Goal: Task Accomplishment & Management: Manage account settings

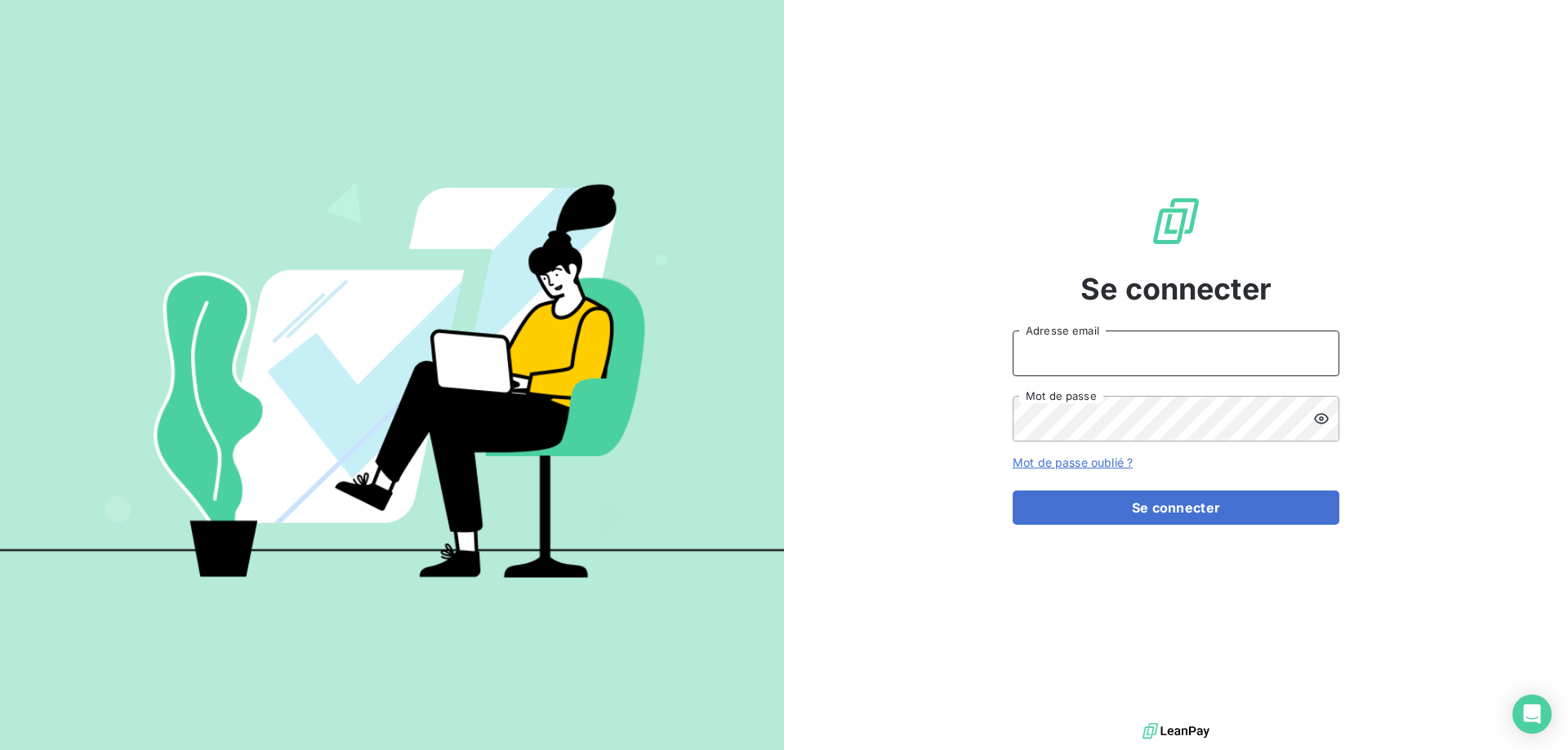
type input "[EMAIL_ADDRESS][DOMAIN_NAME]"
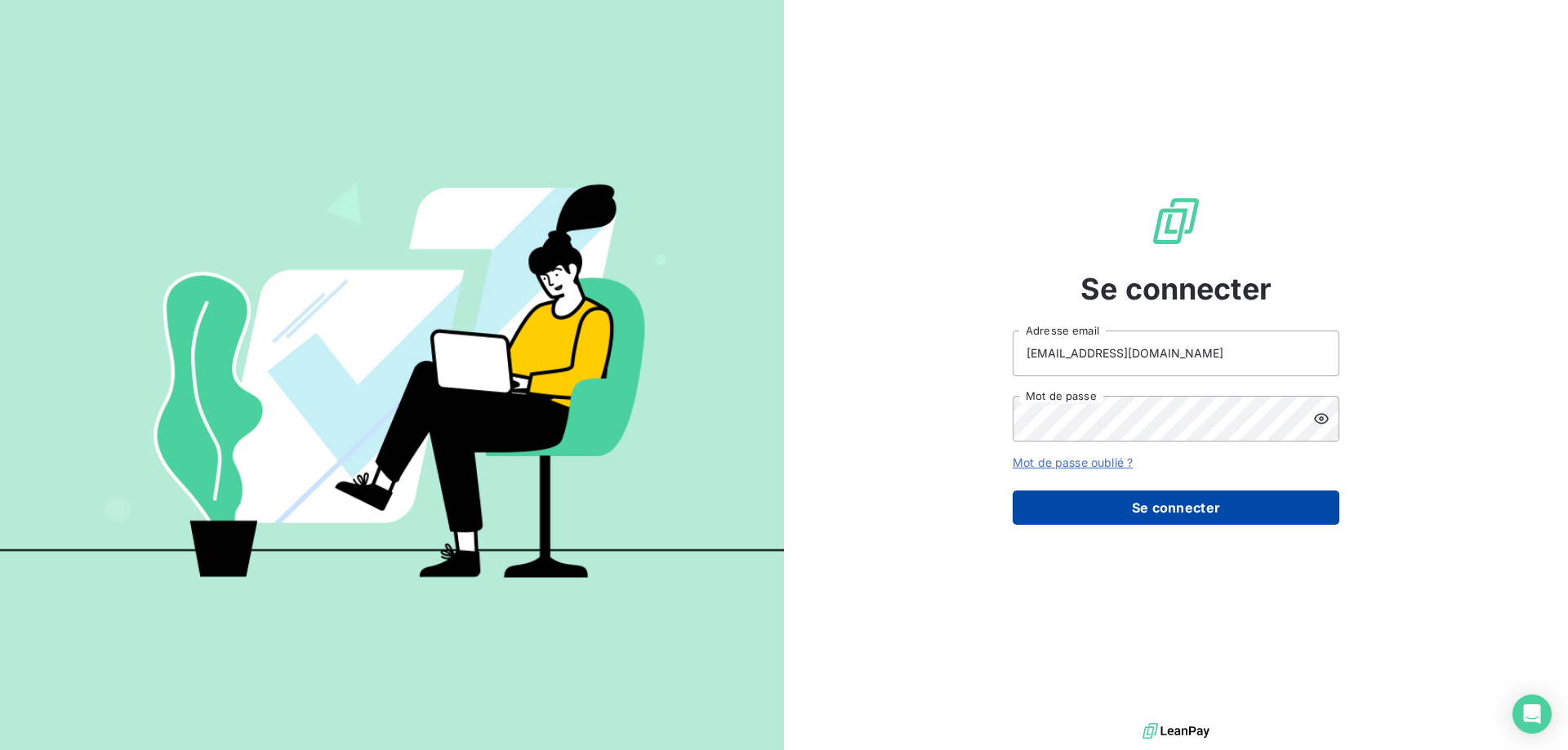
click at [1120, 511] on button "Se connecter" at bounding box center [1176, 508] width 327 height 34
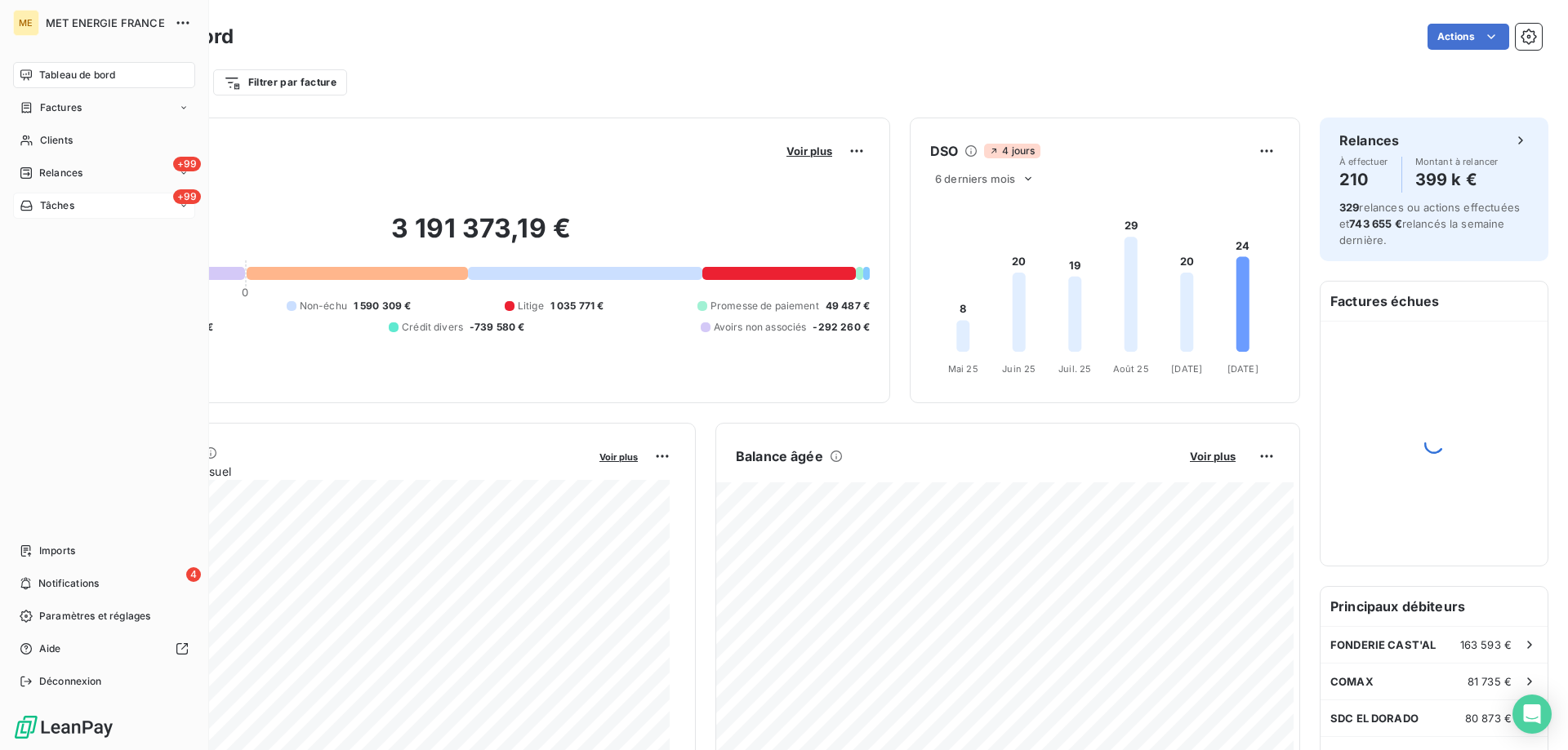
click at [72, 201] on span "Tâches" at bounding box center [57, 205] width 34 height 15
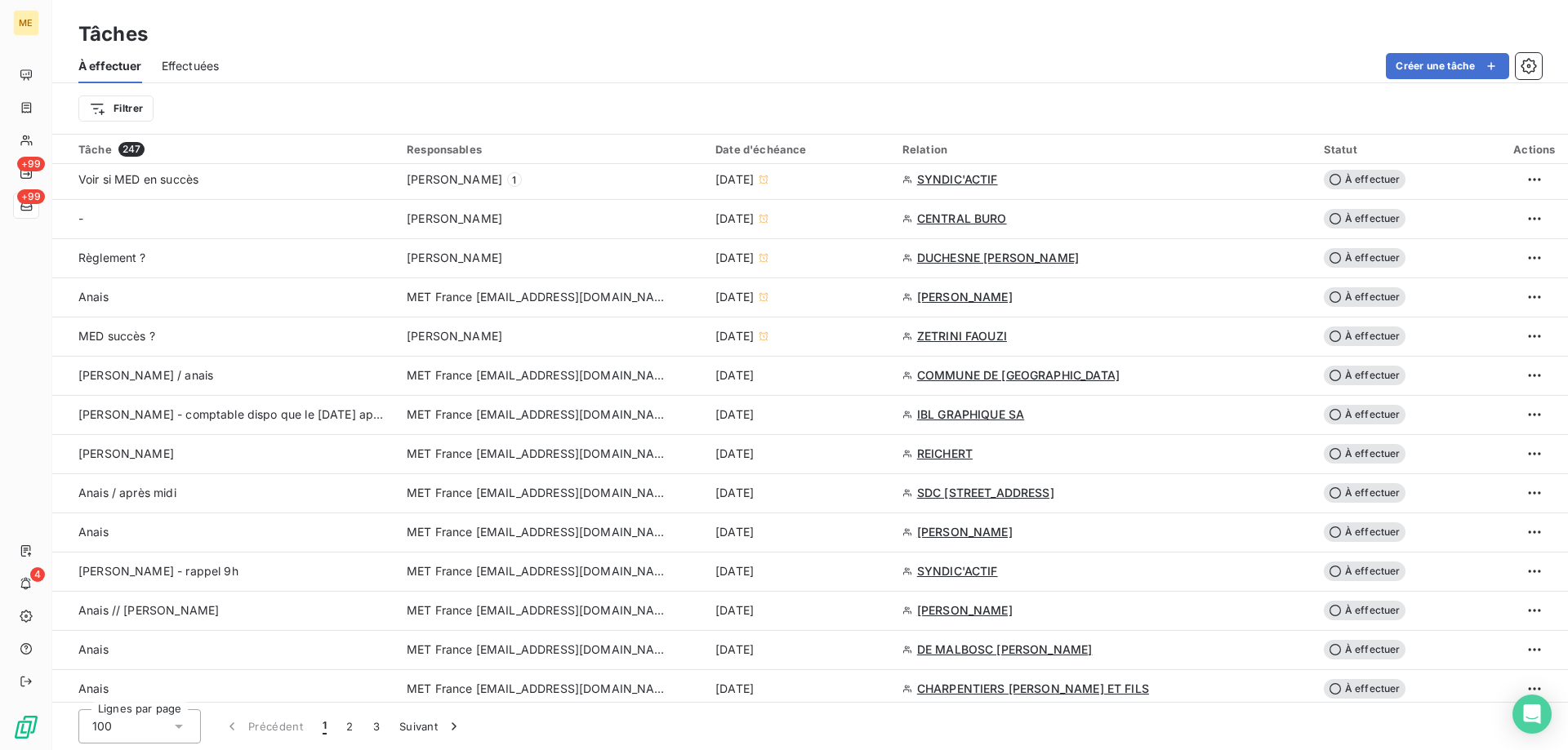
scroll to position [898, 0]
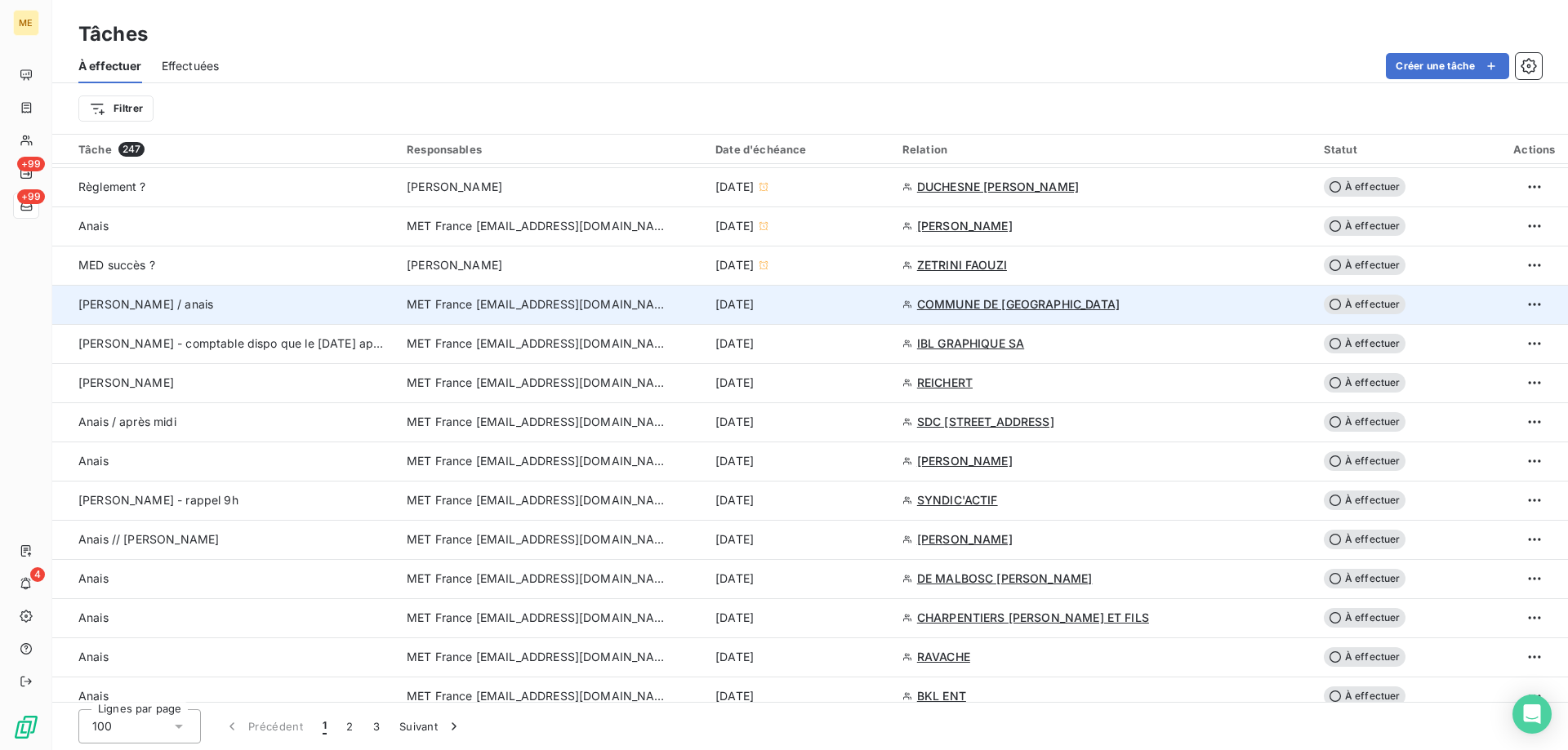
click at [861, 302] on div "[DATE]" at bounding box center [799, 304] width 167 height 16
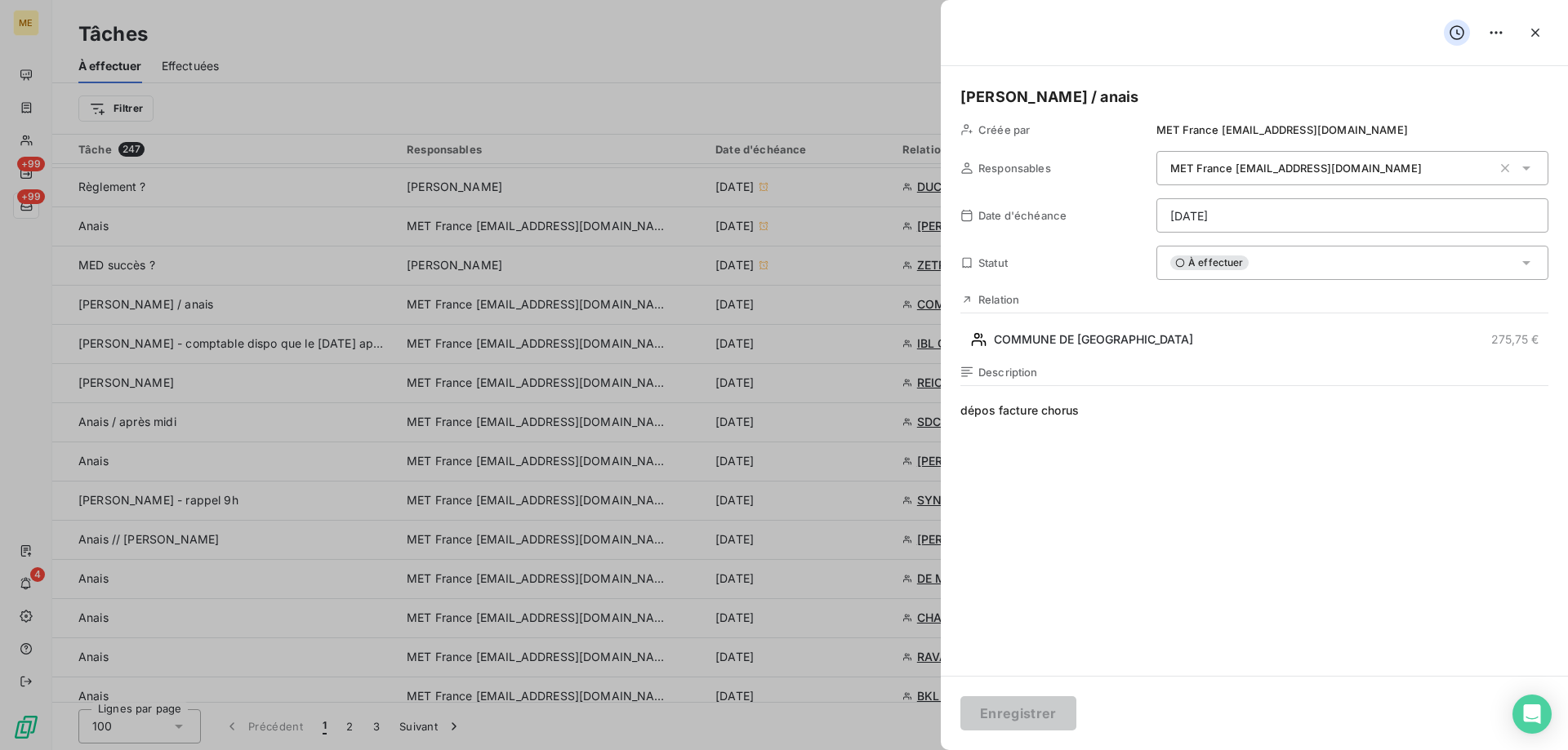
click at [1255, 218] on html "ME +99 +99 4 Tâches À effectuer Effectuées Créer une tâche Filtrer Tâche 247 Re…" at bounding box center [784, 457] width 1568 height 914
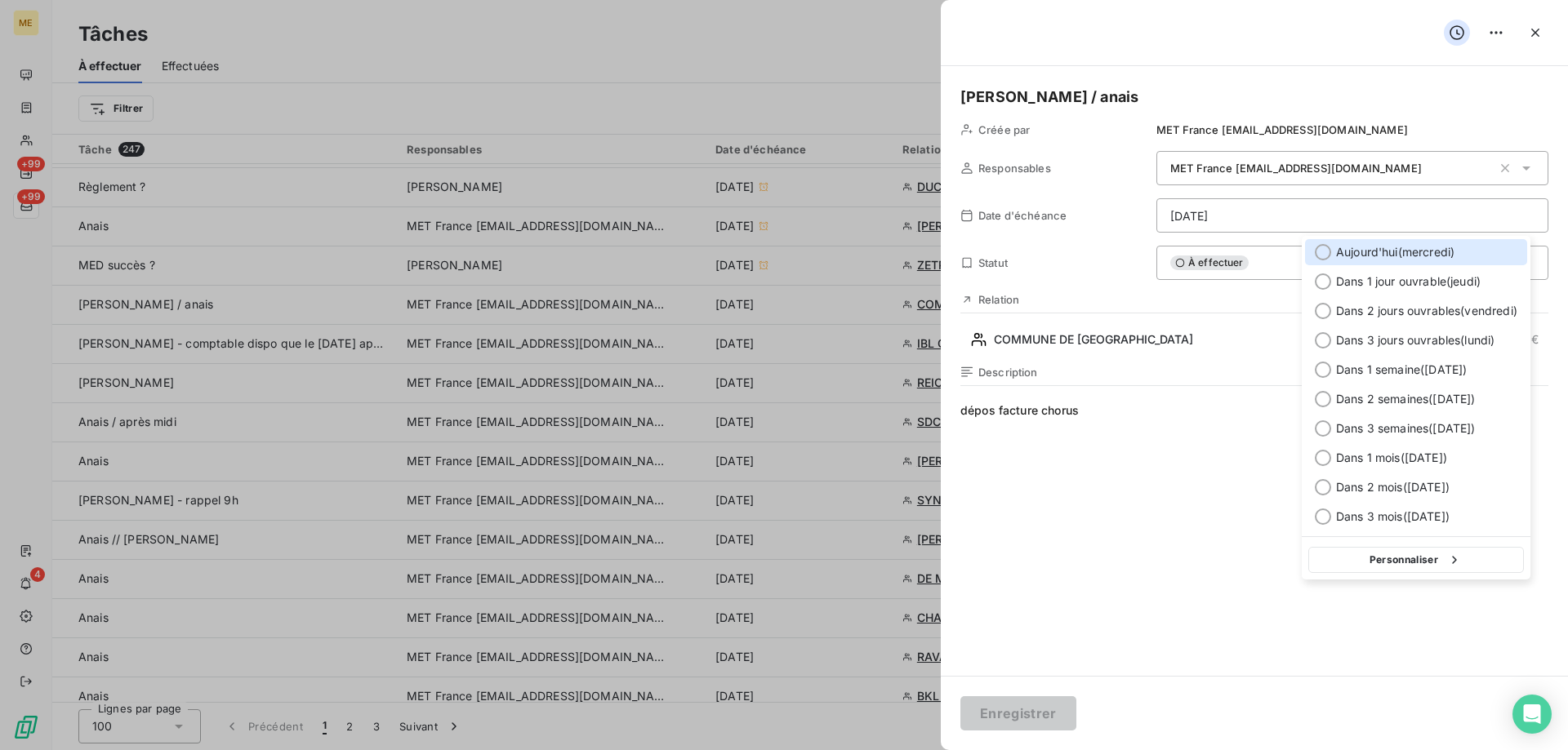
click at [1333, 255] on div "[DATE] ( [DATE] )" at bounding box center [1416, 253] width 222 height 26
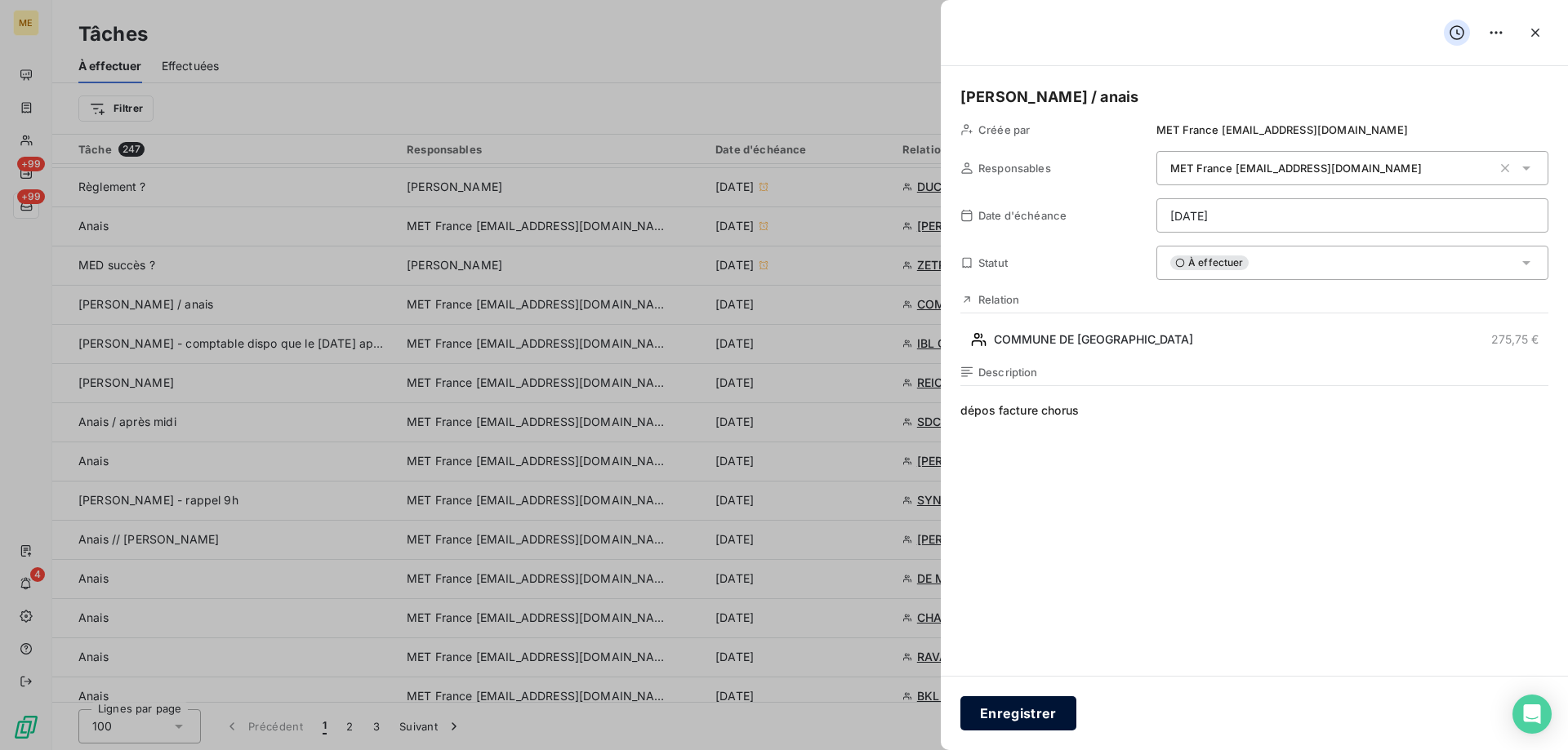
click at [1010, 714] on button "Enregistrer" at bounding box center [1018, 714] width 116 height 34
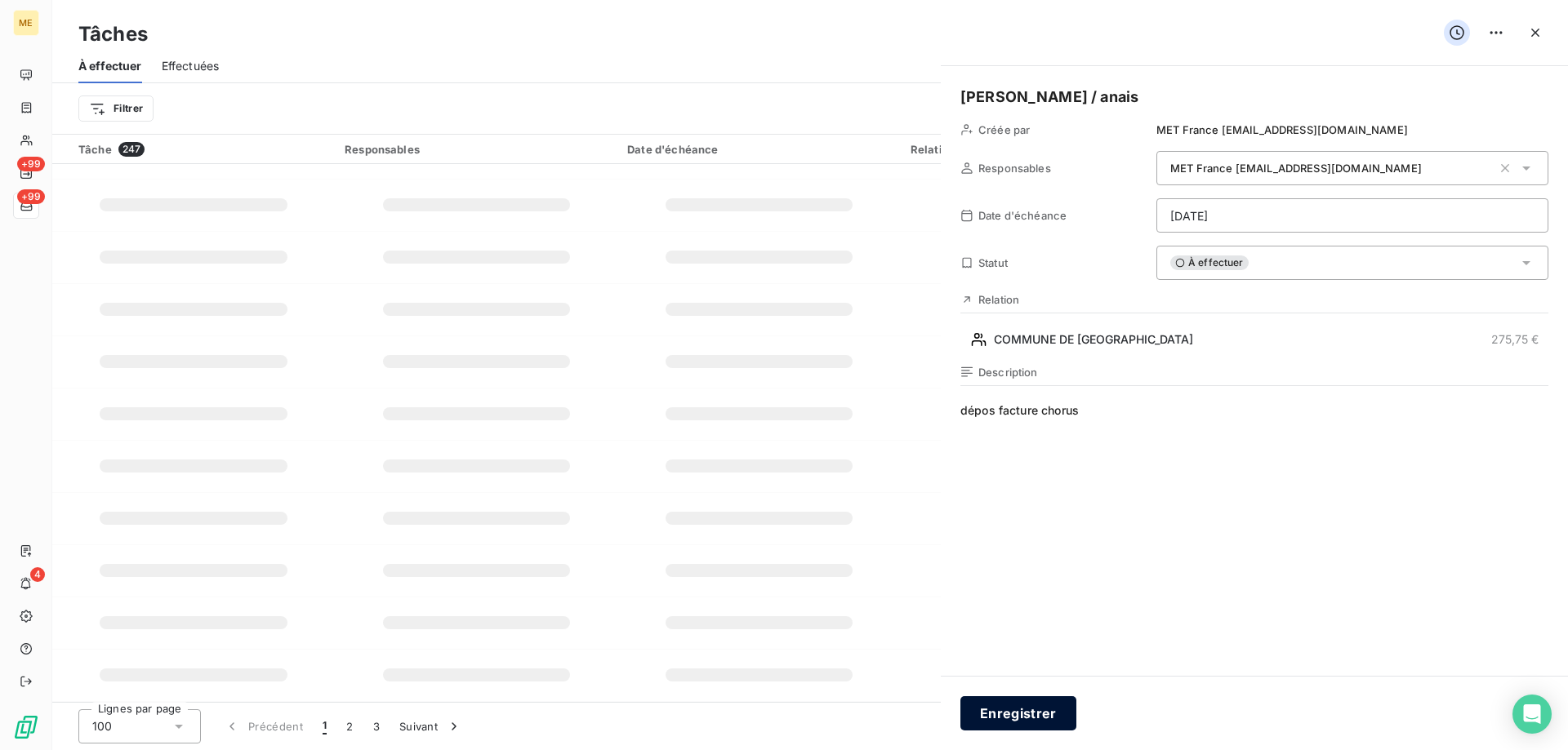
type input "[DATE]"
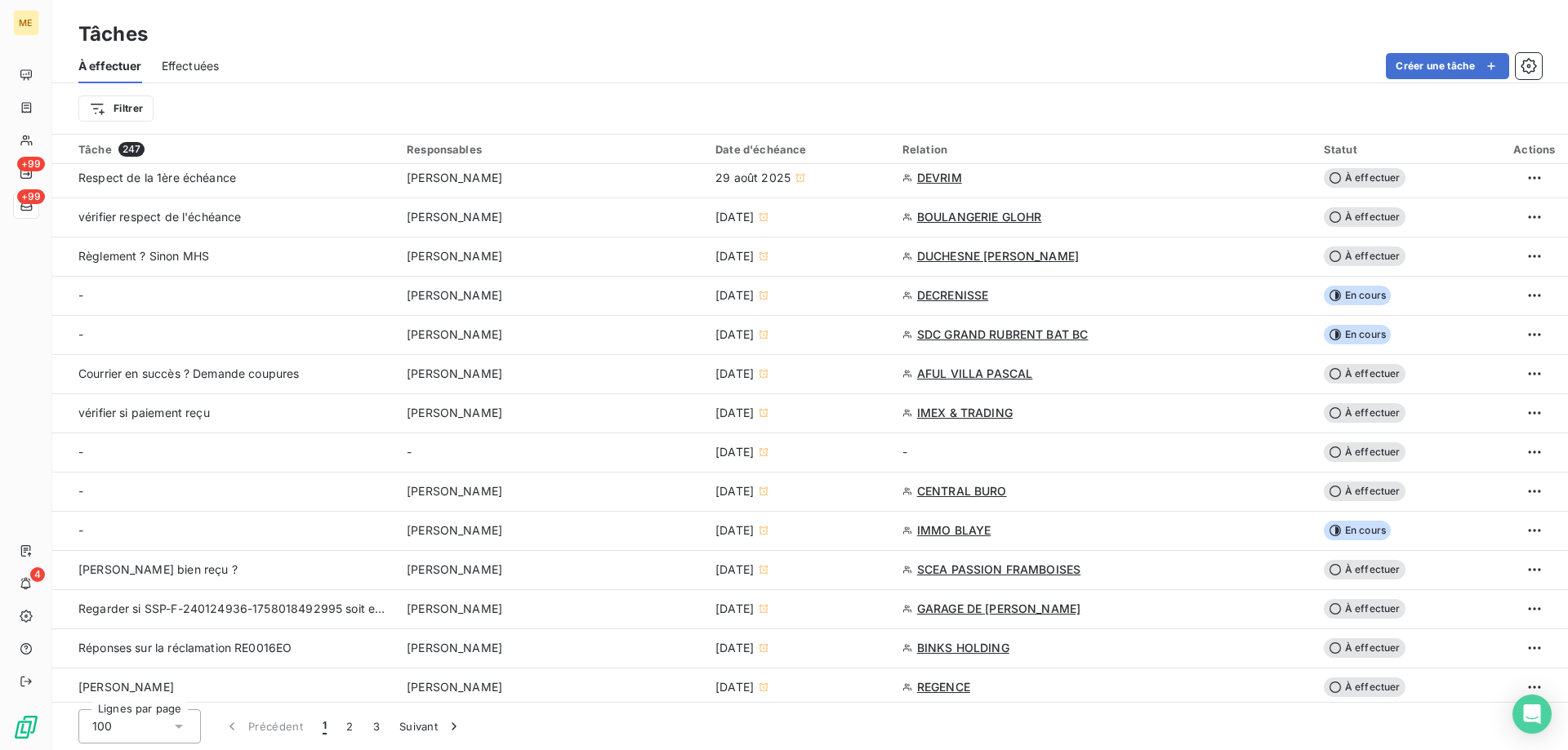
scroll to position [82, 0]
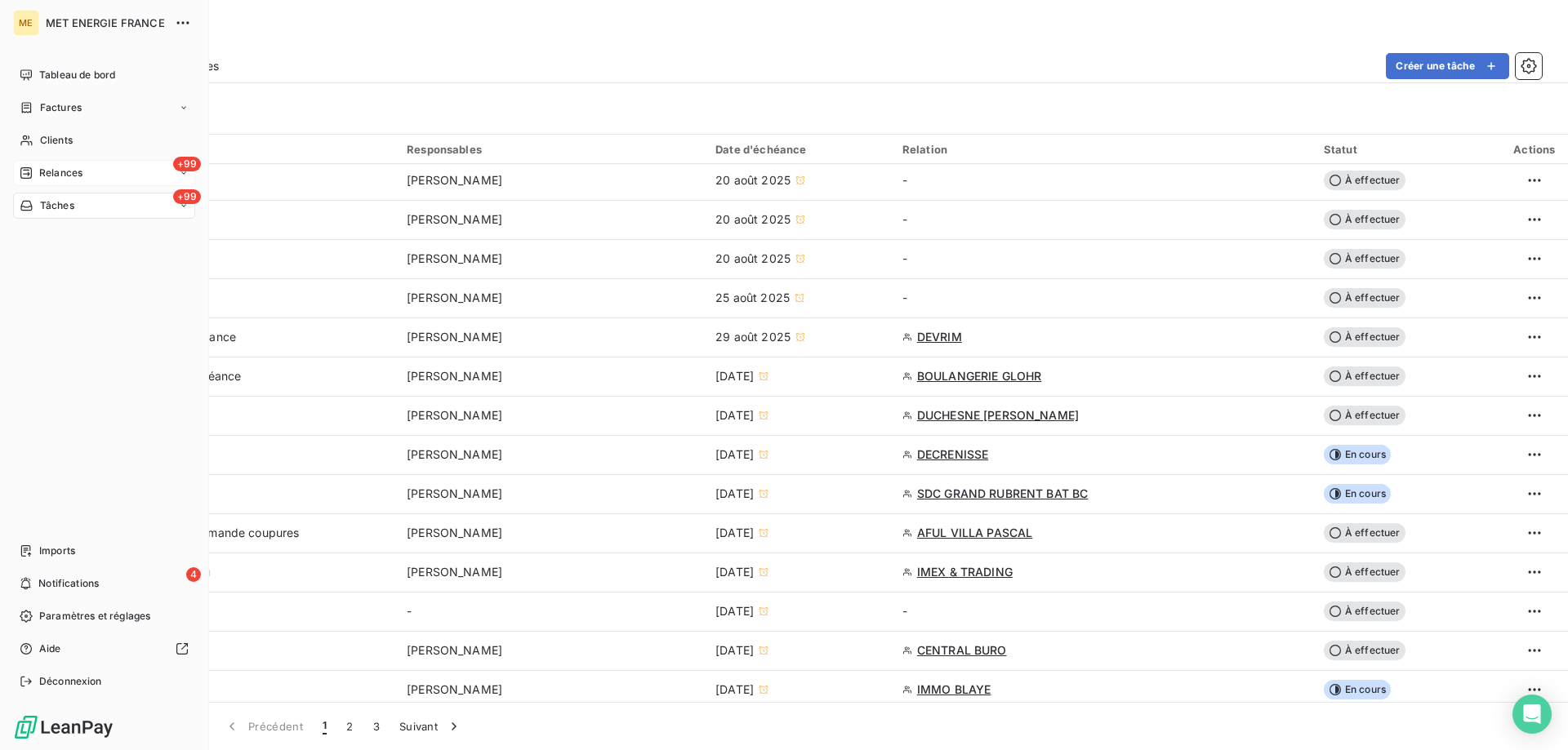
click at [73, 162] on div "+99 Relances" at bounding box center [103, 173] width 182 height 26
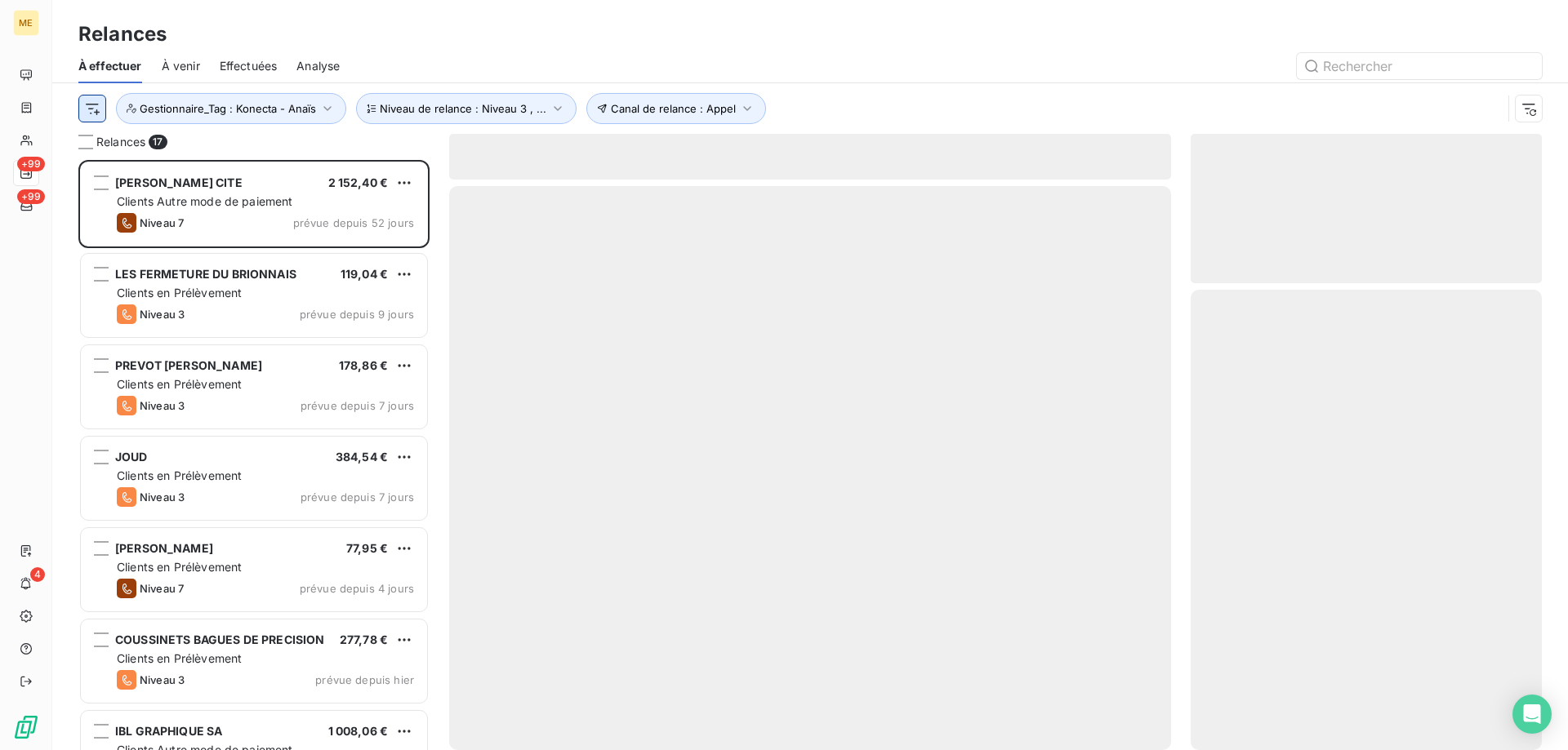
scroll to position [578, 339]
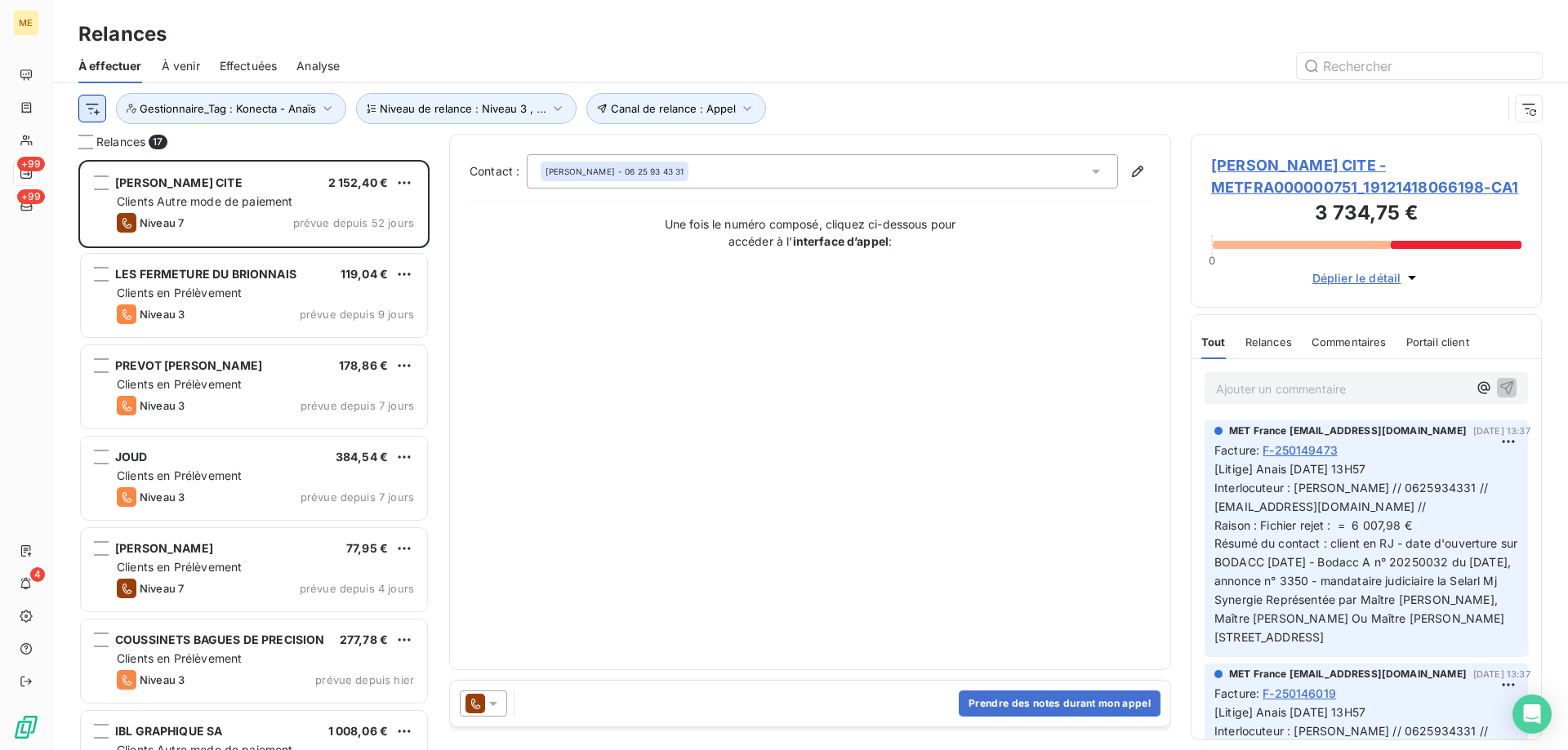
click at [91, 106] on html "ME +99 +99 4 Relances À effectuer À venir Effectuées Analyse Canal de relance :…" at bounding box center [784, 457] width 1568 height 914
click at [256, 111] on html "ME +99 +99 4 Relances À effectuer À venir Effectuées Analyse Canal de relance :…" at bounding box center [784, 457] width 1568 height 914
click at [255, 113] on span "Gestionnaire_Tag : Konecta - Anaïs" at bounding box center [228, 108] width 177 height 13
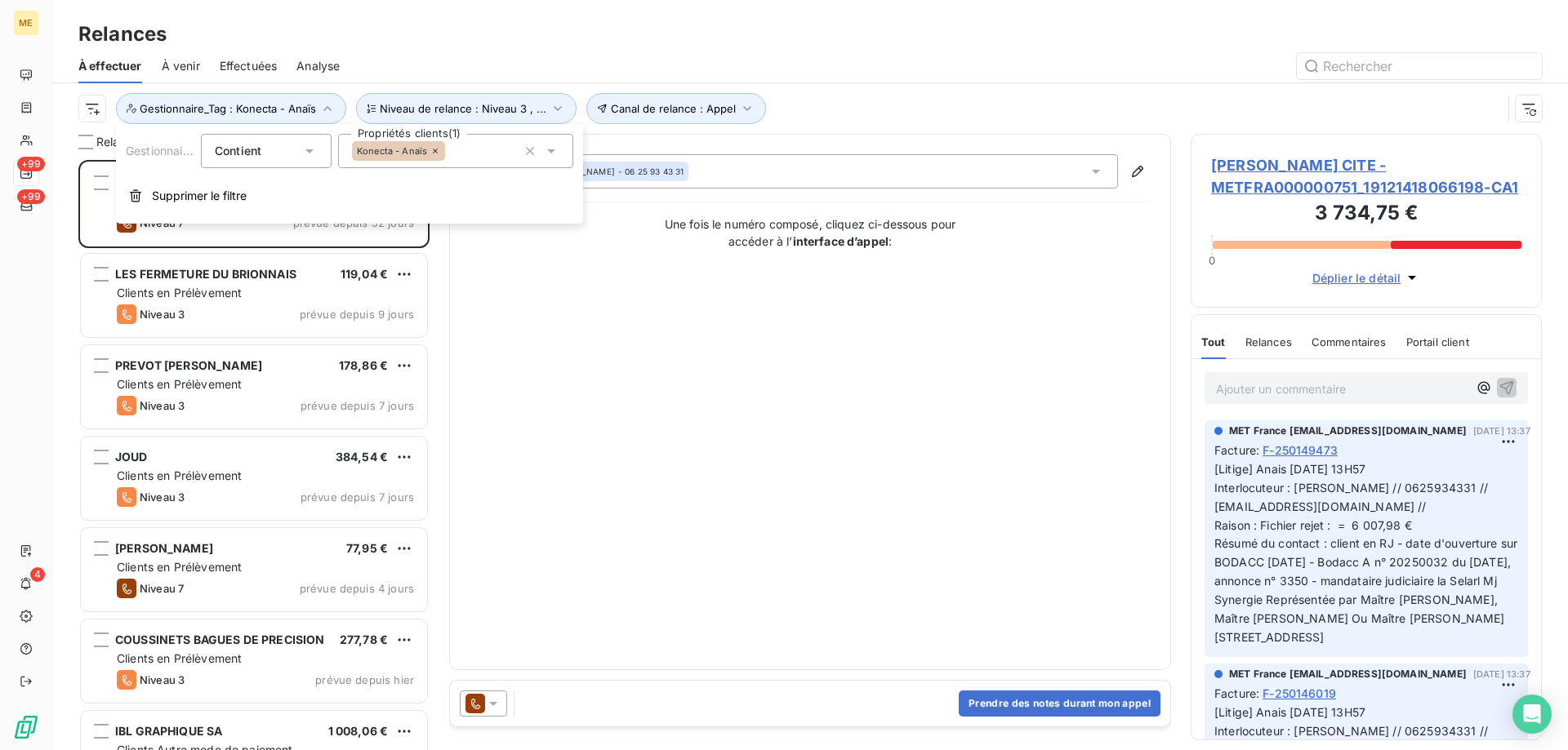
click at [485, 150] on div "Konecta - Anaïs" at bounding box center [455, 151] width 235 height 34
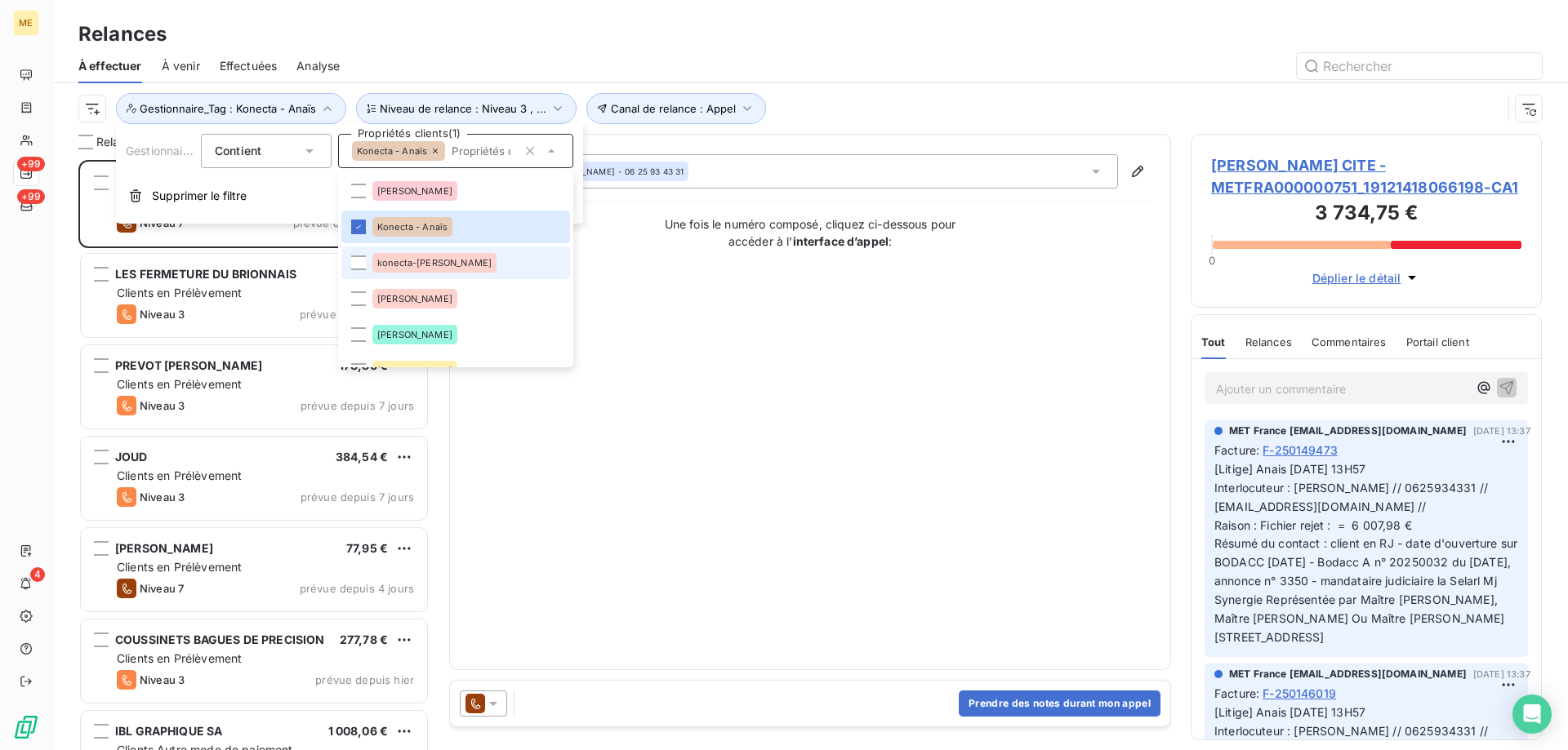
click at [511, 261] on li "konecta-[PERSON_NAME]" at bounding box center [455, 263] width 228 height 33
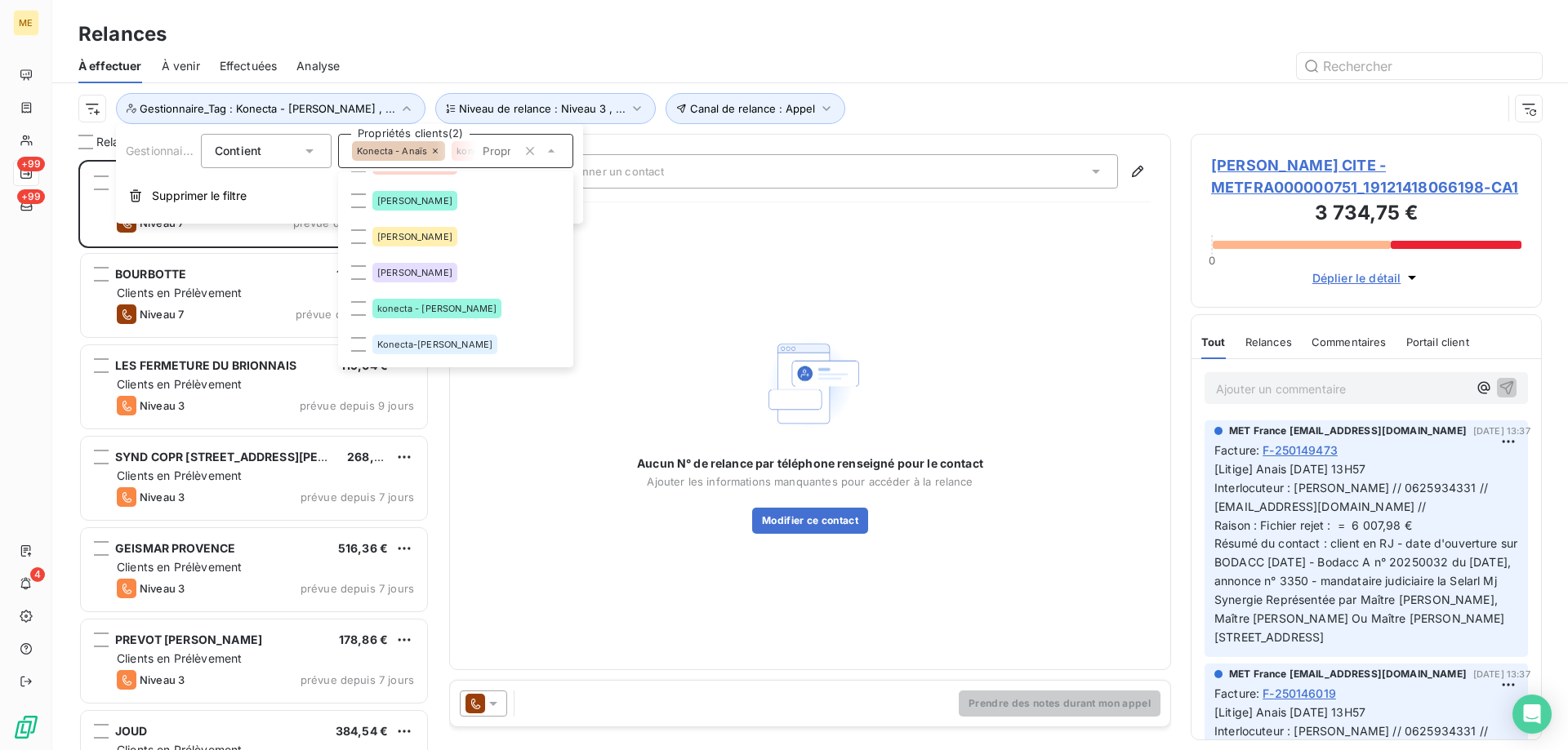
scroll to position [163, 0]
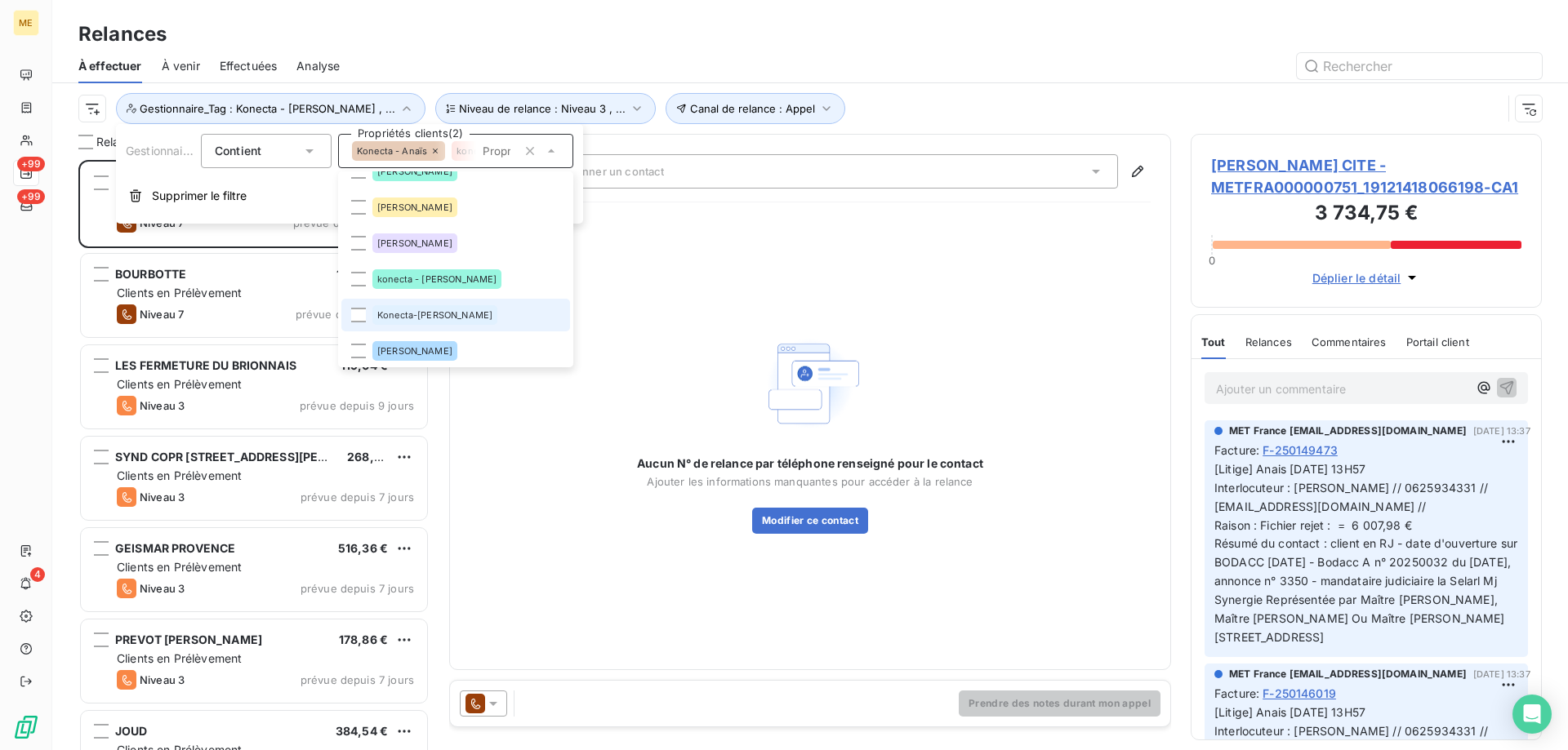
click at [489, 303] on li "Konecta-[PERSON_NAME]" at bounding box center [455, 316] width 228 height 33
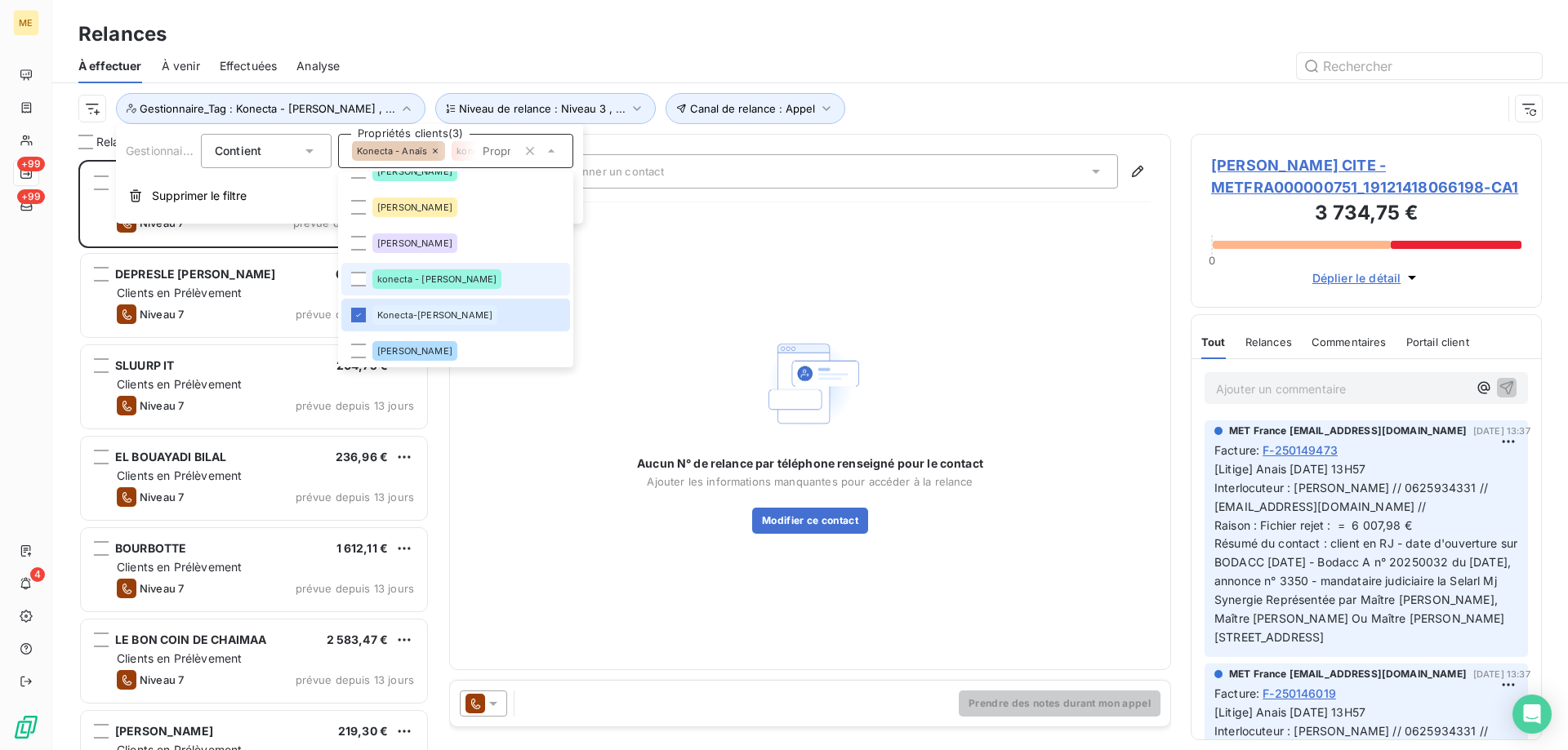
scroll to position [578, 339]
click at [485, 278] on li "konecta - [PERSON_NAME]" at bounding box center [455, 279] width 228 height 33
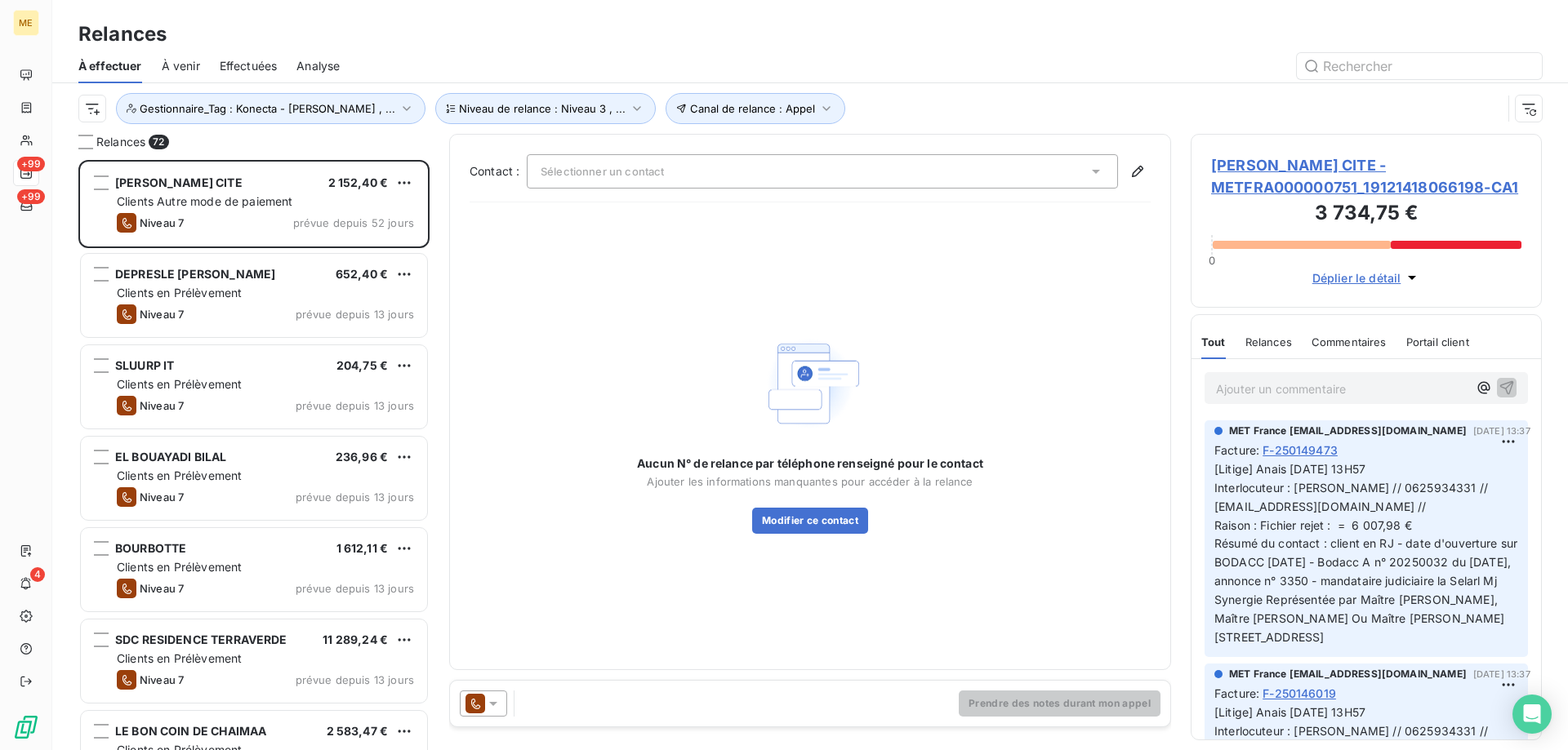
click at [959, 85] on div "Canal de relance : Appel Niveau de relance : Niveau 3 , ... Gestionnaire_Tag : …" at bounding box center [809, 109] width 1463 height 51
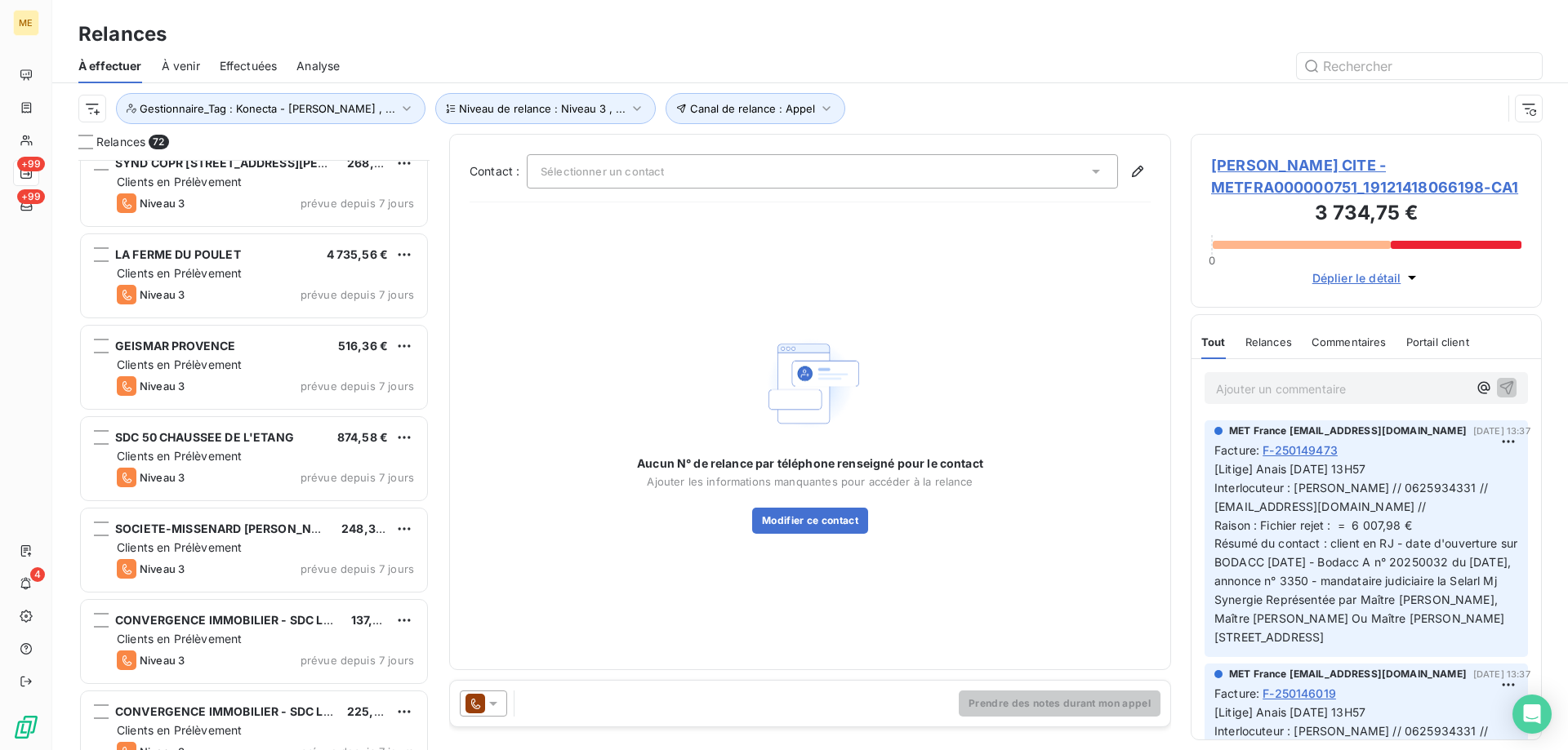
scroll to position [2696, 0]
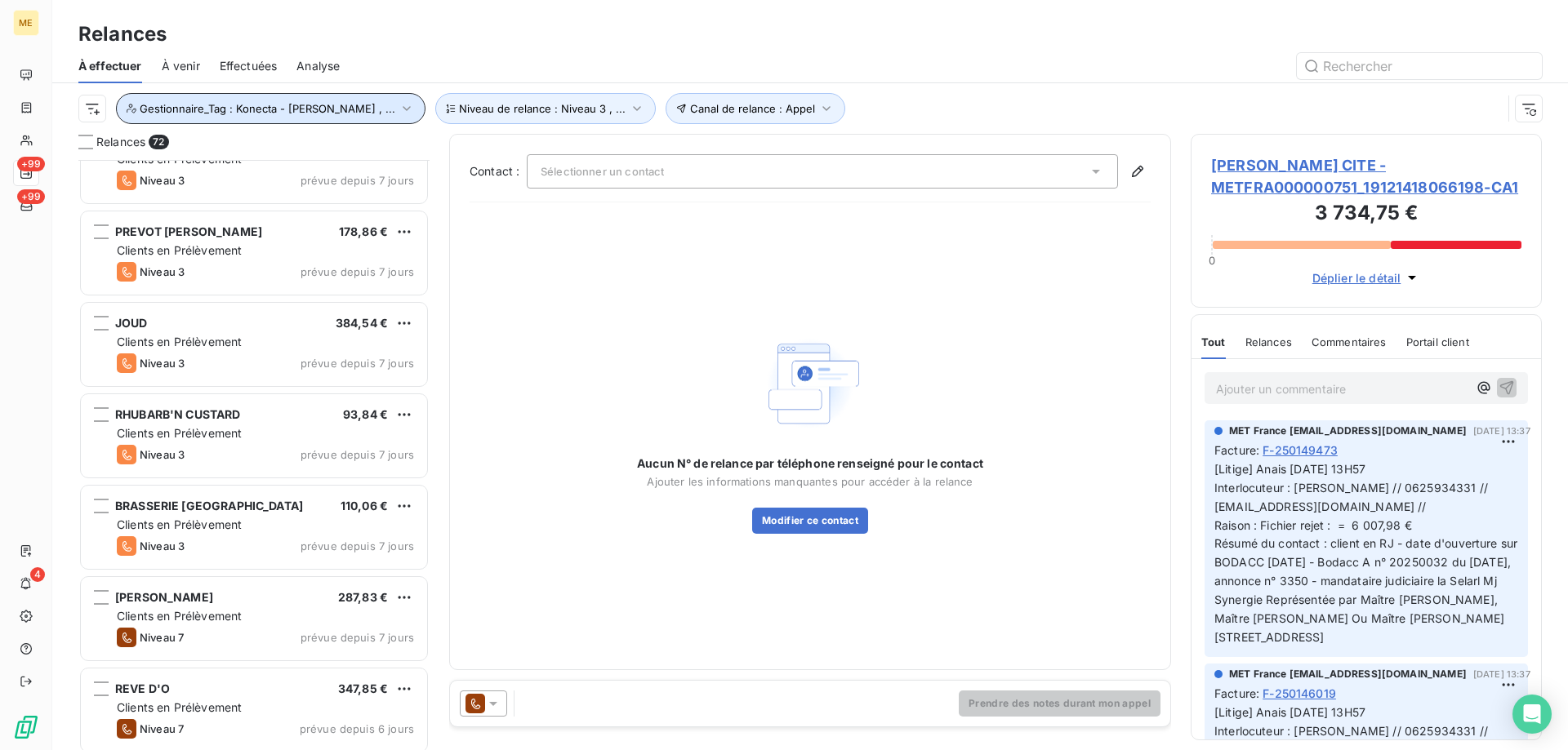
click at [291, 107] on span "Gestionnaire_Tag : Konecta - [PERSON_NAME] , ..." at bounding box center [267, 108] width 255 height 13
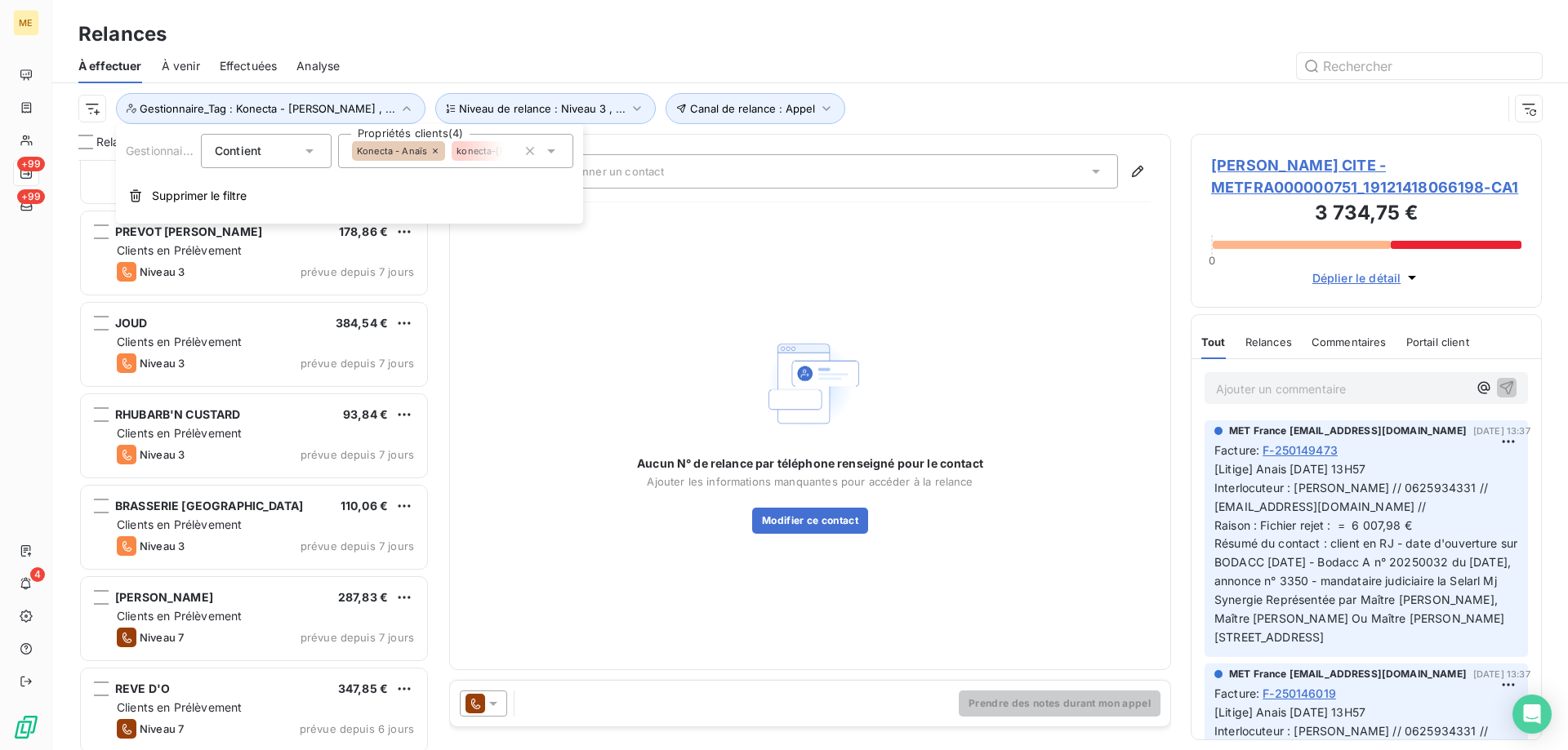
click at [475, 150] on span "konecta-[PERSON_NAME]" at bounding box center [513, 151] width 115 height 9
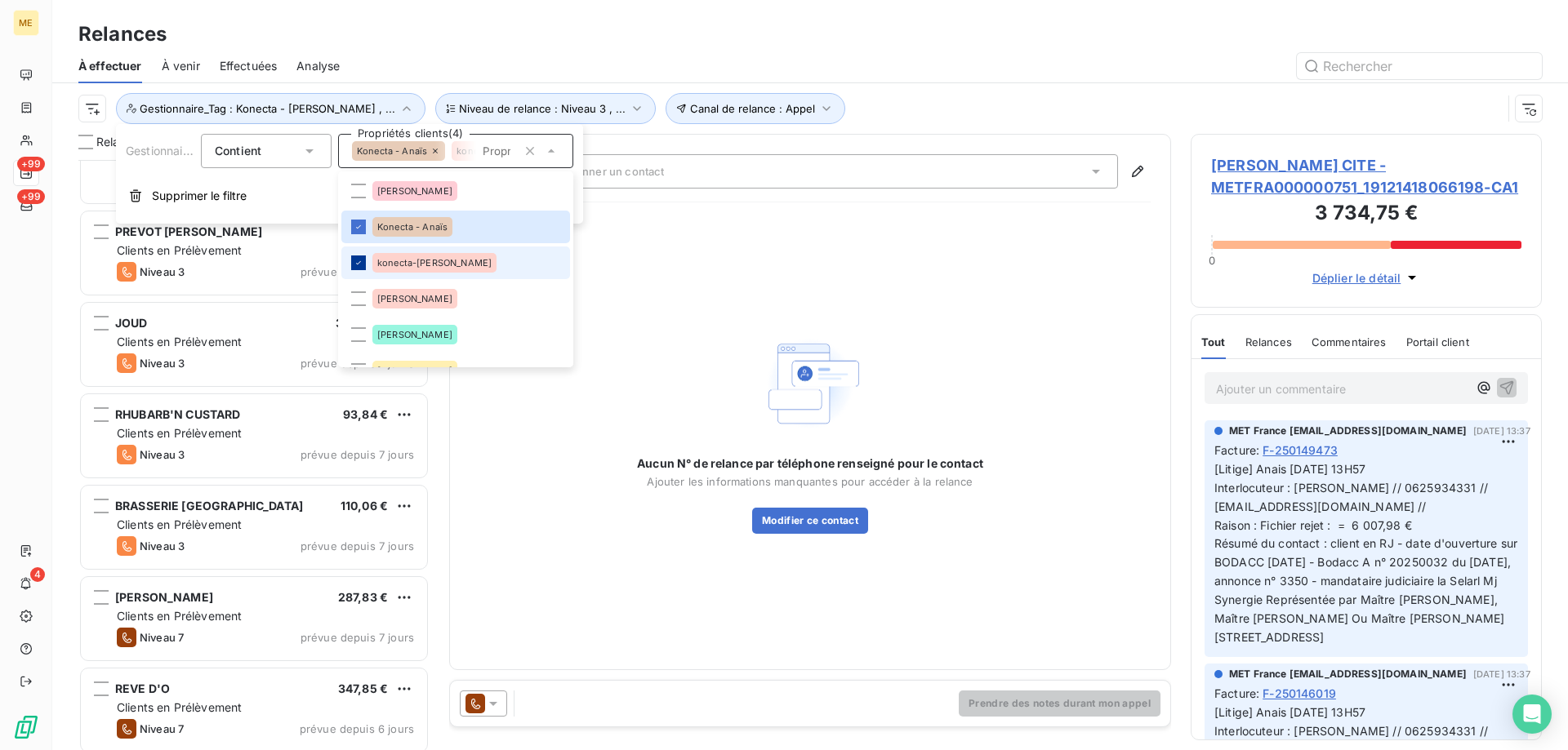
click at [359, 262] on icon at bounding box center [358, 262] width 9 height 9
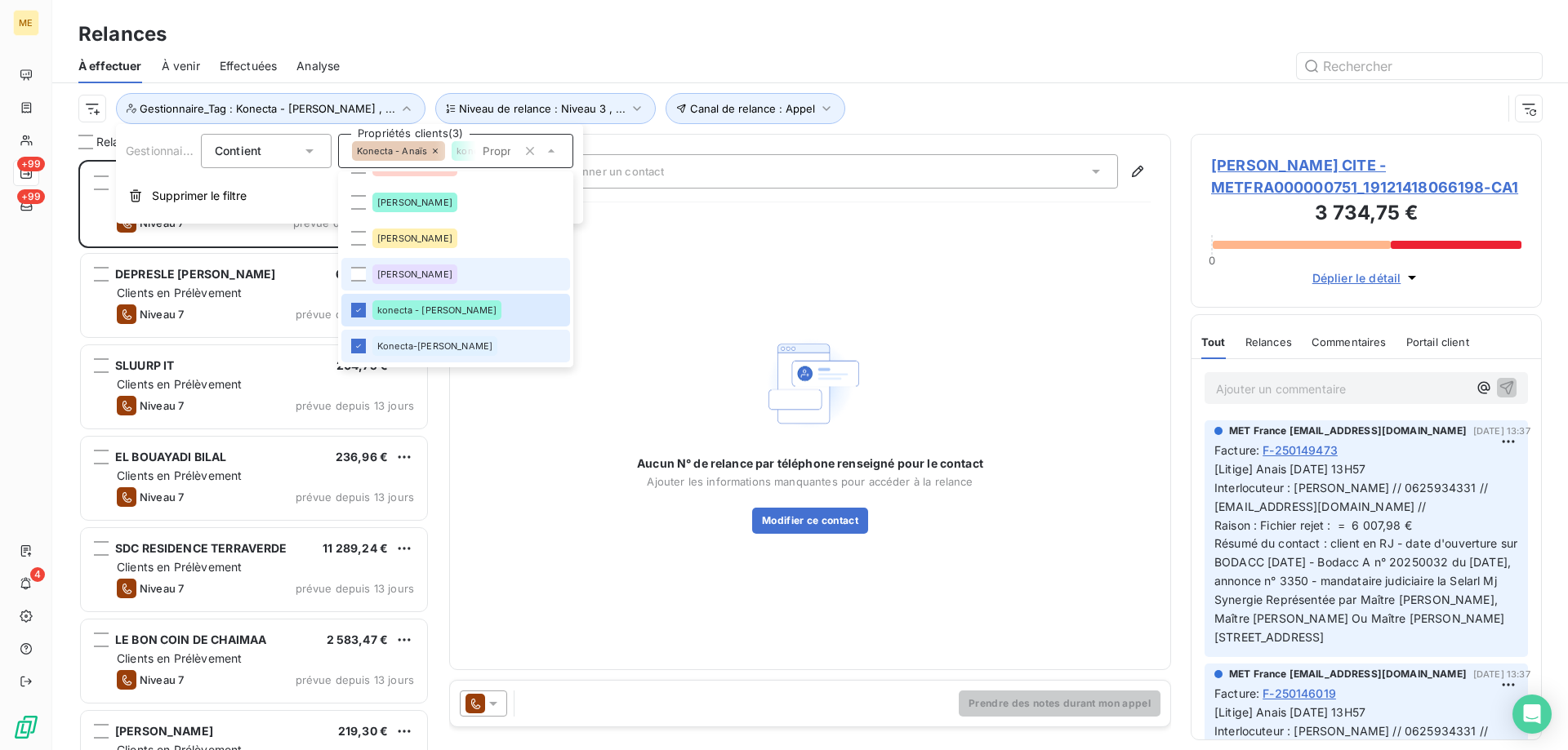
scroll to position [163, 0]
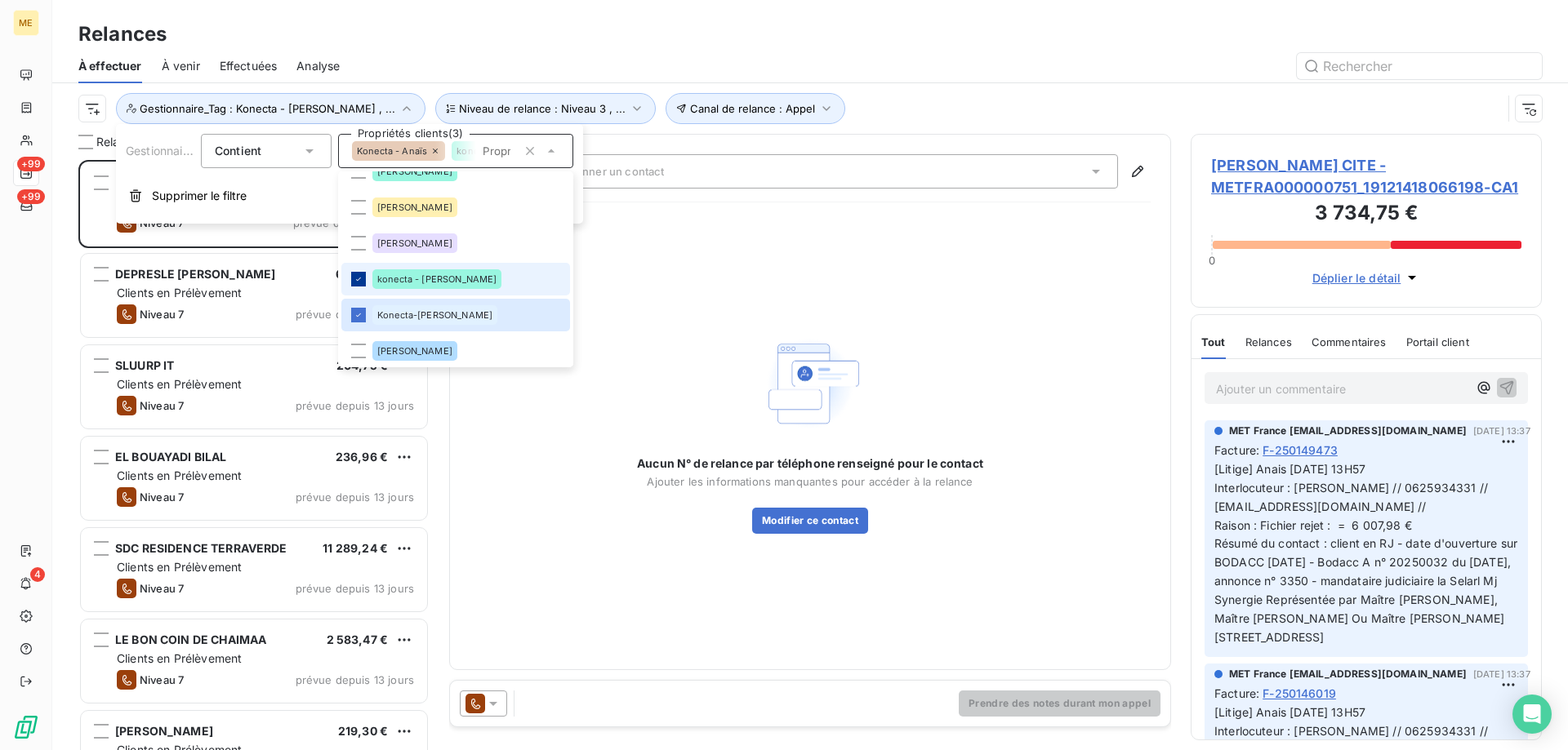
click at [355, 282] on icon at bounding box center [358, 278] width 9 height 9
click at [360, 312] on icon at bounding box center [358, 315] width 9 height 9
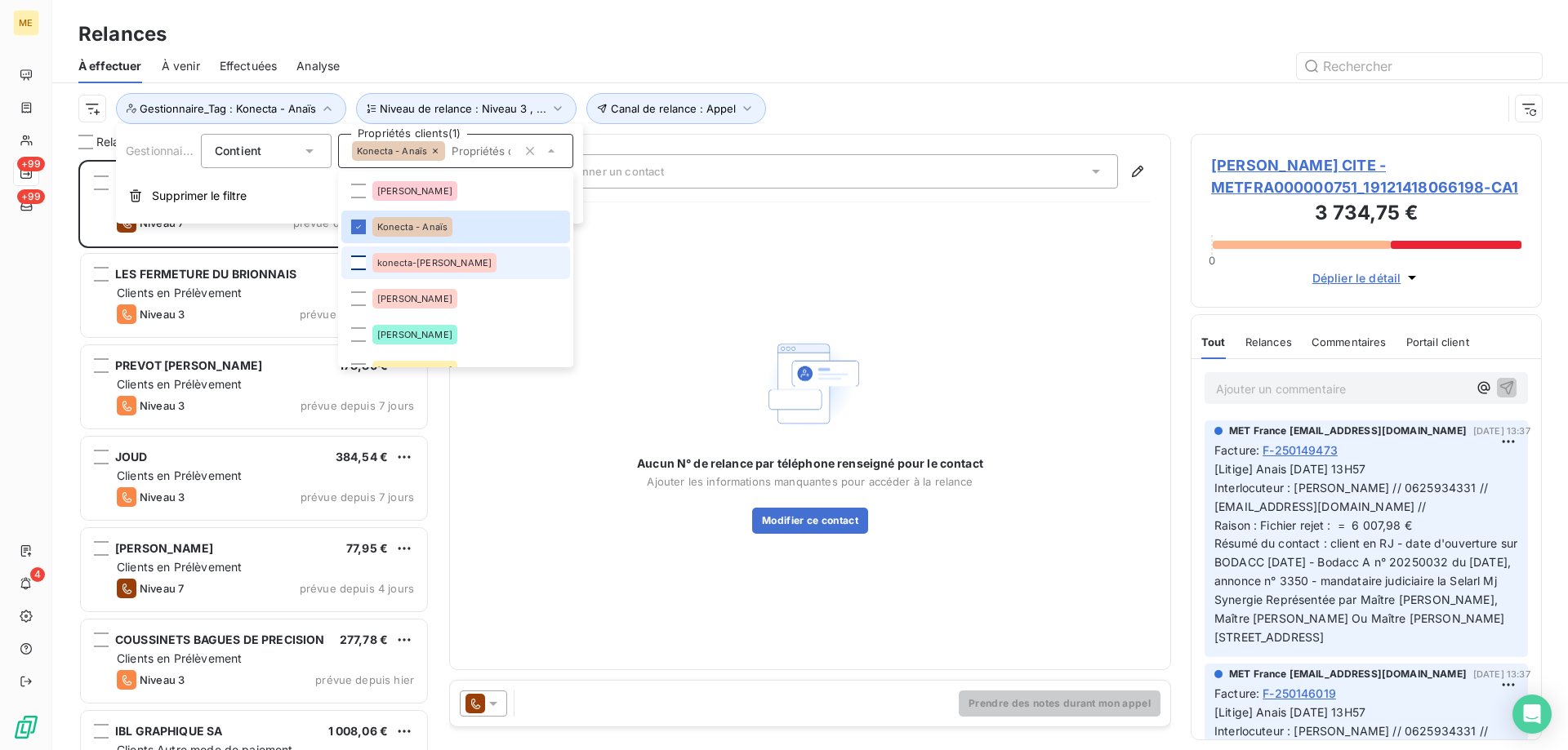
scroll to position [310, 0]
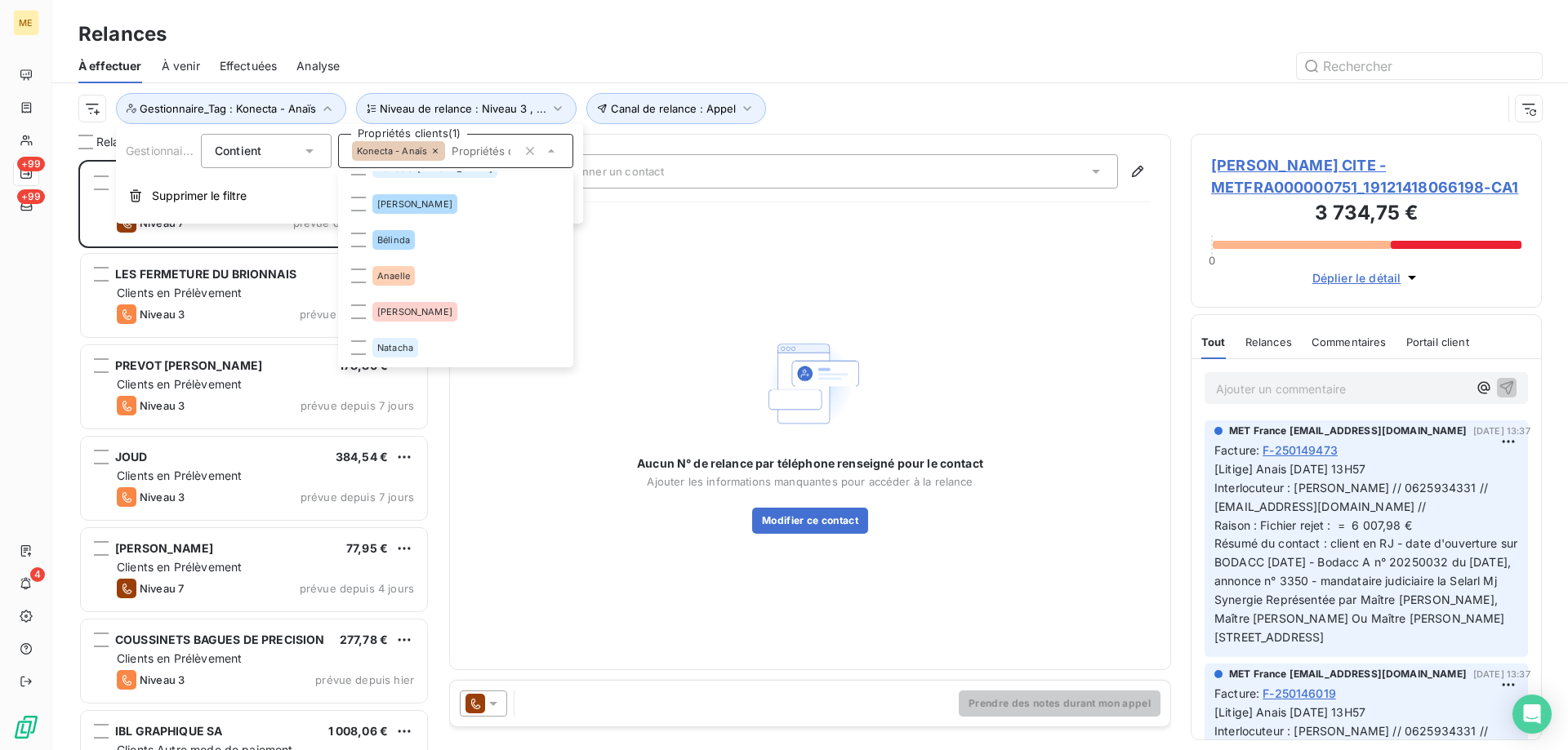
click at [920, 97] on div "Canal de relance : Appel Niveau de relance : Niveau 3 , ... Gestionnaire_Tag : …" at bounding box center [790, 109] width 1423 height 31
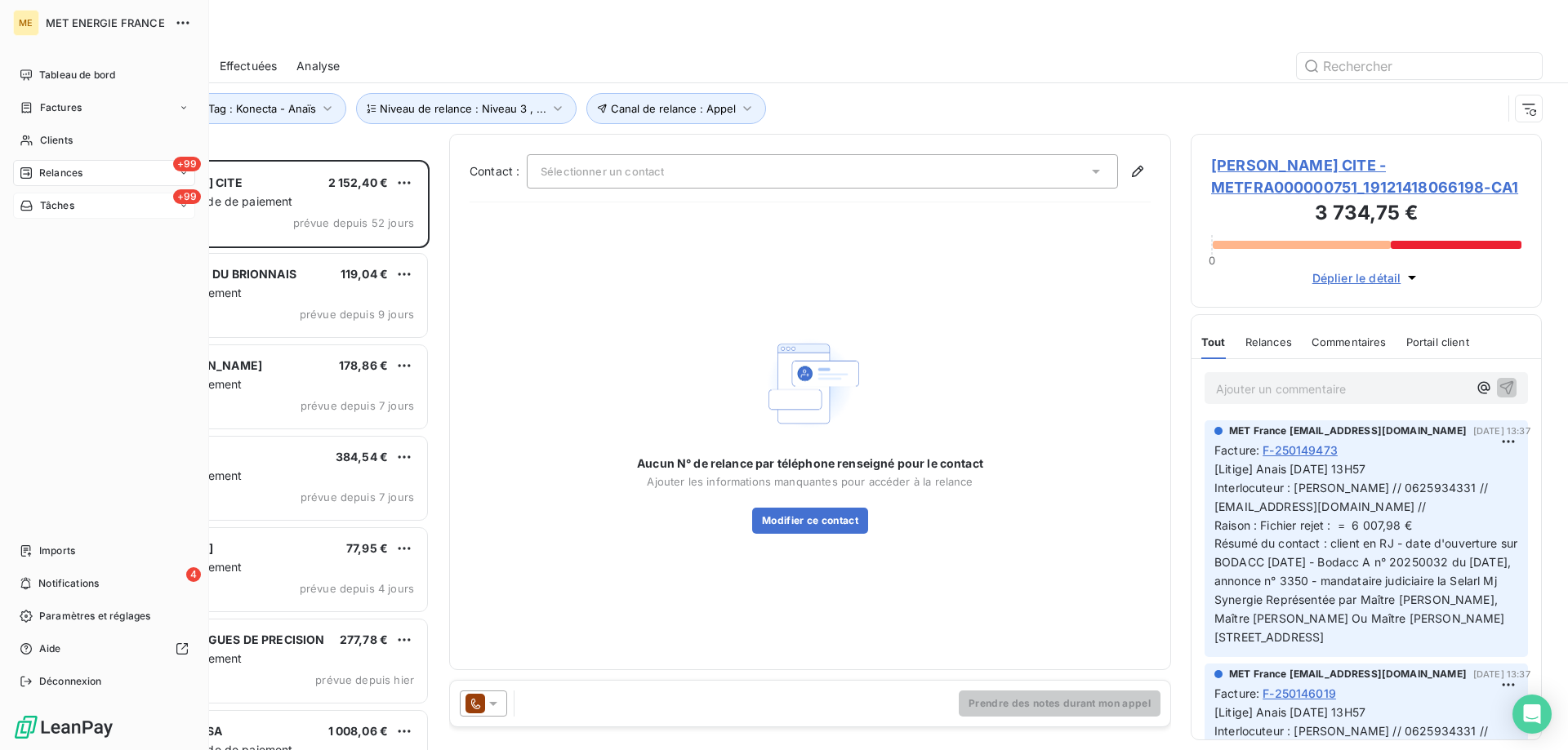
click at [74, 204] on span "Tâches" at bounding box center [57, 205] width 34 height 15
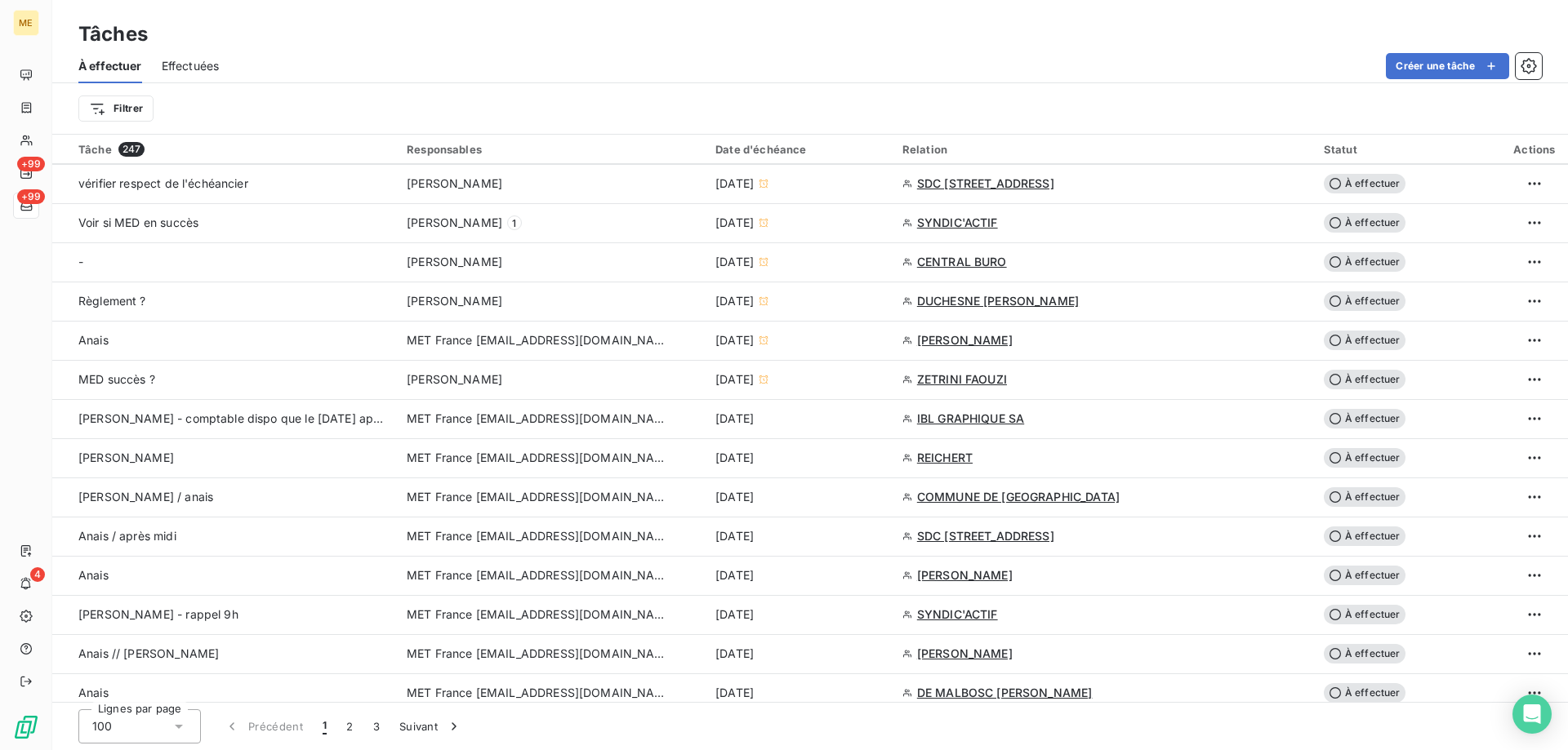
scroll to position [816, 0]
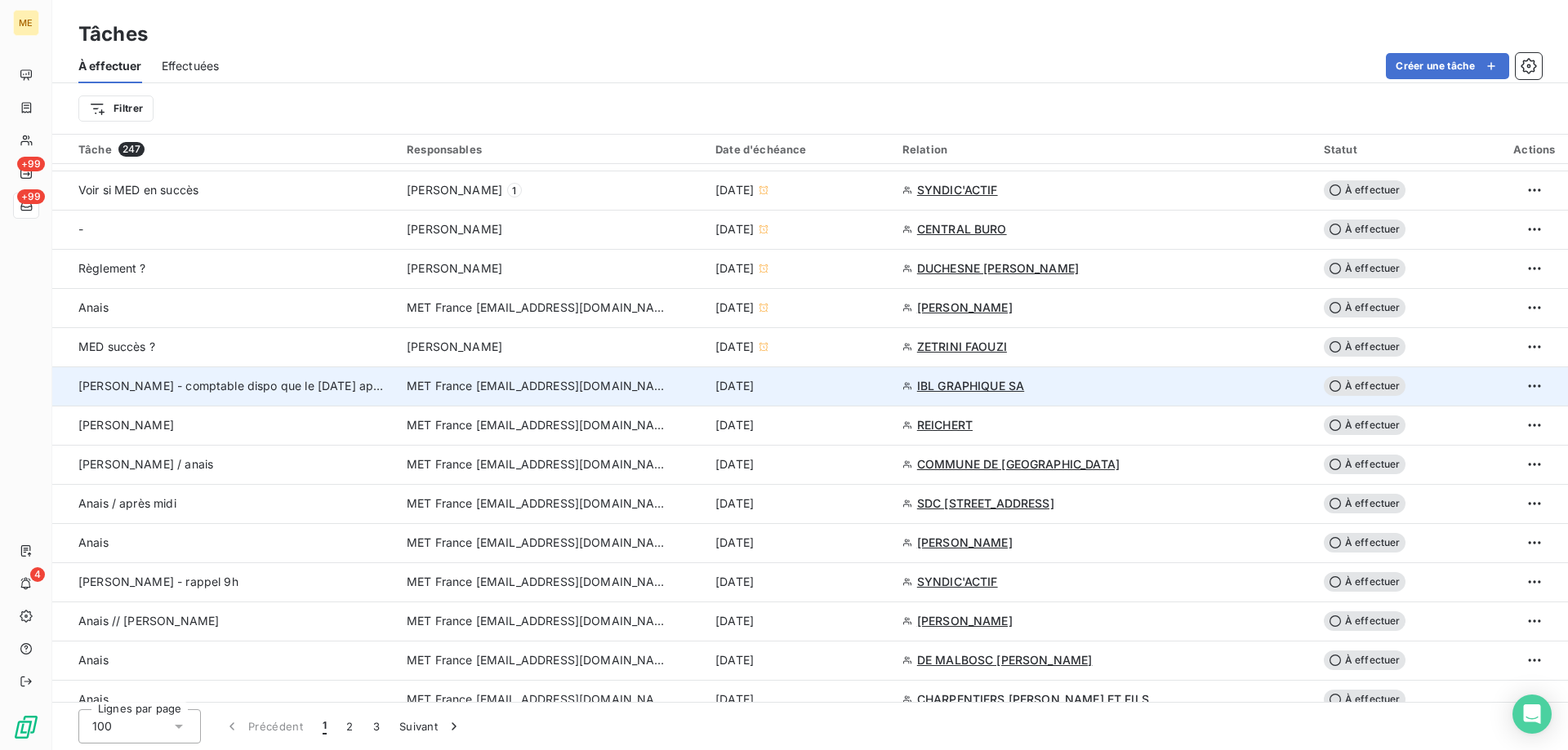
click at [674, 390] on div "MET France [EMAIL_ADDRESS][DOMAIN_NAME]" at bounding box center [551, 386] width 289 height 16
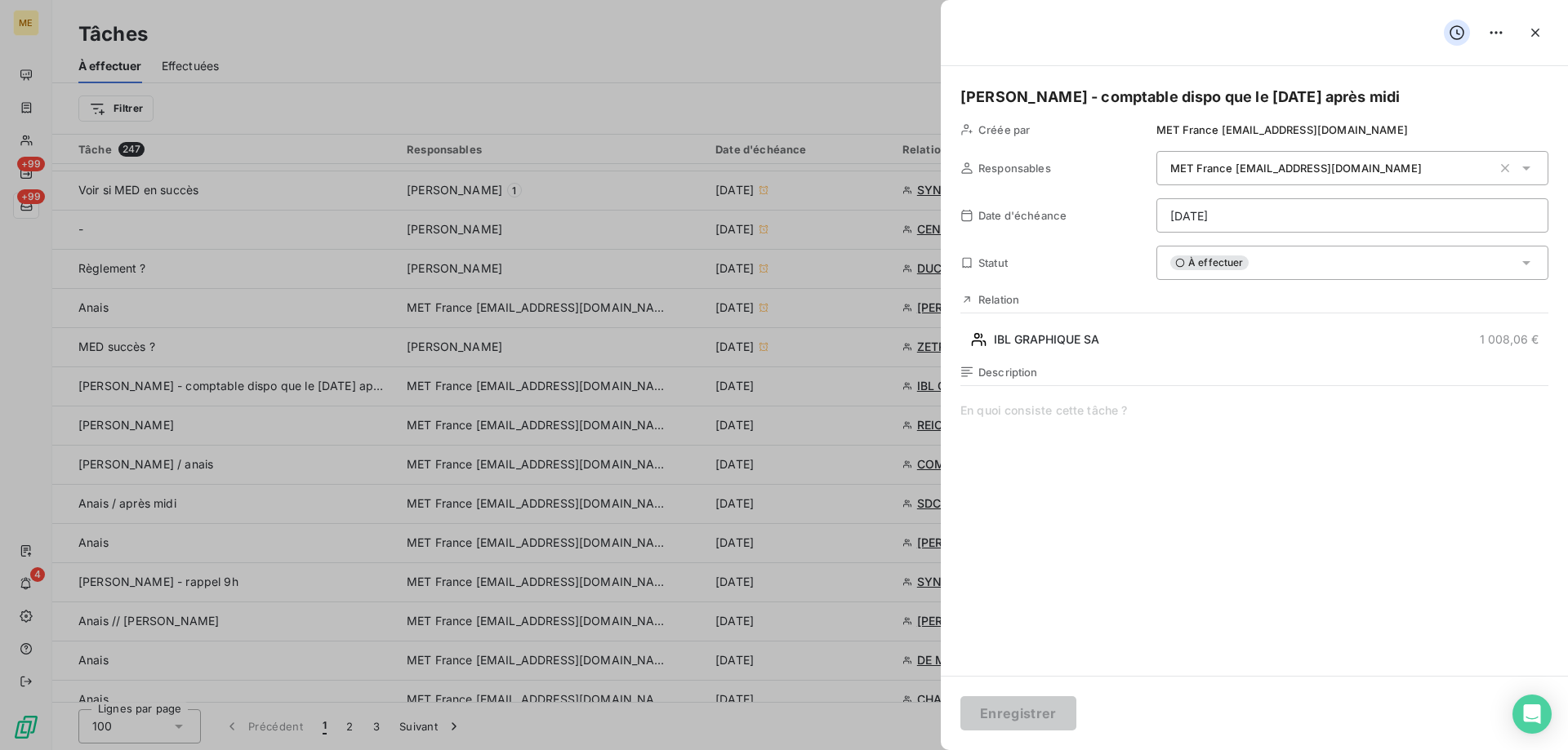
click at [1355, 91] on h5 "[PERSON_NAME] - comptable dispo que le [DATE] après midi" at bounding box center [1254, 97] width 588 height 23
click at [982, 708] on button "Enregistrer" at bounding box center [1018, 714] width 116 height 34
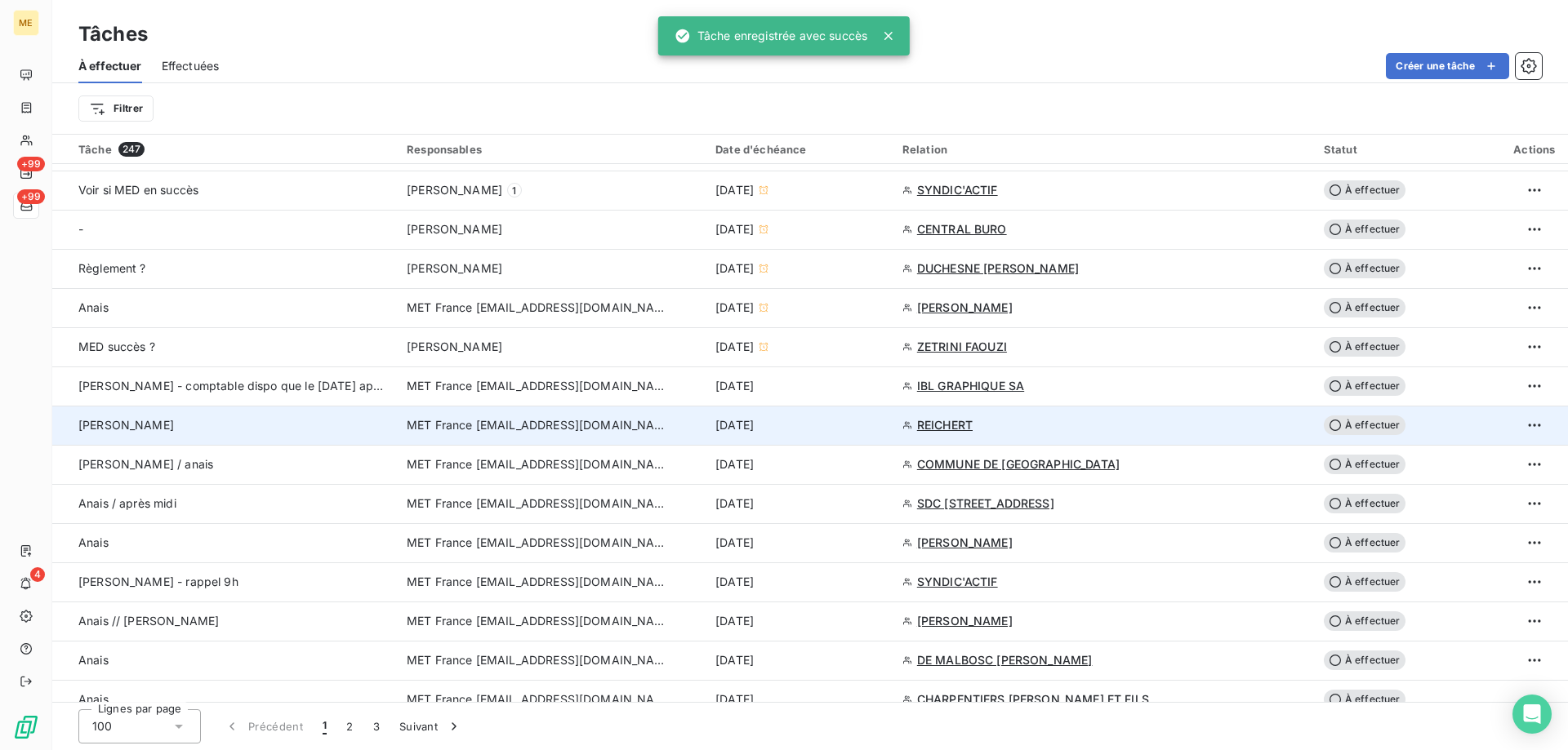
click at [835, 428] on div "[DATE]" at bounding box center [799, 425] width 167 height 16
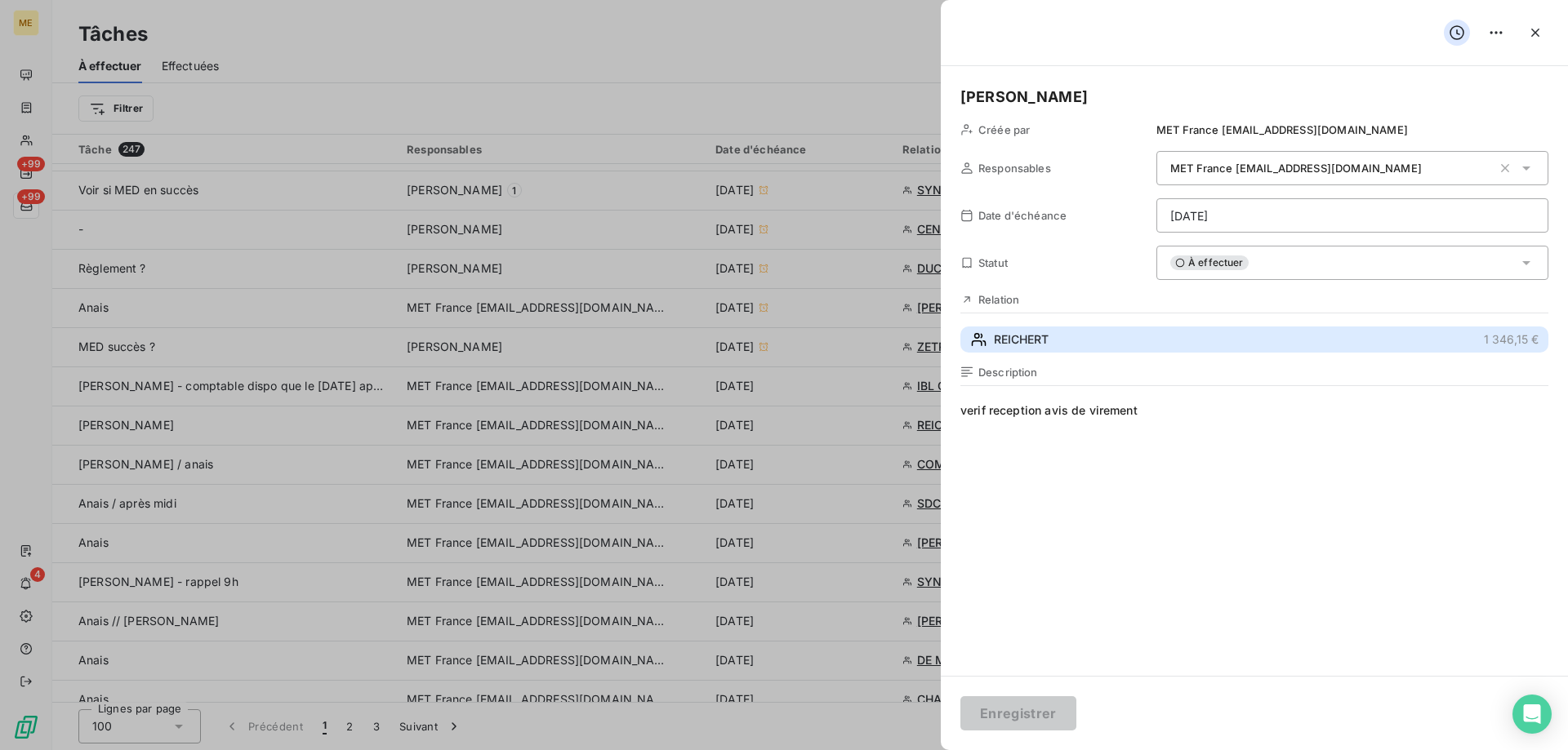
click at [1165, 341] on button "REICHERT 1 346,15 €" at bounding box center [1254, 340] width 588 height 26
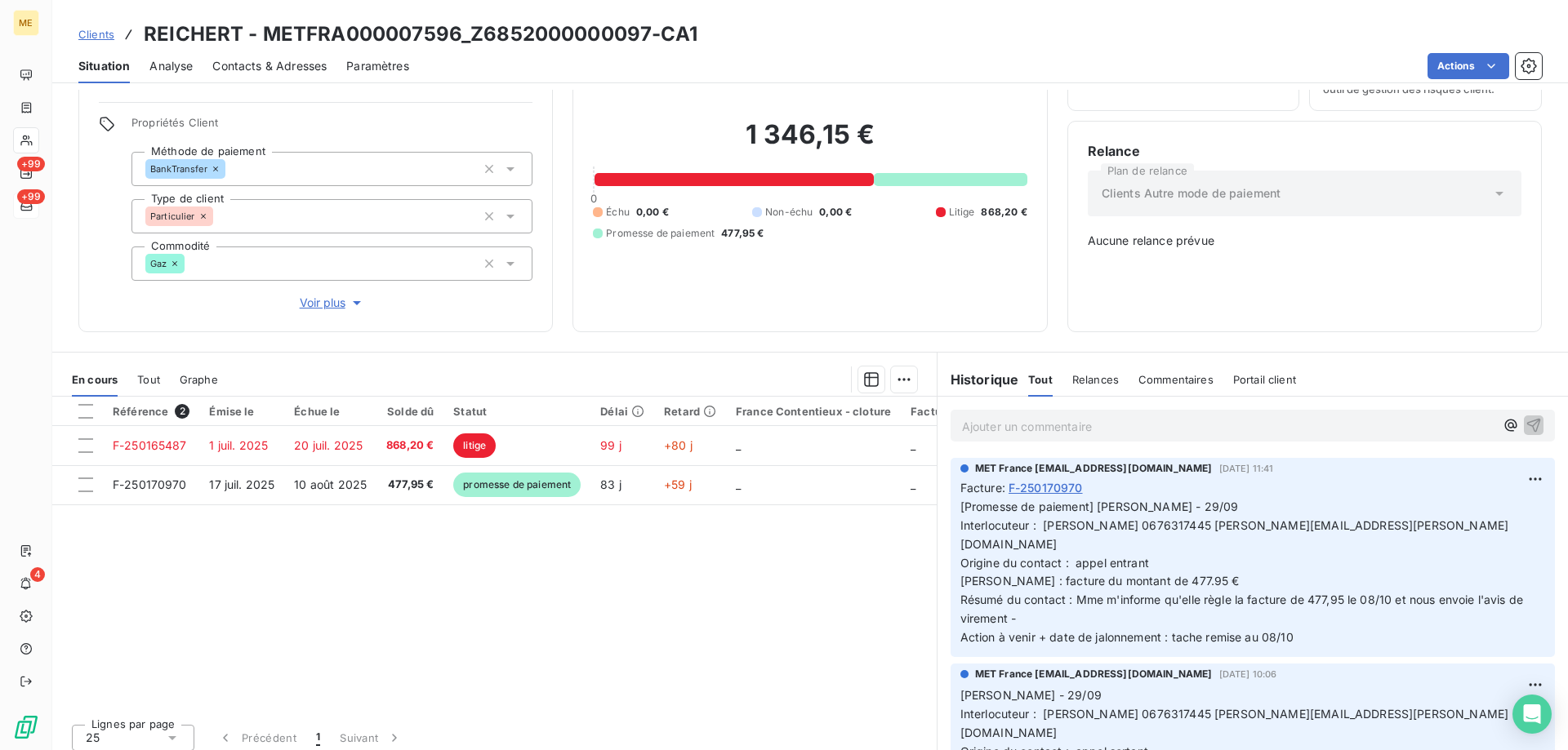
scroll to position [163, 0]
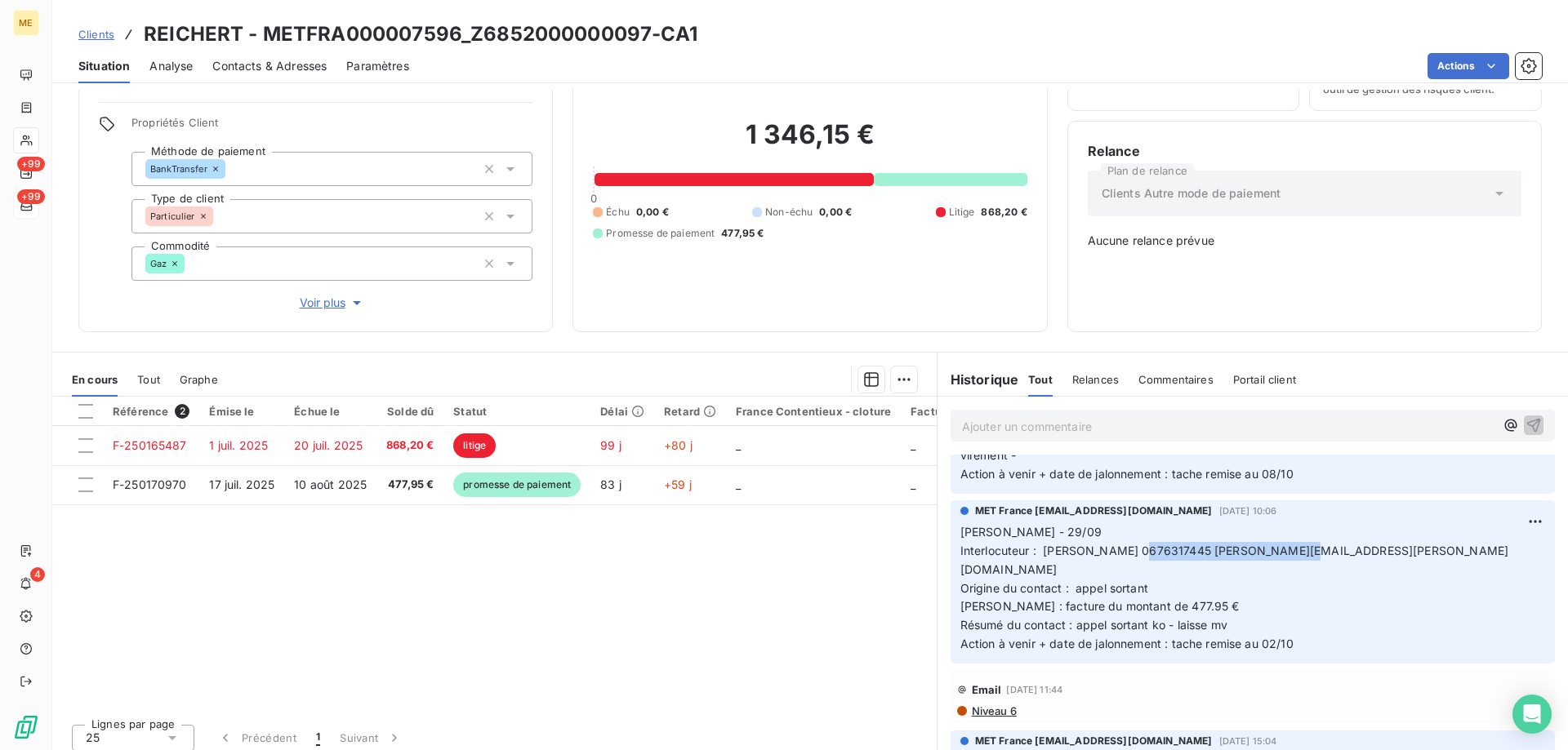
drag, startPoint x: 1203, startPoint y: 525, endPoint x: 1391, endPoint y: 523, distance: 188.0
click at [1391, 523] on p "[PERSON_NAME] - 29/09 Interlocuteur : [PERSON_NAME] 0676317445 [PERSON_NAME][EM…" at bounding box center [1253, 589] width 584 height 131
copy span "[PERSON_NAME][EMAIL_ADDRESS][PERSON_NAME][DOMAIN_NAME]"
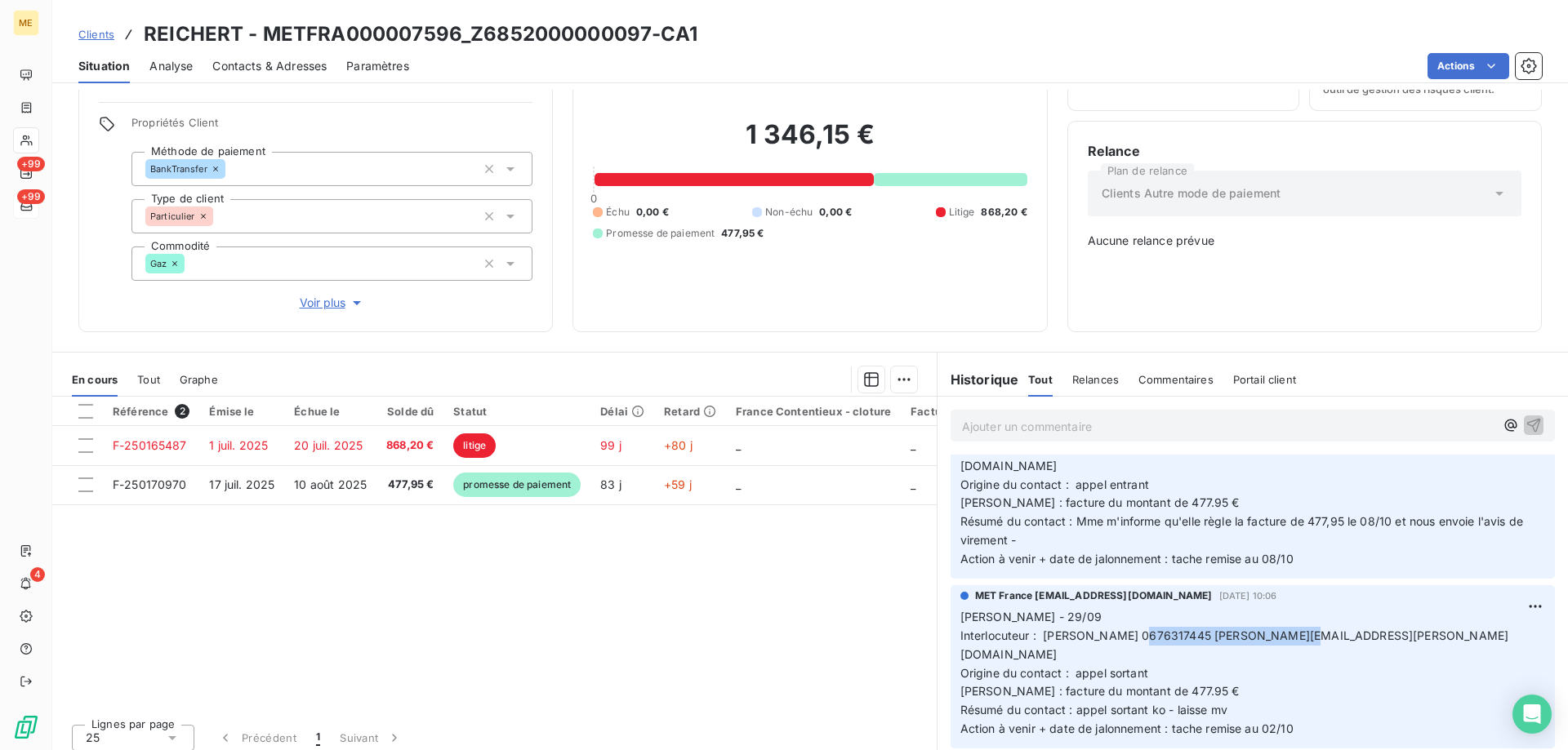
scroll to position [0, 0]
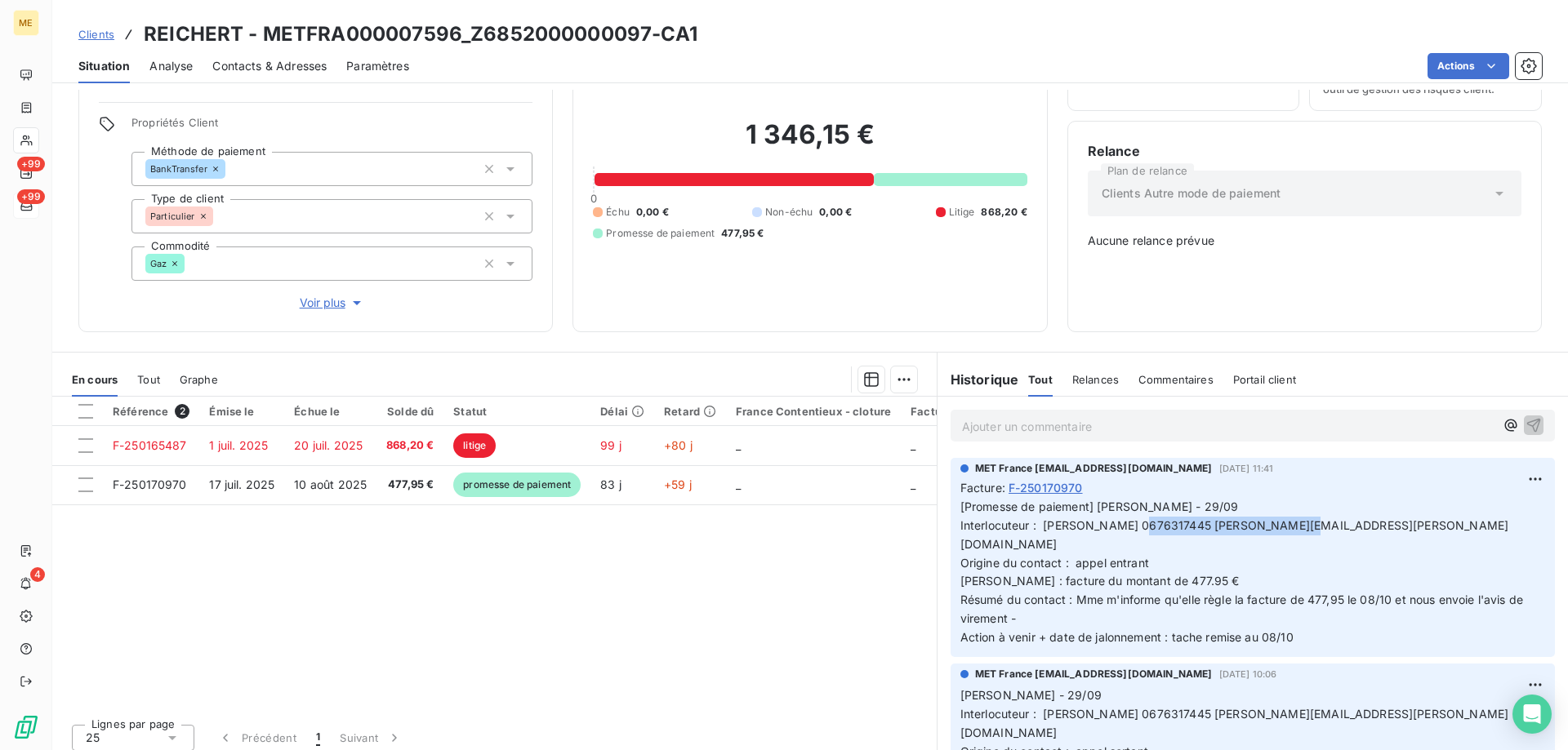
drag, startPoint x: 1394, startPoint y: 512, endPoint x: 1201, endPoint y: 515, distance: 193.0
click at [1201, 515] on p "[Promesse de paiement] [PERSON_NAME] - 29/09 Interlocuteur : [PERSON_NAME] 0676…" at bounding box center [1253, 572] width 584 height 149
copy span "[PERSON_NAME][EMAIL_ADDRESS][PERSON_NAME][DOMAIN_NAME]"
click at [307, 295] on span "Voir plus" at bounding box center [333, 303] width 66 height 16
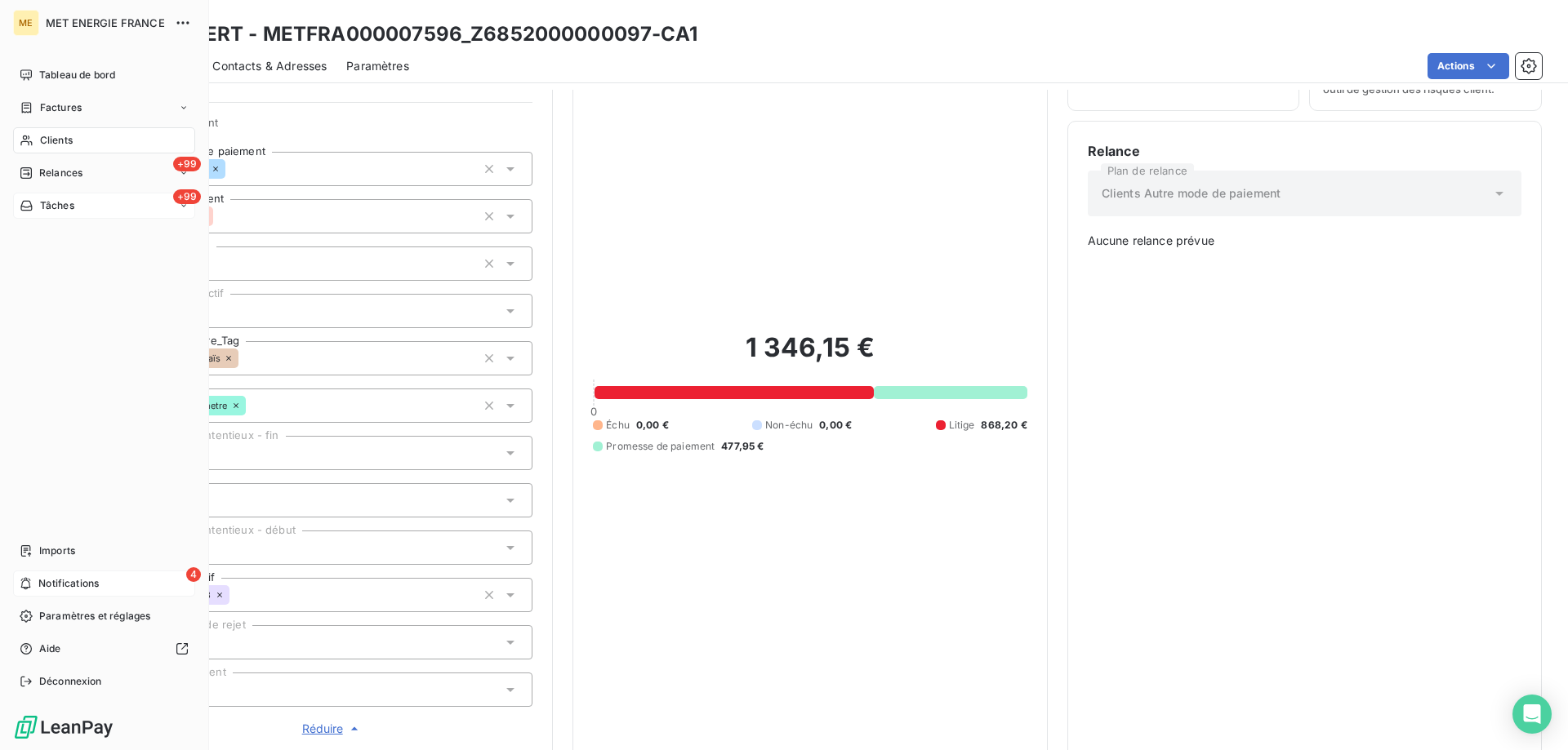
click at [34, 578] on div "4 Notifications" at bounding box center [103, 584] width 182 height 26
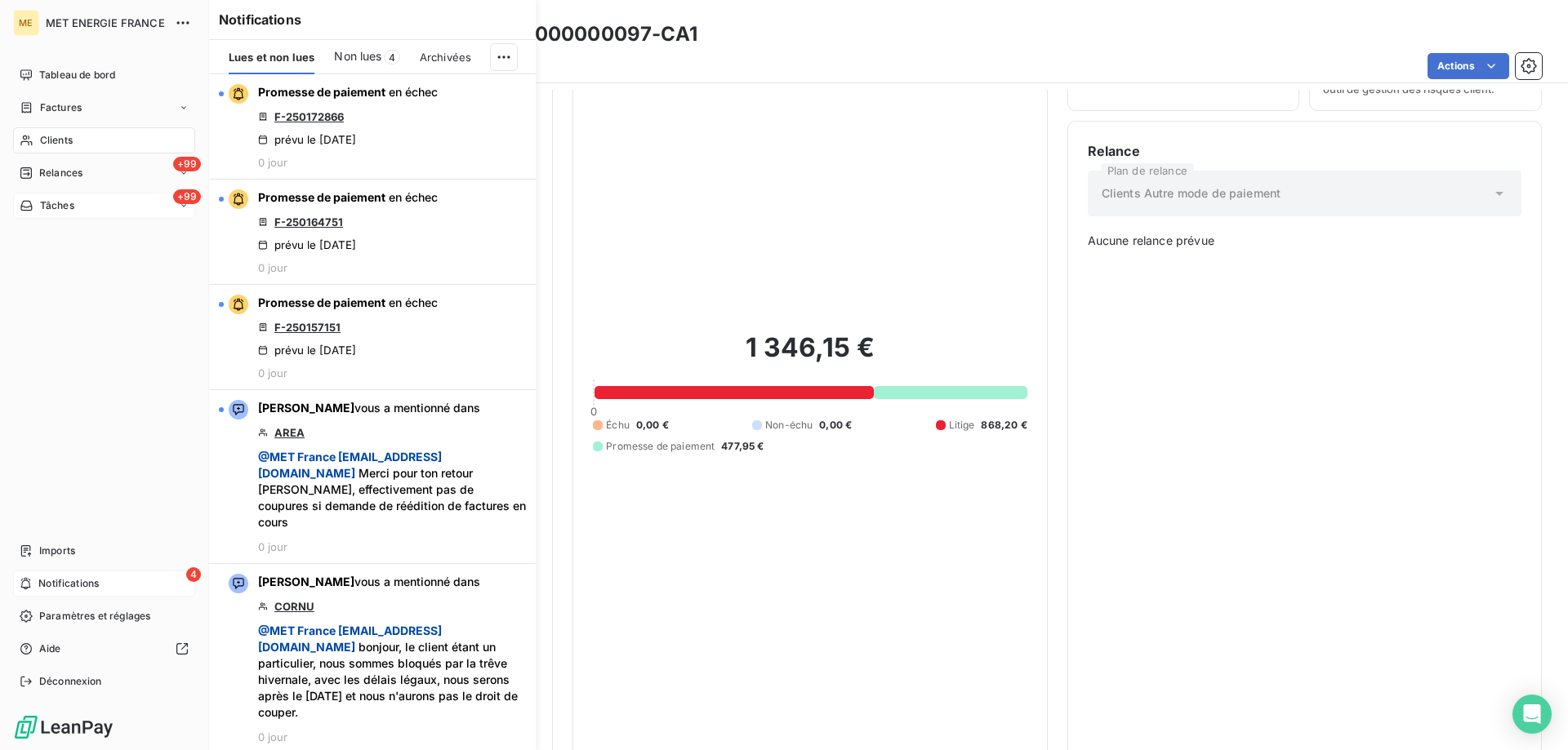
click at [33, 578] on div "4 Notifications" at bounding box center [103, 584] width 182 height 26
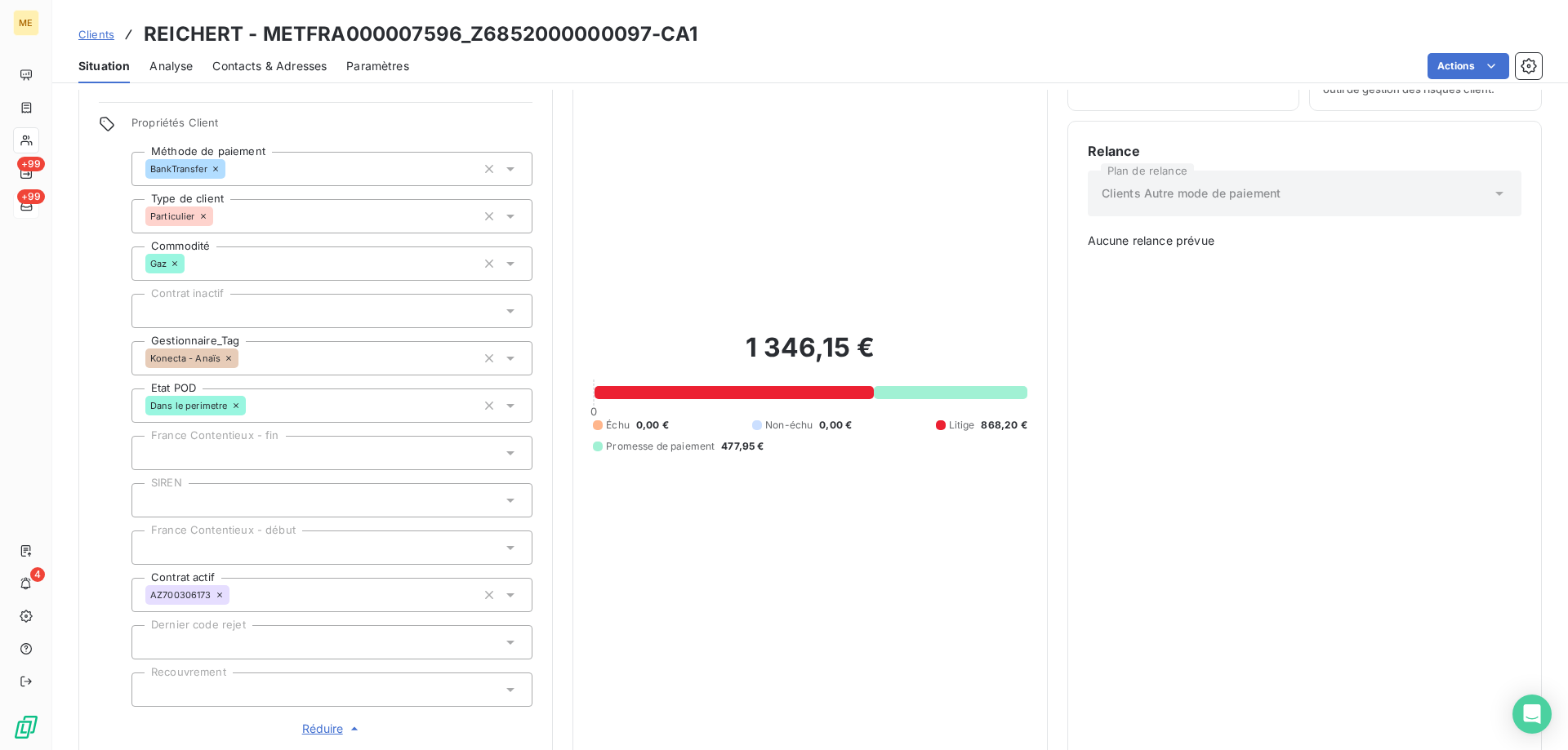
click at [865, 566] on div "1 346,15 € 0 Échu 0,00 € Non-échu 0,00 € Litige 868,20 € Promesse de paiement 4…" at bounding box center [809, 392] width 434 height 691
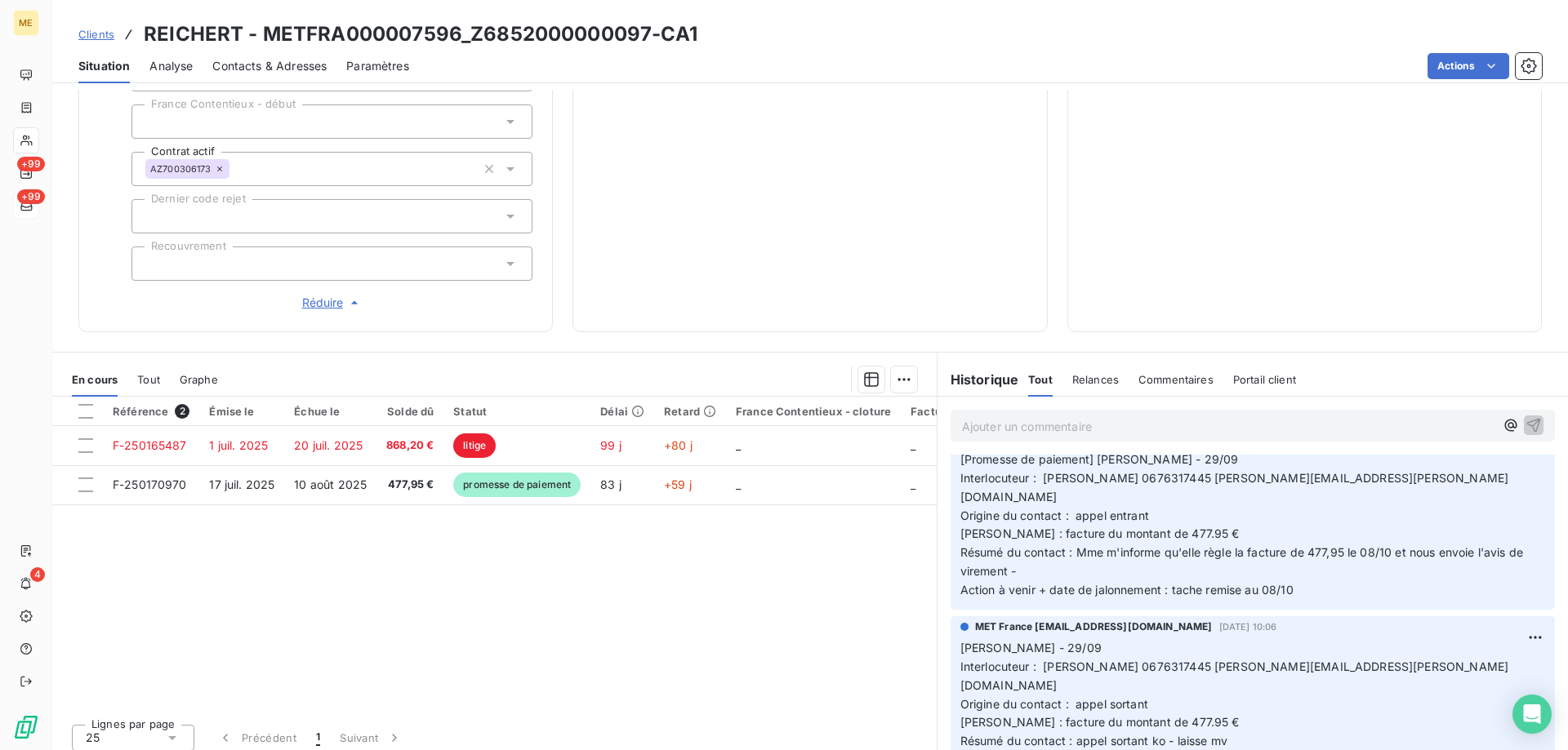
scroll to position [82, 0]
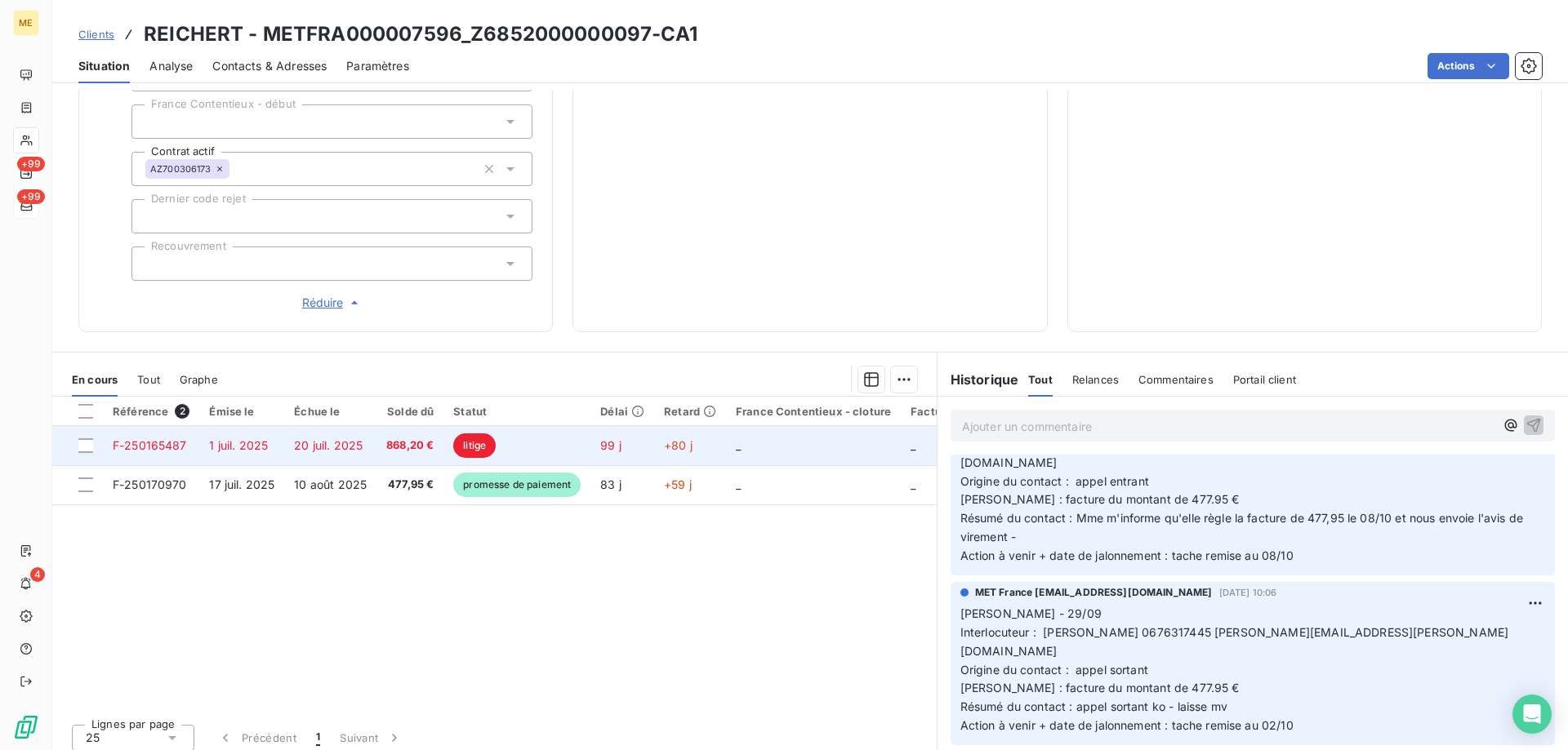
click at [646, 436] on td "99 j" at bounding box center [622, 445] width 64 height 39
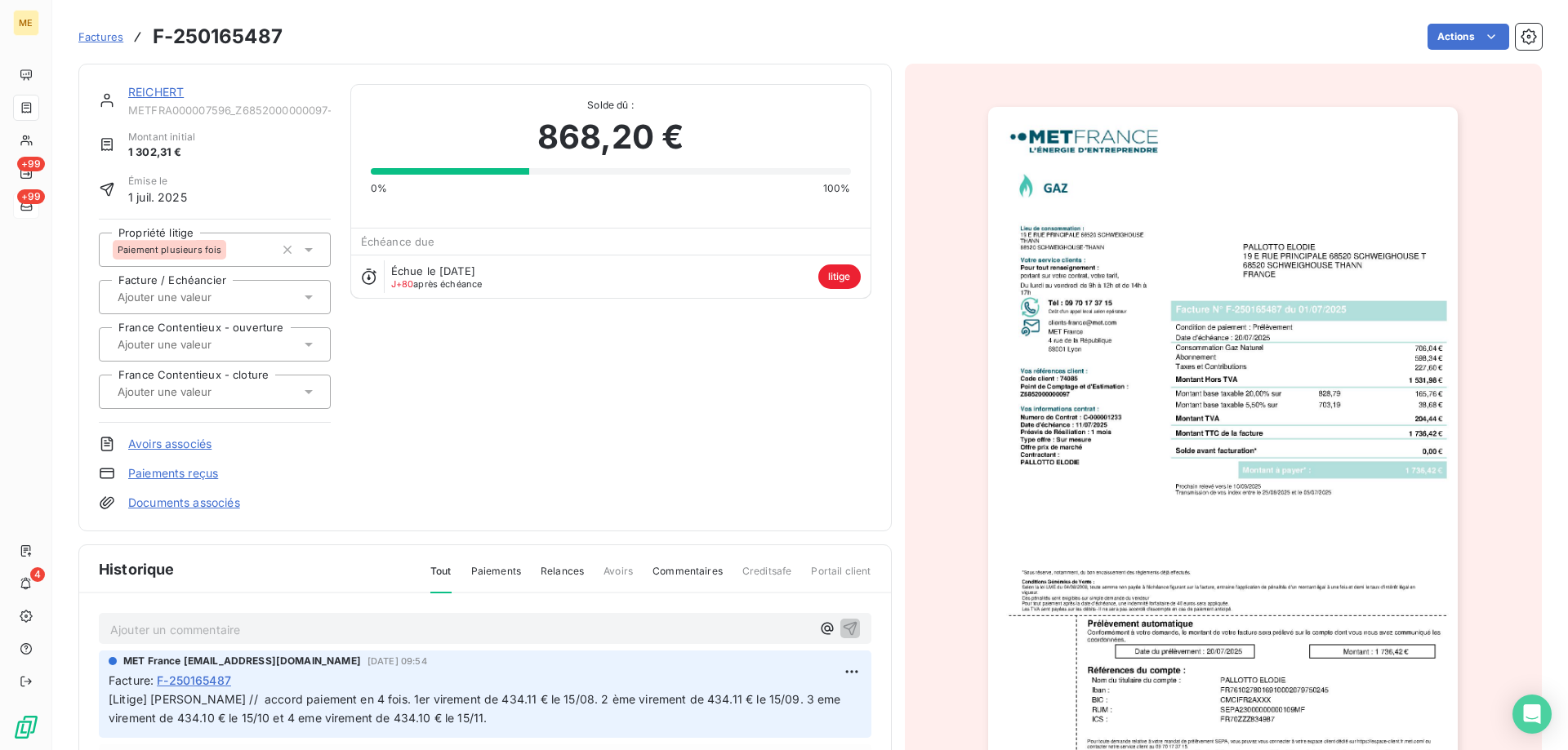
scroll to position [2, 0]
click at [151, 84] on link "REICHERT" at bounding box center [156, 91] width 55 height 14
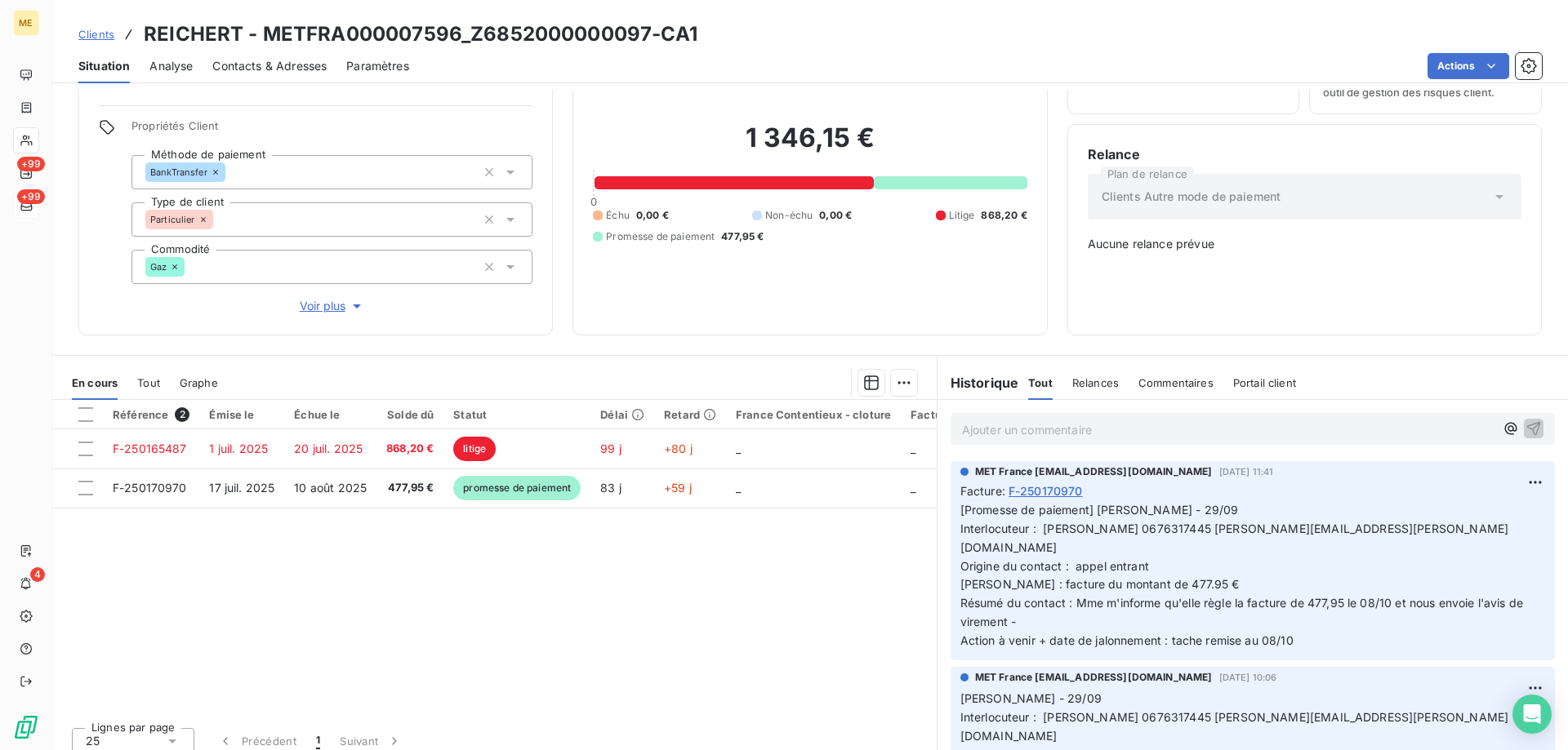
scroll to position [93, 0]
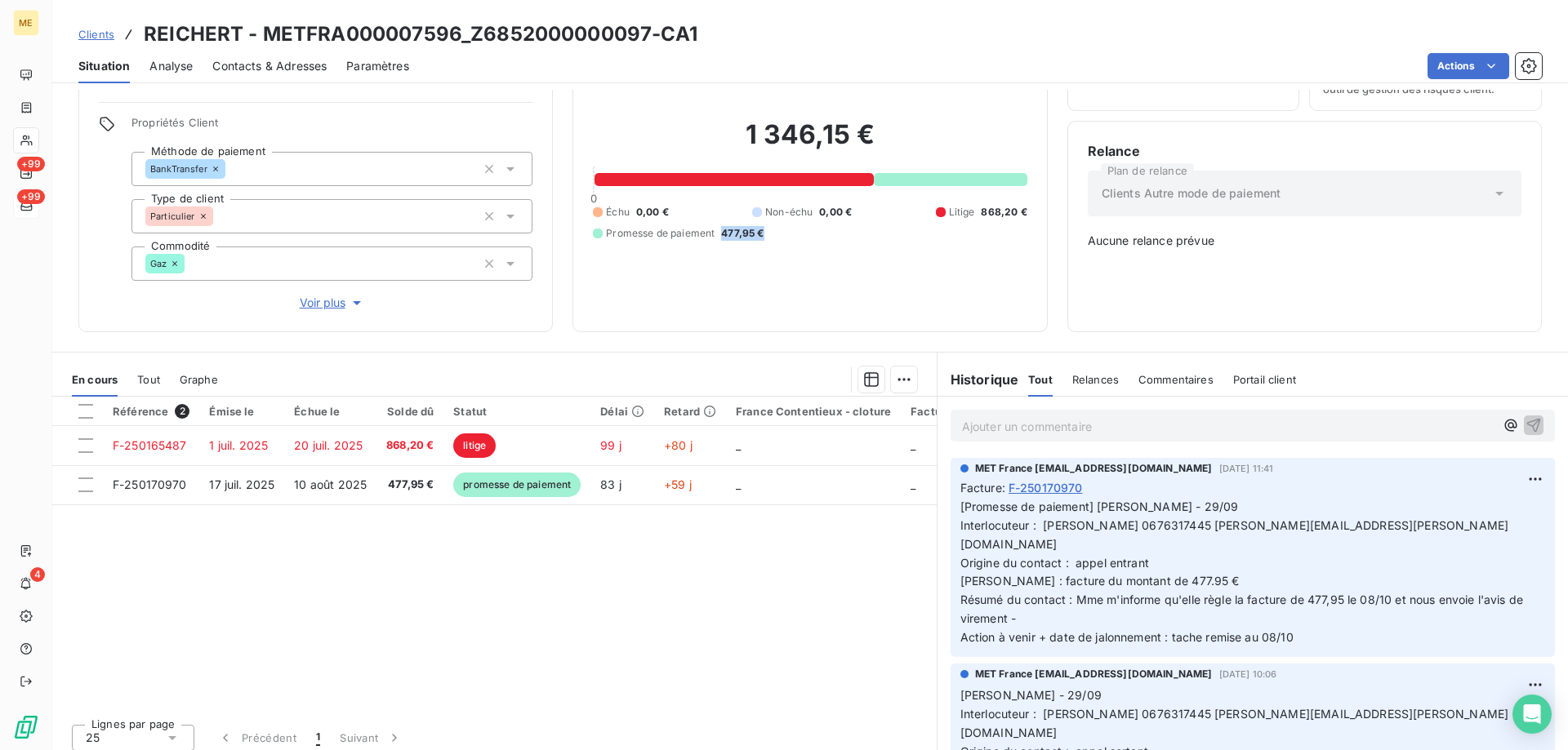
drag, startPoint x: 719, startPoint y: 216, endPoint x: 772, endPoint y: 222, distance: 53.3
click at [772, 222] on div "Échu 0,00 € Non-échu 0,00 € Litige 868,20 € Promesse de paiement 477,95 €" at bounding box center [809, 223] width 434 height 36
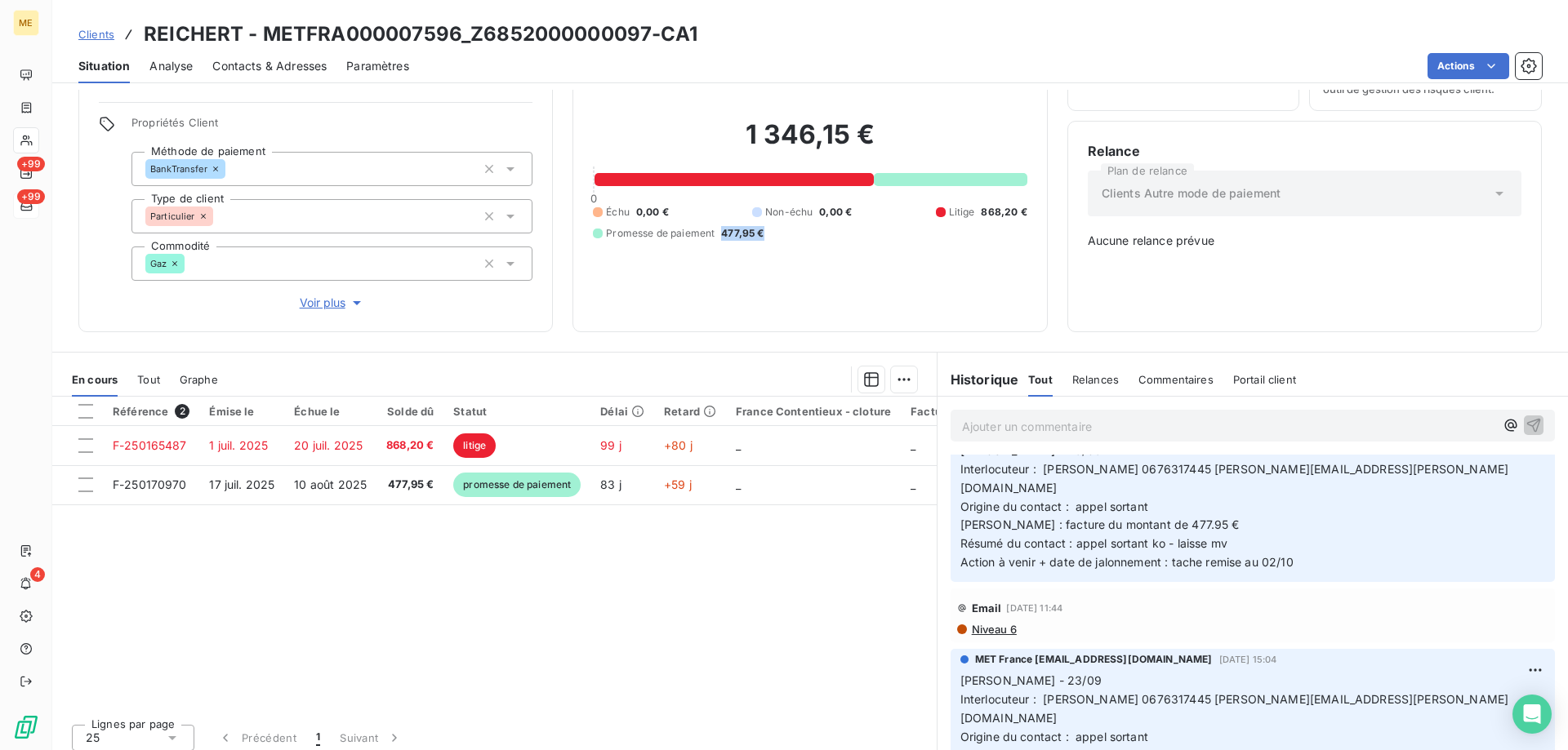
scroll to position [0, 0]
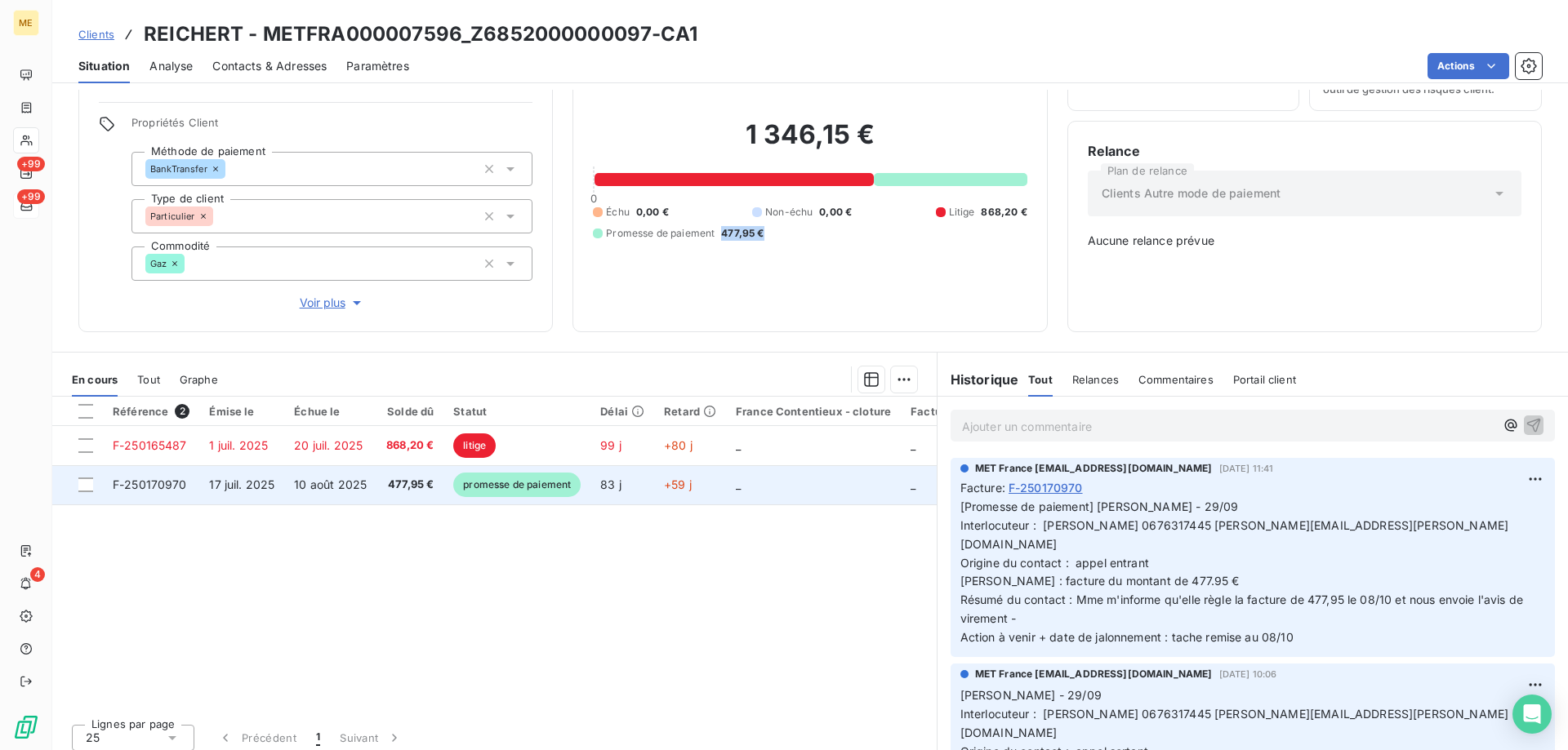
click at [729, 473] on td "_" at bounding box center [813, 484] width 175 height 39
click at [788, 483] on td "_" at bounding box center [813, 484] width 175 height 39
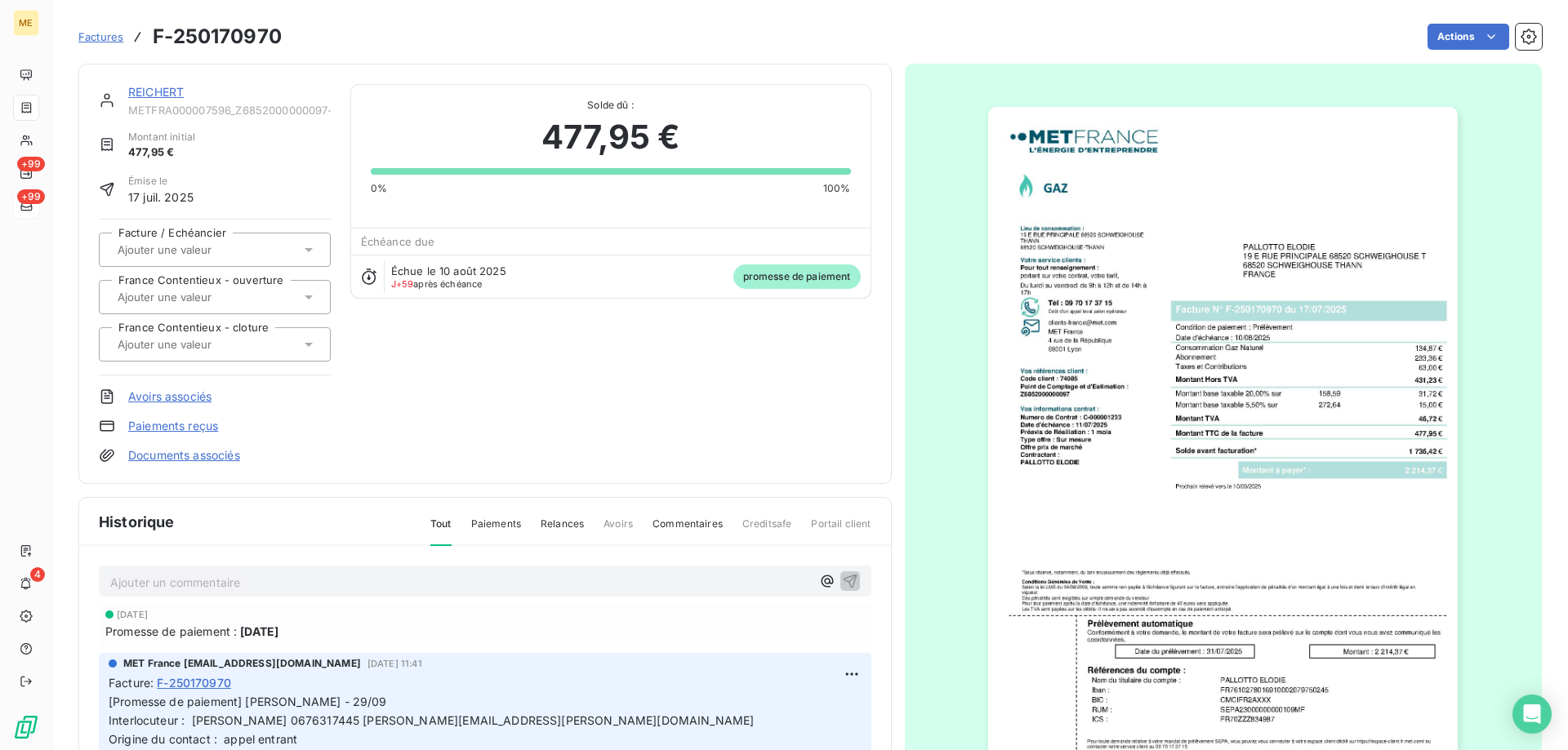
click at [1183, 503] on img "button" at bounding box center [1222, 439] width 470 height 665
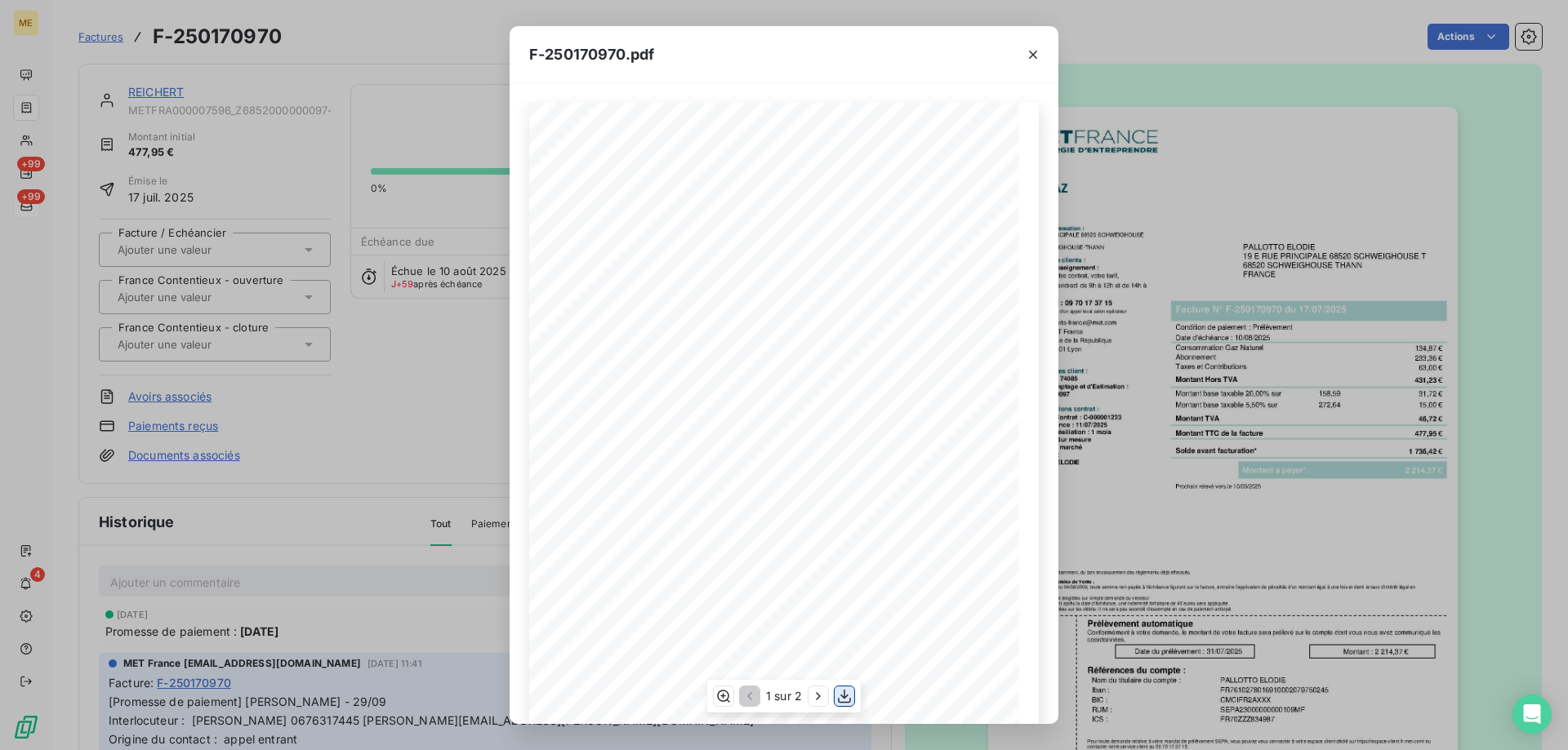
click at [844, 702] on icon "button" at bounding box center [844, 696] width 16 height 16
click at [1032, 54] on icon "button" at bounding box center [1032, 54] width 8 height 8
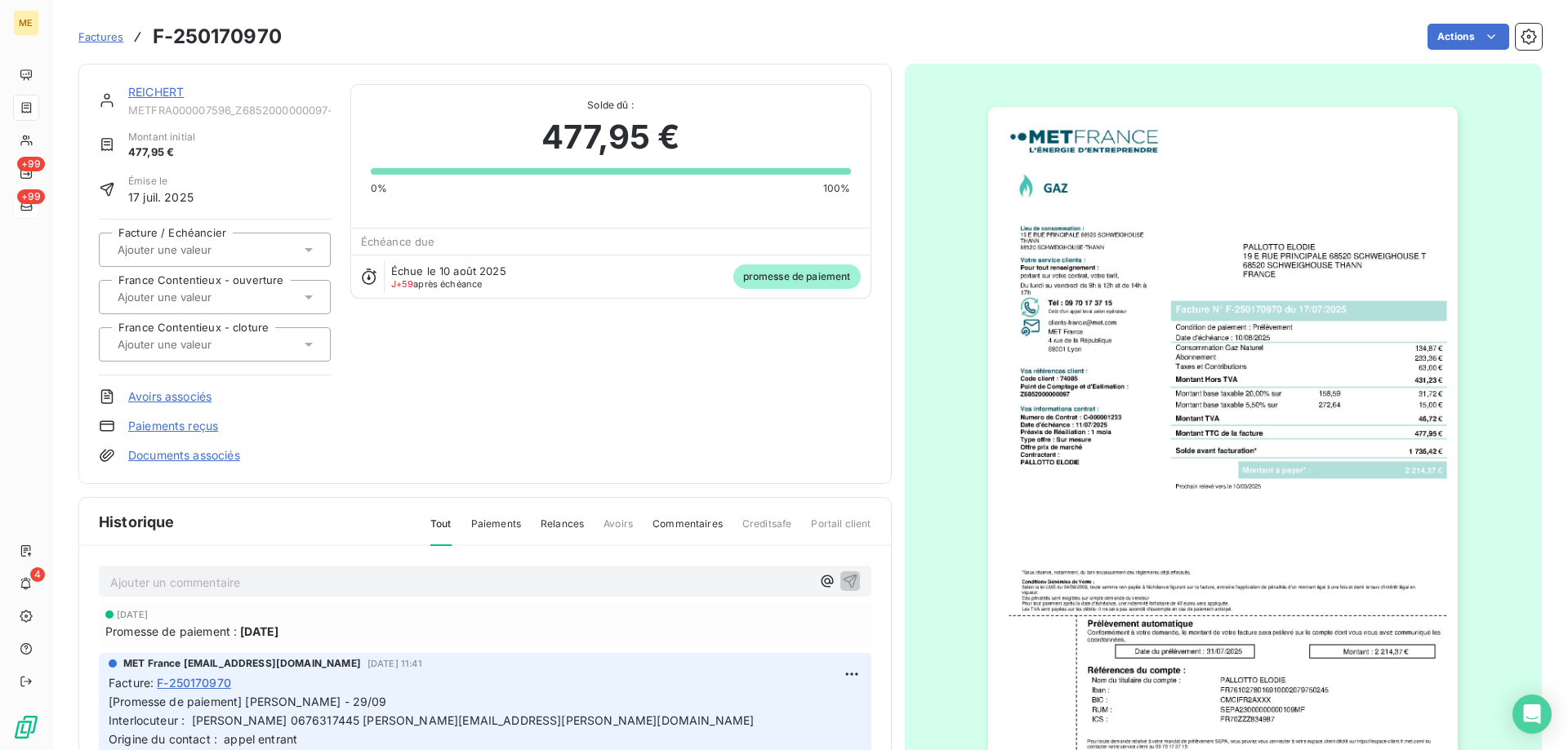
click at [156, 94] on link "REICHERT" at bounding box center [156, 92] width 55 height 14
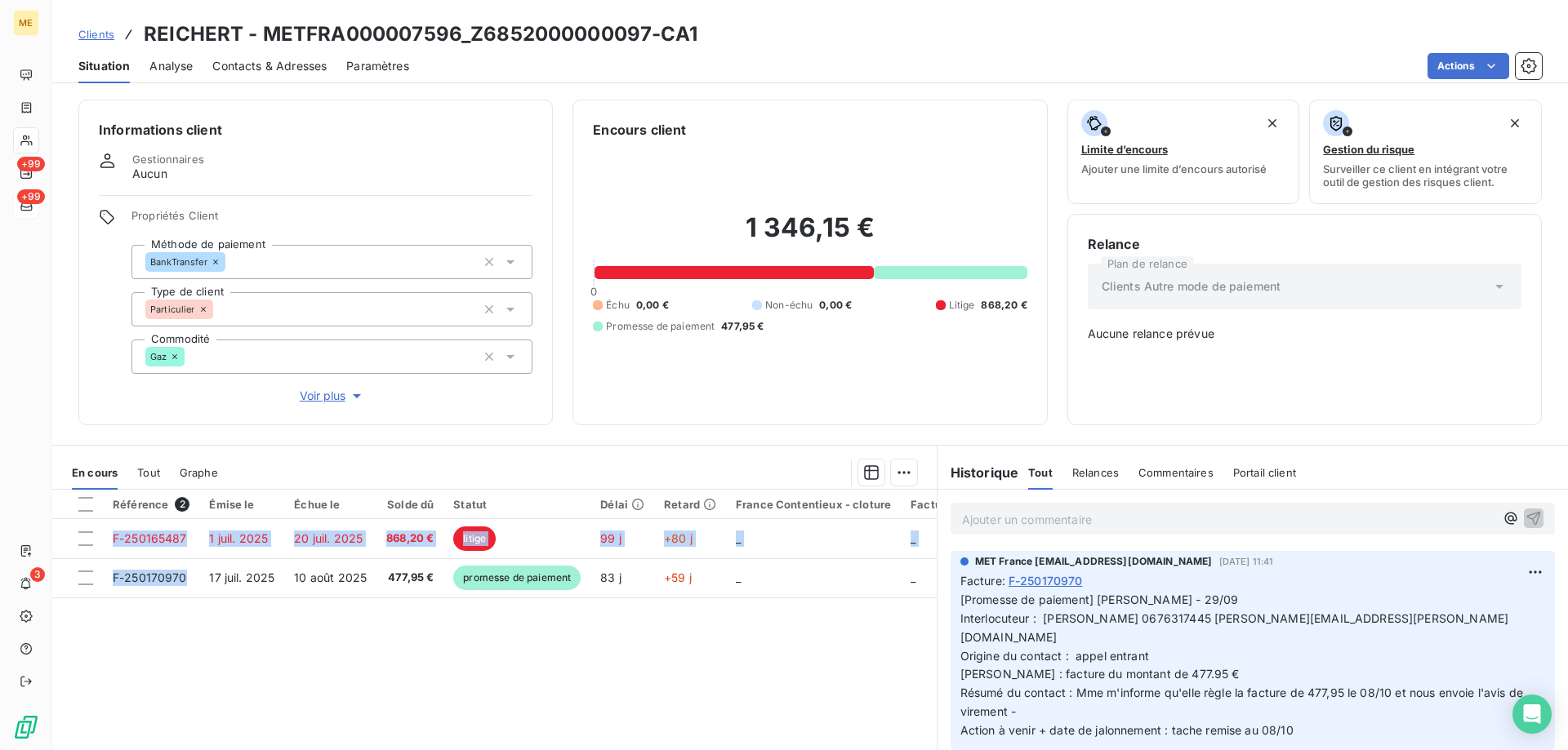
drag, startPoint x: 113, startPoint y: 566, endPoint x: 134, endPoint y: 619, distance: 57.0
click at [133, 619] on div "Référence 2 Émise le Échue le Solde dû Statut Délai Retard France Contentieux -…" at bounding box center [495, 647] width 884 height 315
click at [1151, 509] on p "Ajouter un commentaire ﻿" at bounding box center [1228, 520] width 533 height 21
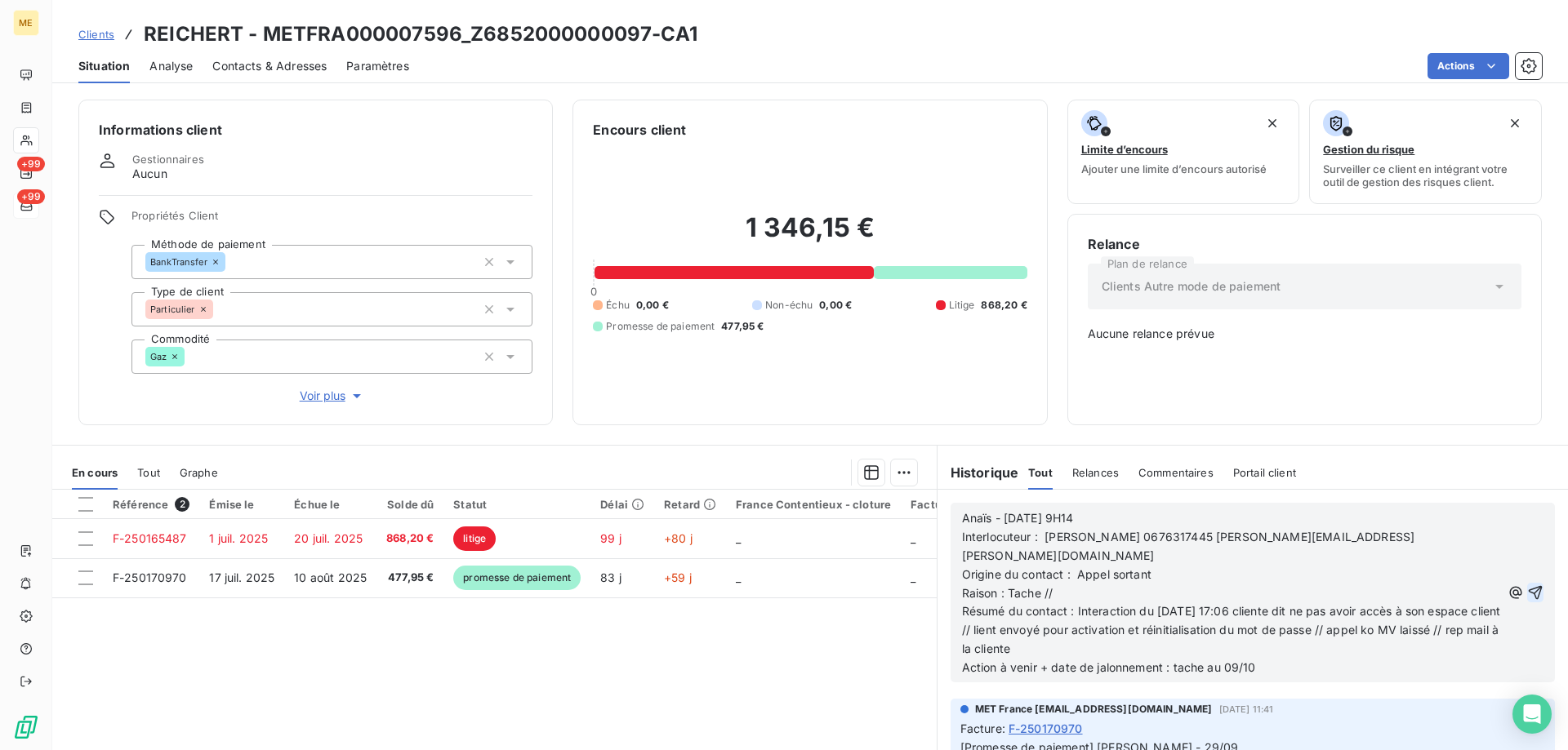
click at [1527, 584] on icon "button" at bounding box center [1534, 592] width 16 height 16
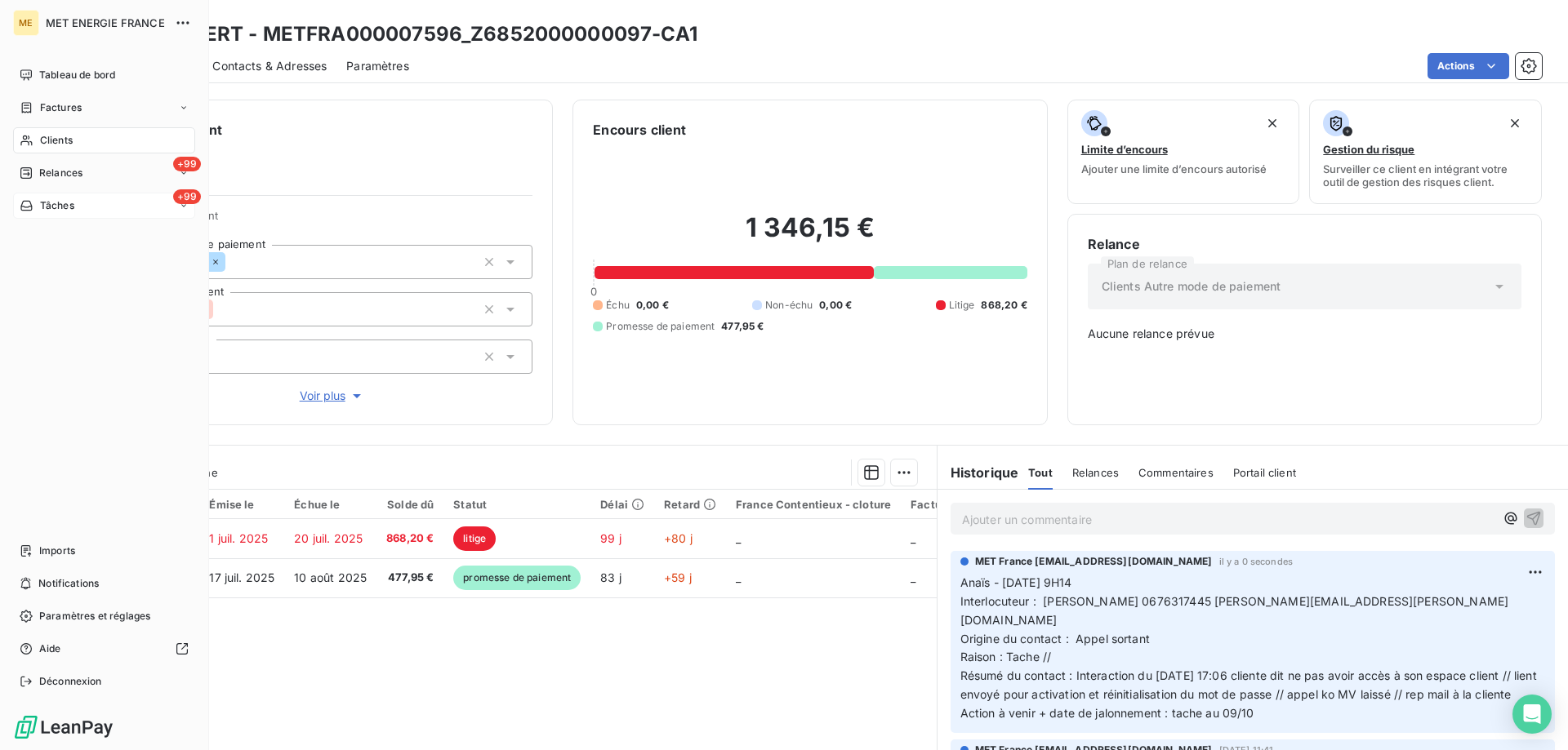
click at [35, 206] on div "Tâches" at bounding box center [47, 205] width 54 height 15
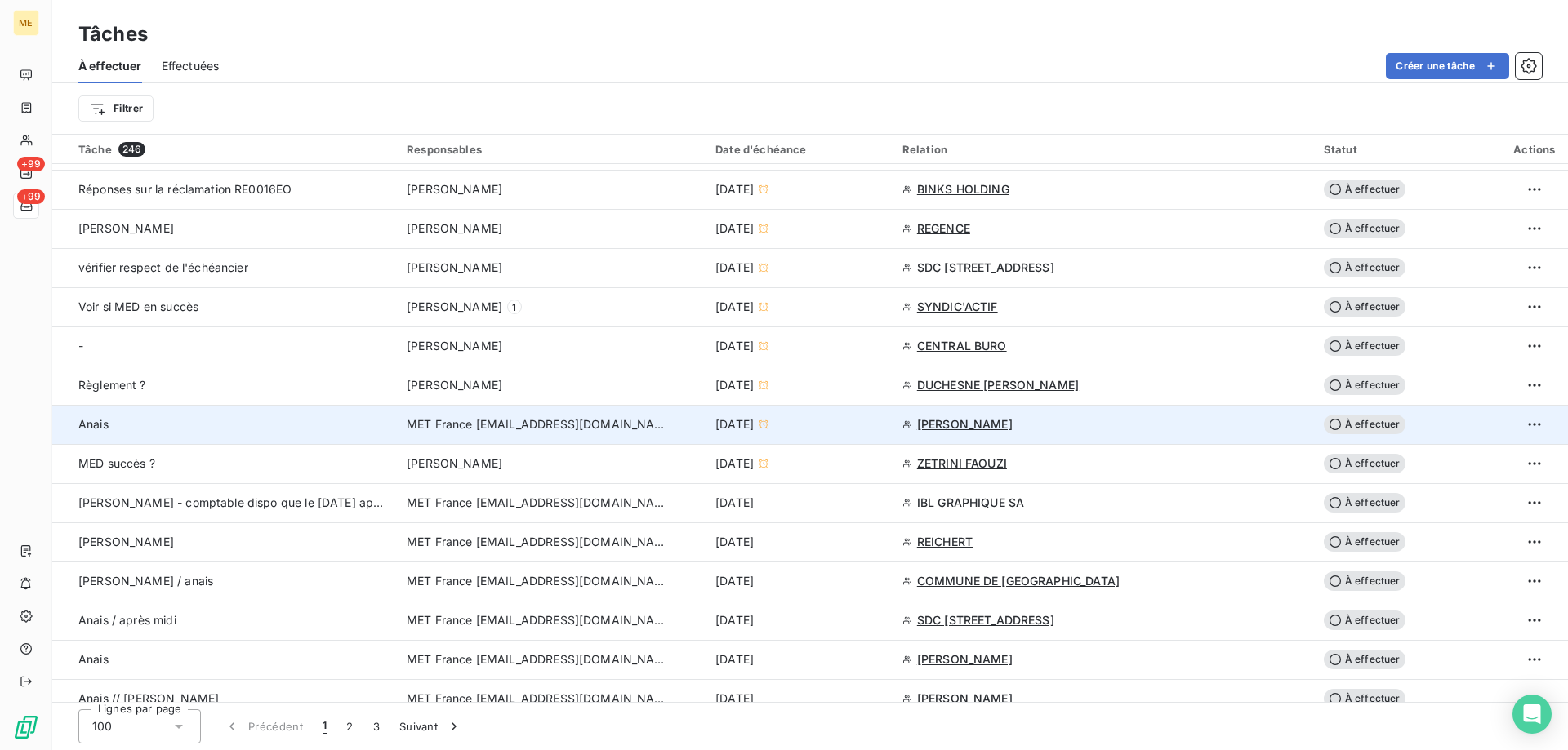
scroll to position [816, 0]
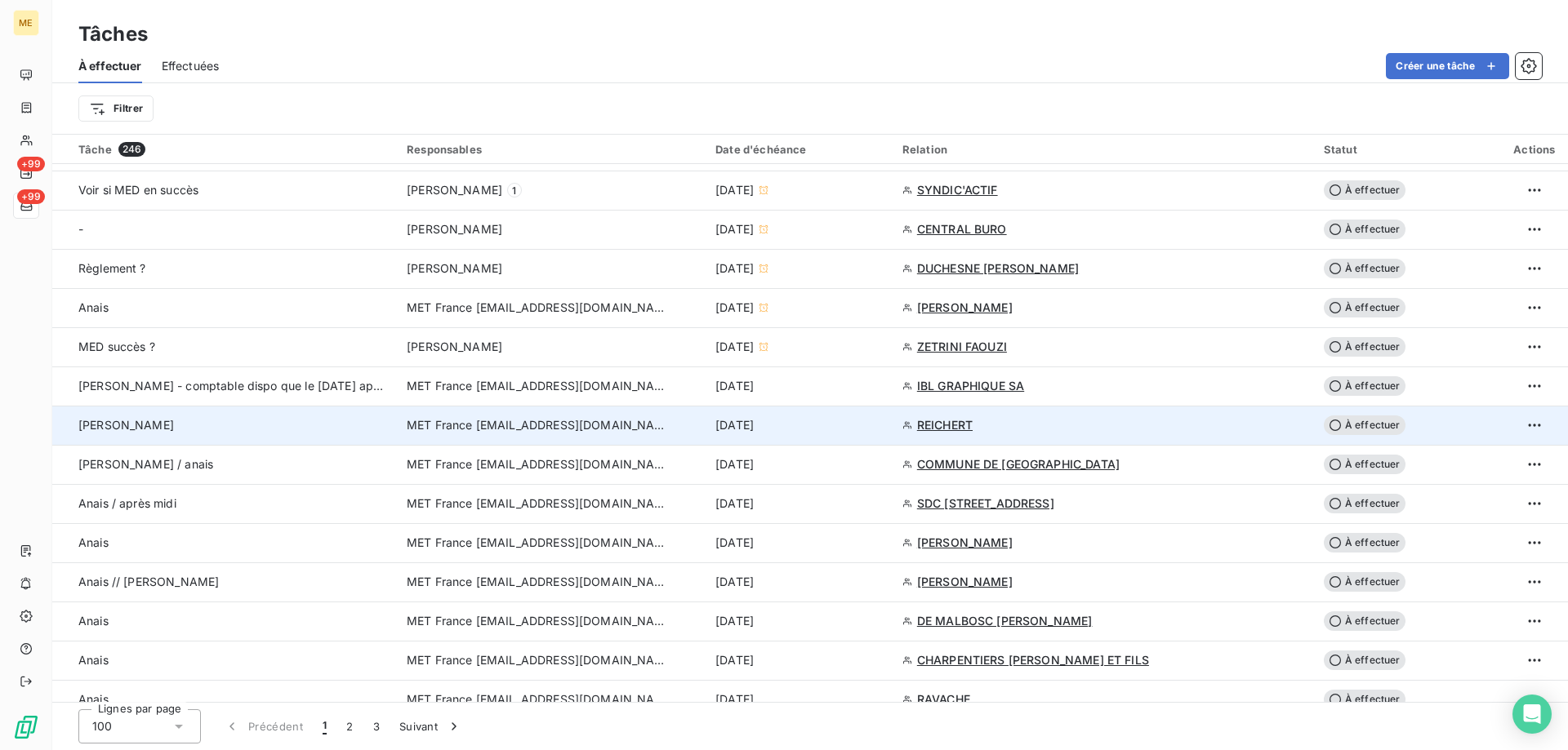
click at [846, 432] on div "[DATE]" at bounding box center [799, 425] width 167 height 16
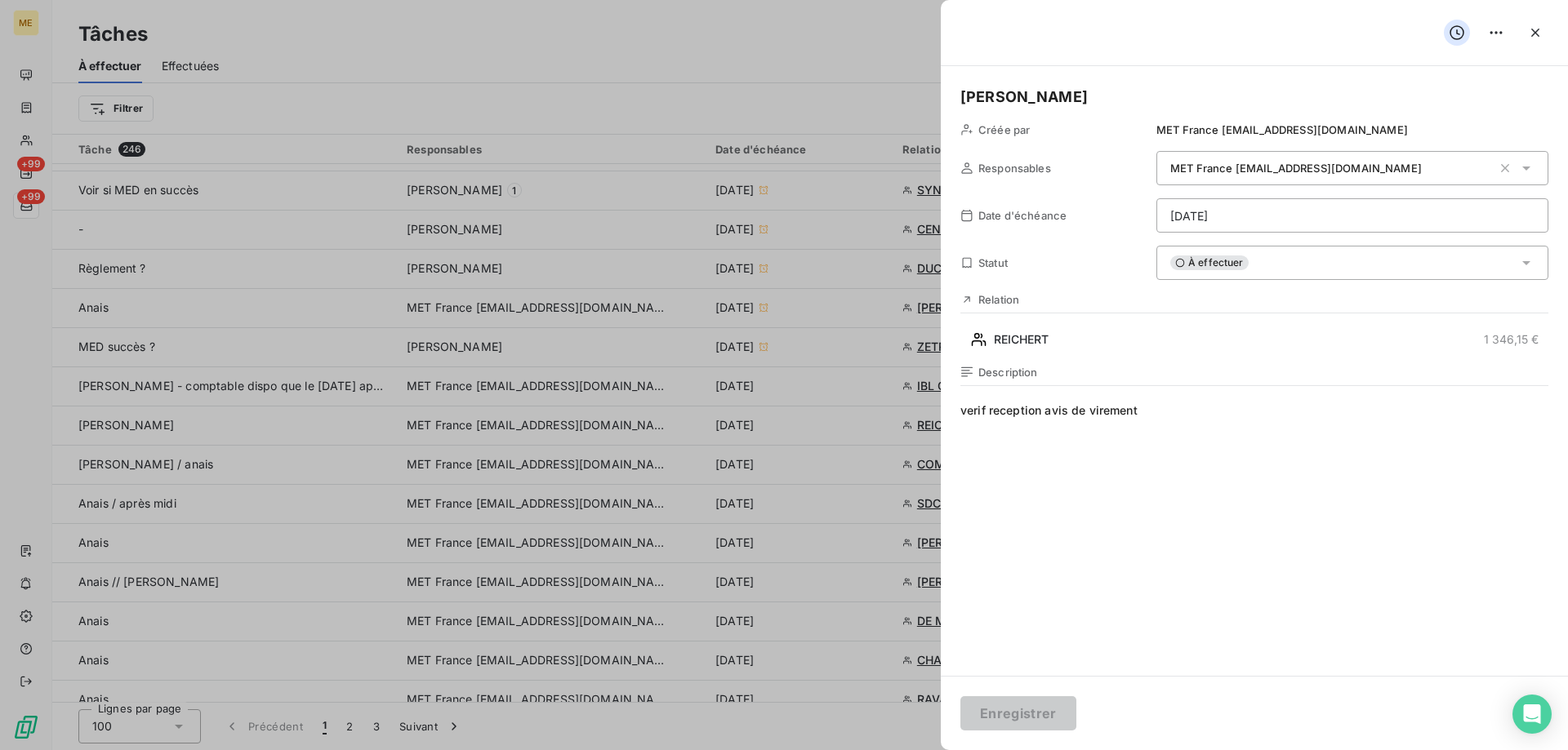
click at [1284, 224] on html "ME +99 +99 Tâches À effectuer Effectuées Créer une tâche Filtrer Tâche 246 Resp…" at bounding box center [784, 457] width 1568 height 914
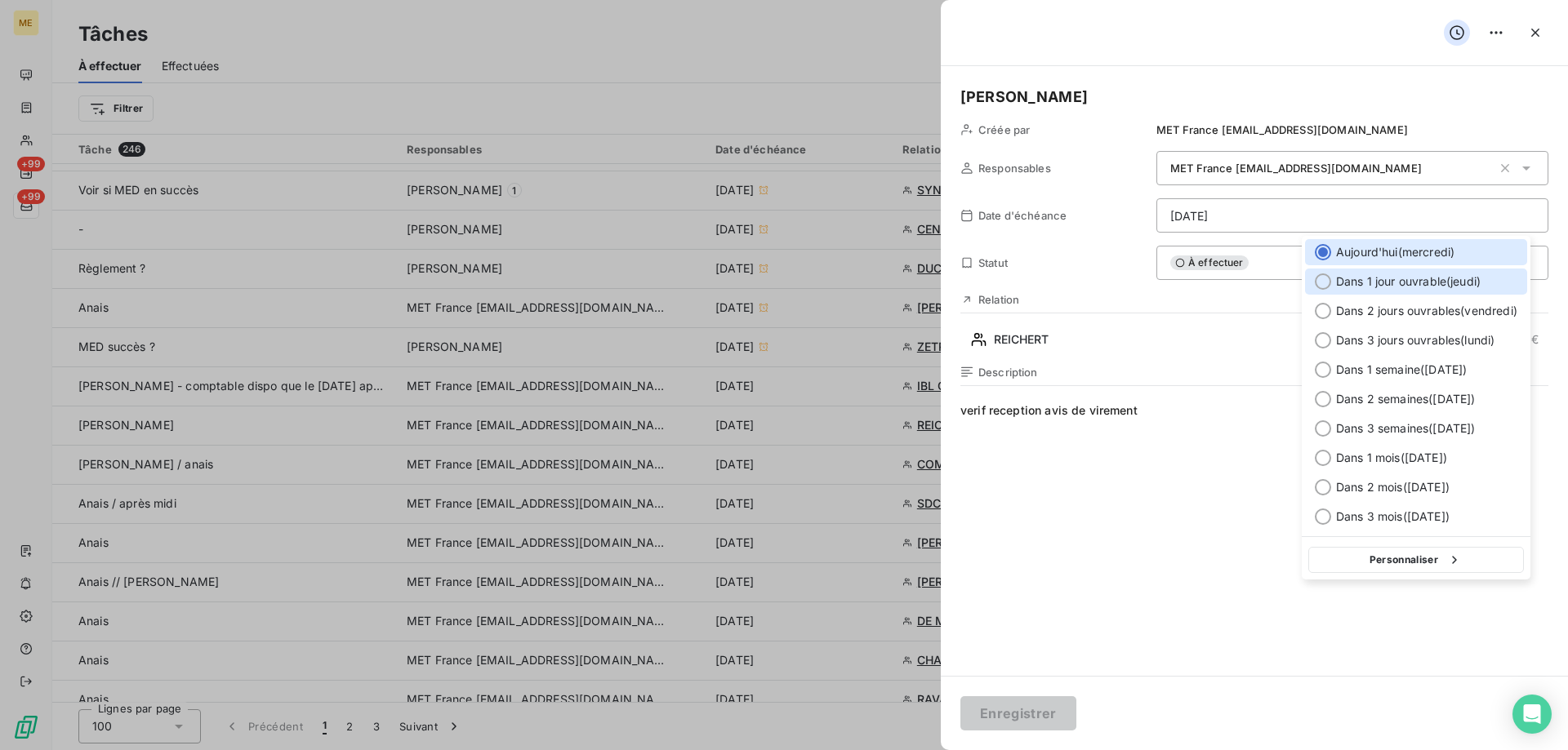
click at [1408, 279] on span "Dans 1 jour ouvrable ( [DATE] )" at bounding box center [1409, 281] width 145 height 16
type input "[DATE]"
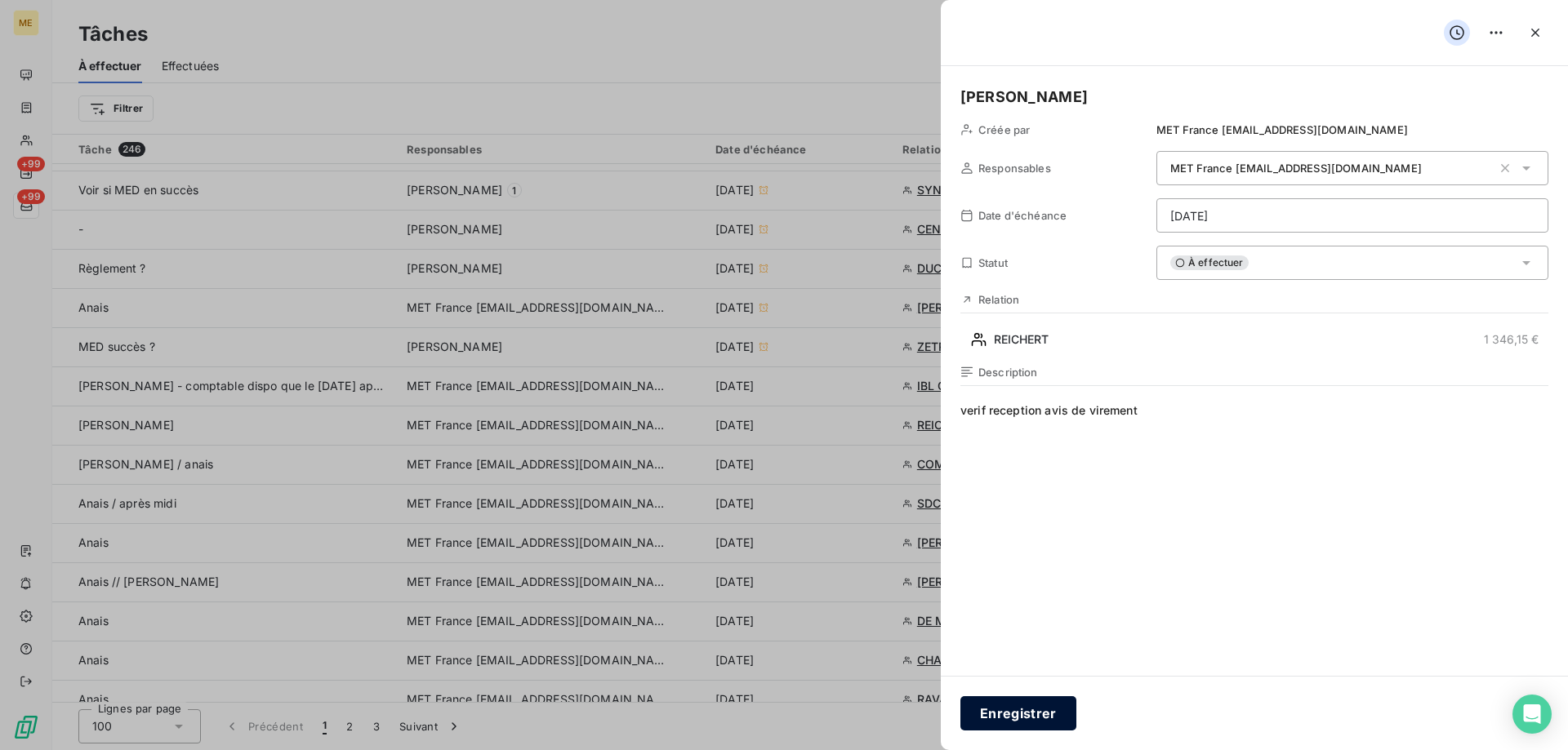
click at [997, 709] on button "Enregistrer" at bounding box center [1018, 714] width 116 height 34
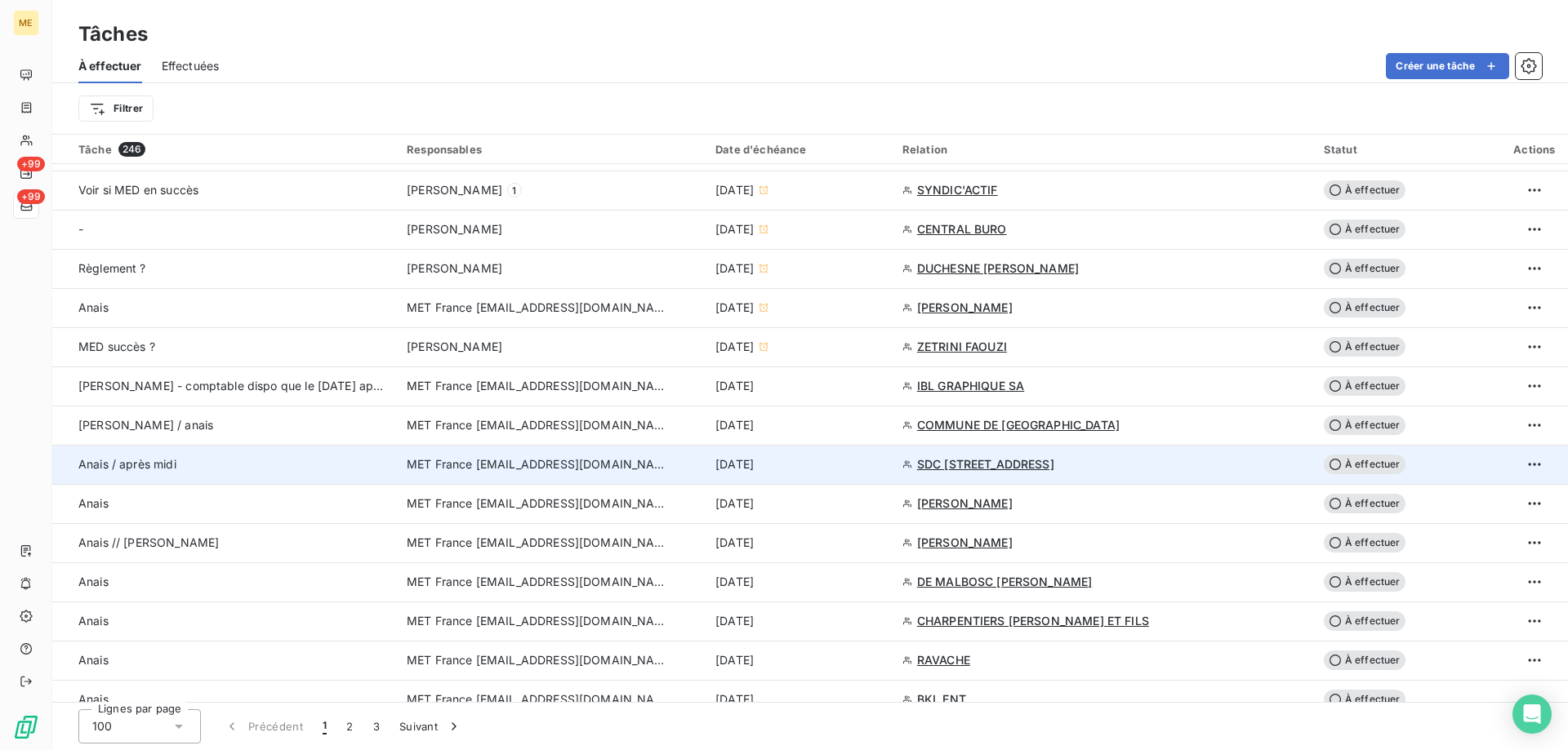
click at [859, 472] on div "[DATE]" at bounding box center [799, 464] width 167 height 16
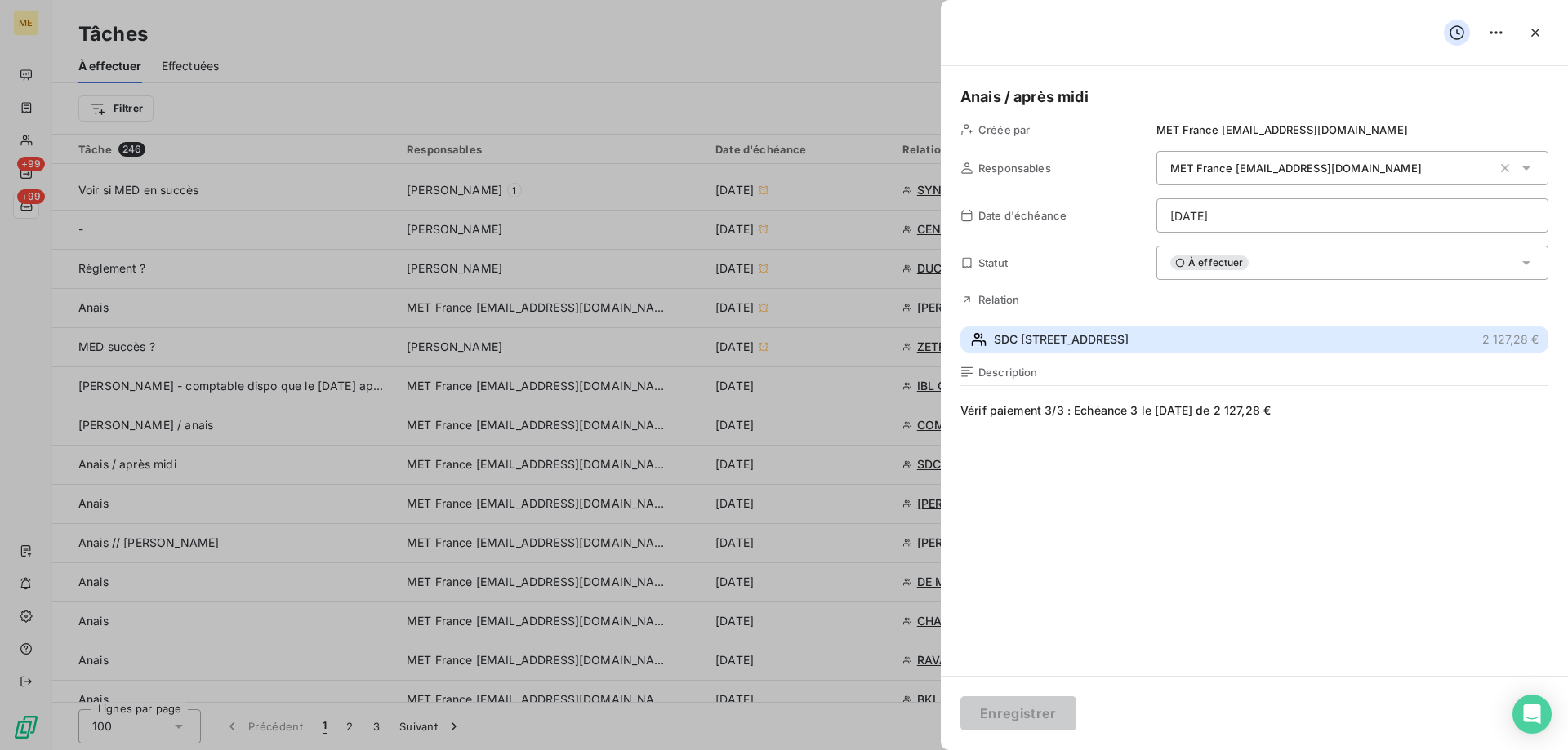
click at [1264, 328] on button "SDC [STREET_ADDRESS] €" at bounding box center [1254, 340] width 588 height 26
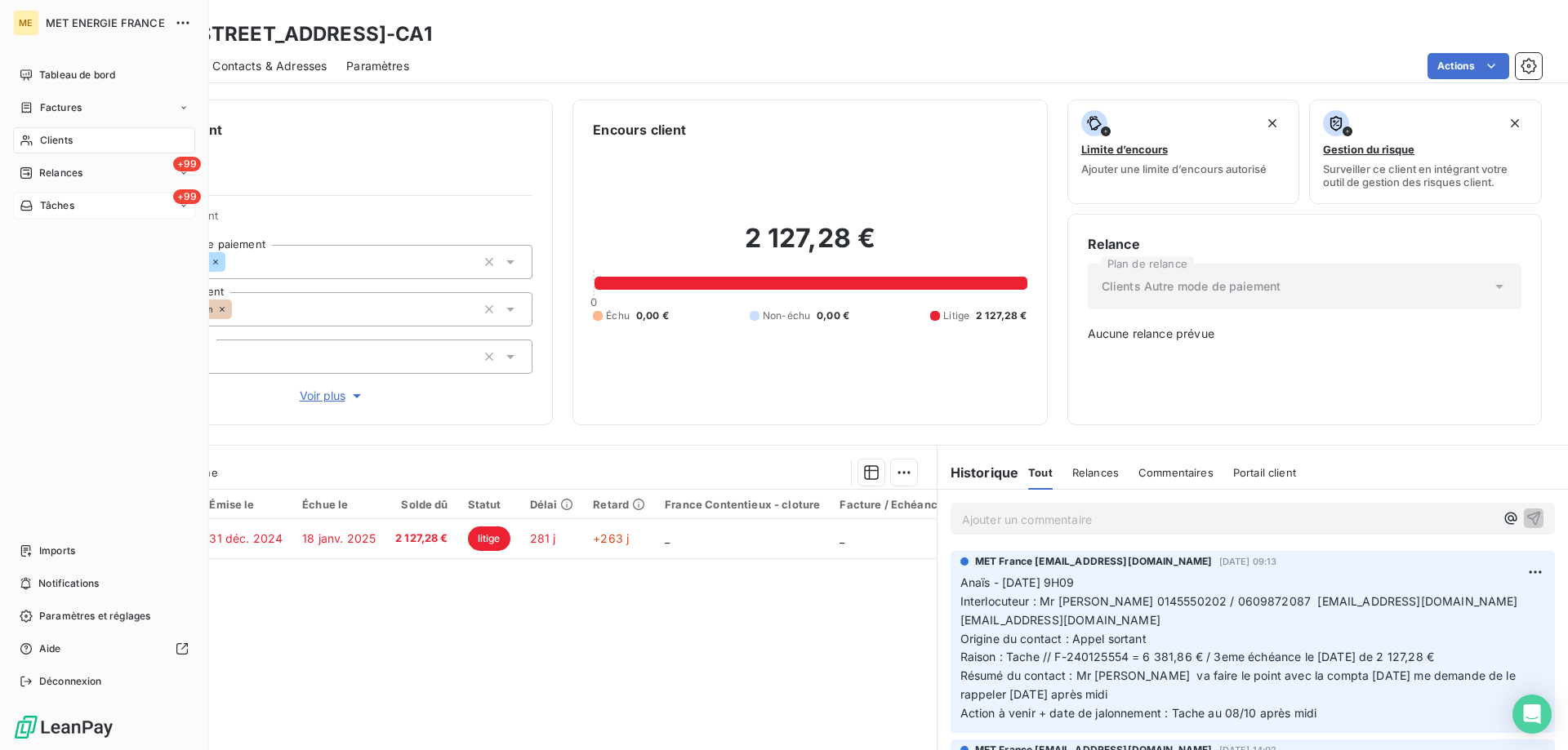
click at [73, 203] on span "Tâches" at bounding box center [57, 205] width 34 height 15
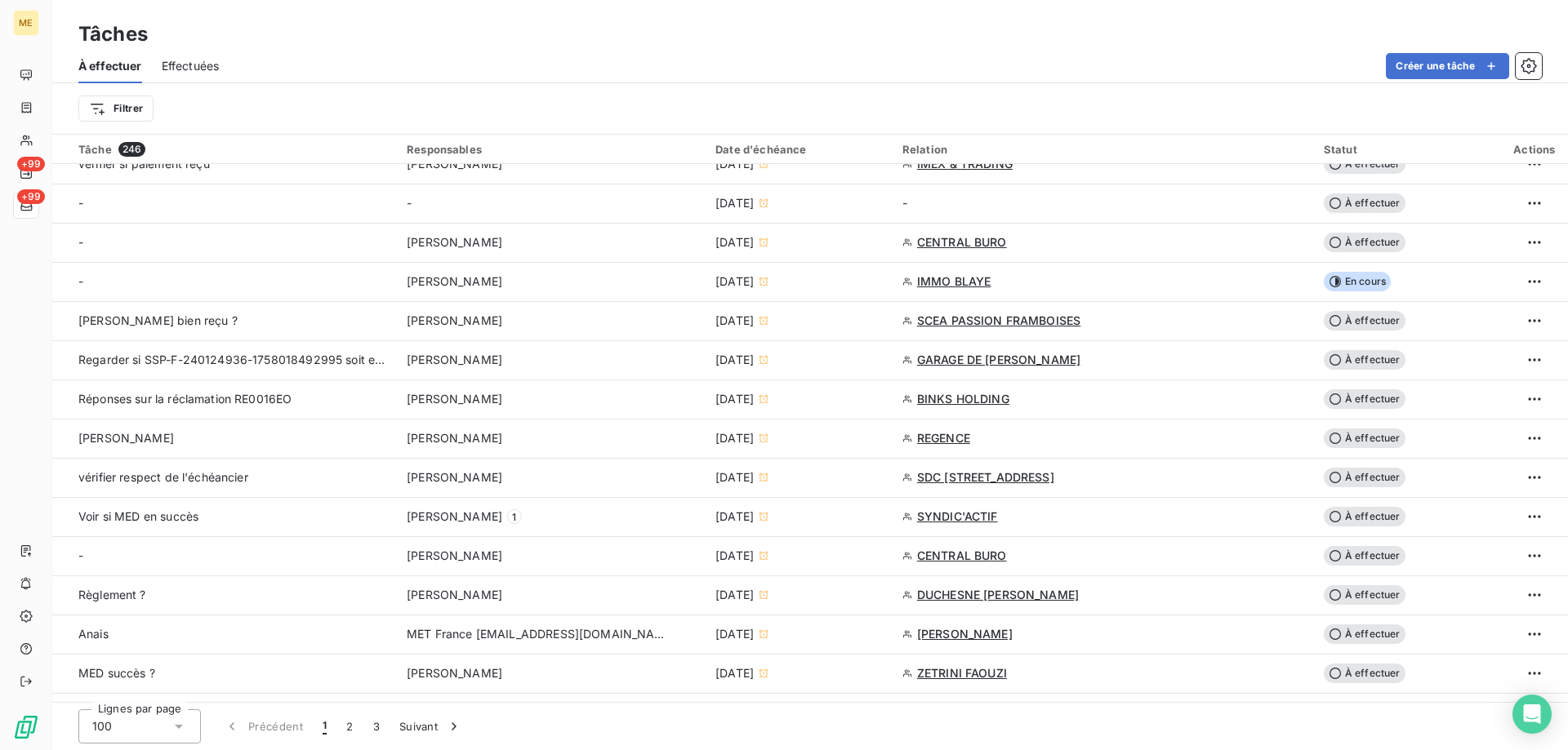
scroll to position [734, 0]
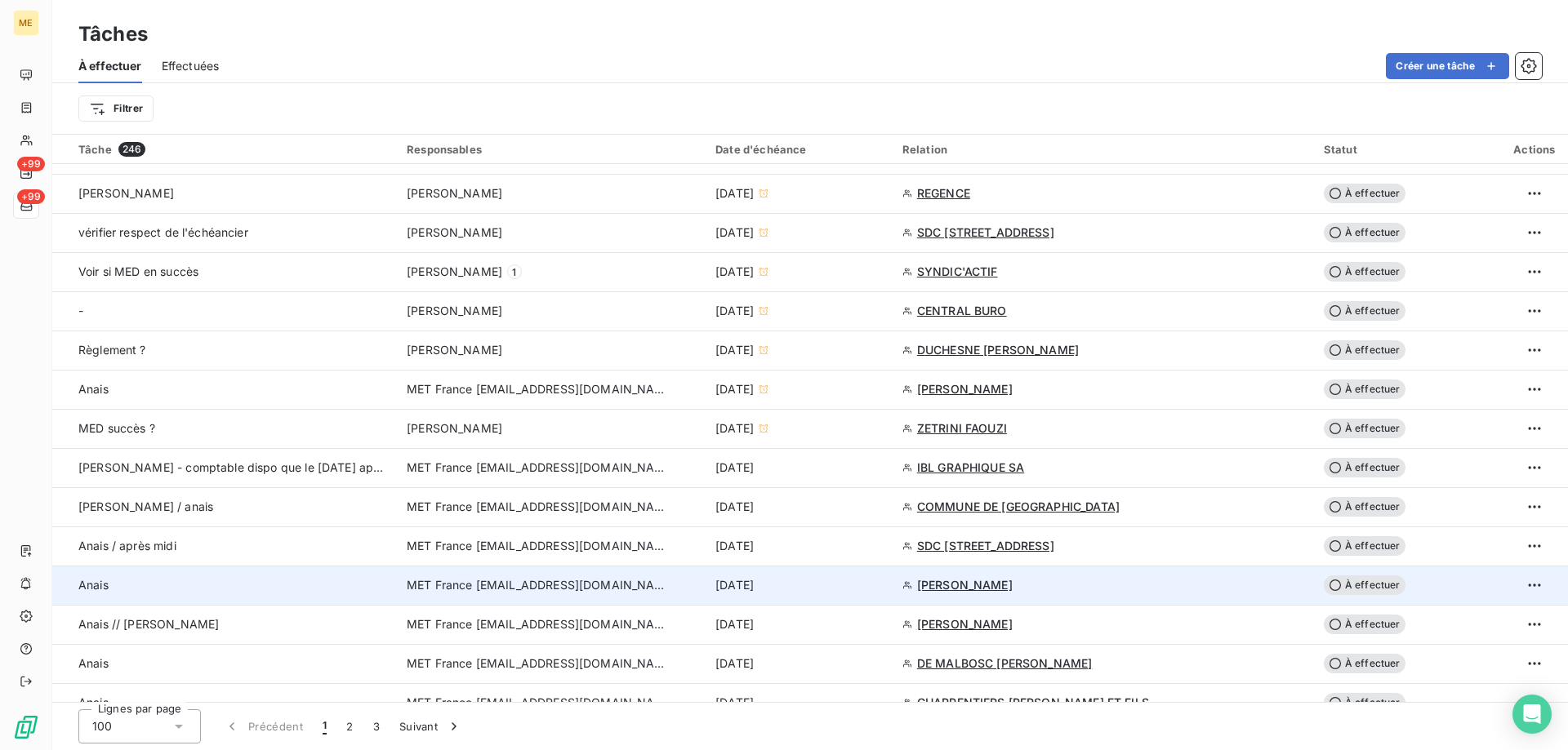
click at [828, 591] on div "[DATE]" at bounding box center [799, 585] width 167 height 16
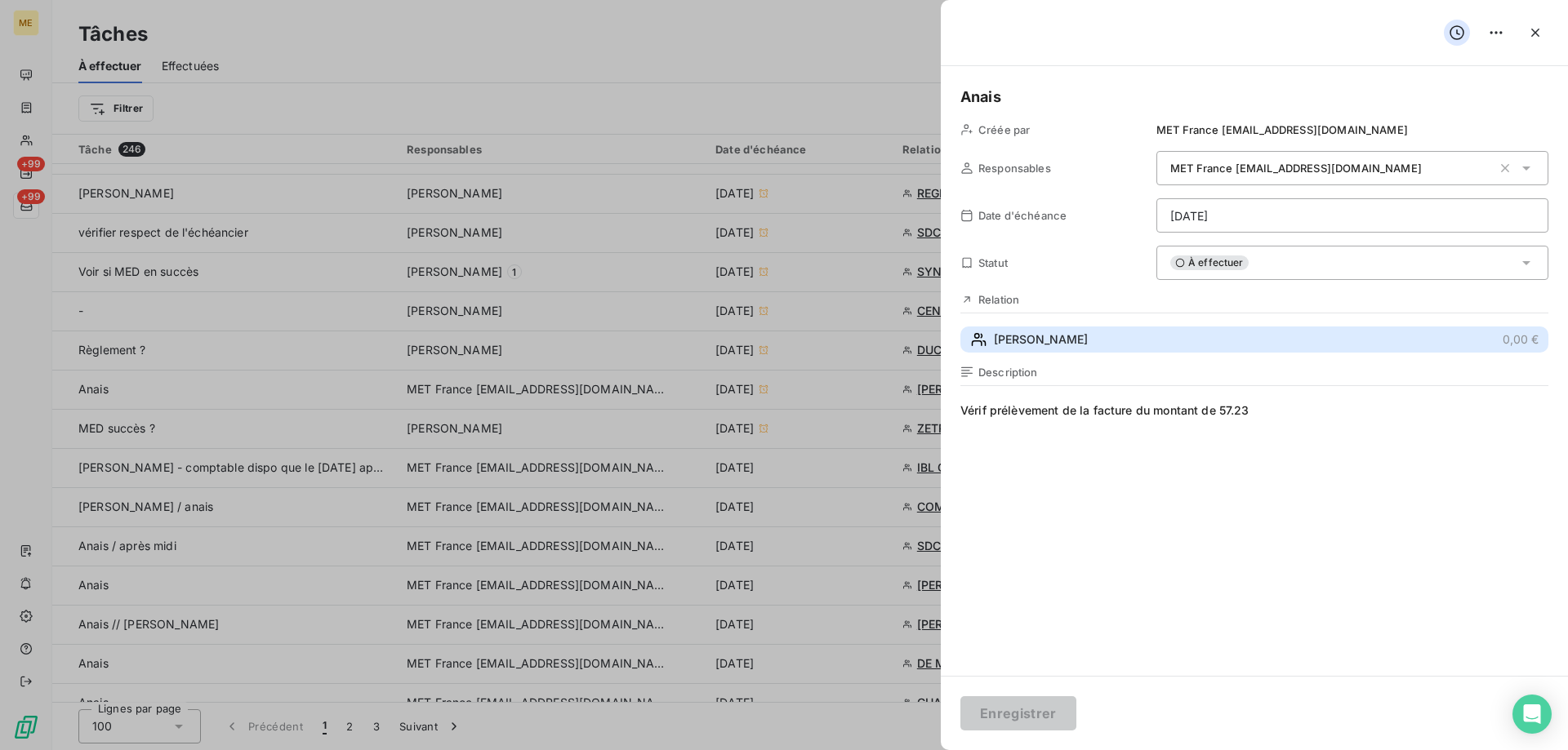
click at [1088, 340] on span "[PERSON_NAME]" at bounding box center [1040, 340] width 94 height 16
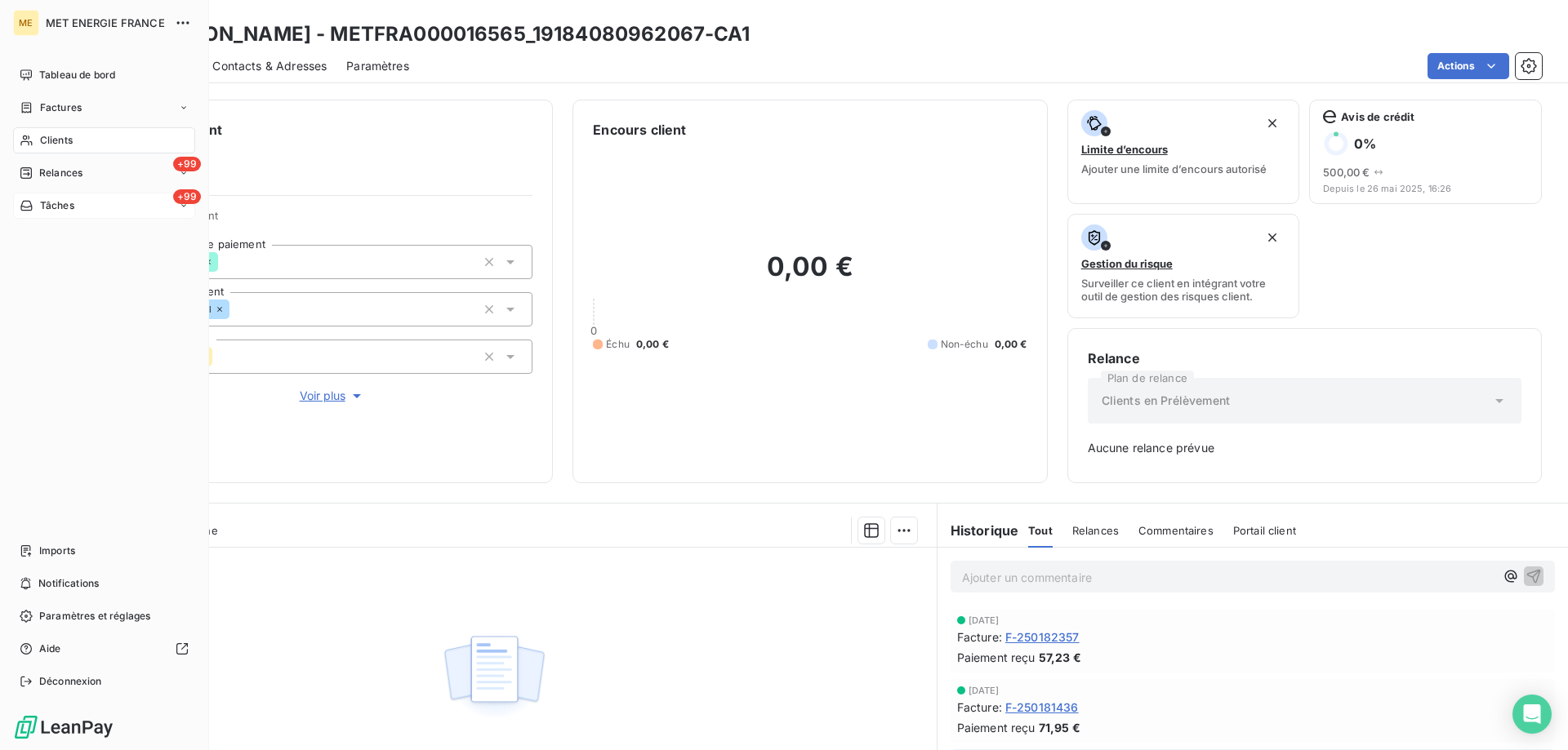
click at [33, 203] on icon at bounding box center [27, 205] width 14 height 13
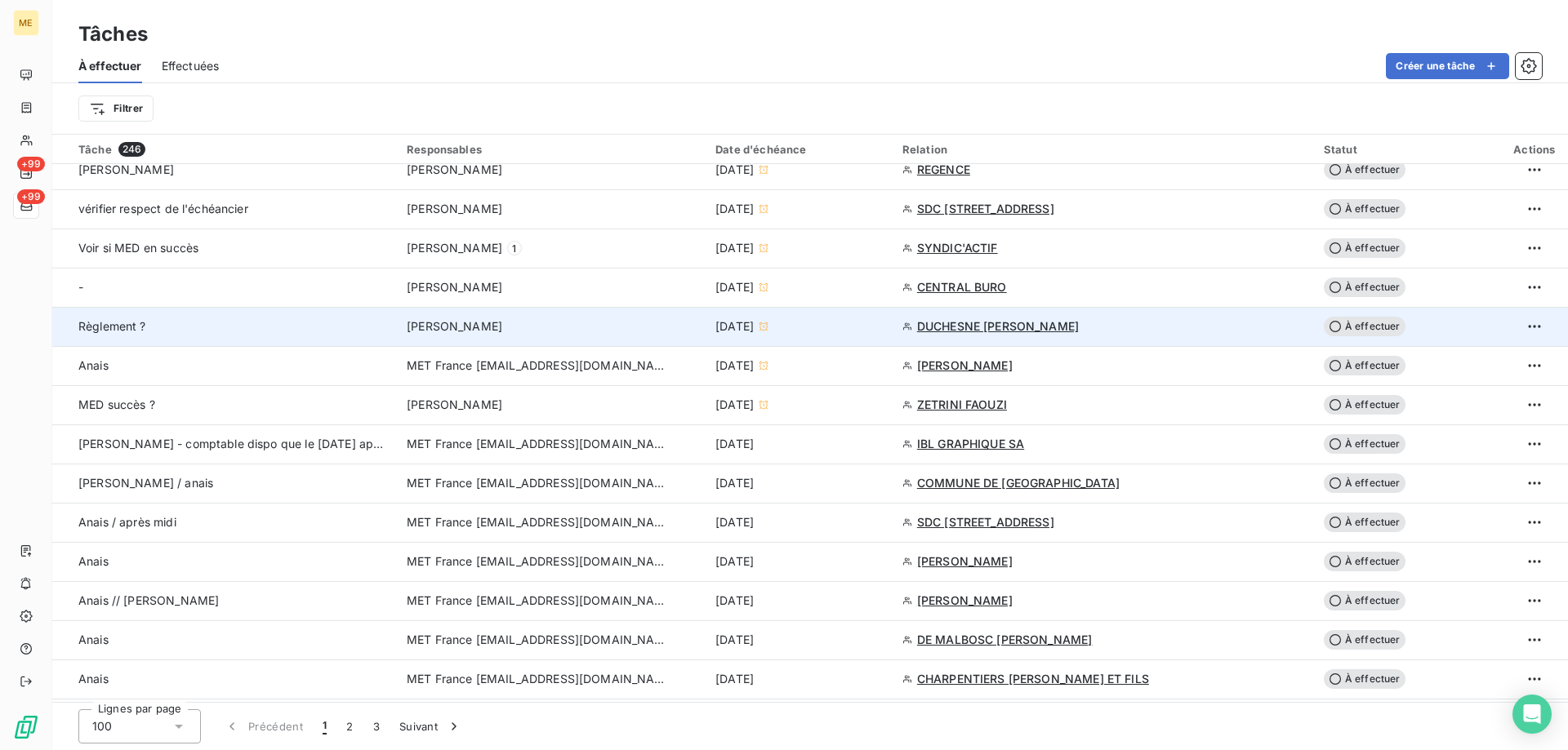
scroll to position [816, 0]
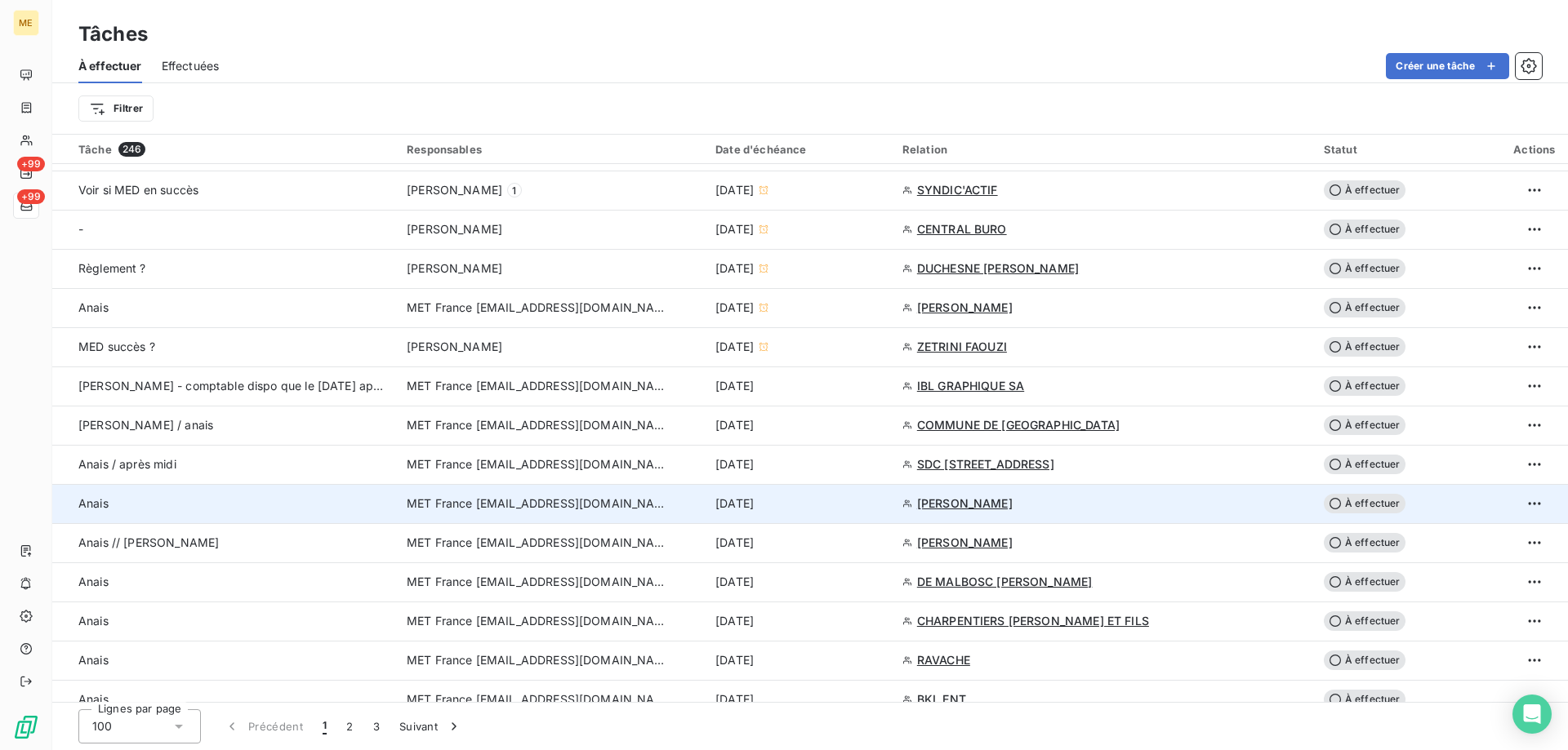
click at [870, 505] on div "[DATE]" at bounding box center [799, 503] width 167 height 16
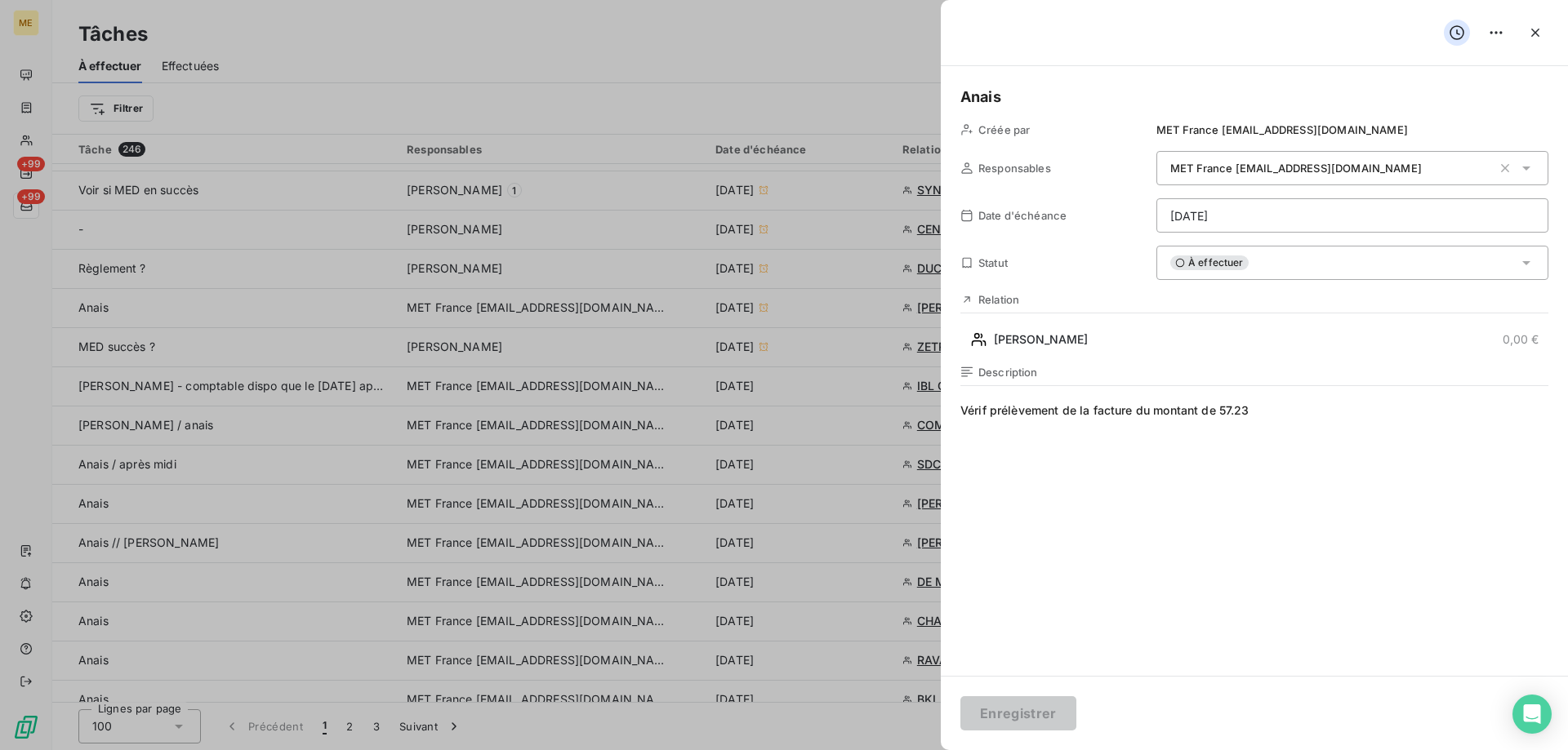
click at [1309, 268] on div "À effectuer" at bounding box center [1352, 263] width 392 height 34
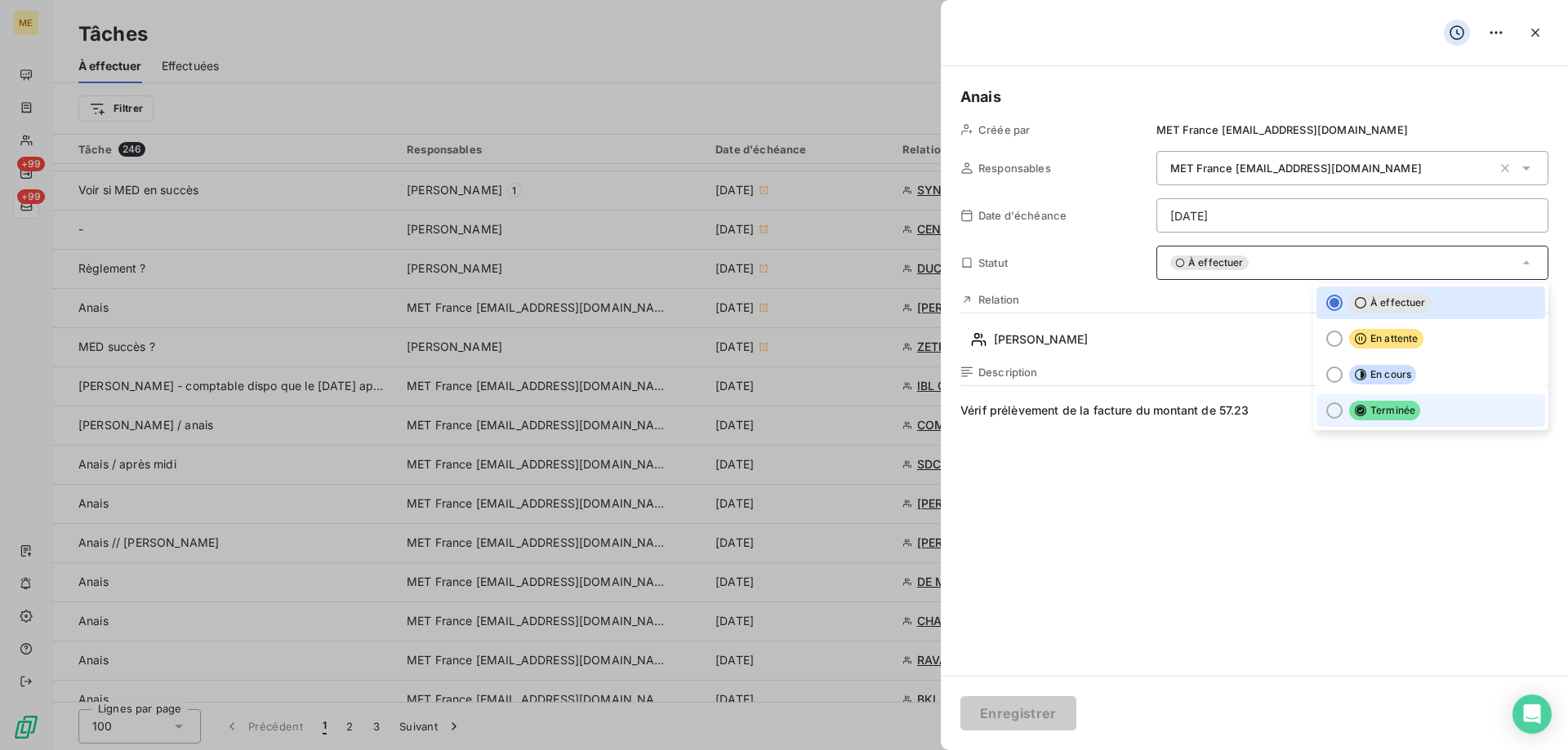
click at [1383, 412] on span "Terminée" at bounding box center [1384, 410] width 71 height 20
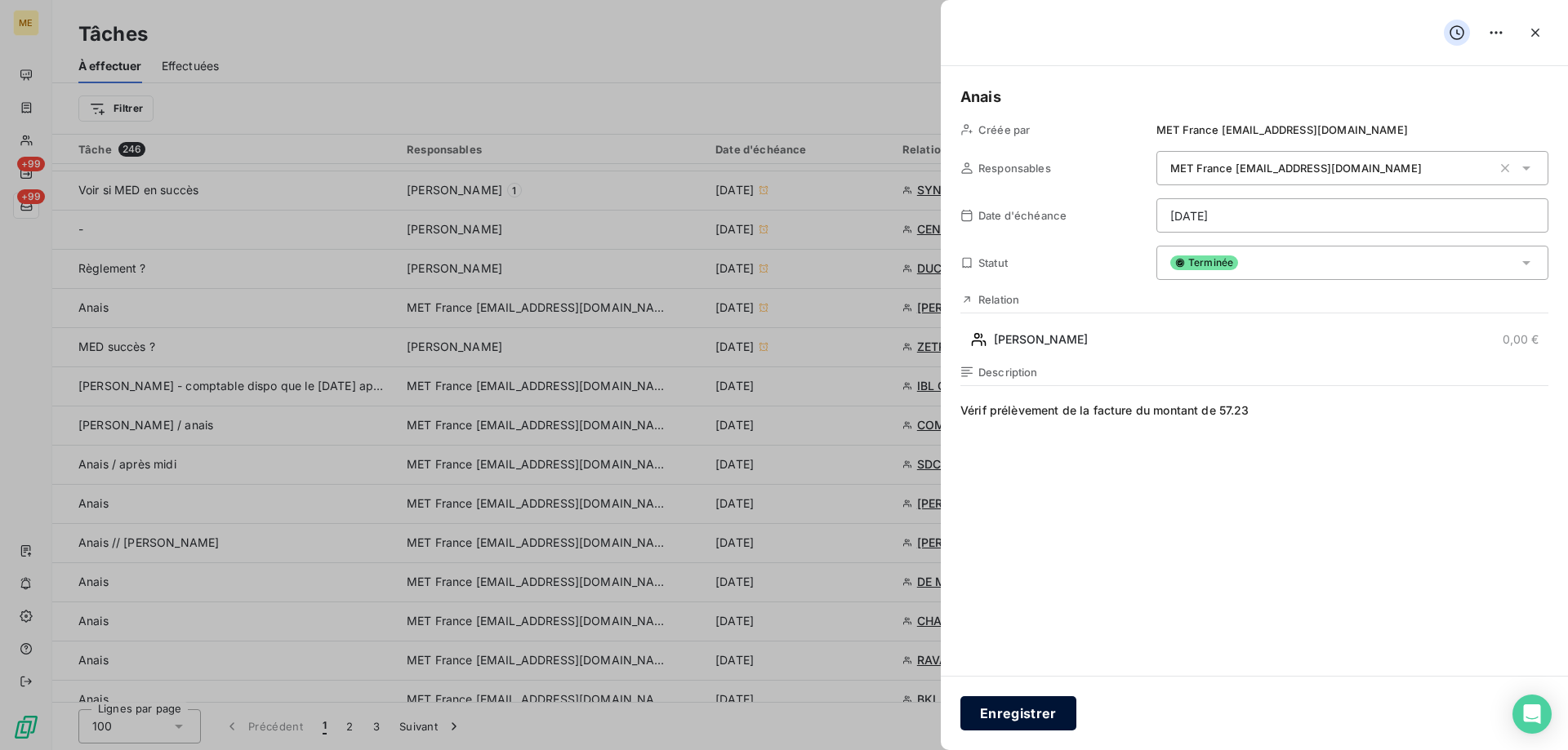
click at [1021, 715] on button "Enregistrer" at bounding box center [1018, 714] width 116 height 34
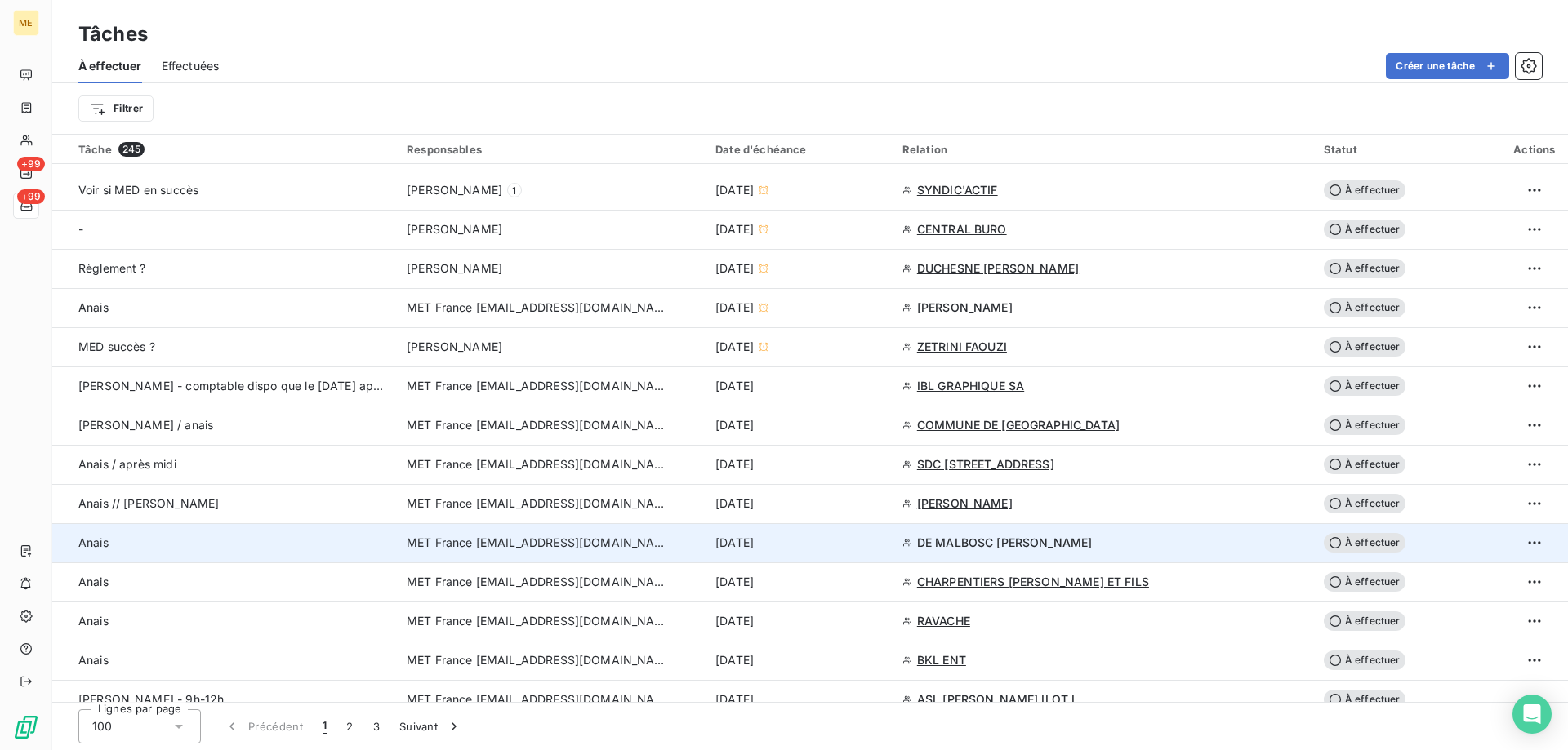
click at [859, 546] on div "[DATE]" at bounding box center [799, 542] width 167 height 16
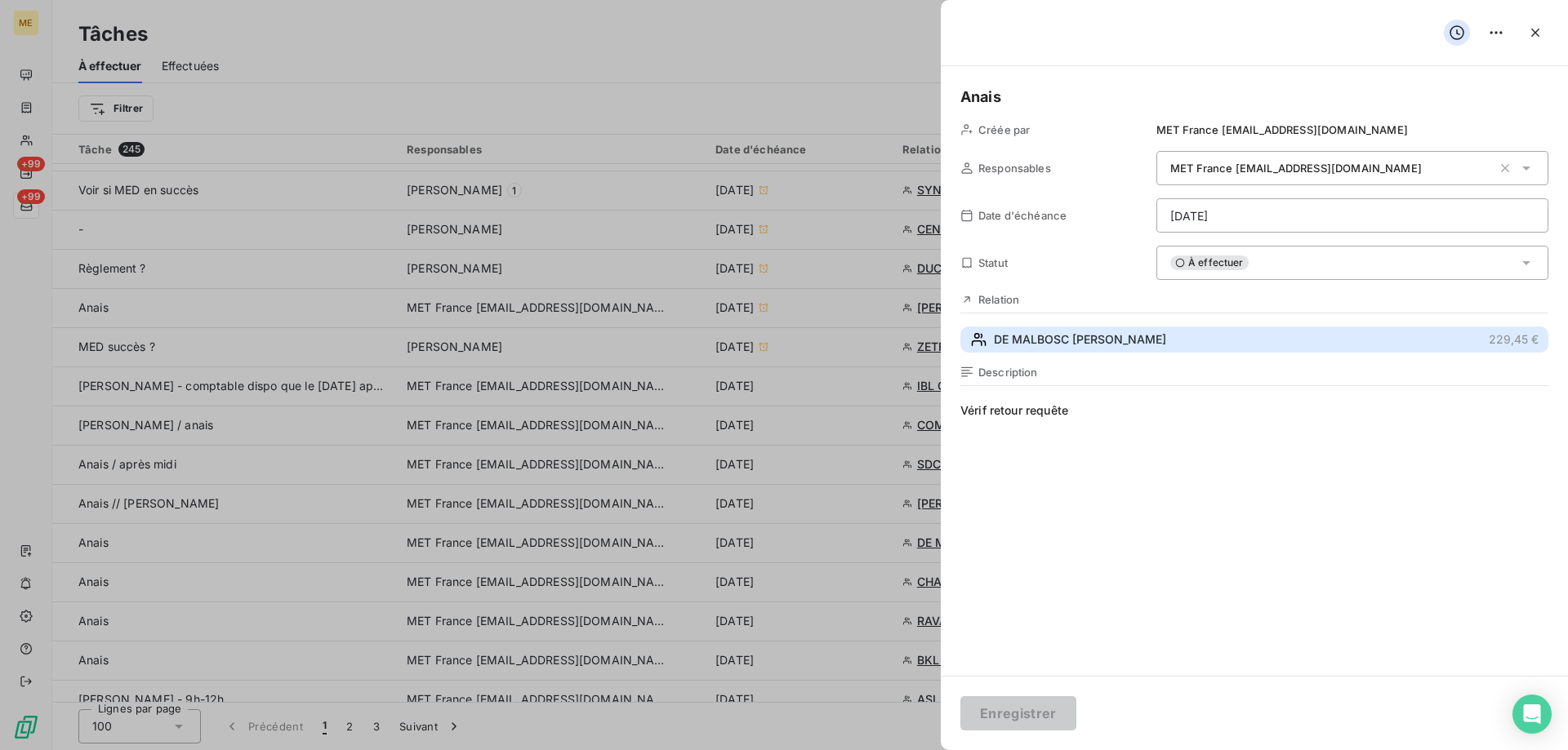
click at [1230, 344] on button "DE MALBOSC [PERSON_NAME] 229,45 €" at bounding box center [1254, 340] width 588 height 26
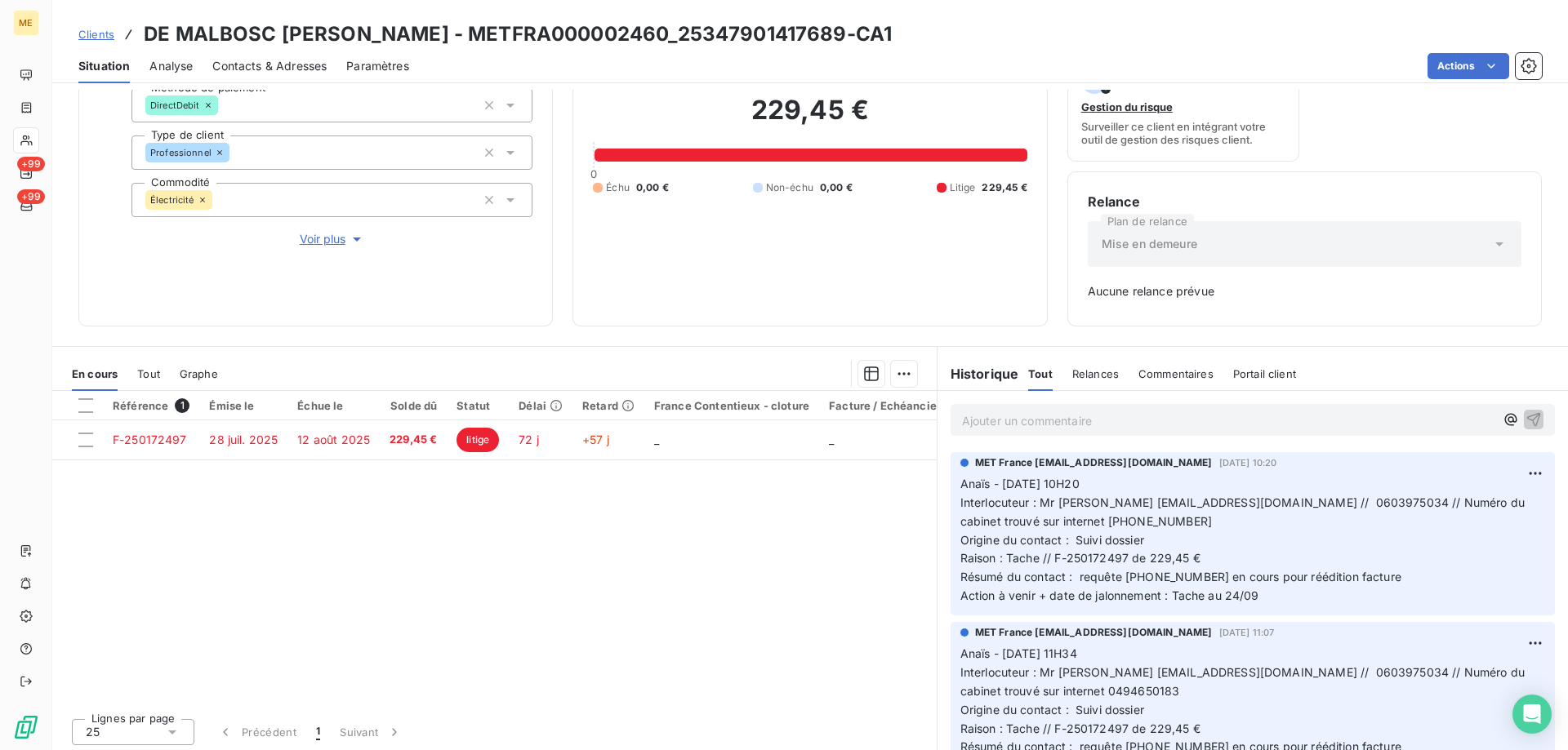
scroll to position [161, 0]
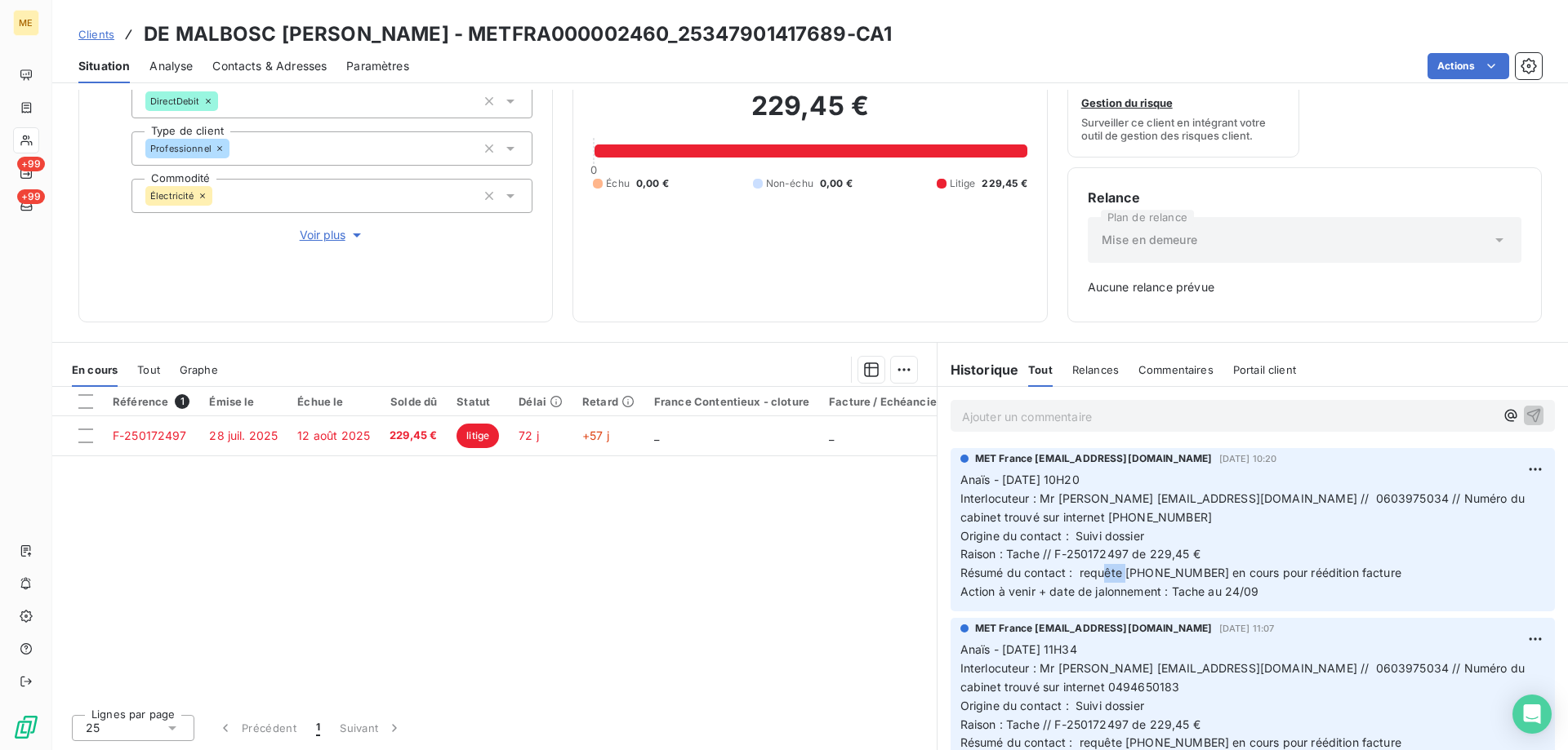
drag, startPoint x: 1171, startPoint y: 573, endPoint x: 1180, endPoint y: 569, distance: 9.8
click at [1150, 572] on span "Anaïs - [DATE] 10H20 Interlocuteur : Mr [PERSON_NAME] [EMAIL_ADDRESS][DOMAIN_NA…" at bounding box center [1244, 535] width 568 height 126
drag, startPoint x: 1174, startPoint y: 575, endPoint x: 1120, endPoint y: 578, distance: 54.1
click at [1120, 578] on span "Anaïs - [DATE] 10H20 Interlocuteur : Mr [PERSON_NAME] [EMAIL_ADDRESS][DOMAIN_NA…" at bounding box center [1244, 535] width 568 height 126
copy span "00094275"
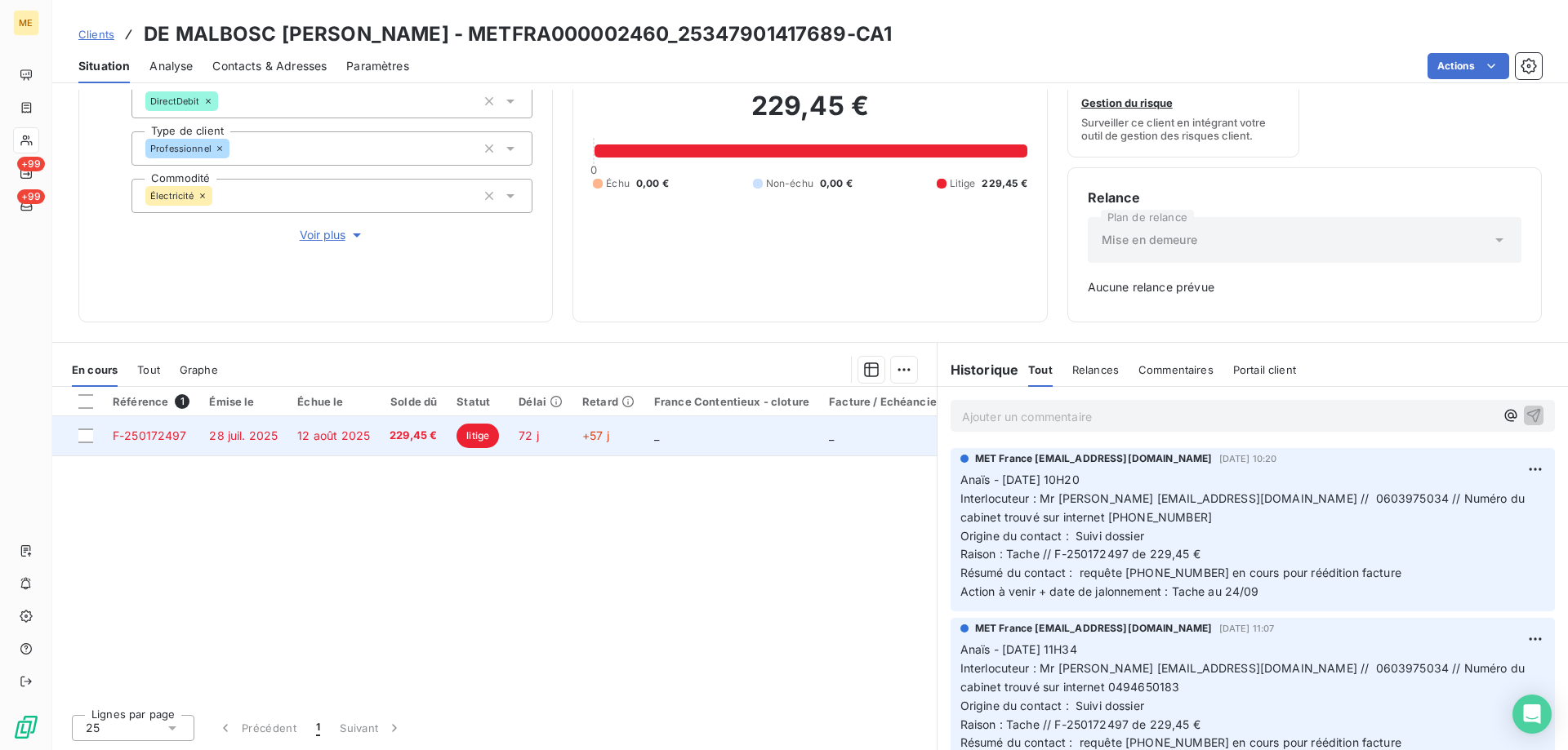
click at [670, 426] on td "_" at bounding box center [731, 435] width 175 height 39
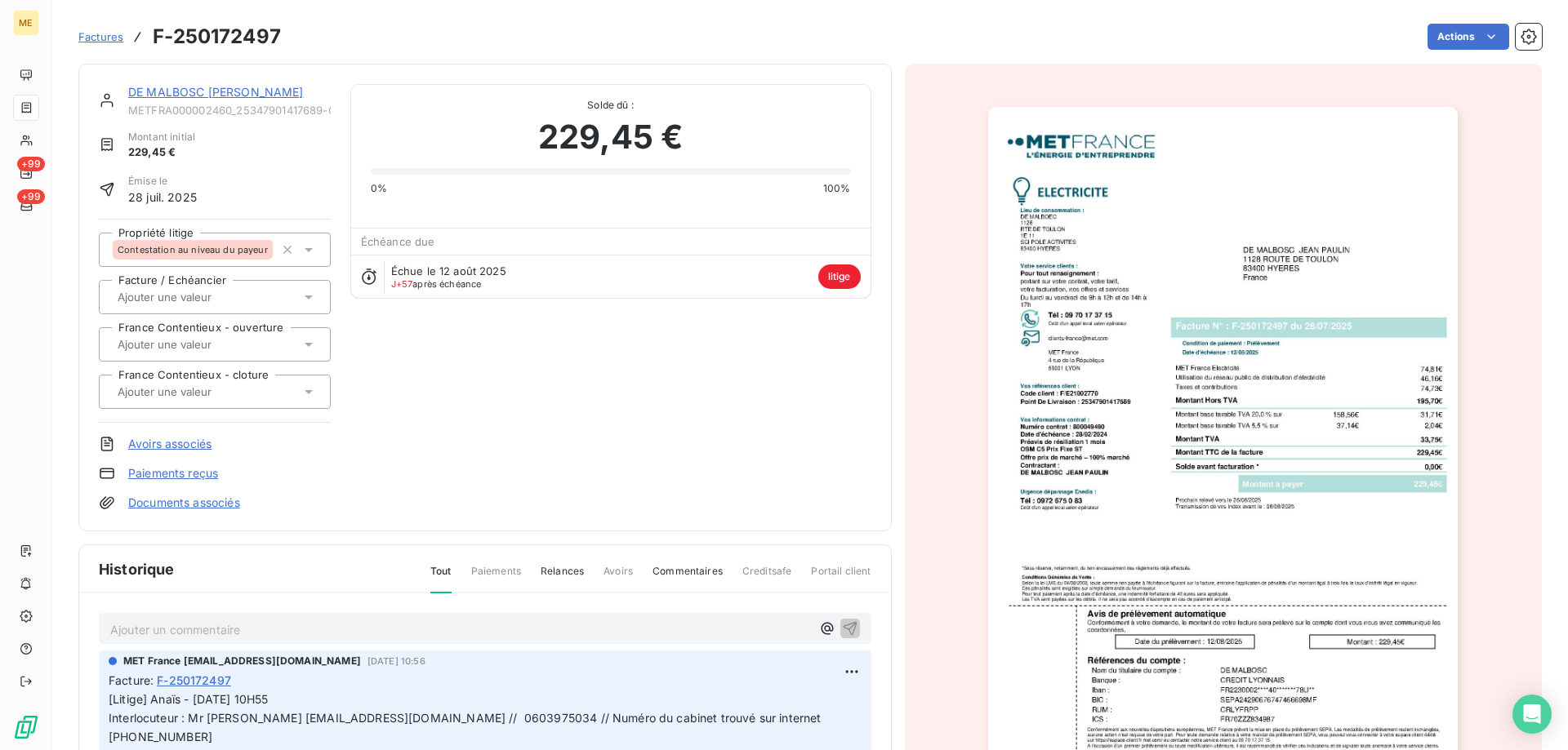
click at [178, 86] on link "DE MALBOSC [PERSON_NAME]" at bounding box center [216, 92] width 176 height 14
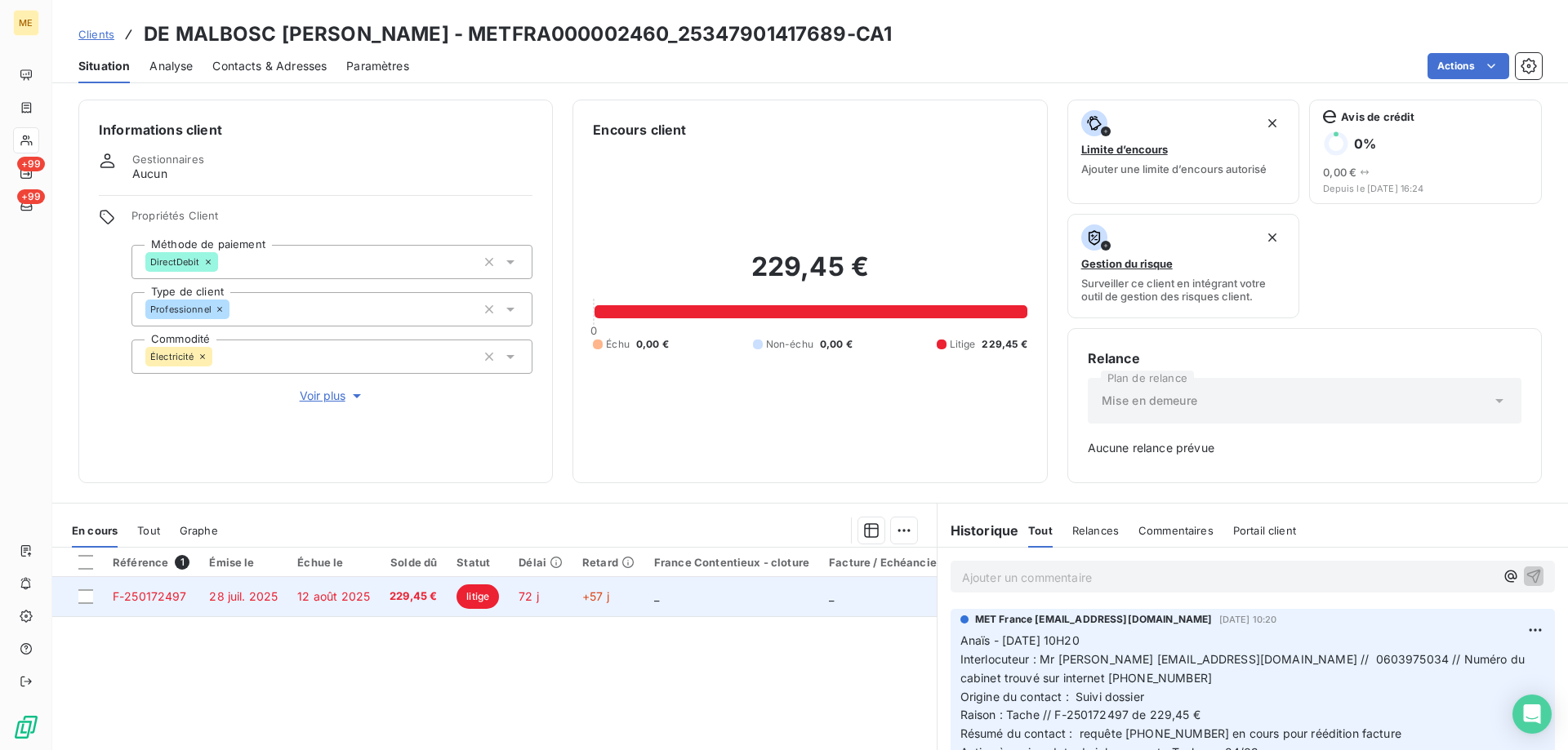
click at [209, 605] on td "28 juil. 2025" at bounding box center [243, 597] width 88 height 39
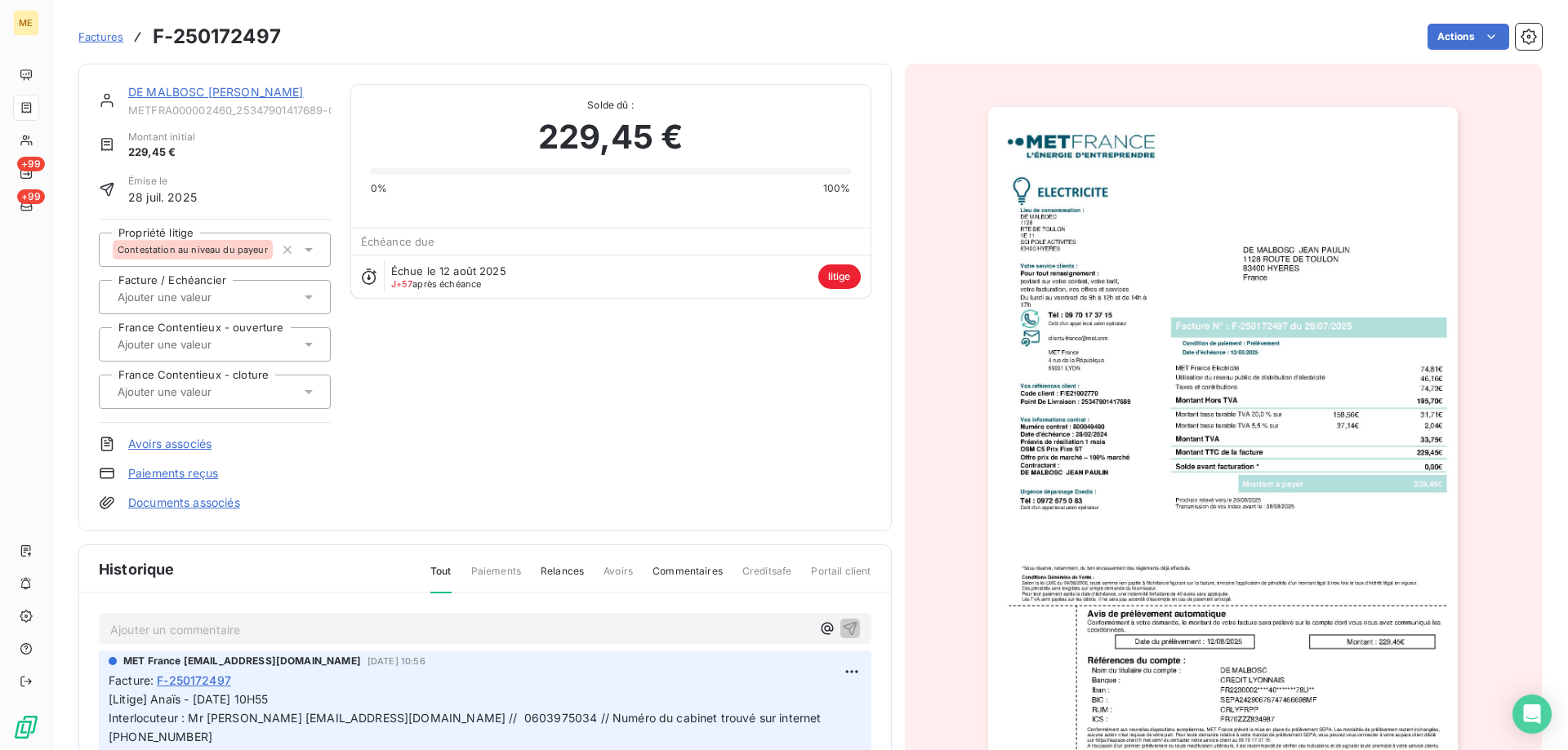
click at [179, 87] on link "DE MALBOSC [PERSON_NAME]" at bounding box center [216, 92] width 176 height 14
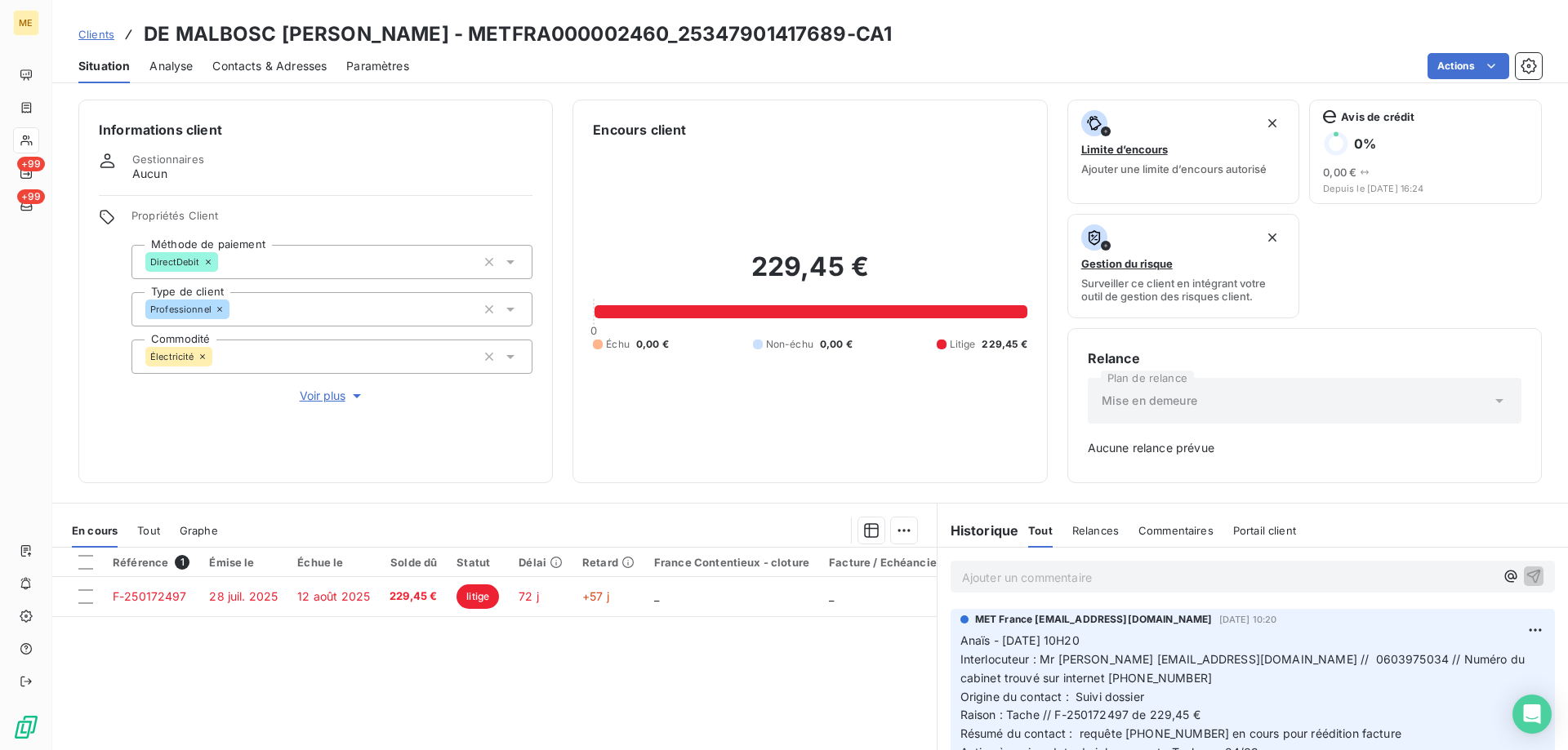
click at [1173, 584] on div "Ajouter un commentaire ﻿" at bounding box center [1253, 577] width 604 height 32
click at [1172, 578] on p "Ajouter un commentaire ﻿" at bounding box center [1228, 578] width 533 height 21
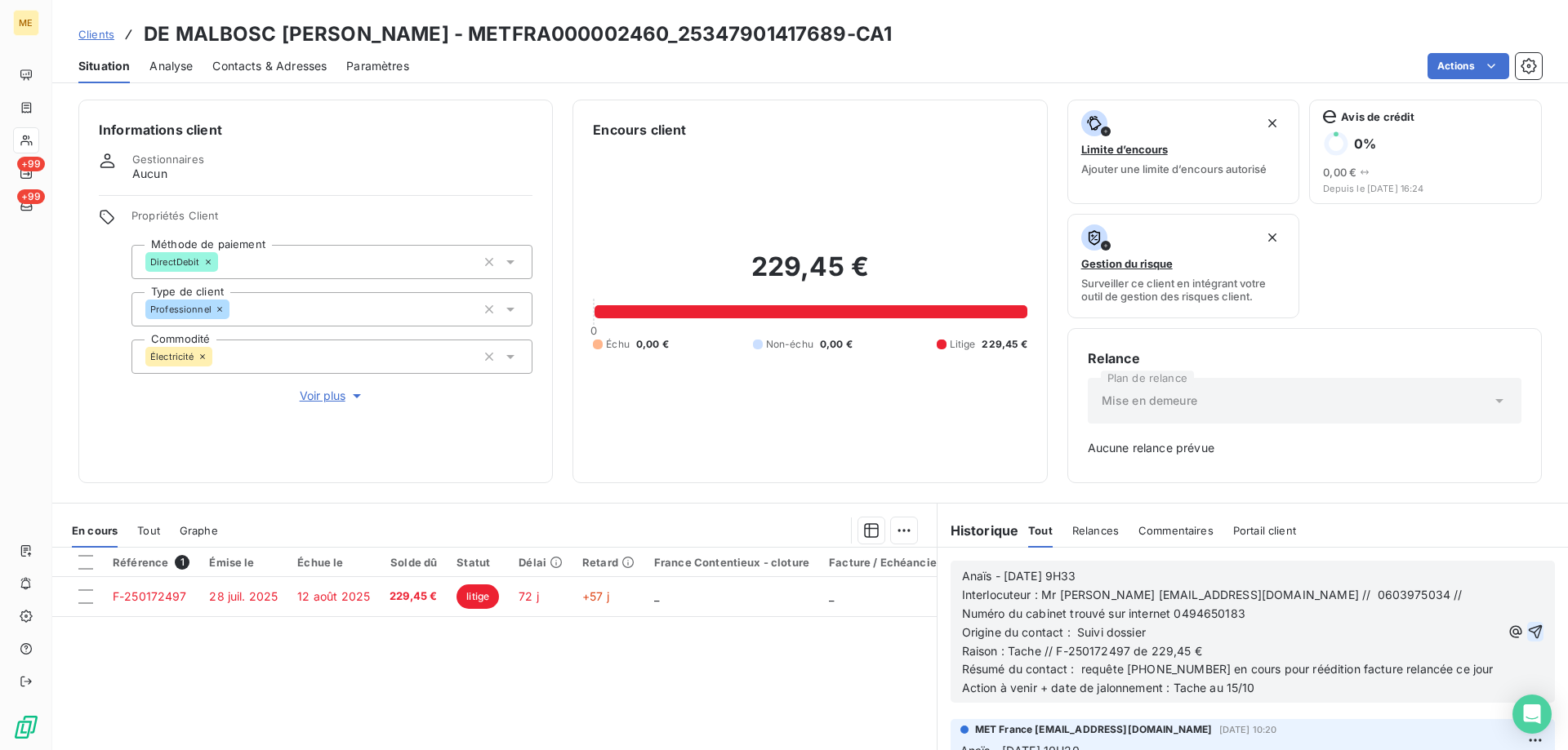
click at [1528, 628] on icon "button" at bounding box center [1535, 633] width 14 height 14
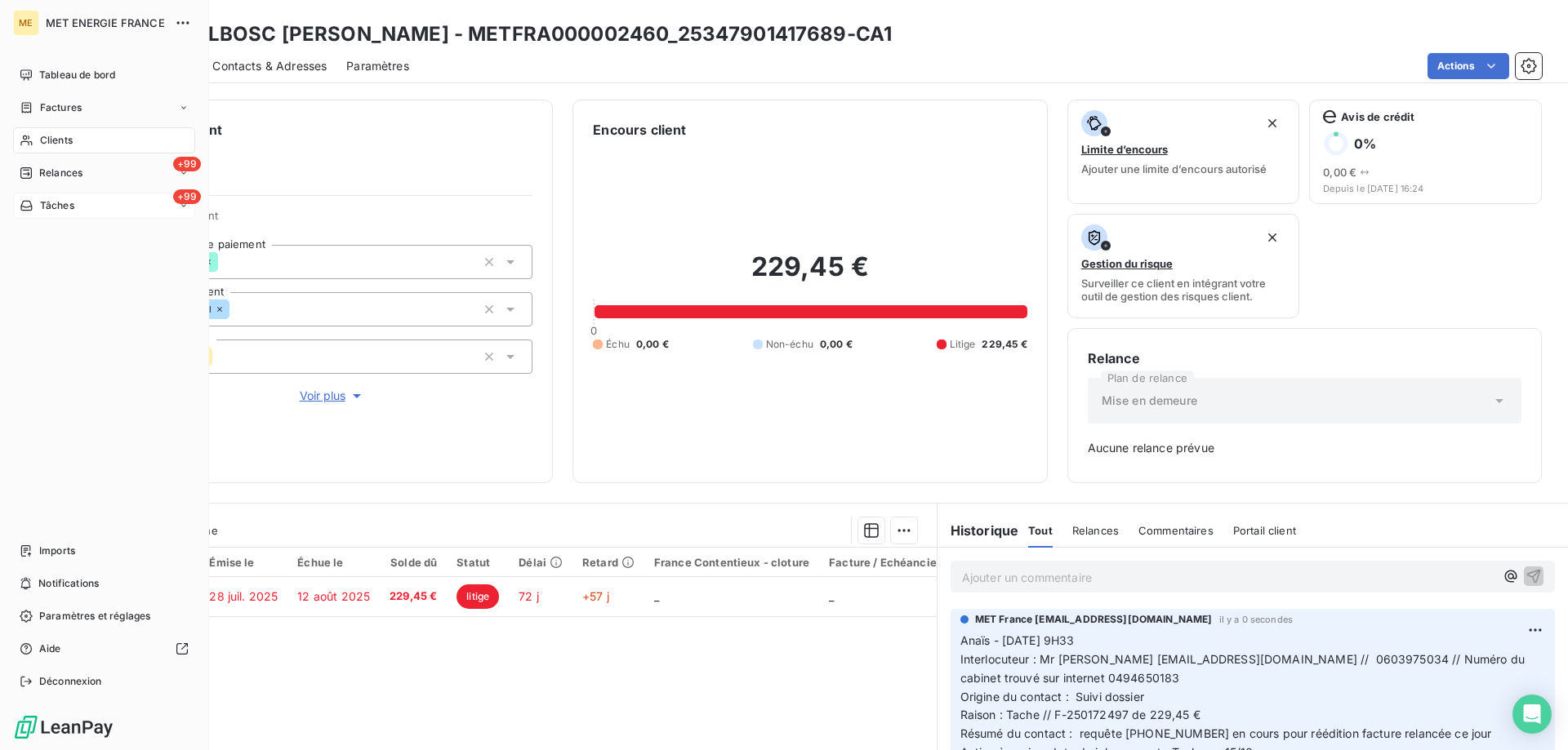
click at [45, 209] on span "Tâches" at bounding box center [57, 205] width 34 height 15
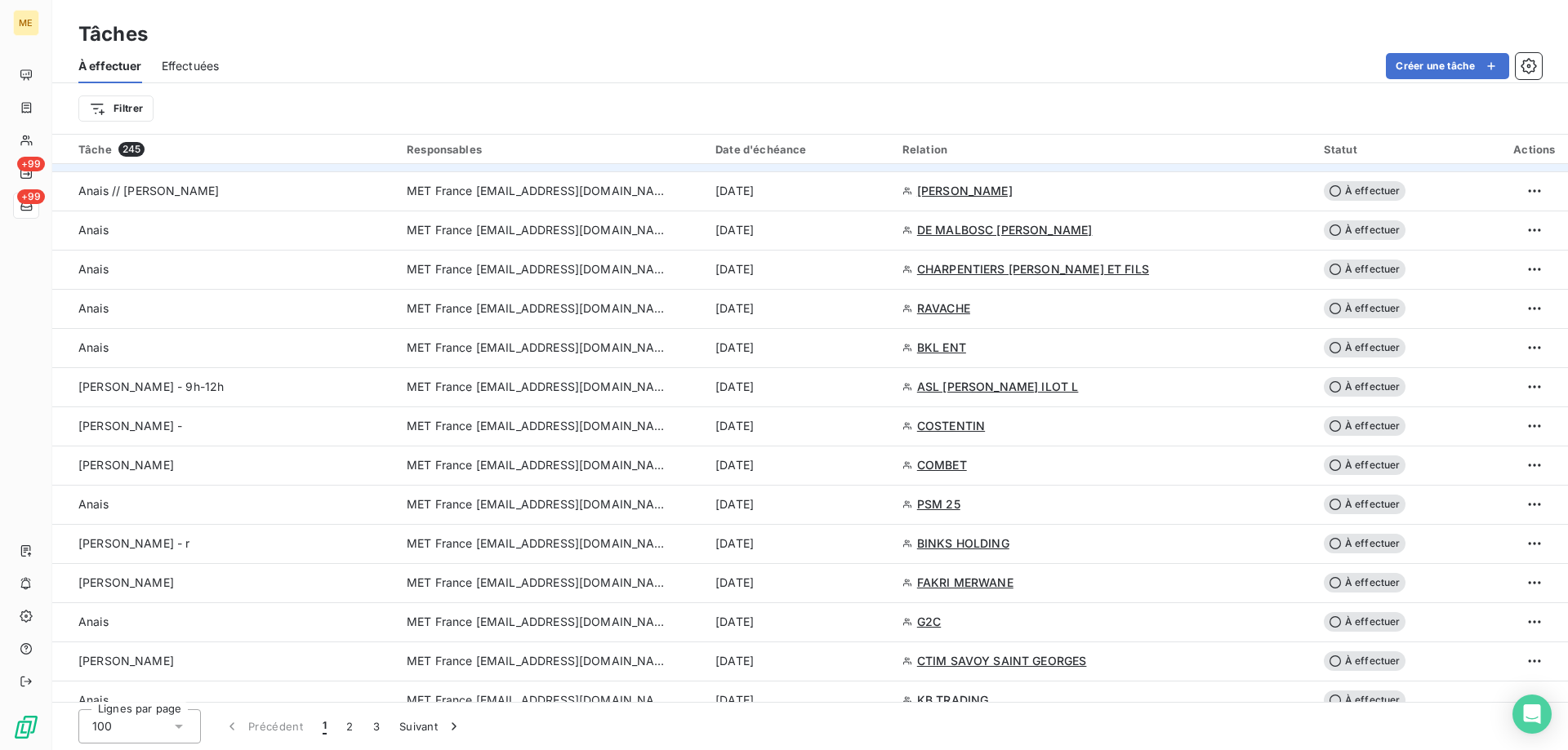
scroll to position [1143, 0]
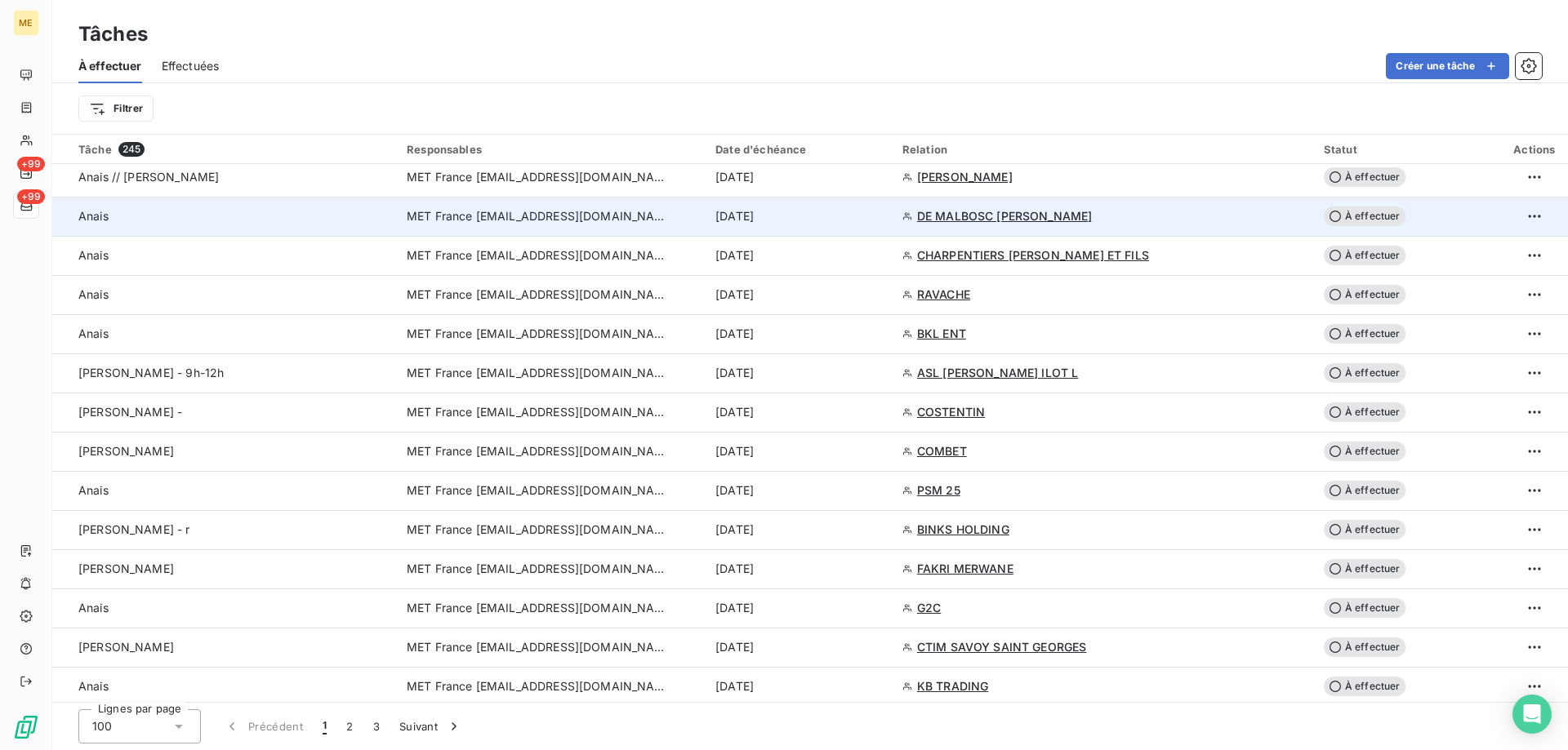
click at [834, 219] on div "[DATE]" at bounding box center [799, 216] width 167 height 16
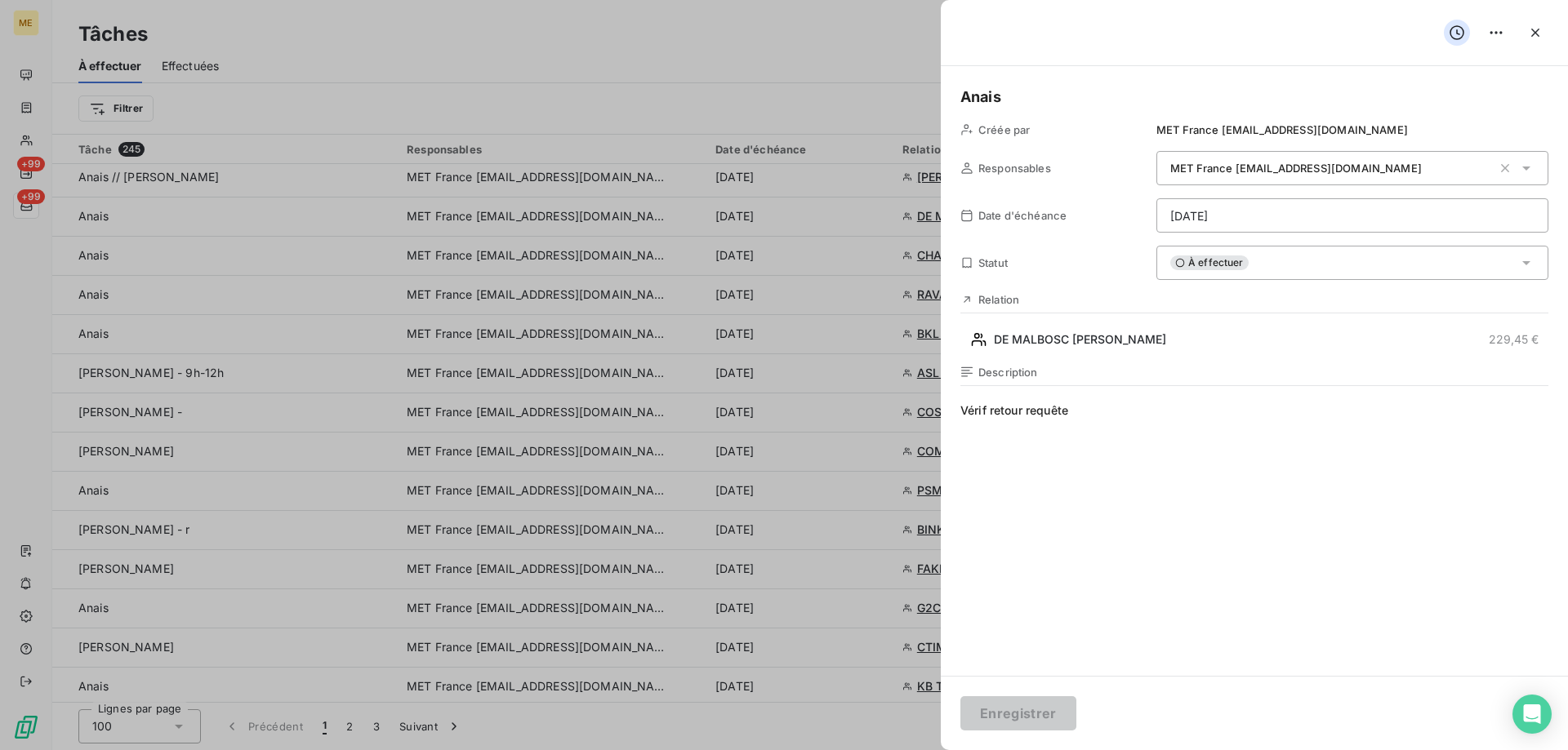
click at [1217, 220] on html "ME +99 +99 Tâches À effectuer Effectuées Créer une tâche Filtrer Tâche 245 Resp…" at bounding box center [784, 457] width 1568 height 914
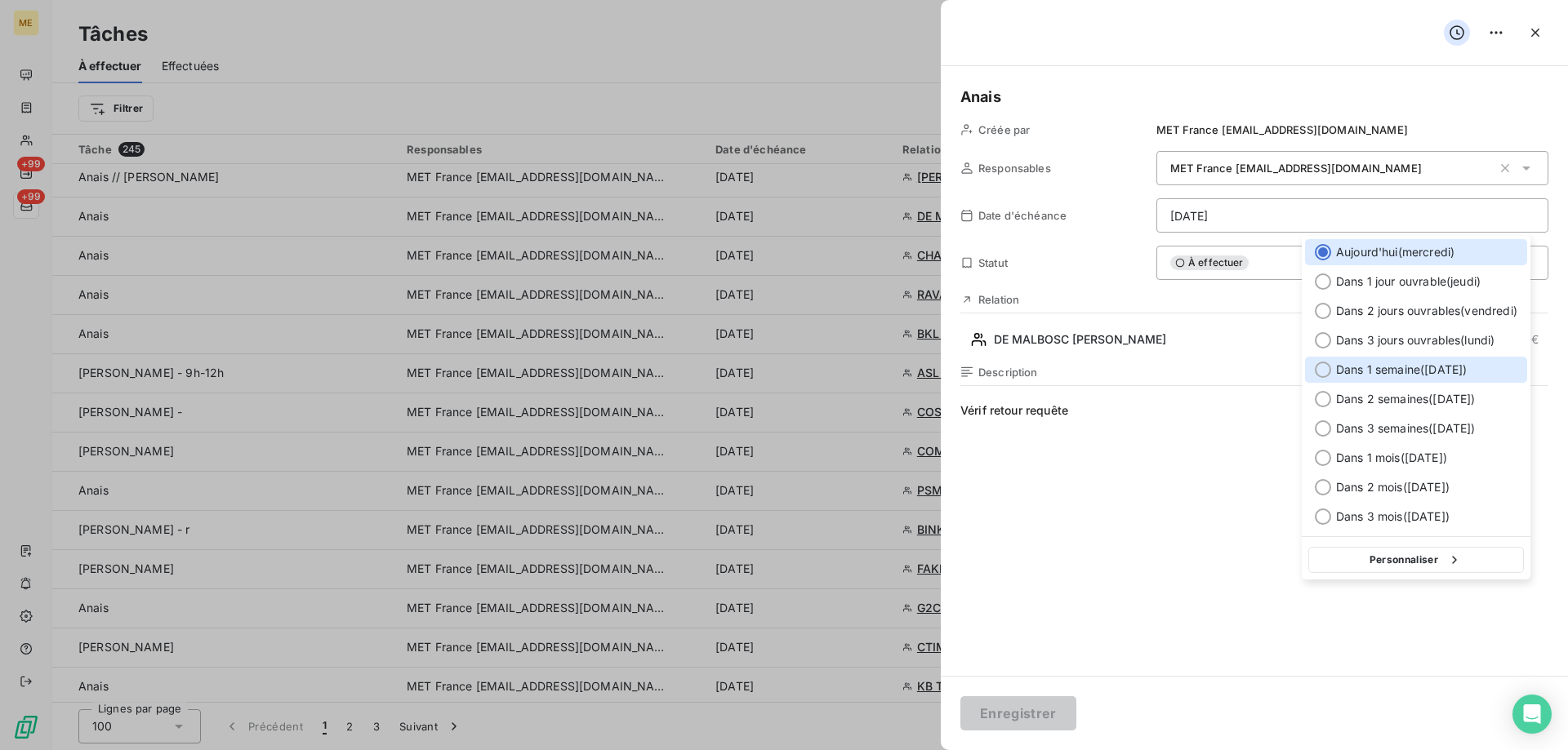
click at [1445, 364] on span "Dans 1 semaine ( [DATE] )" at bounding box center [1402, 370] width 131 height 16
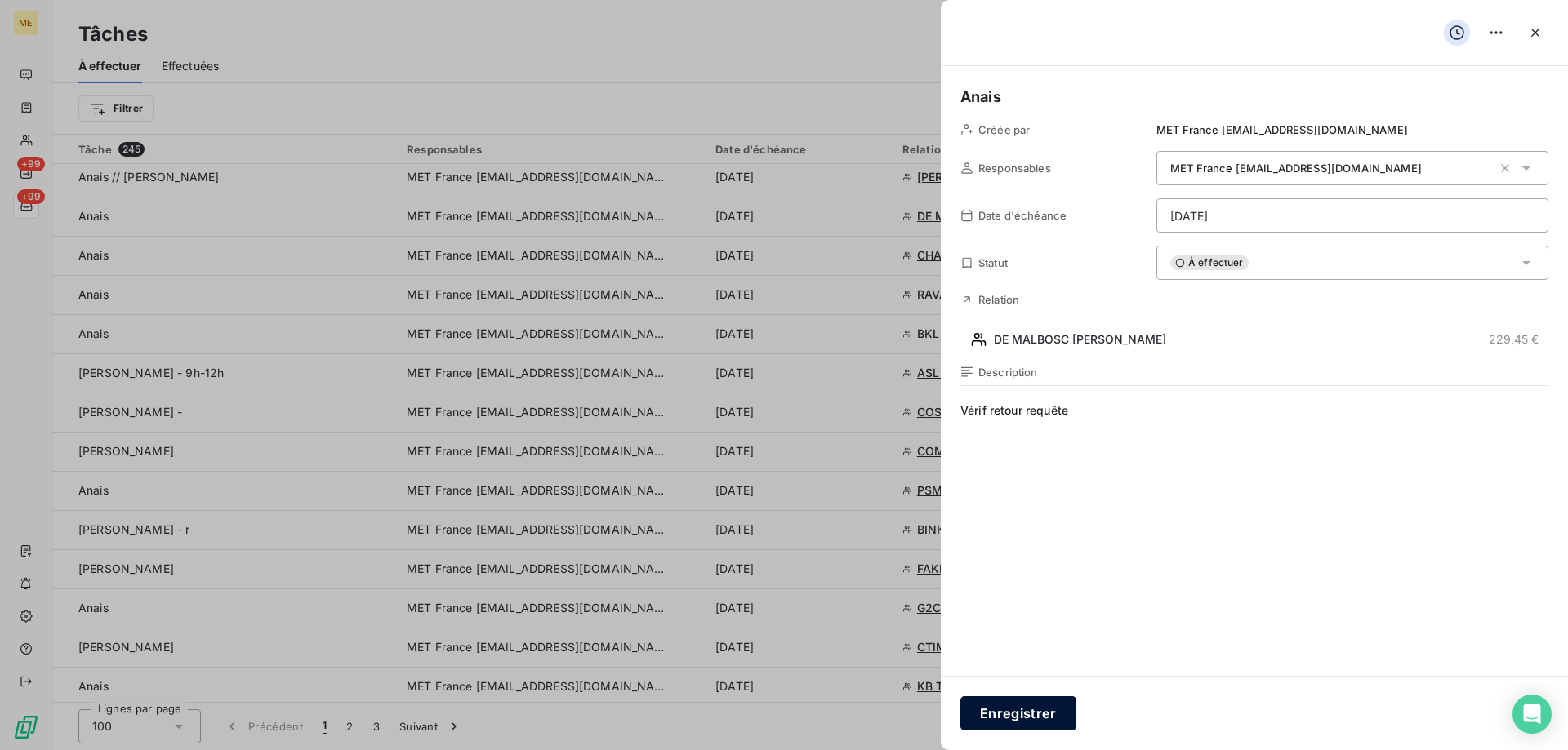
click at [996, 714] on button "Enregistrer" at bounding box center [1018, 714] width 116 height 34
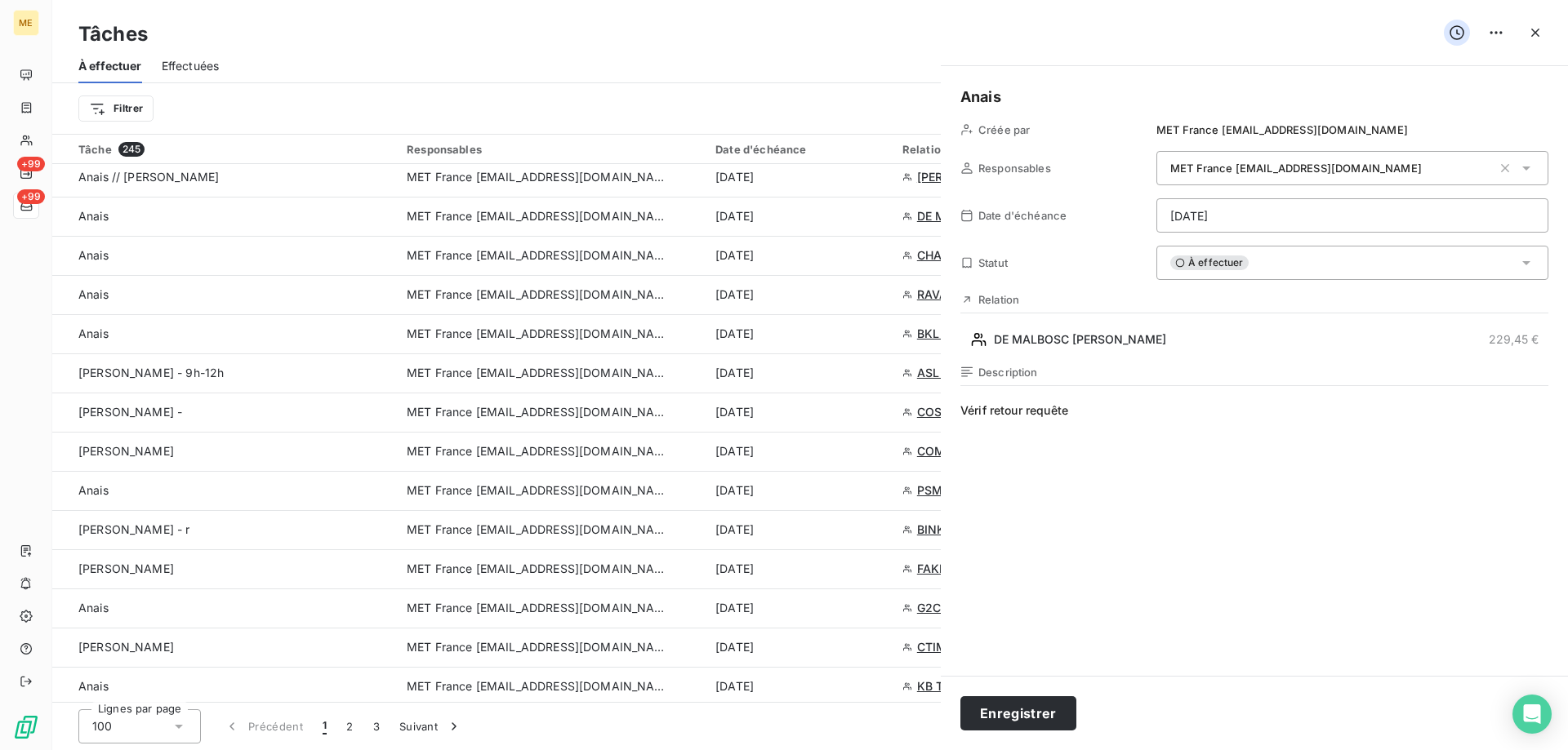
type input "[DATE]"
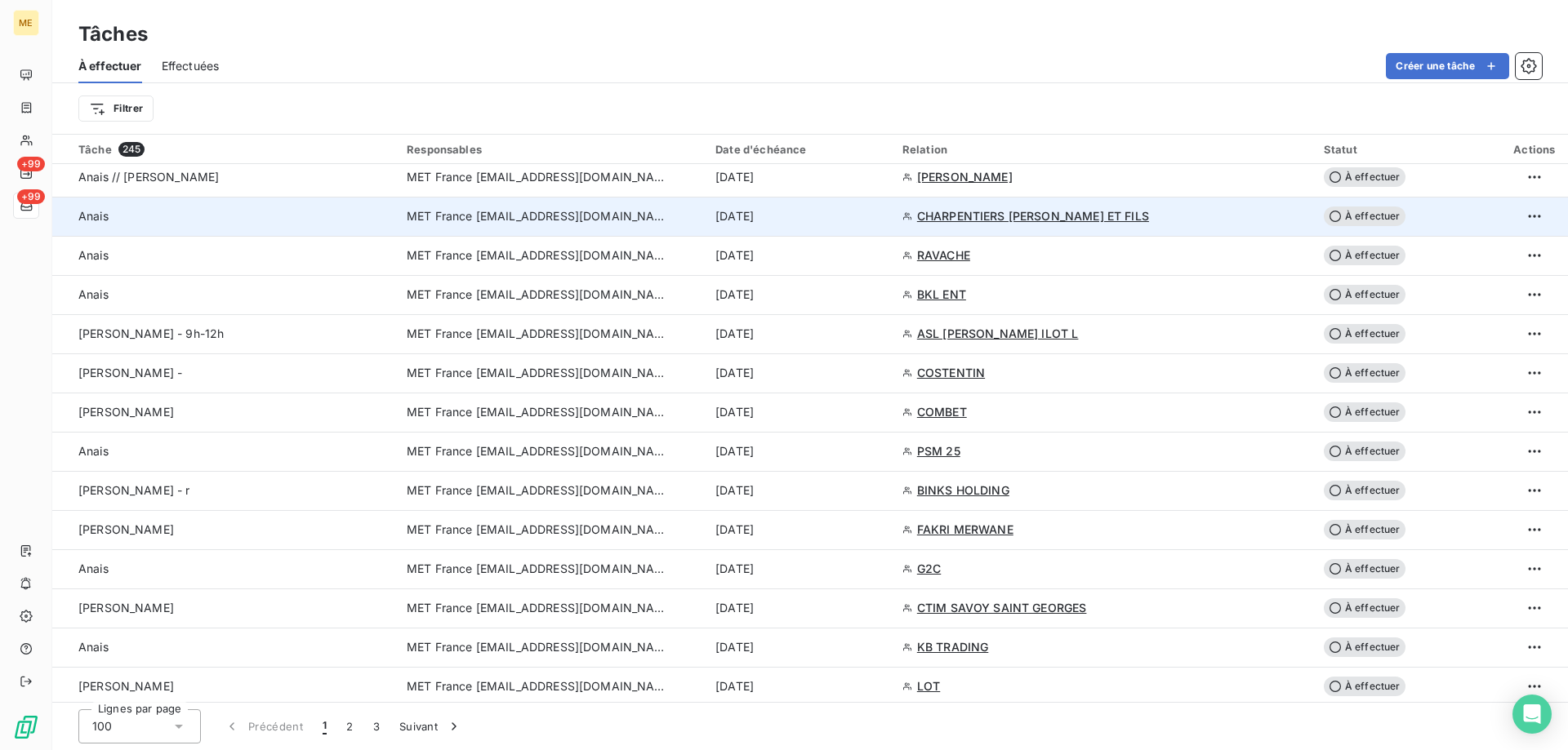
click at [841, 224] on td "[DATE]" at bounding box center [798, 216] width 187 height 39
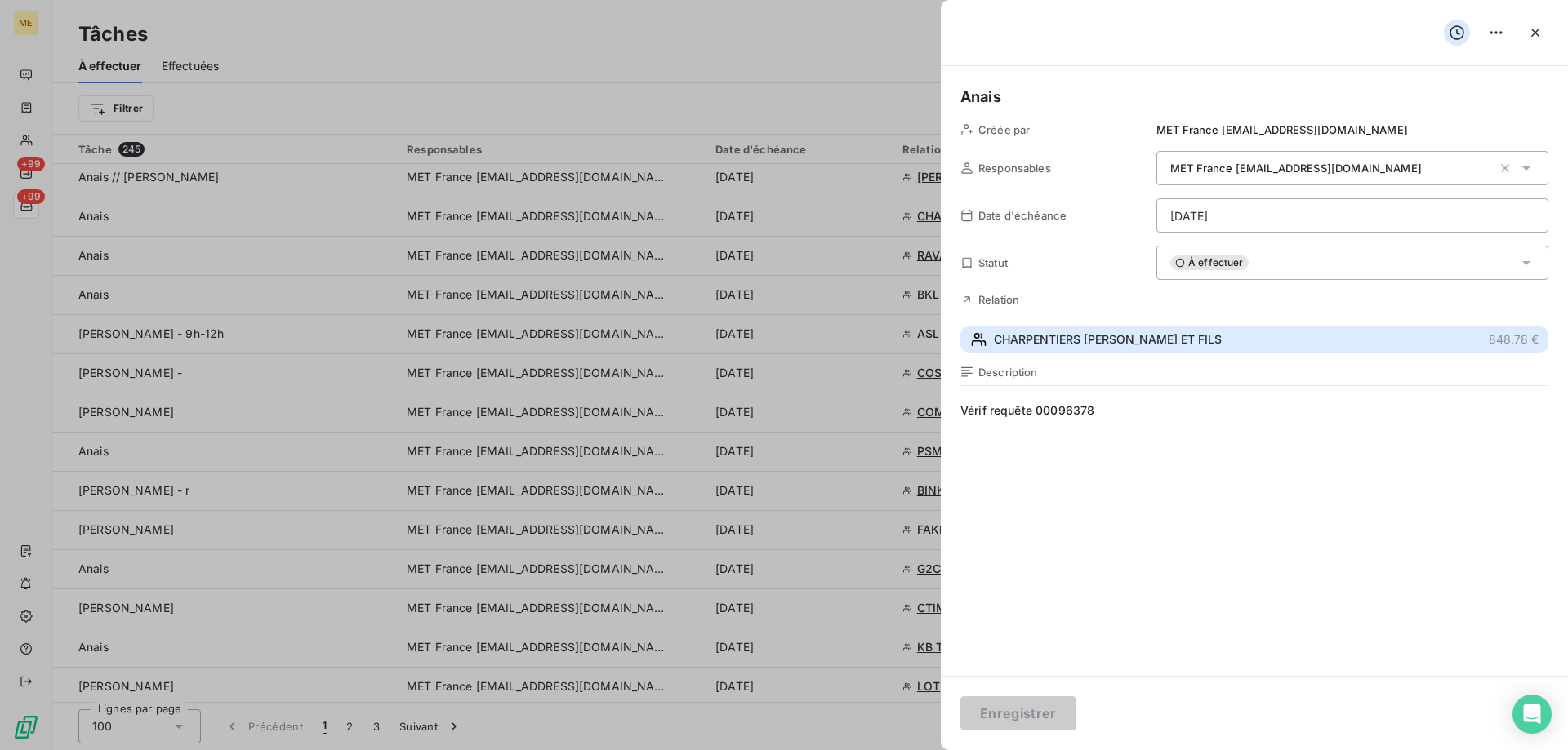
click at [1096, 335] on span "CHARPENTIERS [PERSON_NAME] ET FILS" at bounding box center [1108, 340] width 228 height 16
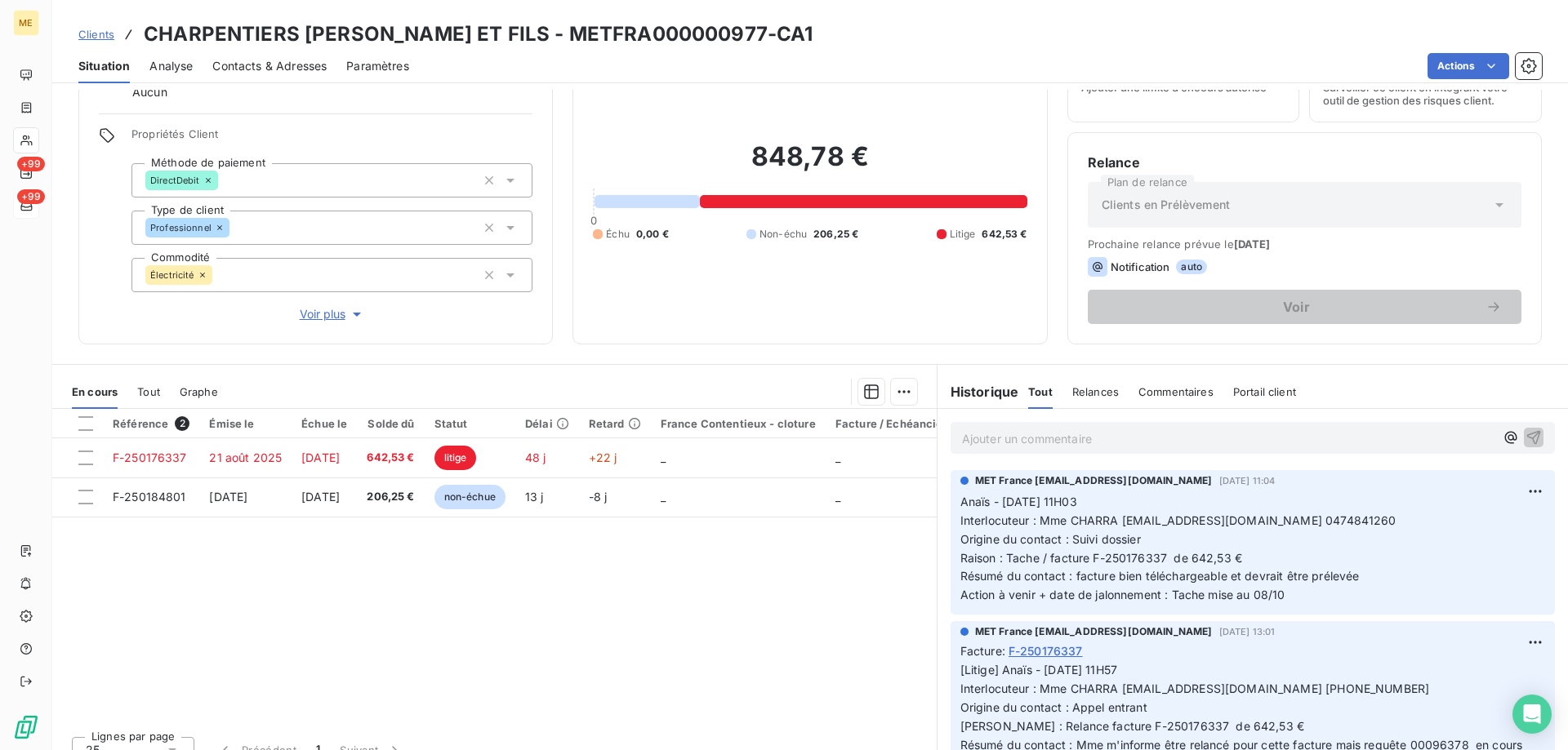
scroll to position [82, 0]
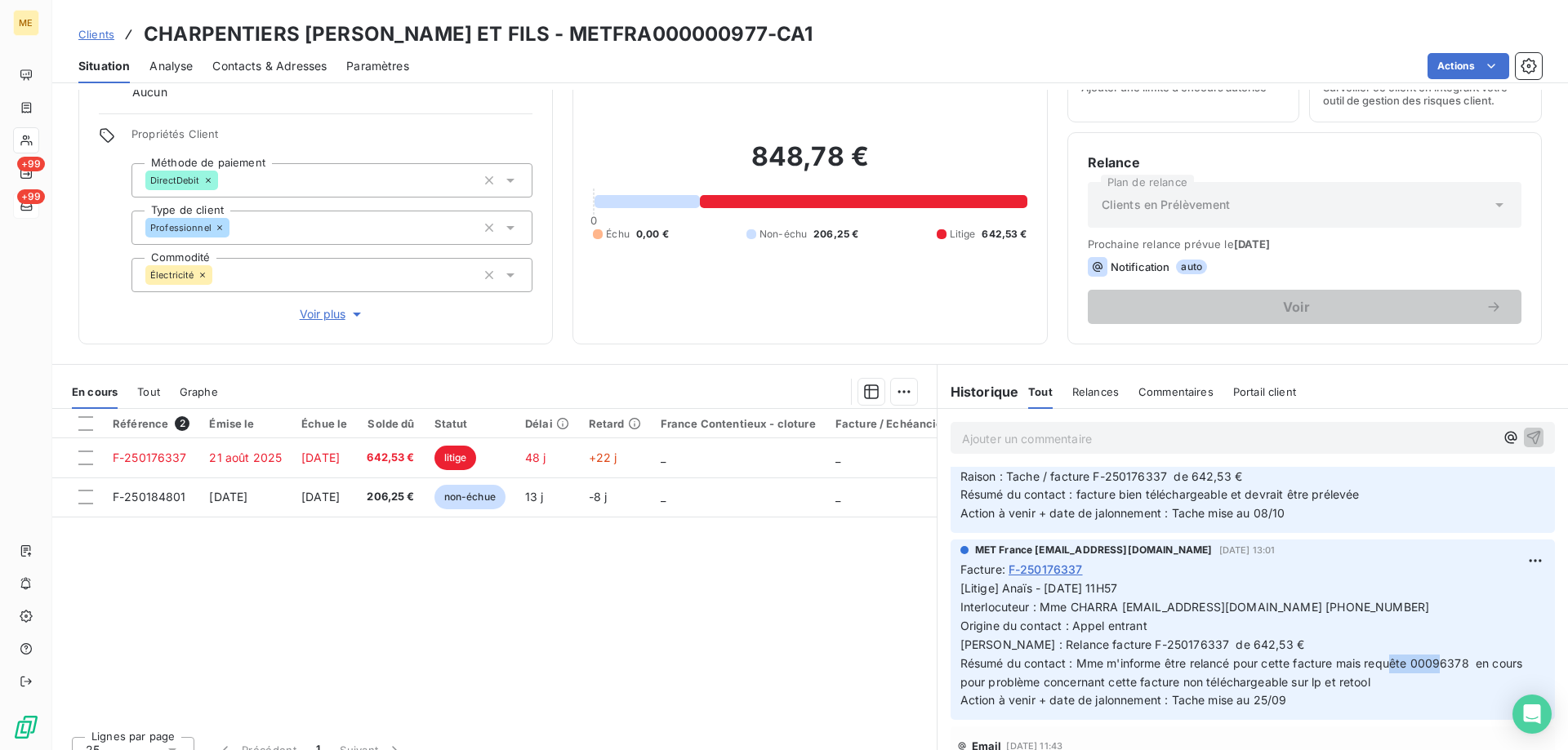
drag, startPoint x: 1461, startPoint y: 663, endPoint x: 1409, endPoint y: 664, distance: 52.0
click at [1409, 664] on span "[Litige] Anaïs - [DATE] 11H57 Interlocuteur : Mme CHARRA [EMAIL_ADDRESS][DOMAIN…" at bounding box center [1243, 644] width 565 height 126
click at [767, 50] on div "Situation Analyse Contacts & Adresses Paramètres Actions" at bounding box center [810, 66] width 1515 height 34
drag, startPoint x: 793, startPoint y: 35, endPoint x: 596, endPoint y: 45, distance: 197.3
click at [596, 45] on h3 "CHARPENTIERS [PERSON_NAME] ET FILS - METFRA000000977-CA1" at bounding box center [478, 34] width 669 height 29
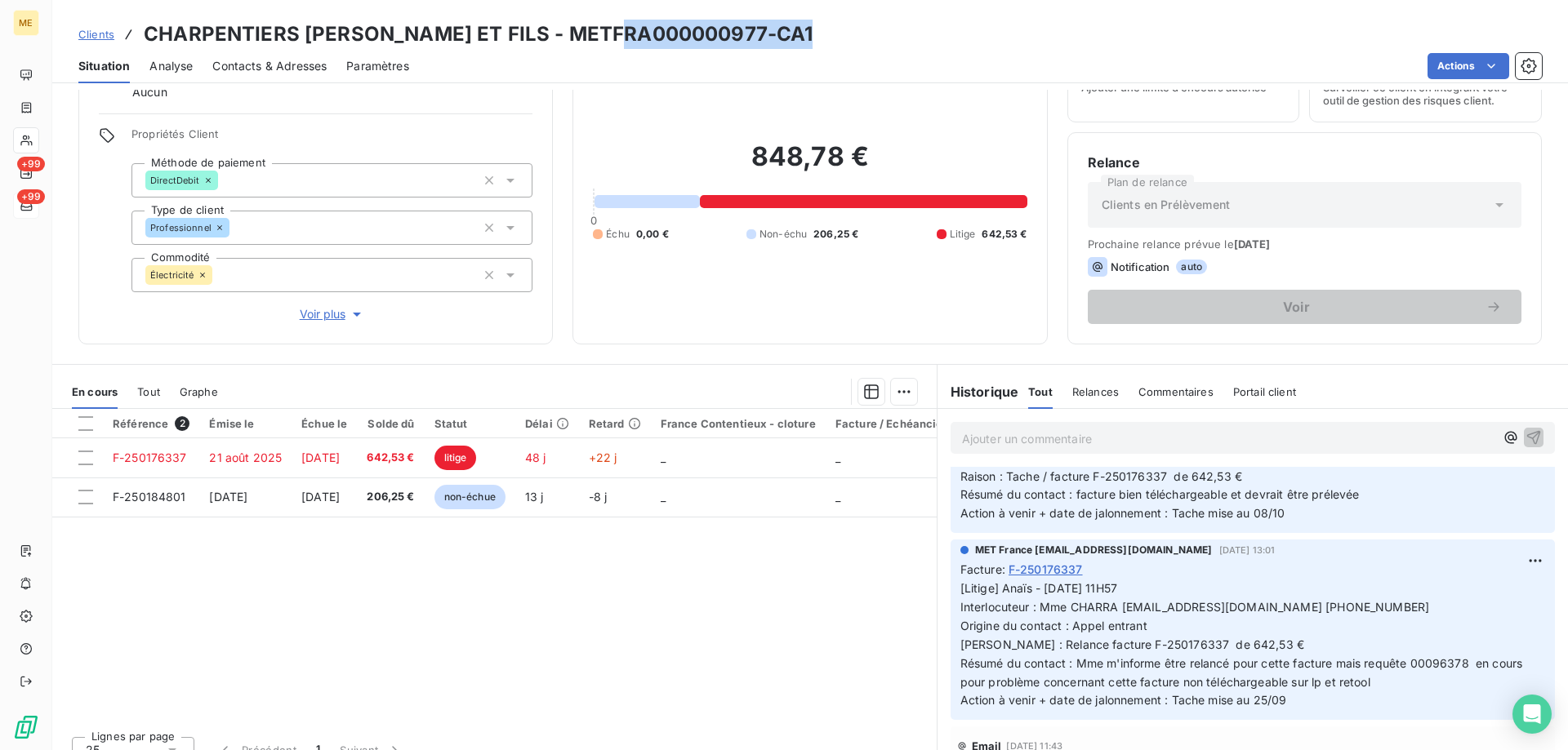
copy h3 "METFRA000000977"
click at [743, 39] on h3 "CHARPENTIERS [PERSON_NAME] ET FILS - METFRA000000977-CA1" at bounding box center [478, 34] width 669 height 29
drag, startPoint x: 793, startPoint y: 24, endPoint x: 593, endPoint y: 39, distance: 200.6
click at [593, 39] on h3 "CHARPENTIERS [PERSON_NAME] ET FILS - METFRA000000977-CA1" at bounding box center [478, 34] width 669 height 29
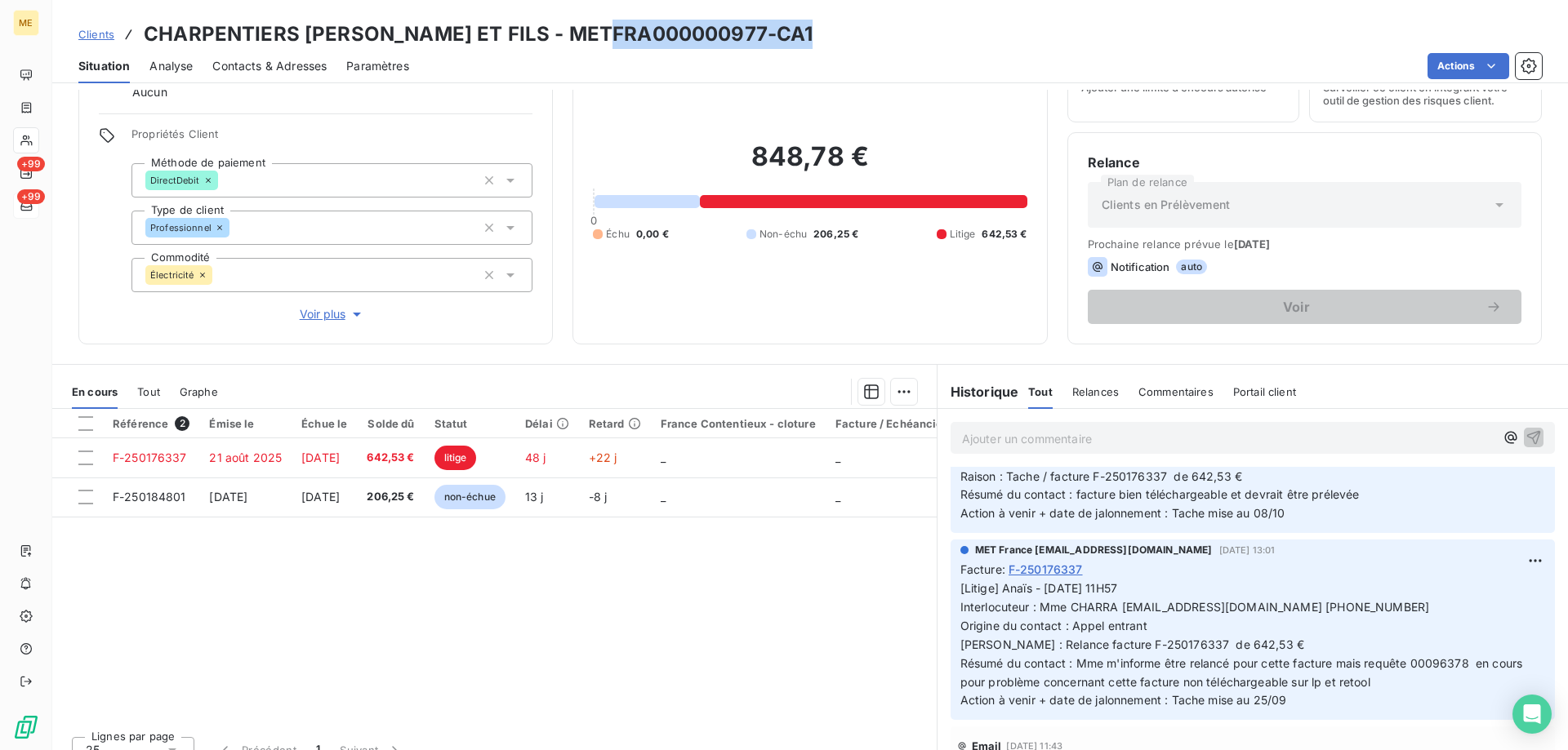
drag, startPoint x: 593, startPoint y: 39, endPoint x: 704, endPoint y: 30, distance: 111.4
click at [704, 30] on h3 "CHARPENTIERS [PERSON_NAME] ET FILS - METFRA000000977-CA1" at bounding box center [478, 34] width 669 height 29
drag, startPoint x: 701, startPoint y: 32, endPoint x: 660, endPoint y: 47, distance: 43.7
click at [698, 34] on h3 "CHARPENTIERS [PERSON_NAME] ET FILS - METFRA000000977-CA1" at bounding box center [478, 34] width 669 height 29
click at [598, 47] on h3 "CHARPENTIERS [PERSON_NAME] ET FILS - METFRA000000977-CA1" at bounding box center [478, 34] width 669 height 29
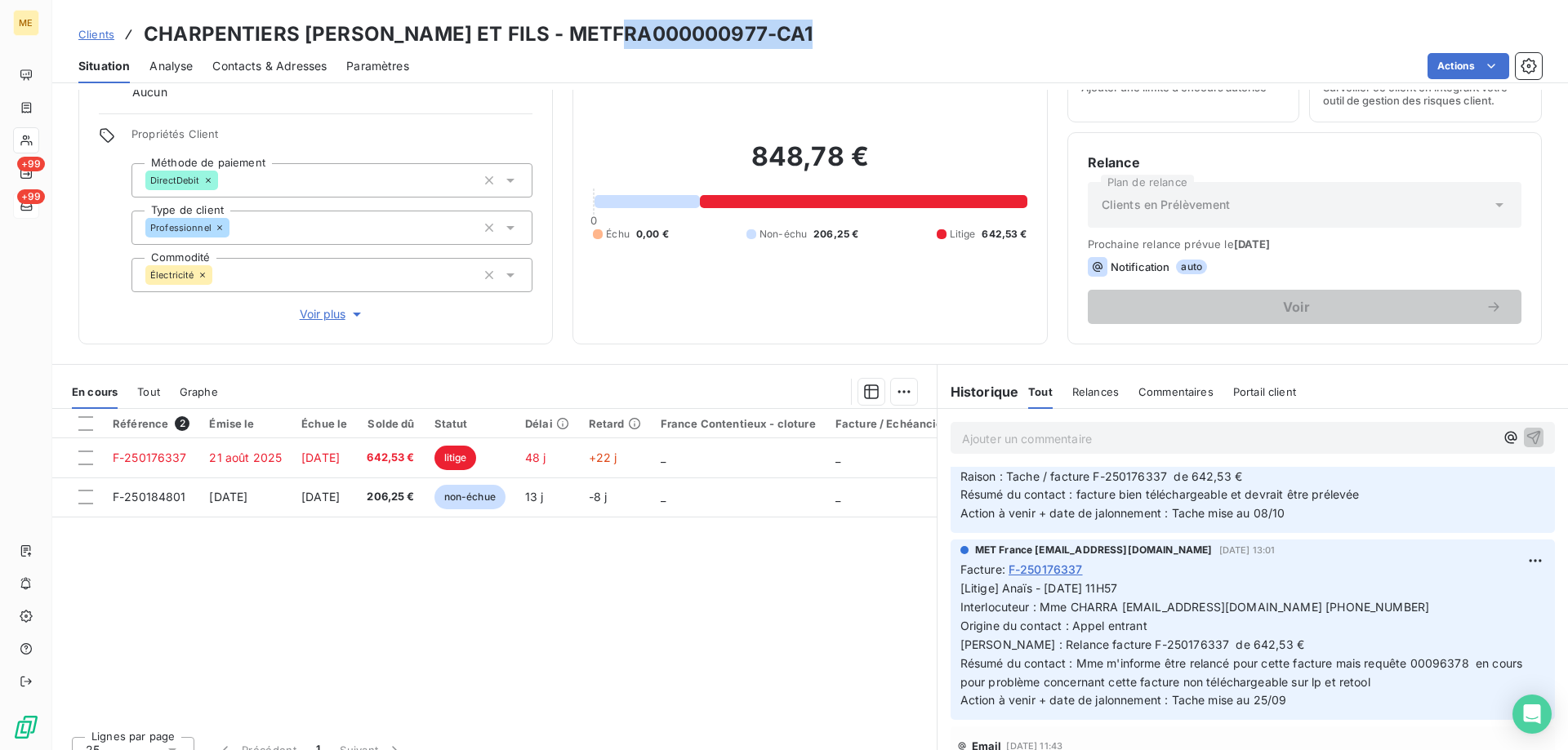
drag, startPoint x: 596, startPoint y: 34, endPoint x: 790, endPoint y: 34, distance: 194.0
click at [794, 30] on h3 "CHARPENTIERS [PERSON_NAME] ET FILS - METFRA000000977-CA1" at bounding box center [478, 34] width 669 height 29
copy h3 "METFRA000000977"
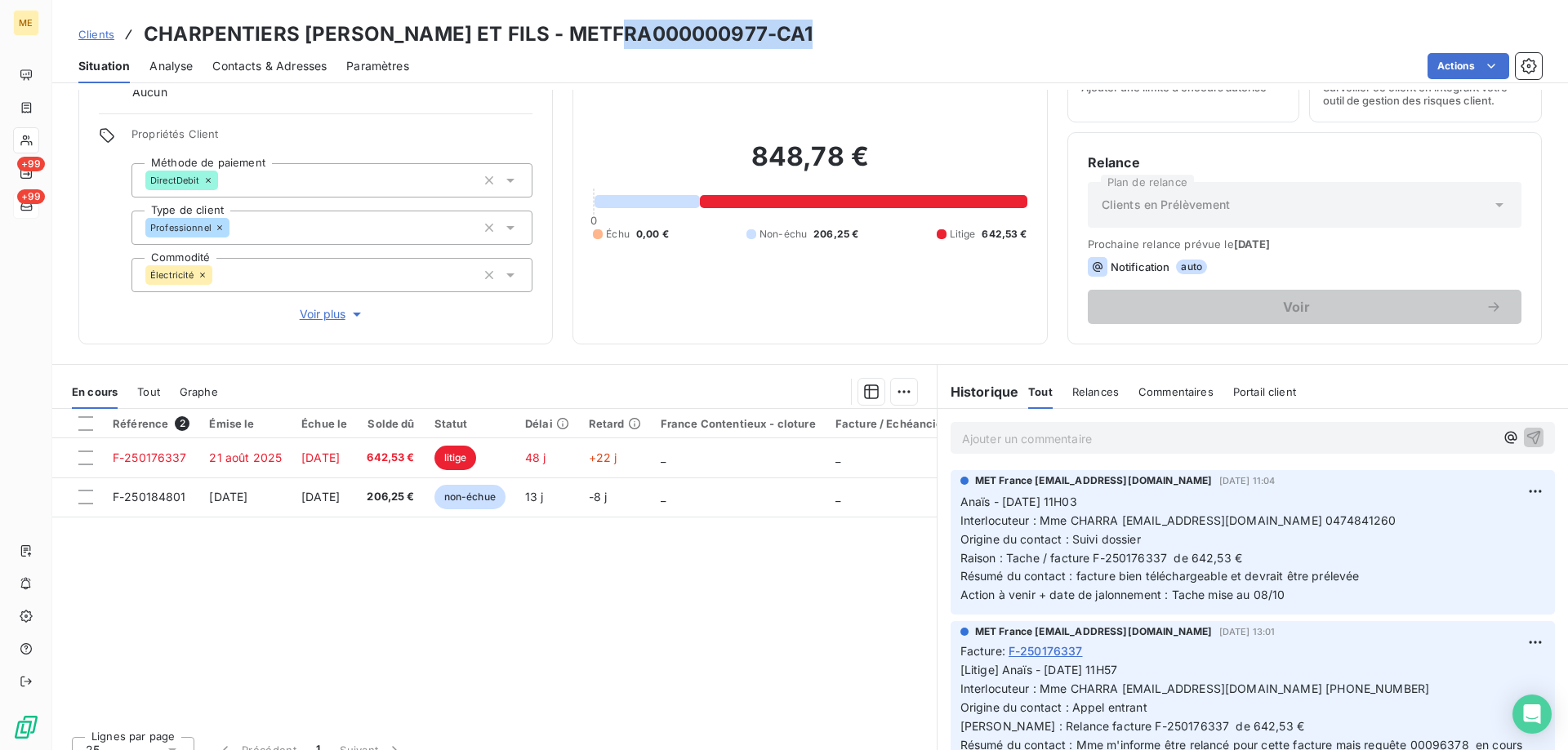
click at [703, 54] on div "Actions" at bounding box center [984, 66] width 1113 height 26
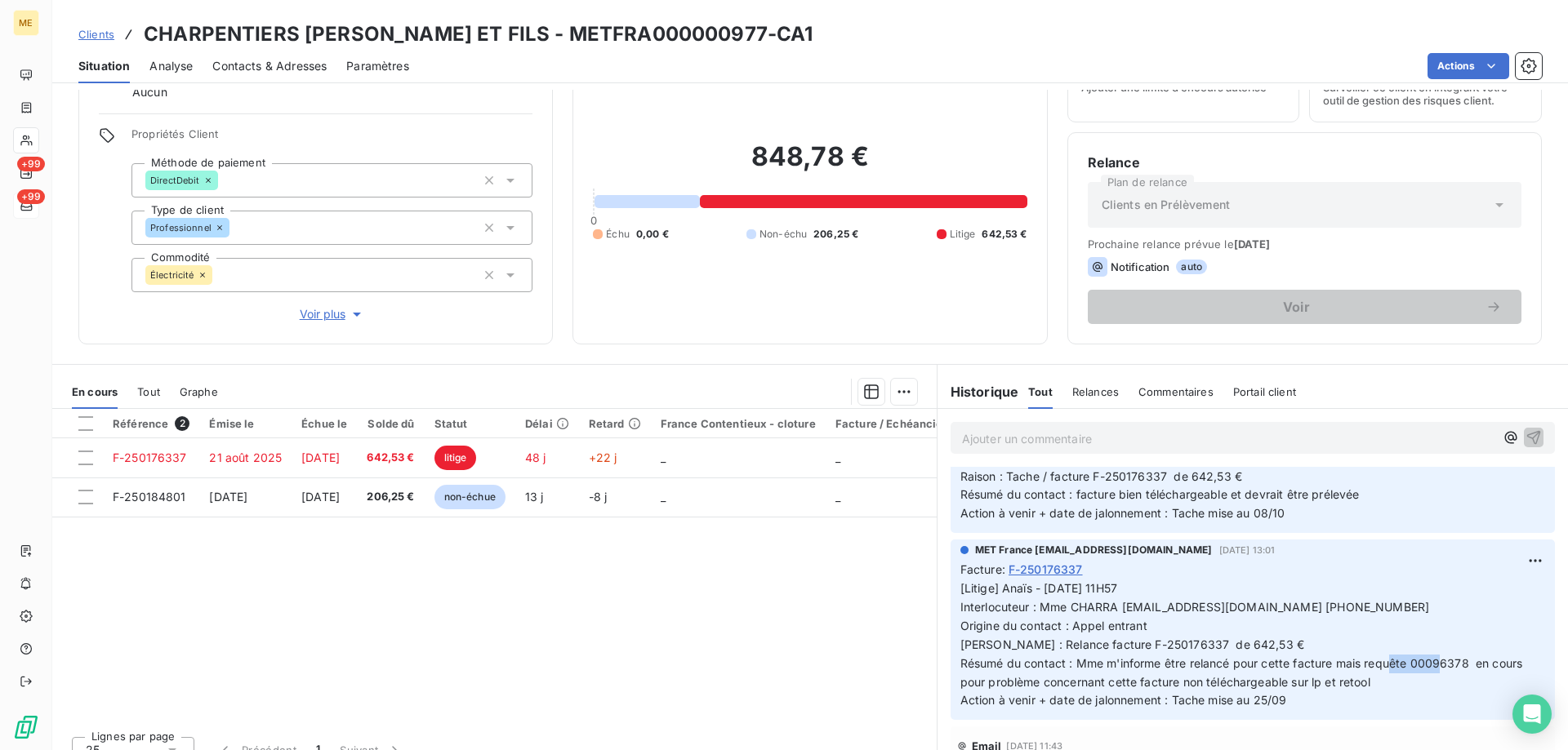
drag, startPoint x: 1461, startPoint y: 666, endPoint x: 1409, endPoint y: 665, distance: 52.0
click at [1409, 664] on span "[Litige] Anaïs - [DATE] 11H57 Interlocuteur : Mme CHARRA [EMAIL_ADDRESS][DOMAIN…" at bounding box center [1243, 644] width 565 height 126
copy span "00096378"
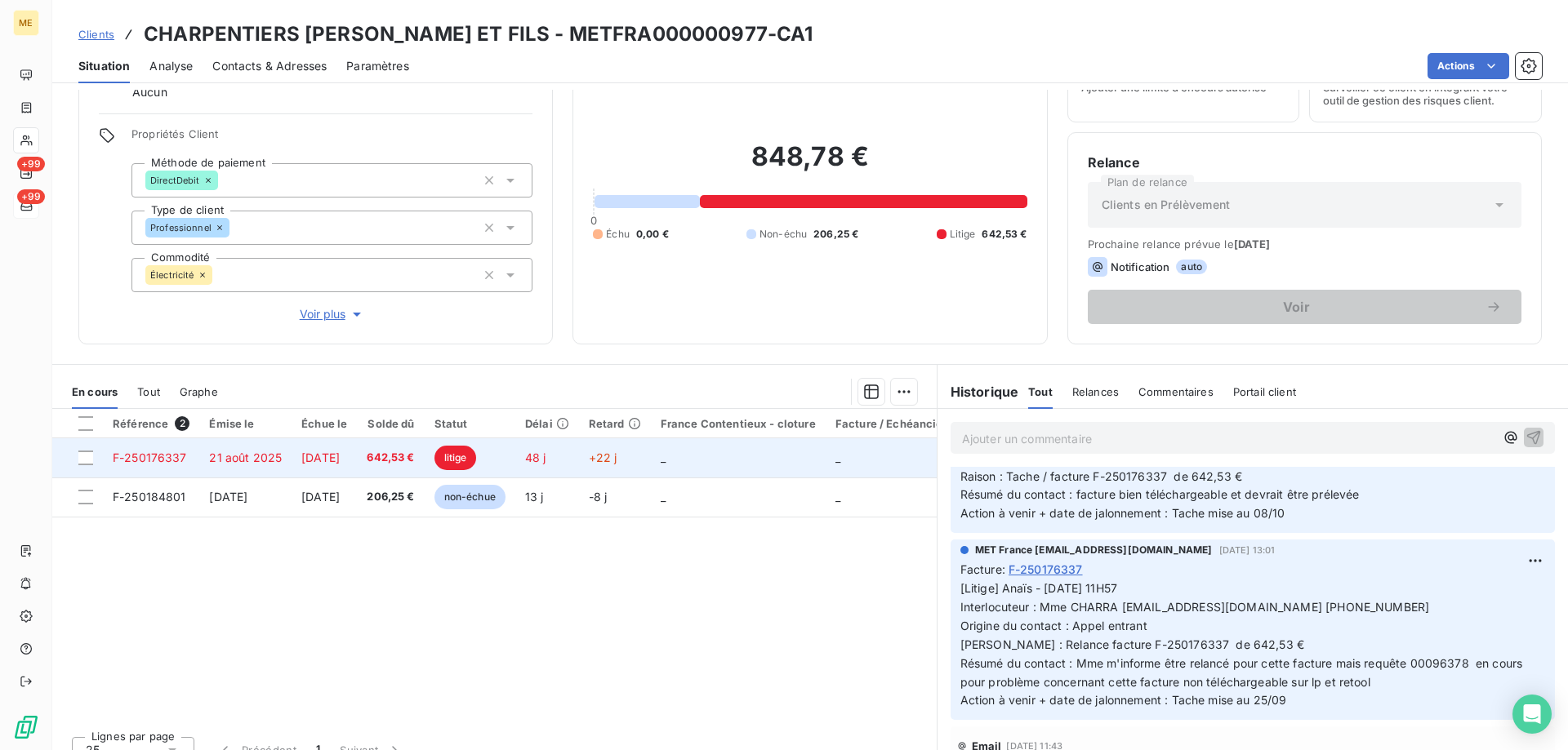
click at [722, 453] on td "_" at bounding box center [738, 458] width 175 height 39
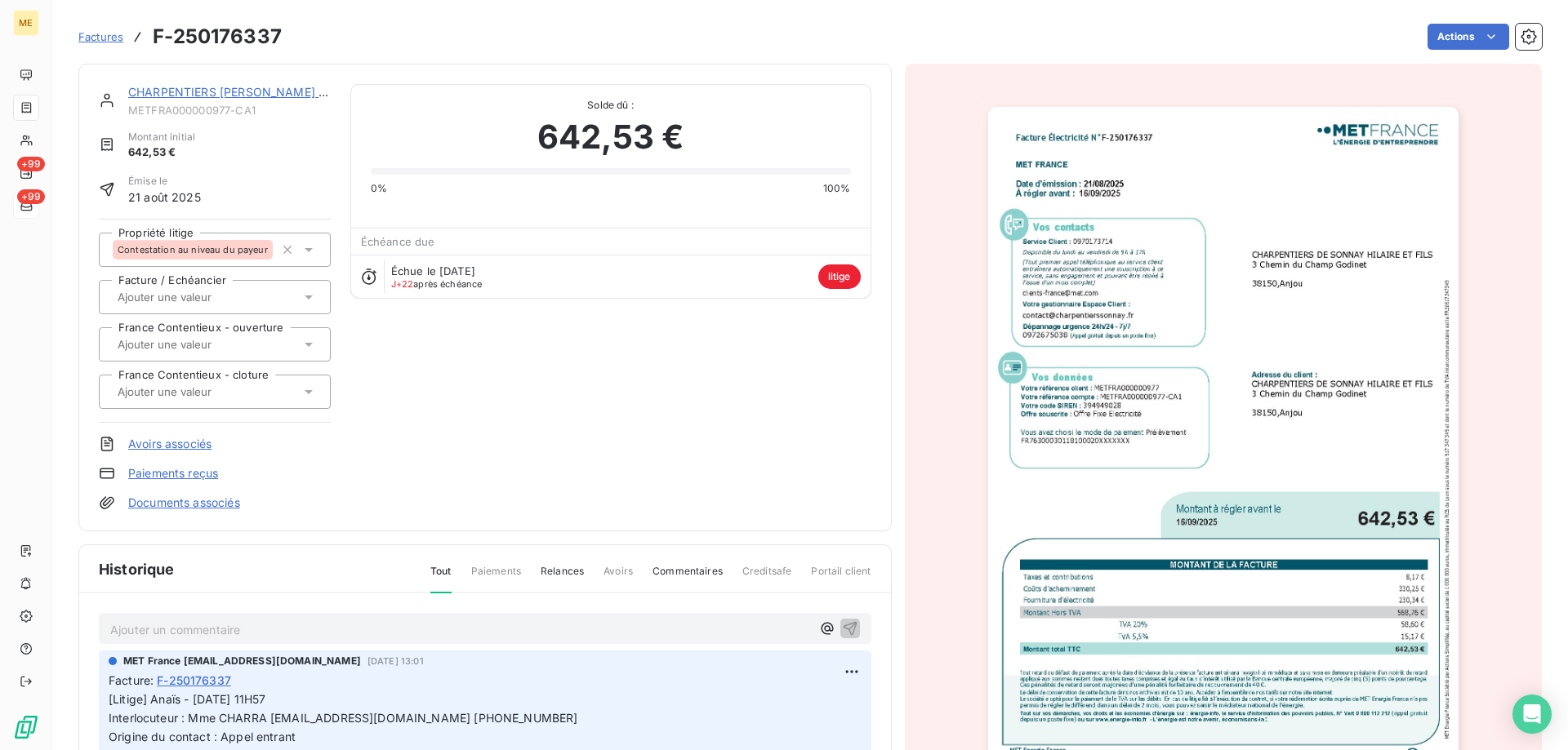
click at [1188, 434] on img "button" at bounding box center [1223, 439] width 471 height 665
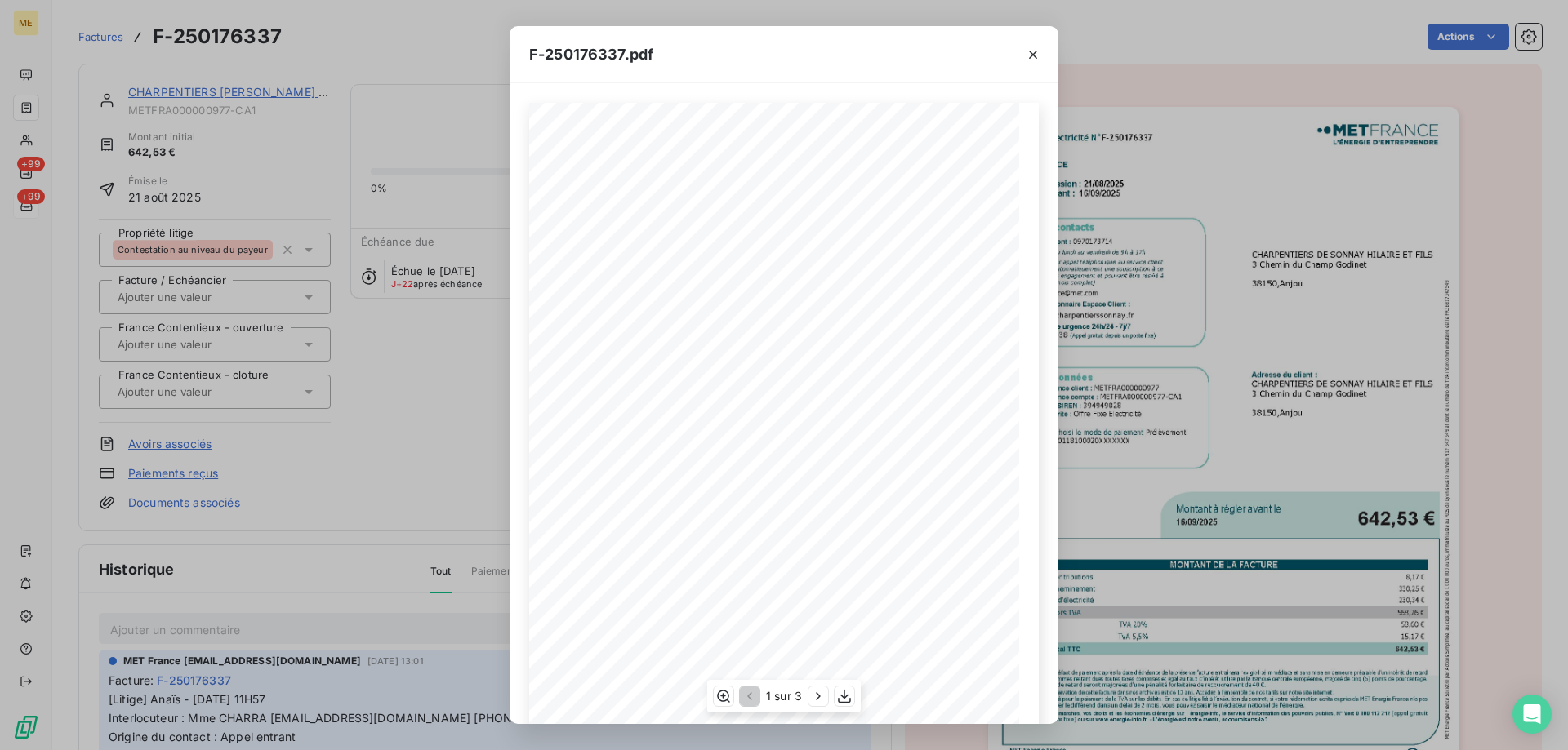
scroll to position [112, 0]
click at [812, 697] on icon "button" at bounding box center [818, 696] width 16 height 16
drag, startPoint x: 1026, startPoint y: 56, endPoint x: 1015, endPoint y: 53, distance: 11.4
click at [1026, 56] on icon "button" at bounding box center [1033, 54] width 16 height 16
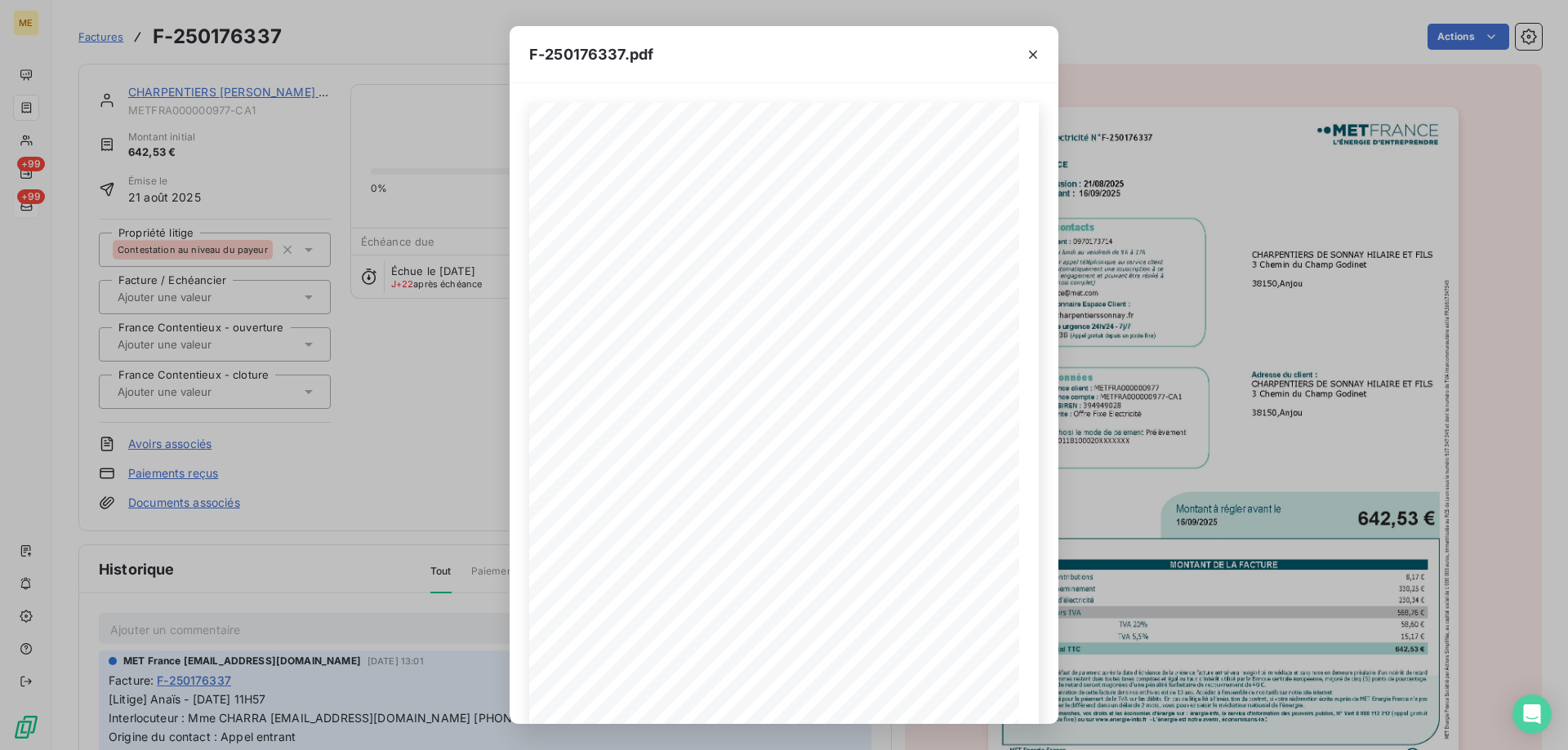
click at [1035, 53] on icon "button" at bounding box center [1033, 54] width 16 height 16
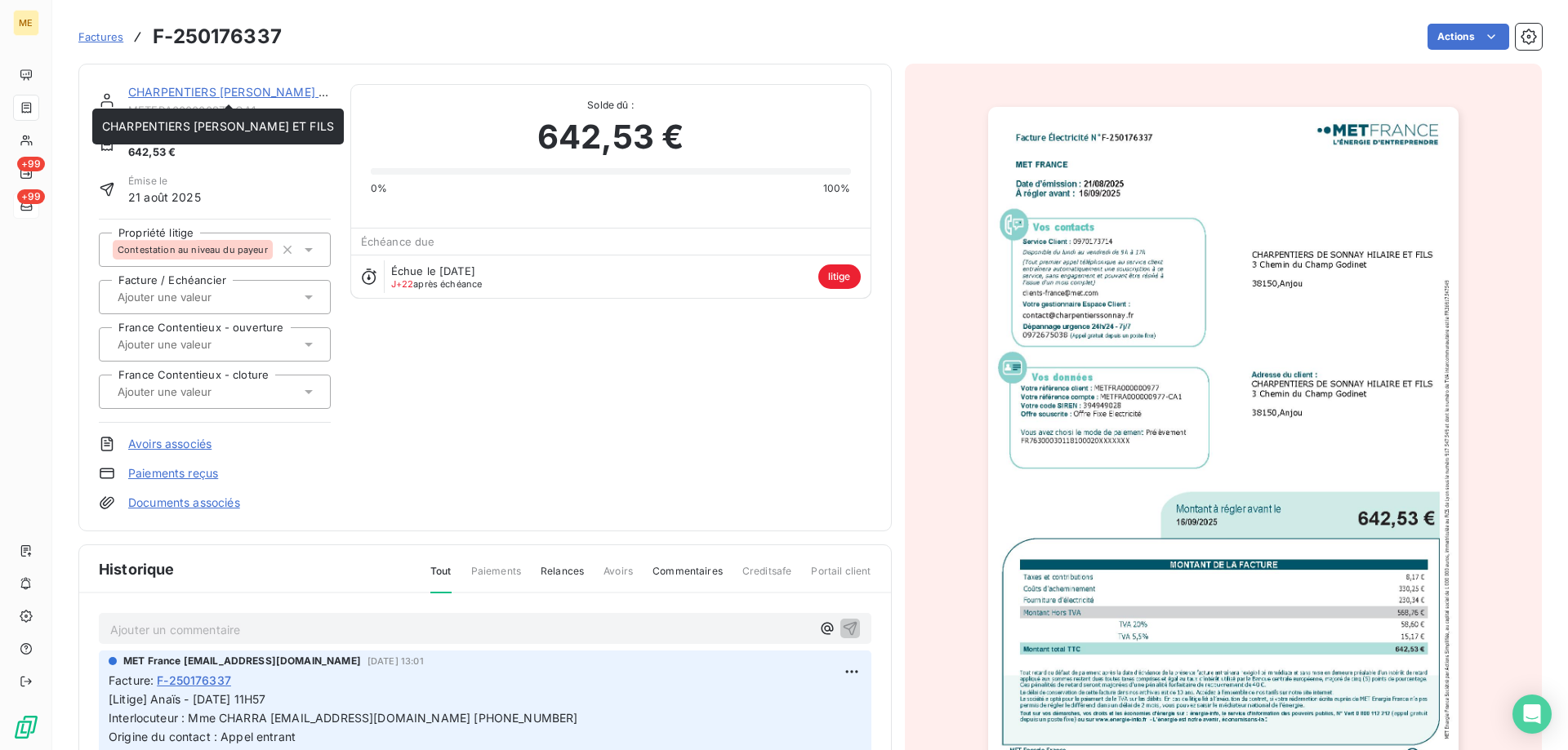
click at [244, 85] on link "CHARPENTIERS [PERSON_NAME] ET FILS" at bounding box center [244, 92] width 232 height 14
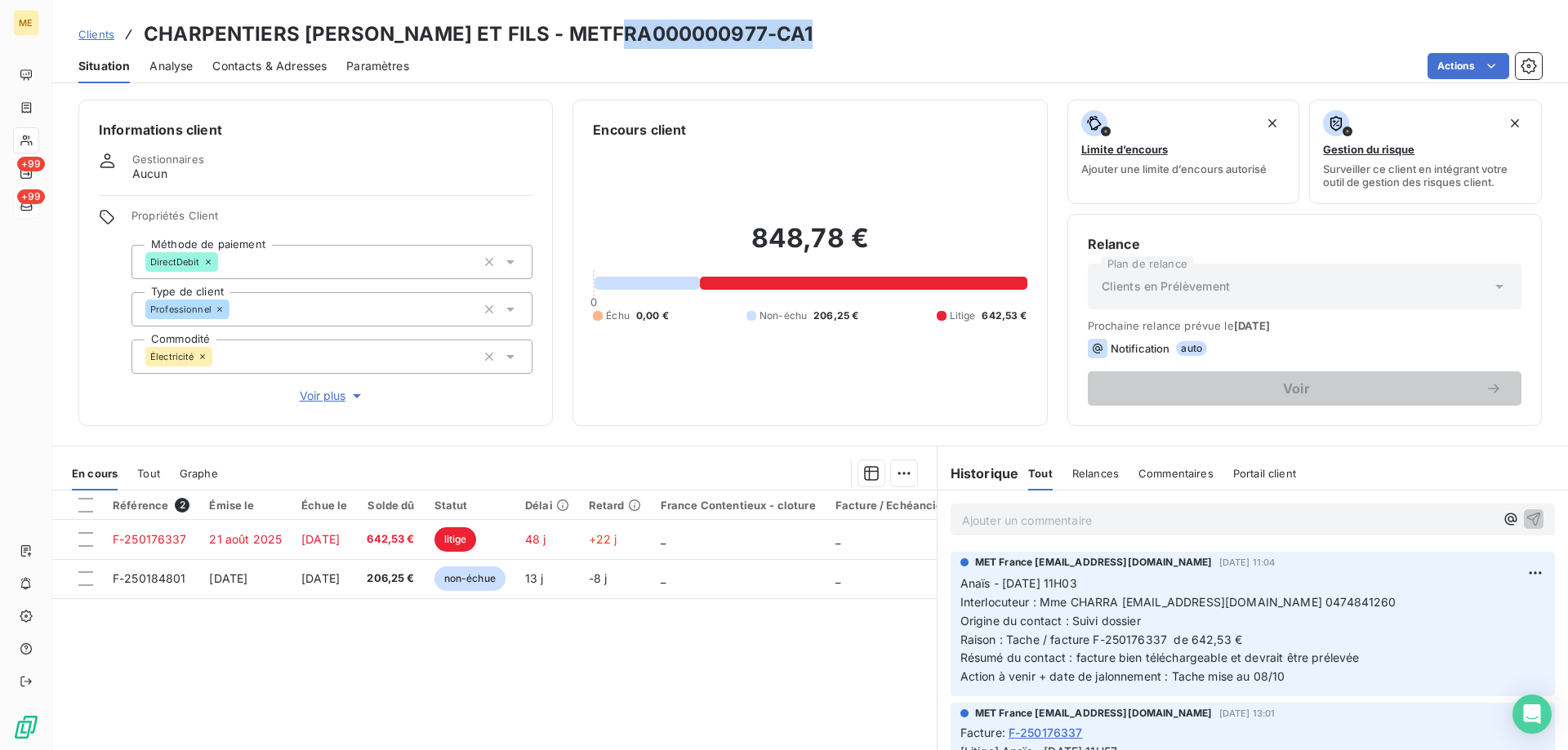
drag, startPoint x: 797, startPoint y: 31, endPoint x: 598, endPoint y: 36, distance: 199.1
click at [598, 36] on h3 "CHARPENTIERS [PERSON_NAME] ET FILS - METFRA000000977-CA1" at bounding box center [478, 34] width 669 height 29
copy h3 "METFRA000000977"
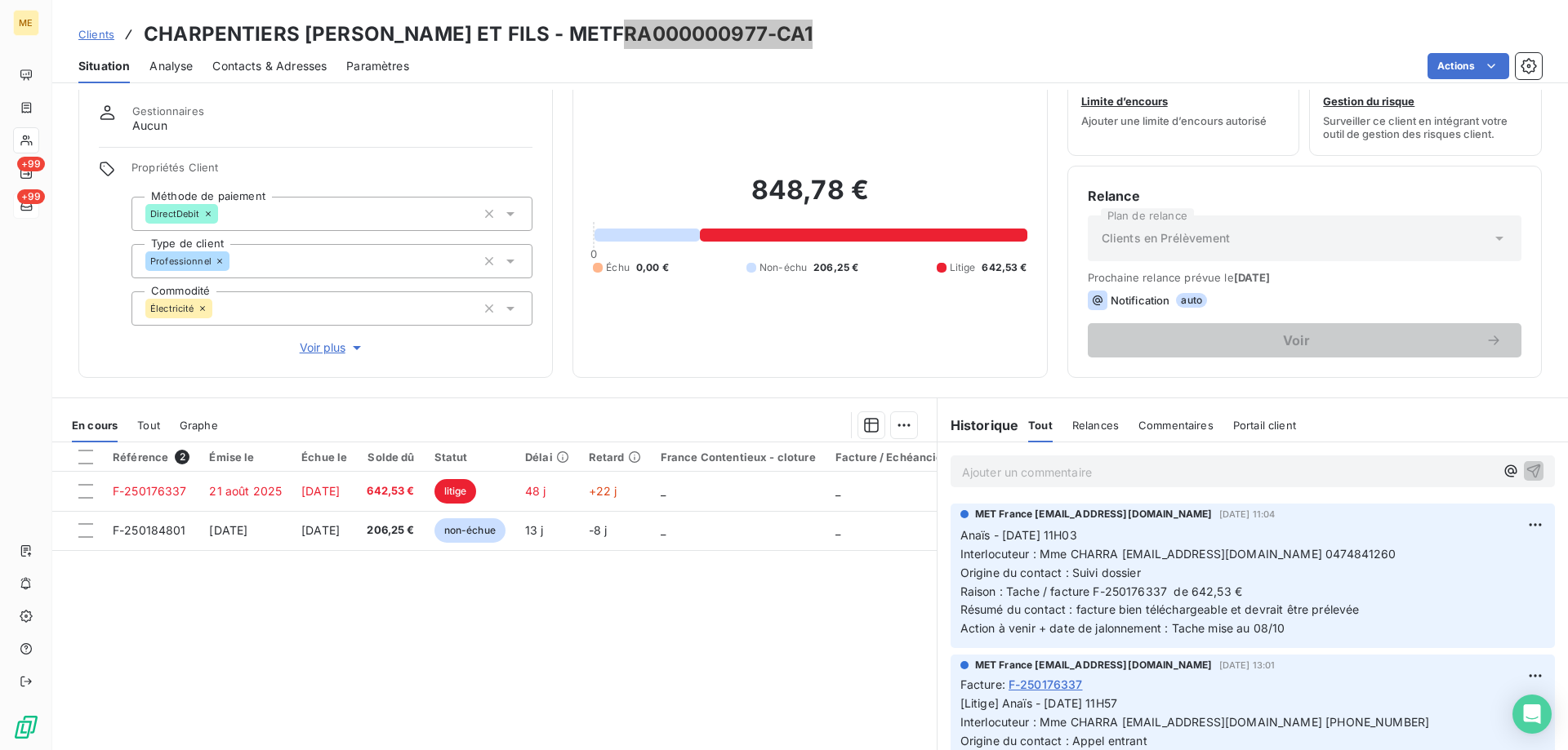
scroll to position [82, 0]
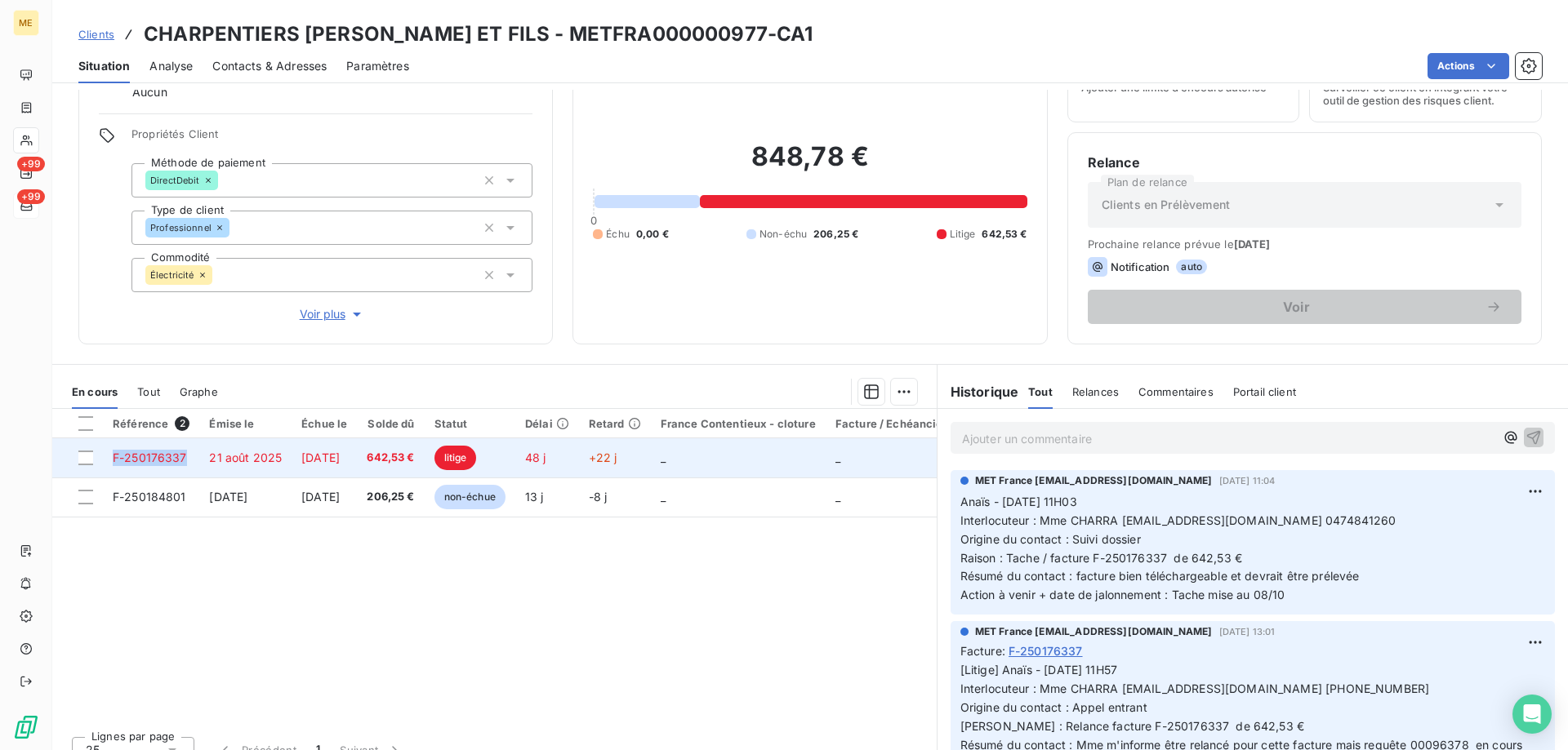
copy span "F-250176337"
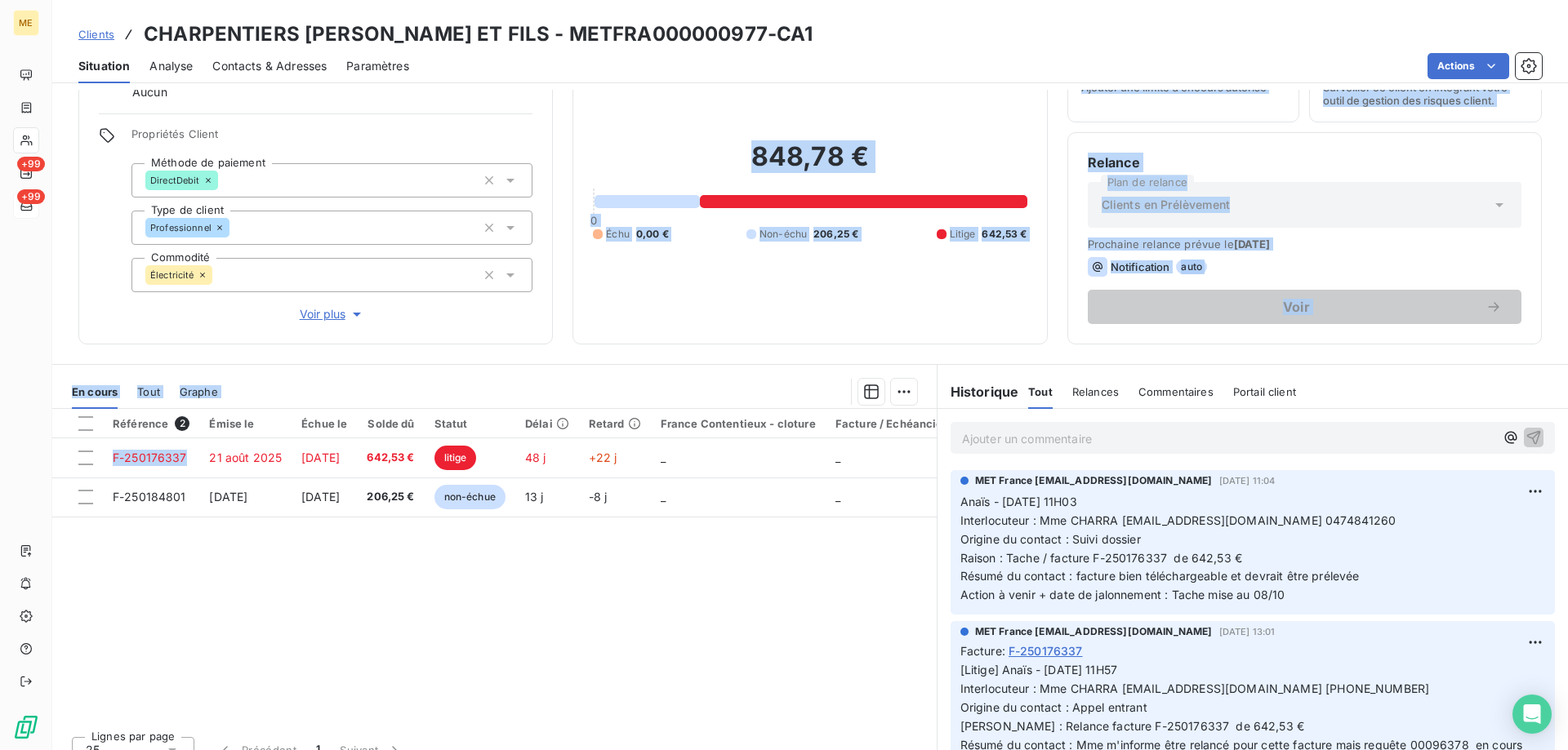
drag, startPoint x: 111, startPoint y: 461, endPoint x: 199, endPoint y: 199, distance: 276.4
click at [178, 294] on div "Informations client Gestionnaires Aucun Propriétés Client Méthode de paiement D…" at bounding box center [810, 420] width 1515 height 660
click at [625, 195] on div at bounding box center [647, 201] width 105 height 13
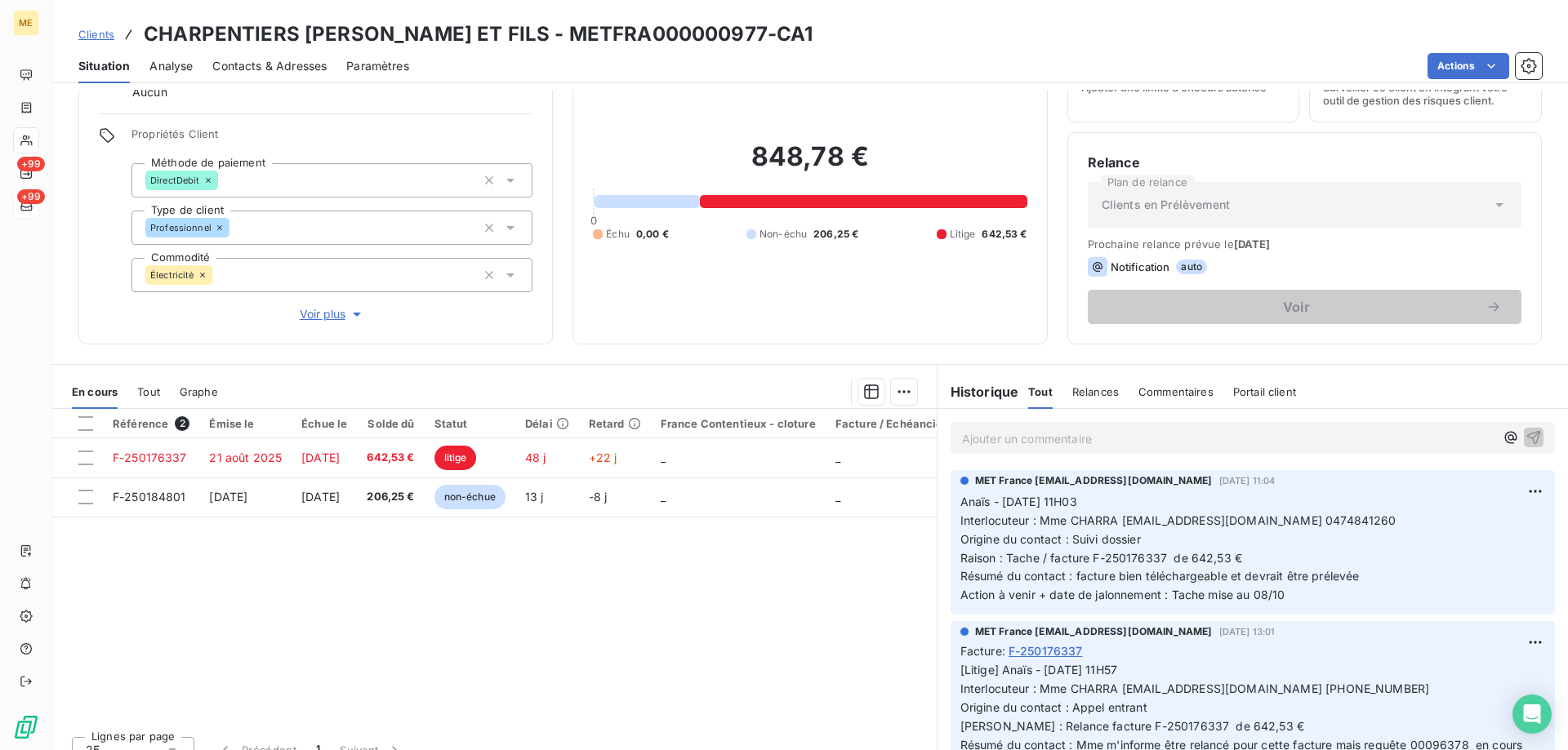
click at [1103, 440] on p "Ajouter un commentaire ﻿" at bounding box center [1228, 439] width 533 height 21
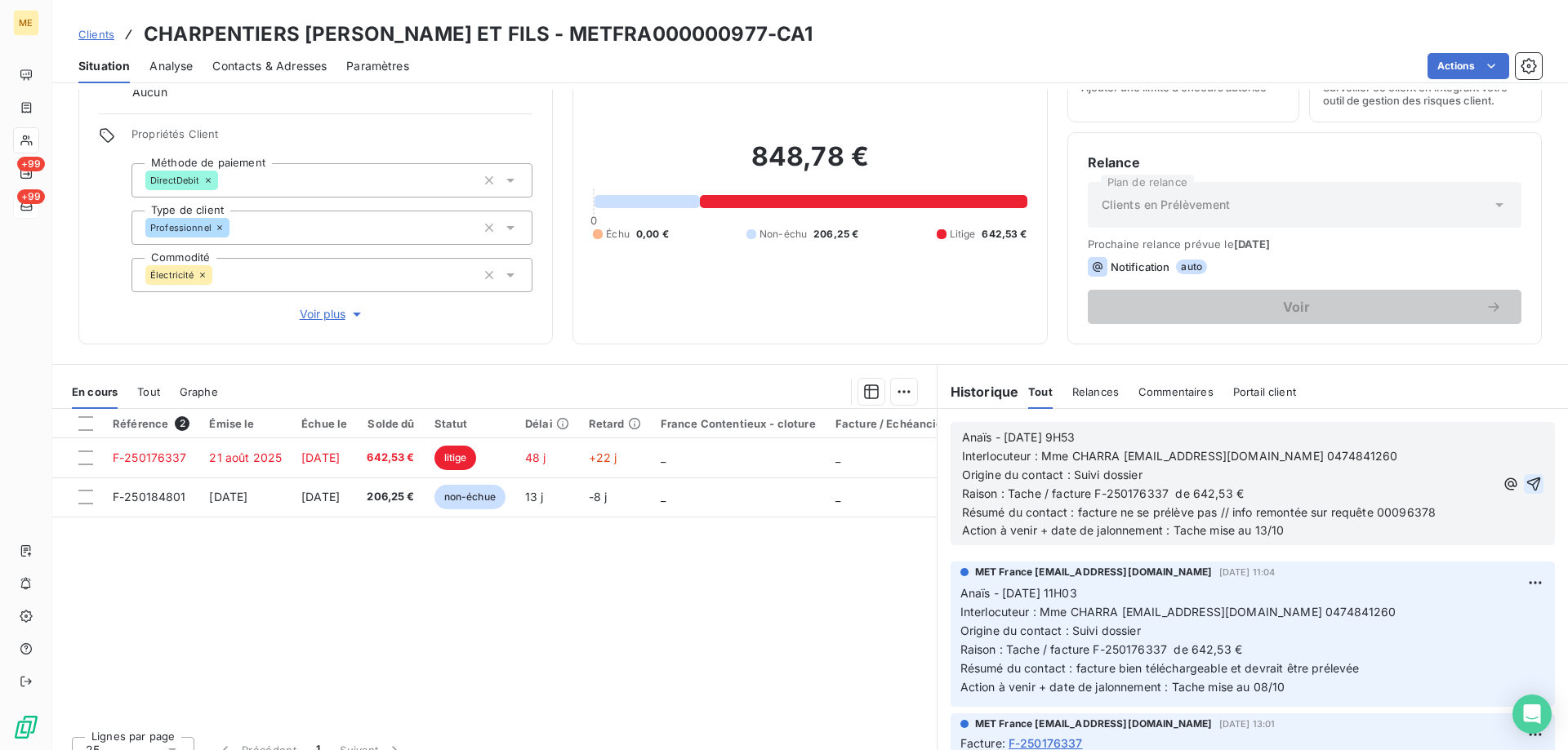
click at [1527, 479] on icon "button" at bounding box center [1534, 484] width 14 height 14
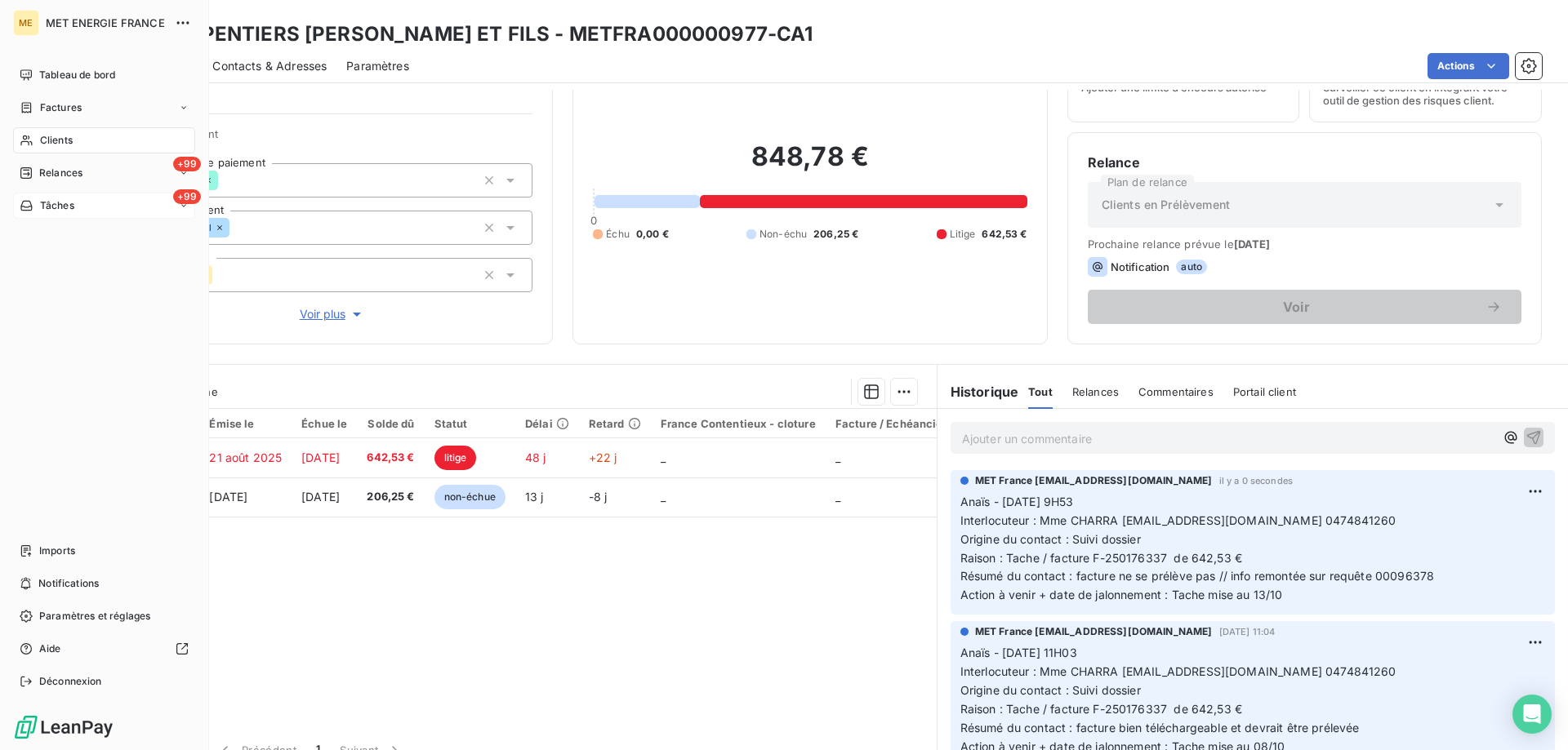
click at [63, 210] on span "Tâches" at bounding box center [57, 205] width 34 height 15
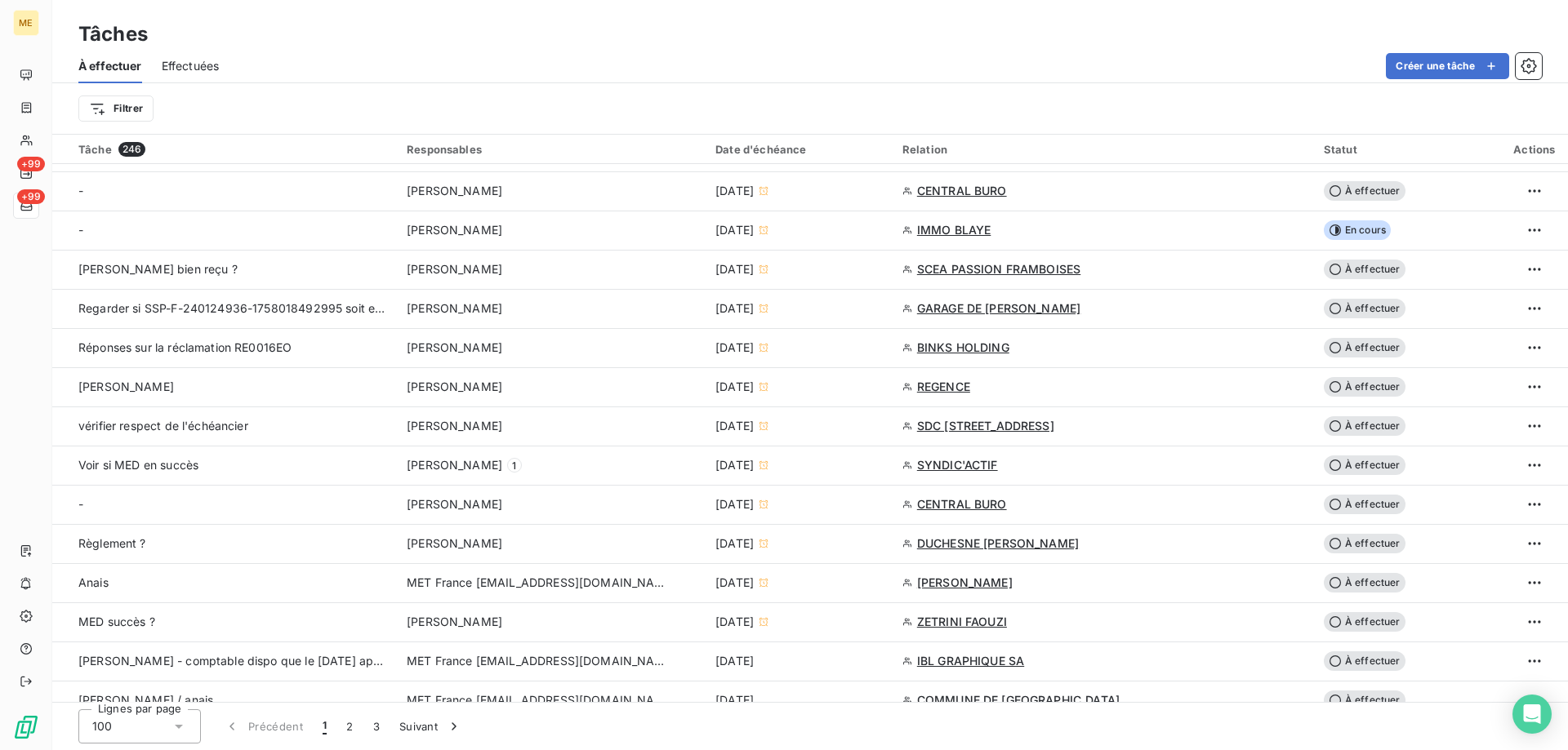
scroll to position [816, 0]
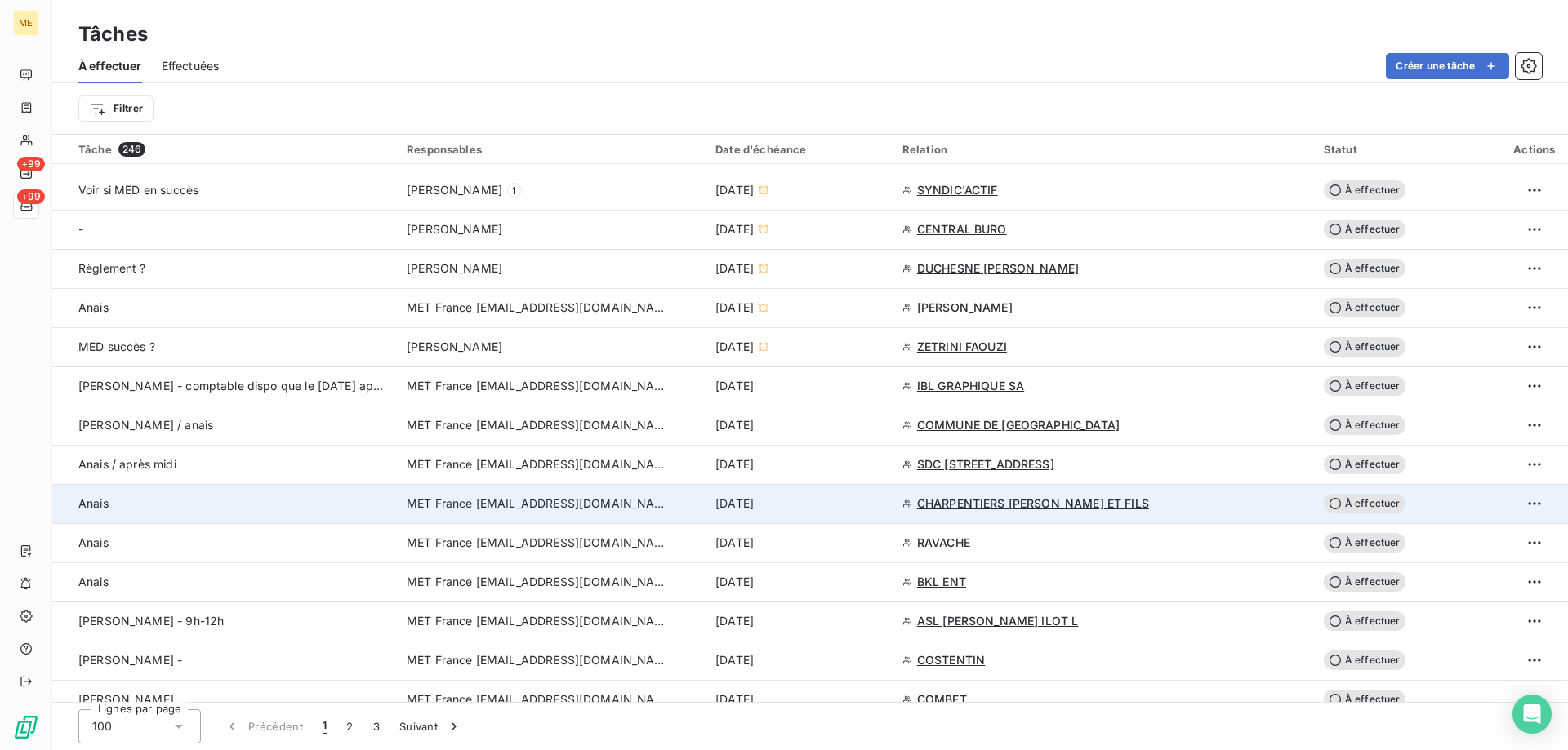
click at [836, 512] on td "[DATE]" at bounding box center [798, 503] width 187 height 39
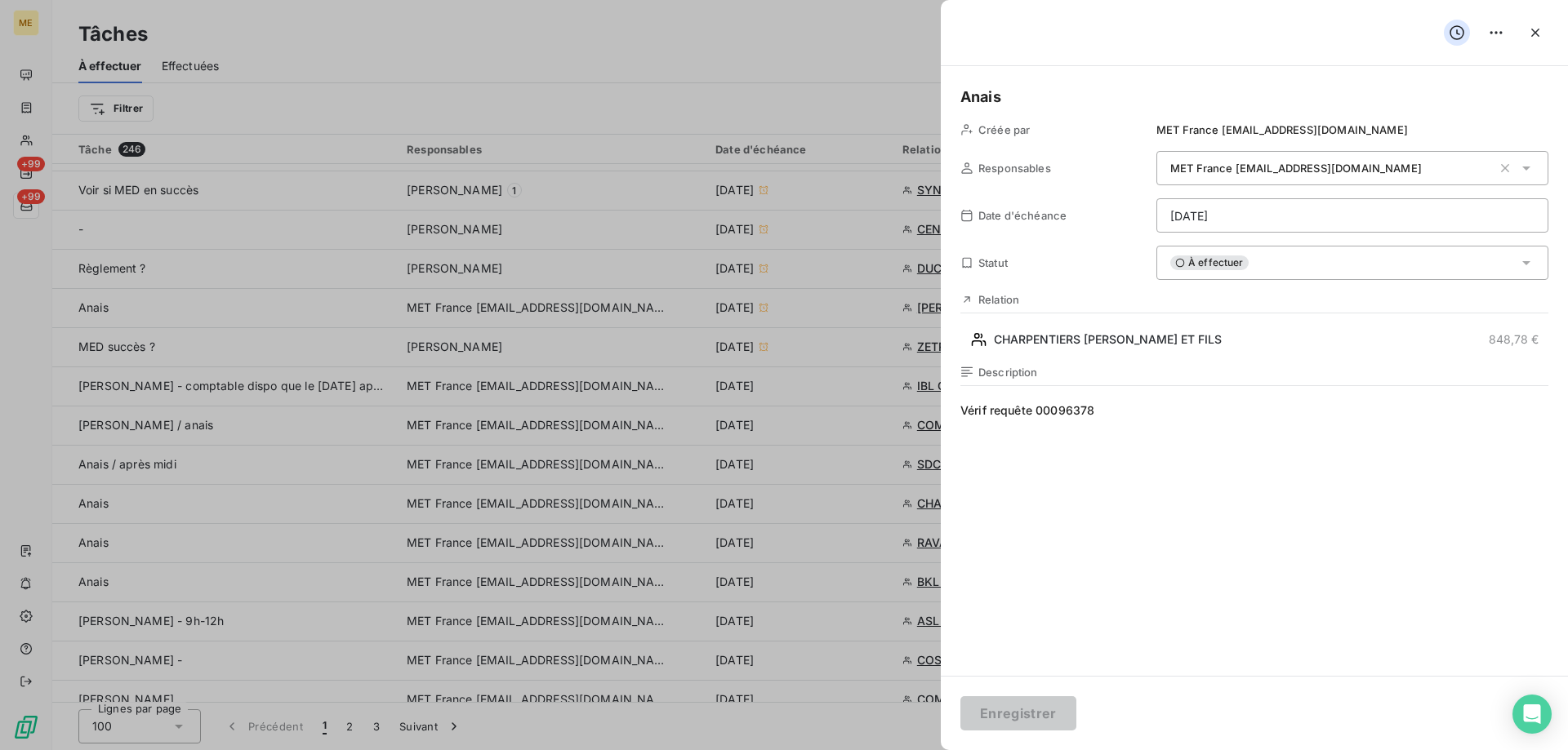
click at [1280, 221] on html "ME +99 +99 Tâches À effectuer Effectuées Créer une tâche Filtrer Tâche 246 Resp…" at bounding box center [784, 457] width 1568 height 914
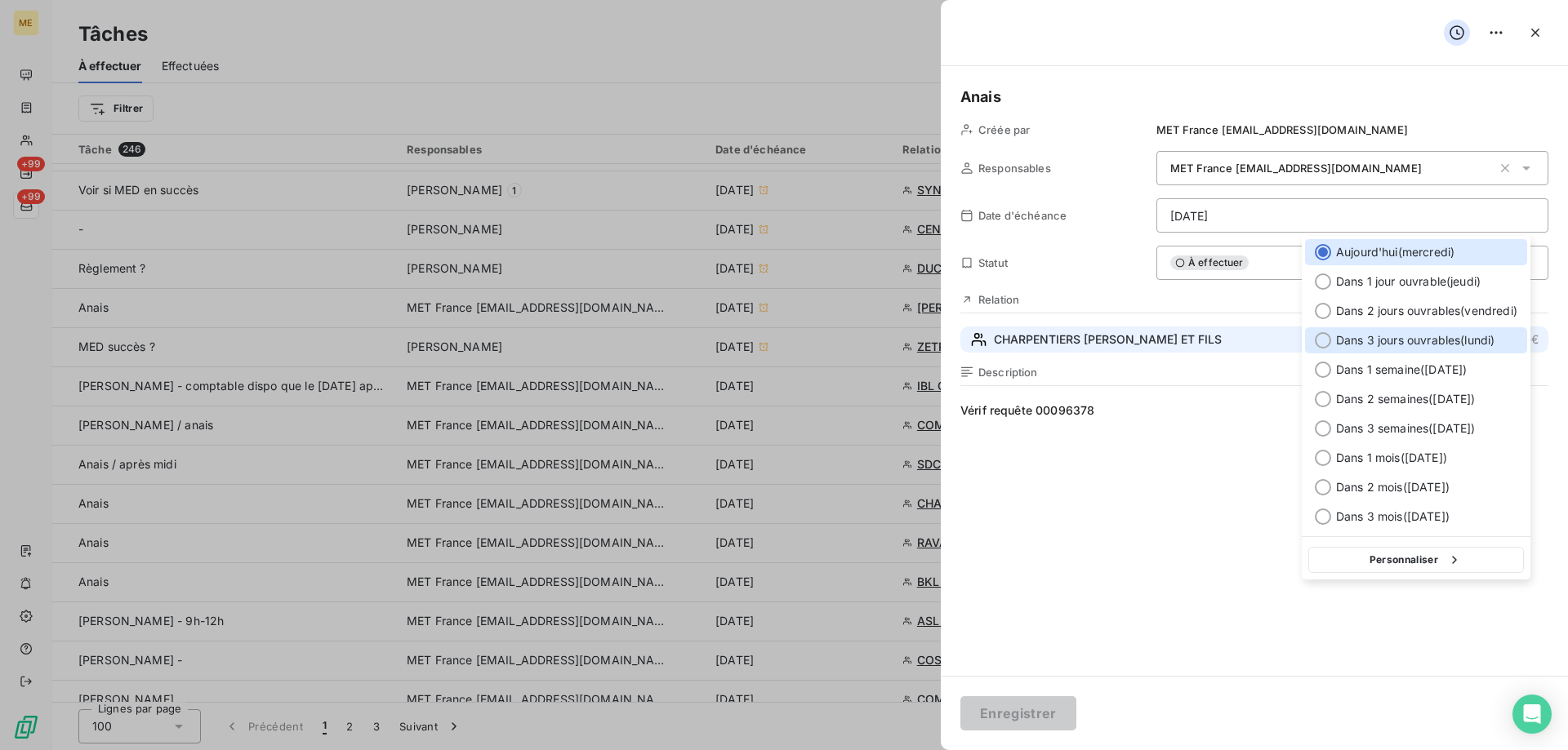
click at [1475, 347] on span "Dans 3 jours ouvrables ( [DATE] )" at bounding box center [1415, 341] width 159 height 16
type input "[DATE]"
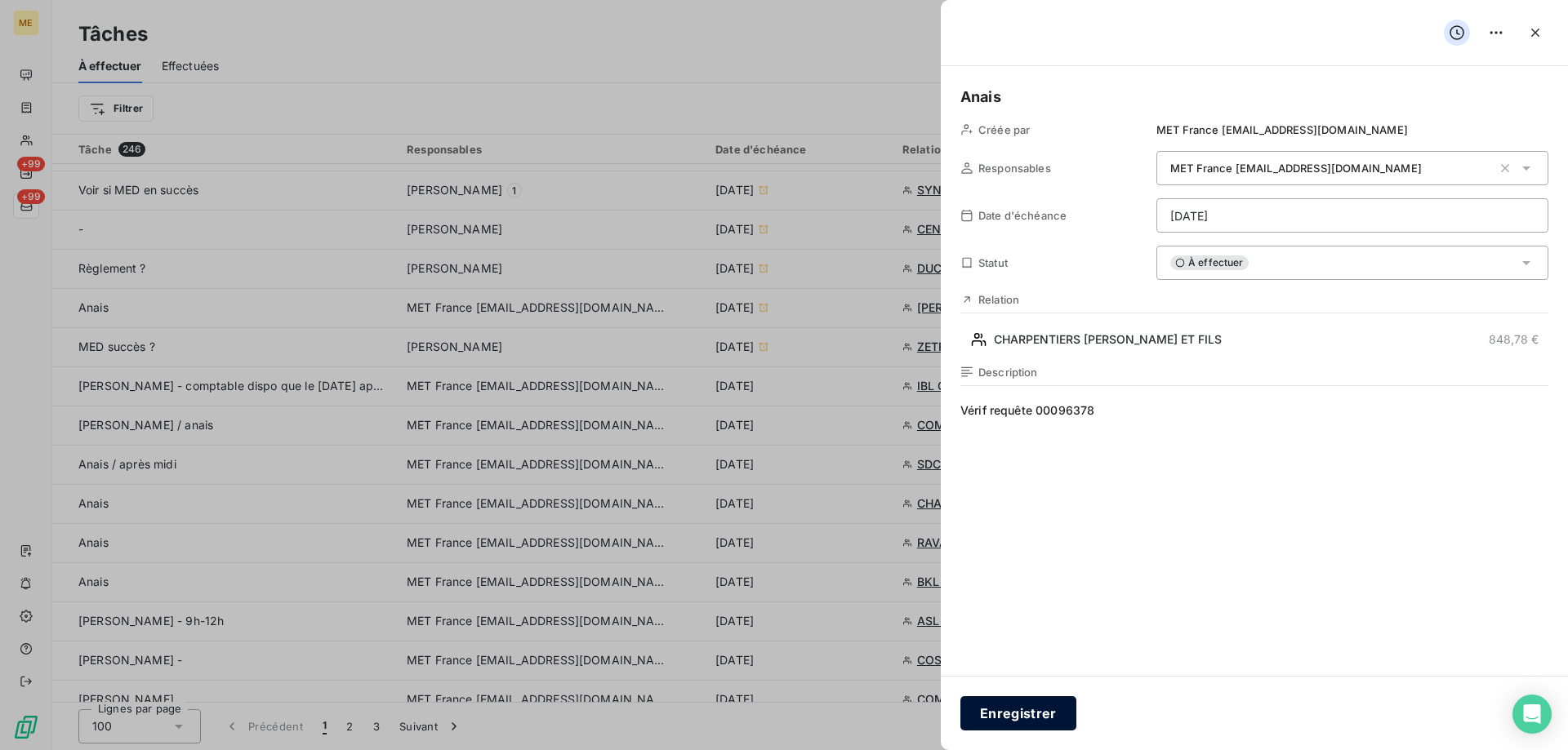
click at [1041, 713] on button "Enregistrer" at bounding box center [1018, 714] width 116 height 34
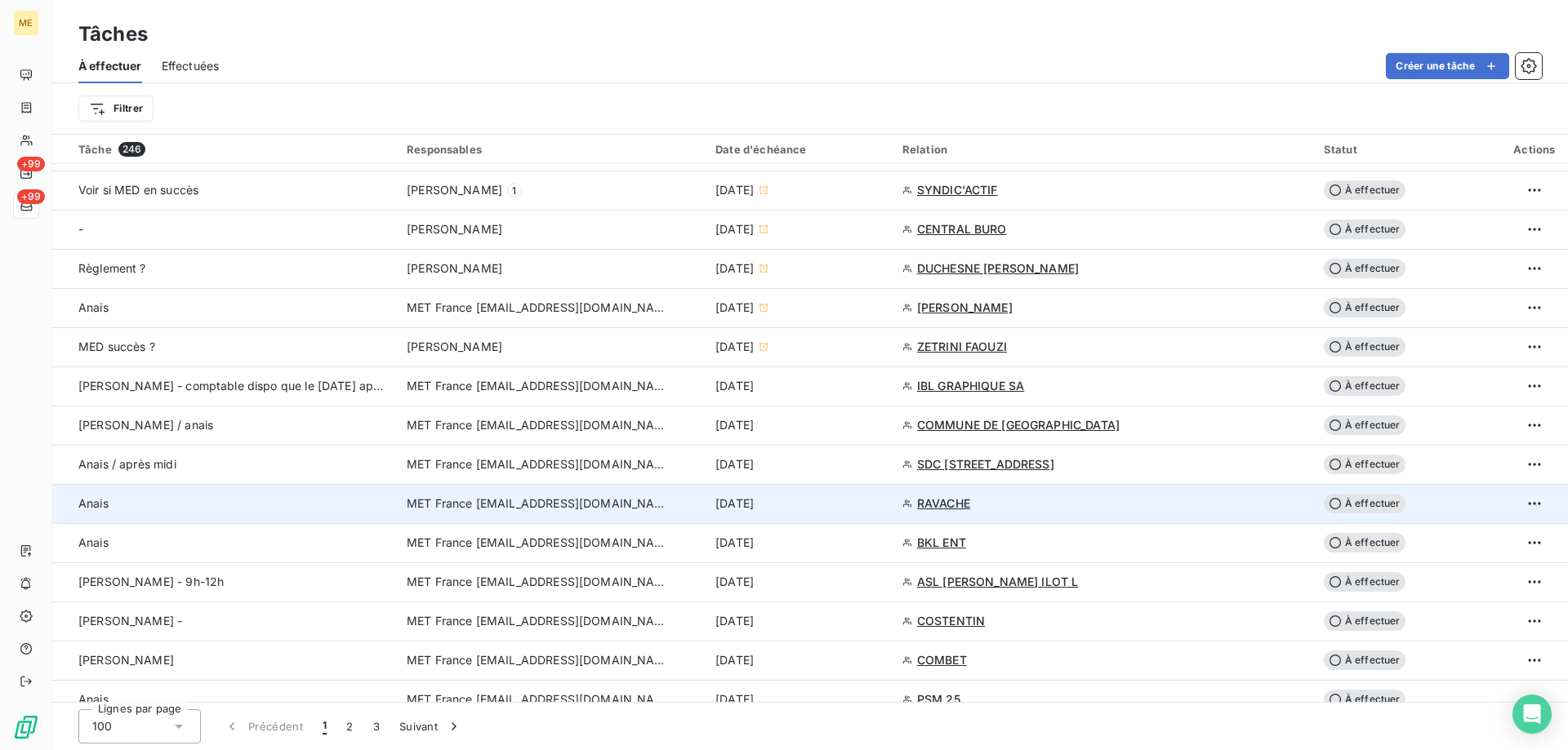
click at [851, 509] on div "[DATE]" at bounding box center [799, 503] width 167 height 16
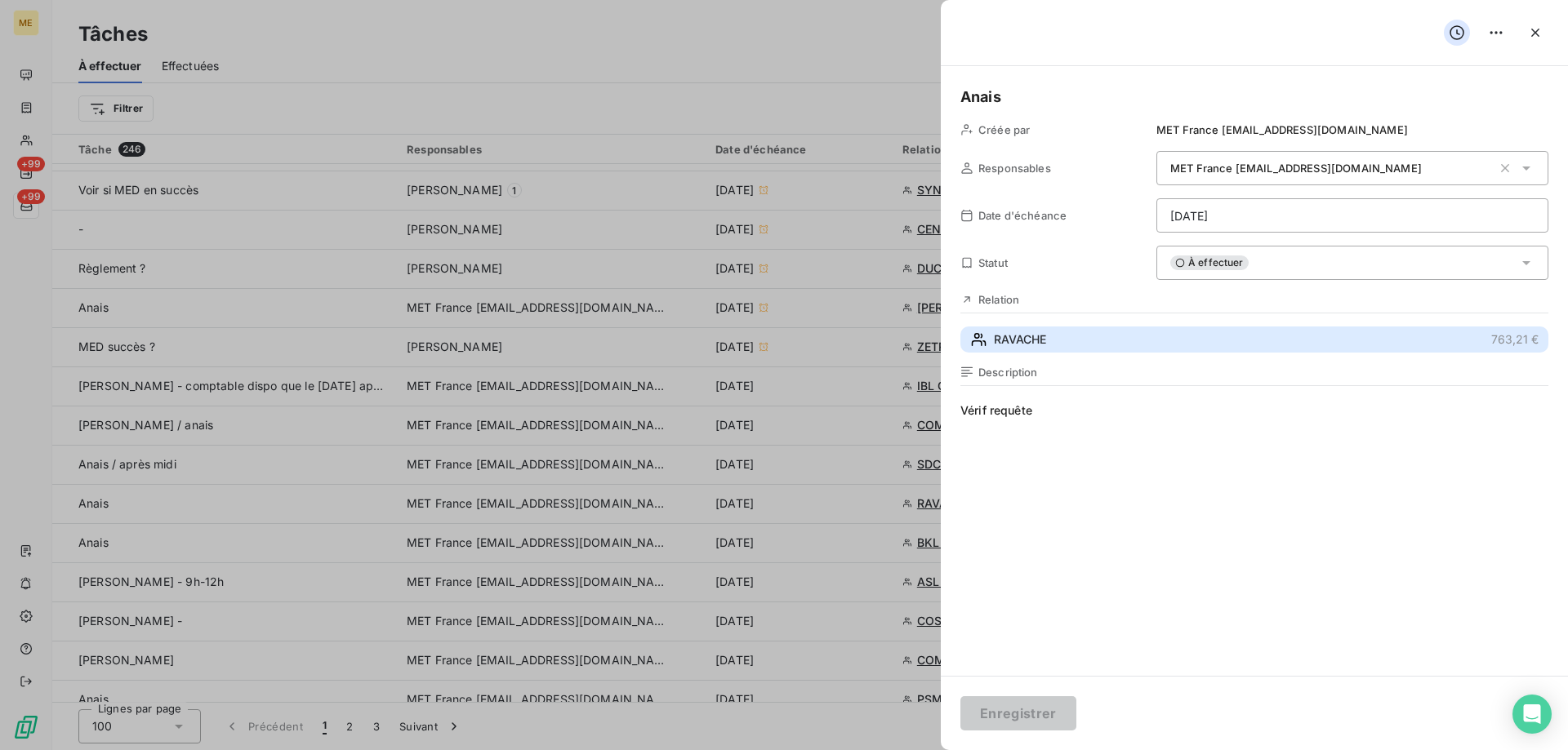
click at [1034, 332] on span "RAVACHE" at bounding box center [1020, 340] width 53 height 16
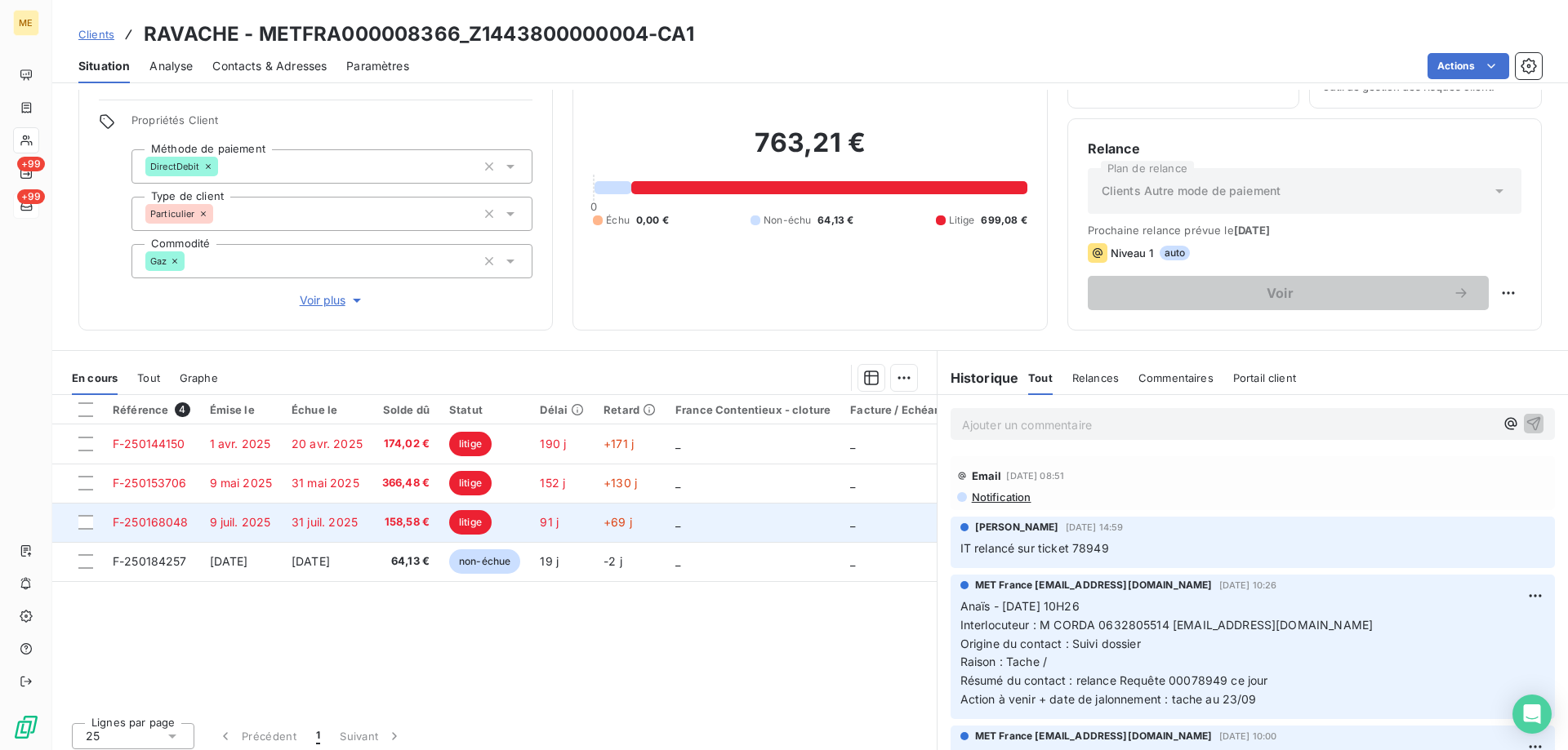
scroll to position [103, 0]
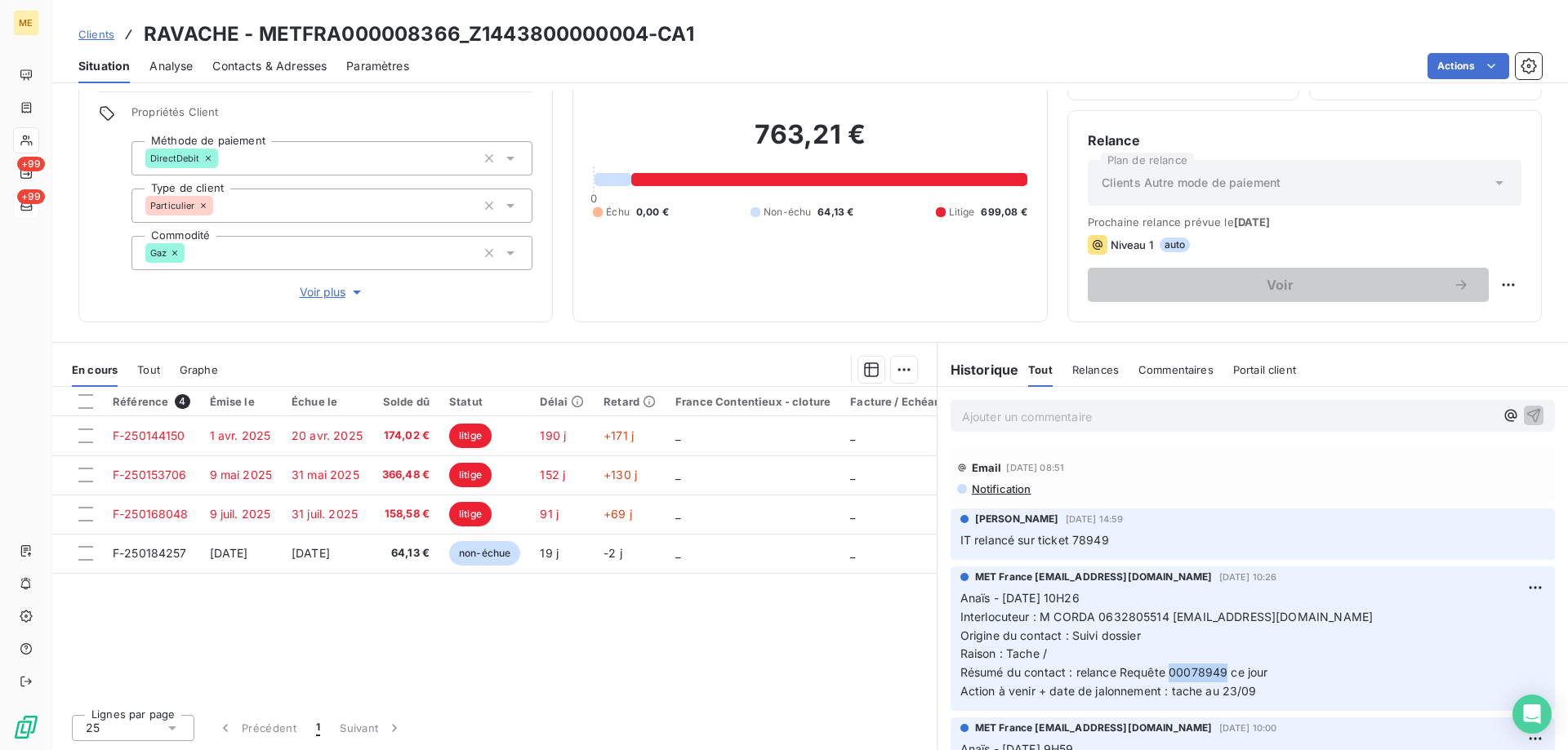
drag, startPoint x: 1218, startPoint y: 672, endPoint x: 1164, endPoint y: 672, distance: 54.0
click at [1164, 672] on span "Résumé du contact : relance Requête 00078949 ce jour" at bounding box center [1114, 672] width 308 height 14
copy span "00078949"
click at [1203, 673] on span "Résumé du contact : relance Requête 00078949 ce jour" at bounding box center [1114, 672] width 308 height 14
drag, startPoint x: 1218, startPoint y: 673, endPoint x: 1164, endPoint y: 673, distance: 54.0
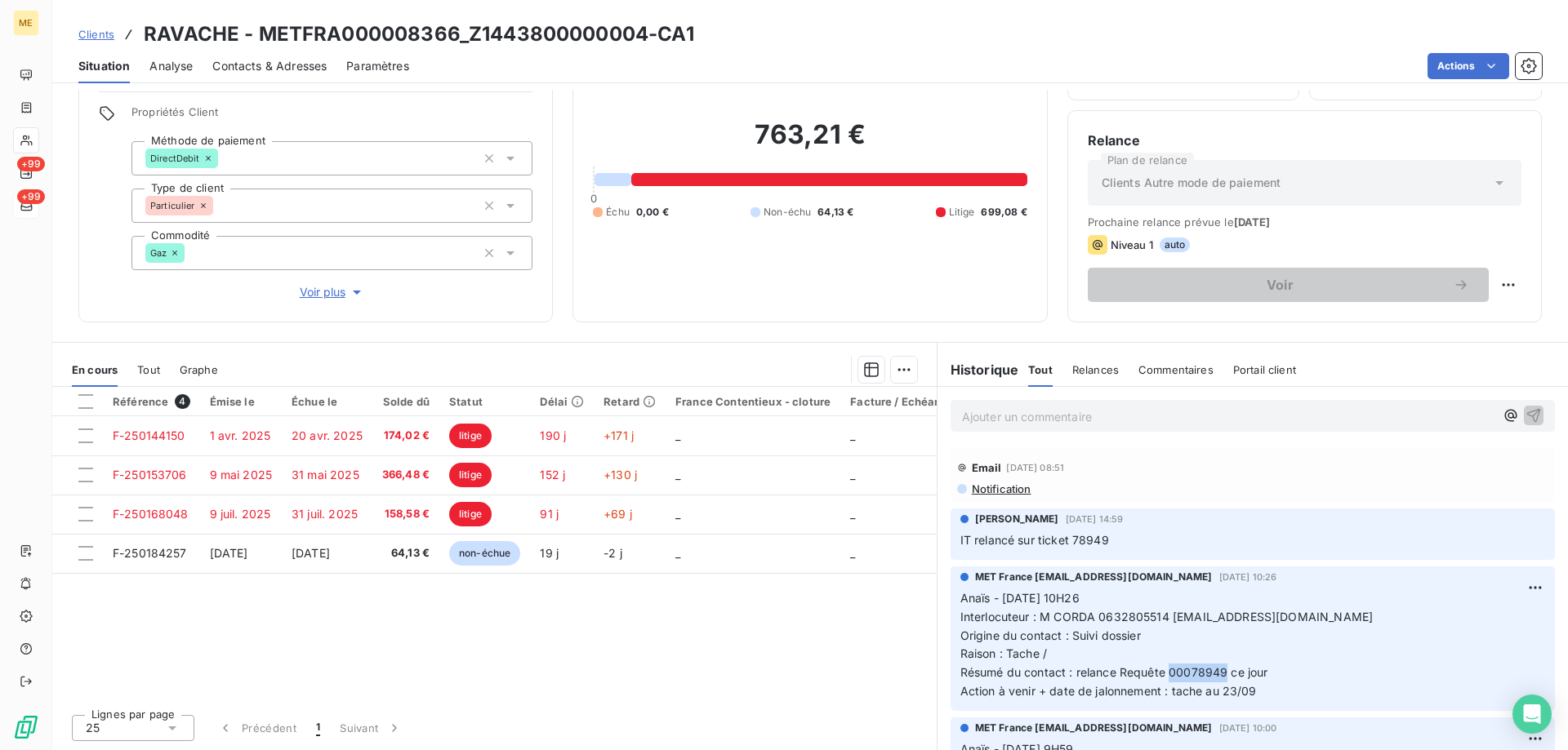
click at [1164, 673] on span "Résumé du contact : relance Requête 00078949 ce jour" at bounding box center [1114, 672] width 308 height 14
copy span "00078949"
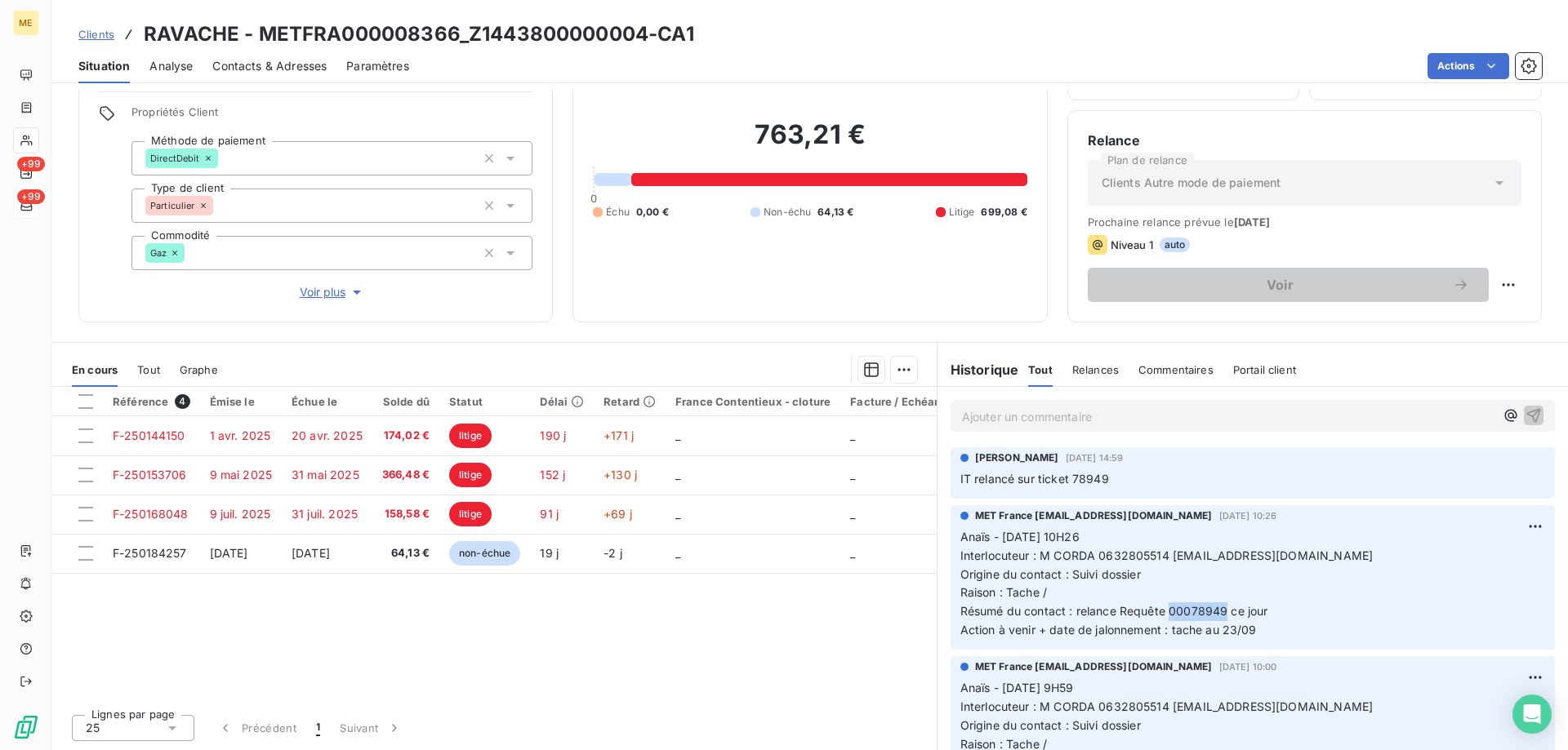
scroll to position [82, 0]
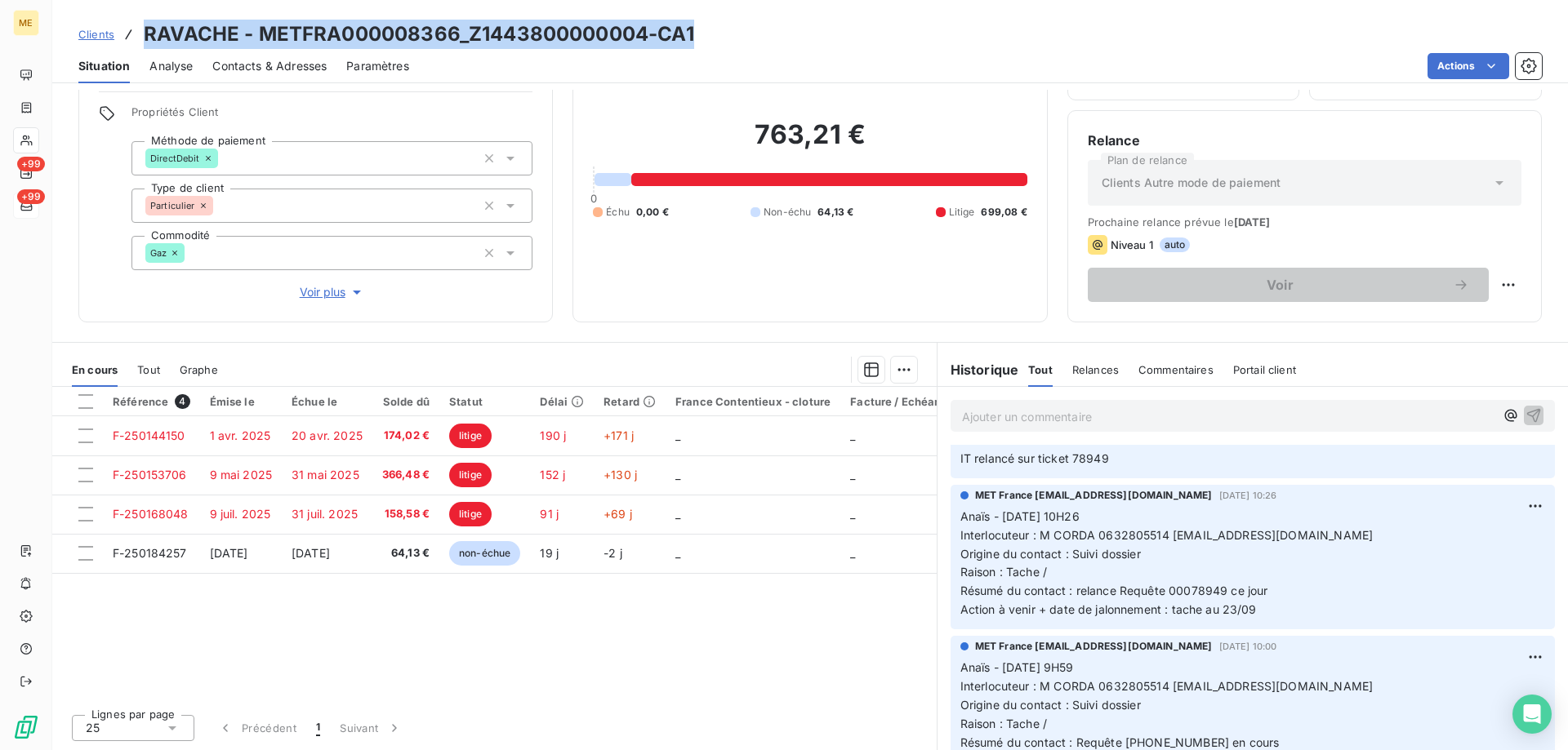
drag, startPoint x: 728, startPoint y: 47, endPoint x: 141, endPoint y: 41, distance: 587.0
click at [141, 41] on div "Clients RAVACHE - METFRA000008366_Z1443800000004-CA1" at bounding box center [810, 34] width 1515 height 29
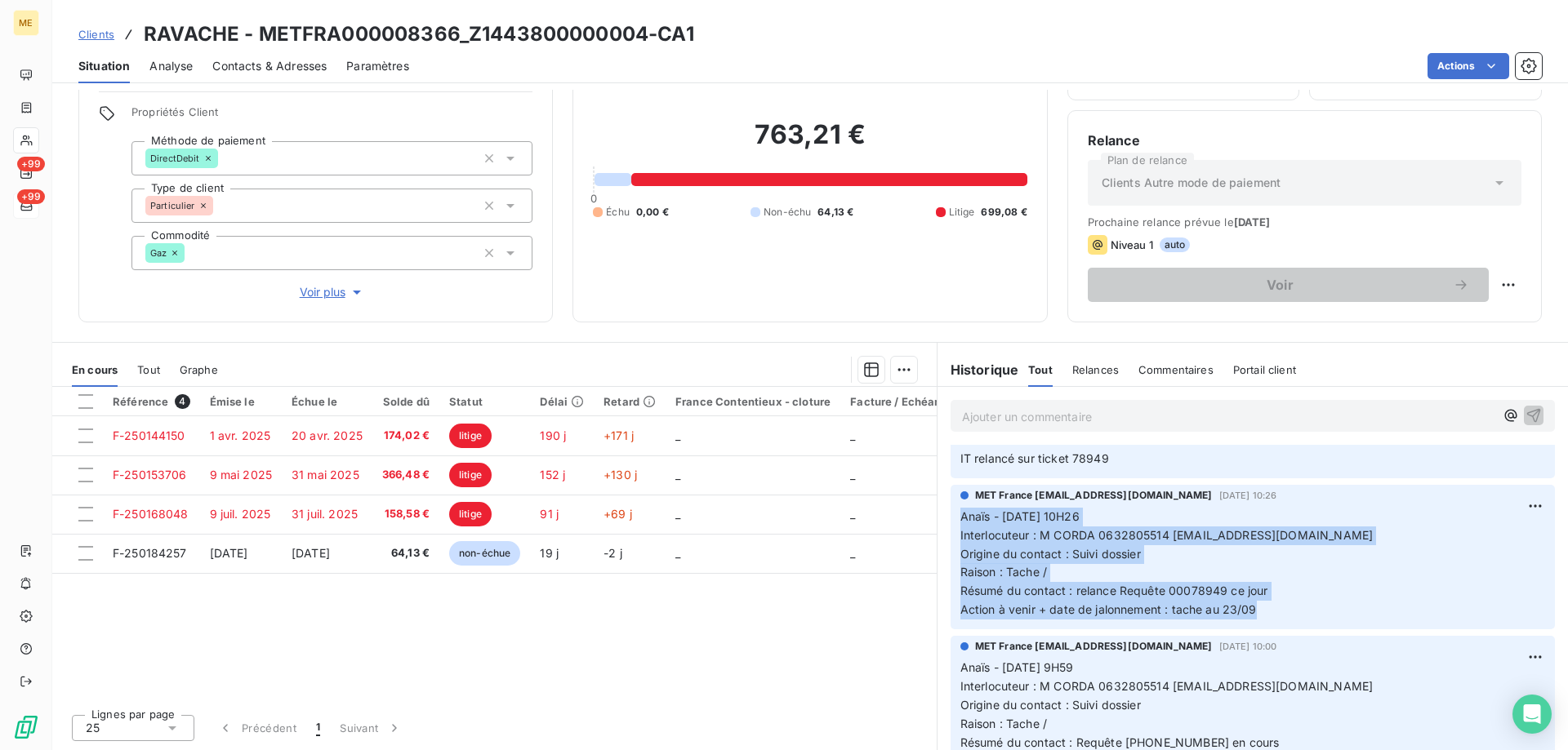
drag, startPoint x: 1259, startPoint y: 613, endPoint x: 930, endPoint y: 518, distance: 342.4
click at [937, 518] on div "MET France [EMAIL_ADDRESS][DOMAIN_NAME] [DATE] 10:26 Anaïs - [DATE] 10H26 Inter…" at bounding box center [1252, 557] width 630 height 151
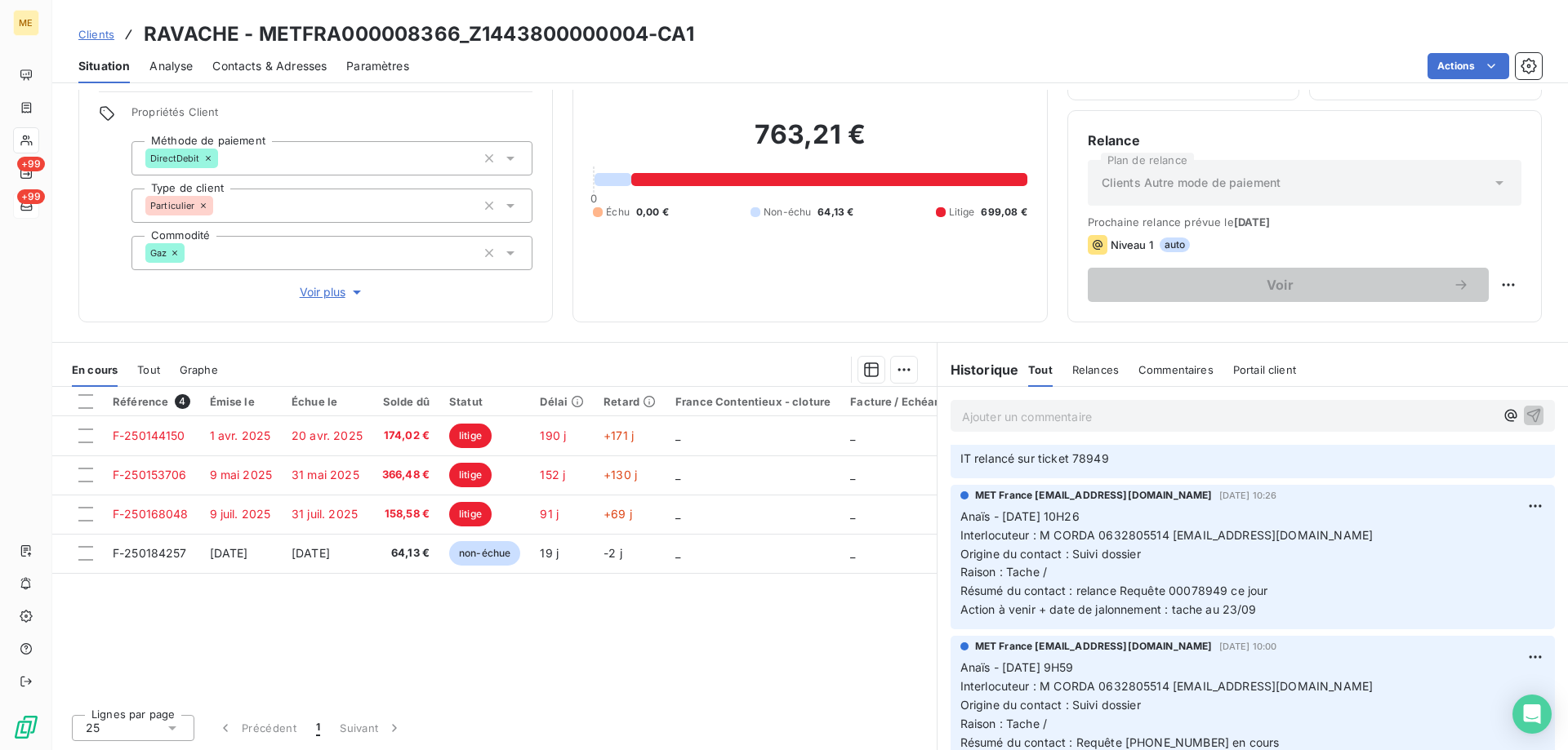
click at [1179, 412] on p "Ajouter un commentaire ﻿" at bounding box center [1228, 417] width 533 height 21
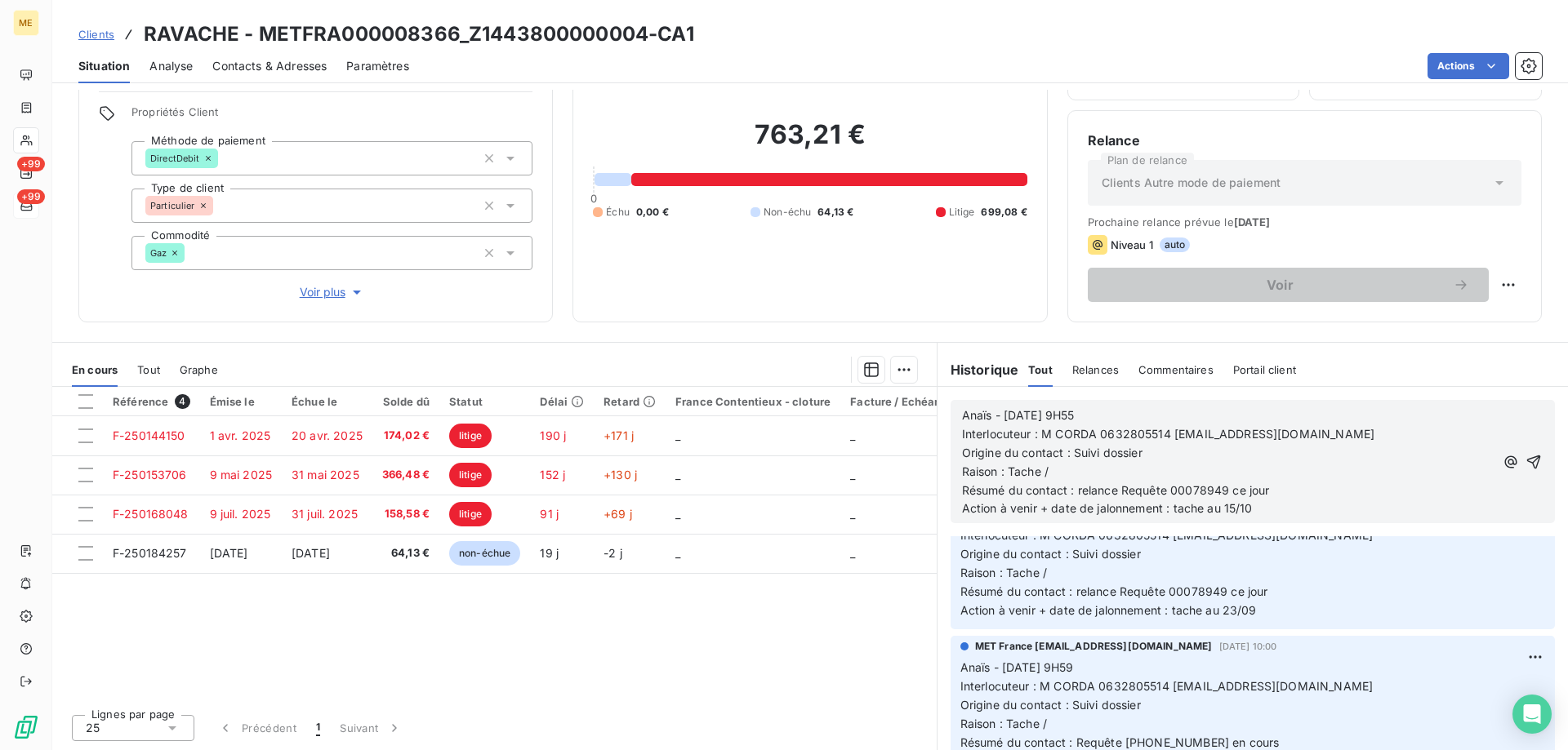
click at [1525, 461] on icon "button" at bounding box center [1533, 462] width 16 height 16
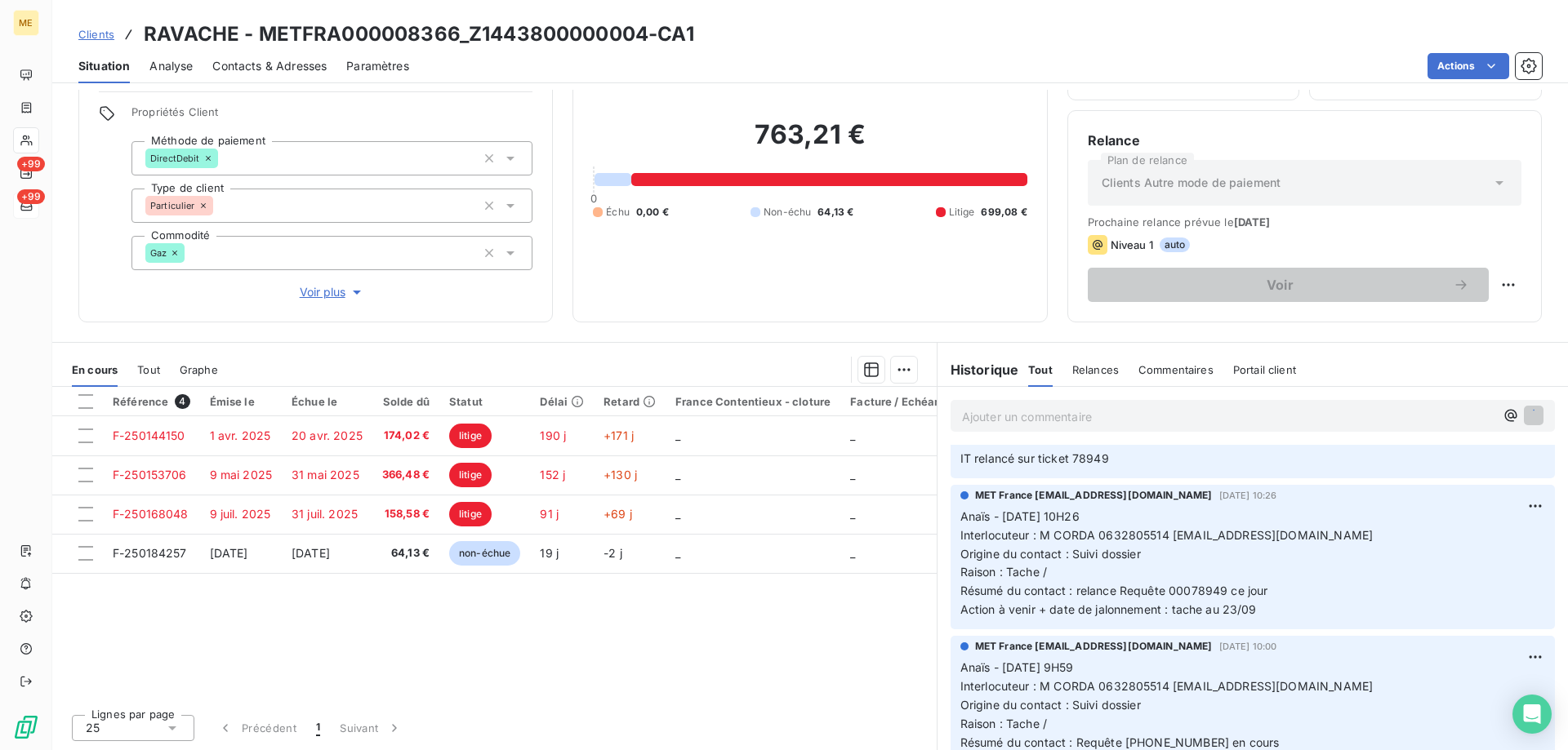
scroll to position [233, 0]
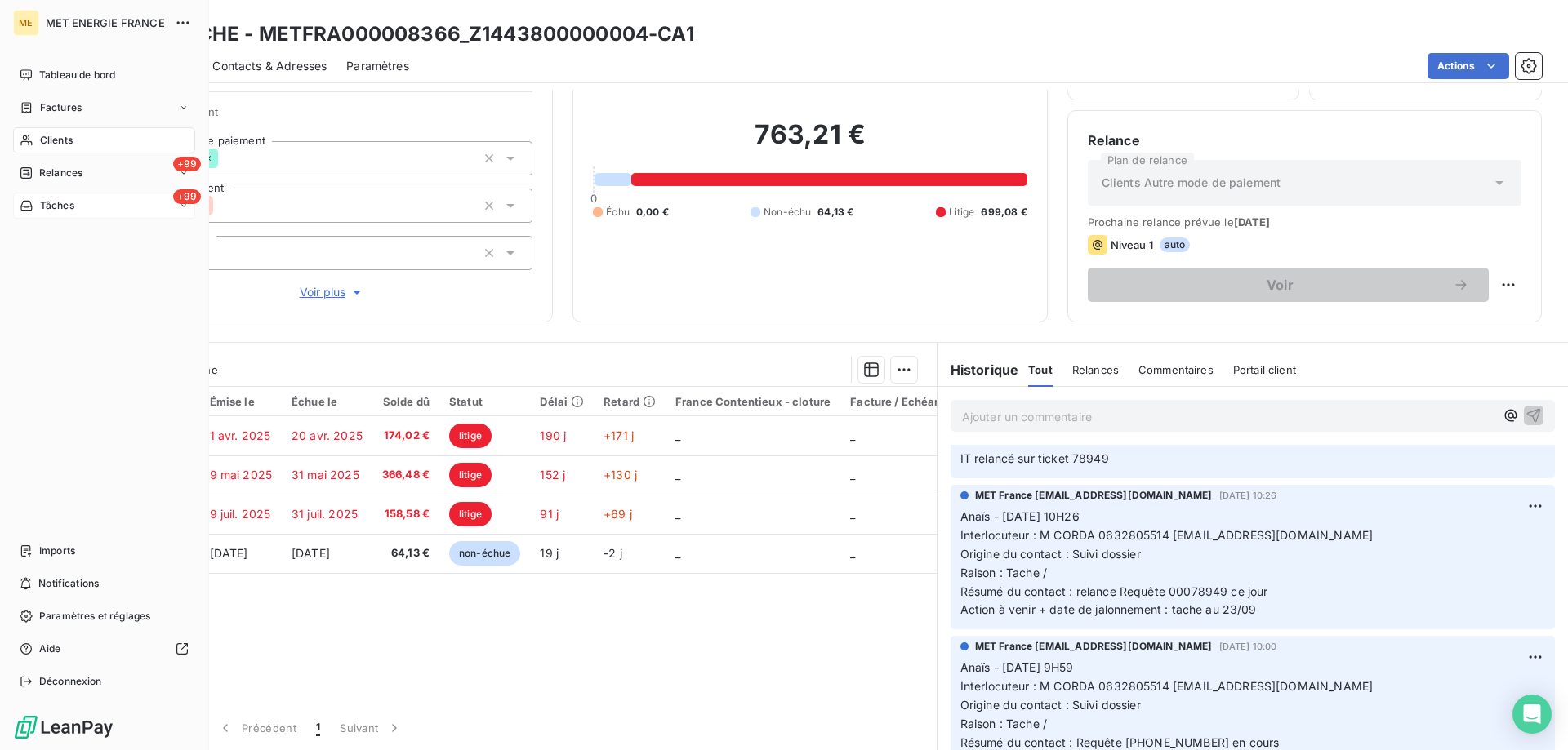
click at [73, 211] on span "Tâches" at bounding box center [57, 205] width 34 height 15
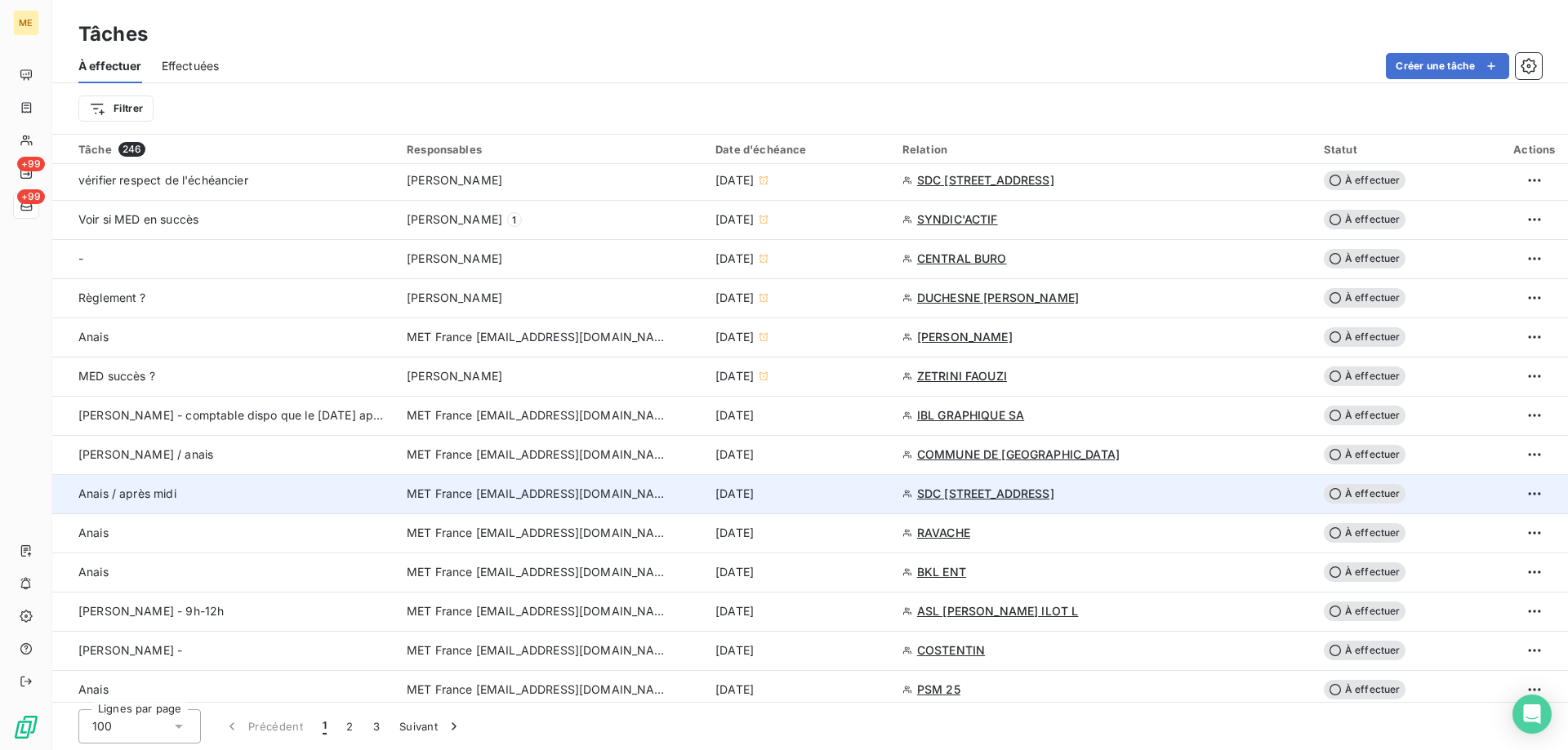
scroll to position [816, 0]
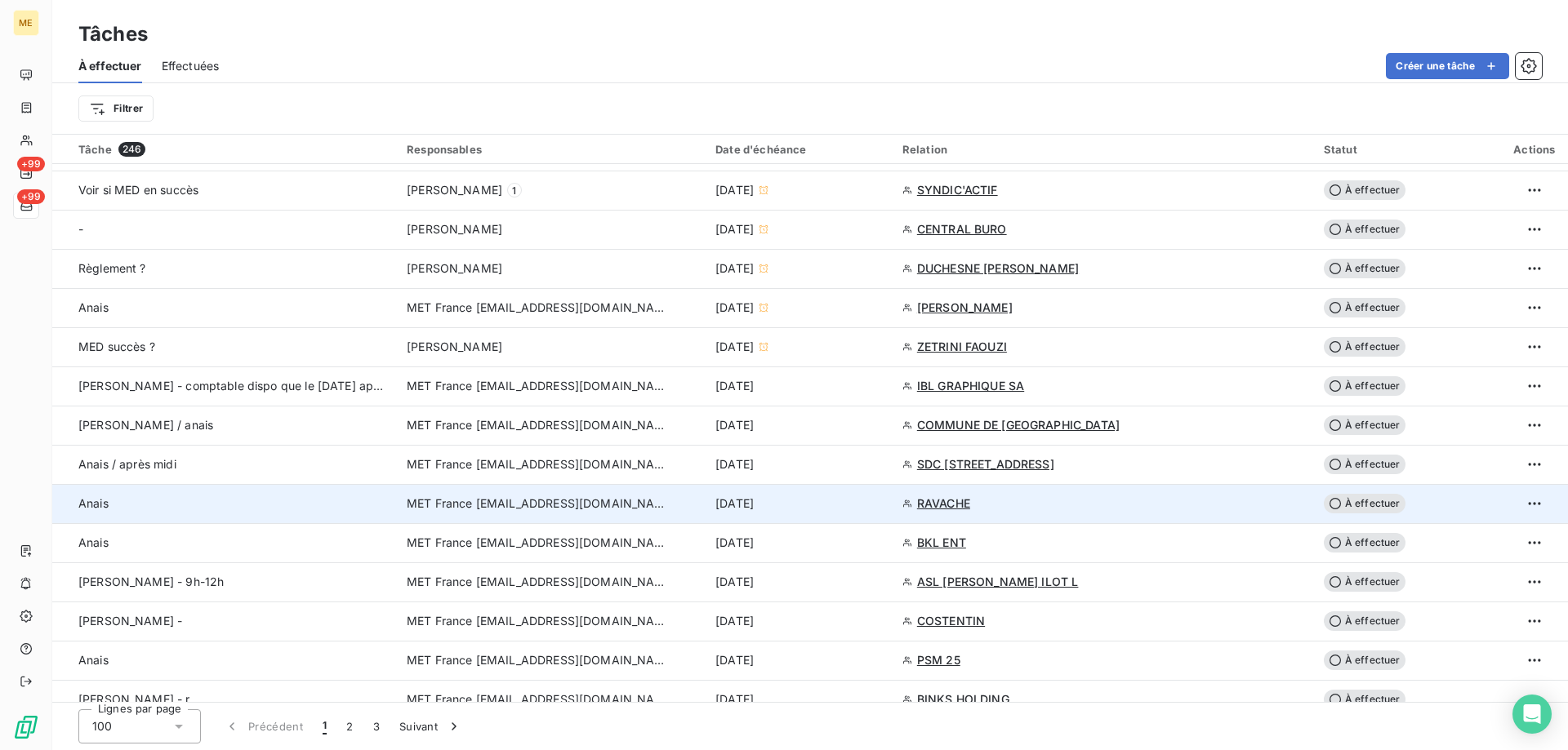
click at [883, 509] on div "[DATE]" at bounding box center [799, 503] width 167 height 16
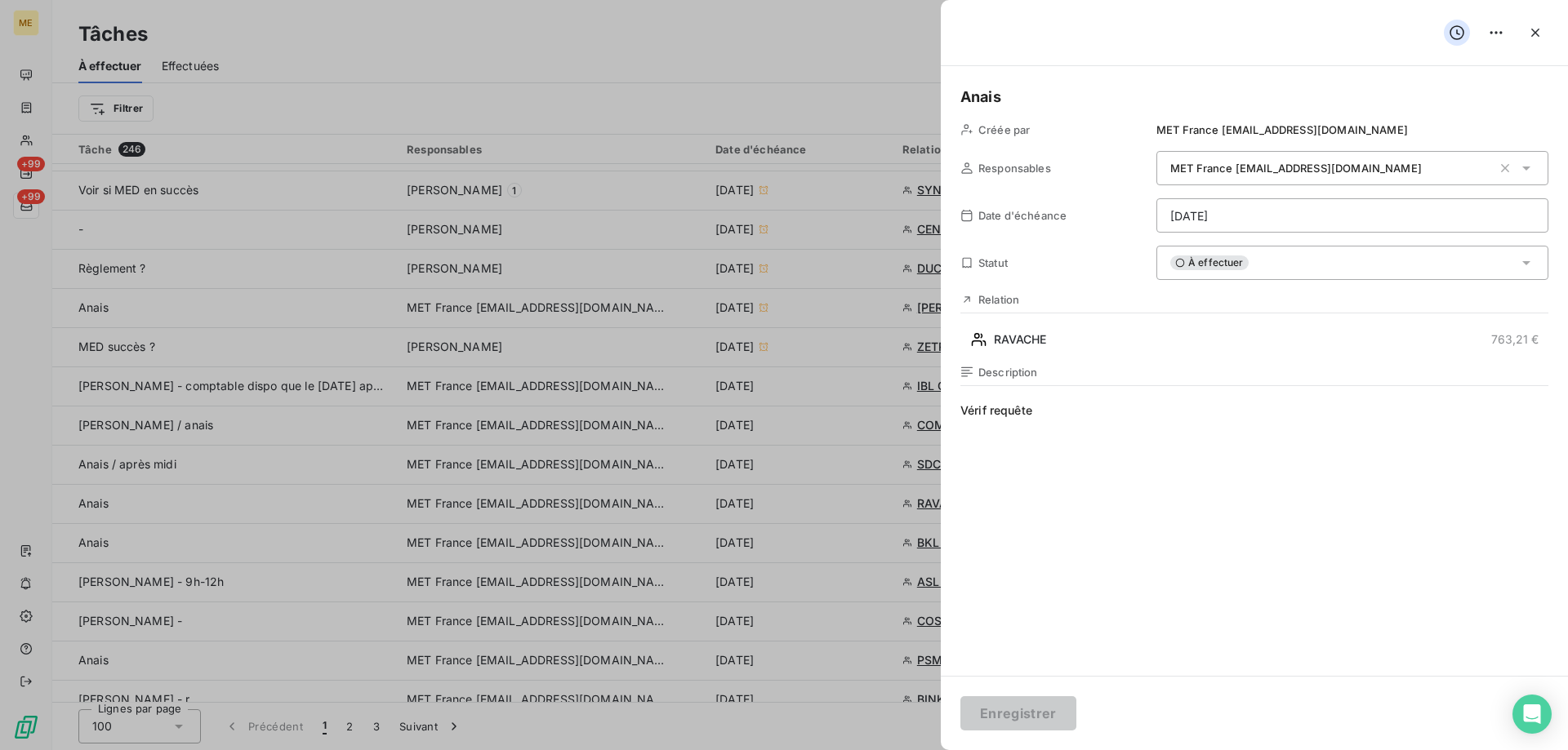
click at [1214, 215] on html "ME +99 +99 Tâches À effectuer Effectuées Créer une tâche Filtrer Tâche 246 Resp…" at bounding box center [784, 457] width 1568 height 914
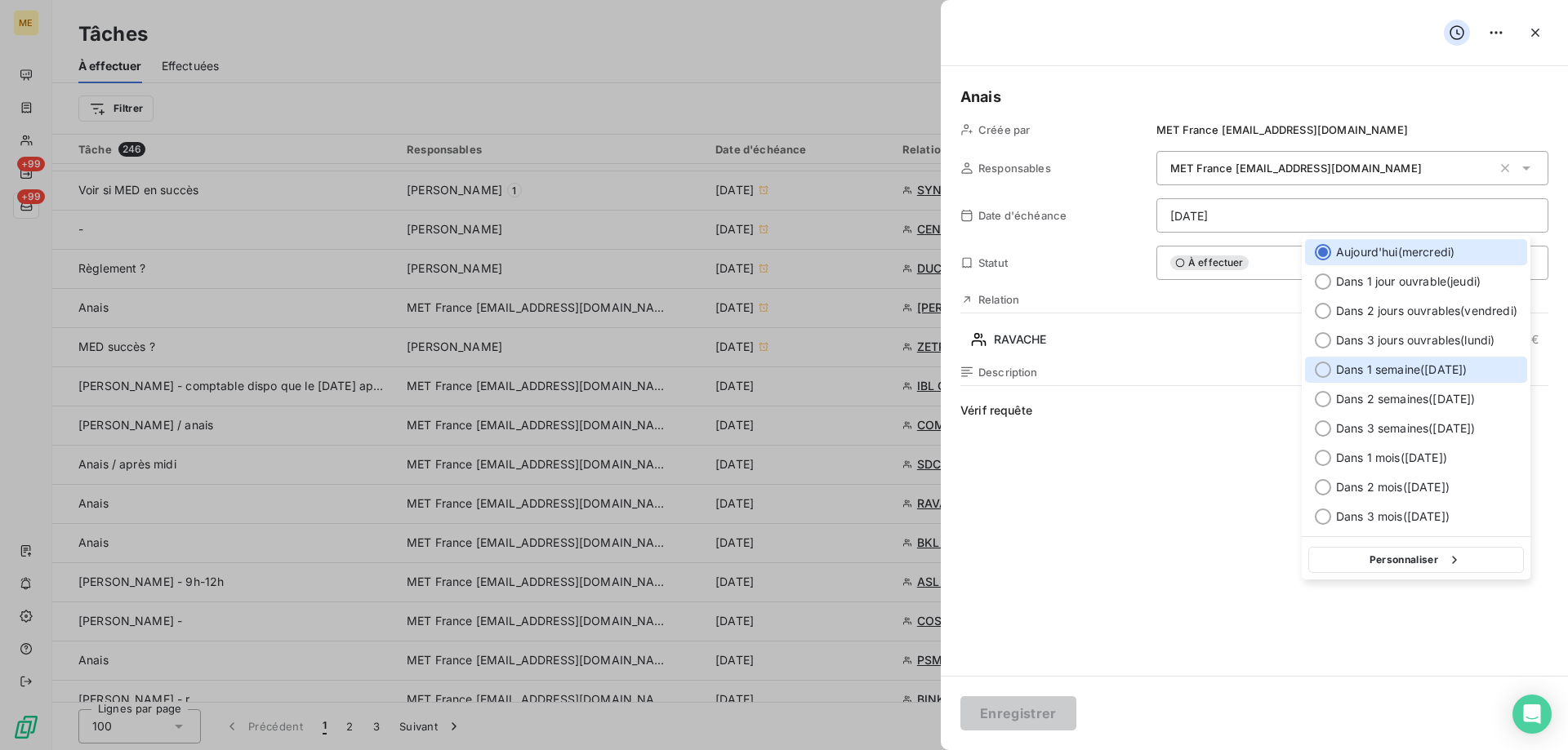
click at [1383, 372] on span "Dans 1 semaine ( [DATE] )" at bounding box center [1402, 370] width 131 height 16
type input "[DATE]"
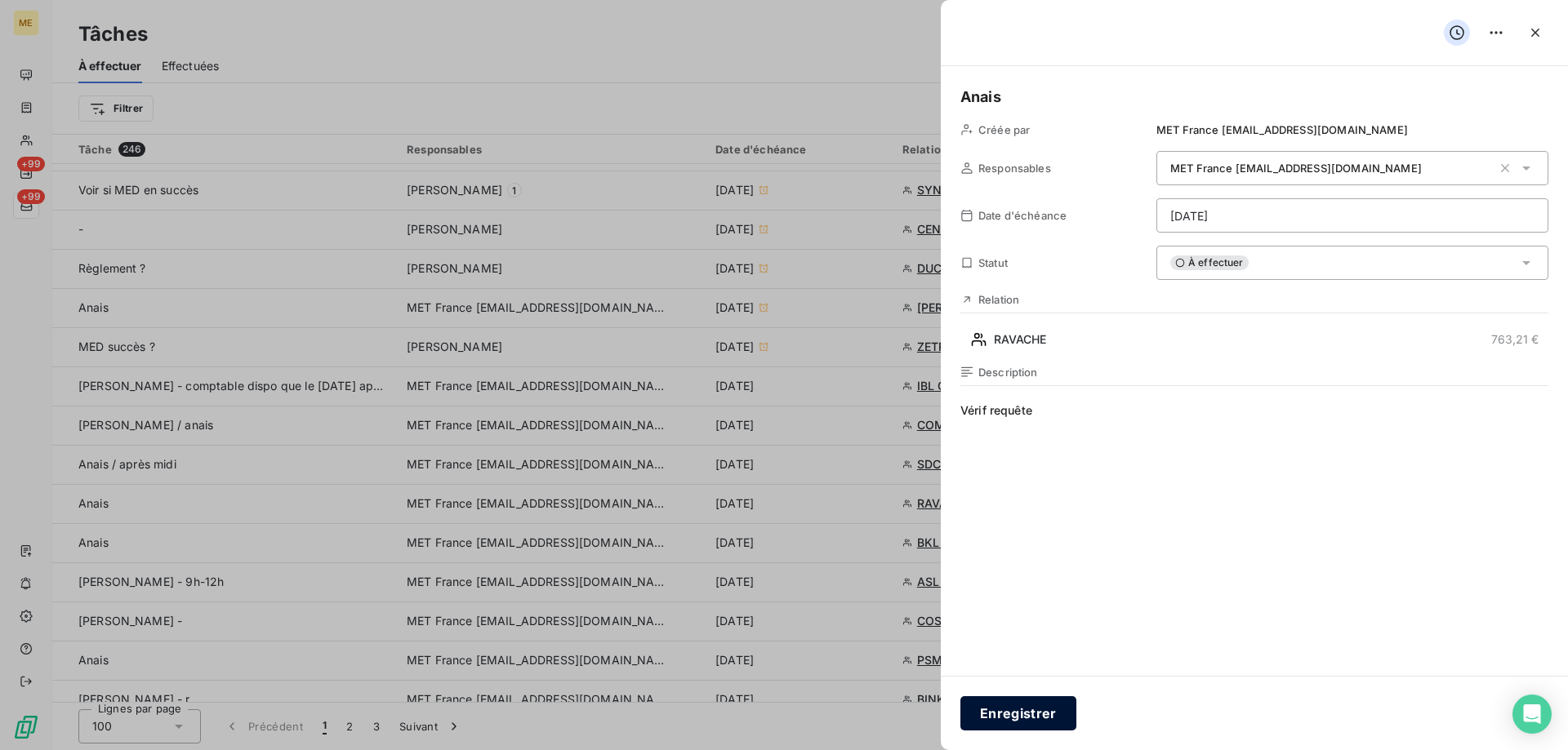
click at [1041, 709] on button "Enregistrer" at bounding box center [1018, 714] width 116 height 34
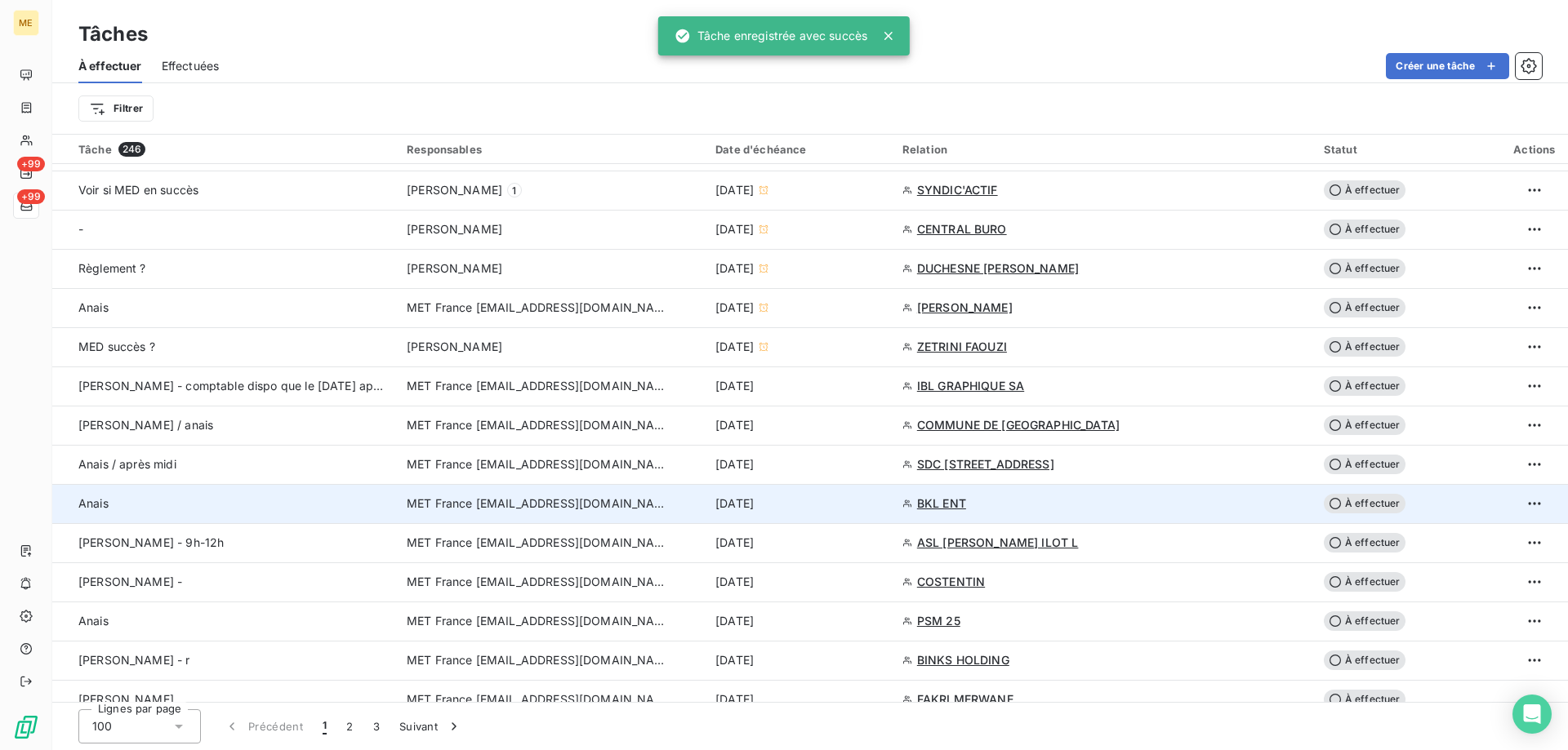
click at [832, 512] on td "[DATE]" at bounding box center [798, 503] width 187 height 39
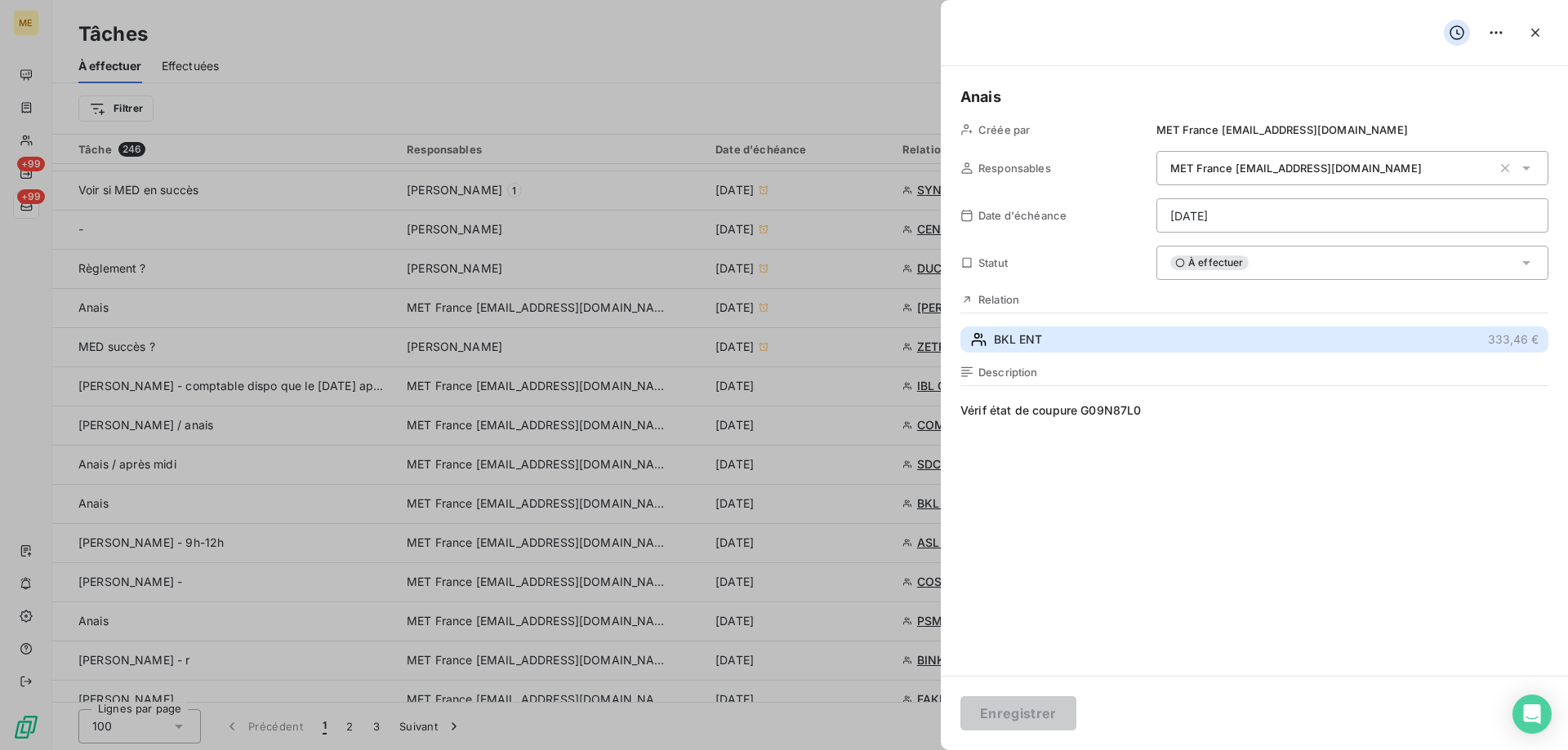
click at [1244, 341] on button "BKL ENT 333,46 €" at bounding box center [1254, 340] width 588 height 26
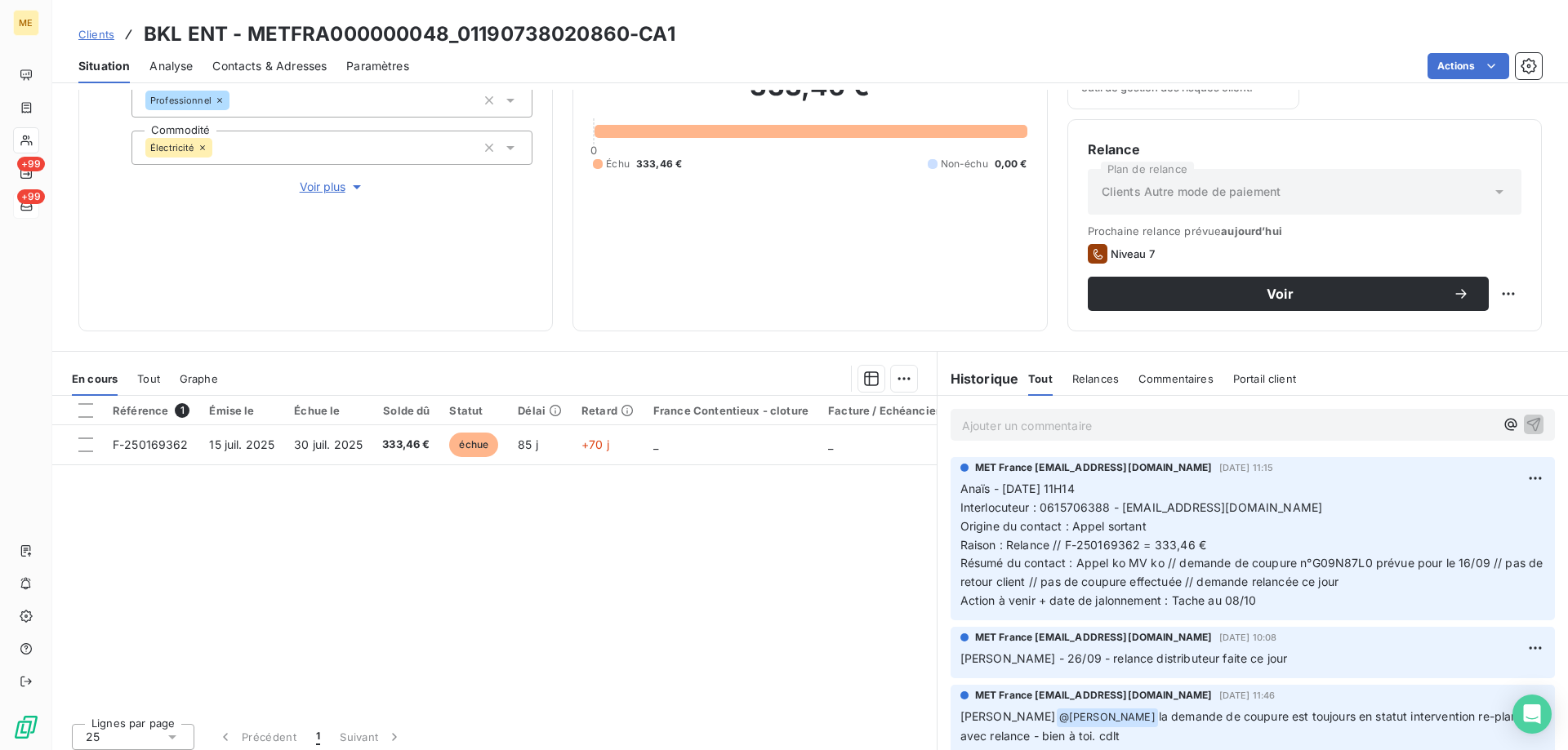
scroll to position [218, 0]
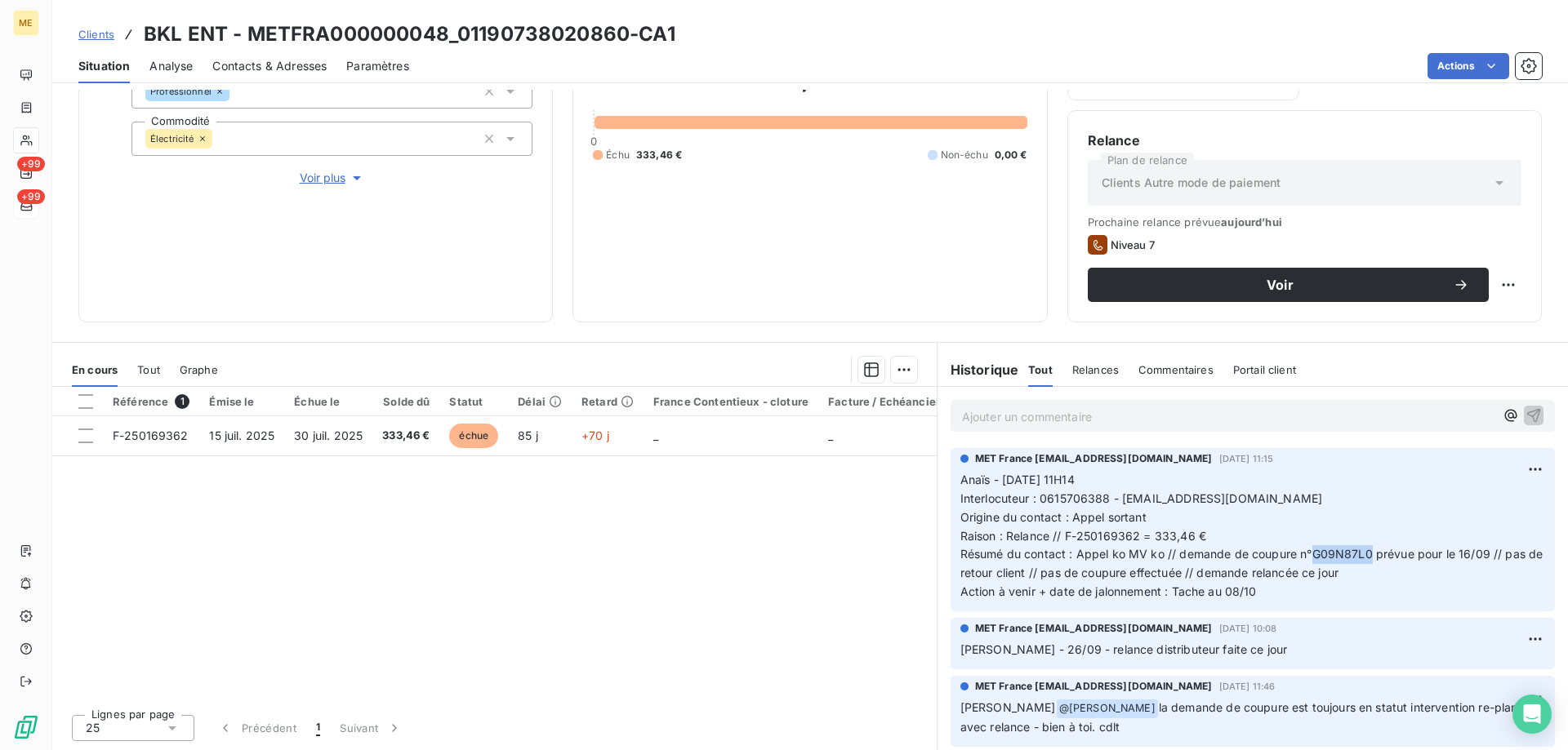
drag, startPoint x: 1364, startPoint y: 554, endPoint x: 1307, endPoint y: 559, distance: 57.2
click at [1307, 559] on span "Résumé du contact : Appel ko MV ko // demande de coupure n°G09N87L0 prévue pour…" at bounding box center [1253, 564] width 586 height 33
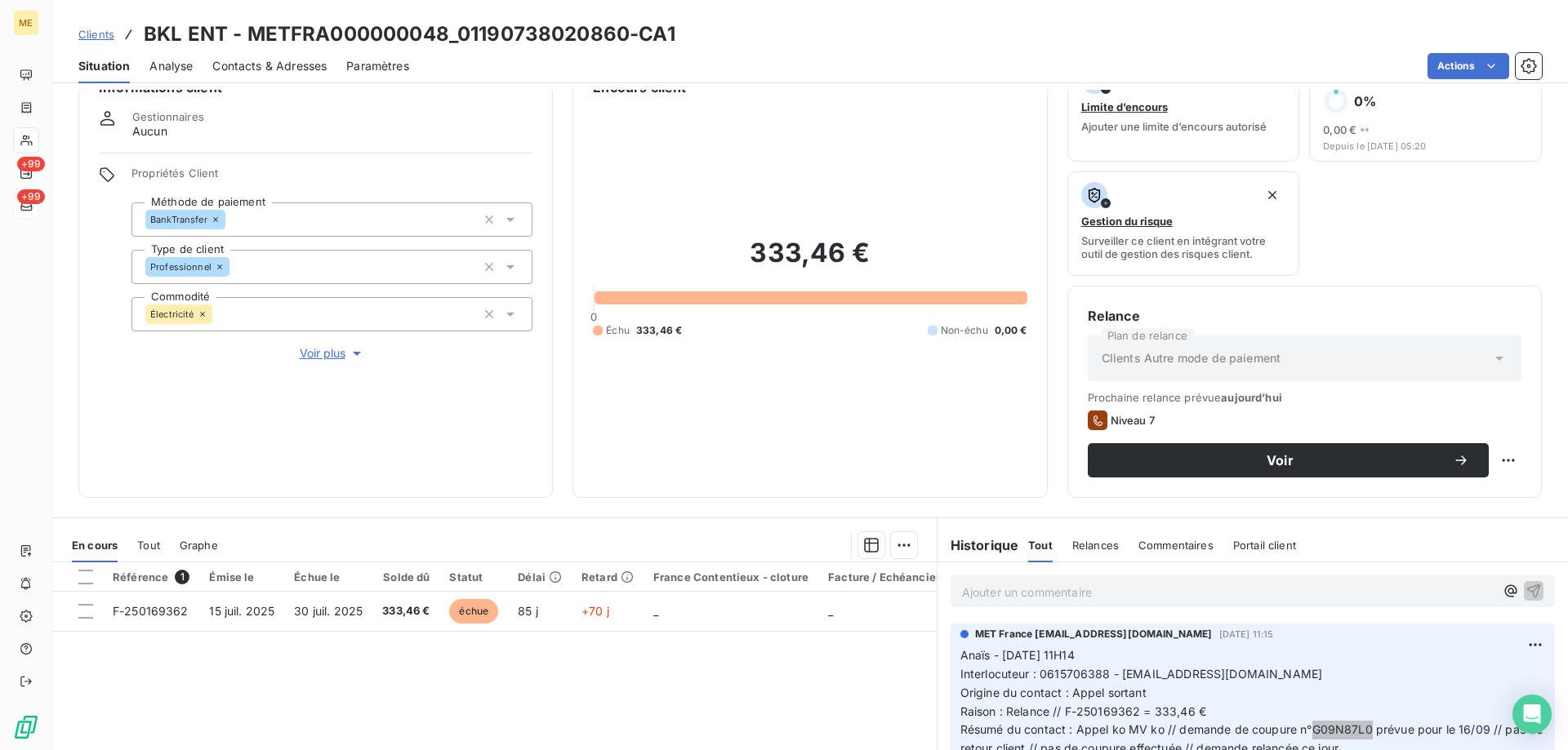
scroll to position [0, 0]
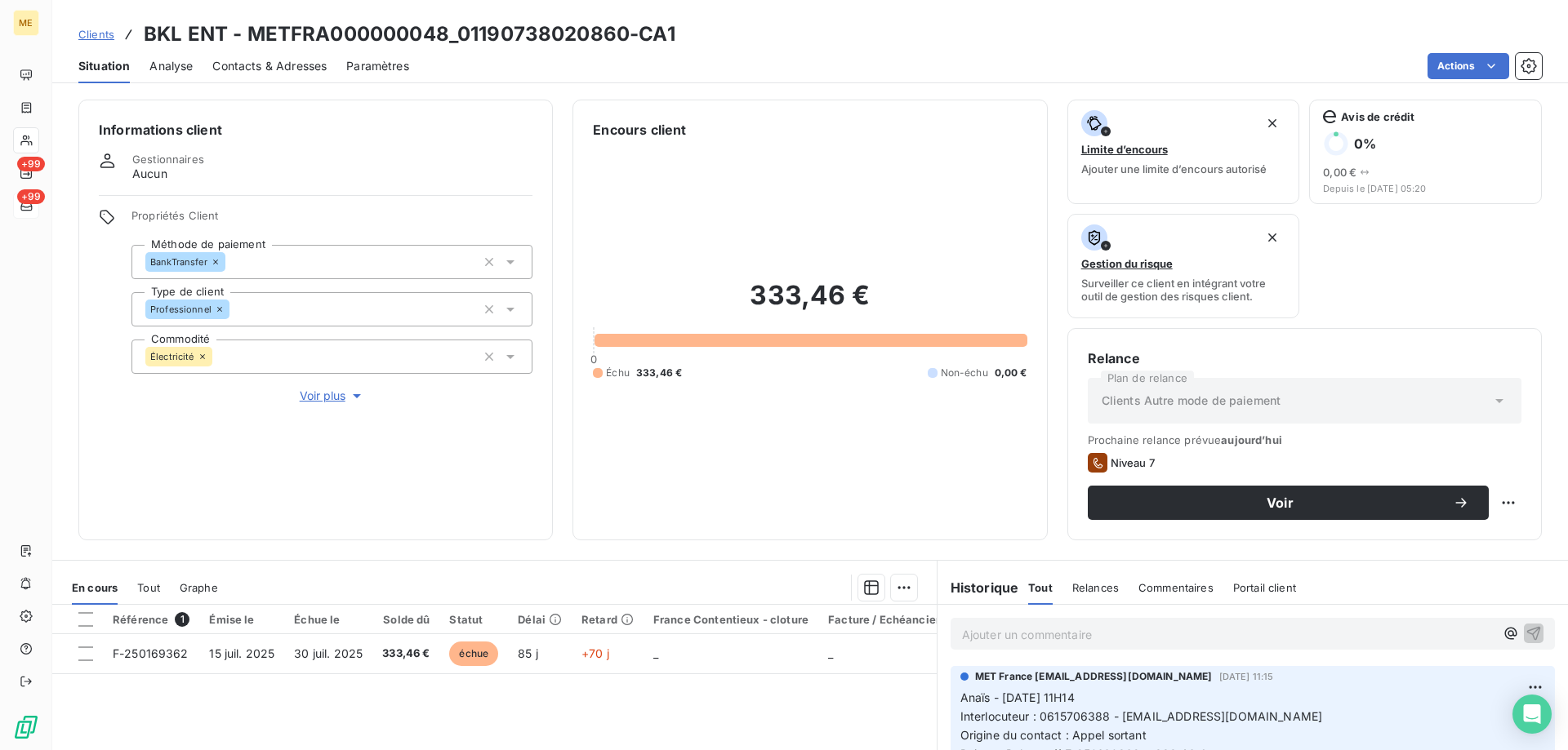
click at [311, 389] on span "Voir plus" at bounding box center [333, 396] width 66 height 16
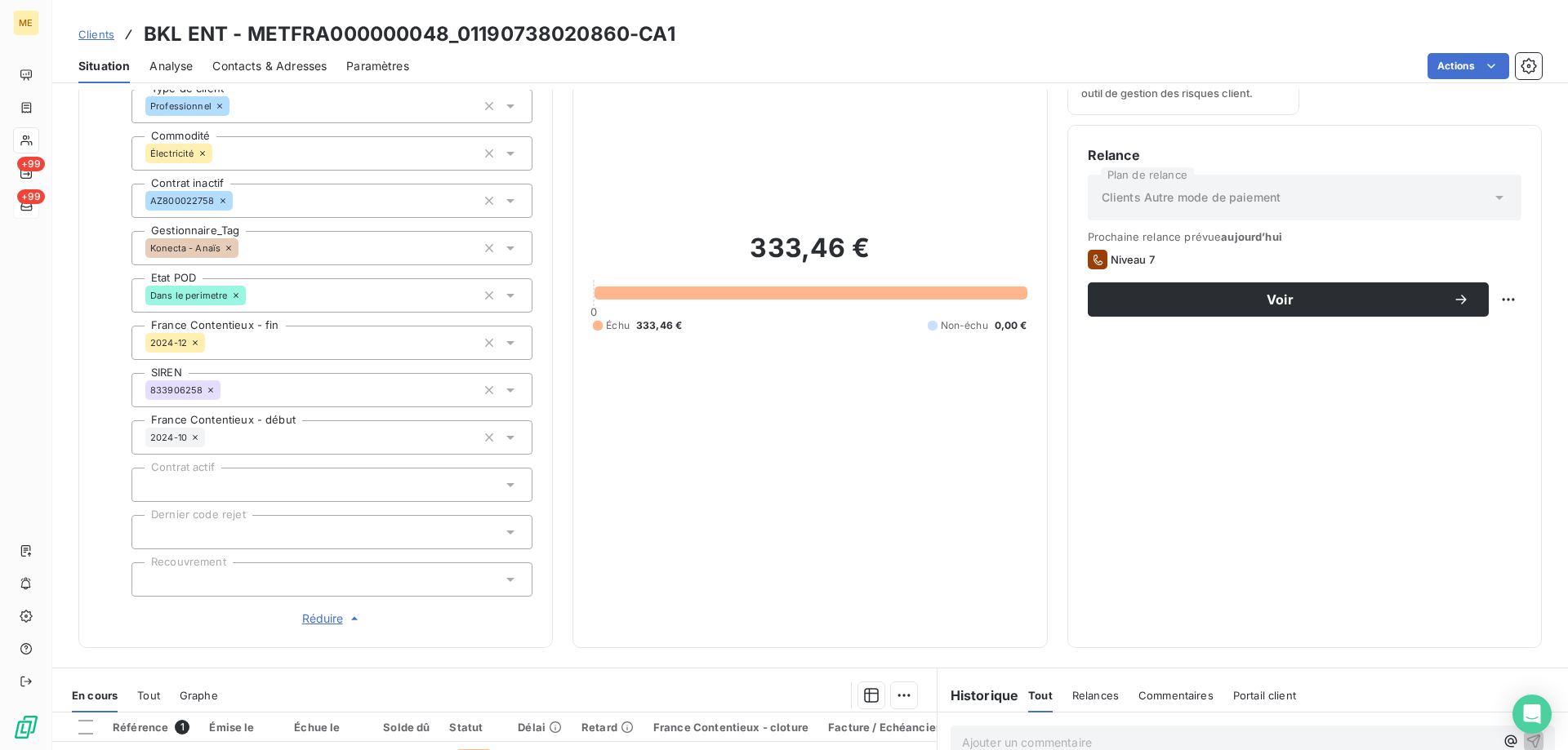
scroll to position [519, 0]
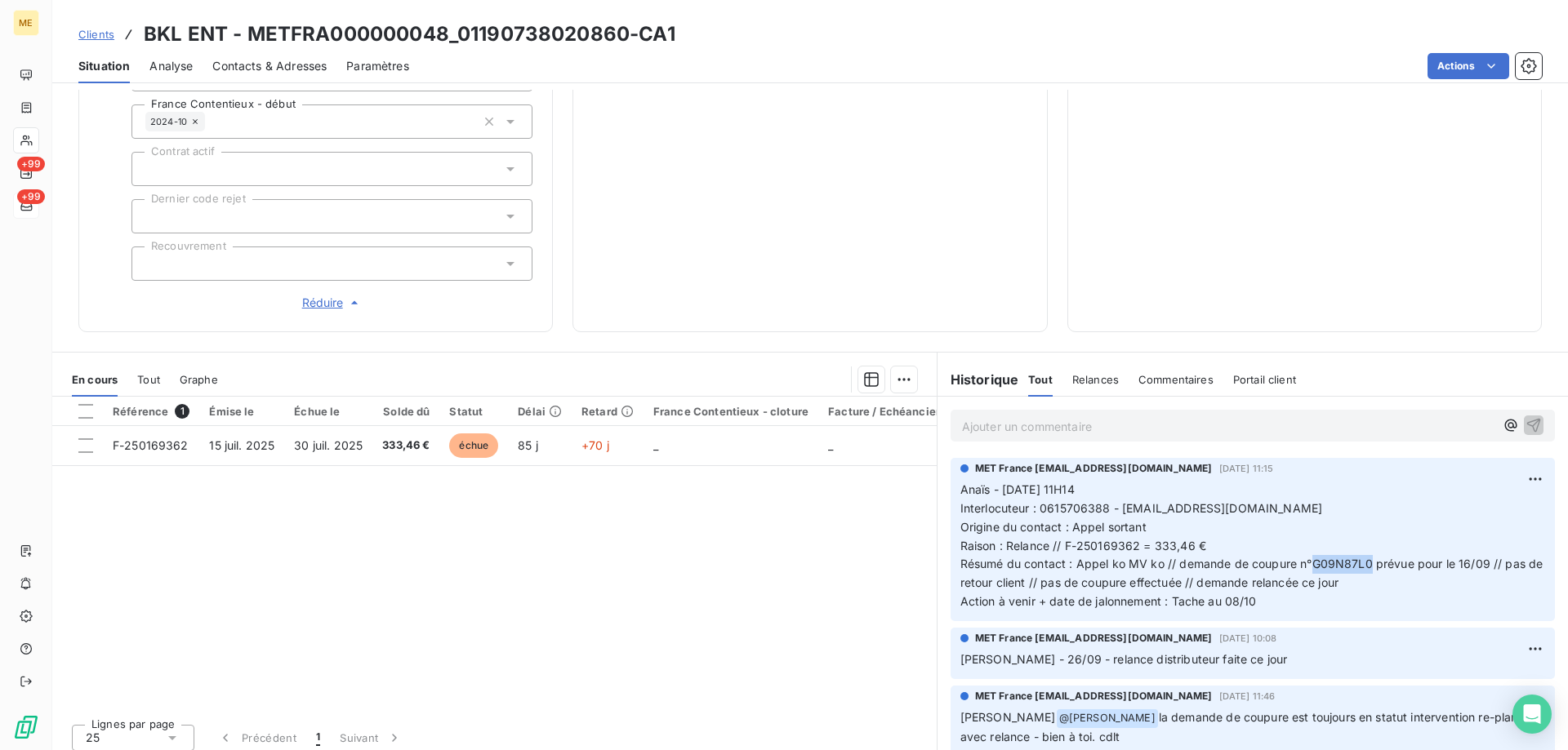
click at [1041, 424] on p "Ajouter un commentaire ﻿" at bounding box center [1228, 427] width 533 height 21
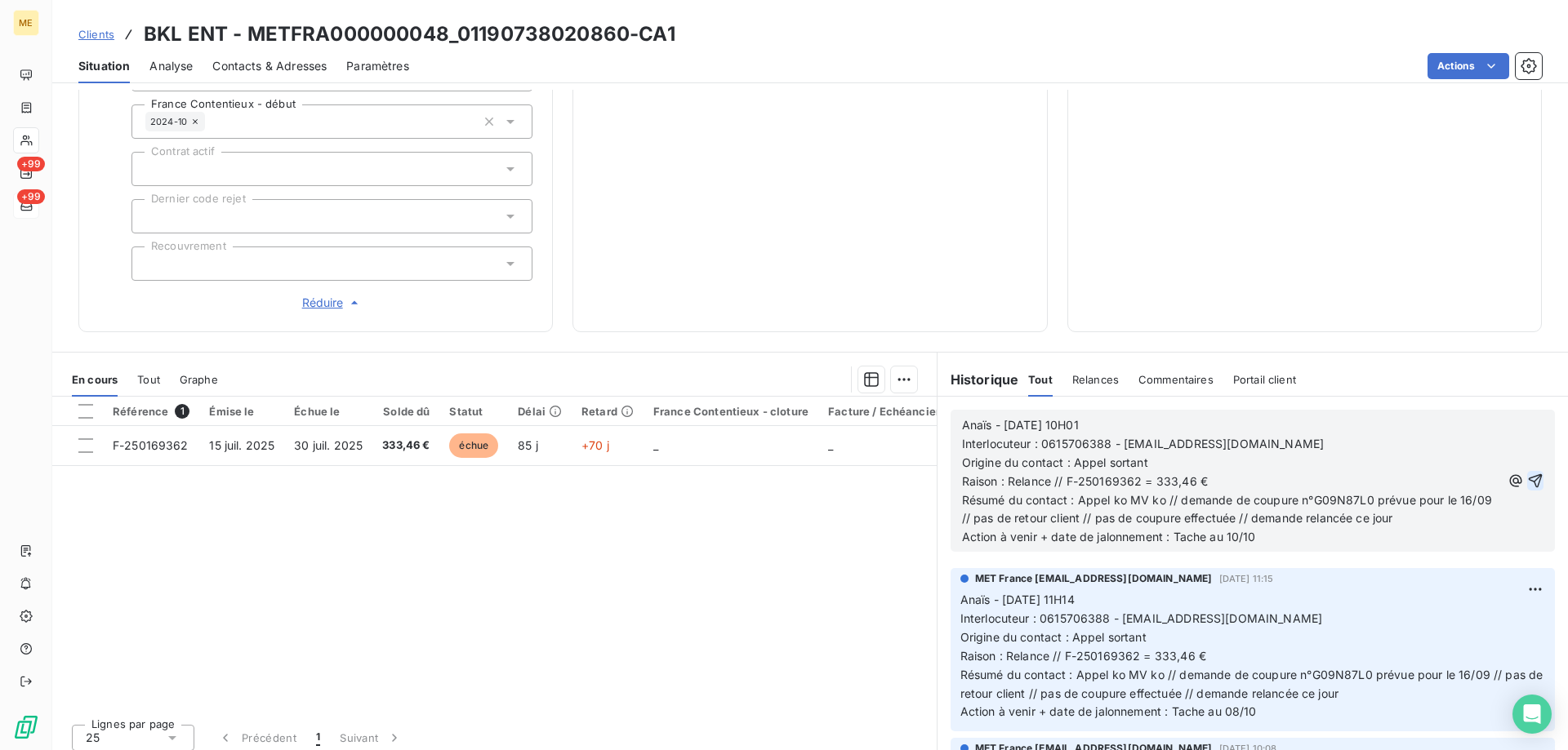
click at [1527, 472] on icon "button" at bounding box center [1534, 480] width 16 height 16
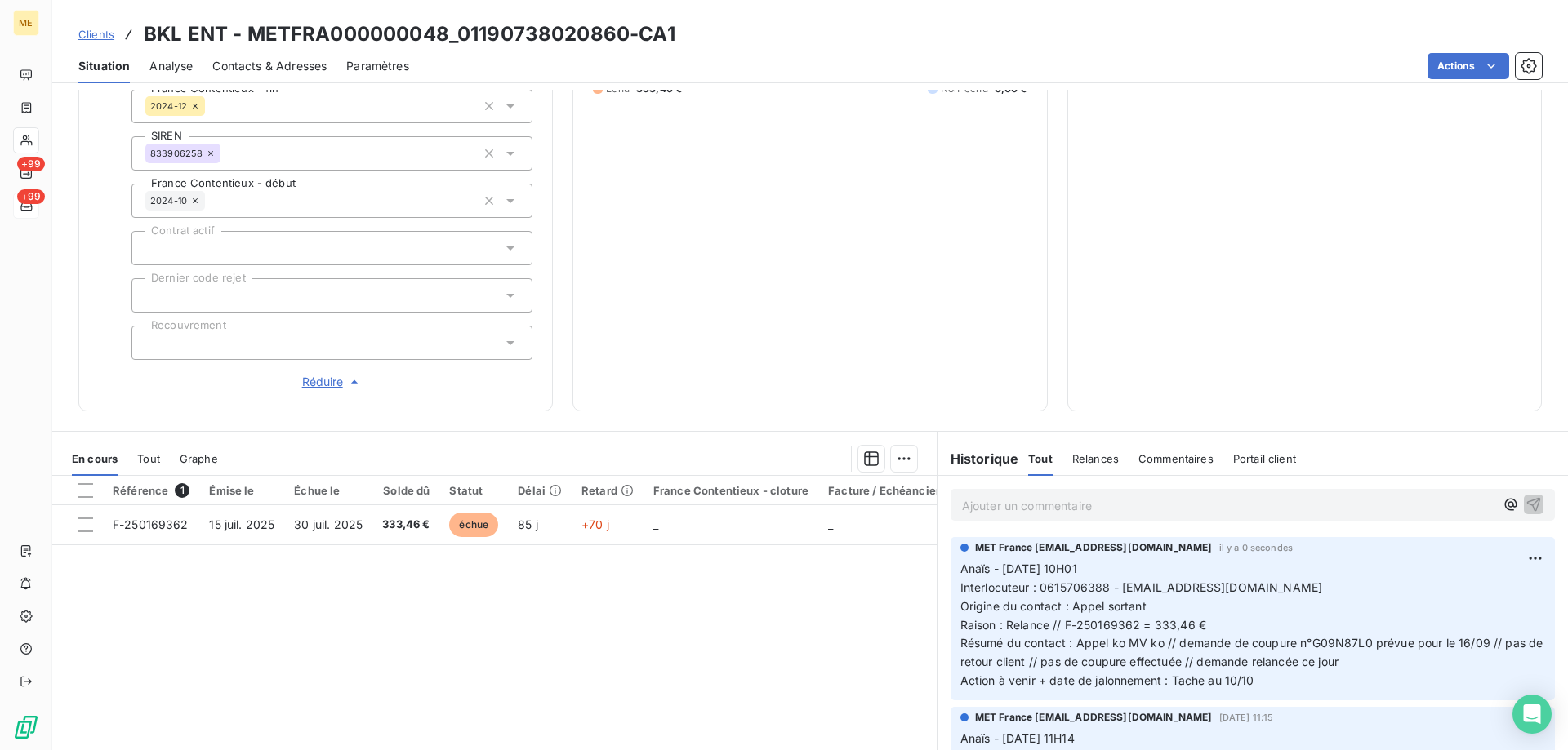
scroll to position [356, 0]
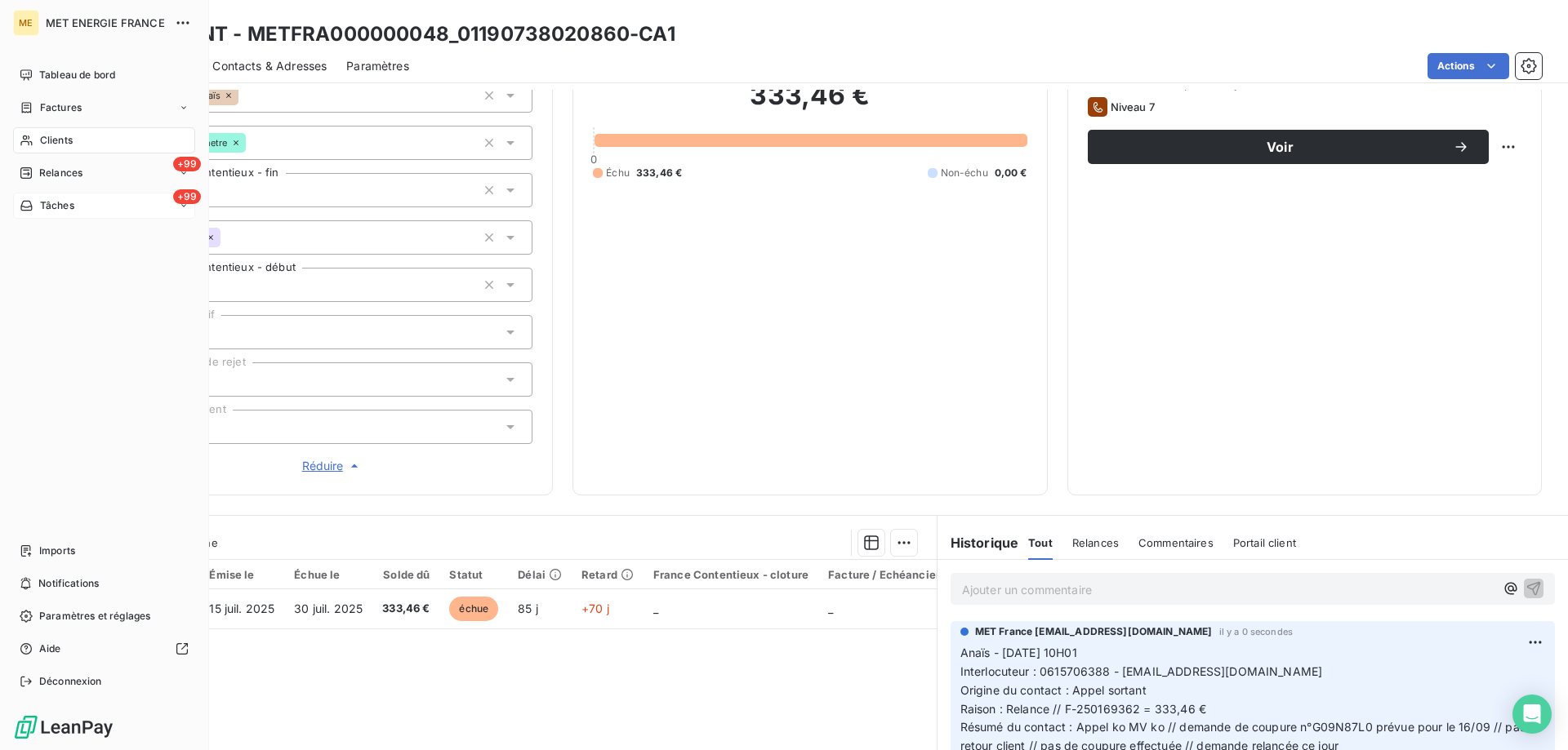
click at [110, 205] on div "+99 Tâches" at bounding box center [103, 206] width 182 height 26
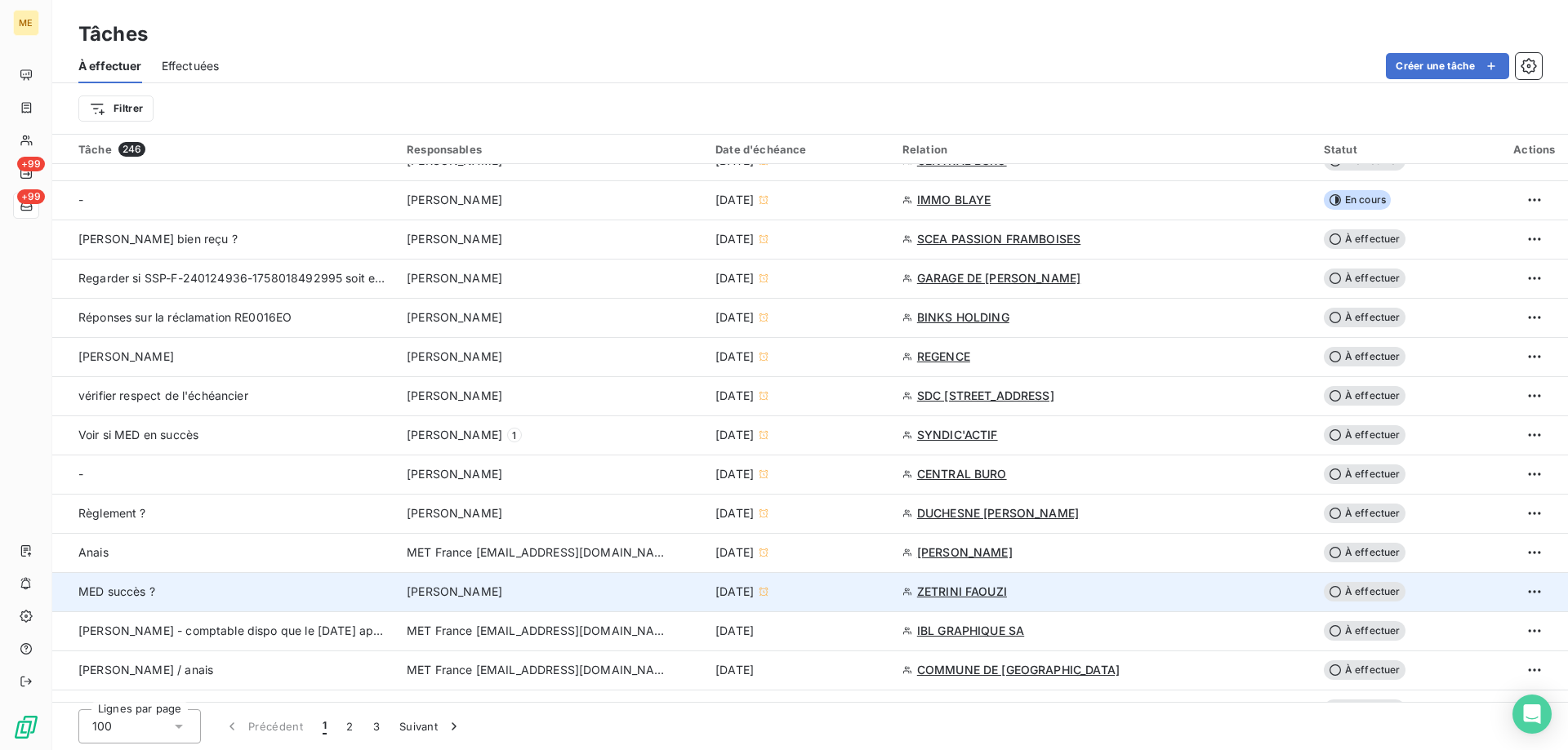
scroll to position [898, 0]
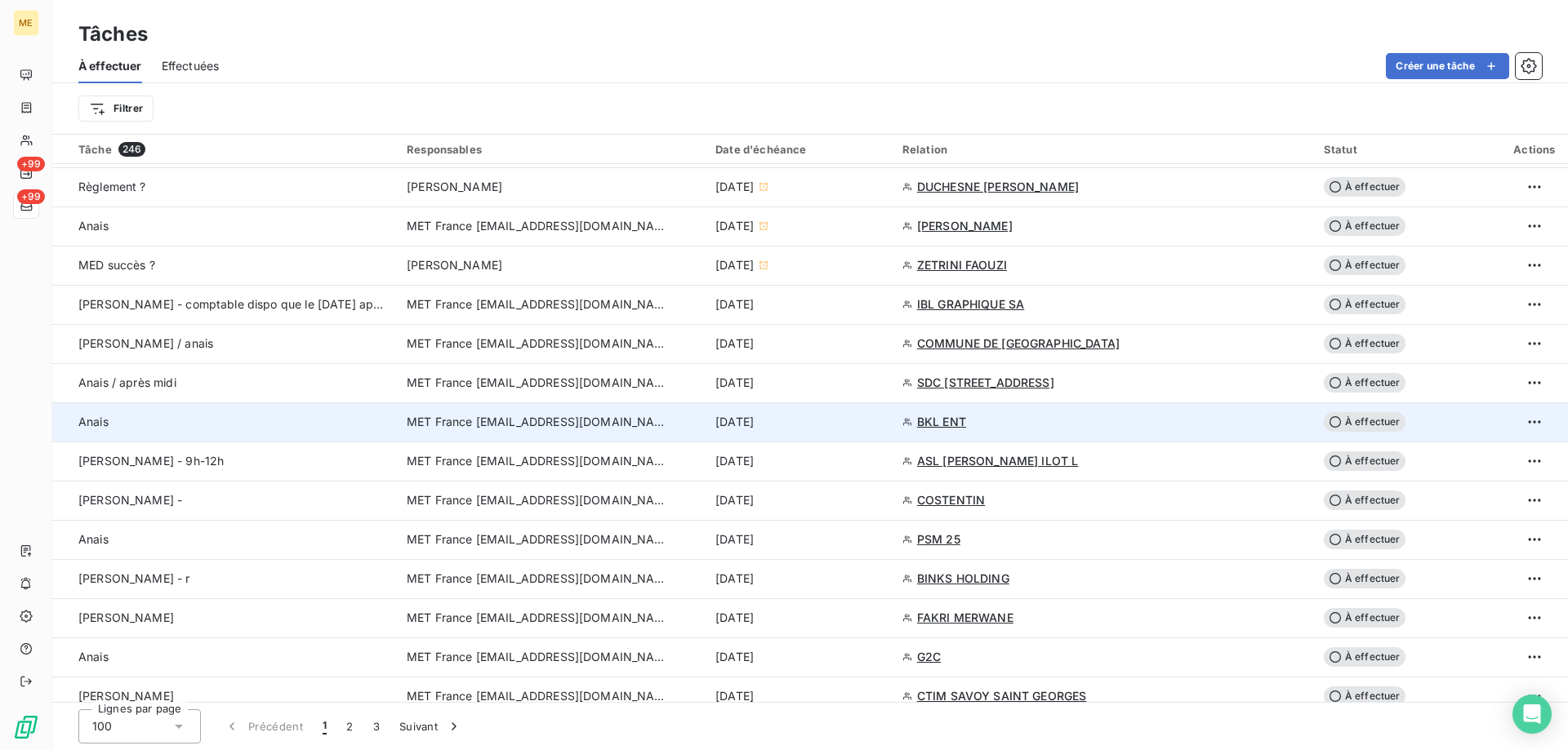
click at [861, 431] on td "[DATE]" at bounding box center [798, 422] width 187 height 39
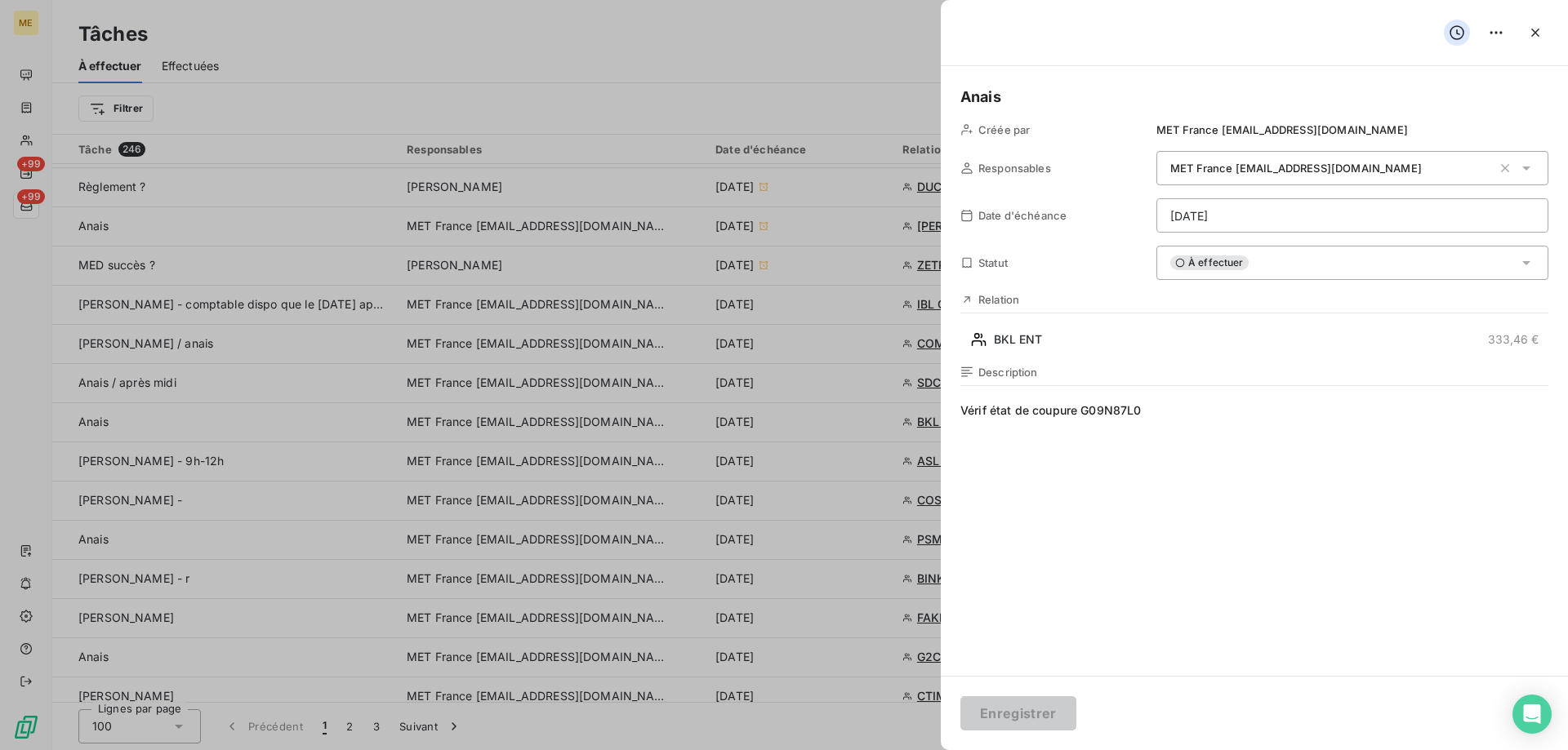
click at [1234, 209] on html "ME +99 +99 Tâches À effectuer Effectuées Créer une tâche Filtrer Tâche 246 Resp…" at bounding box center [784, 457] width 1568 height 914
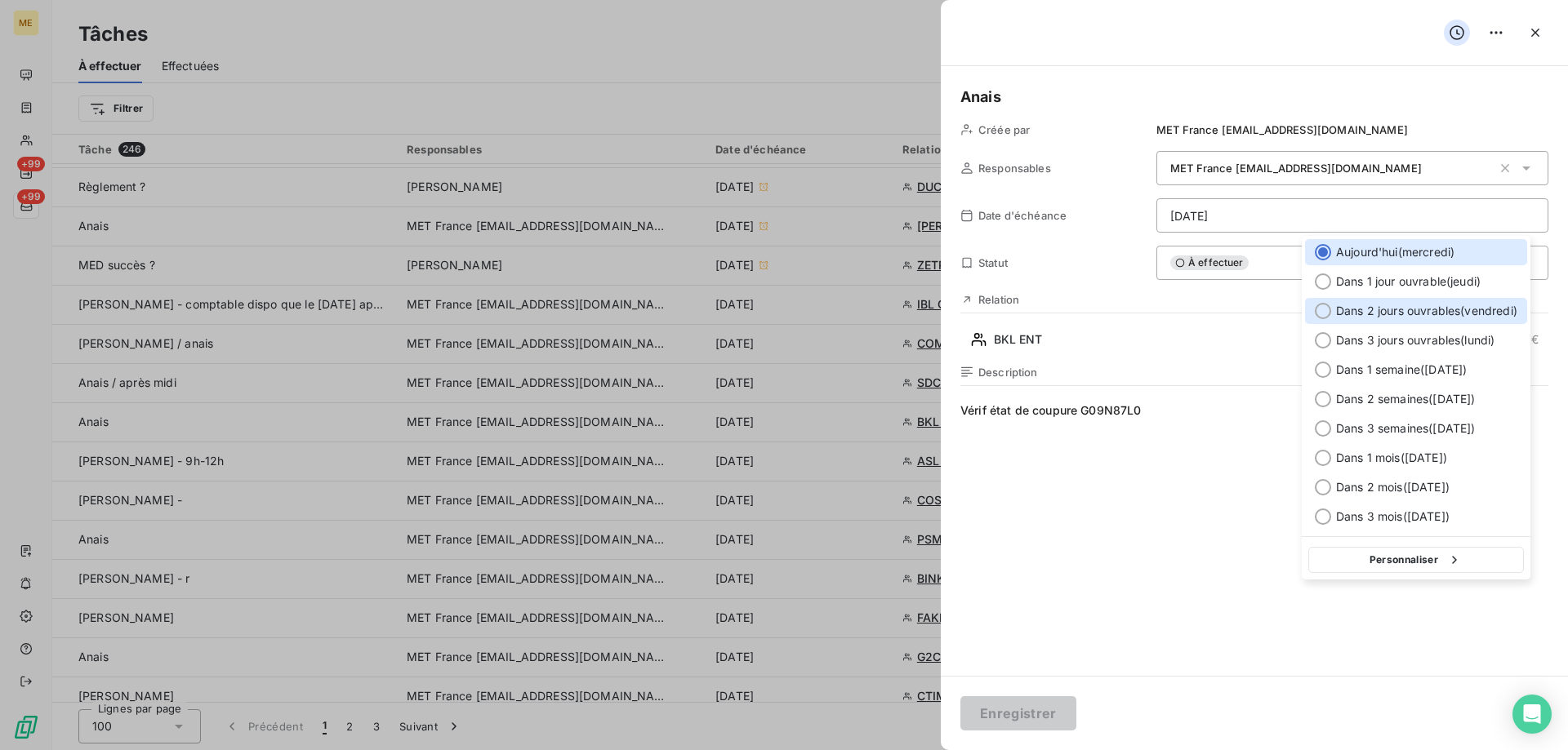
click at [1408, 309] on span "Dans 2 jours ouvrables ( [DATE] )" at bounding box center [1427, 310] width 181 height 16
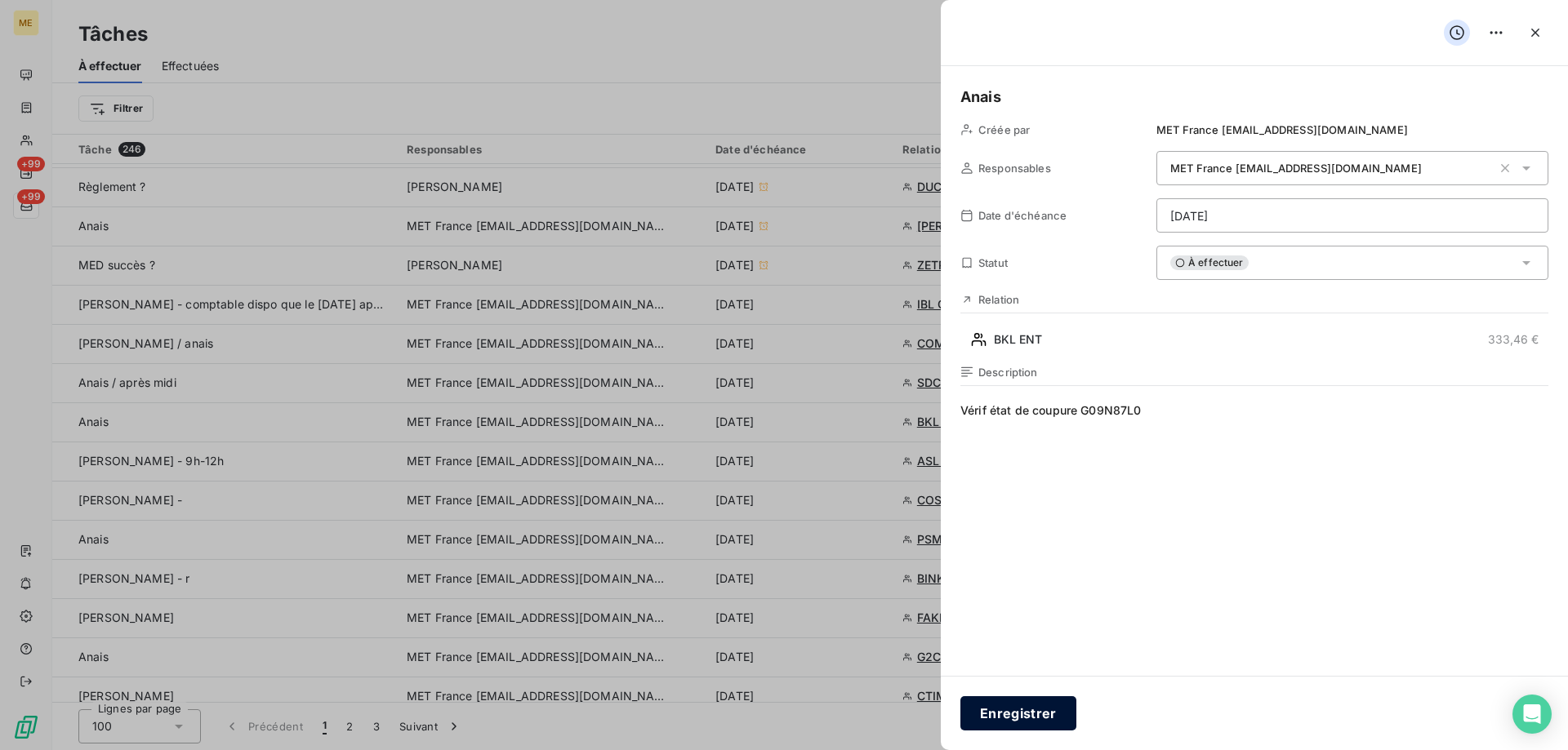
click at [1013, 720] on button "Enregistrer" at bounding box center [1018, 714] width 116 height 34
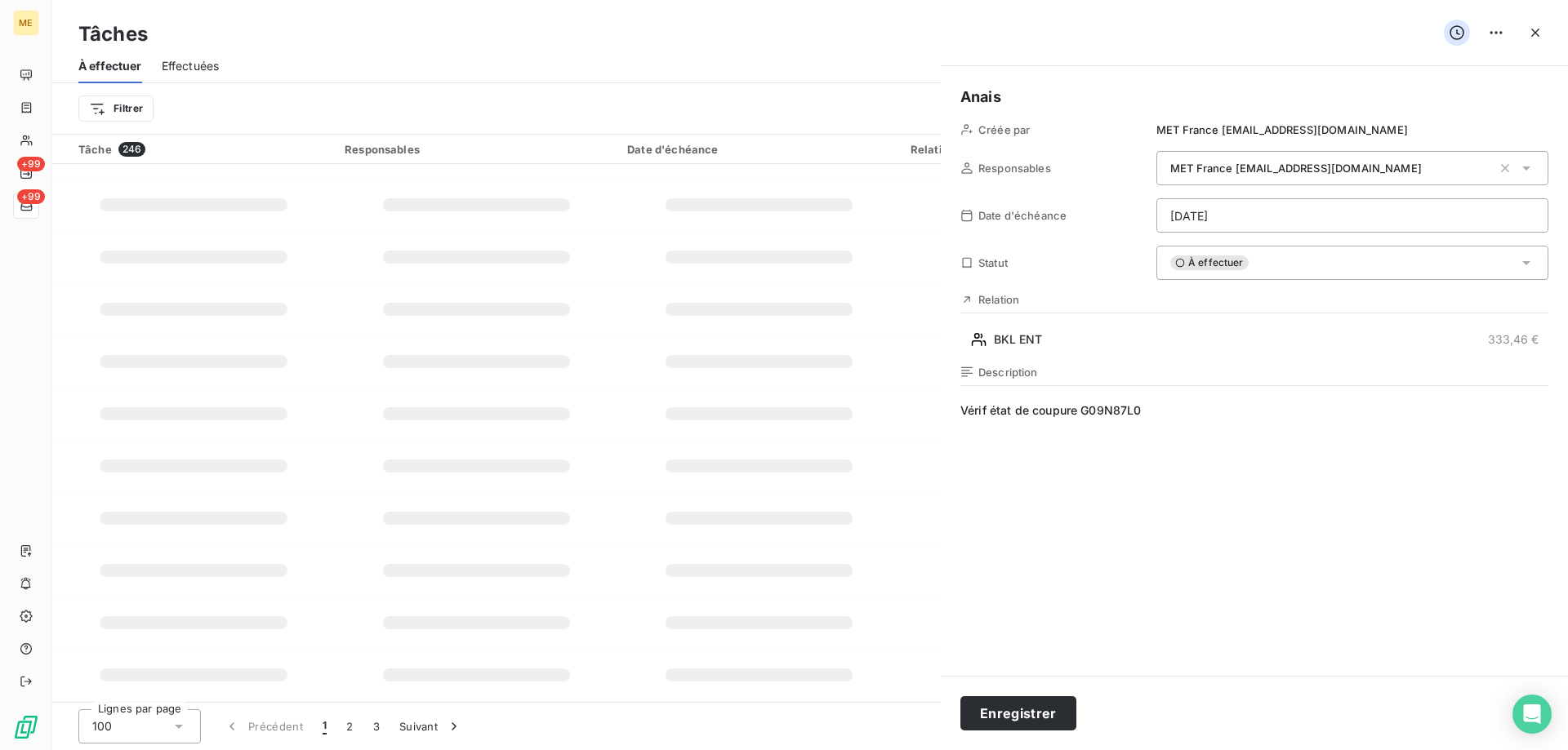
type input "[DATE]"
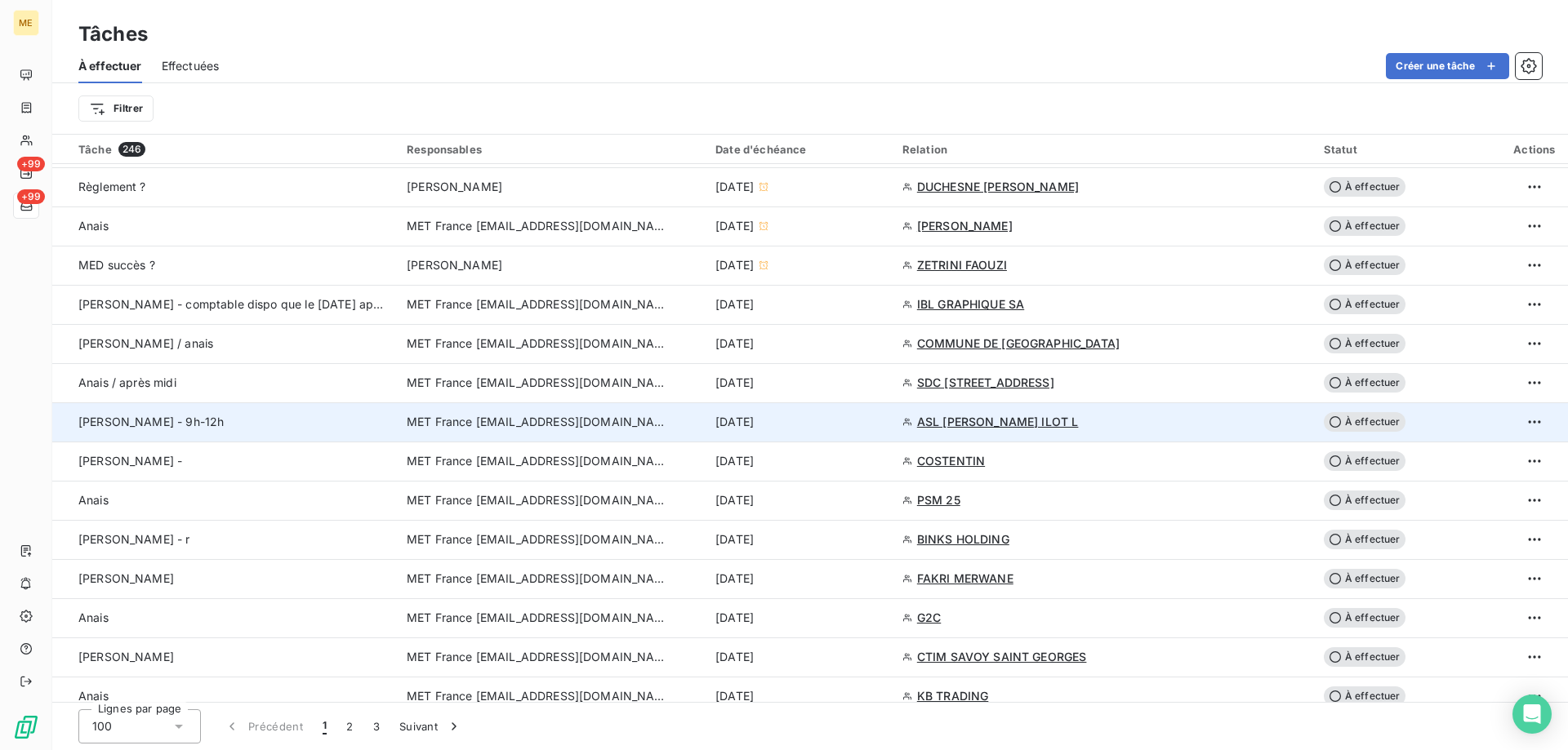
click at [844, 431] on td "[DATE]" at bounding box center [798, 422] width 187 height 39
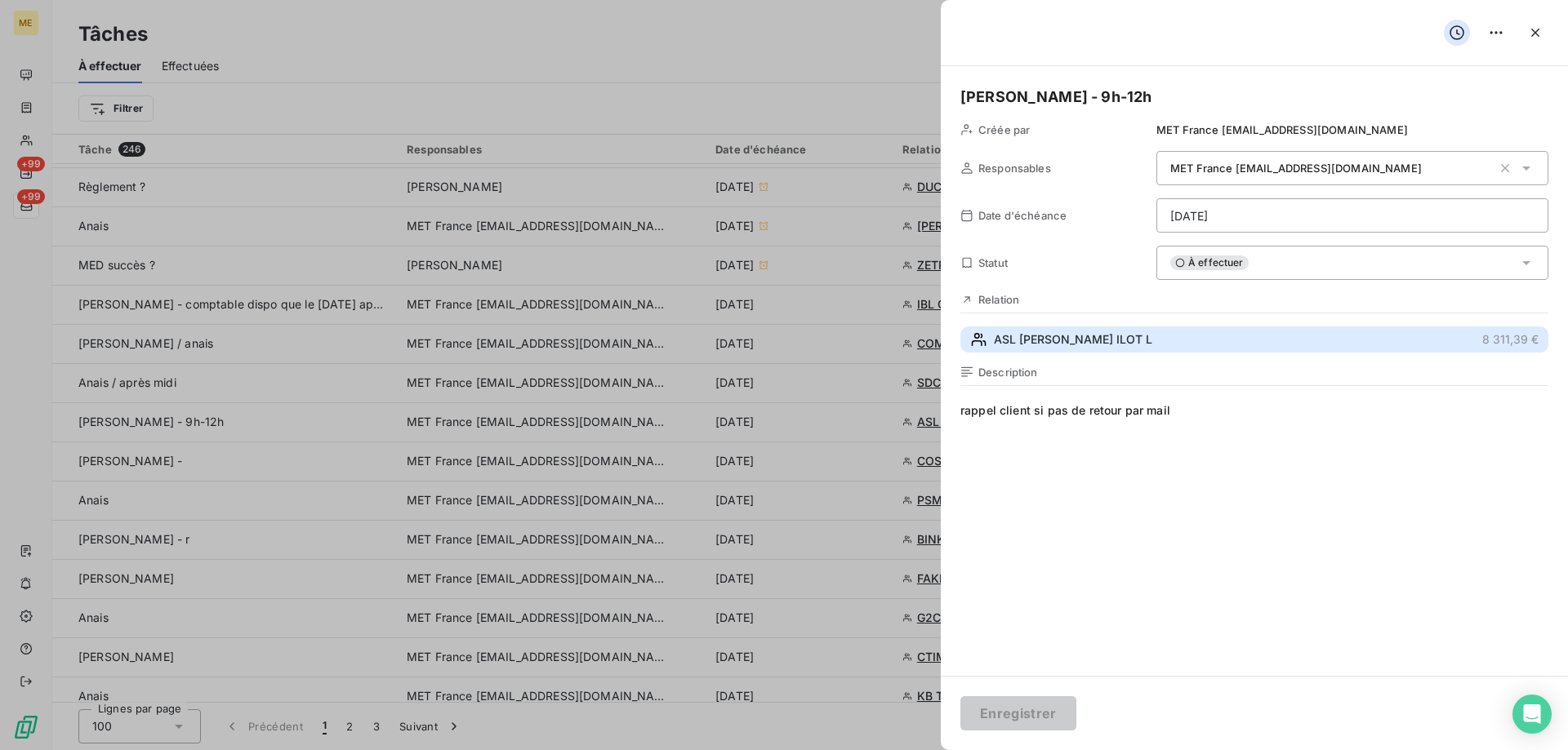
click at [1166, 342] on button "ASL [PERSON_NAME] COEUR ILOT L 8 311,39 €" at bounding box center [1254, 340] width 588 height 26
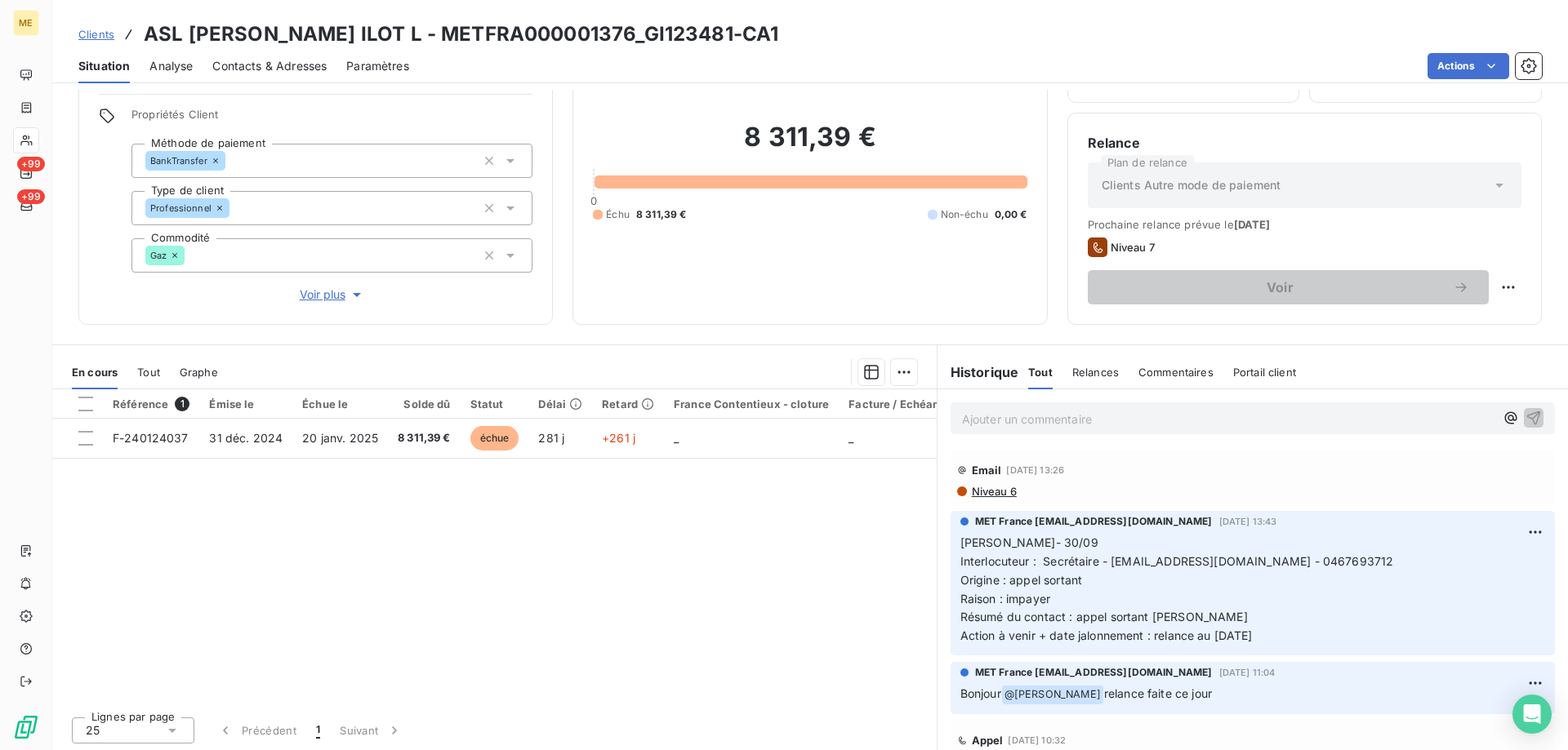
scroll to position [103, 0]
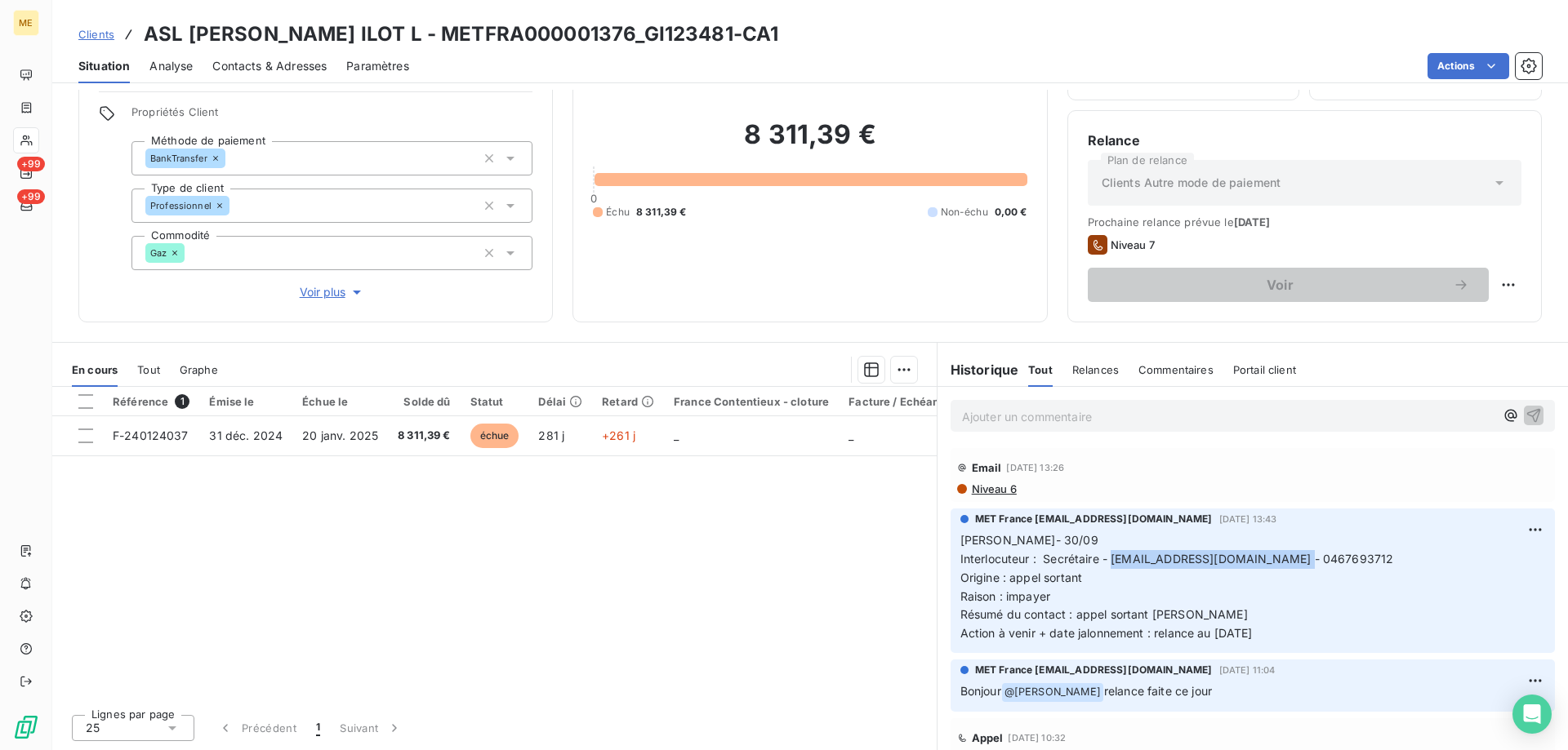
drag, startPoint x: 1271, startPoint y: 560, endPoint x: 1106, endPoint y: 563, distance: 165.0
click at [1106, 563] on span "Interlocuteur : Secrétaire - [EMAIL_ADDRESS][DOMAIN_NAME] - 0467693712" at bounding box center [1177, 559] width 434 height 14
click at [315, 286] on span "Voir plus" at bounding box center [333, 292] width 66 height 16
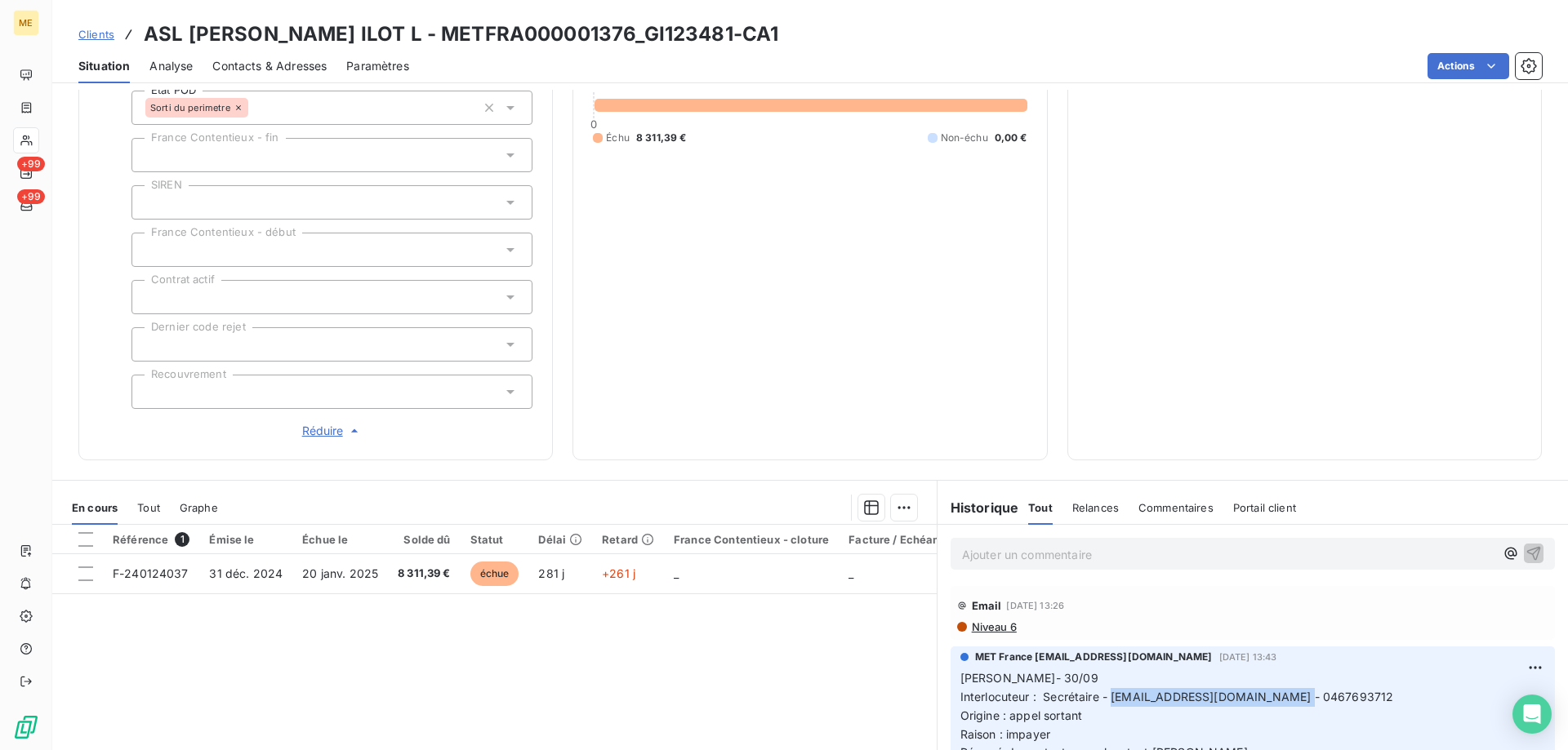
scroll to position [519, 0]
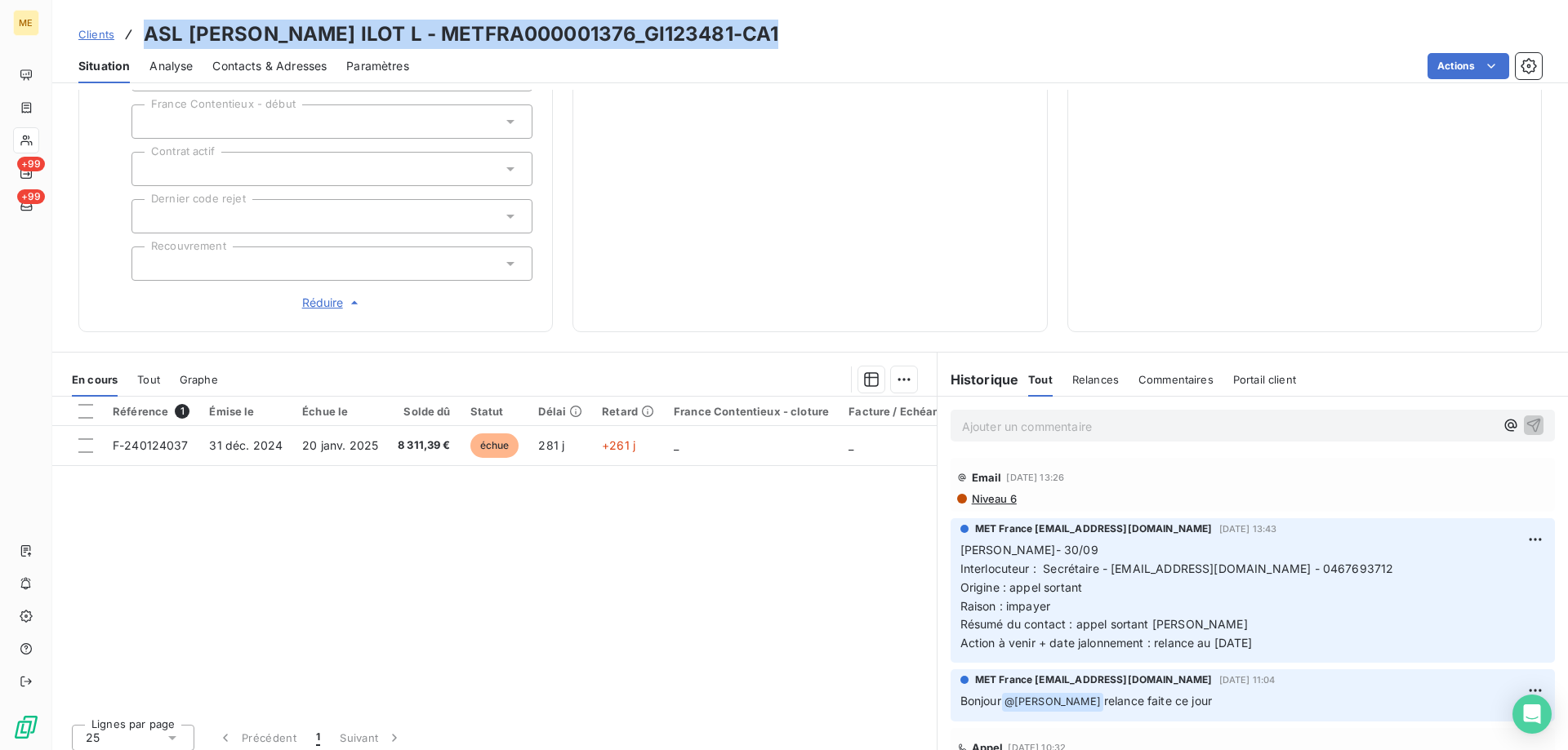
drag, startPoint x: 823, startPoint y: 41, endPoint x: 145, endPoint y: 33, distance: 678.0
click at [145, 33] on div "Clients ASL [PERSON_NAME] ILOT L - METFRA000001376_GI123481-CA1" at bounding box center [810, 34] width 1515 height 29
drag, startPoint x: 1292, startPoint y: 634, endPoint x: 951, endPoint y: 545, distance: 352.4
click at [951, 545] on div "MET France [EMAIL_ADDRESS][DOMAIN_NAME] [DATE] 13:43 Lisa- 30/09 Interlocuteur …" at bounding box center [1253, 591] width 604 height 145
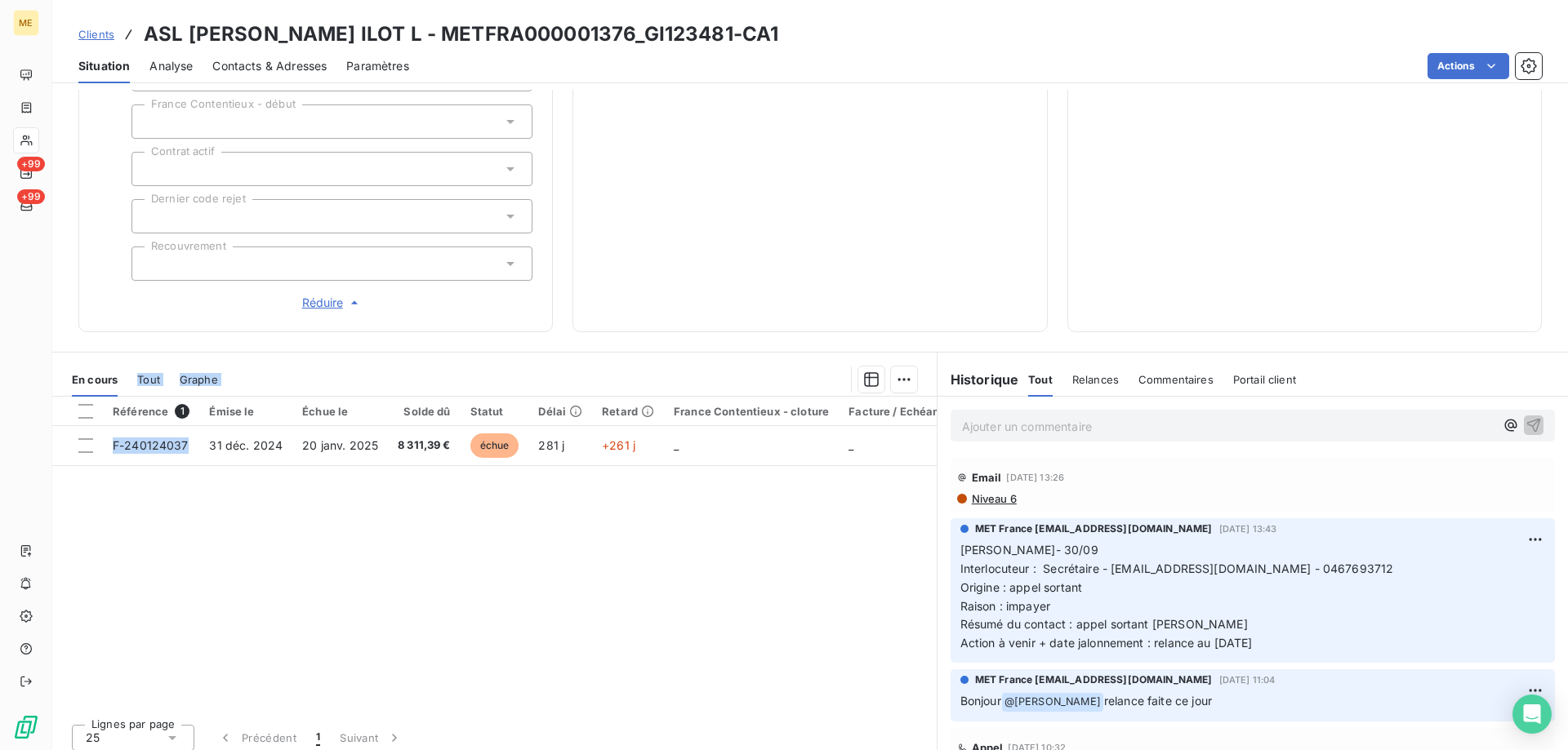
drag, startPoint x: 187, startPoint y: 437, endPoint x: 202, endPoint y: 317, distance: 120.9
click at [144, 333] on div "Informations client Gestionnaires Aucun Propriétés Client Méthode de paiement B…" at bounding box center [810, 420] width 1515 height 660
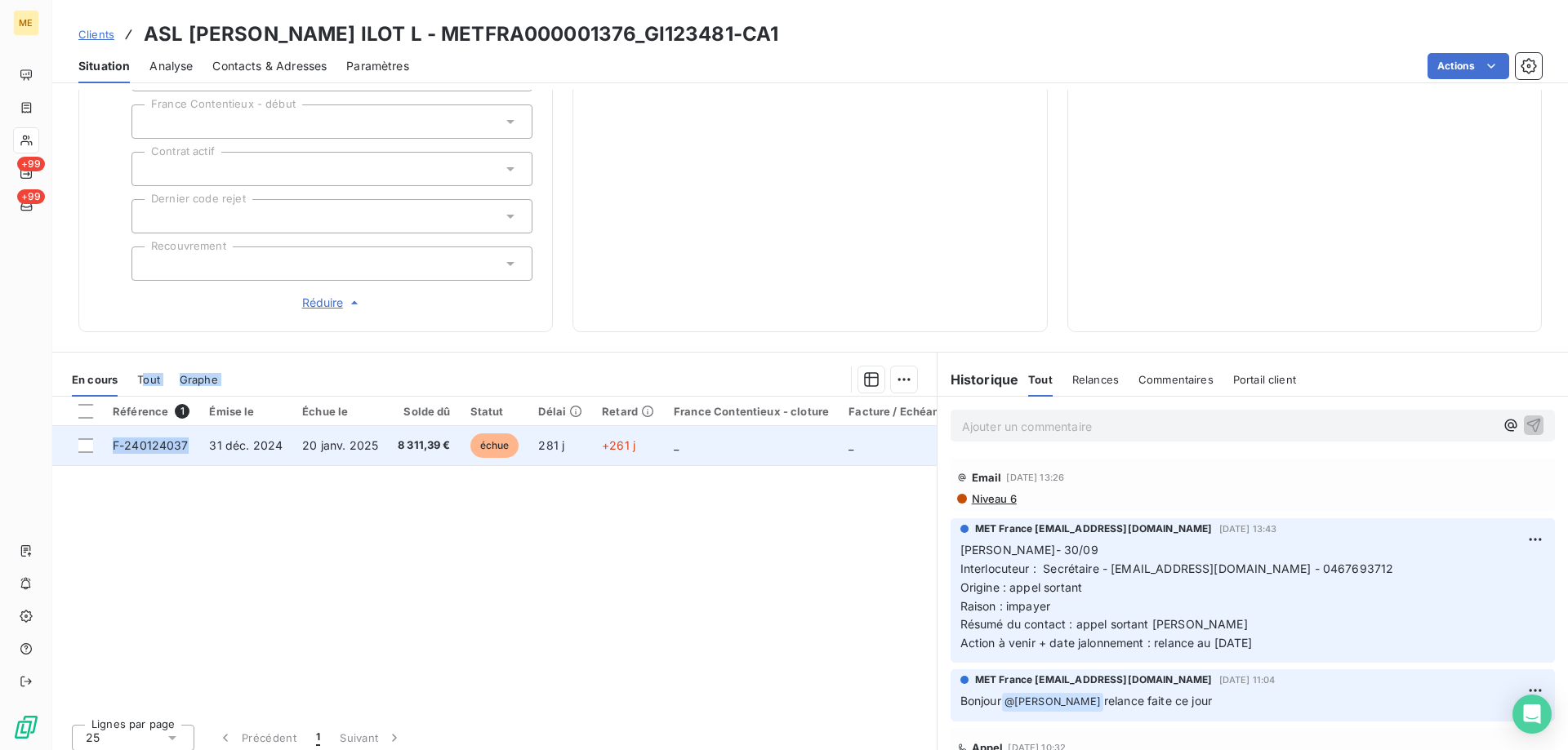
click at [440, 438] on span "8 311,39 €" at bounding box center [424, 446] width 53 height 16
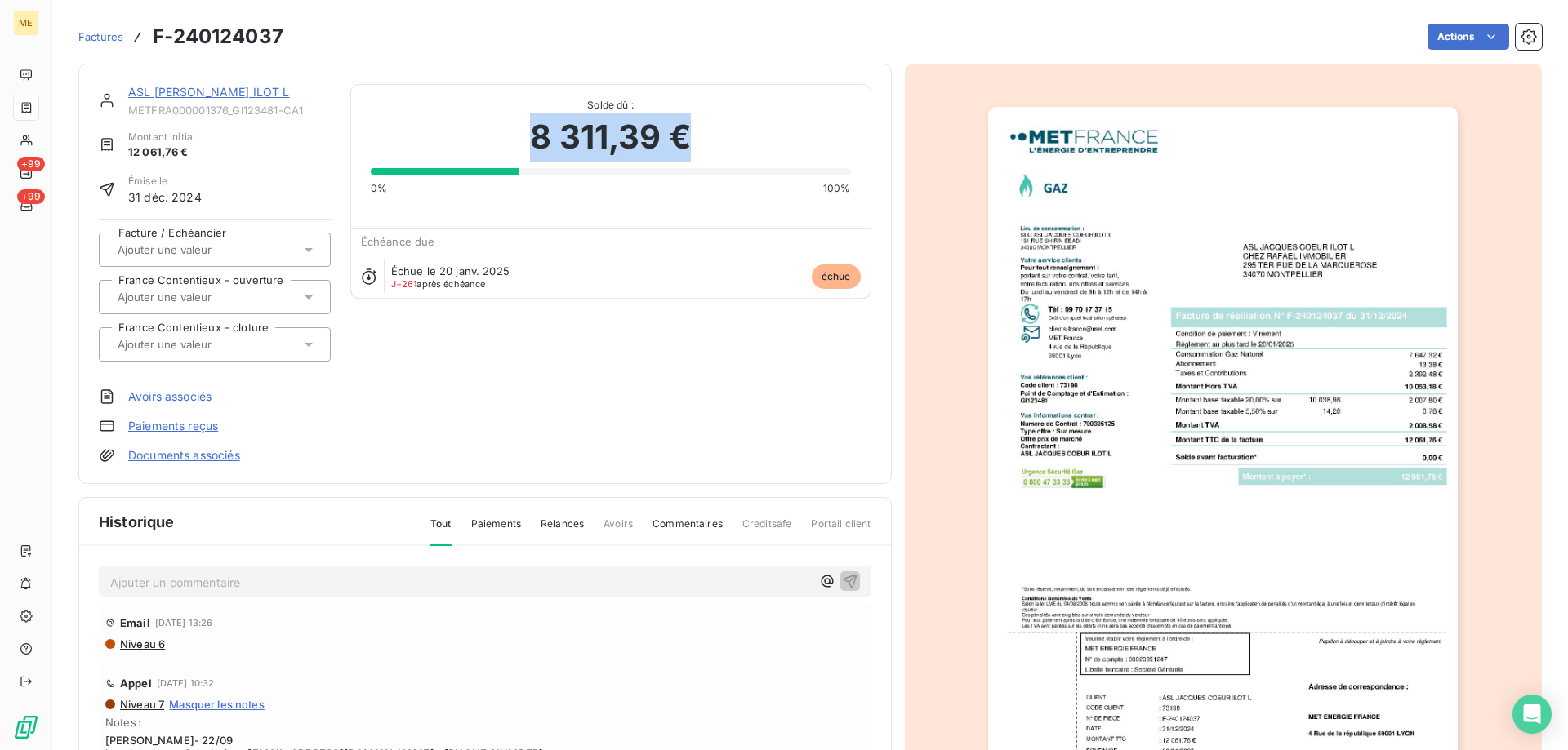
drag, startPoint x: 671, startPoint y: 141, endPoint x: 472, endPoint y: 135, distance: 199.1
click at [472, 135] on div "8 311,39 €" at bounding box center [610, 137] width 480 height 49
click at [148, 91] on link "ASL [PERSON_NAME] ILOT L" at bounding box center [209, 92] width 162 height 14
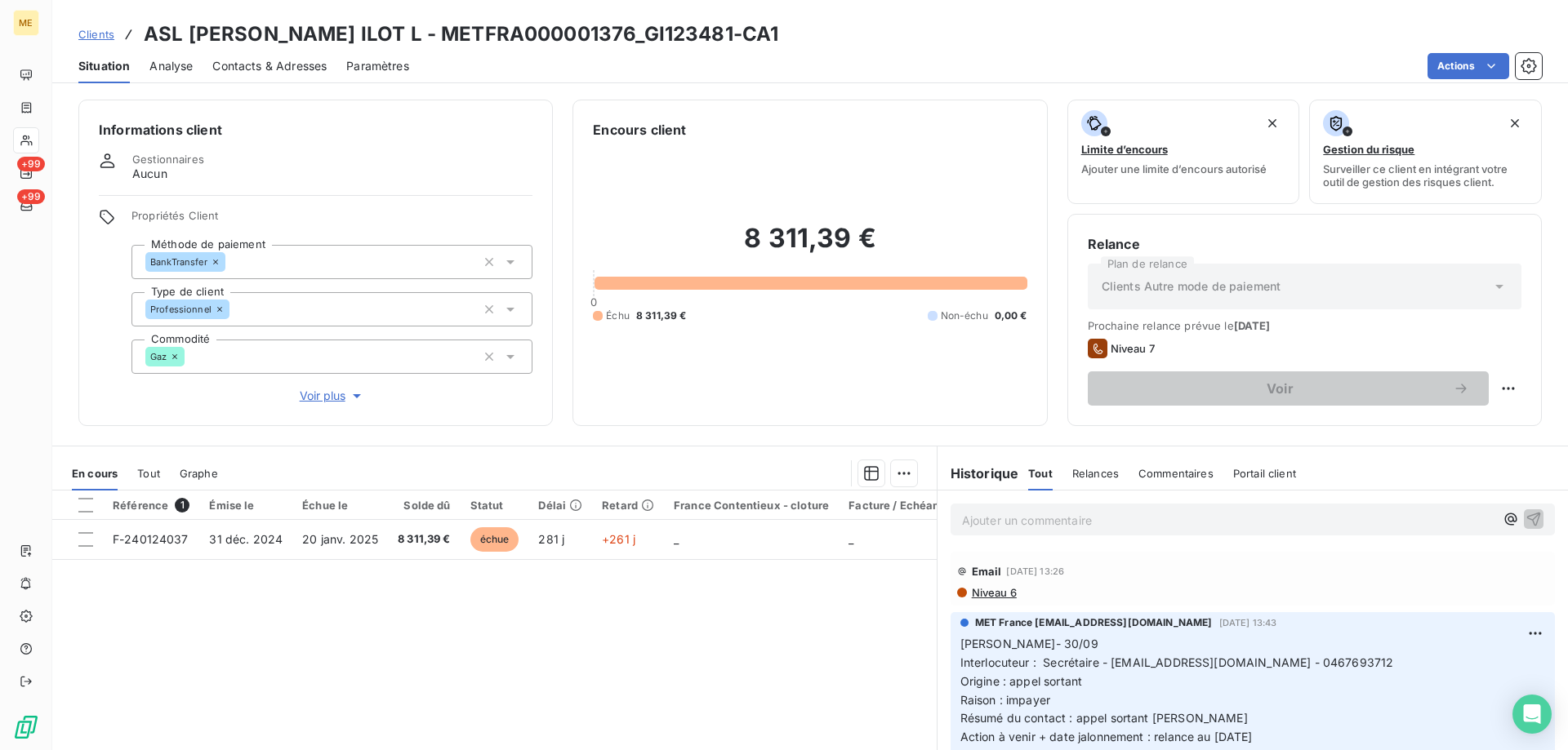
scroll to position [103, 0]
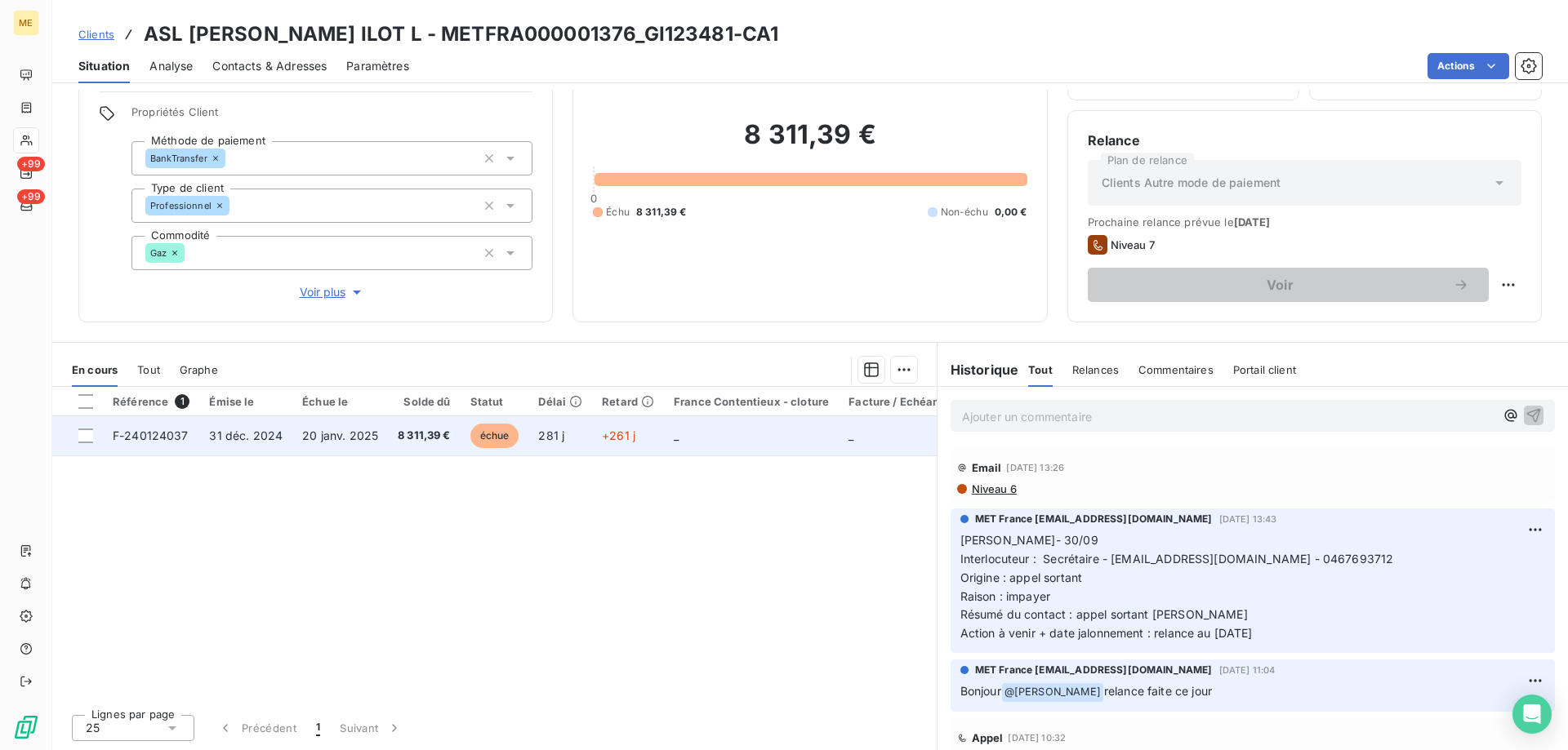
click at [712, 434] on td "_" at bounding box center [751, 435] width 175 height 39
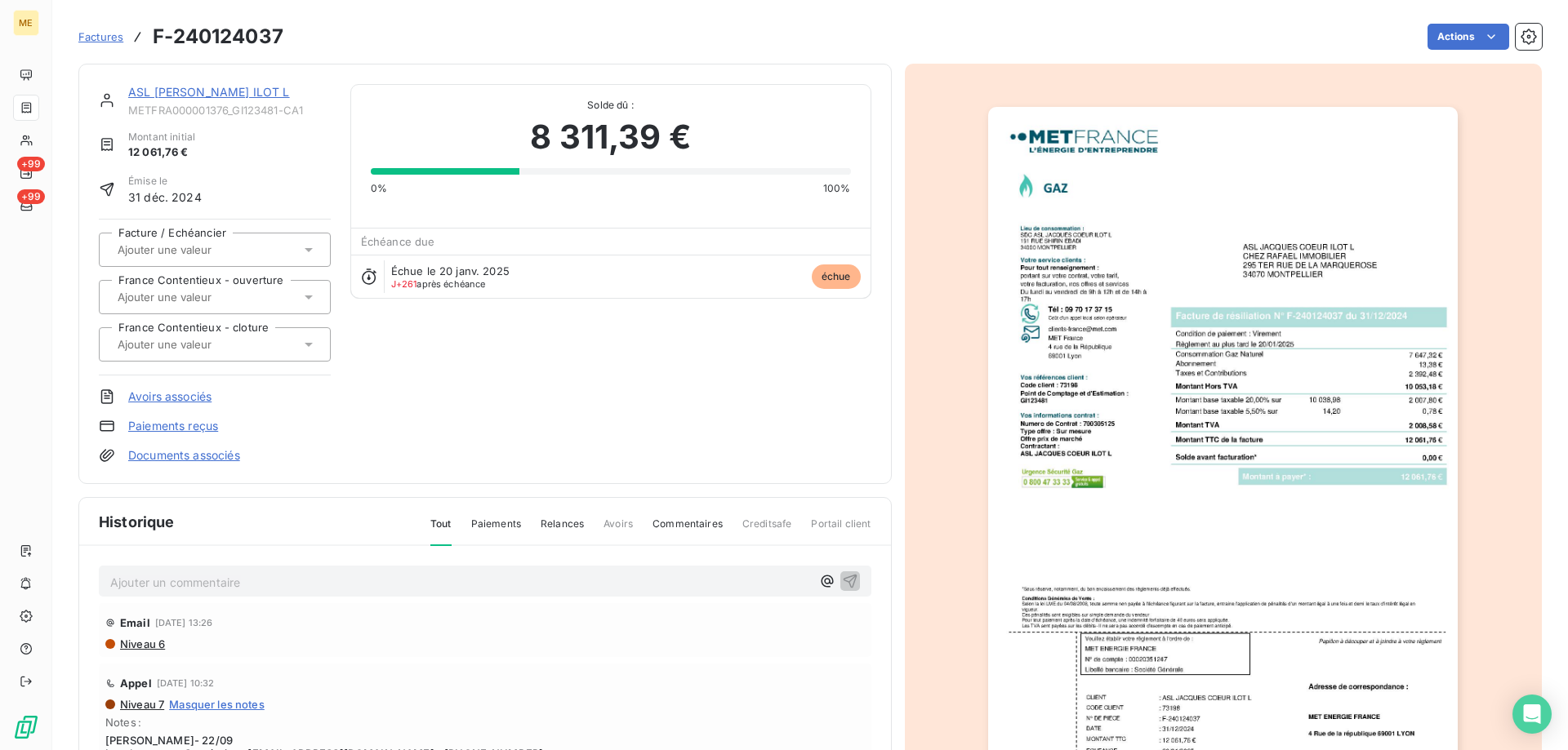
click at [203, 102] on div "ASL [PERSON_NAME] ILOT L METFRA000001376_GI123481-CA1" at bounding box center [229, 101] width 203 height 33
click at [203, 85] on link "ASL [PERSON_NAME] ILOT L" at bounding box center [209, 92] width 162 height 14
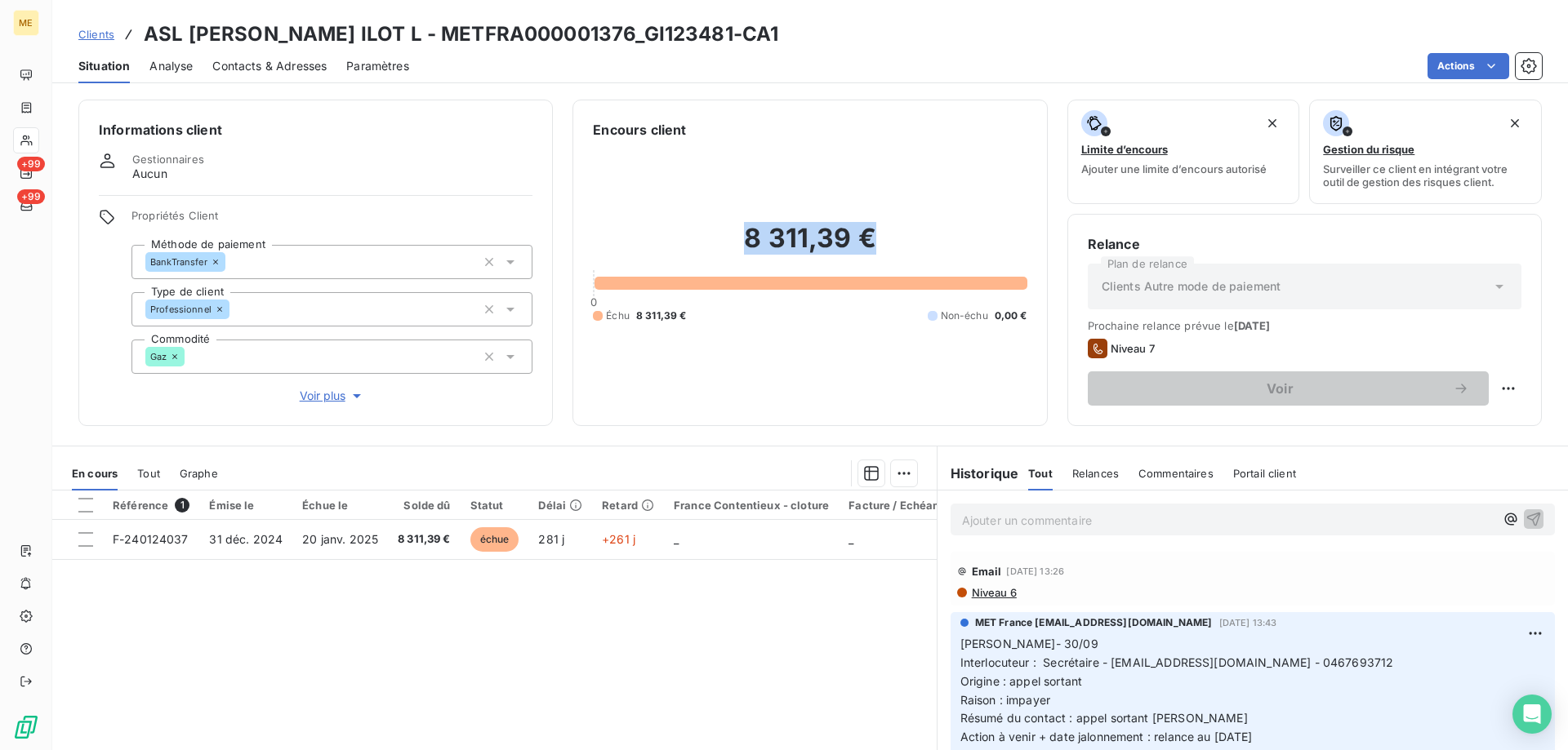
drag, startPoint x: 735, startPoint y: 245, endPoint x: 890, endPoint y: 255, distance: 155.3
click at [890, 255] on h2 "8 311,39 €" at bounding box center [809, 247] width 434 height 49
click at [885, 239] on h2 "8 311,39 €" at bounding box center [809, 247] width 434 height 49
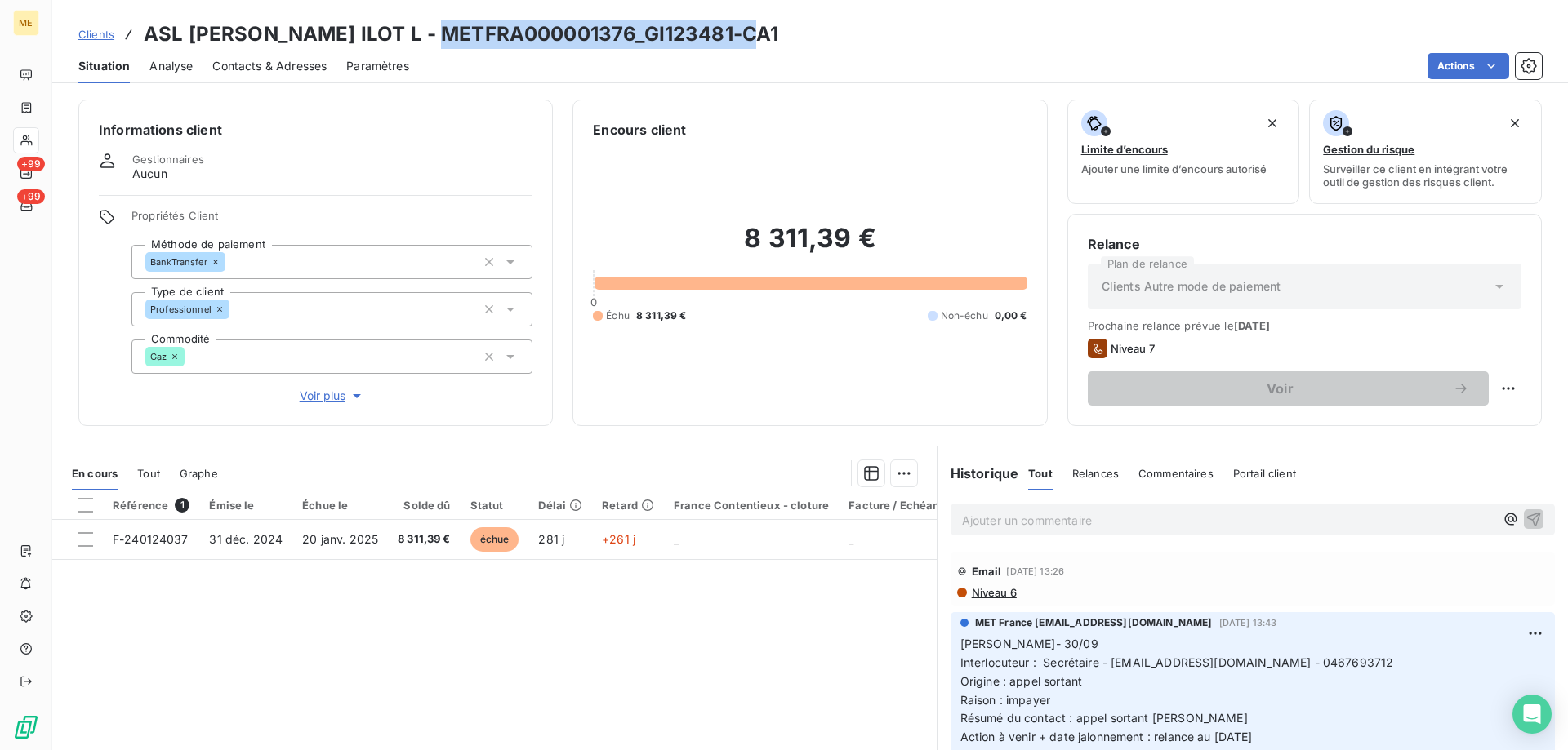
drag, startPoint x: 440, startPoint y: 33, endPoint x: 756, endPoint y: 41, distance: 316.1
click at [756, 41] on h3 "ASL [PERSON_NAME] ILOT L - METFRA000001376_GI123481-CA1" at bounding box center [461, 34] width 634 height 29
click at [803, 34] on div "Clients ASL [PERSON_NAME] ILOT L - METFRA000001376_GI123481-CA1" at bounding box center [810, 34] width 1515 height 29
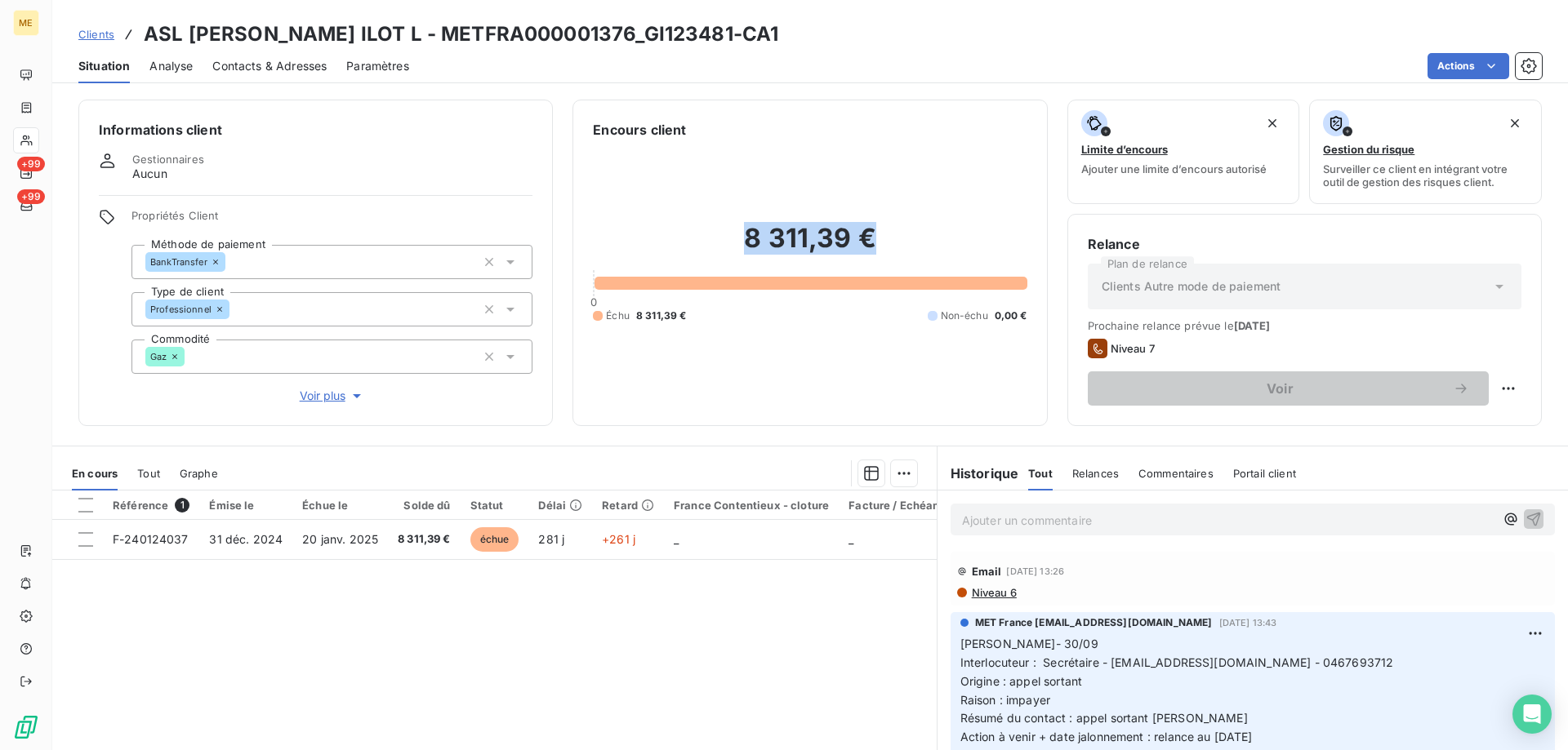
drag, startPoint x: 744, startPoint y: 245, endPoint x: 885, endPoint y: 242, distance: 141.0
click at [885, 242] on h2 "8 311,39 €" at bounding box center [809, 247] width 434 height 49
drag, startPoint x: 1116, startPoint y: 666, endPoint x: 1183, endPoint y: 672, distance: 67.3
click at [1178, 668] on span "Interlocuteur : Secrétaire - [EMAIL_ADDRESS][DOMAIN_NAME] - 0467693712" at bounding box center [1177, 663] width 434 height 14
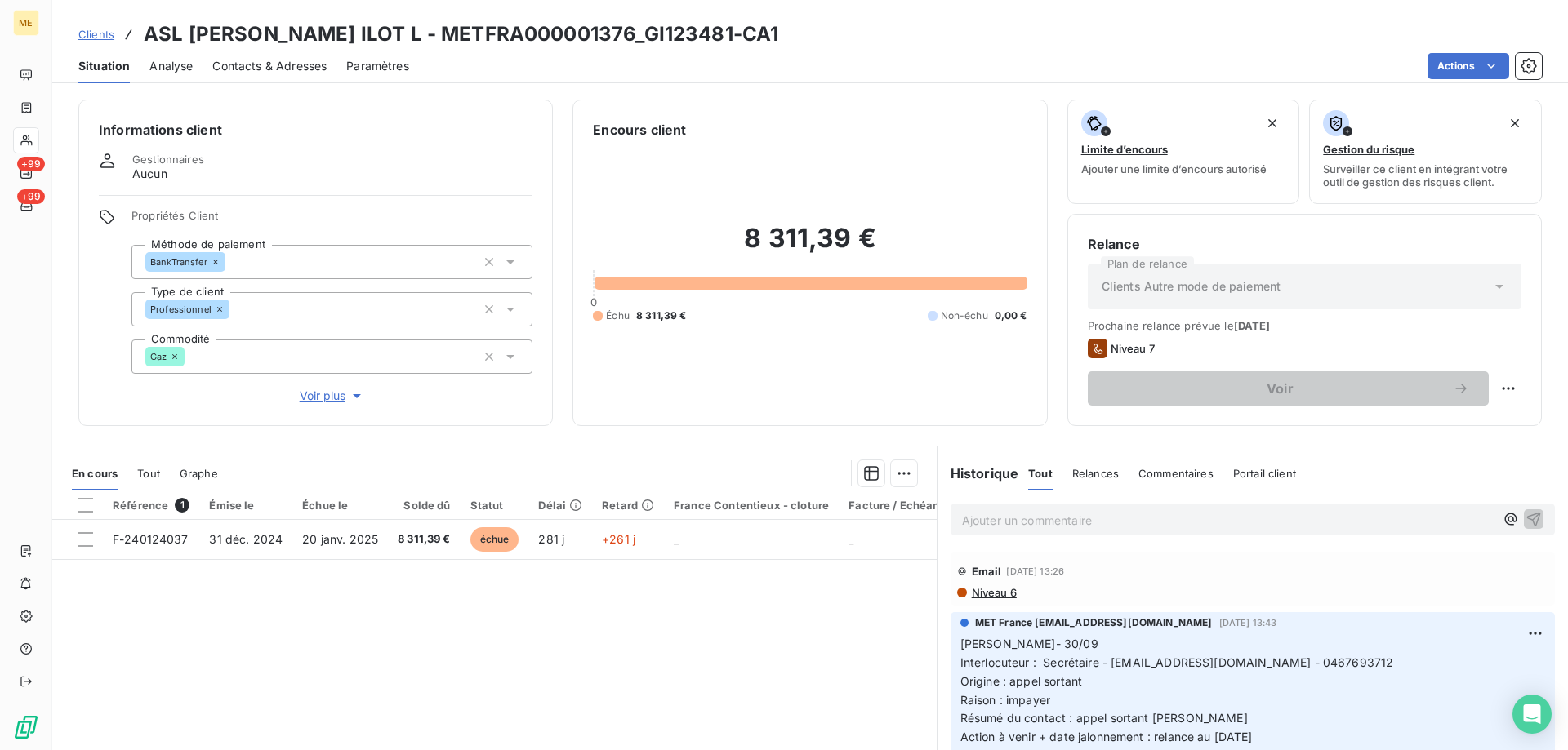
click at [812, 334] on div "8 311,39 € 0 Échu 8 311,39 € Non-échu 0,00 €" at bounding box center [809, 272] width 434 height 266
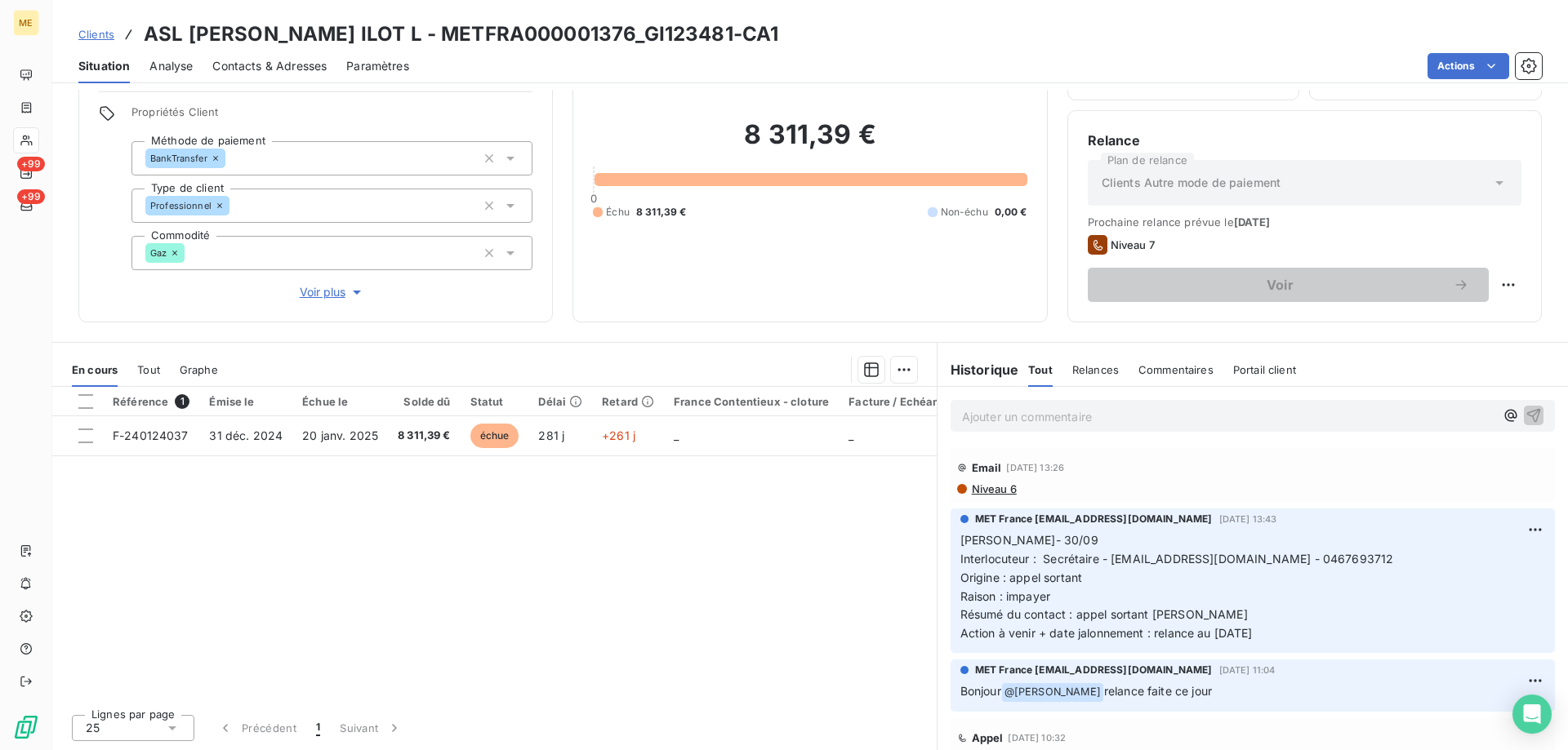
click at [776, 247] on div "8 311,39 € 0 Échu 8 311,39 € Non-échu 0,00 €" at bounding box center [809, 169] width 434 height 266
drag, startPoint x: 633, startPoint y: 202, endPoint x: 693, endPoint y: 217, distance: 61.8
click at [693, 217] on div "8 311,39 € 0 Échu 8 311,39 € Non-échu 0,00 €" at bounding box center [809, 169] width 434 height 266
click at [699, 223] on div "8 311,39 € 0 Échu 8 311,39 € Non-échu 0,00 €" at bounding box center [809, 169] width 434 height 266
click at [840, 255] on div "8 311,39 € 0 Échu 8 311,39 € Non-échu 0,00 €" at bounding box center [809, 169] width 434 height 266
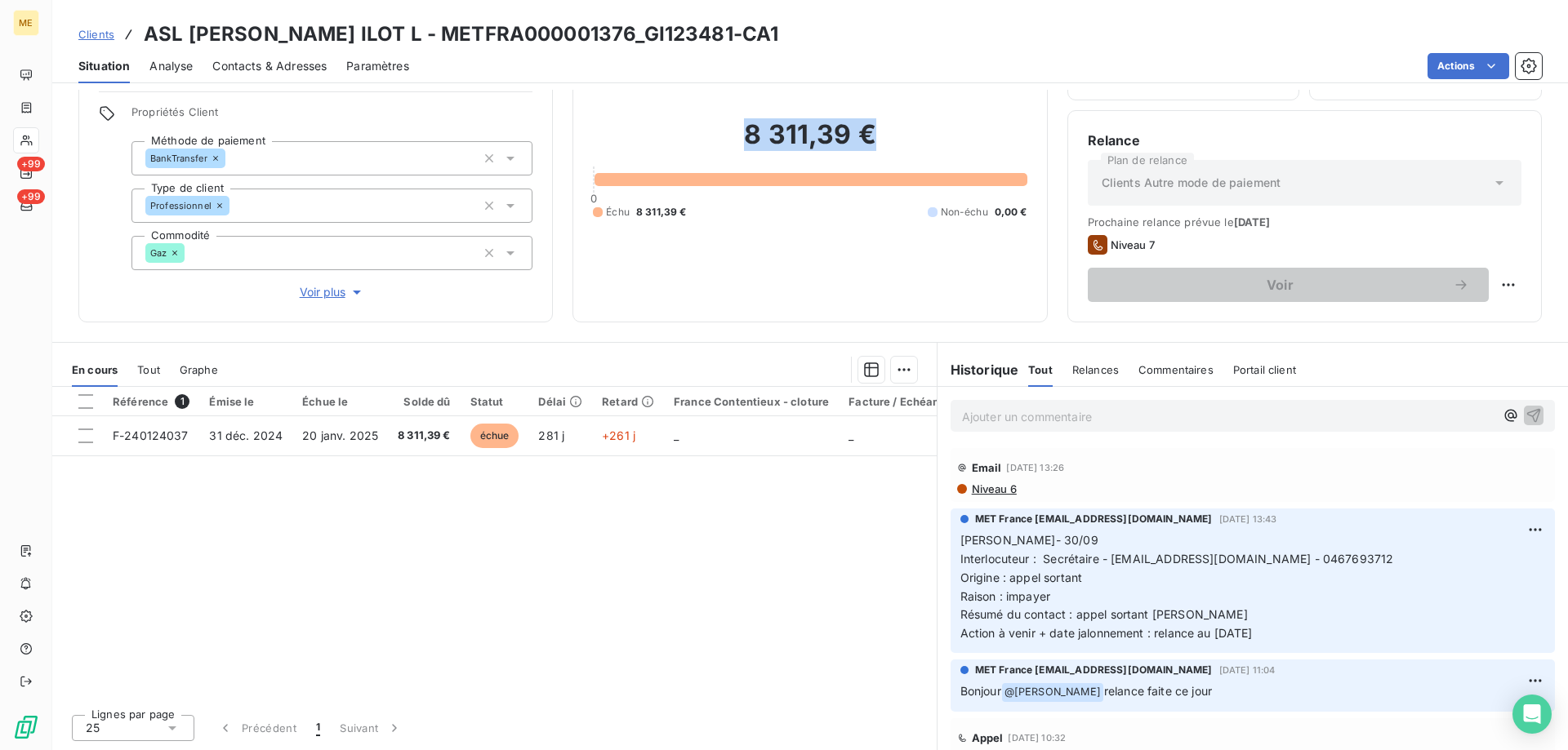
drag, startPoint x: 737, startPoint y: 144, endPoint x: 921, endPoint y: 133, distance: 184.3
click at [918, 134] on h2 "8 311,39 €" at bounding box center [809, 142] width 434 height 49
click at [922, 134] on h2 "8 311,39 €" at bounding box center [809, 142] width 434 height 49
click at [1009, 422] on p "Ajouter un commentaire ﻿" at bounding box center [1228, 417] width 533 height 21
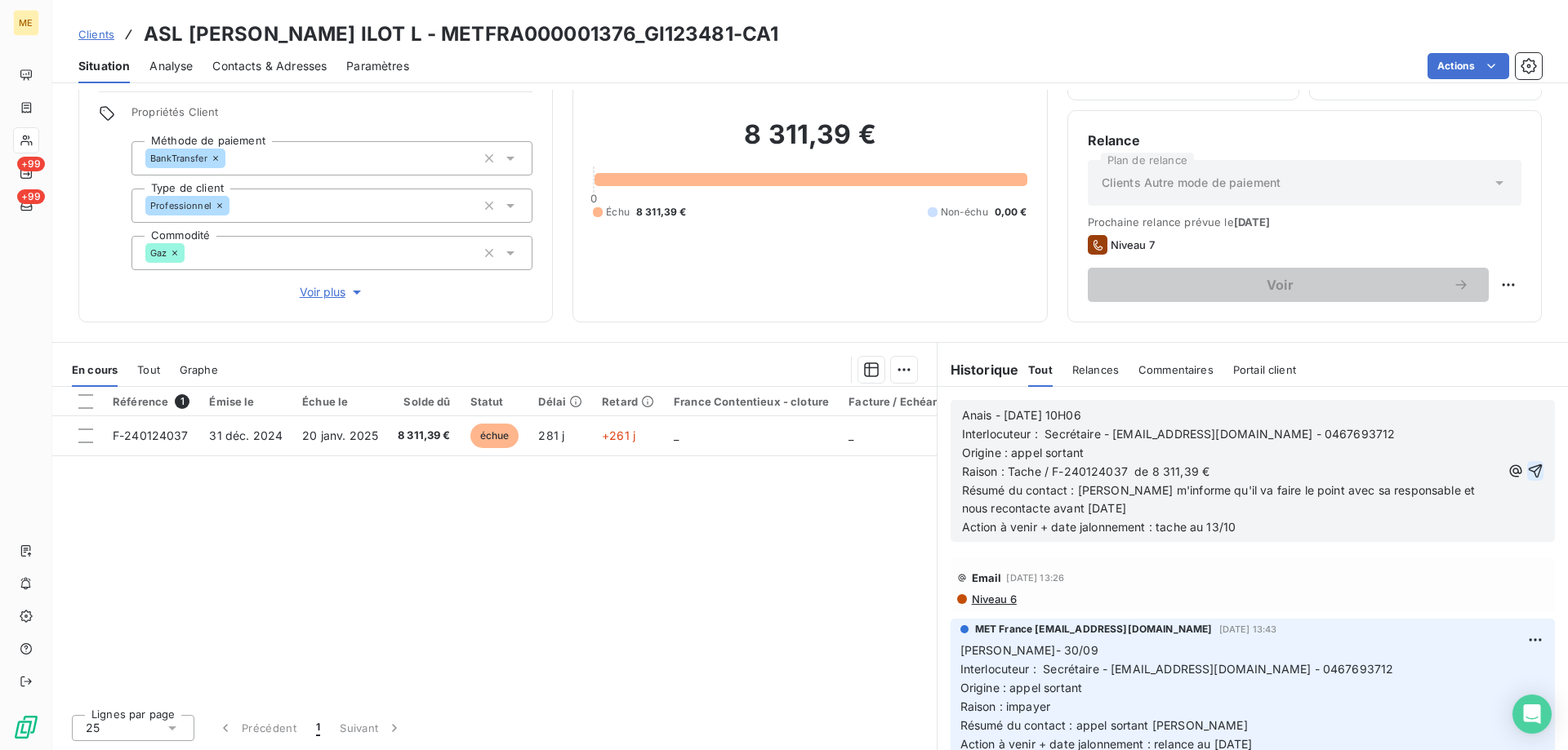
click at [1528, 470] on icon "button" at bounding box center [1535, 472] width 14 height 14
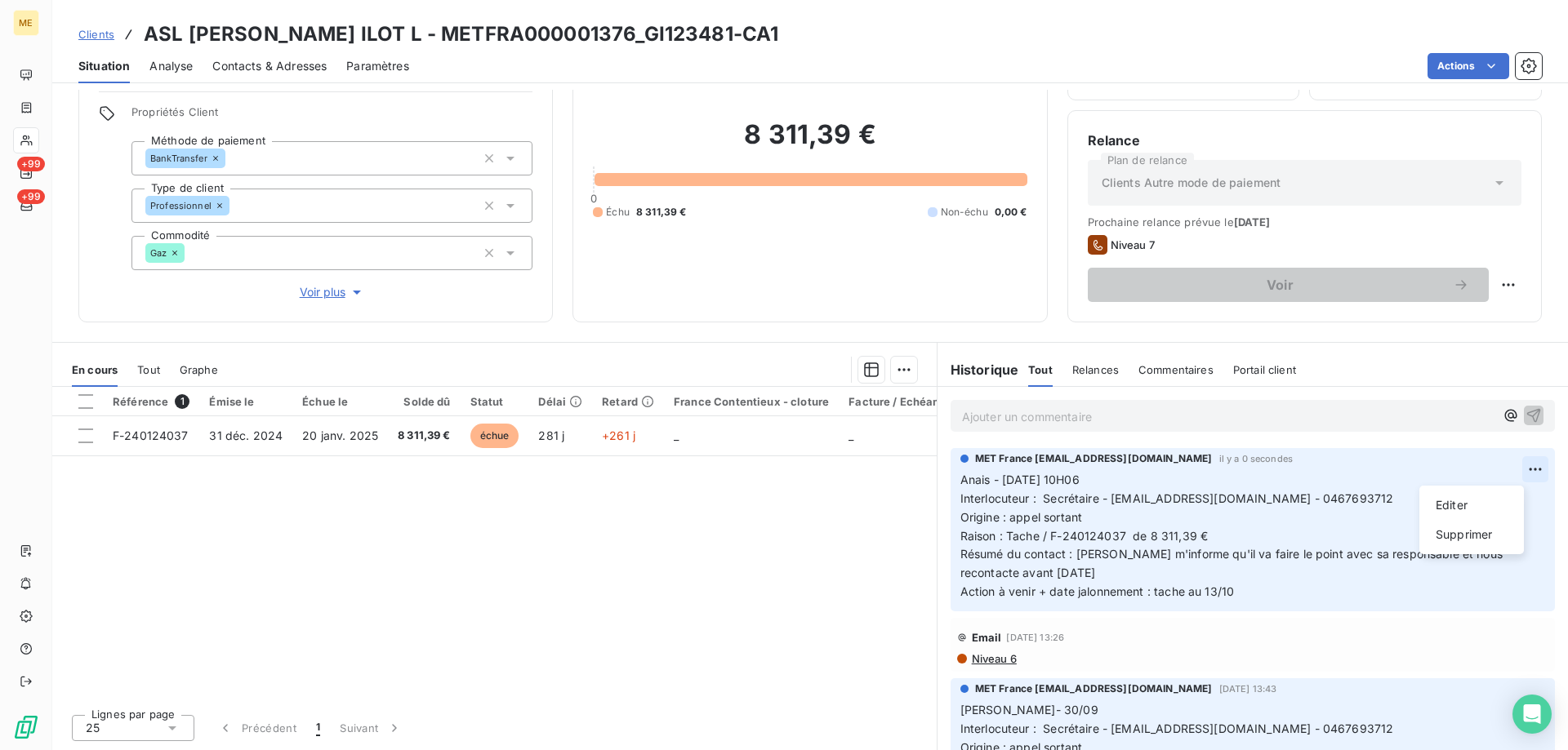
click at [1516, 463] on html "ME +99 +99 Clients ASL JACQUES COEUR ILOT L - METFRA000001376_GI123481-CA1 Situ…" at bounding box center [784, 457] width 1568 height 914
click at [1463, 506] on div "Editer" at bounding box center [1471, 505] width 91 height 26
drag, startPoint x: 1198, startPoint y: 592, endPoint x: 1151, endPoint y: 587, distance: 47.3
click at [1152, 588] on span "Action à venir + date jalonnement : tache au 13/10" at bounding box center [1097, 591] width 274 height 14
click at [1530, 534] on icon "button" at bounding box center [1537, 536] width 14 height 14
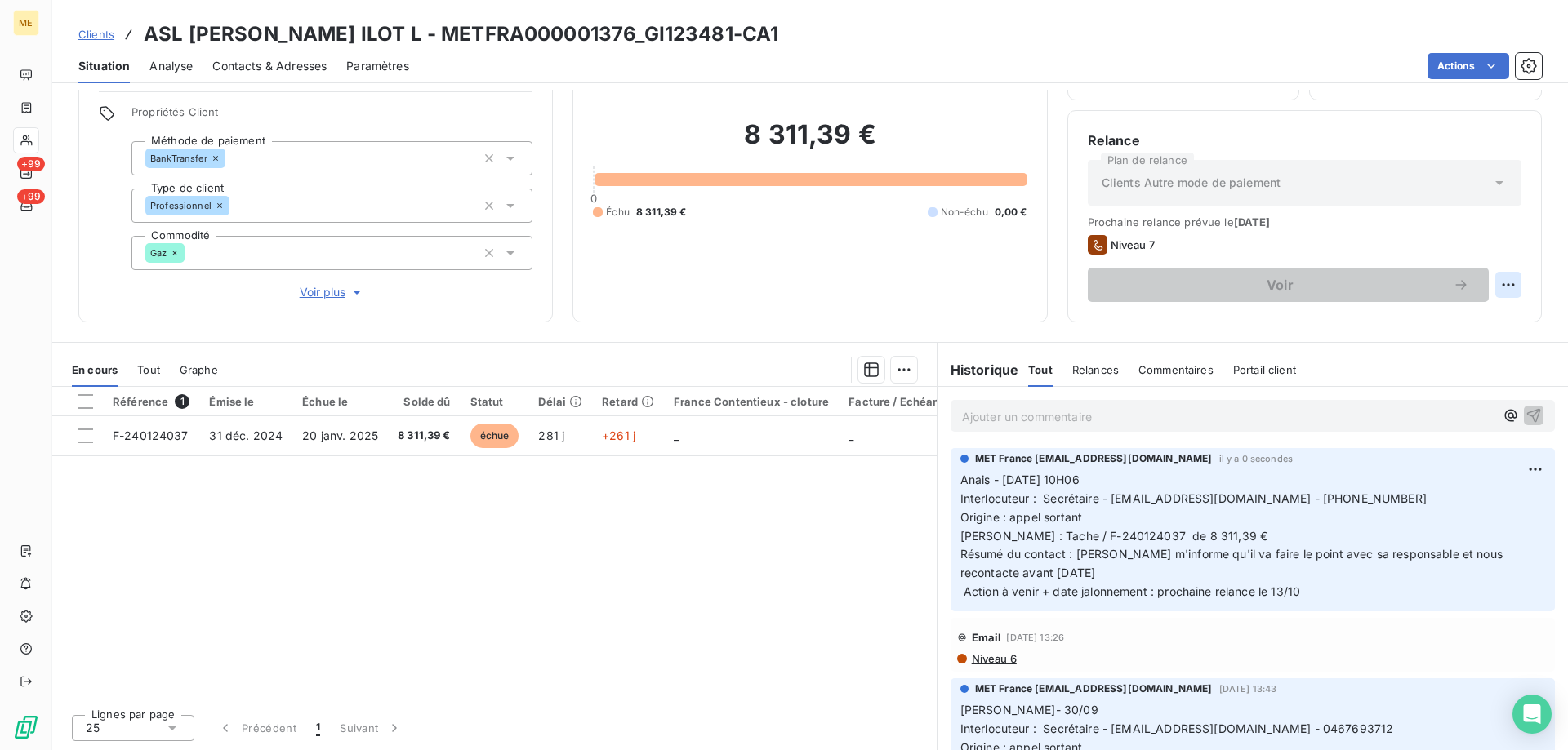
click at [1492, 285] on html "ME +99 +99 Clients ASL JACQUES COEUR ILOT L - METFRA000001376_GI123481-CA1 Situ…" at bounding box center [784, 457] width 1568 height 914
click at [1440, 331] on div "Replanifier cette action" at bounding box center [1428, 321] width 147 height 26
select select "9"
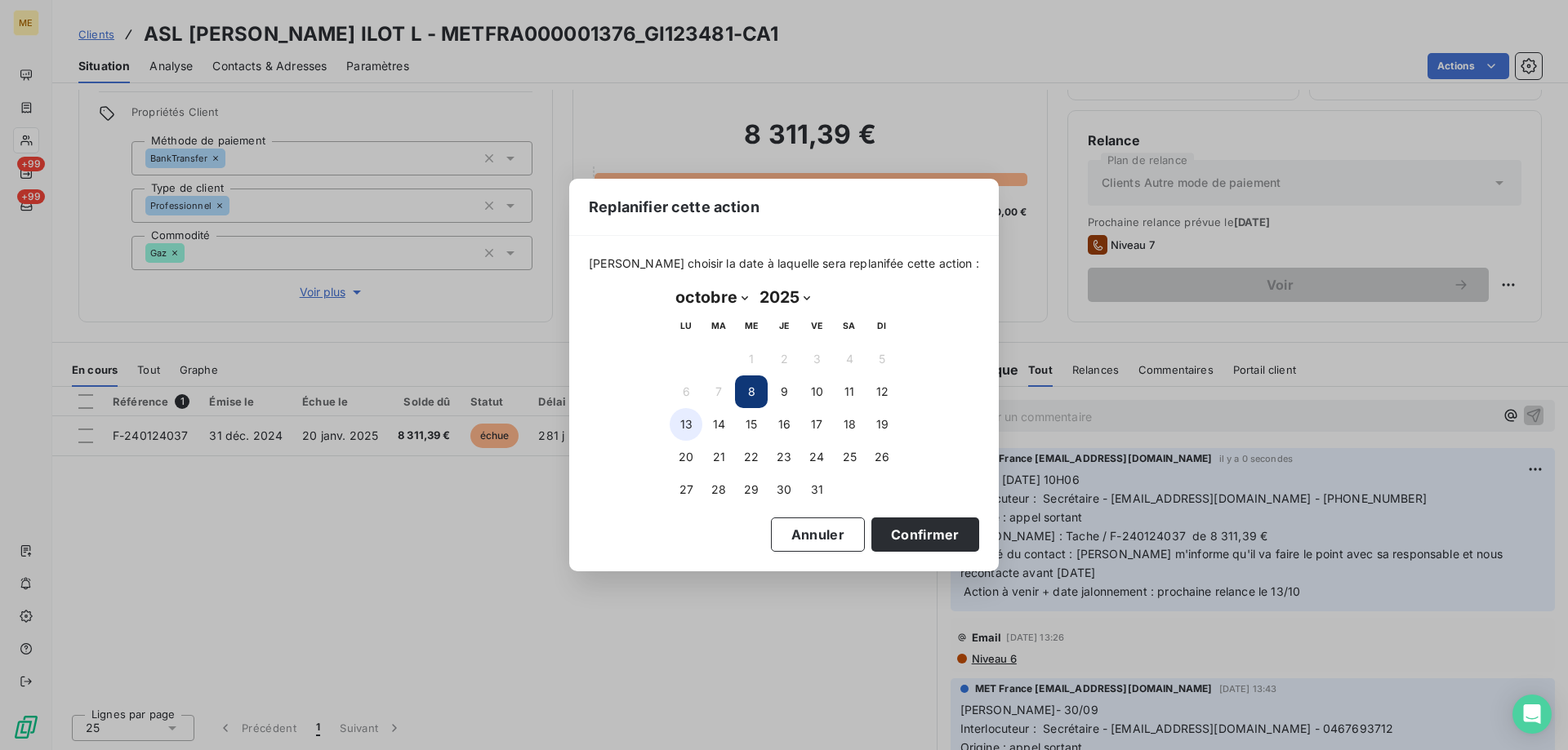
click at [679, 422] on button "13" at bounding box center [686, 425] width 33 height 33
click at [930, 541] on button "Confirmer" at bounding box center [925, 535] width 108 height 34
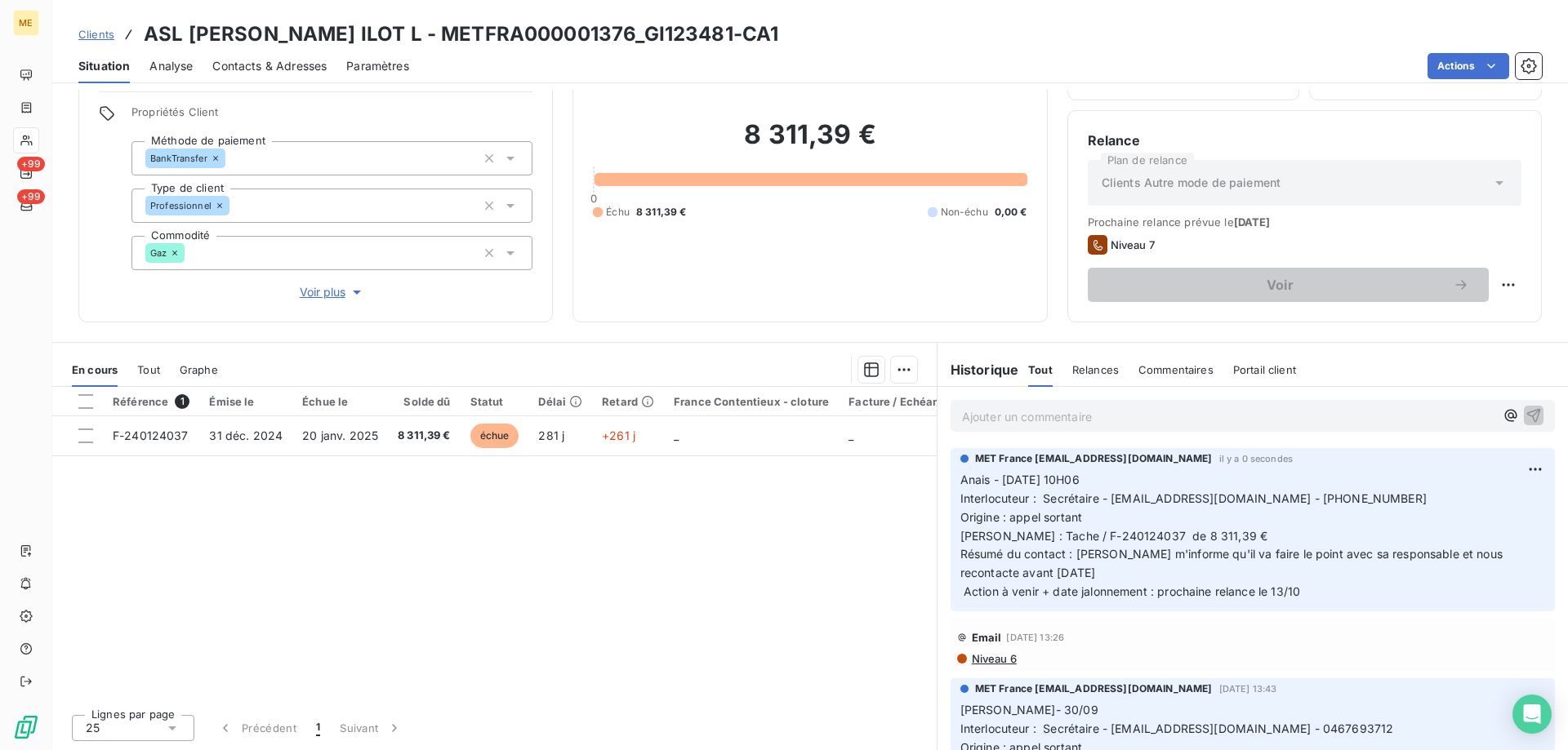
click at [1512, 470] on html "ME +99 +99 Clients ASL JACQUES COEUR ILOT L - METFRA000001376_GI123481-CA1 Situ…" at bounding box center [784, 457] width 1568 height 914
click at [1465, 545] on div "Supprimer" at bounding box center [1471, 534] width 91 height 26
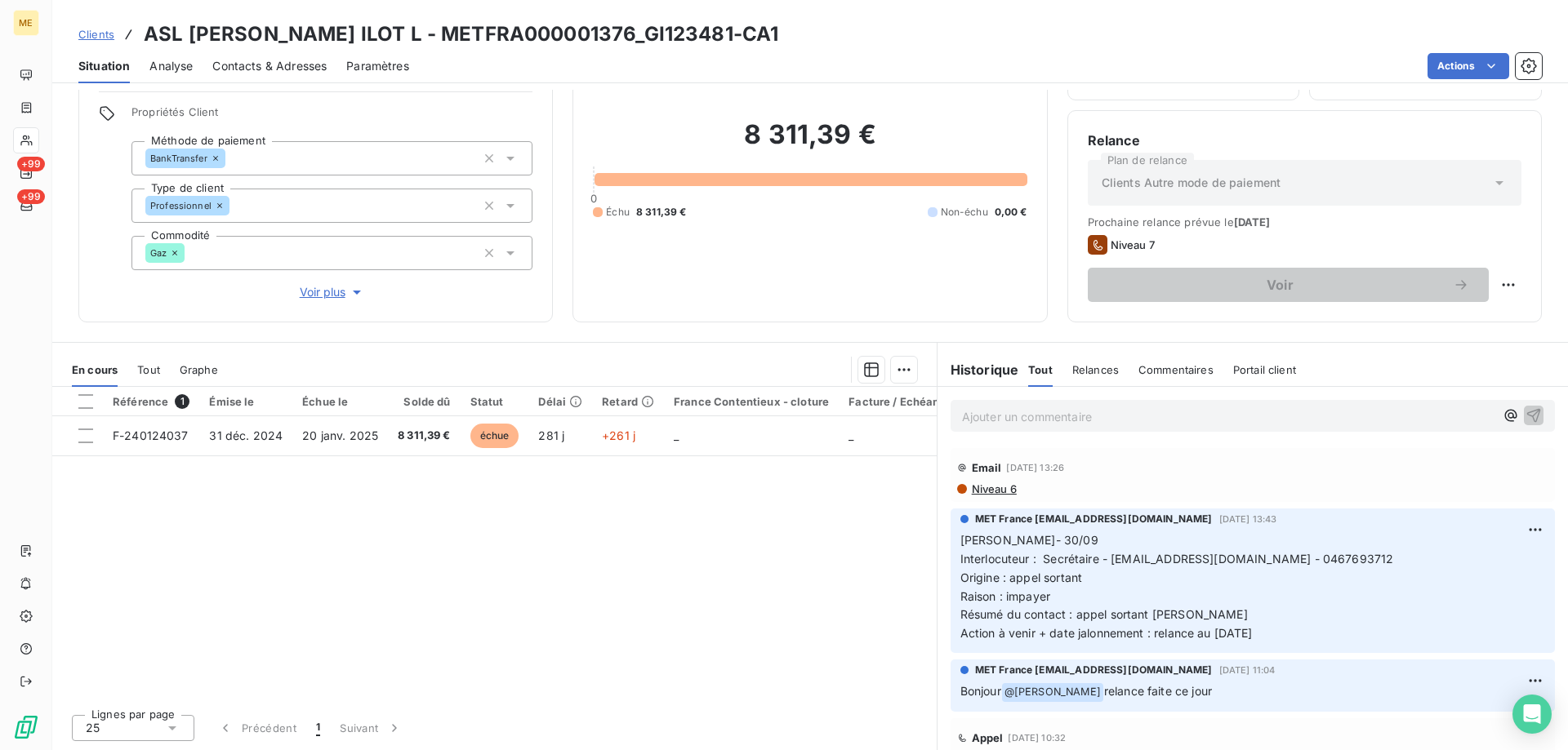
click at [1484, 284] on html "ME +99 +99 Clients ASL JACQUES COEUR ILOT L - METFRA000001376_GI123481-CA1 Situ…" at bounding box center [784, 457] width 1568 height 914
drag, startPoint x: 1467, startPoint y: 321, endPoint x: 1459, endPoint y: 318, distance: 8.5
click at [1465, 321] on div "Replanifier cette action" at bounding box center [1428, 321] width 147 height 26
select select "9"
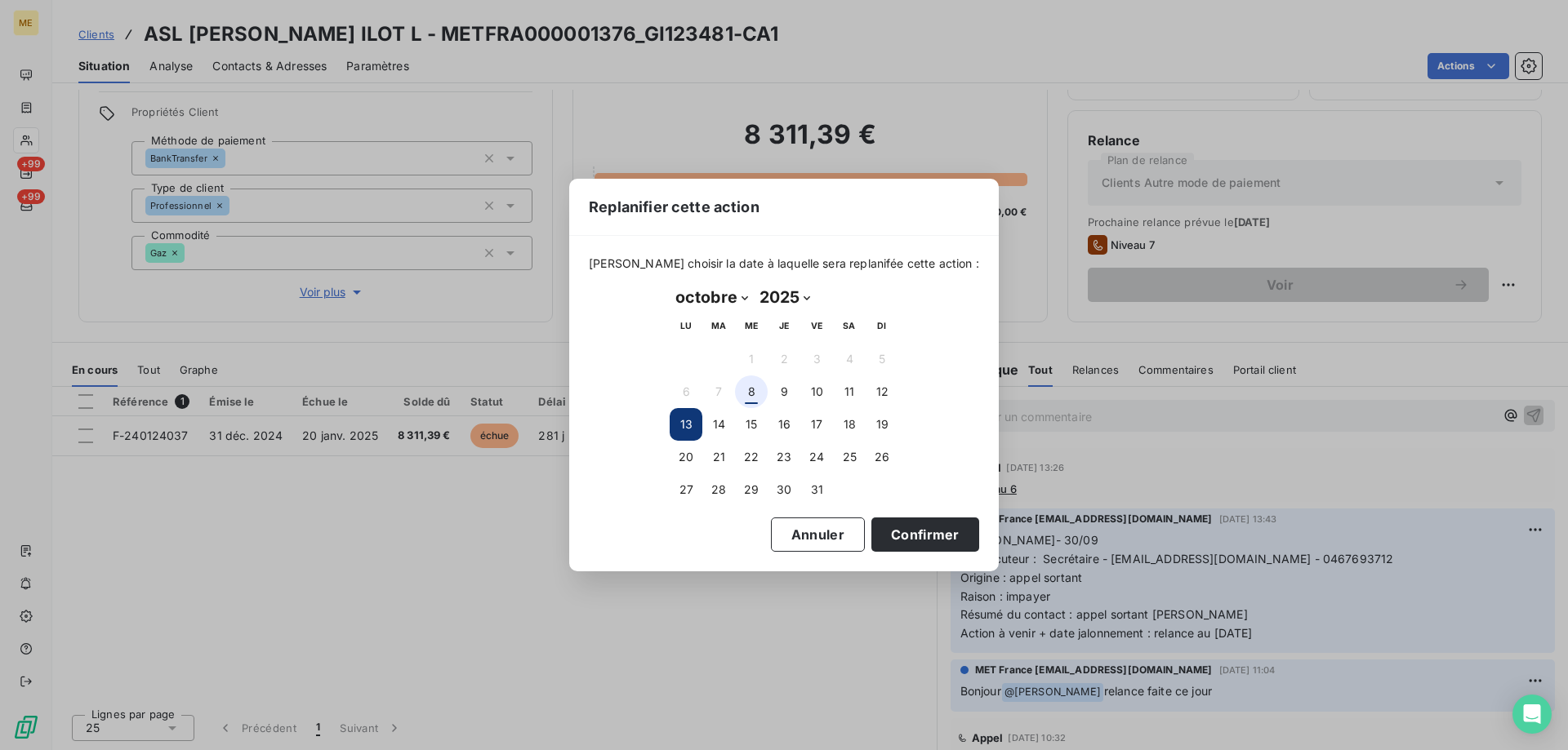
click at [757, 396] on button "8" at bounding box center [751, 392] width 33 height 33
click at [872, 532] on button "Confirmer" at bounding box center [925, 535] width 108 height 34
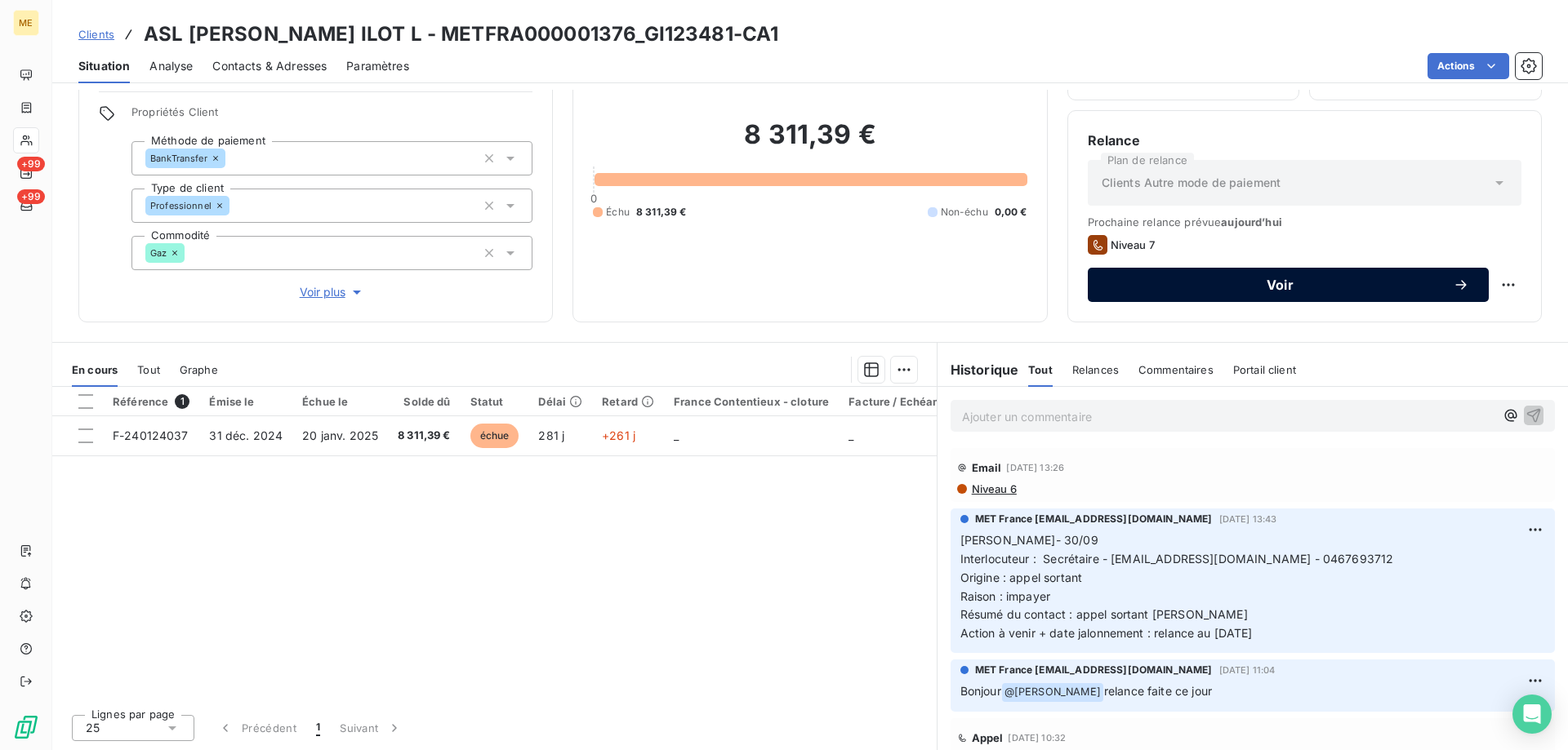
click at [1253, 284] on span "Voir" at bounding box center [1279, 284] width 346 height 13
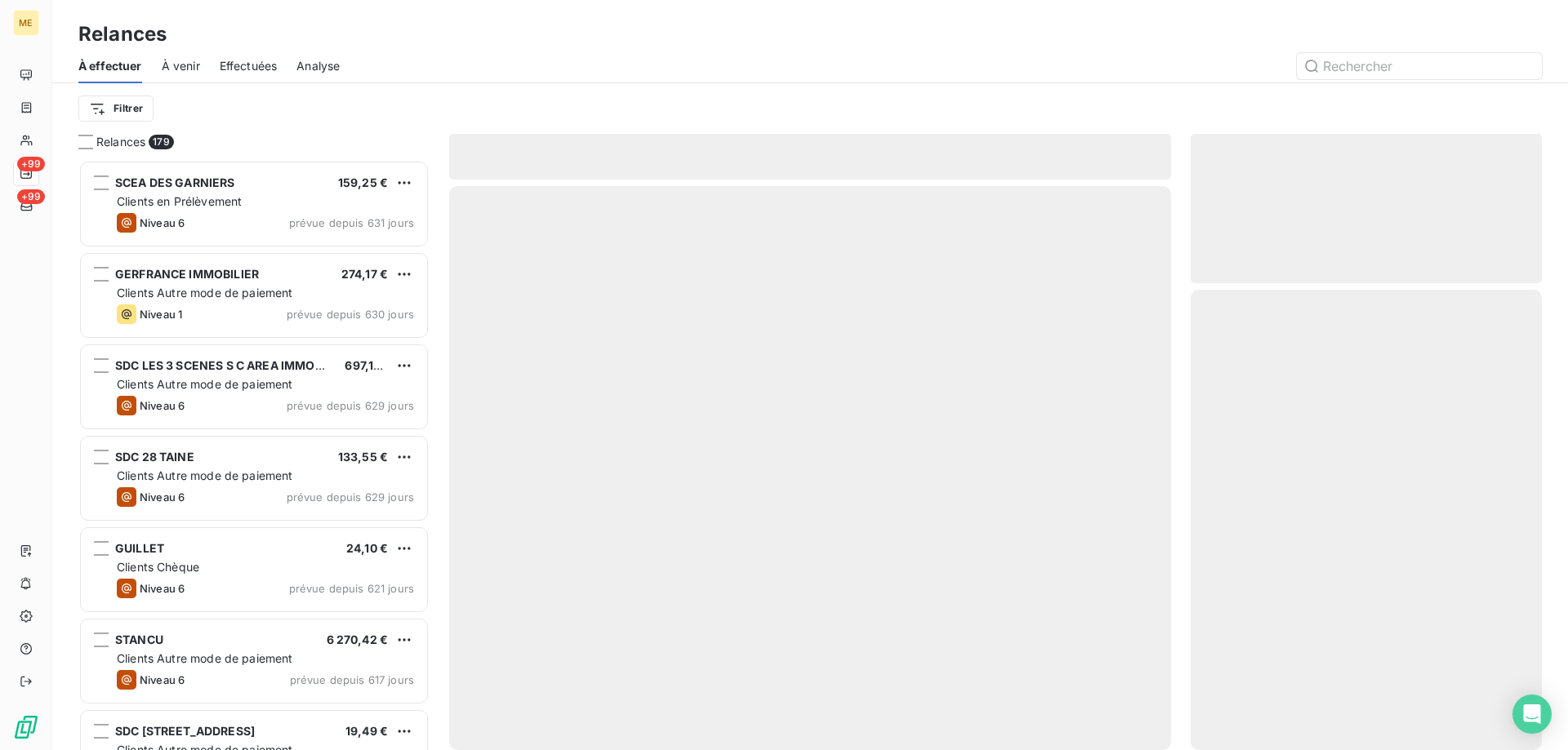
scroll to position [578, 339]
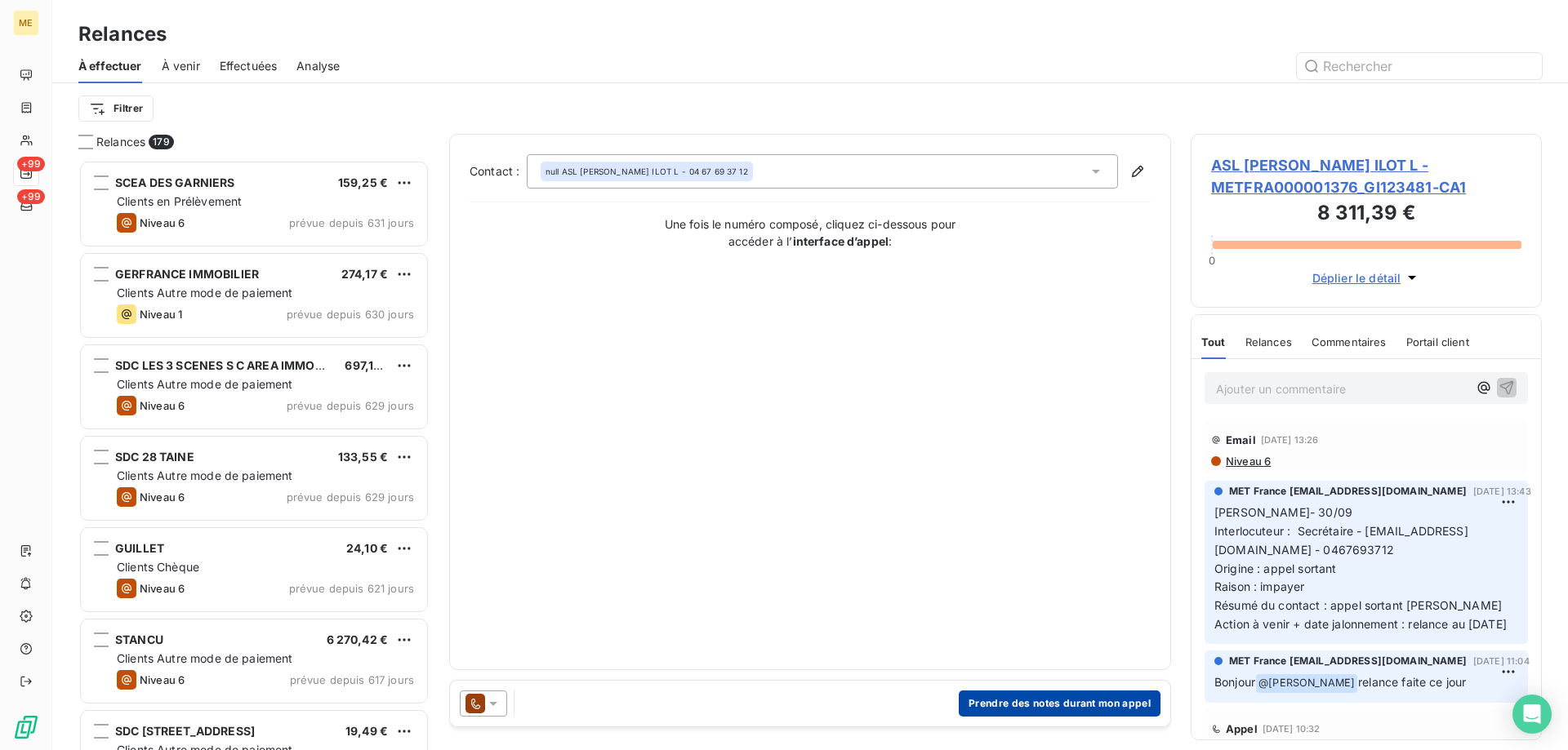
click at [1040, 696] on button "Prendre des notes durant mon appel" at bounding box center [1059, 703] width 202 height 26
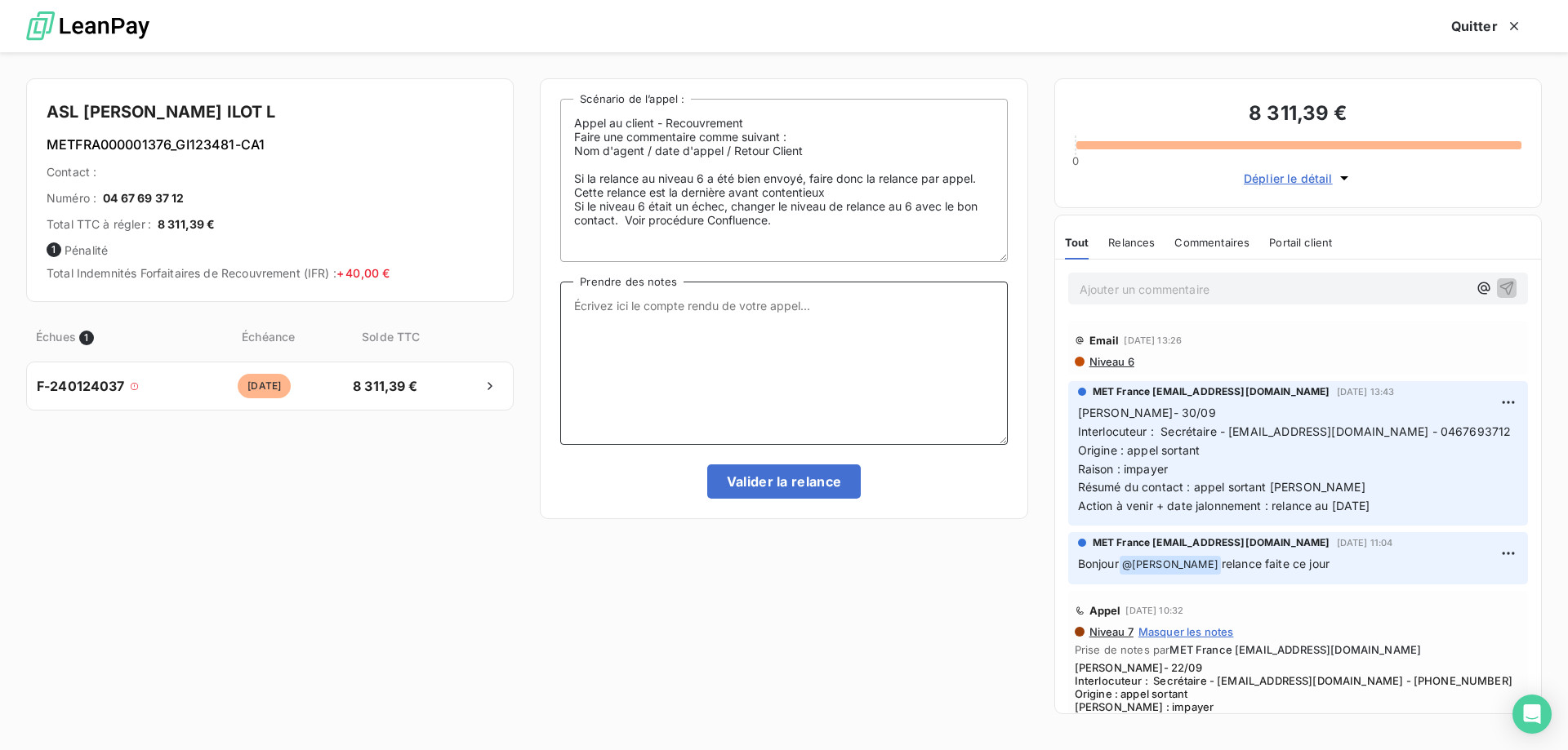
click at [776, 336] on textarea "Prendre des notes" at bounding box center [784, 363] width 447 height 163
paste textarea "Anais - [DATE] 10H06 Interlocuteur : Secrétaire - [EMAIL_ADDRESS][DOMAIN_NAME] …"
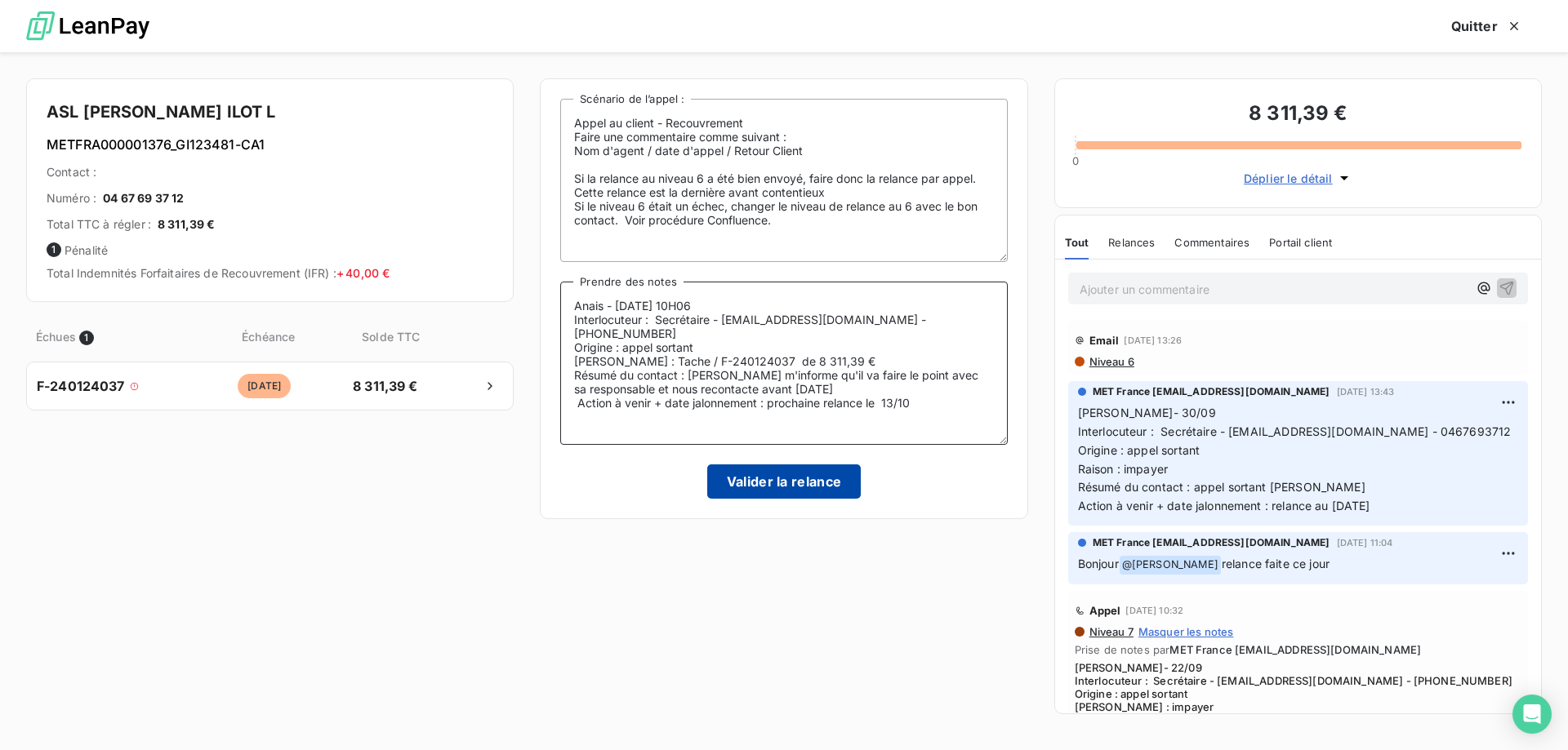
type textarea "Anais - [DATE] 10H06 Interlocuteur : Secrétaire - [EMAIL_ADDRESS][DOMAIN_NAME] …"
click at [781, 477] on button "Valider la relance" at bounding box center [784, 482] width 154 height 34
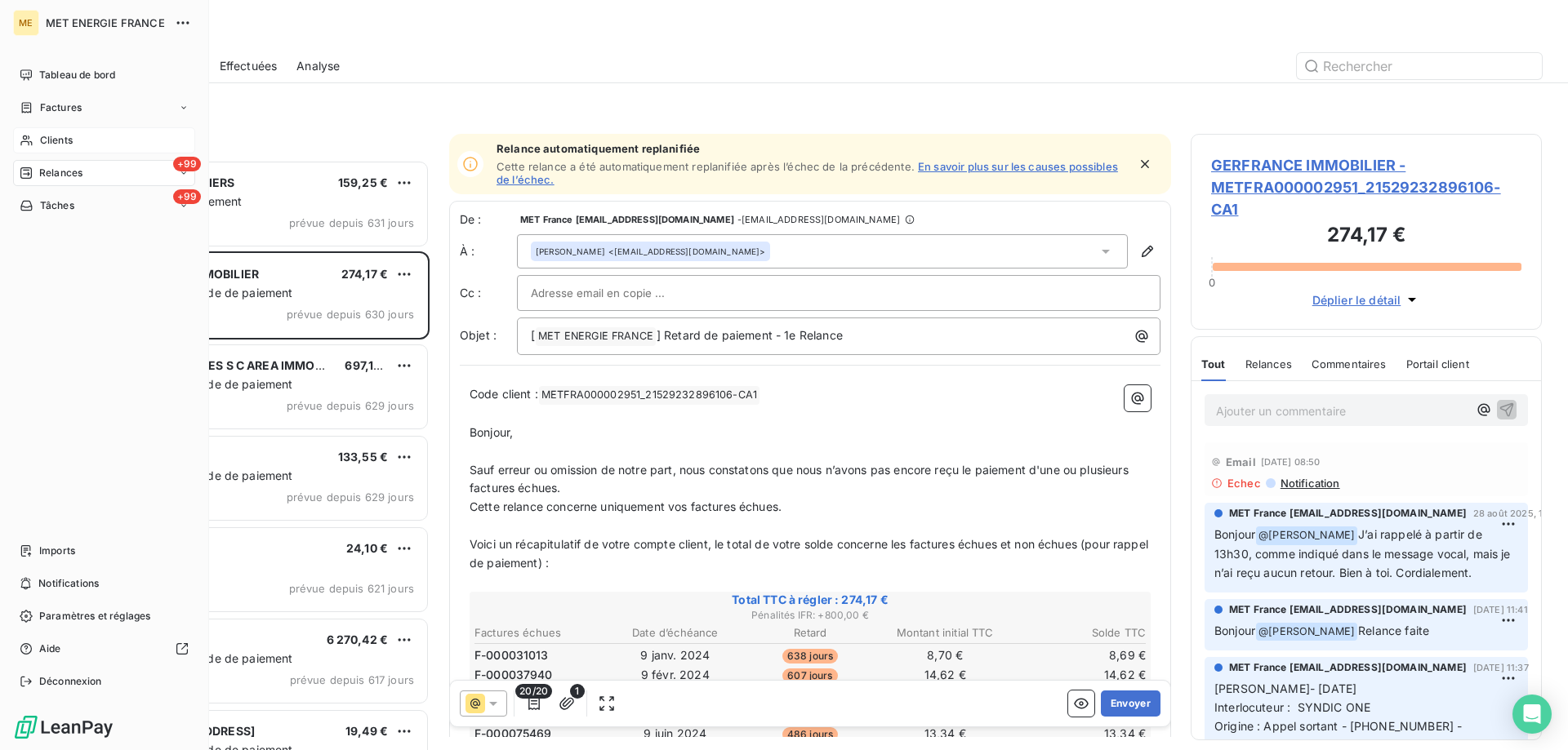
click at [31, 143] on icon at bounding box center [27, 140] width 14 height 13
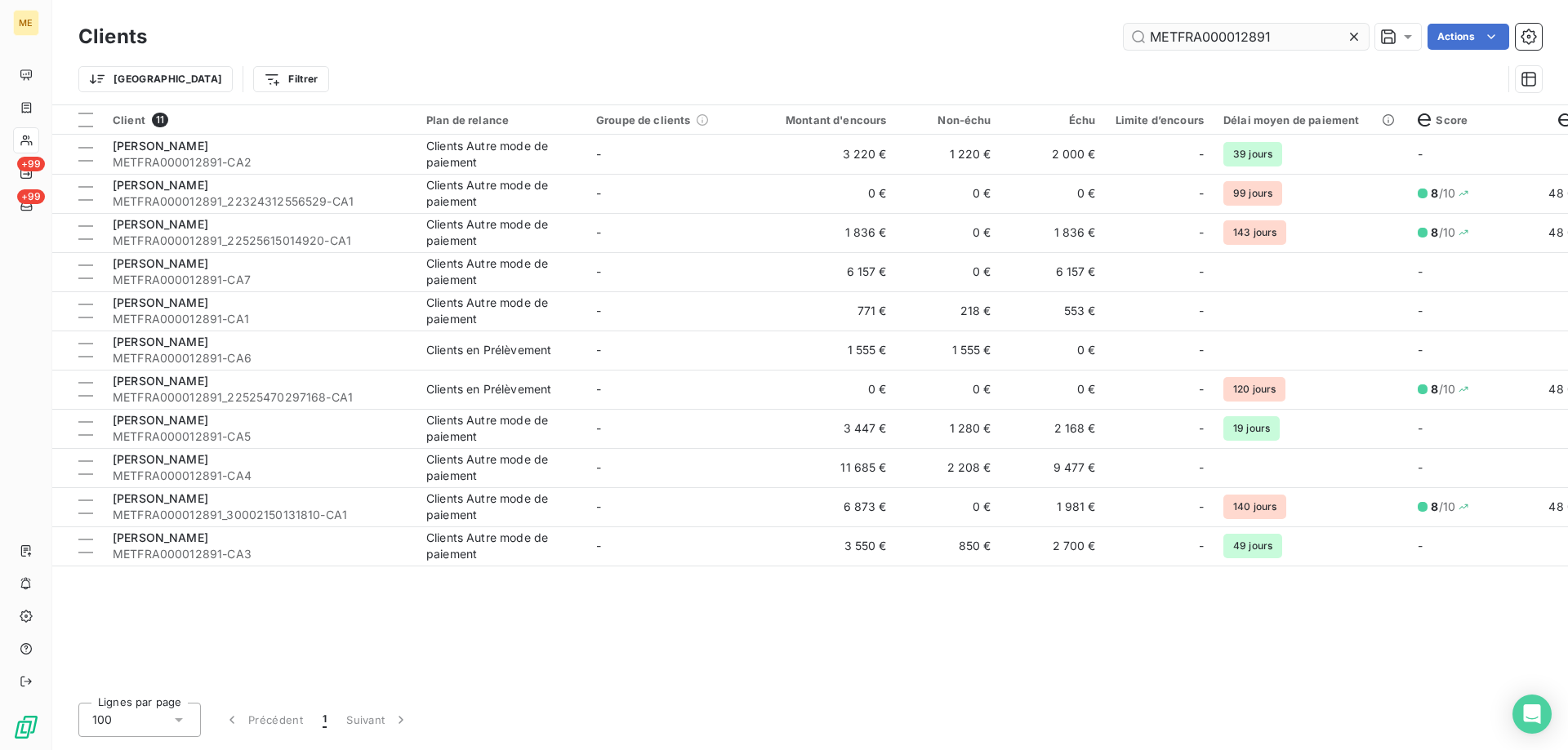
click at [1196, 38] on input "METFRA000012891" at bounding box center [1246, 36] width 245 height 26
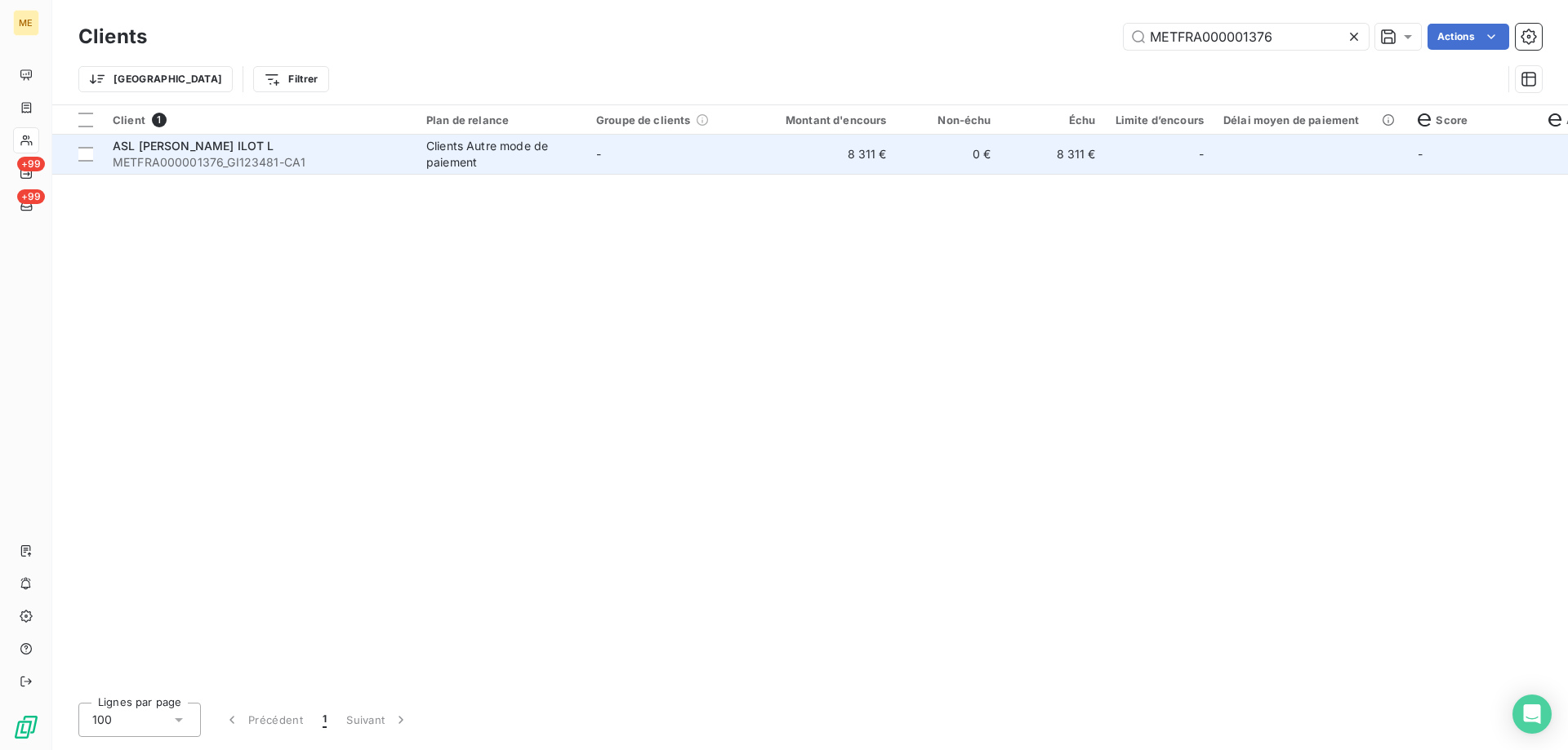
type input "METFRA000001376"
click at [655, 158] on td "-" at bounding box center [671, 153] width 170 height 39
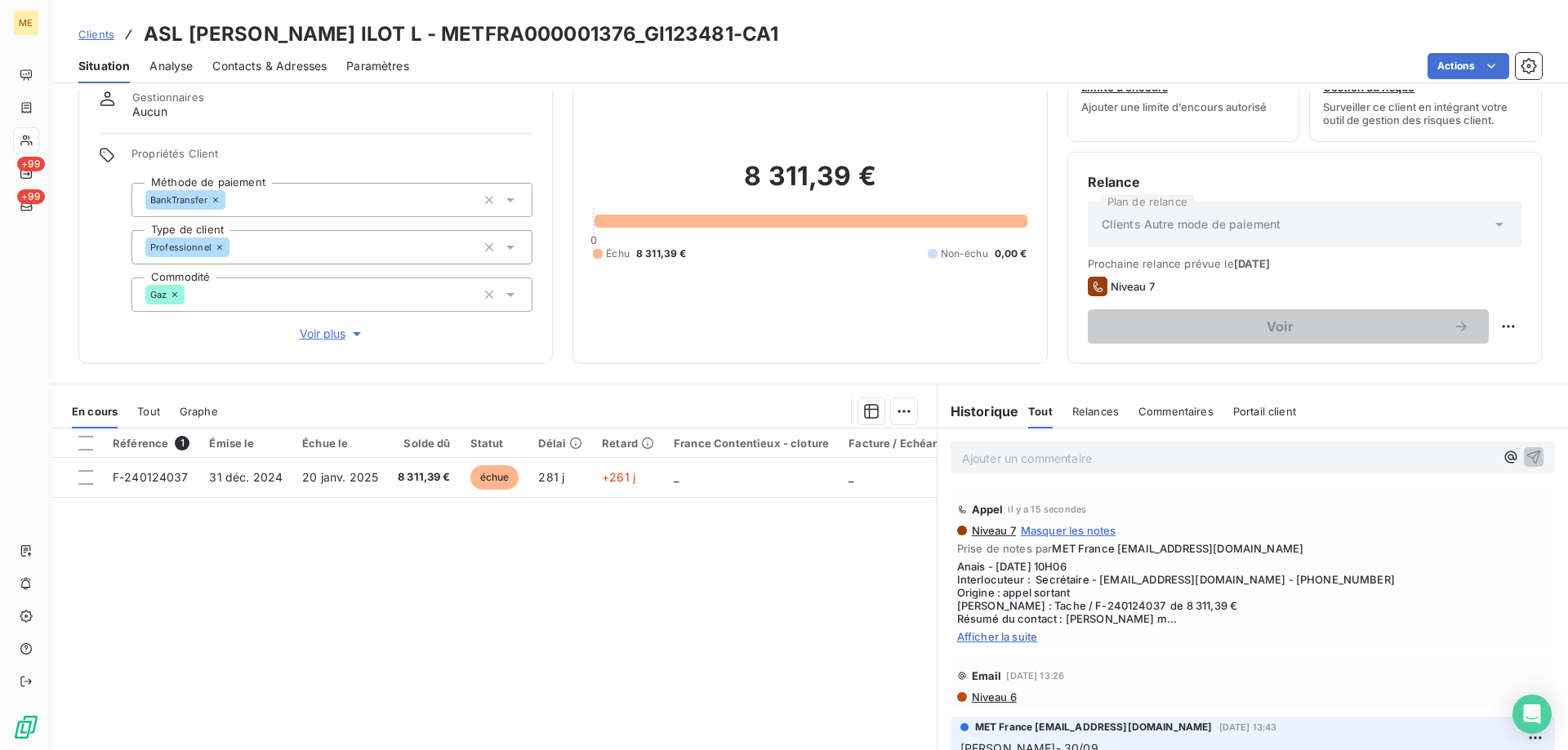
scroll to position [103, 0]
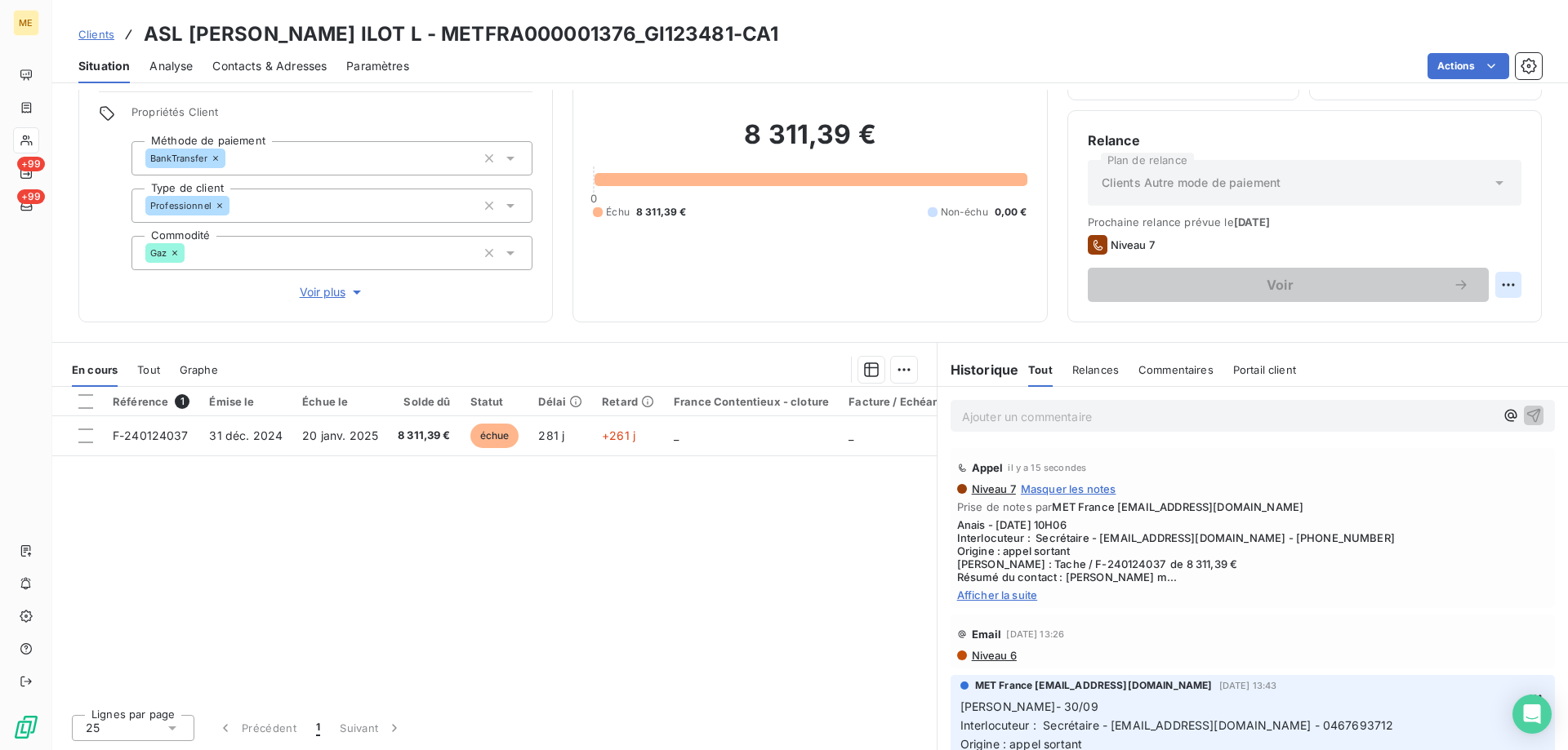
click at [1493, 289] on html "ME +99 +99 Clients ASL JACQUES COEUR ILOT L - METFRA000001376_GI123481-CA1 Situ…" at bounding box center [784, 457] width 1568 height 914
click at [1481, 328] on div "Replanifier cette action" at bounding box center [1428, 321] width 147 height 26
select select "9"
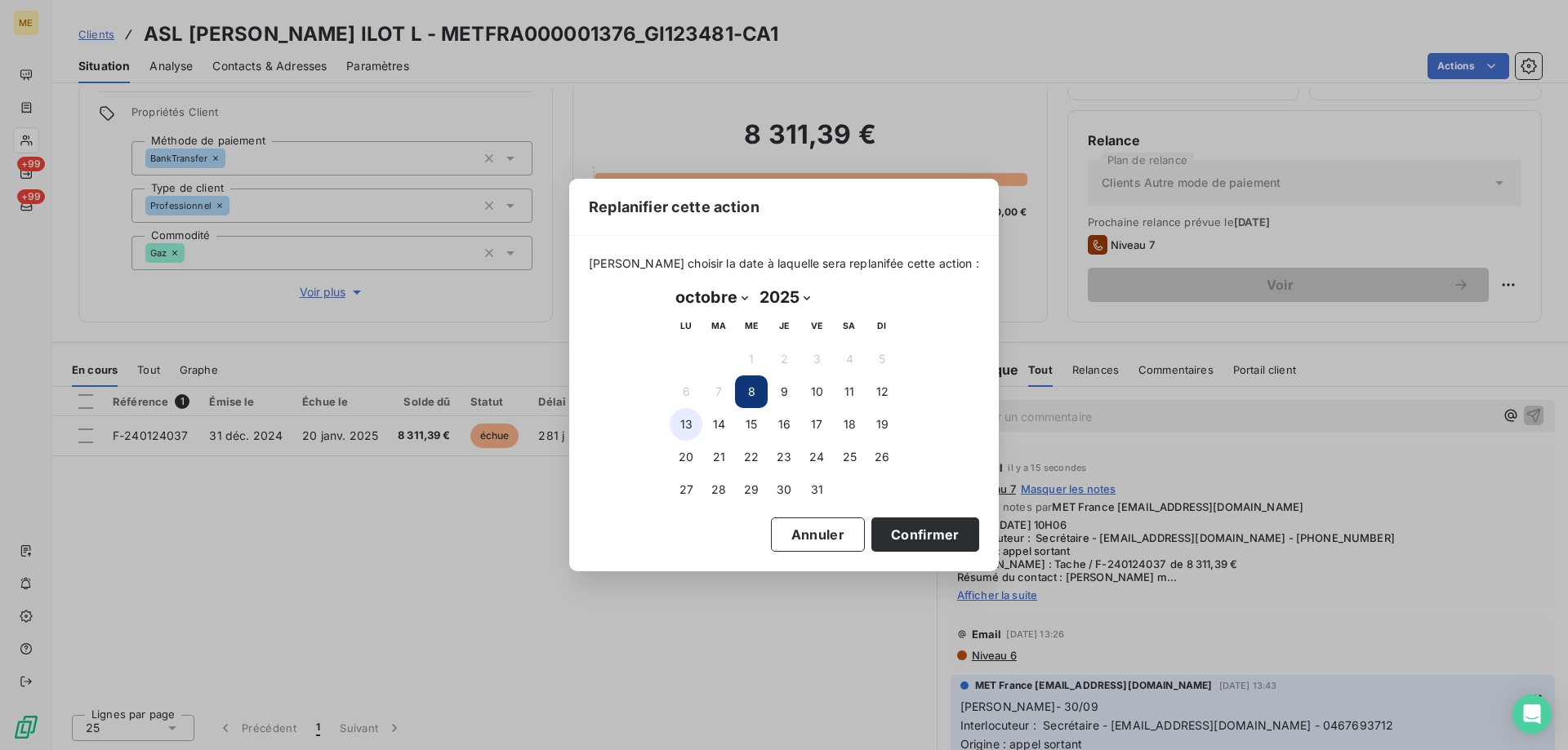
click at [688, 422] on button "13" at bounding box center [686, 425] width 33 height 33
click at [940, 542] on button "Confirmer" at bounding box center [925, 535] width 108 height 34
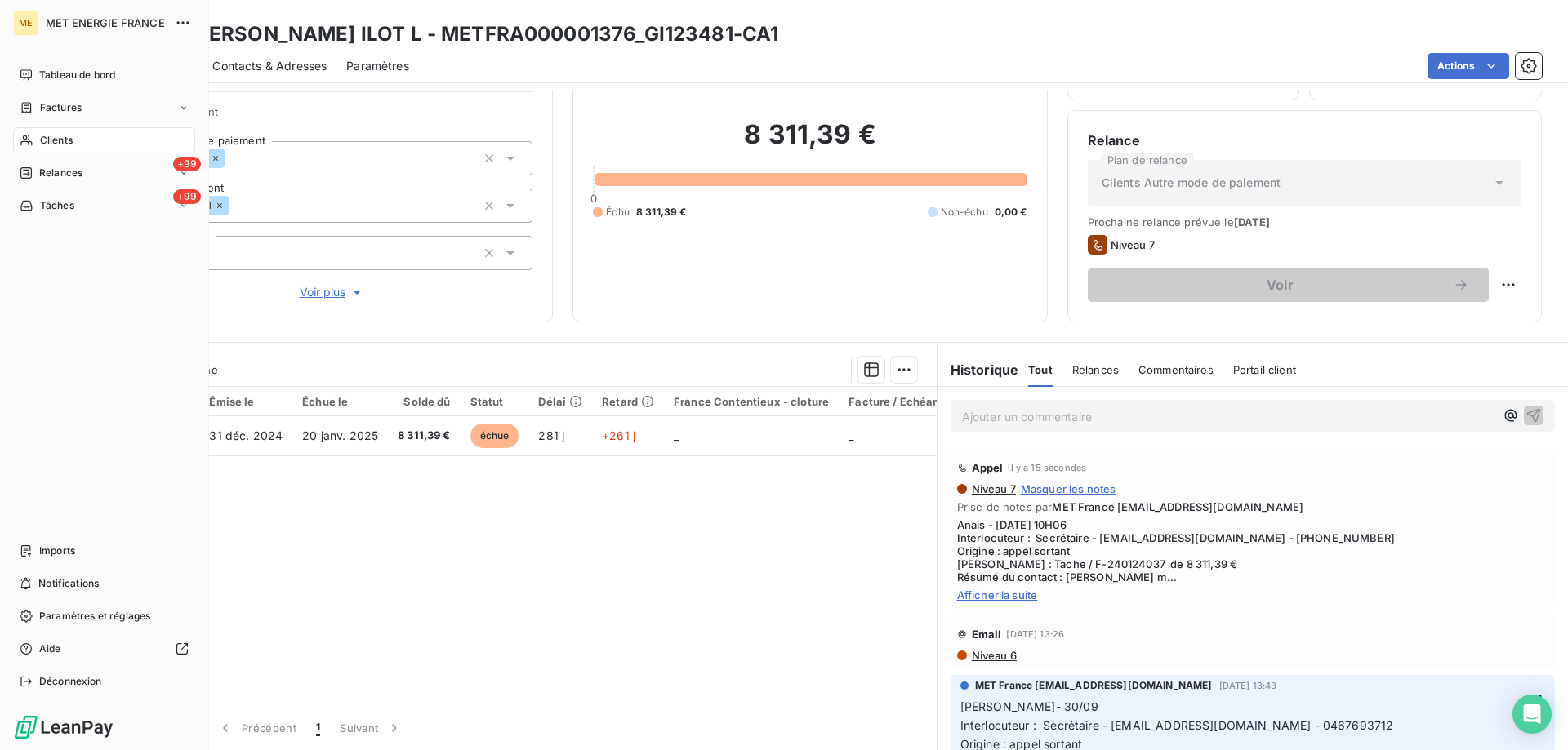
click at [37, 204] on div "Tâches" at bounding box center [47, 205] width 54 height 15
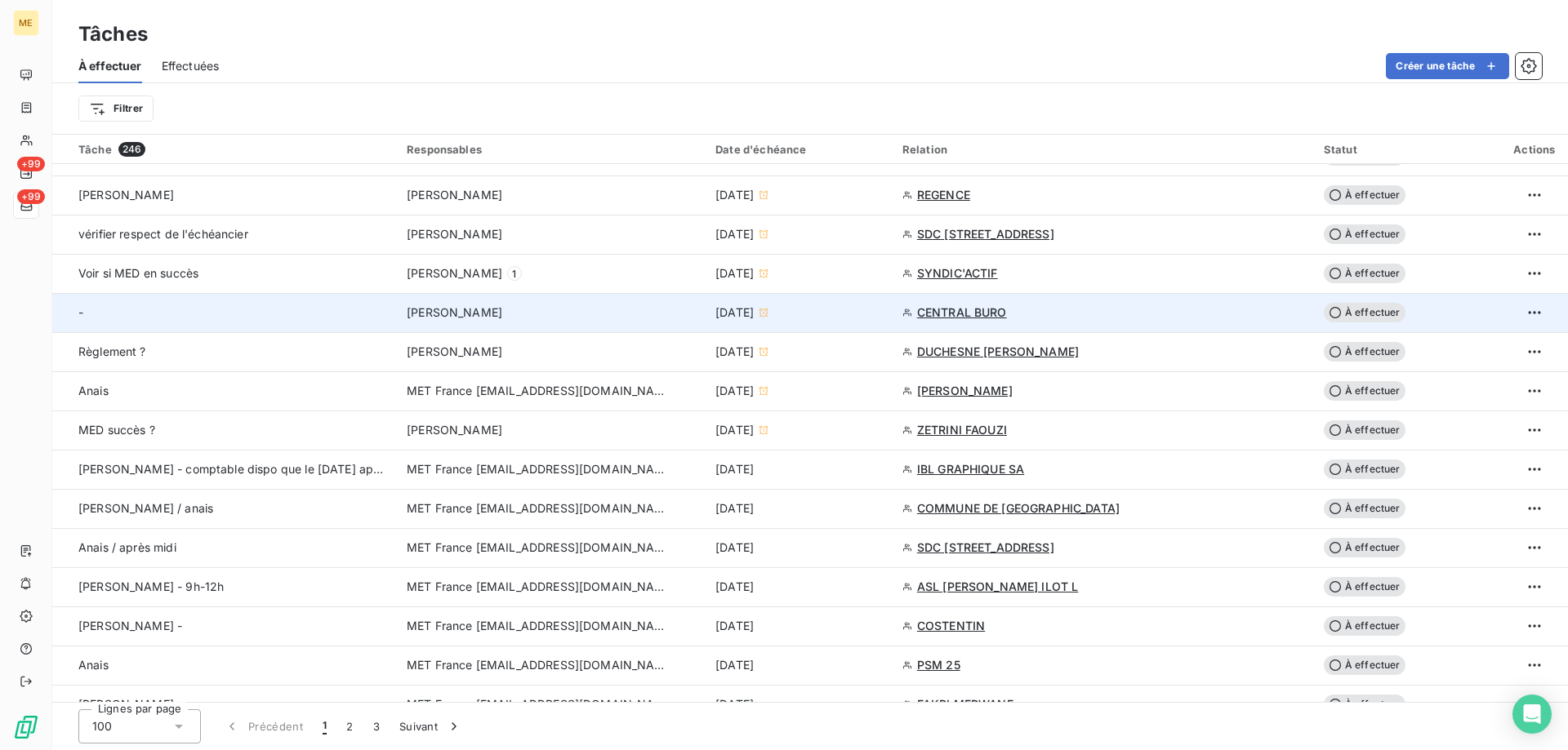
scroll to position [734, 0]
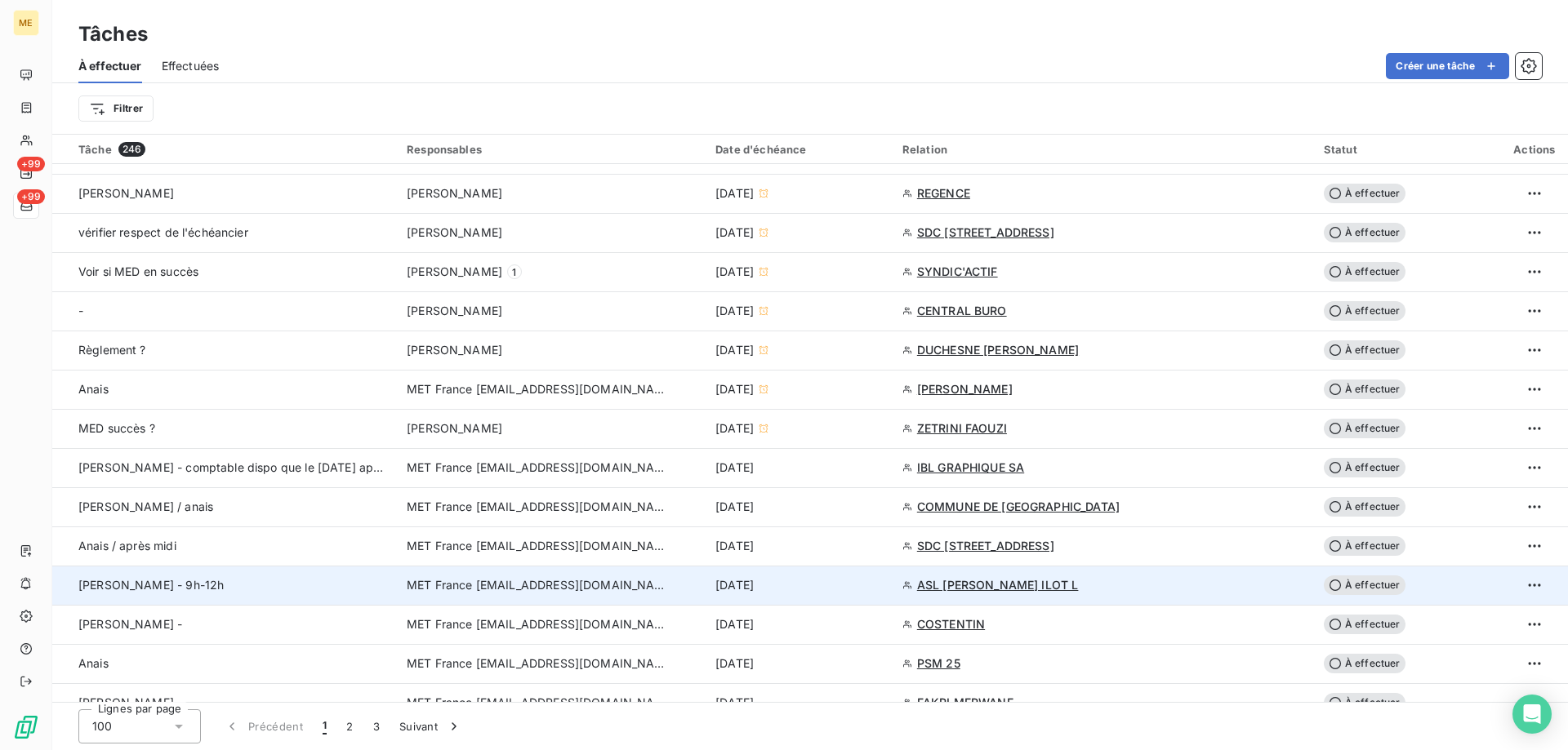
click at [836, 584] on div "[DATE]" at bounding box center [799, 585] width 167 height 16
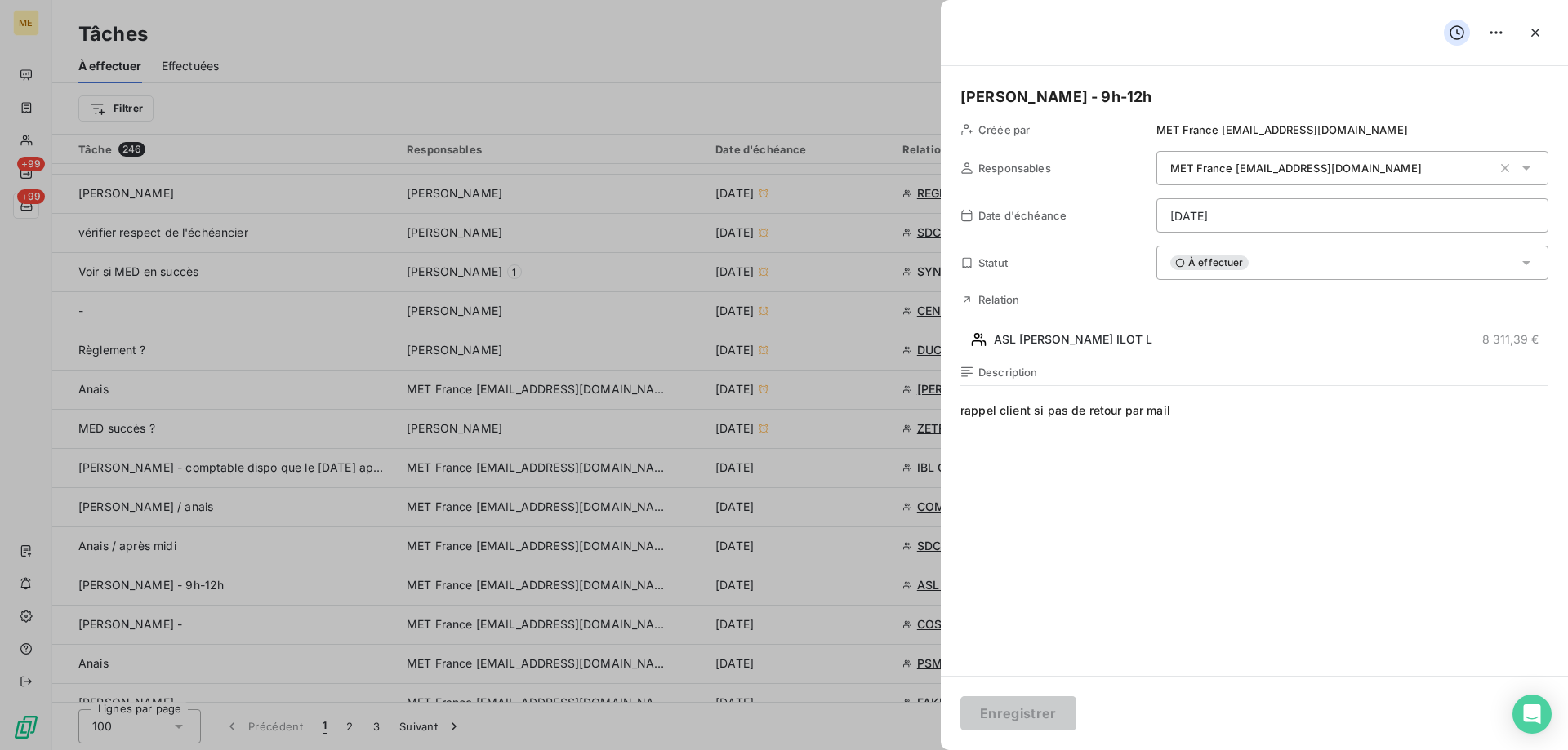
click at [1260, 222] on html "ME +99 +99 Tâches À effectuer Effectuées Créer une tâche Filtrer Tâche 246 Resp…" at bounding box center [784, 457] width 1568 height 914
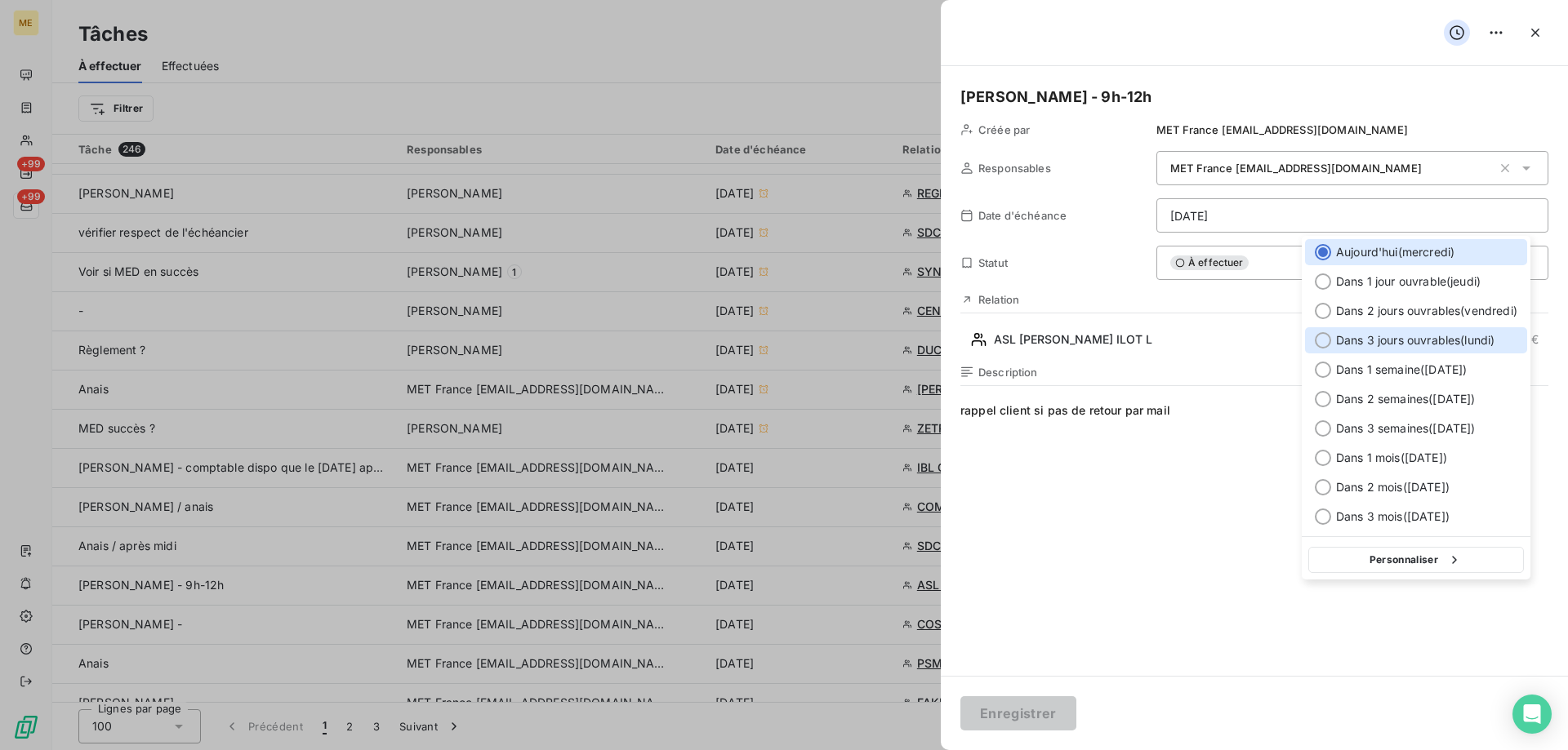
click at [1439, 339] on span "Dans 3 jours ouvrables ( [DATE] )" at bounding box center [1415, 341] width 159 height 16
type input "[DATE]"
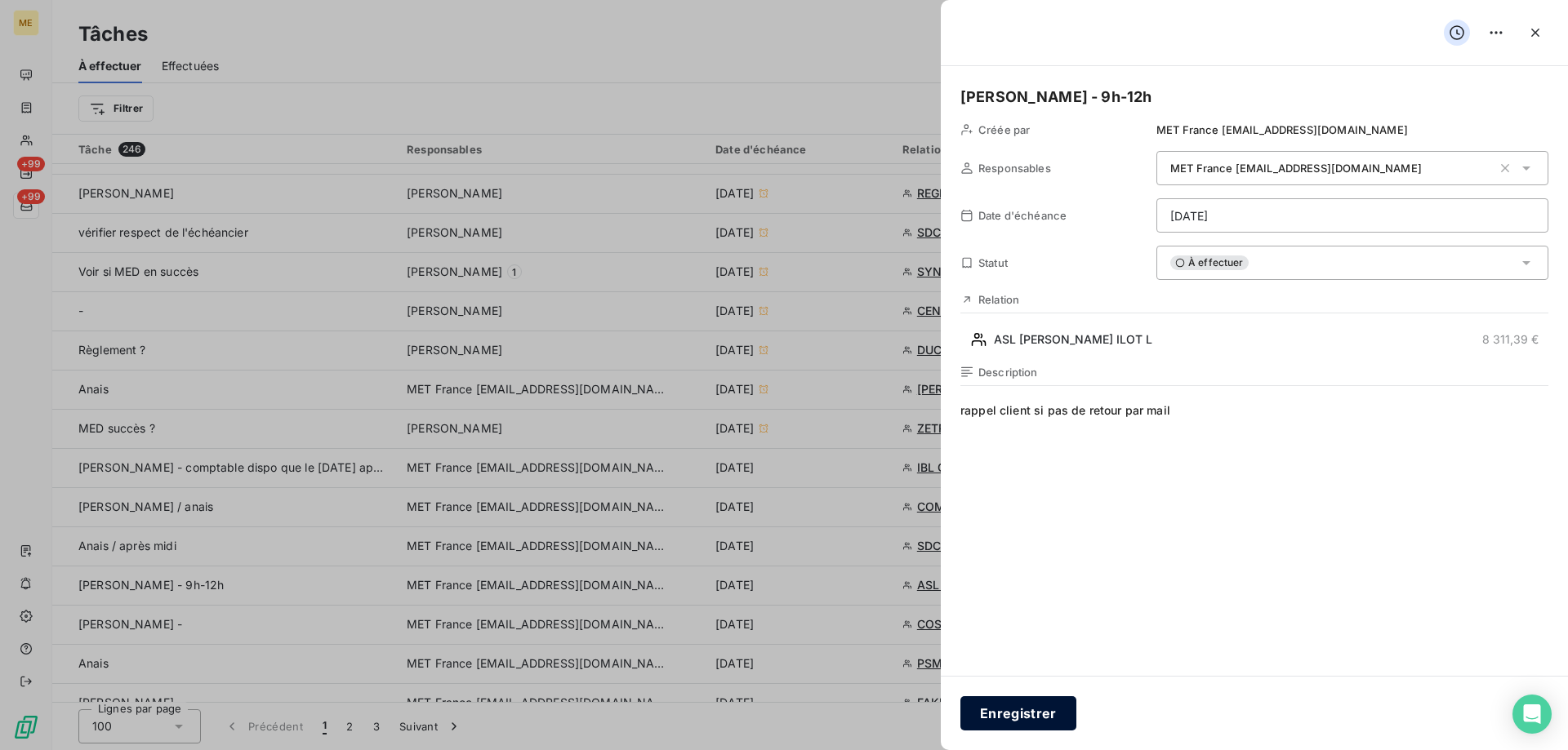
click at [1013, 715] on button "Enregistrer" at bounding box center [1018, 714] width 116 height 34
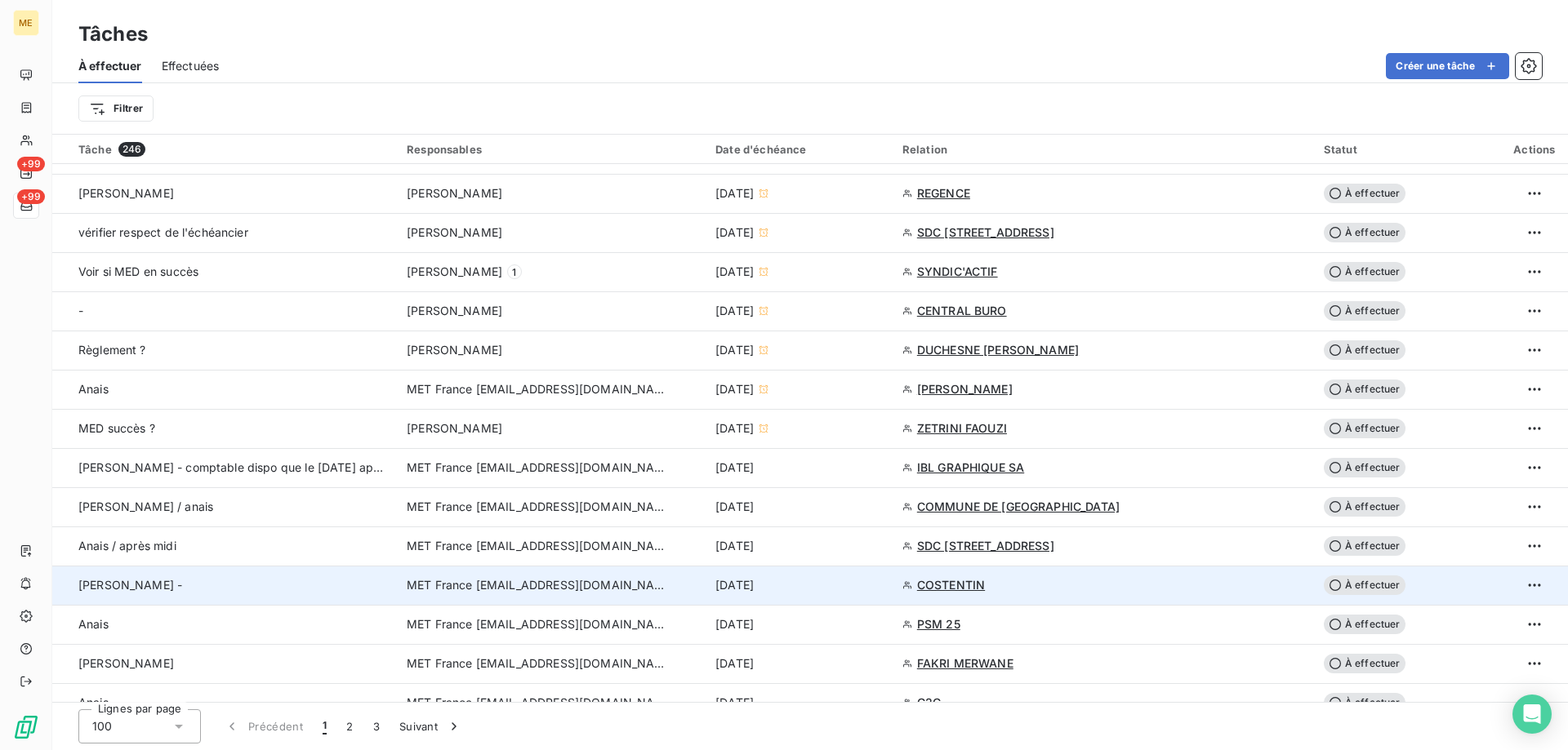
click at [815, 589] on div "[DATE]" at bounding box center [799, 585] width 167 height 16
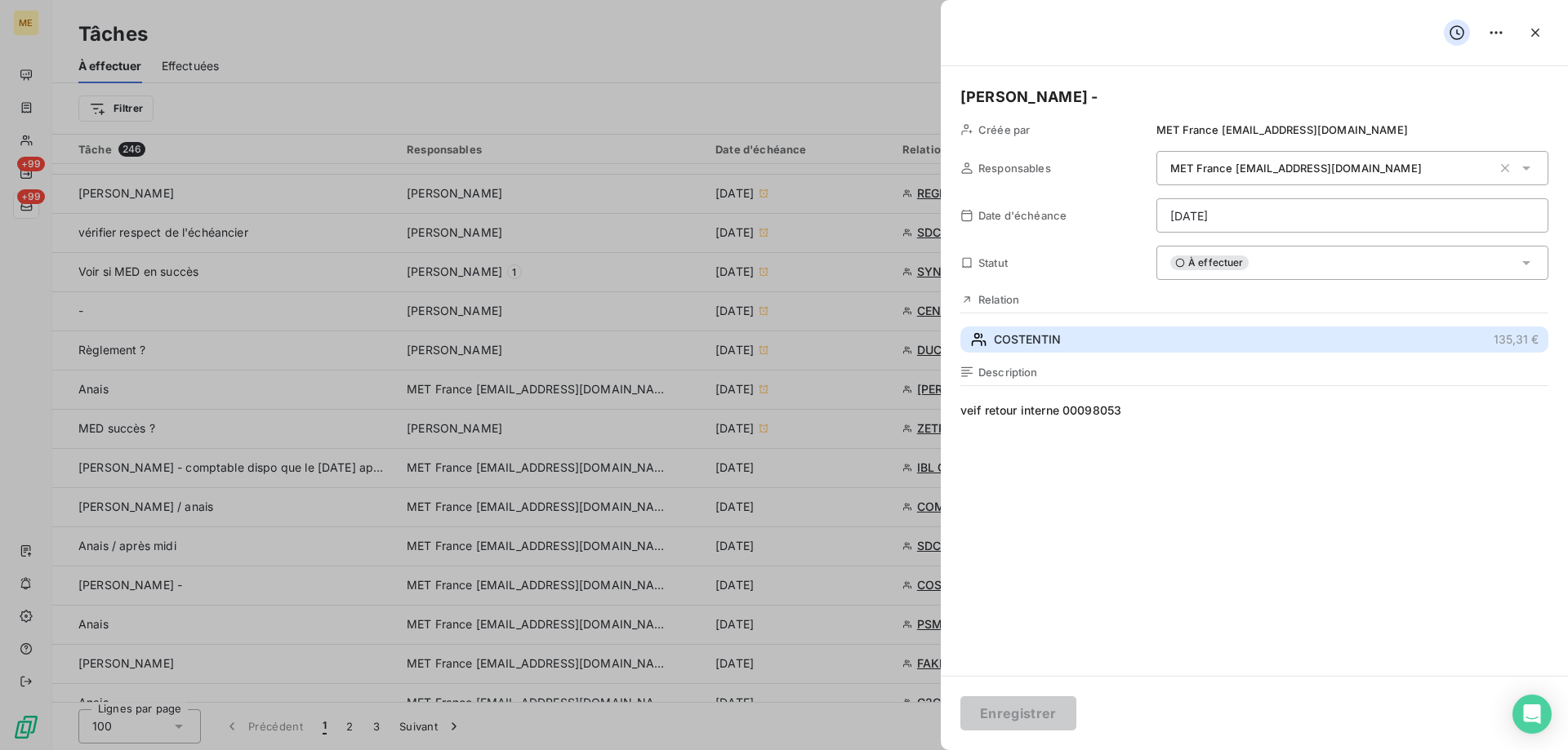
click at [1092, 350] on button "COSTENTIN 135,31 €" at bounding box center [1254, 340] width 588 height 26
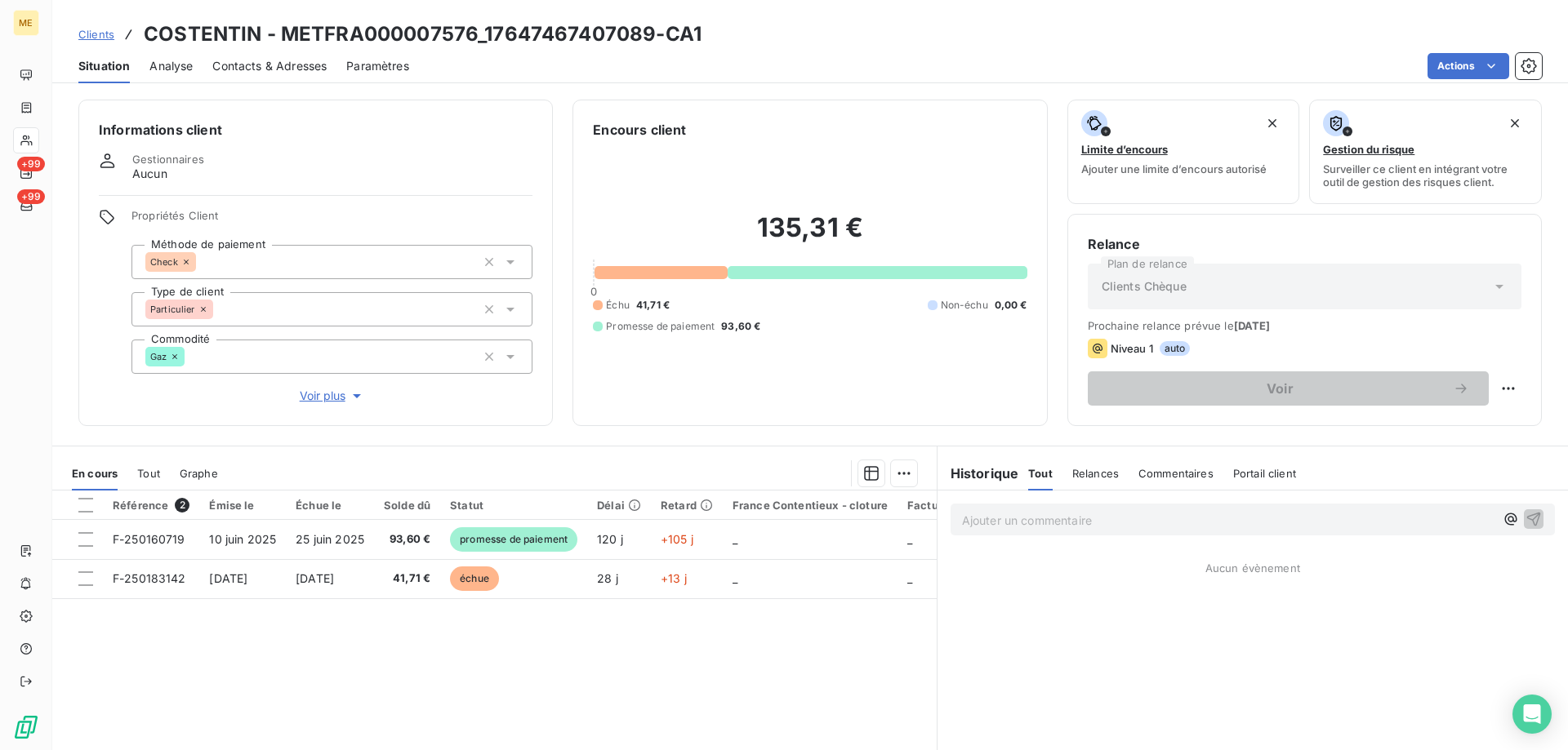
click at [325, 388] on span "Voir plus" at bounding box center [333, 396] width 66 height 16
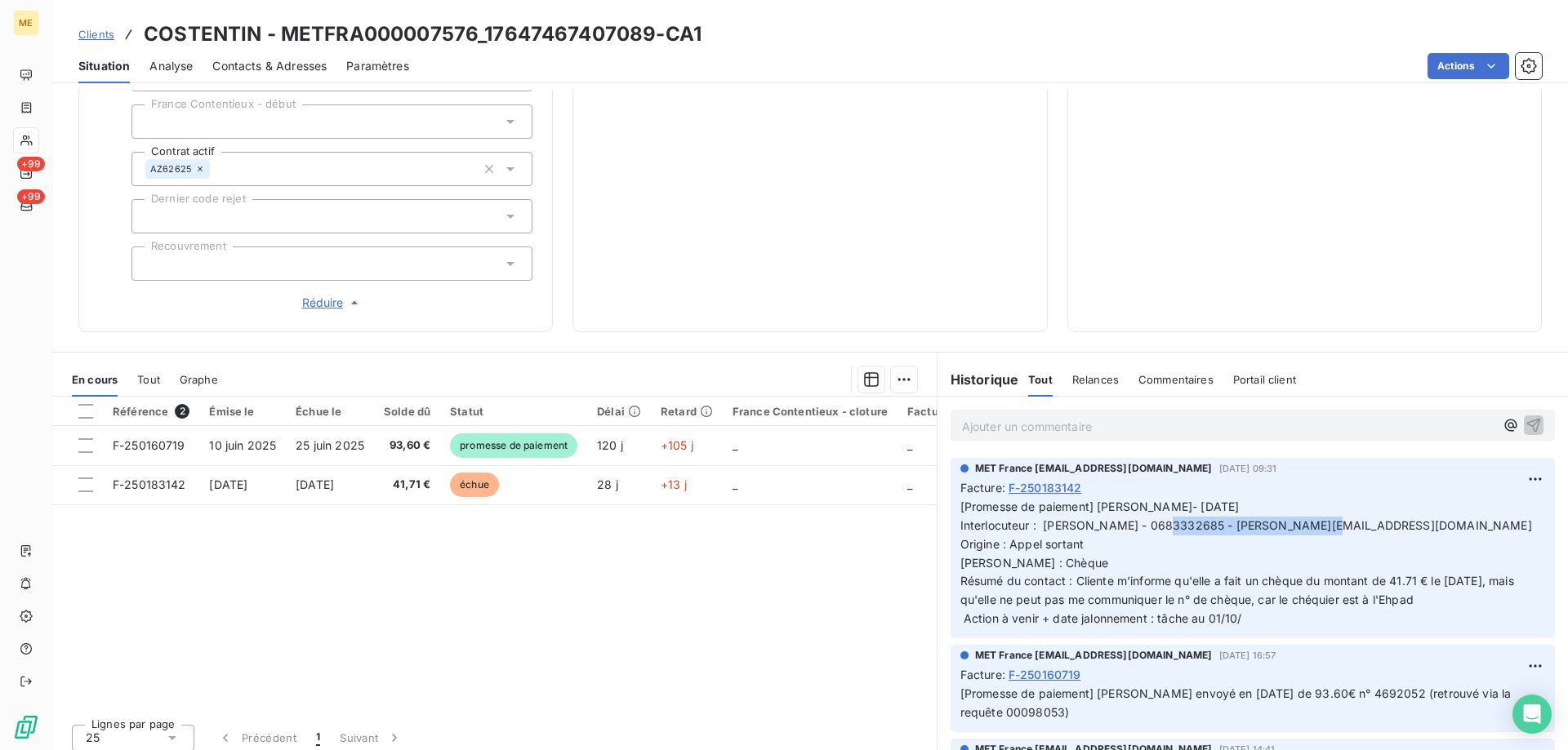
drag, startPoint x: 1363, startPoint y: 511, endPoint x: 1200, endPoint y: 514, distance: 163.0
click at [1200, 514] on p "[Promesse de paiement] [PERSON_NAME]- [DATE] Interlocuteur : [PERSON_NAME] - 06…" at bounding box center [1253, 564] width 584 height 131
click at [1215, 515] on span "[Promesse de paiement] [PERSON_NAME]- [DATE] Interlocuteur : [PERSON_NAME] - 06…" at bounding box center [1246, 563] width 572 height 126
drag, startPoint x: 655, startPoint y: 41, endPoint x: 484, endPoint y: 39, distance: 171.0
click at [484, 39] on h3 "COSTENTIN - METFRA000007576_17647467407089-CA1" at bounding box center [422, 34] width 558 height 29
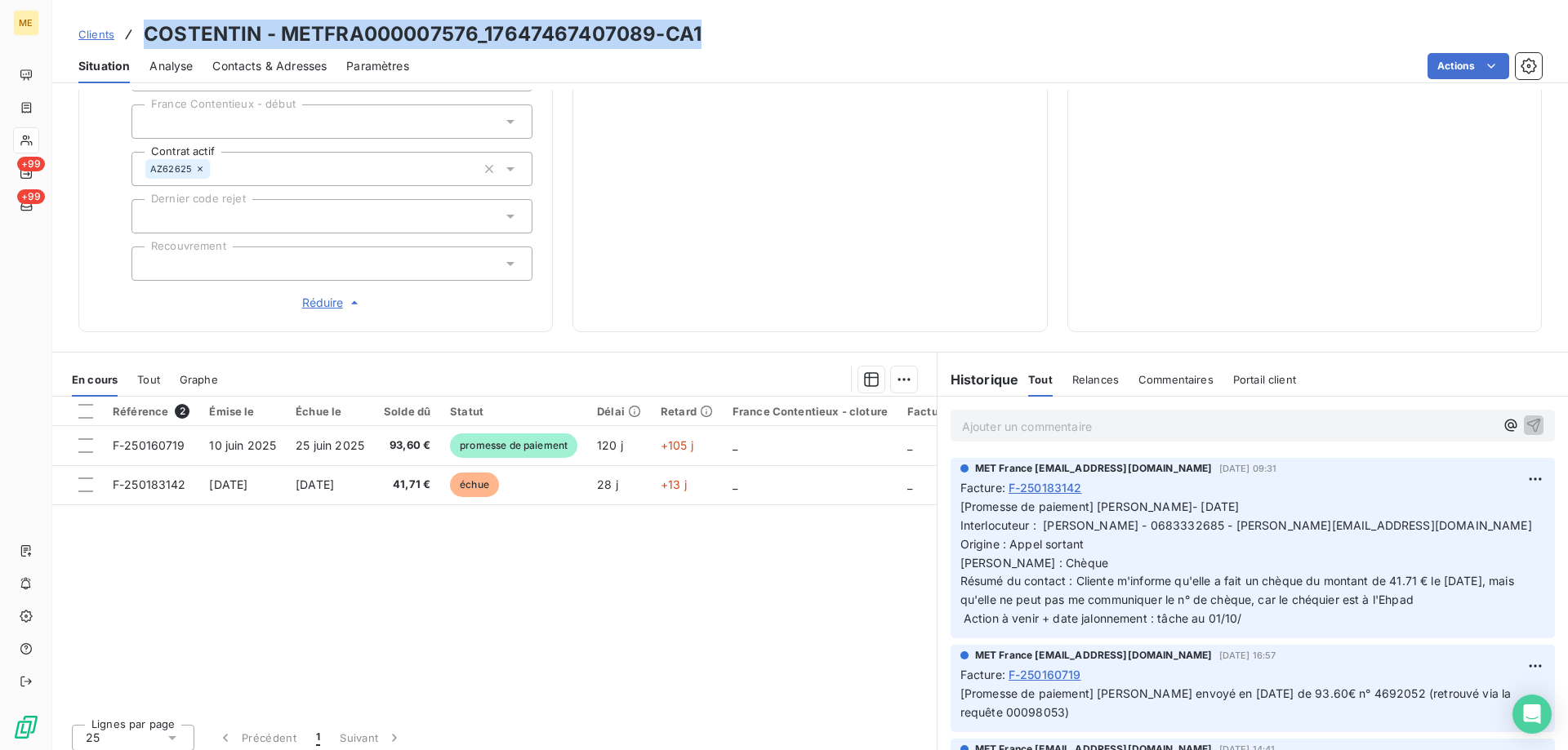
drag, startPoint x: 719, startPoint y: 29, endPoint x: 142, endPoint y: 25, distance: 577.0
click at [142, 25] on div "Clients COSTENTIN - METFRA000007576_17647467407089-CA1" at bounding box center [810, 34] width 1515 height 29
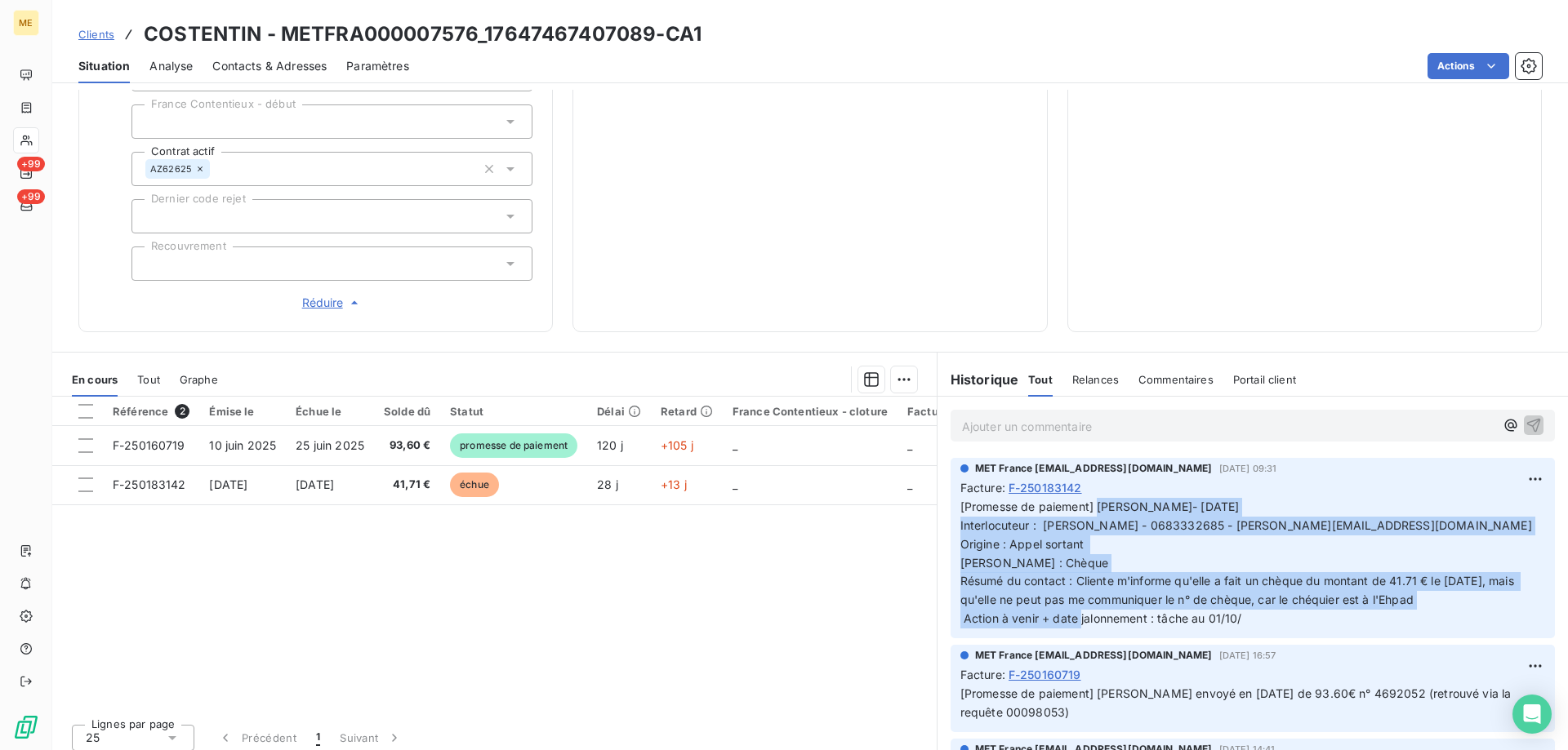
drag, startPoint x: 1259, startPoint y: 609, endPoint x: 1090, endPoint y: 497, distance: 202.7
click at [1090, 498] on p "[Promesse de paiement] [PERSON_NAME]- [DATE] Interlocuteur : [PERSON_NAME] - 06…" at bounding box center [1253, 564] width 584 height 131
click at [1009, 541] on p "[Promesse de paiement] [PERSON_NAME]- [DATE] Interlocuteur : [PERSON_NAME] - 06…" at bounding box center [1253, 564] width 584 height 131
click at [1006, 559] on span "[Promesse de paiement] [PERSON_NAME]- [DATE] Interlocuteur : [PERSON_NAME] - 06…" at bounding box center [1246, 563] width 572 height 126
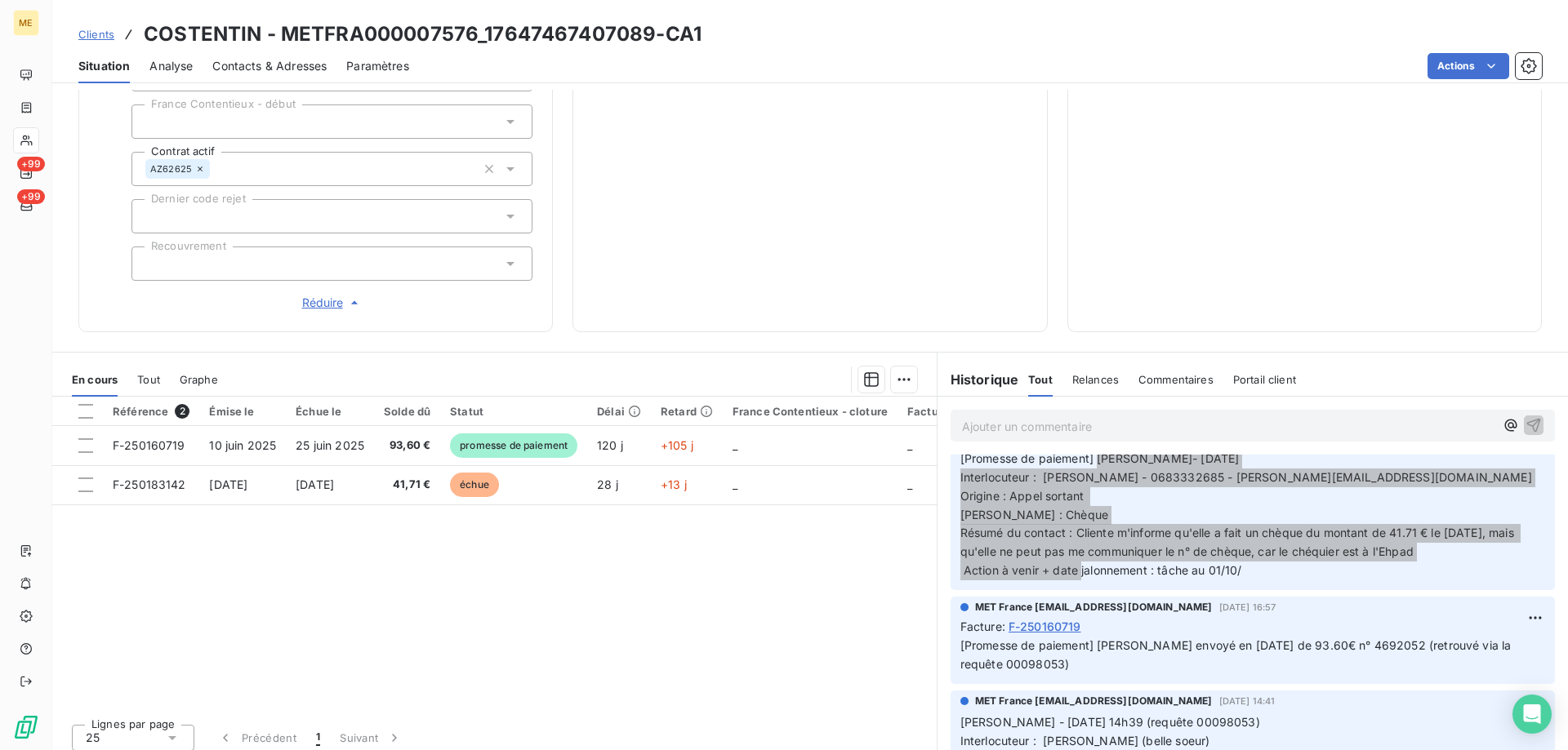
scroll to position [82, 0]
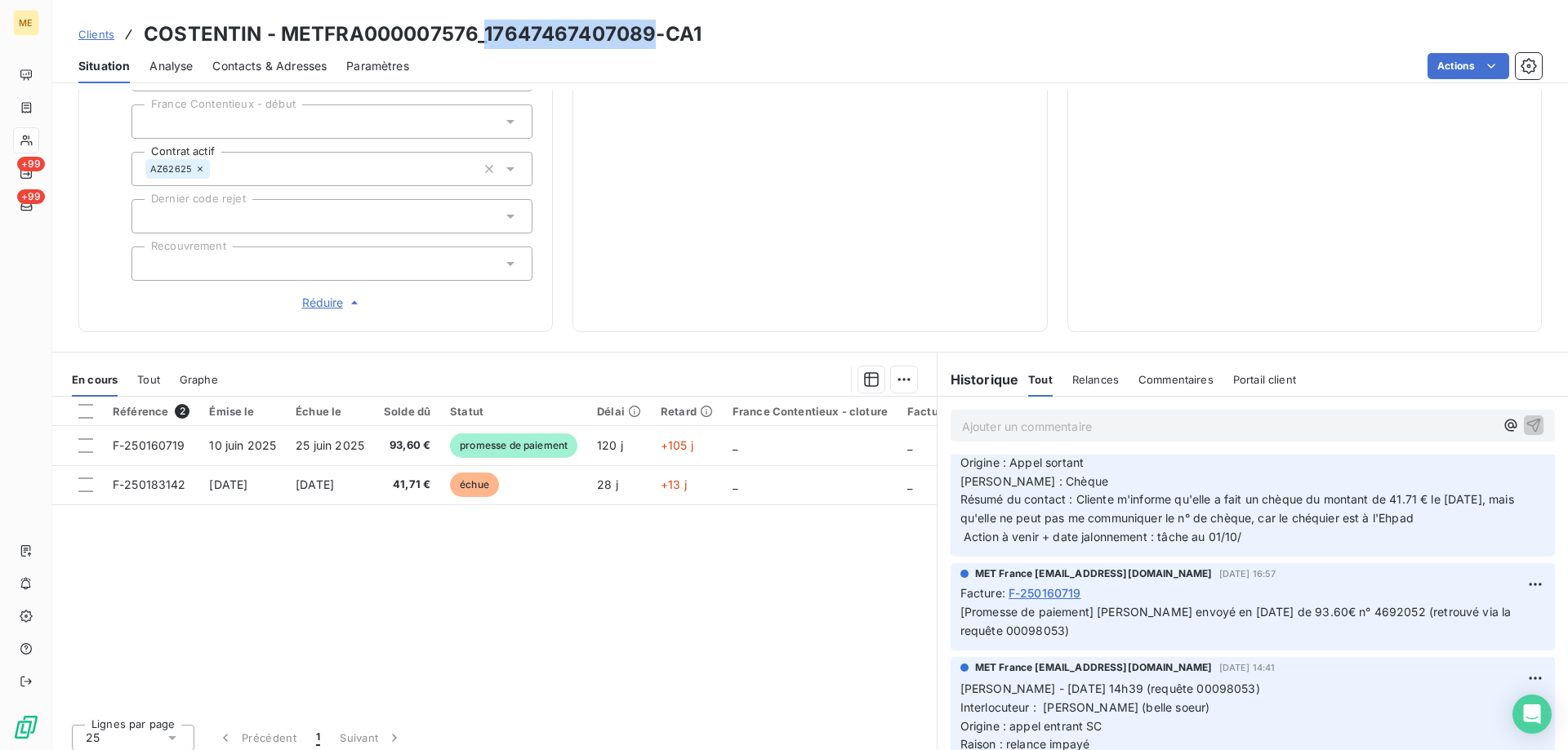
drag, startPoint x: 643, startPoint y: 37, endPoint x: 478, endPoint y: 39, distance: 165.0
click at [478, 39] on h3 "COSTENTIN - METFRA000007576_17647467407089-CA1" at bounding box center [422, 34] width 558 height 29
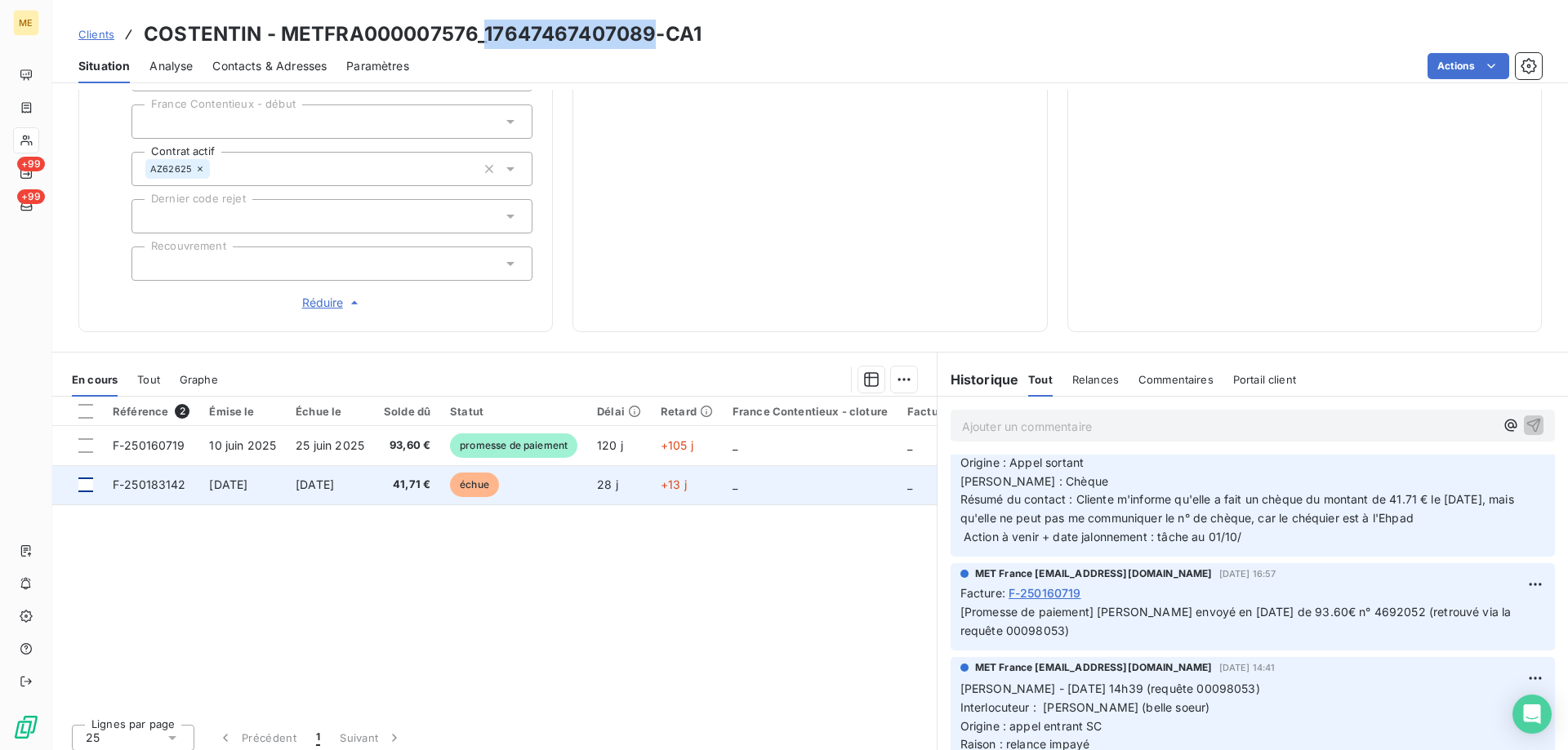
click at [85, 480] on div at bounding box center [85, 484] width 15 height 15
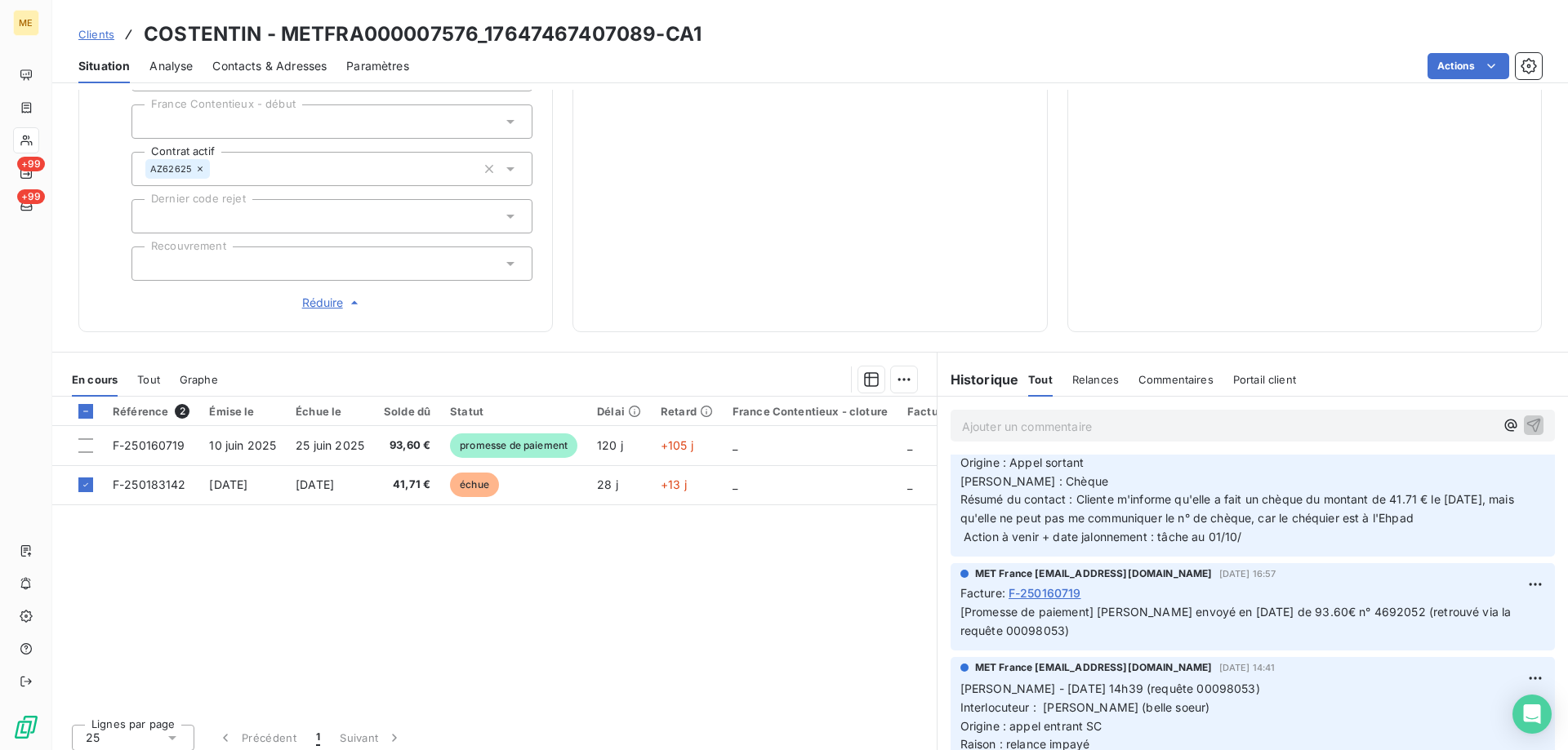
click at [921, 368] on div "En cours Tout Graphe" at bounding box center [495, 380] width 884 height 34
click at [894, 373] on html "ME +99 +99 Clients COSTENTIN - METFRA000007576_17647467407089-CA1 Situation Ana…" at bounding box center [784, 457] width 1568 height 914
click at [828, 436] on div "Ajouter une promesse de paiement (1 facture)" at bounding box center [757, 435] width 288 height 26
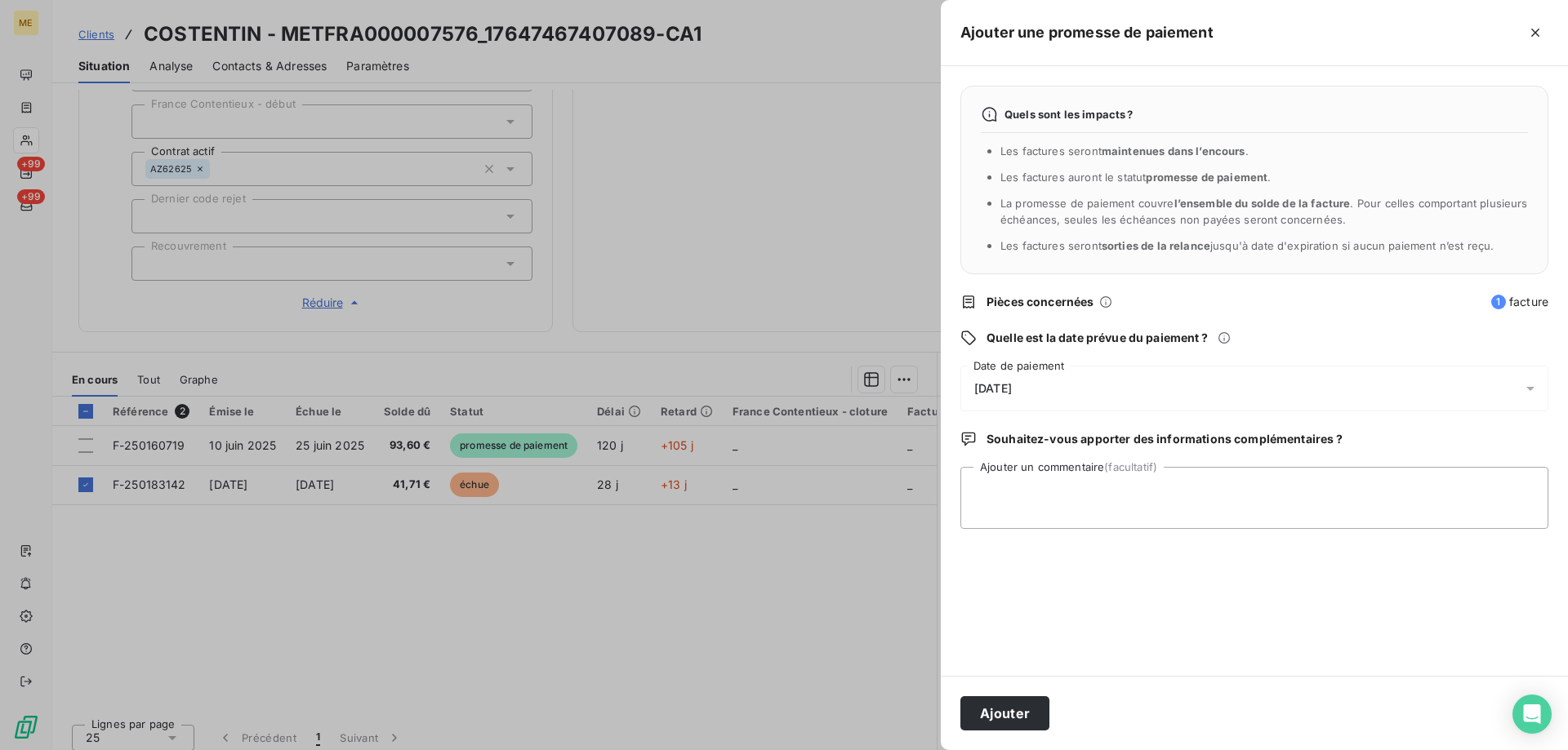
click at [1105, 381] on div "[DATE]" at bounding box center [1254, 388] width 588 height 46
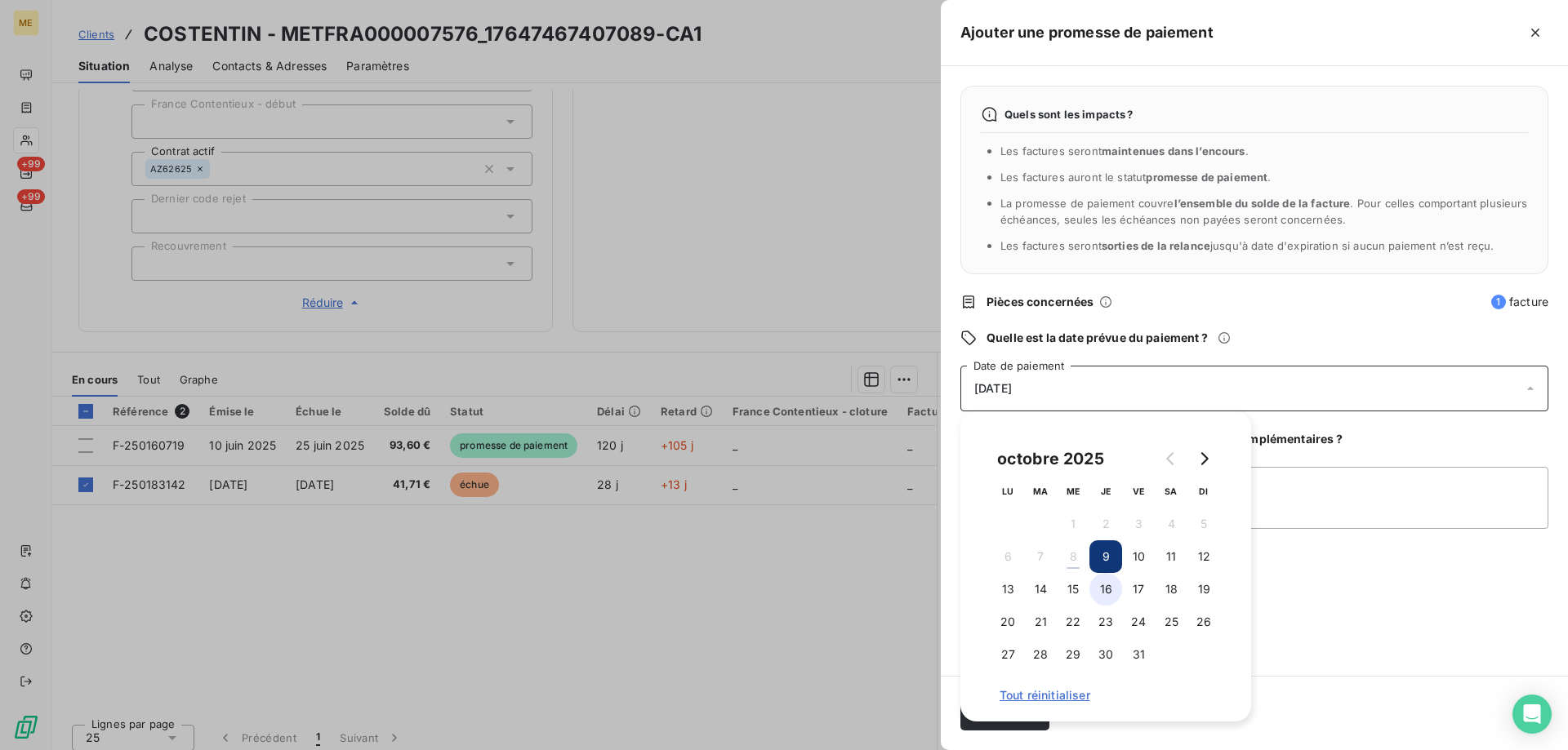
click at [1107, 587] on button "16" at bounding box center [1106, 590] width 33 height 33
click at [1309, 492] on textarea "Ajouter un commentaire (facultatif)" at bounding box center [1254, 498] width 588 height 62
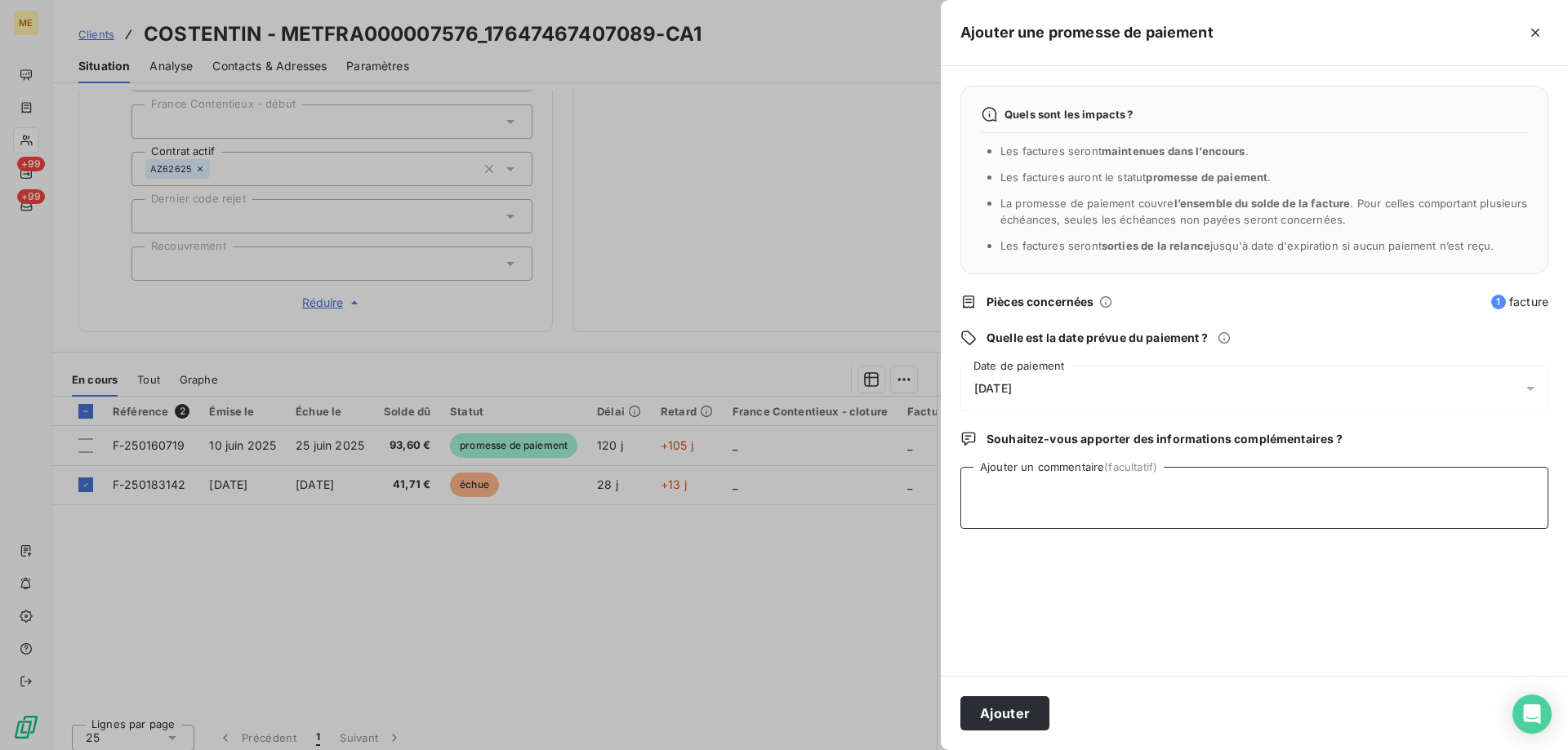
paste textarea "Anais - [DATE] 10H20 Interlocuteur : [PERSON_NAME] - 0683332685 - [PERSON_NAME]…"
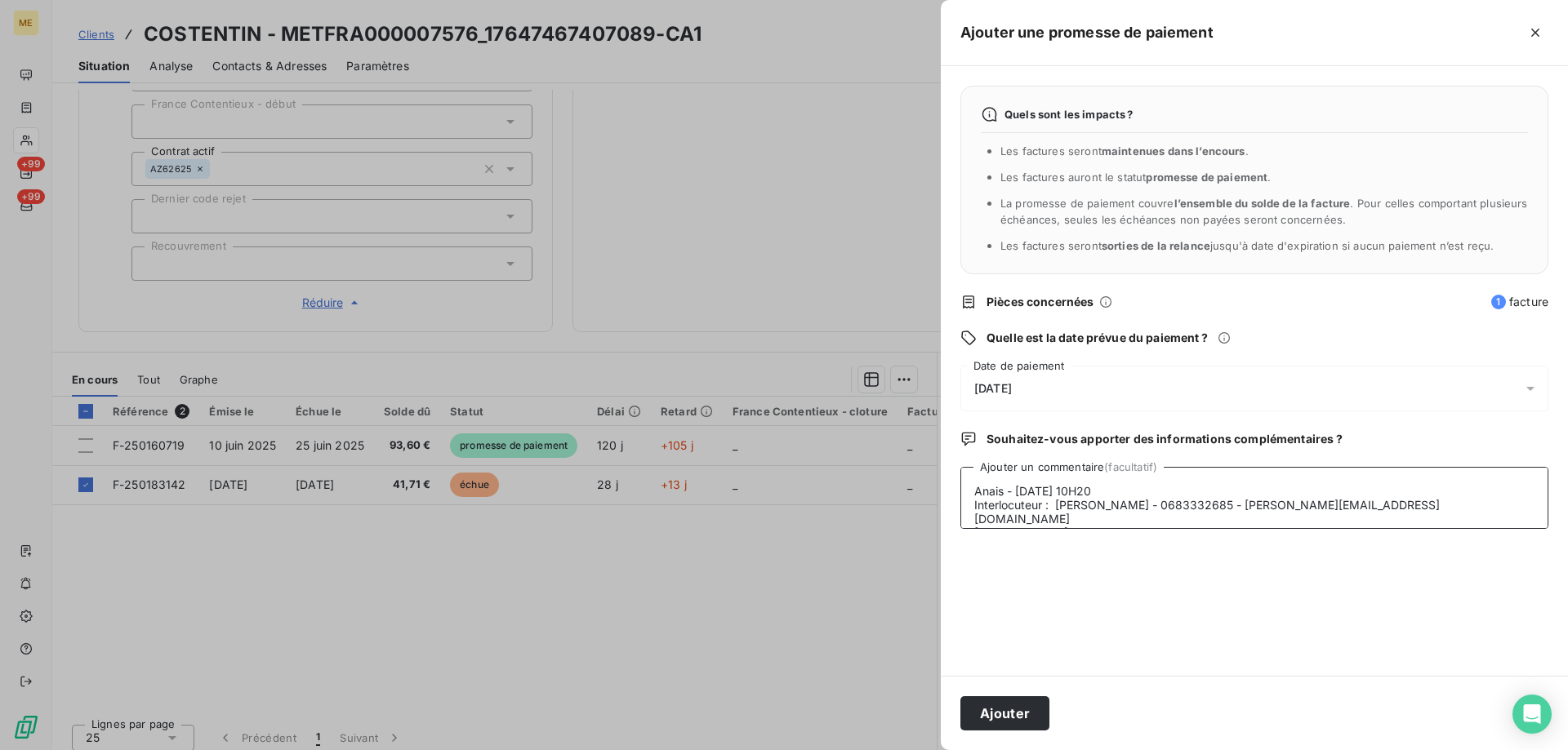
scroll to position [54, 0]
type textarea "Anais - [DATE] 10H20 Interlocuteur : [PERSON_NAME] - 0683332685 - [PERSON_NAME]…"
click at [996, 701] on button "Ajouter" at bounding box center [1004, 714] width 89 height 34
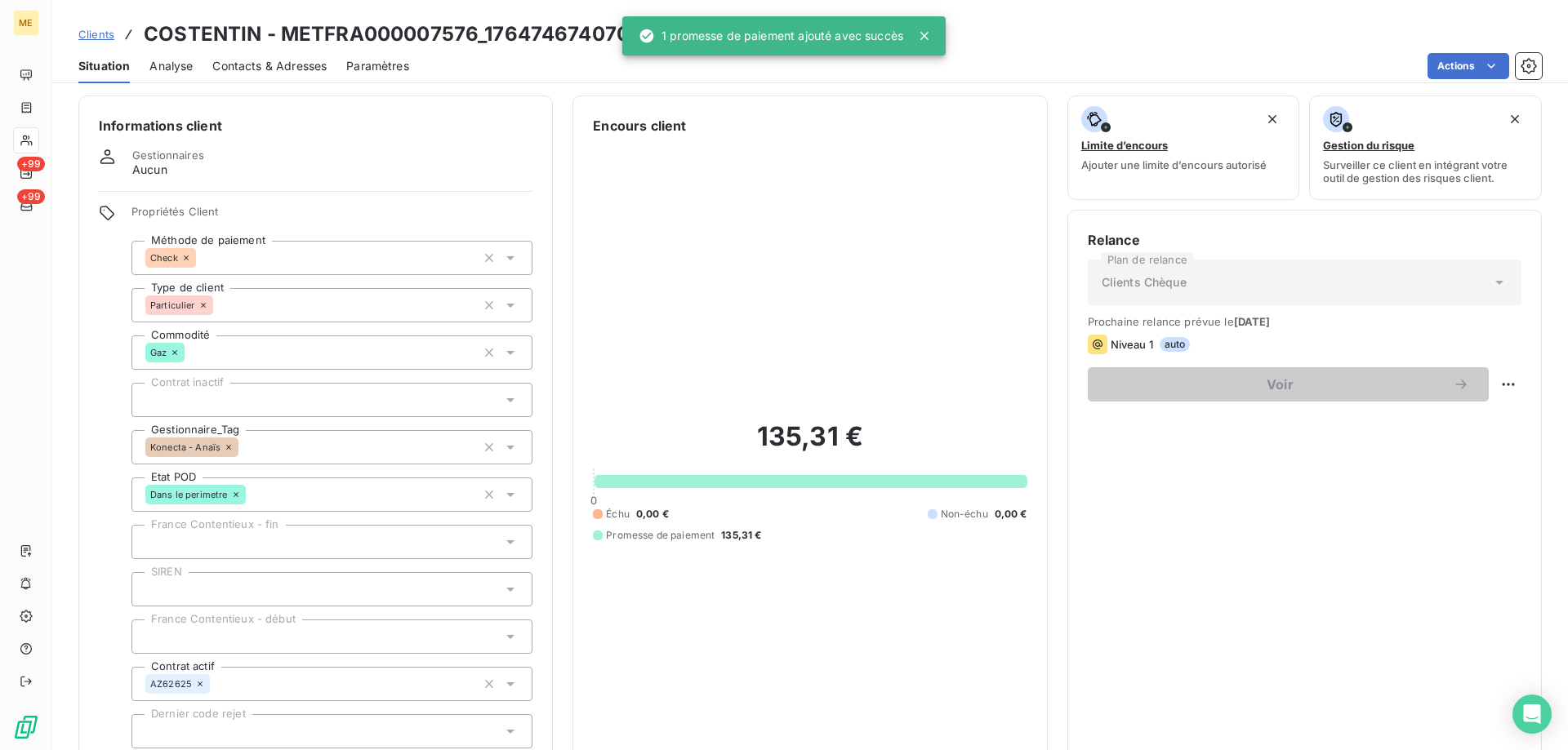
scroll to position [0, 0]
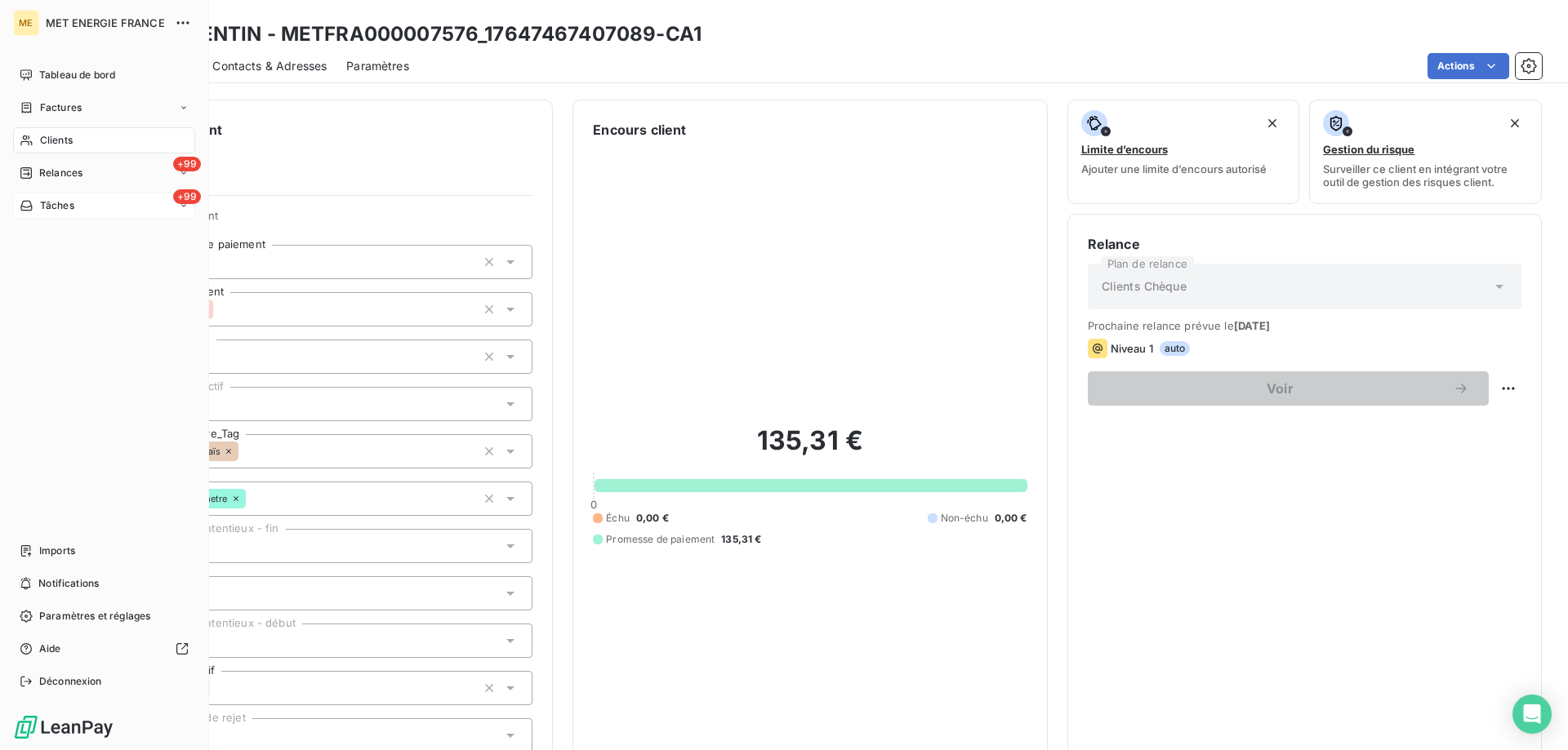
click at [102, 205] on div "+99 Tâches" at bounding box center [103, 206] width 182 height 26
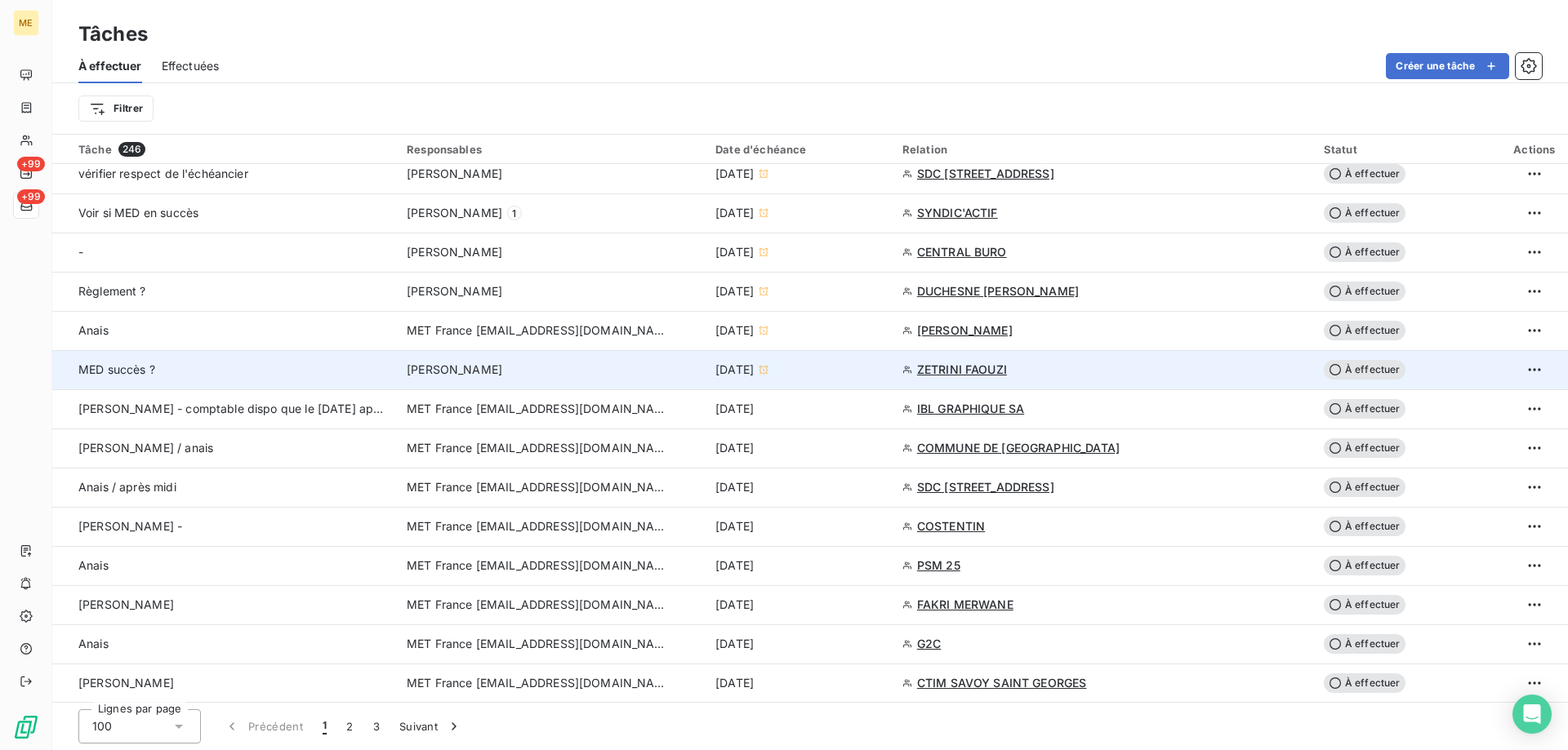
scroll to position [816, 0]
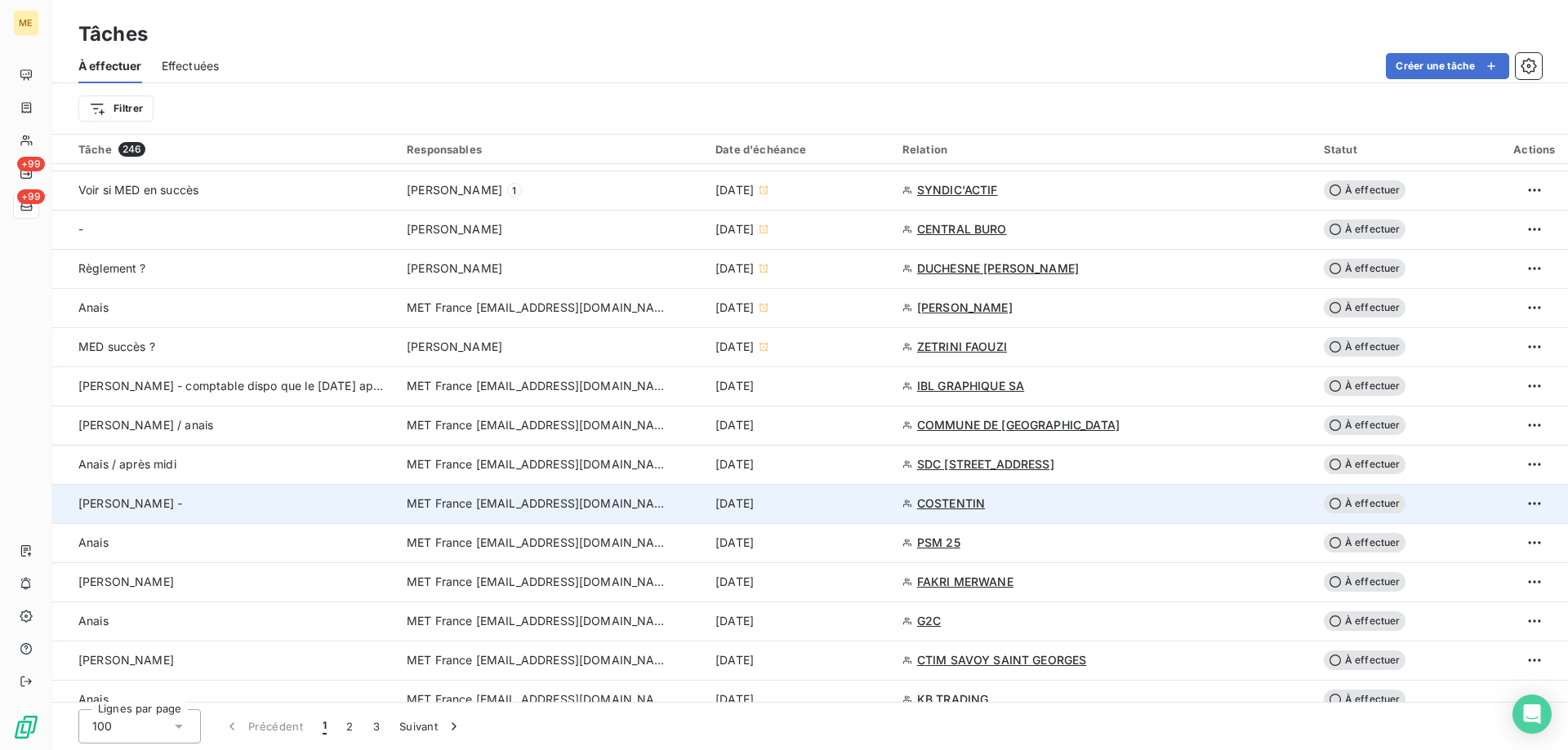
click at [846, 503] on div "[DATE]" at bounding box center [799, 503] width 167 height 16
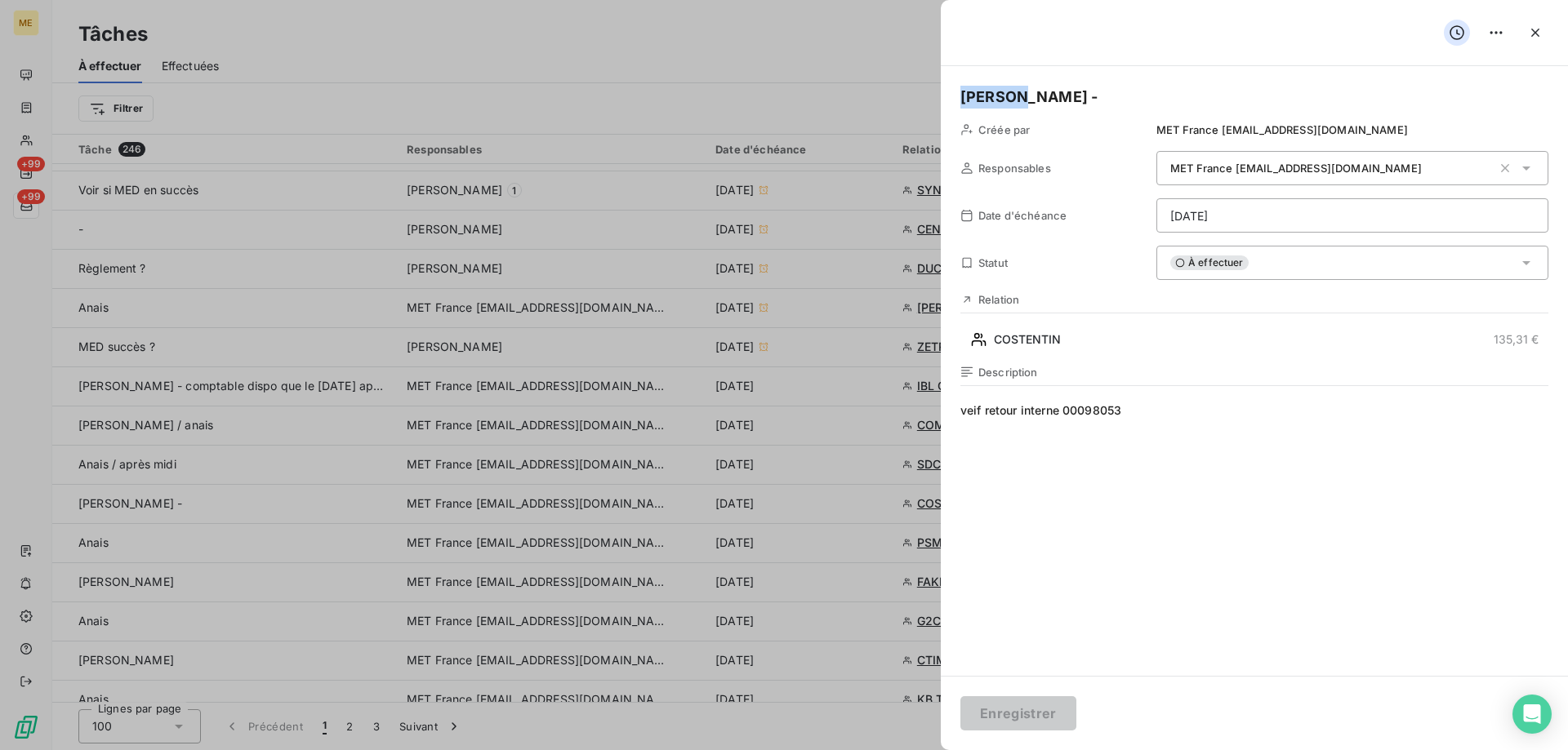
drag, startPoint x: 1020, startPoint y: 91, endPoint x: 916, endPoint y: 96, distance: 104.1
click at [1248, 221] on html "ME +99 +99 Tâches À effectuer Effectuées Créer une tâche Filtrer Tâche 246 Resp…" at bounding box center [784, 457] width 1568 height 914
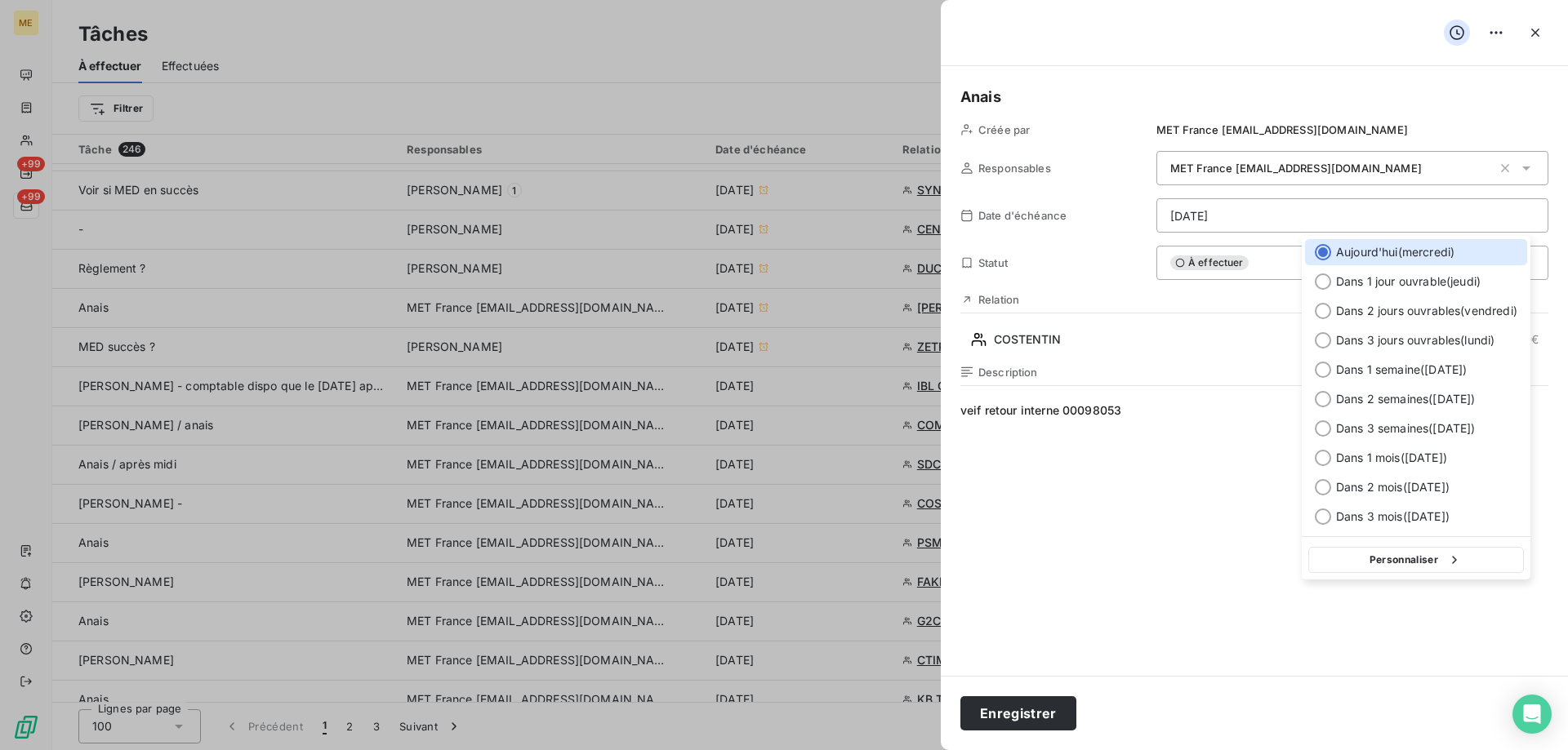
click at [1398, 565] on button "Personnaliser" at bounding box center [1415, 560] width 216 height 26
select select "9"
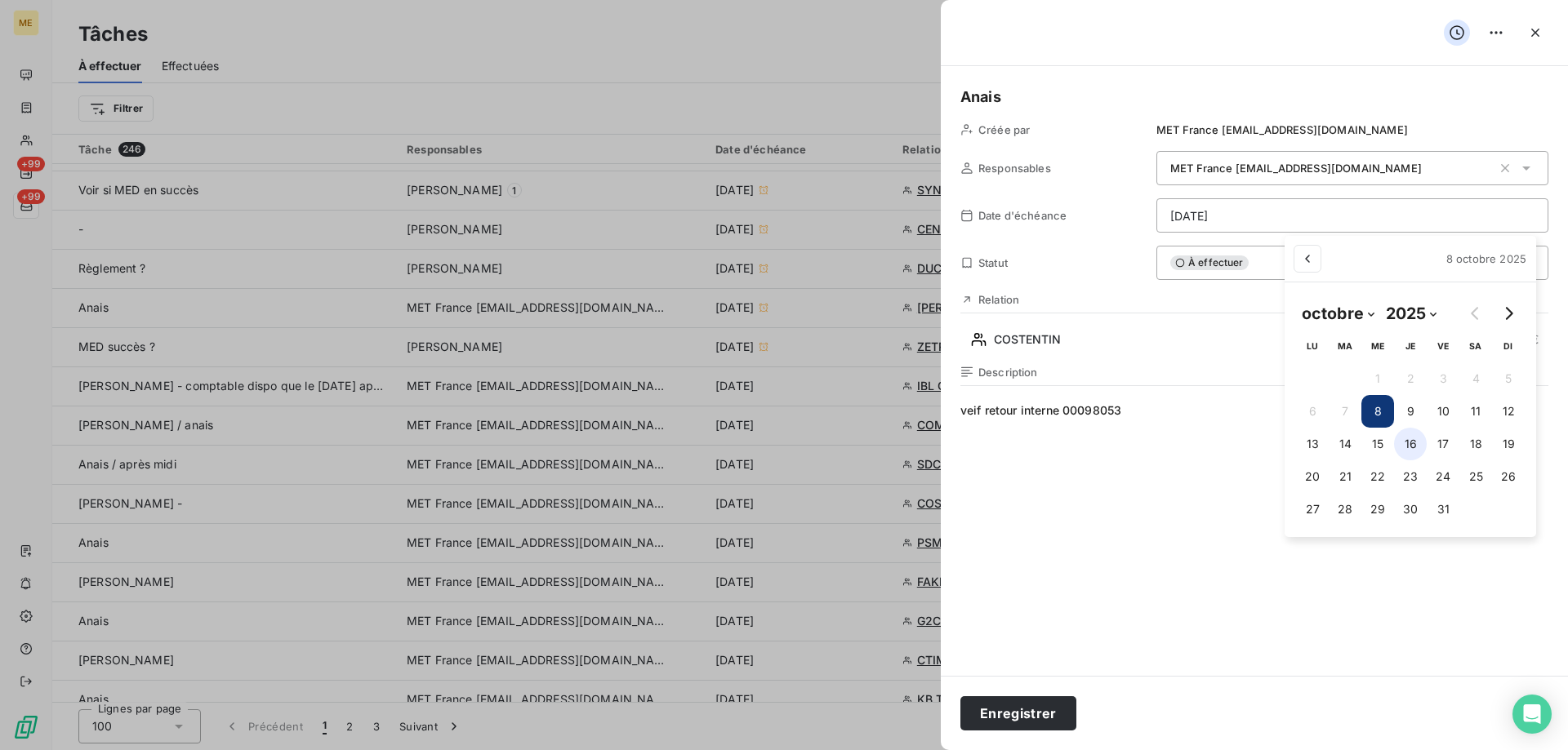
click at [1408, 446] on button "16" at bounding box center [1410, 444] width 33 height 33
type input "[DATE]"
click at [1200, 558] on html "ME +99 +99 Tâches À effectuer Effectuées Créer une tâche Filtrer Tâche 246 Resp…" at bounding box center [784, 457] width 1568 height 914
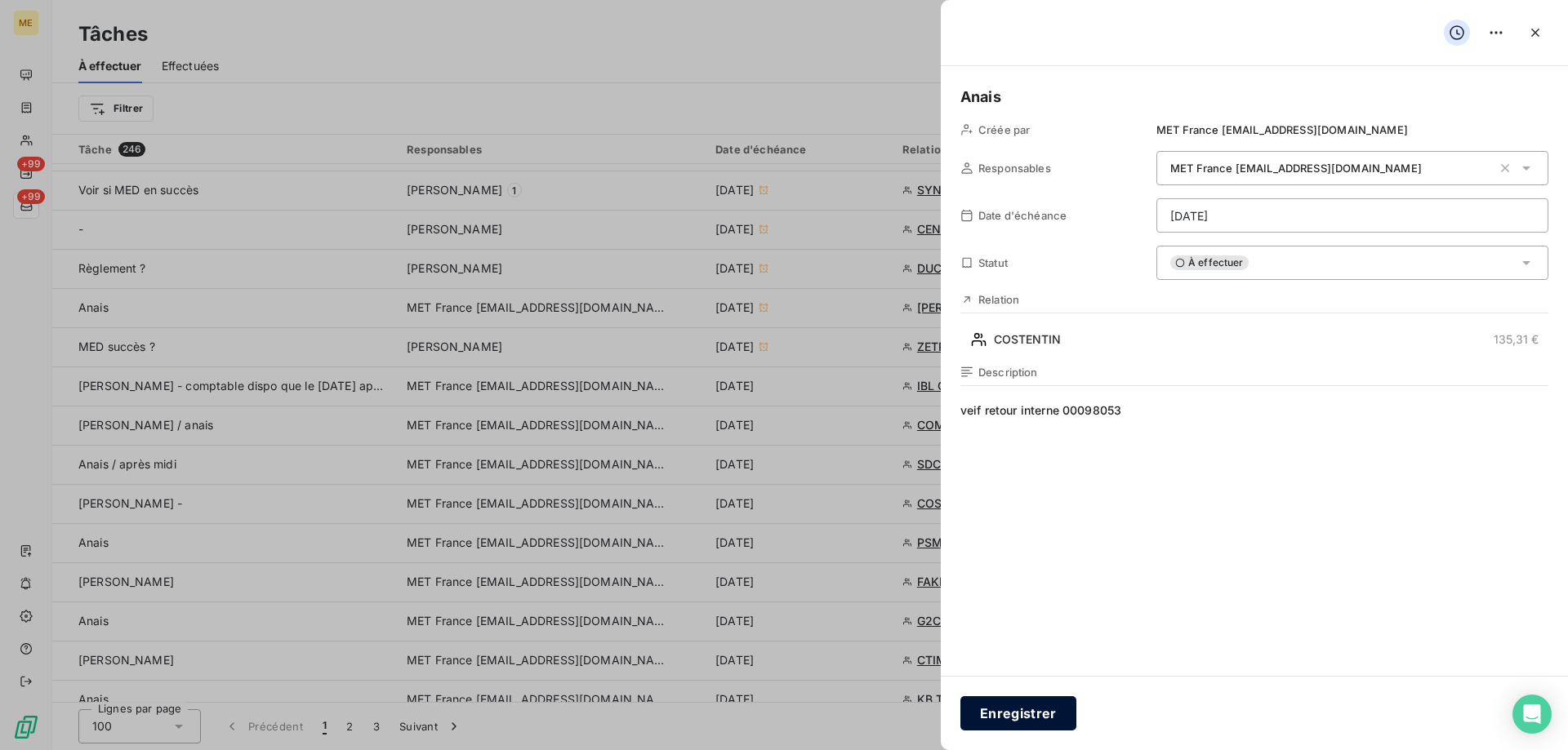
click at [1039, 715] on button "Enregistrer" at bounding box center [1018, 714] width 116 height 34
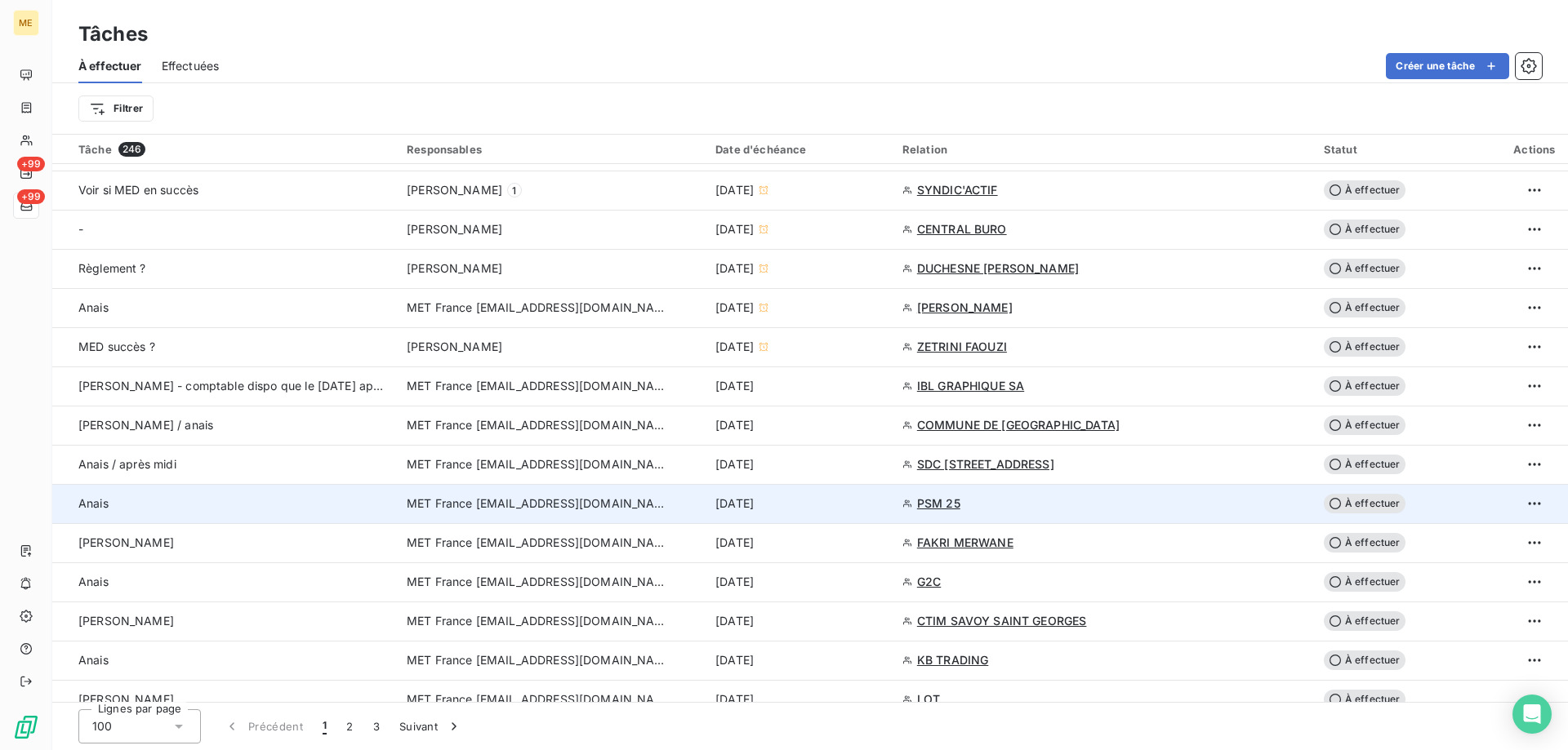
click at [841, 505] on div "[DATE]" at bounding box center [799, 503] width 167 height 16
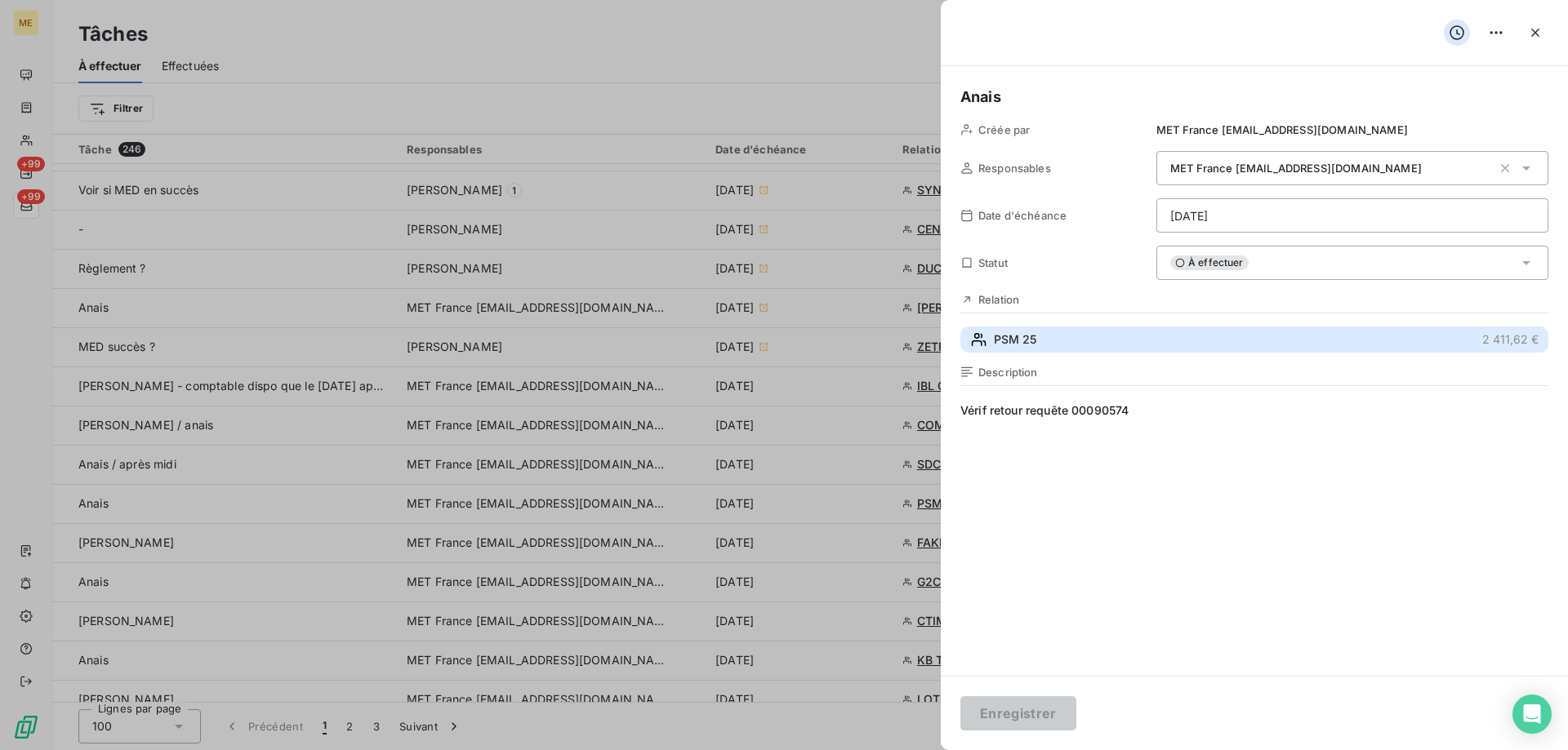
click at [1111, 338] on button "PSM 25 2 411,62 €" at bounding box center [1254, 340] width 588 height 26
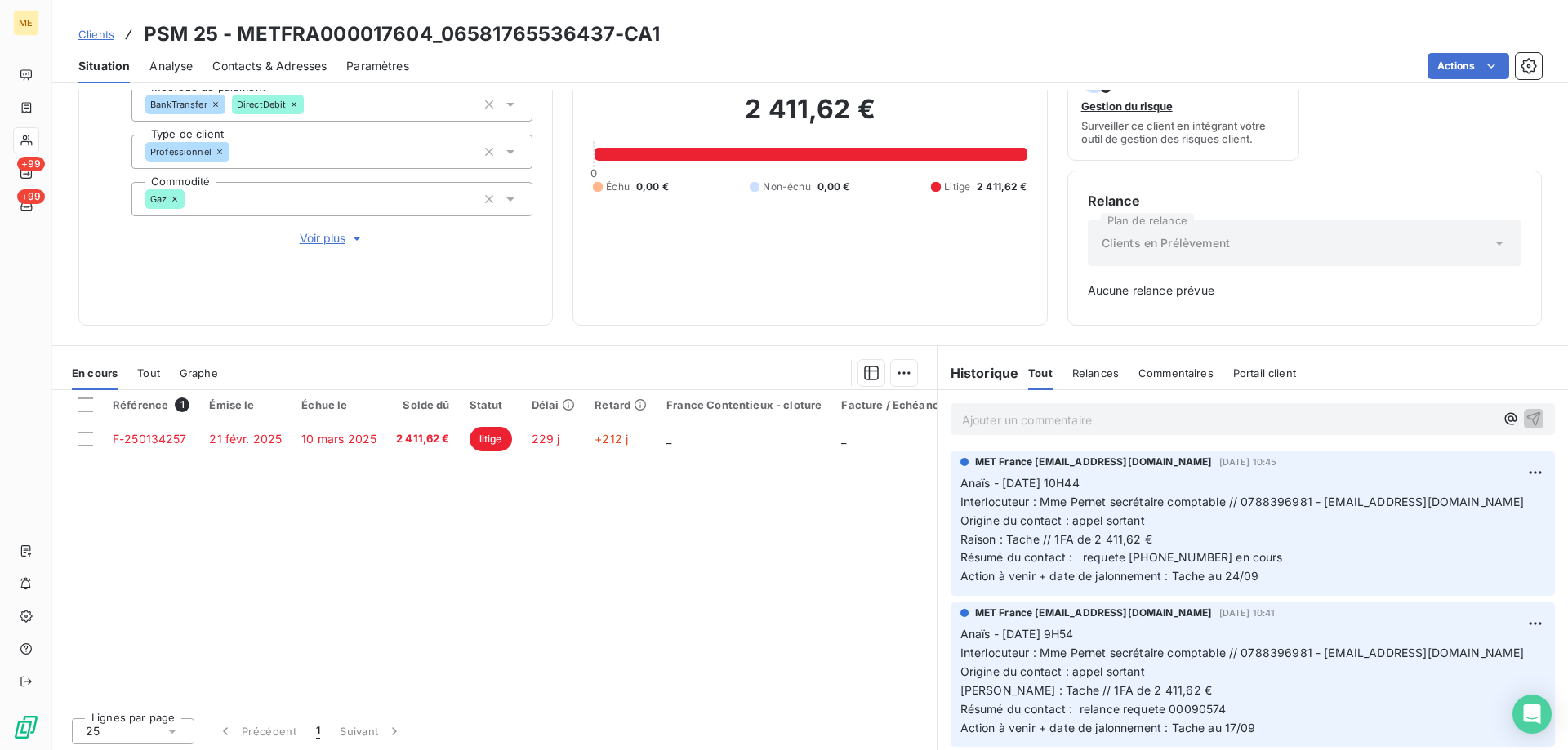
scroll to position [161, 0]
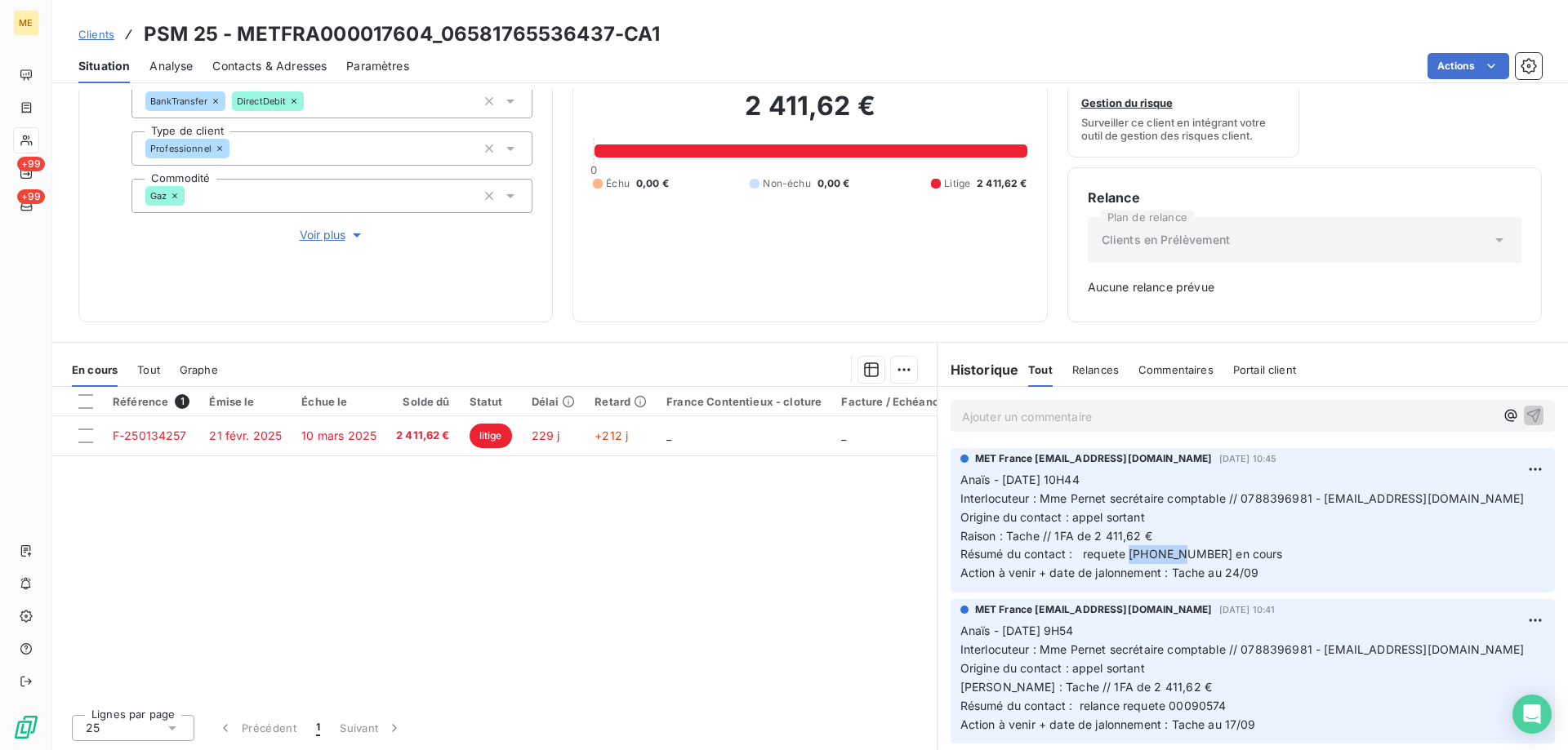
drag, startPoint x: 1177, startPoint y: 557, endPoint x: 1122, endPoint y: 559, distance: 55.0
click at [1122, 559] on span "Résumé du contact : requete [PHONE_NUMBER] en cours" at bounding box center [1121, 554] width 322 height 14
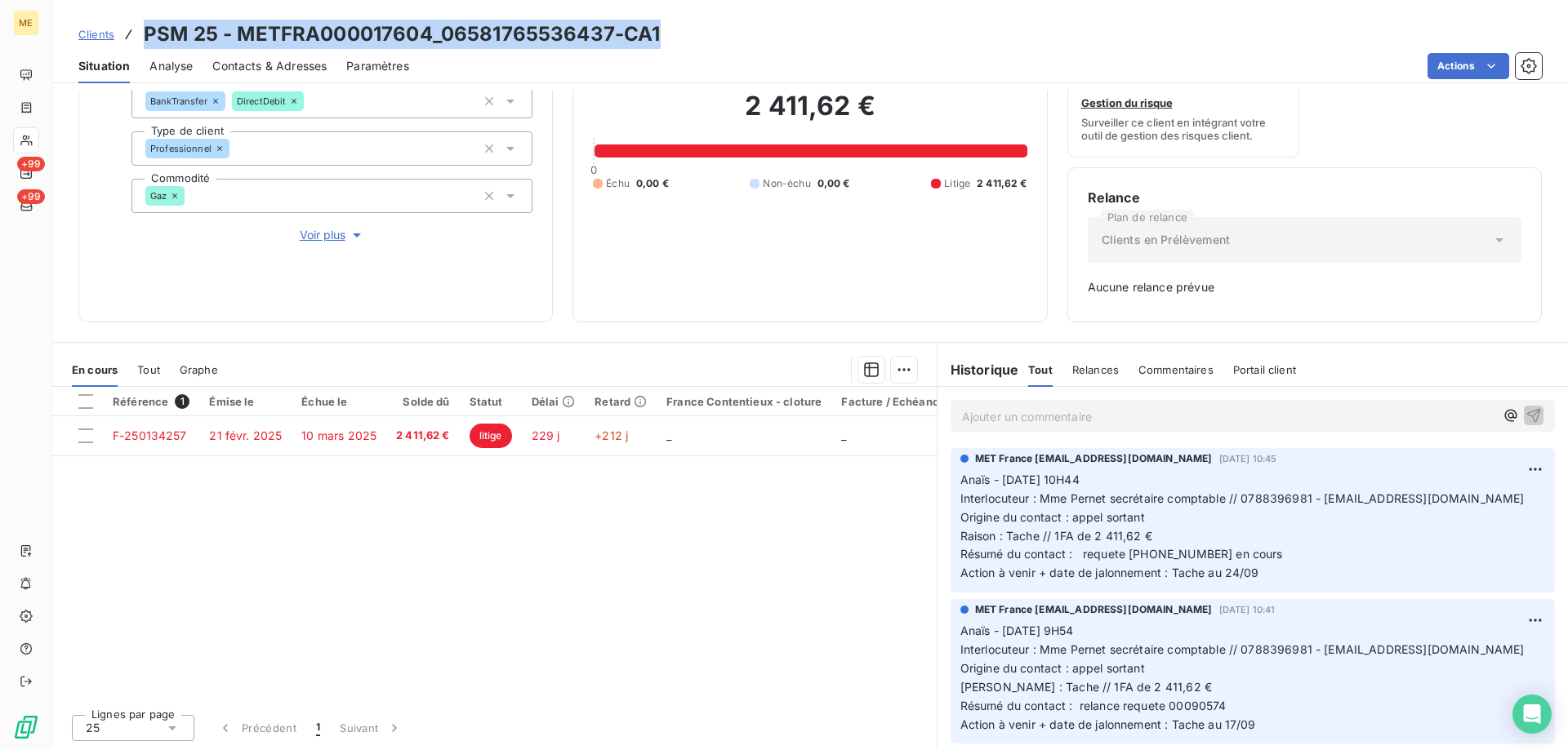
drag, startPoint x: 684, startPoint y: 31, endPoint x: 147, endPoint y: 30, distance: 537.0
click at [147, 30] on div "Clients PSM 25 - METFRA000017604_06581765536437-CA1" at bounding box center [810, 34] width 1515 height 29
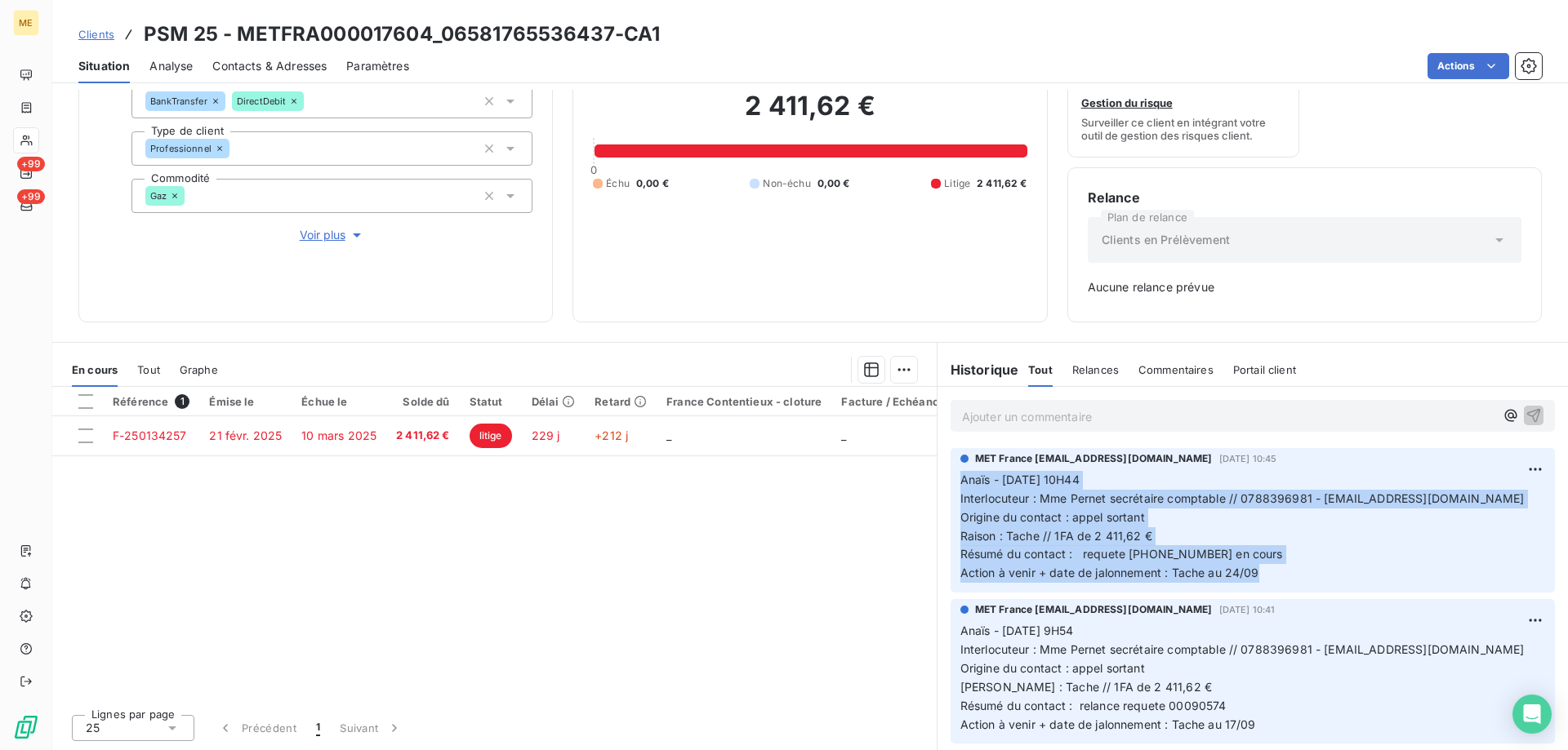
drag, startPoint x: 1270, startPoint y: 570, endPoint x: 934, endPoint y: 480, distance: 347.8
click at [937, 480] on div "MET France [EMAIL_ADDRESS][DOMAIN_NAME] [DATE] 10:45 Anaïs - [DATE] 10H44 Inter…" at bounding box center [1252, 520] width 630 height 151
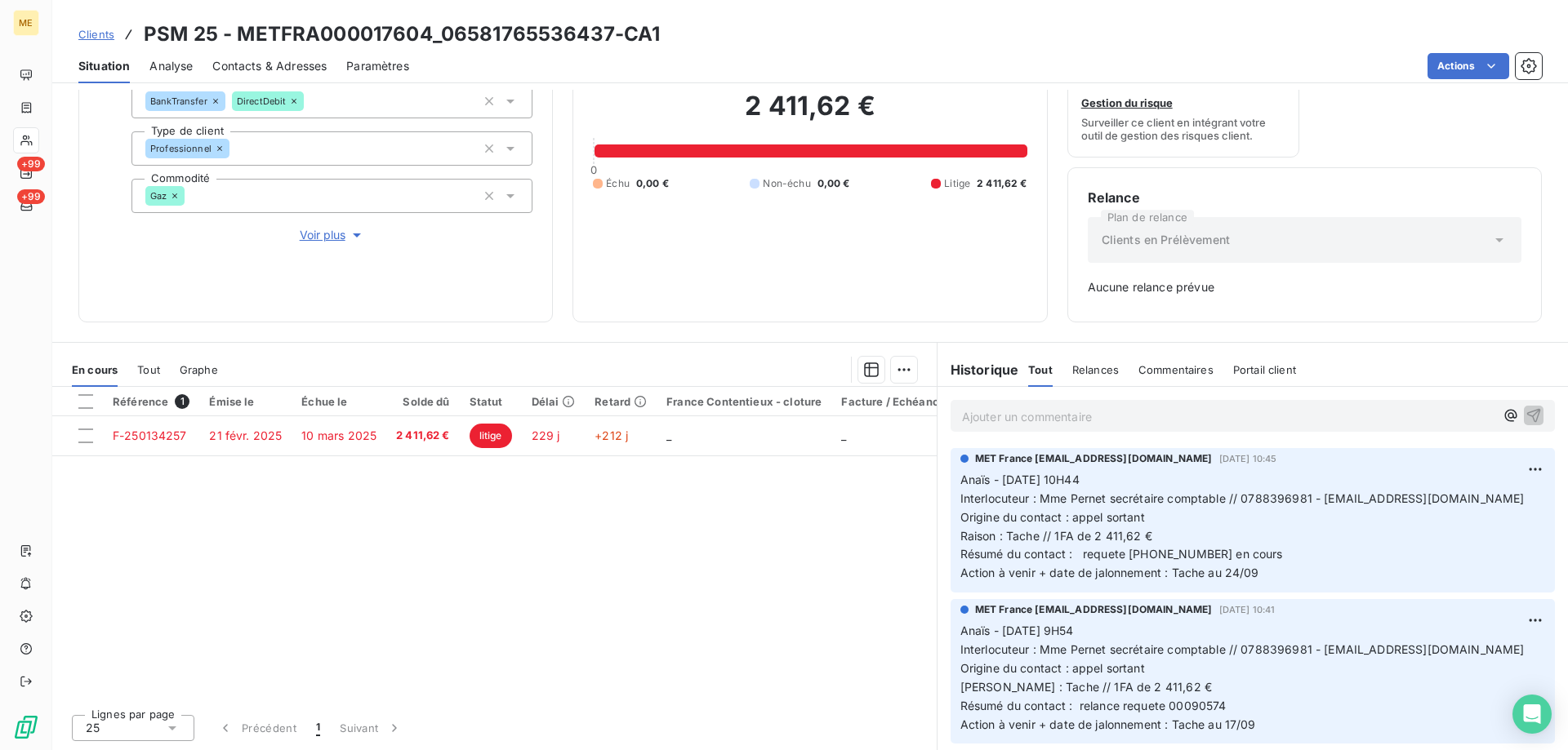
click at [1247, 418] on p "Ajouter un commentaire ﻿" at bounding box center [1228, 417] width 533 height 21
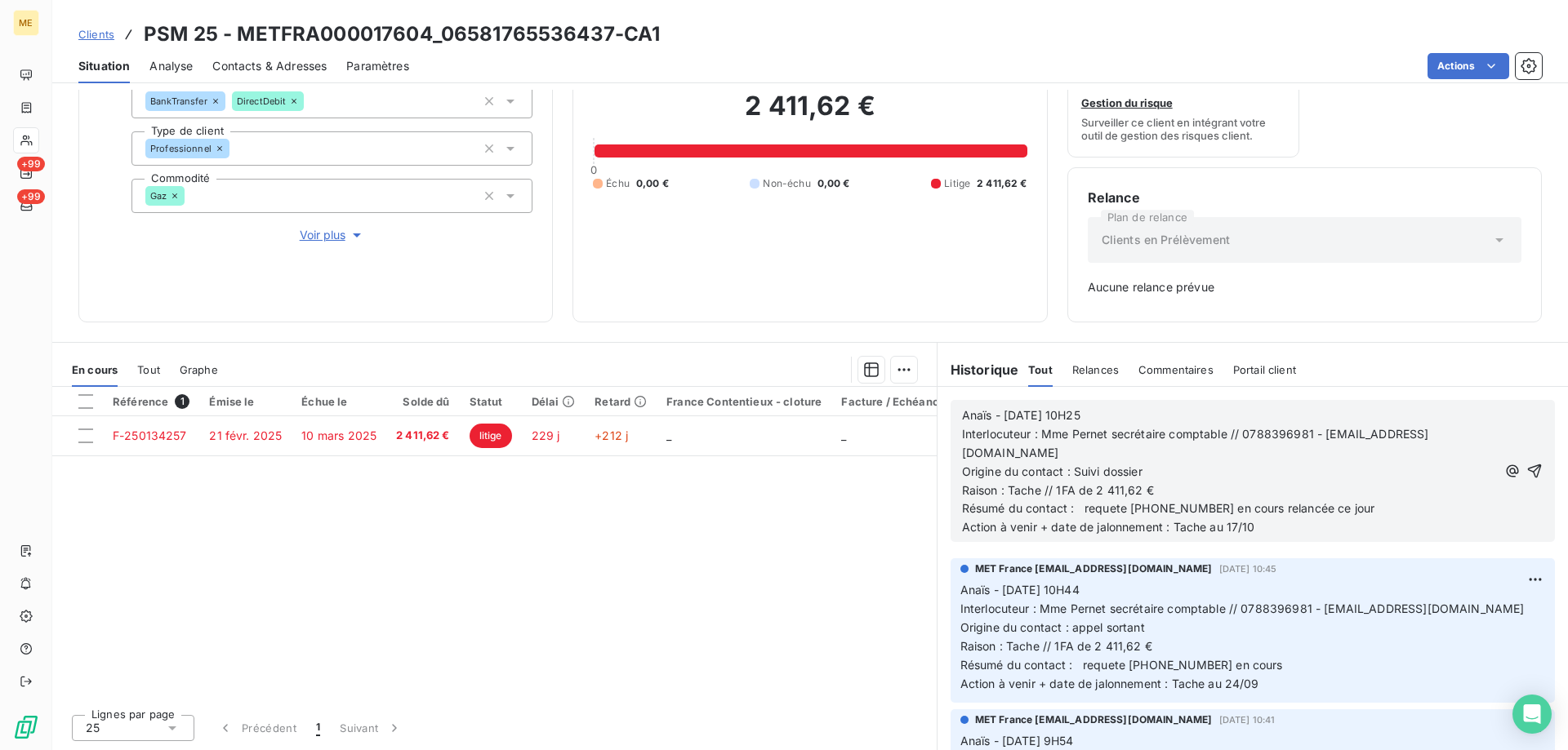
drag, startPoint x: 1508, startPoint y: 469, endPoint x: 1406, endPoint y: 472, distance: 102.0
click at [1526, 469] on icon "button" at bounding box center [1534, 471] width 16 height 16
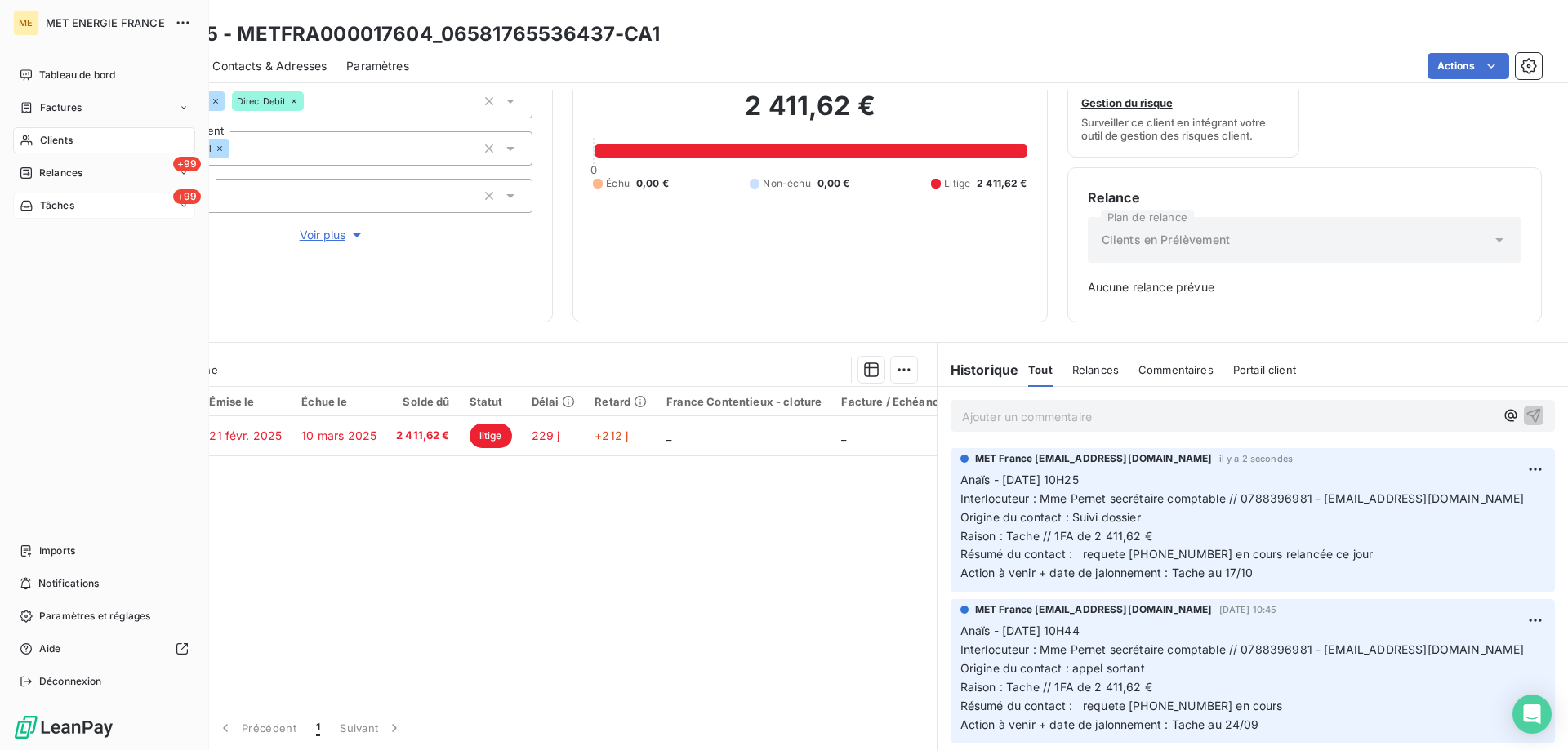
click at [34, 199] on div "Tâches" at bounding box center [47, 205] width 54 height 15
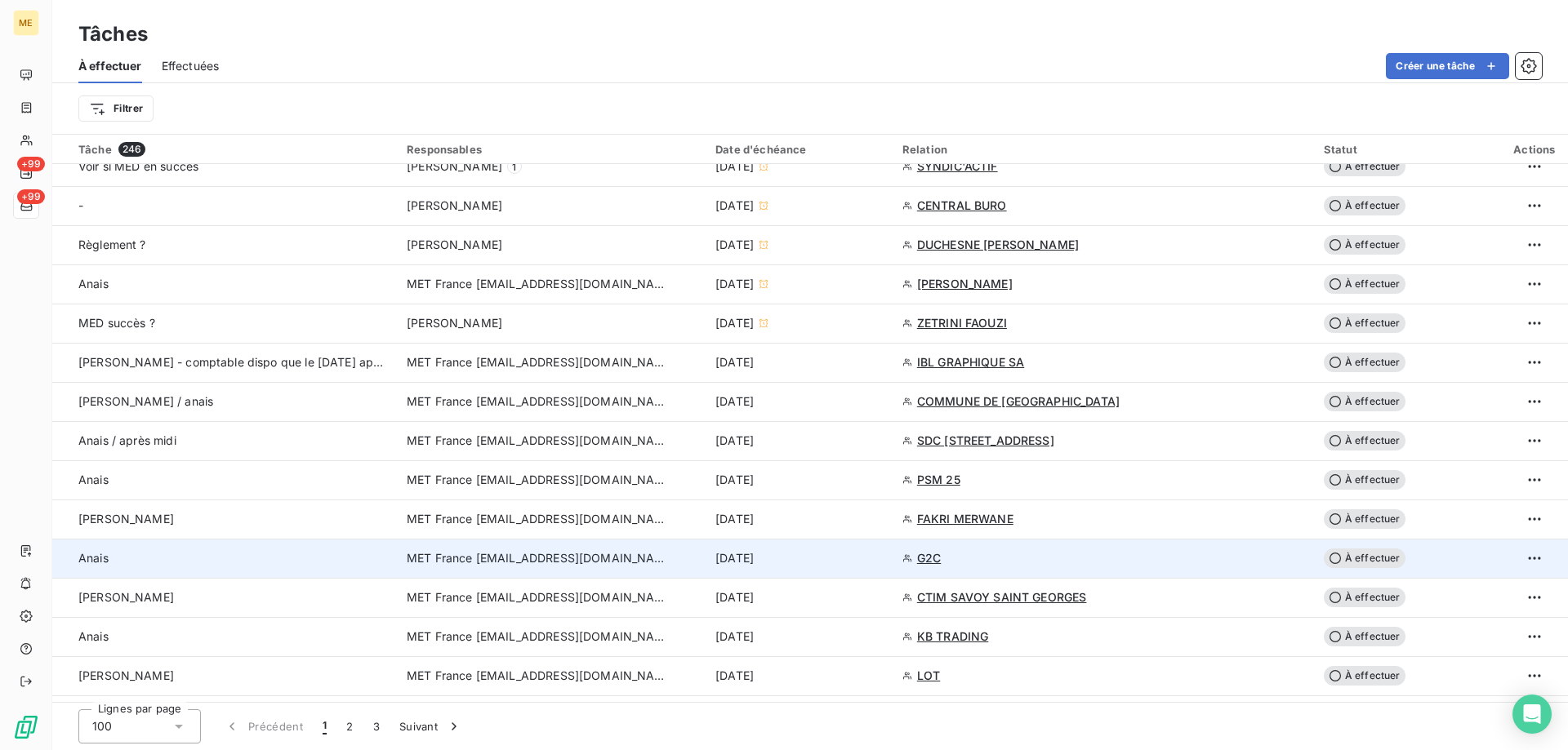
scroll to position [816, 0]
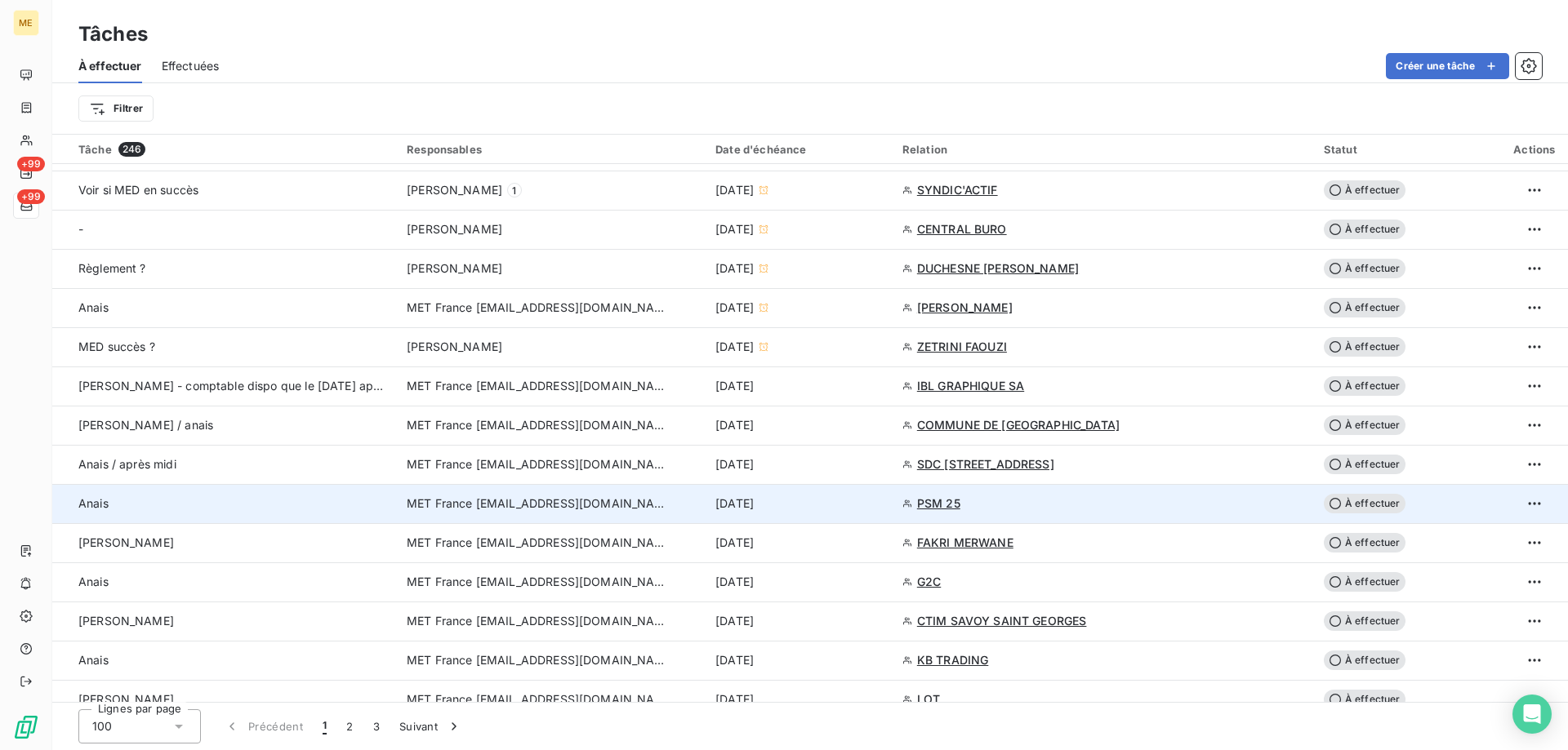
click at [867, 503] on div "[DATE]" at bounding box center [799, 503] width 167 height 16
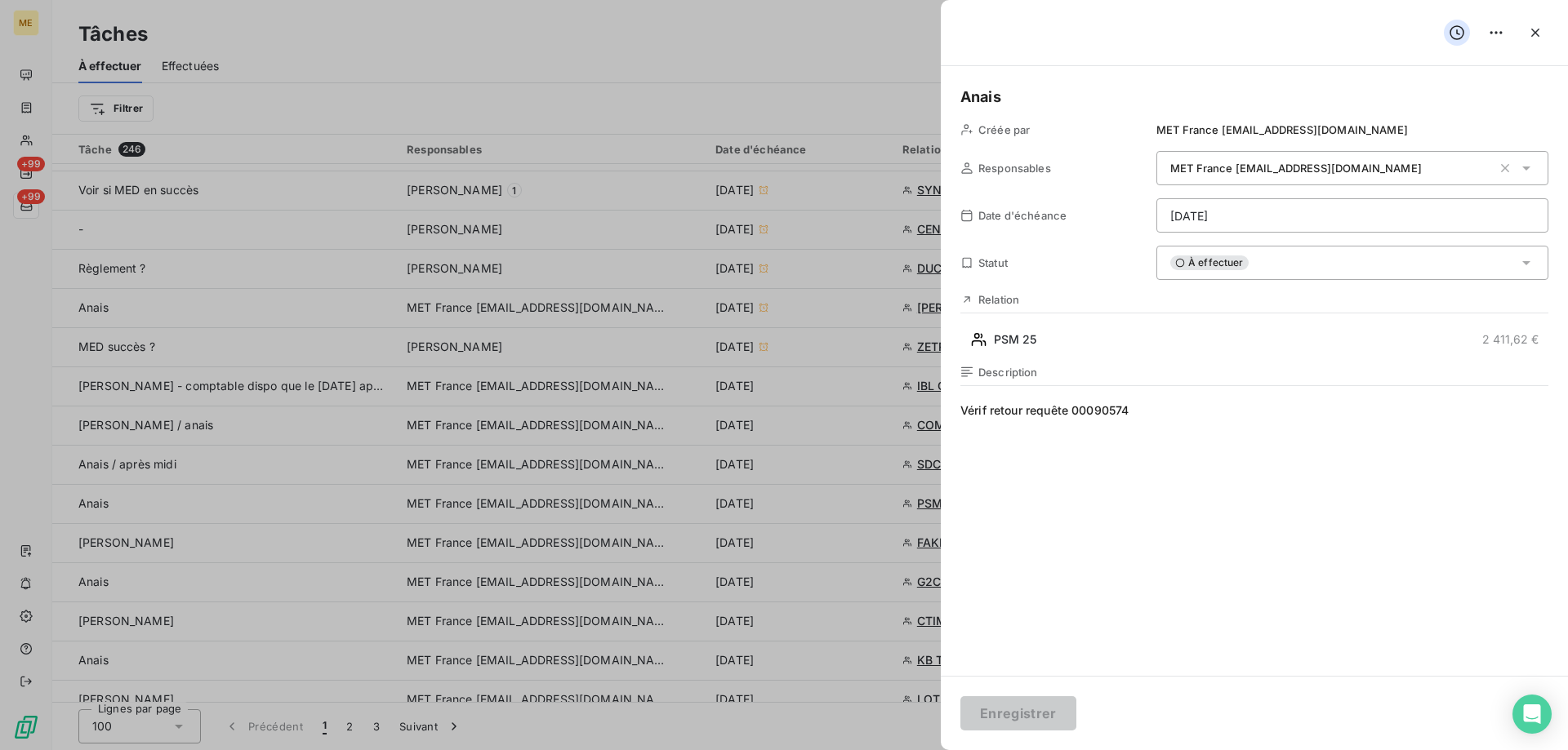
click at [1276, 218] on html "ME +99 +99 Tâches À effectuer Effectuées Créer une tâche Filtrer Tâche 246 Resp…" at bounding box center [784, 457] width 1568 height 914
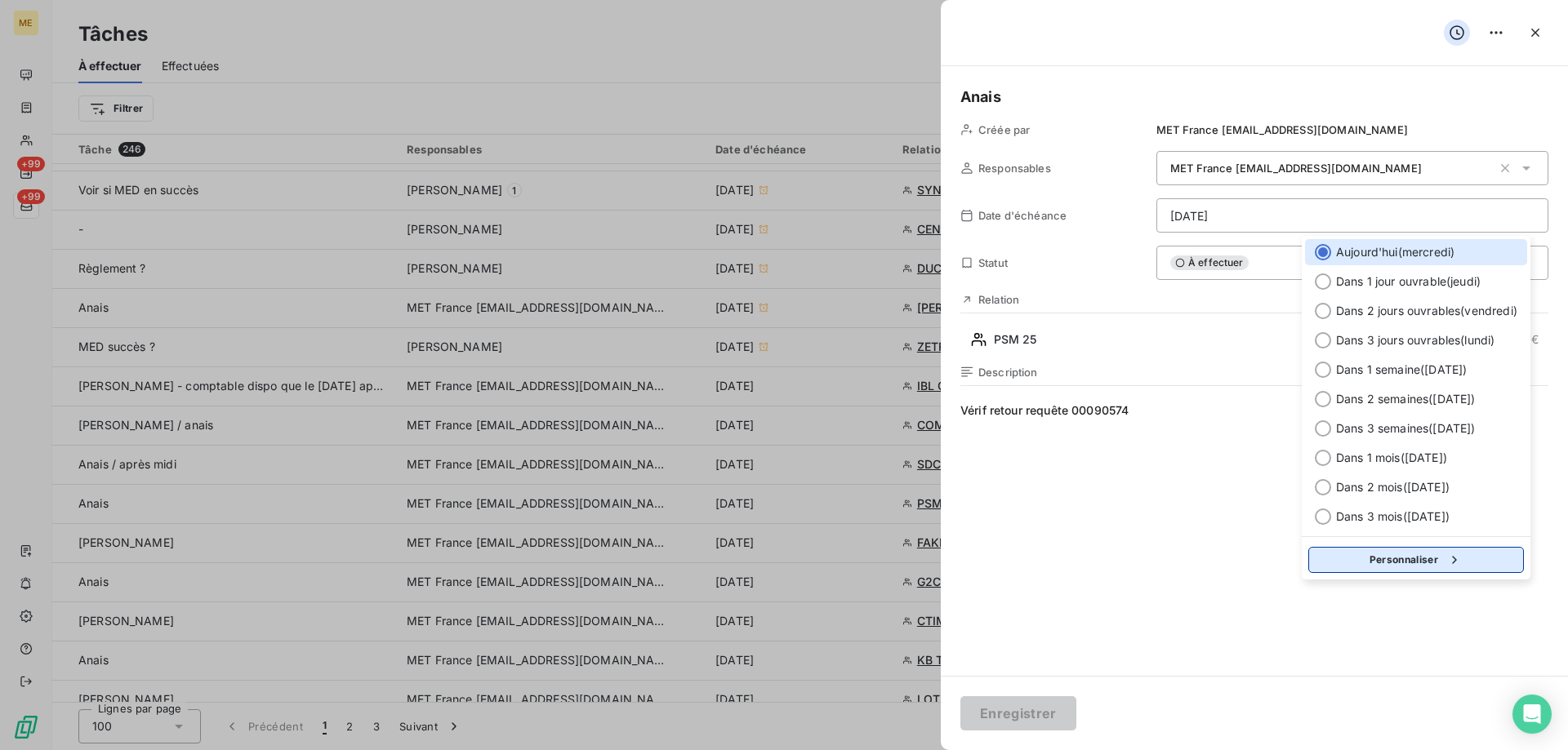
click at [1389, 559] on button "Personnaliser" at bounding box center [1415, 560] width 216 height 26
select select "9"
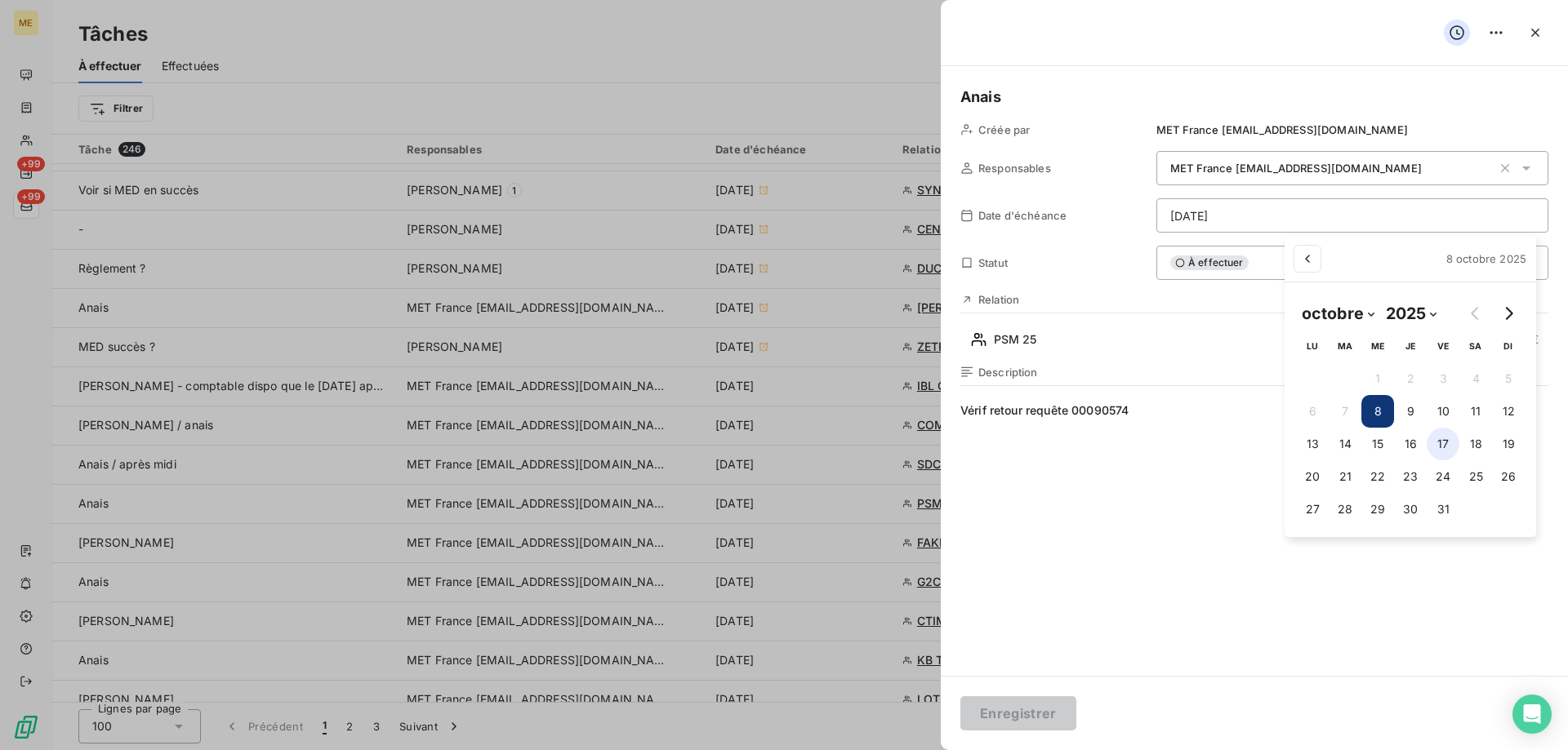
click at [1444, 447] on button "17" at bounding box center [1443, 444] width 33 height 33
type input "[DATE]"
click at [1048, 715] on html "ME +99 +99 Tâches À effectuer Effectuées Créer une tâche Filtrer Tâche 246 Resp…" at bounding box center [784, 457] width 1568 height 914
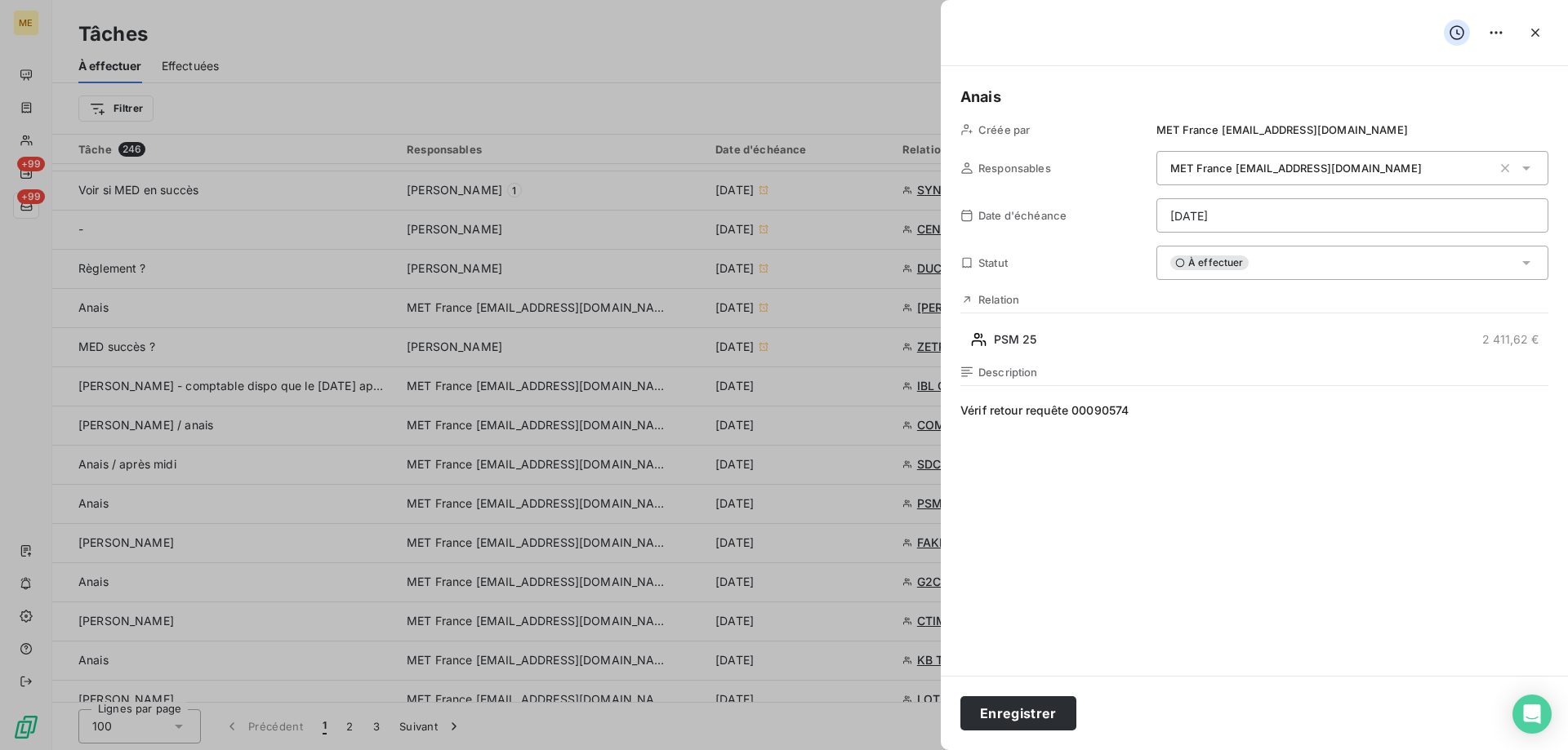
click at [1015, 731] on div "Enregistrer" at bounding box center [1253, 713] width 627 height 74
click at [1020, 713] on button "Enregistrer" at bounding box center [1018, 714] width 116 height 34
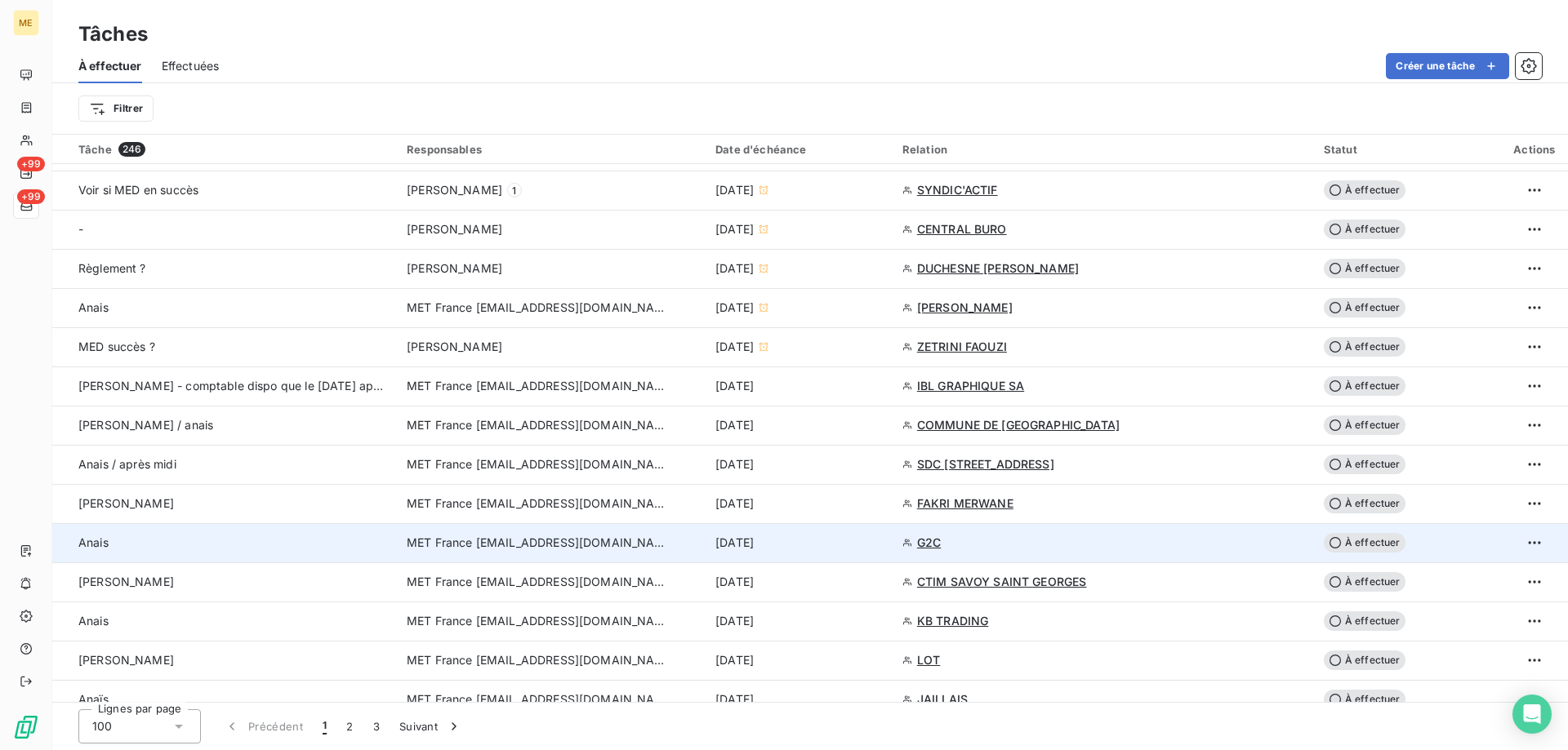
click at [850, 558] on td "[DATE]" at bounding box center [798, 542] width 187 height 39
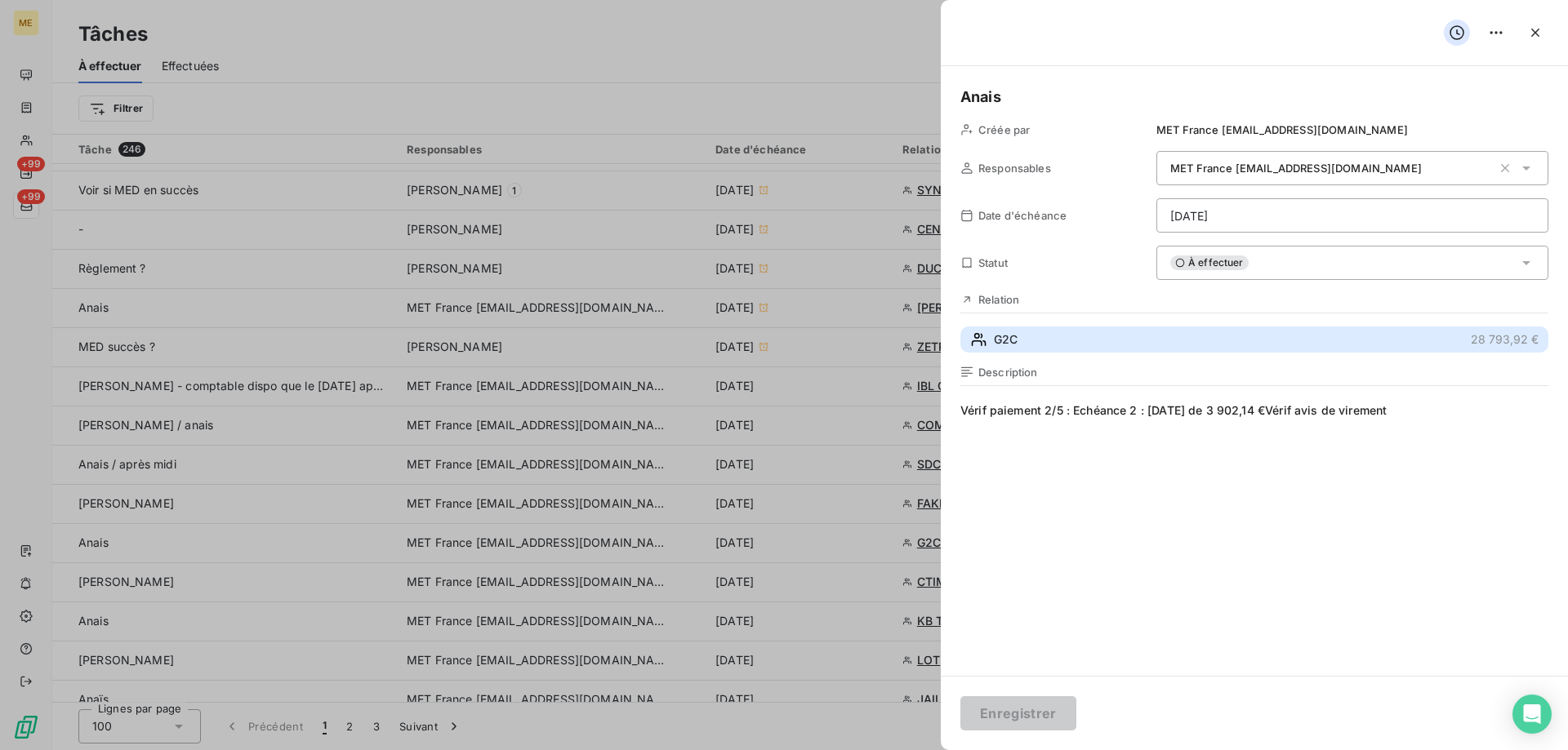
click at [1021, 352] on button "G2C 28 793,92 €" at bounding box center [1254, 340] width 588 height 26
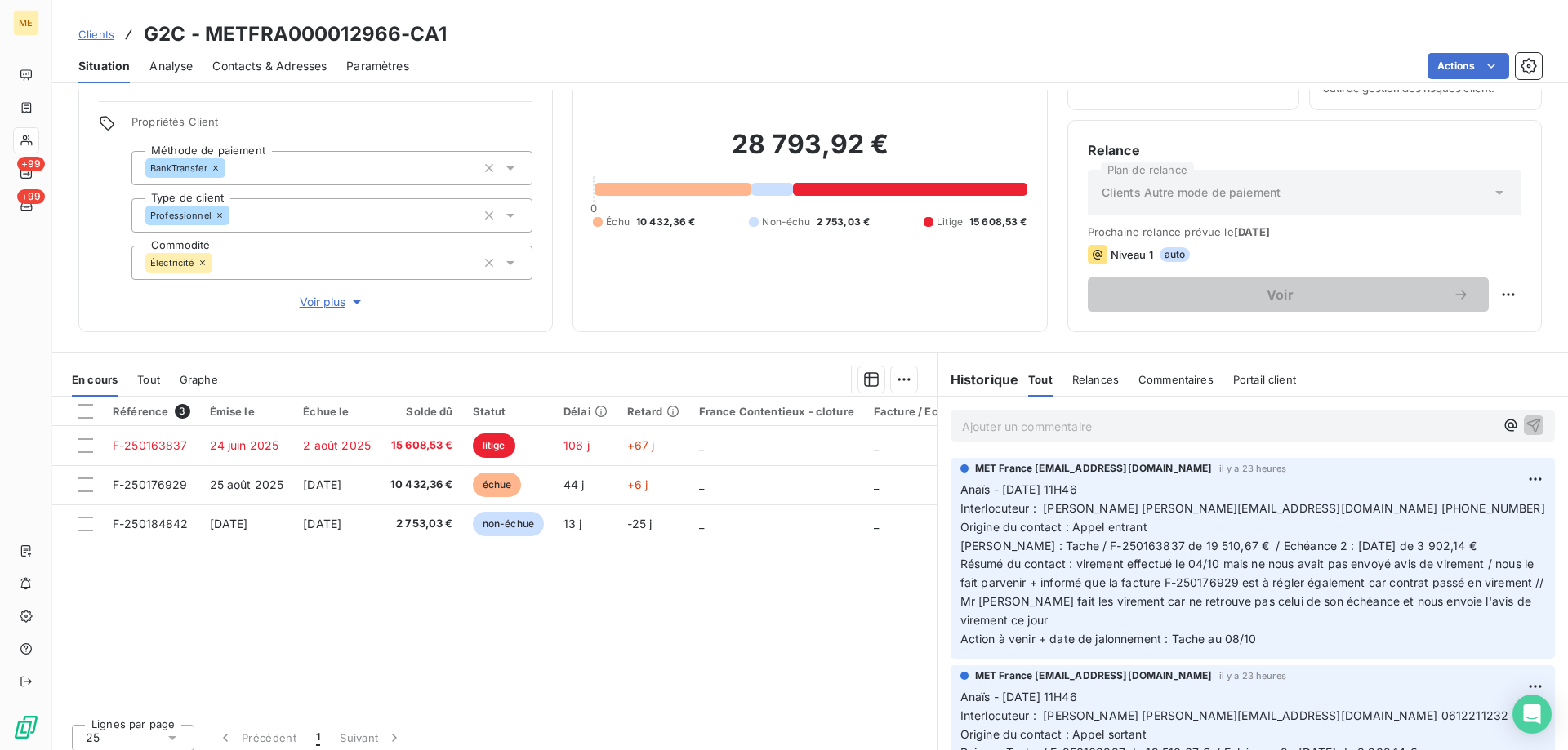
scroll to position [103, 0]
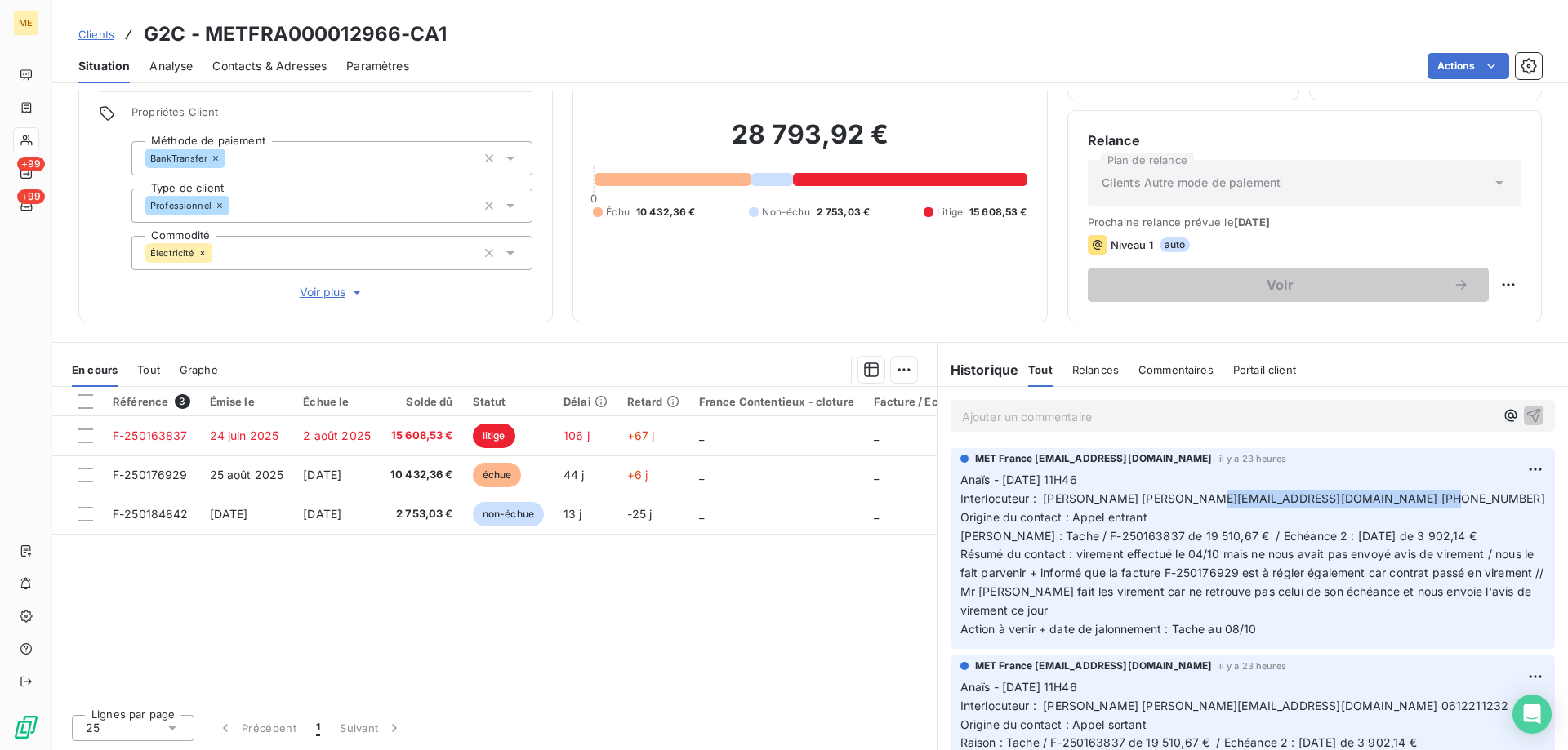
drag, startPoint x: 1344, startPoint y: 501, endPoint x: 1151, endPoint y: 501, distance: 193.0
click at [1151, 501] on span "Anaïs - [DATE] 11H46 Interlocuteur : [PERSON_NAME] [PERSON_NAME][EMAIL_ADDRESS]…" at bounding box center [1253, 553] width 587 height 163
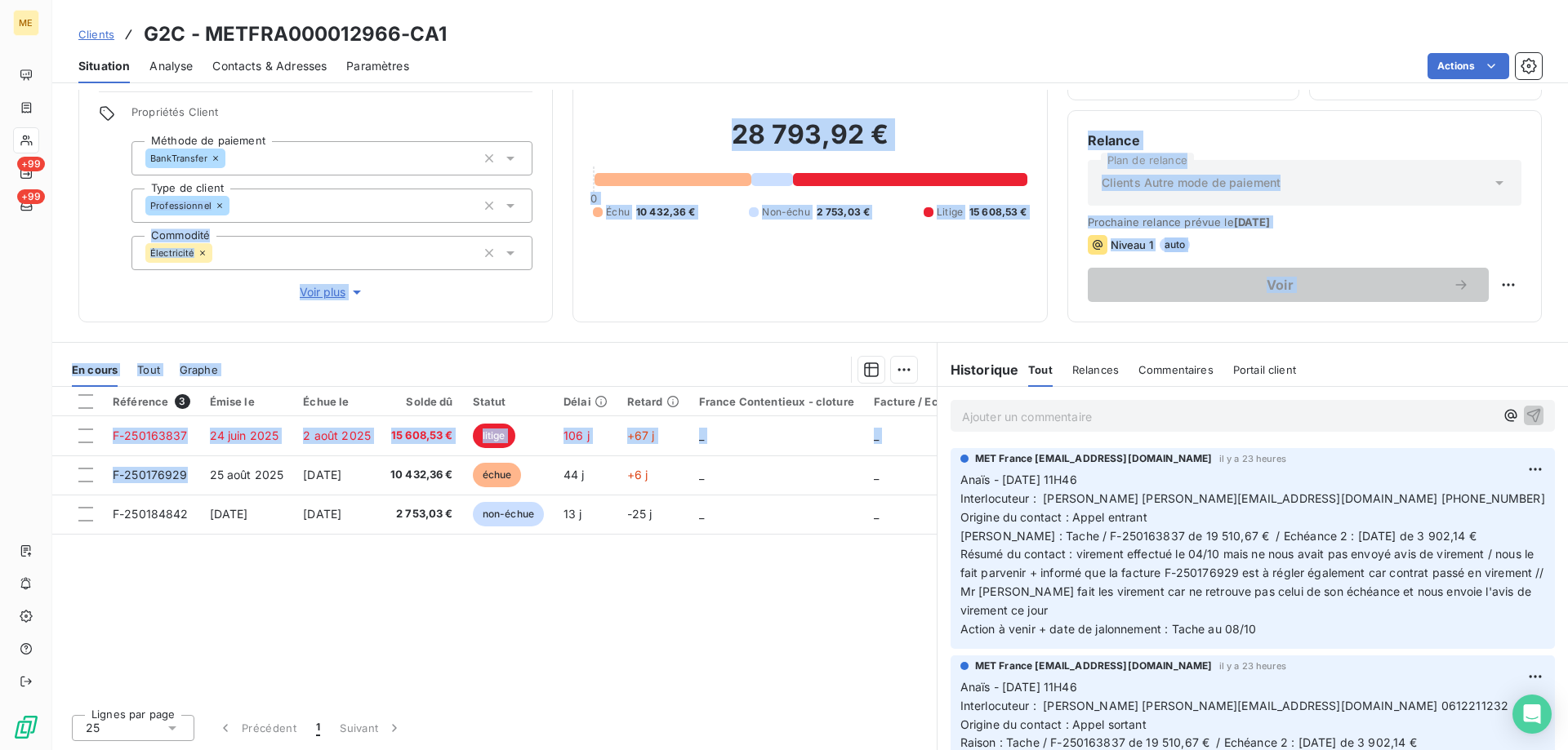
drag, startPoint x: 189, startPoint y: 477, endPoint x: 134, endPoint y: 178, distance: 304.0
click at [134, 178] on div "Informations client Gestionnaires Aucun Propriétés Client Méthode de paiement B…" at bounding box center [810, 420] width 1515 height 660
drag, startPoint x: 457, startPoint y: 472, endPoint x: 406, endPoint y: 173, distance: 303.3
click at [406, 173] on div "Informations client Gestionnaires Aucun Propriétés Client Méthode de paiement B…" at bounding box center [810, 420] width 1515 height 660
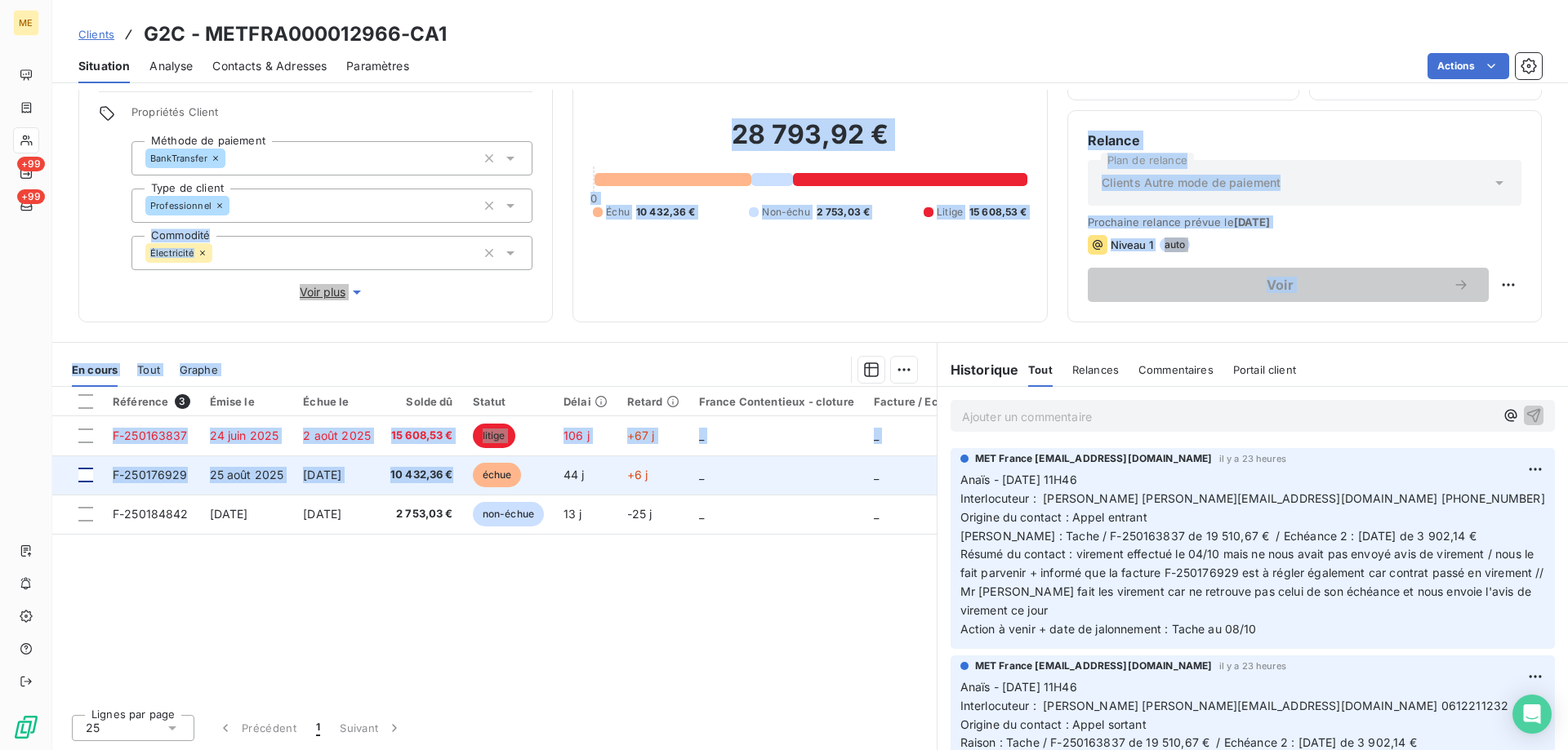
click at [84, 472] on div at bounding box center [85, 475] width 15 height 15
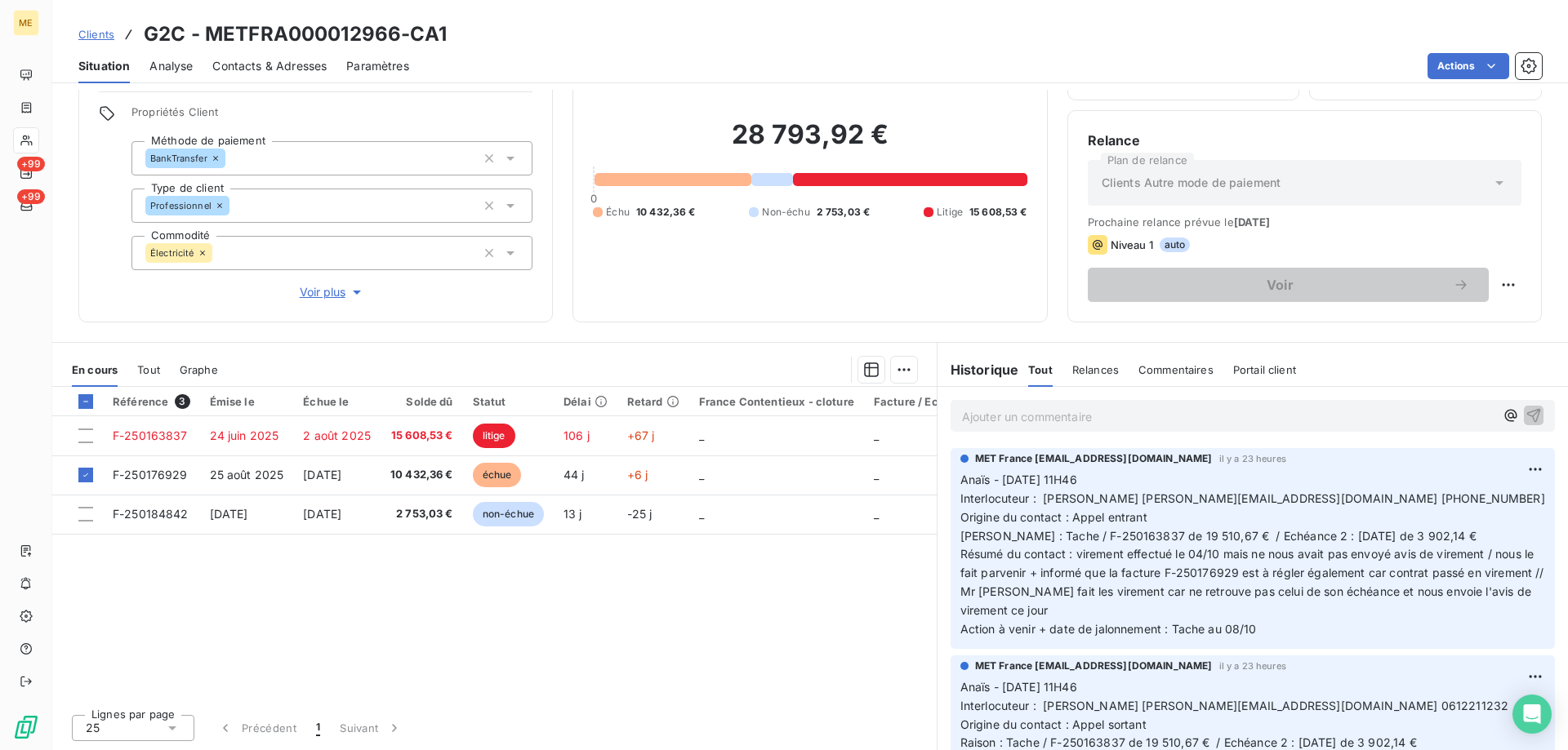
click at [892, 374] on html "ME +99 +99 Clients G2C - METFRA000012966-CA1 Situation Analyse Contacts & Adres…" at bounding box center [784, 457] width 1568 height 914
click at [847, 434] on div "Ajouter une promesse de paiement (1 facture)" at bounding box center [757, 435] width 288 height 26
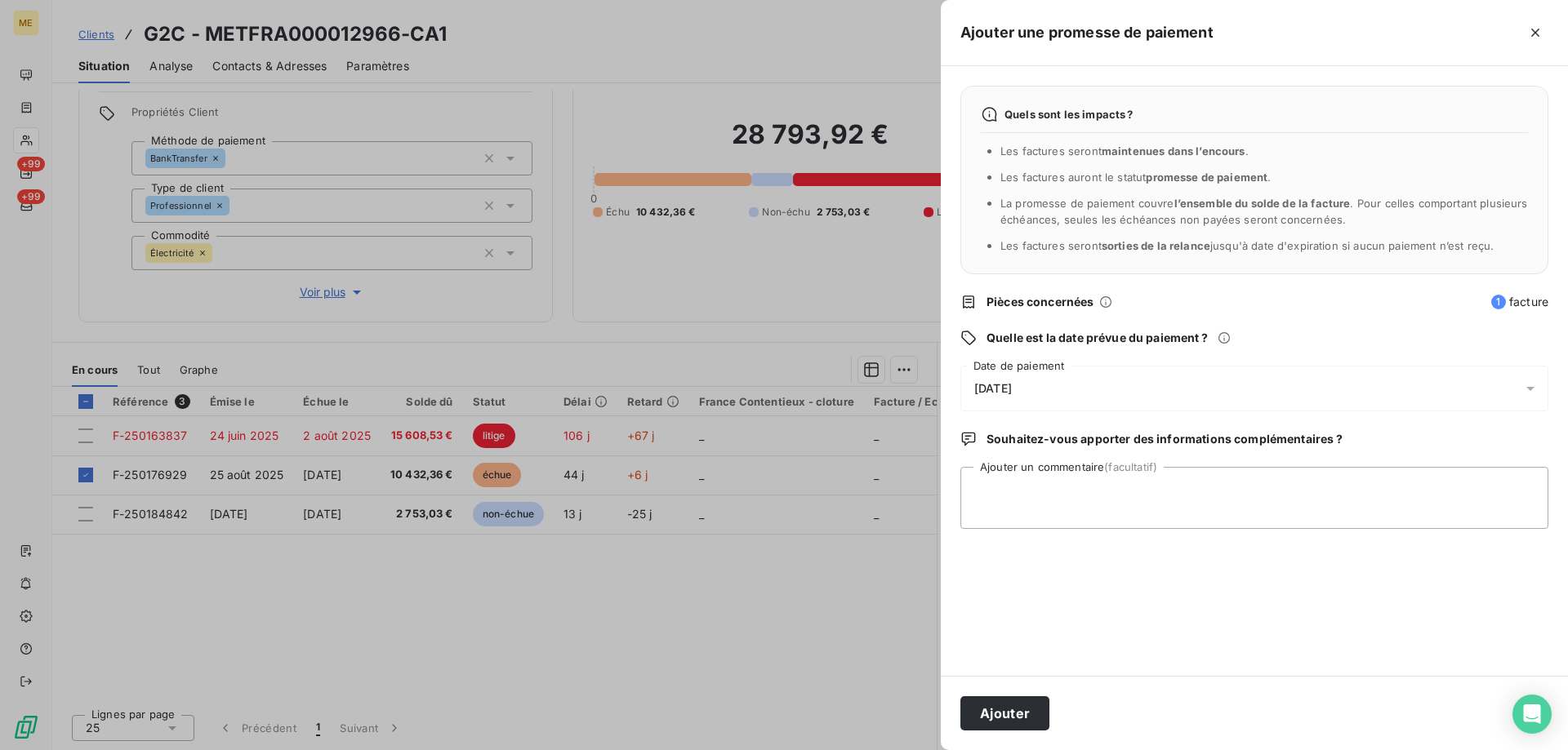
click at [1077, 383] on div "[DATE]" at bounding box center [1254, 388] width 588 height 46
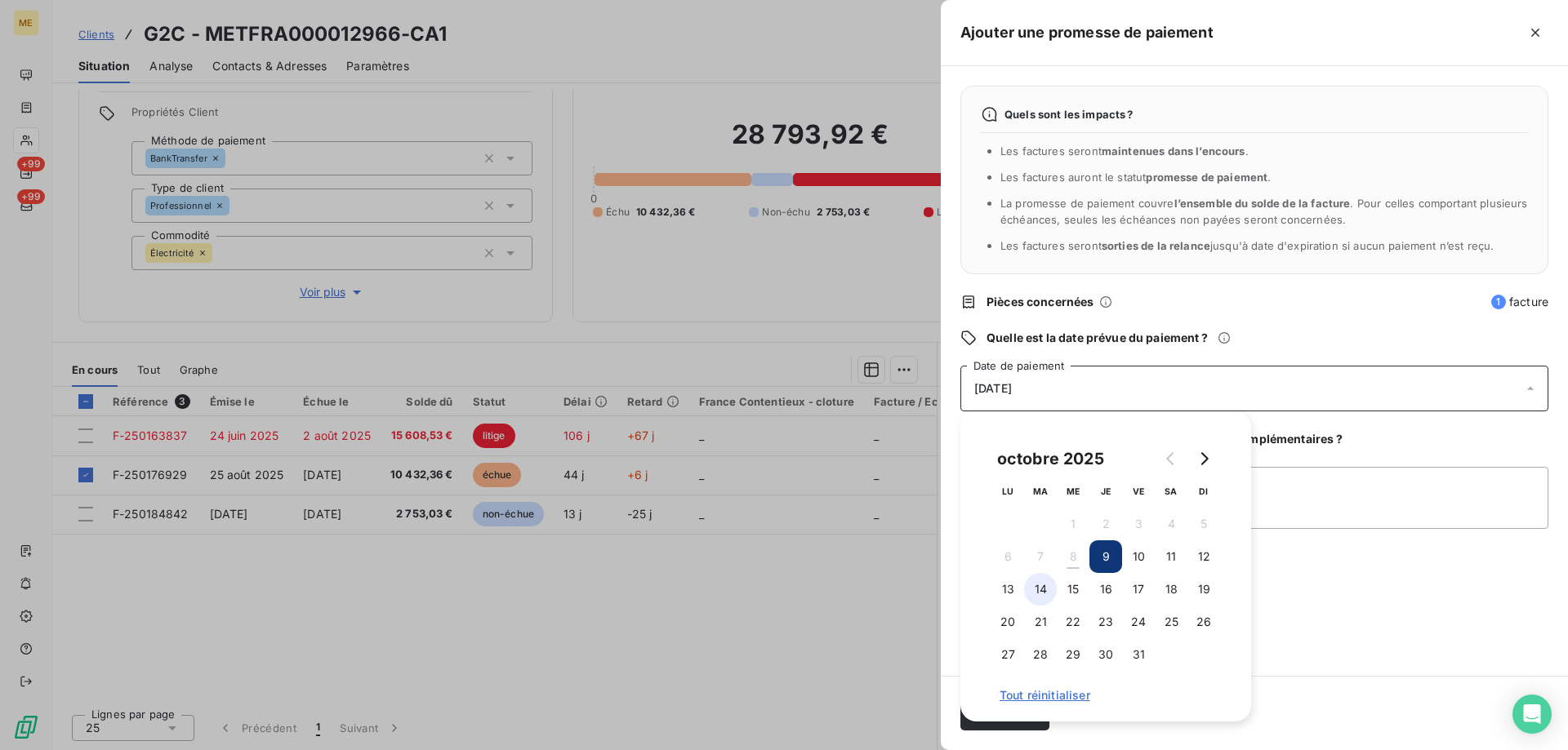
click at [1038, 594] on button "14" at bounding box center [1040, 590] width 33 height 33
click at [1326, 487] on textarea "Ajouter un commentaire (facultatif)" at bounding box center [1254, 498] width 588 height 62
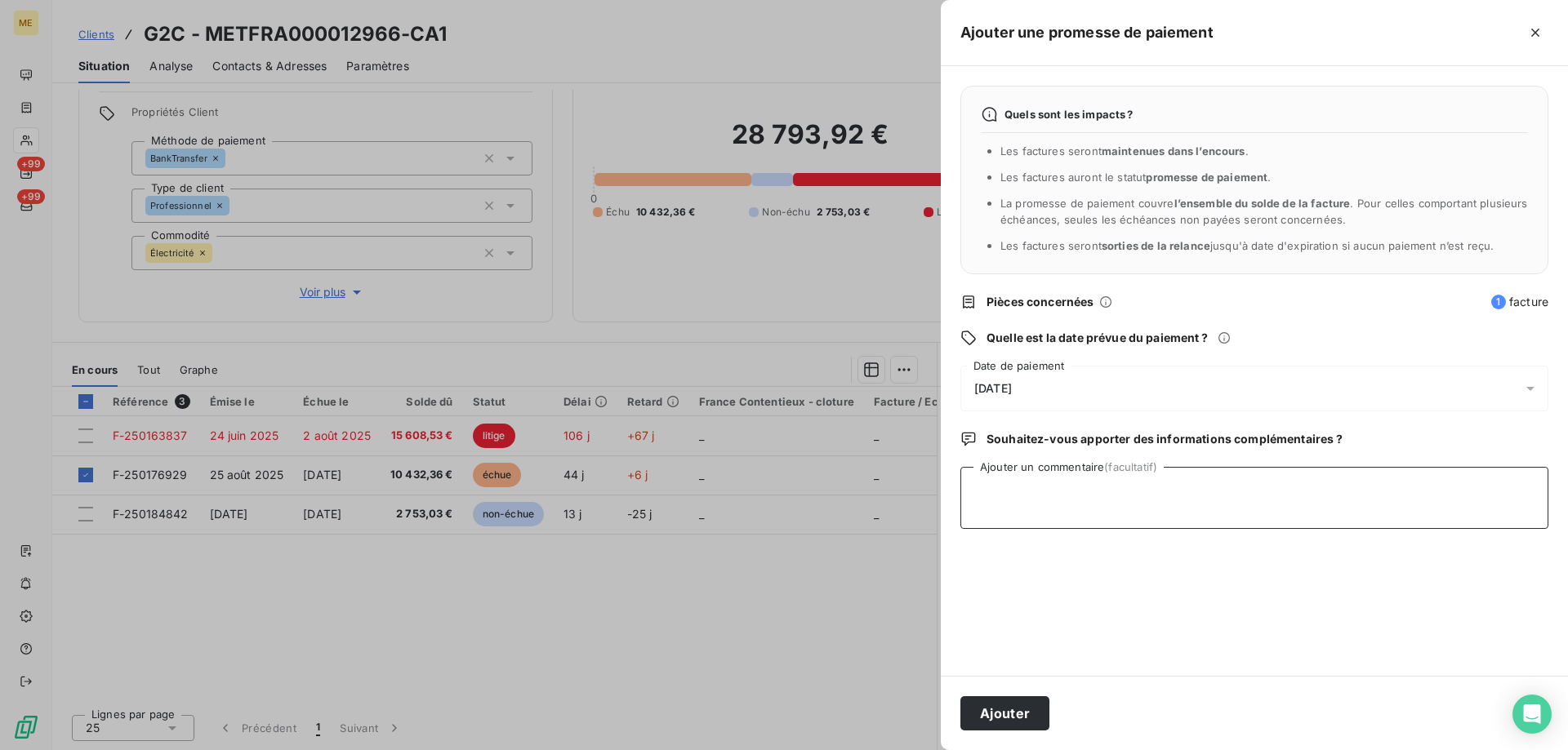
paste textarea "Anaïs - [DATE] 10H30 Interlocuteur : [PERSON_NAME] [PERSON_NAME][EMAIL_ADDRESS]…"
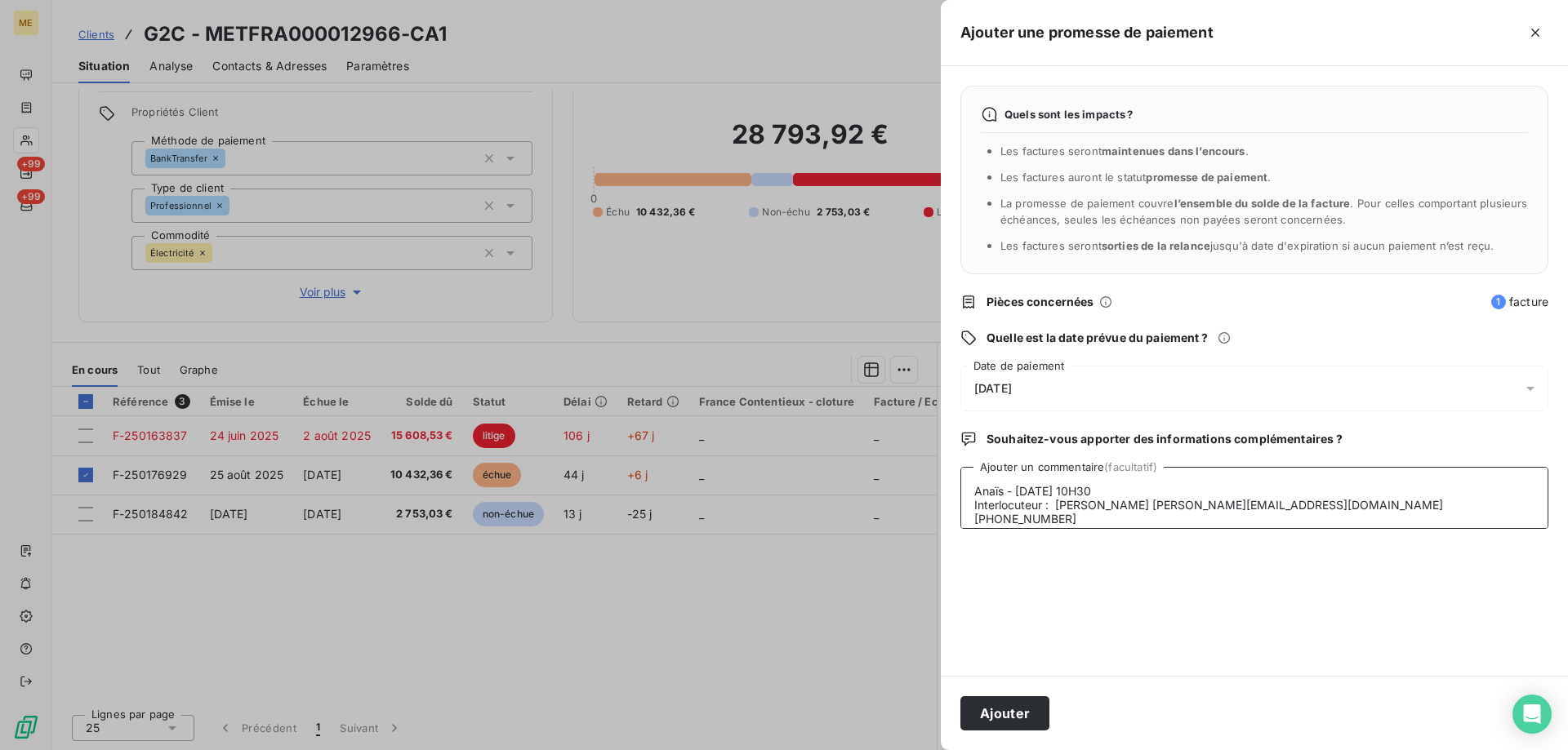
scroll to position [54, 0]
type textarea "Anaïs - [DATE] 10H30 Interlocuteur : [PERSON_NAME] [PERSON_NAME][EMAIL_ADDRESS]…"
click at [1028, 719] on button "Ajouter" at bounding box center [1004, 714] width 89 height 34
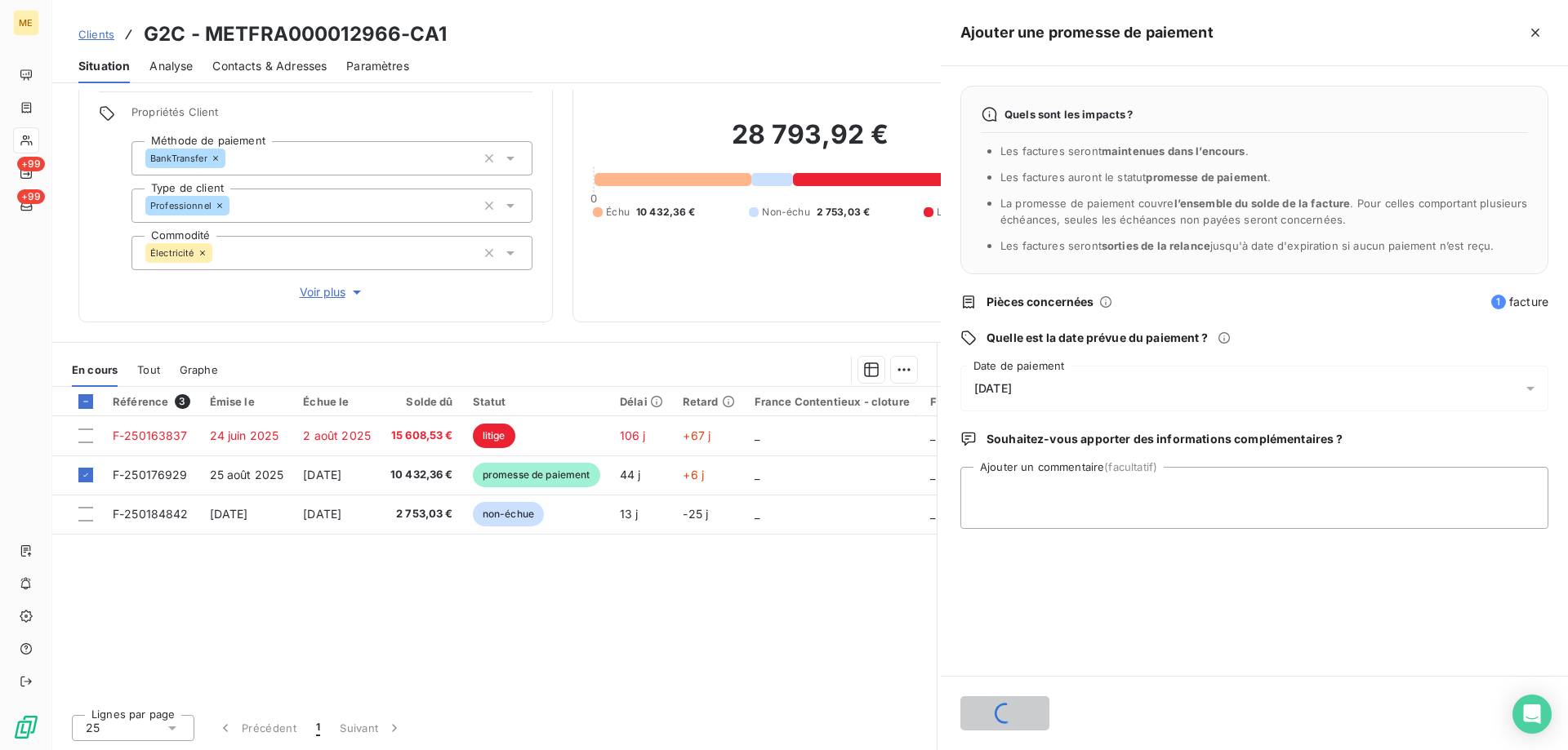
scroll to position [0, 0]
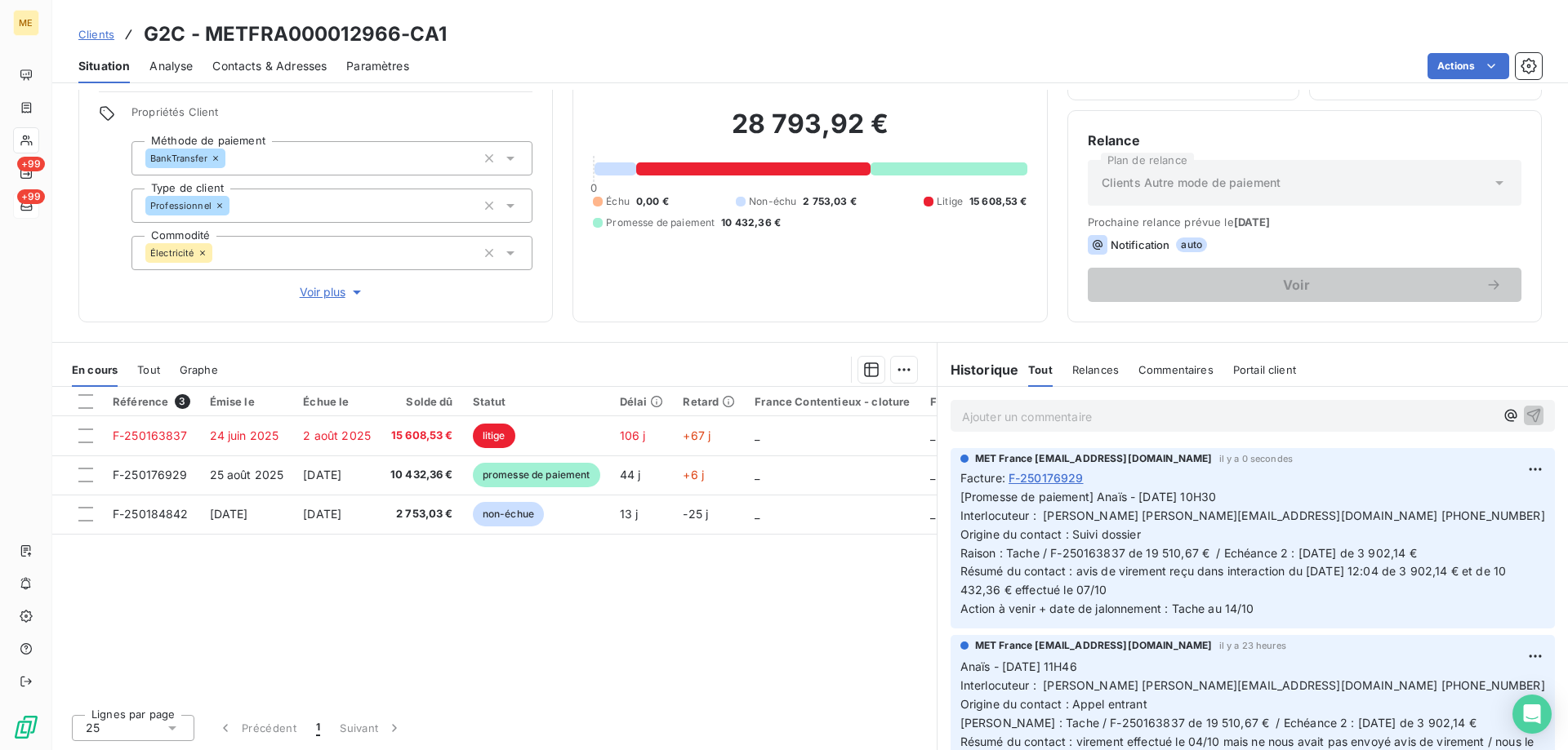
click at [22, 207] on icon at bounding box center [26, 205] width 11 height 9
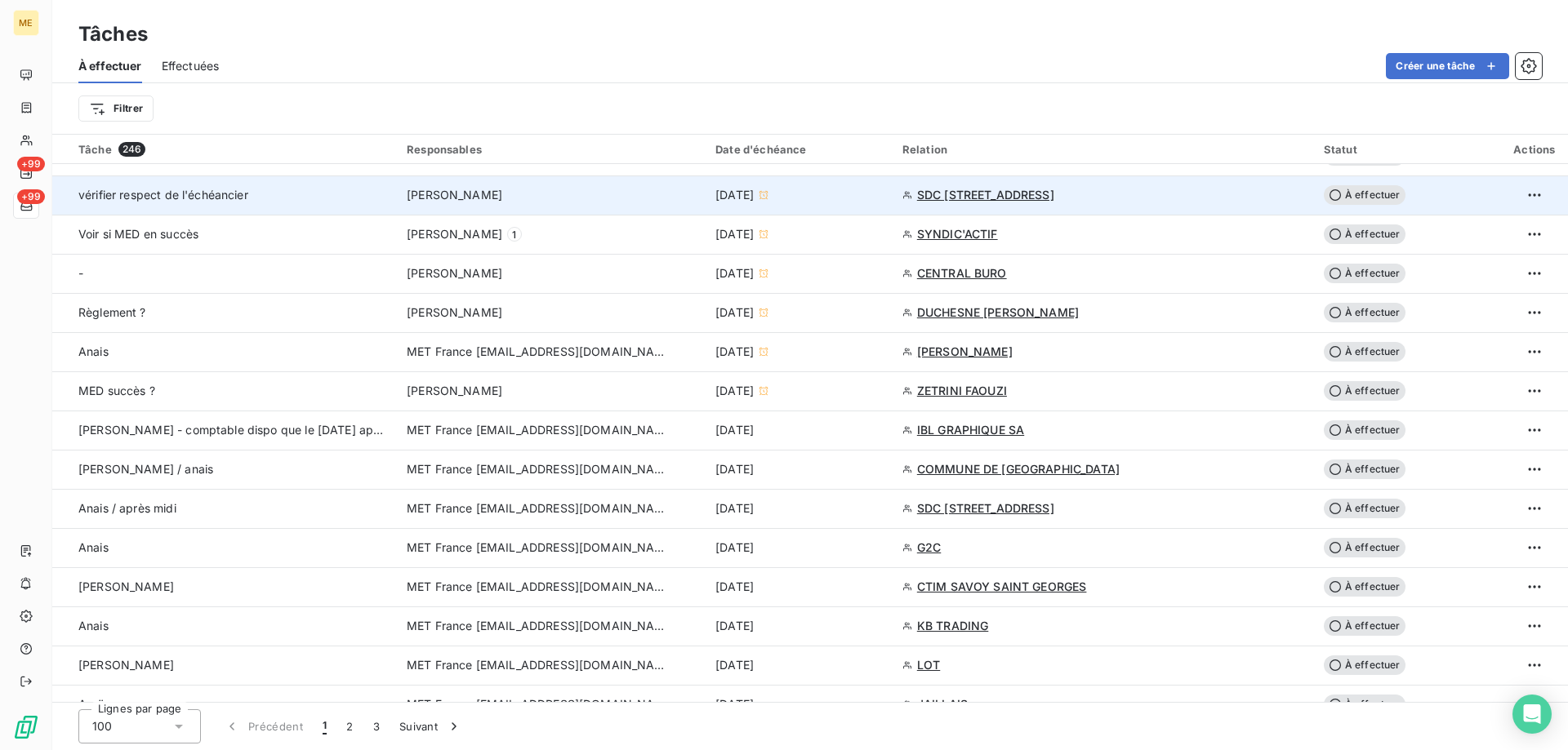
scroll to position [816, 0]
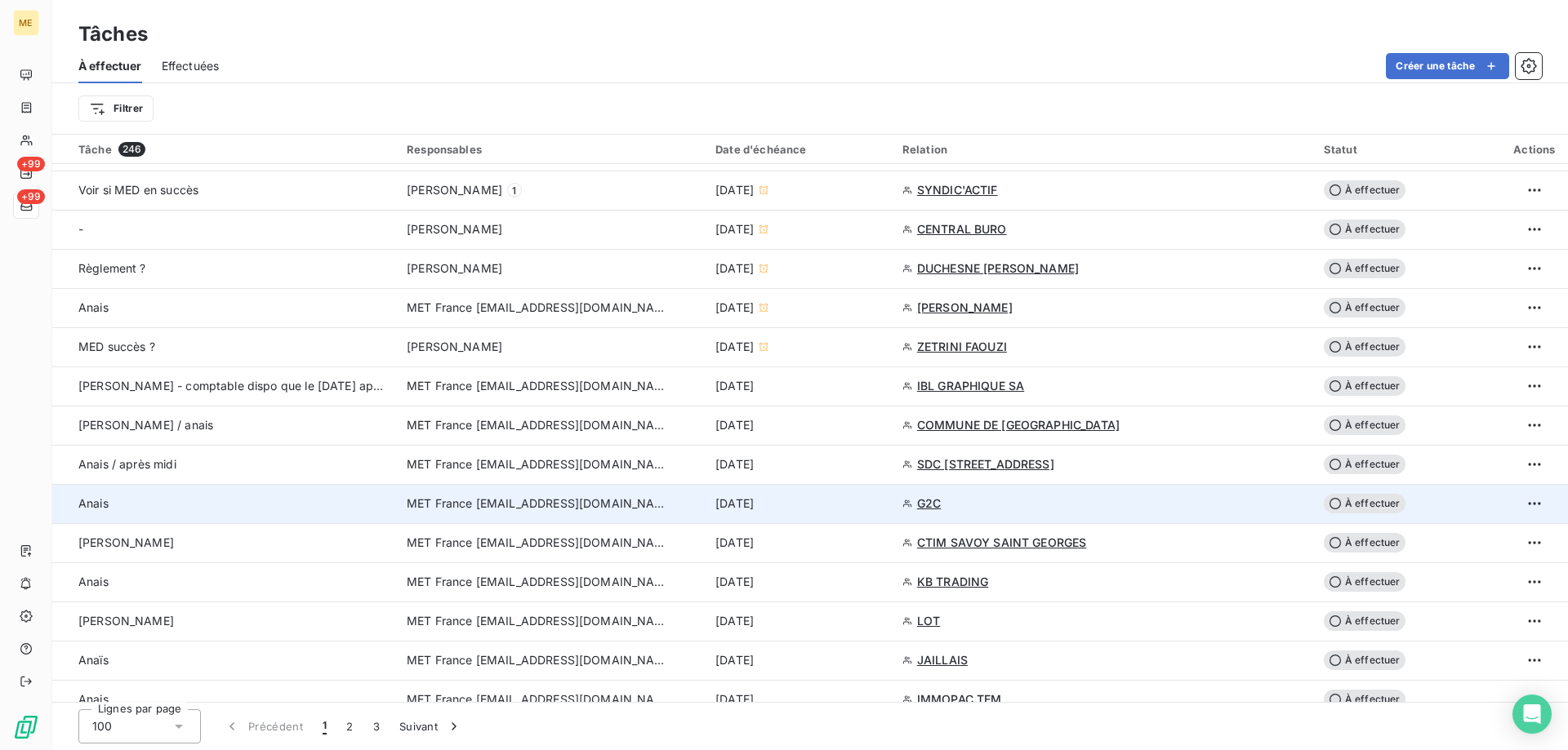
click at [857, 511] on div "[DATE]" at bounding box center [799, 503] width 167 height 16
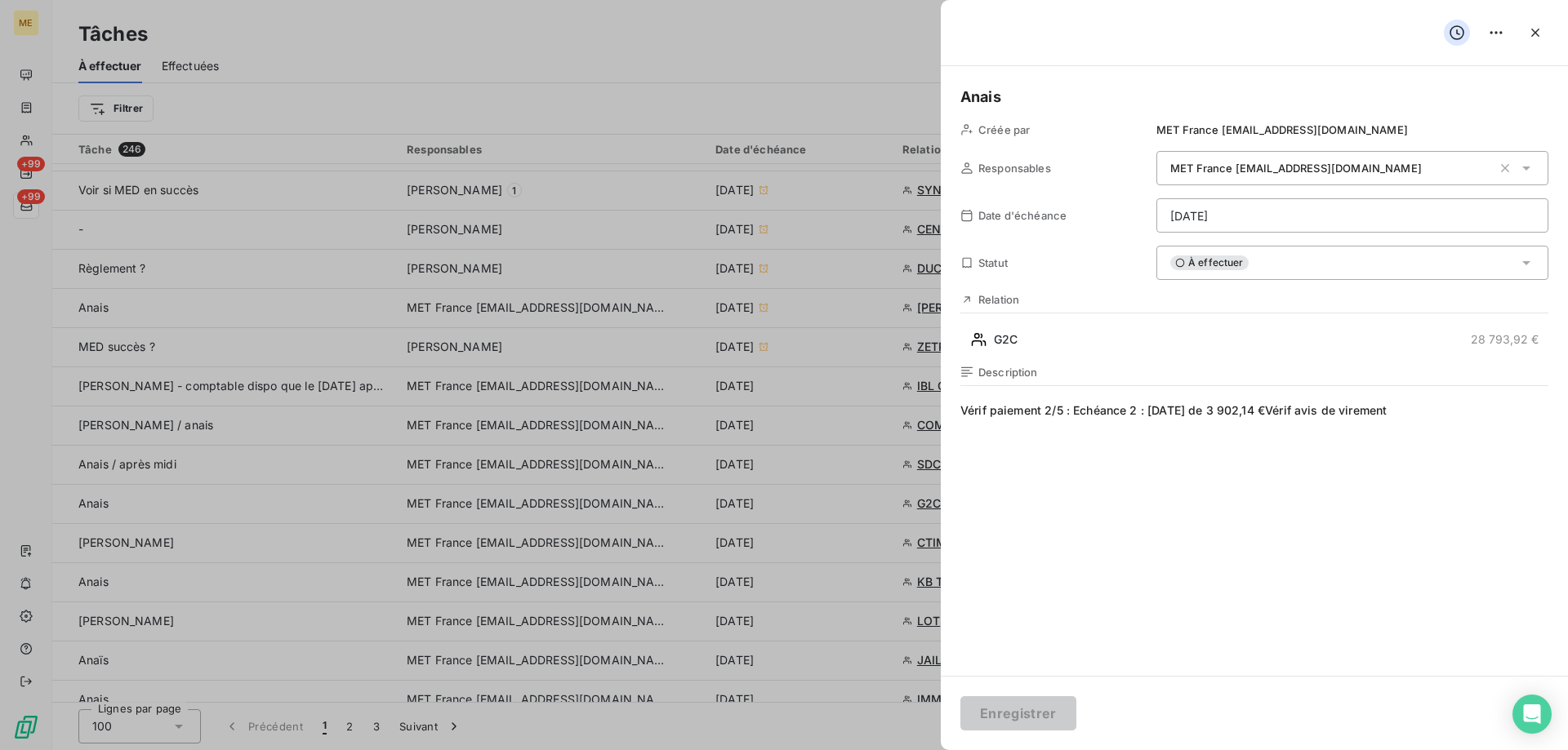
click at [1441, 412] on span "Vérif paiement 2/5 : Echéance 2 : [DATE] de 3 902,14 €Vérif avis de virement" at bounding box center [1254, 559] width 588 height 314
drag, startPoint x: 1041, startPoint y: 414, endPoint x: 993, endPoint y: 414, distance: 48.0
click at [993, 414] on span "Vérif paiement 2/5 : Echéance 2 : [DATE] de 3 902,14 €Vérif avis de virement" at bounding box center [1254, 559] width 588 height 314
drag, startPoint x: 1449, startPoint y: 413, endPoint x: 1321, endPoint y: 415, distance: 128.0
click at [1321, 415] on span "Vérif encaissement 2/5 : Echéance 2 : [DATE] de 3 902,14 €Vérif avis de virement" at bounding box center [1254, 559] width 588 height 314
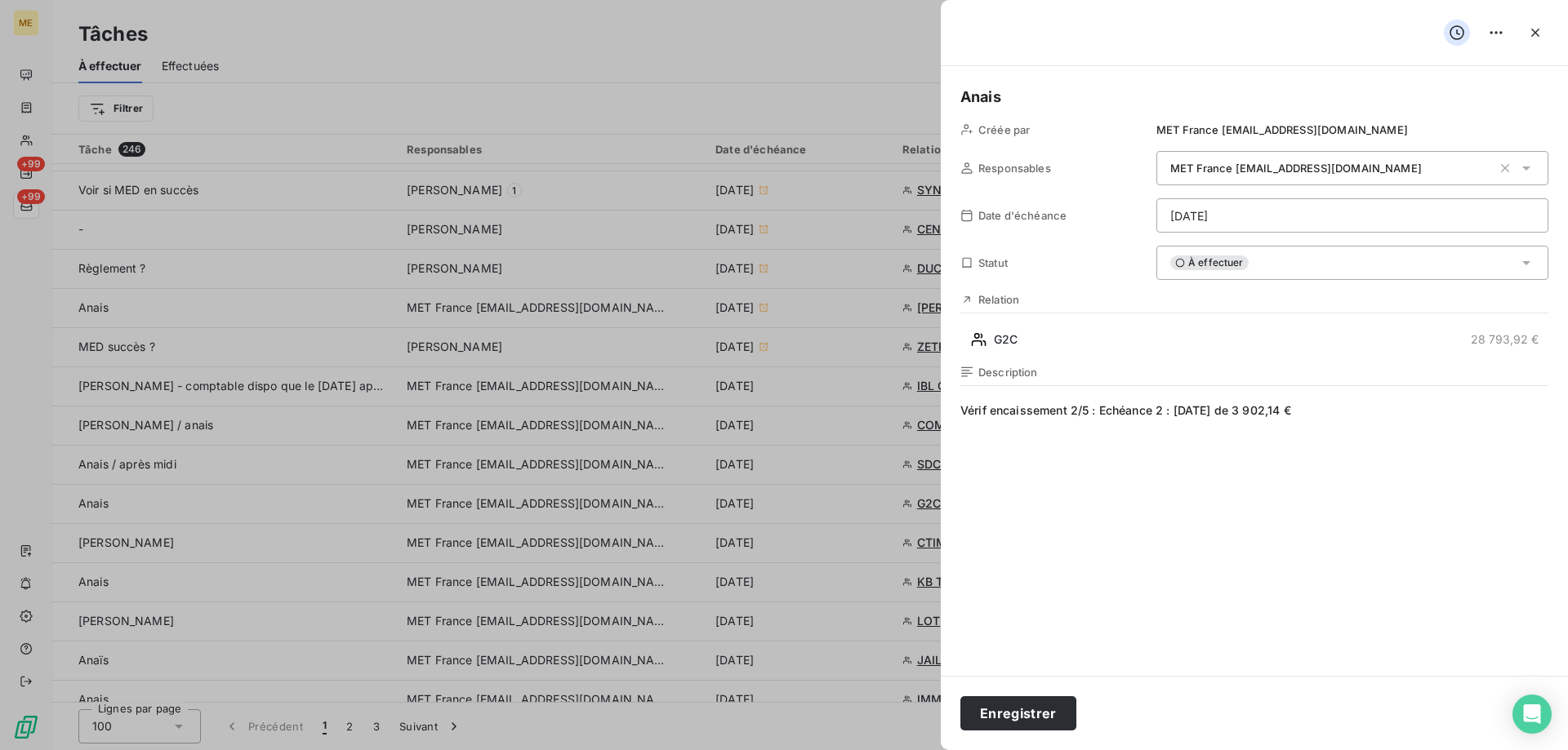
click at [1275, 216] on html "ME +99 +99 Tâches À effectuer Effectuées Créer une tâche Filtrer Tâche 246 Resp…" at bounding box center [784, 457] width 1568 height 914
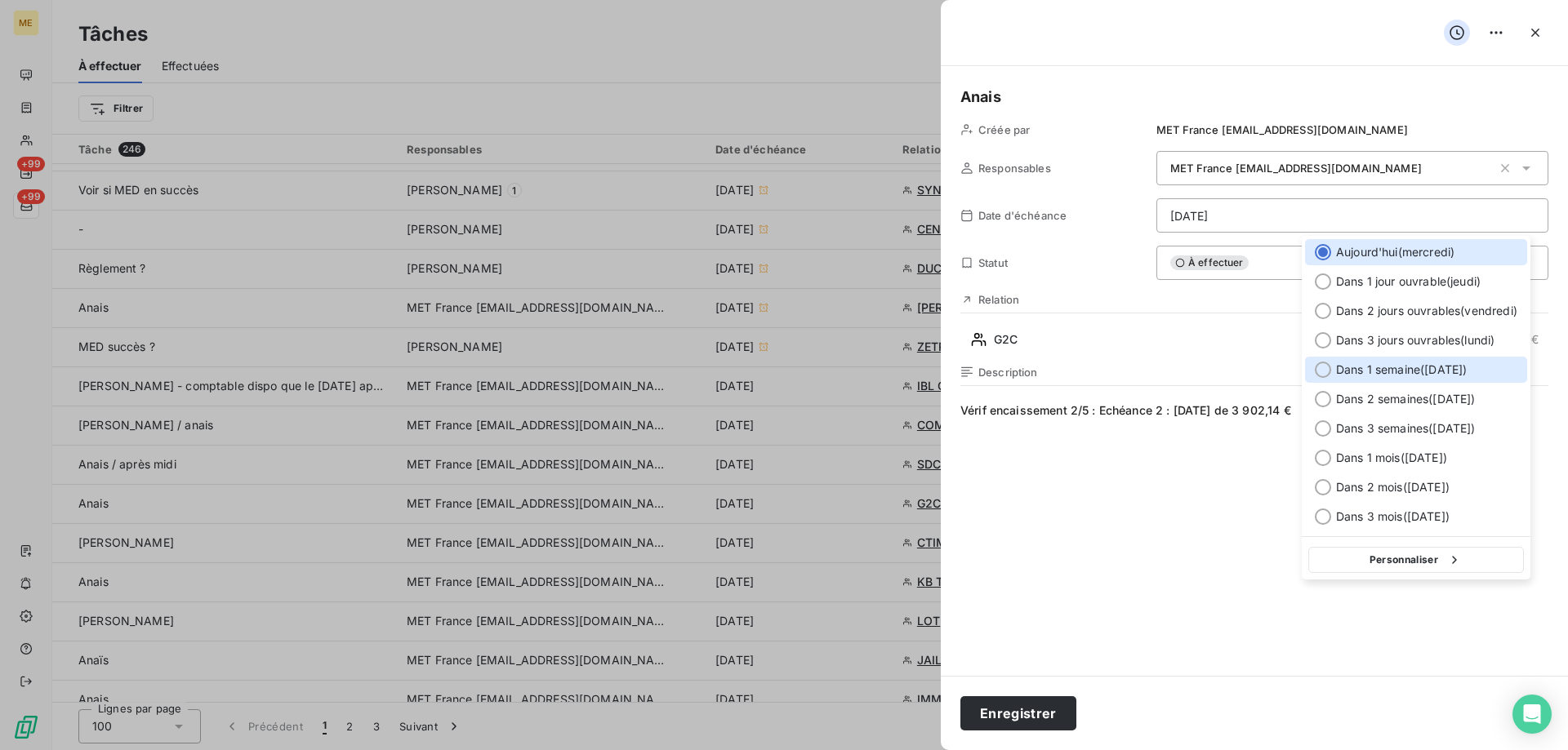
click at [1432, 371] on span "Dans 1 semaine ( [DATE] )" at bounding box center [1402, 370] width 131 height 16
type input "[DATE]"
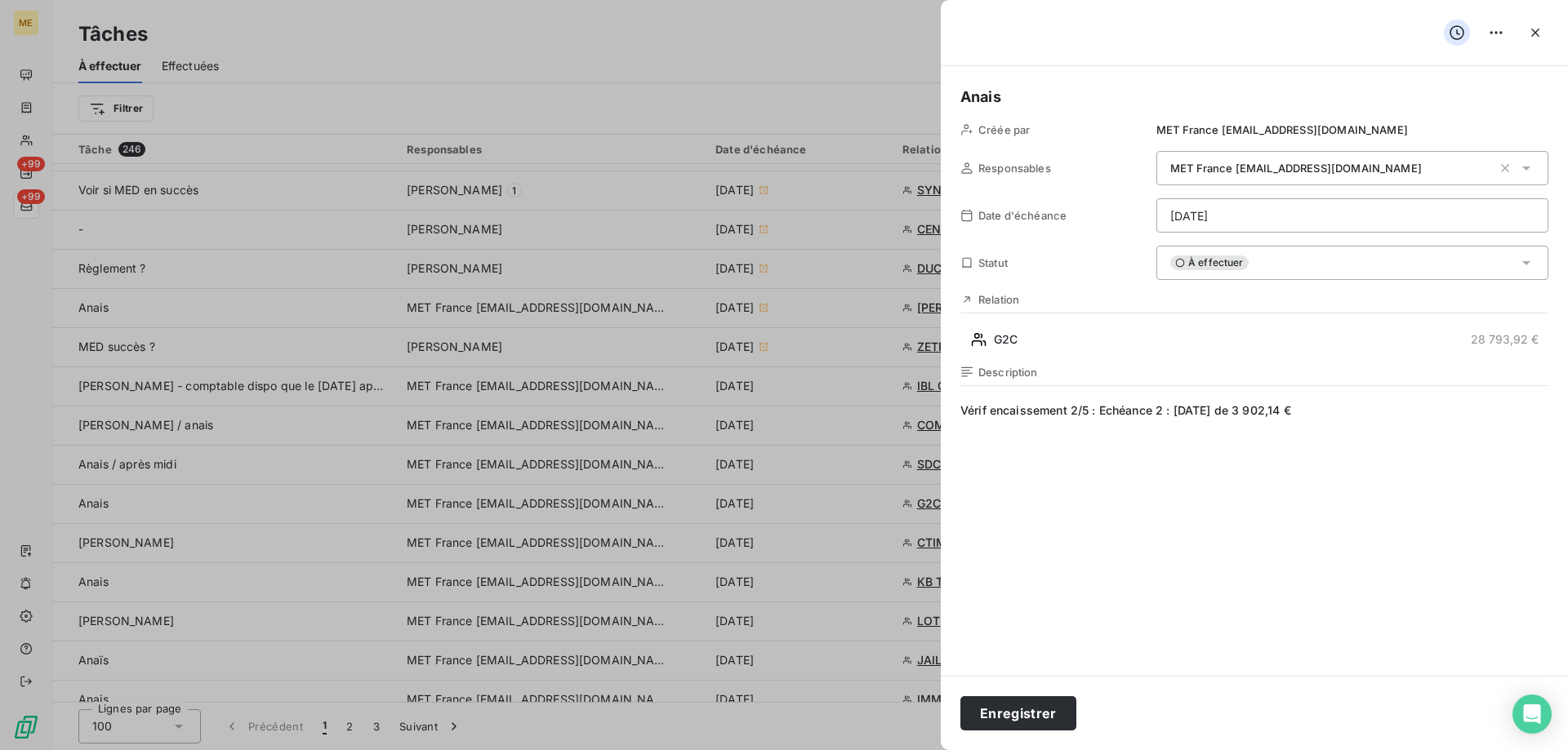
click at [1236, 217] on html "ME +99 +99 Tâches À effectuer Effectuées Créer une tâche Filtrer Tâche 246 Resp…" at bounding box center [784, 457] width 1568 height 914
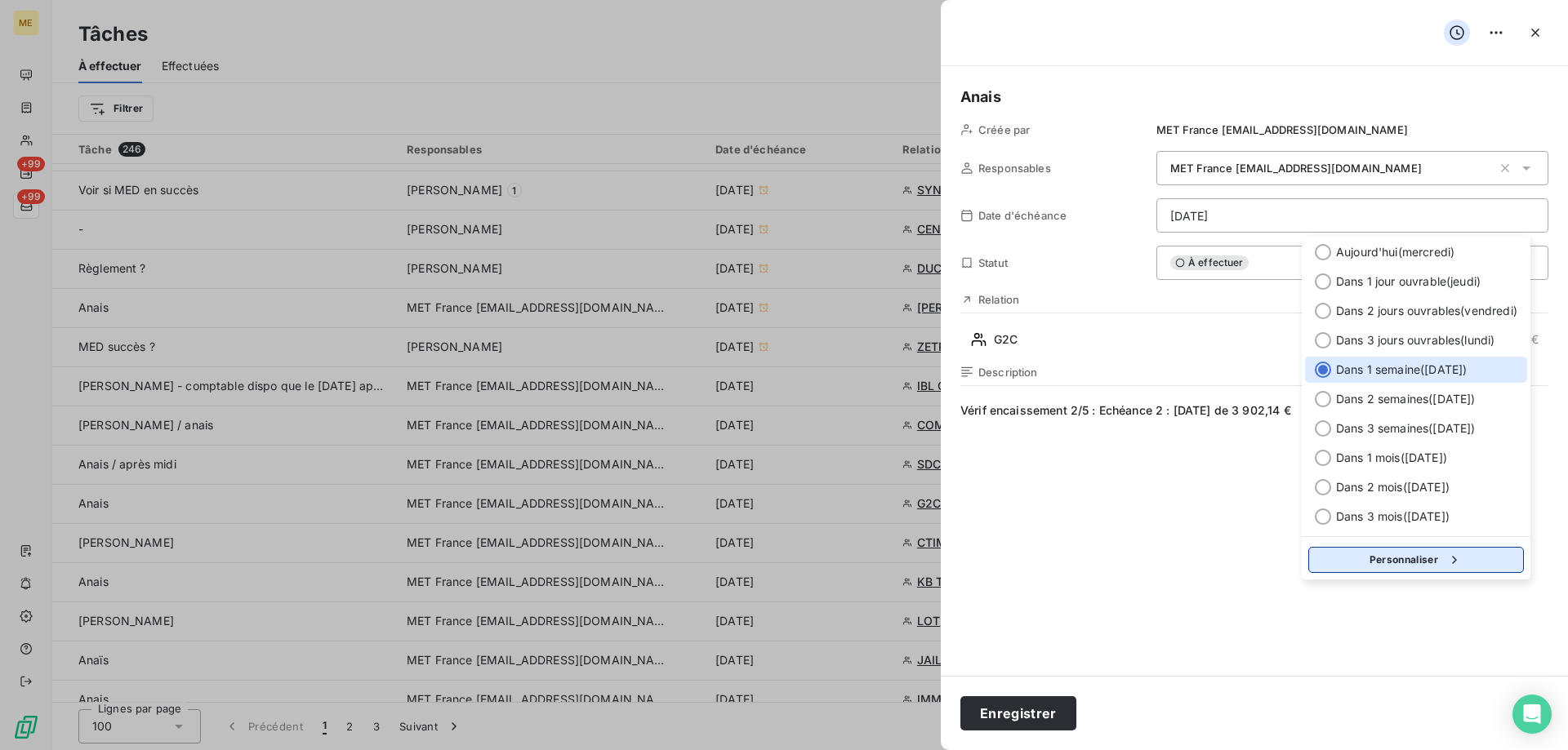
click at [1440, 556] on button "Personnaliser" at bounding box center [1415, 560] width 216 height 26
select select "9"
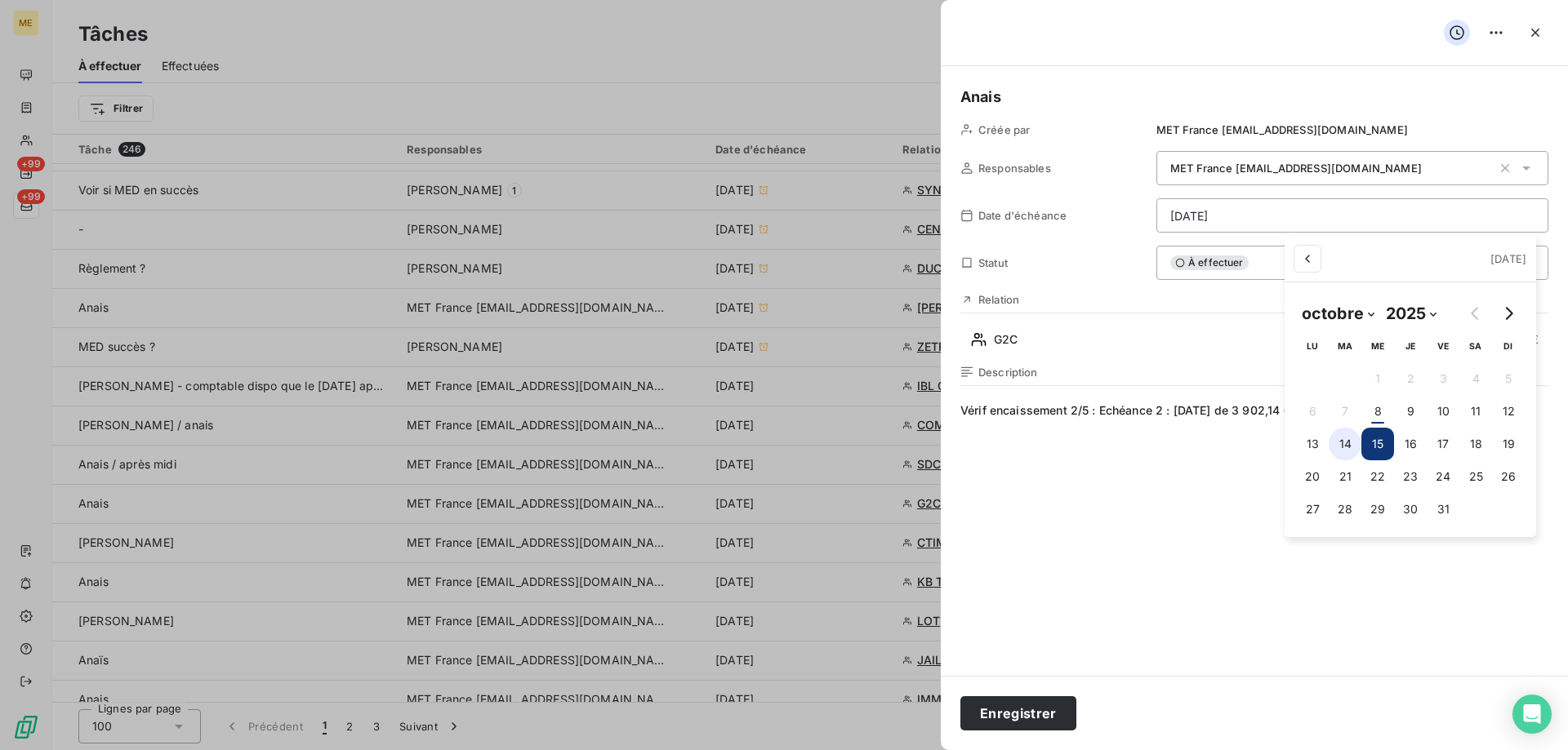
click at [1340, 449] on button "14" at bounding box center [1345, 444] width 33 height 33
type input "[DATE]"
click at [1136, 573] on html "ME +99 +99 Tâches À effectuer Effectuées Créer une tâche Filtrer Tâche 246 Resp…" at bounding box center [784, 457] width 1568 height 914
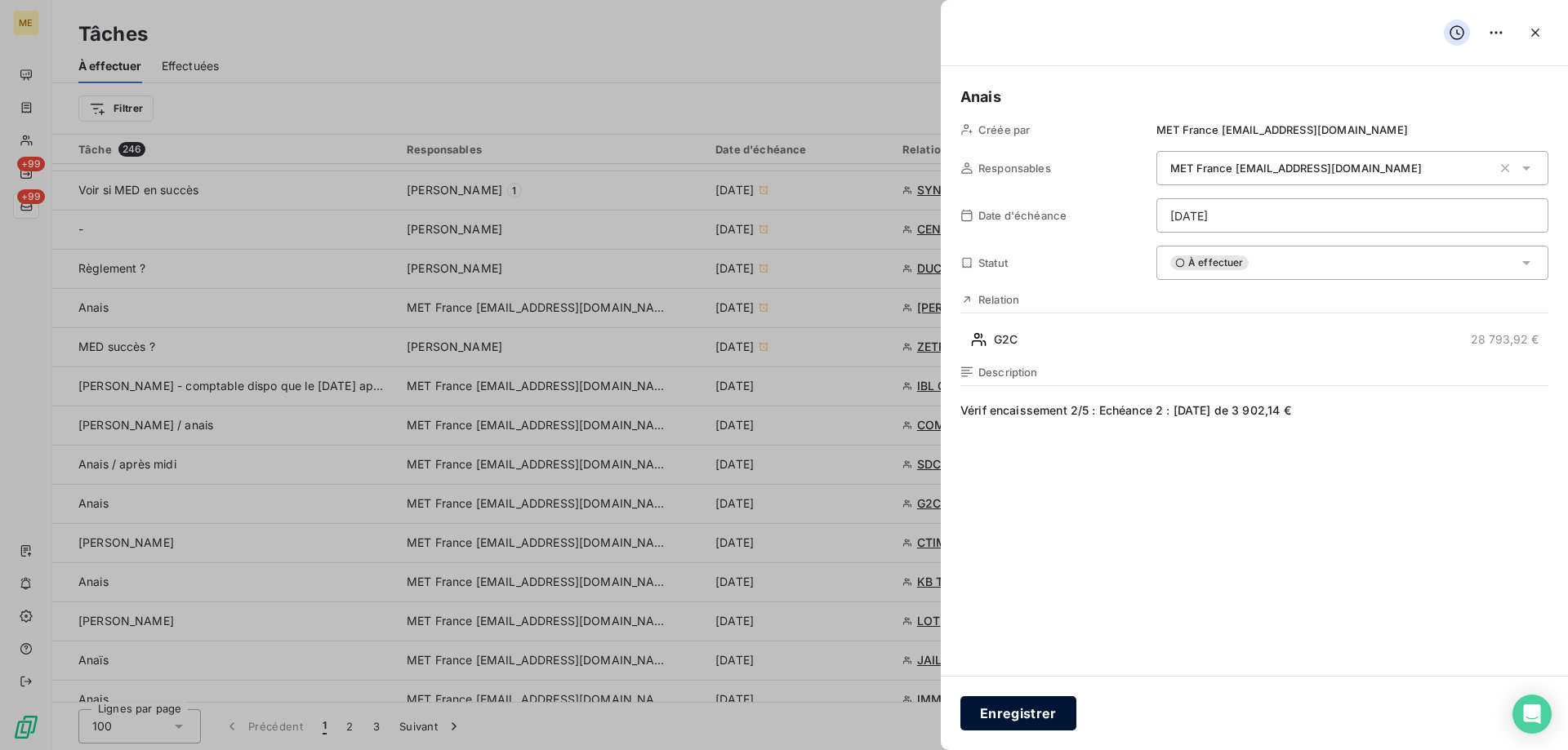
click at [1027, 715] on button "Enregistrer" at bounding box center [1018, 714] width 116 height 34
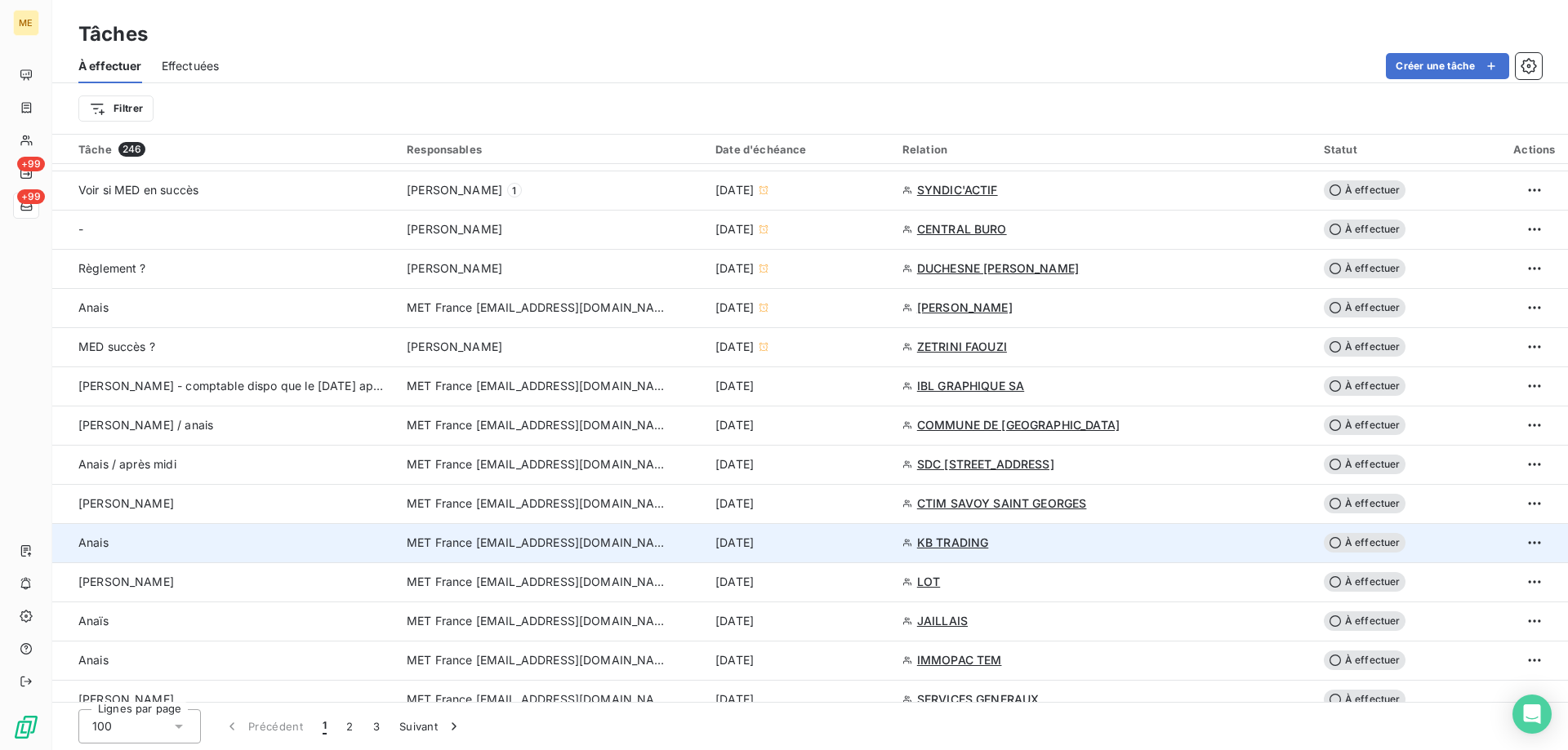
click at [851, 540] on div "[DATE]" at bounding box center [799, 542] width 167 height 16
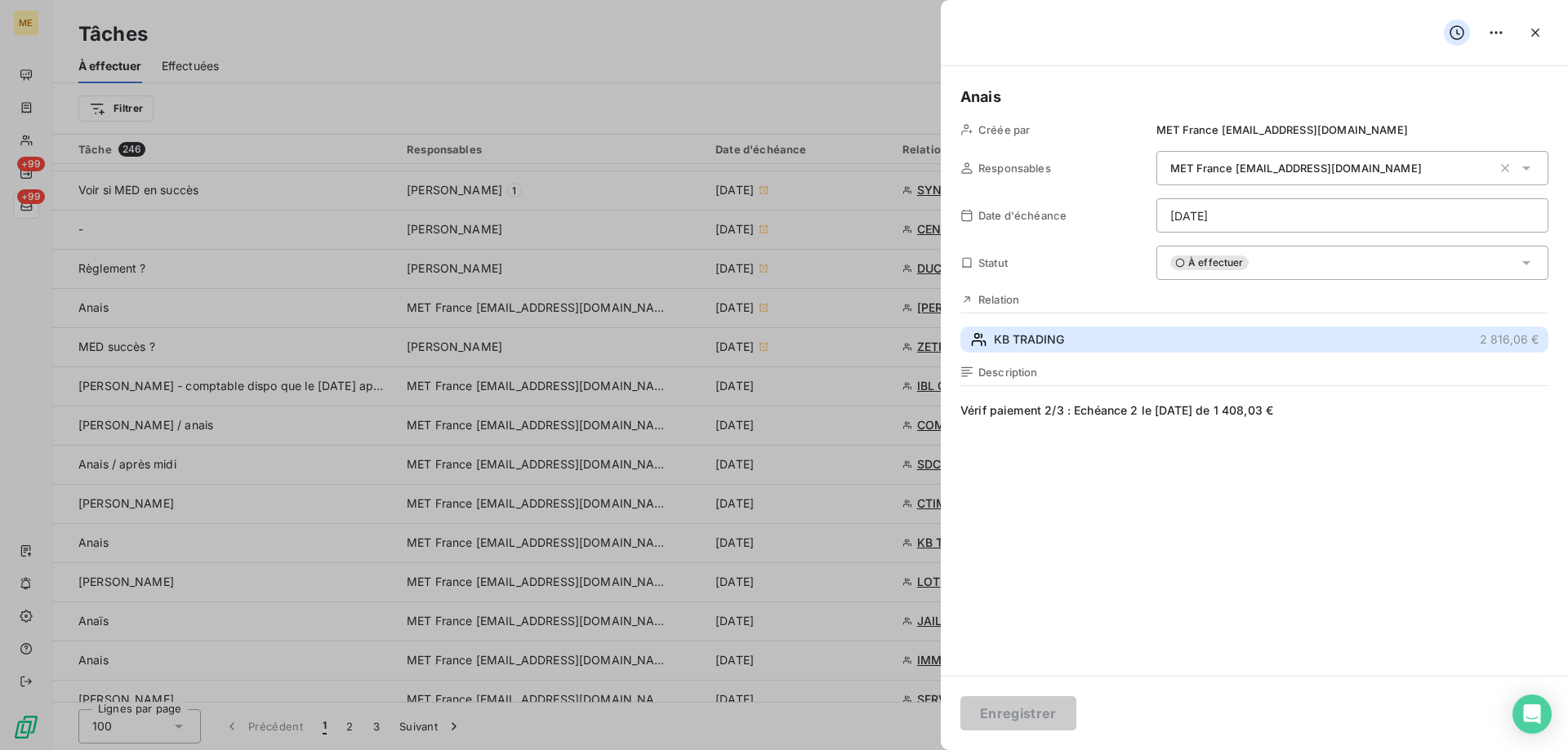
click at [1159, 333] on button "KB TRADING 2 816,06 €" at bounding box center [1254, 340] width 588 height 26
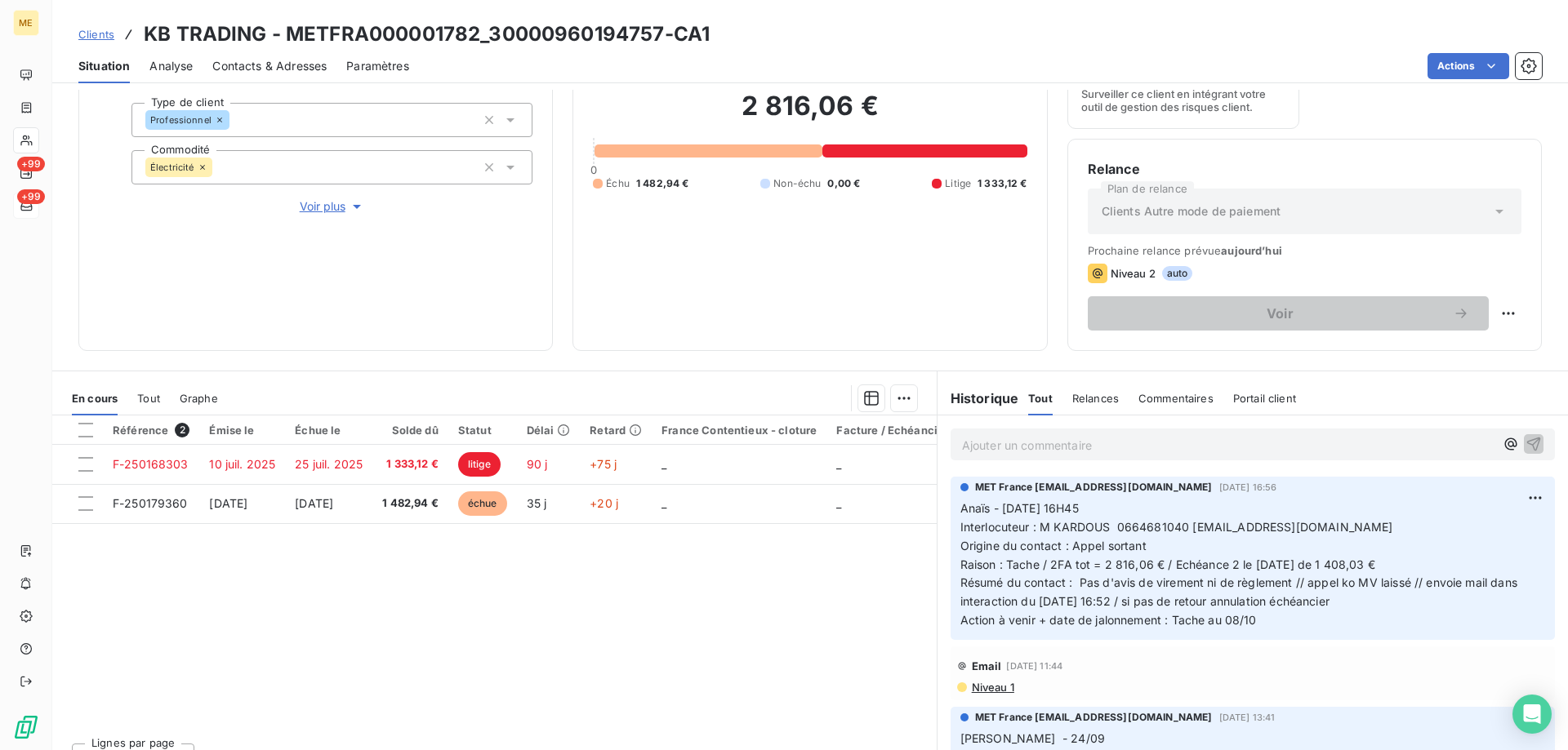
scroll to position [218, 0]
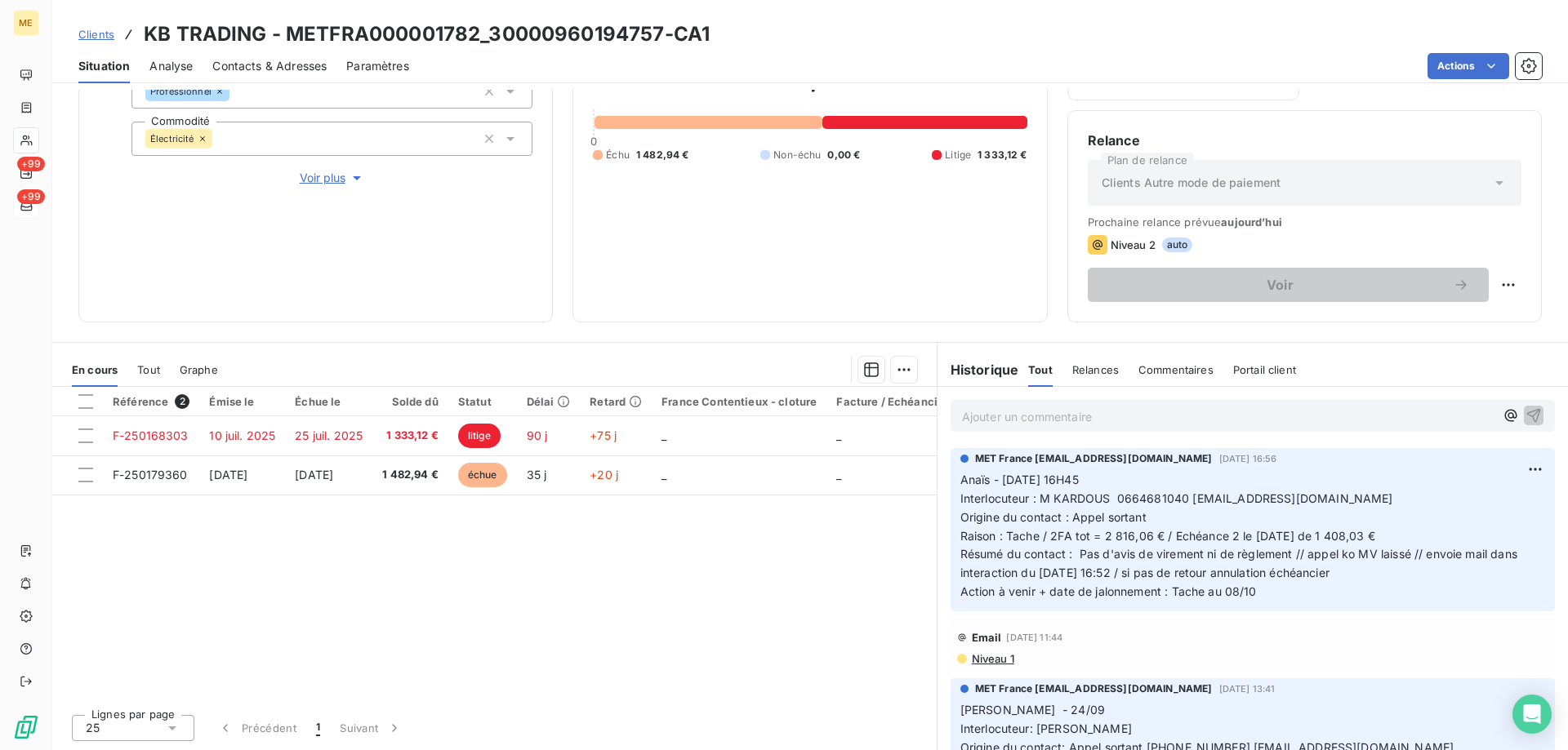
click at [949, 274] on div "2 816,06 € 0 Échu 1 482,94 € Non-échu 0,00 € Litige 1 333,12 €" at bounding box center [809, 111] width 434 height 380
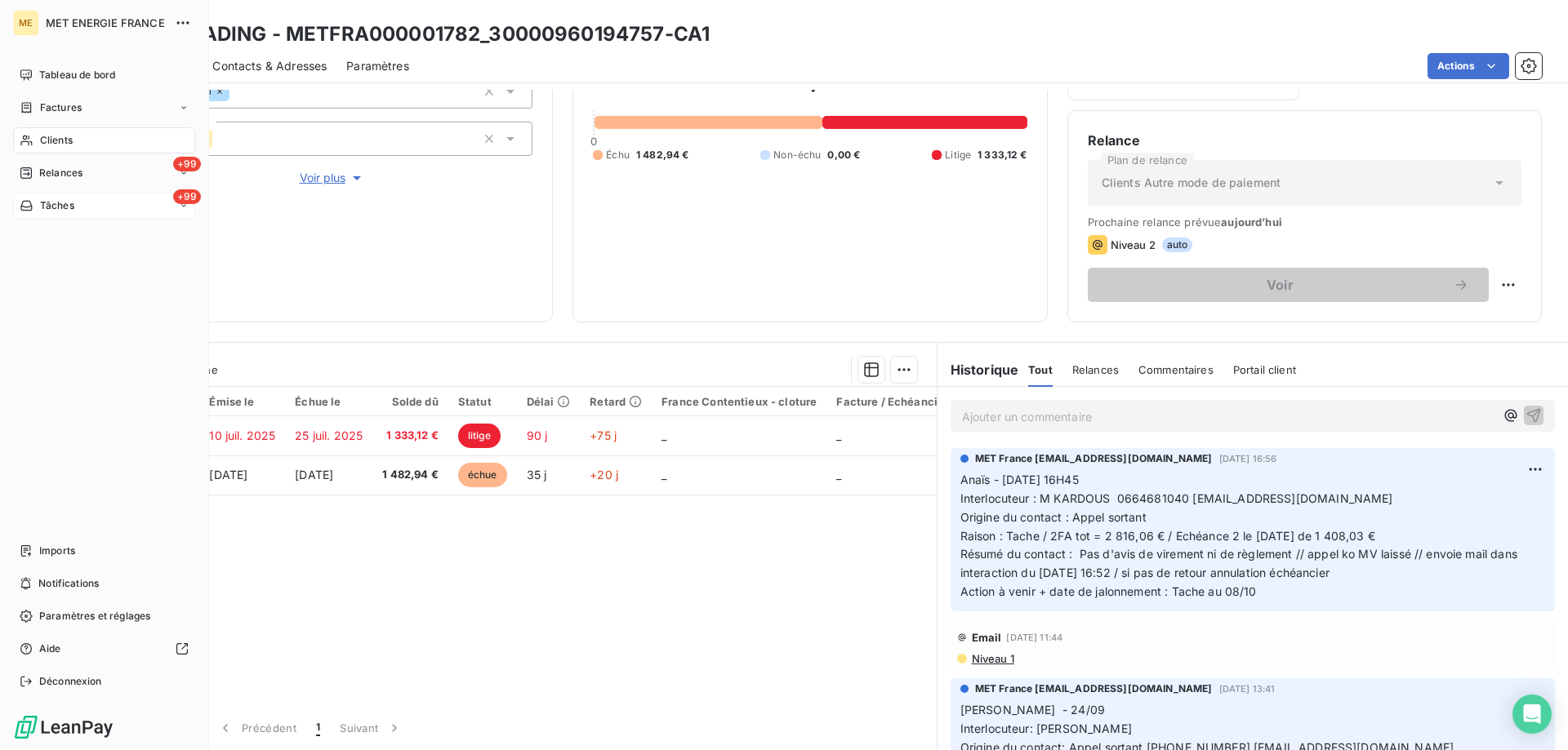
click at [72, 205] on span "Tâches" at bounding box center [57, 205] width 34 height 15
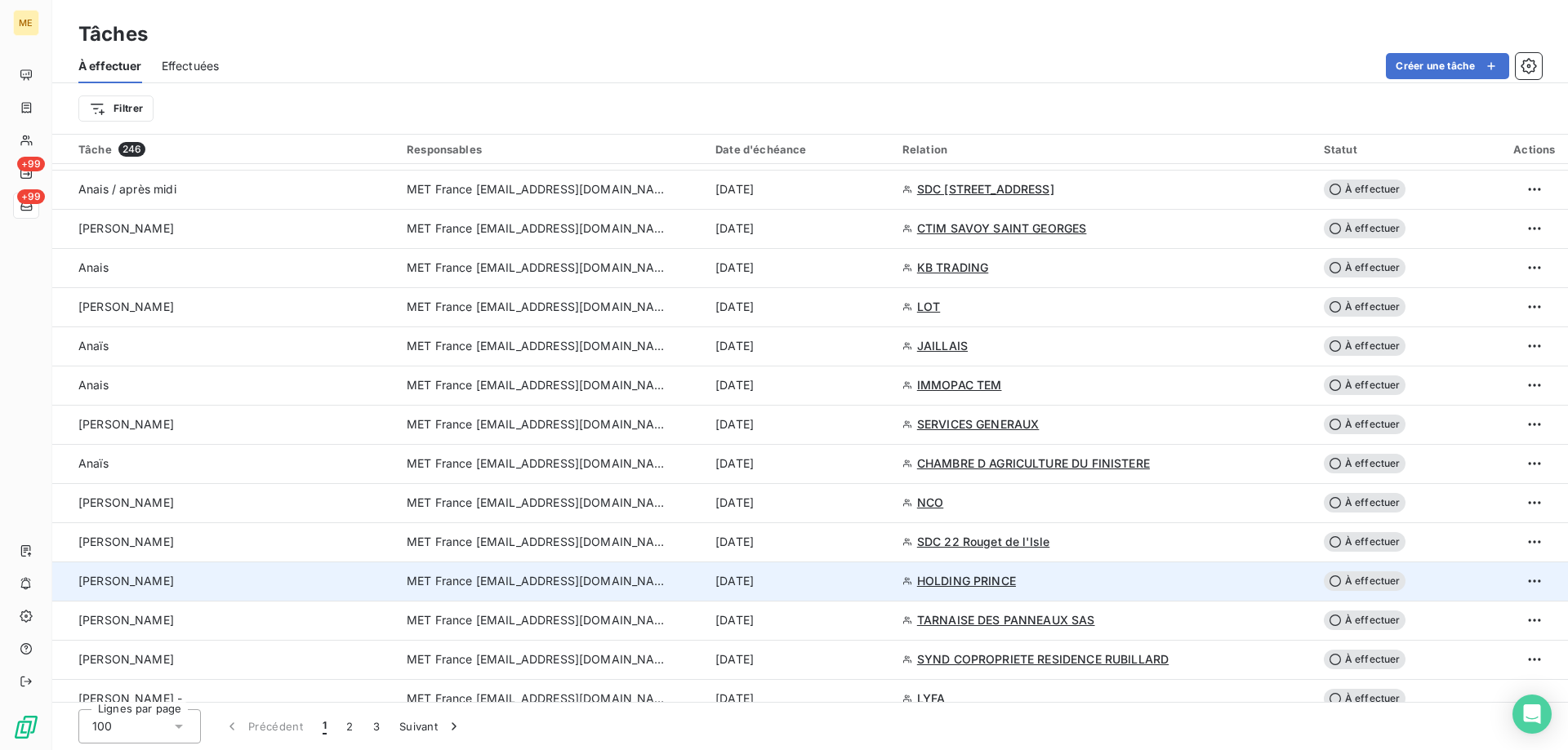
scroll to position [1061, 0]
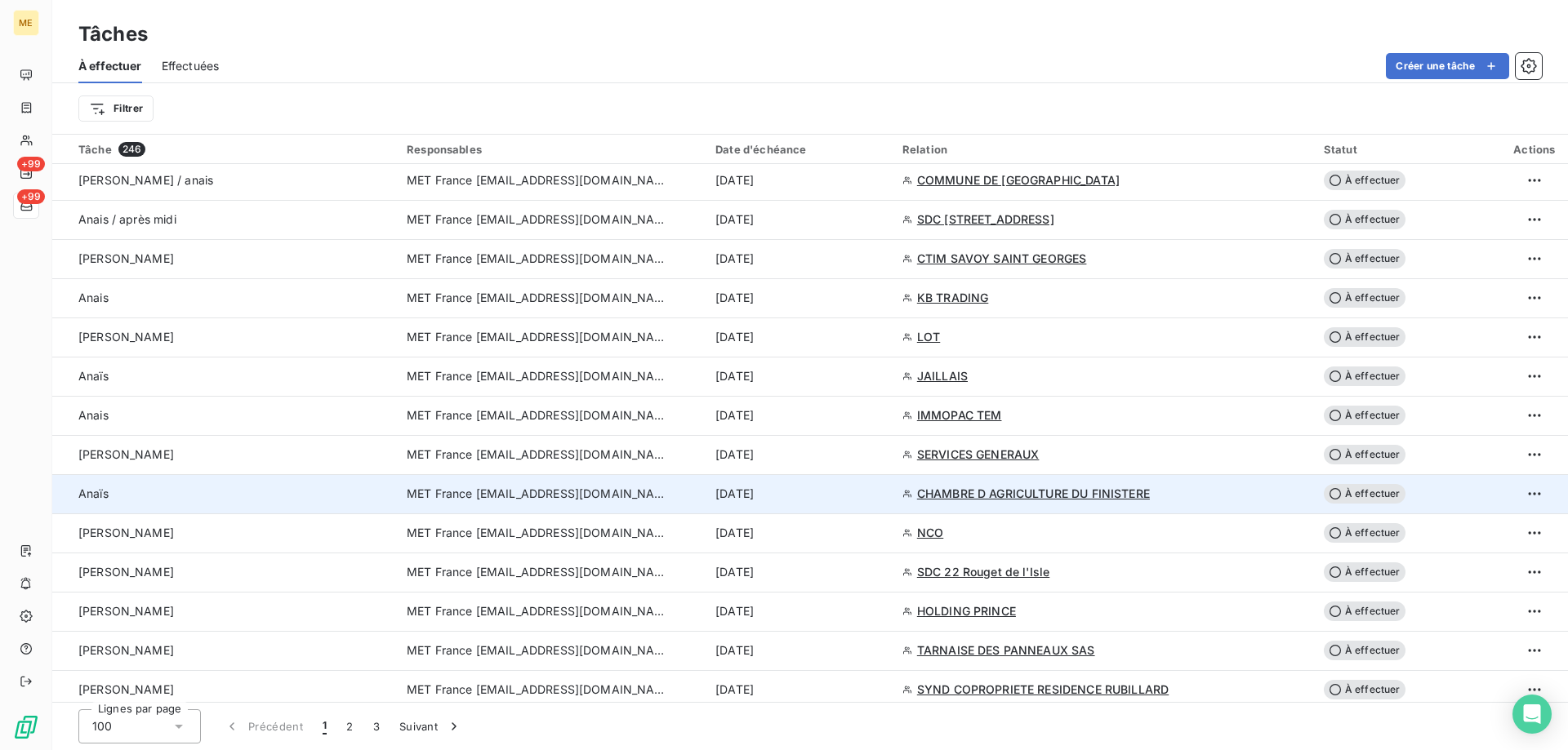
click at [853, 497] on div "[DATE]" at bounding box center [799, 494] width 167 height 16
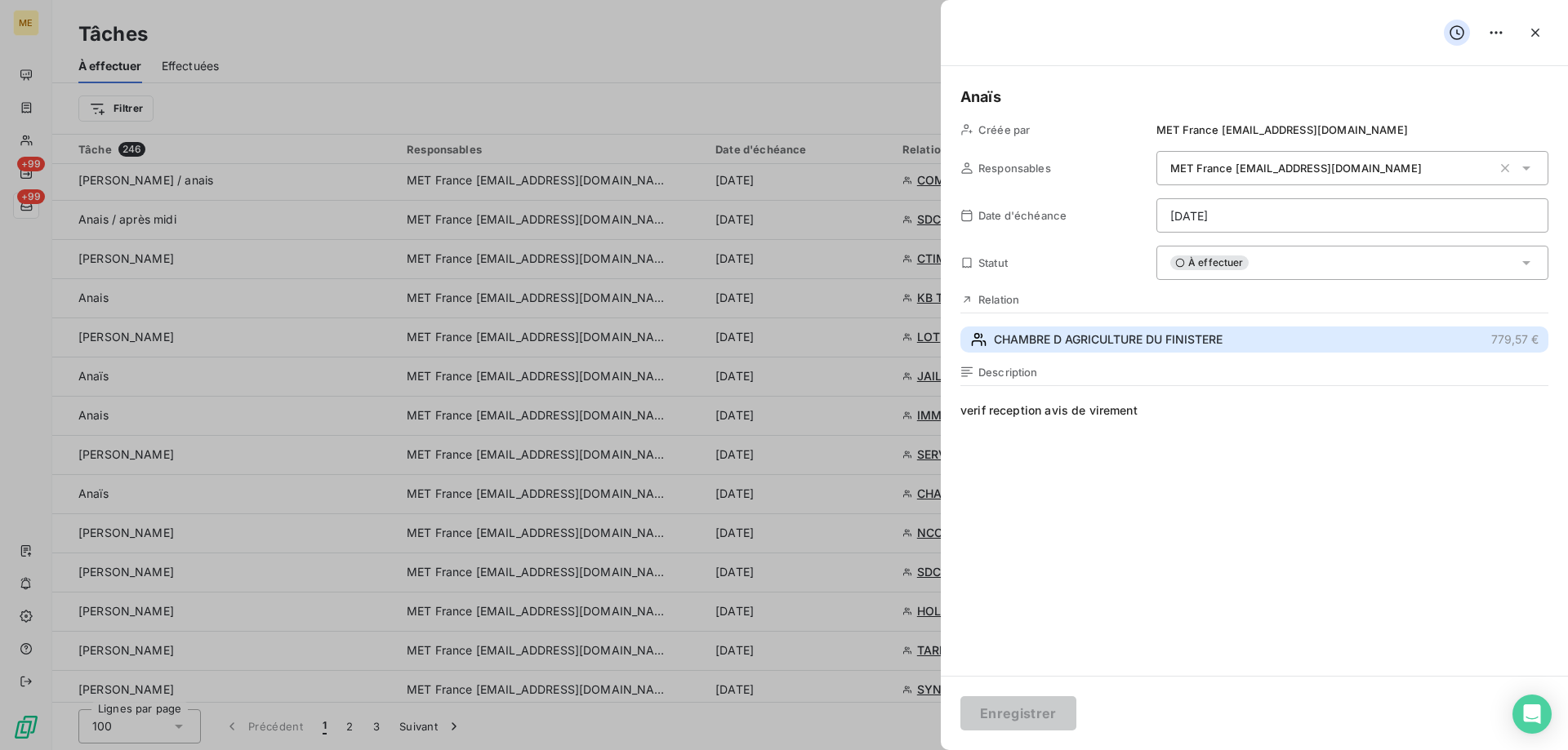
click at [1188, 344] on span "CHAMBRE D AGRICULTURE DU FINISTERE" at bounding box center [1108, 340] width 228 height 16
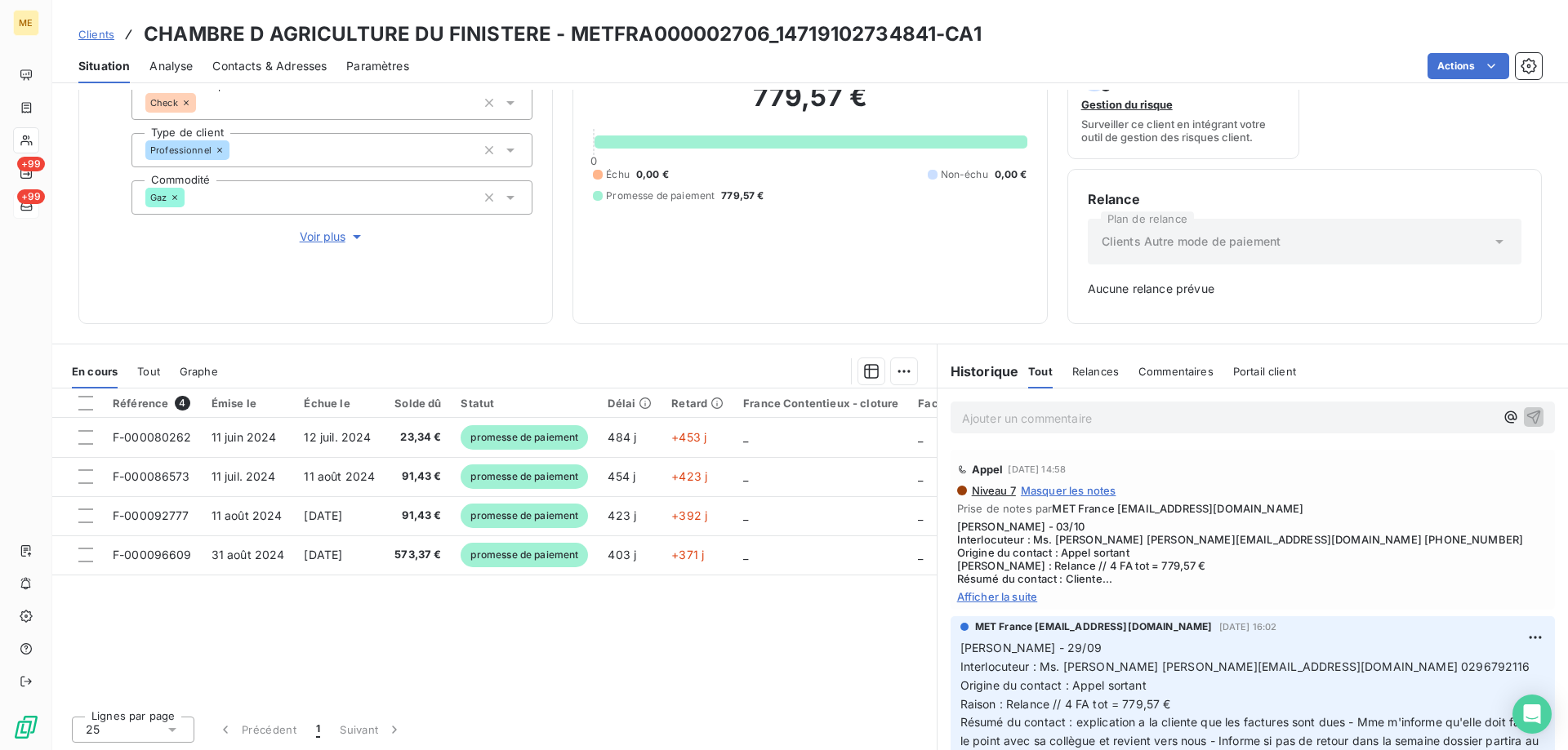
scroll to position [161, 0]
click at [989, 595] on span "Afficher la suite" at bounding box center [1253, 595] width 591 height 13
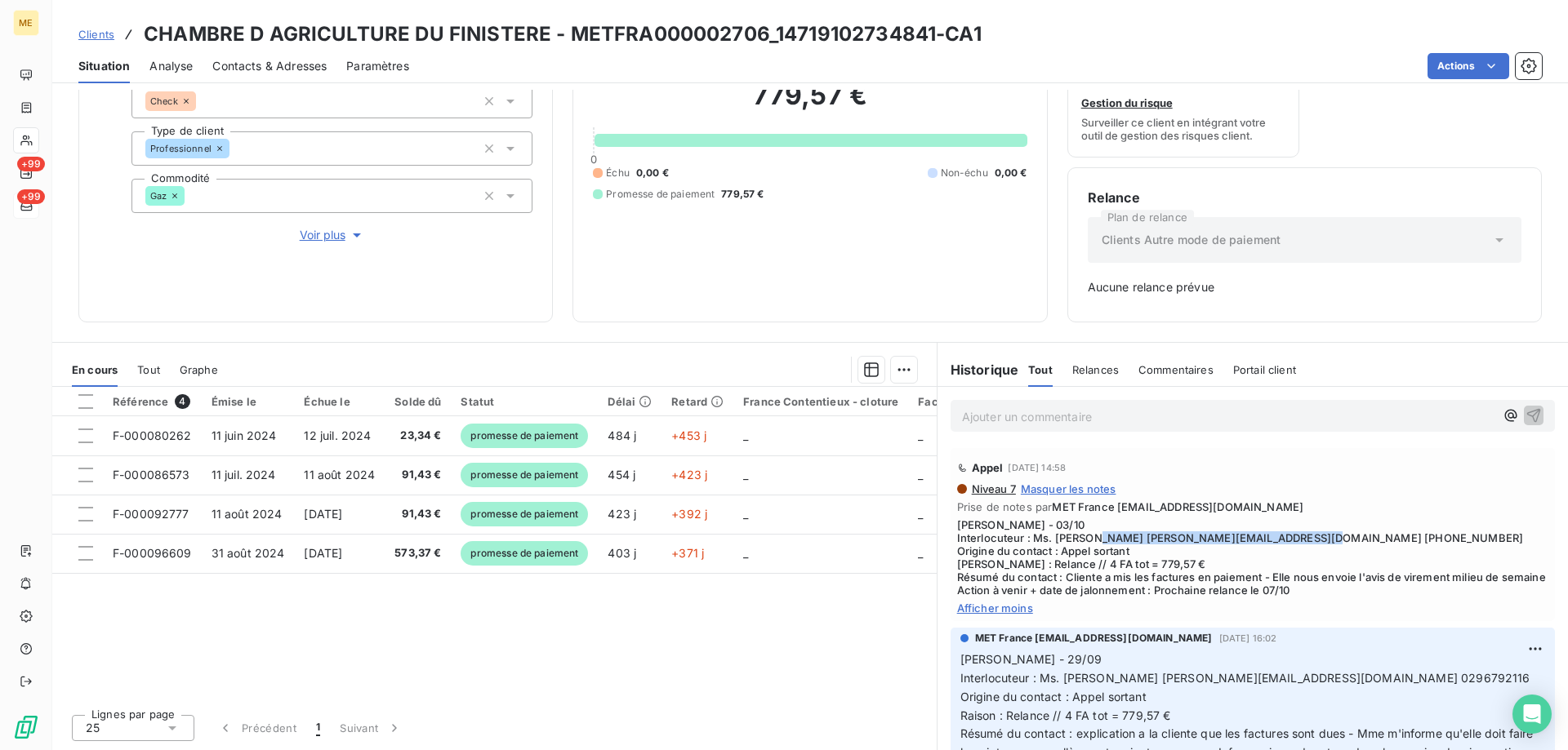
drag, startPoint x: 1148, startPoint y: 540, endPoint x: 1355, endPoint y: 542, distance: 207.0
click at [1355, 542] on span "[PERSON_NAME] - 03/10 Interlocuteur : Ms. [PERSON_NAME] [PERSON_NAME][EMAIL_ADD…" at bounding box center [1253, 557] width 591 height 78
click at [773, 36] on h3 "CHAMBRE D AGRICULTURE DU FINISTERE - METFRA000002706_14719102734841-CA1" at bounding box center [563, 34] width 838 height 29
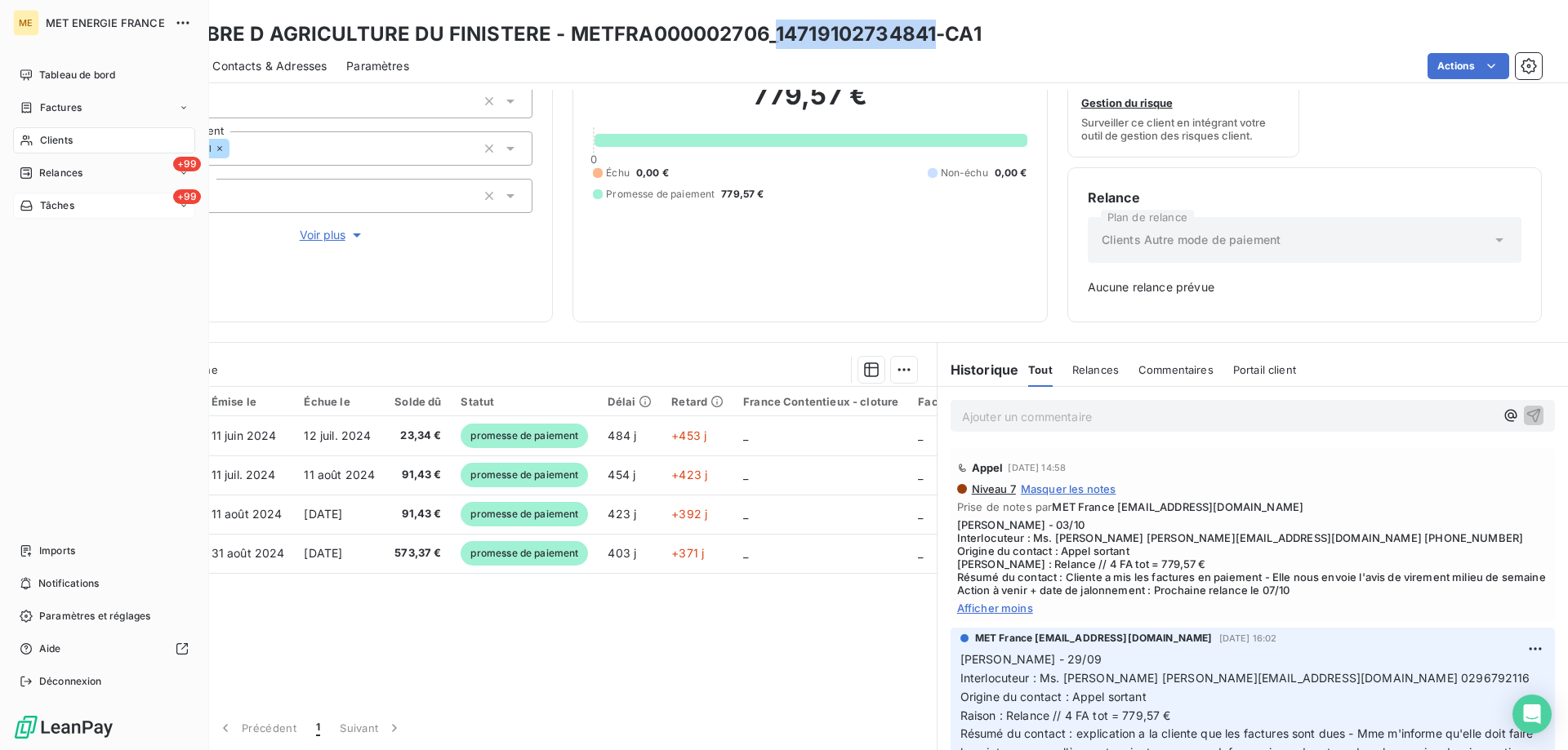
click at [59, 208] on span "Tâches" at bounding box center [57, 205] width 34 height 15
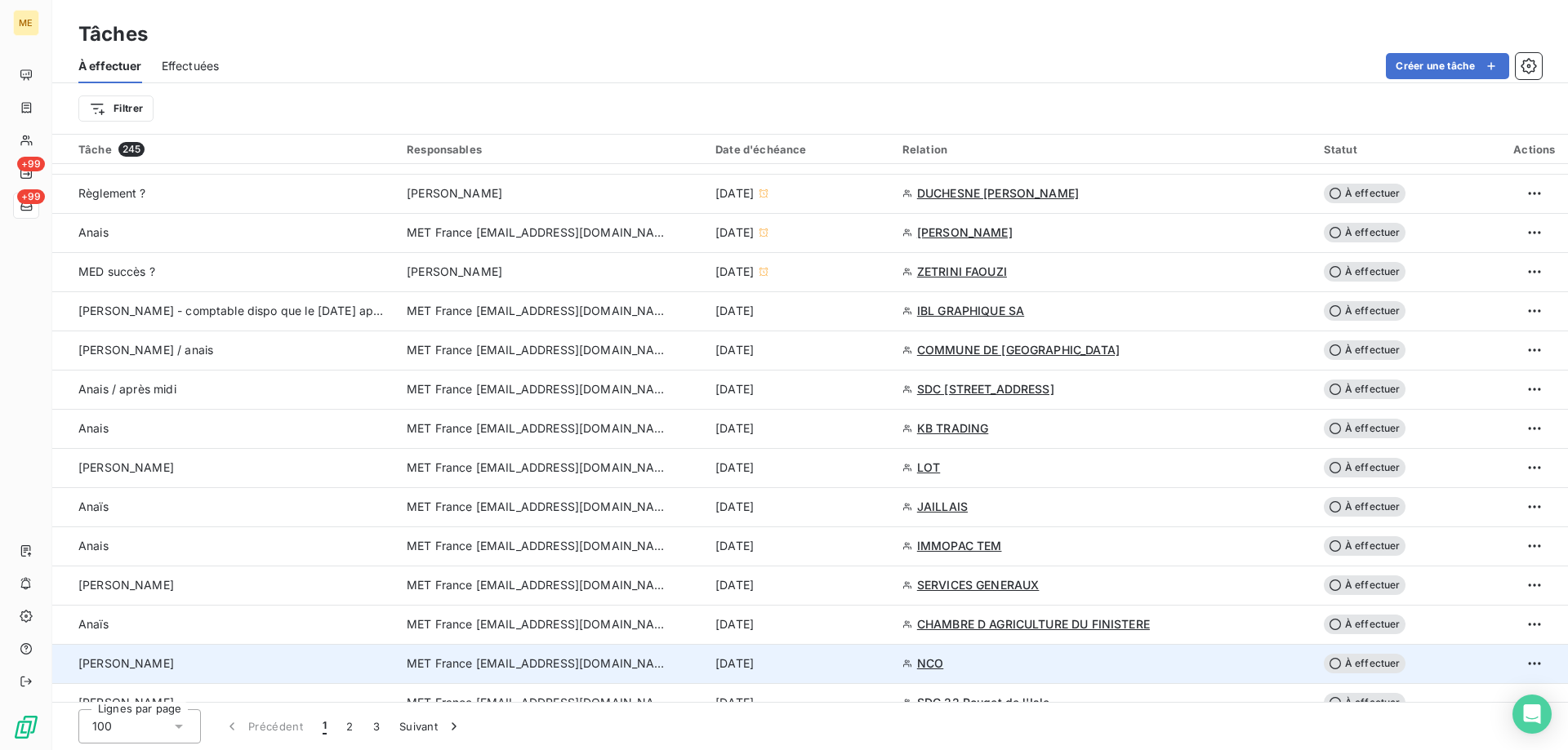
scroll to position [1061, 0]
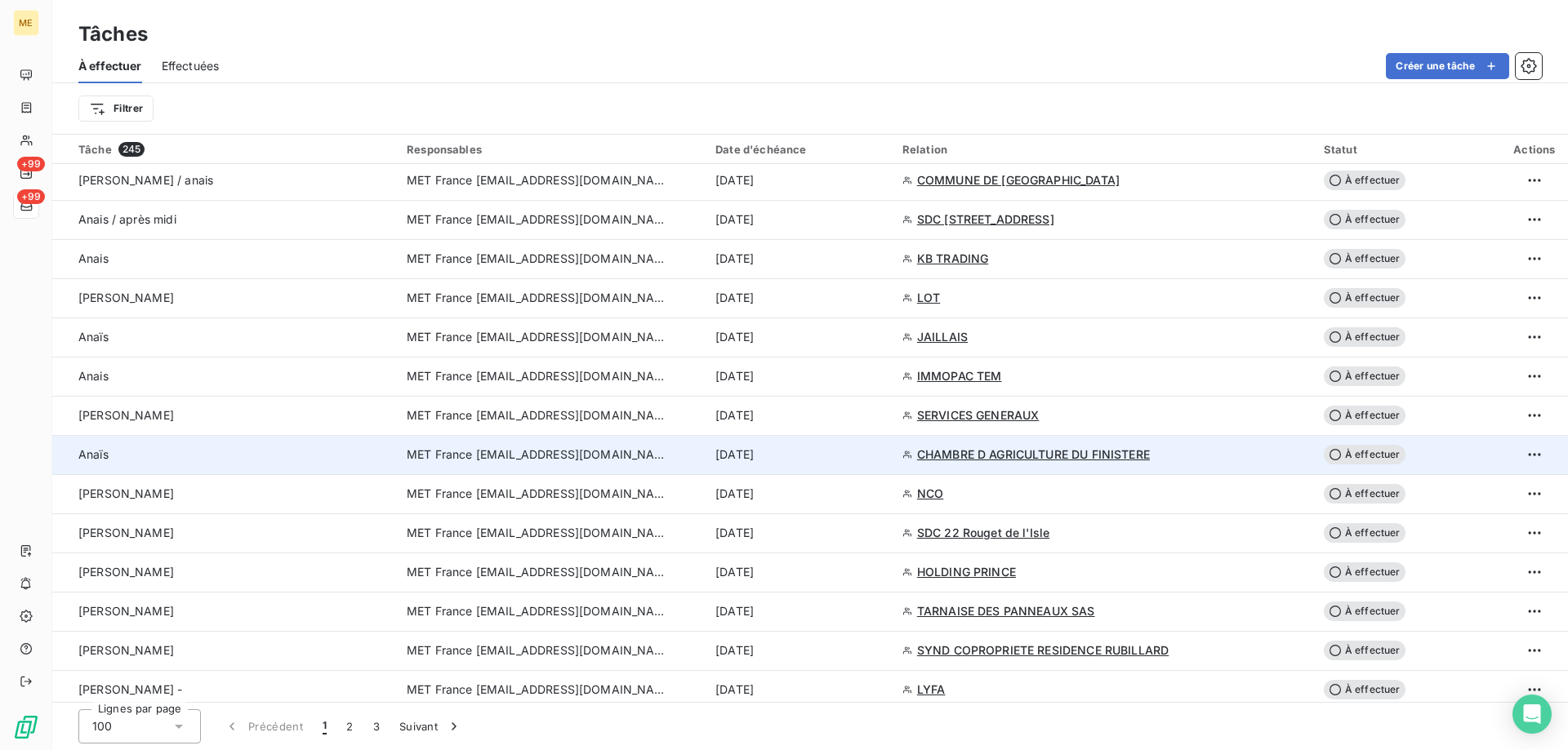
click at [828, 464] on td "[DATE]" at bounding box center [798, 454] width 187 height 39
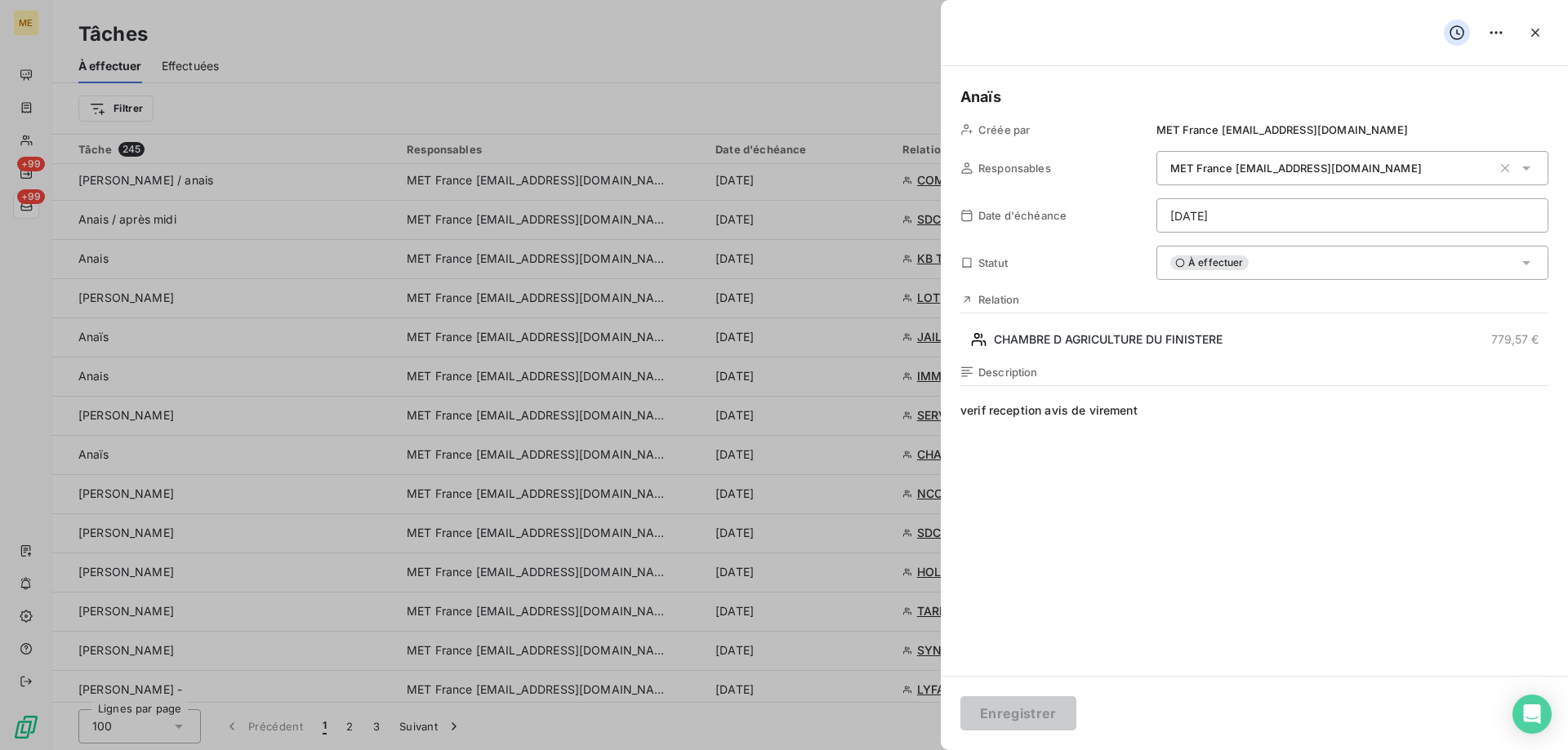
click at [1230, 221] on html "ME +99 +99 Tâches À effectuer Effectuées Créer une tâche Filtrer Tâche 245 Resp…" at bounding box center [784, 457] width 1568 height 914
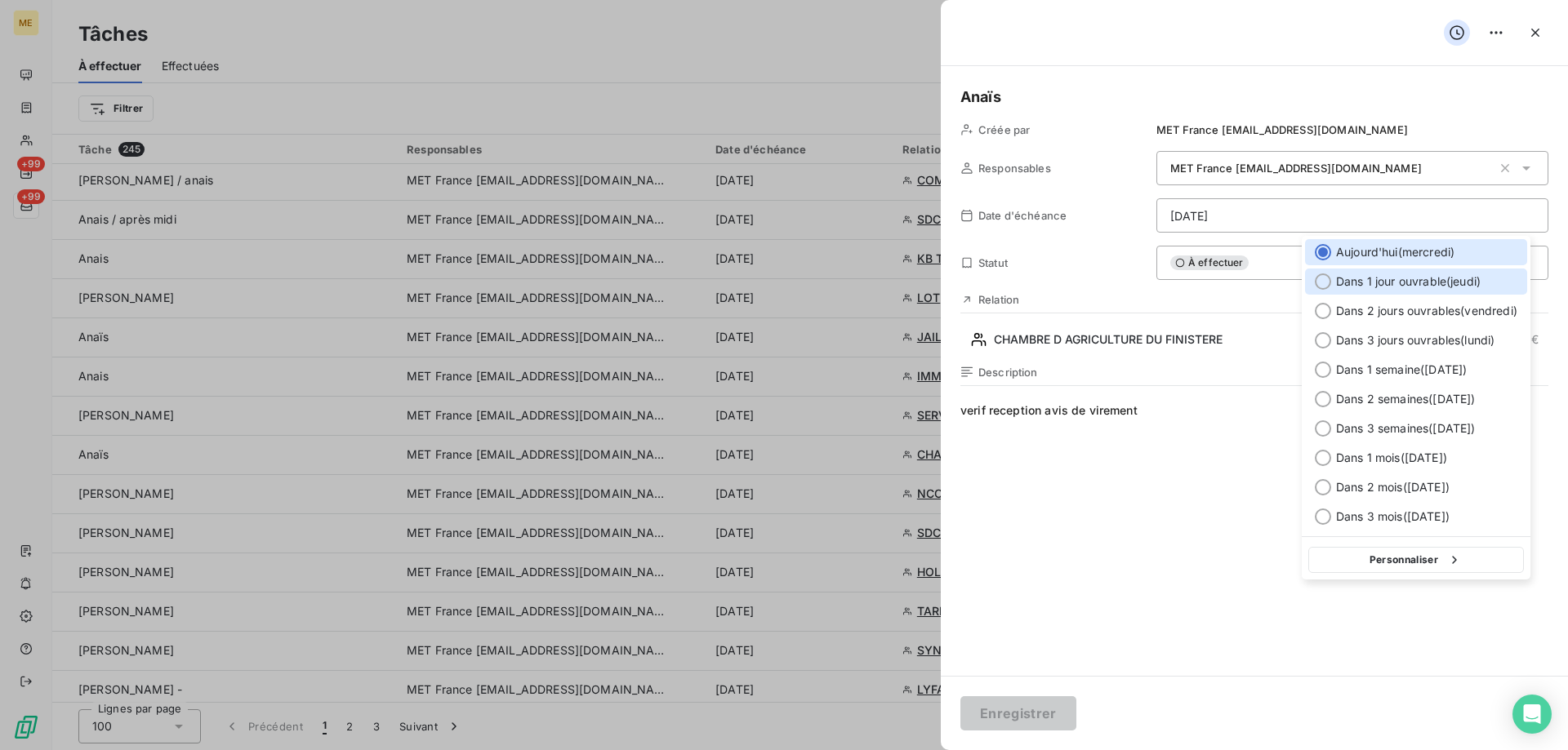
click at [1384, 278] on span "Dans 1 jour ouvrable ( [DATE] )" at bounding box center [1409, 281] width 145 height 16
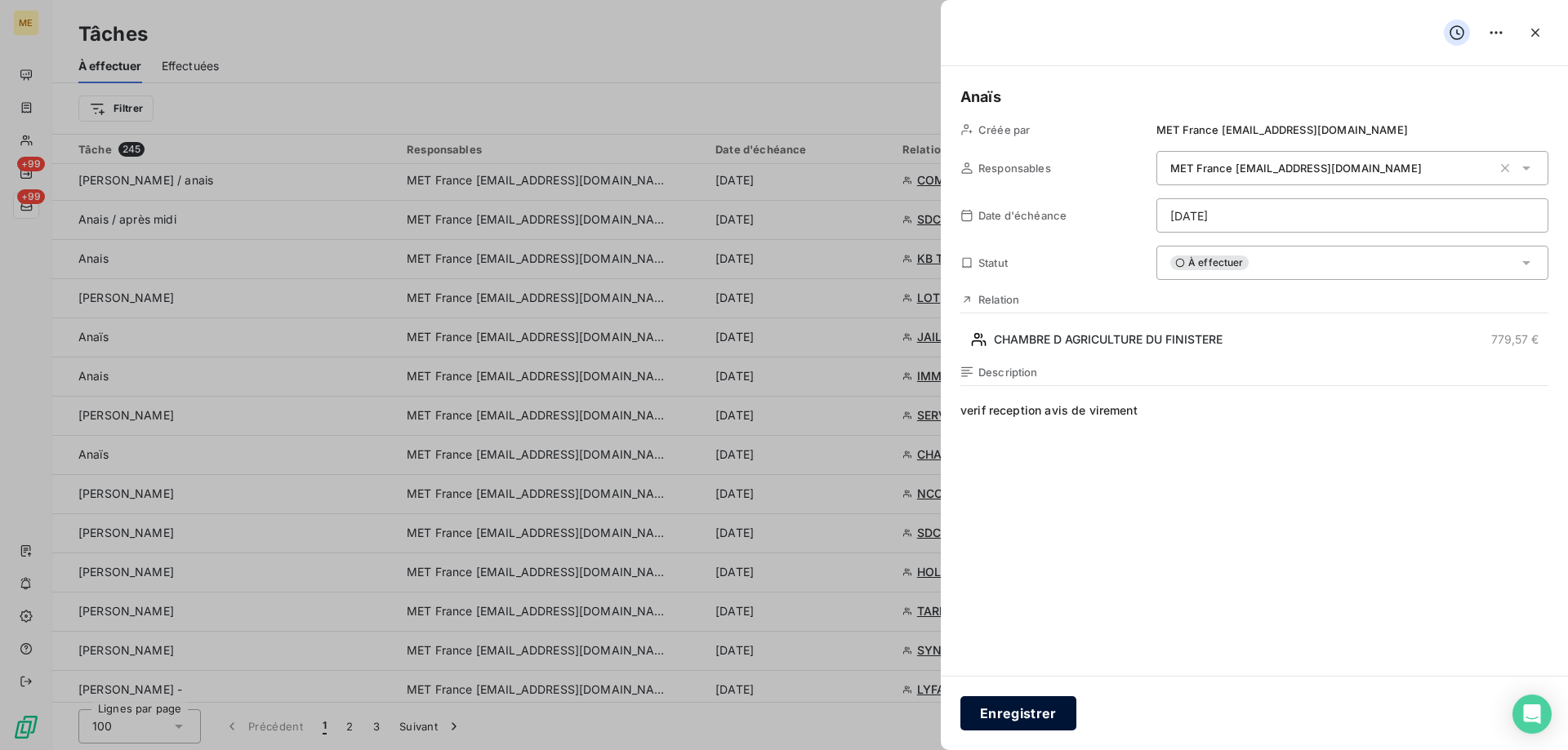
click at [1024, 714] on button "Enregistrer" at bounding box center [1018, 714] width 116 height 34
type input "[DATE]"
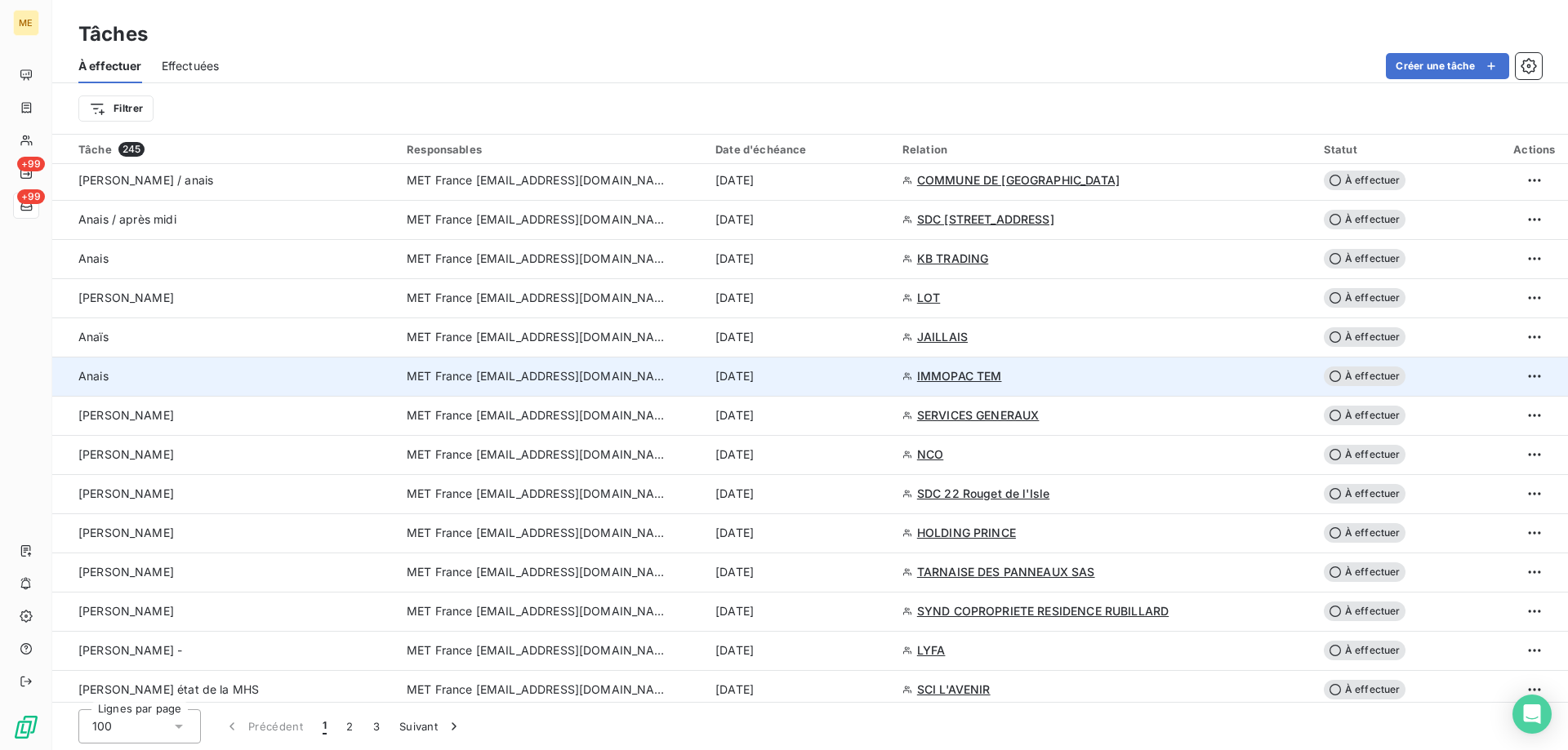
click at [823, 376] on div "[DATE]" at bounding box center [799, 376] width 167 height 16
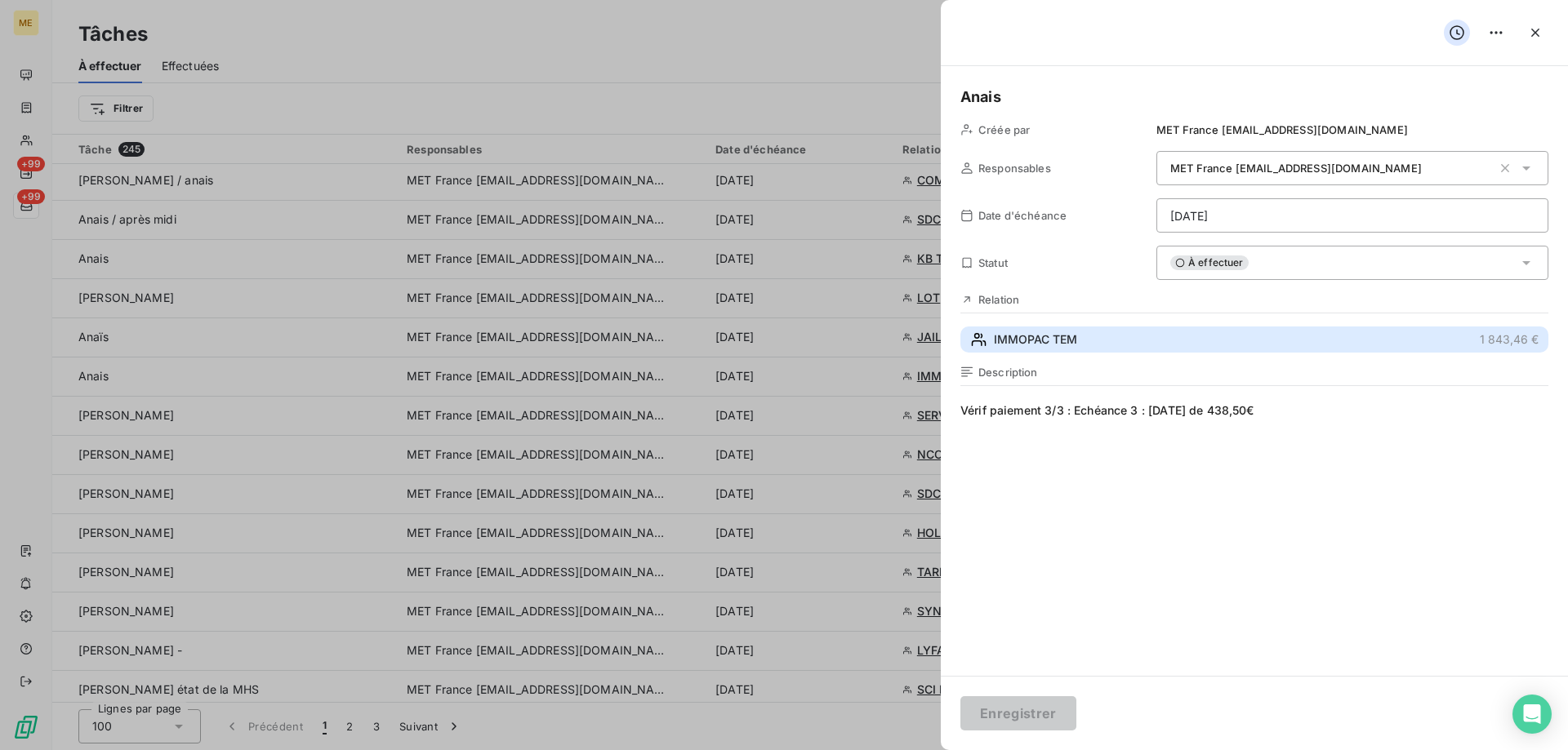
click at [1111, 334] on button "IMMOPAC TEM 1 843,46 €" at bounding box center [1254, 340] width 588 height 26
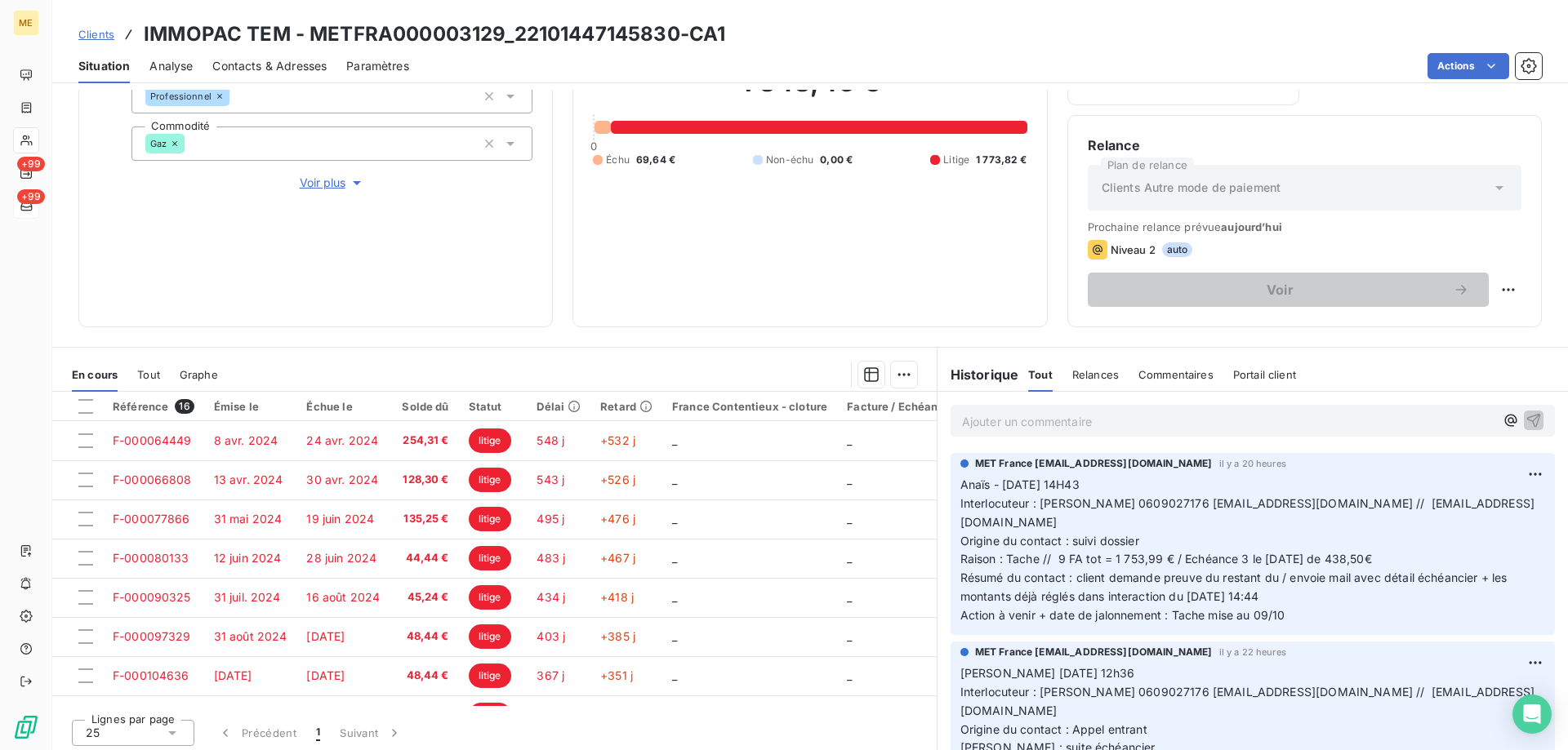
scroll to position [218, 0]
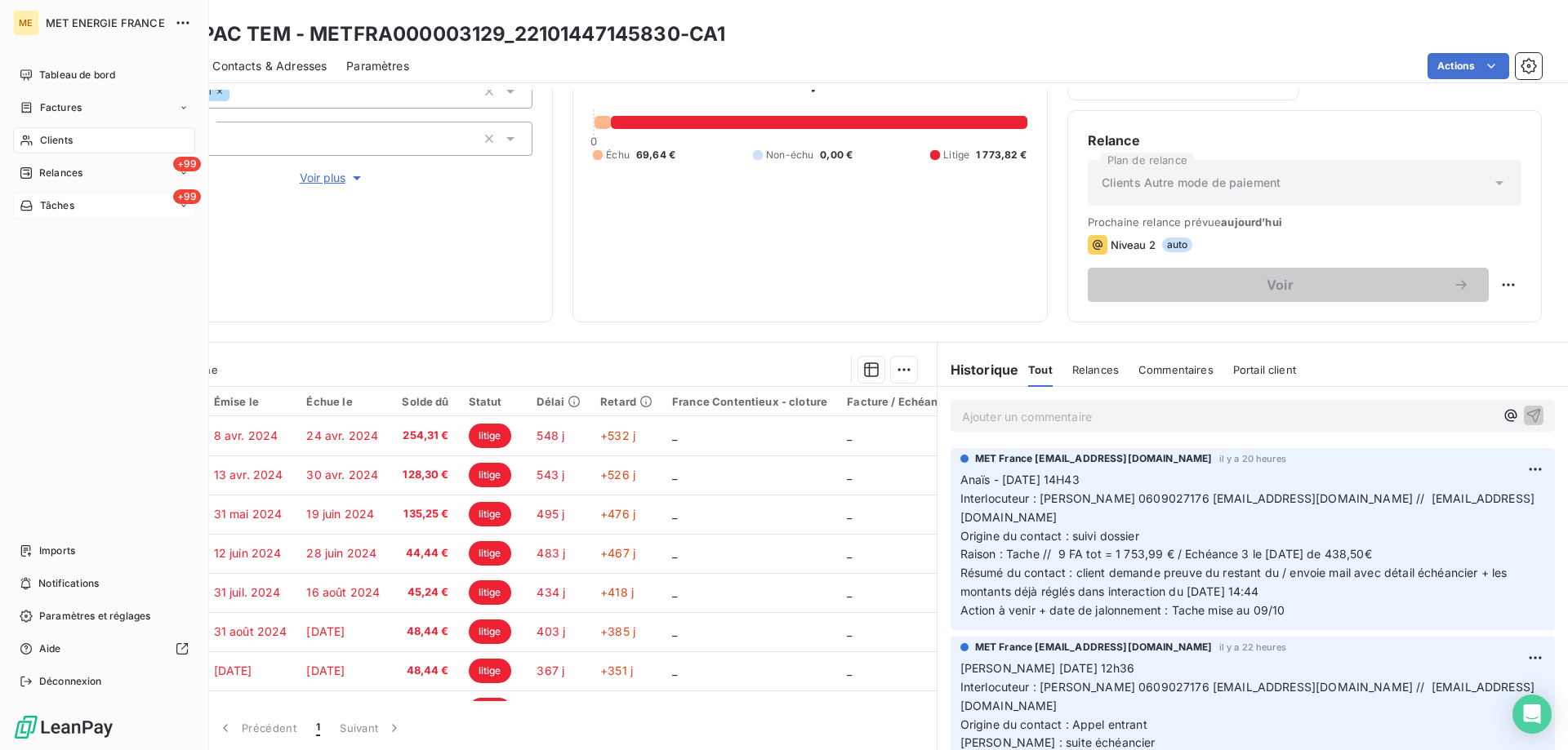
click at [40, 208] on span "Tâches" at bounding box center [57, 205] width 34 height 15
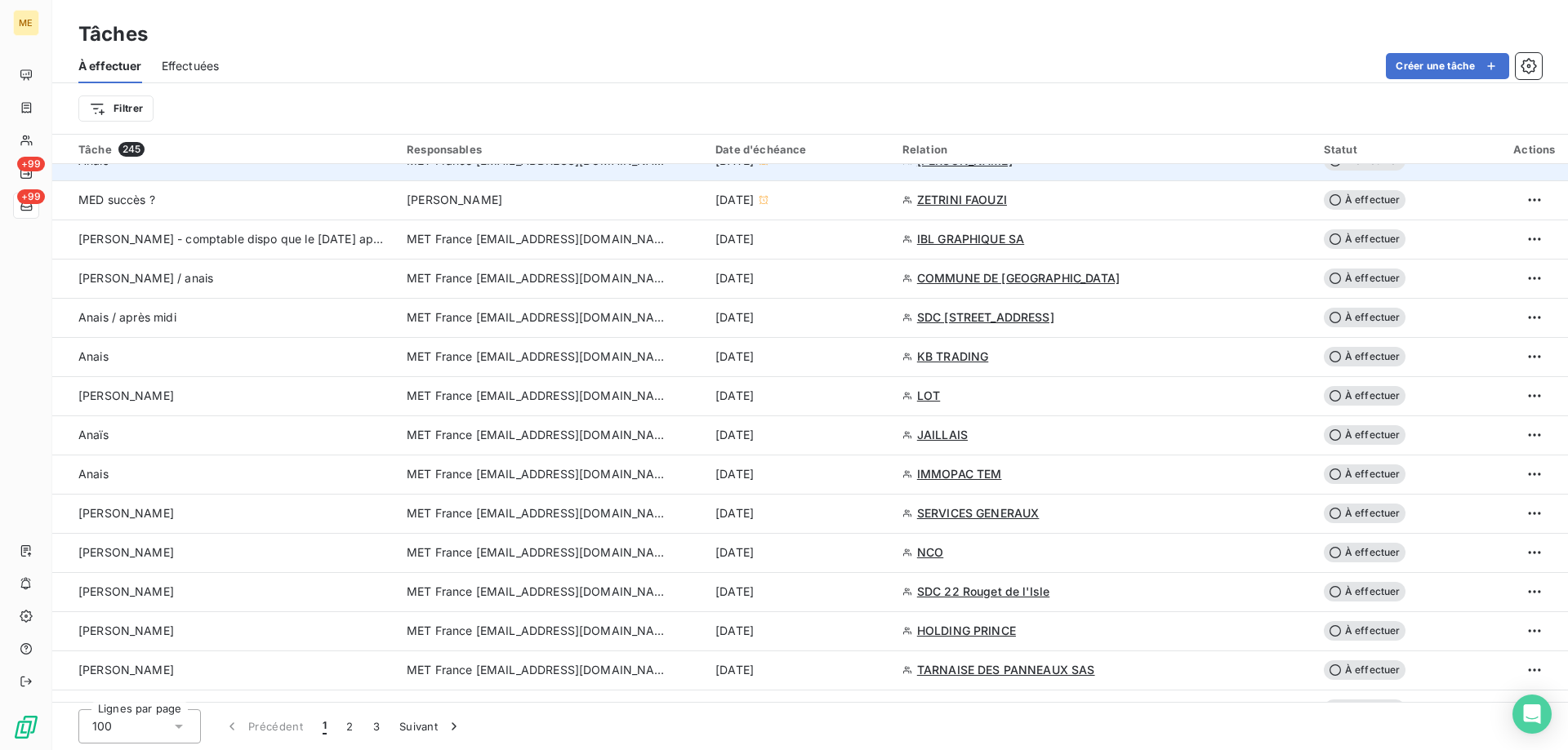
scroll to position [1061, 0]
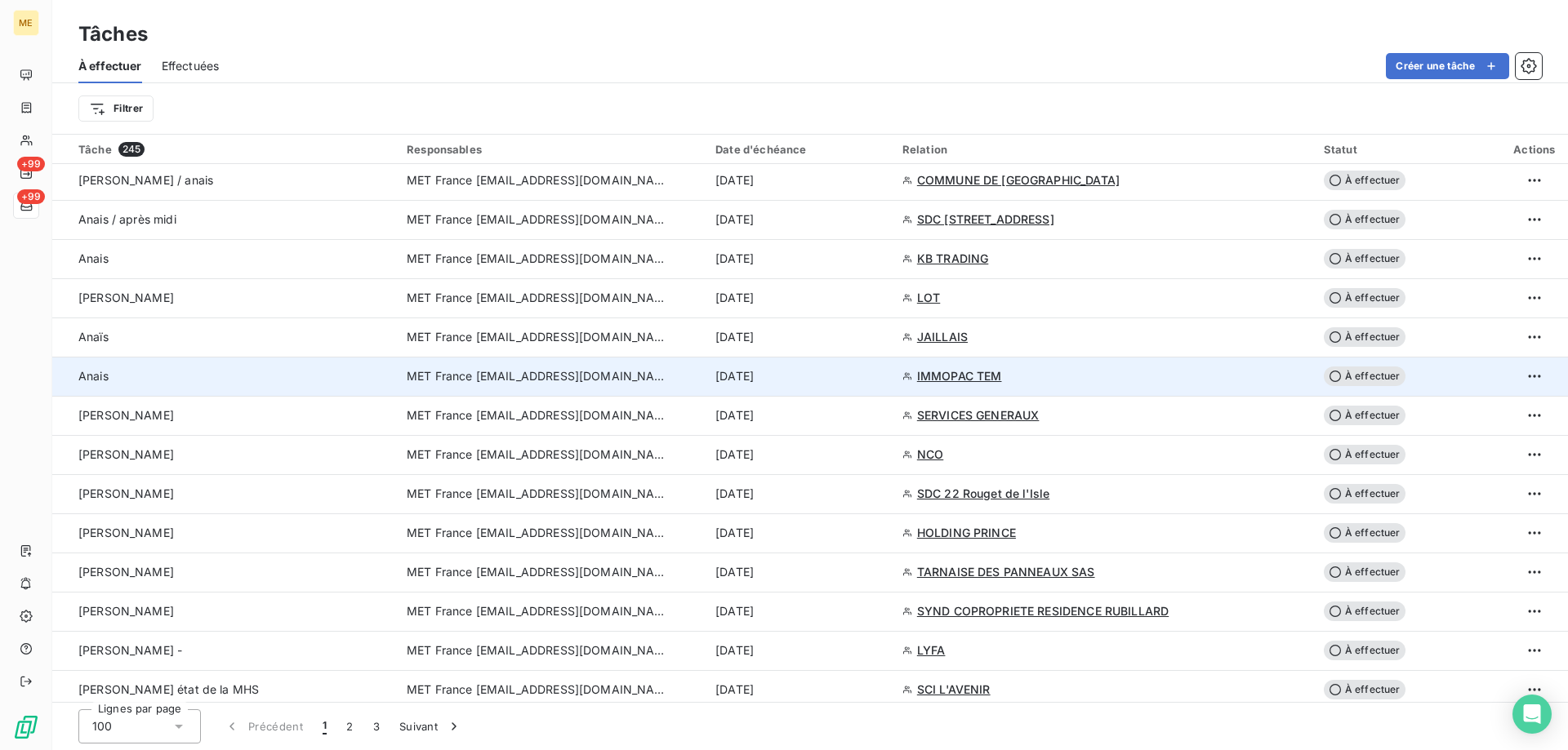
click at [854, 378] on div "[DATE]" at bounding box center [799, 376] width 167 height 16
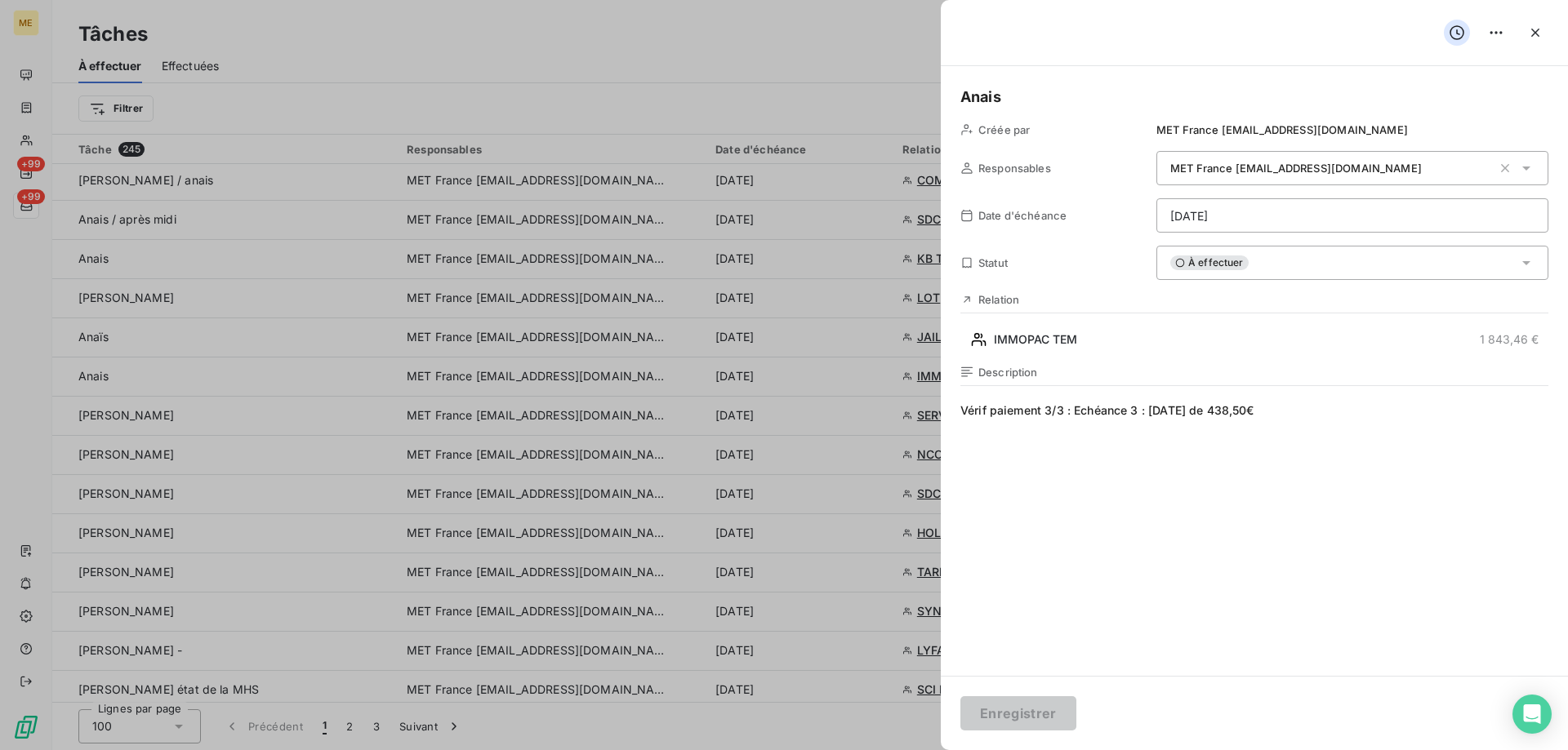
drag, startPoint x: 1534, startPoint y: 39, endPoint x: 1526, endPoint y: 52, distance: 15.3
click at [1534, 39] on icon "button" at bounding box center [1534, 32] width 16 height 16
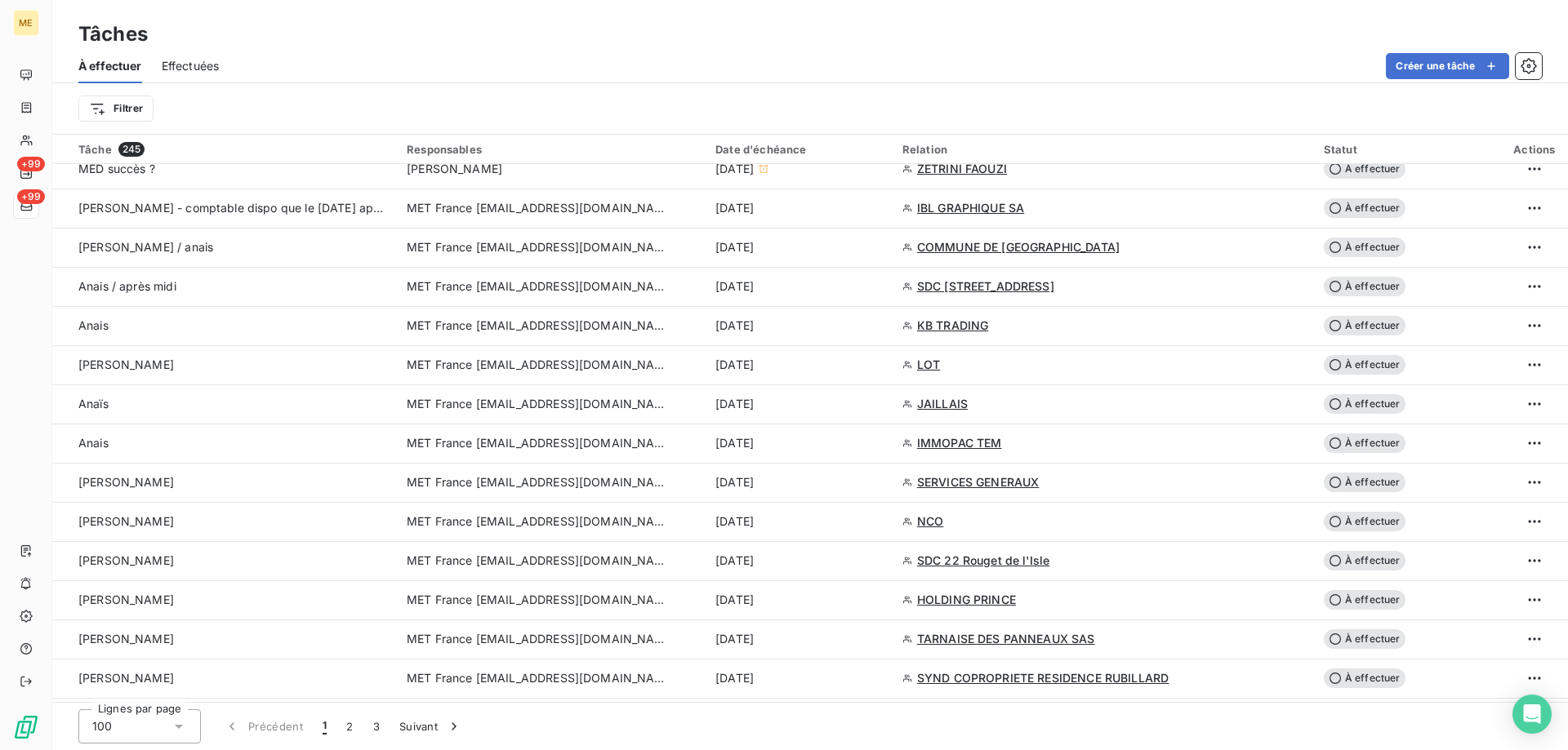
scroll to position [898, 0]
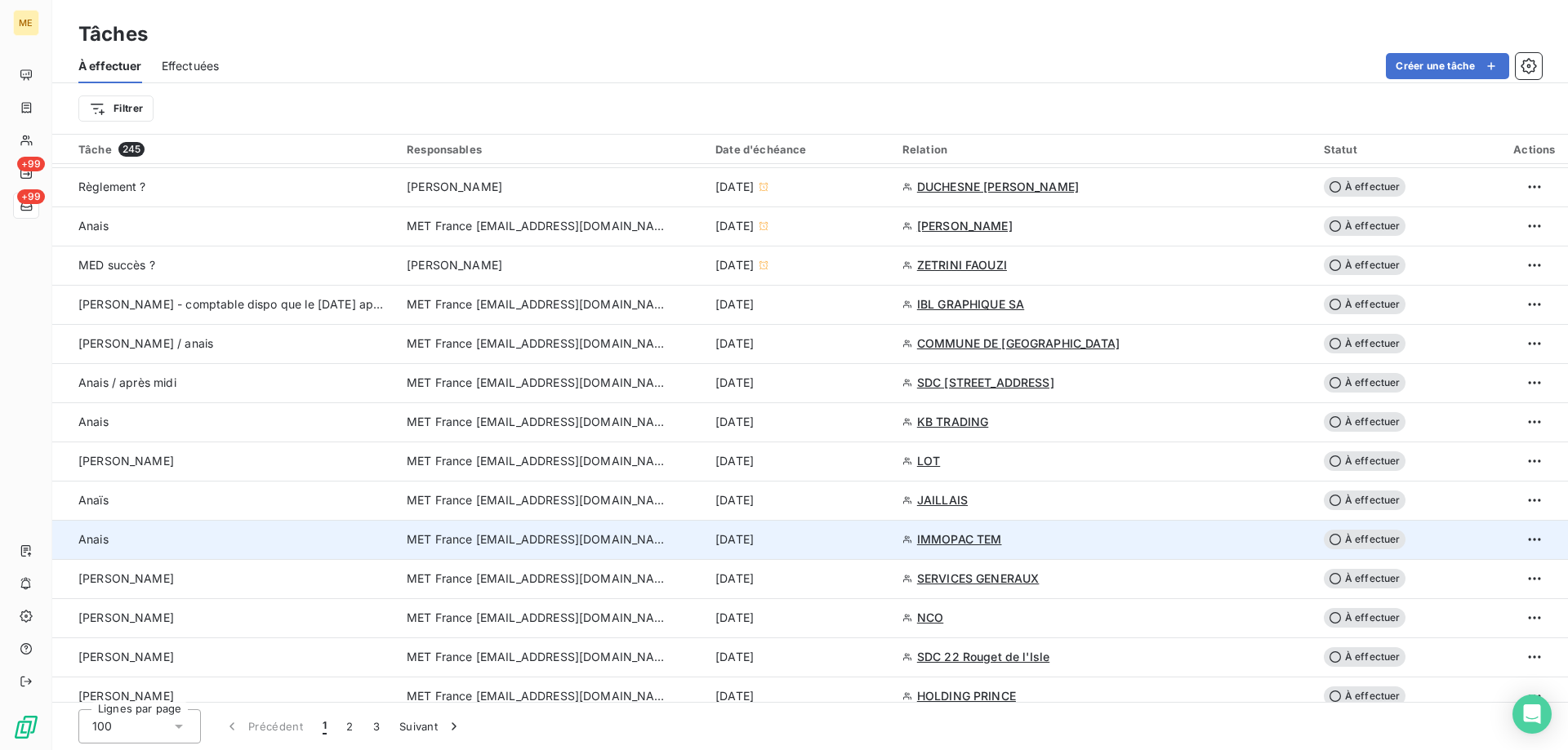
click at [845, 543] on div "[DATE]" at bounding box center [799, 540] width 167 height 16
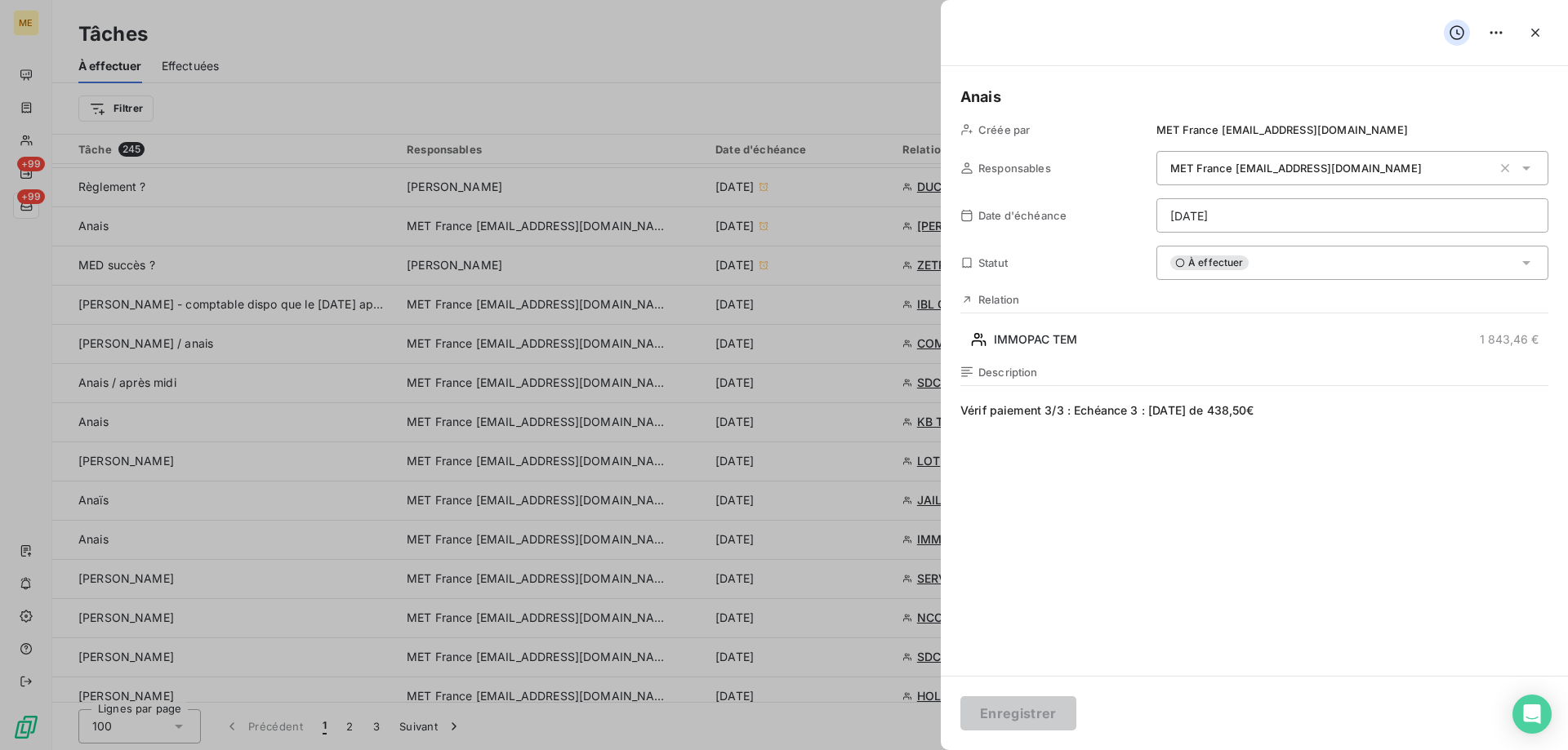
click at [1363, 266] on div "À effectuer" at bounding box center [1352, 263] width 392 height 34
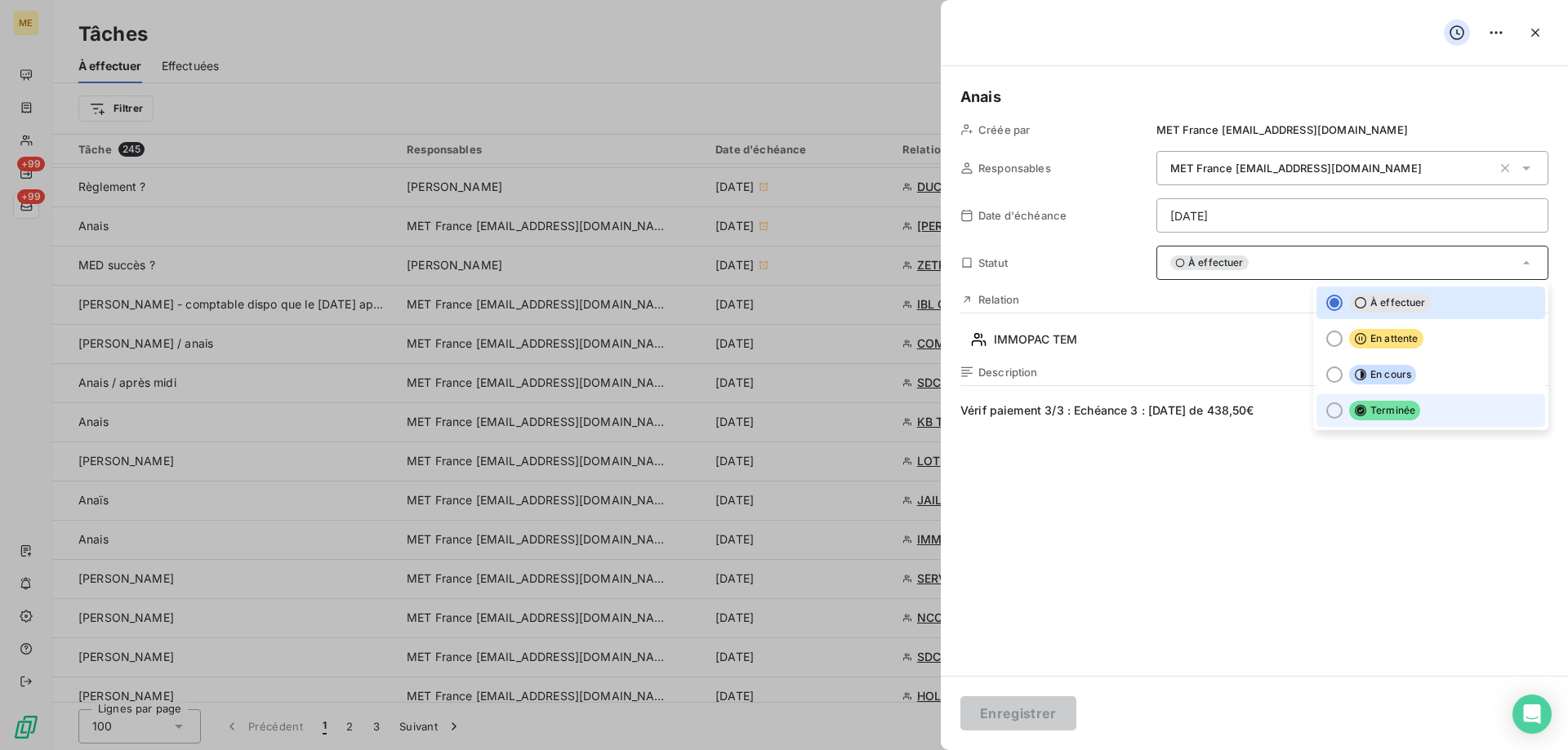
click at [1409, 422] on li "Terminée" at bounding box center [1430, 410] width 228 height 33
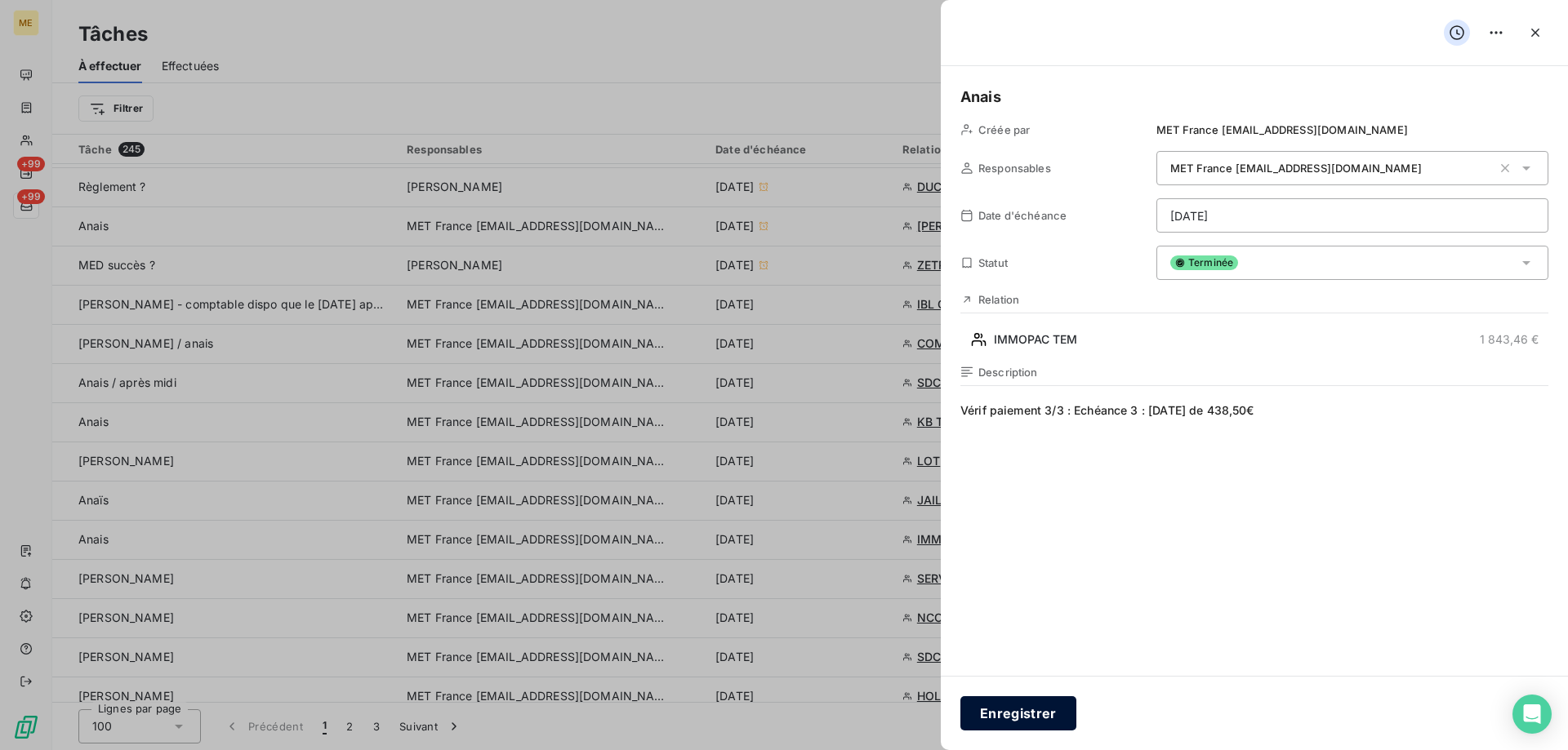
click at [978, 716] on button "Enregistrer" at bounding box center [1018, 714] width 116 height 34
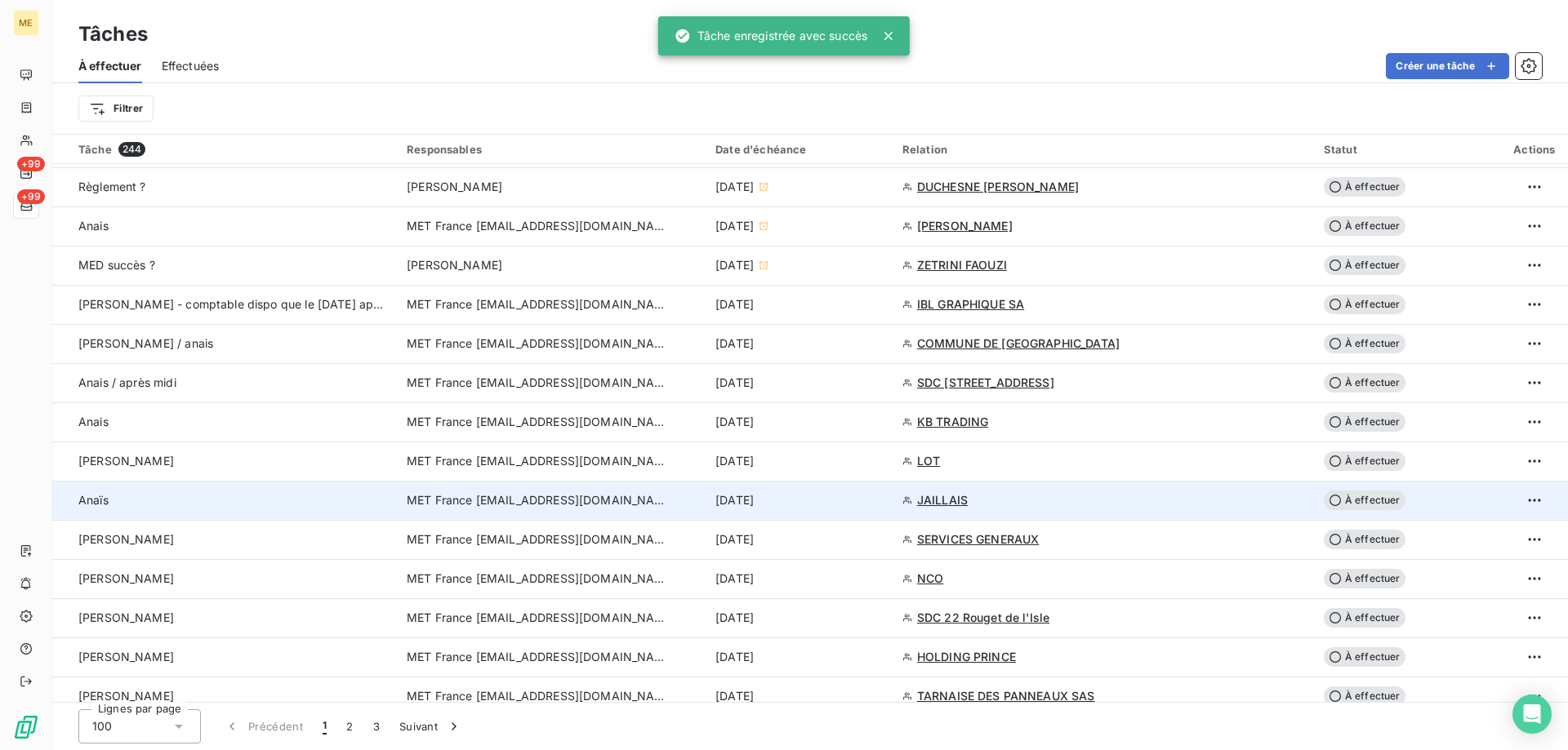
click at [818, 502] on div "[DATE]" at bounding box center [799, 500] width 167 height 16
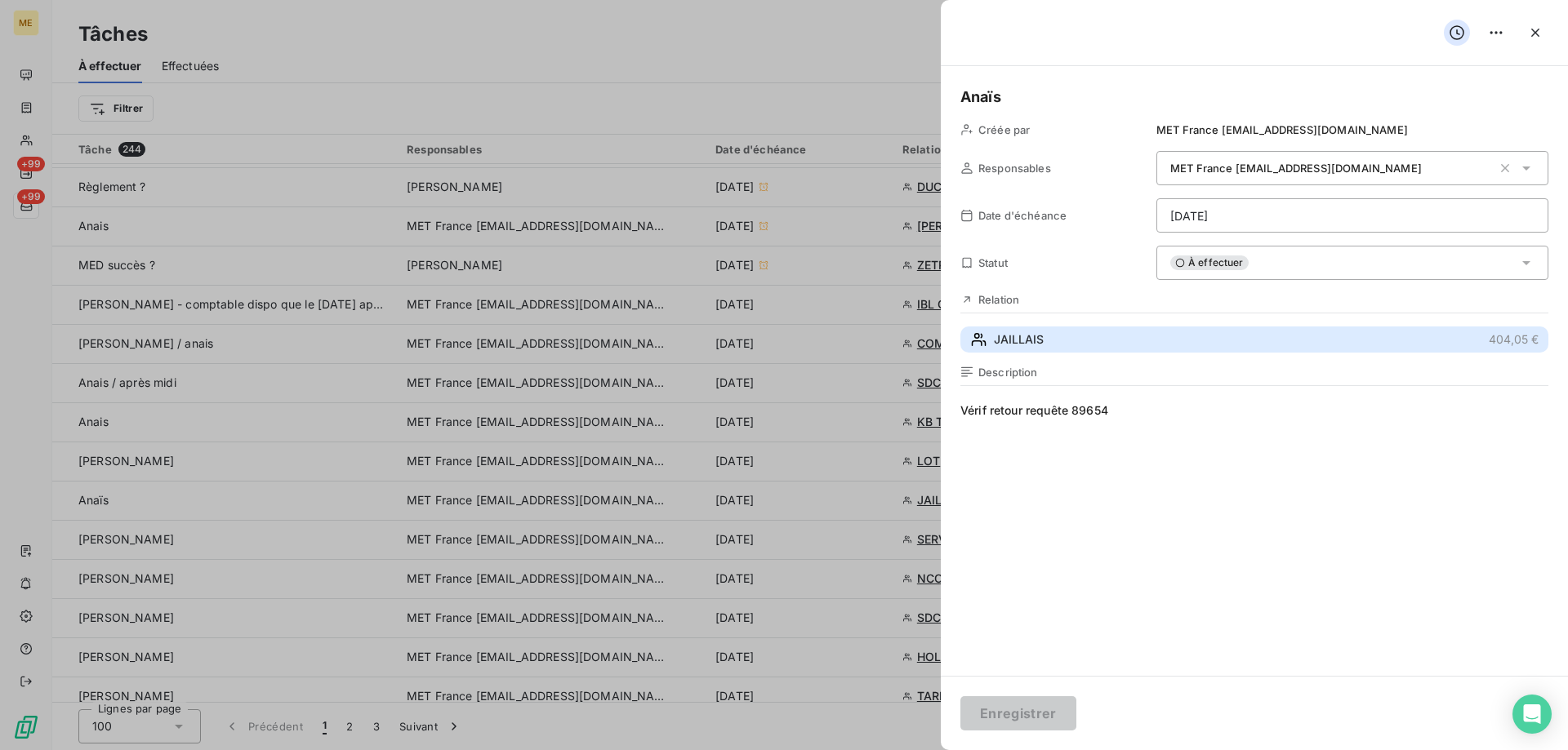
click at [1078, 333] on button "JAILLAIS 404,05 €" at bounding box center [1254, 340] width 588 height 26
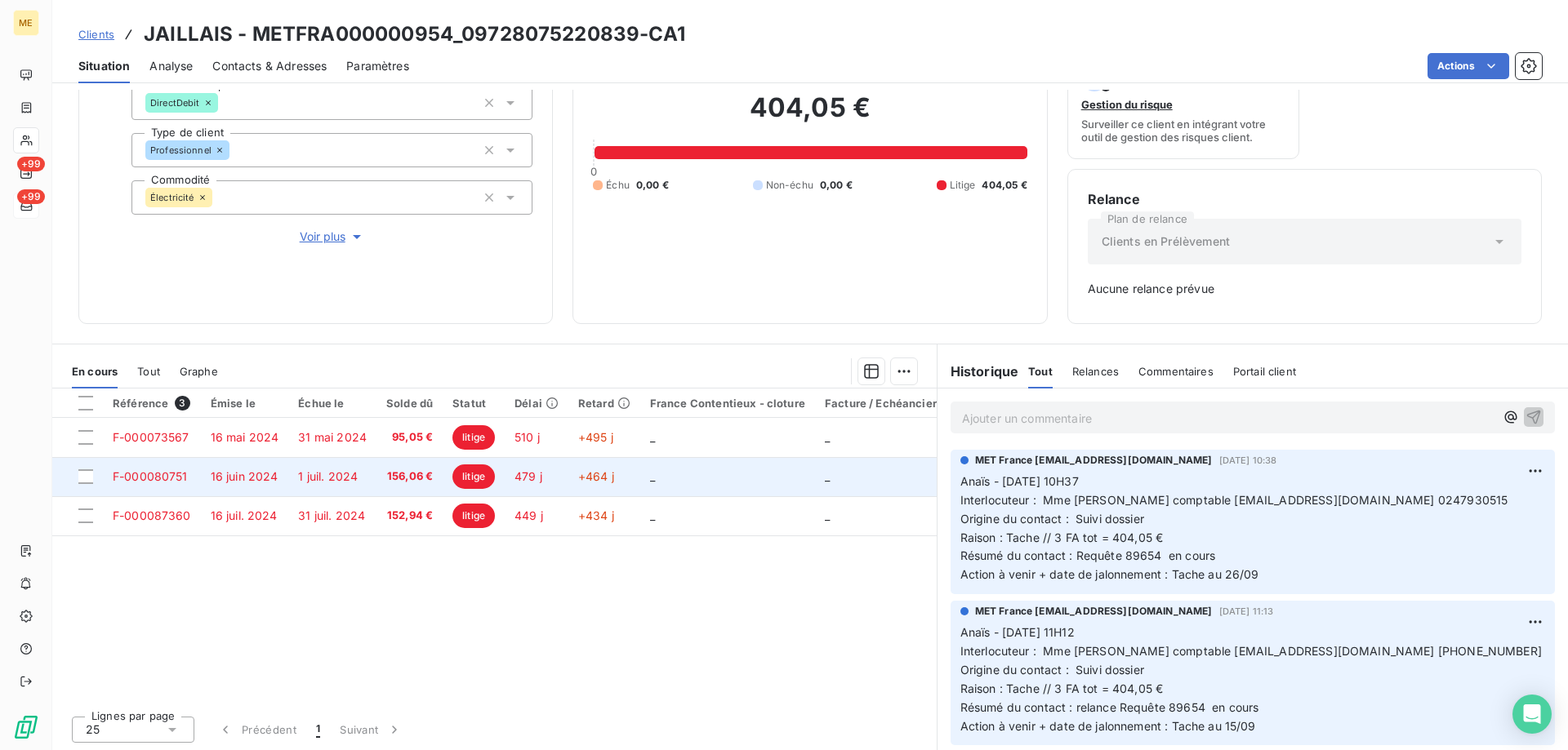
scroll to position [161, 0]
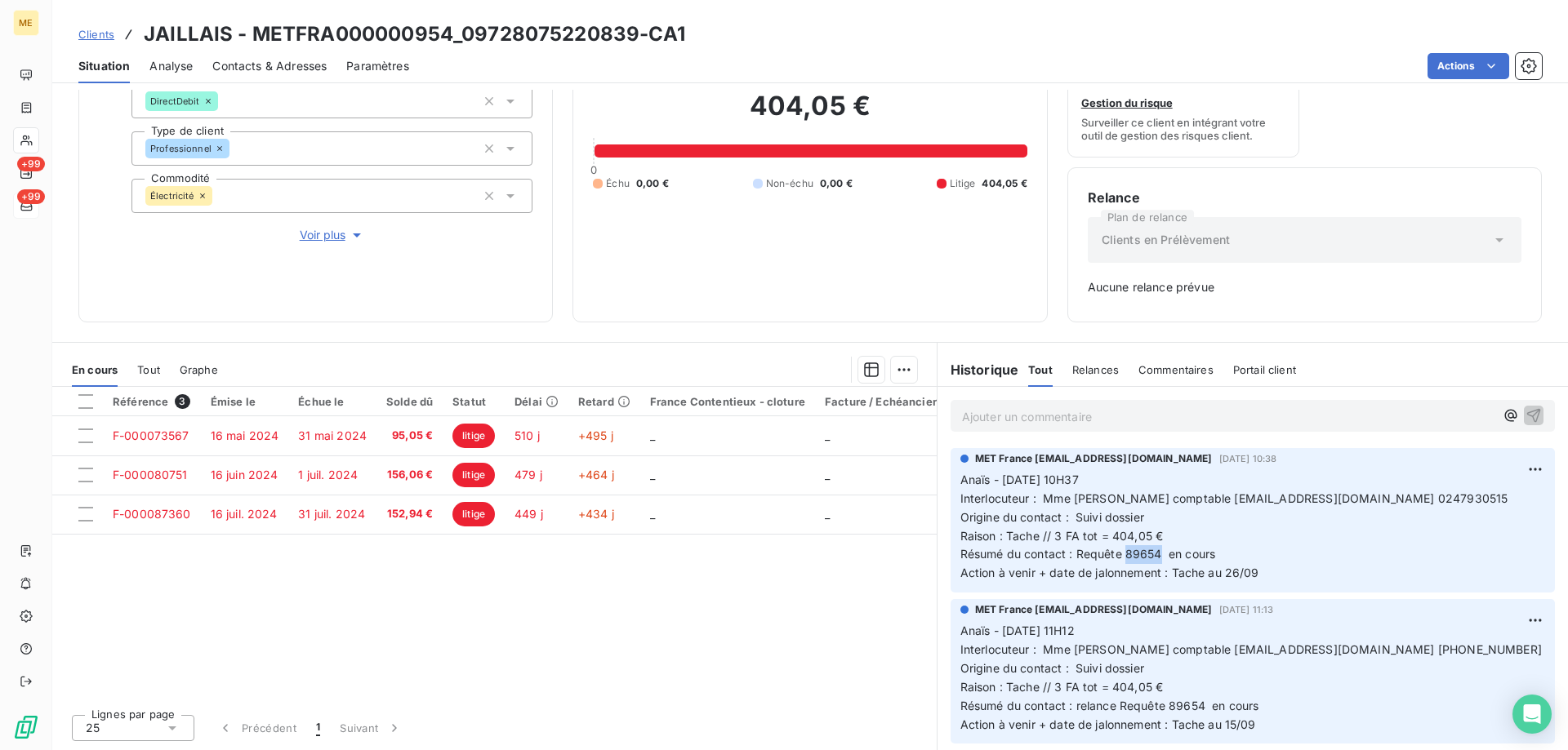
drag, startPoint x: 1153, startPoint y: 554, endPoint x: 1118, endPoint y: 558, distance: 35.2
click at [1118, 558] on span "Résumé du contact : Requête 89654 en cours" at bounding box center [1088, 554] width 255 height 14
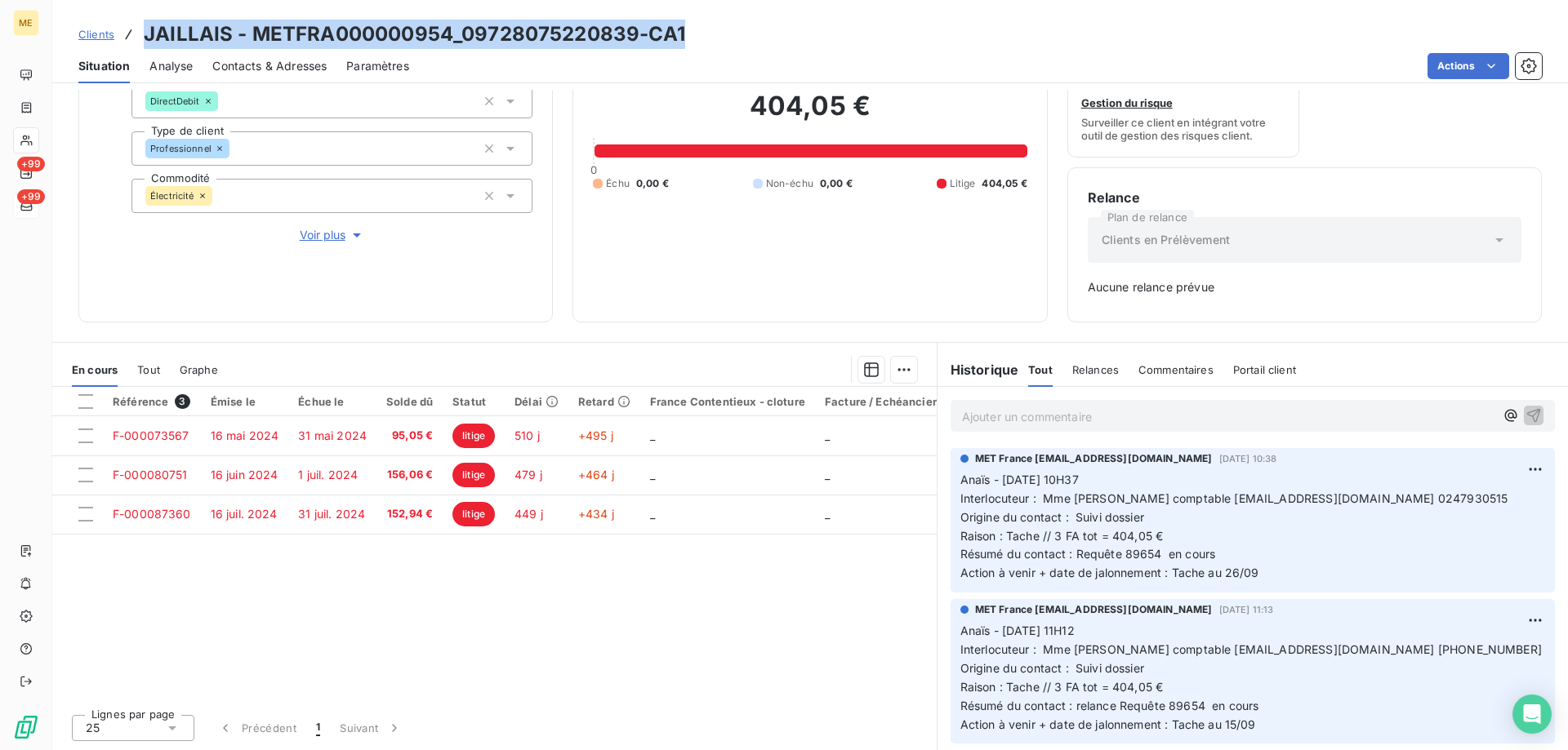
drag, startPoint x: 684, startPoint y: 40, endPoint x: 139, endPoint y: 36, distance: 545.0
click at [139, 36] on div "Clients JAILLAIS - METFRA000000954_09728075220839-CA1" at bounding box center [810, 34] width 1515 height 29
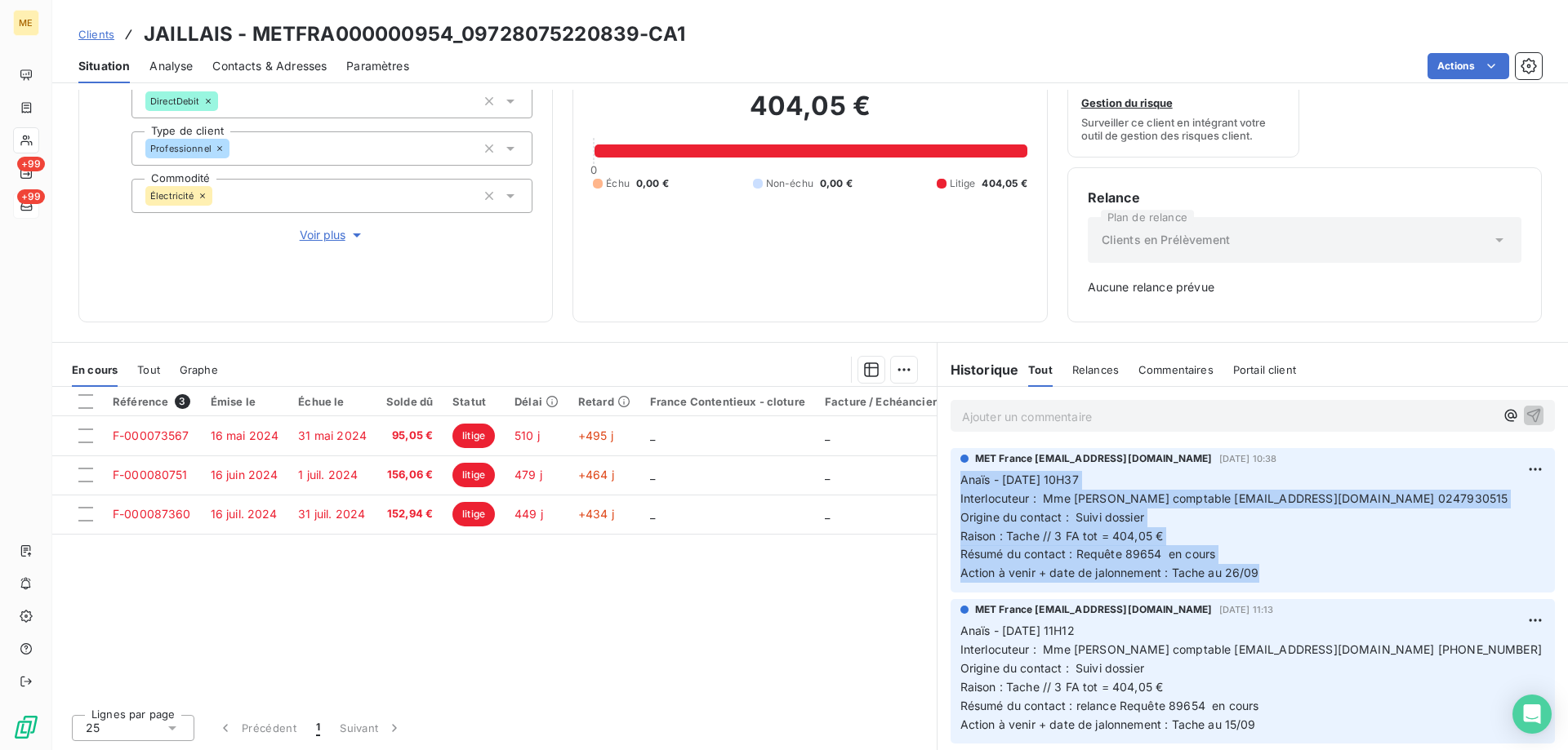
drag, startPoint x: 1275, startPoint y: 570, endPoint x: 947, endPoint y: 479, distance: 340.4
click at [951, 479] on div "MET France [EMAIL_ADDRESS][DOMAIN_NAME] [DATE] 10:38 Anaïs - [DATE] 10H37 Inter…" at bounding box center [1253, 521] width 604 height 145
click at [1271, 415] on p "Ajouter un commentaire ﻿" at bounding box center [1228, 417] width 533 height 21
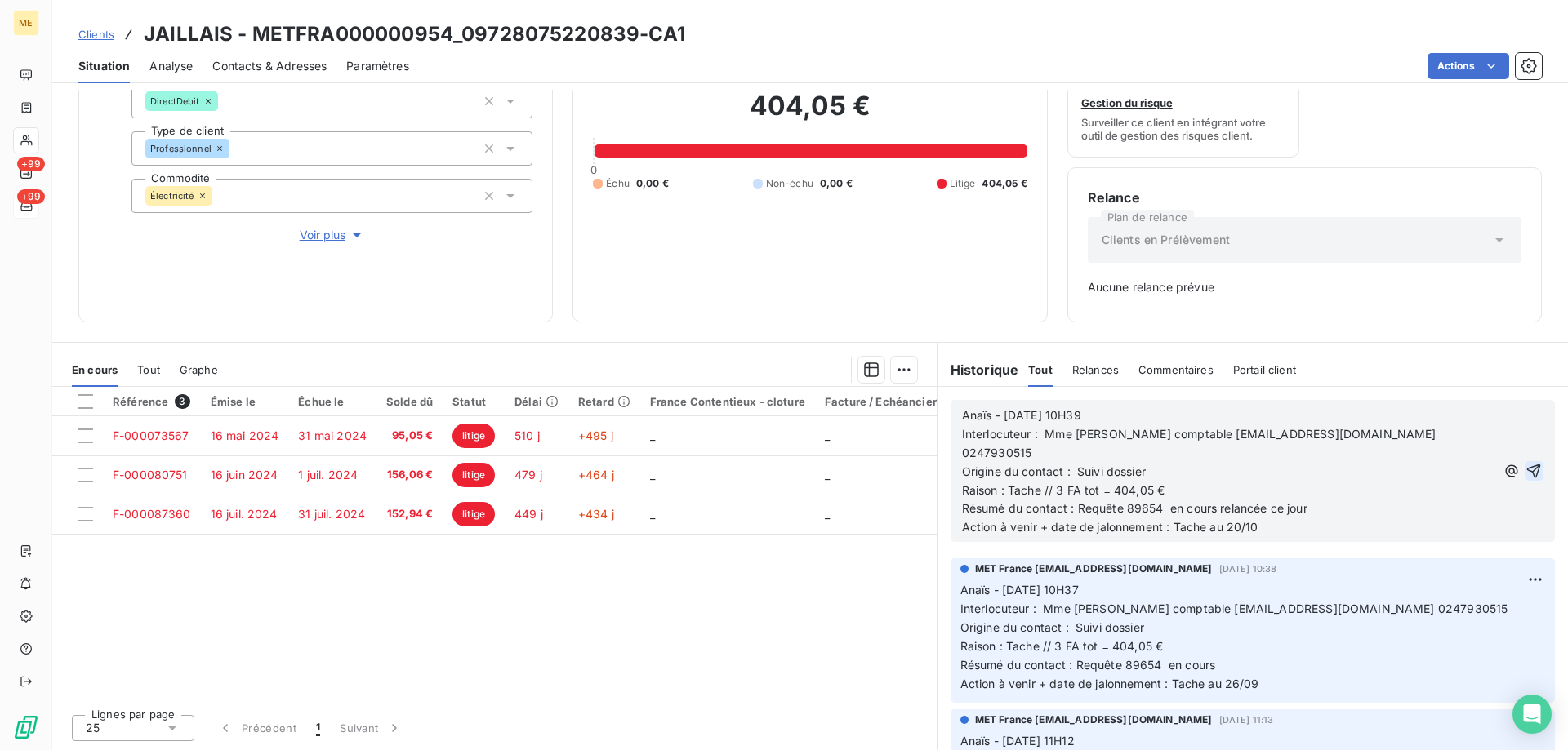
click at [1525, 463] on icon "button" at bounding box center [1533, 471] width 16 height 16
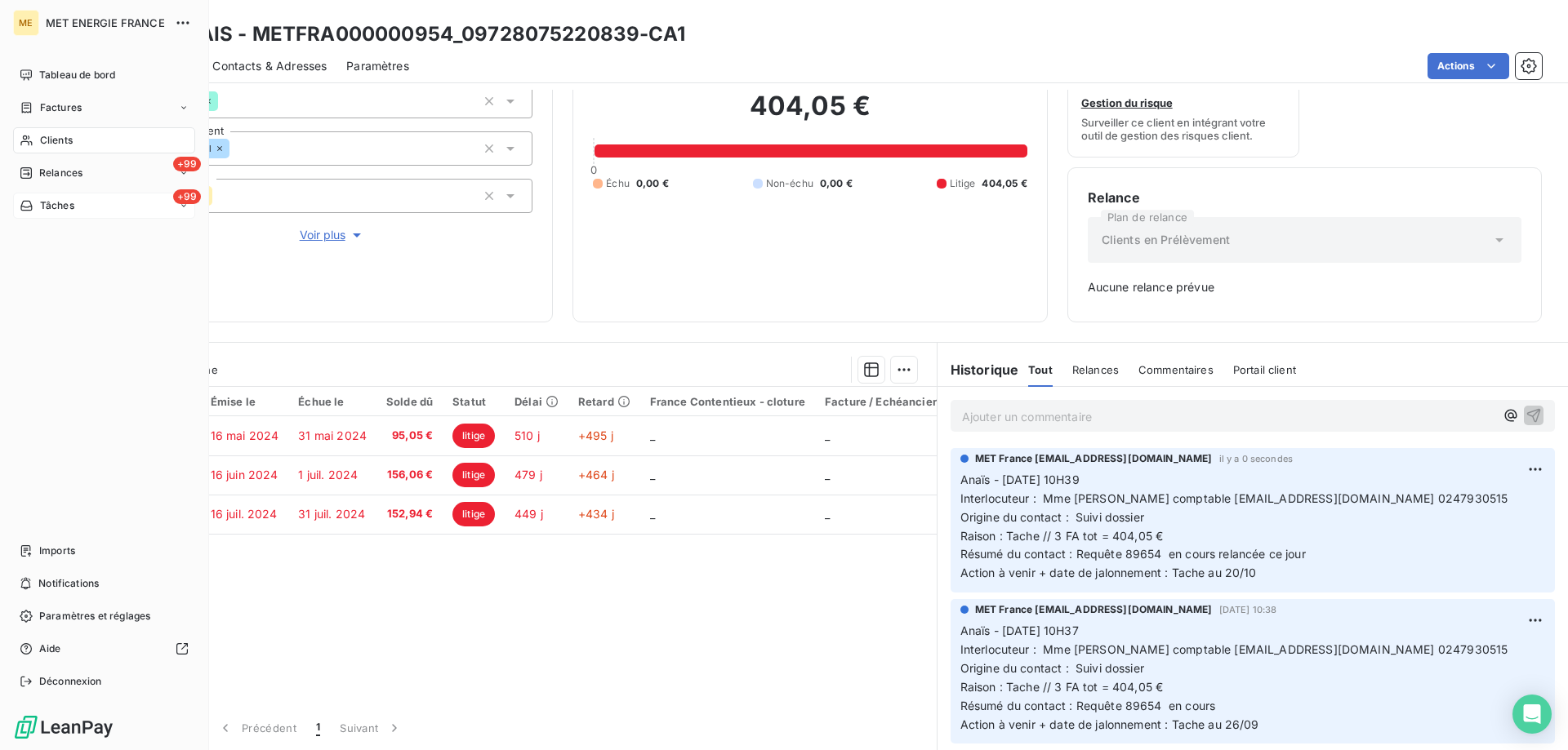
click at [77, 205] on div "+99 Tâches" at bounding box center [103, 206] width 182 height 26
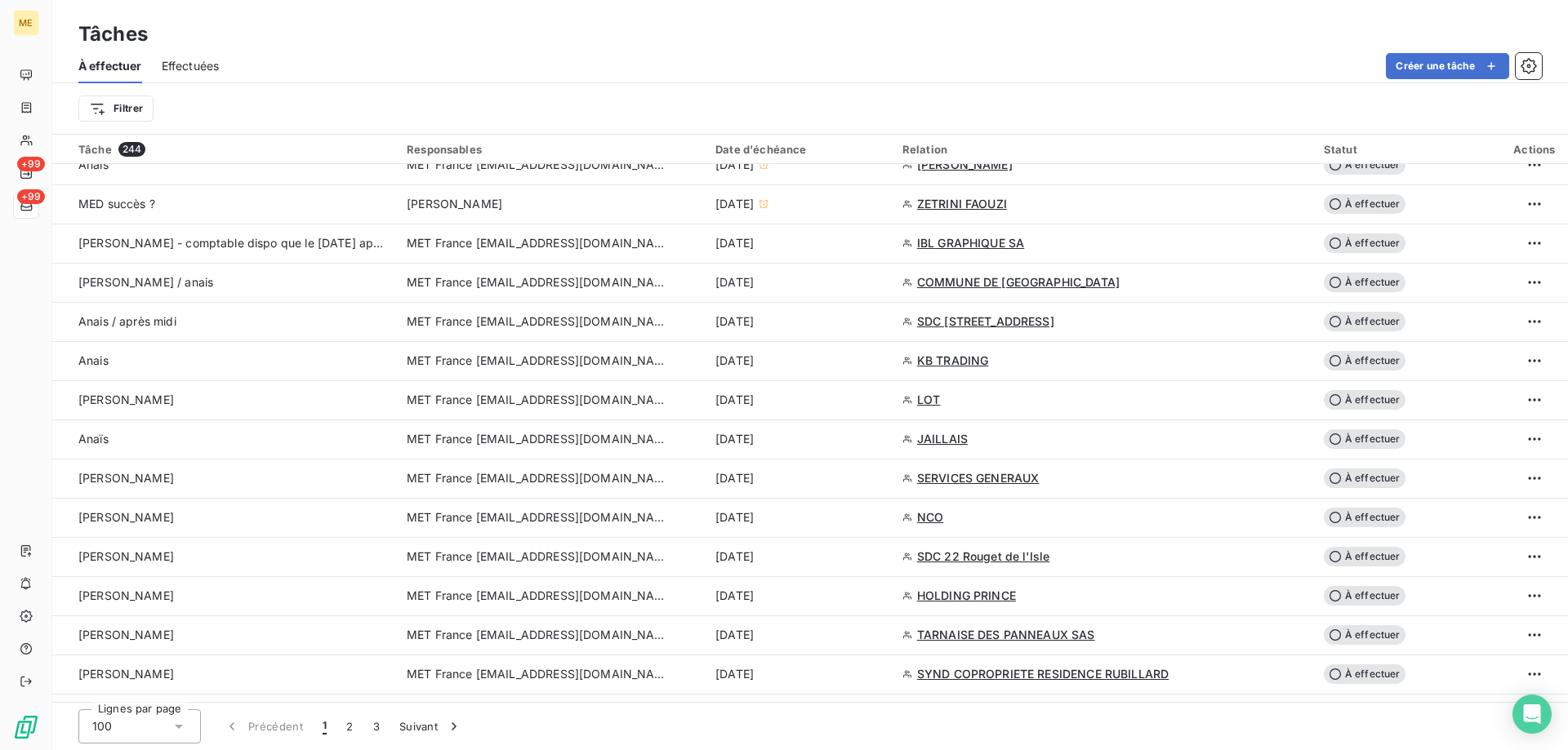
scroll to position [1061, 0]
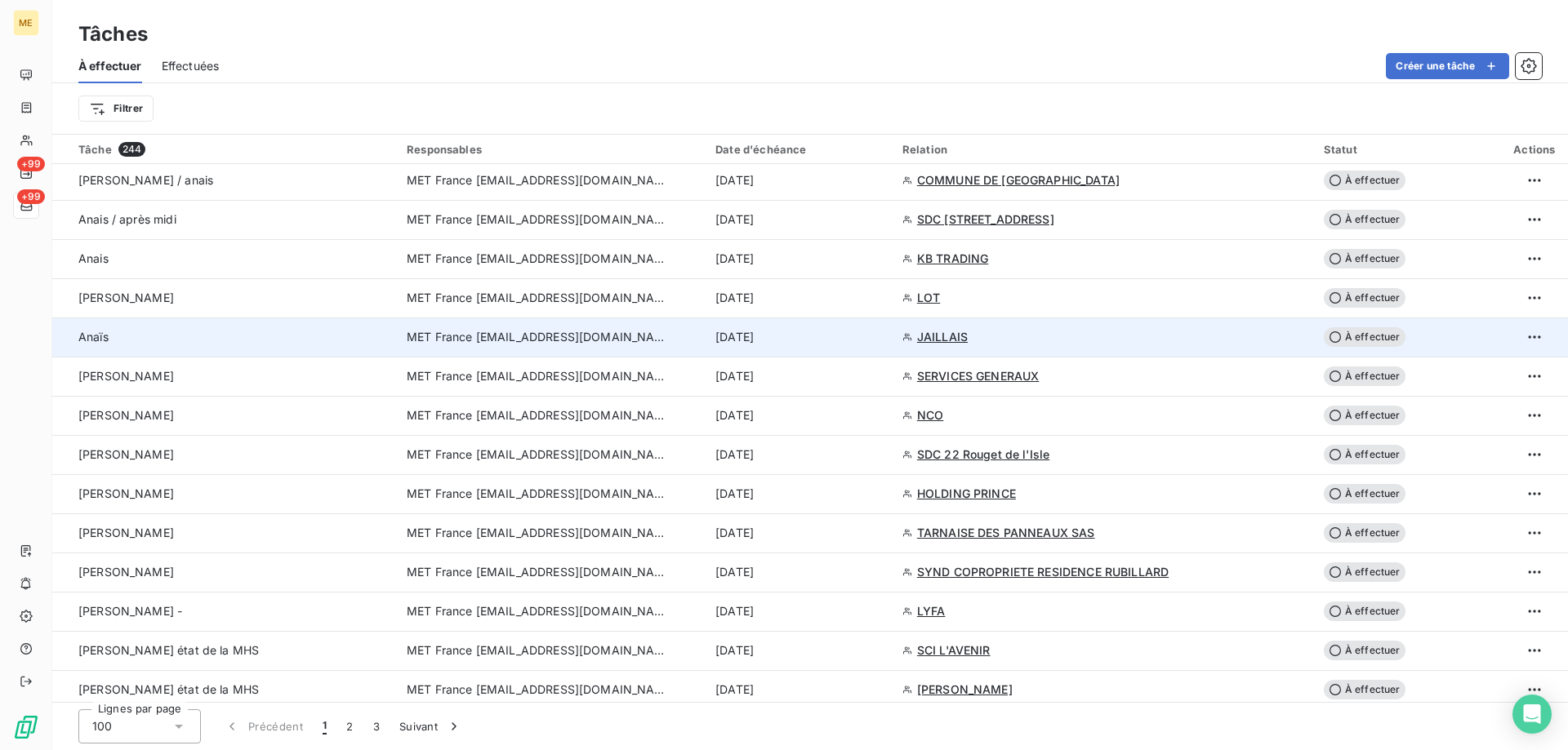
click at [854, 343] on div "[DATE]" at bounding box center [799, 337] width 167 height 16
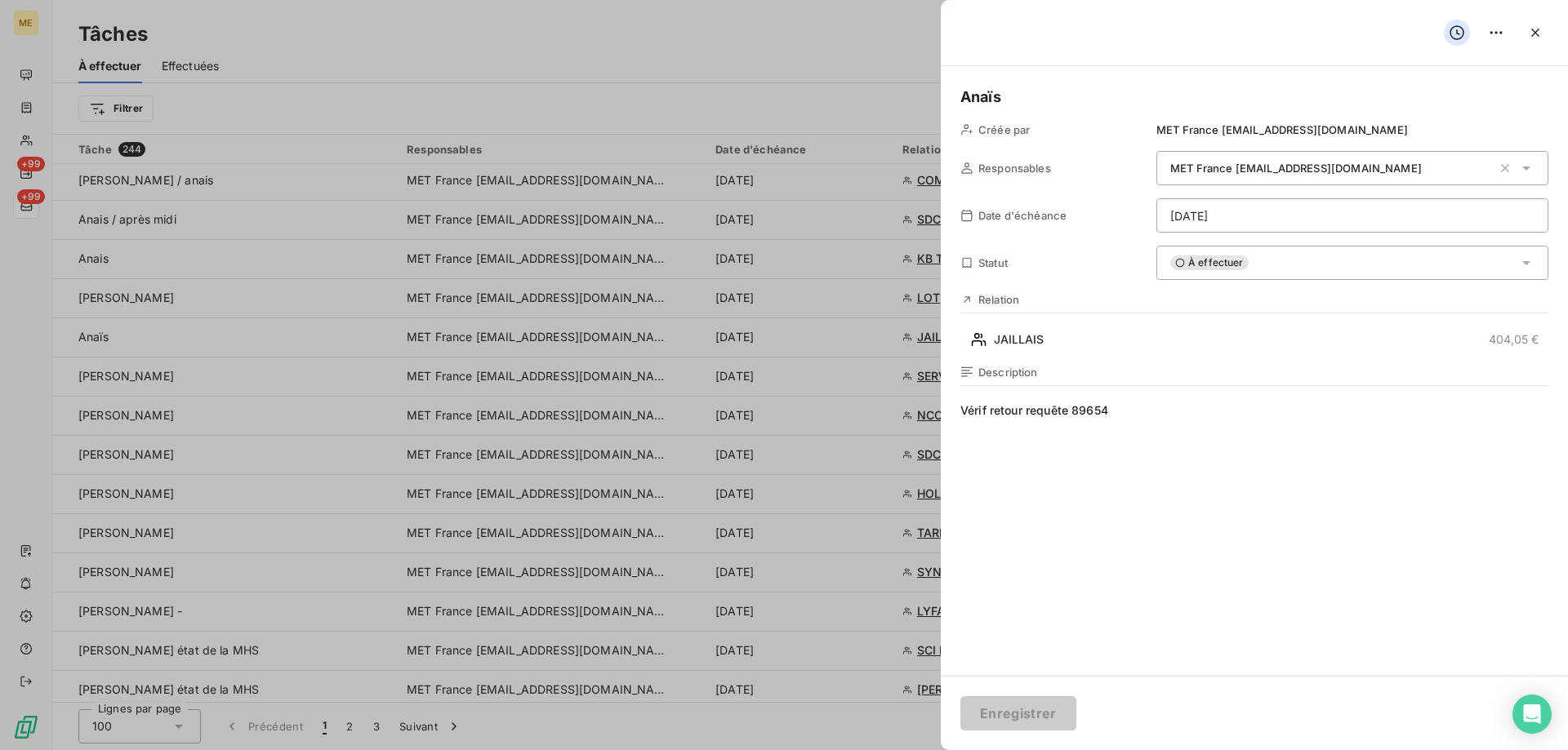
click at [1266, 216] on html "ME +99 +99 Tâches À effectuer Effectuées Créer une tâche Filtrer Tâche 244 Resp…" at bounding box center [784, 457] width 1568 height 914
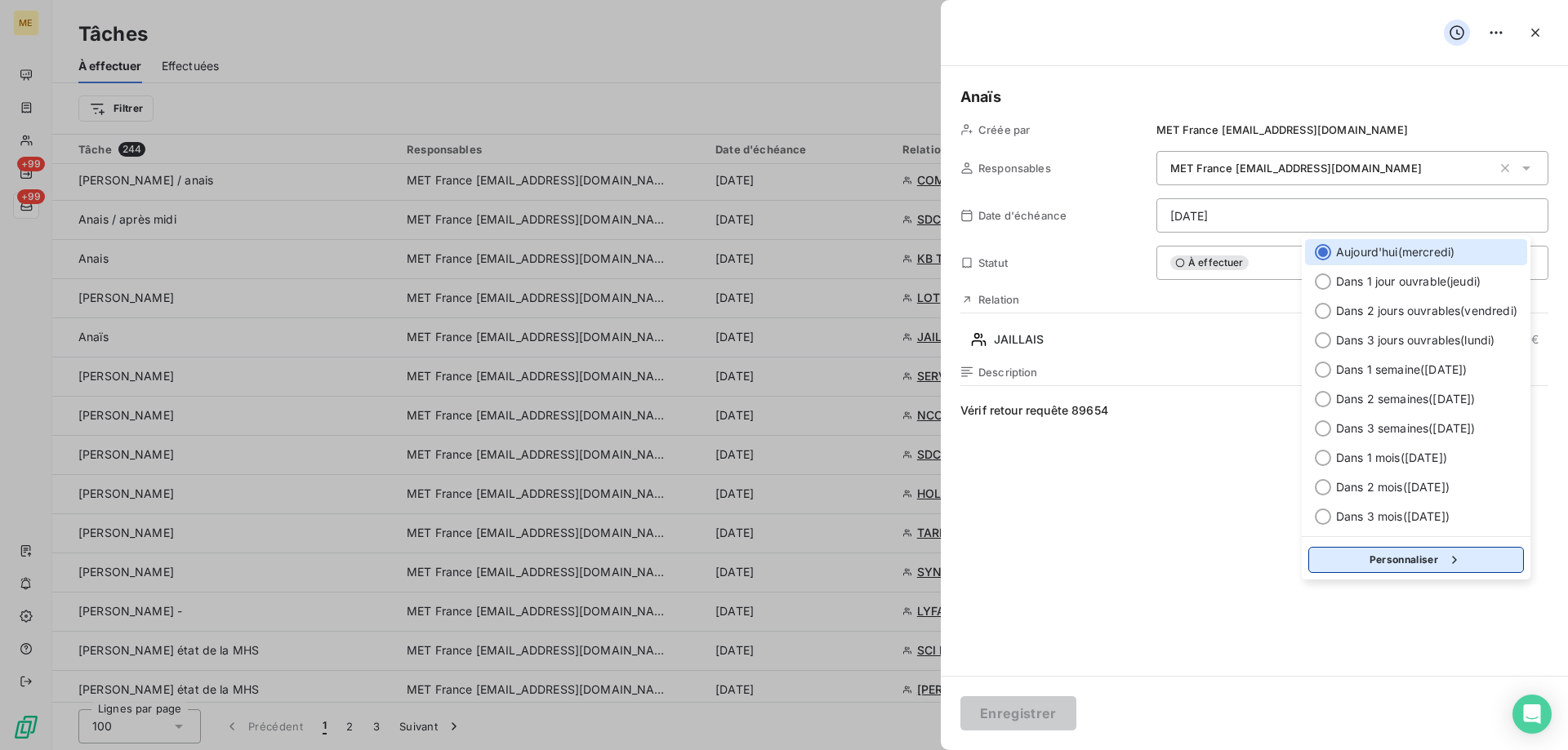
click at [1434, 559] on button "Personnaliser" at bounding box center [1415, 560] width 216 height 26
select select "9"
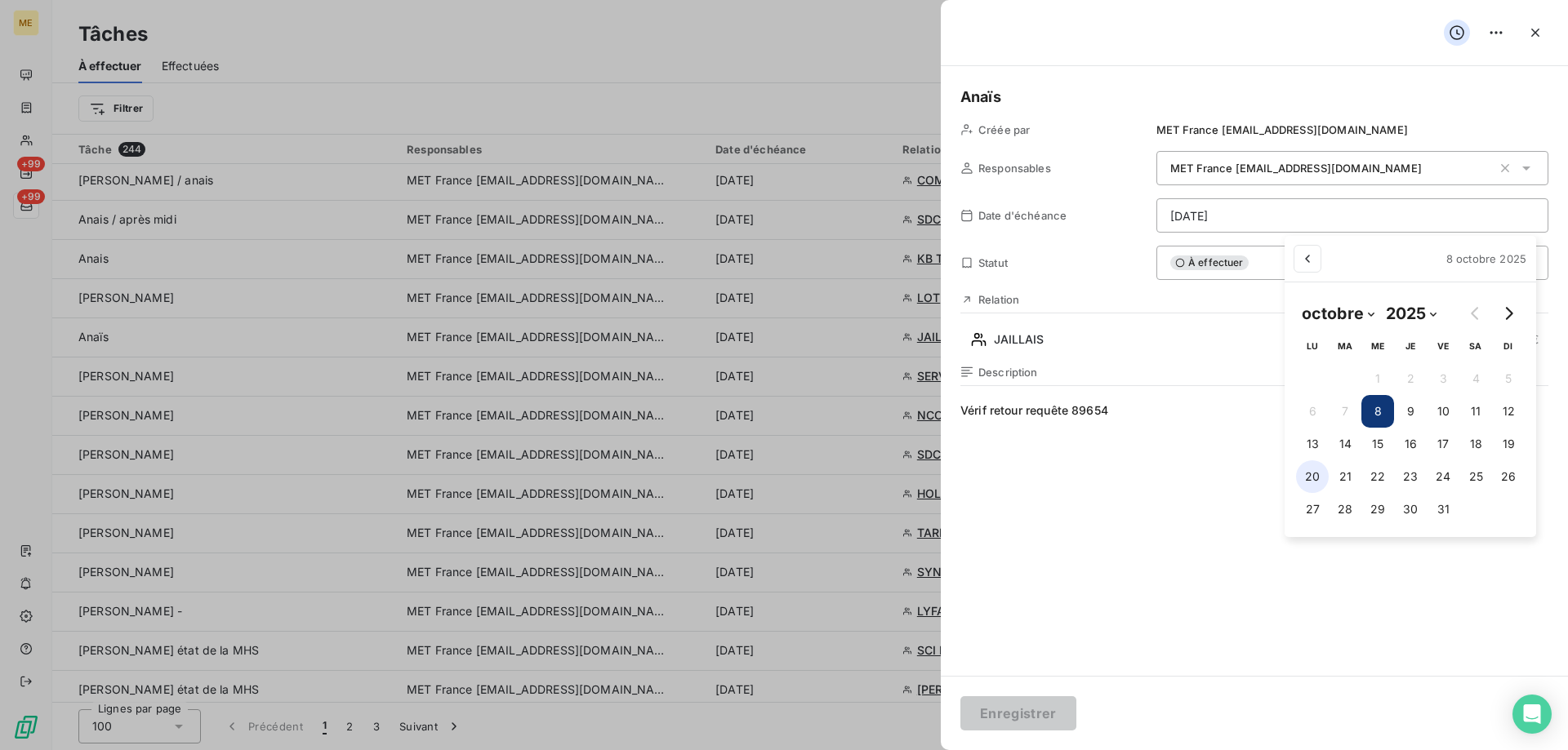
click at [1312, 472] on button "20" at bounding box center [1312, 477] width 33 height 33
type input "[DATE]"
click at [1042, 711] on html "ME +99 +99 Tâches À effectuer Effectuées Créer une tâche Filtrer Tâche 244 Resp…" at bounding box center [784, 457] width 1568 height 914
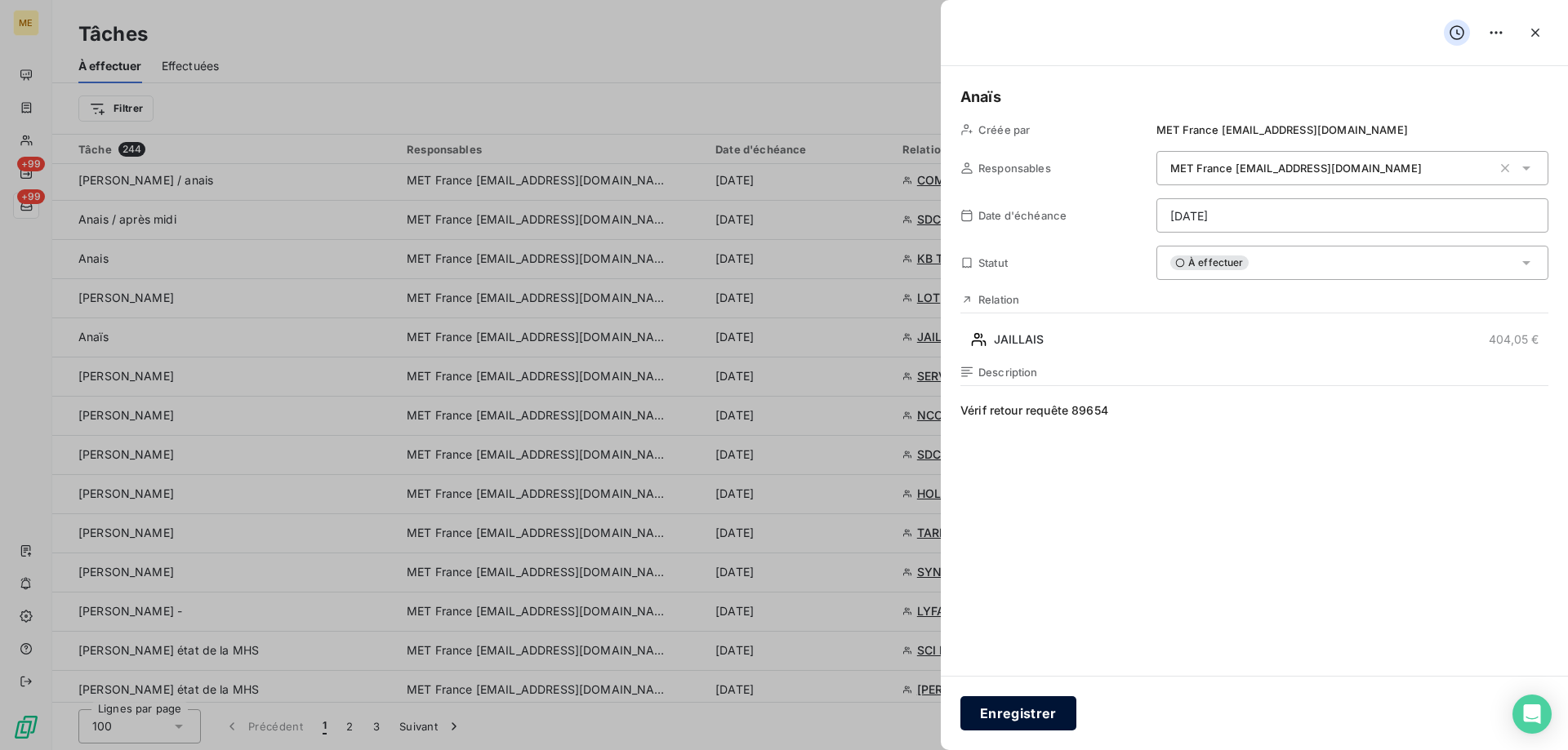
click at [1044, 709] on button "Enregistrer" at bounding box center [1018, 714] width 116 height 34
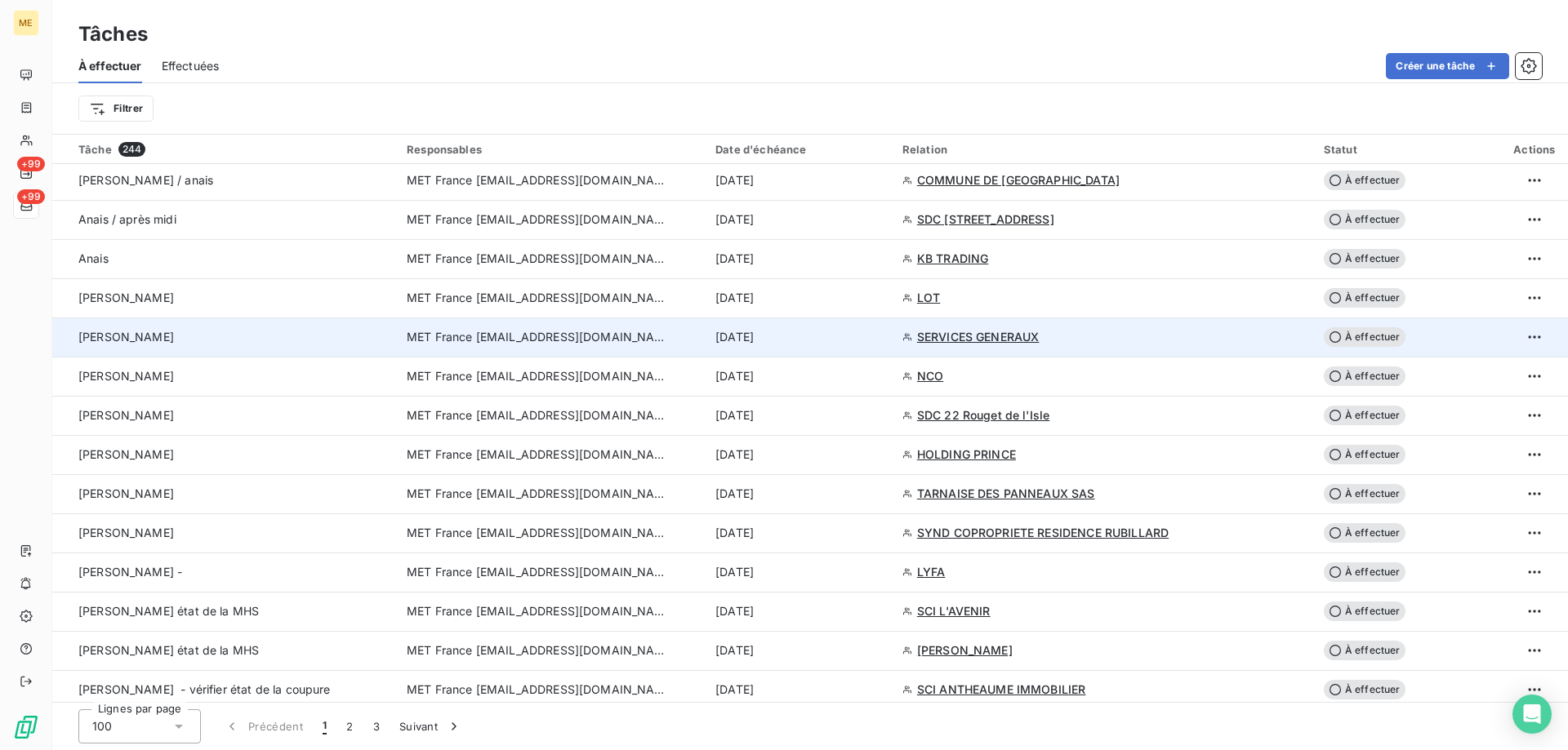
click at [846, 333] on div "[DATE]" at bounding box center [799, 337] width 167 height 16
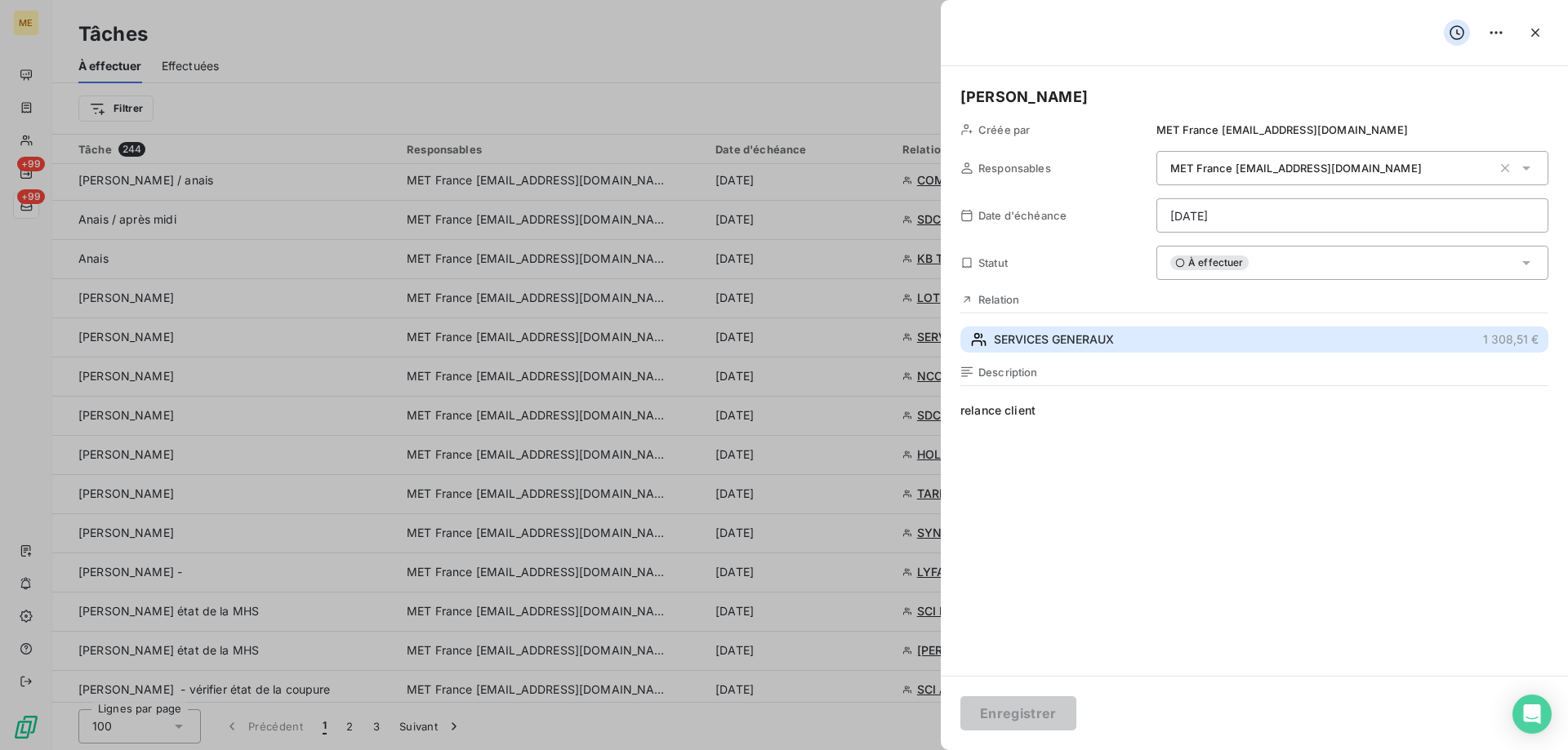
click at [1130, 347] on button "SERVICES GENERAUX 1 308,51 €" at bounding box center [1254, 340] width 588 height 26
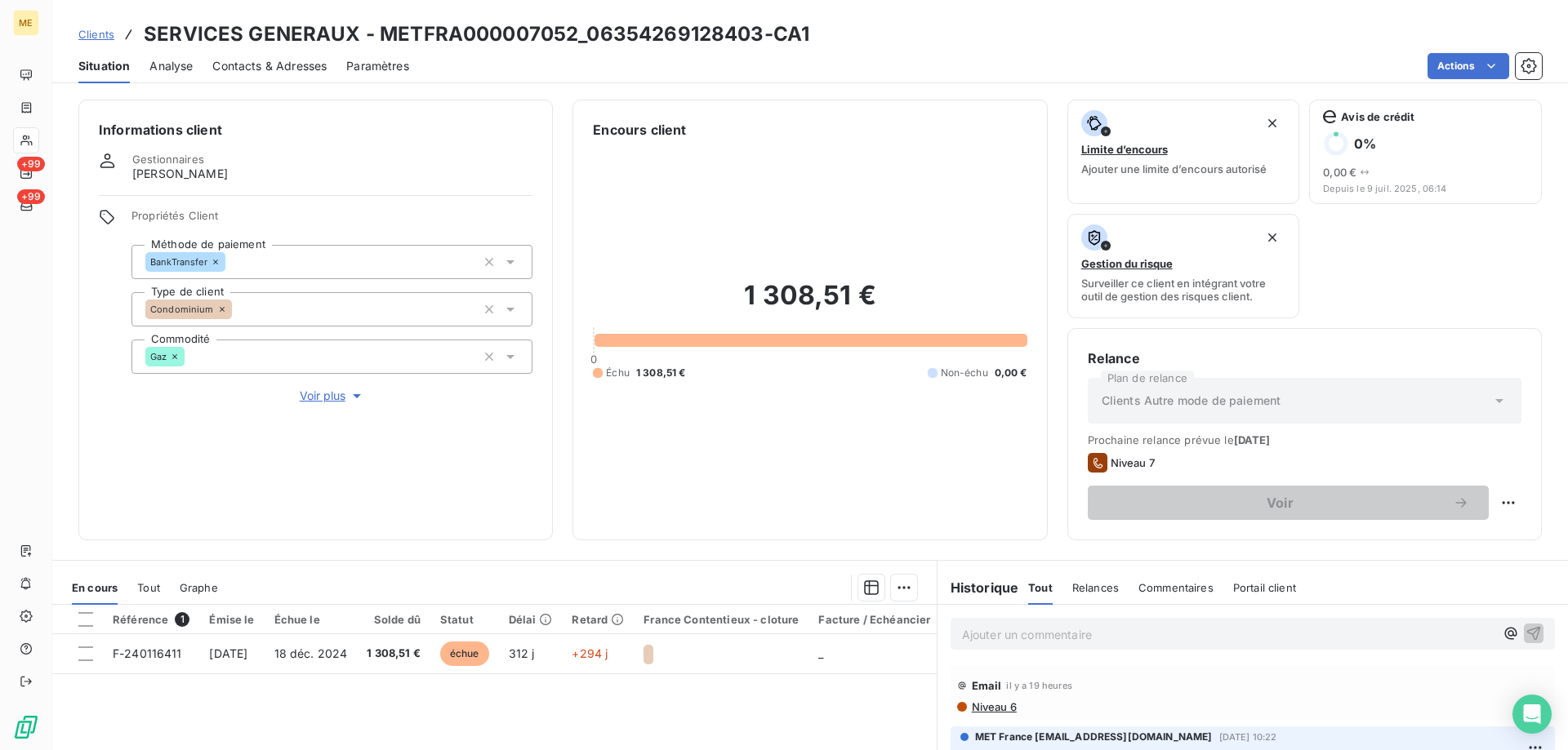
click at [348, 388] on icon "button" at bounding box center [356, 396] width 16 height 16
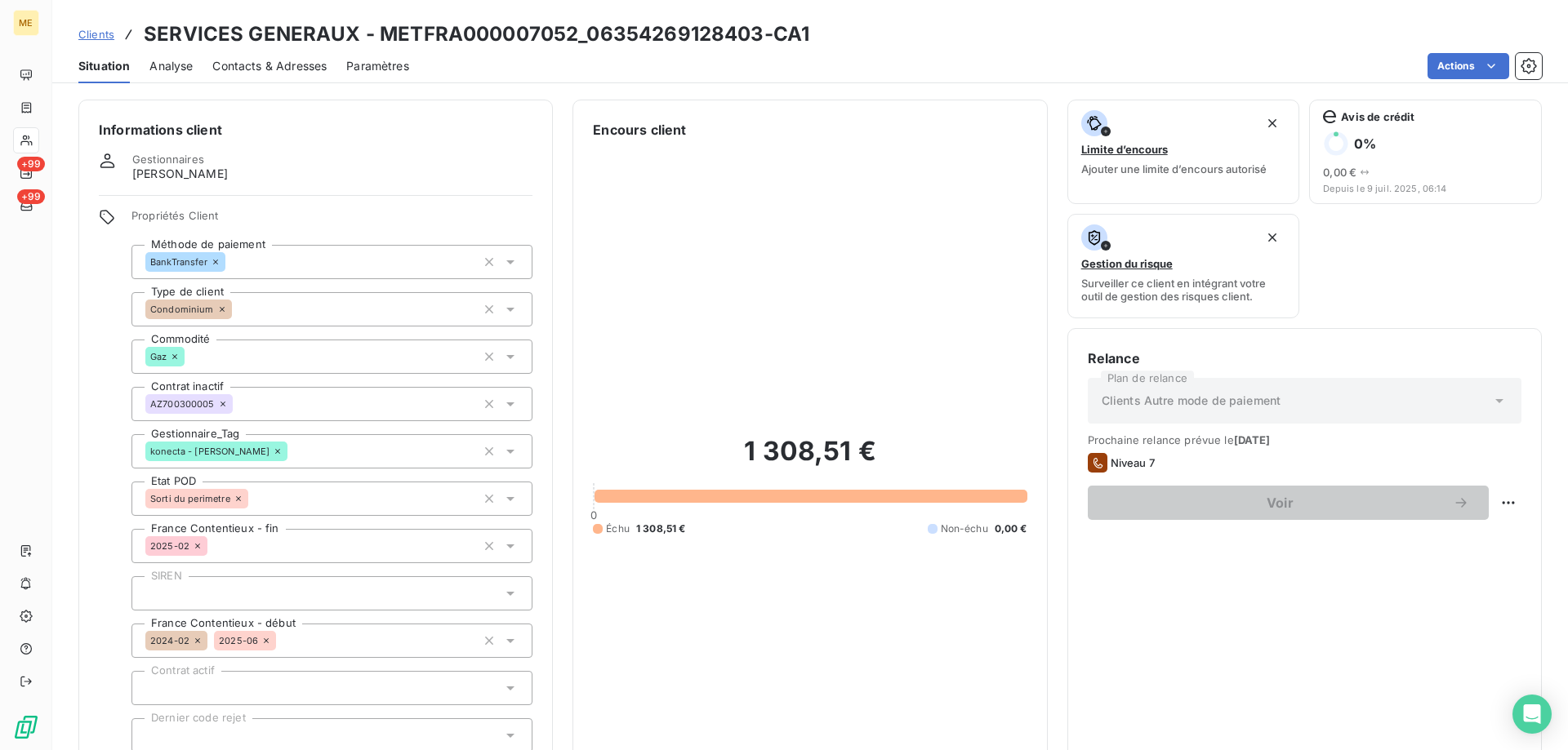
click at [283, 441] on div "konecta - [PERSON_NAME]" at bounding box center [331, 452] width 401 height 34
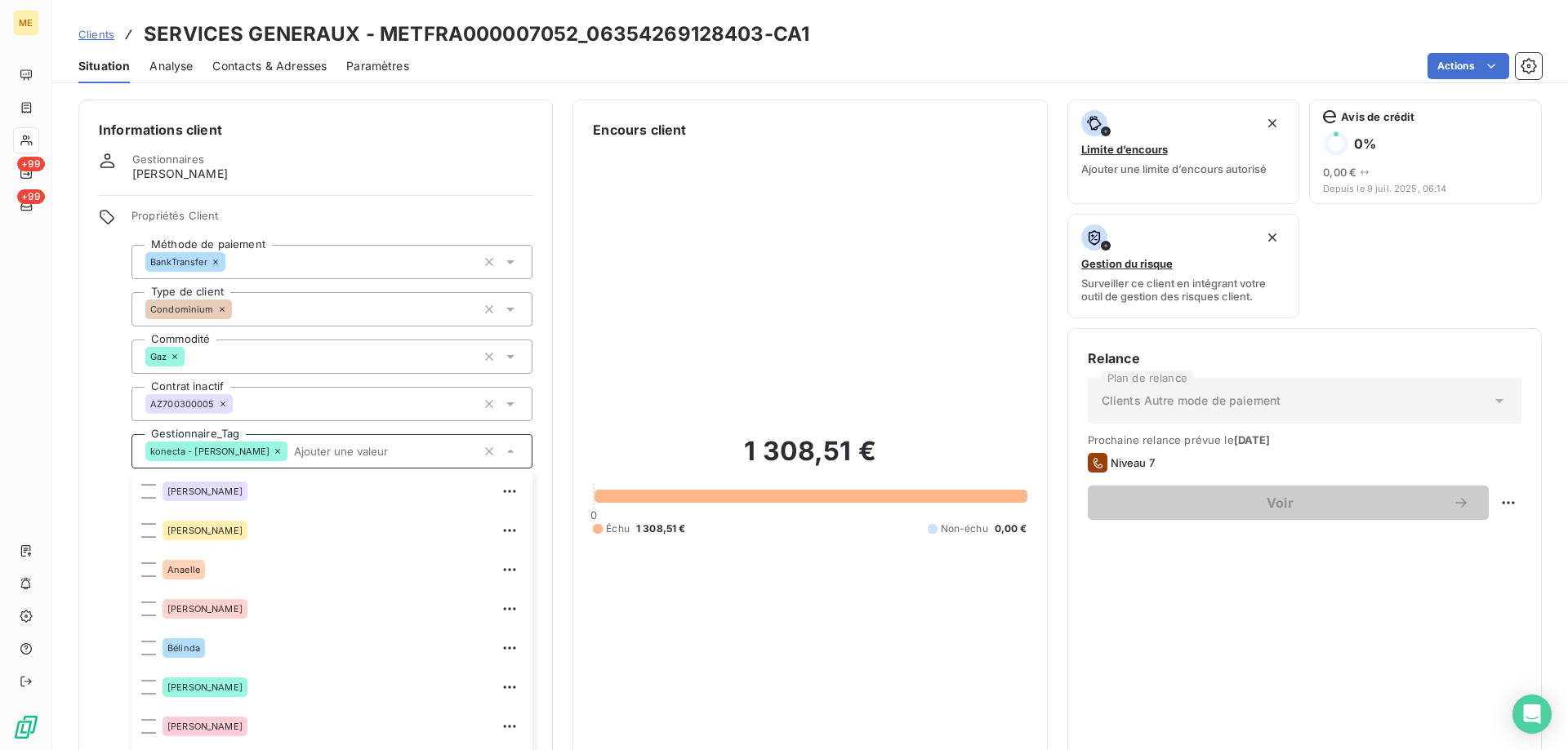
scroll to position [103, 0]
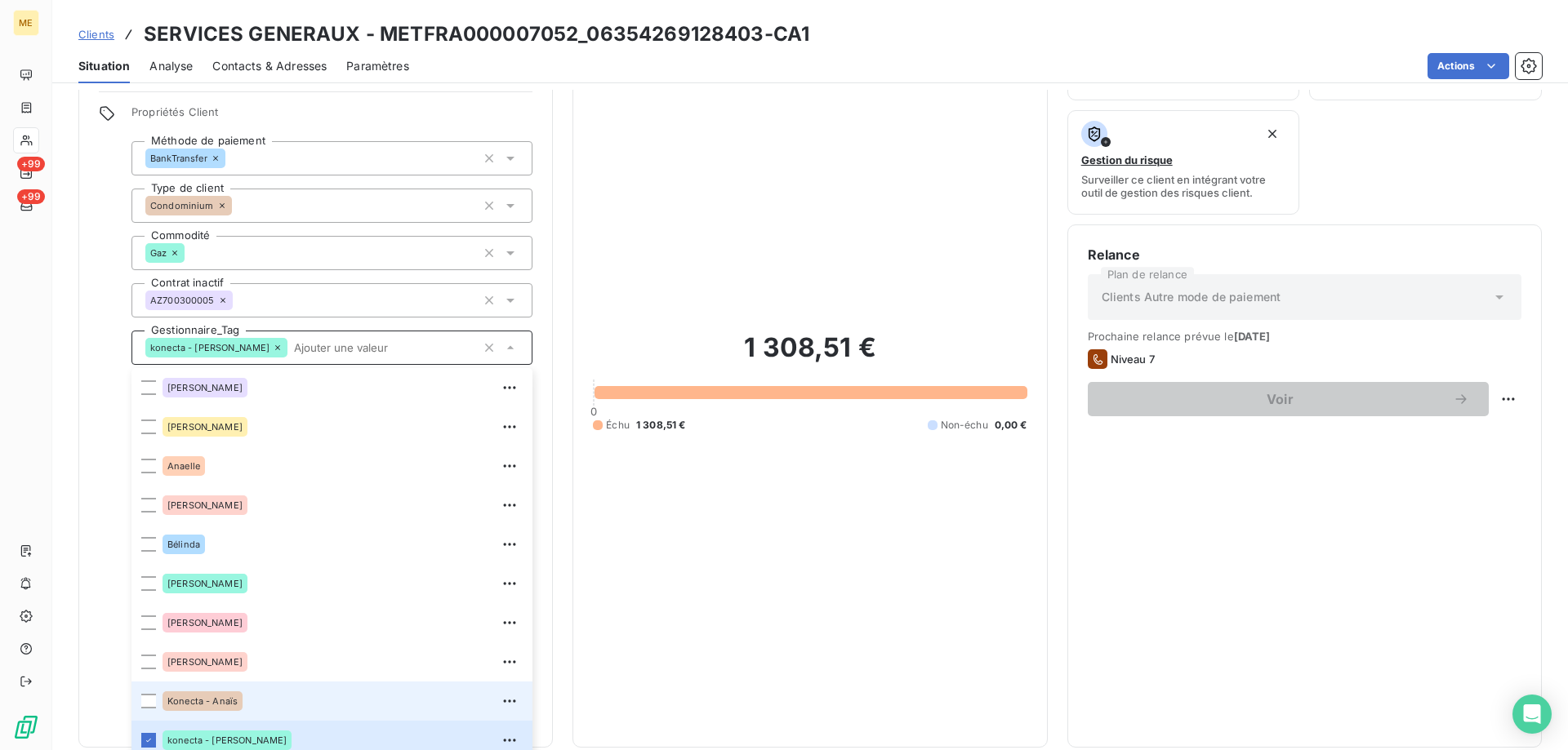
click at [284, 688] on div "Konecta - Anaïs" at bounding box center [342, 701] width 360 height 26
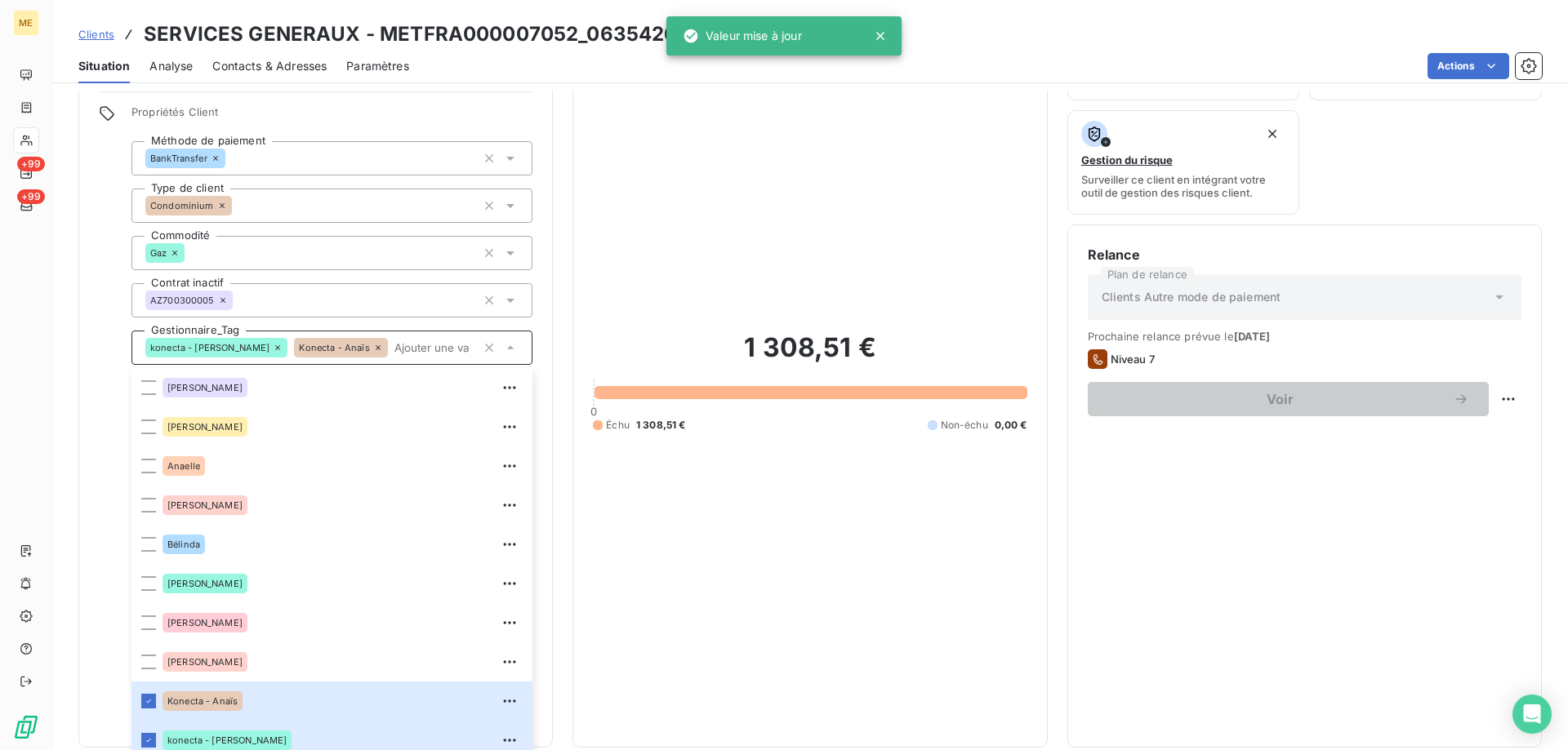
click at [388, 341] on input "text" at bounding box center [432, 347] width 89 height 15
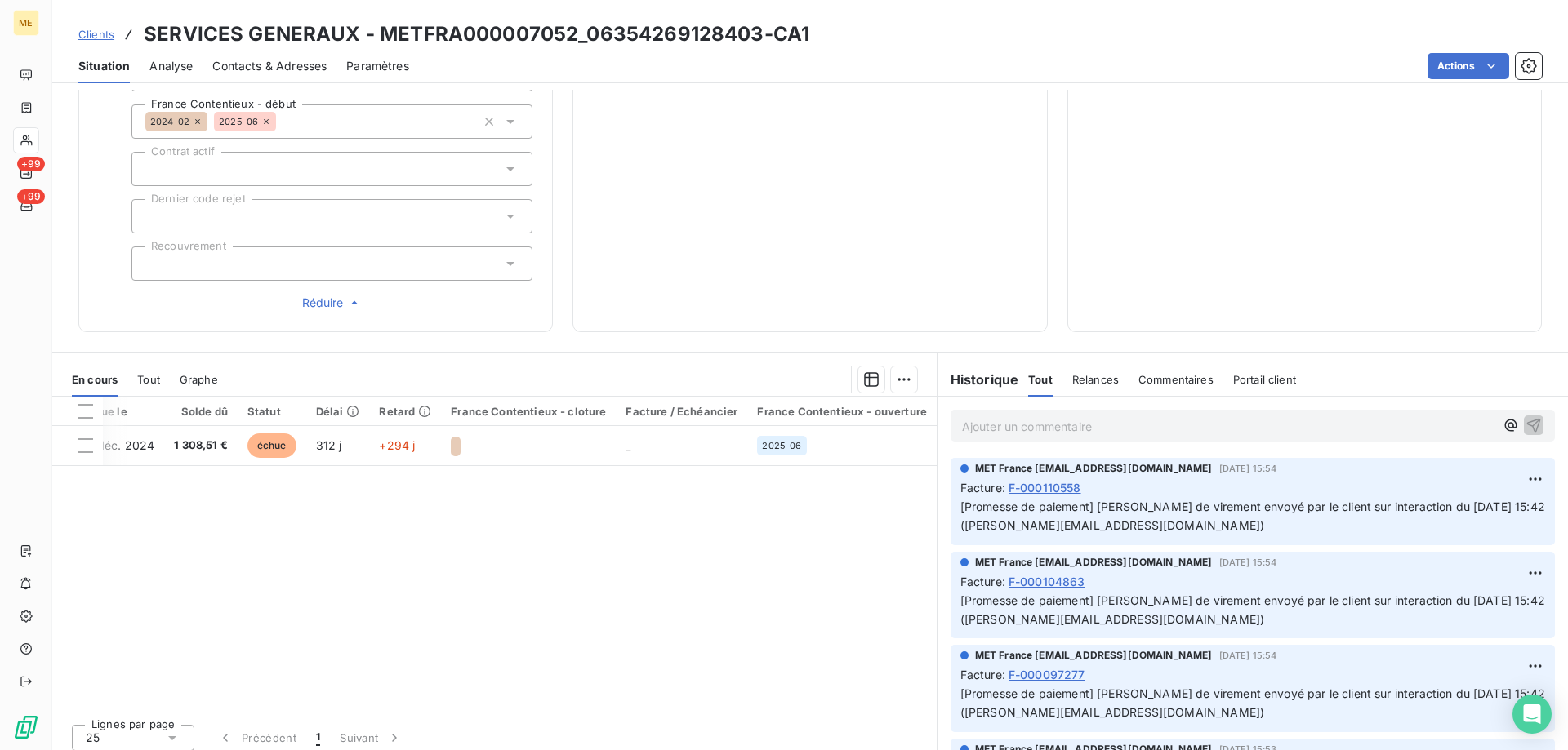
scroll to position [0, 213]
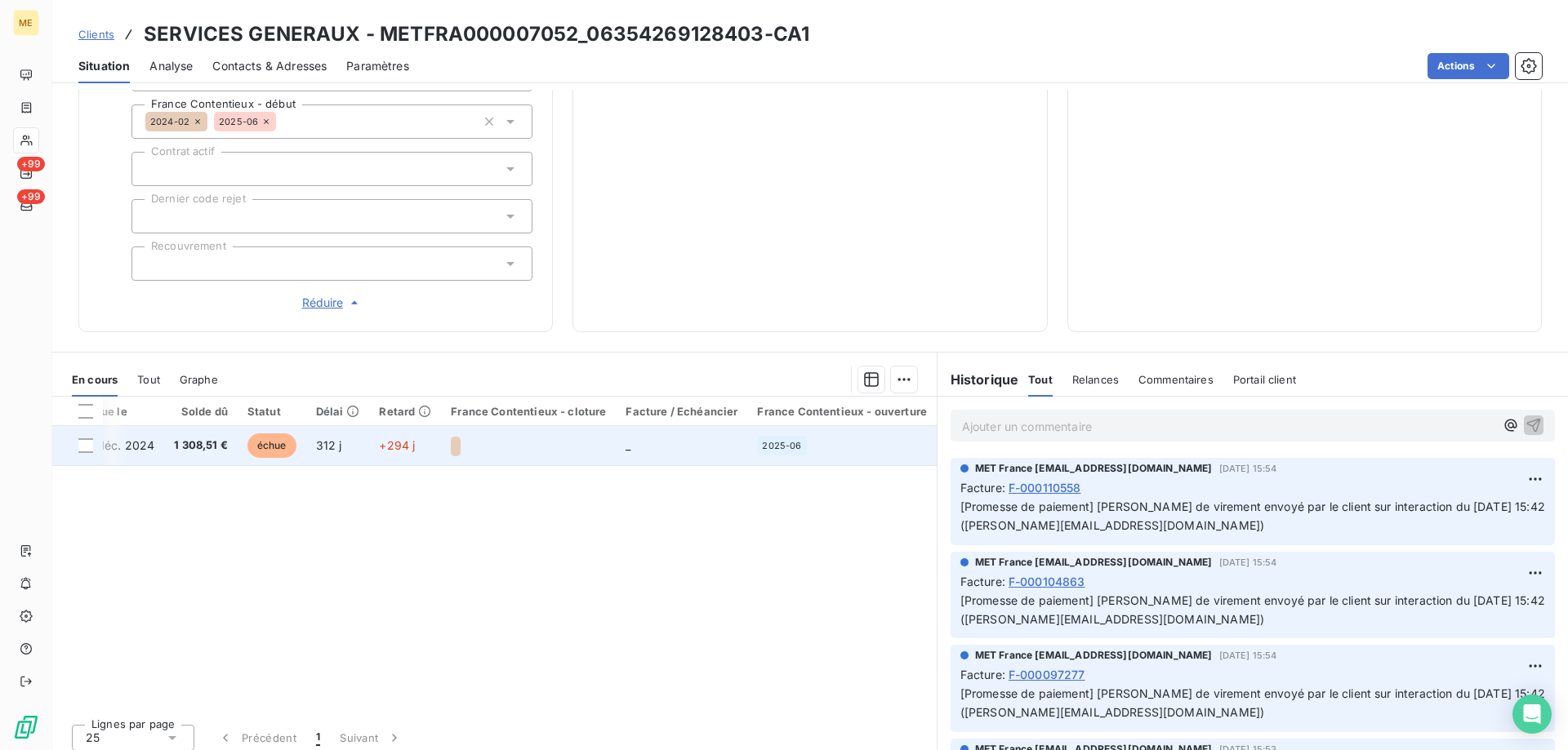
click at [463, 436] on div at bounding box center [528, 446] width 155 height 22
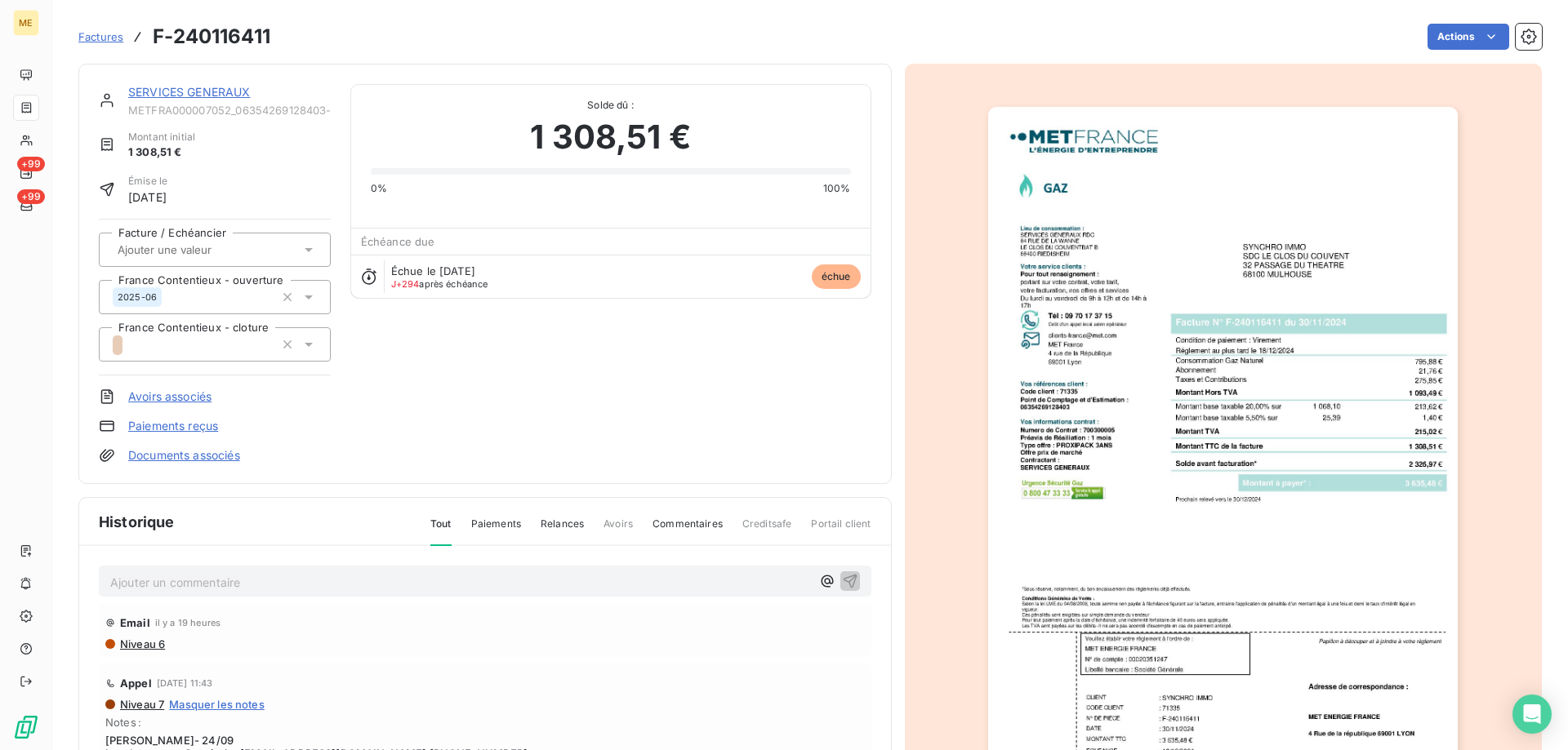
click at [101, 37] on span "Factures" at bounding box center [101, 36] width 45 height 13
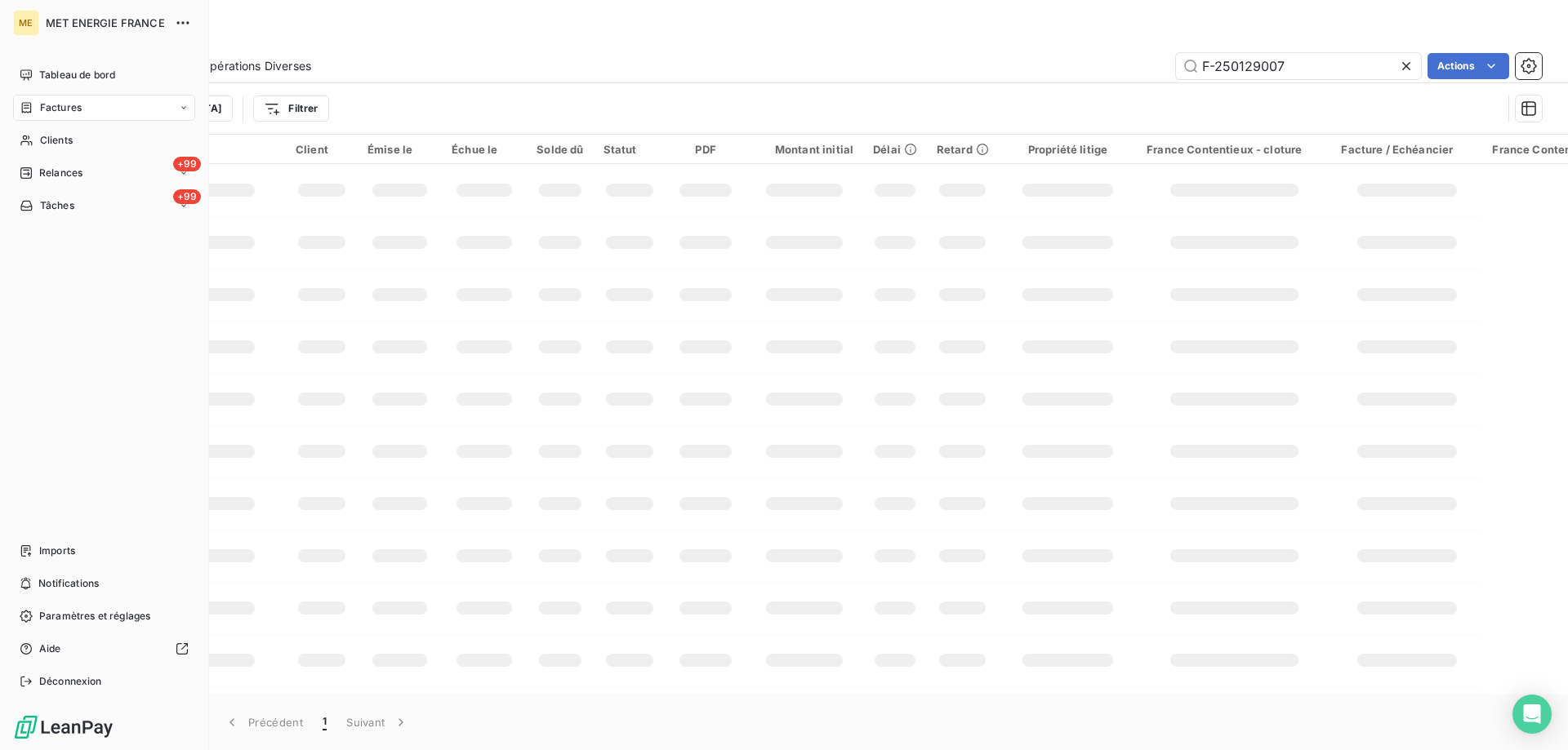
click at [49, 203] on span "Tâches" at bounding box center [57, 205] width 34 height 15
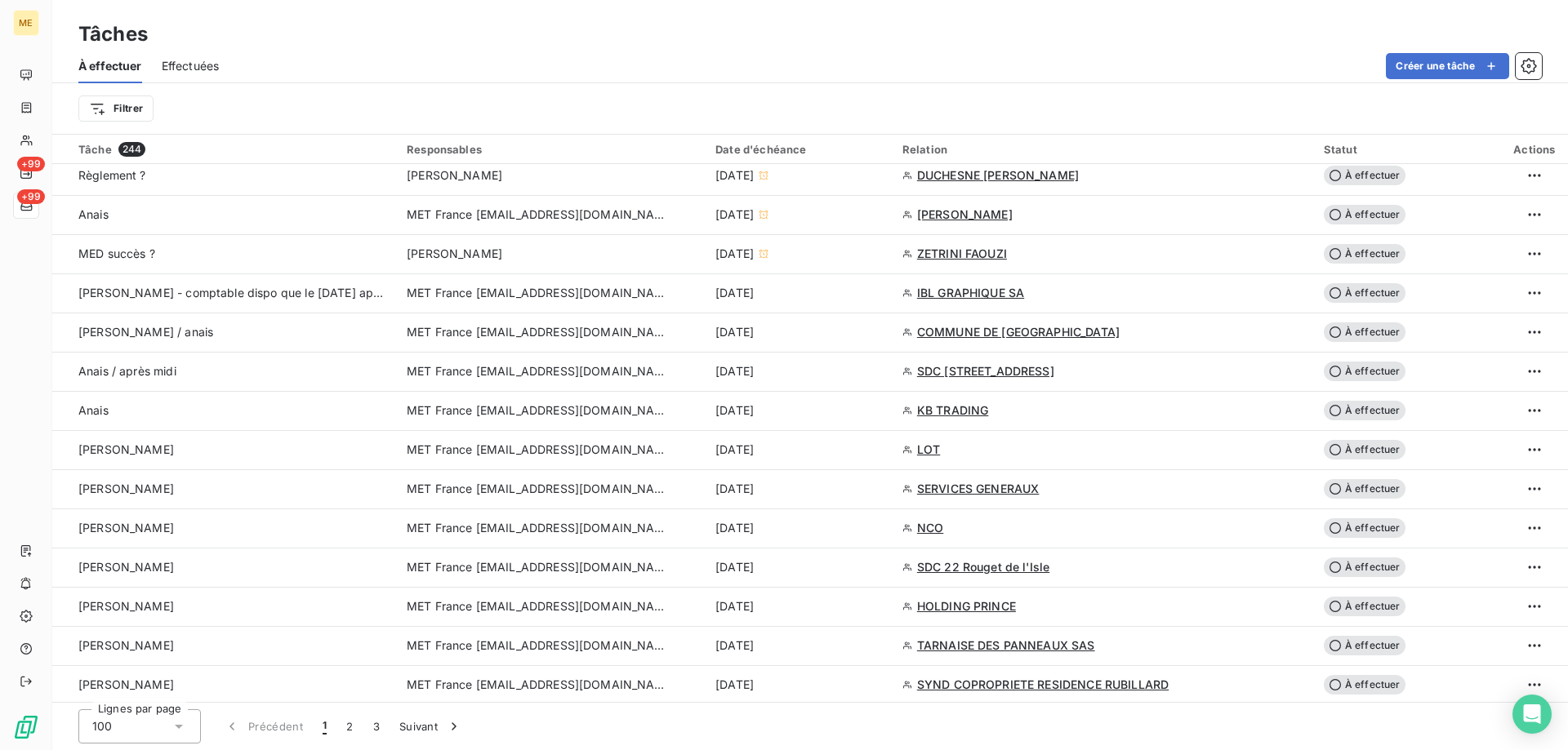
scroll to position [898, 0]
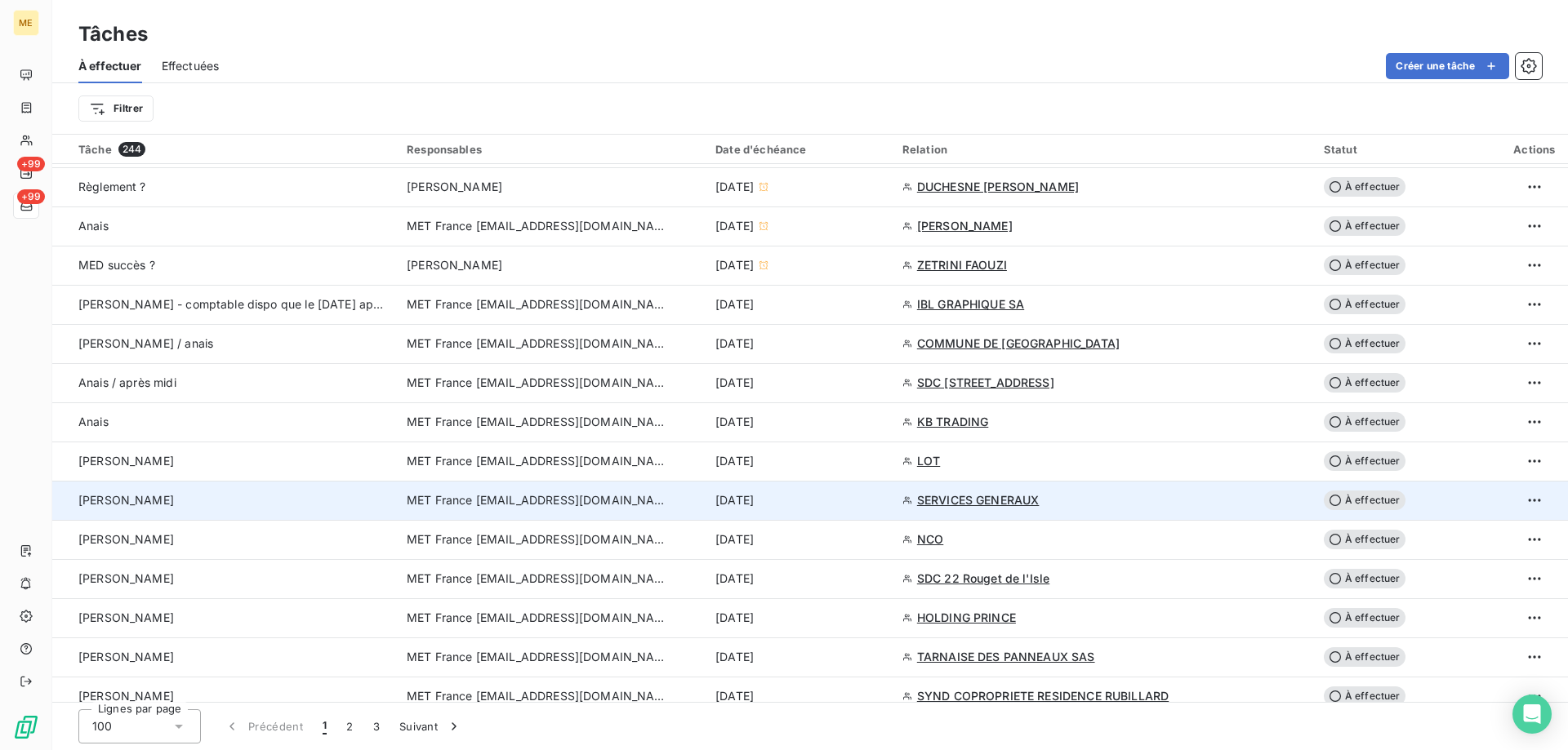
click at [848, 499] on div "[DATE]" at bounding box center [799, 500] width 167 height 16
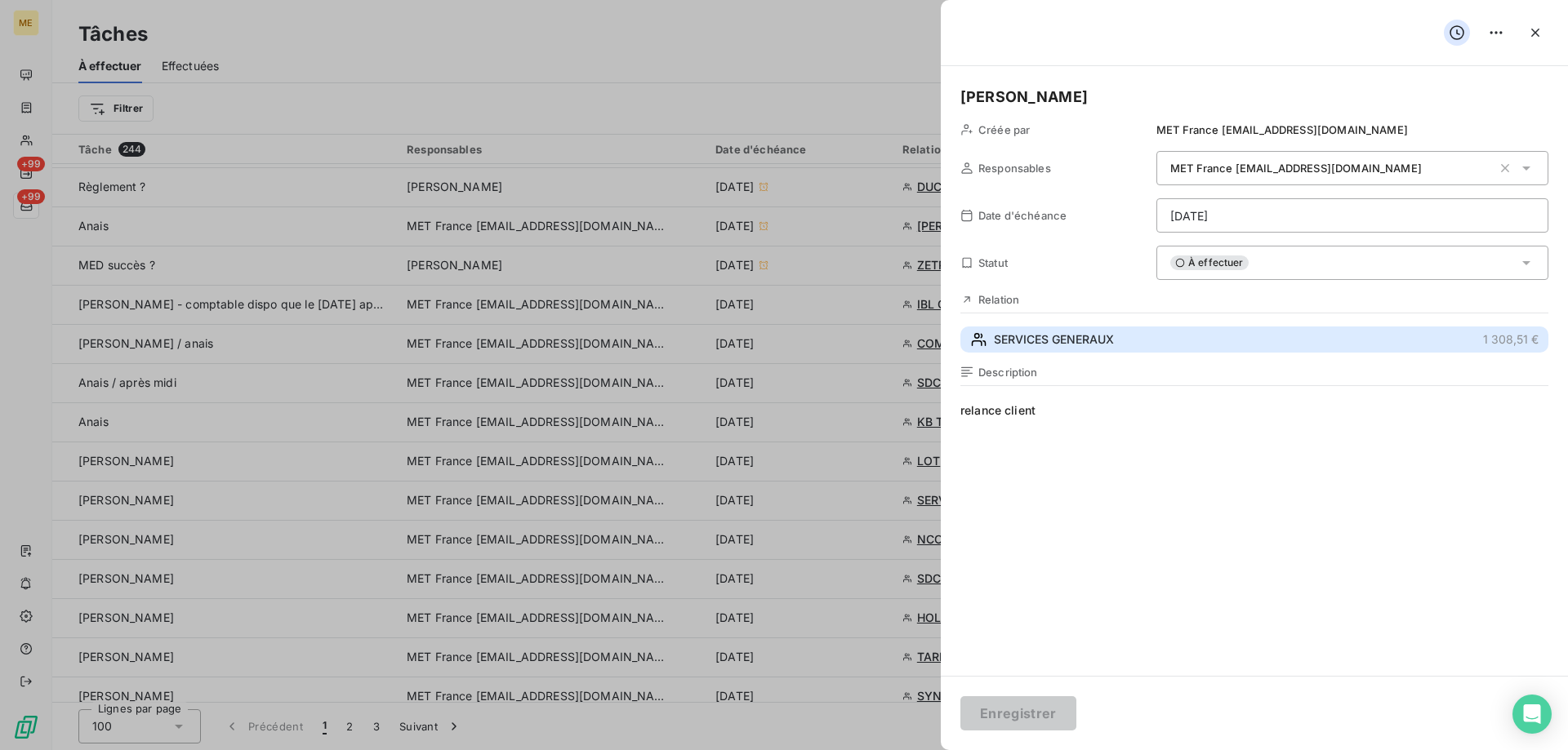
click at [1057, 347] on span "SERVICES GENERAUX" at bounding box center [1053, 340] width 120 height 16
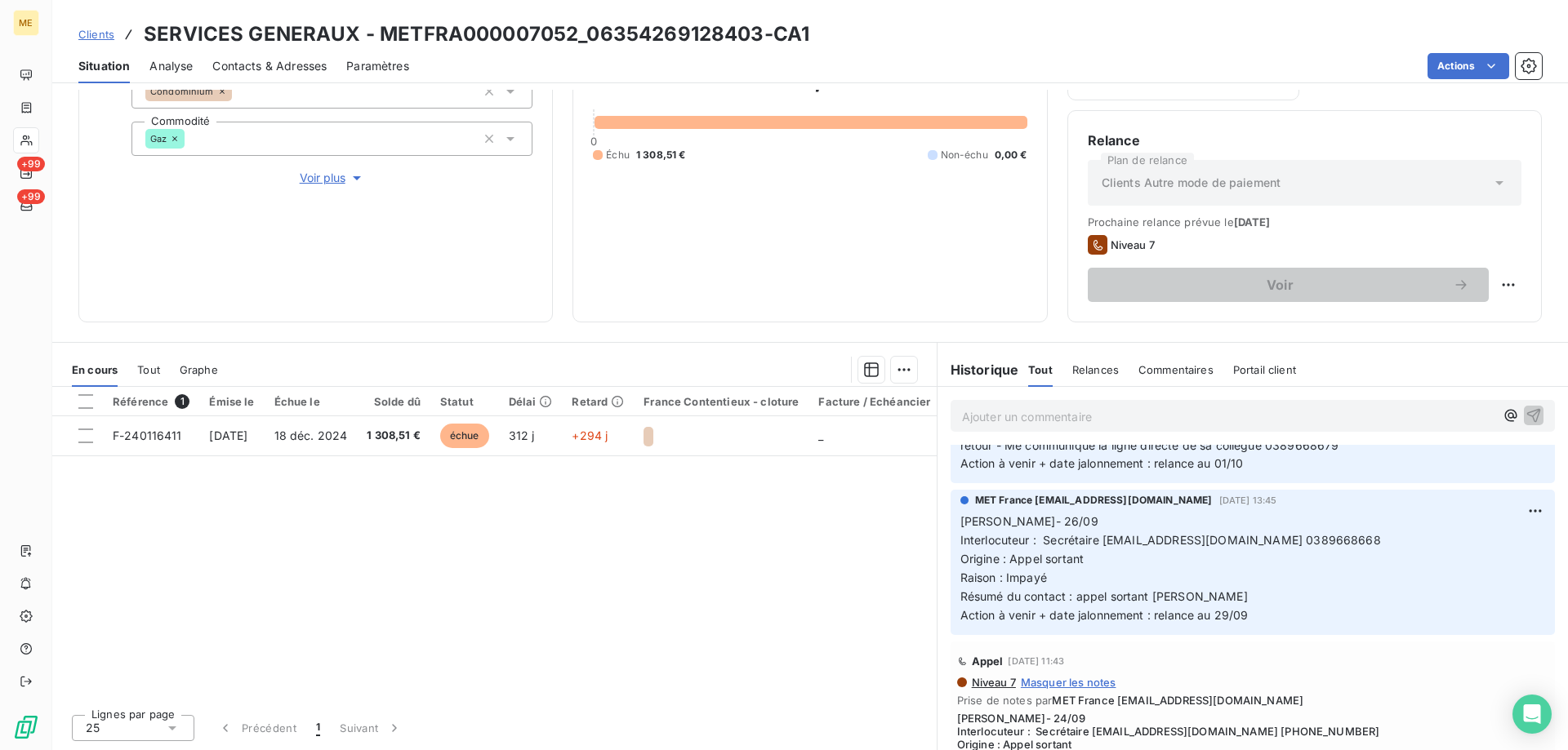
scroll to position [490, 0]
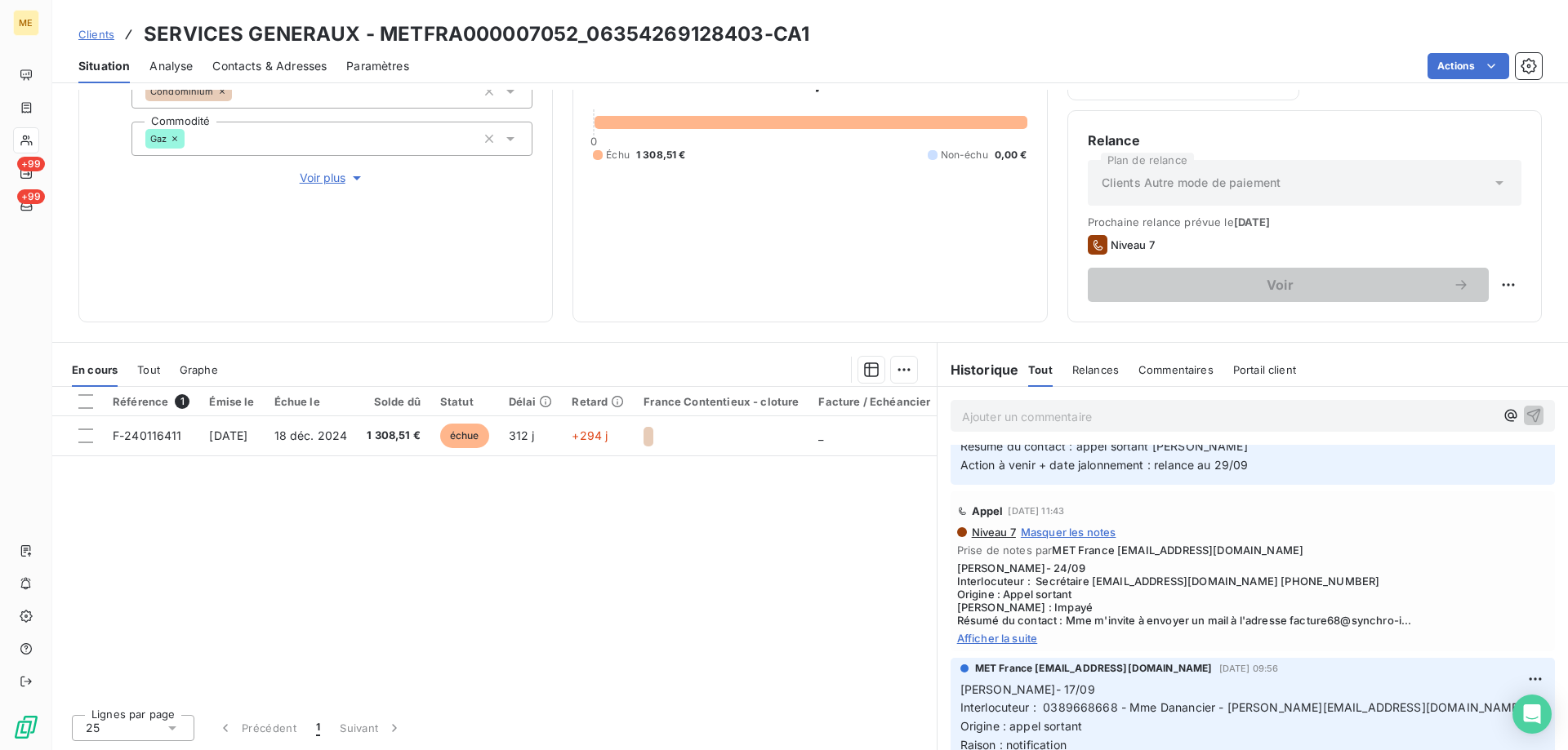
click at [999, 637] on span "Afficher la suite" at bounding box center [1253, 638] width 591 height 13
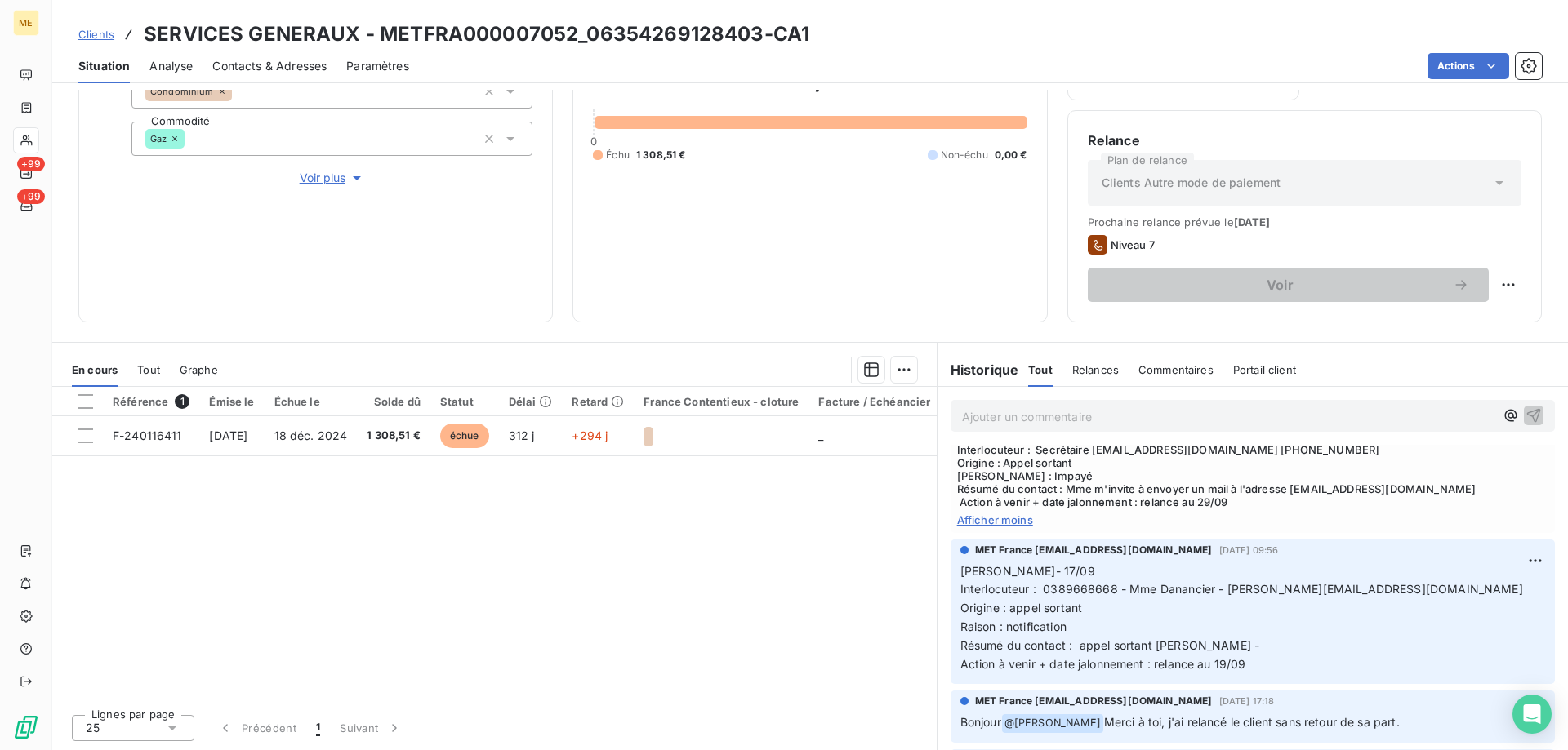
scroll to position [572, 0]
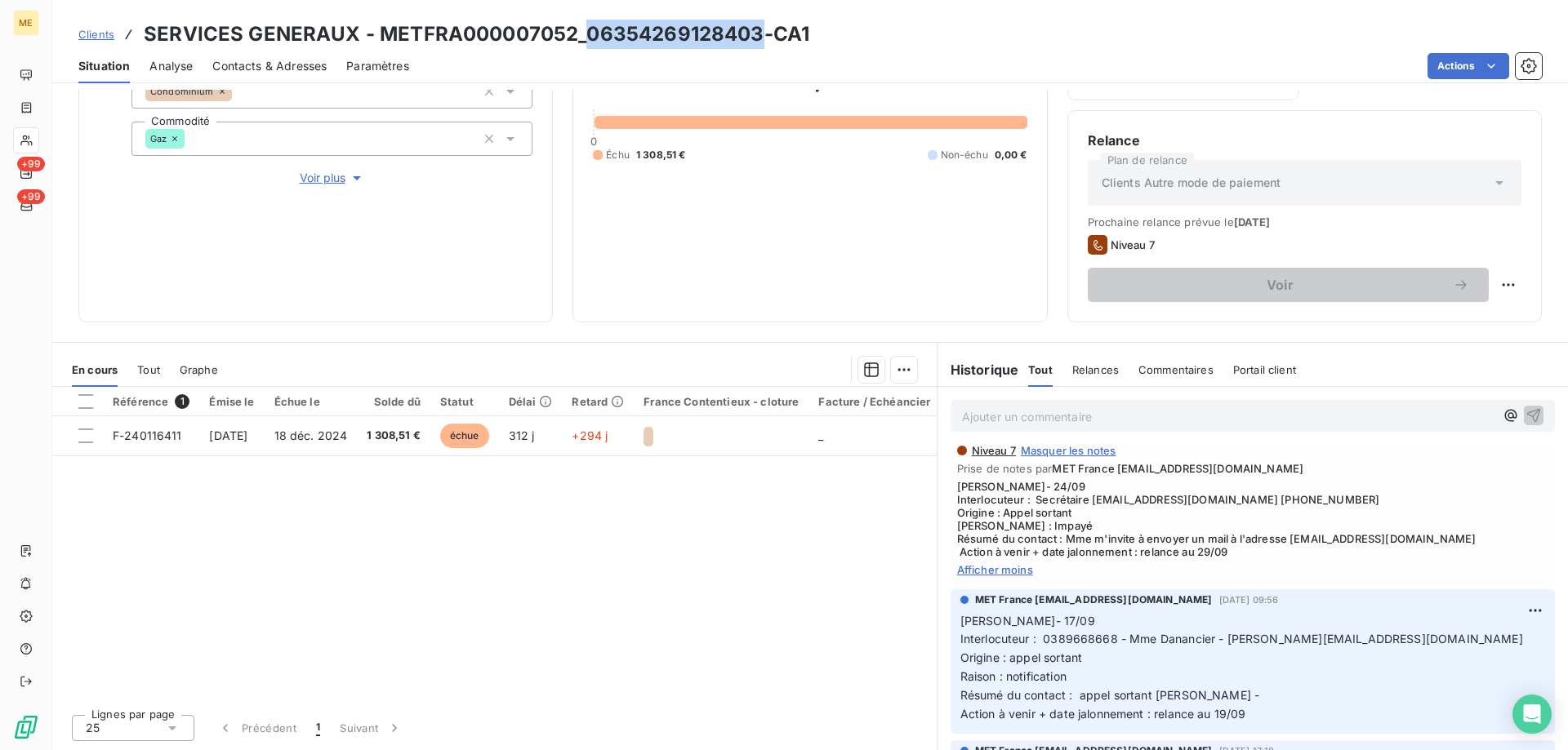
drag, startPoint x: 752, startPoint y: 33, endPoint x: 585, endPoint y: 35, distance: 167.0
click at [585, 35] on h3 "SERVICES GENERAUX - METFRA000007052_06354269128403-CA1" at bounding box center [477, 34] width 665 height 29
click at [890, 250] on div "1 308,51 € 0 Échu 1 308,51 € Non-échu 0,00 €" at bounding box center [809, 111] width 434 height 380
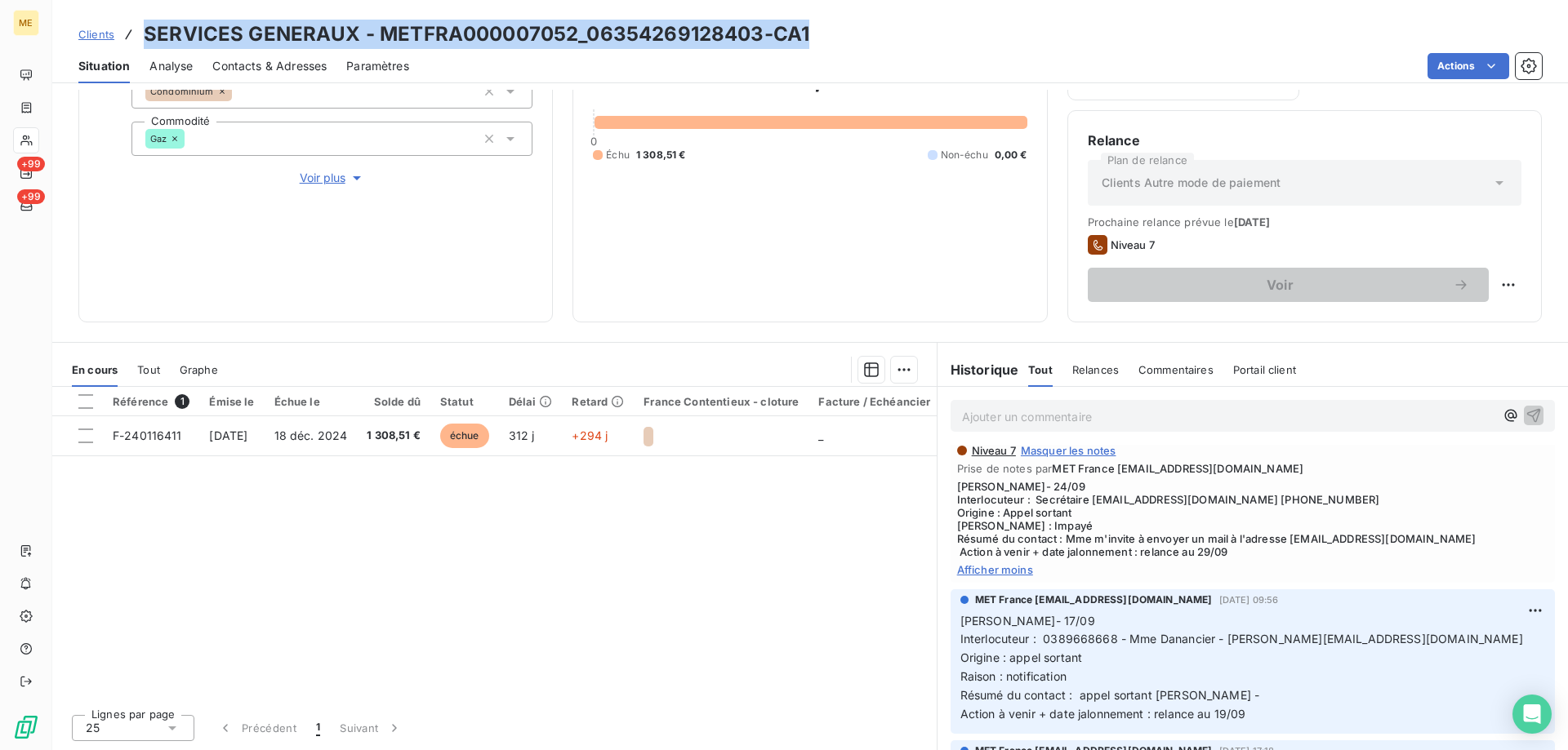
drag, startPoint x: 824, startPoint y: 38, endPoint x: 147, endPoint y: 45, distance: 677.0
click at [147, 45] on div "Clients SERVICES GENERAUX - METFRA000007052_06354269128403-CA1" at bounding box center [810, 34] width 1515 height 29
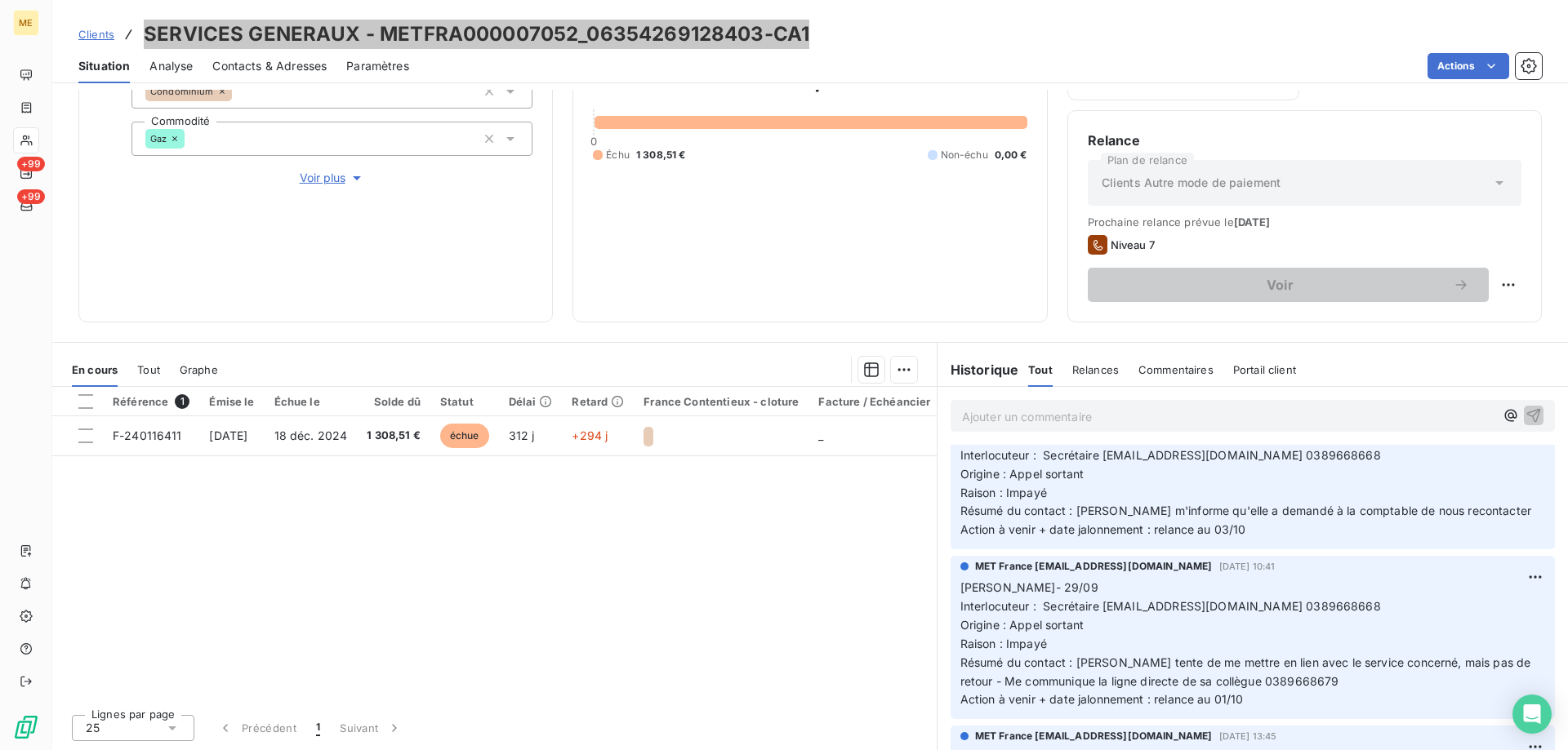
scroll to position [0, 0]
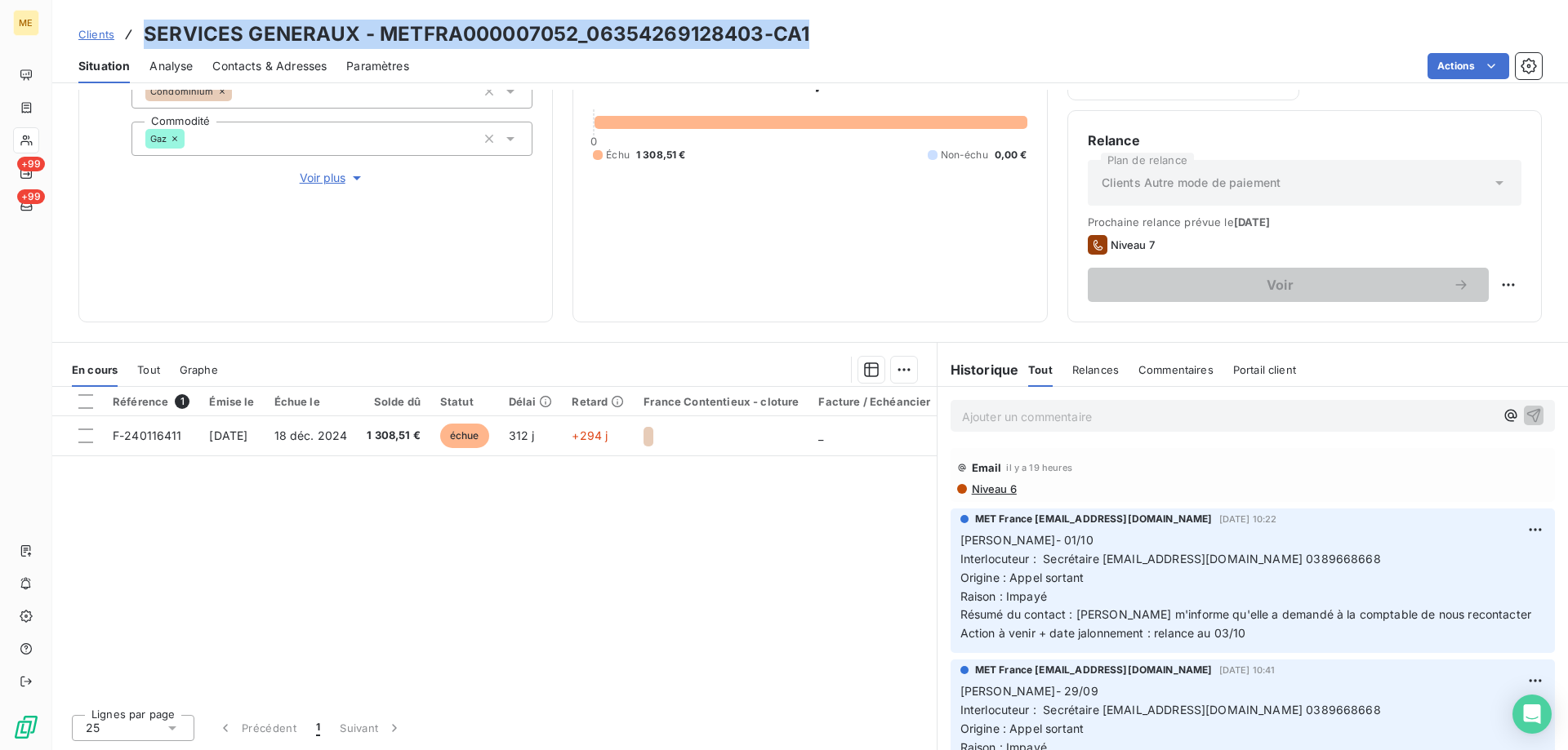
drag, startPoint x: 1262, startPoint y: 637, endPoint x: 945, endPoint y: 541, distance: 331.2
click at [951, 541] on div "MET France [EMAIL_ADDRESS][DOMAIN_NAME] [DATE] 10:22 Lisa- 01/10 Interlocuteur …" at bounding box center [1253, 581] width 604 height 145
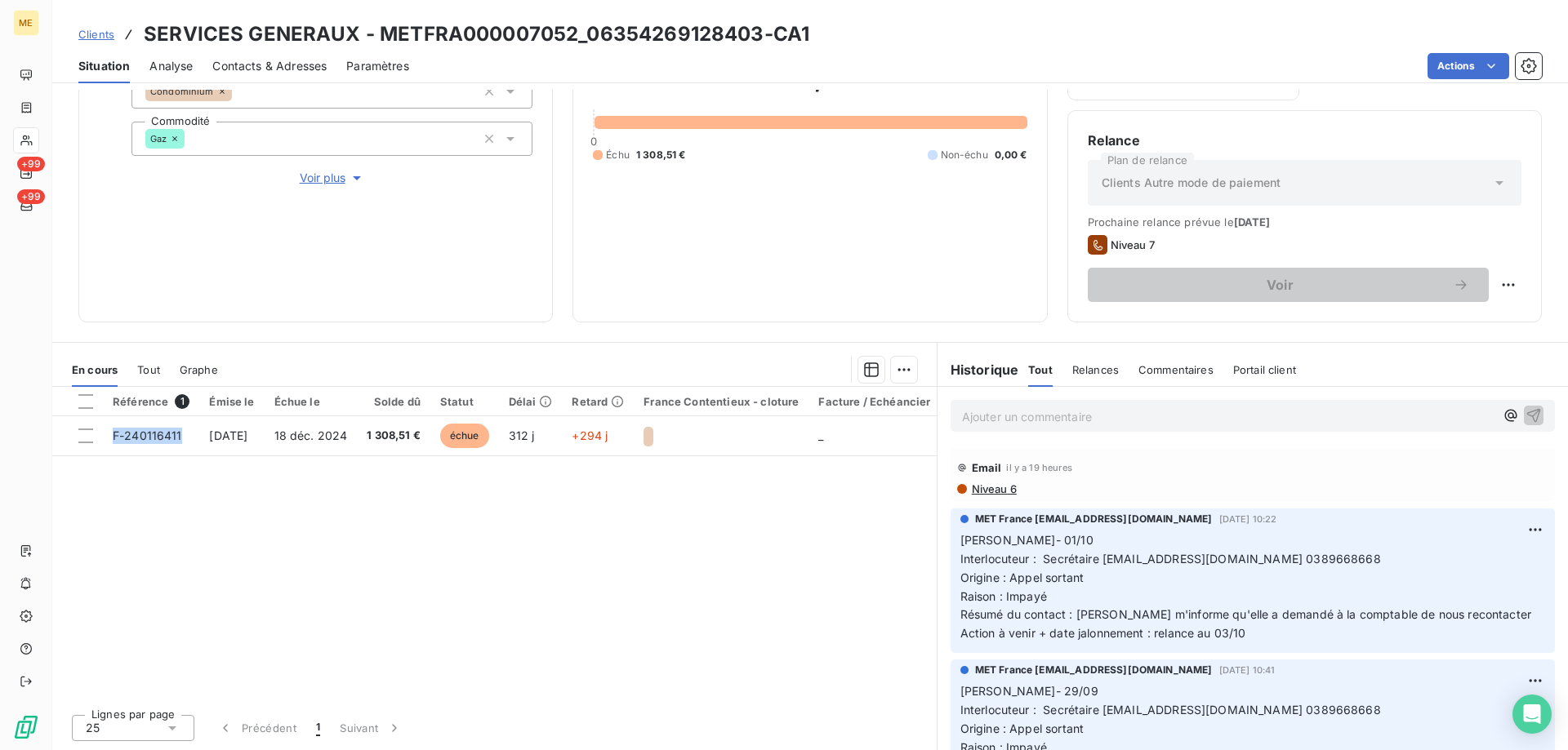
drag, startPoint x: 186, startPoint y: 436, endPoint x: 134, endPoint y: 477, distance: 66.2
click at [134, 477] on div "Référence 1 Émise le Échue le Solde dû Statut Délai Retard France Contentieux -…" at bounding box center [495, 544] width 884 height 315
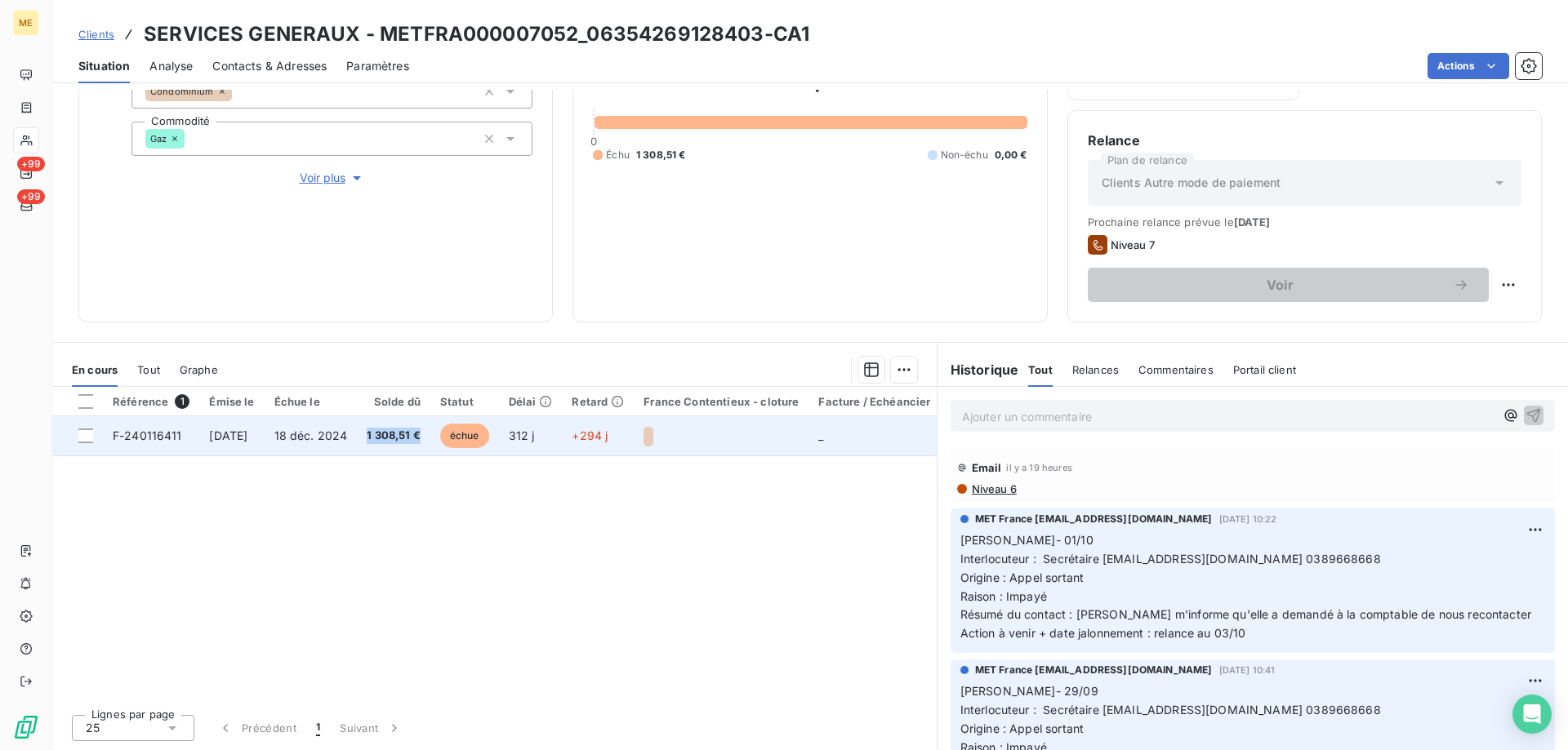
drag, startPoint x: 450, startPoint y: 435, endPoint x: 392, endPoint y: 440, distance: 58.2
click at [392, 440] on tr "F-240116411 [DATE] [DATE] 1 308,51 € échue 312 j +294 j _ 2025-06" at bounding box center [590, 435] width 1077 height 39
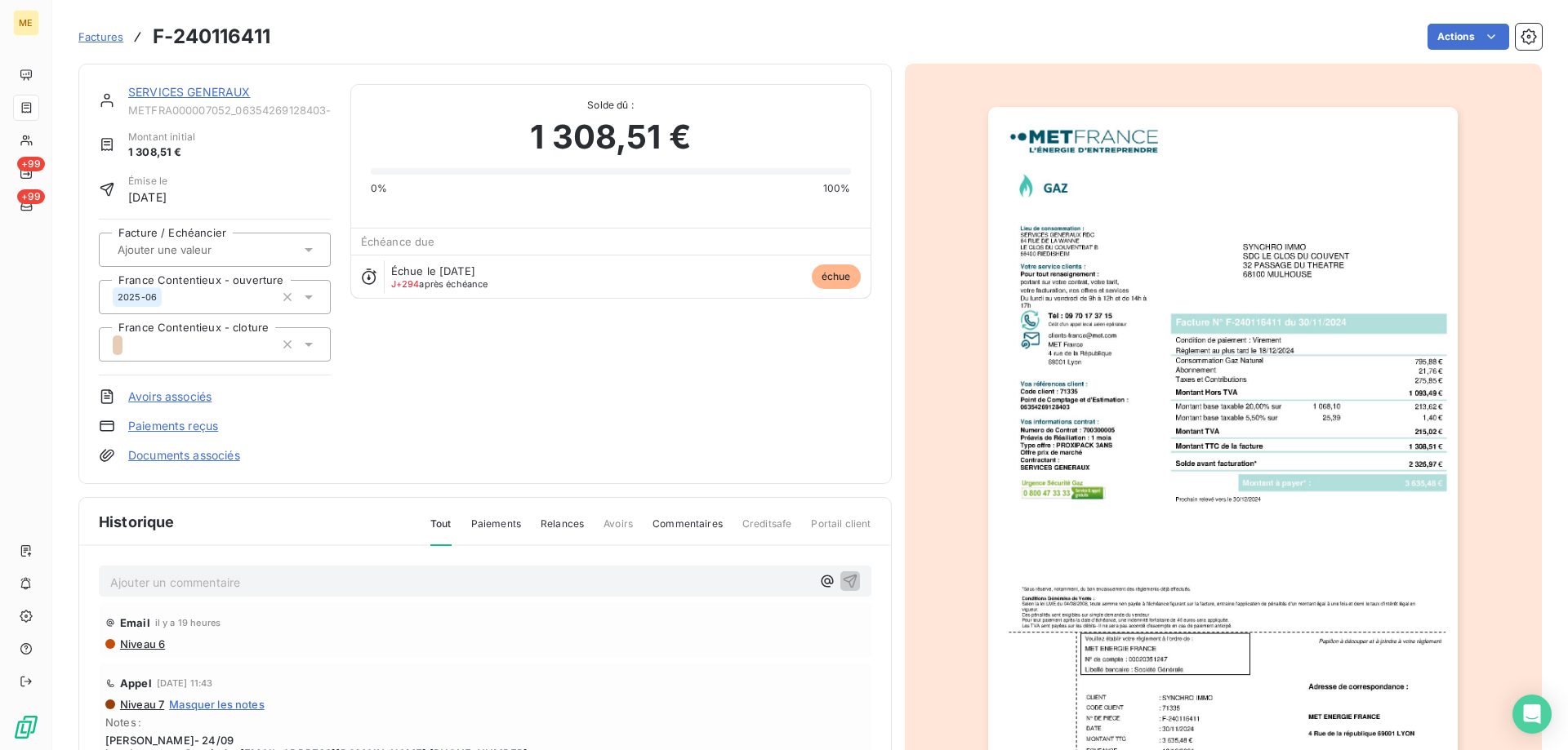
drag, startPoint x: 170, startPoint y: 91, endPoint x: 183, endPoint y: 101, distance: 16.4
click at [170, 91] on link "SERVICES GENERAUX" at bounding box center [190, 92] width 122 height 14
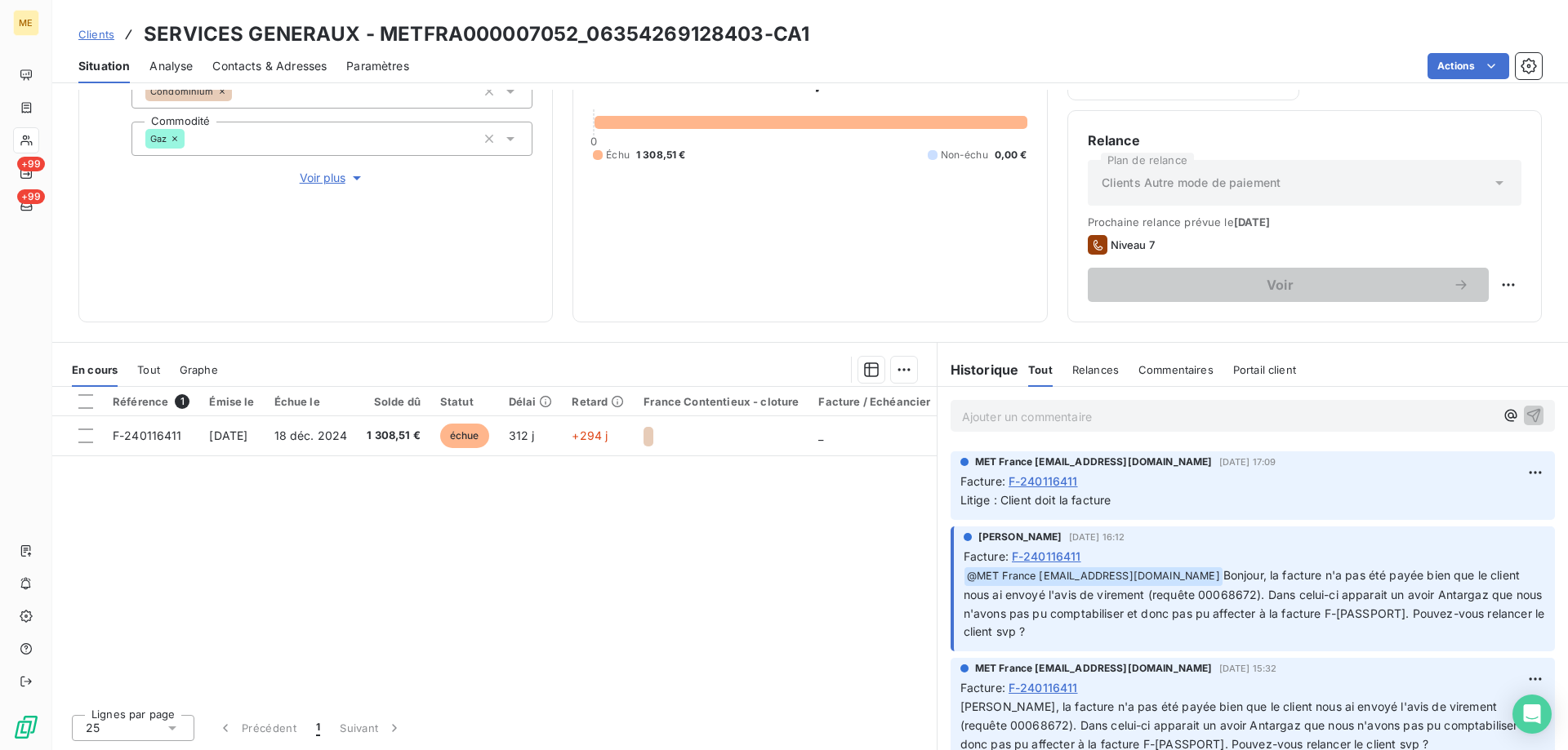
scroll to position [1061, 0]
drag, startPoint x: 1419, startPoint y: 614, endPoint x: 1471, endPoint y: 632, distance: 55.0
click at [1471, 632] on p "﻿ @ MET [GEOGRAPHIC_DATA] [EMAIL_ADDRESS][DOMAIN_NAME] Bonjour, la facture n'a …" at bounding box center [1254, 601] width 581 height 76
click at [1471, 632] on p "﻿ @ MET [GEOGRAPHIC_DATA] [EMAIL_ADDRESS][DOMAIN_NAME] Bonjour, la facture n'a …" at bounding box center [1254, 601] width 581 height 76
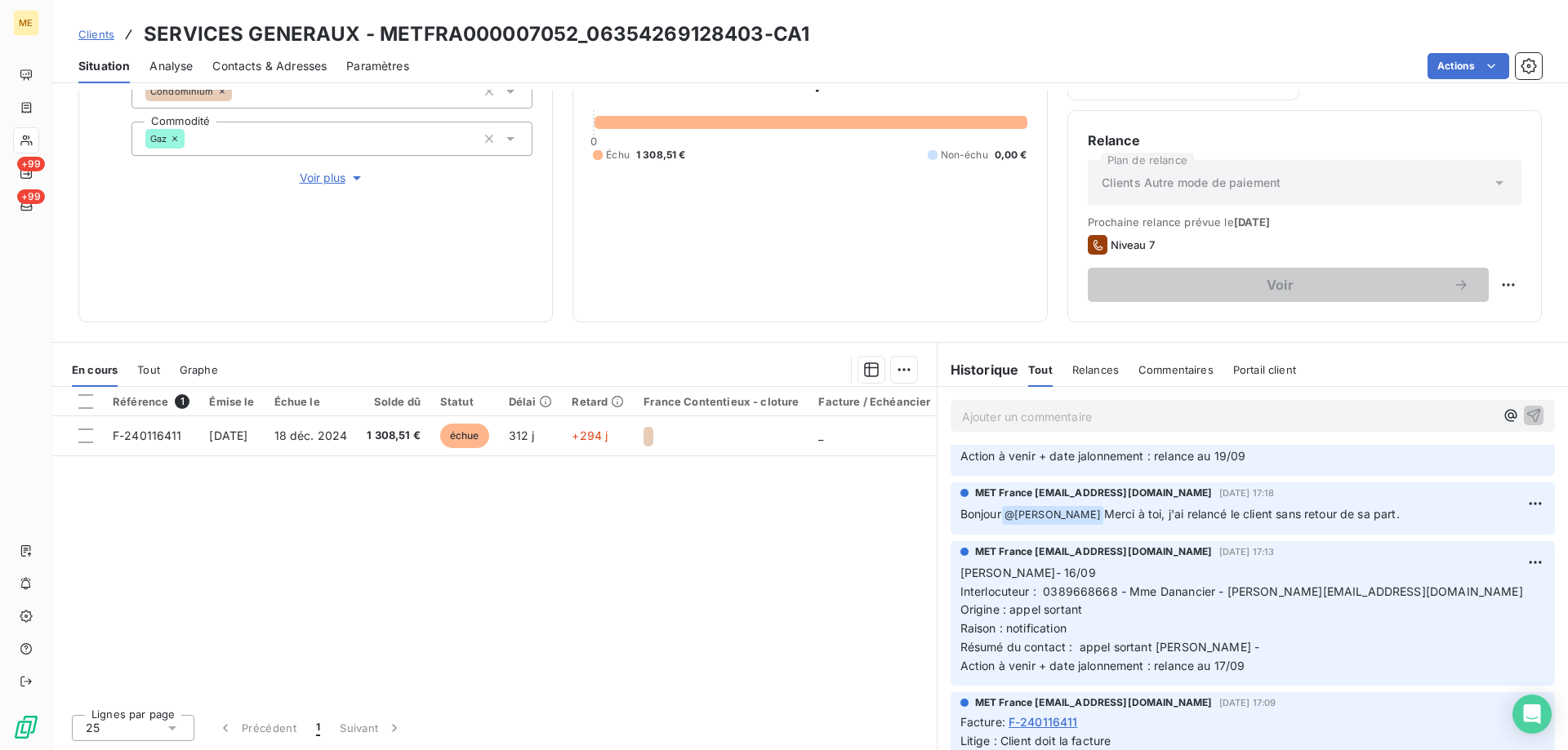
scroll to position [54, 0]
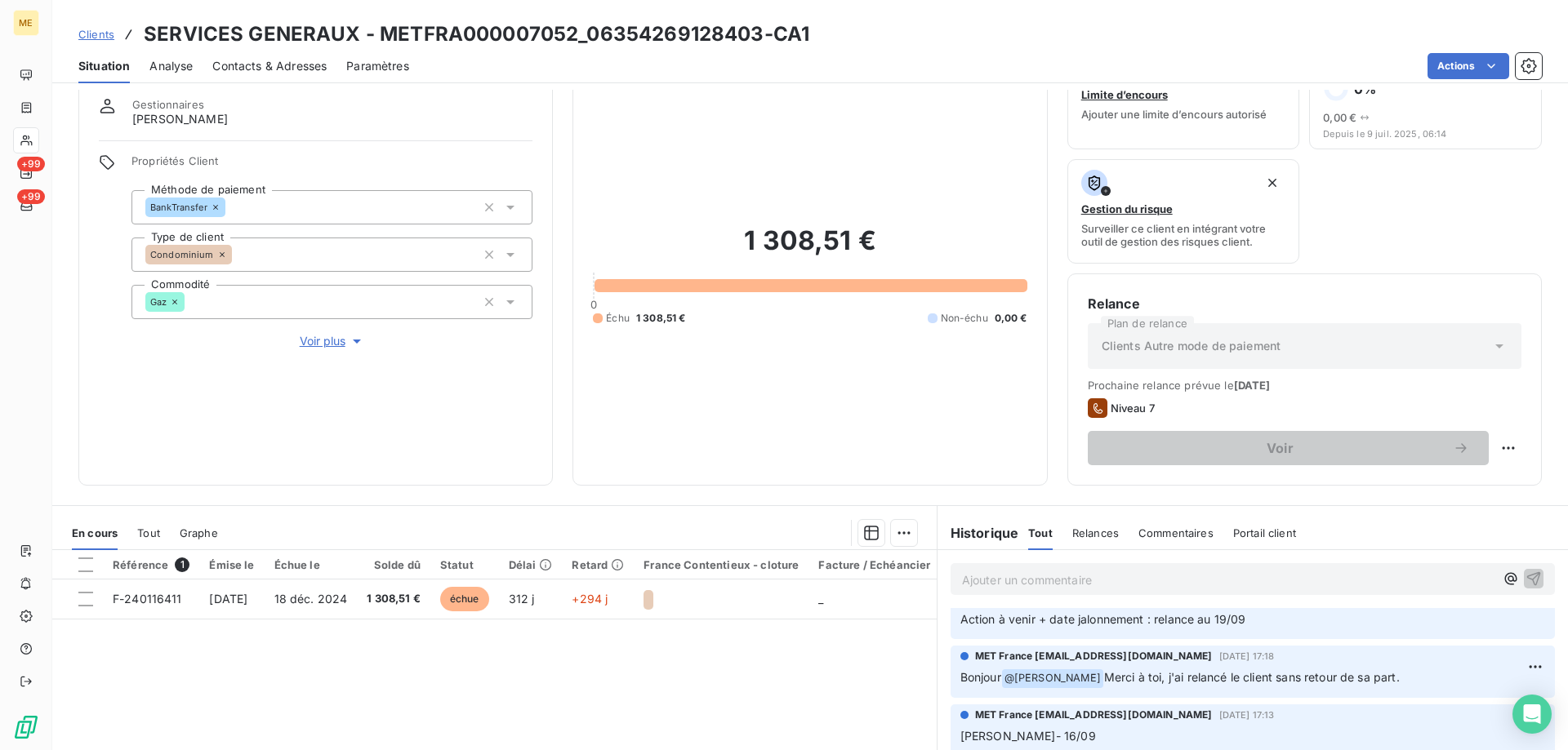
click at [317, 336] on span "Voir plus" at bounding box center [333, 341] width 66 height 16
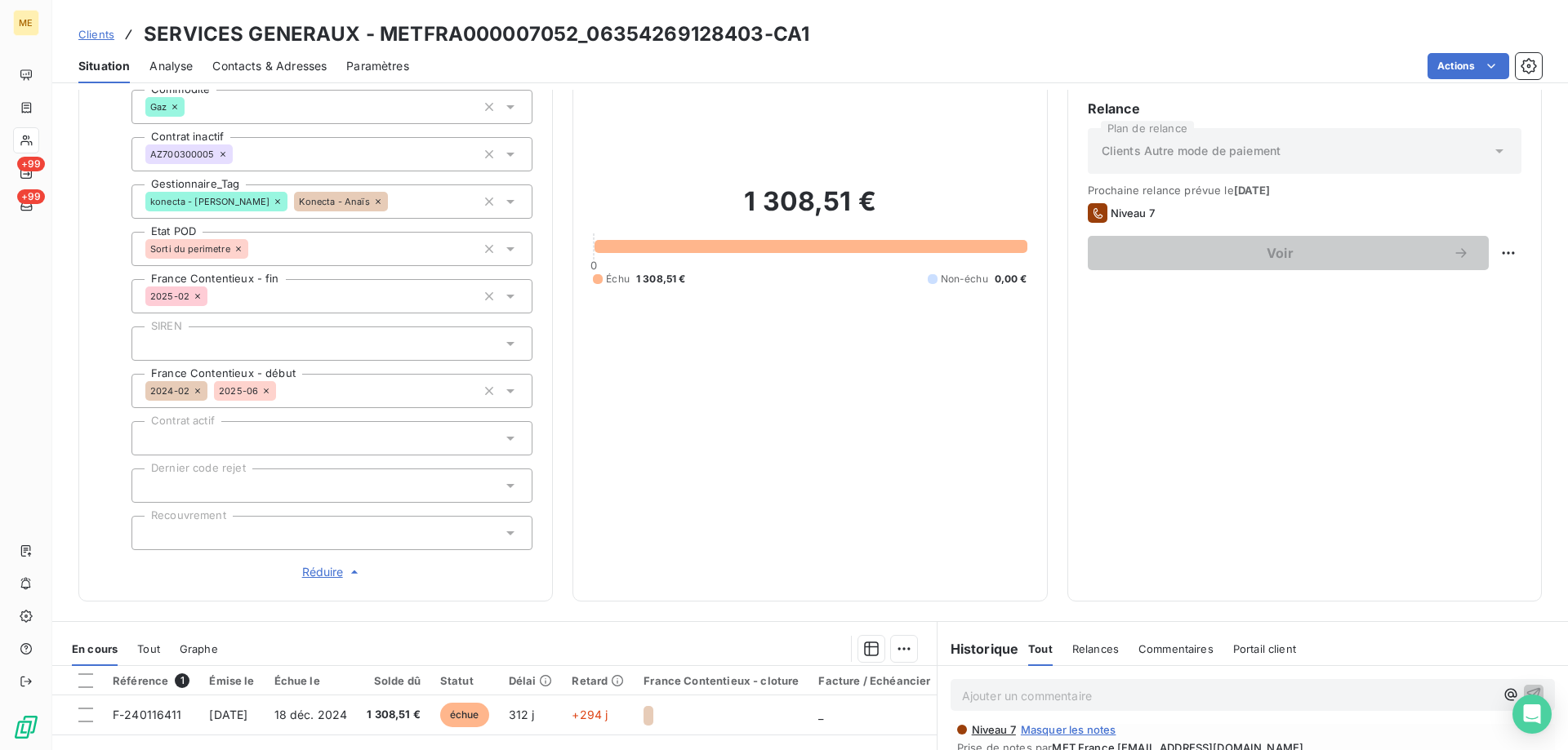
scroll to position [490, 0]
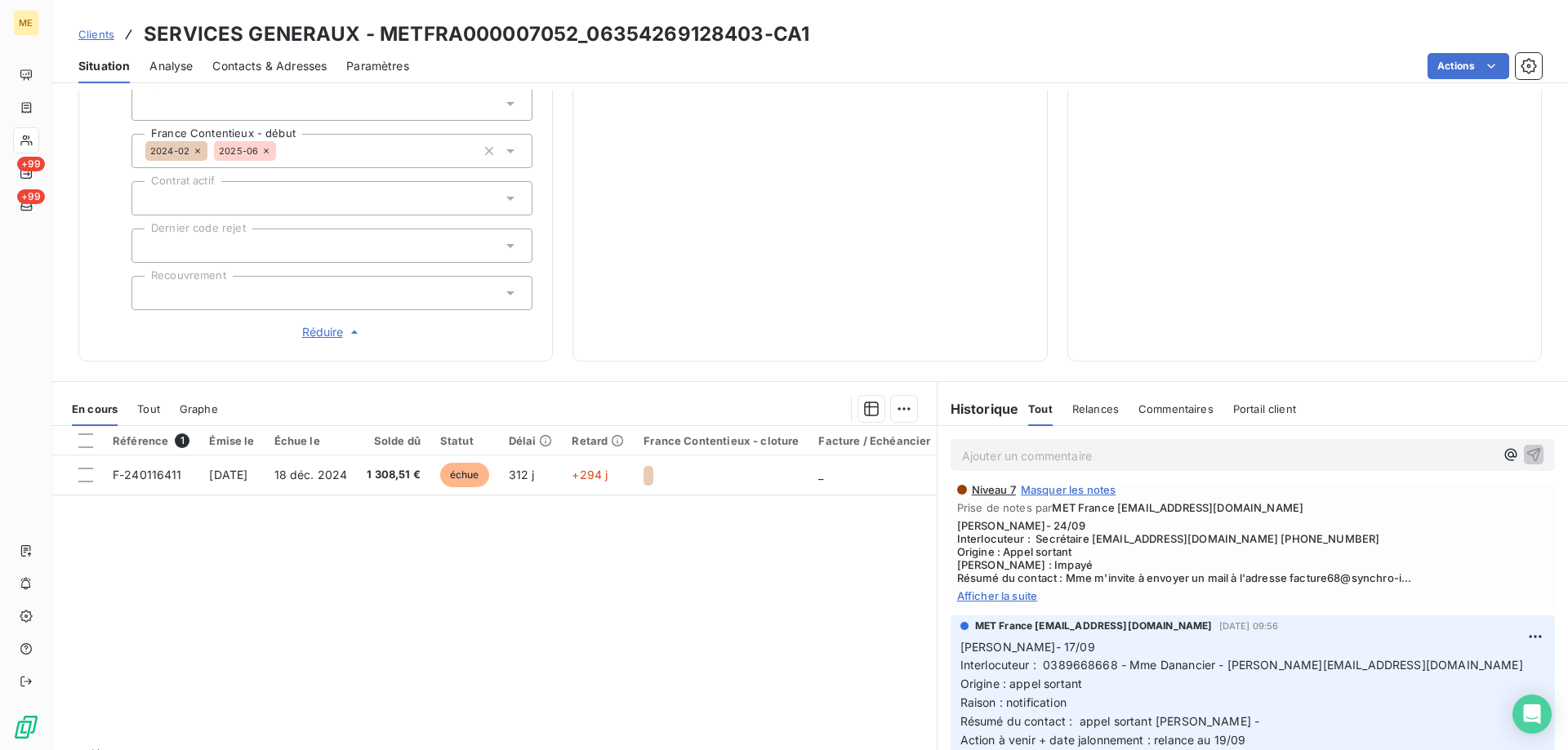
drag, startPoint x: 648, startPoint y: 722, endPoint x: 707, endPoint y: 717, distance: 59.2
click at [707, 717] on div "Référence 1 Émise le Échue le Solde dû Statut Délai Retard France Contentieux -…" at bounding box center [495, 583] width 884 height 315
drag, startPoint x: 685, startPoint y: 722, endPoint x: 709, endPoint y: 726, distance: 24.3
click at [724, 722] on div "Référence 1 Émise le Échue le Solde dû Statut Délai Retard France Contentieux -…" at bounding box center [495, 583] width 884 height 315
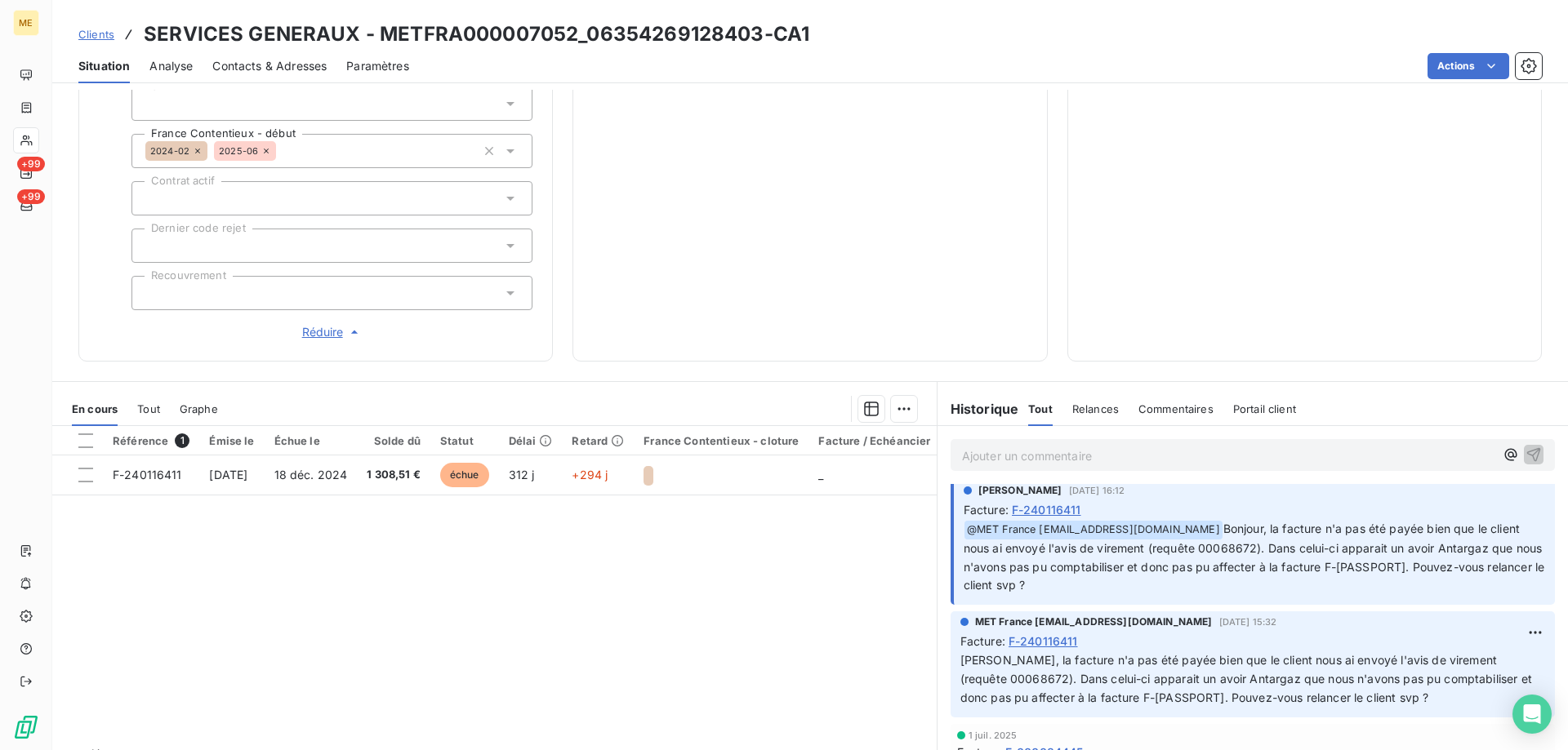
scroll to position [1061, 0]
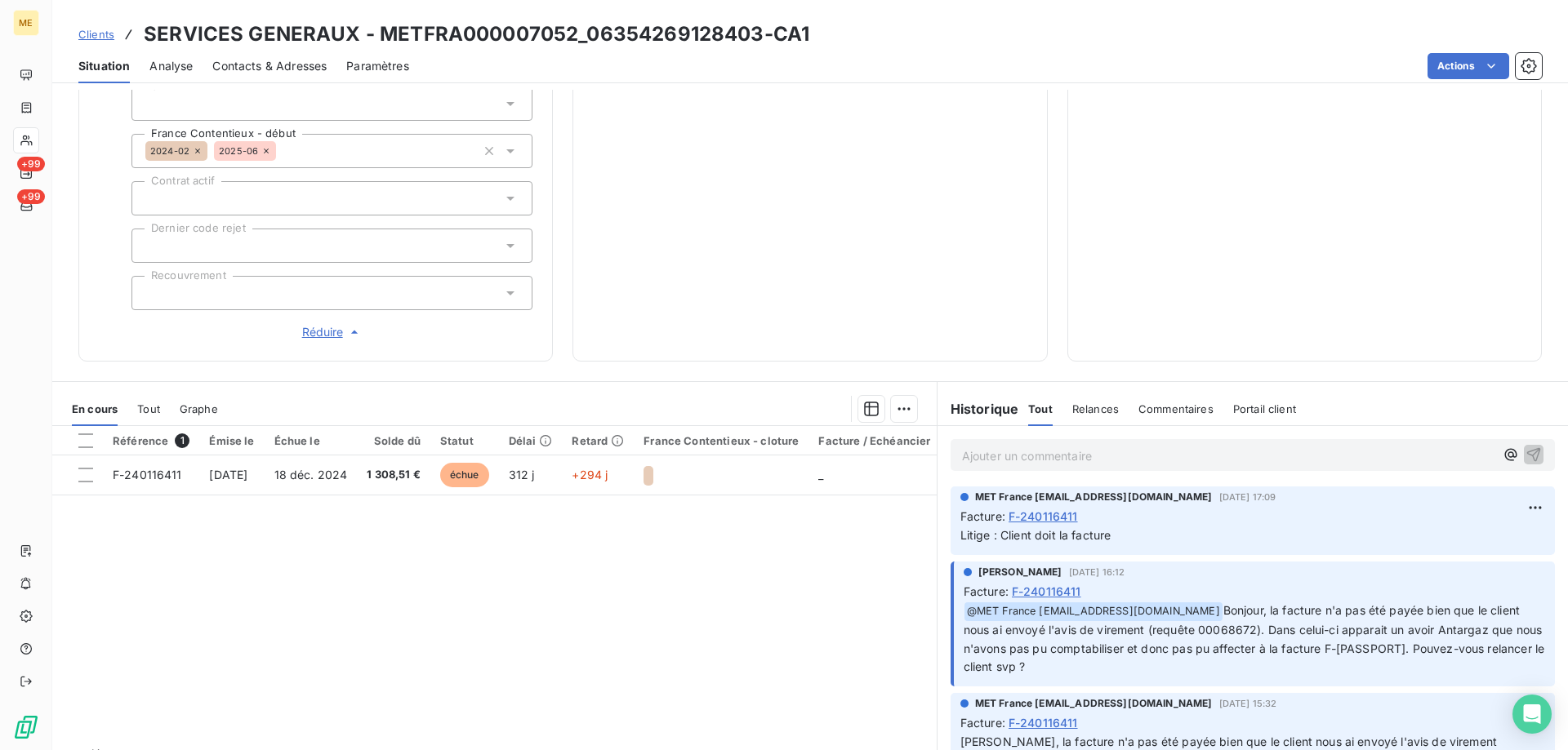
drag, startPoint x: 1454, startPoint y: 648, endPoint x: 1470, endPoint y: 657, distance: 18.4
click at [1470, 657] on p "﻿ @ MET [GEOGRAPHIC_DATA] [EMAIL_ADDRESS][DOMAIN_NAME] Bonjour, la facture n'a …" at bounding box center [1254, 640] width 581 height 76
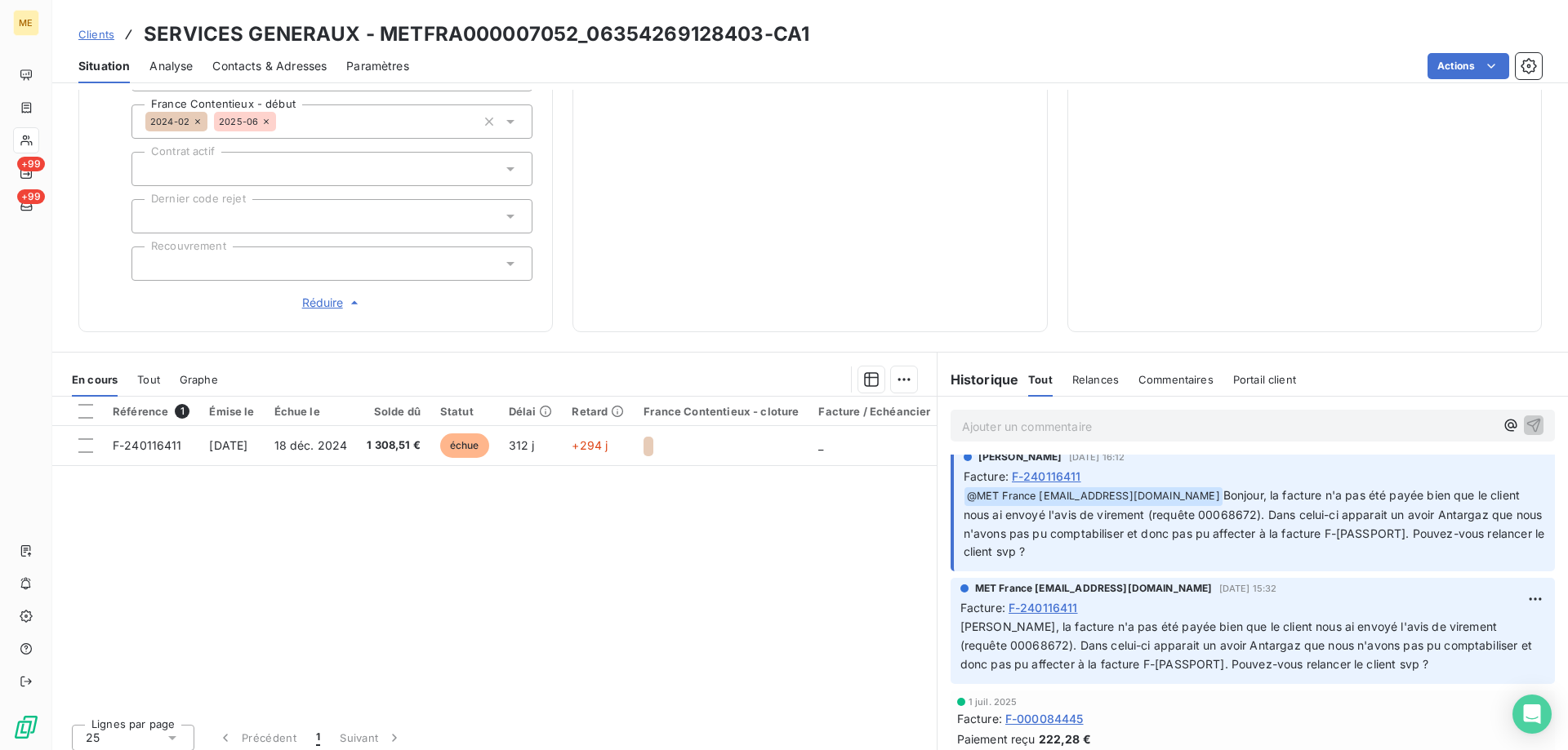
scroll to position [1143, 0]
click at [1106, 417] on p "Ajouter un commentaire ﻿" at bounding box center [1228, 427] width 533 height 21
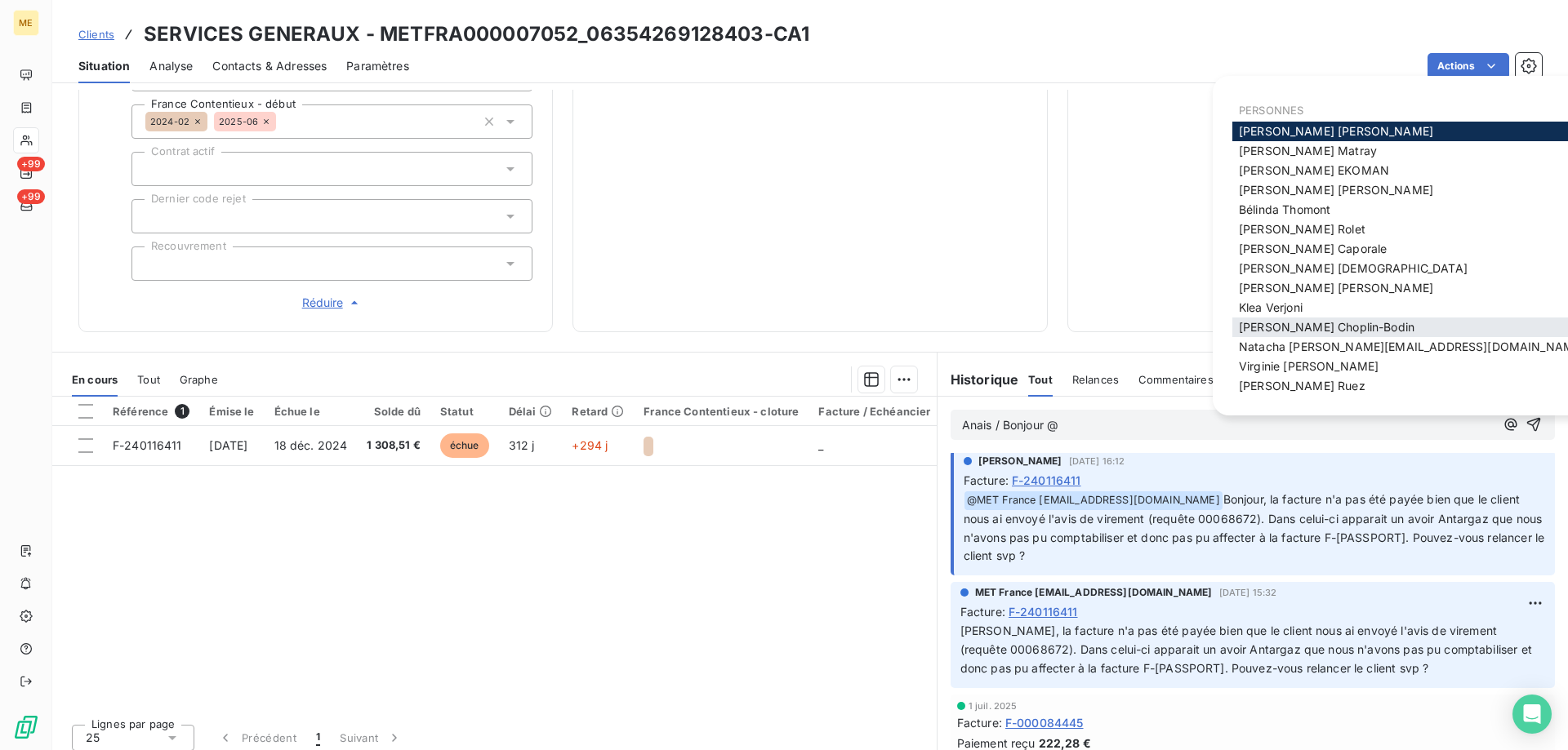
click at [1326, 326] on span "[PERSON_NAME]" at bounding box center [1327, 327] width 176 height 14
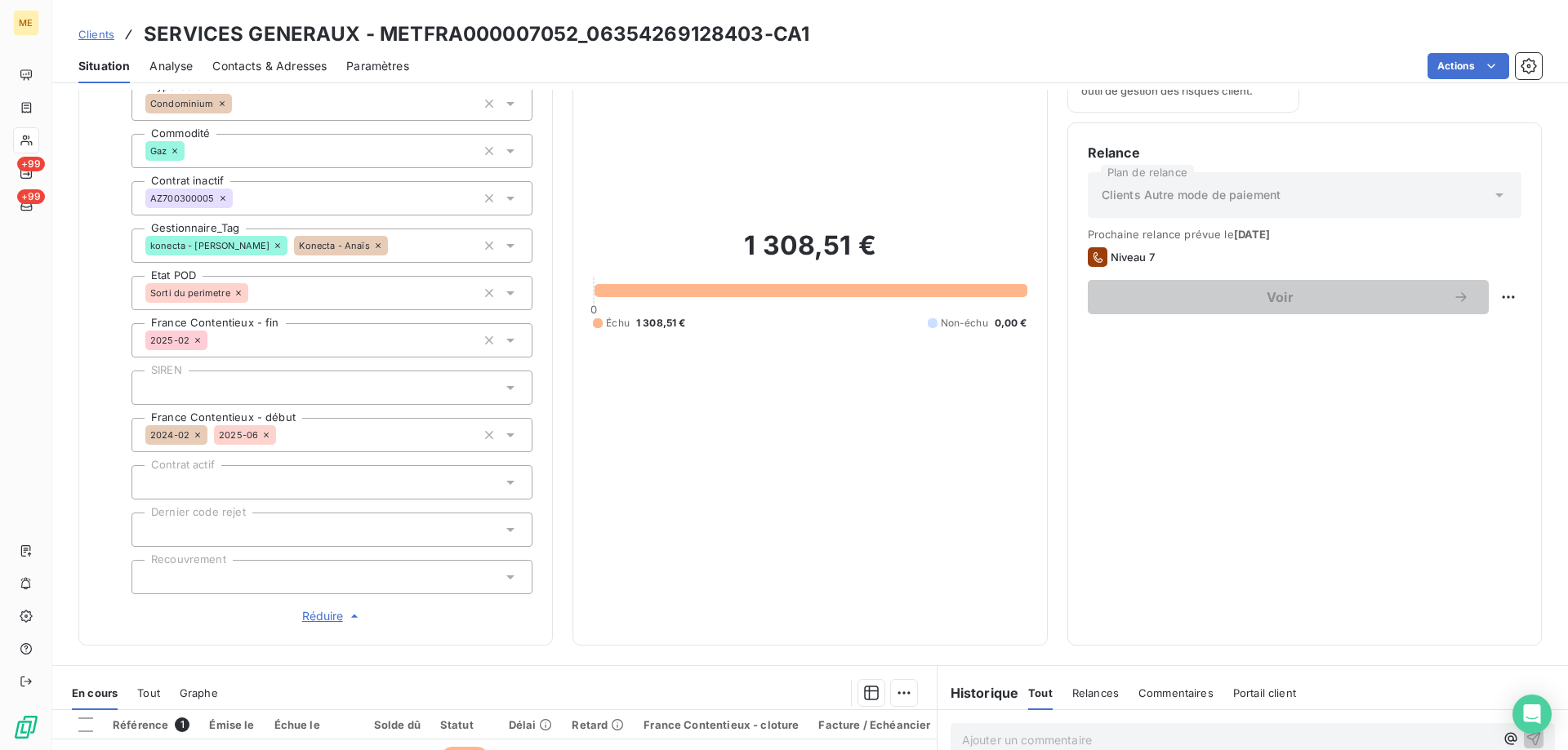
scroll to position [245, 0]
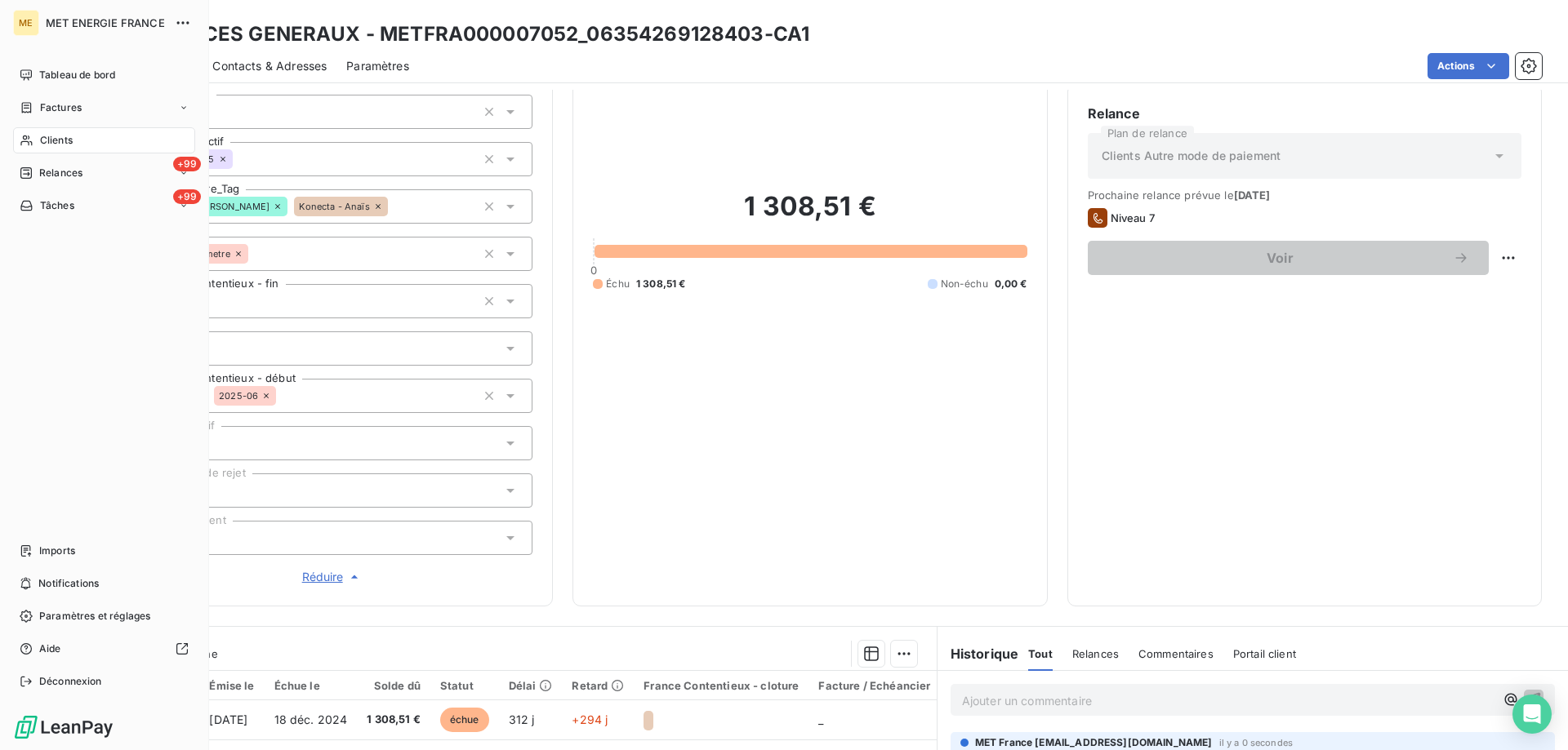
click at [66, 208] on span "Tâches" at bounding box center [57, 205] width 34 height 15
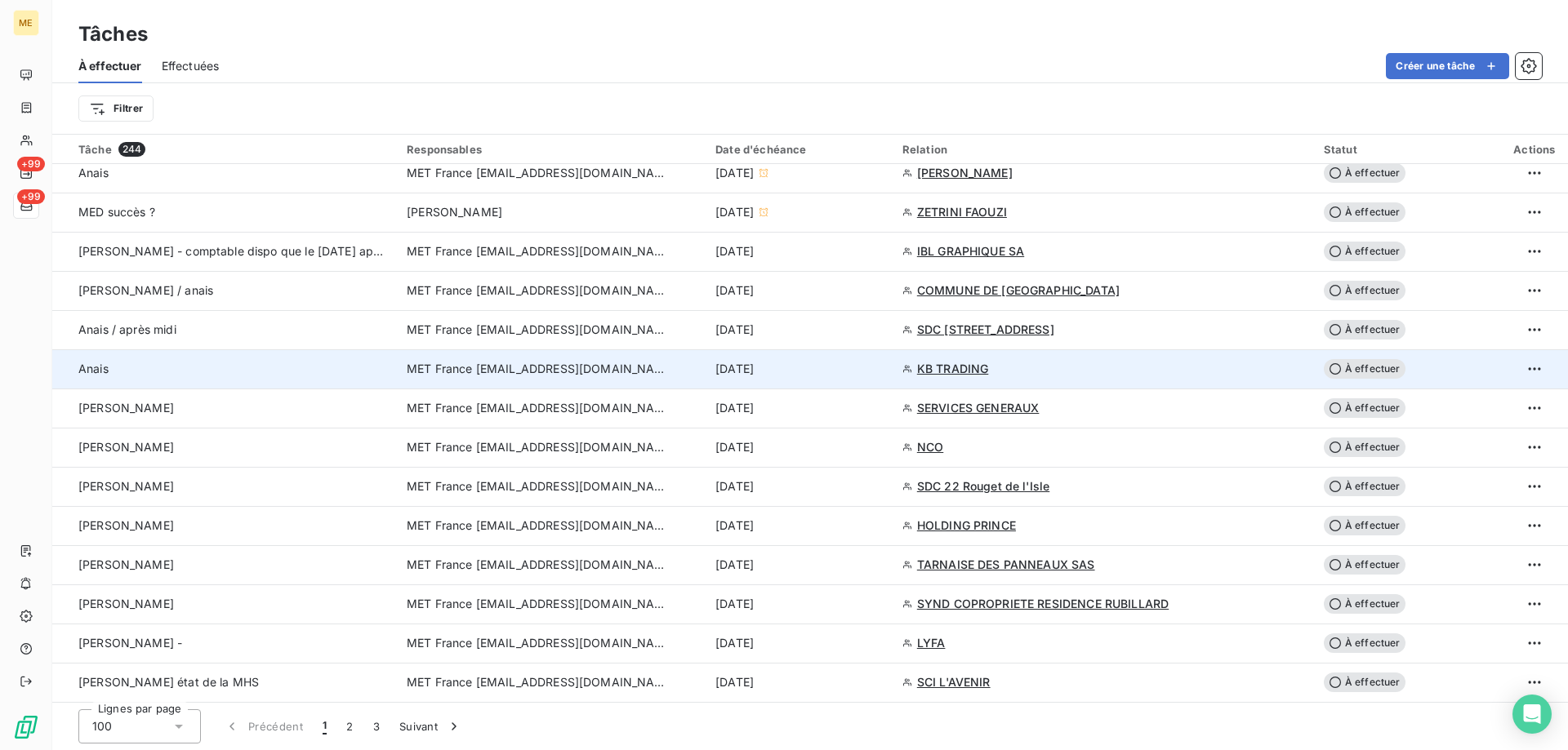
scroll to position [980, 0]
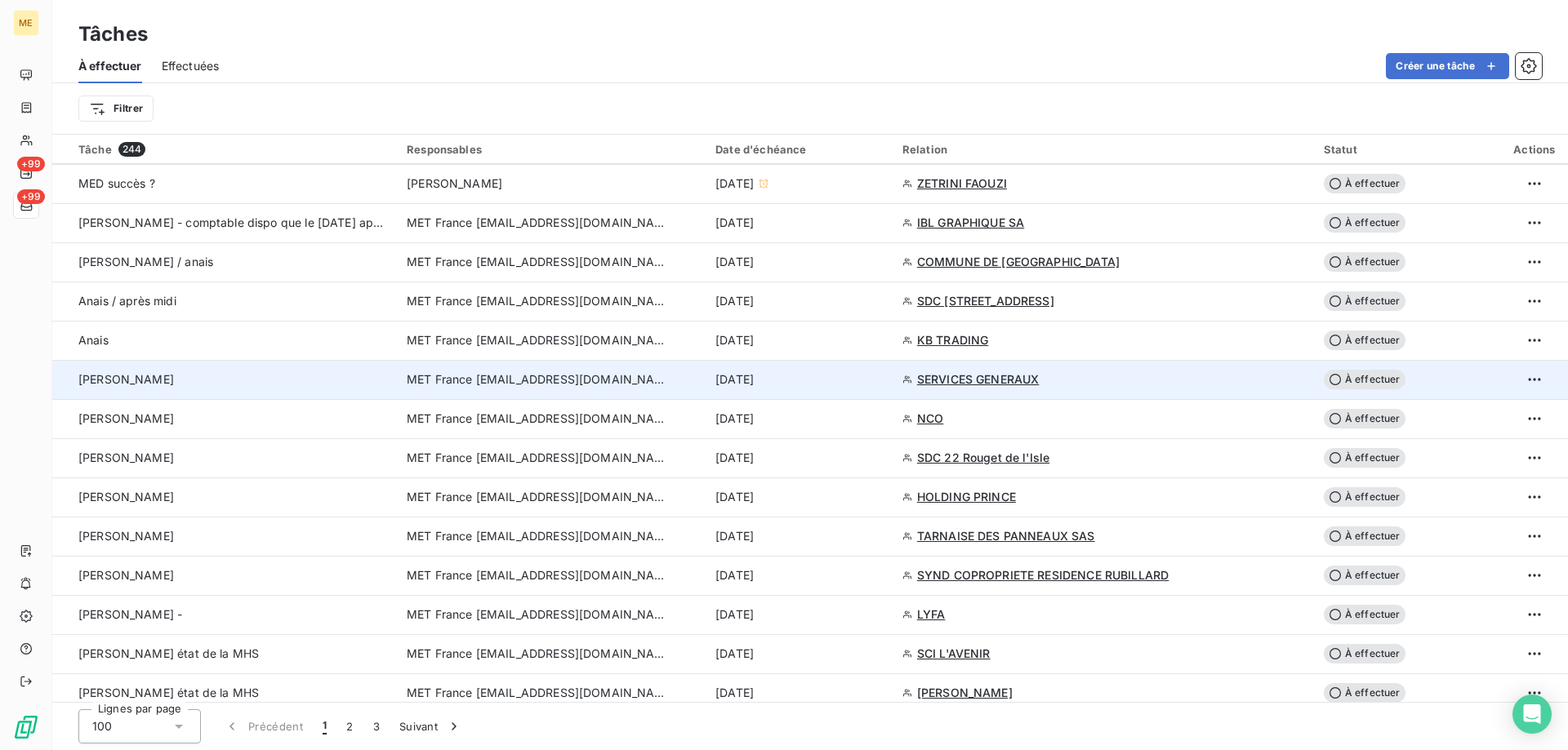
click at [820, 374] on div "[DATE]" at bounding box center [799, 379] width 167 height 16
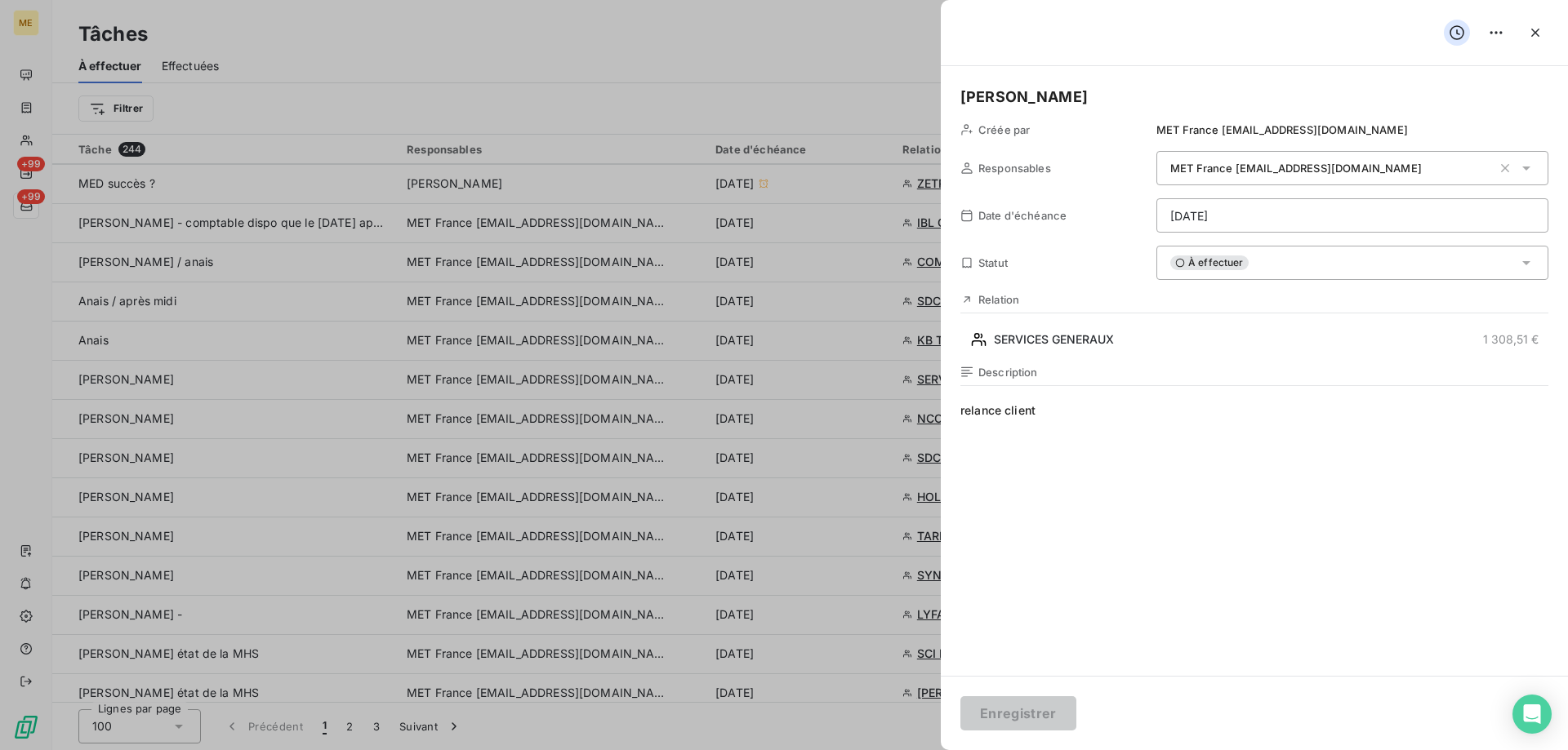
click at [1407, 250] on div "À effectuer" at bounding box center [1352, 263] width 392 height 34
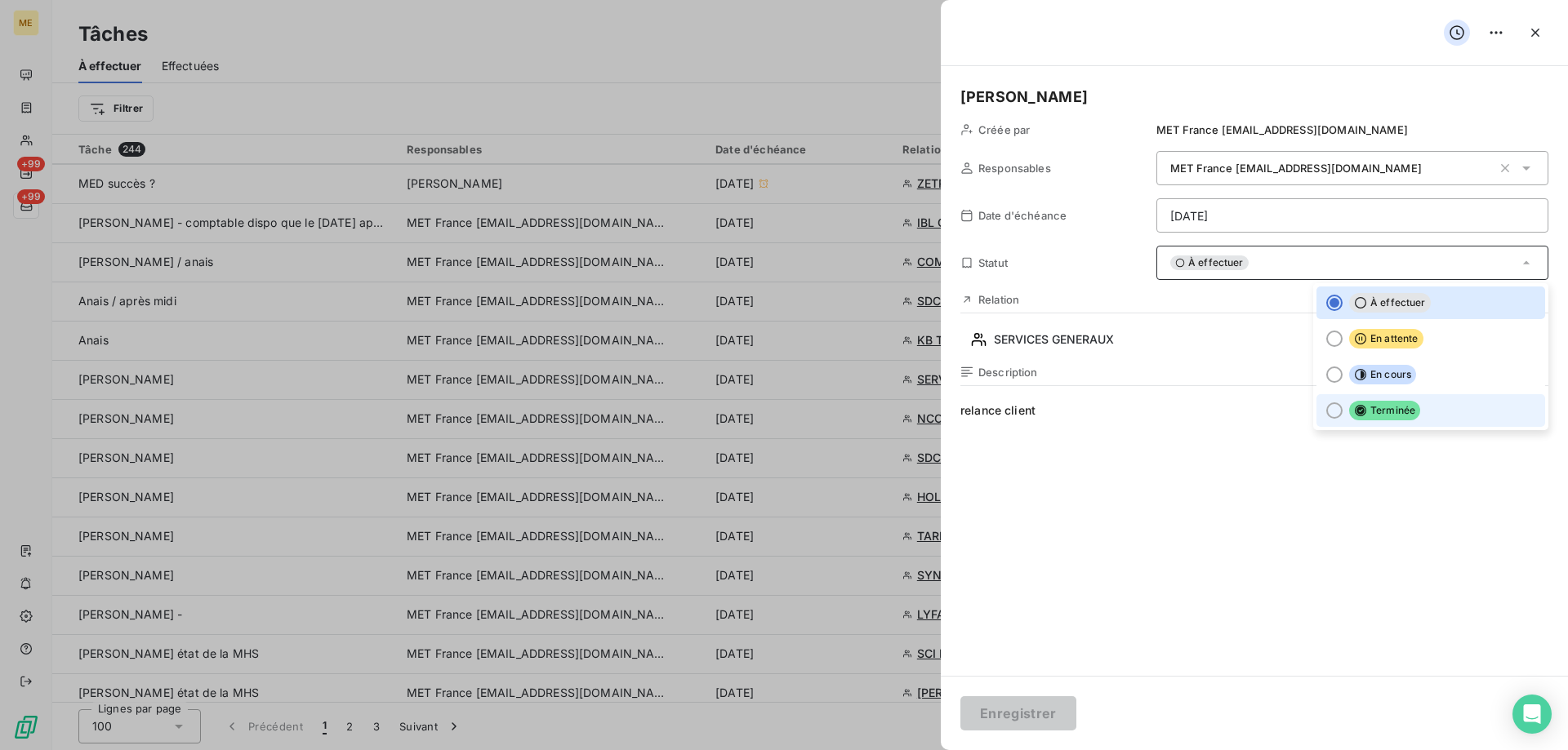
click at [1406, 409] on span "Terminée" at bounding box center [1384, 410] width 71 height 20
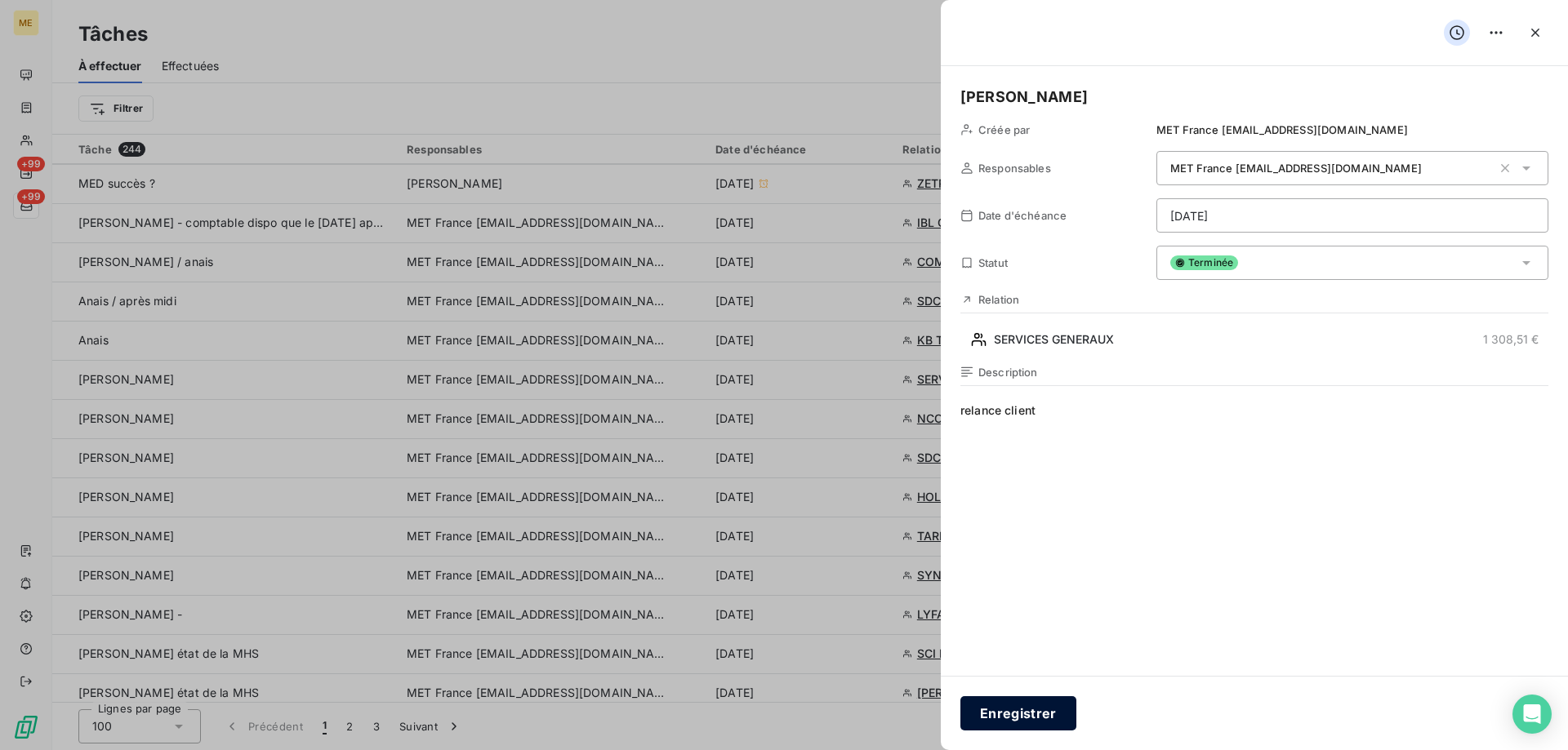
click at [1044, 716] on button "Enregistrer" at bounding box center [1018, 714] width 116 height 34
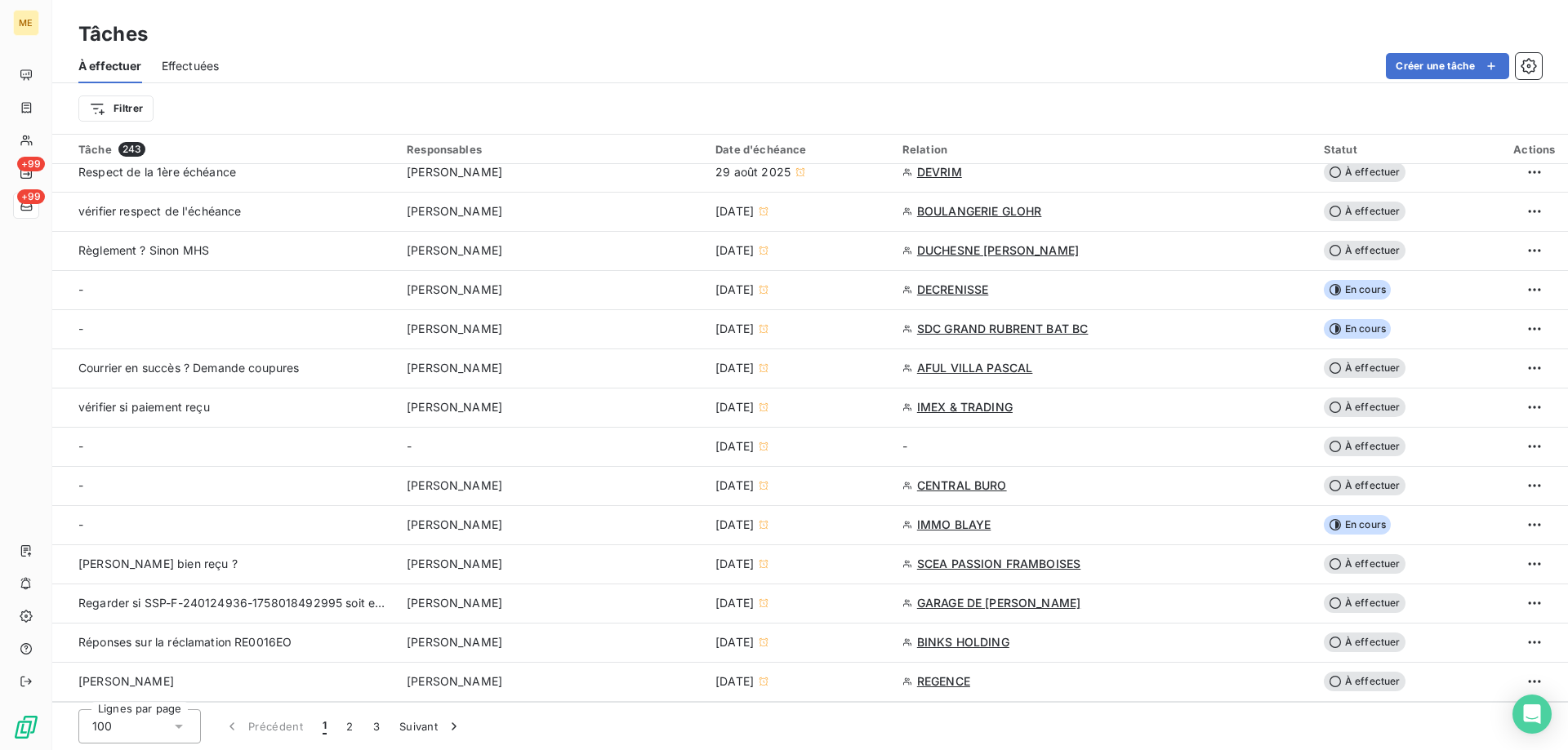
scroll to position [898, 0]
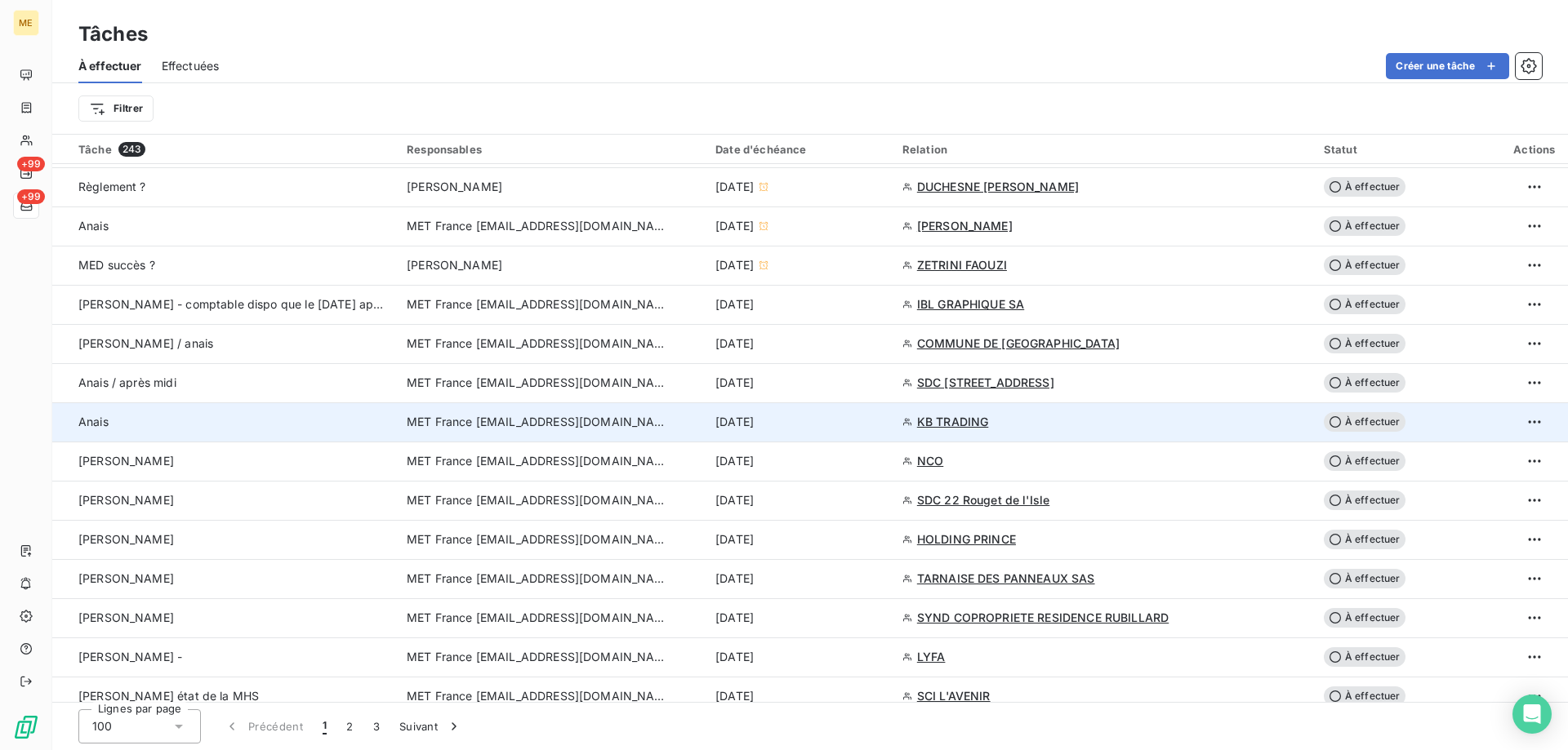
click at [878, 422] on div "[DATE]" at bounding box center [799, 422] width 167 height 16
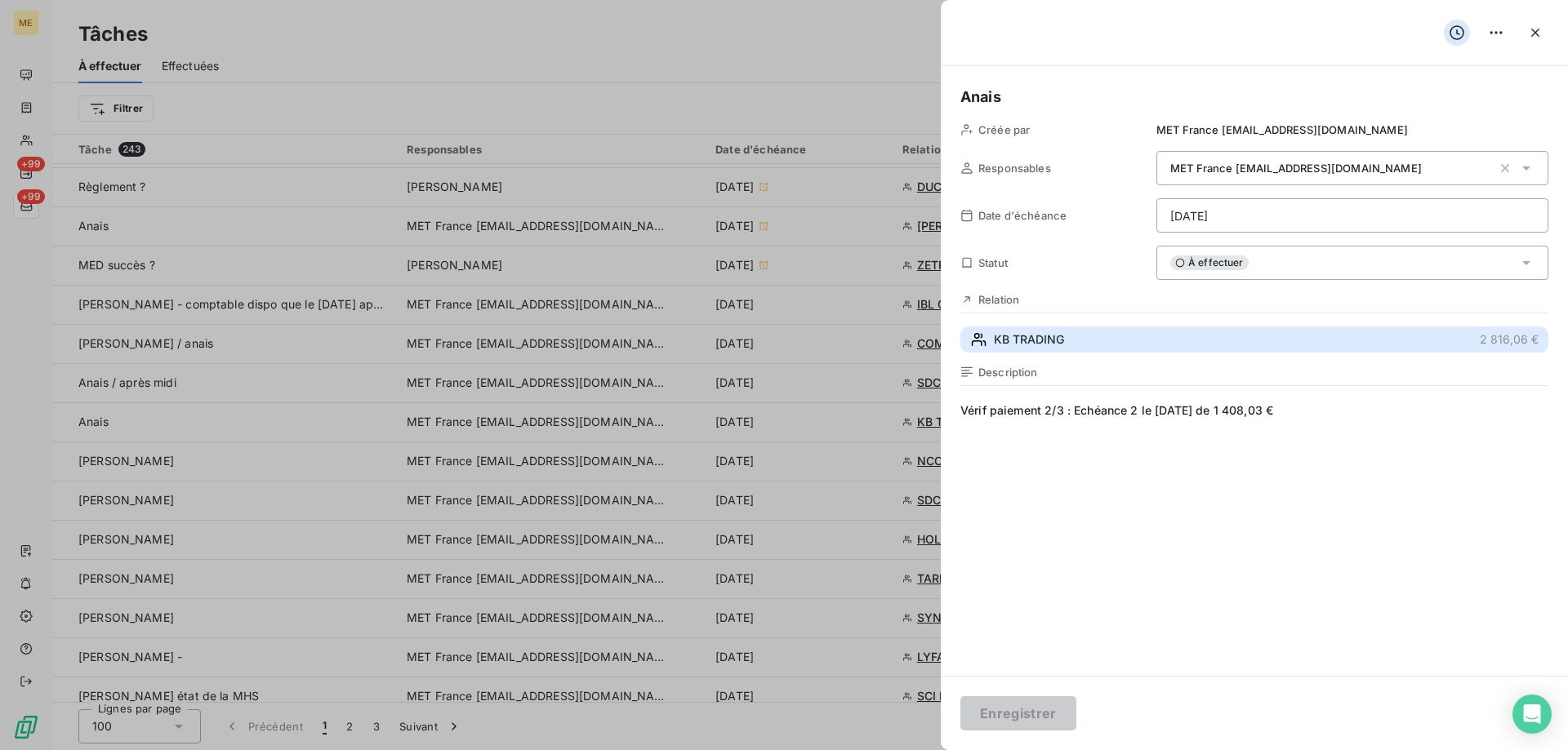
click at [1145, 353] on button "KB TRADING 2 816,06 €" at bounding box center [1254, 340] width 588 height 26
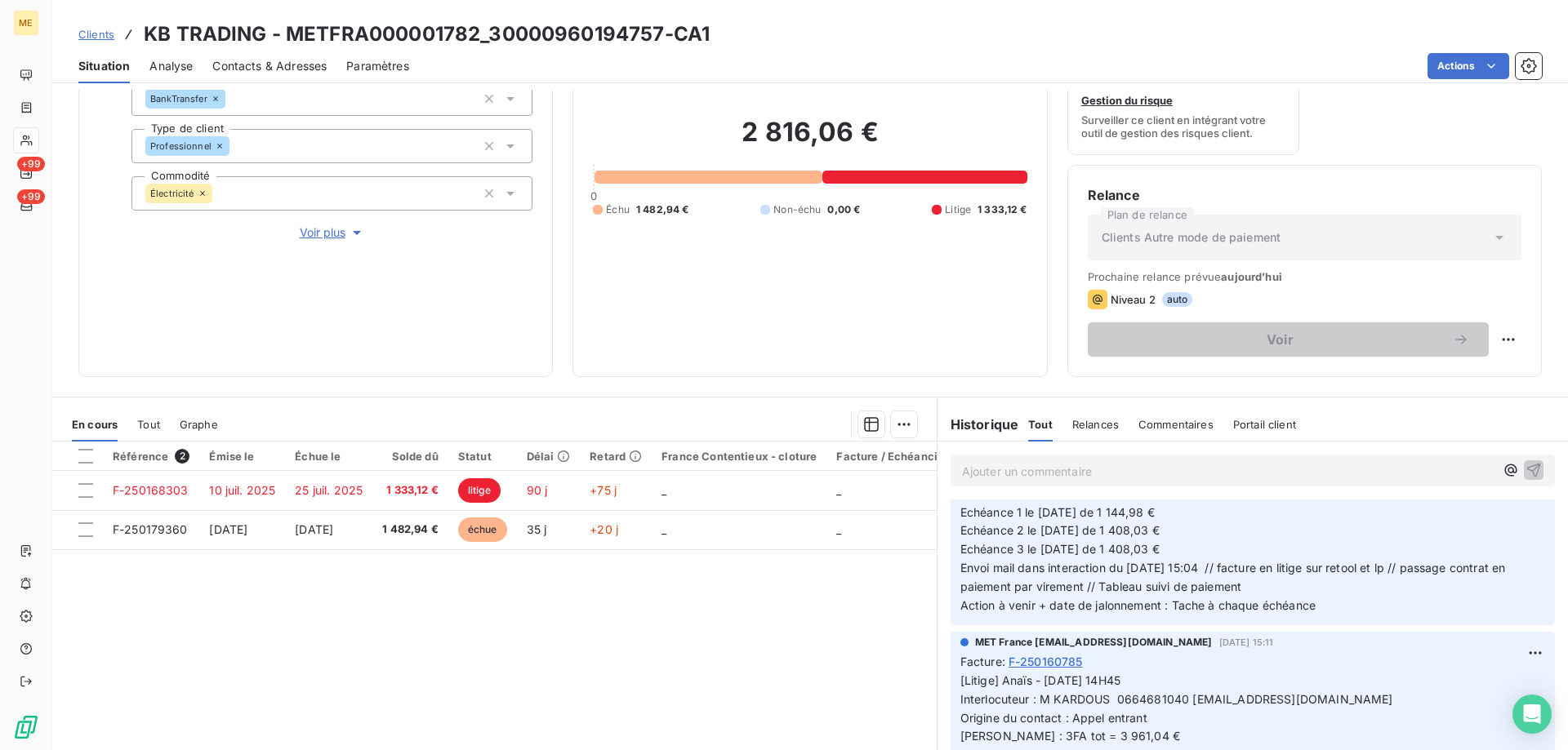
scroll to position [653, 0]
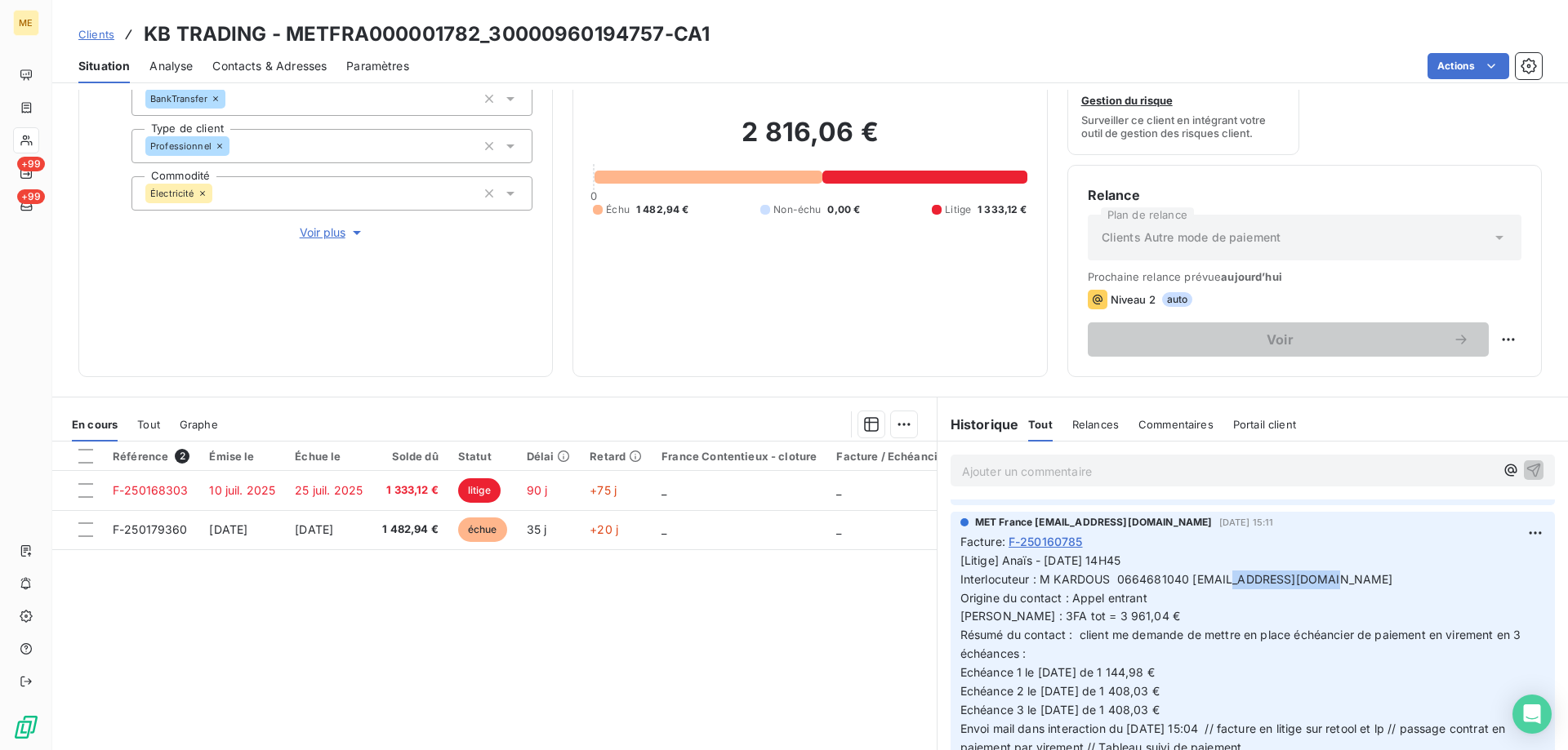
drag, startPoint x: 1293, startPoint y: 580, endPoint x: 1196, endPoint y: 587, distance: 97.3
click at [1191, 581] on span "[Litige] Anaïs - [DATE] 14H45 Interlocuteur : M KARDOUS 0664681040 [EMAIL_ADDRE…" at bounding box center [1242, 663] width 565 height 220
click at [1220, 590] on p "[Litige] Anaïs - [DATE] 14H45 Interlocuteur : M KARDOUS 0664681040 [EMAIL_ADDRE…" at bounding box center [1253, 664] width 584 height 224
drag, startPoint x: 1185, startPoint y: 580, endPoint x: 1296, endPoint y: 583, distance: 111.0
click at [1296, 583] on span "[Litige] Anaïs - [DATE] 14H45 Interlocuteur : M KARDOUS 0664681040 [EMAIL_ADDRE…" at bounding box center [1242, 663] width 565 height 220
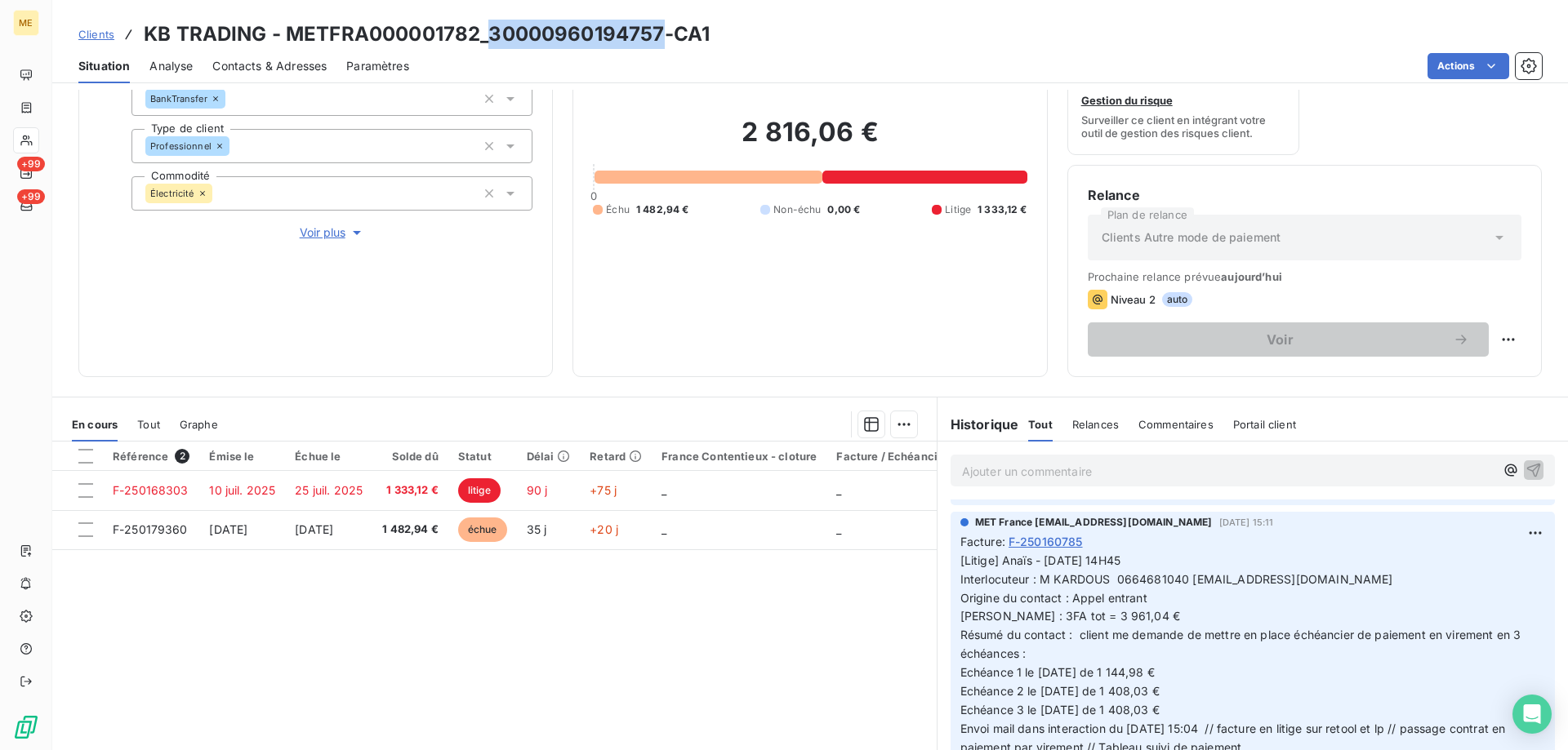
drag, startPoint x: 662, startPoint y: 28, endPoint x: 491, endPoint y: 35, distance: 171.1
click at [491, 35] on h3 "KB TRADING - METFRA000001782_30000960194757-CA1" at bounding box center [427, 34] width 565 height 29
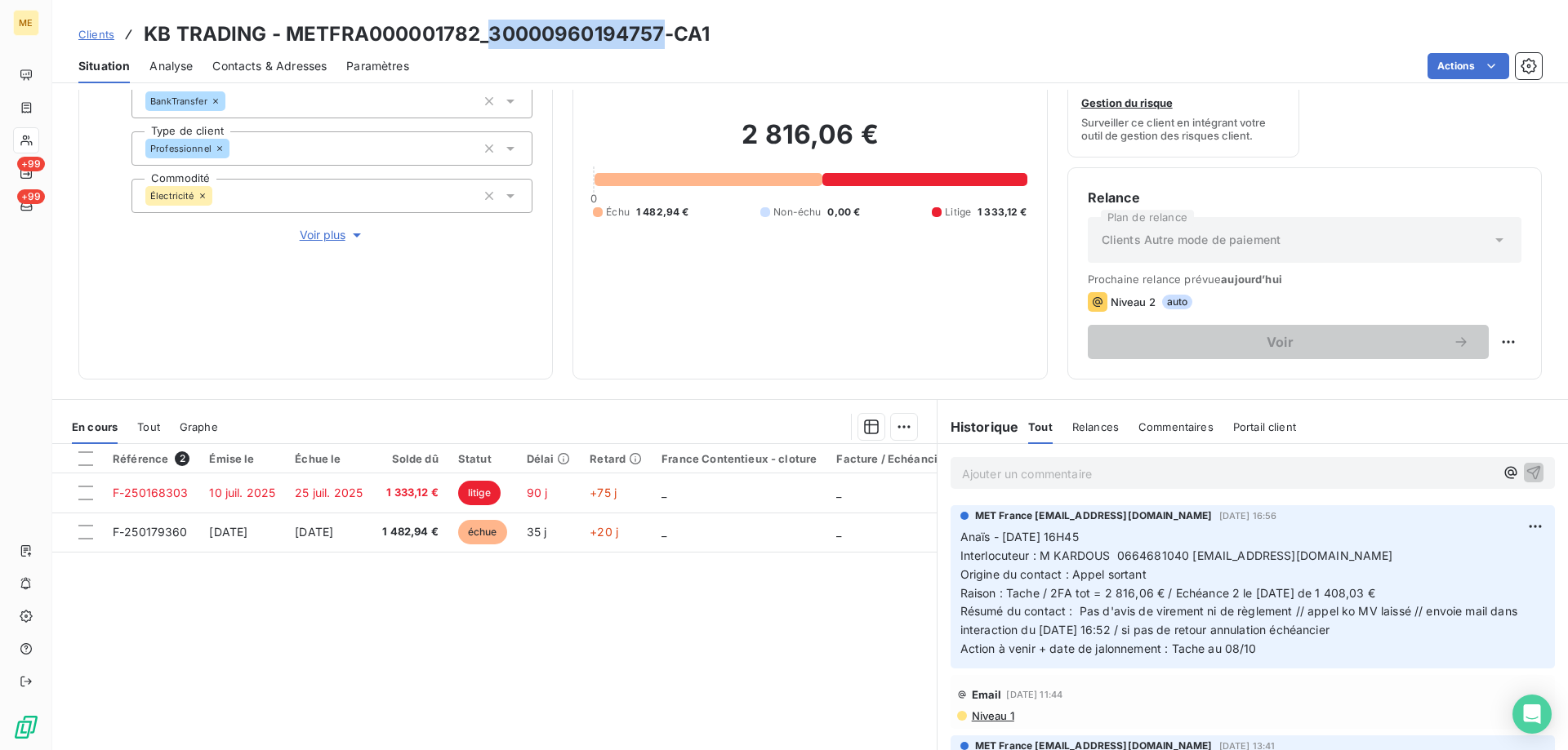
scroll to position [163, 0]
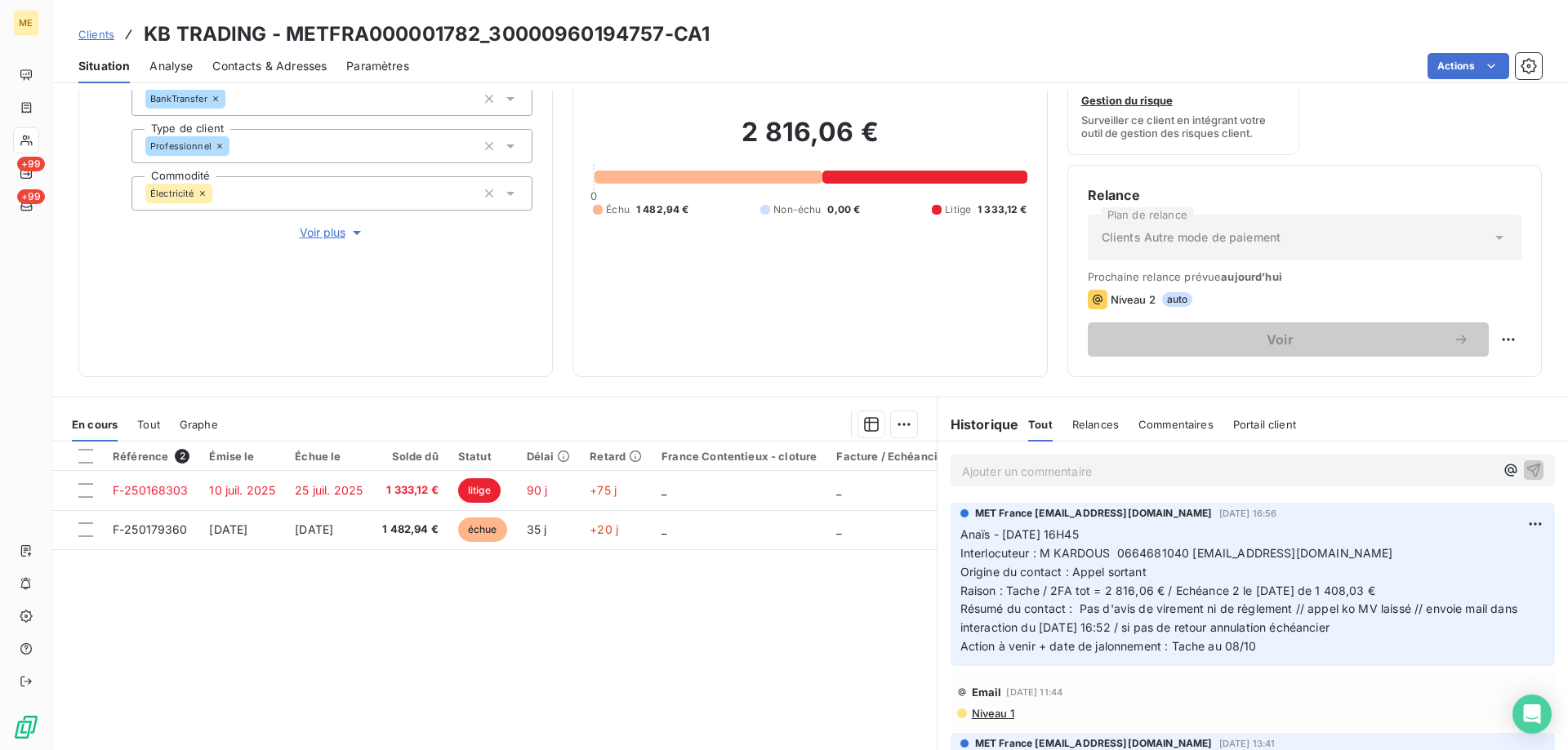
click at [1013, 472] on p "Ajouter un commentaire ﻿" at bounding box center [1228, 472] width 533 height 21
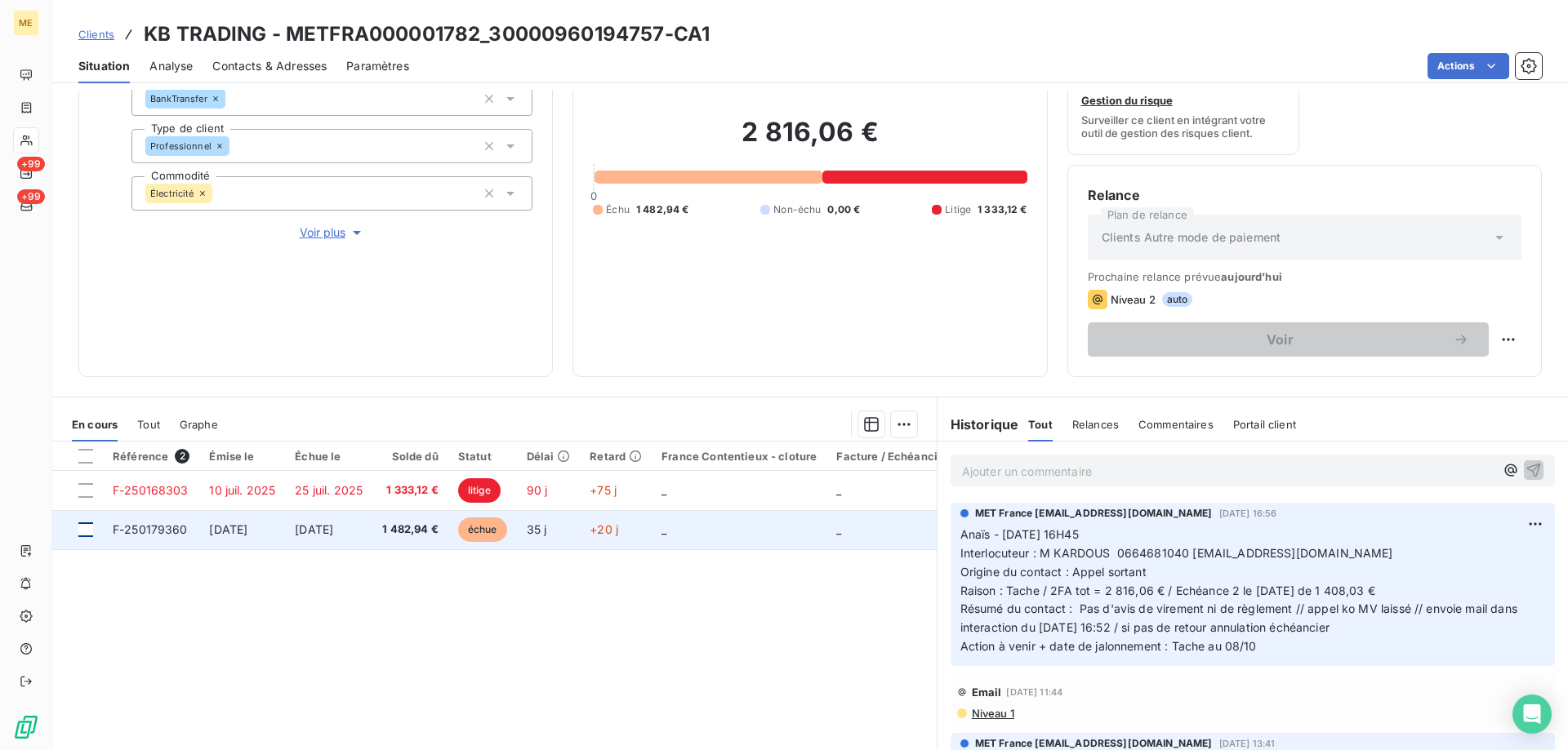
click at [89, 530] on div at bounding box center [85, 529] width 15 height 15
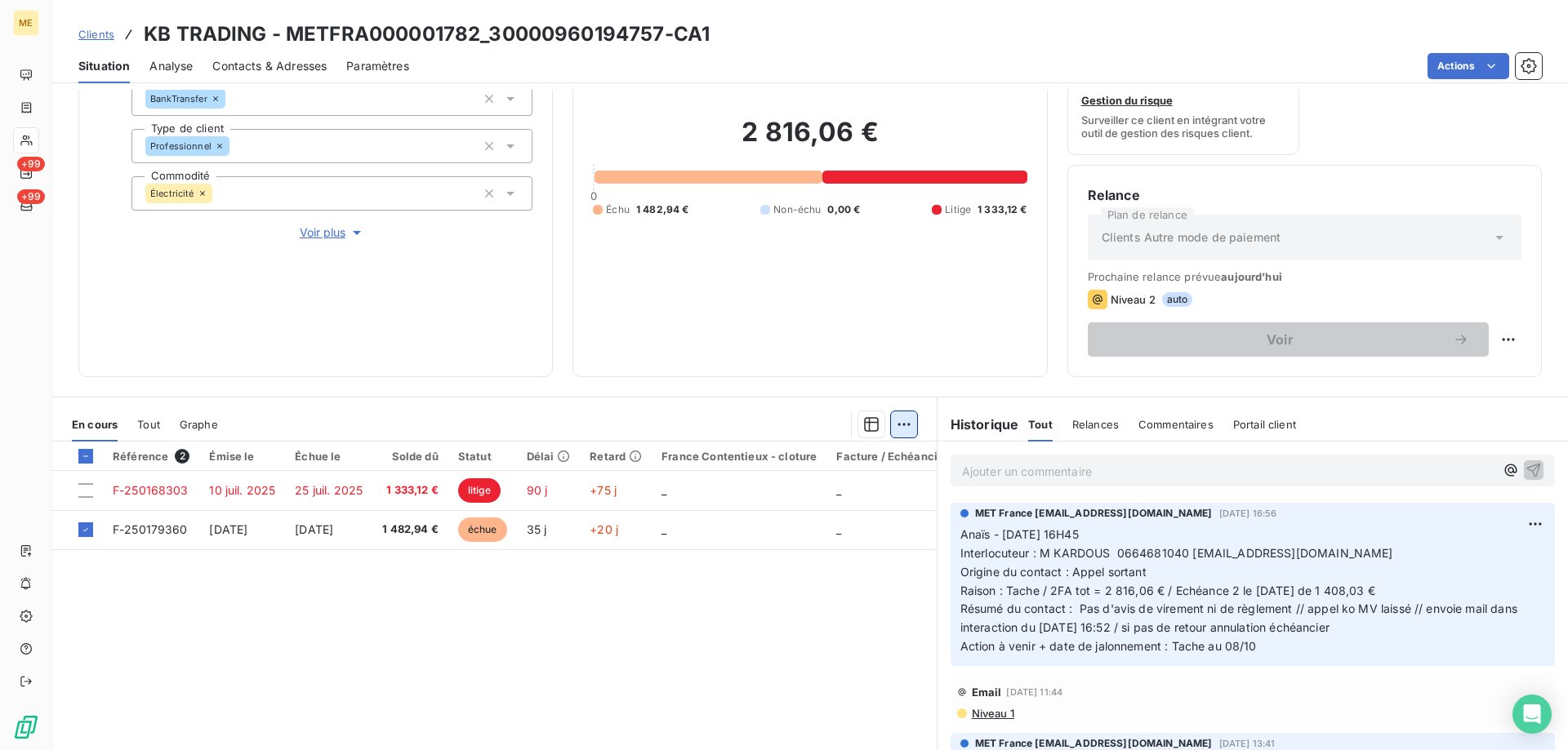
click at [891, 431] on html "ME +99 +99 Clients KB TRADING - METFRA000001782_30000960194757-CA1 Situation An…" at bounding box center [784, 457] width 1568 height 914
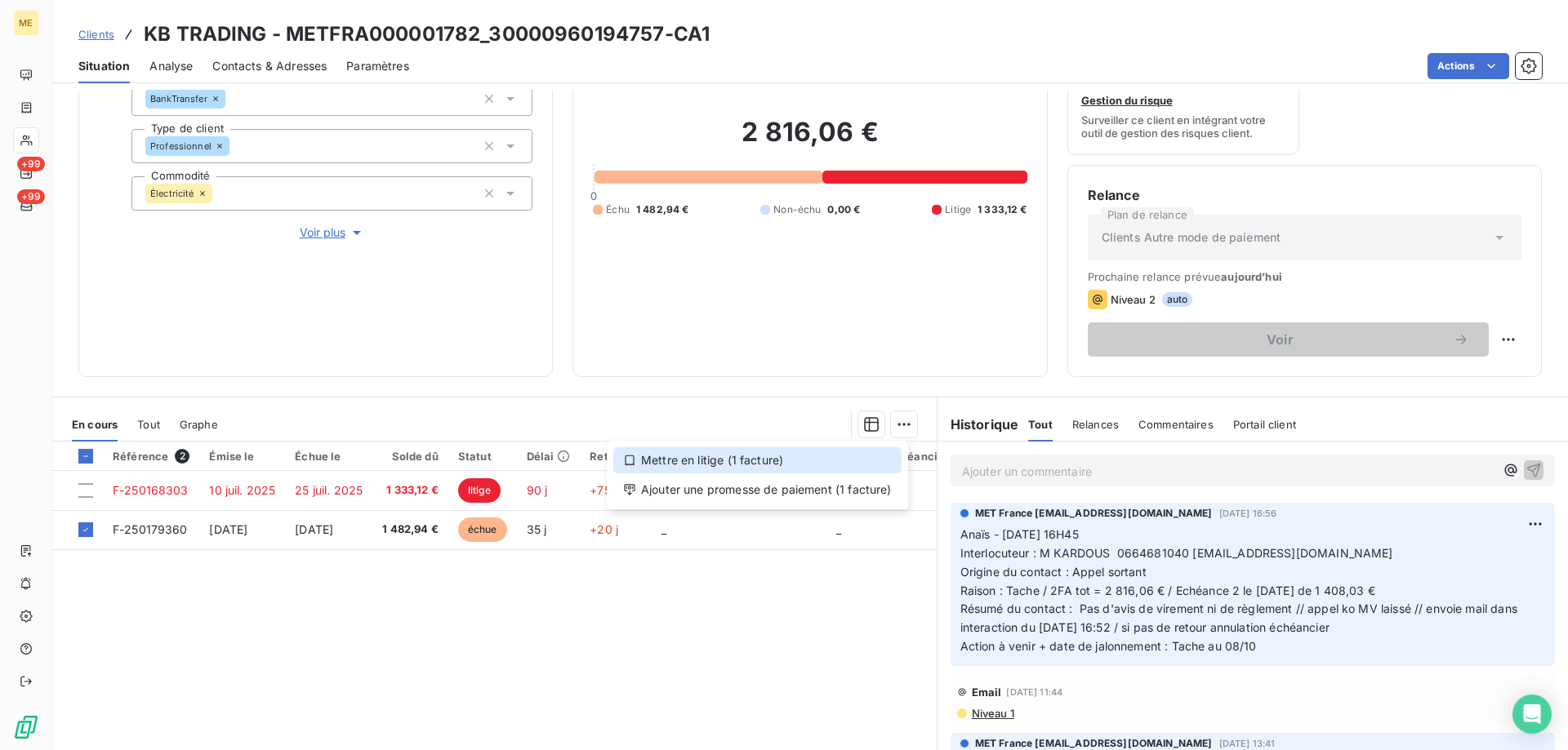
click at [863, 462] on div "Mettre en litige (1 facture)" at bounding box center [757, 460] width 288 height 26
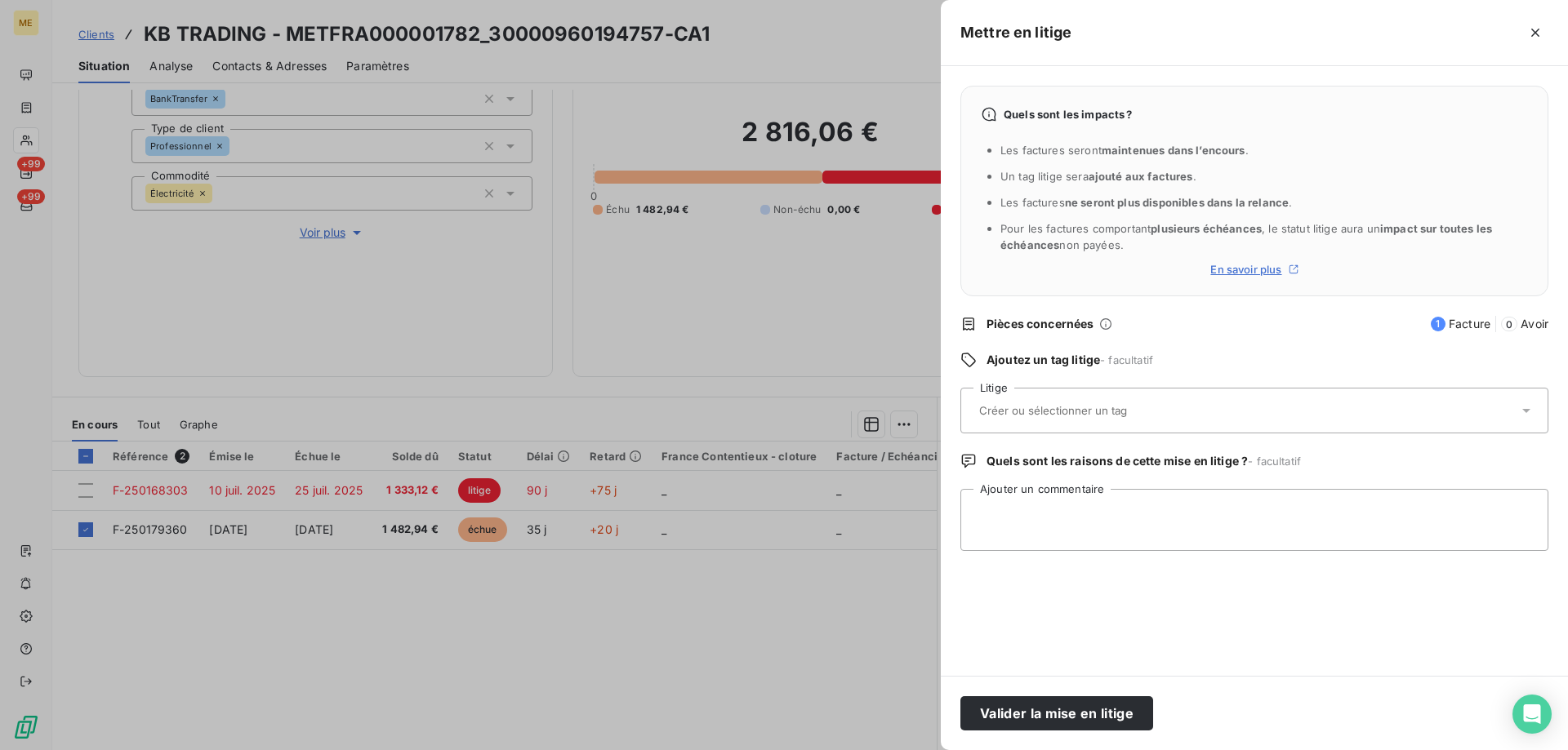
click at [1104, 420] on div at bounding box center [1246, 411] width 544 height 34
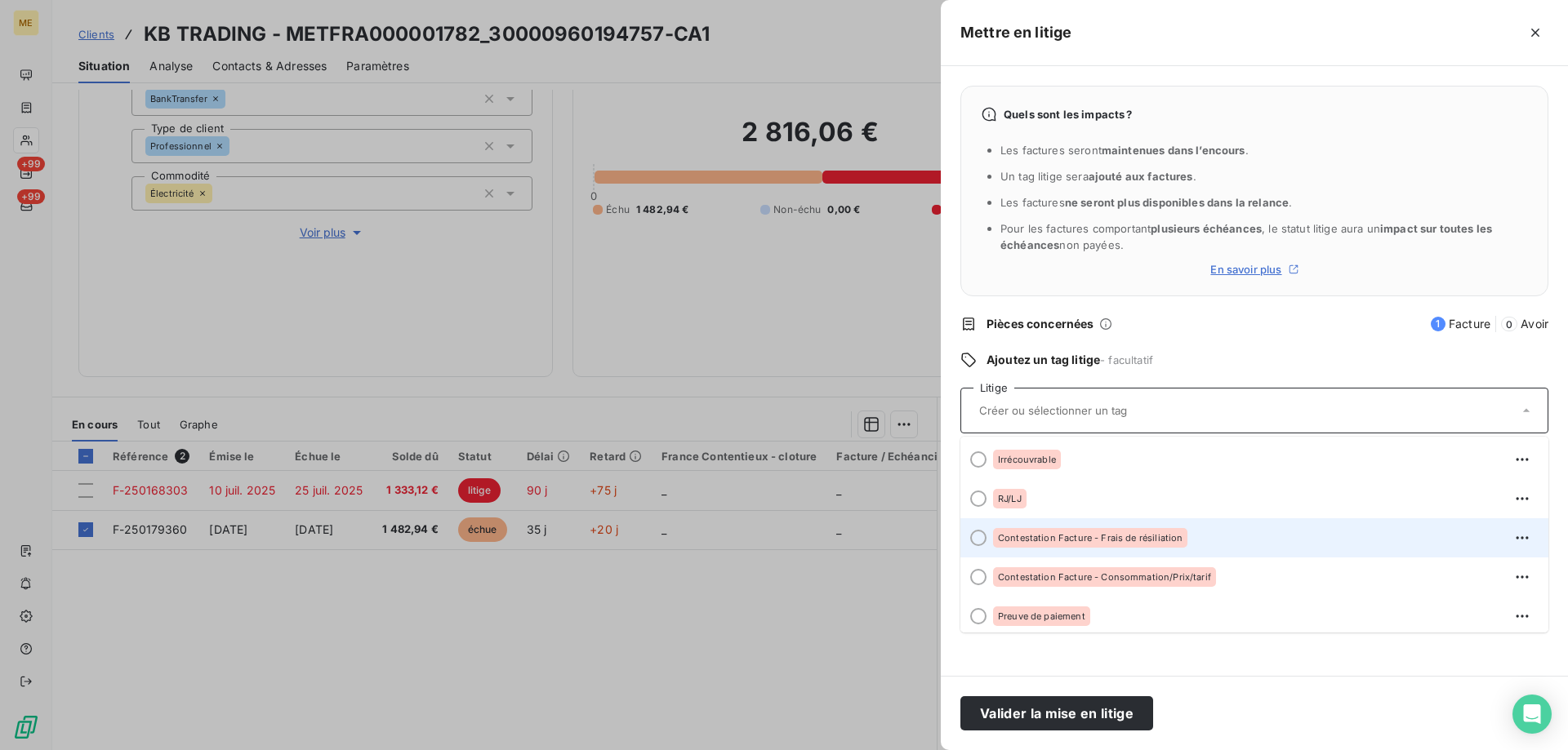
scroll to position [82, 0]
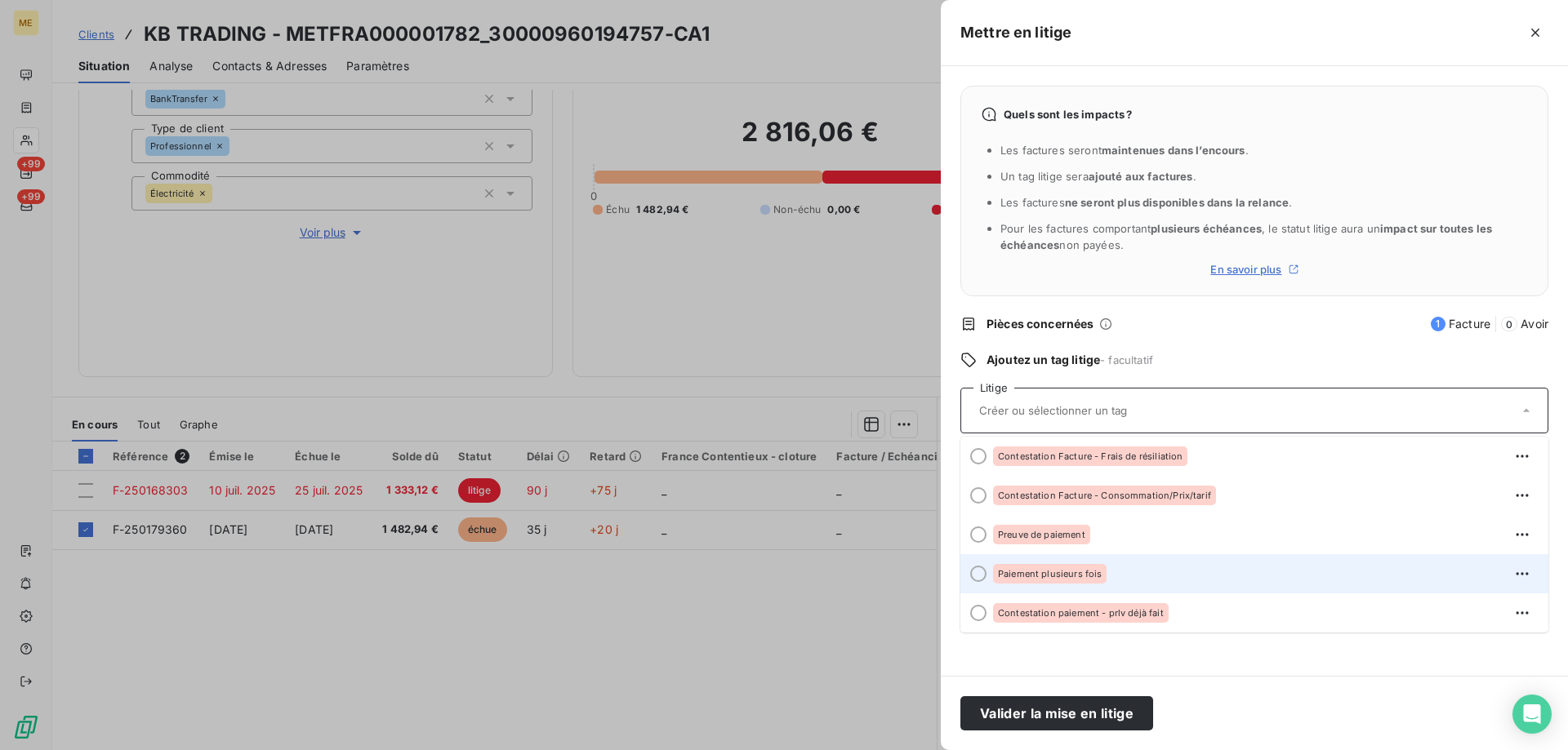
click at [1200, 574] on div "Paiement plusieurs fois" at bounding box center [1264, 574] width 542 height 26
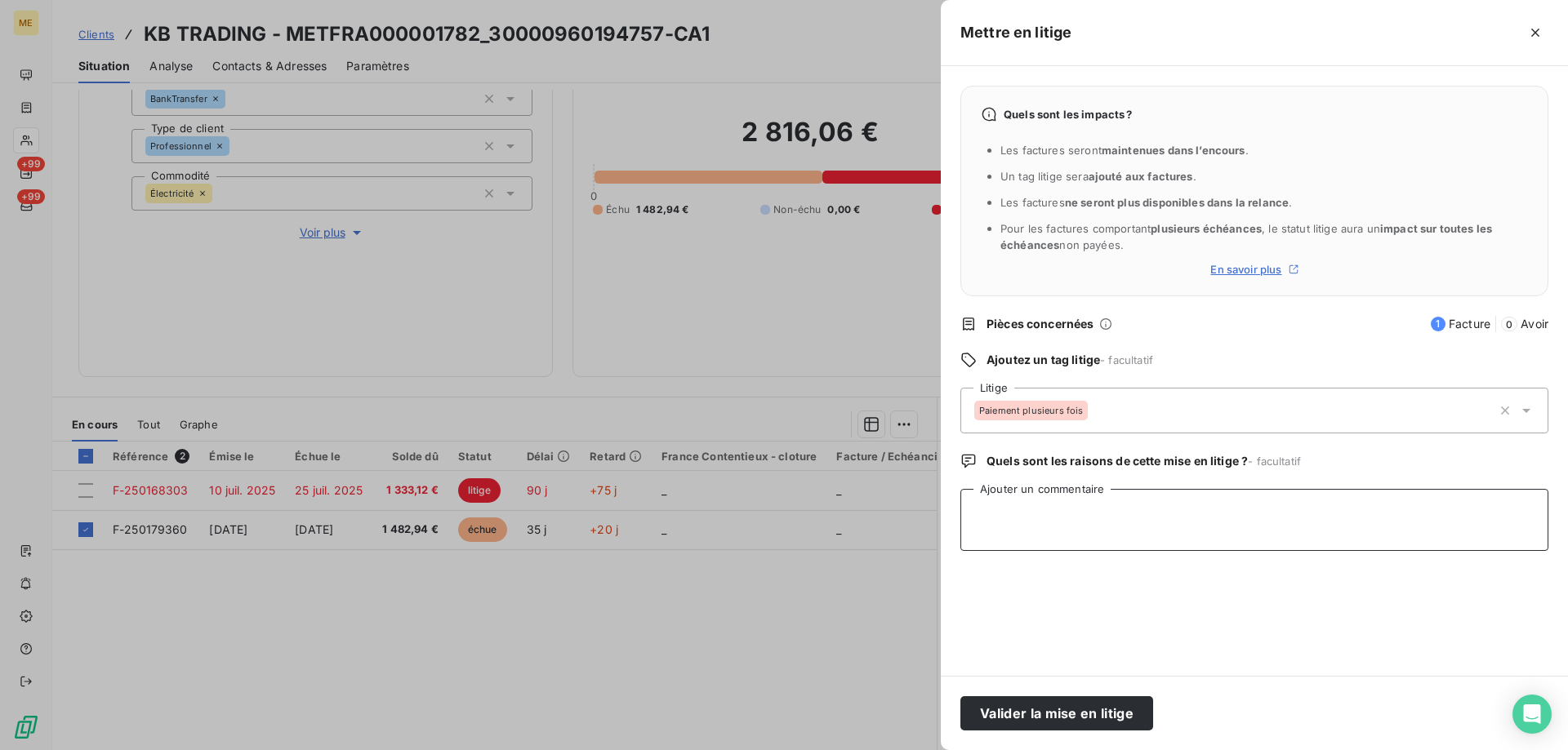
click at [1237, 523] on textarea "Ajouter un commentaire" at bounding box center [1254, 520] width 588 height 62
paste textarea "Anaïs - [DATE] 11H06 Interlocuteur : M KARDOUS 0664681040 [EMAIL_ADDRESS][DOMAI…"
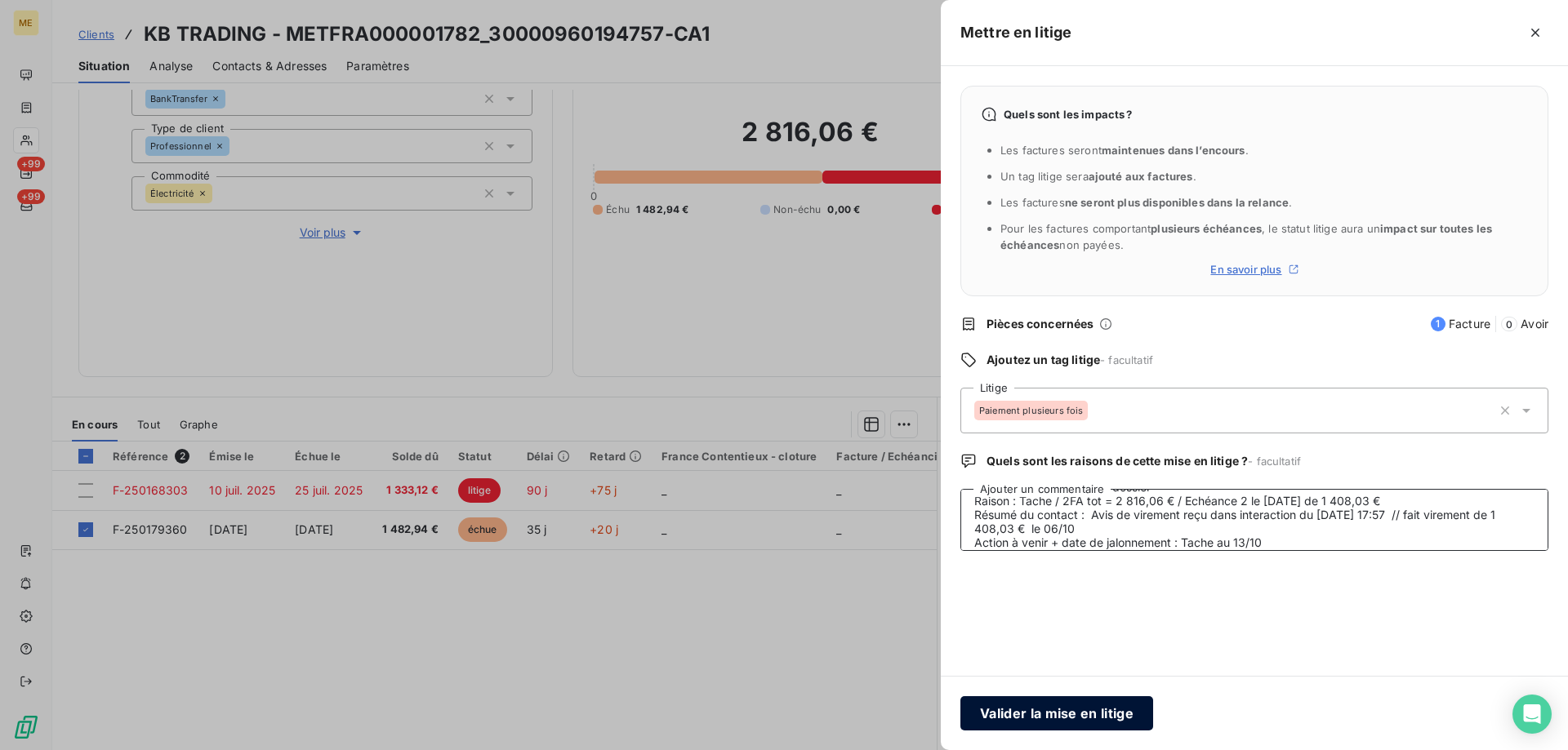
type textarea "Anaïs - [DATE] 11H06 Interlocuteur : M KARDOUS 0664681040 [EMAIL_ADDRESS][DOMAI…"
click at [1120, 712] on button "Valider la mise en litige" at bounding box center [1057, 714] width 193 height 34
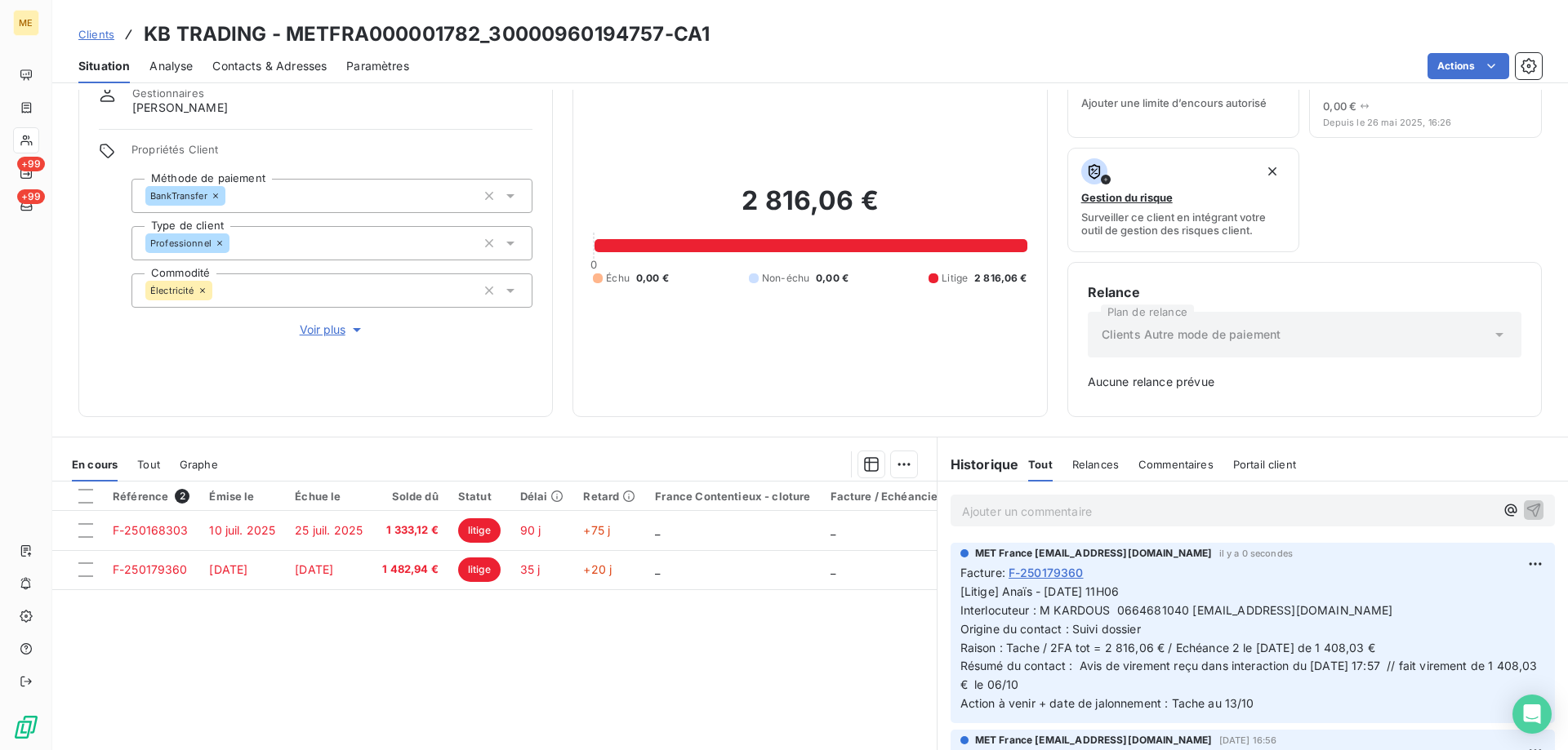
scroll to position [161, 0]
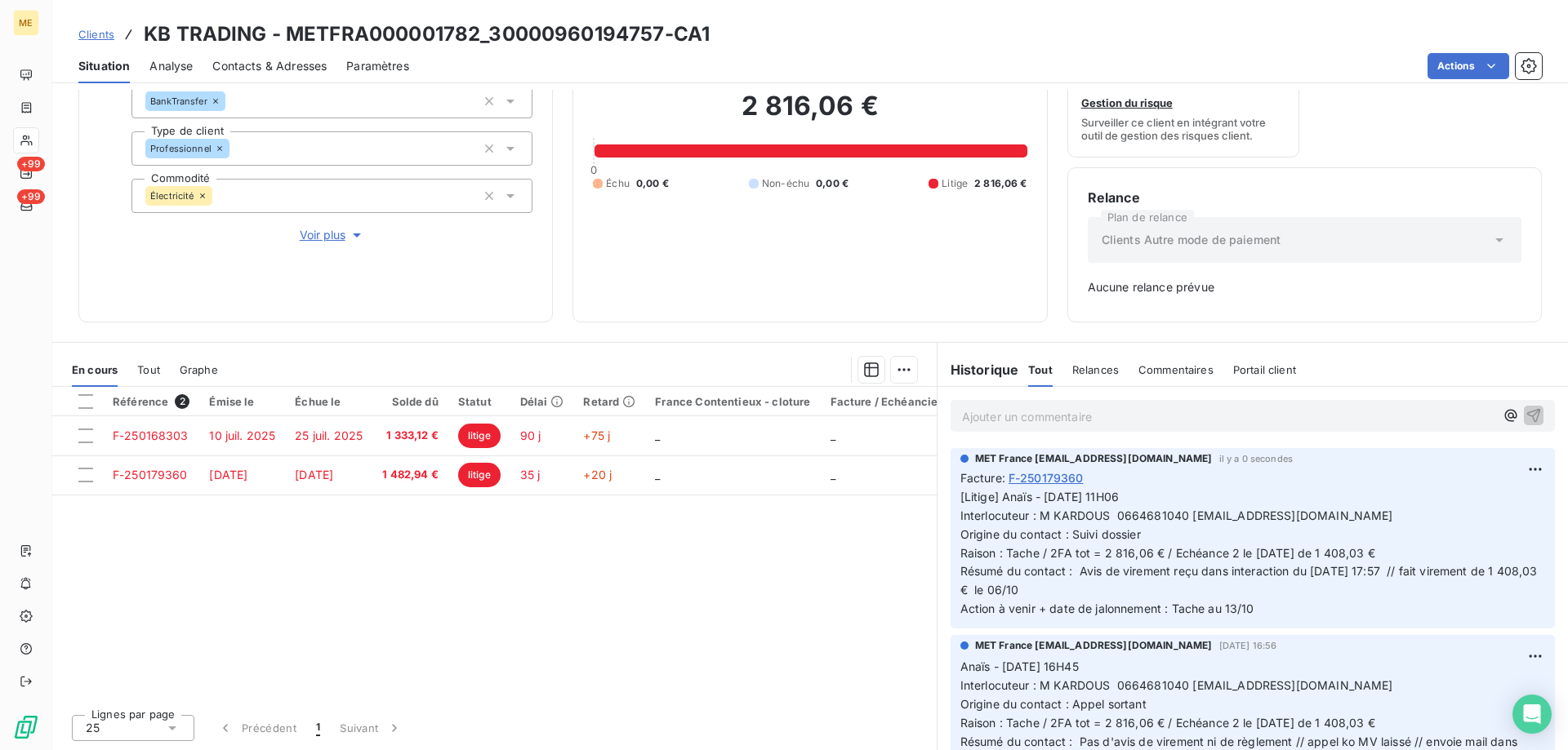
click at [1118, 415] on p "Ajouter un commentaire ﻿" at bounding box center [1228, 417] width 533 height 21
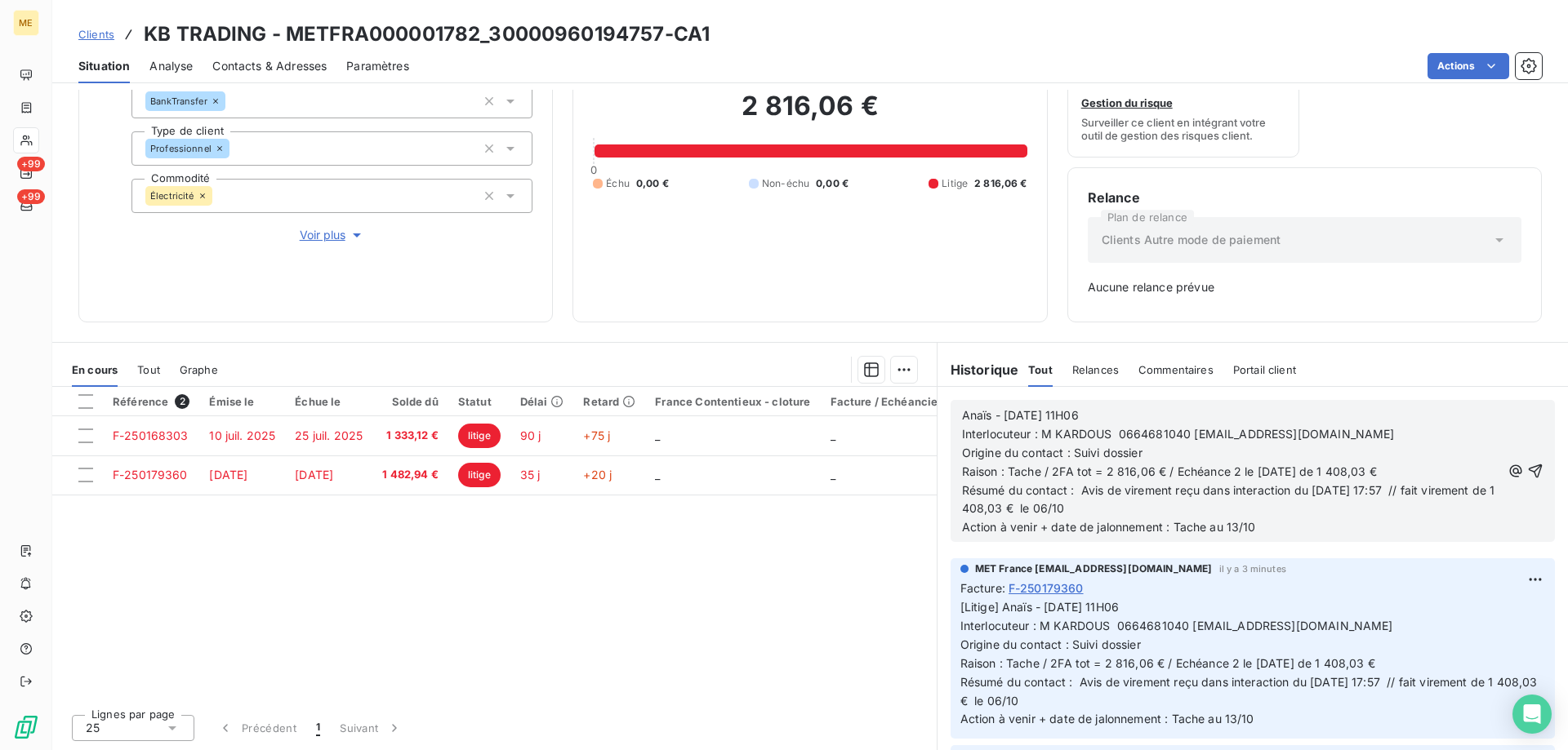
click at [1254, 520] on p "Action à venir + date de jalonnement : Tache au 13/10" at bounding box center [1231, 528] width 539 height 19
click at [1520, 468] on div "Anaïs - [DATE] 11H06 Interlocuteur : M KARDOUS 0664681040 [EMAIL_ADDRESS][DOMAI…" at bounding box center [1253, 471] width 604 height 142
click at [1527, 472] on icon "button" at bounding box center [1534, 471] width 16 height 16
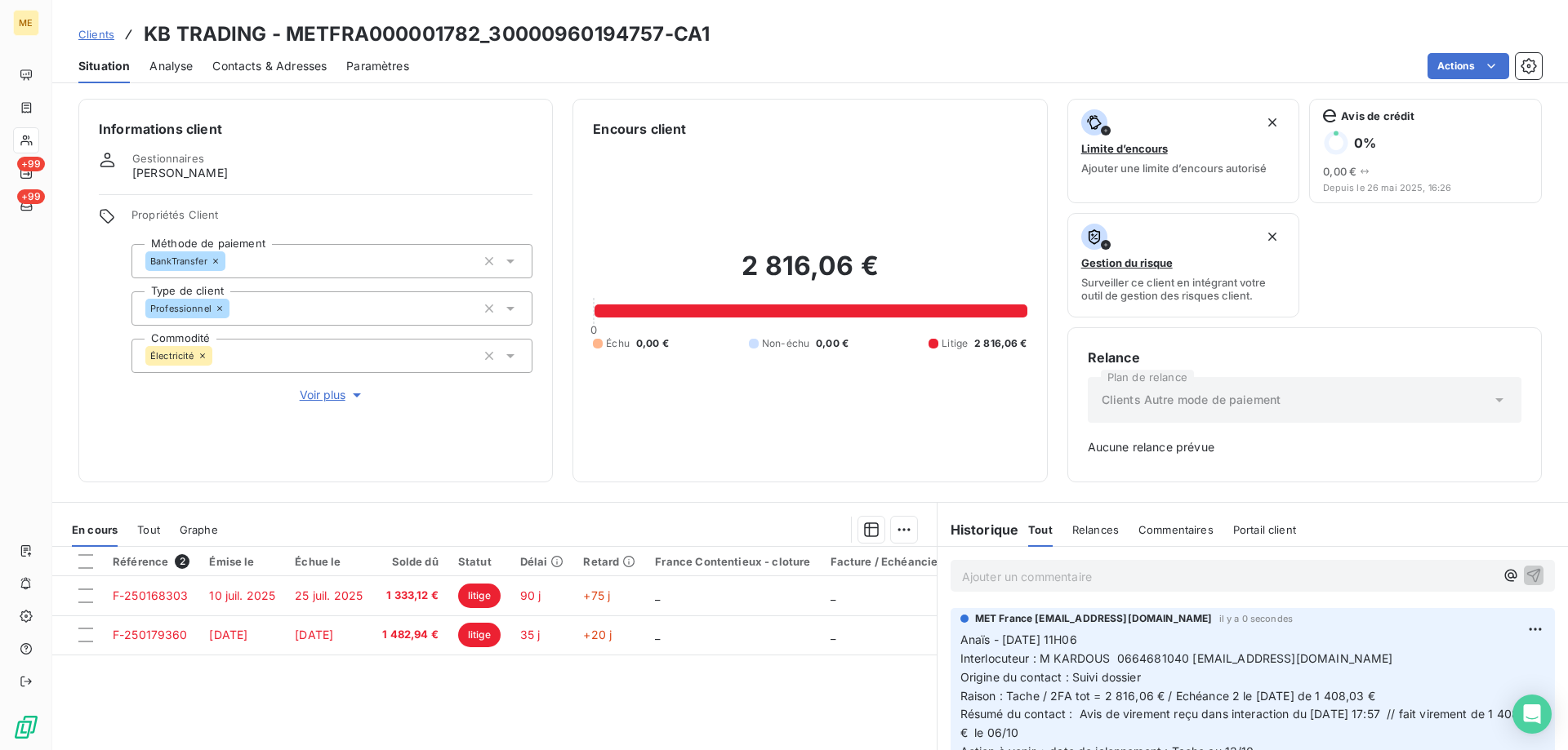
scroll to position [0, 0]
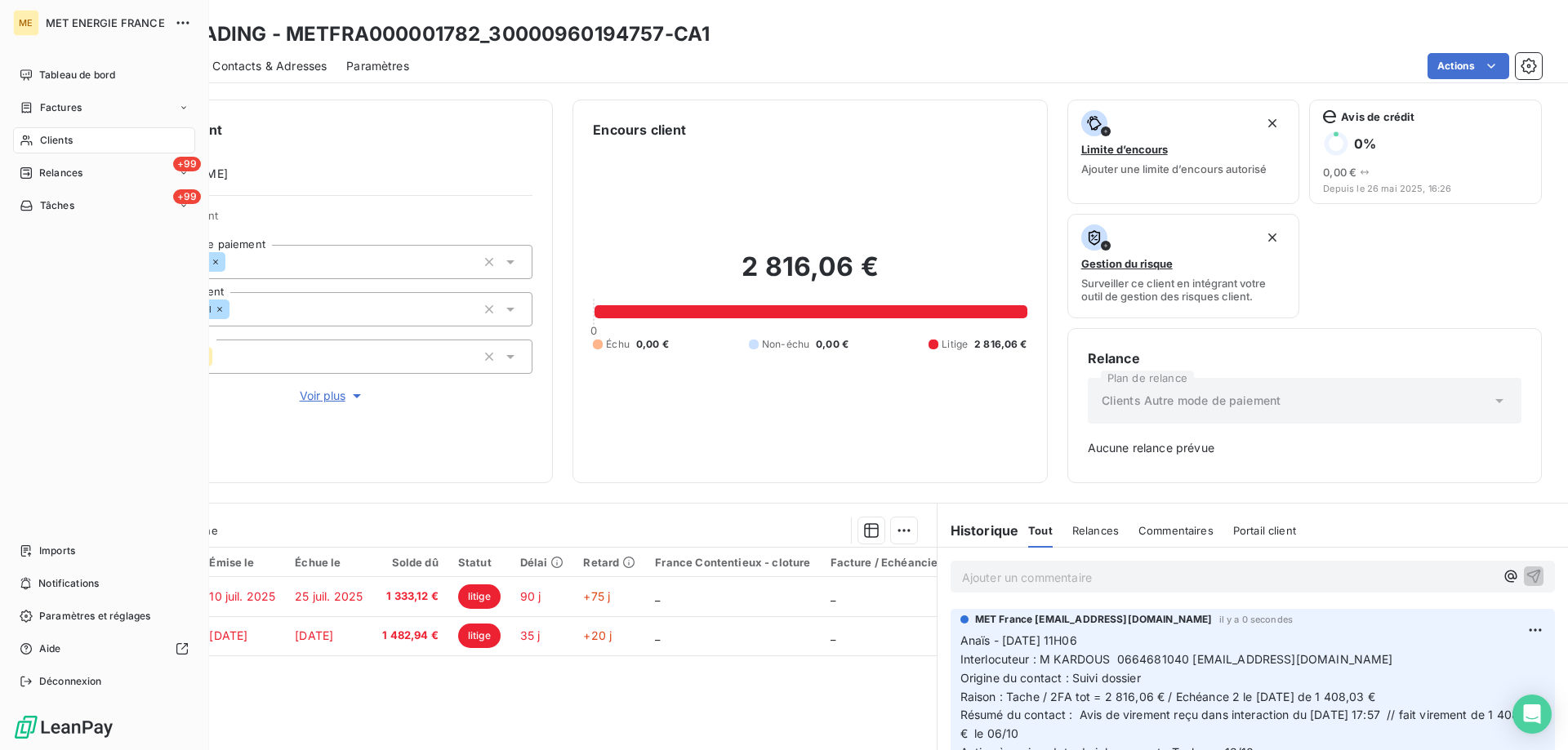
click at [53, 201] on span "Tâches" at bounding box center [57, 205] width 34 height 15
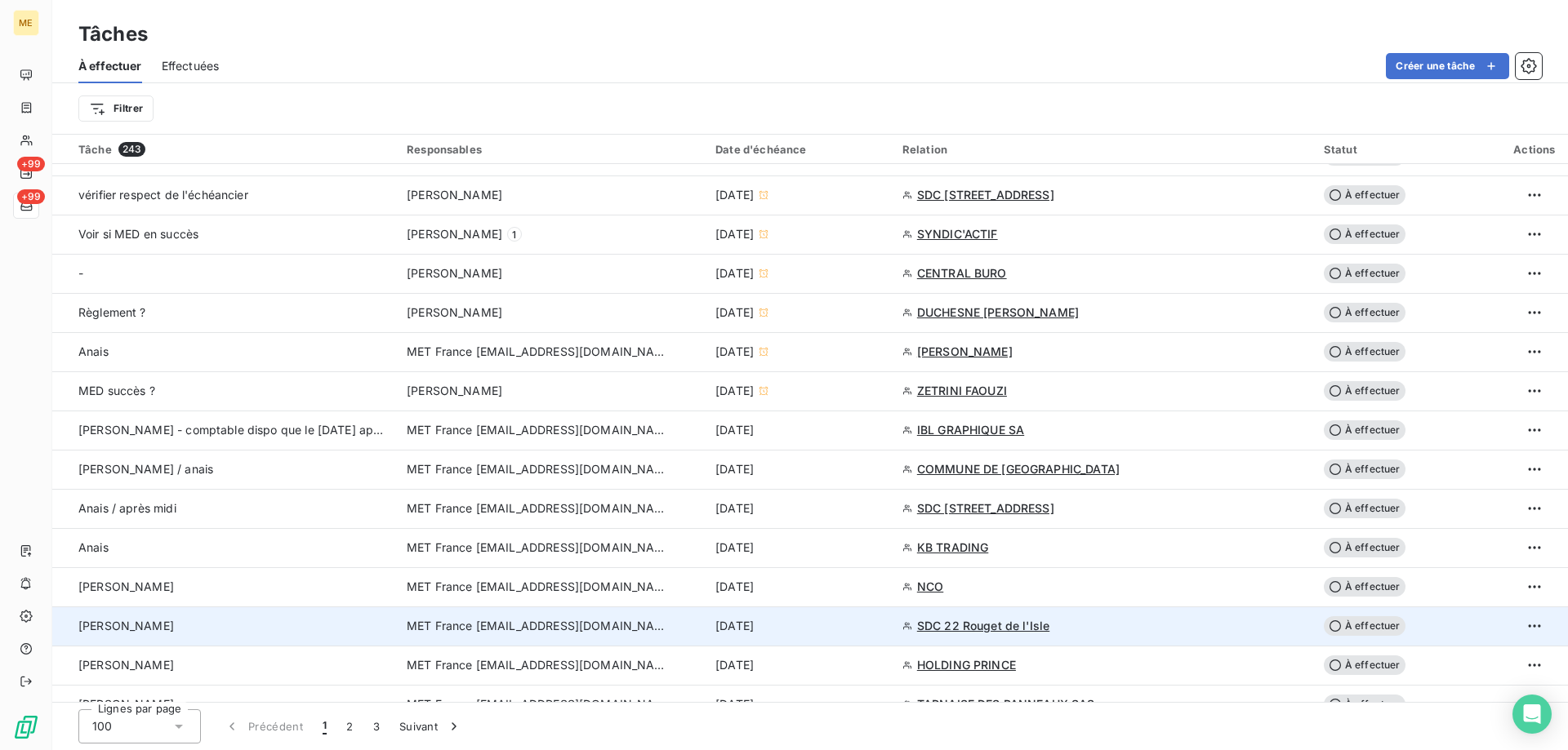
scroll to position [816, 0]
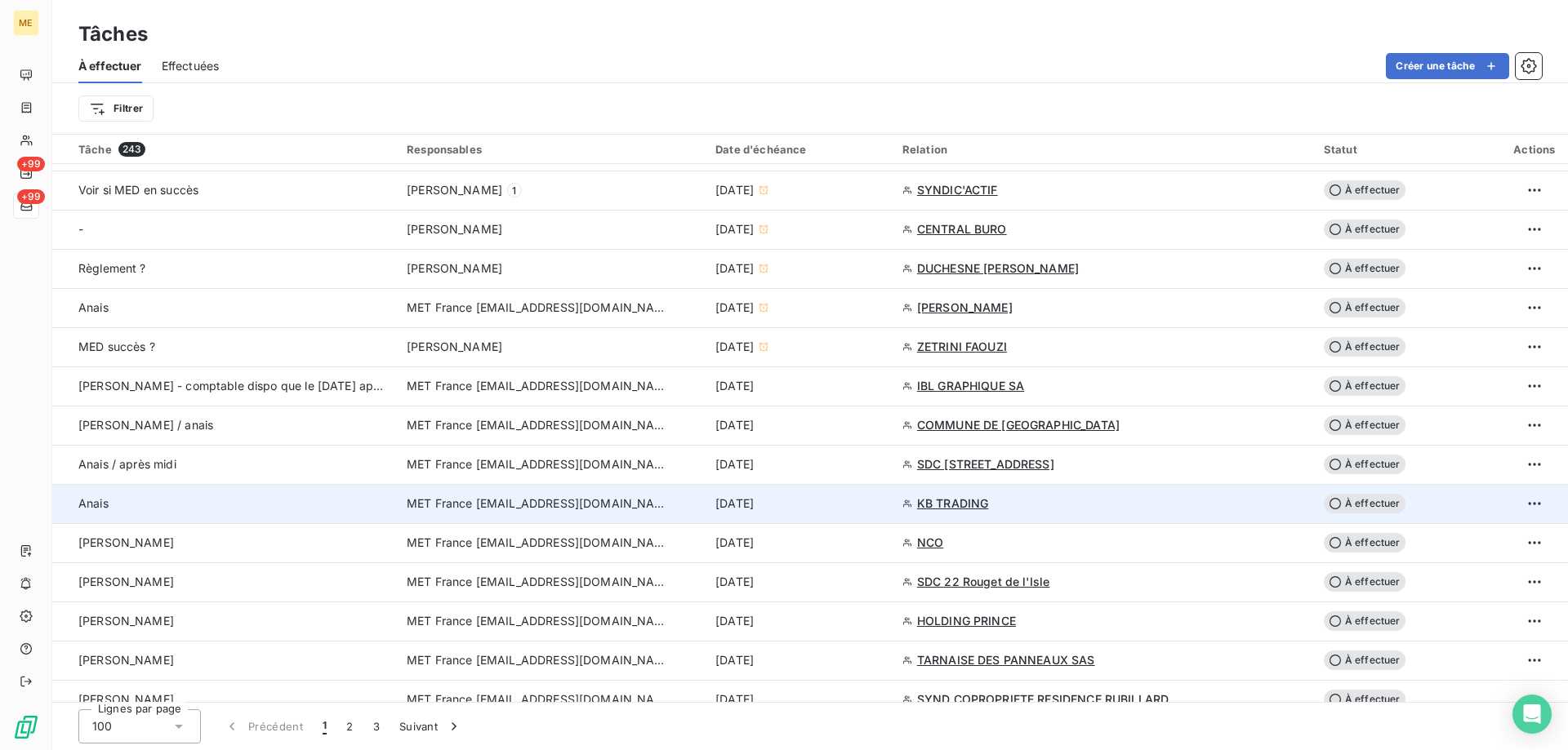
click at [839, 503] on div "[DATE]" at bounding box center [799, 503] width 167 height 16
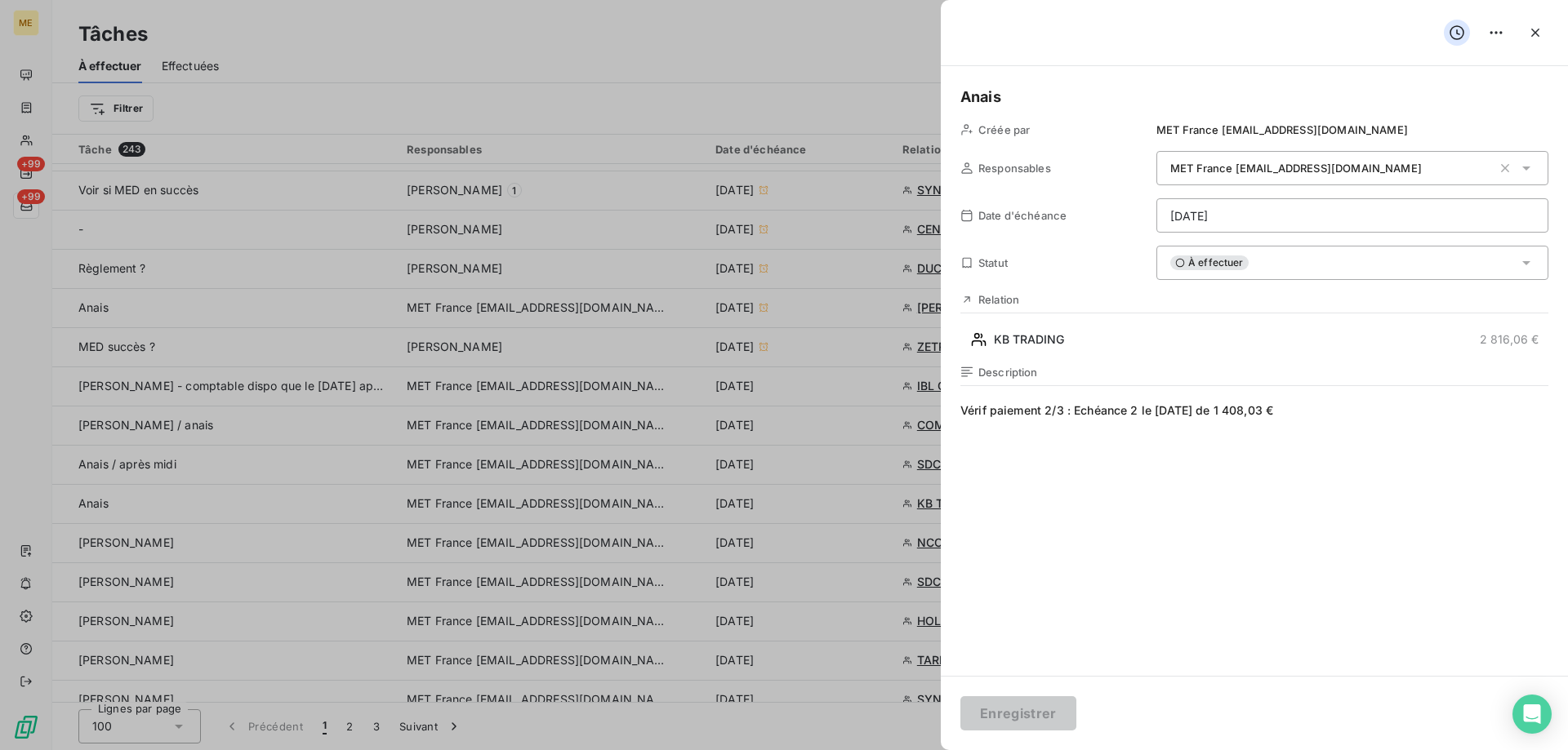
click at [1261, 222] on html "ME +99 +99 Tâches À effectuer Effectuées Créer une tâche Filtrer Tâche 243 Resp…" at bounding box center [784, 457] width 1568 height 914
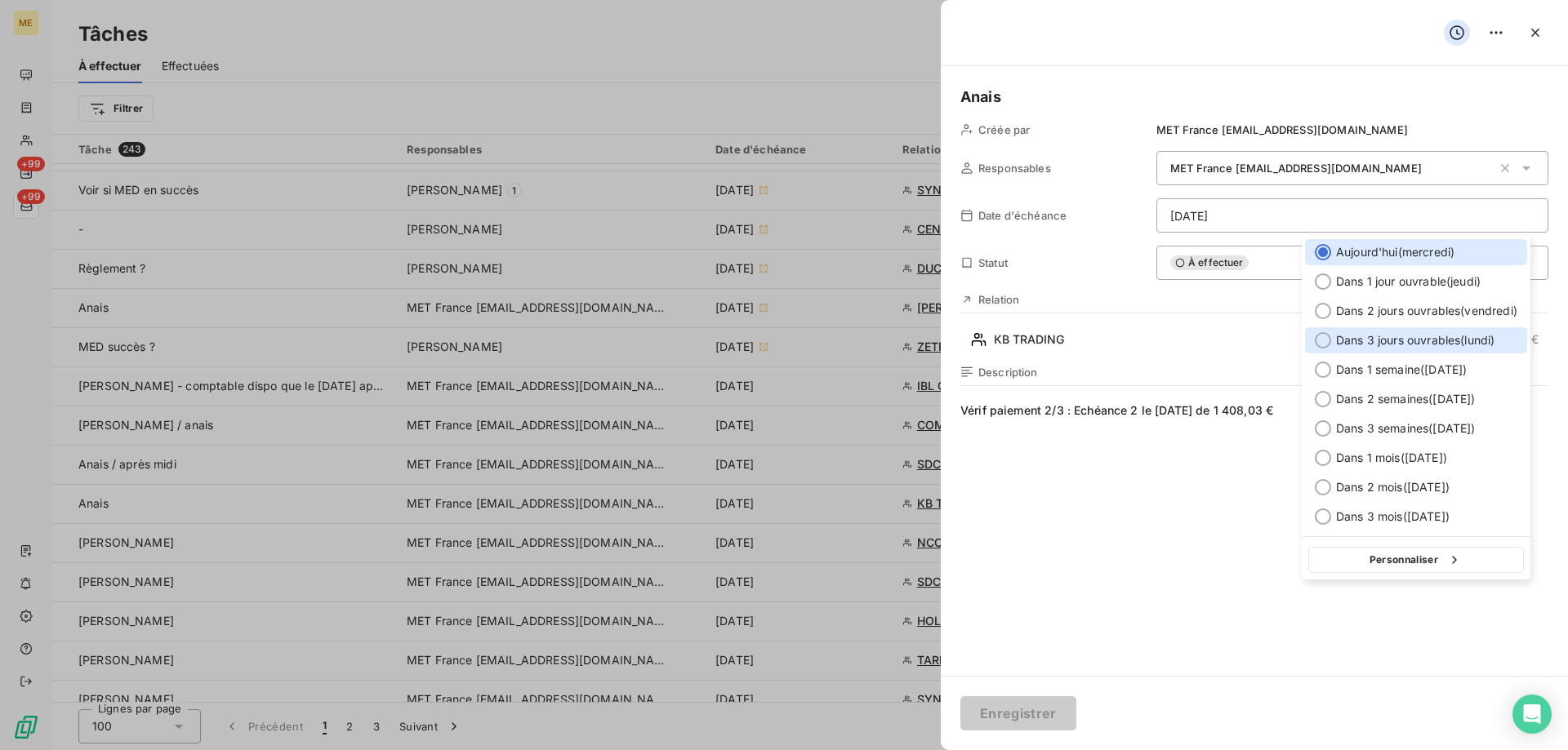
click at [1373, 343] on span "Dans 3 jours ouvrables ( [DATE] )" at bounding box center [1415, 341] width 159 height 16
type input "[DATE]"
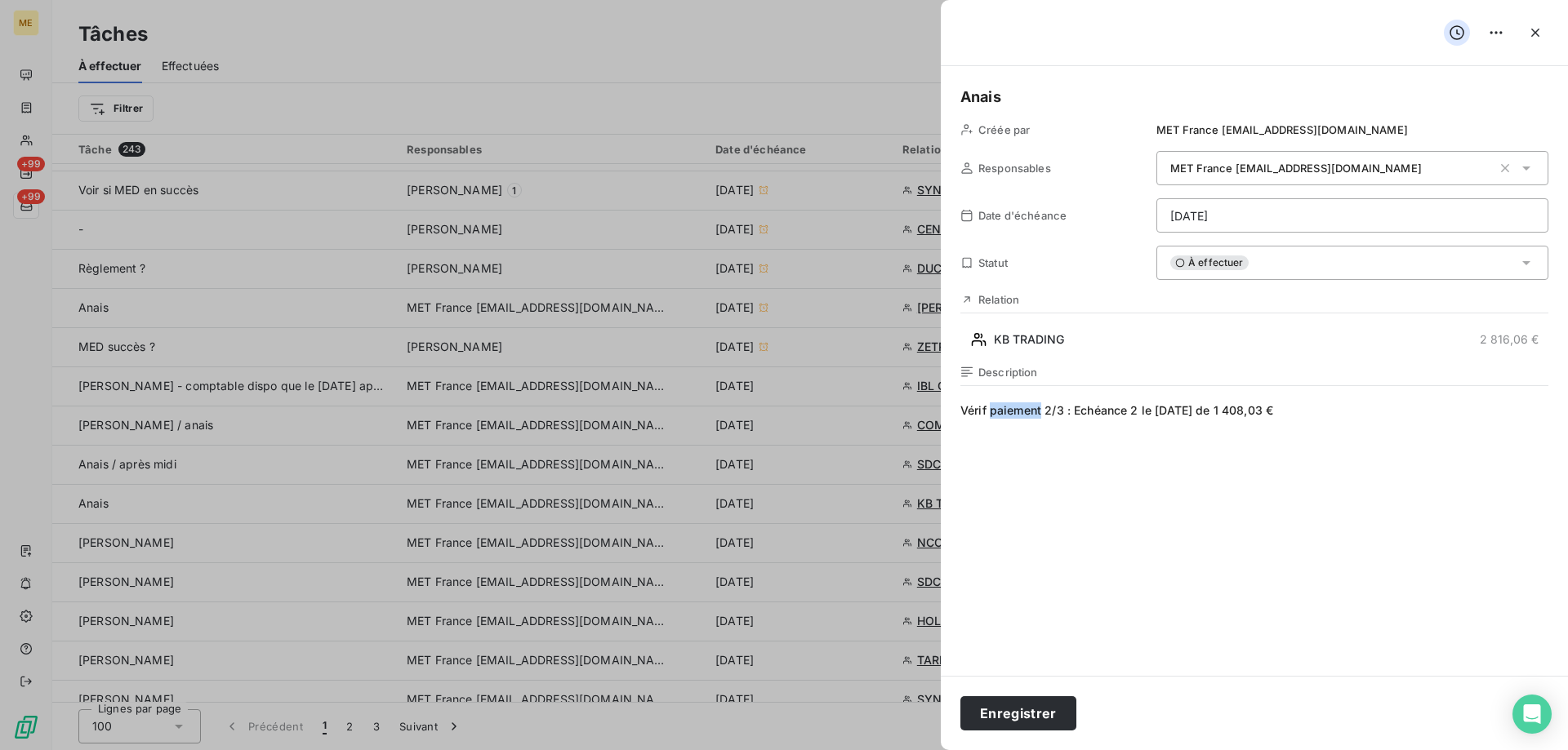
drag, startPoint x: 1040, startPoint y: 412, endPoint x: 992, endPoint y: 410, distance: 48.0
click at [992, 410] on span "Vérif paiement 2/3 : Echéance 2 le [DATE] de 1 408,03 €" at bounding box center [1254, 559] width 588 height 314
click at [1039, 717] on button "Enregistrer" at bounding box center [1018, 714] width 116 height 34
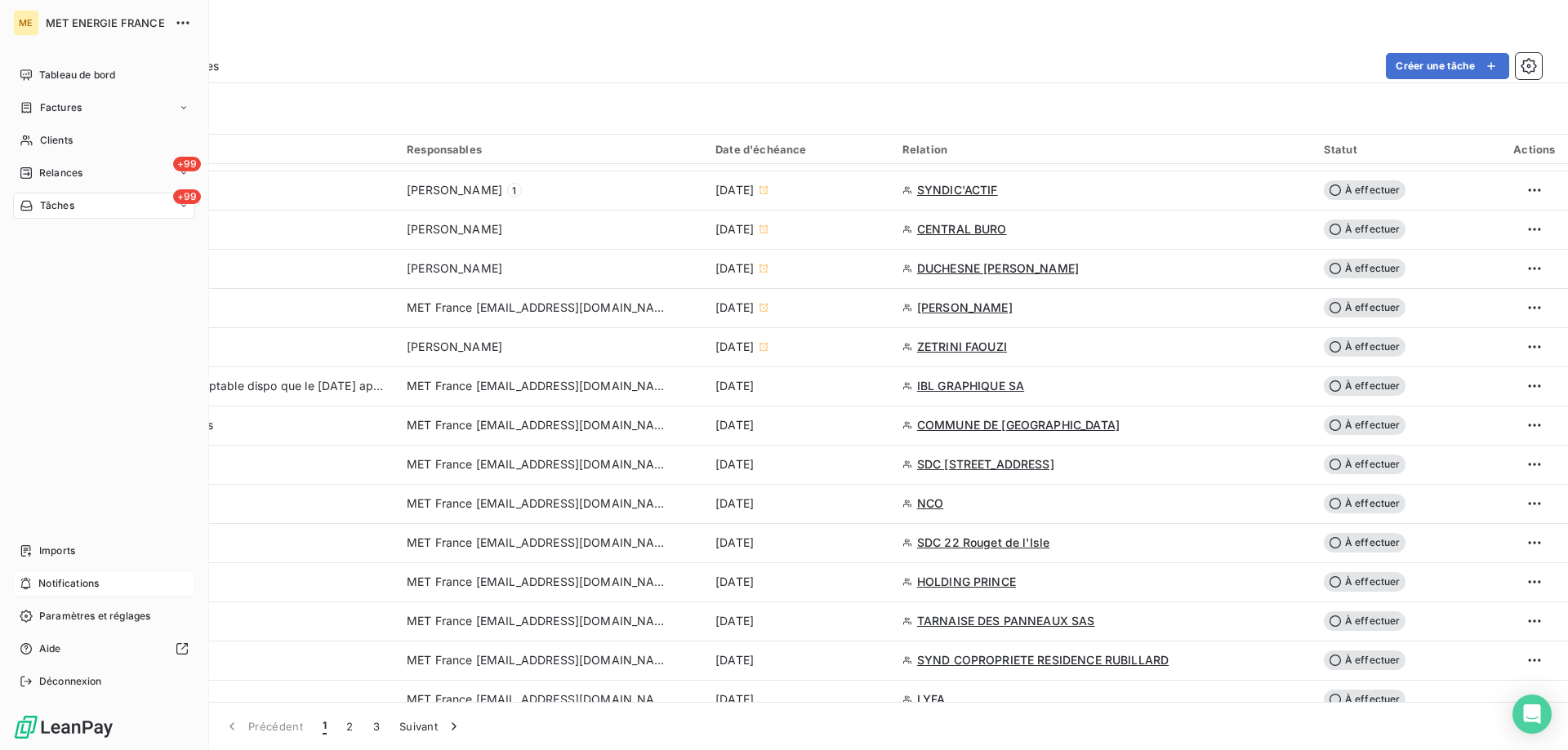
click at [68, 584] on span "Notifications" at bounding box center [69, 584] width 60 height 15
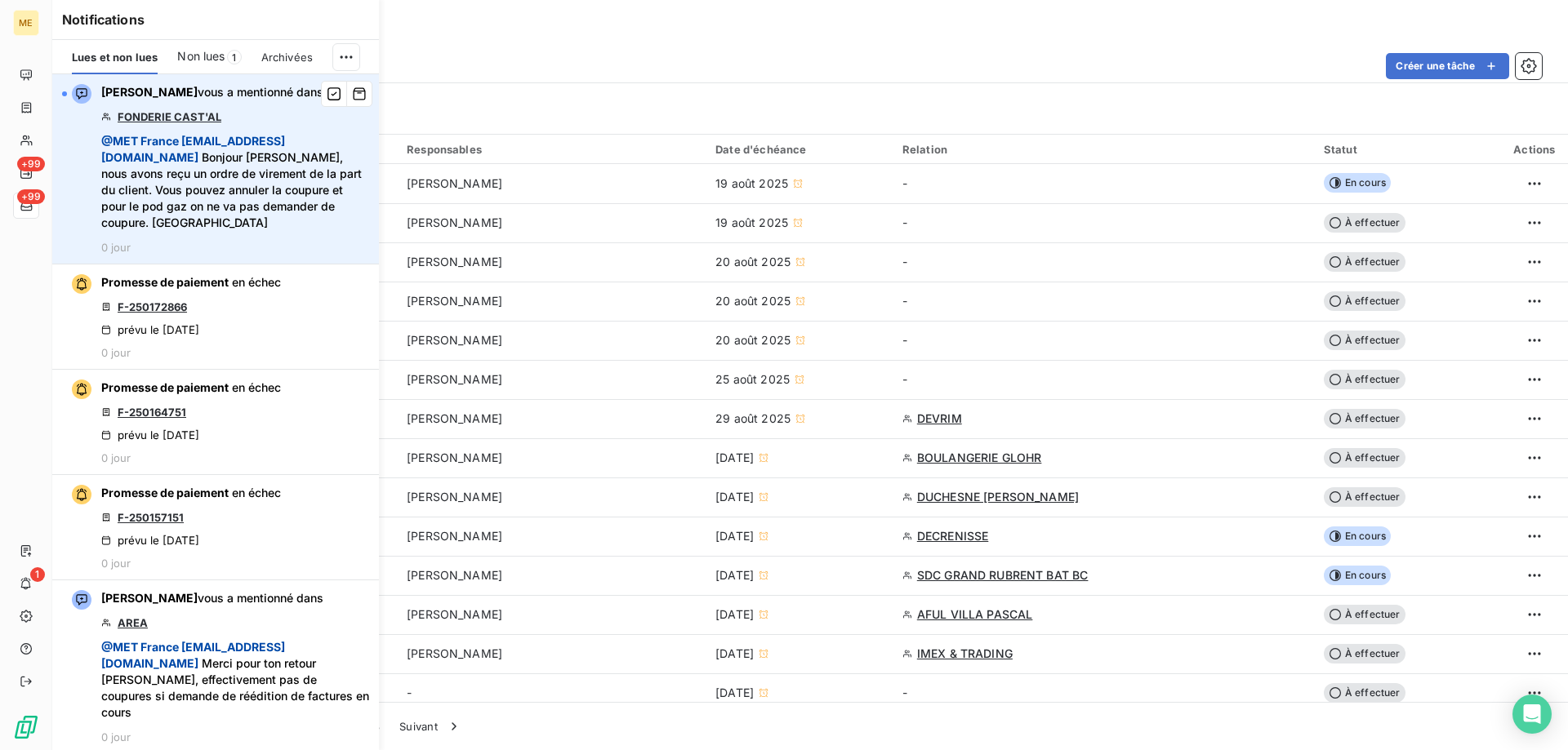
scroll to position [816, 0]
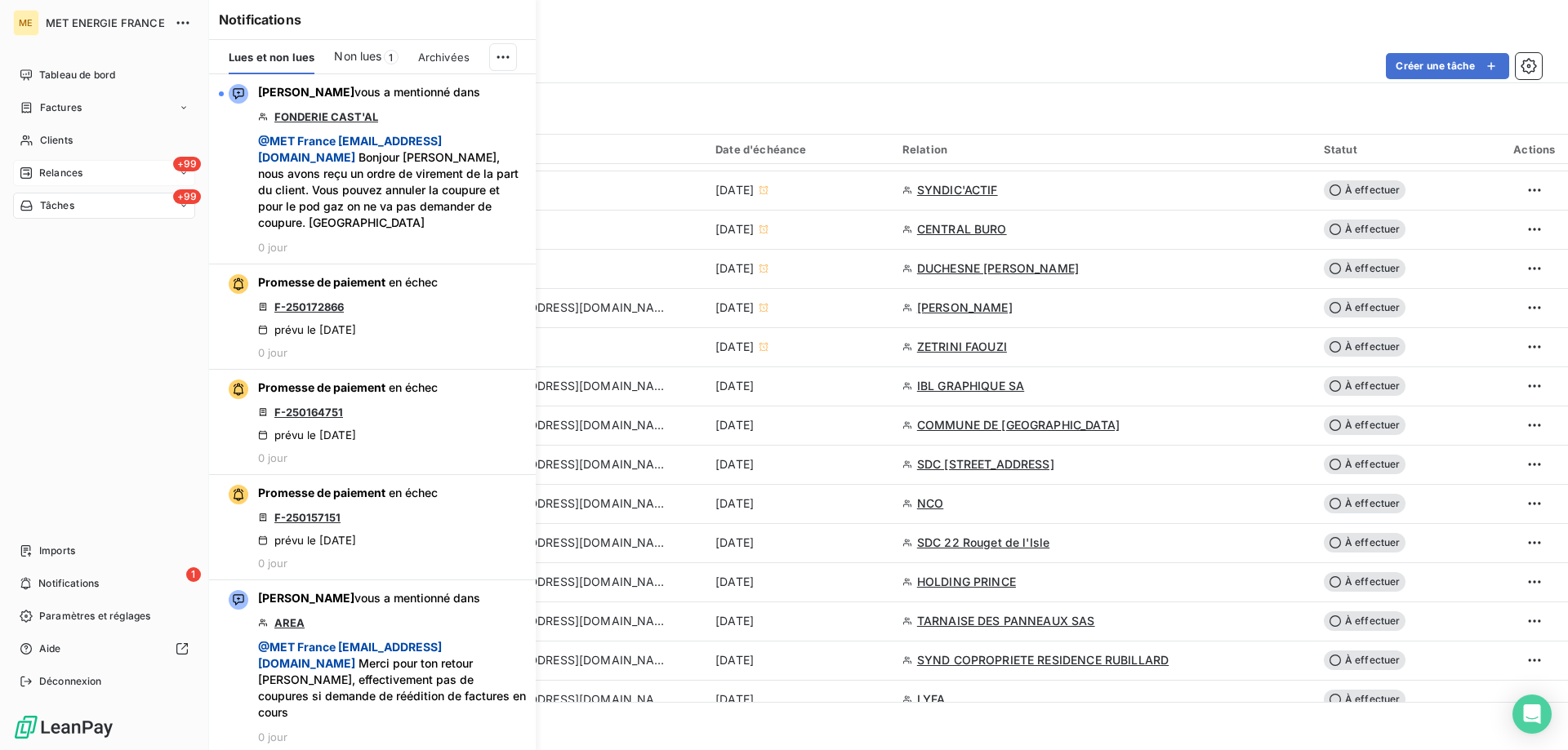
click at [70, 176] on span "Relances" at bounding box center [60, 172] width 43 height 15
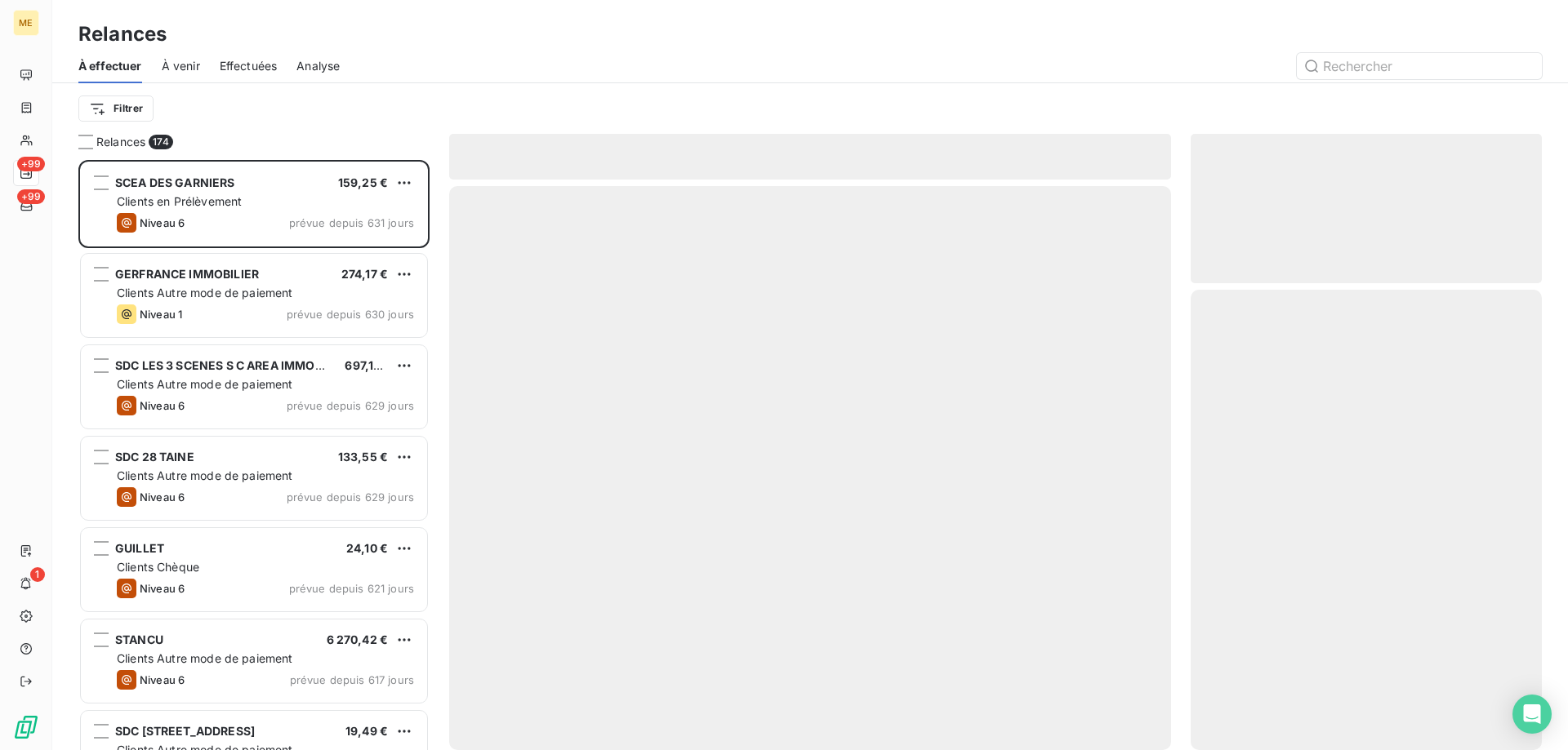
scroll to position [578, 339]
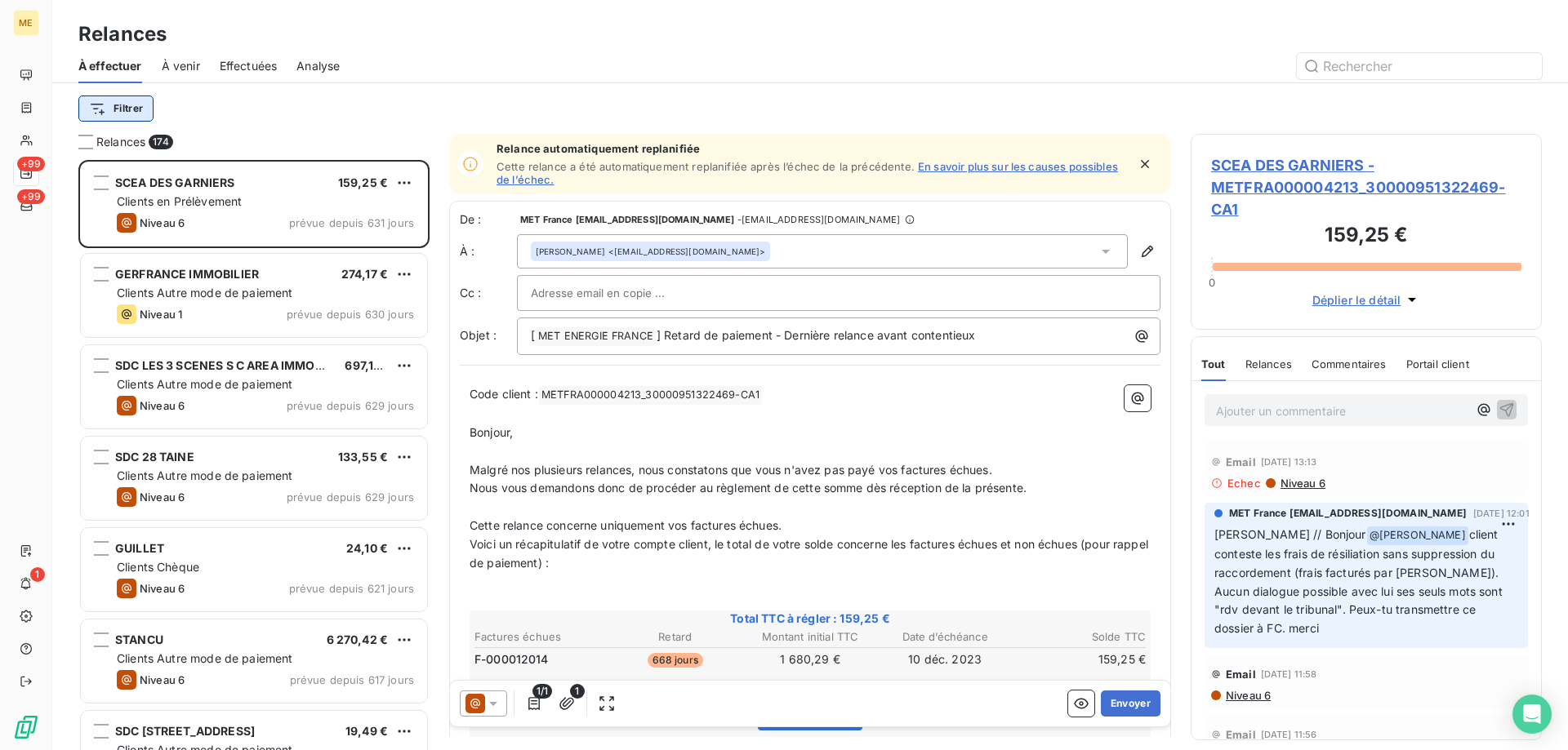
click at [109, 105] on html "ME +99 +99 1 Relances À effectuer À venir Effectuées Analyse Filtrer Relances 1…" at bounding box center [784, 457] width 1568 height 914
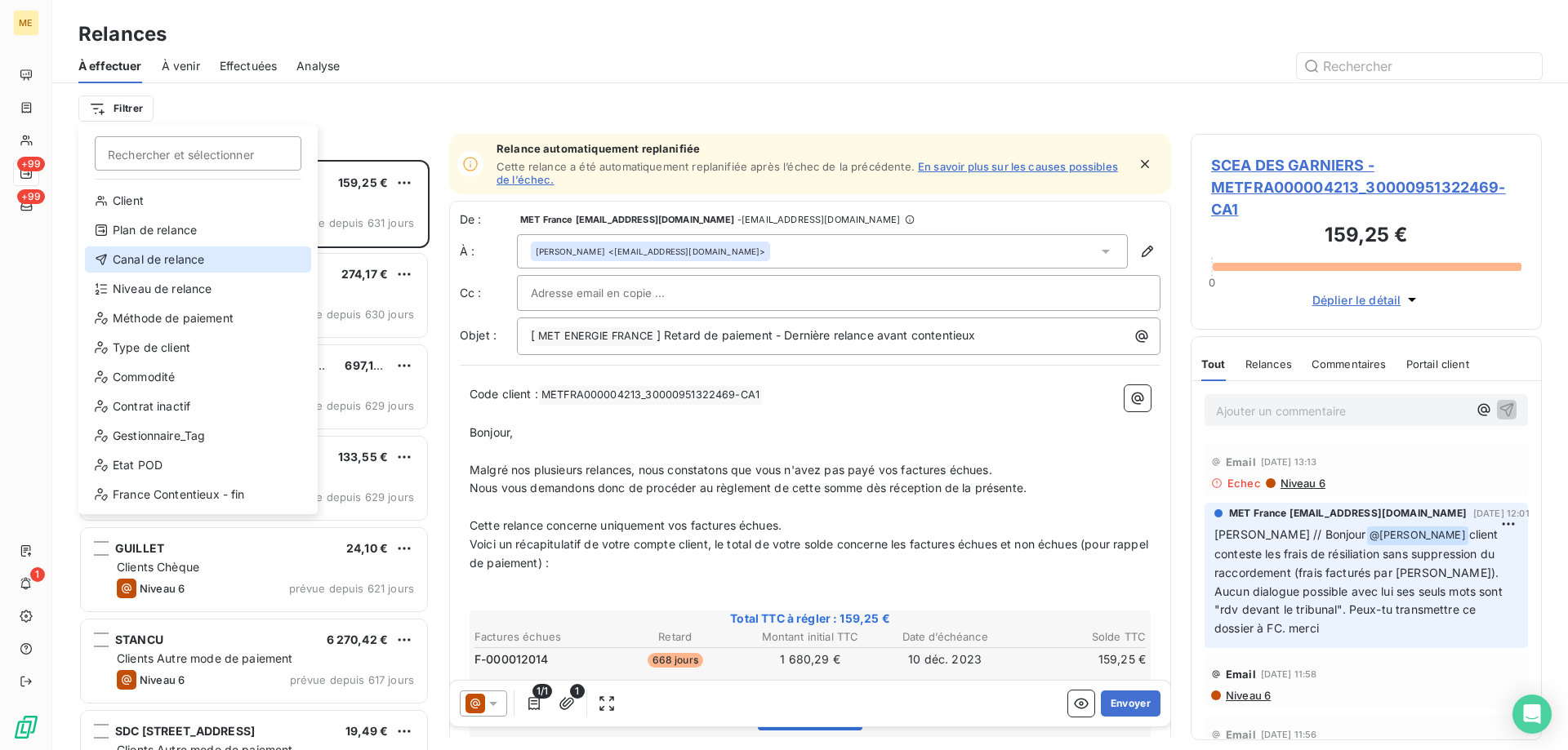
click at [186, 262] on div "Canal de relance" at bounding box center [198, 259] width 226 height 26
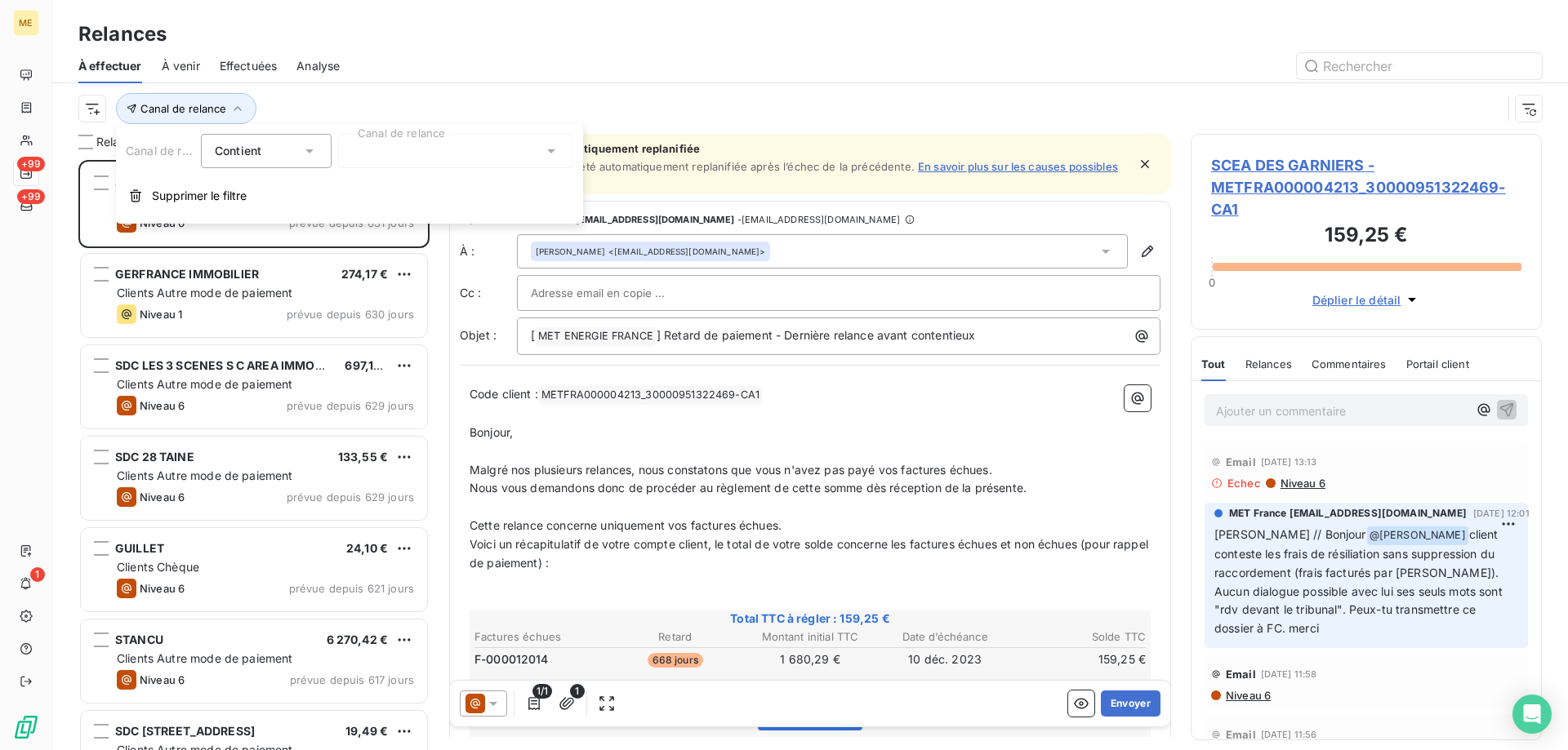
drag, startPoint x: 407, startPoint y: 132, endPoint x: 408, endPoint y: 147, distance: 15.0
click at [408, 136] on div "Canal de relance Contient is Canal de relance Supprimer le filtre" at bounding box center [350, 174] width 467 height 100
click at [403, 153] on div at bounding box center [455, 151] width 235 height 34
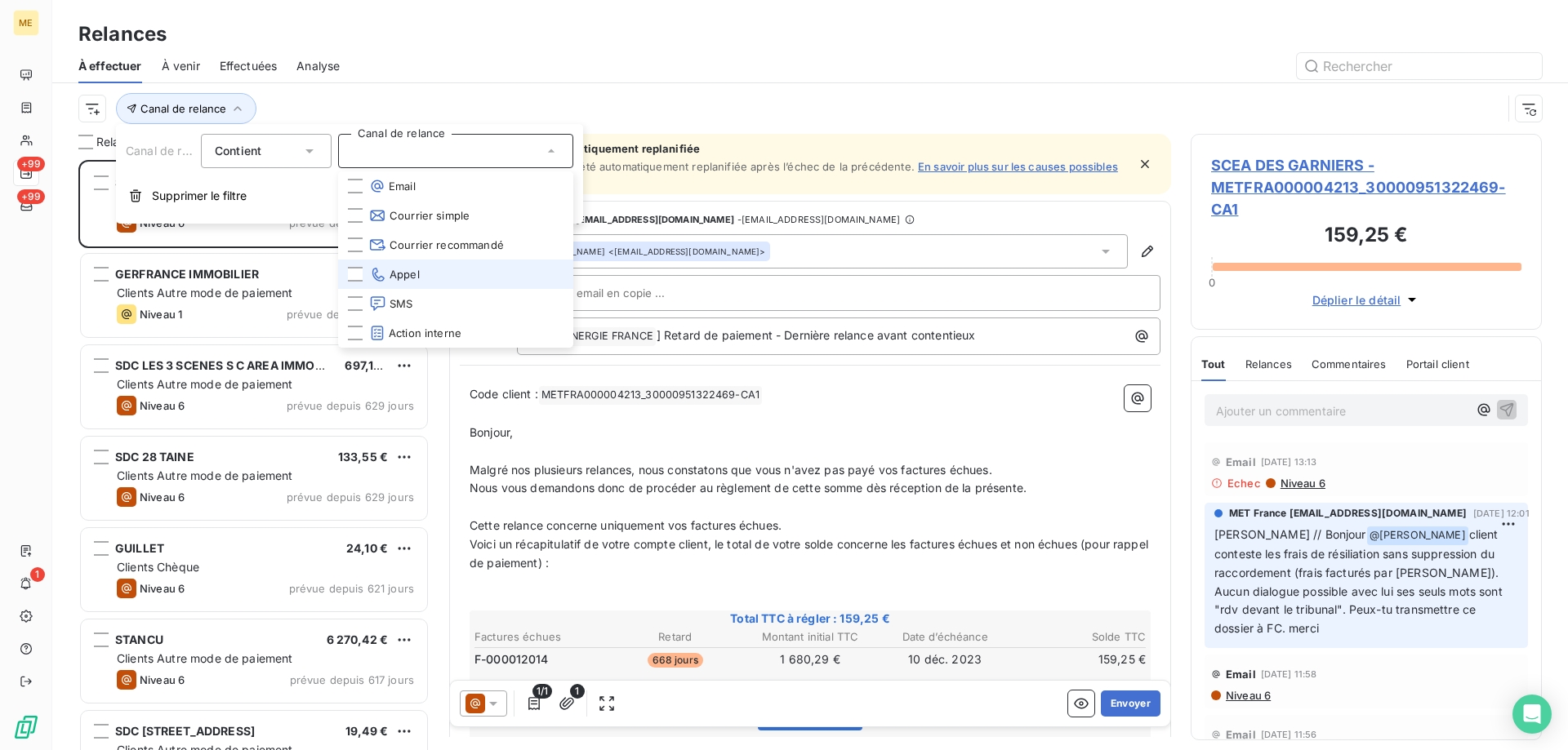
click at [428, 272] on li "Appel" at bounding box center [455, 274] width 235 height 29
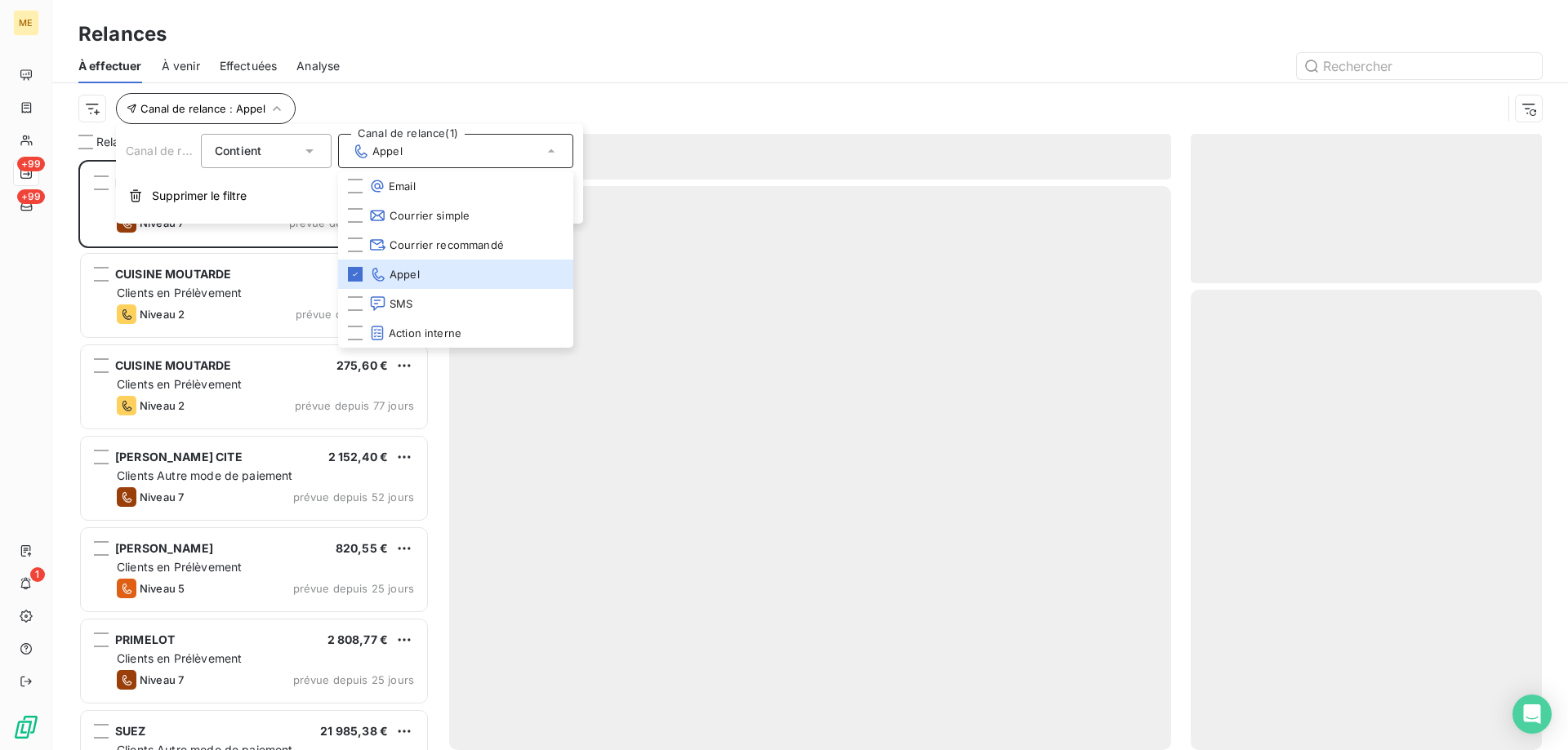
scroll to position [578, 339]
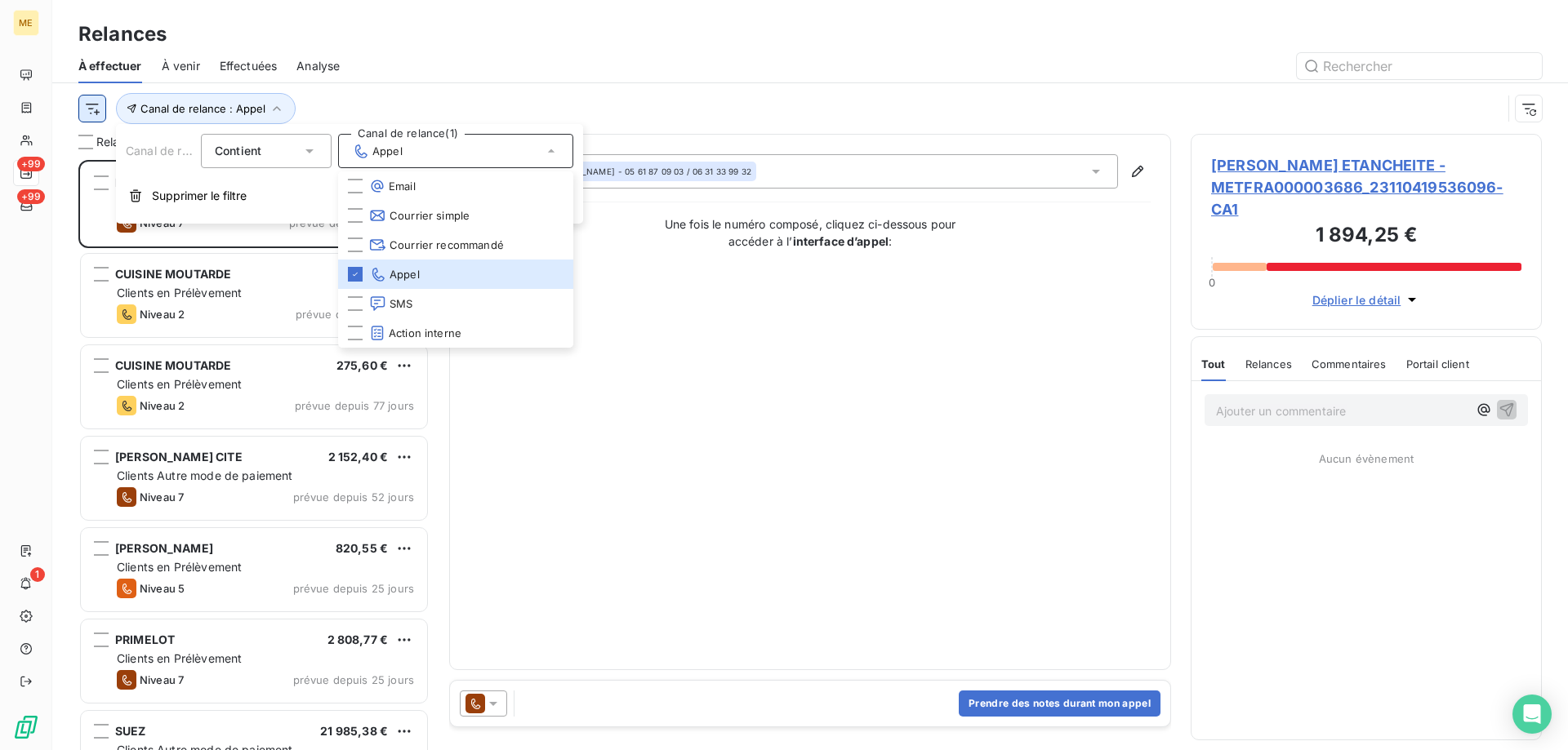
click at [93, 114] on html "ME +99 +99 1 Relances À effectuer À venir Effectuées Analyse Canal de relance :…" at bounding box center [784, 457] width 1568 height 914
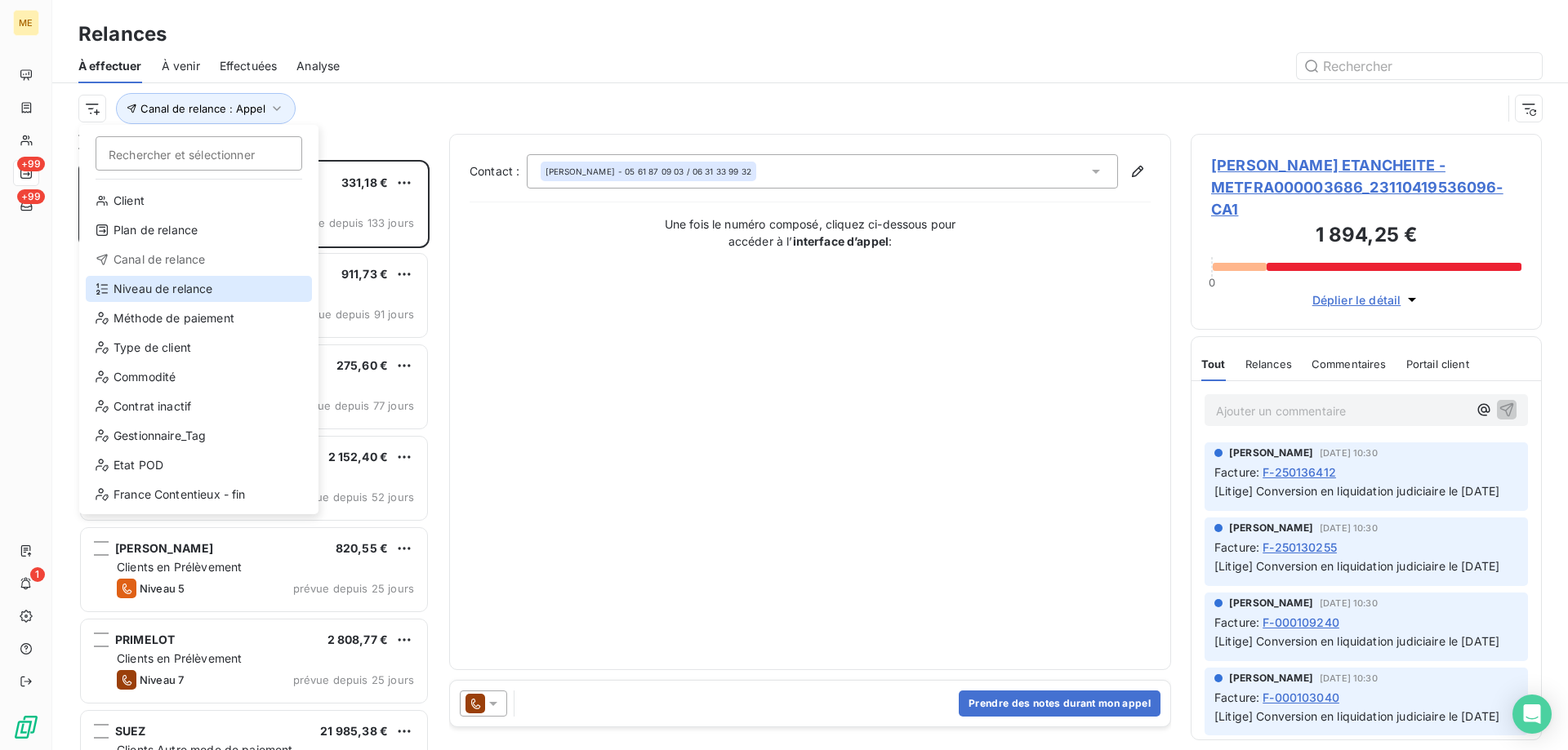
click at [135, 284] on div "Niveau de relance" at bounding box center [198, 289] width 226 height 26
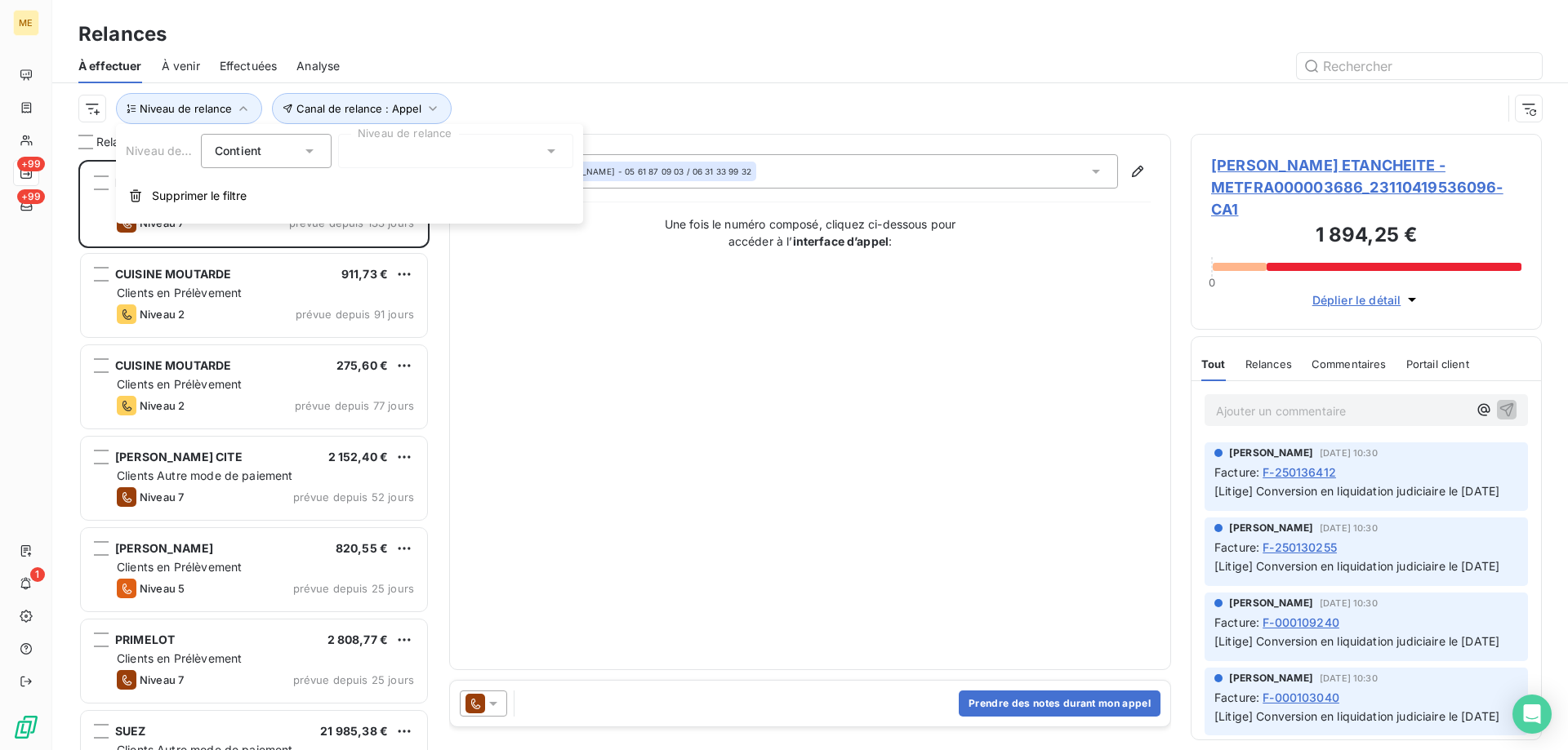
click at [365, 154] on div at bounding box center [455, 151] width 235 height 34
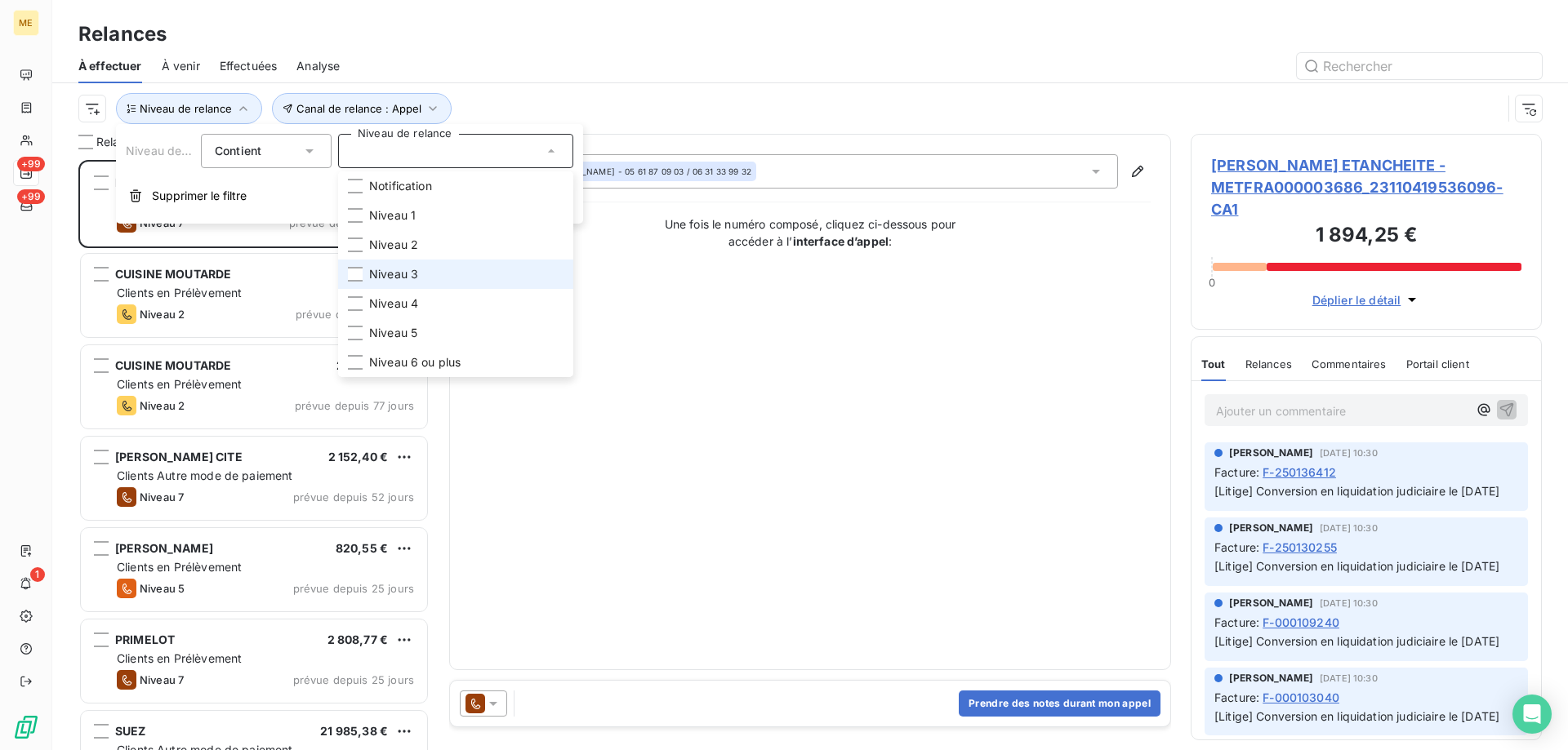
drag, startPoint x: 459, startPoint y: 285, endPoint x: 463, endPoint y: 308, distance: 23.3
click at [463, 284] on li "Niveau 3" at bounding box center [455, 274] width 235 height 29
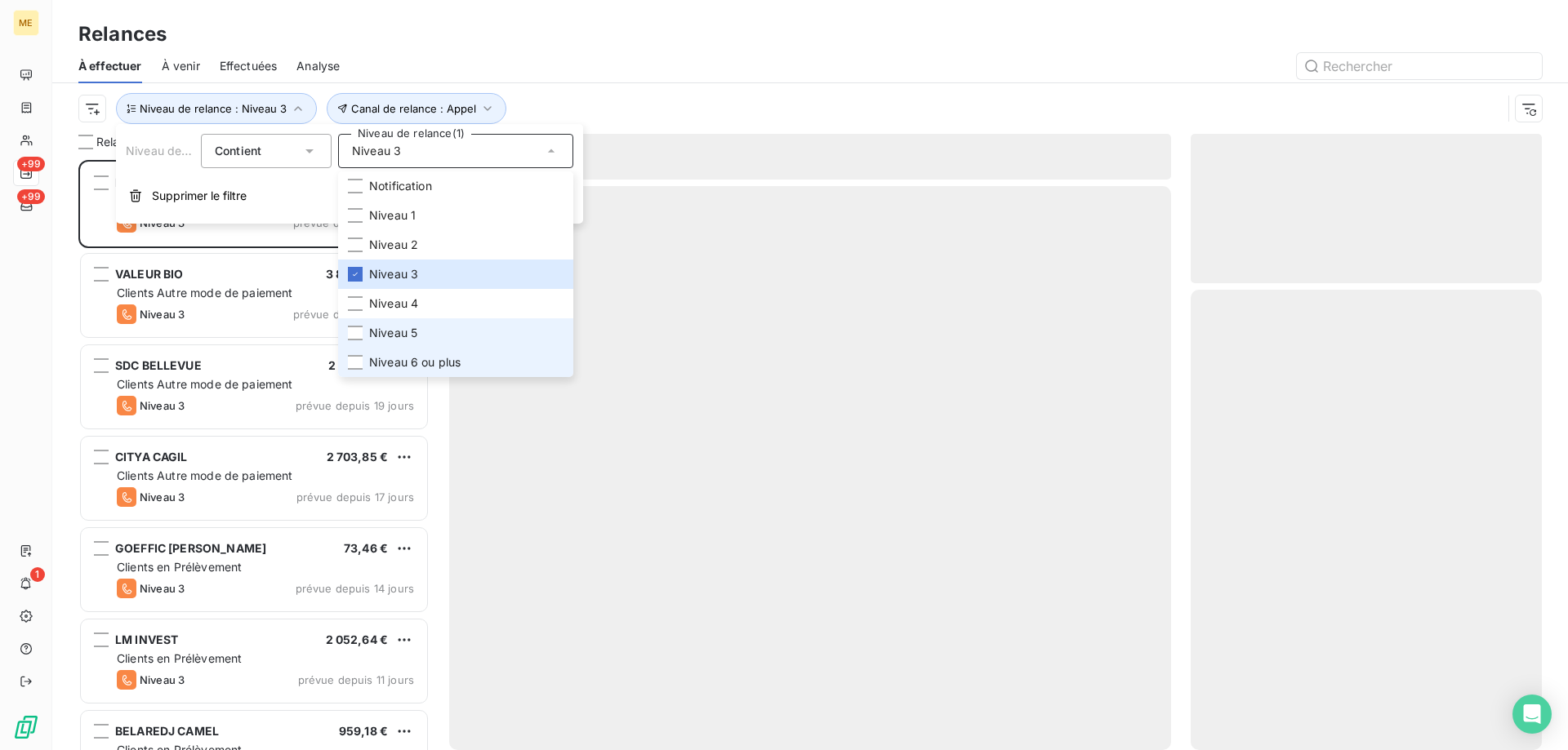
drag, startPoint x: 449, startPoint y: 337, endPoint x: 448, endPoint y: 370, distance: 33.0
click at [448, 338] on li "Niveau 5" at bounding box center [455, 333] width 235 height 29
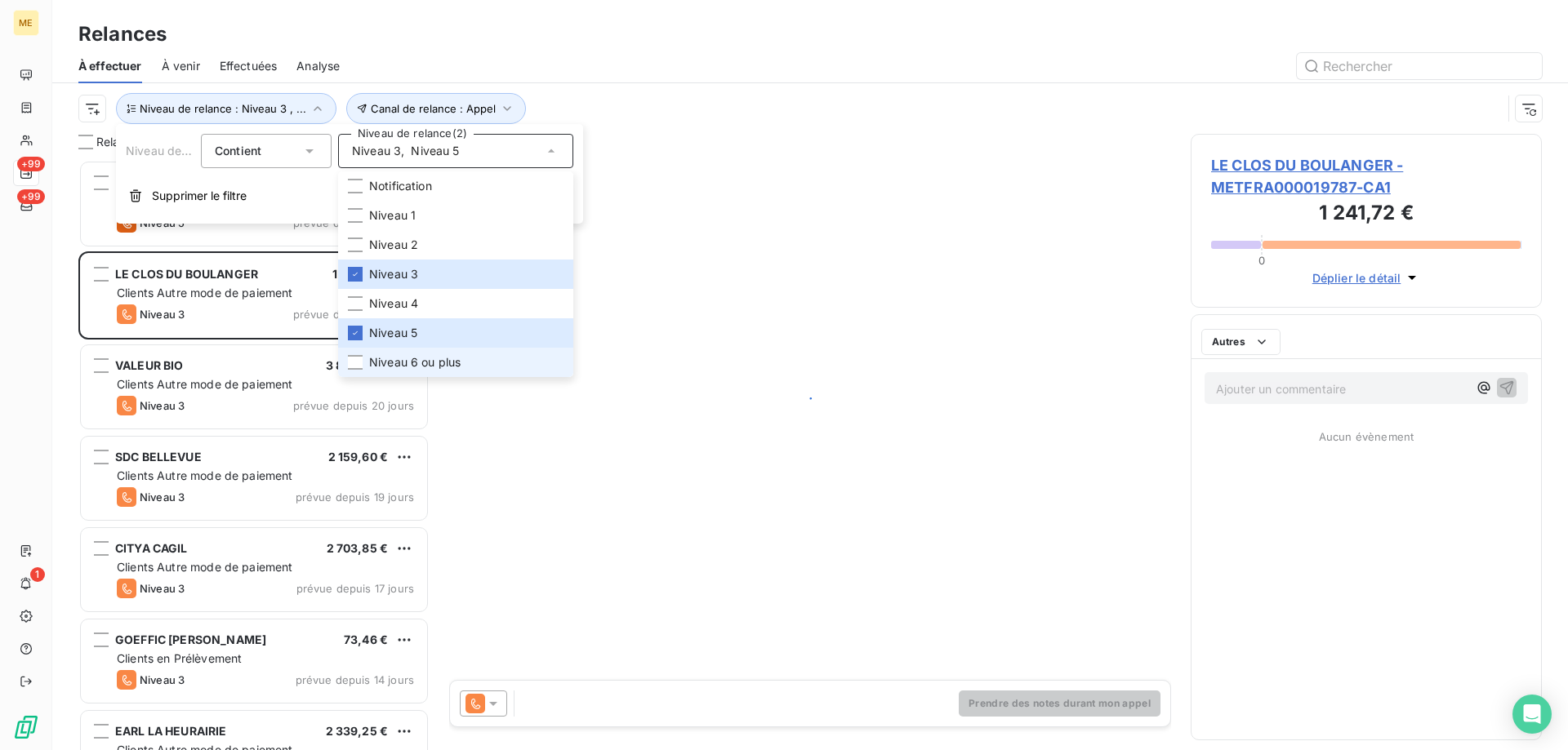
click at [448, 369] on span "Niveau 6 ou plus" at bounding box center [415, 362] width 91 height 16
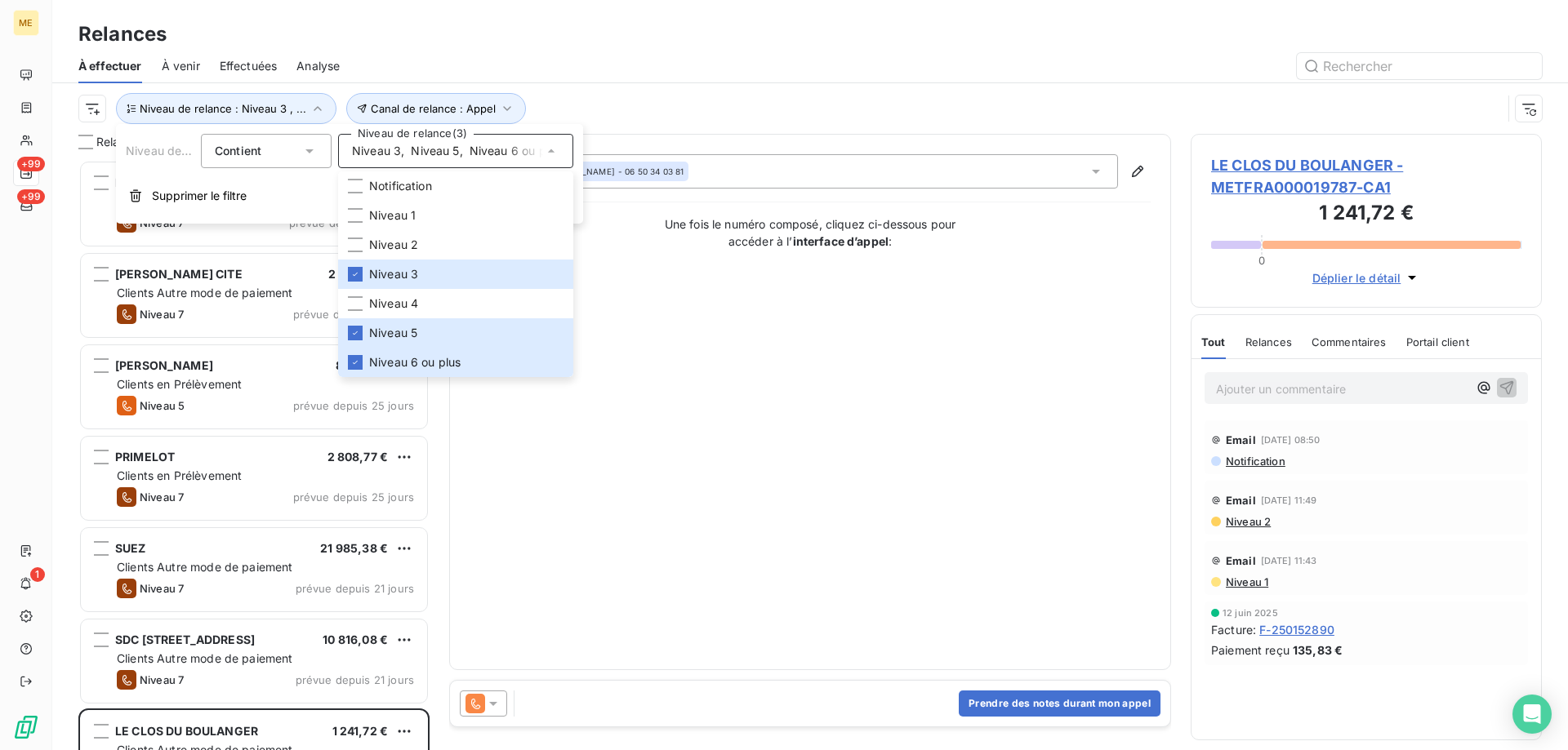
scroll to position [578, 339]
click at [88, 107] on html "ME +99 +99 1 Relances À effectuer À venir Effectuées Analyse Canal de relance :…" at bounding box center [784, 457] width 1568 height 914
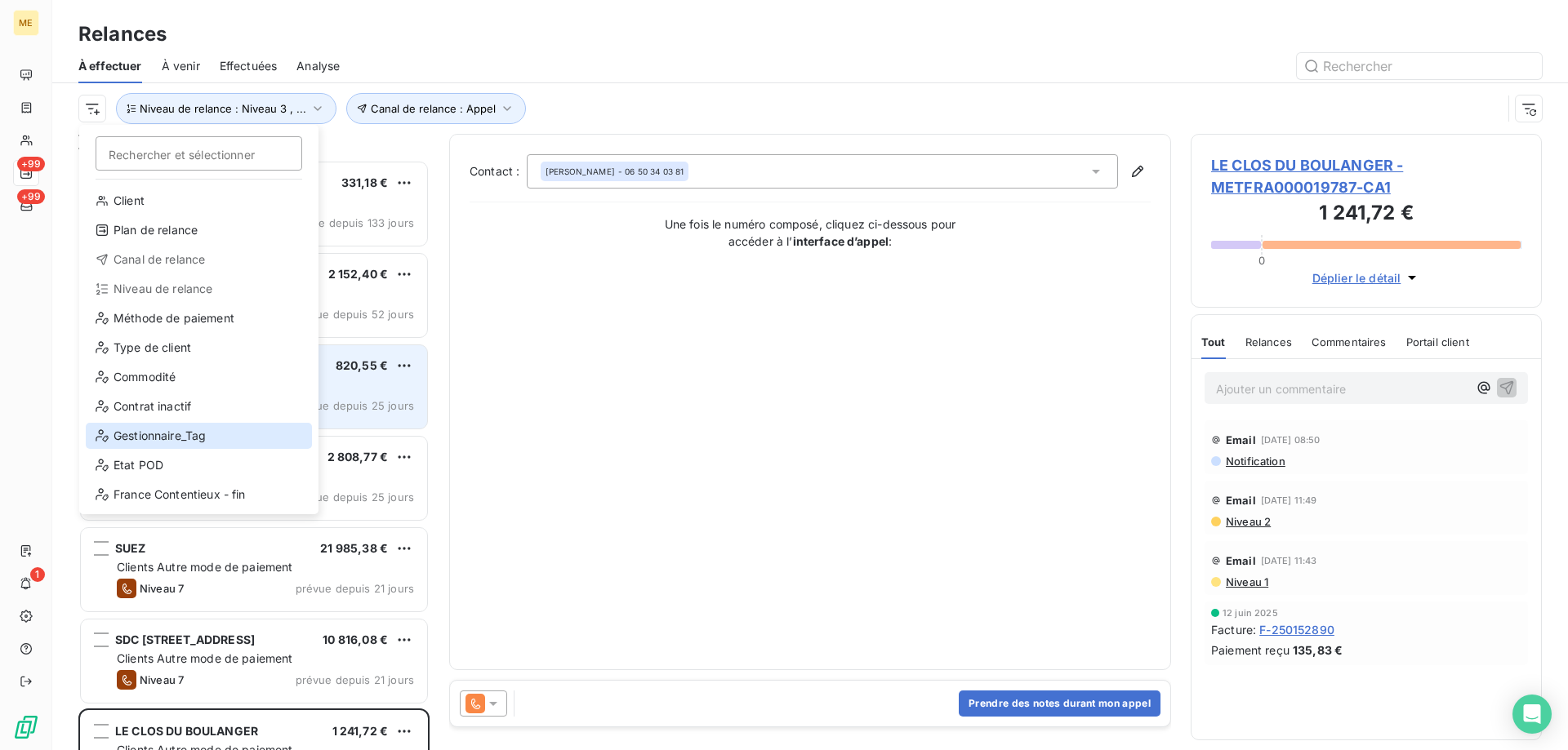
drag, startPoint x: 176, startPoint y: 434, endPoint x: 200, endPoint y: 416, distance: 30.0
click at [177, 434] on div "Gestionnaire_Tag" at bounding box center [198, 436] width 226 height 26
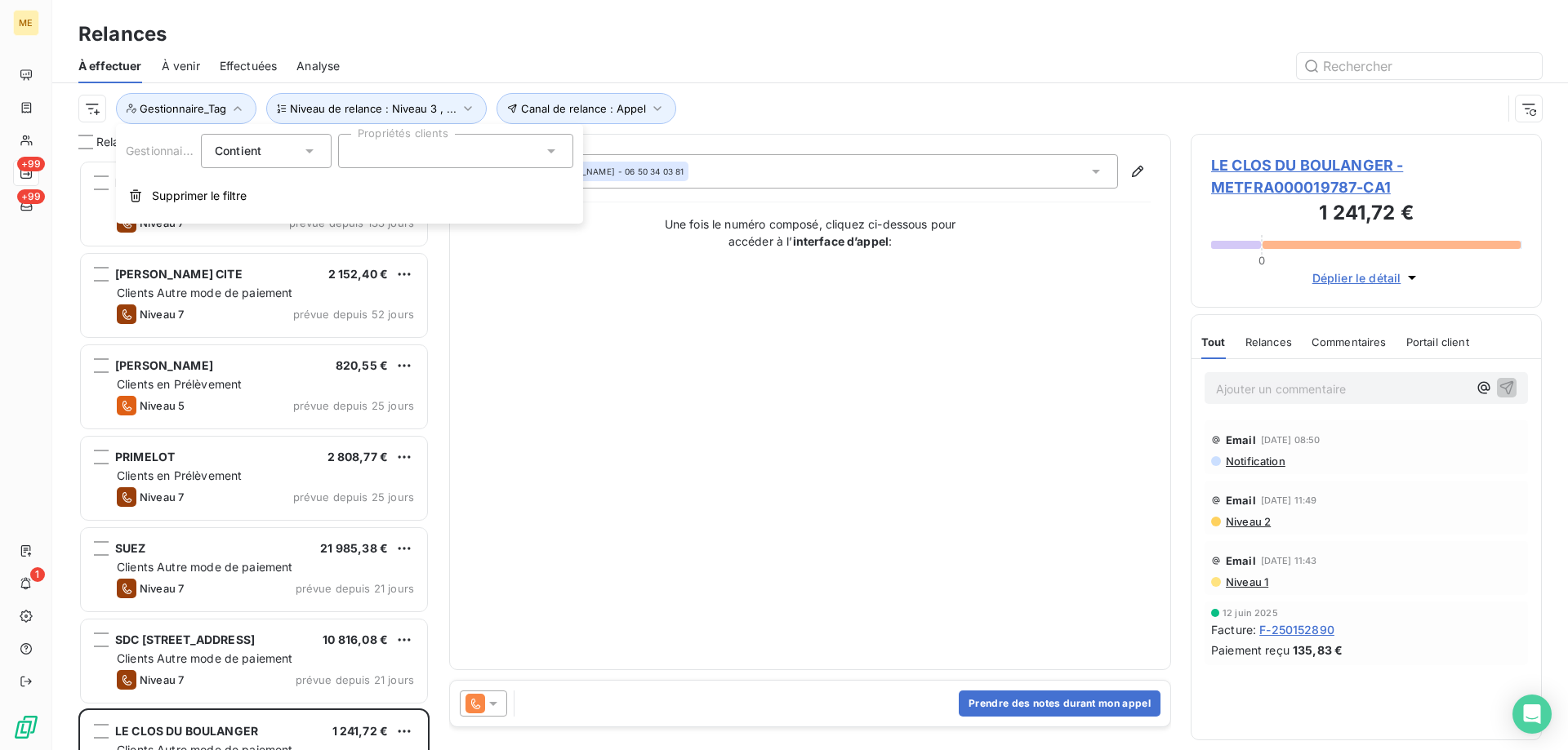
drag, startPoint x: 451, startPoint y: 146, endPoint x: 461, endPoint y: 170, distance: 26.0
click at [451, 147] on div at bounding box center [455, 151] width 235 height 34
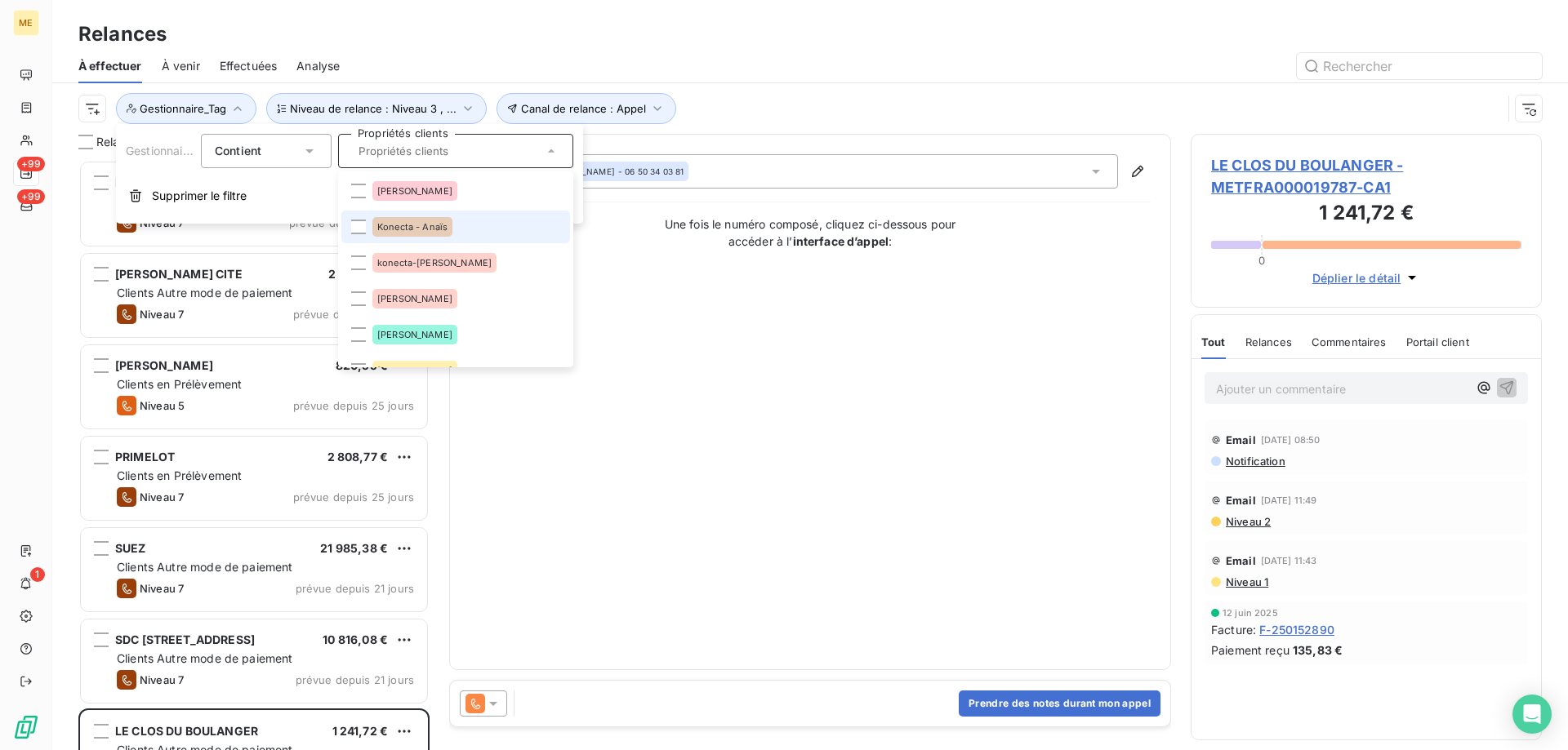
click at [453, 228] on li "Konecta - Anaïs" at bounding box center [455, 227] width 228 height 33
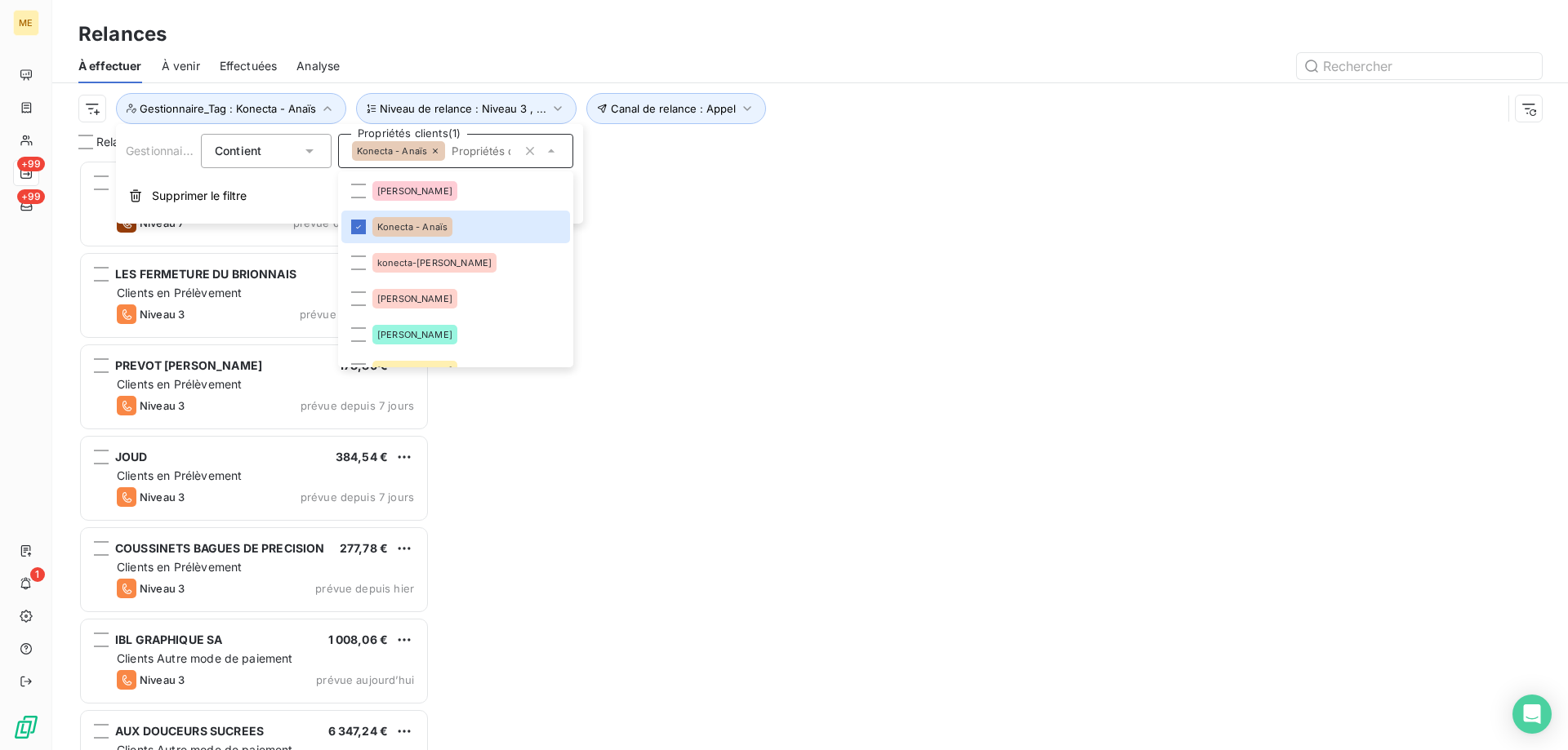
scroll to position [578, 339]
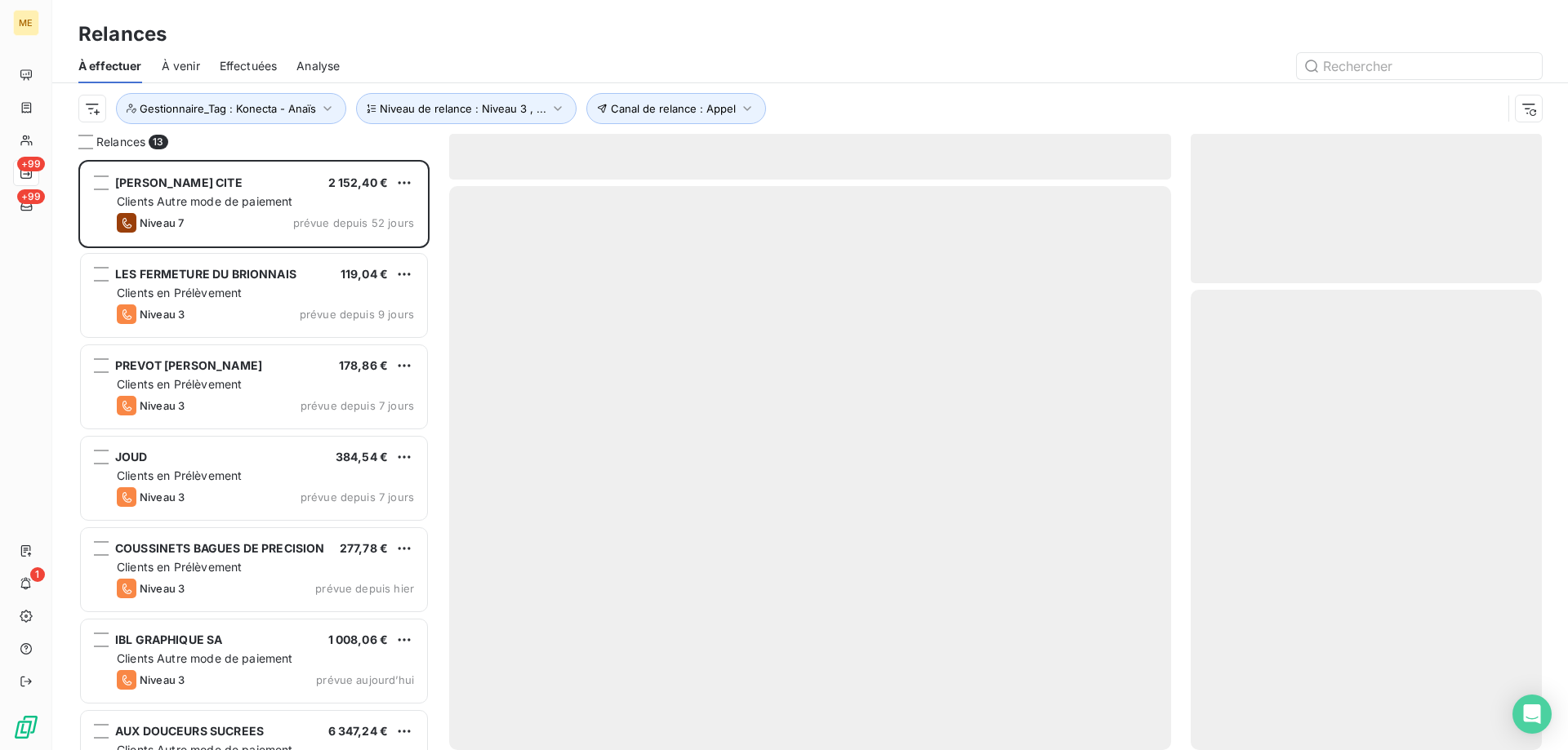
click at [928, 90] on div "Canal de relance : Appel Niveau de relance : Niveau 3 , ... Gestionnaire_Tag : …" at bounding box center [809, 109] width 1463 height 51
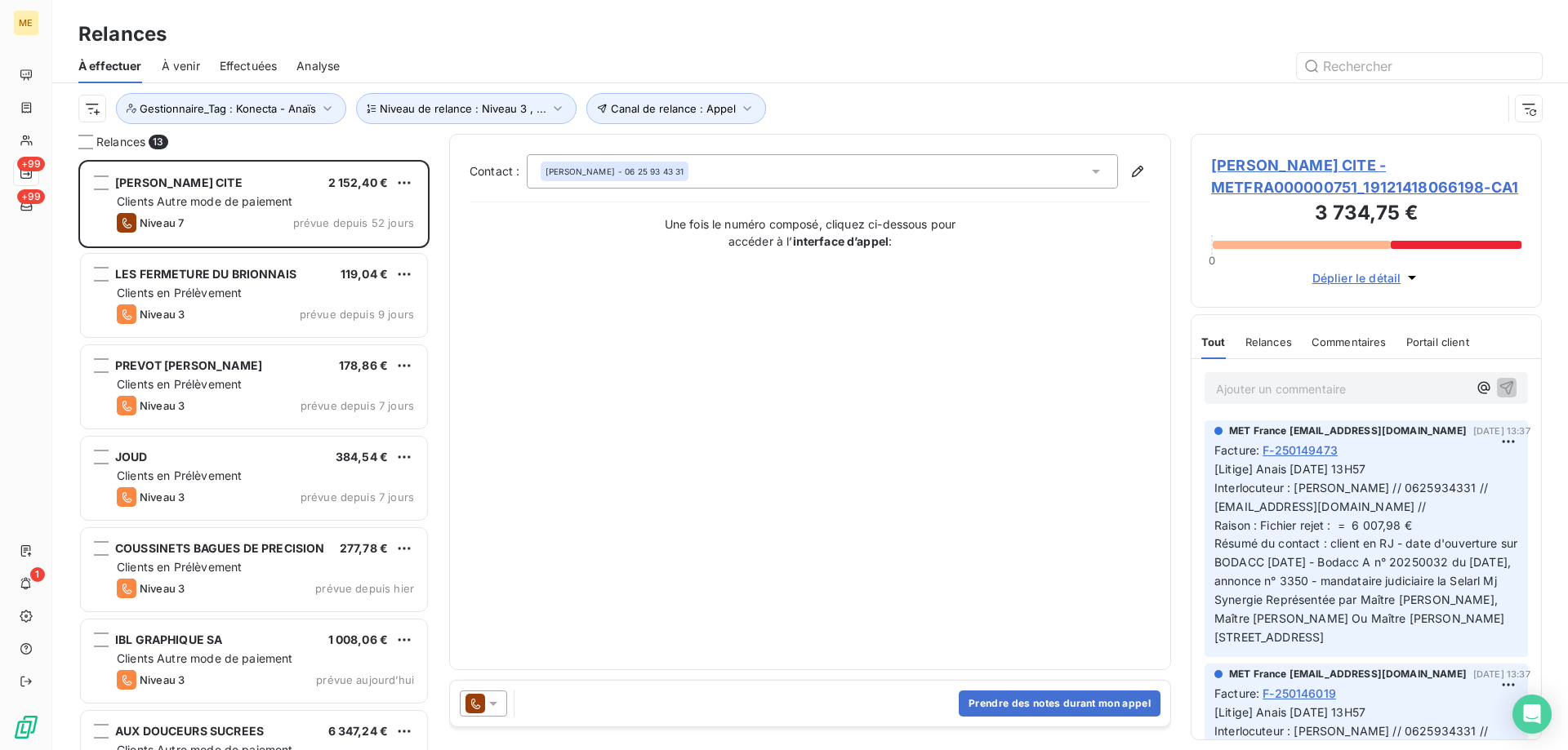
click at [1290, 170] on span "[PERSON_NAME] CITE - METFRA000000751_19121418066198-CA1" at bounding box center [1366, 176] width 310 height 44
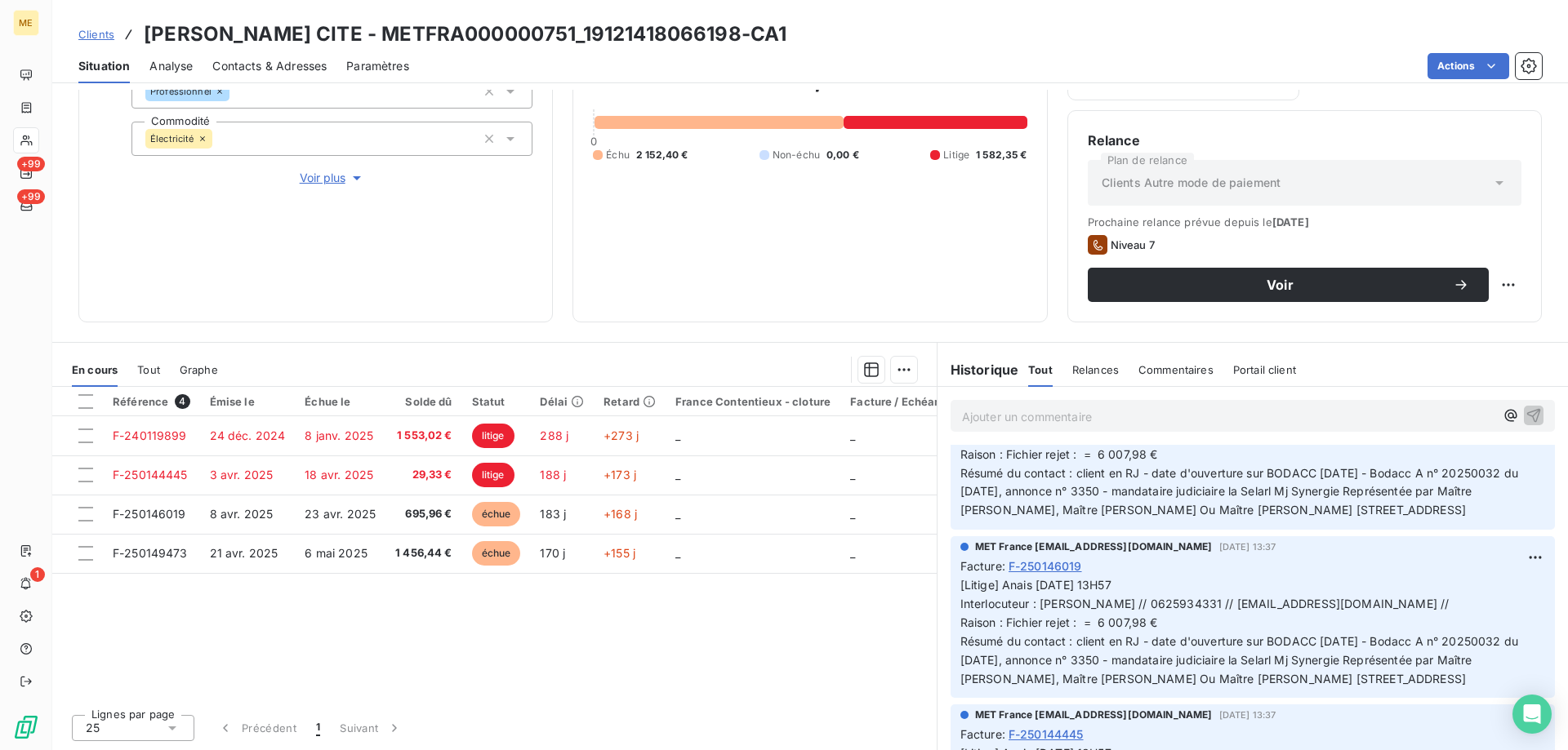
scroll to position [82, 0]
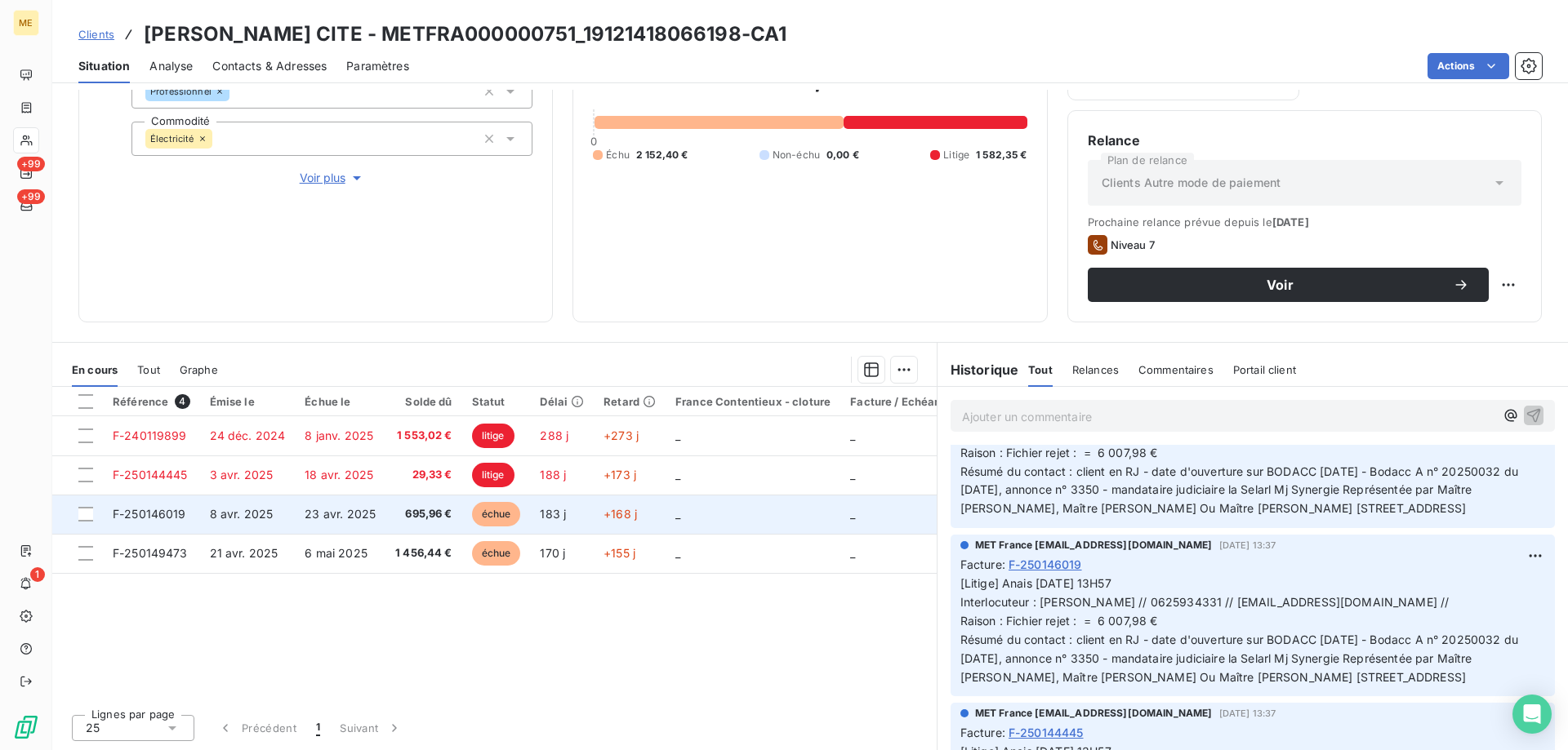
click at [803, 527] on td "_" at bounding box center [753, 514] width 175 height 39
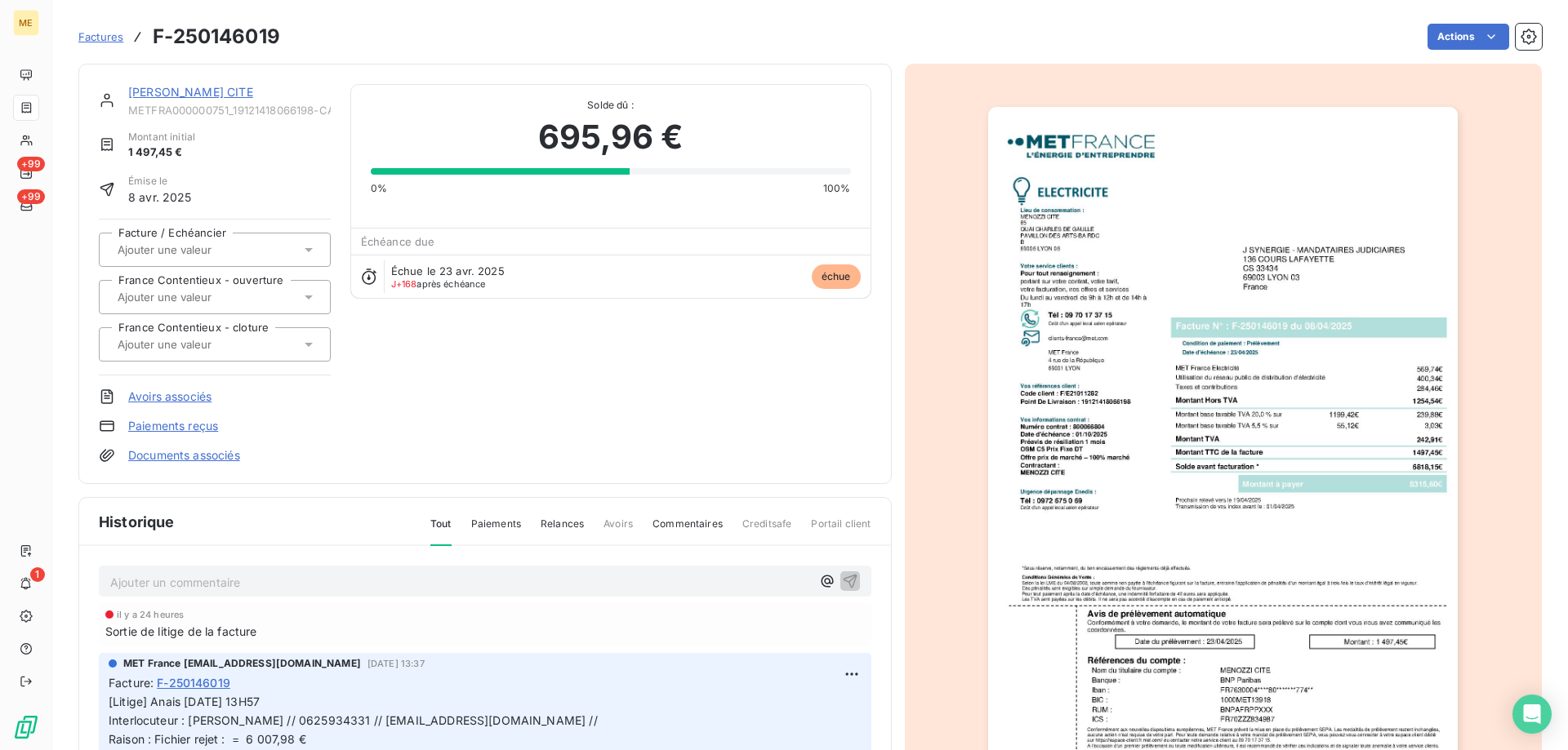
click at [191, 91] on link "[PERSON_NAME] CITE" at bounding box center [191, 92] width 125 height 14
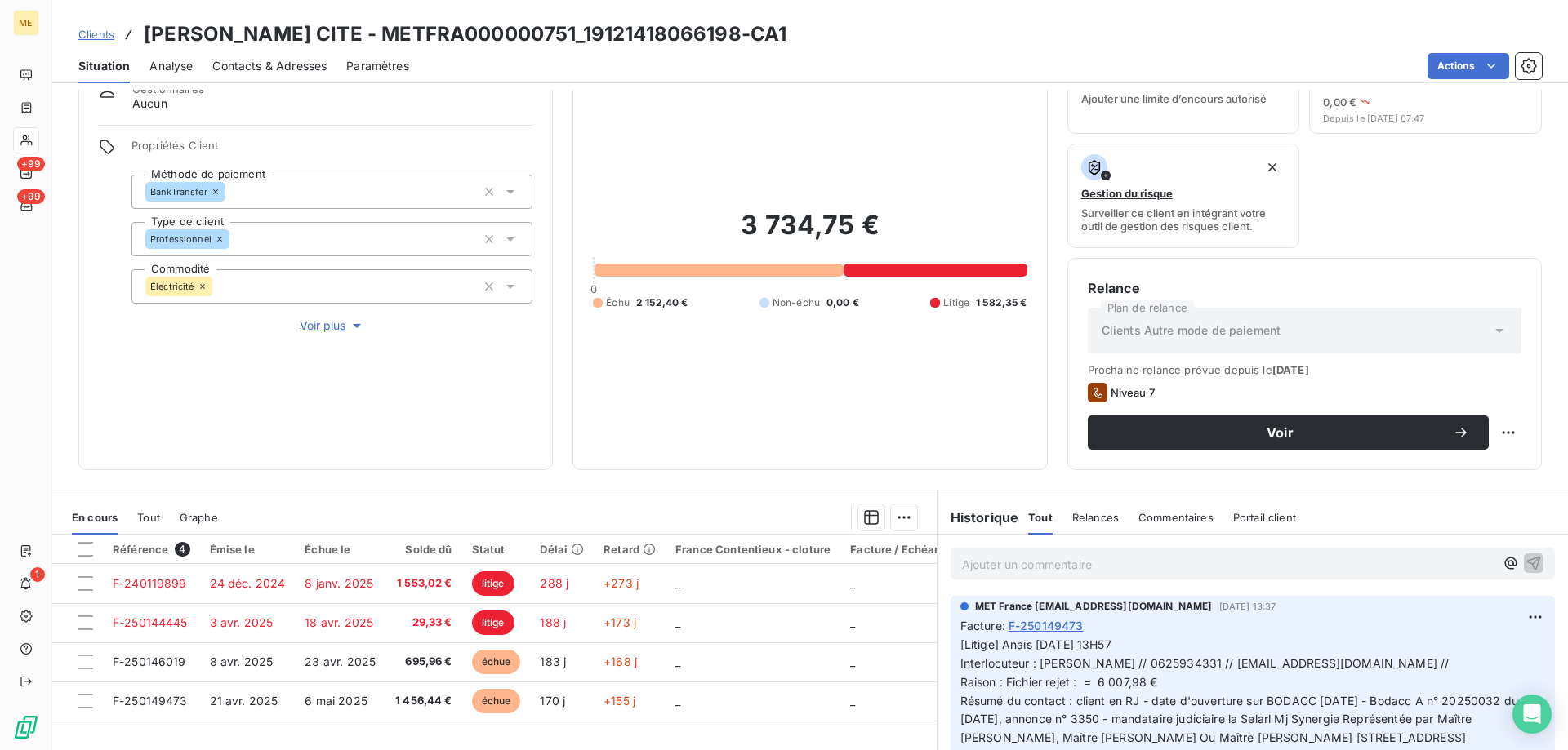
scroll to position [218, 0]
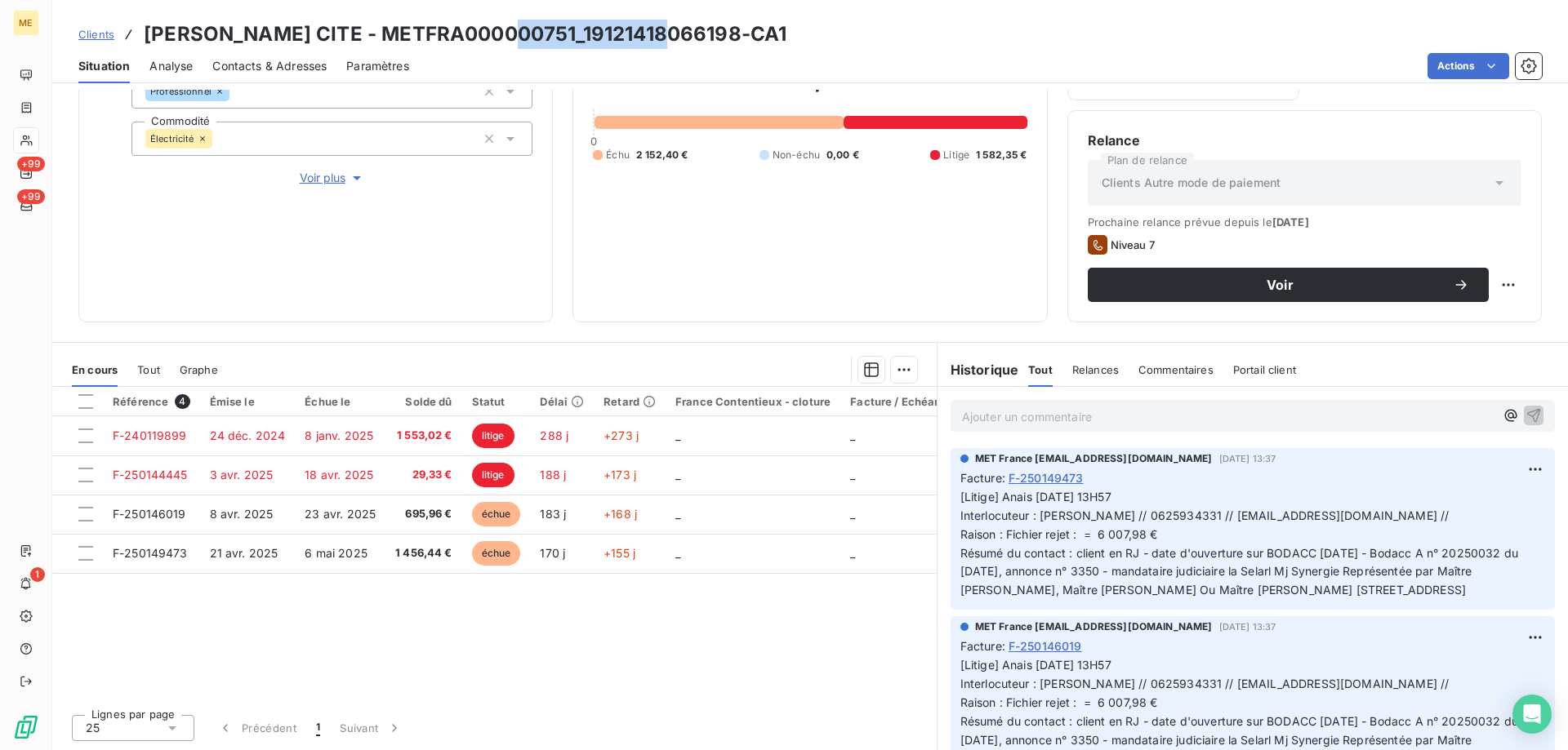
drag, startPoint x: 661, startPoint y: 37, endPoint x: 509, endPoint y: 44, distance: 152.2
click at [509, 44] on h3 "[PERSON_NAME] CITE - METFRA000000751_19121418066198-CA1" at bounding box center [465, 34] width 642 height 29
copy h3 "19121418066198"
drag, startPoint x: 1049, startPoint y: 610, endPoint x: 997, endPoint y: 503, distance: 119.0
click at [997, 503] on p "[Litige] Anais [DATE] 13H57 Interlocuteur : [PERSON_NAME] // 0625934331 // [EMA…" at bounding box center [1253, 544] width 584 height 112
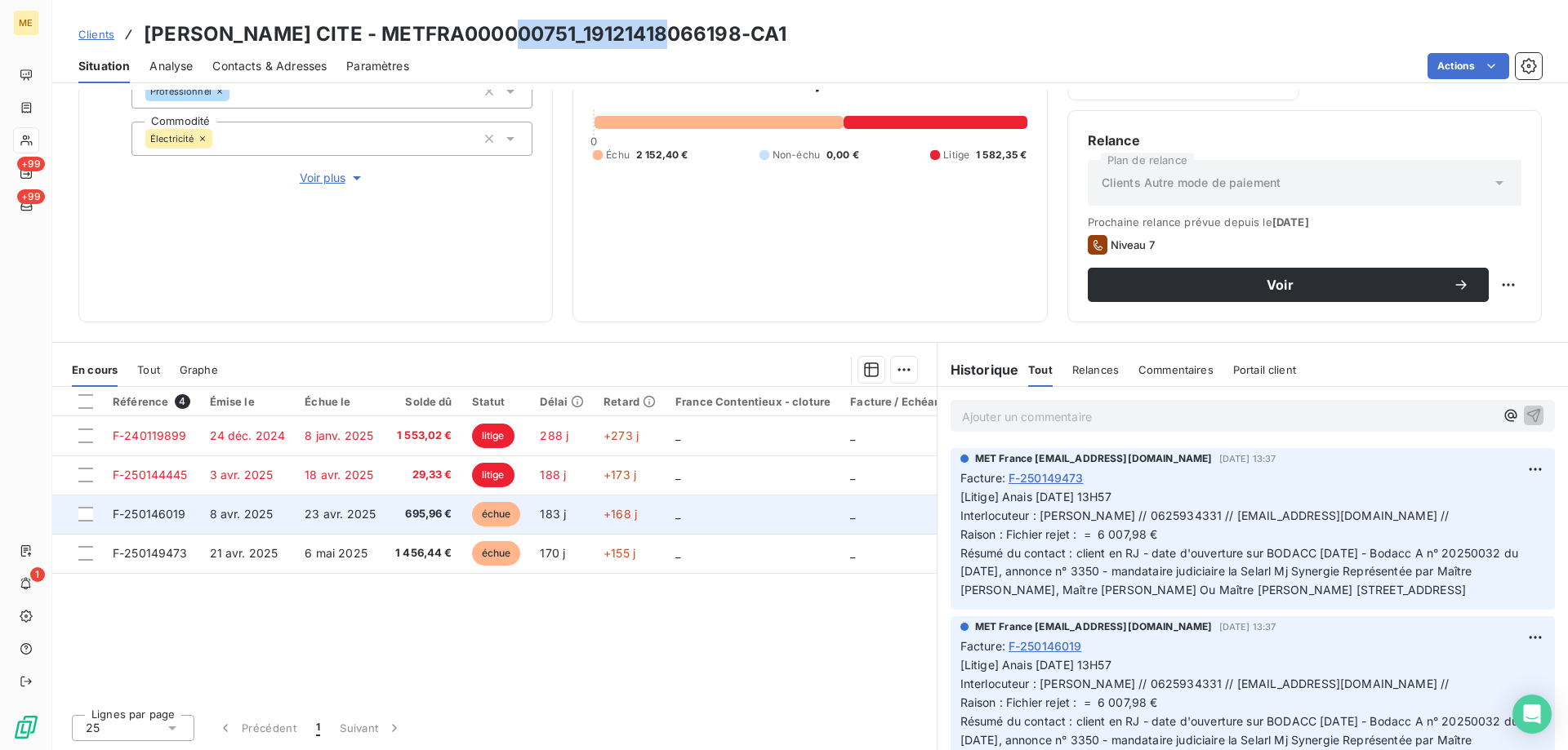
copy span "Anais 08/07/2025 - 13H57 Interlocuteur : EMILIANO MENOZZI // 0625934331 // admi…"
click at [83, 513] on div at bounding box center [85, 514] width 15 height 15
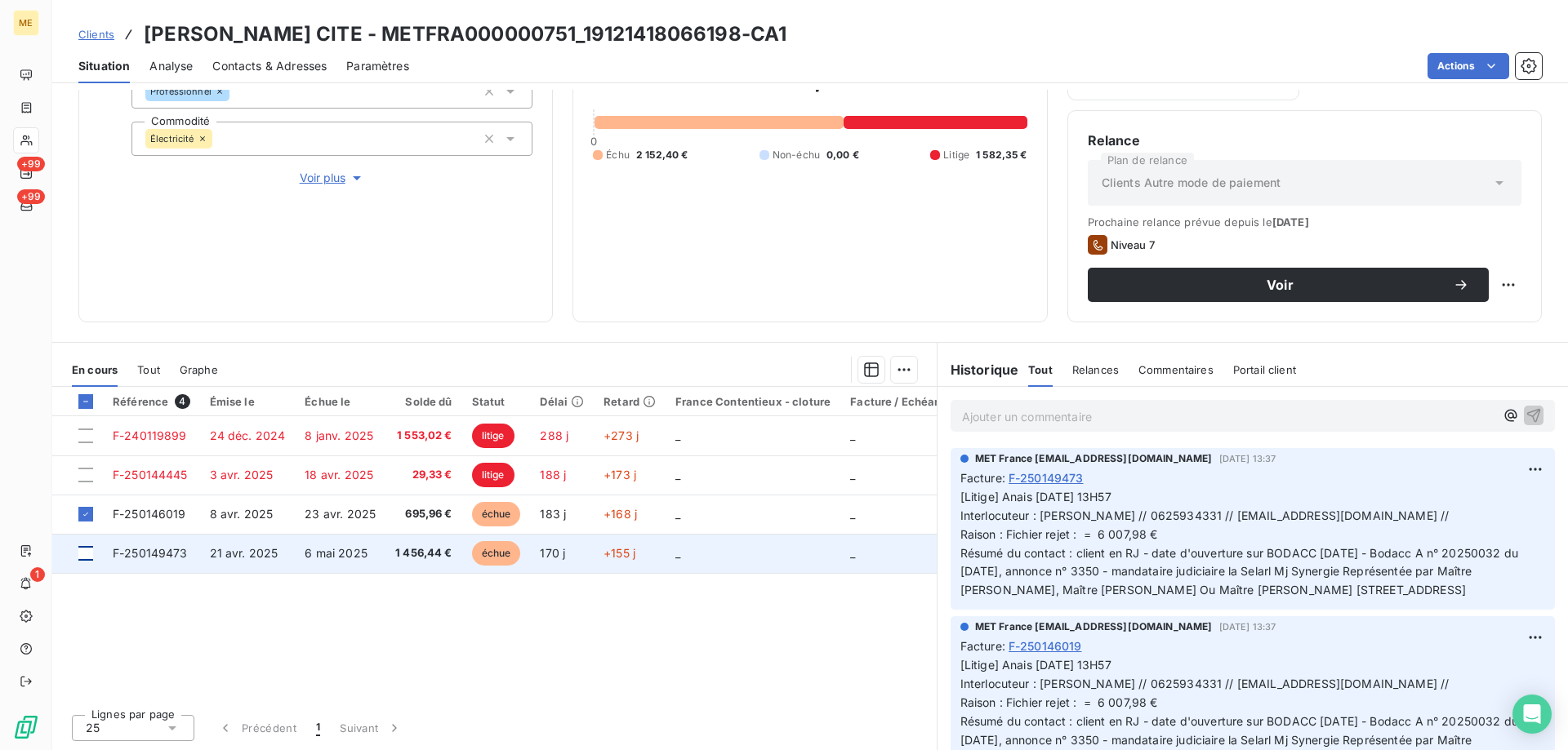
click at [83, 554] on div at bounding box center [85, 553] width 15 height 15
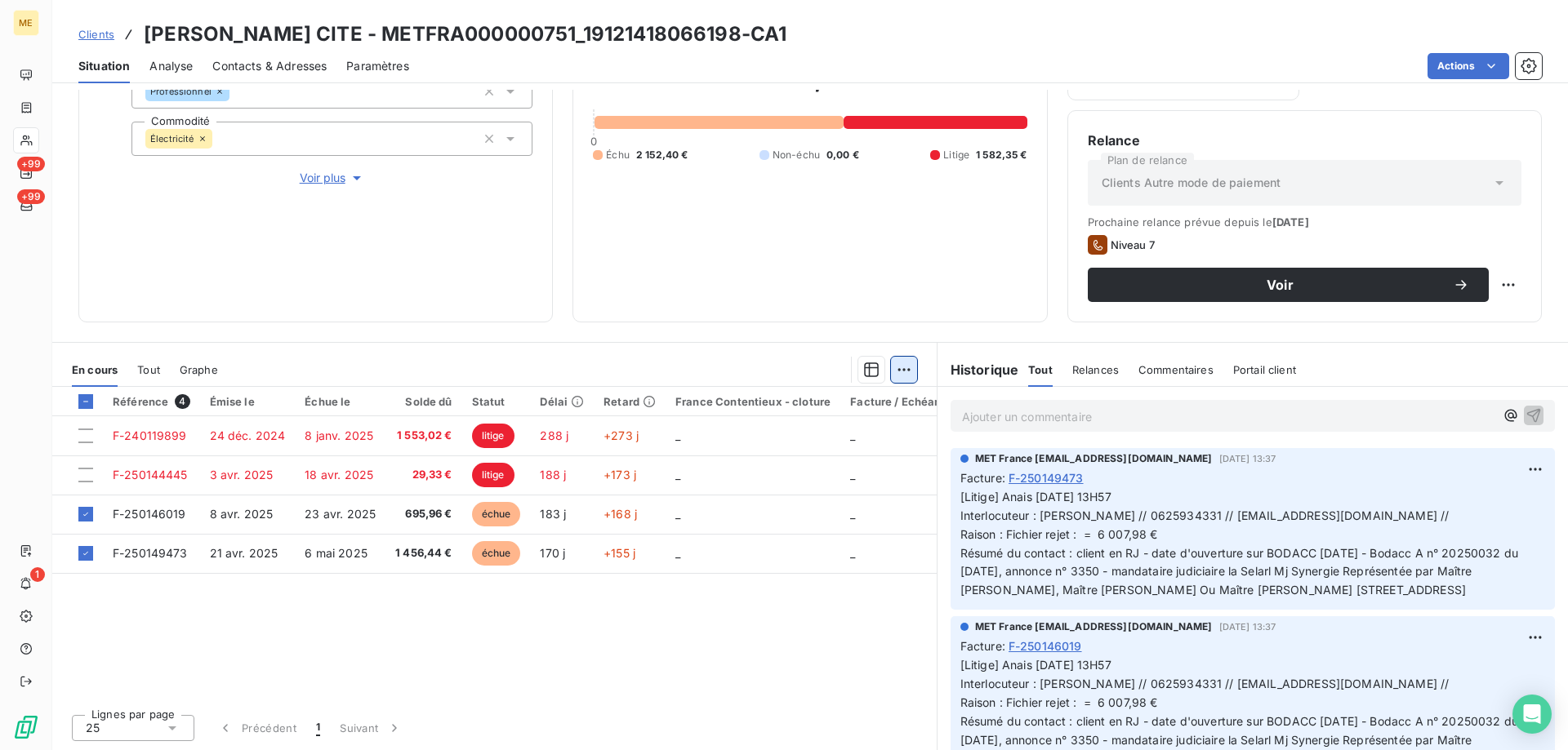
click at [903, 367] on html "ME +99 +99 1 Clients MENOZZI CITE - METFRA000000751_19121418066198-CA1 Situatio…" at bounding box center [784, 457] width 1568 height 914
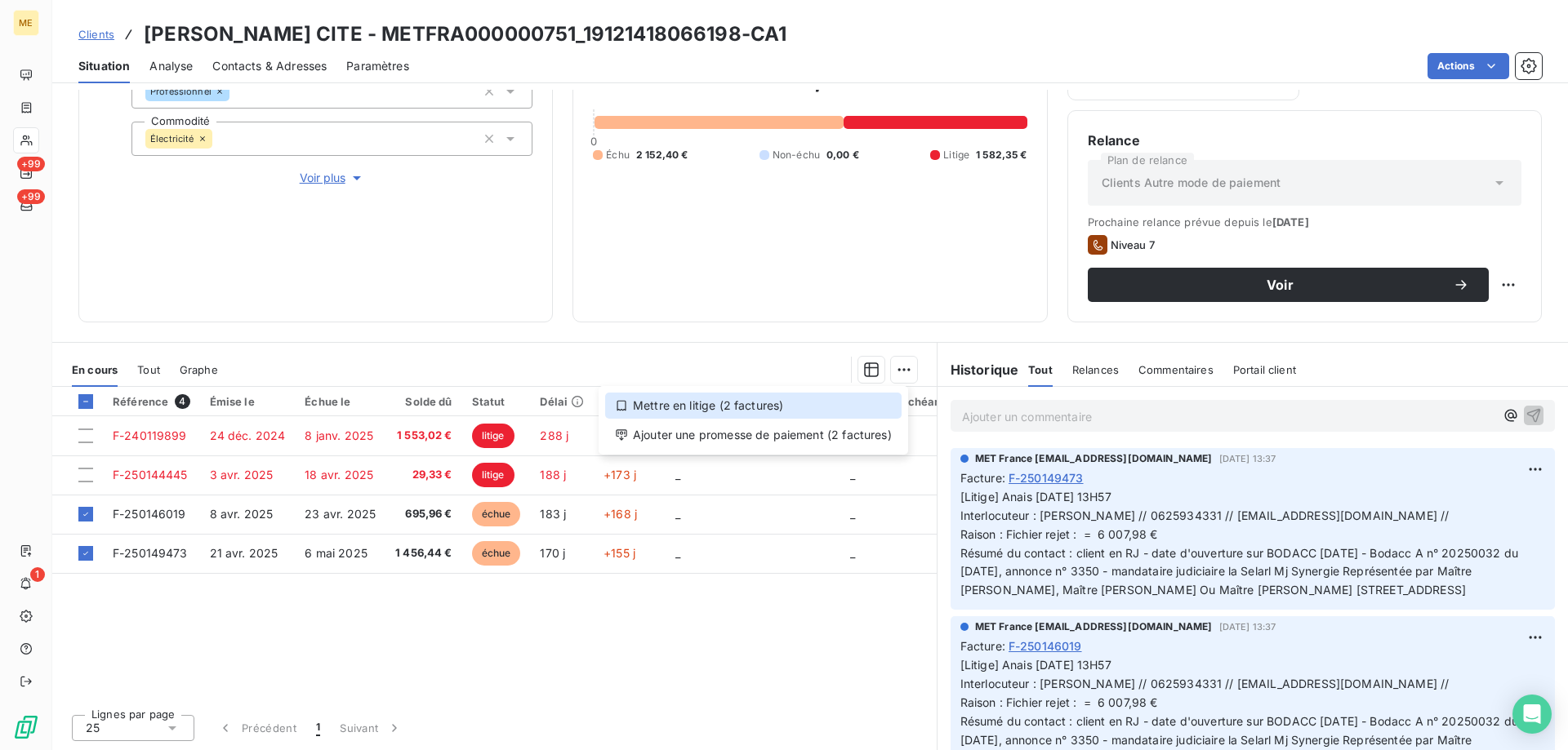
click at [750, 404] on div "Mettre en litige (2 factures)" at bounding box center [753, 406] width 297 height 26
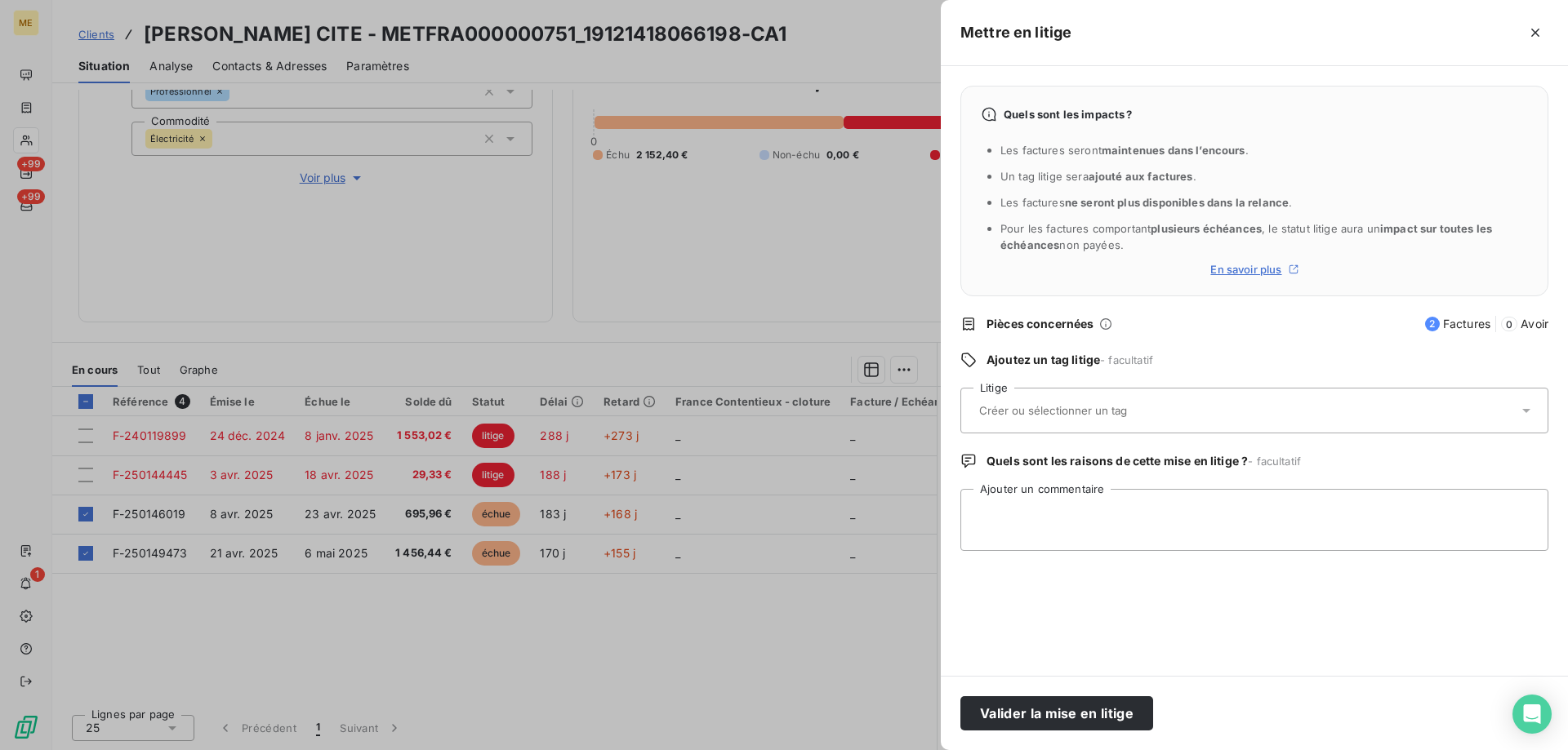
click at [1043, 394] on div at bounding box center [1246, 411] width 544 height 34
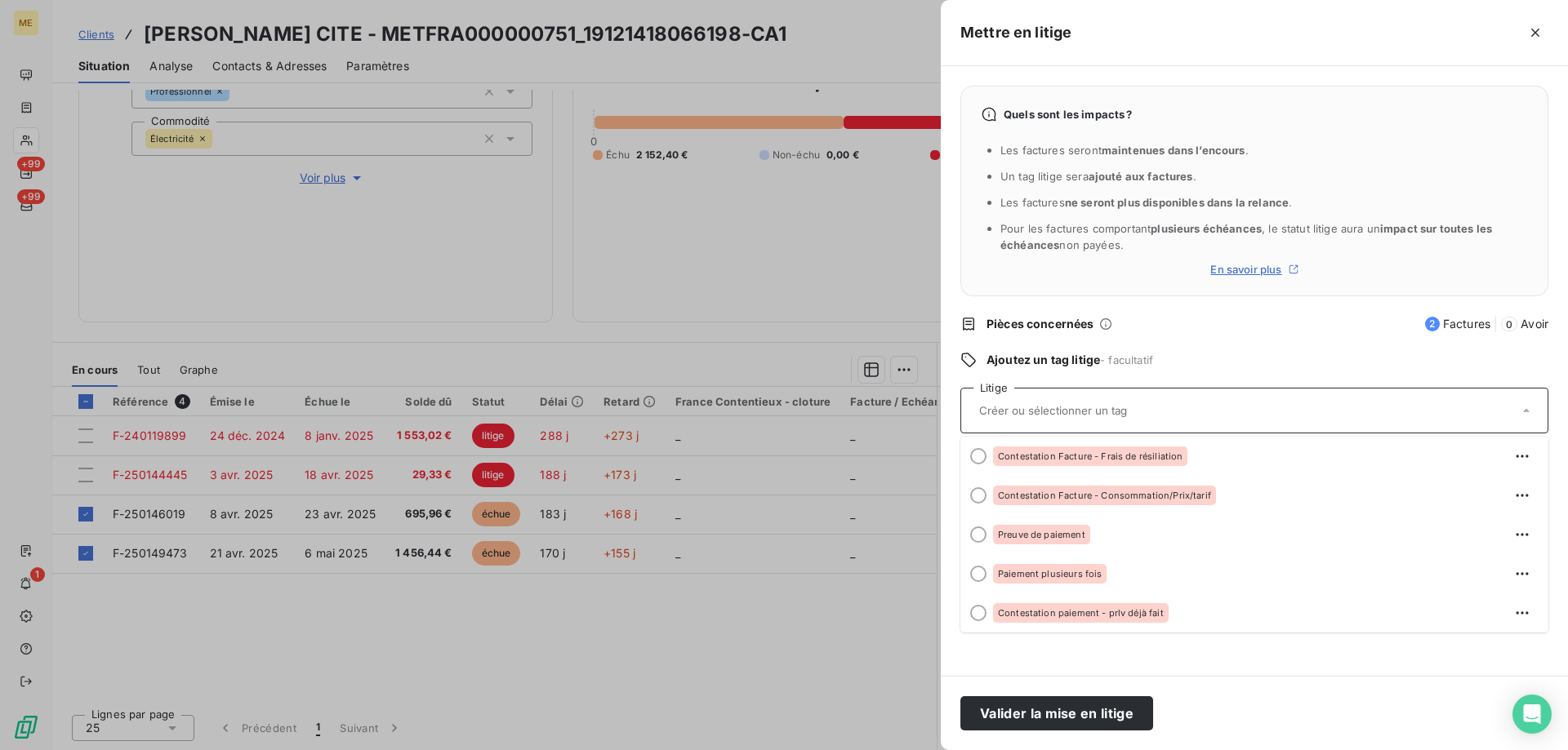
scroll to position [0, 0]
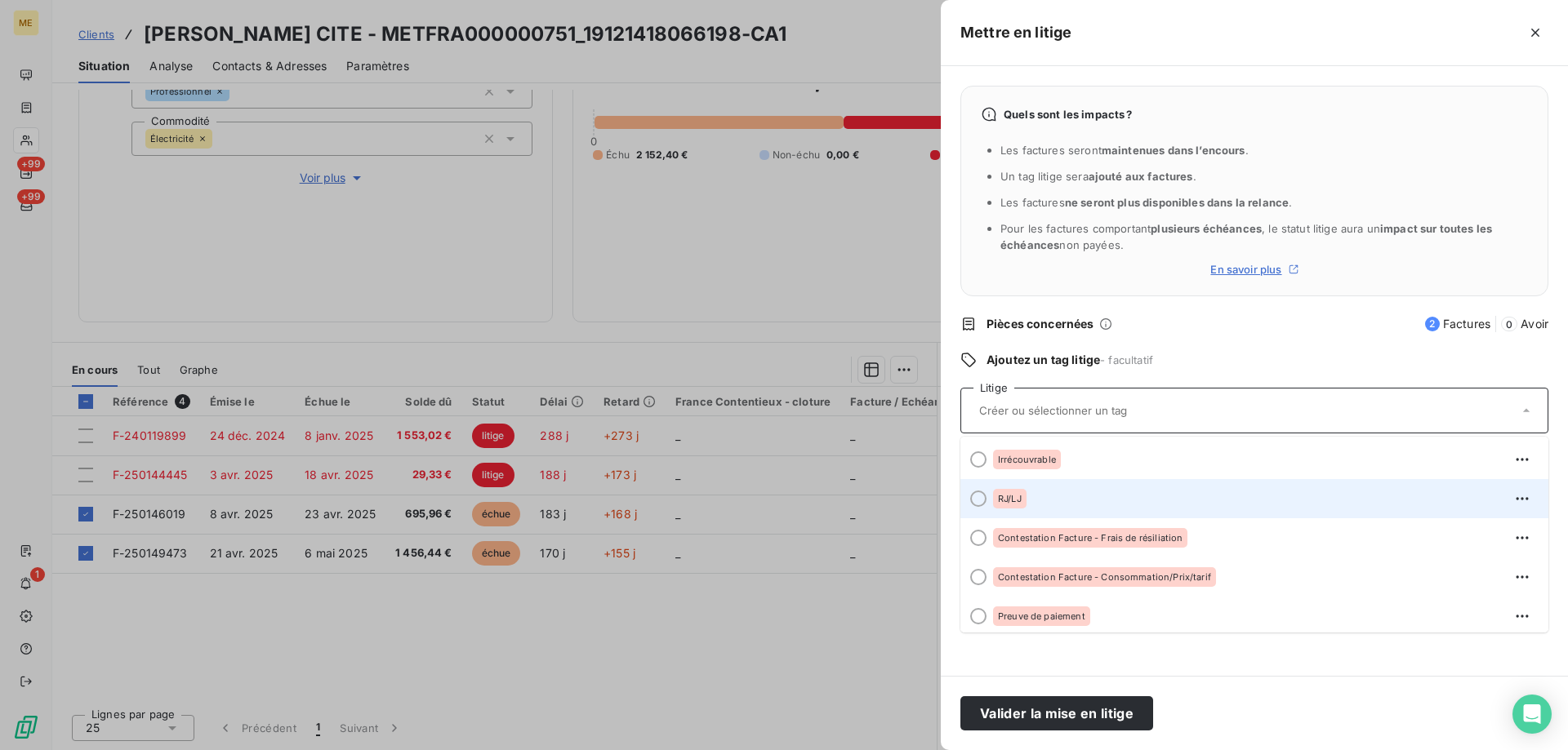
click at [1059, 501] on div "RJ/LJ" at bounding box center [1264, 499] width 542 height 26
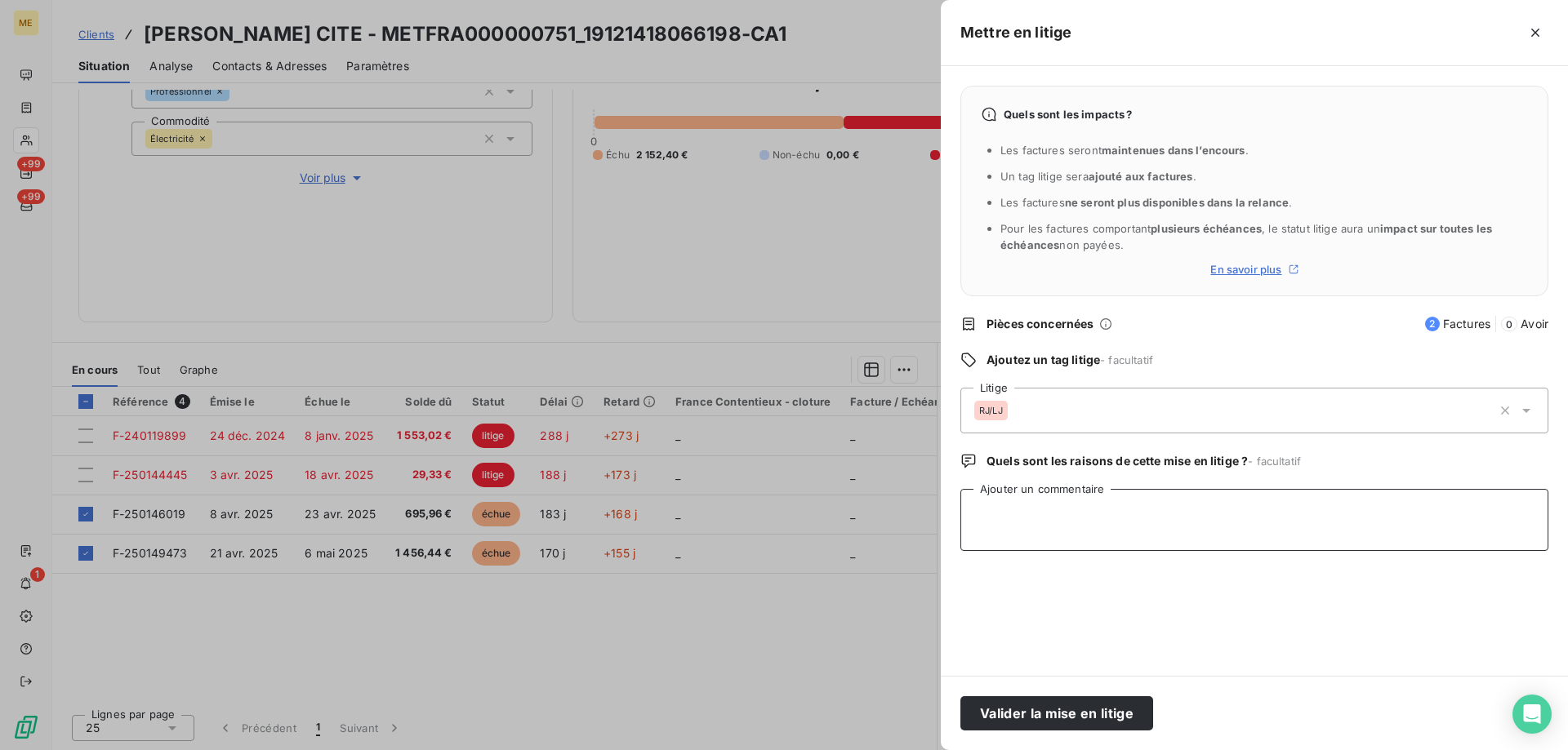
click at [1071, 537] on textarea "Ajouter un commentaire" at bounding box center [1254, 520] width 588 height 62
paste textarea "Anais 08/07/2025 - 13H57 Interlocuteur : EMILIANO MENOZZI // 0625934331 // admi…"
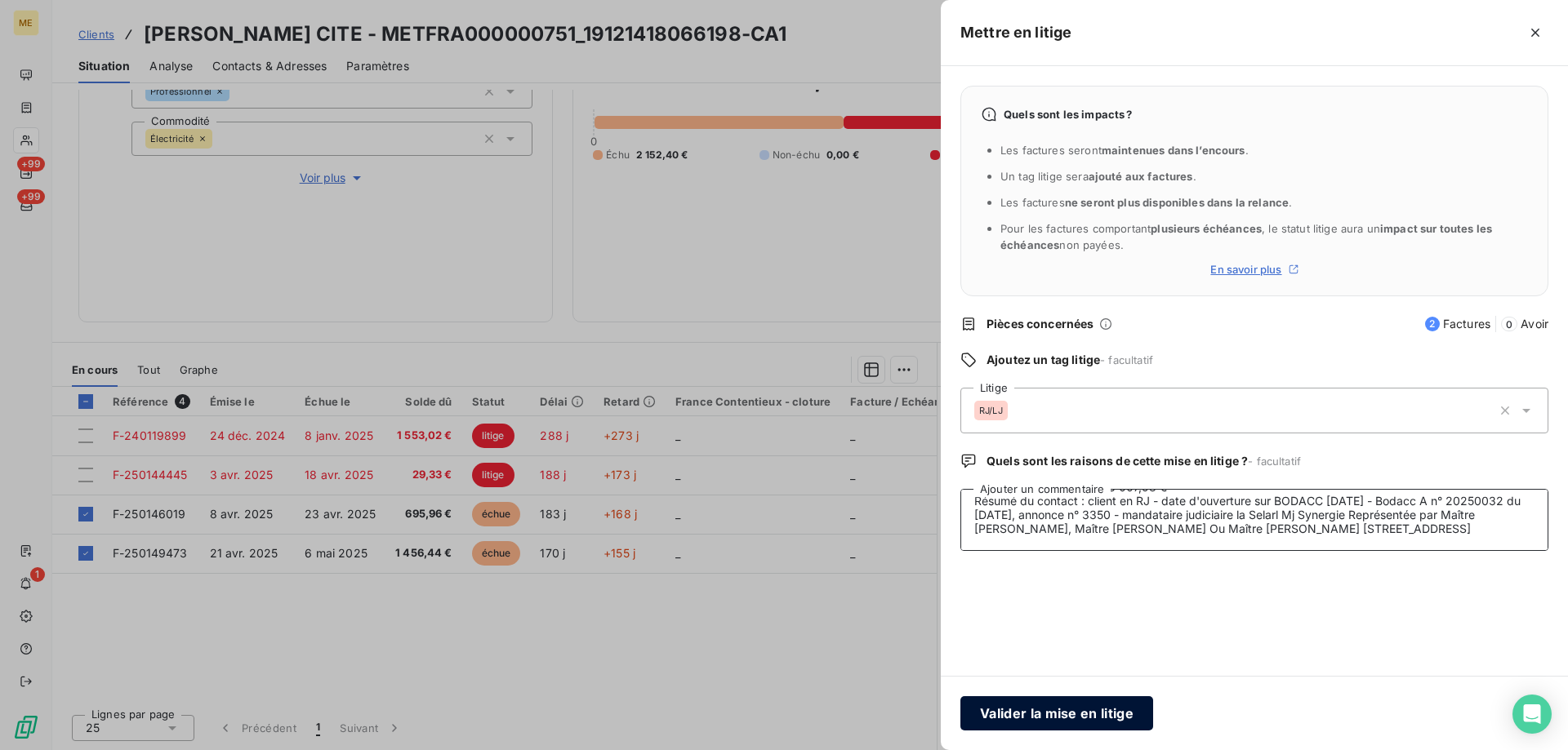
type textarea "Anais 08/07/2025 - 13H57 Interlocuteur : EMILIANO MENOZZI // 0625934331 // admi…"
click at [1040, 712] on button "Valider la mise en litige" at bounding box center [1057, 714] width 193 height 34
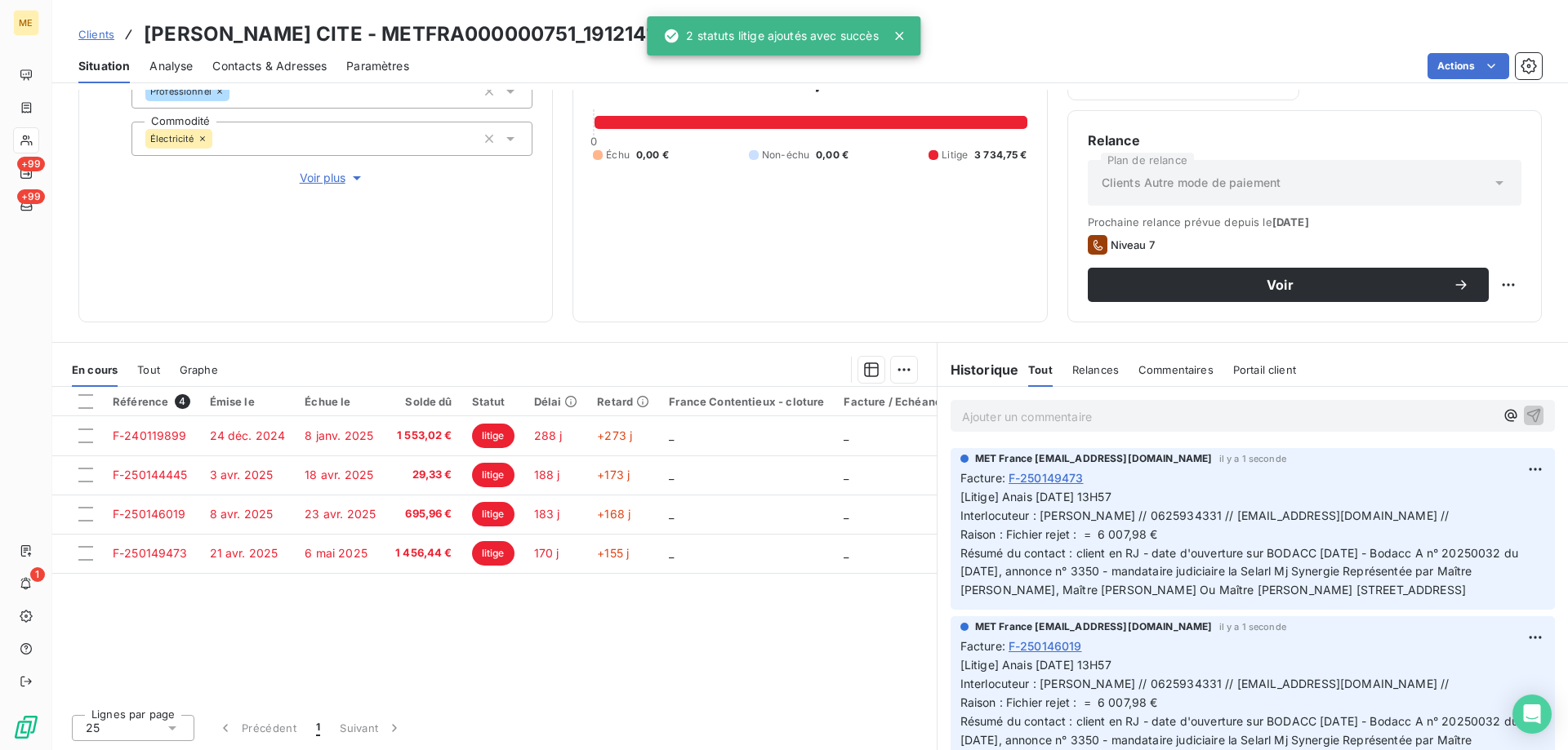
scroll to position [161, 0]
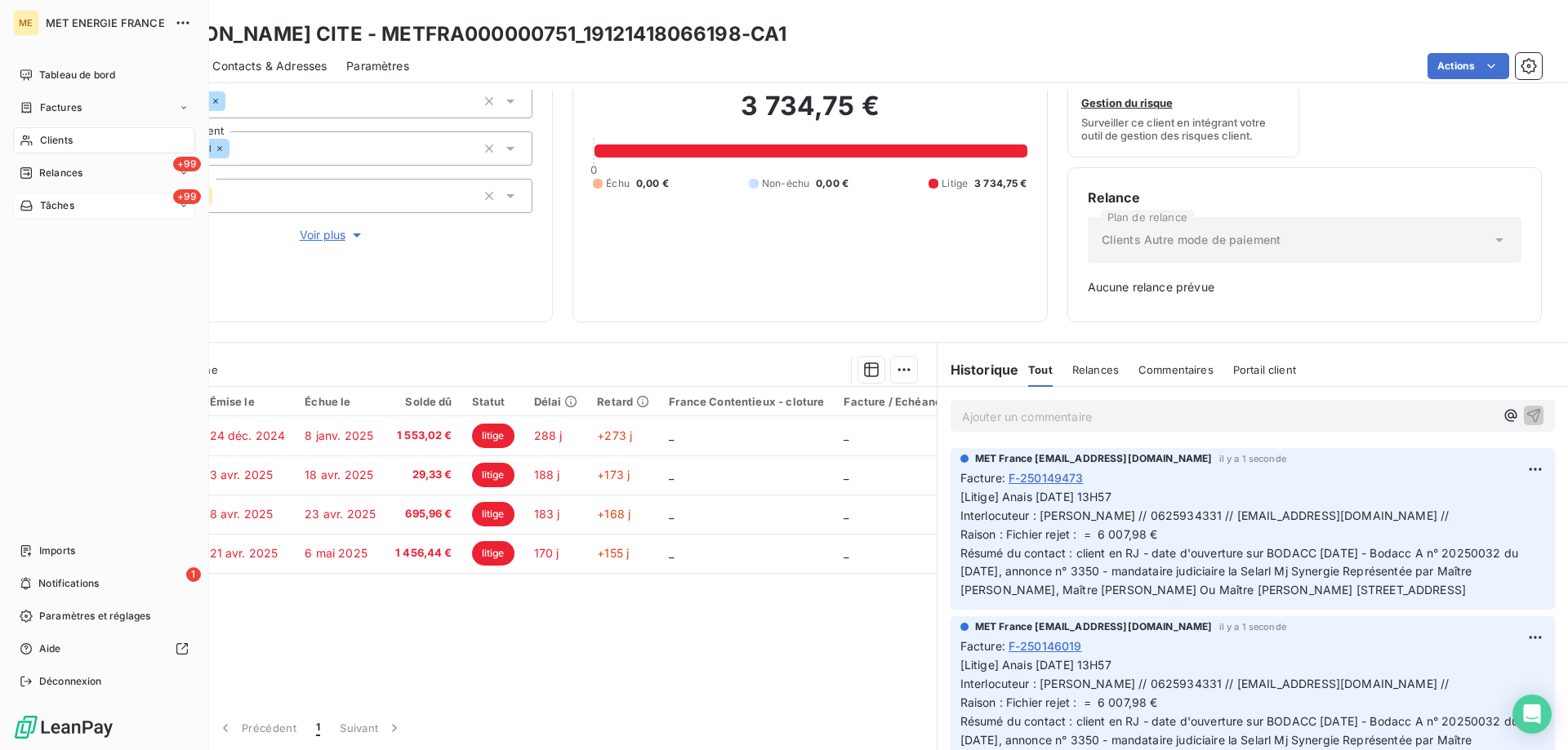
click at [76, 203] on div "+99 Tâches" at bounding box center [103, 206] width 182 height 26
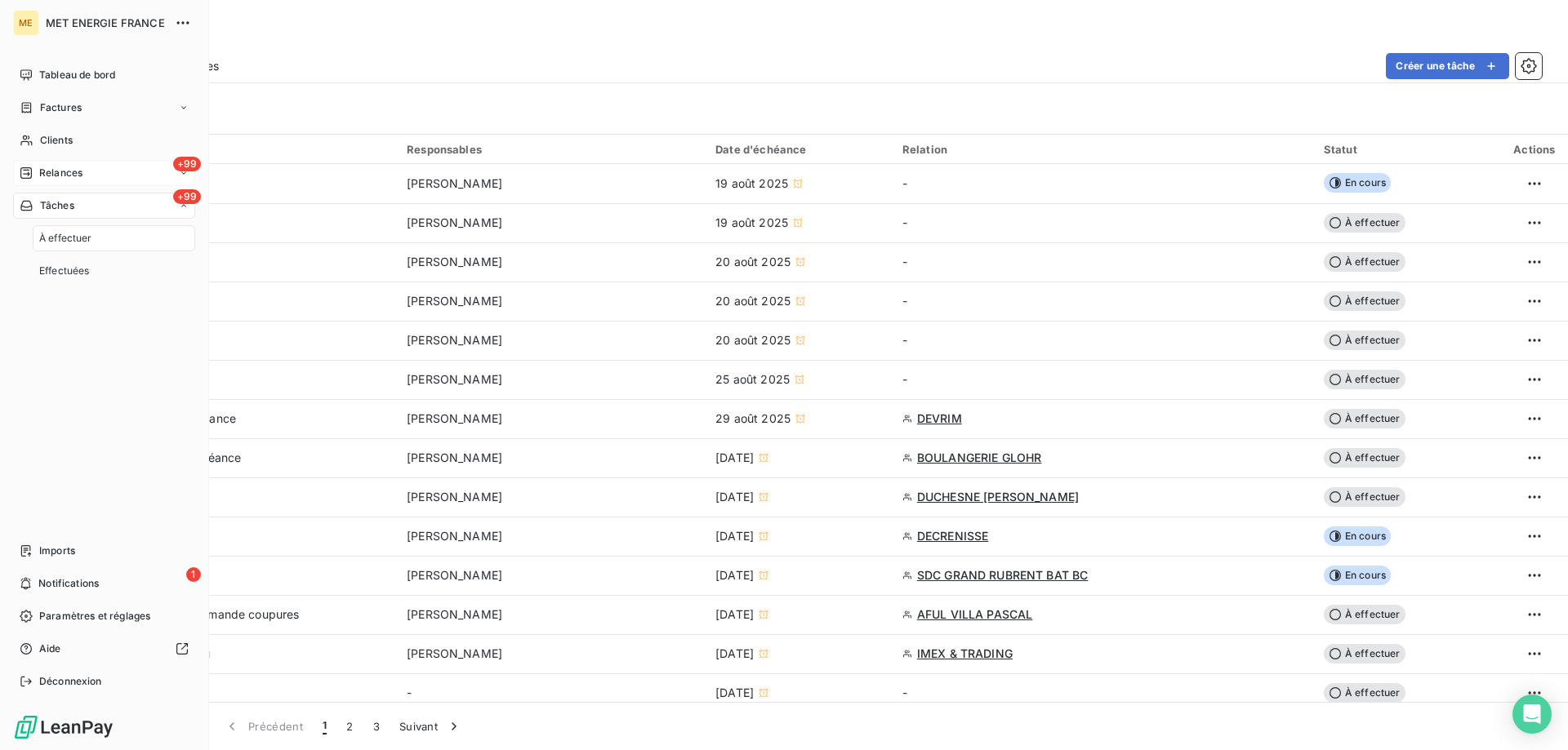
click at [87, 168] on div "+99 Relances" at bounding box center [103, 173] width 182 height 26
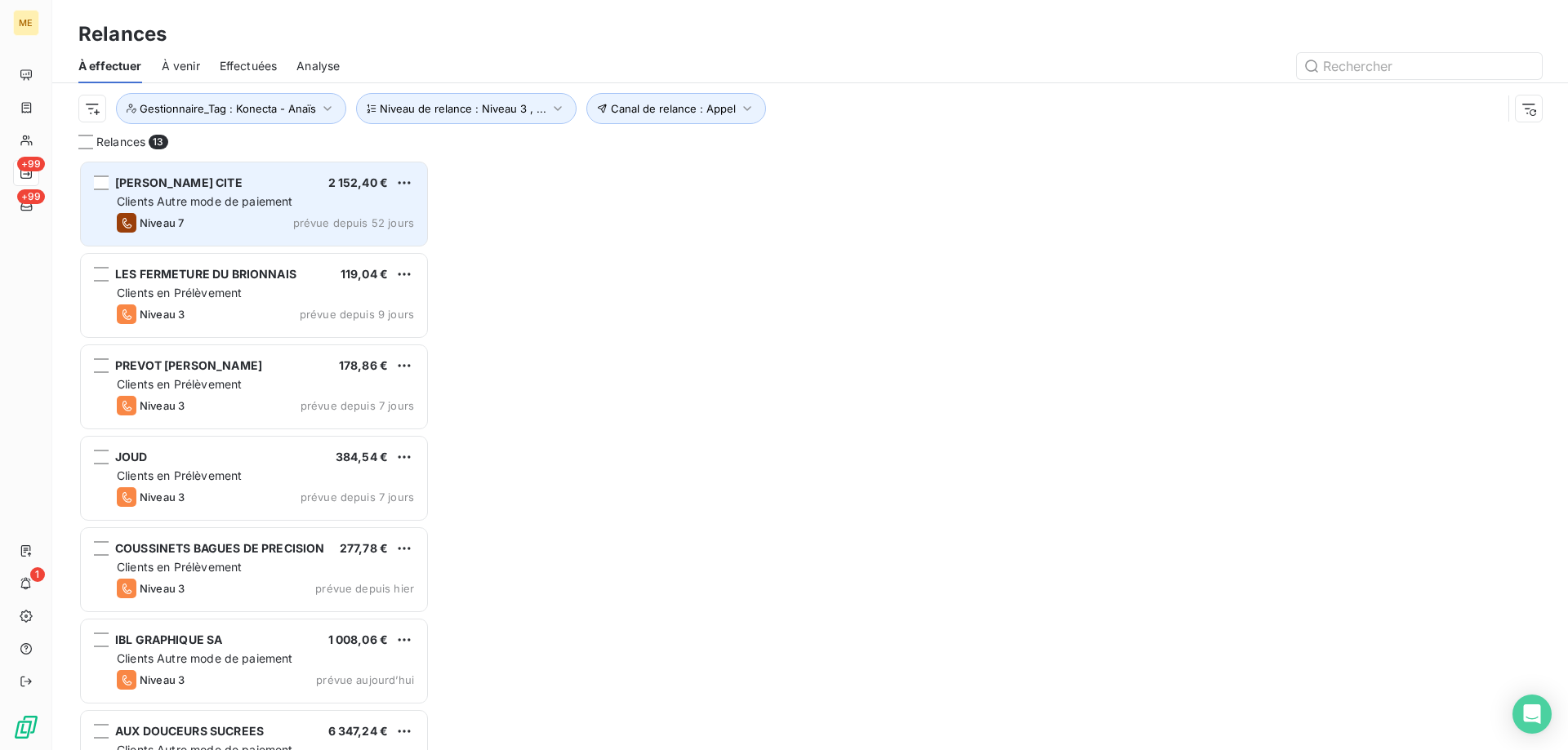
scroll to position [578, 339]
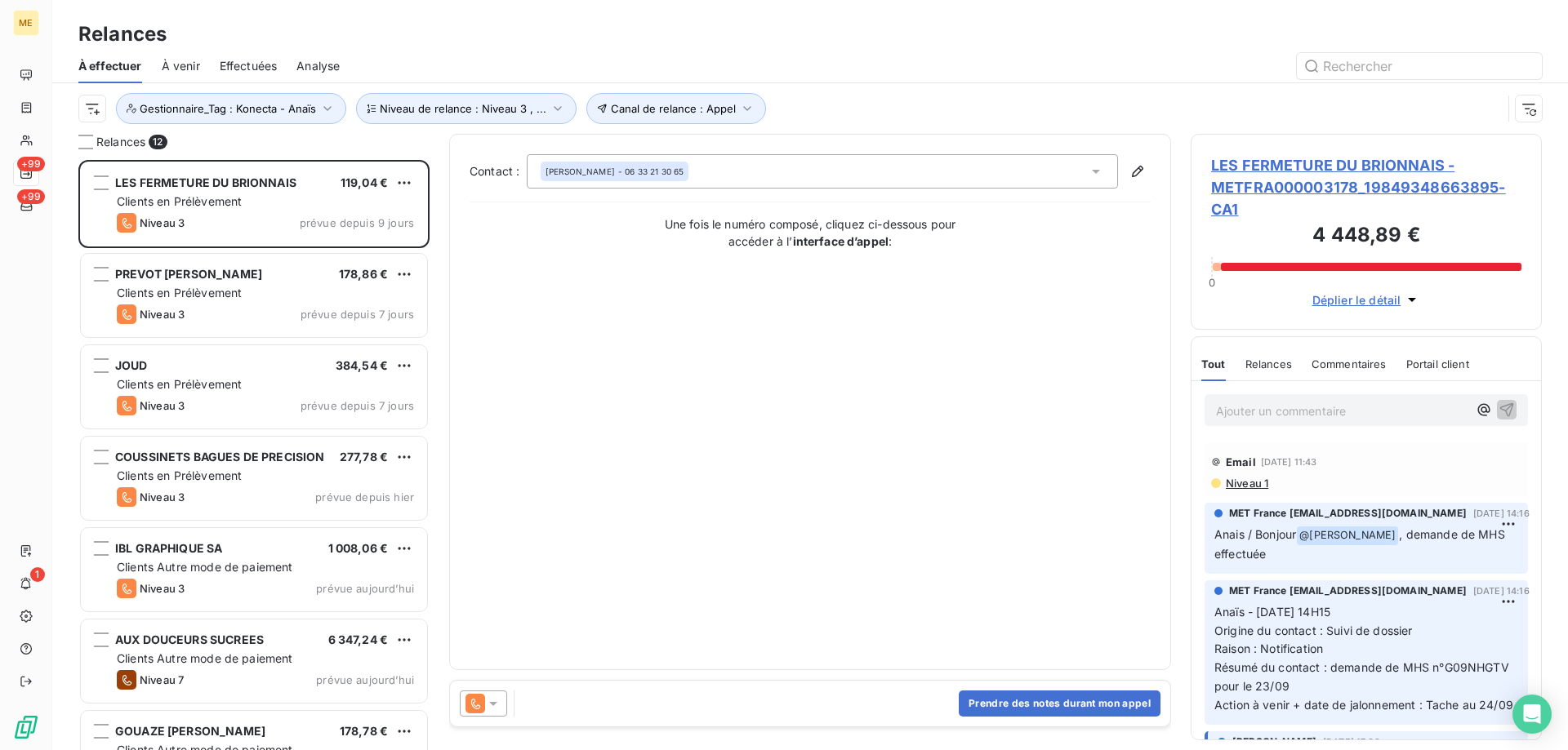
click at [1359, 175] on span "LES FERMETURE DU BRIONNAIS - METFRA000003178_19849348663895-CA1" at bounding box center [1366, 187] width 310 height 66
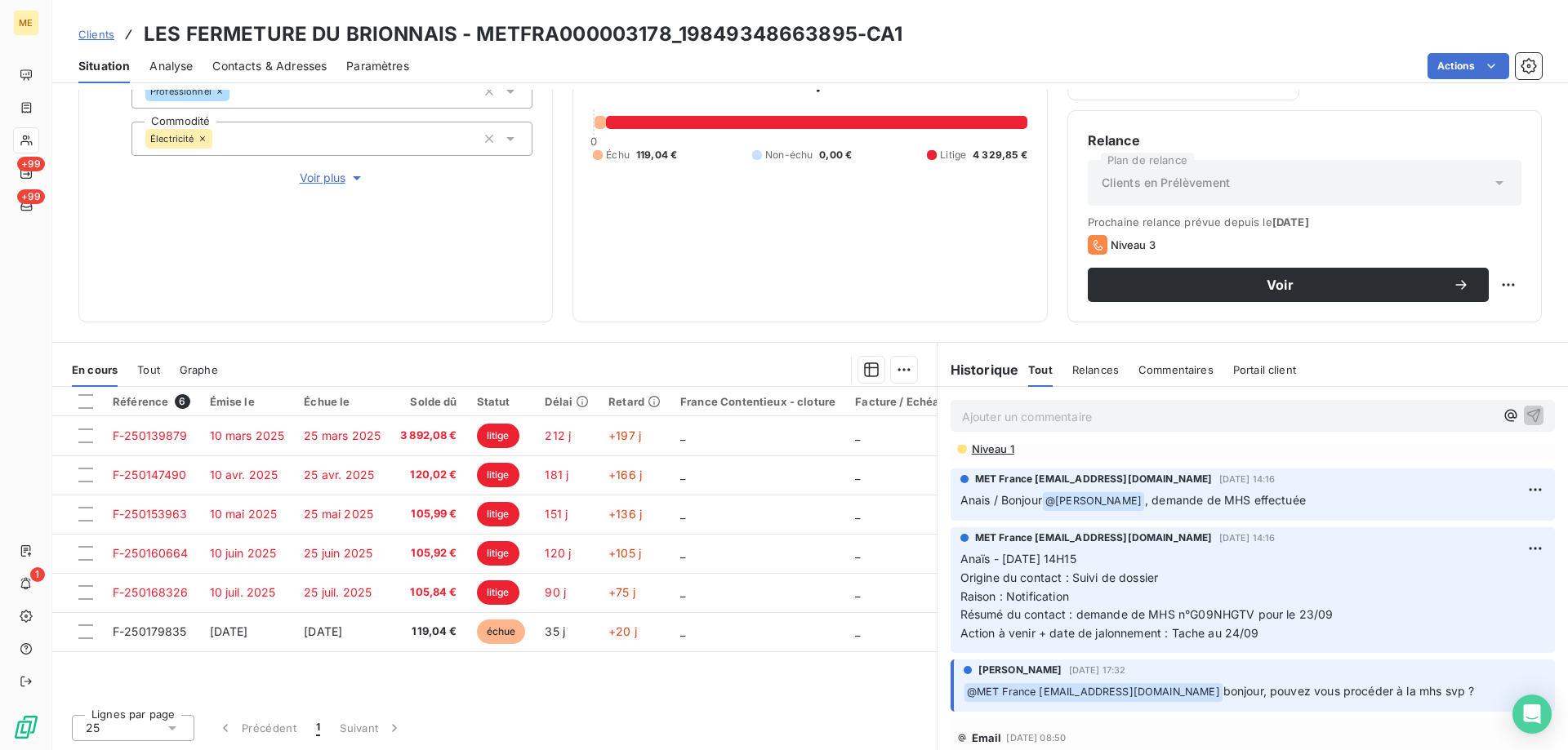
scroll to position [82, 0]
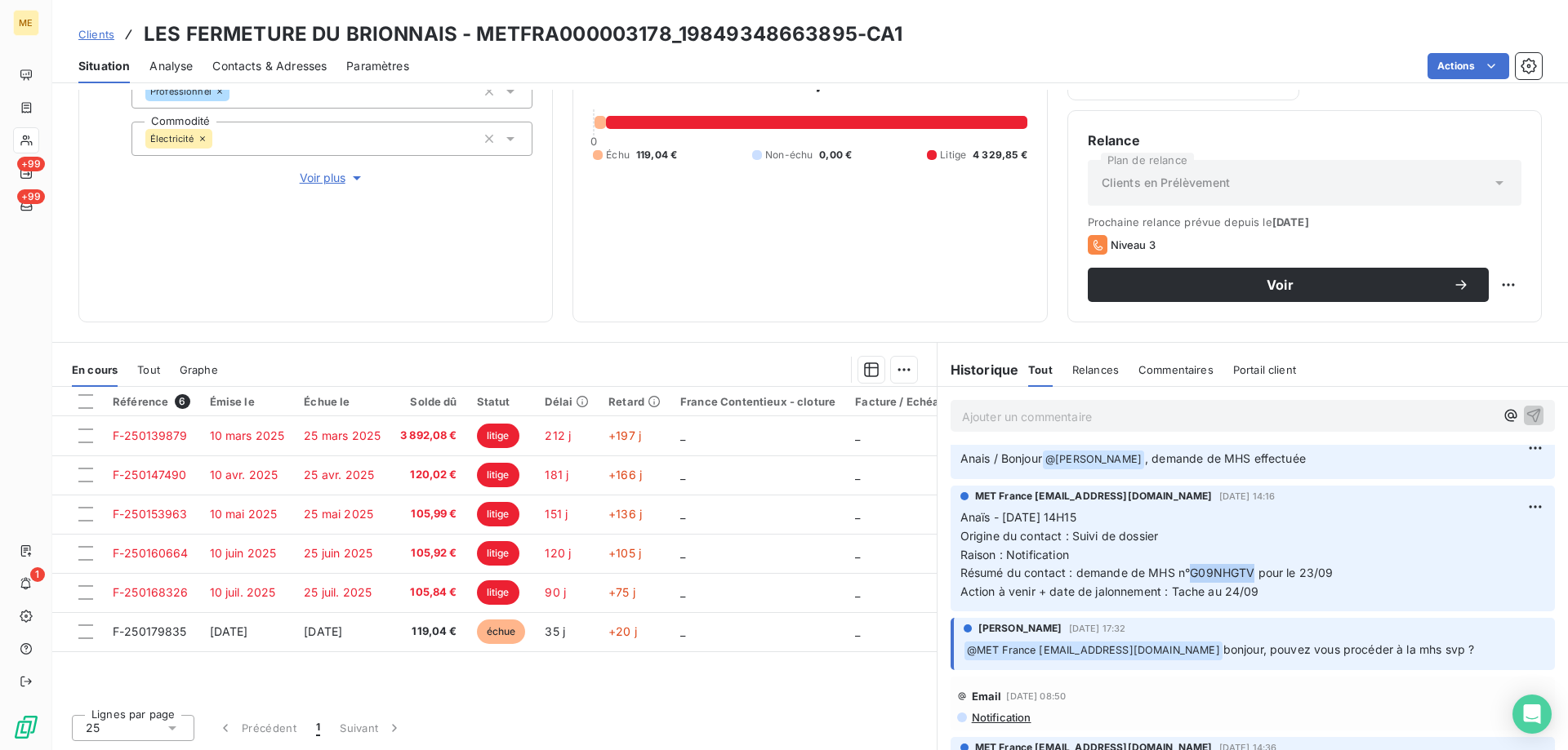
drag, startPoint x: 1246, startPoint y: 572, endPoint x: 1187, endPoint y: 574, distance: 59.0
click at [1187, 574] on span "Résumé du contact : demande de MHS n°G09NHGTV pour le 23/09" at bounding box center [1146, 572] width 373 height 14
copy span "G09NHGTV"
click at [332, 170] on span "Voir plus" at bounding box center [333, 178] width 66 height 16
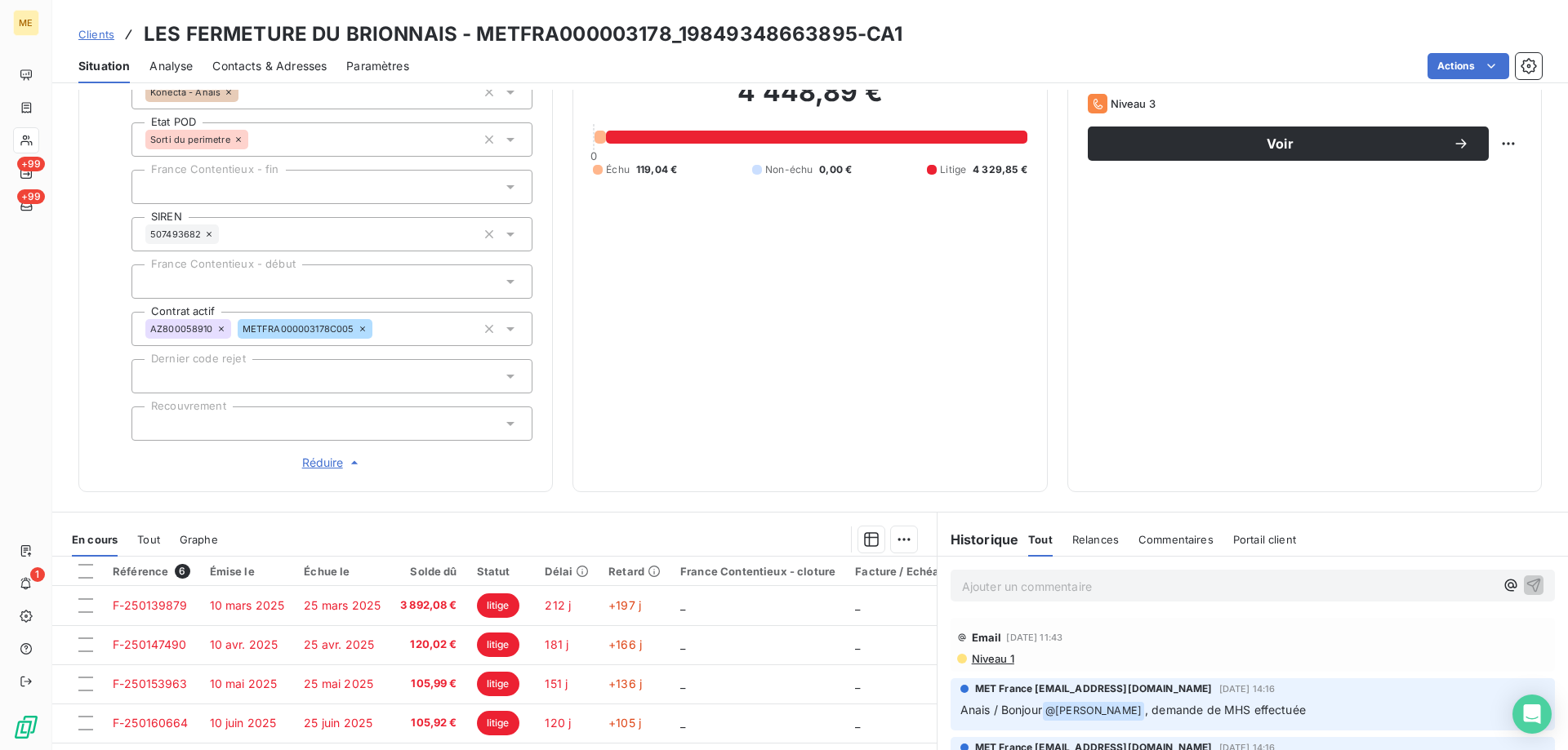
scroll to position [519, 0]
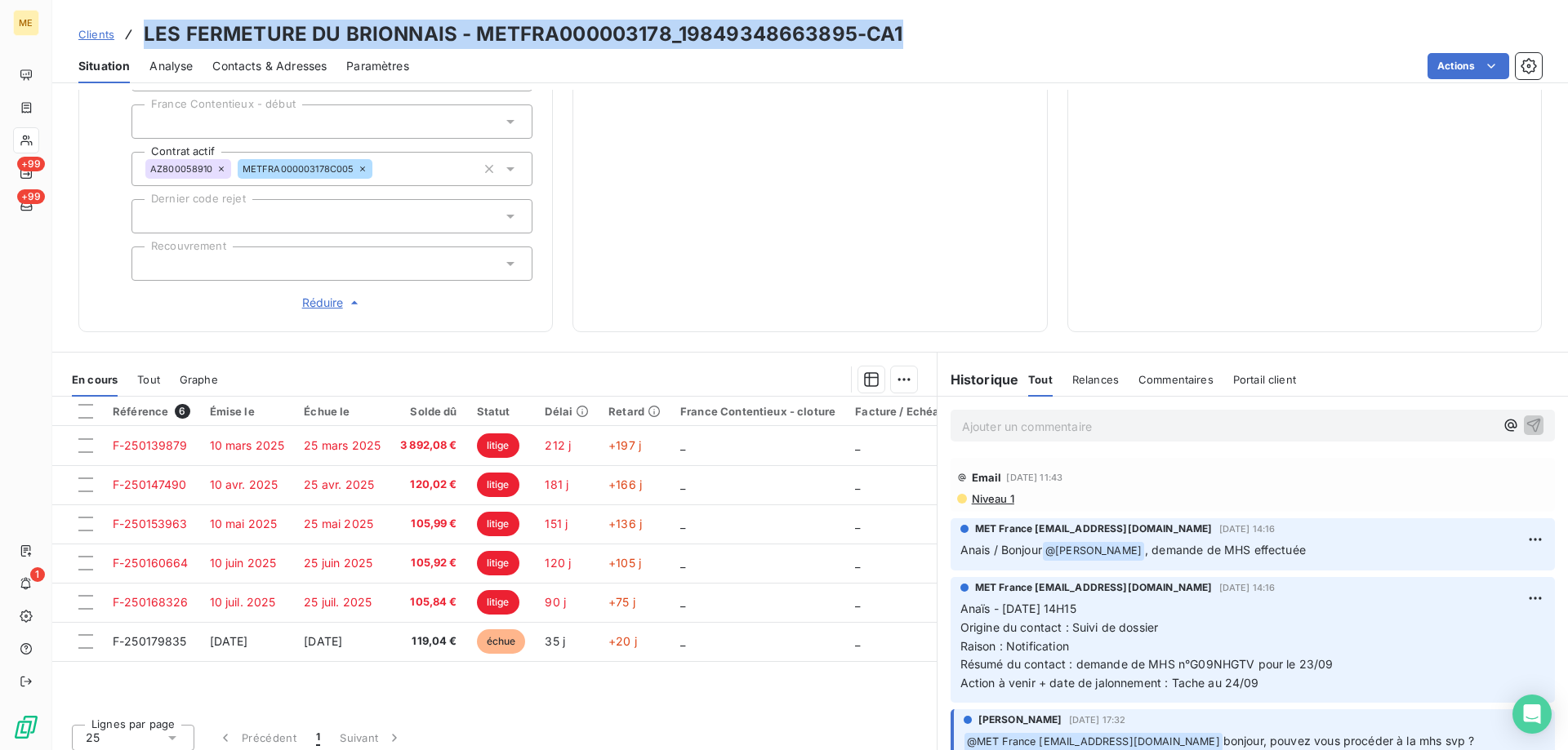
drag, startPoint x: 911, startPoint y: 36, endPoint x: 144, endPoint y: 23, distance: 767.1
click at [144, 23] on div "Clients LES FERMETURE DU BRIONNAIS - METFRA000003178_19849348663895-CA1" at bounding box center [810, 34] width 1515 height 29
copy h3 "LES FERMETURE DU BRIONNAIS - METFRA000003178_19849348663895-CA1"
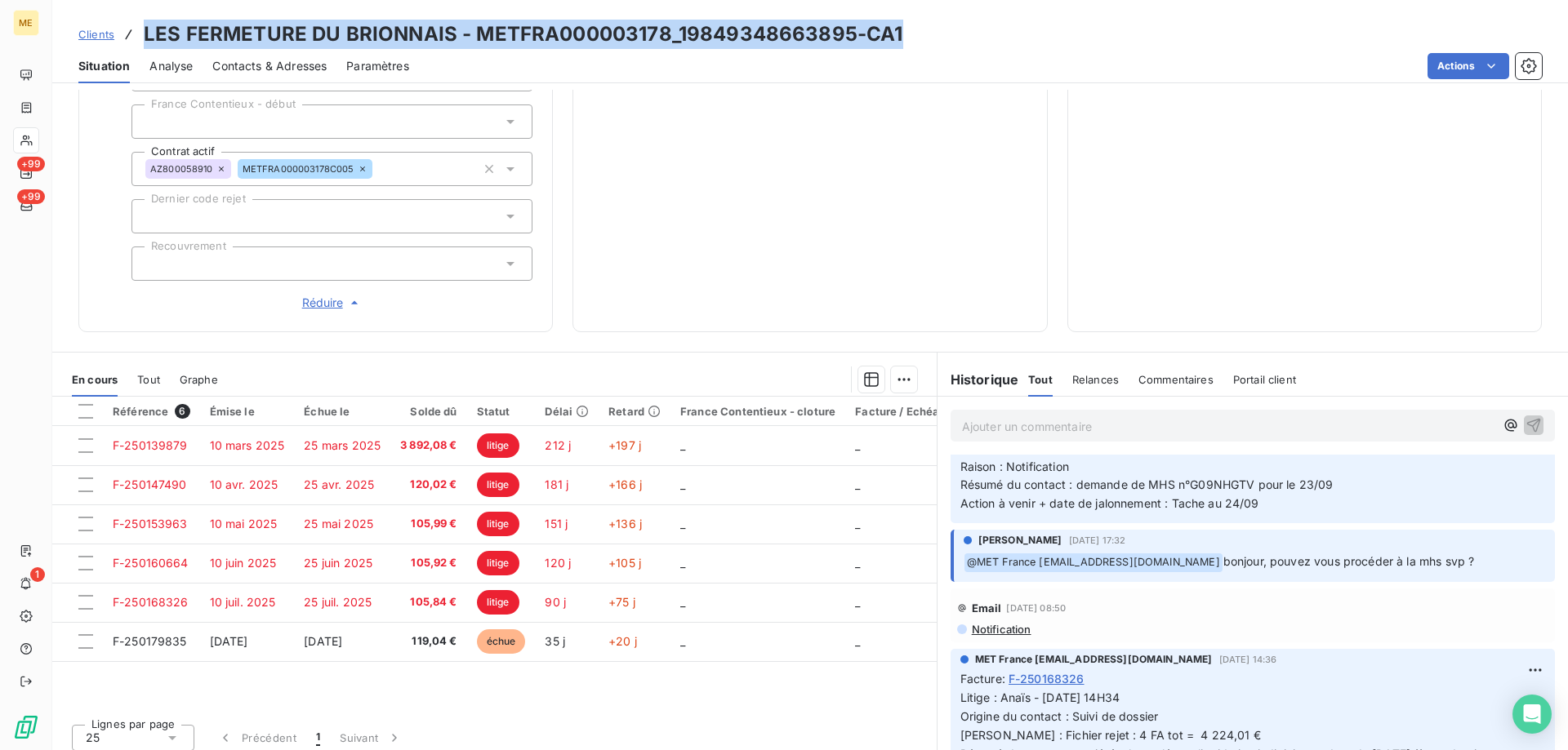
scroll to position [245, 0]
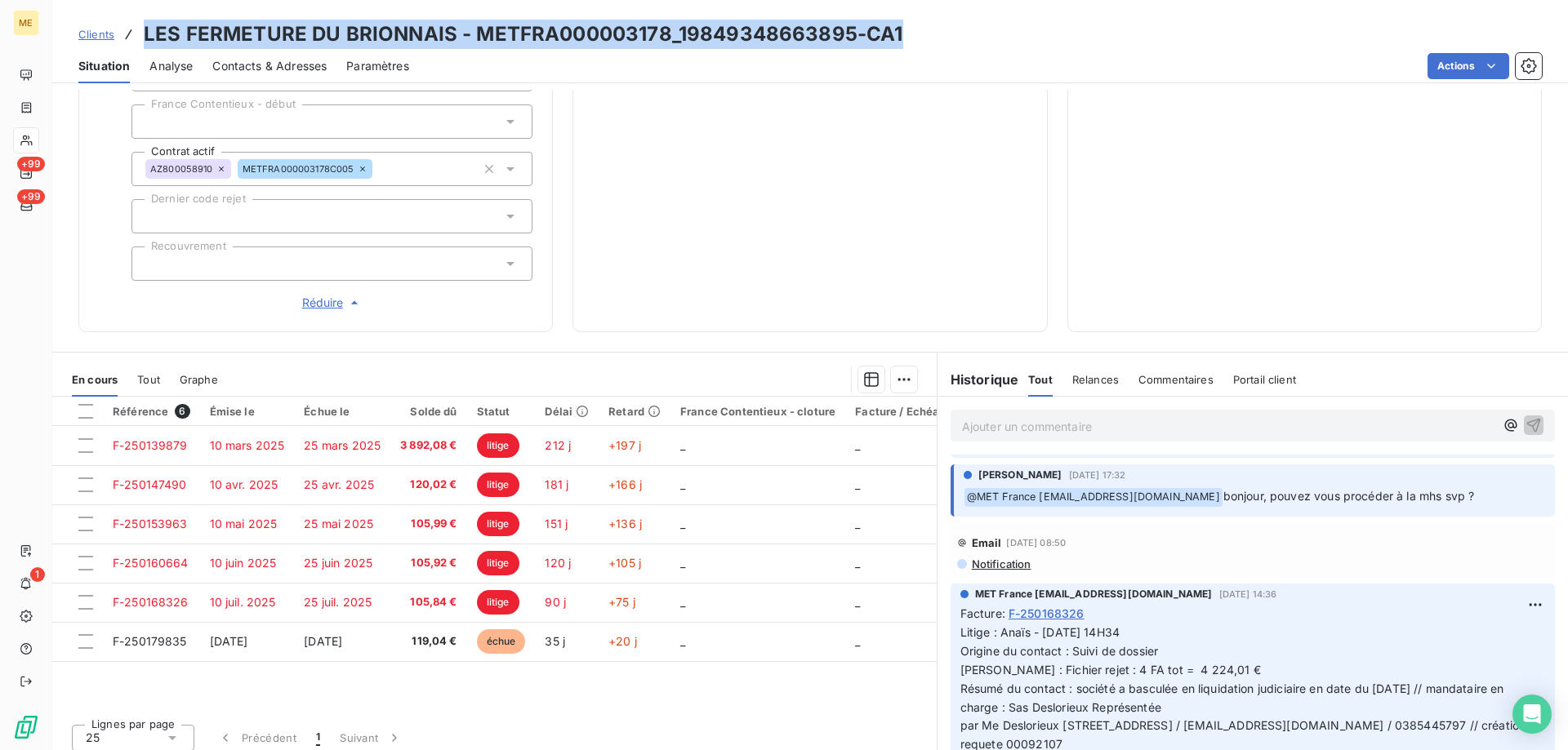
drag, startPoint x: 894, startPoint y: 34, endPoint x: 141, endPoint y: 30, distance: 753.0
click at [141, 30] on div "Clients LES FERMETURE DU BRIONNAIS - METFRA000003178_19849348663895-CA1" at bounding box center [810, 34] width 1515 height 29
copy h3 "LES FERMETURE DU BRIONNAIS - METFRA000003178_19849348663895-CA1"
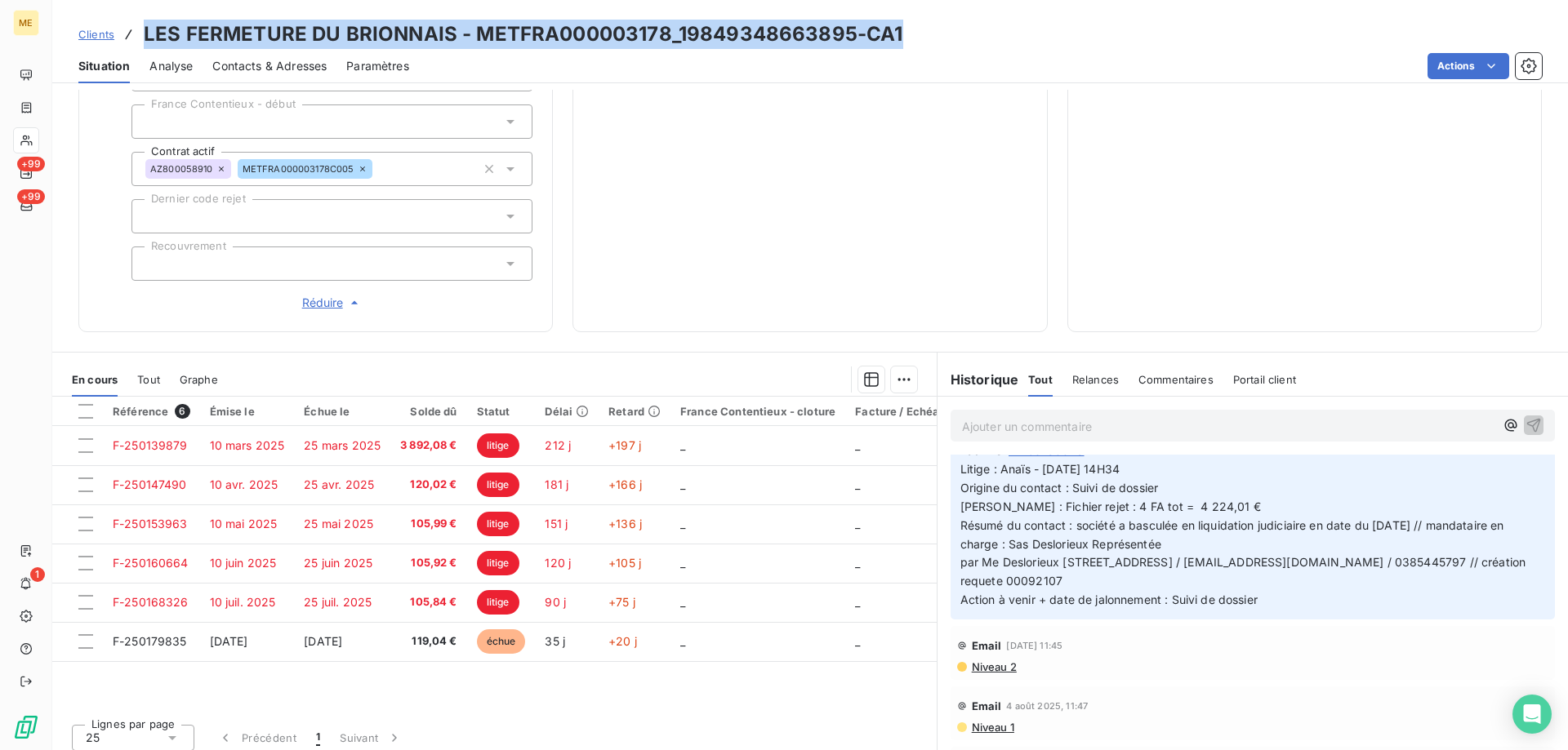
scroll to position [327, 0]
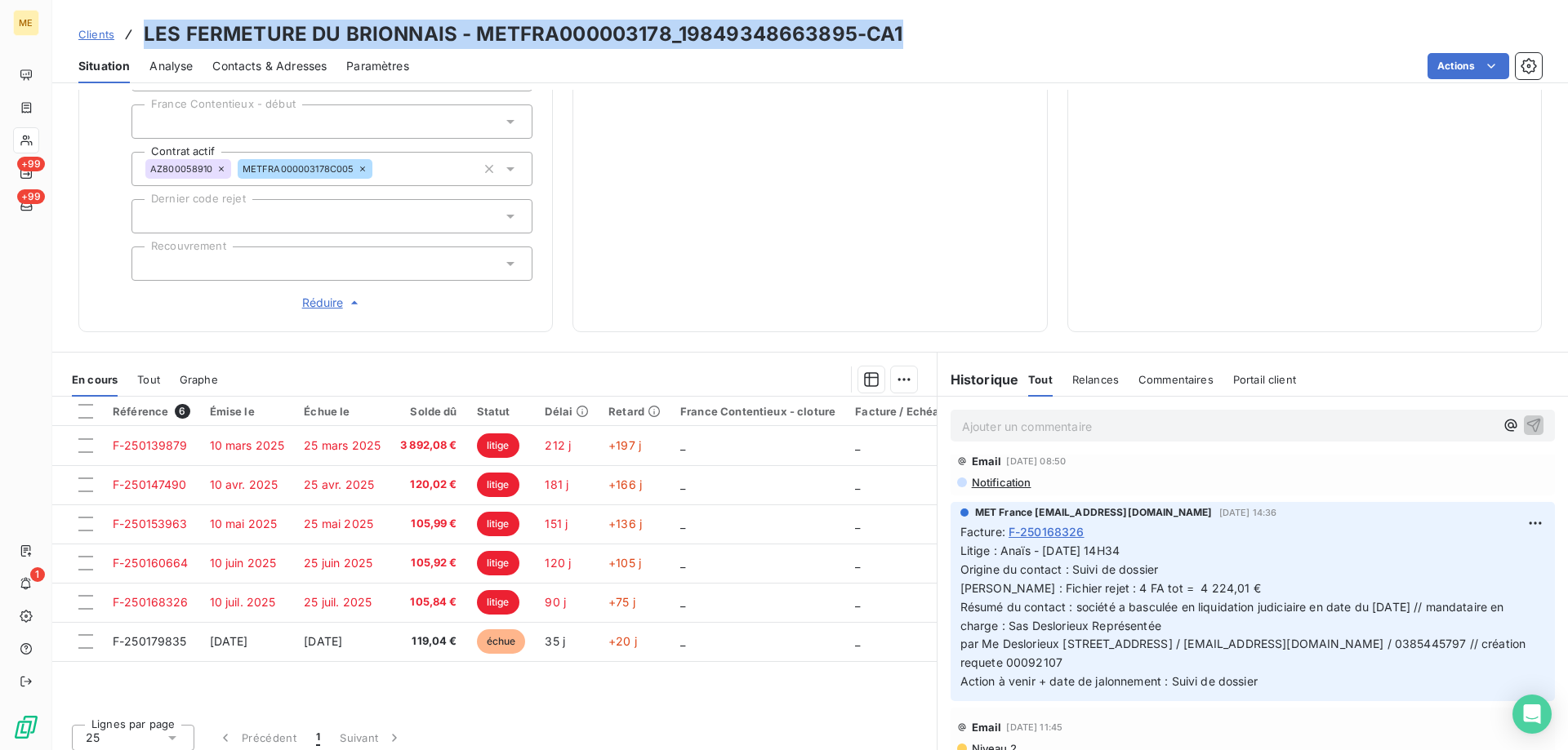
drag, startPoint x: 1268, startPoint y: 595, endPoint x: 993, endPoint y: 543, distance: 279.9
click at [993, 543] on p "Litige : Anaïs - 01/09/2025 - 14H34 Origine du contact : Suivi de dossier Raiso…" at bounding box center [1253, 616] width 584 height 149
copy span "Anaïs - 01/09/2025 - 14H34 Origine du contact : Suivi de dossier Raison : Fichi…"
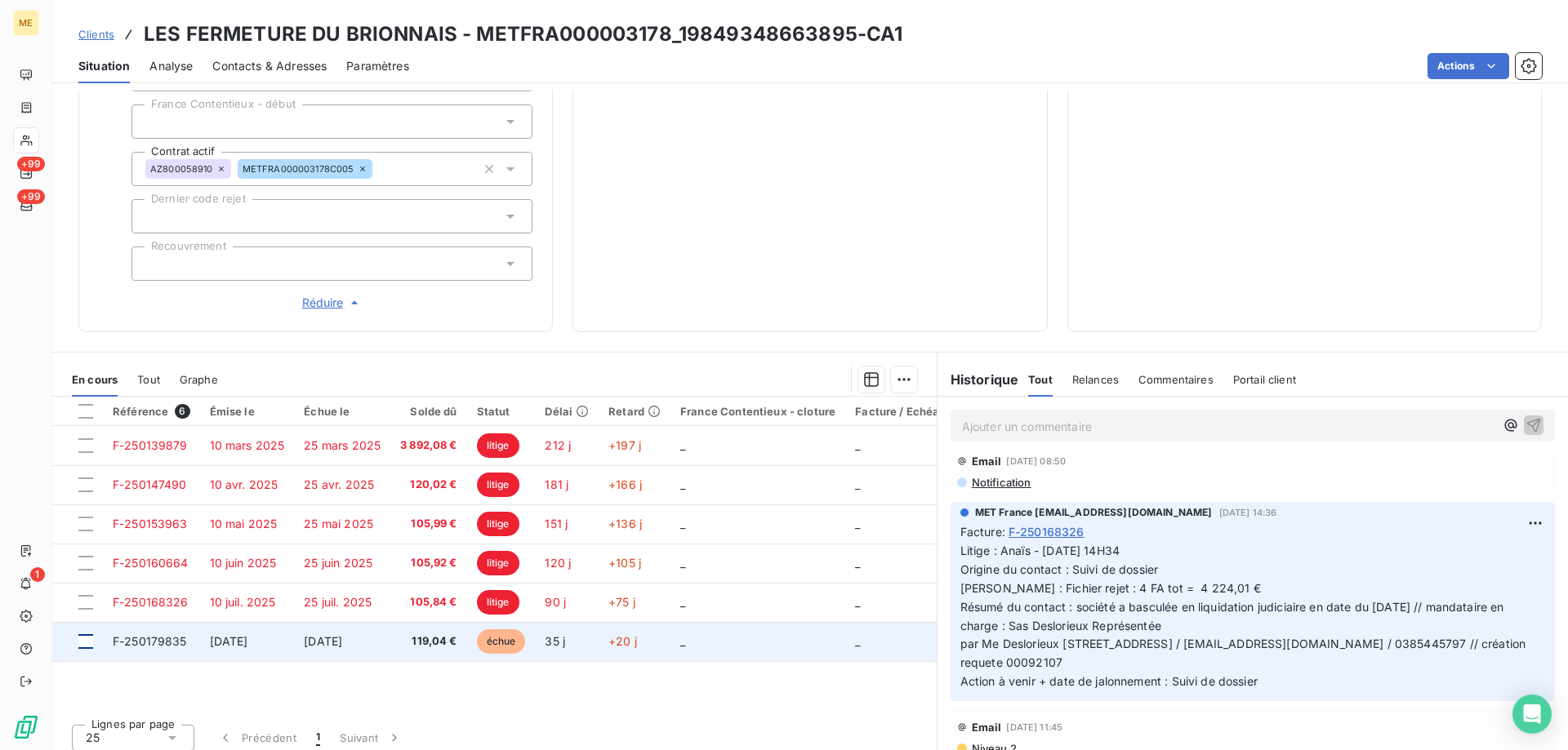
click at [91, 634] on div at bounding box center [85, 641] width 15 height 15
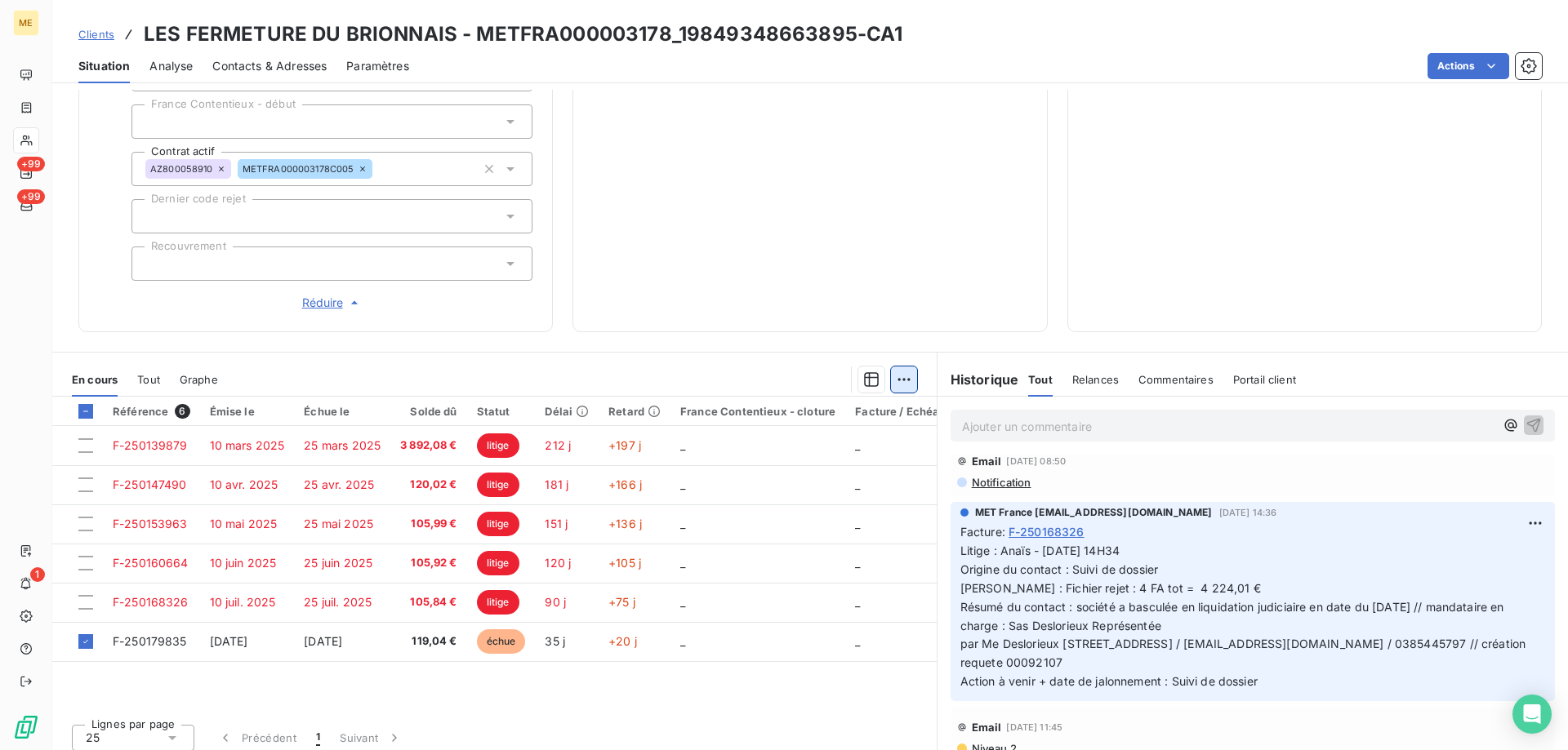
click at [896, 369] on html "ME +99 +99 1 Clients LES FERMETURE DU BRIONNAIS - METFRA000003178_1984934866389…" at bounding box center [784, 457] width 1568 height 914
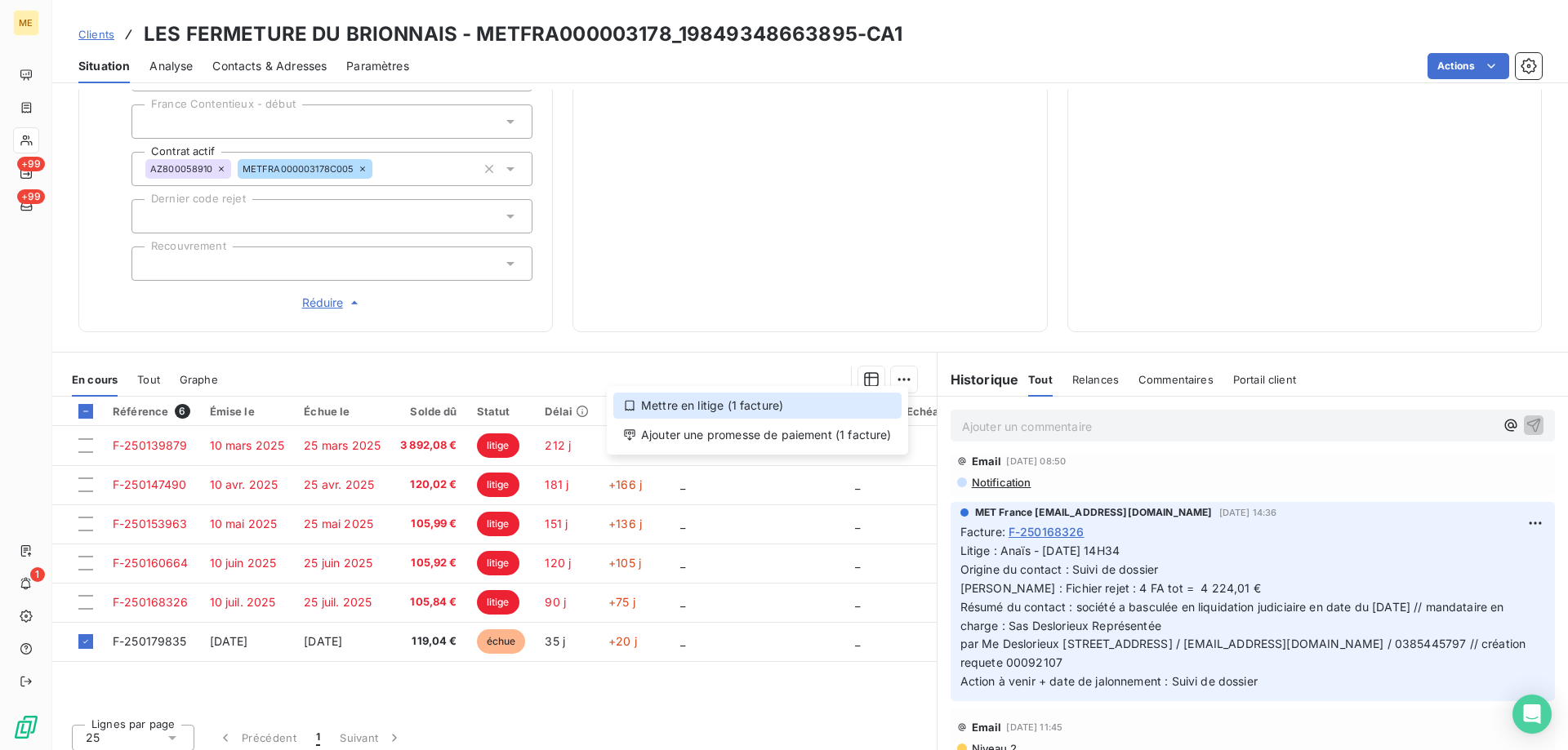
click at [878, 409] on div "Mettre en litige (1 facture)" at bounding box center [757, 406] width 288 height 26
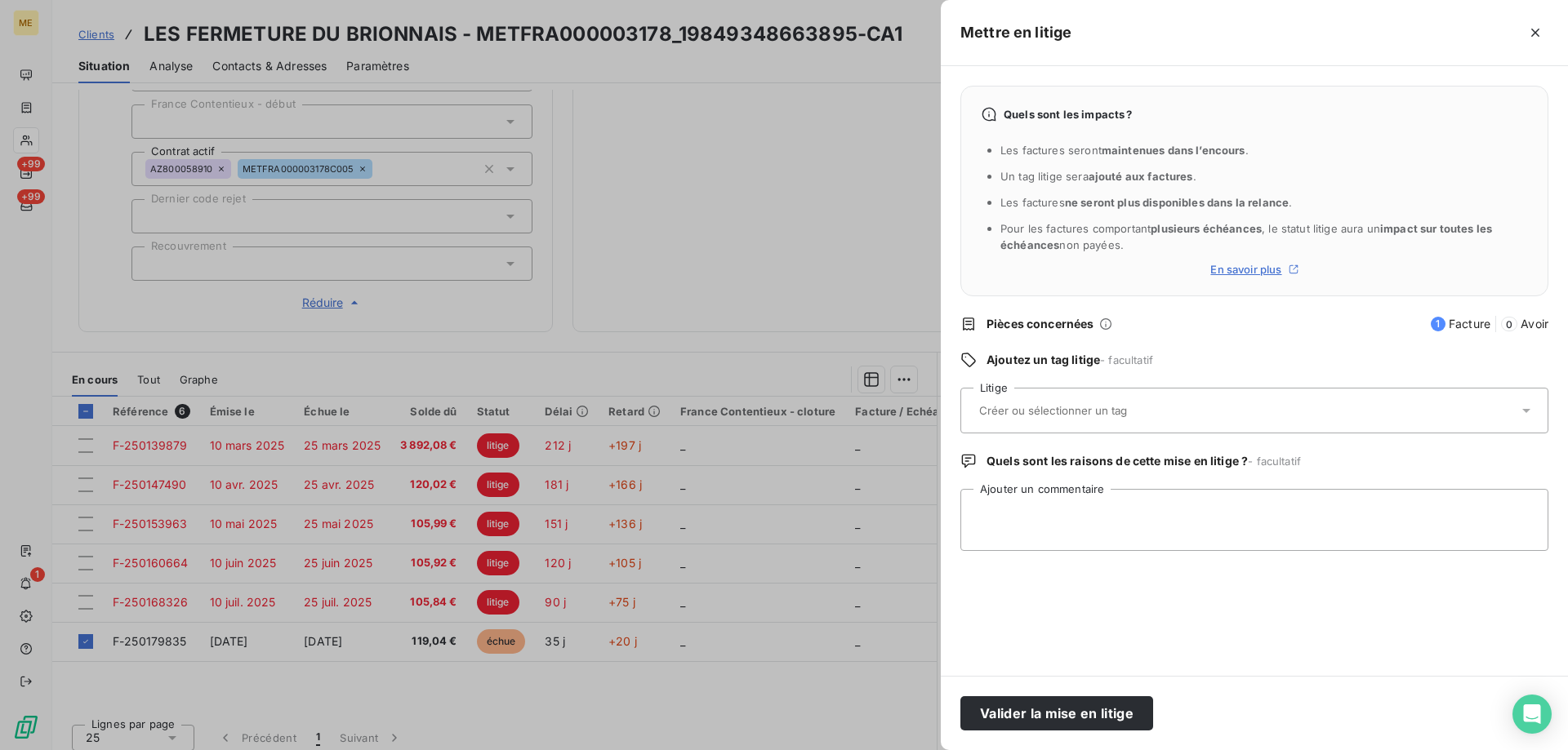
click at [1103, 409] on input "text" at bounding box center [1096, 410] width 238 height 15
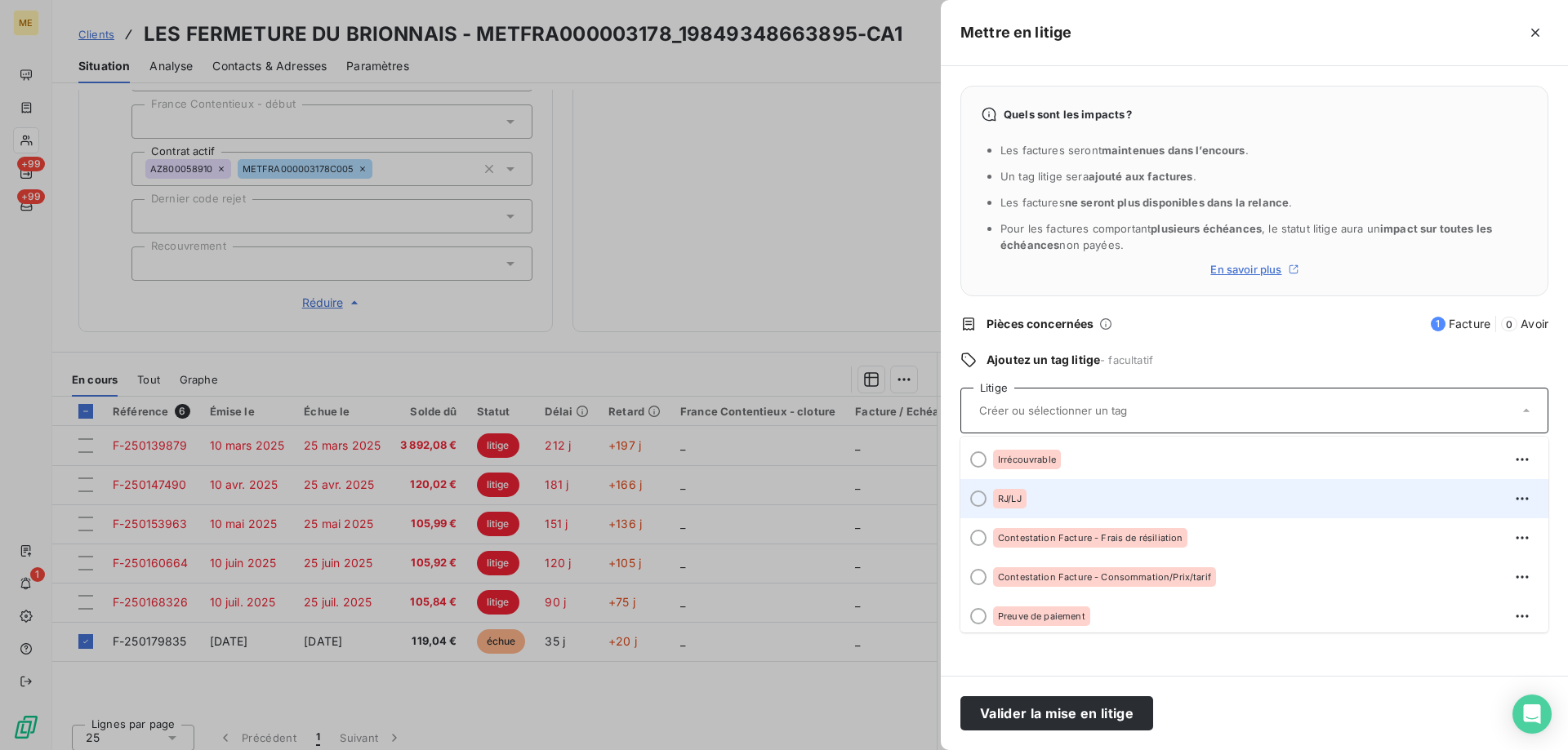
click at [1046, 505] on div "RJ/LJ" at bounding box center [1264, 499] width 542 height 26
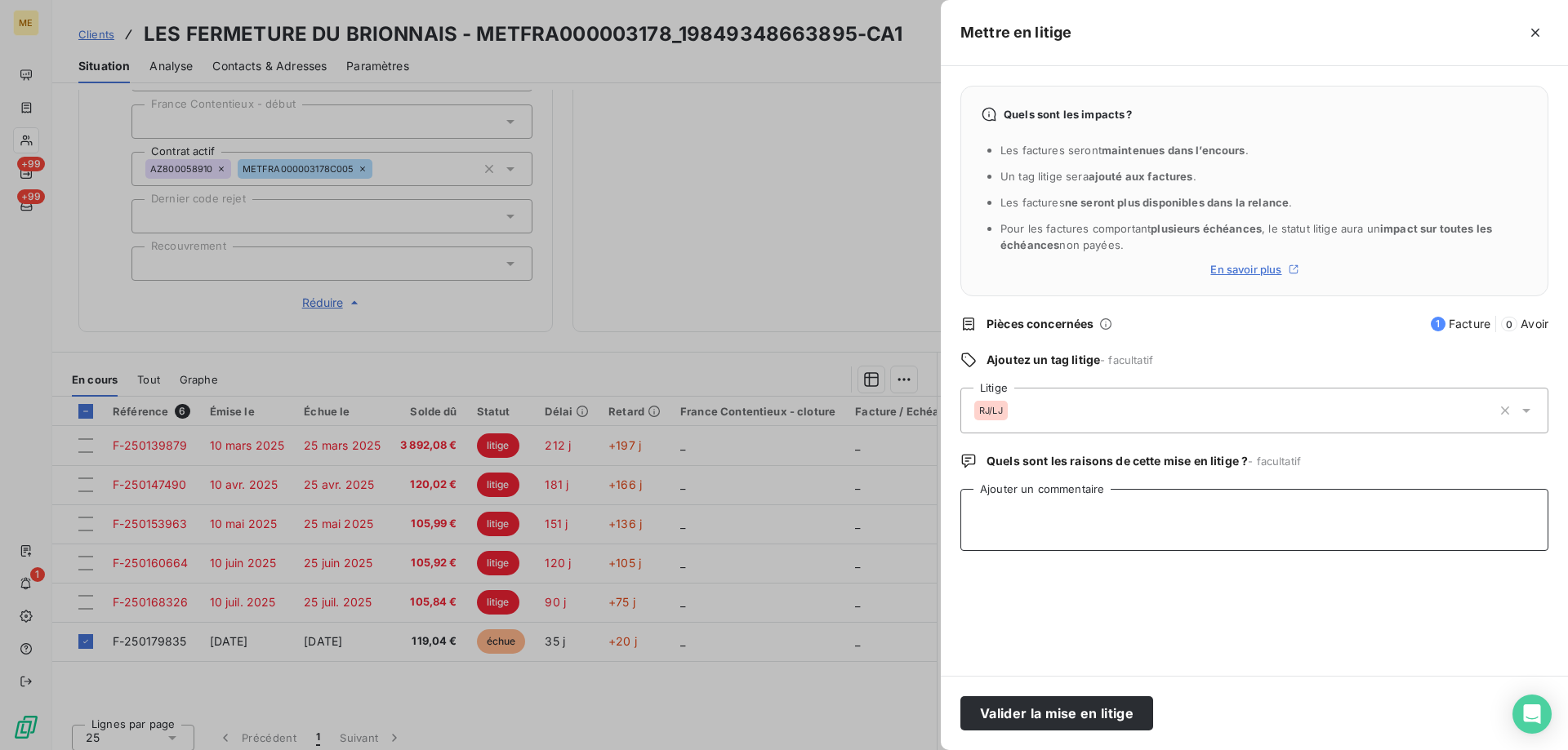
click at [1063, 508] on textarea "Ajouter un commentaire" at bounding box center [1254, 520] width 588 height 62
paste textarea "Anaïs - 08/10/2025 - 11H19 Origine du contact : Suivi de dossier Raison : Relan…"
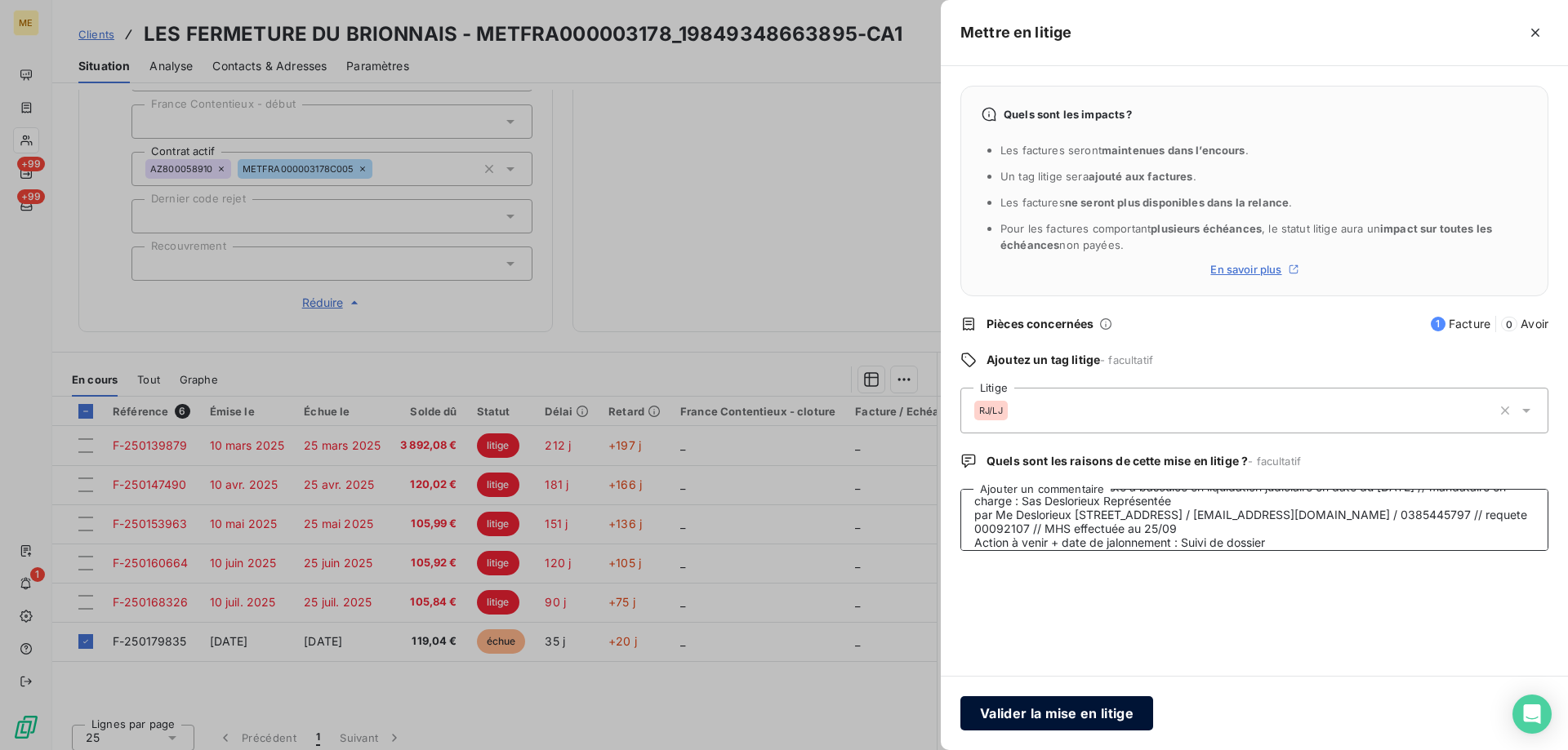
type textarea "Anaïs - 08/10/2025 - 11H19 Origine du contact : Suivi de dossier Raison : Relan…"
click at [1085, 716] on button "Valider la mise en litige" at bounding box center [1057, 714] width 193 height 34
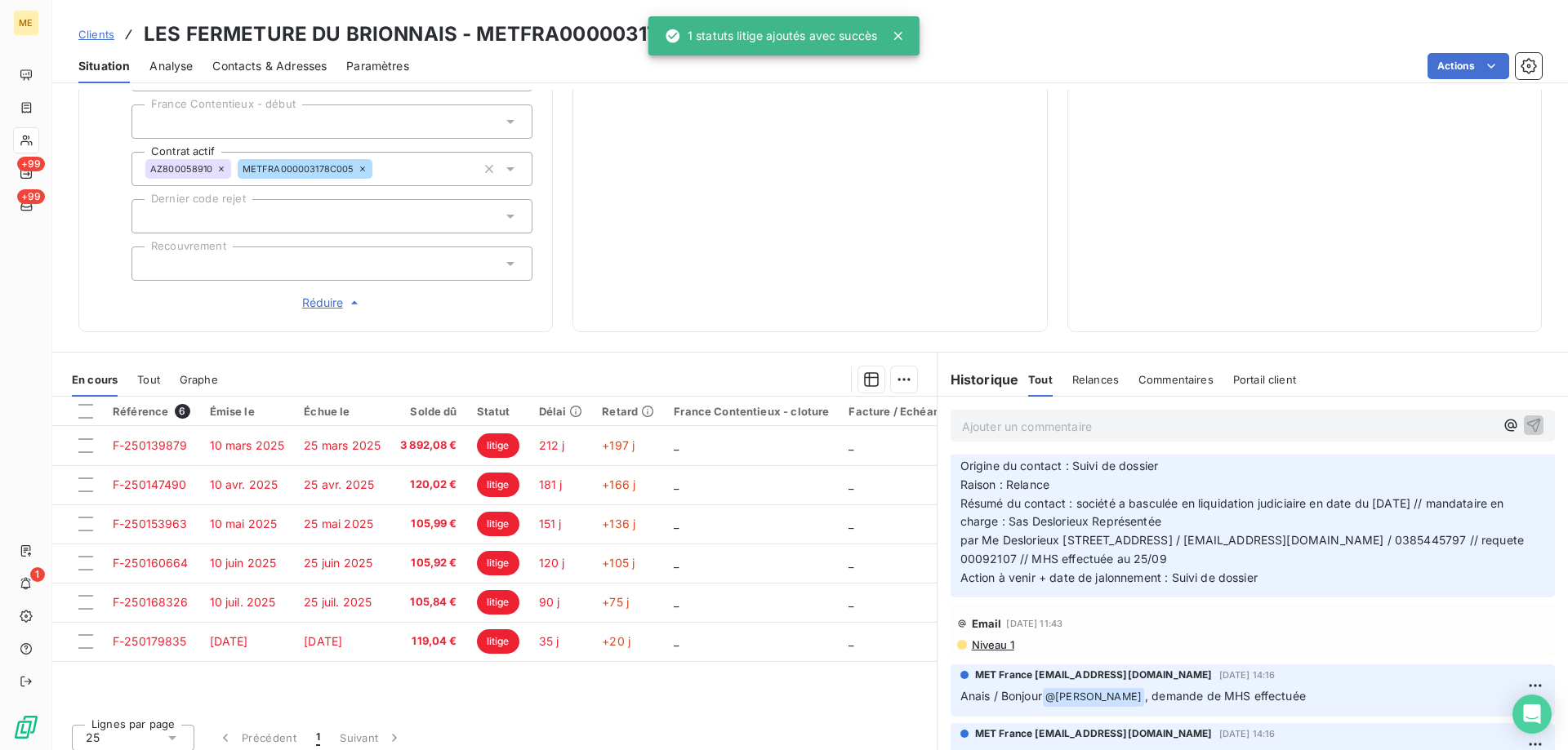
scroll to position [0, 0]
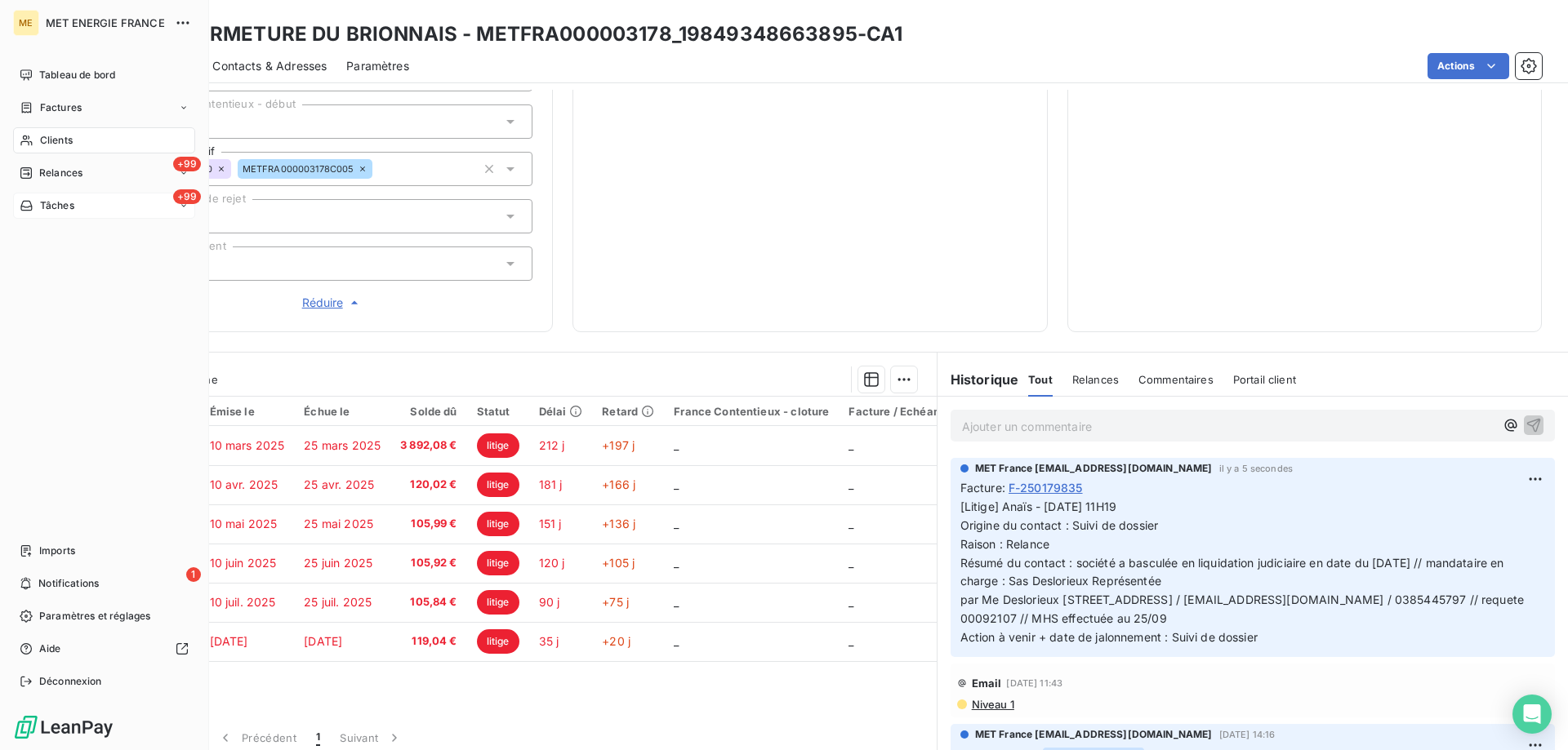
click at [74, 203] on span "Tâches" at bounding box center [57, 205] width 34 height 15
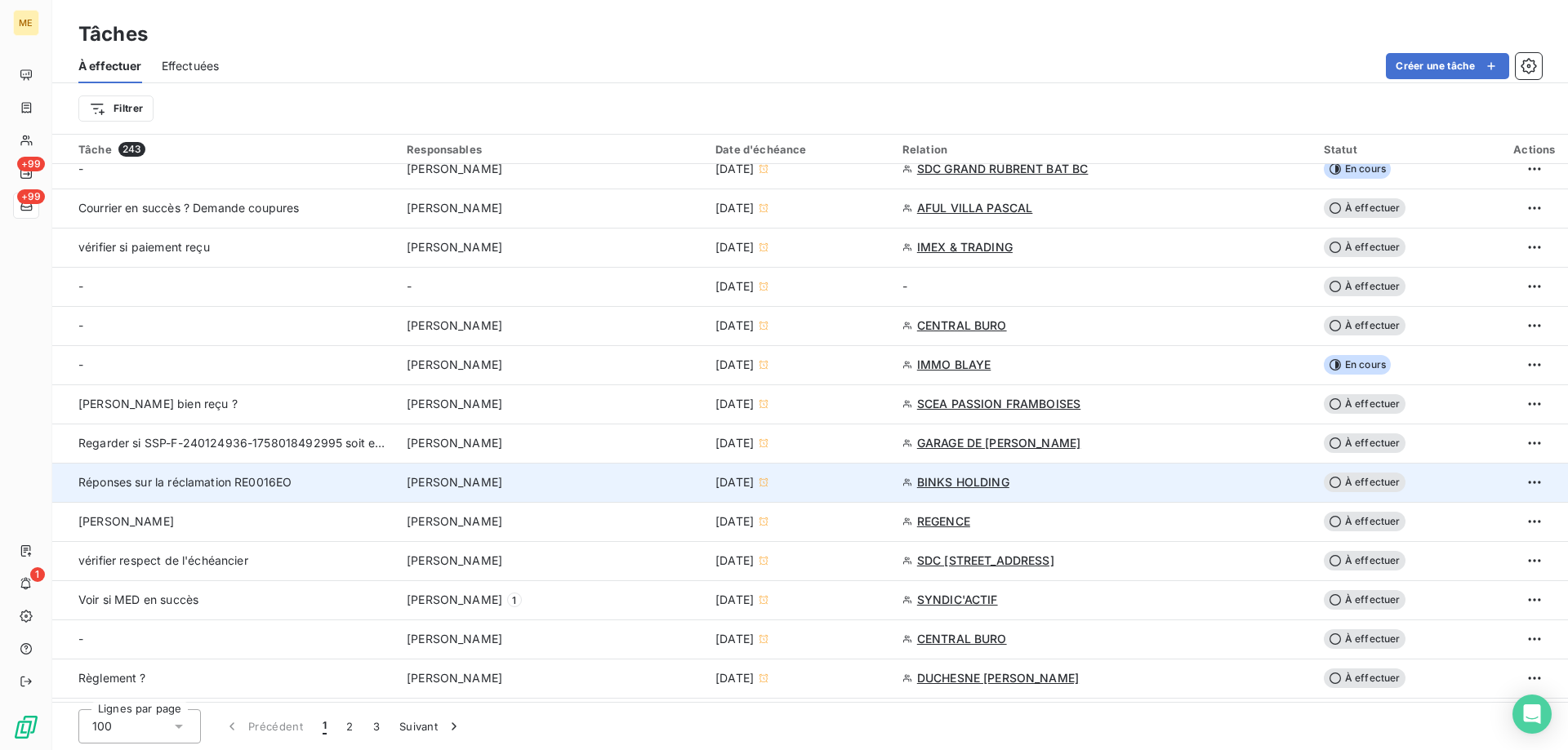
scroll to position [409, 0]
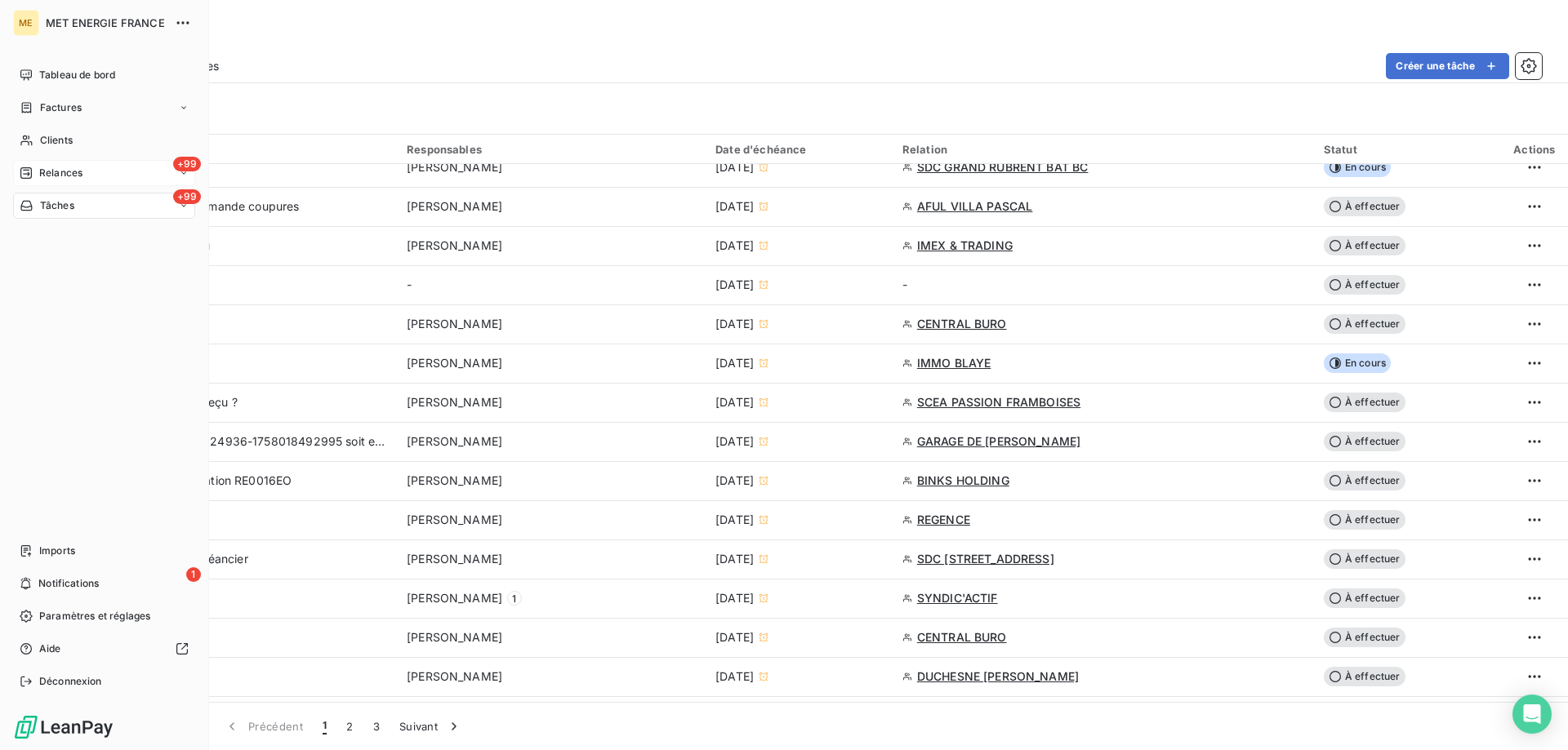
click at [67, 171] on span "Relances" at bounding box center [60, 172] width 43 height 15
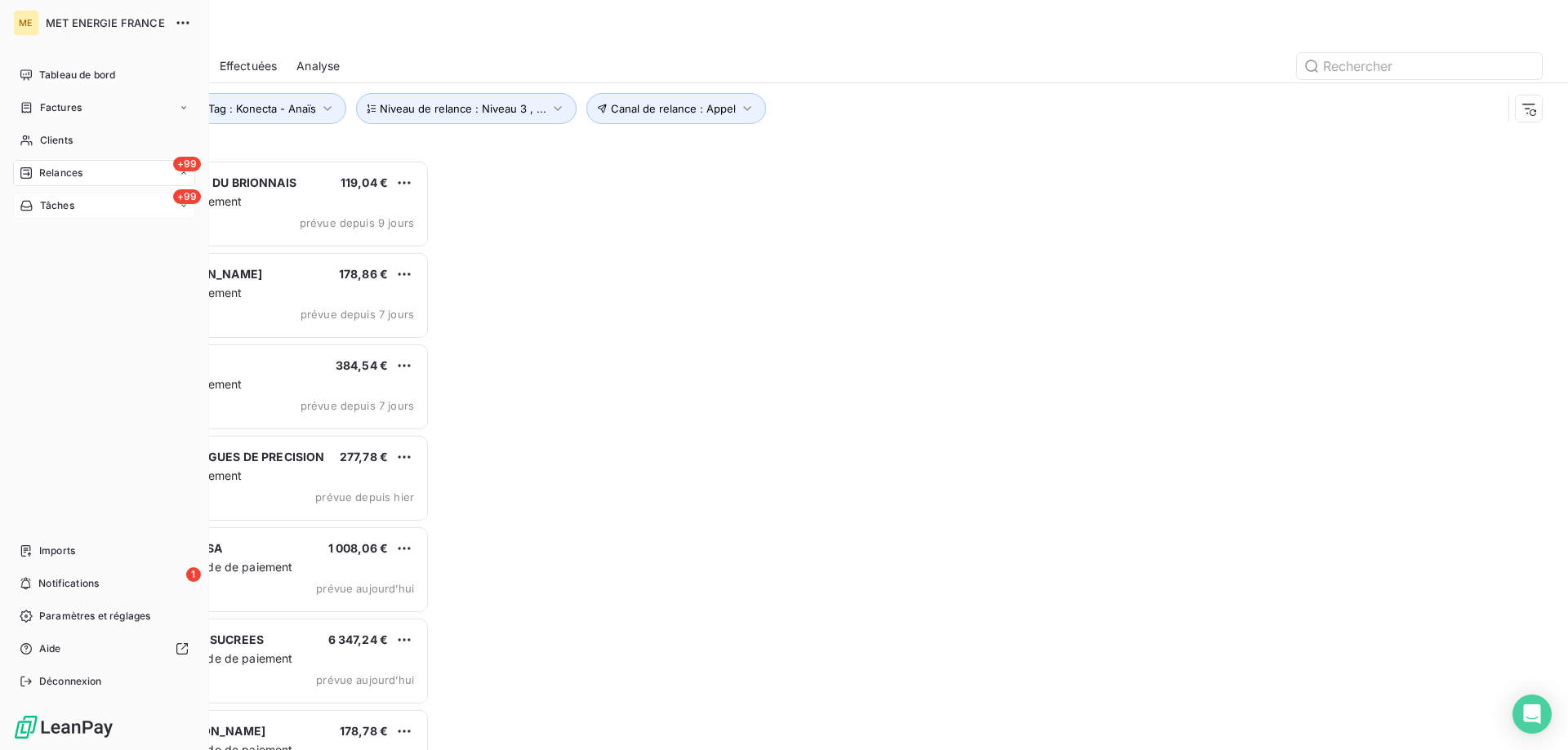
scroll to position [578, 339]
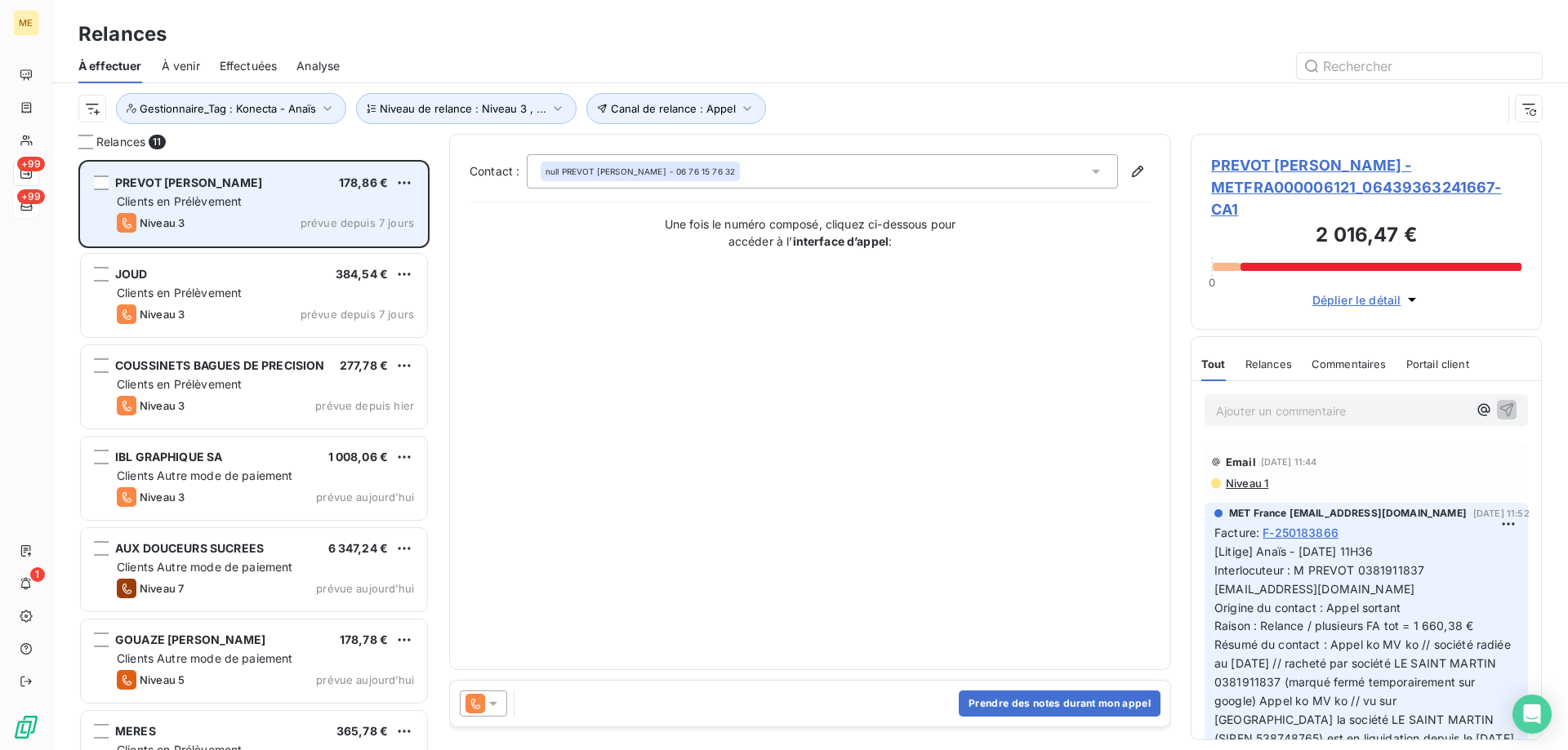
click at [293, 194] on div "Clients en Prélèvement" at bounding box center [265, 201] width 297 height 16
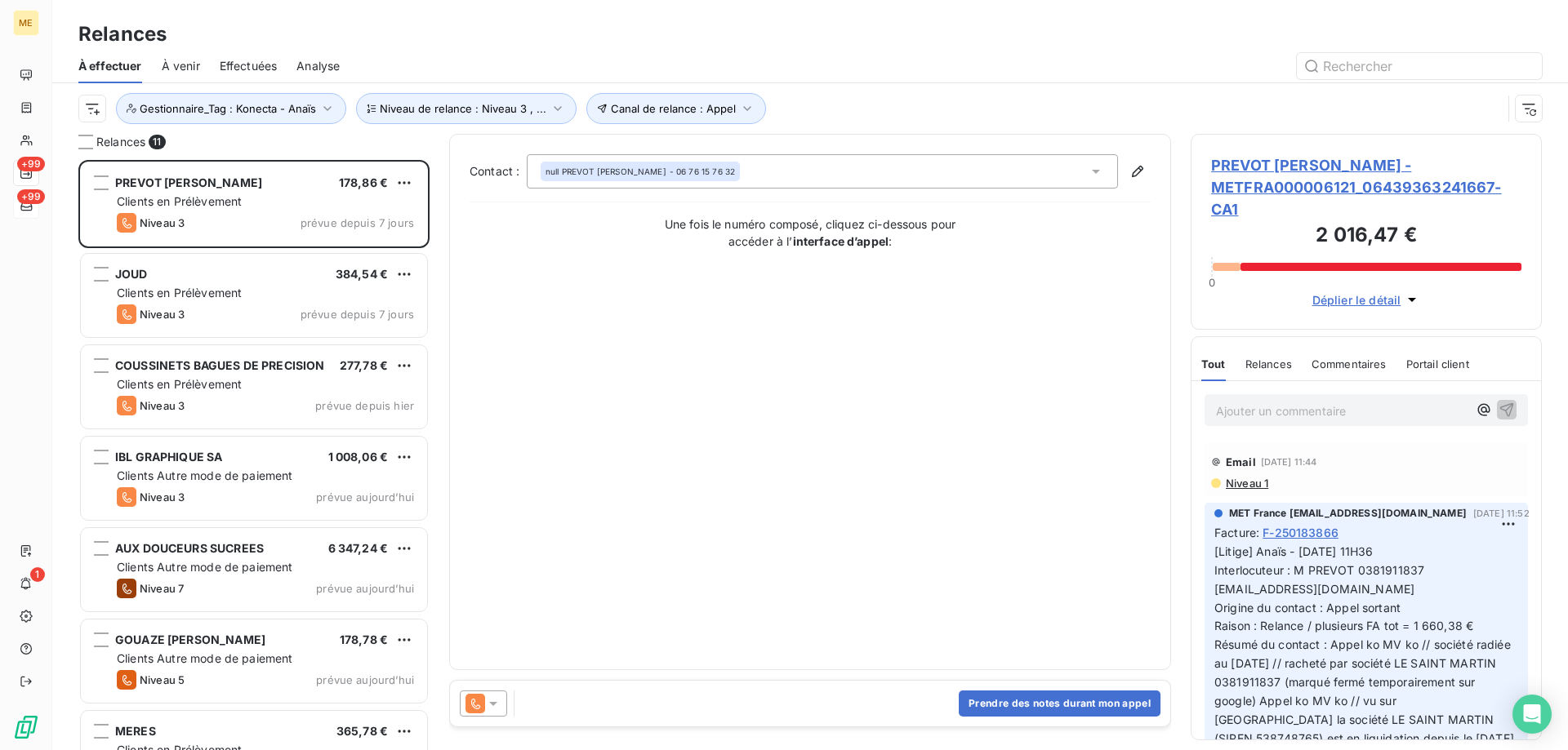
click at [1409, 181] on span "PREVOT CARME OLIVIER JACQUES - METFRA000006121_06439363241667-CA1" at bounding box center [1366, 187] width 310 height 66
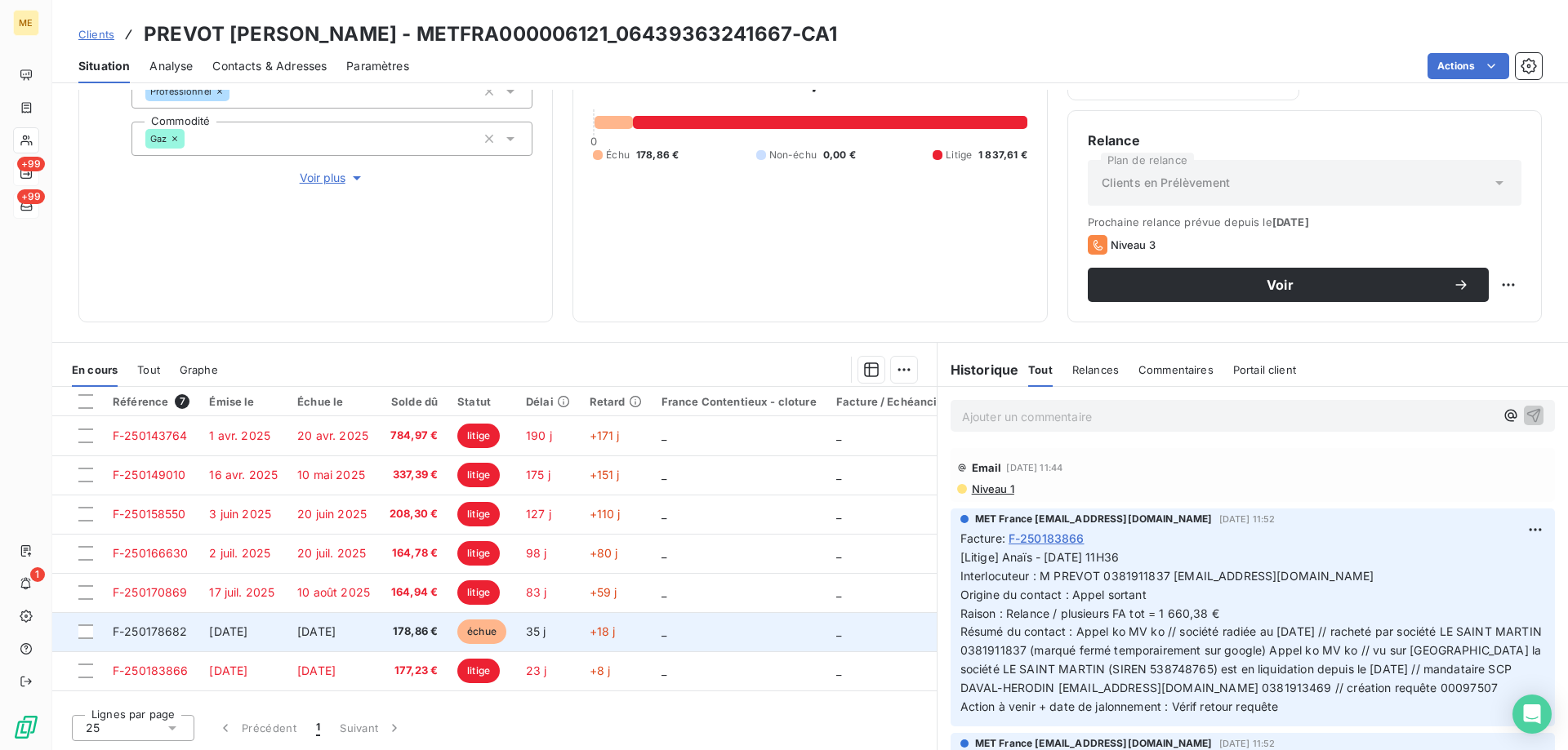
click at [767, 636] on td "_" at bounding box center [739, 631] width 175 height 39
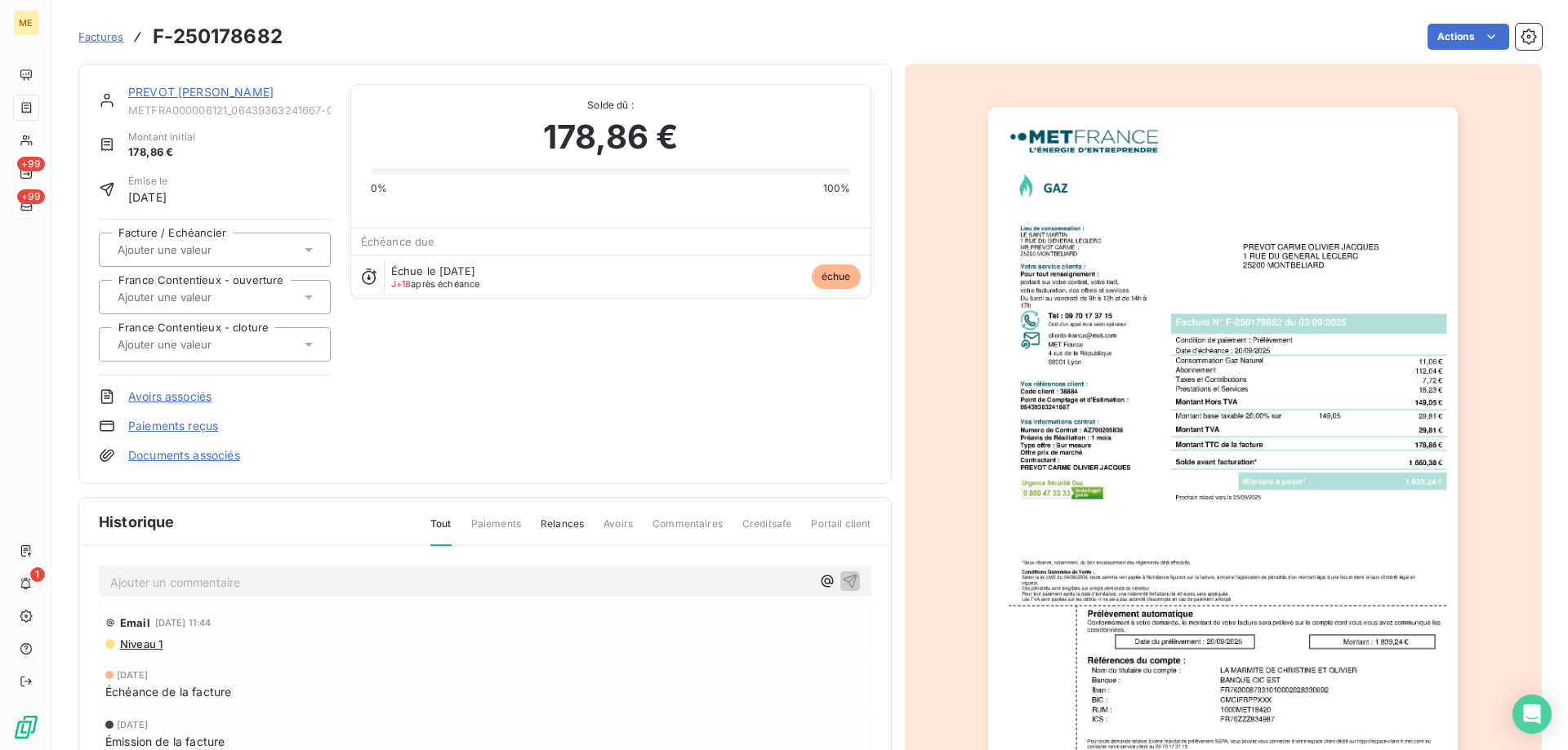
click at [159, 86] on link "PREVOT [PERSON_NAME]" at bounding box center [201, 92] width 146 height 14
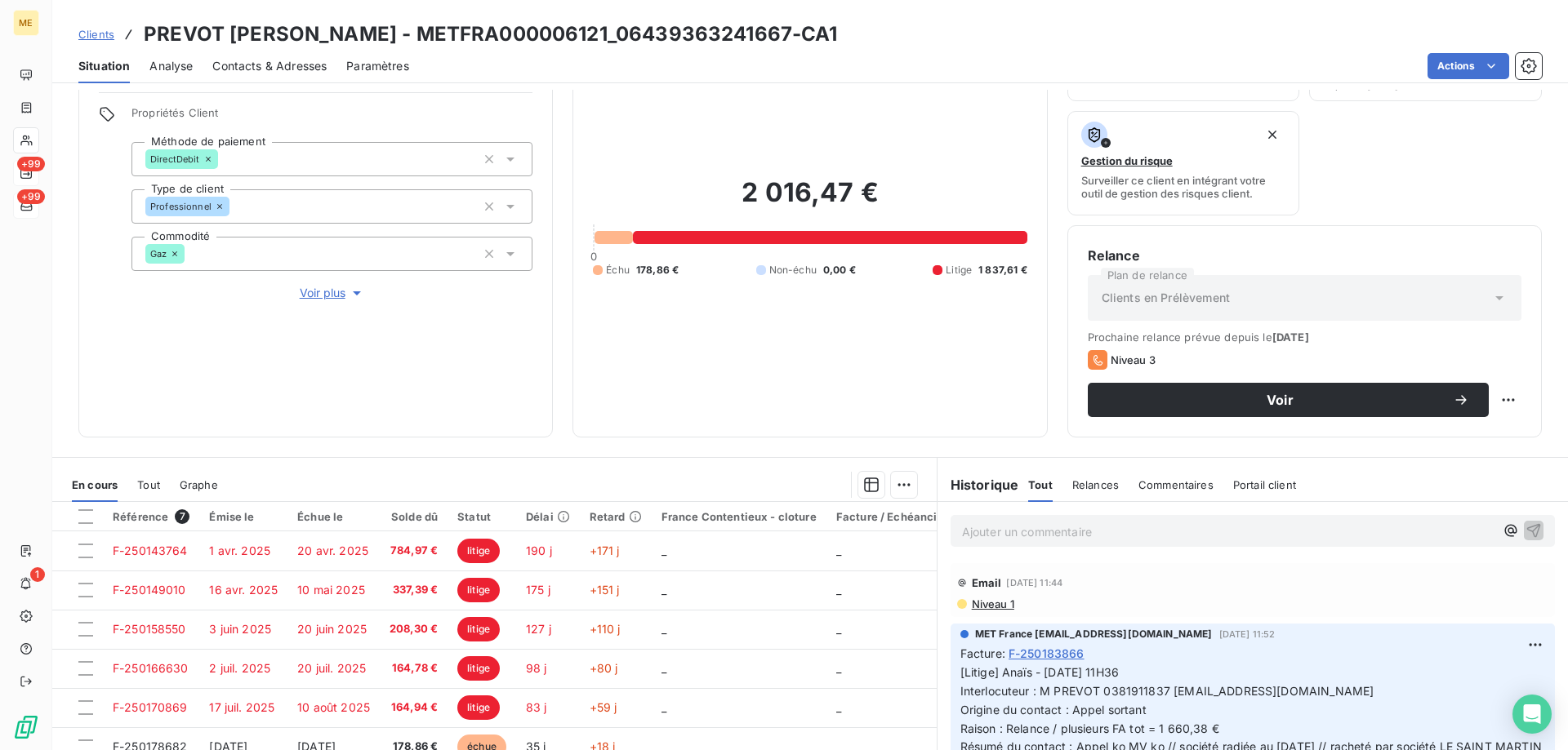
scroll to position [218, 0]
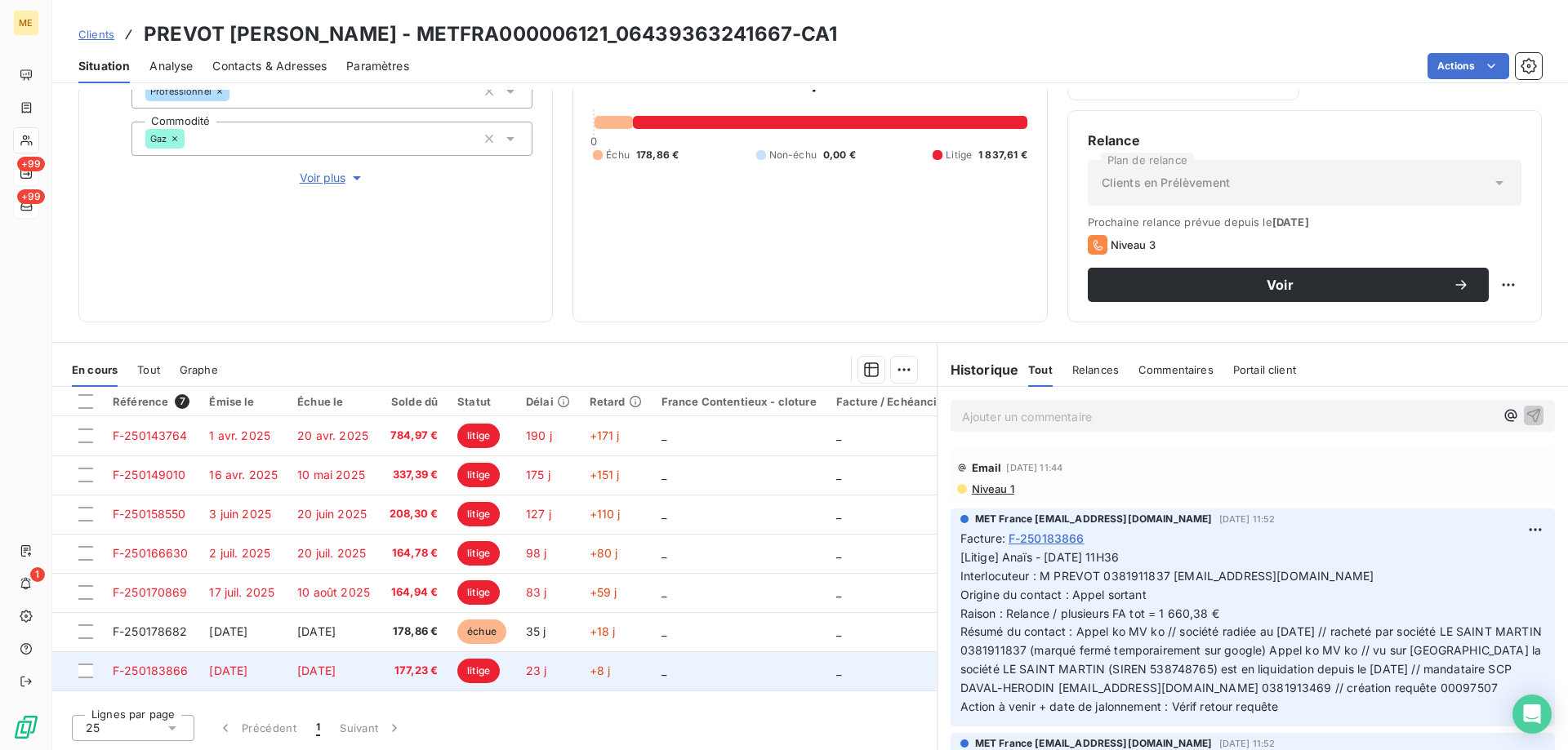
click at [647, 662] on td "+8 j" at bounding box center [615, 671] width 72 height 39
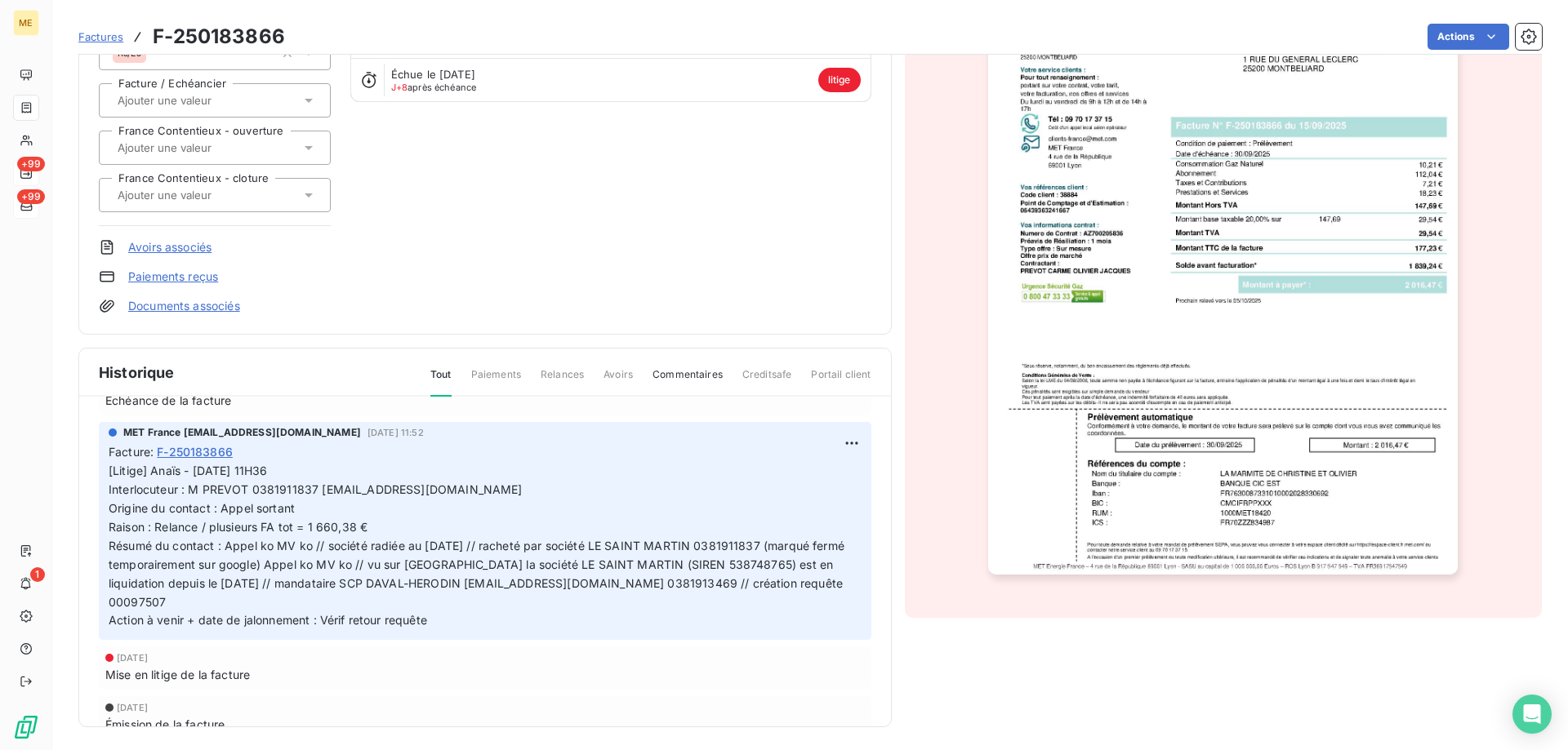
scroll to position [201, 0]
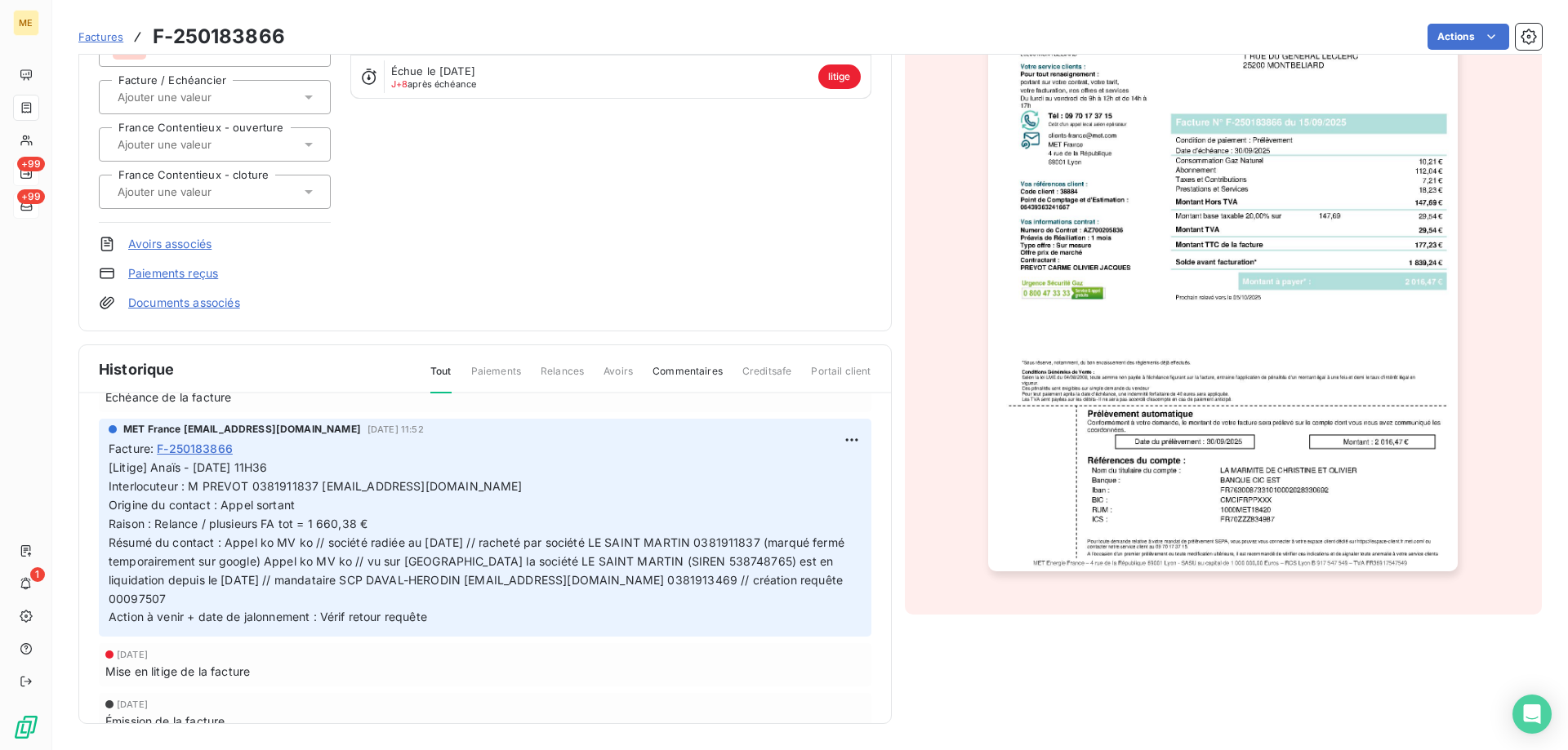
drag, startPoint x: 443, startPoint y: 621, endPoint x: 153, endPoint y: 463, distance: 330.2
click at [153, 463] on p "[Litige] Anaïs - 17/09/2025 - 11H36 Interlocuteur : M PREVOT 0381911837 LESAINT…" at bounding box center [484, 542] width 753 height 168
copy span "Anaïs - 17/09/2025 - 11H36 Interlocuteur : M PREVOT 0381911837 LESAINTMARTIN.MO…"
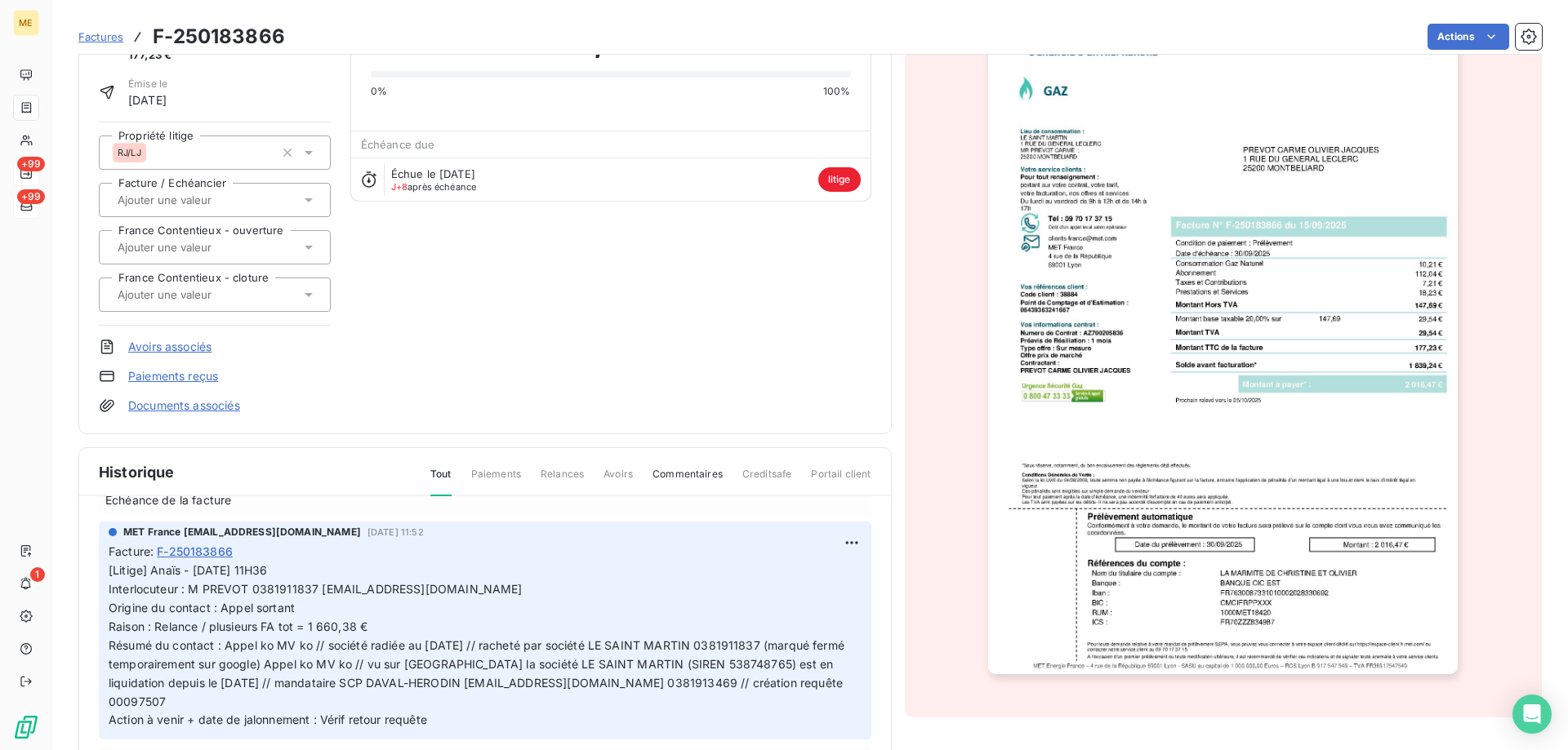
scroll to position [0, 0]
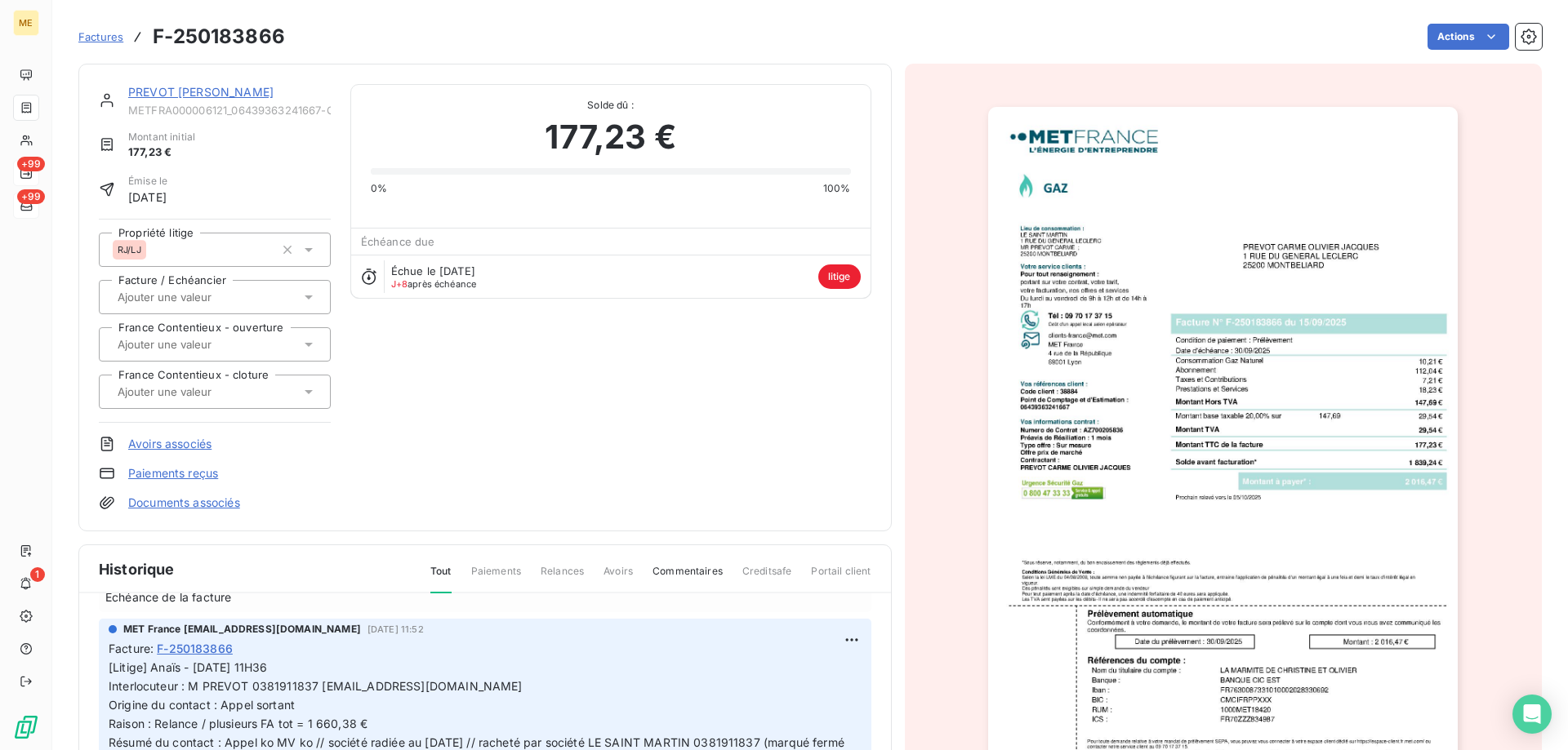
click at [170, 91] on link "PREVOT [PERSON_NAME]" at bounding box center [201, 92] width 146 height 14
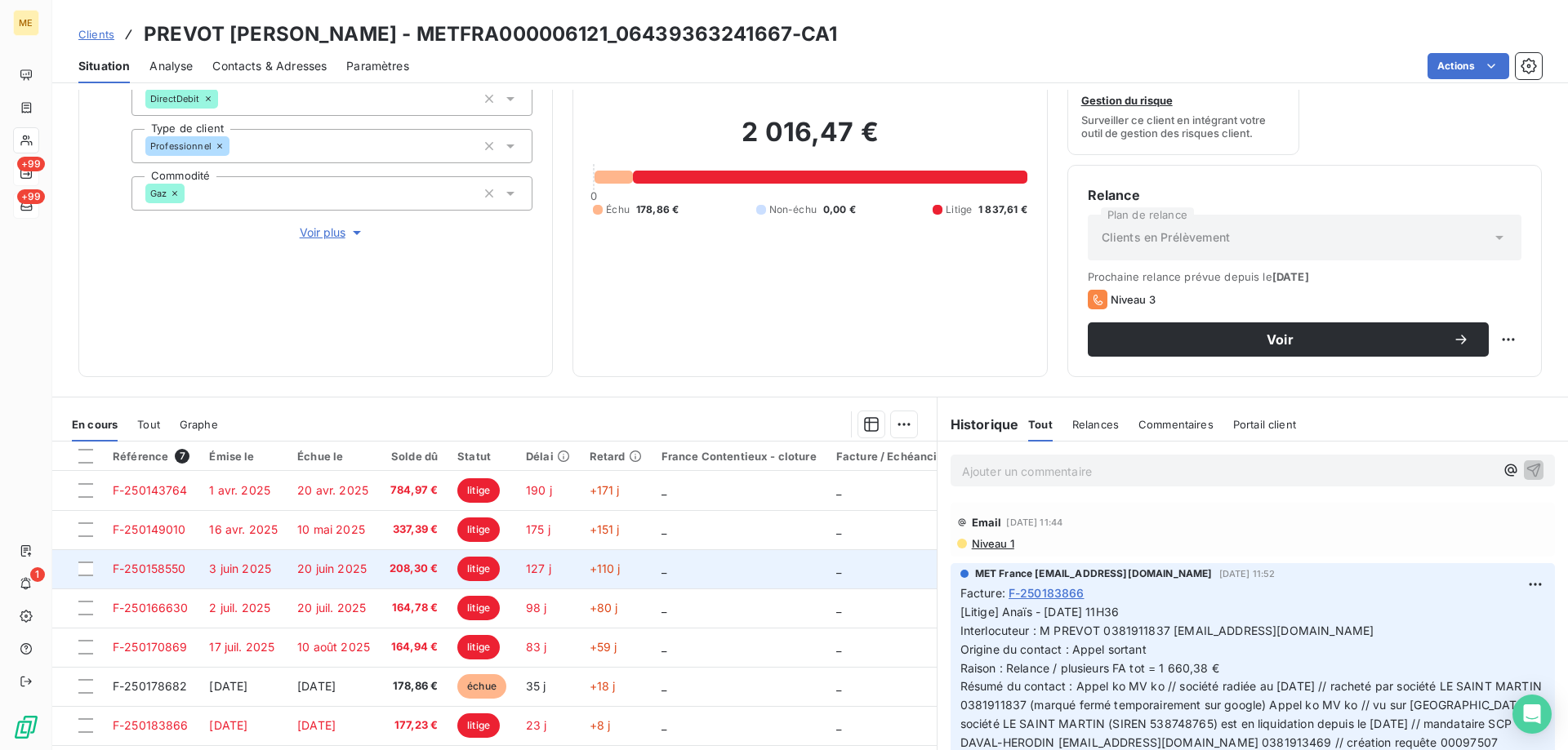
scroll to position [218, 0]
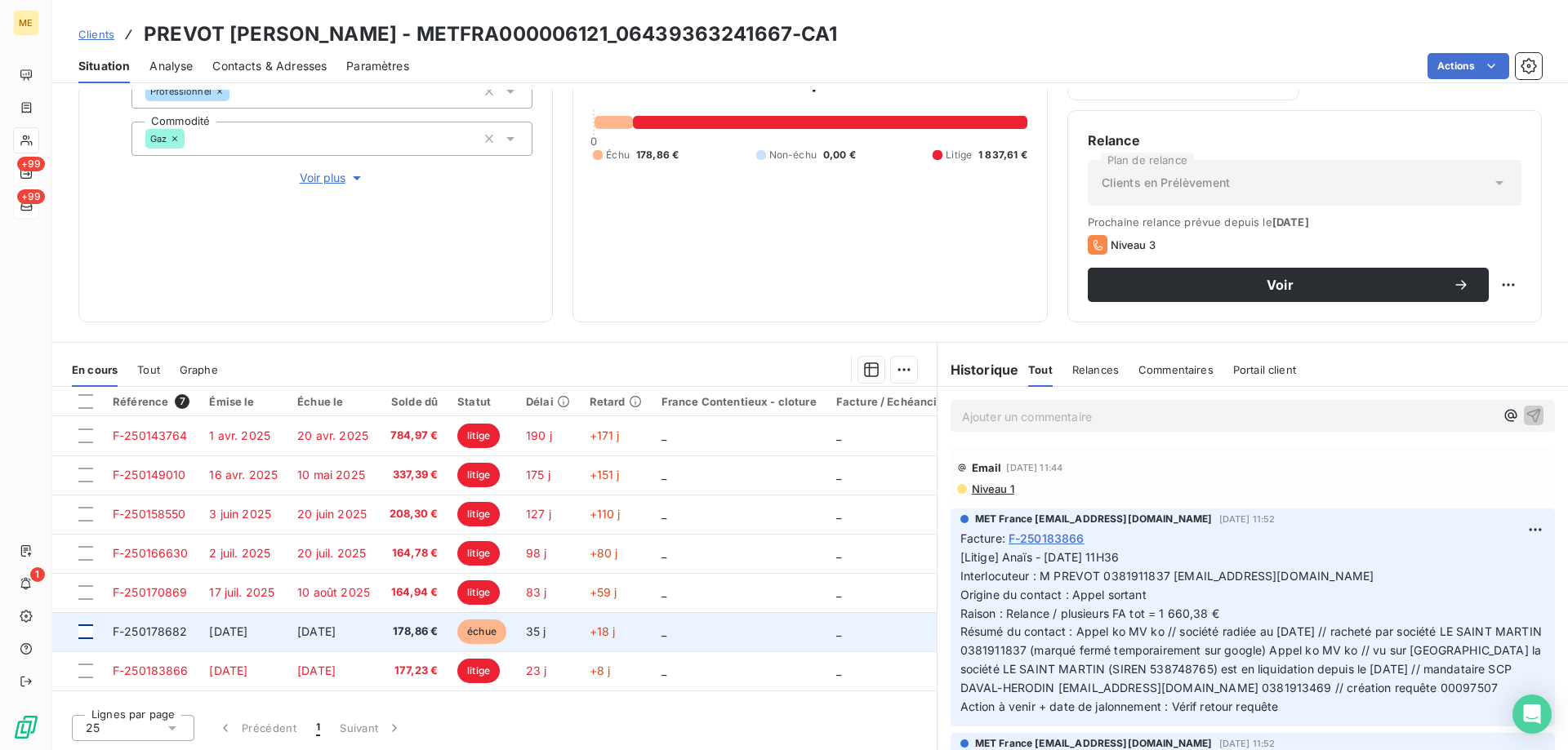
click at [86, 636] on div at bounding box center [85, 632] width 15 height 15
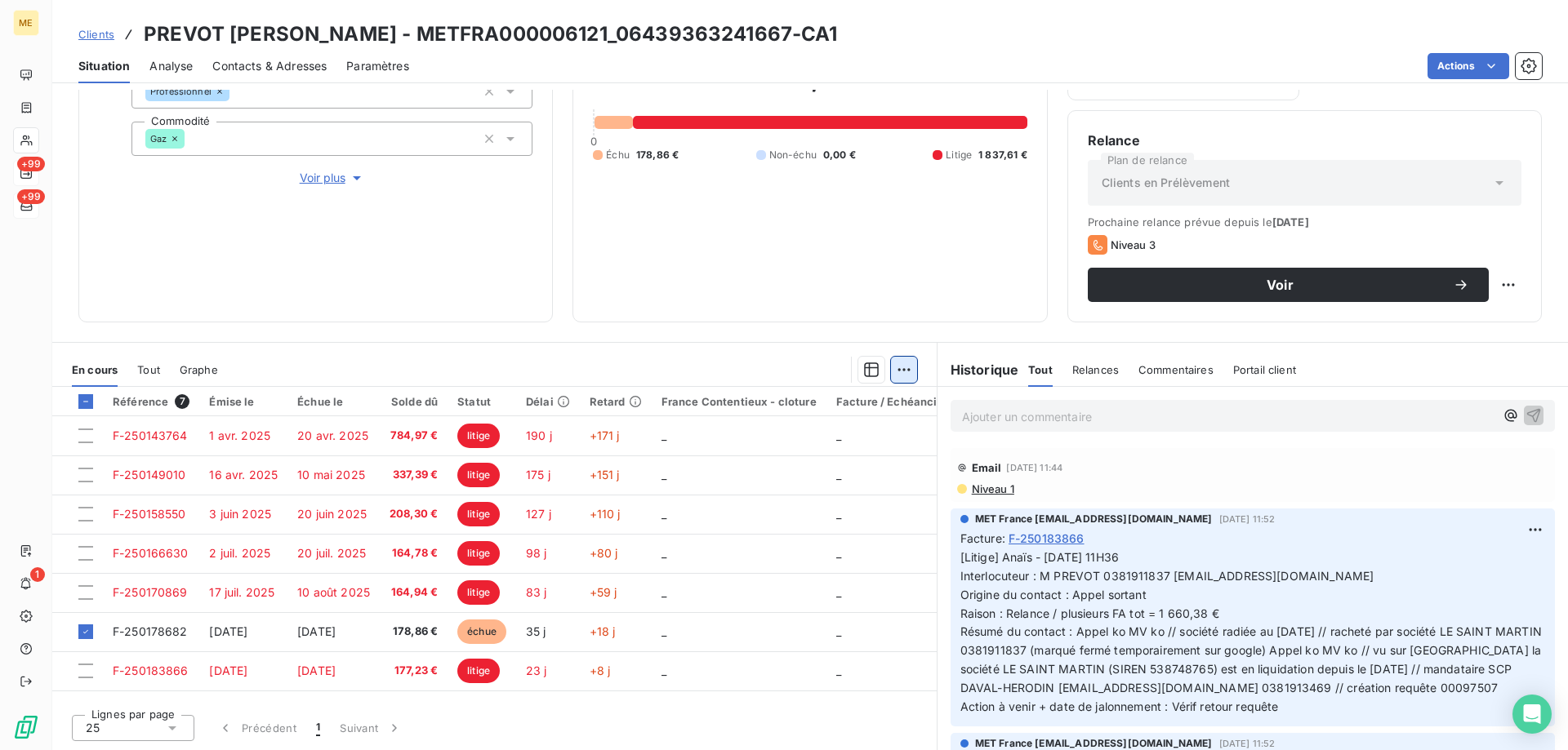
click at [887, 374] on html "ME +99 +99 1 Clients PREVOT CARME OLIVIER JACQUES - METFRA000006121_06439363241…" at bounding box center [784, 457] width 1568 height 914
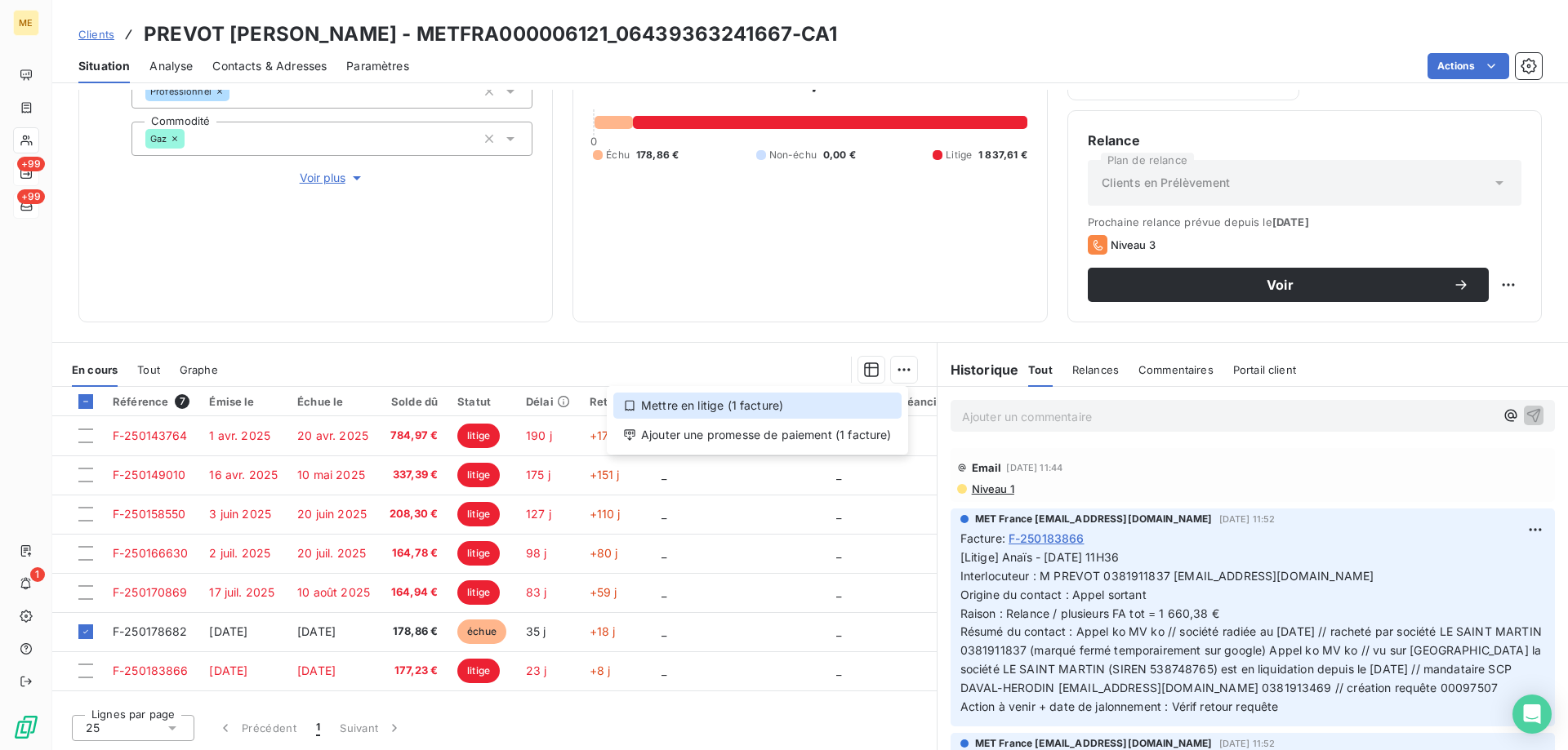
click at [859, 401] on div "Mettre en litige (1 facture)" at bounding box center [757, 406] width 288 height 26
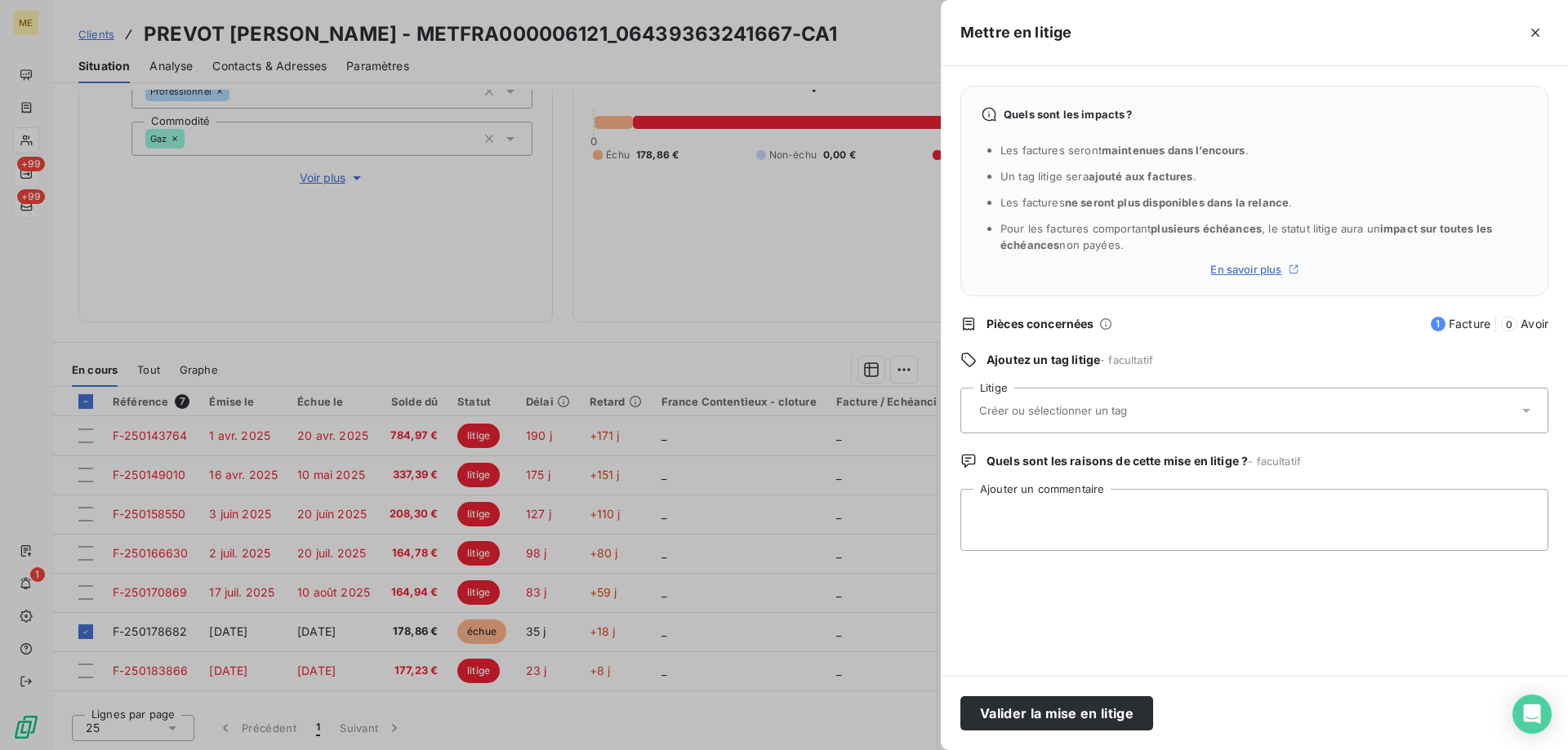
click at [1075, 409] on input "text" at bounding box center [1096, 410] width 238 height 15
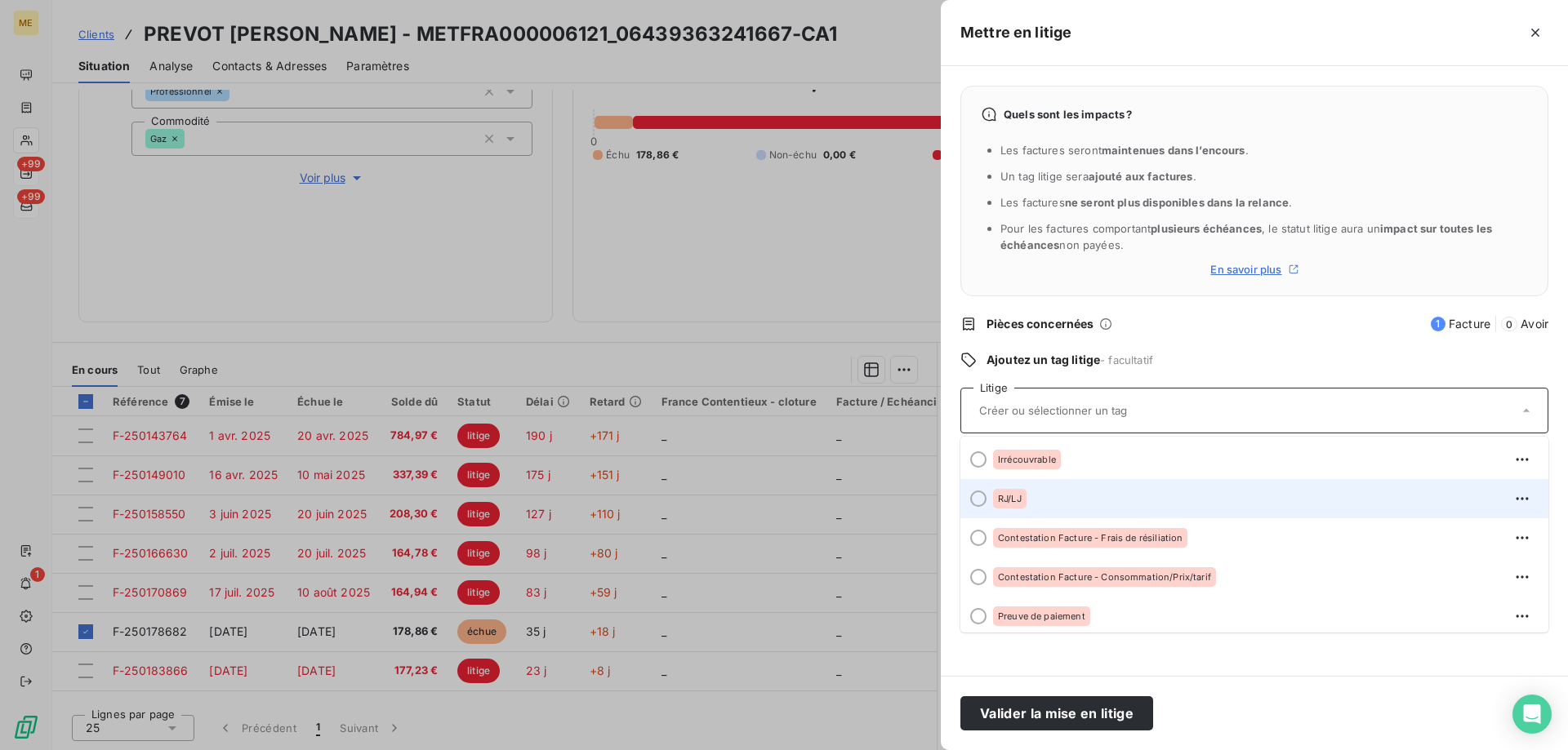
click at [1053, 497] on div "RJ/LJ" at bounding box center [1264, 499] width 542 height 26
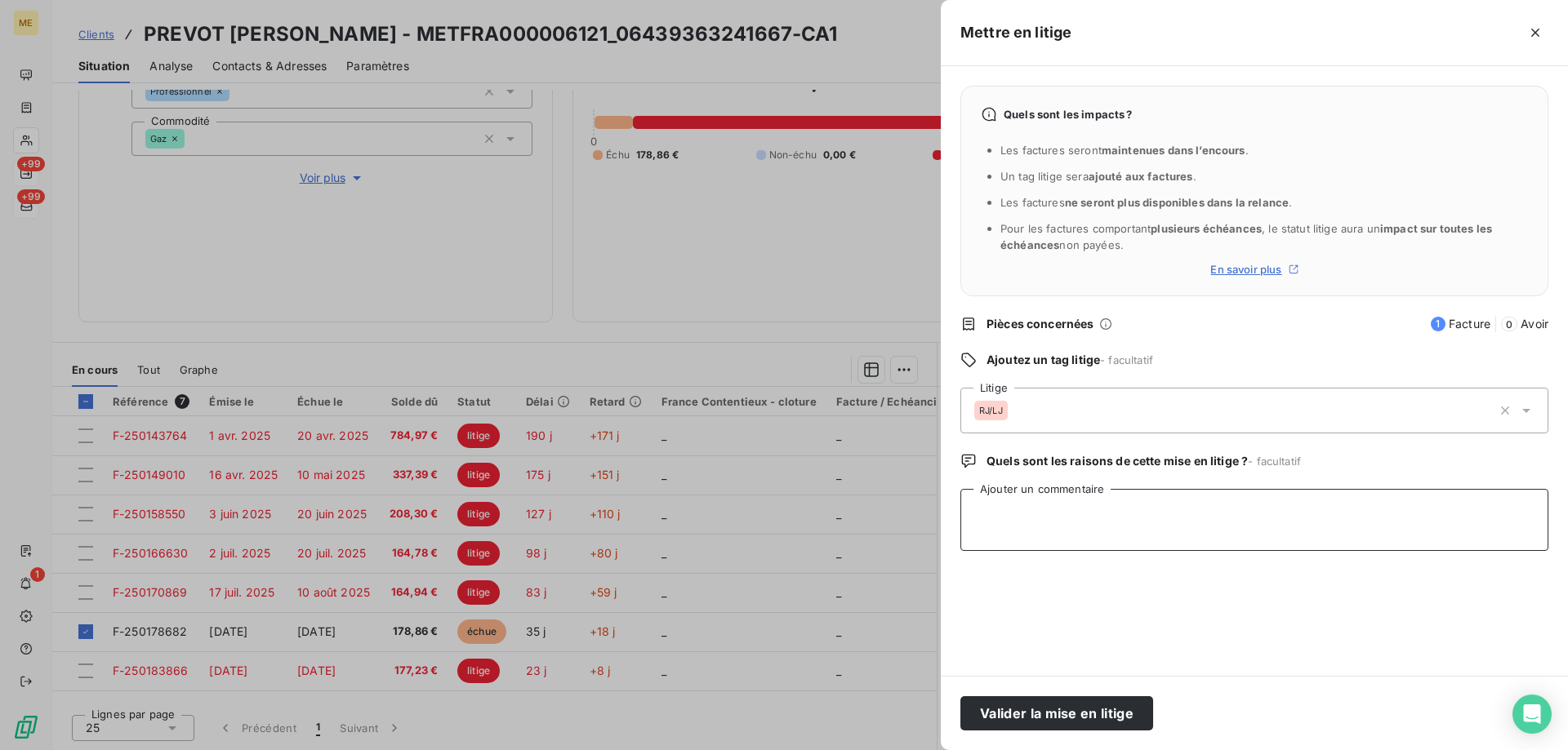
click at [1086, 497] on textarea "Ajouter un commentaire" at bounding box center [1254, 520] width 588 height 62
paste textarea "Anaïs - 17/09/2025 - 11H36 Interlocuteur : M PREVOT 0381911837 LESAINTMARTIN.MO…"
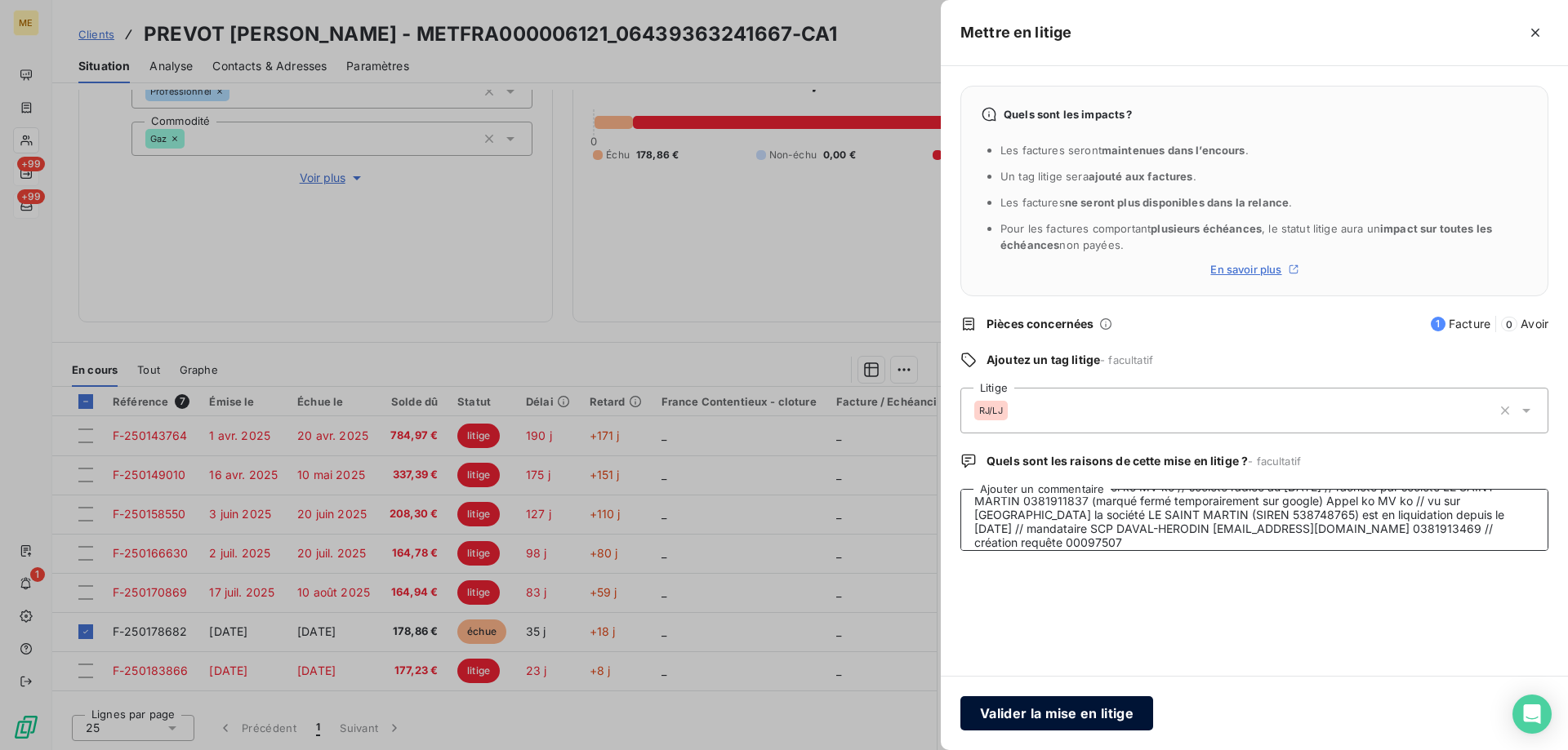
type textarea "Anaïs - 17/09/2025 - 11H36 Interlocuteur : M PREVOT 0381911837 LESAINTMARTIN.MO…"
click at [1055, 714] on button "Valider la mise en litige" at bounding box center [1057, 714] width 193 height 34
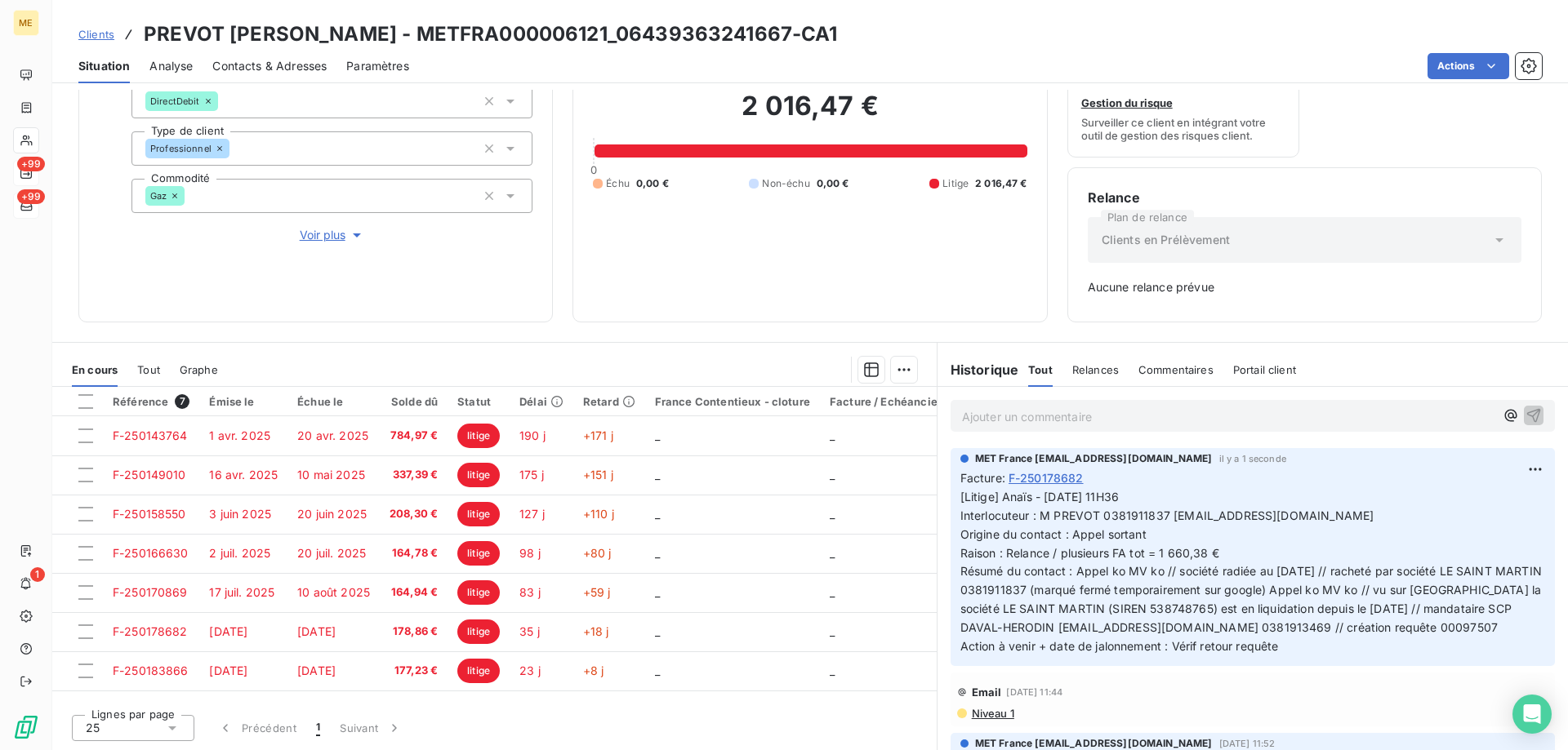
scroll to position [161, 0]
drag, startPoint x: 1468, startPoint y: 629, endPoint x: 1404, endPoint y: 622, distance: 64.4
click at [1413, 626] on p "[Litige] Anaïs - 17/09/2025 - 11H36 Interlocuteur : M PREVOT 0381911837 LESAINT…" at bounding box center [1253, 572] width 584 height 168
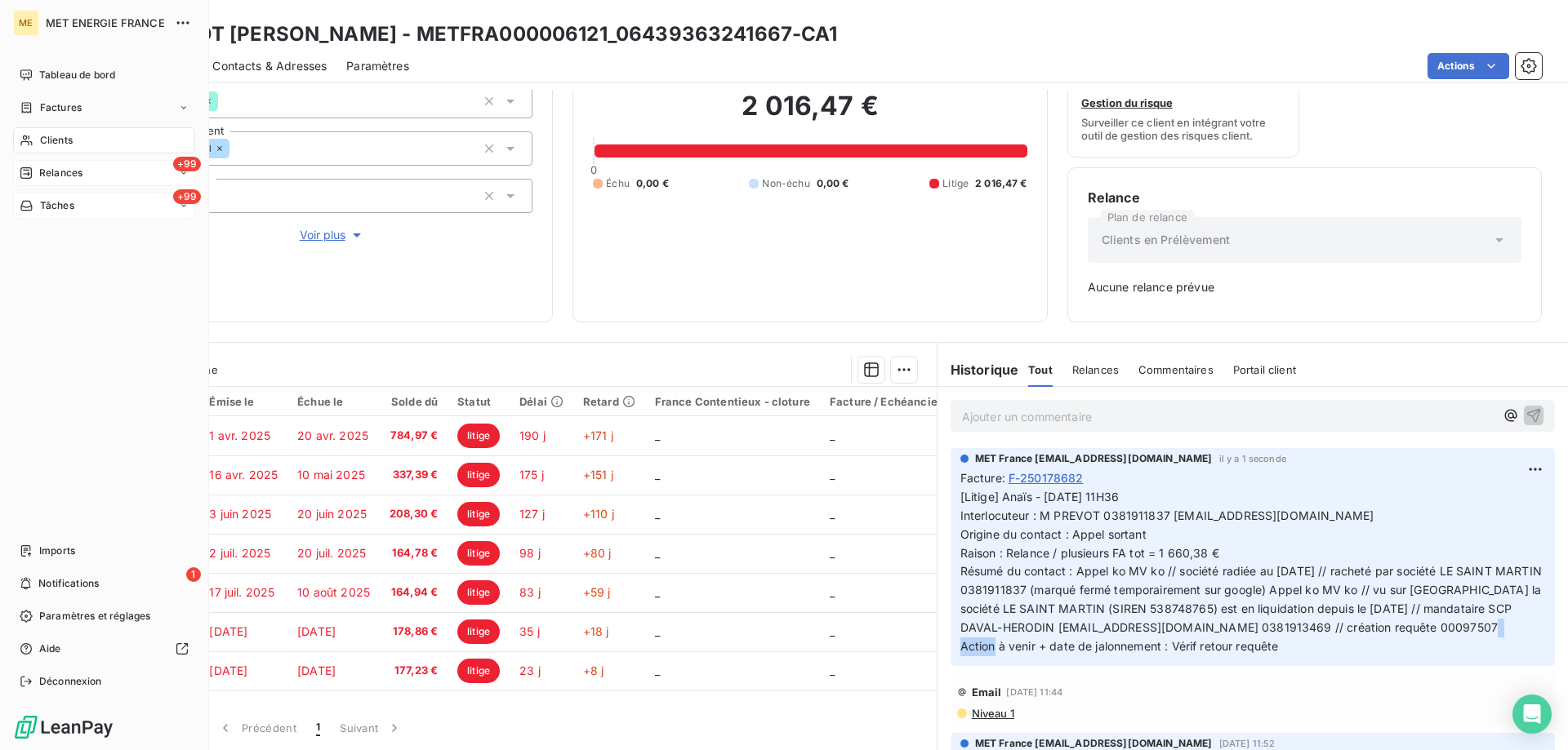
click at [63, 166] on span "Relances" at bounding box center [60, 172] width 43 height 15
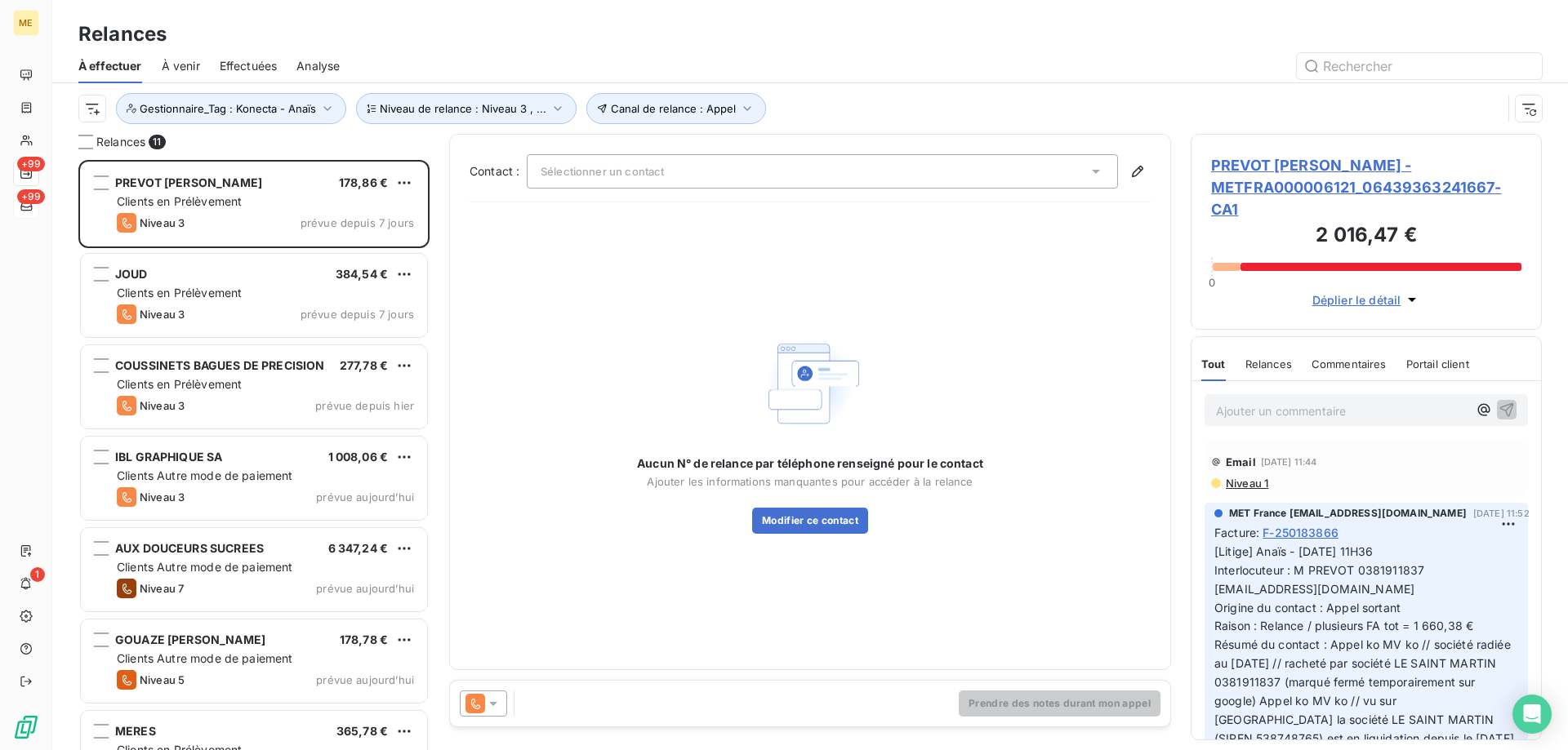
scroll to position [578, 339]
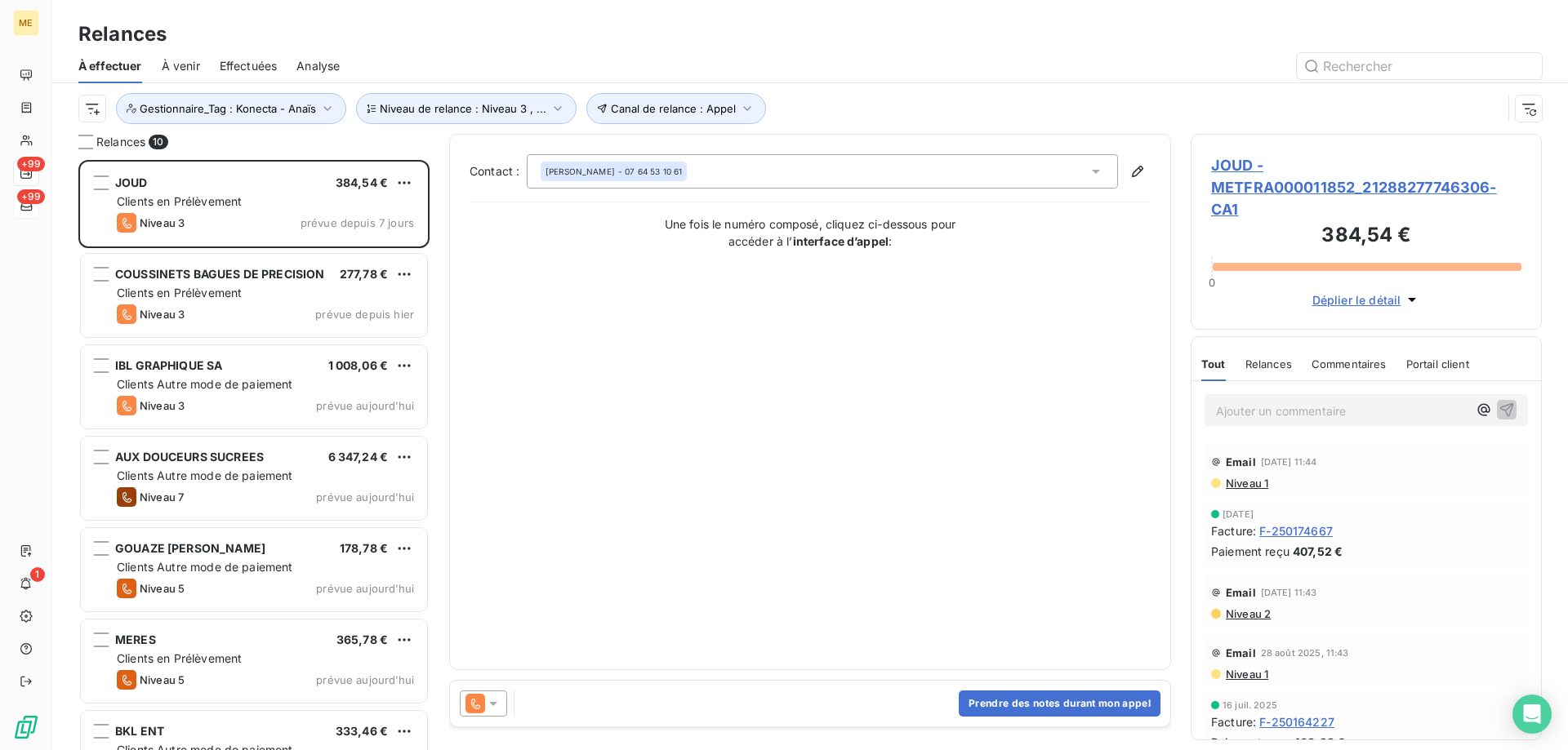
click at [1271, 190] on span "JOUD - METFRA000011852_21288277746306-CA1" at bounding box center [1366, 187] width 310 height 66
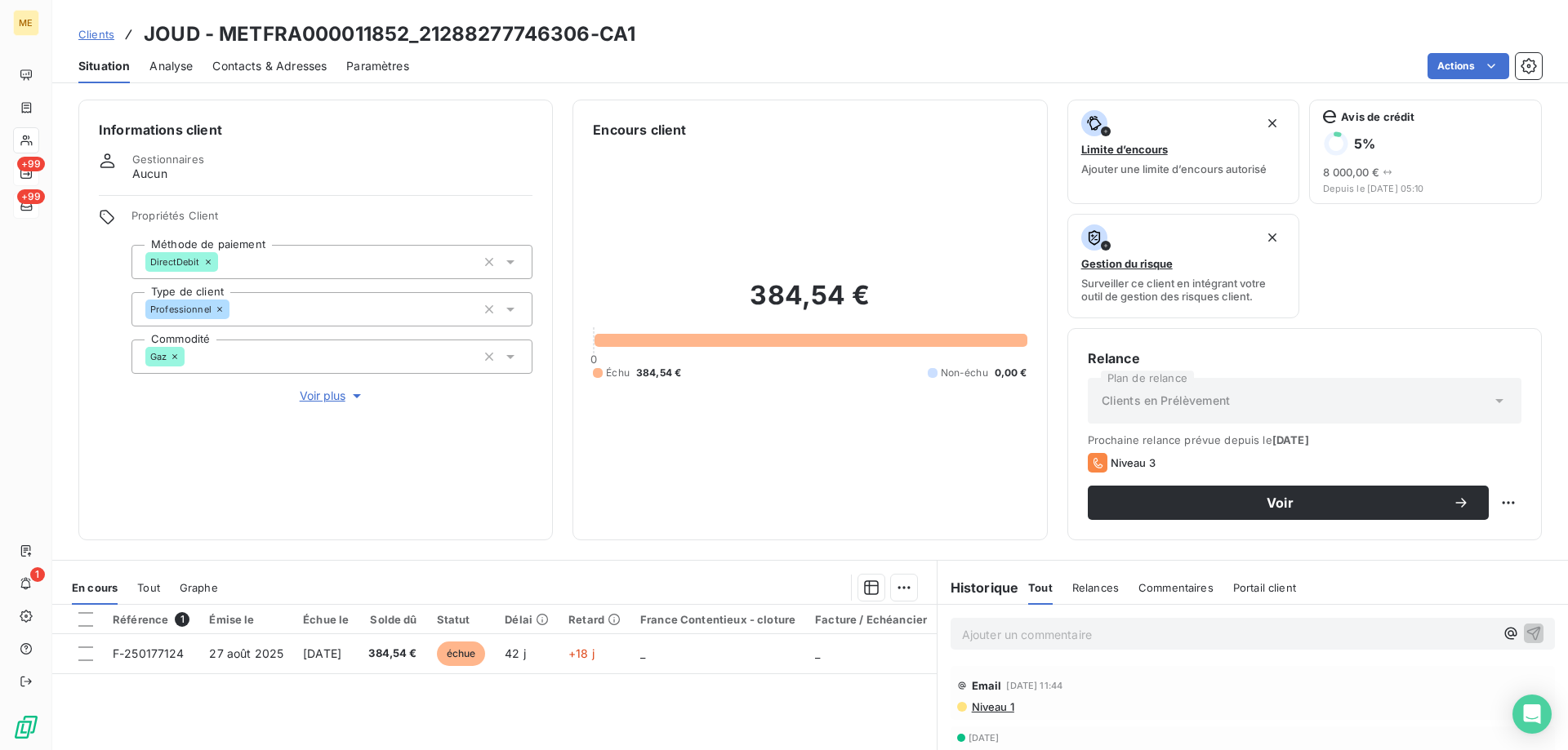
click at [320, 391] on span "Voir plus" at bounding box center [333, 396] width 66 height 16
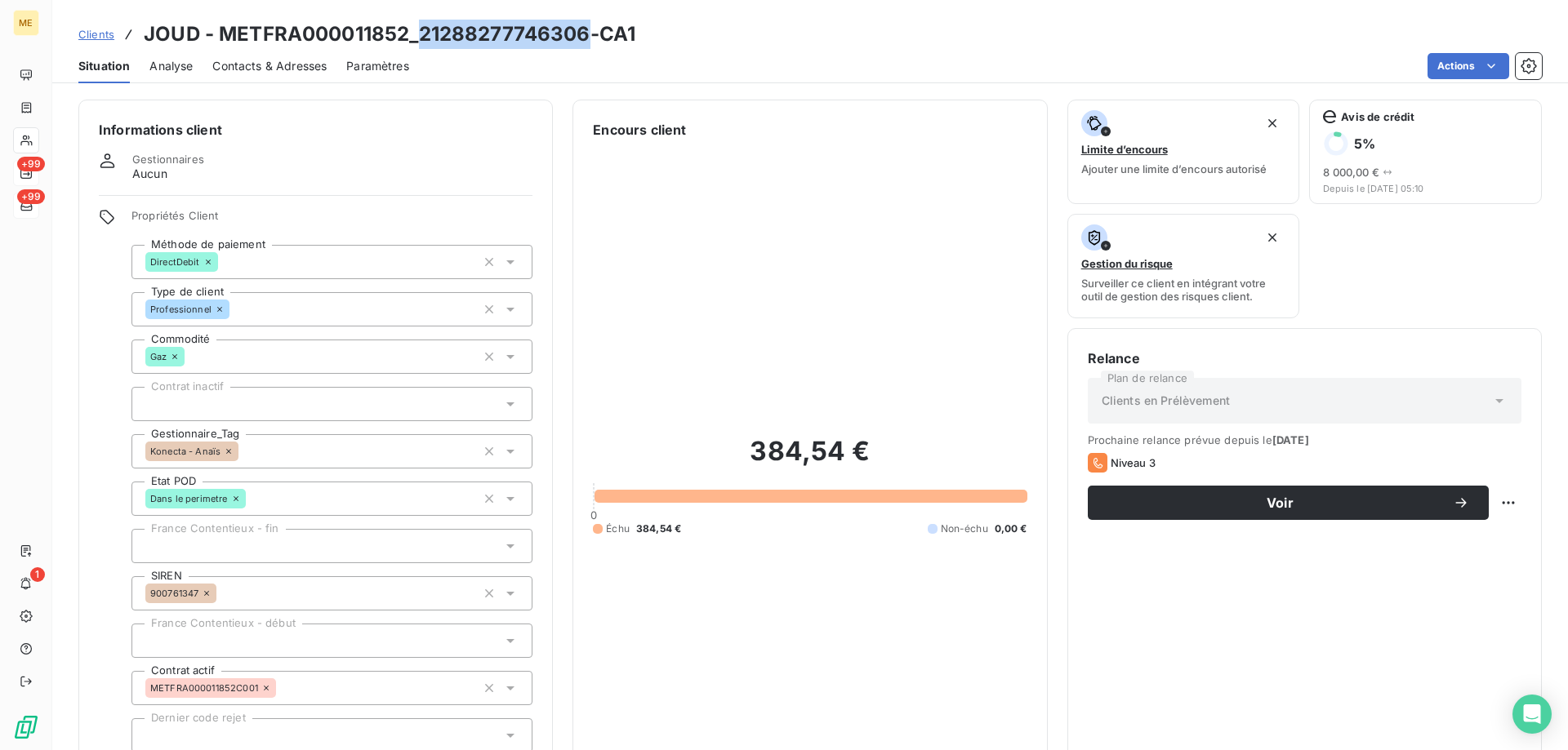
drag, startPoint x: 587, startPoint y: 33, endPoint x: 419, endPoint y: 35, distance: 168.0
click at [419, 35] on h3 "JOUD - METFRA000011852_21288277746306-CA1" at bounding box center [390, 34] width 491 height 29
copy h3 "21288277746306"
click at [648, 28] on div "Clients JOUD - METFRA000011852_21288277746306-CA1" at bounding box center [810, 34] width 1515 height 29
drag, startPoint x: 641, startPoint y: 34, endPoint x: 147, endPoint y: 40, distance: 494.0
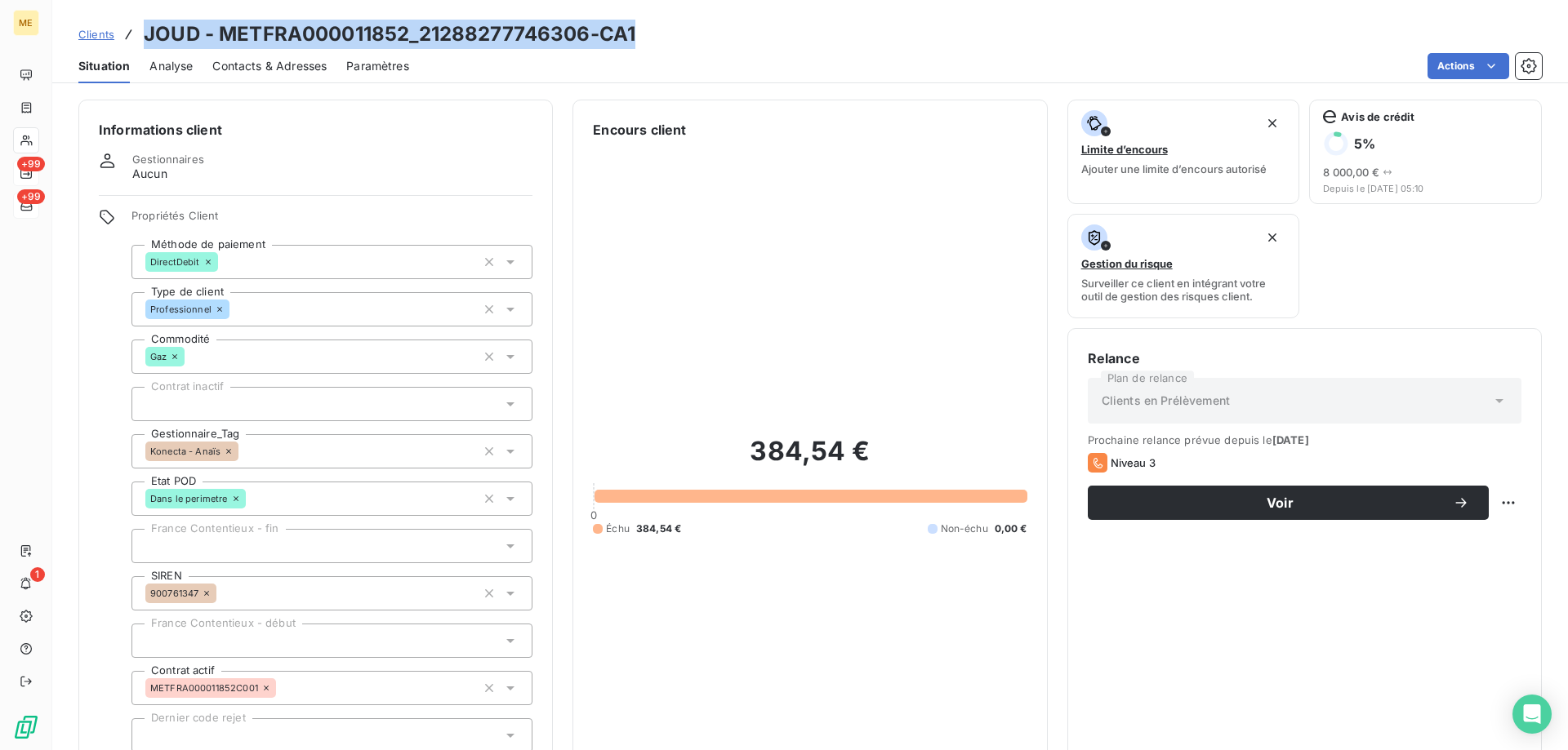
click at [147, 40] on div "Clients JOUD - METFRA000011852_21288277746306-CA1" at bounding box center [810, 34] width 1515 height 29
copy h3 "JOUD - METFRA000011852_21288277746306-CA1"
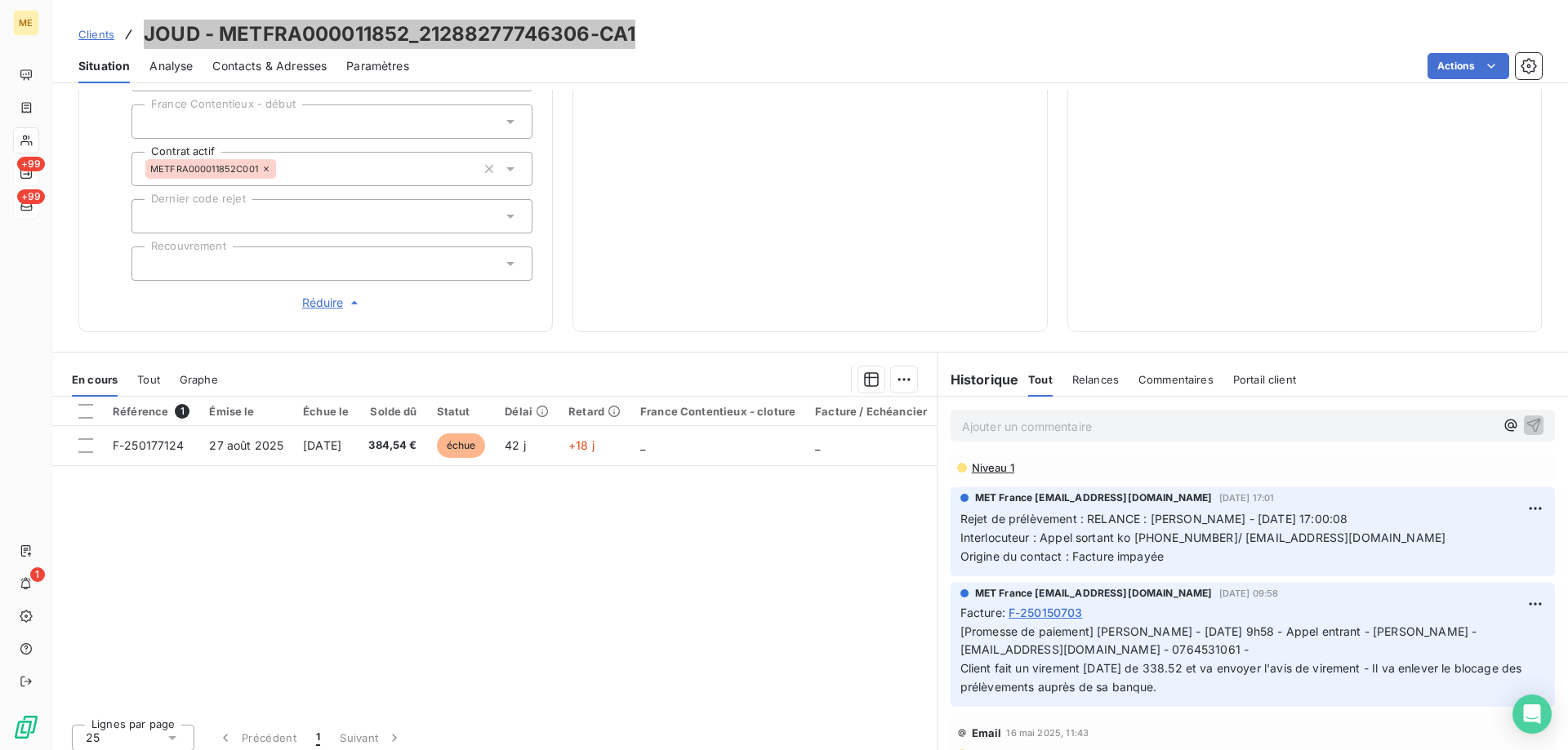
scroll to position [490, 0]
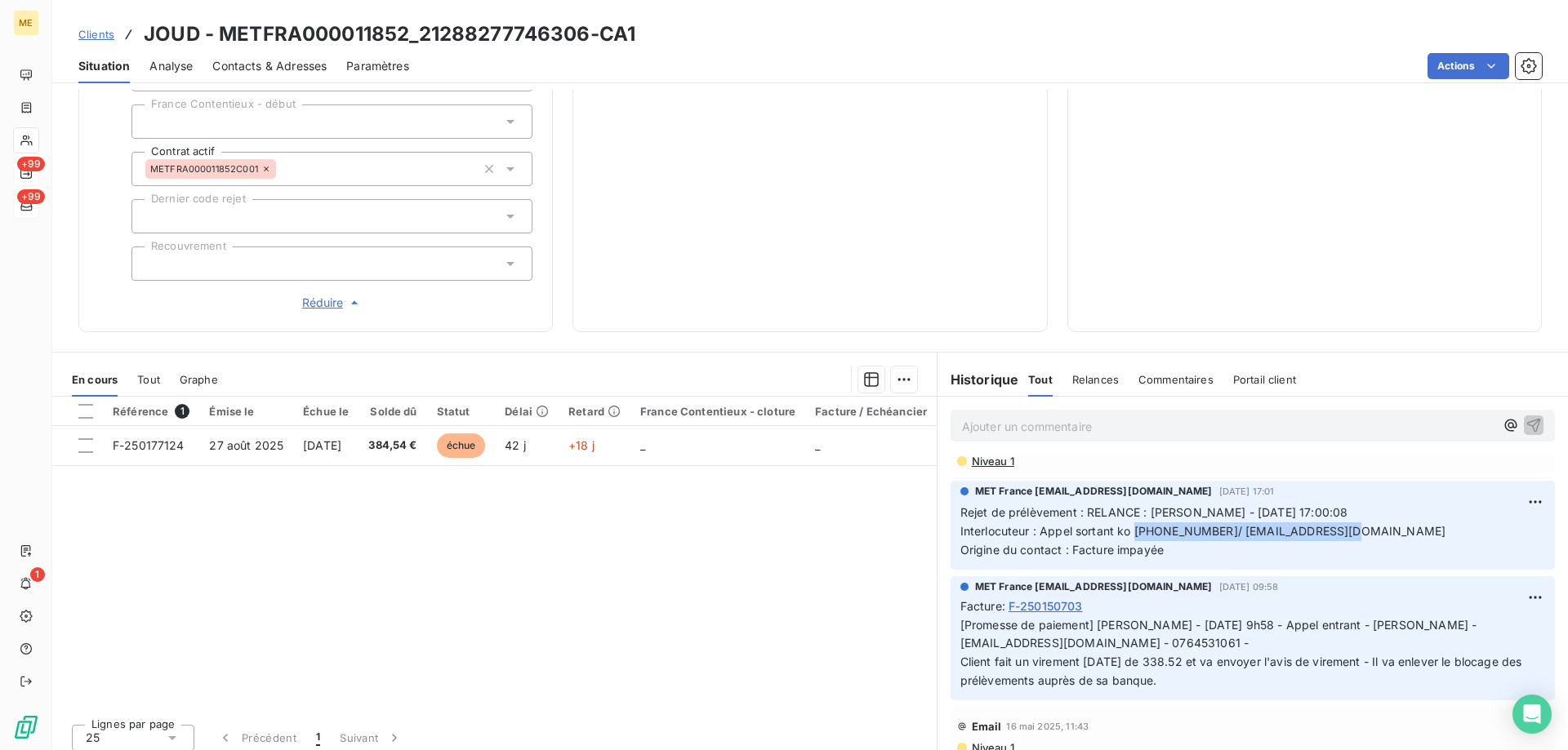
drag, startPoint x: 1127, startPoint y: 521, endPoint x: 1339, endPoint y: 525, distance: 212.0
click at [1339, 525] on p "Rejet de prélèvement : RELANCE : Laurine - 16/06/2025 17:00:08 Interlocuteur : …" at bounding box center [1253, 531] width 584 height 56
copy span "0764531061/ raad_hous@hotmail.com"
click at [275, 59] on span "Contacts & Adresses" at bounding box center [269, 66] width 115 height 16
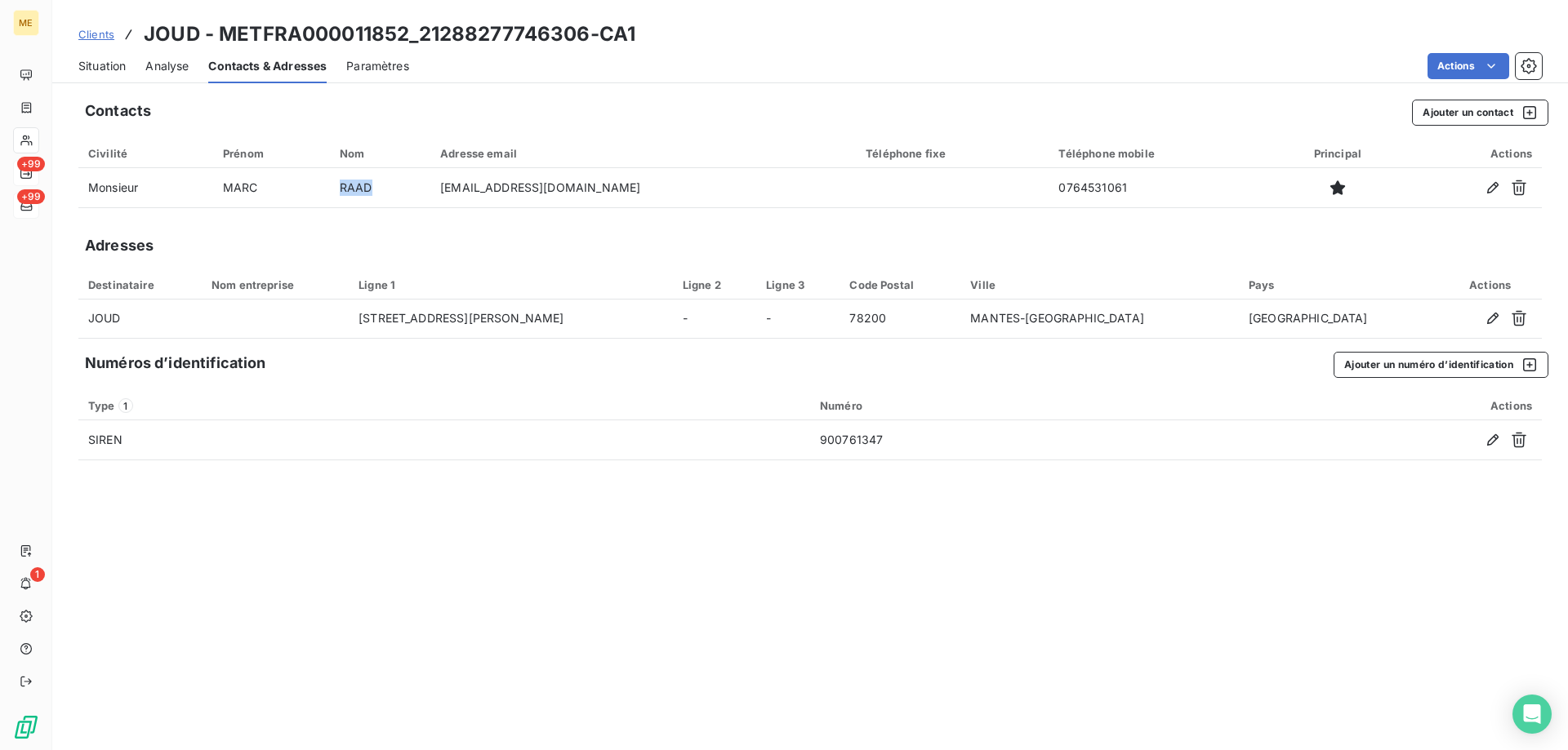
drag, startPoint x: 408, startPoint y: 190, endPoint x: 358, endPoint y: 211, distance: 54.2
click at [358, 211] on div "Contacts Ajouter un contact Civilité Prénom Nom Adresse email Téléphone fixe Té…" at bounding box center [810, 420] width 1515 height 660
click at [112, 69] on span "Situation" at bounding box center [102, 66] width 47 height 16
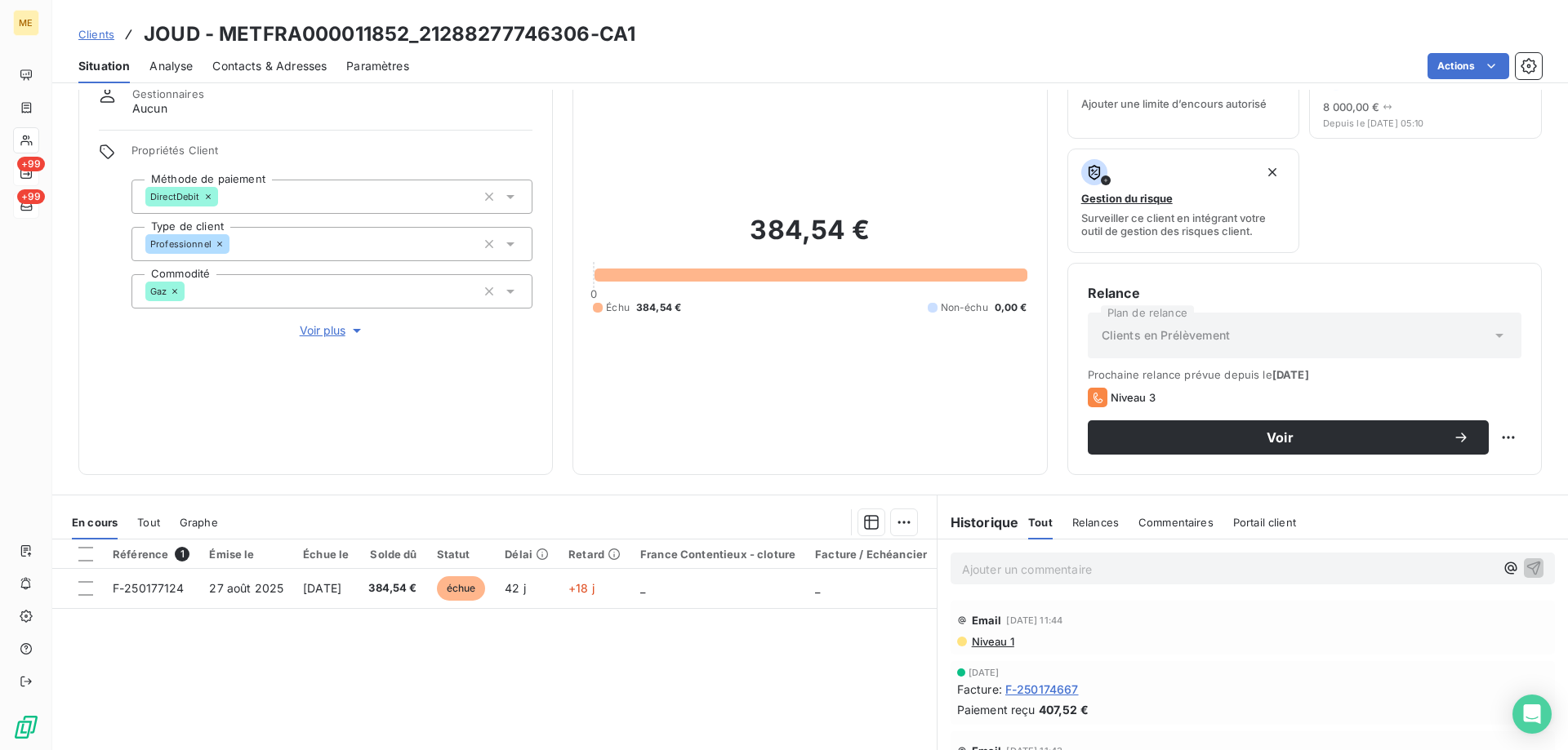
scroll to position [54, 0]
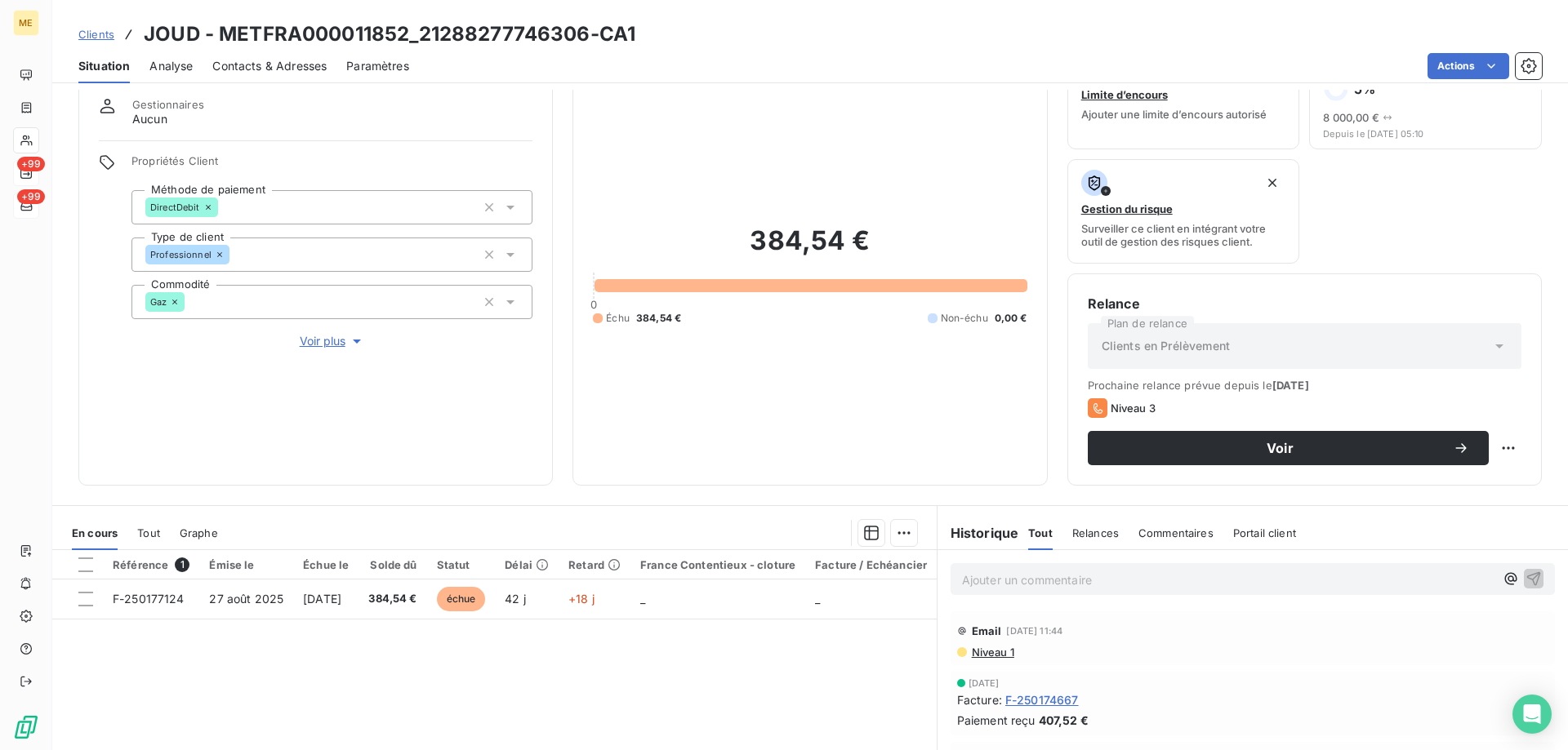
click at [712, 346] on div "384,54 € 0 Échu 384,54 € Non-échu 0,00 €" at bounding box center [809, 275] width 434 height 380
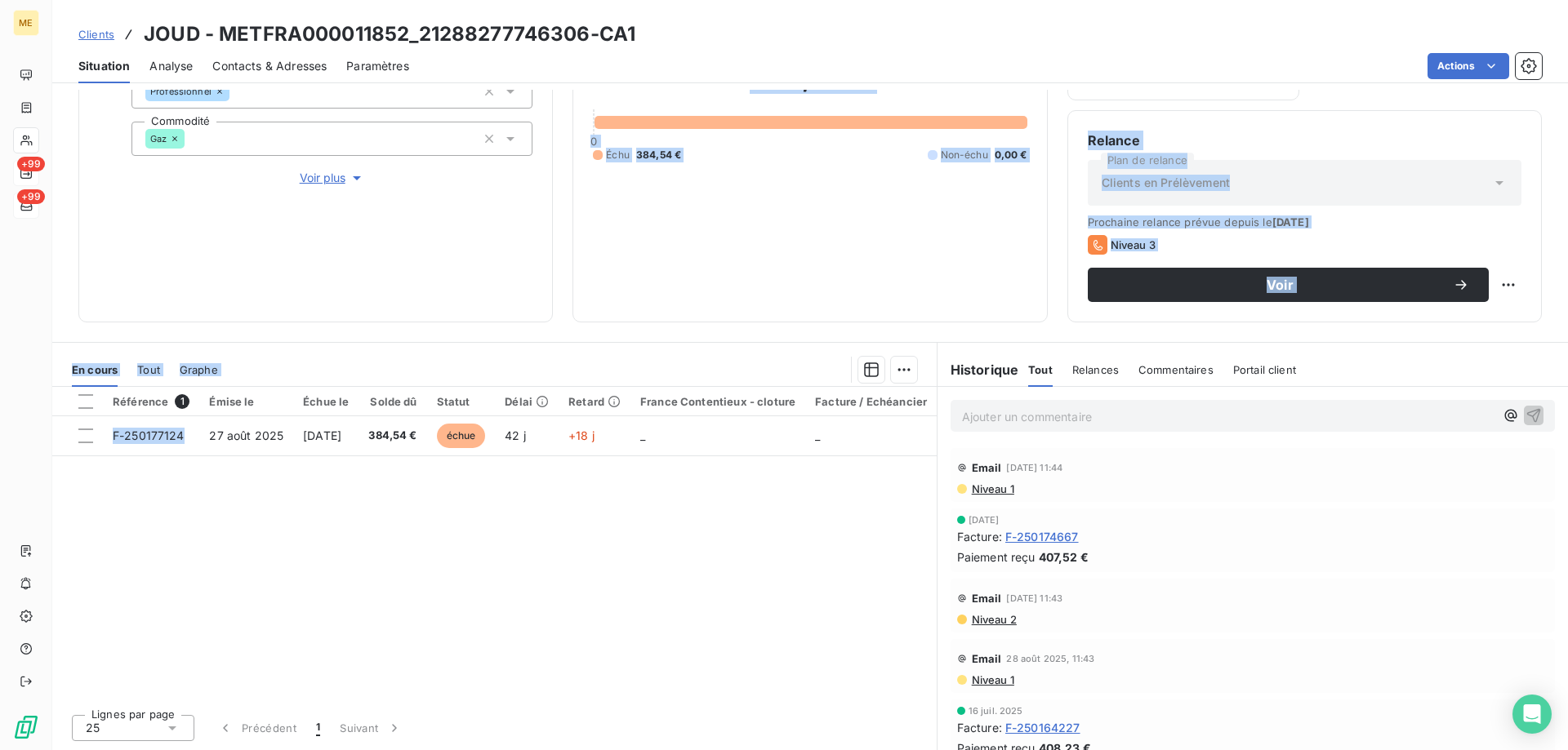
drag, startPoint x: 191, startPoint y: 434, endPoint x: 159, endPoint y: 283, distance: 154.4
click at [159, 283] on div "Informations client Gestionnaires Aucun Propriétés Client Méthode de paiement D…" at bounding box center [810, 420] width 1515 height 660
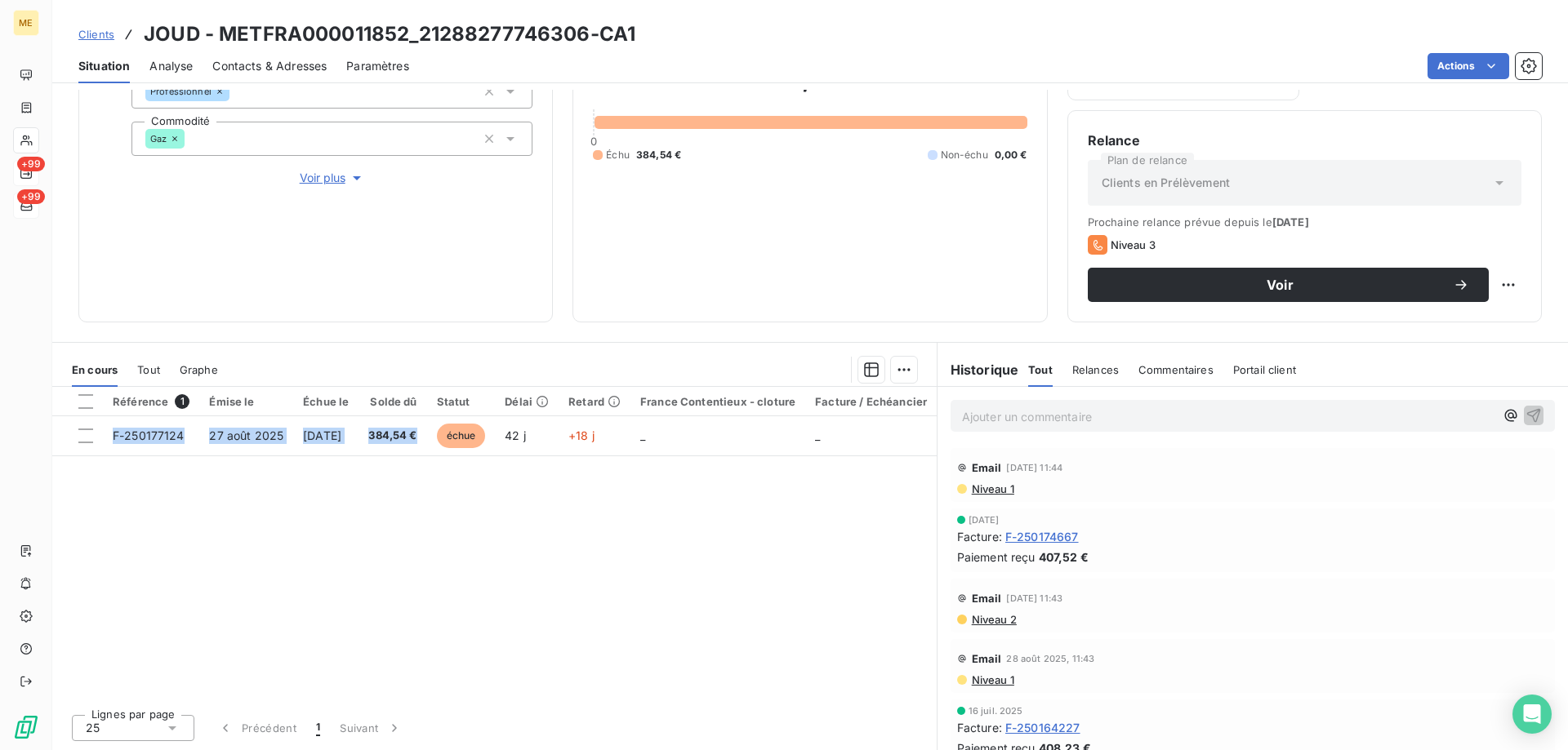
drag, startPoint x: 448, startPoint y: 436, endPoint x: 395, endPoint y: 352, distance: 99.3
click at [395, 352] on section "En cours Tout Graphe Référence 1 Émise le Échue le Solde dû Statut Délai Retard…" at bounding box center [495, 547] width 884 height 408
drag, startPoint x: 590, startPoint y: 39, endPoint x: 422, endPoint y: 41, distance: 168.0
click at [422, 41] on h3 "JOUD - METFRA000011852_21288277746306-CA1" at bounding box center [390, 34] width 491 height 29
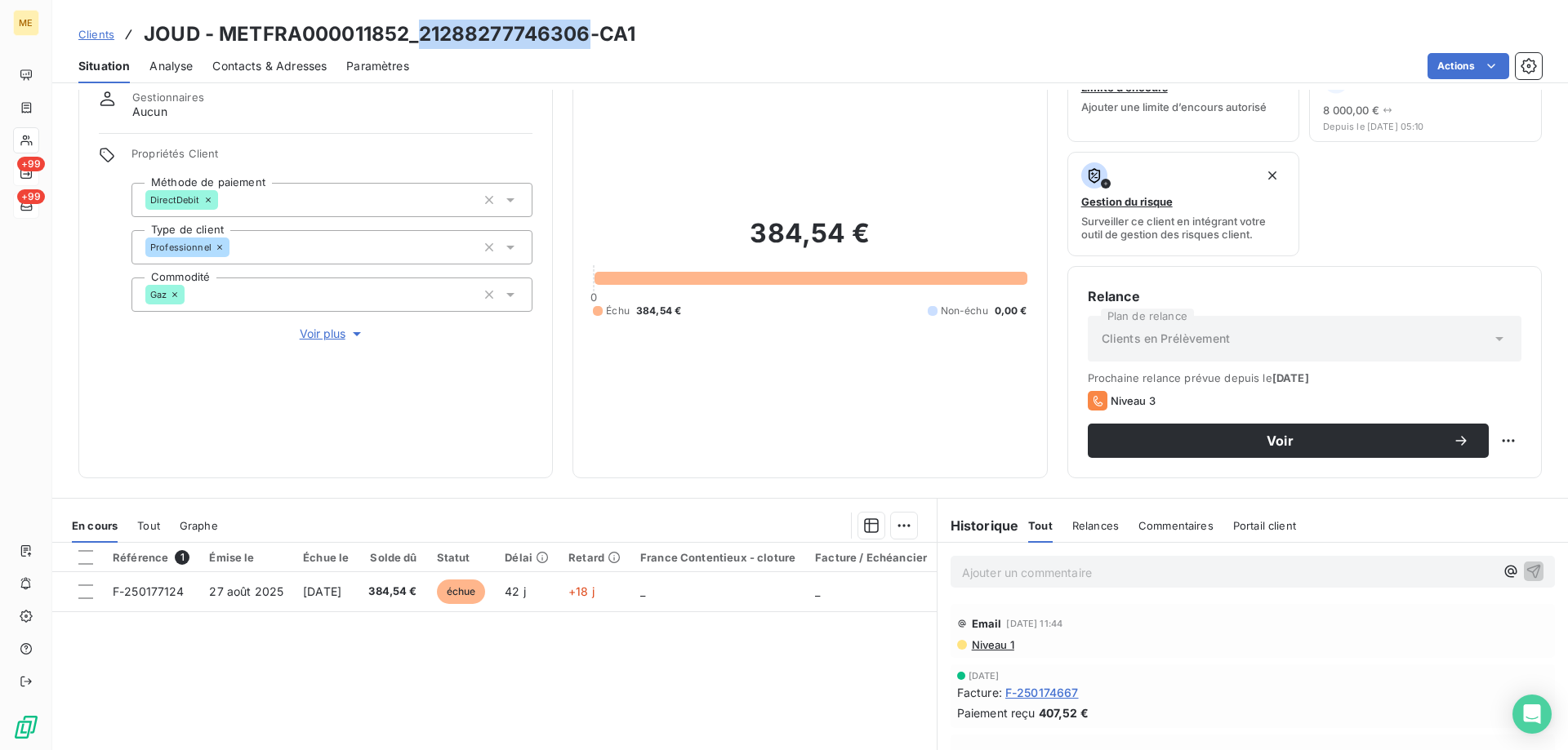
scroll to position [0, 0]
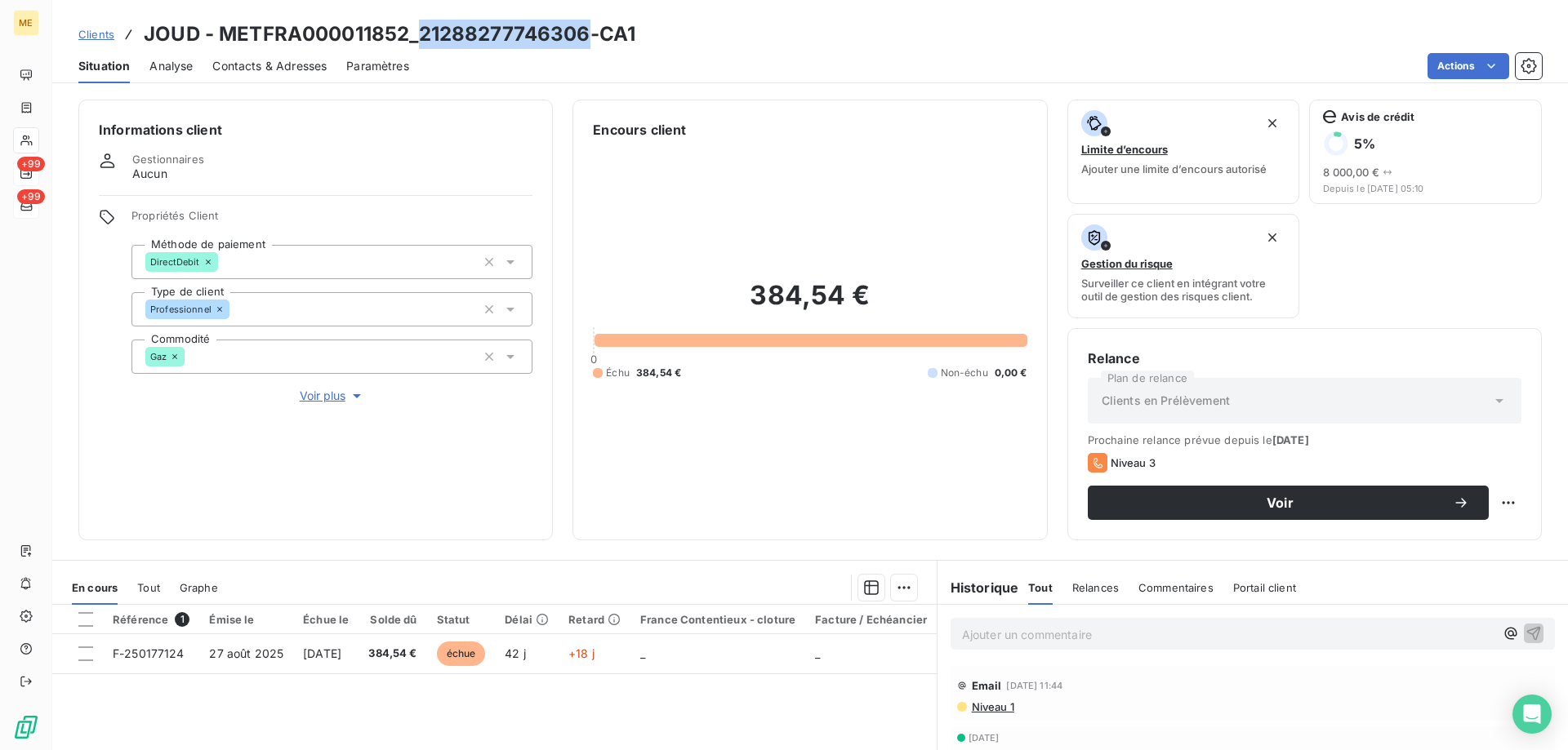
click at [328, 391] on span "Voir plus" at bounding box center [333, 396] width 66 height 16
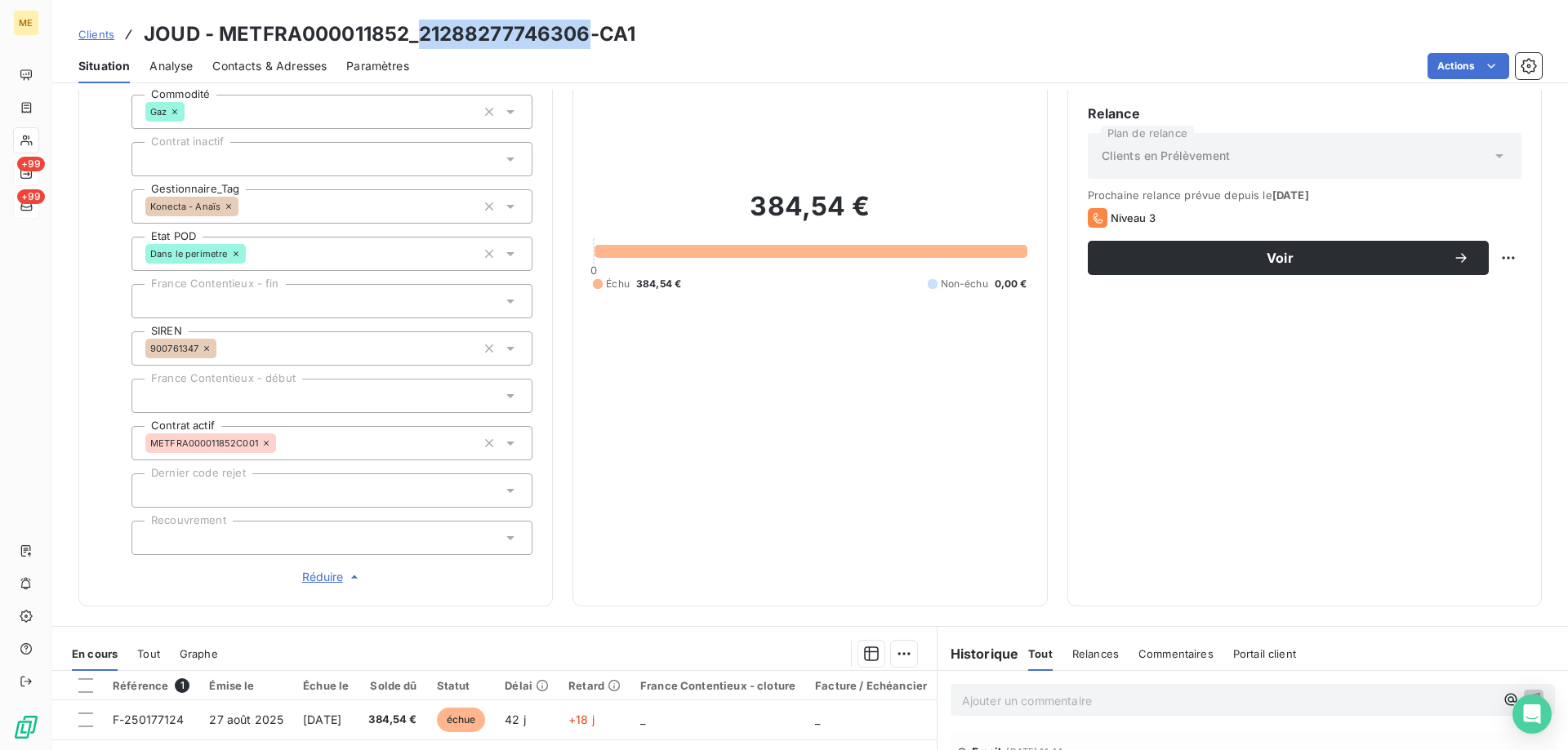
scroll to position [327, 0]
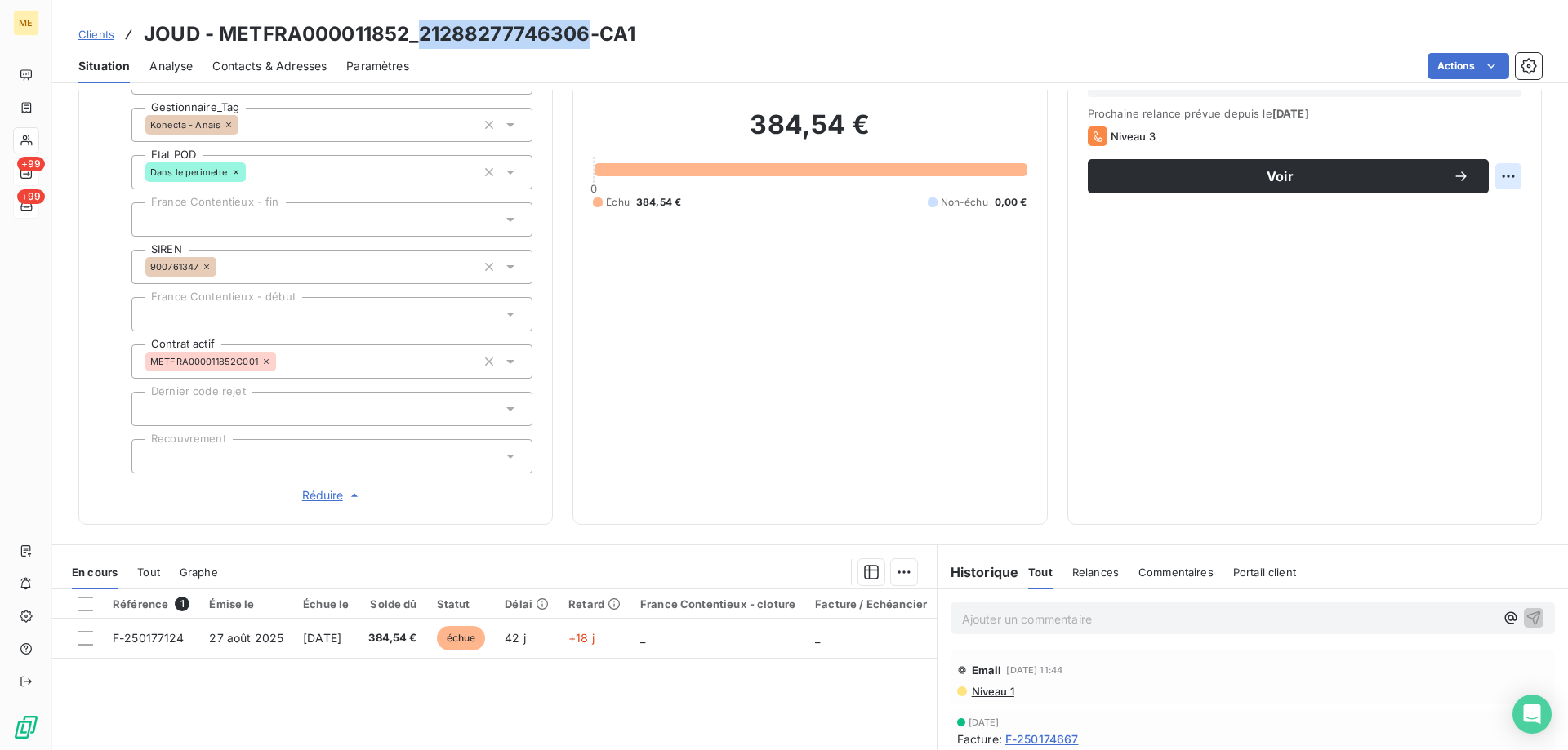
click at [1491, 178] on html "ME +99 +99 Clients JOUD - METFRA000011852_21288277746306-CA1 Situation Analyse …" at bounding box center [784, 457] width 1568 height 914
click at [1473, 220] on div "Replanifier cette action" at bounding box center [1428, 212] width 147 height 26
select select "9"
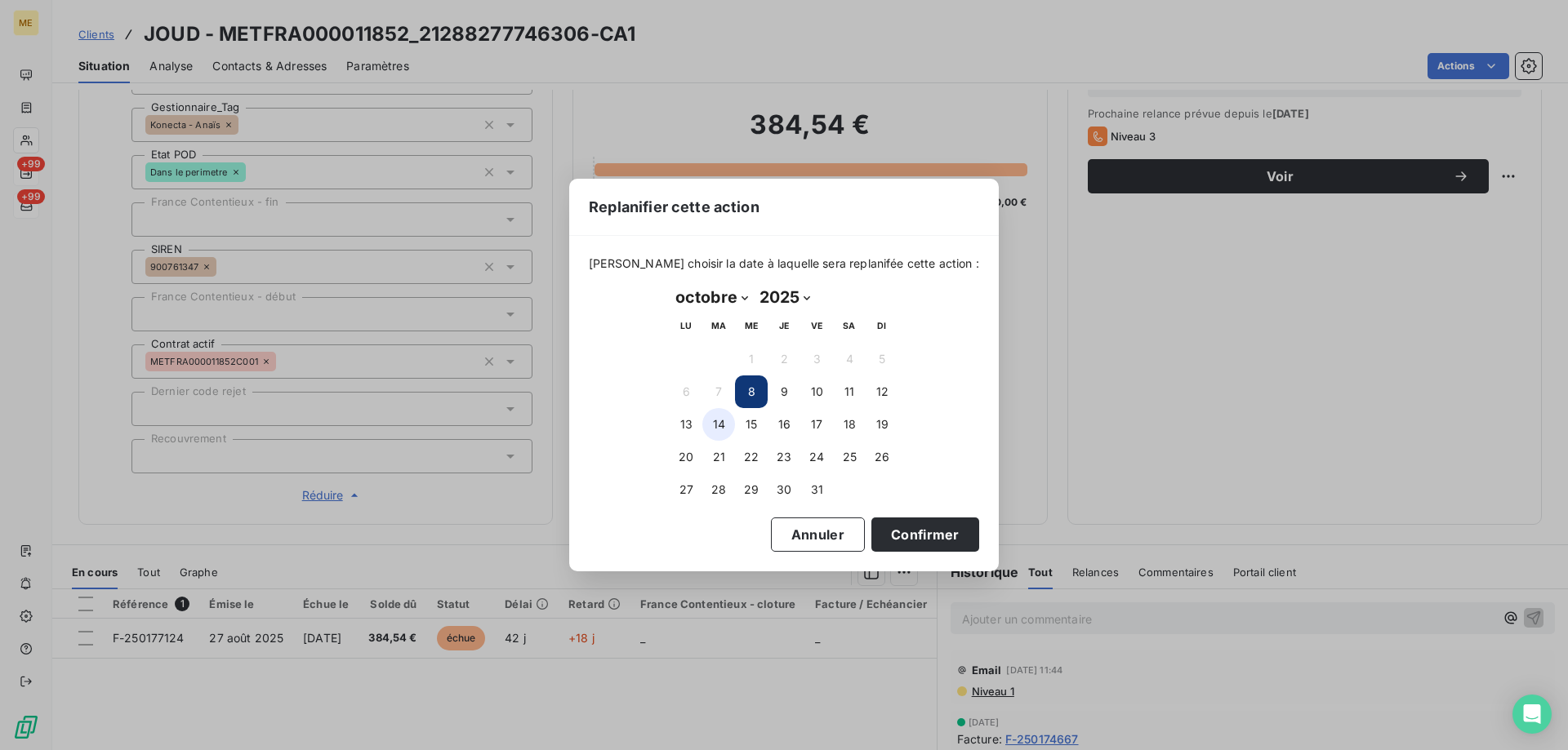
click at [715, 423] on button "14" at bounding box center [719, 425] width 33 height 33
click at [929, 535] on button "Confirmer" at bounding box center [925, 535] width 108 height 34
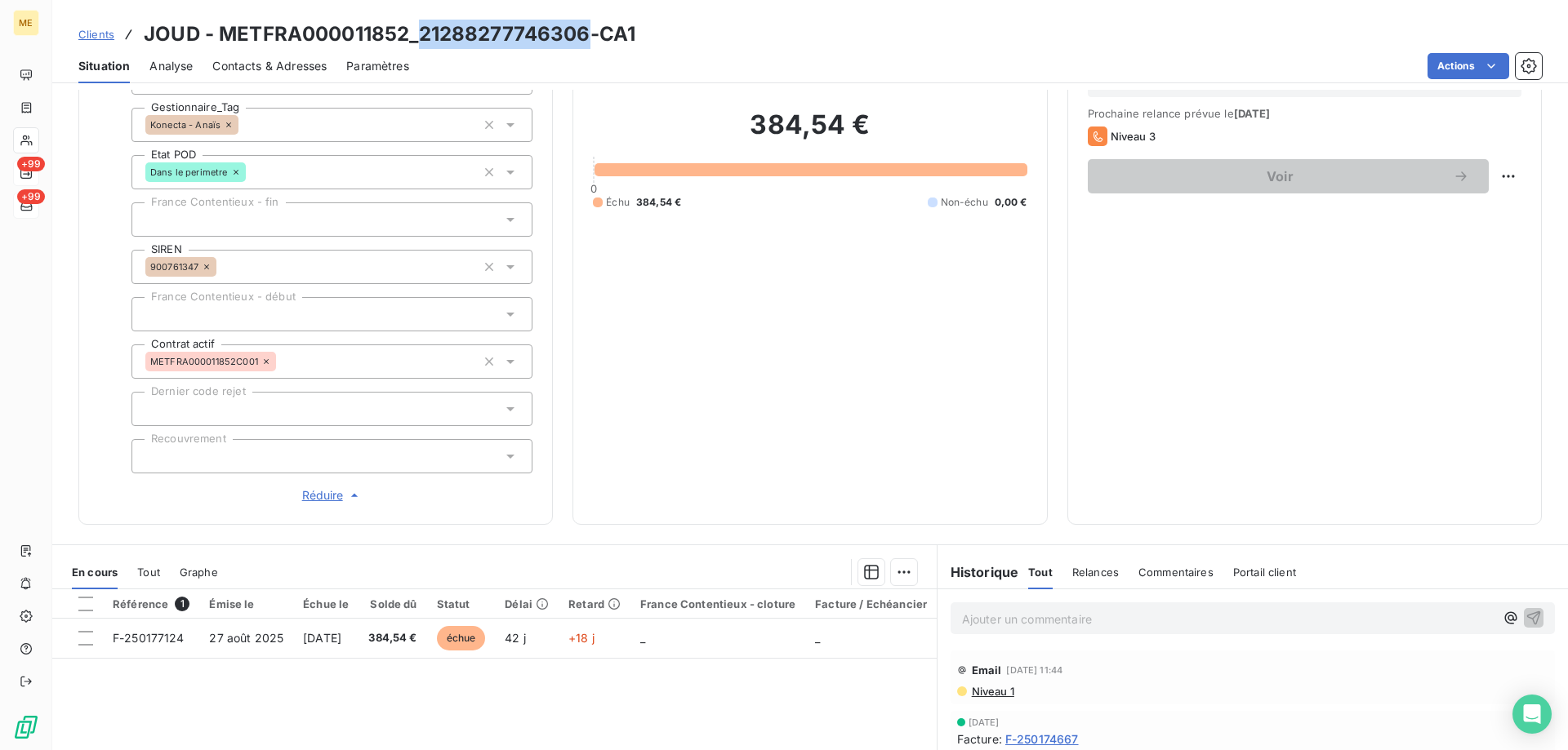
click at [1247, 609] on p "Ajouter un commentaire ﻿" at bounding box center [1228, 620] width 533 height 21
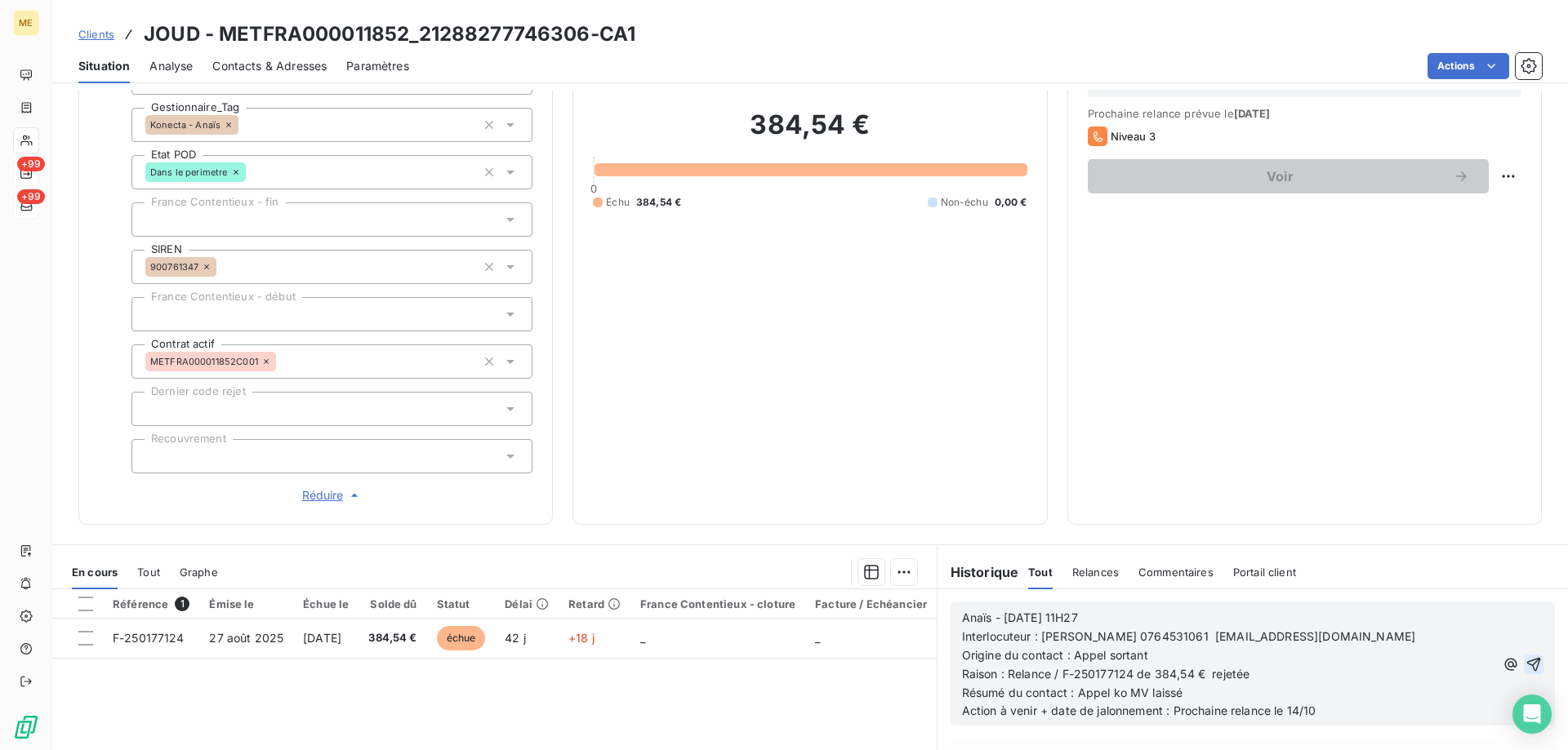
click at [1527, 657] on icon "button" at bounding box center [1534, 664] width 14 height 14
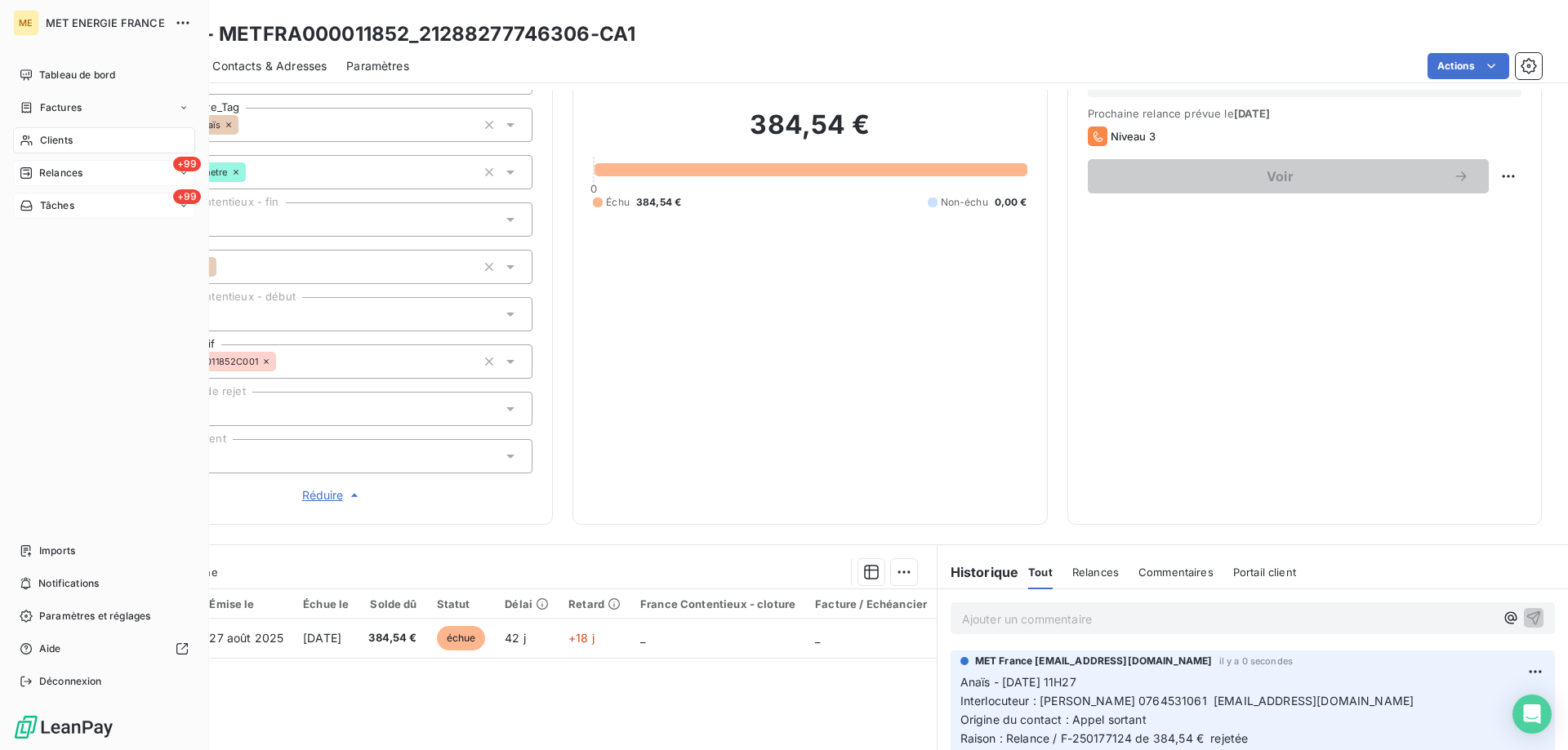
click at [41, 172] on span "Relances" at bounding box center [60, 172] width 43 height 15
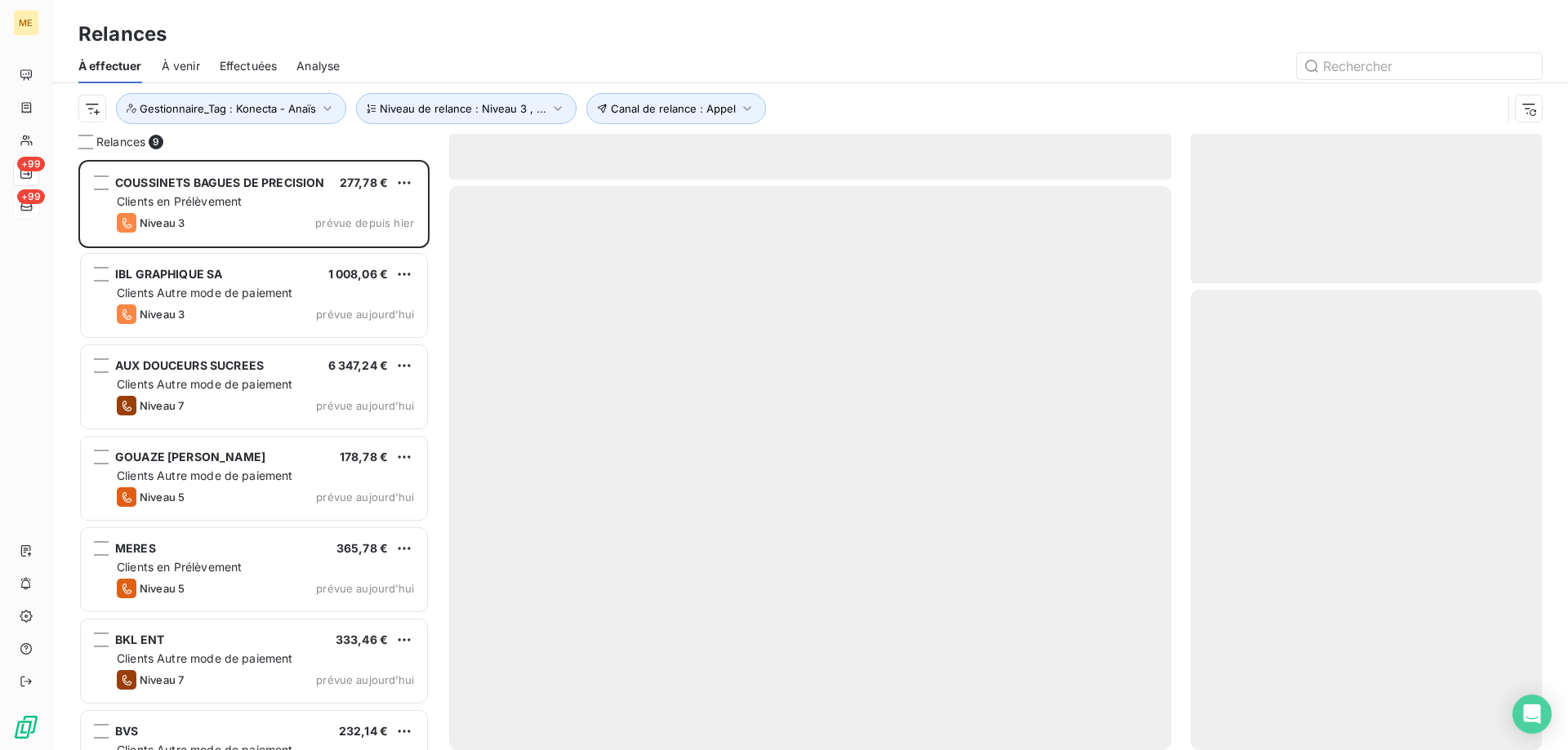
scroll to position [578, 339]
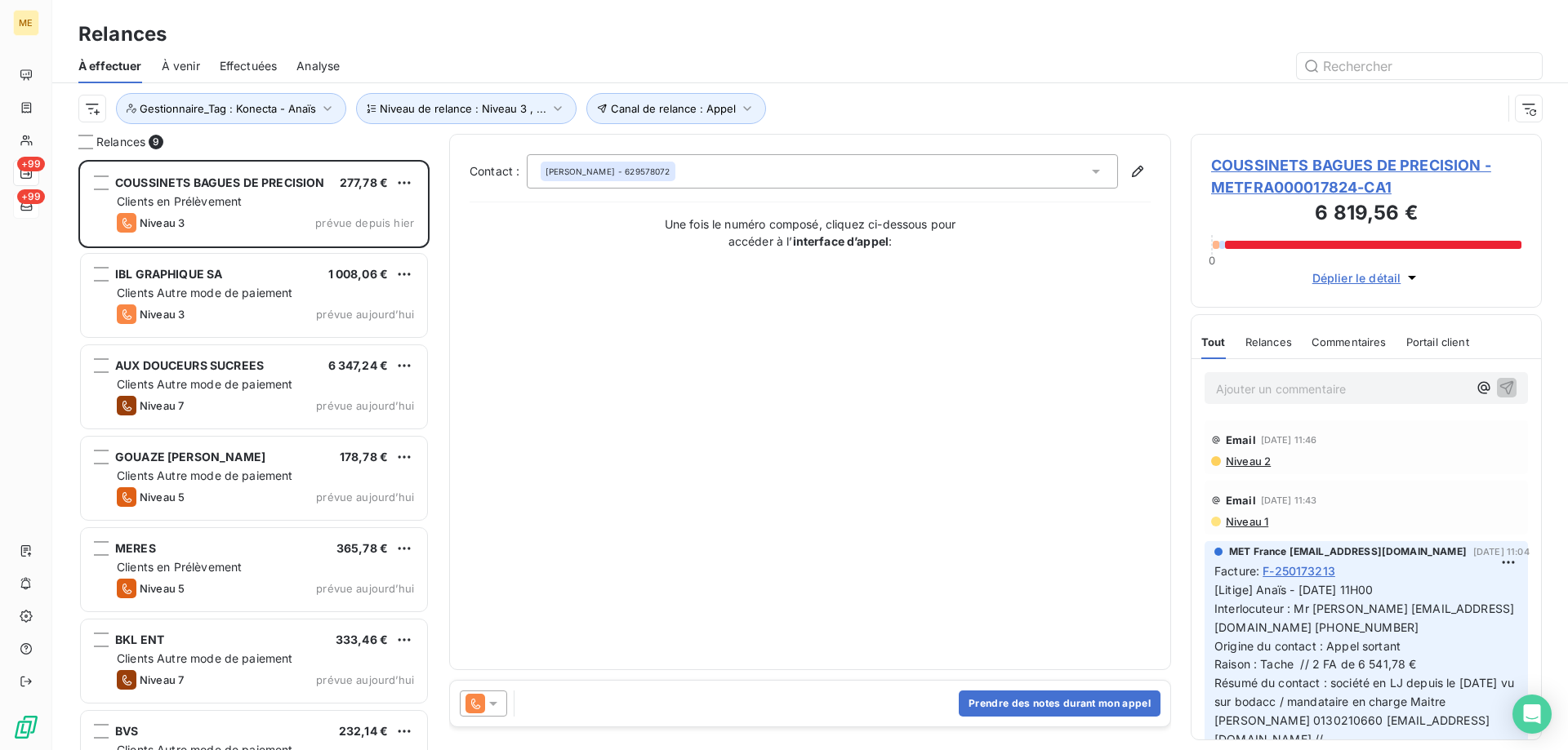
click at [1366, 182] on span "COUSSINETS BAGUES DE PRECISION - METFRA000017824-CA1" at bounding box center [1366, 176] width 310 height 44
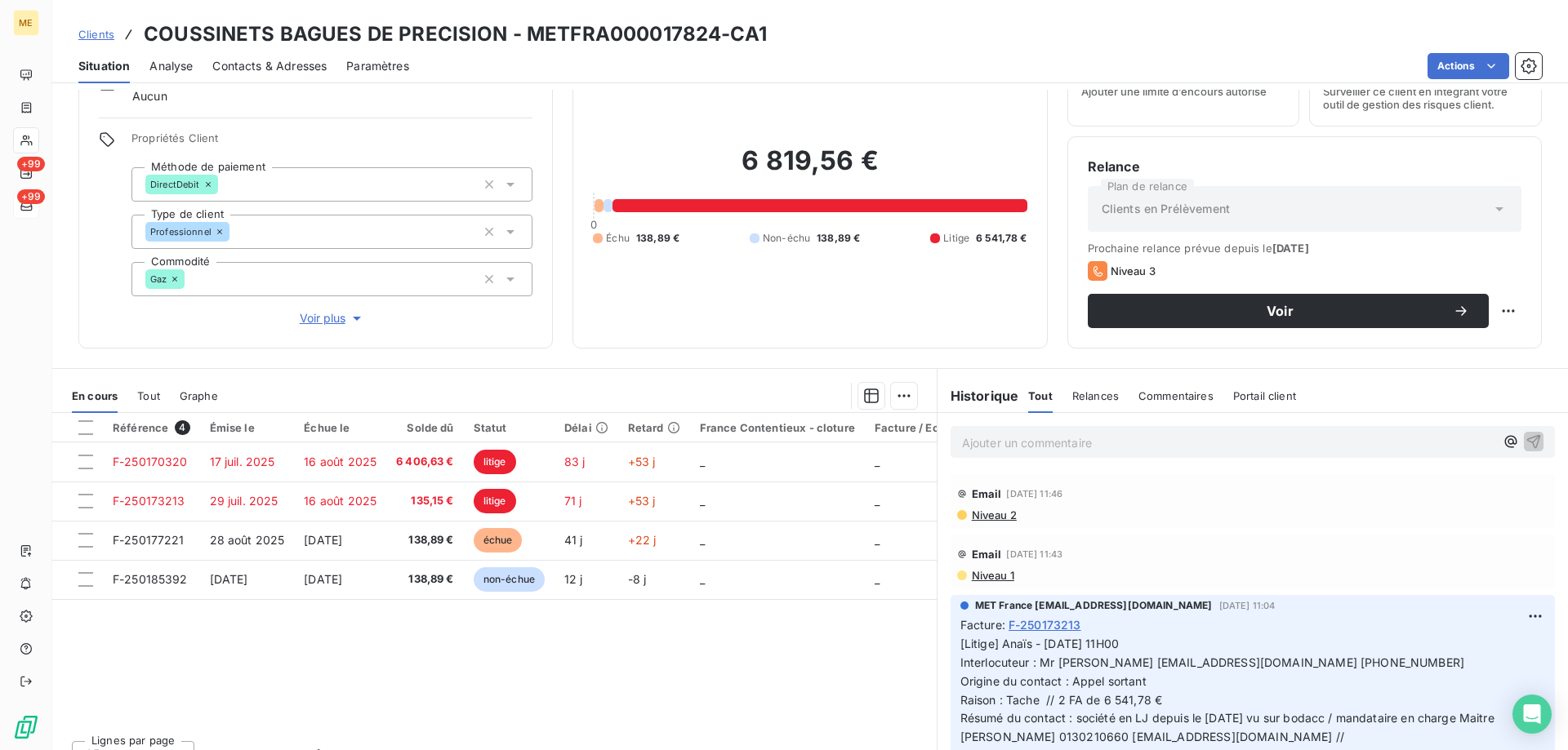
scroll to position [103, 0]
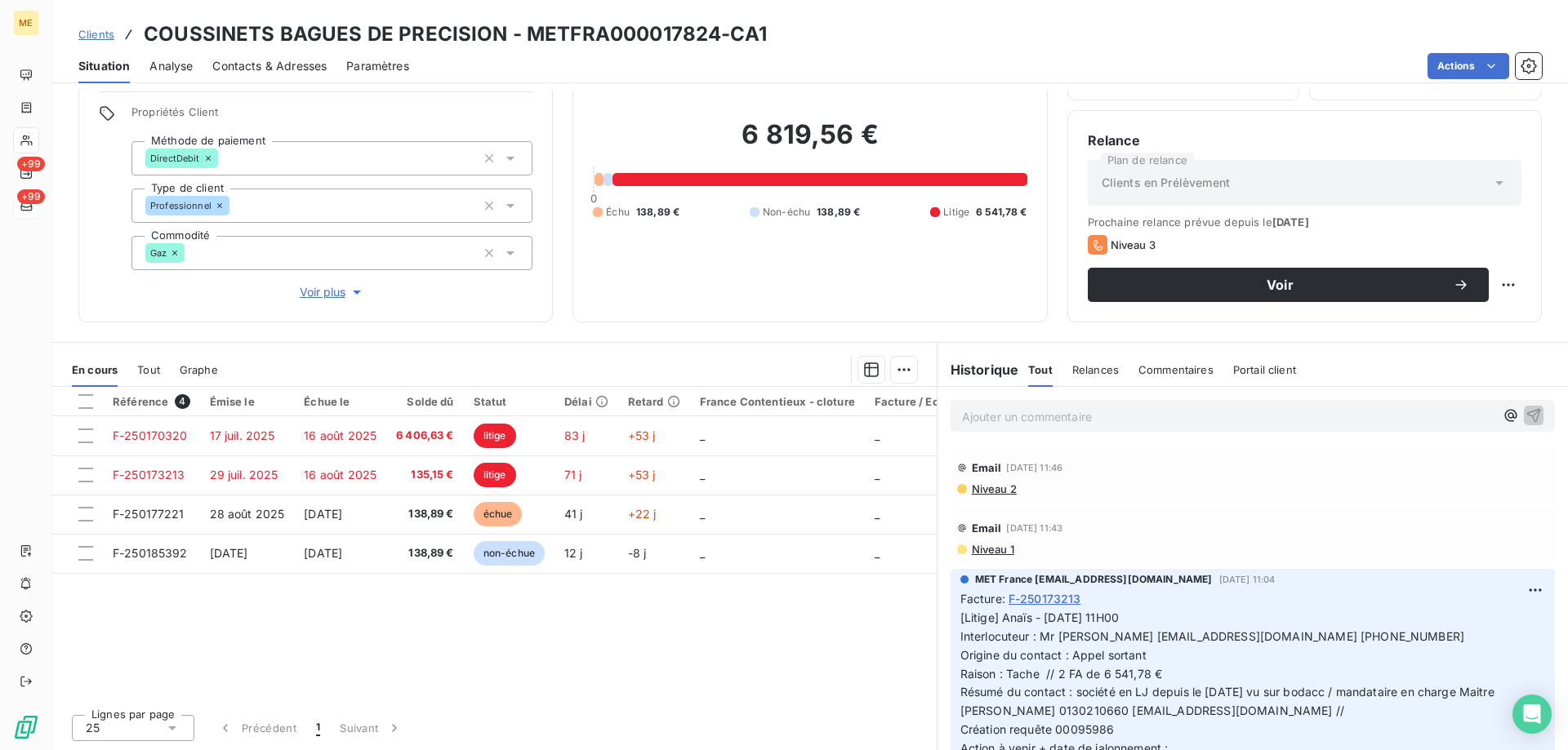
click at [812, 247] on div "6 819,56 € 0 Échu 138,89 € Non-échu 138,89 € Litige 6 541,78 €" at bounding box center [809, 169] width 434 height 266
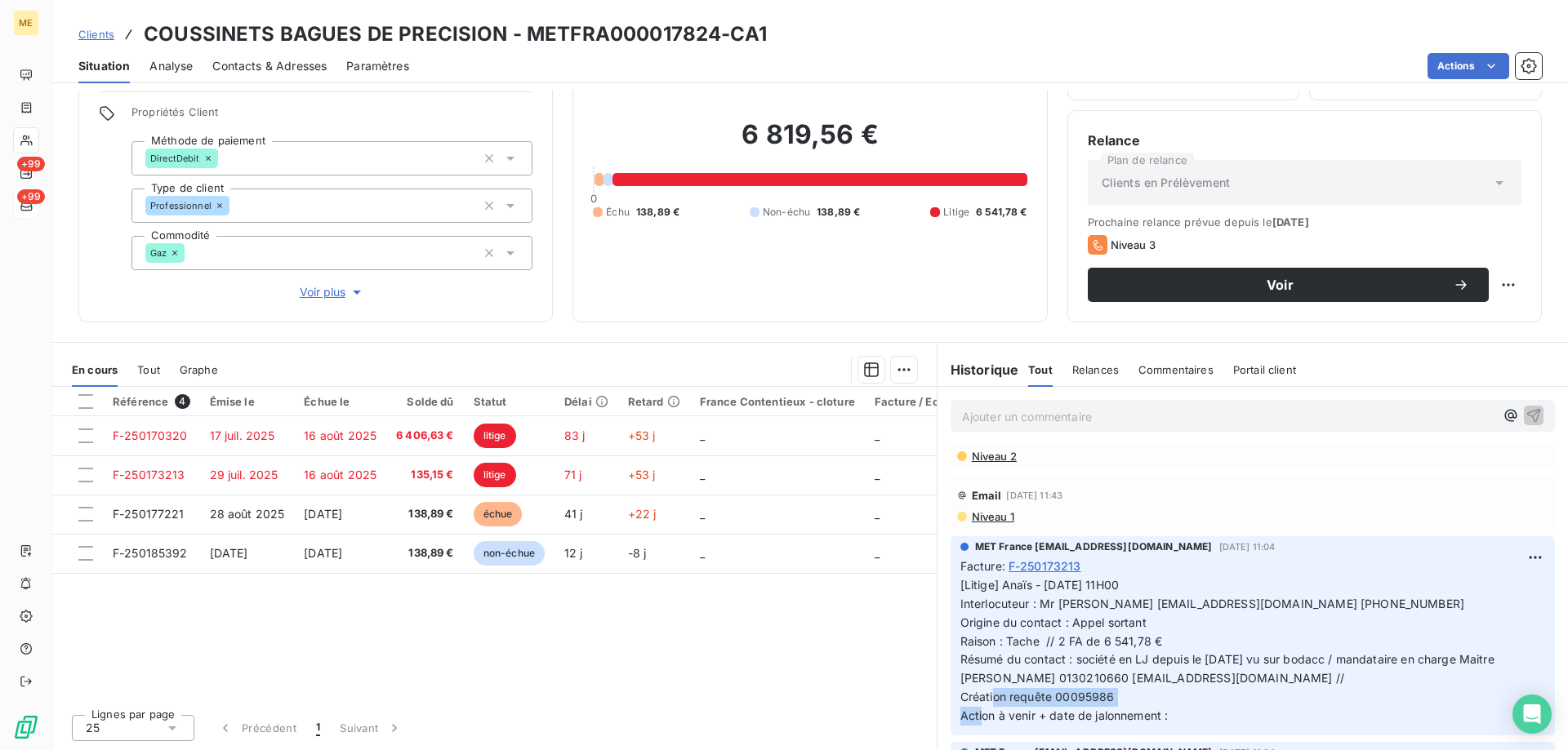
scroll to position [34, 0]
drag, startPoint x: 1103, startPoint y: 734, endPoint x: 1052, endPoint y: 693, distance: 65.4
click at [1052, 693] on span "[Litige] Anaïs - 22/08/2025 - 11H00 Interlocuteur : Mr Duveau cbpadm@orange.fr …" at bounding box center [1228, 649] width 537 height 145
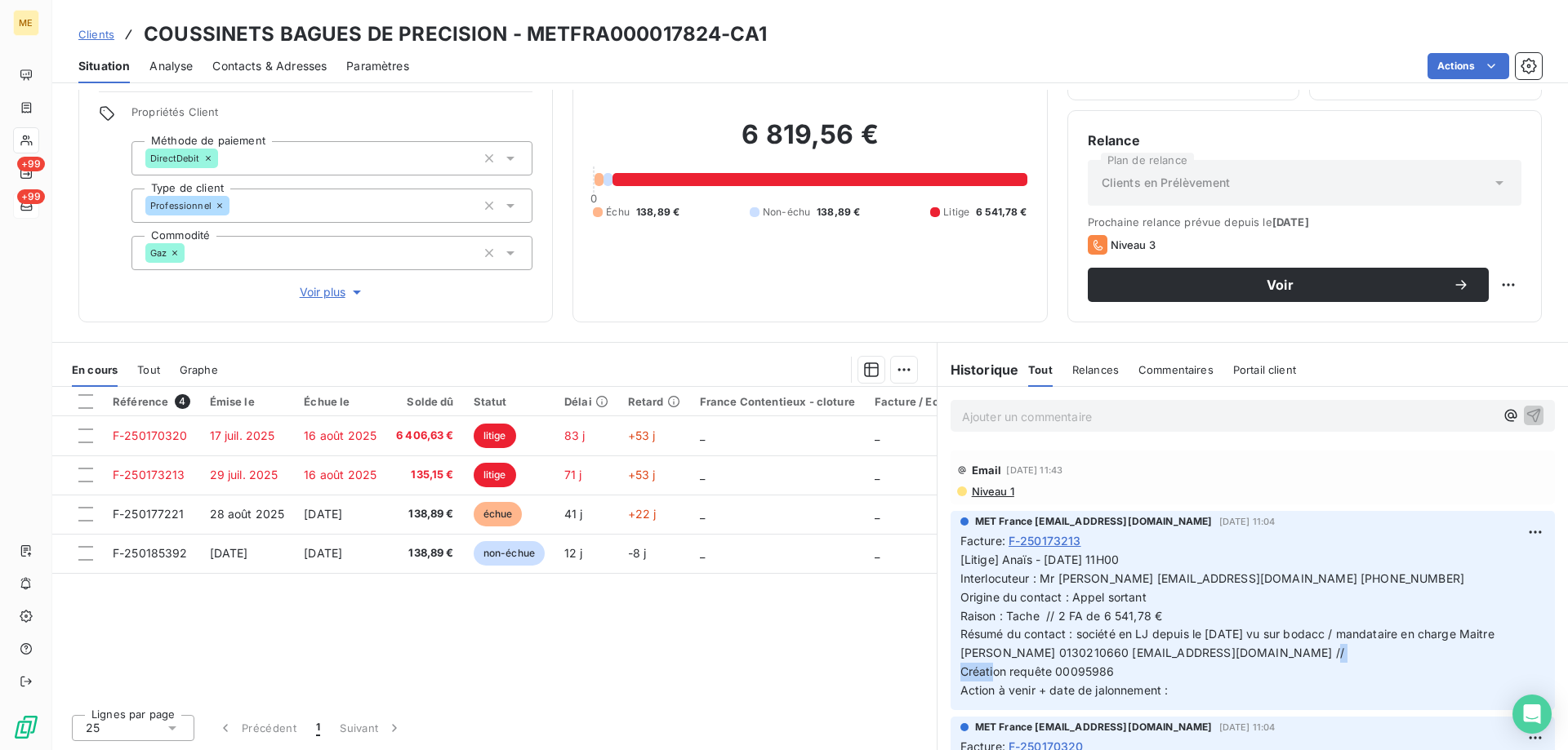
scroll to position [82, 0]
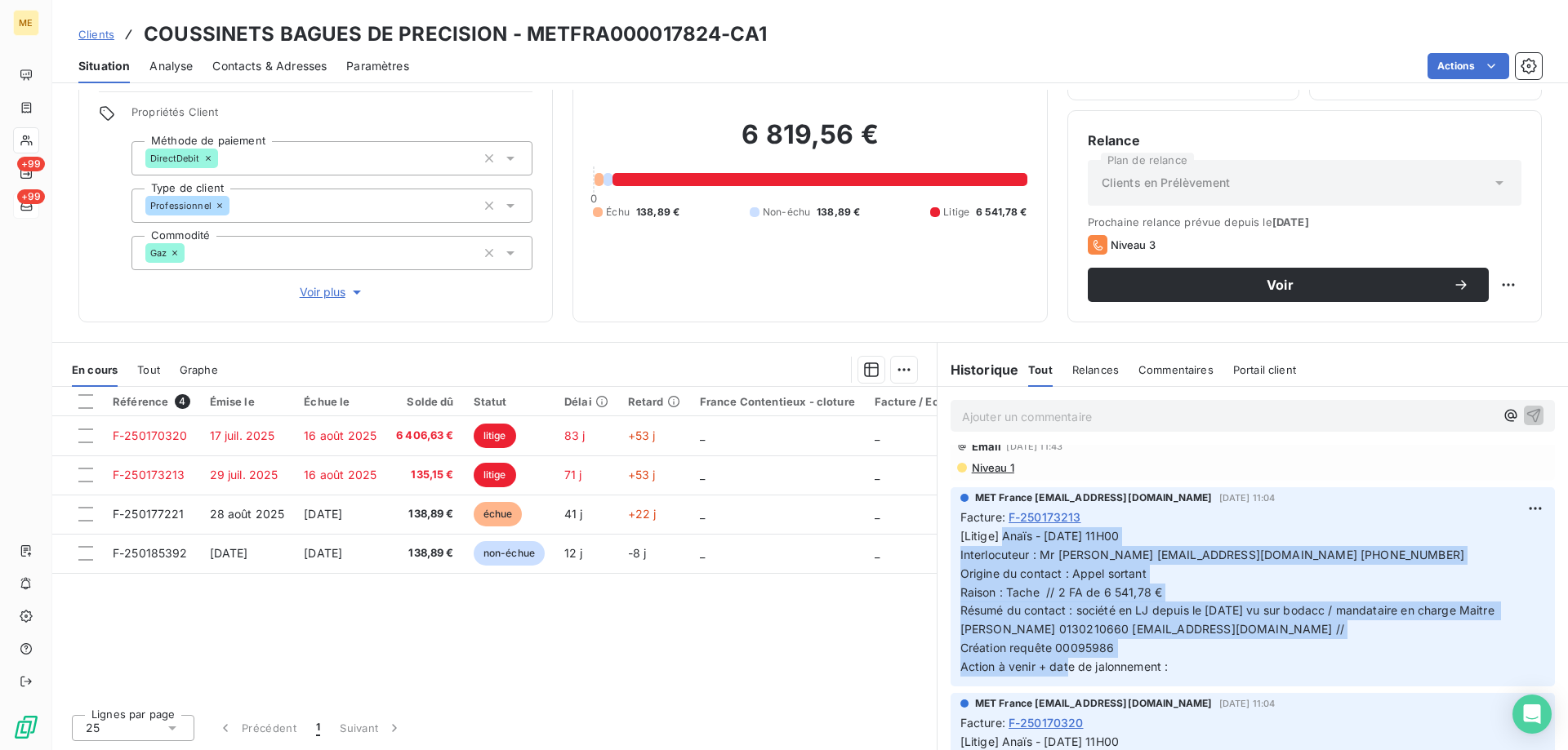
drag, startPoint x: 1165, startPoint y: 671, endPoint x: 996, endPoint y: 536, distance: 216.3
click at [996, 536] on span "[Litige] Anaïs - 22/08/2025 - 11H00 Interlocuteur : Mr Duveau cbpadm@orange.fr …" at bounding box center [1228, 602] width 537 height 145
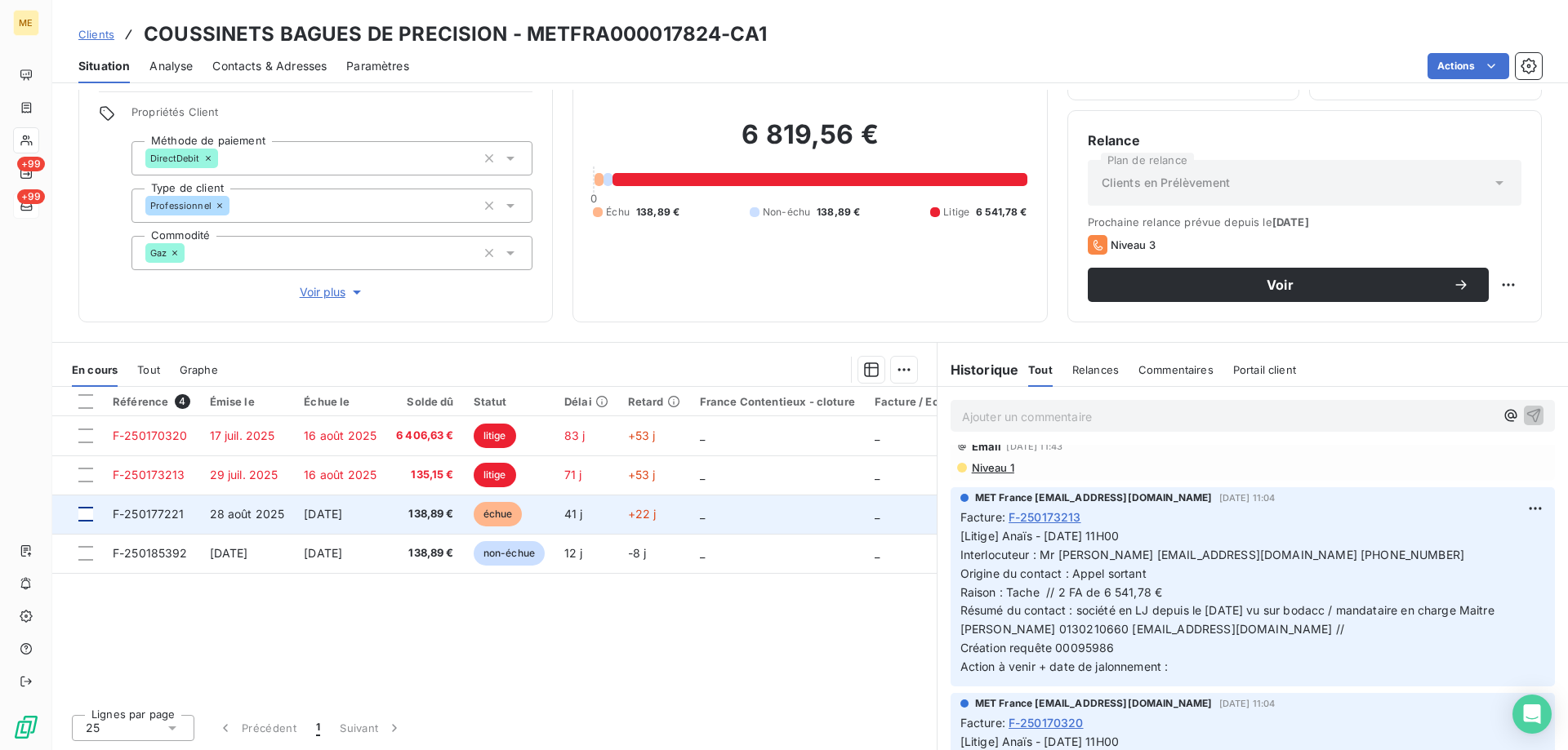
click at [87, 516] on div at bounding box center [85, 514] width 15 height 15
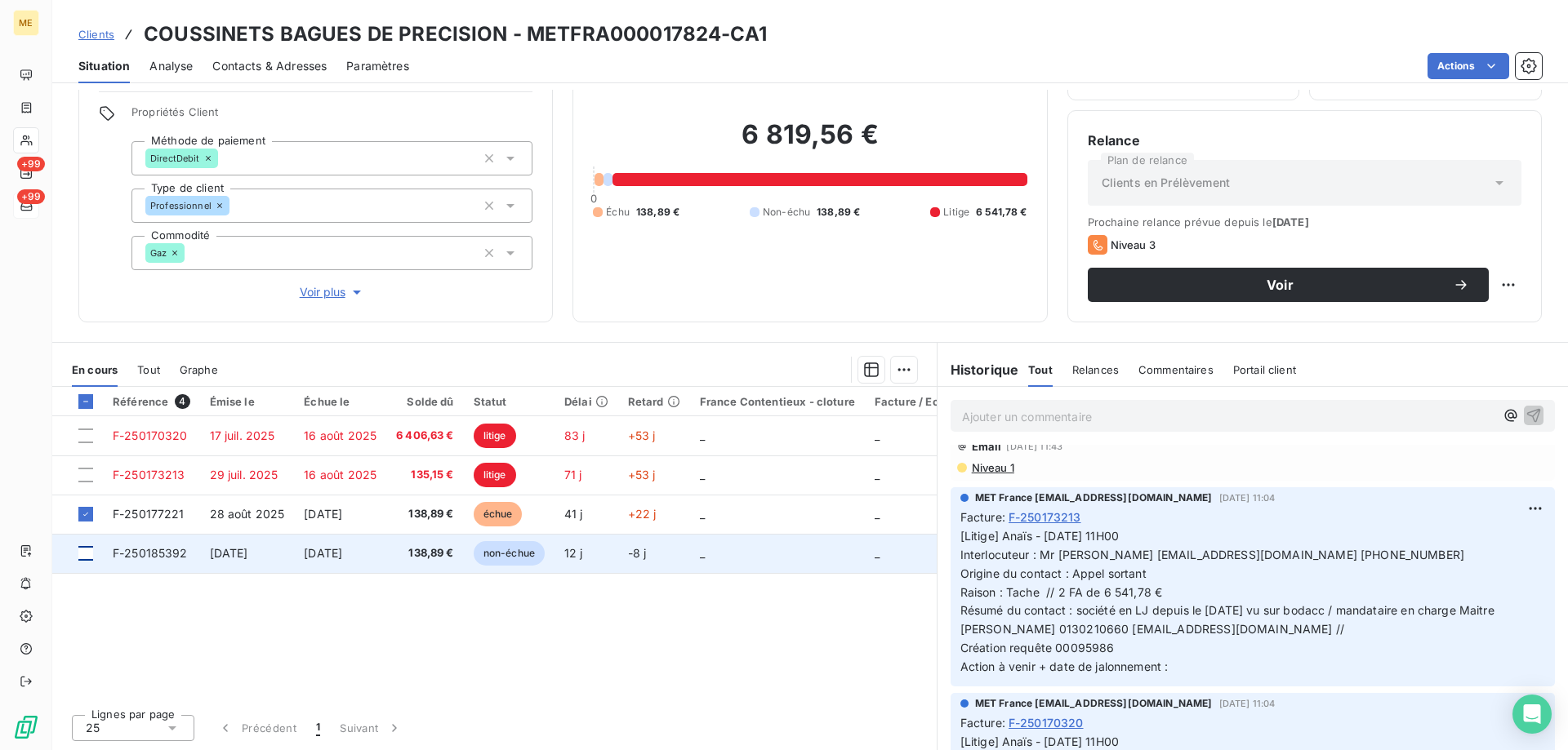
click at [85, 554] on div at bounding box center [85, 553] width 15 height 15
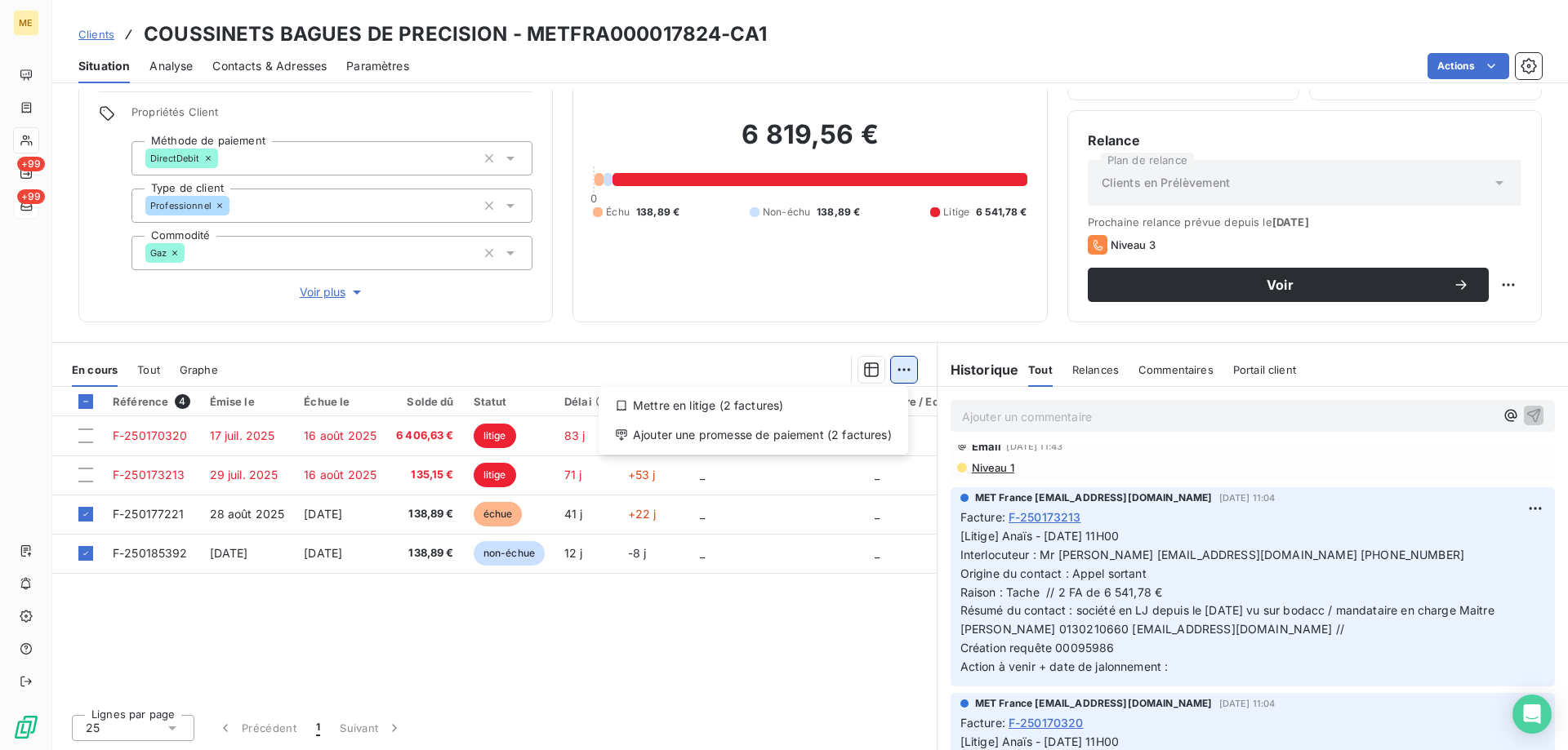
click at [892, 379] on html "ME +99 +99 Clients COUSSINETS BAGUES DE PRECISION - METFRA000017824-CA1 Situati…" at bounding box center [784, 457] width 1568 height 914
click at [815, 408] on div "Mettre en litige (2 factures)" at bounding box center [753, 406] width 297 height 26
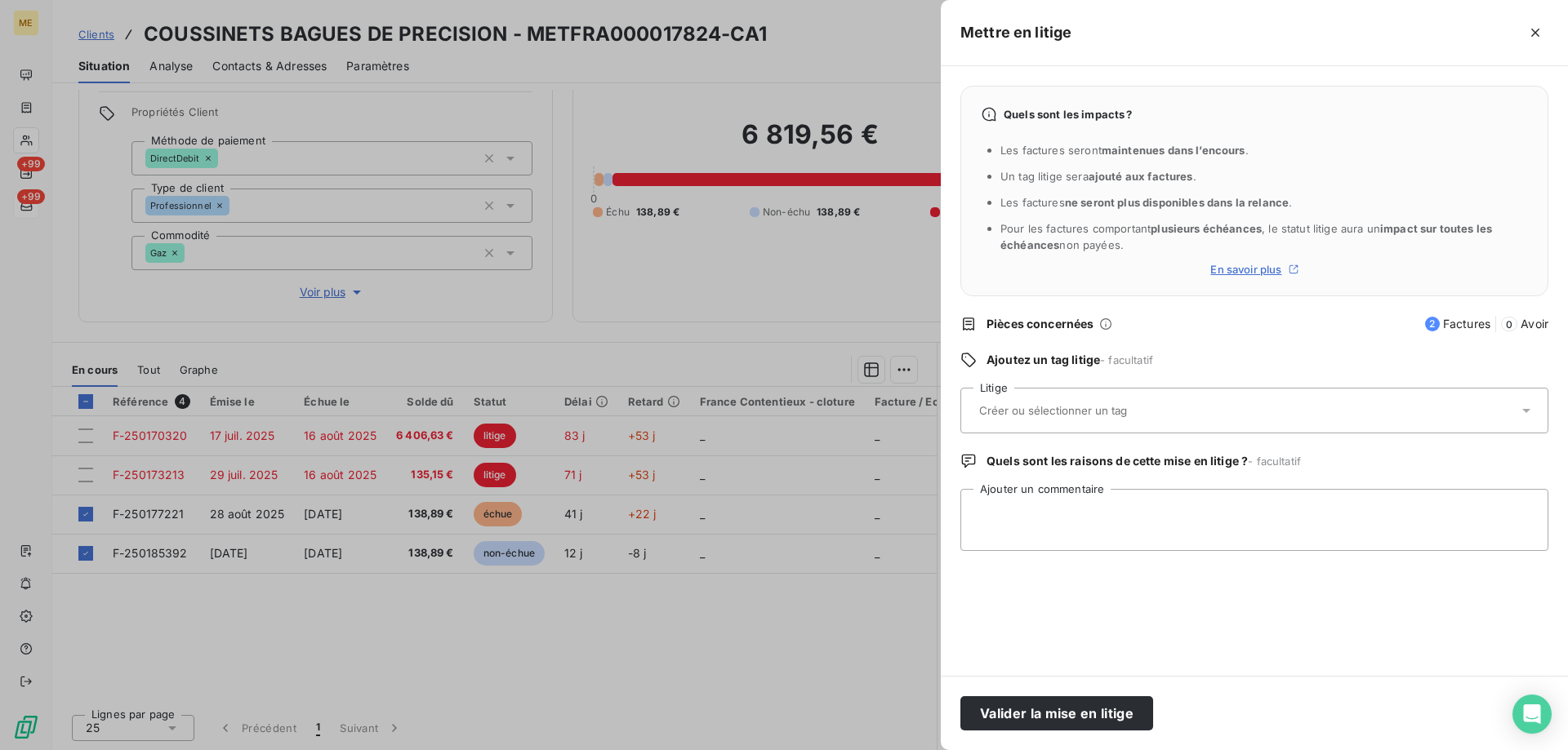
click at [1071, 409] on input "text" at bounding box center [1096, 410] width 238 height 15
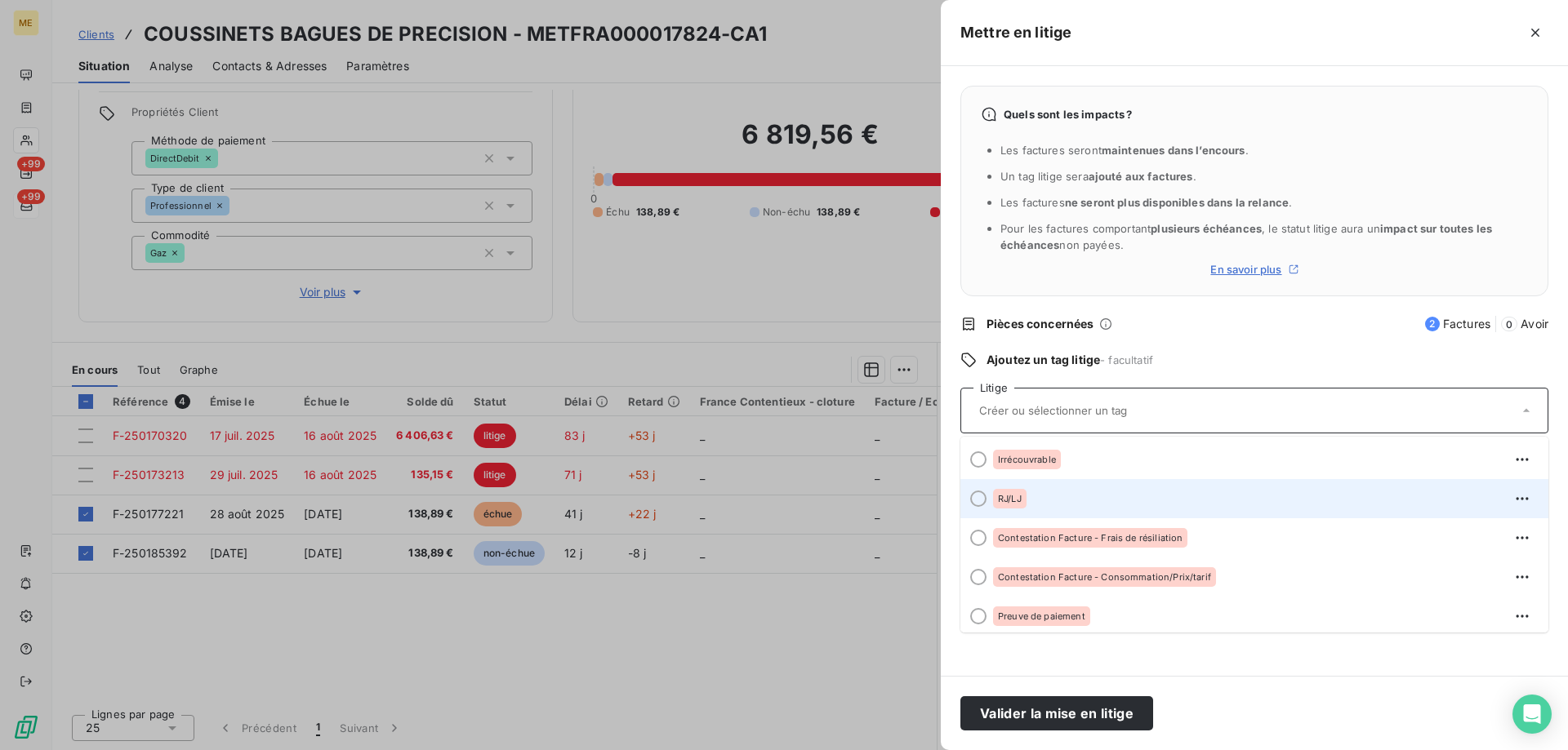
click at [1044, 497] on div "RJ/LJ" at bounding box center [1264, 499] width 542 height 26
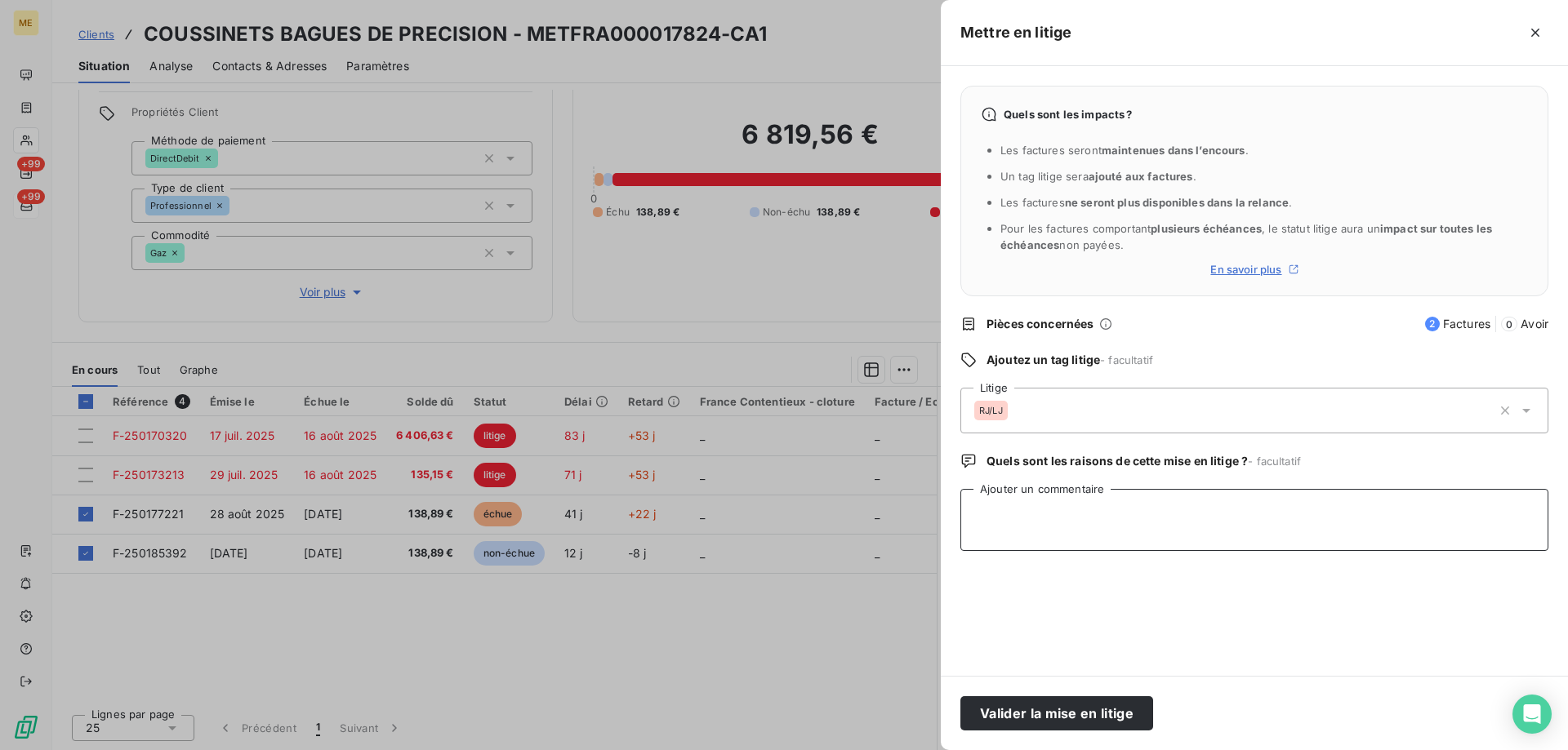
click at [1076, 512] on textarea "Ajouter un commentaire" at bounding box center [1254, 520] width 588 height 62
paste textarea "Anaïs - 22/08/2025 - 11H00 Interlocuteur : Mr Duveau cbpadm@orange.fr 062957807…"
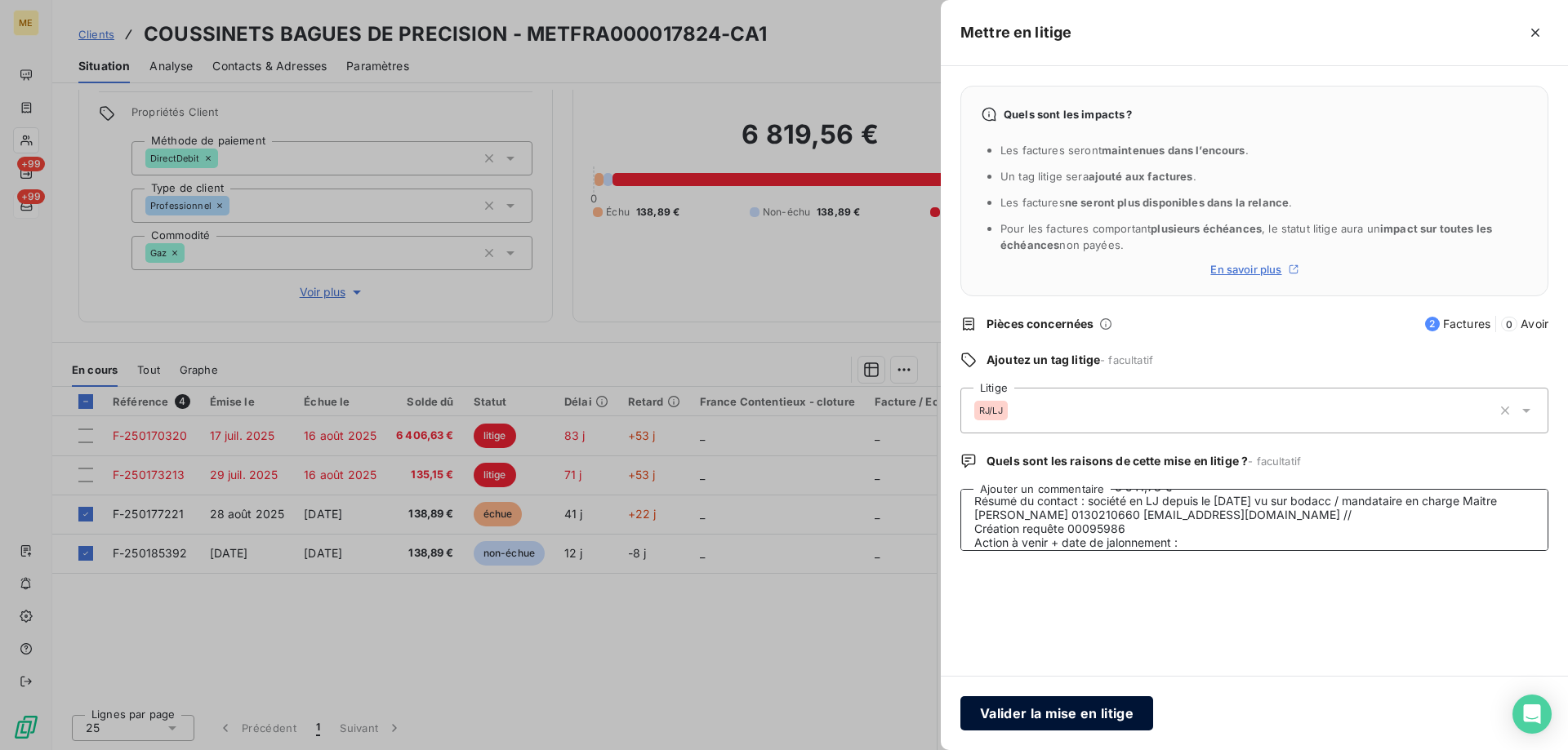
type textarea "Anaïs - 22/08/2025 - 11H00 Interlocuteur : Mr Duveau cbpadm@orange.fr 062957807…"
click at [1091, 714] on button "Valider la mise en litige" at bounding box center [1057, 714] width 193 height 34
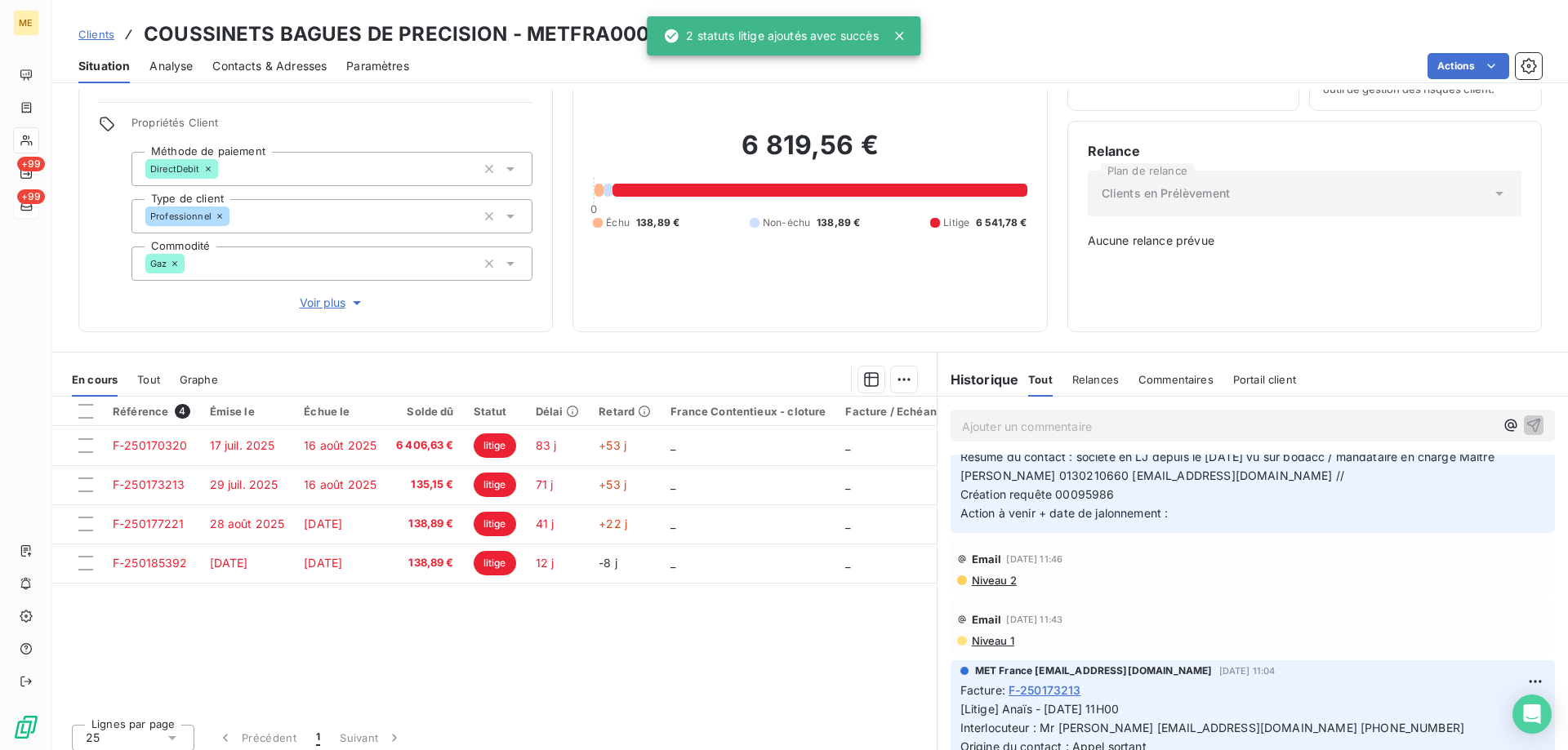
scroll to position [0, 0]
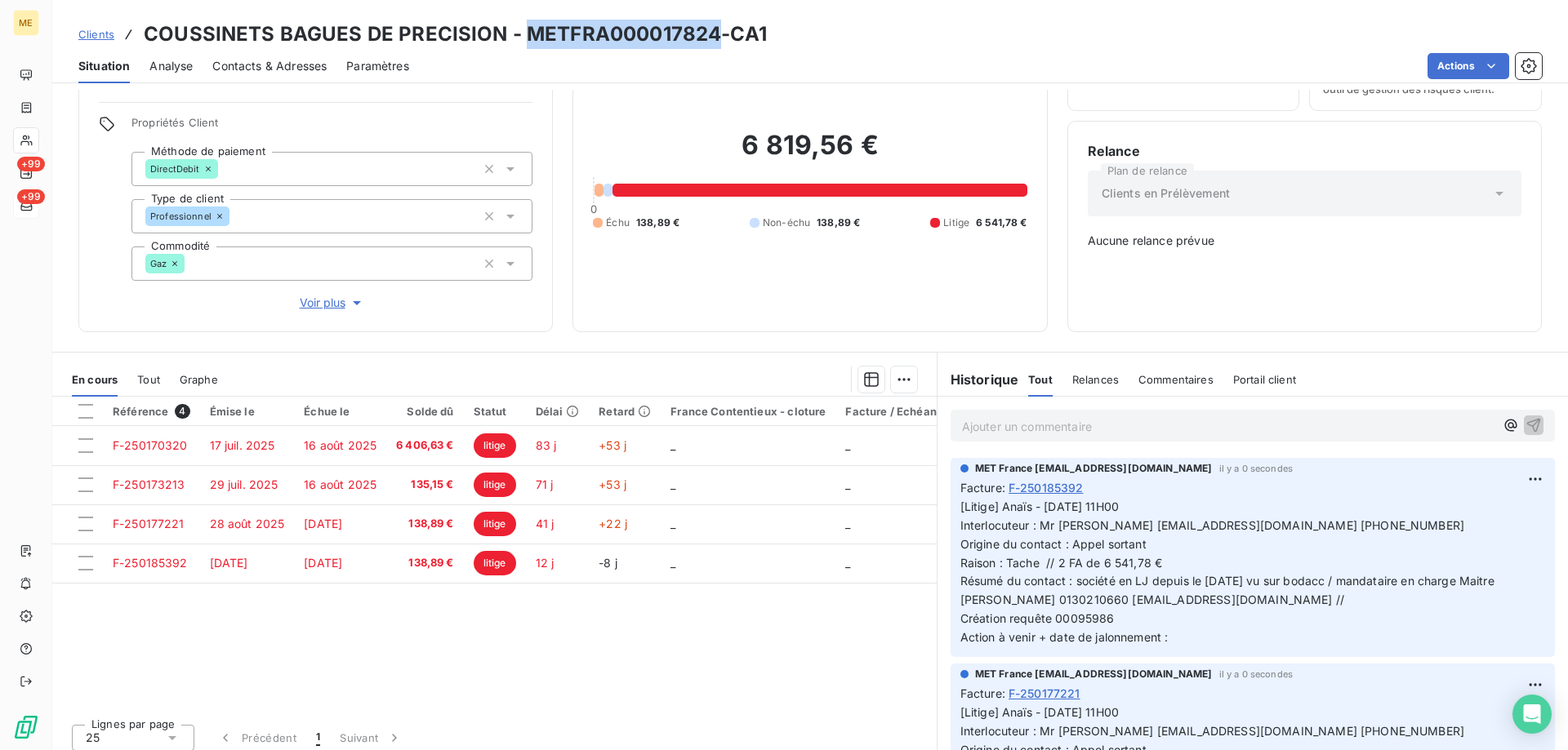
drag, startPoint x: 714, startPoint y: 28, endPoint x: 525, endPoint y: 39, distance: 189.3
click at [525, 39] on h3 "COUSSINETS BAGUES DE PRECISION - METFRA000017824-CA1" at bounding box center [455, 34] width 623 height 29
click at [268, 66] on span "Contacts & Adresses" at bounding box center [269, 66] width 115 height 16
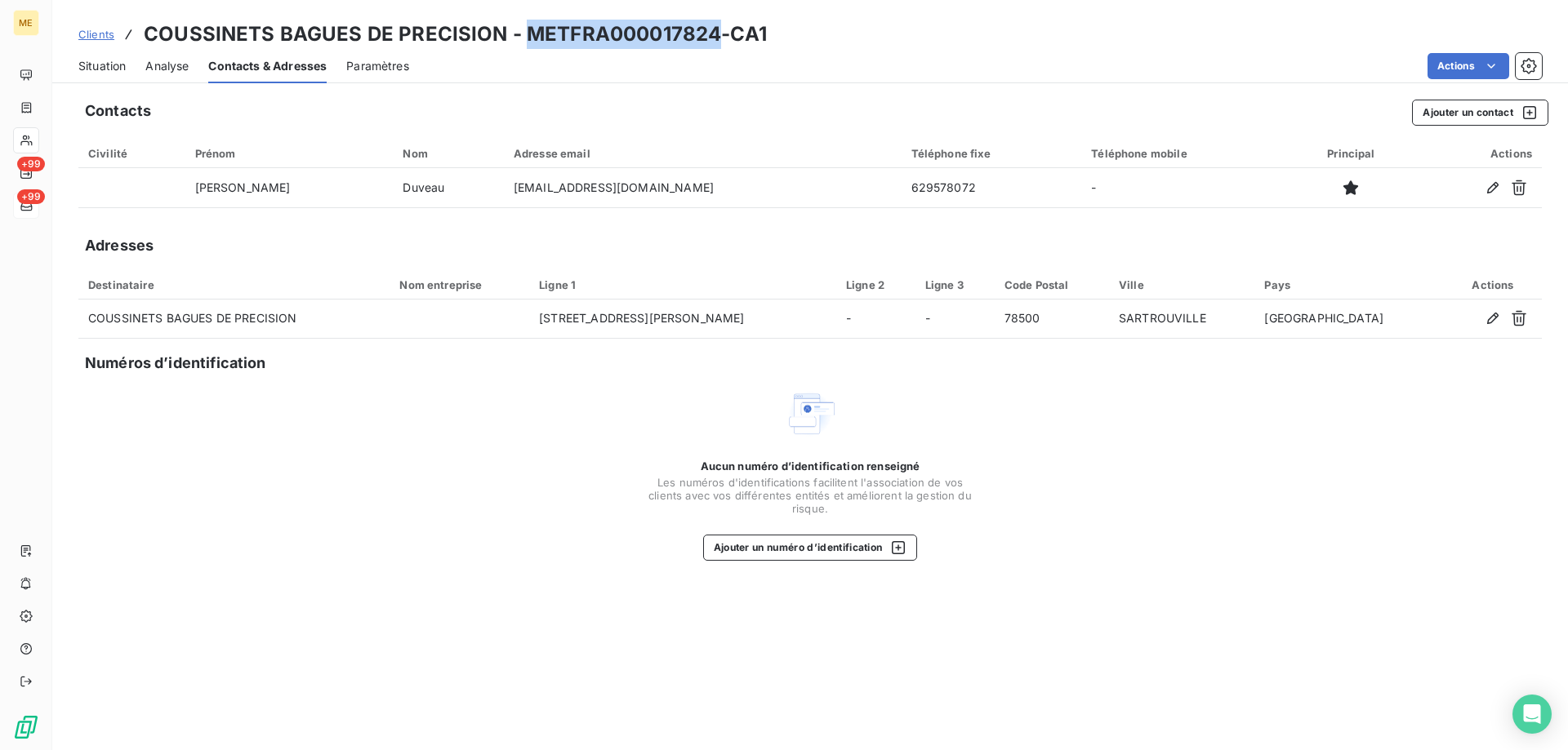
click at [86, 66] on span "Situation" at bounding box center [102, 66] width 47 height 16
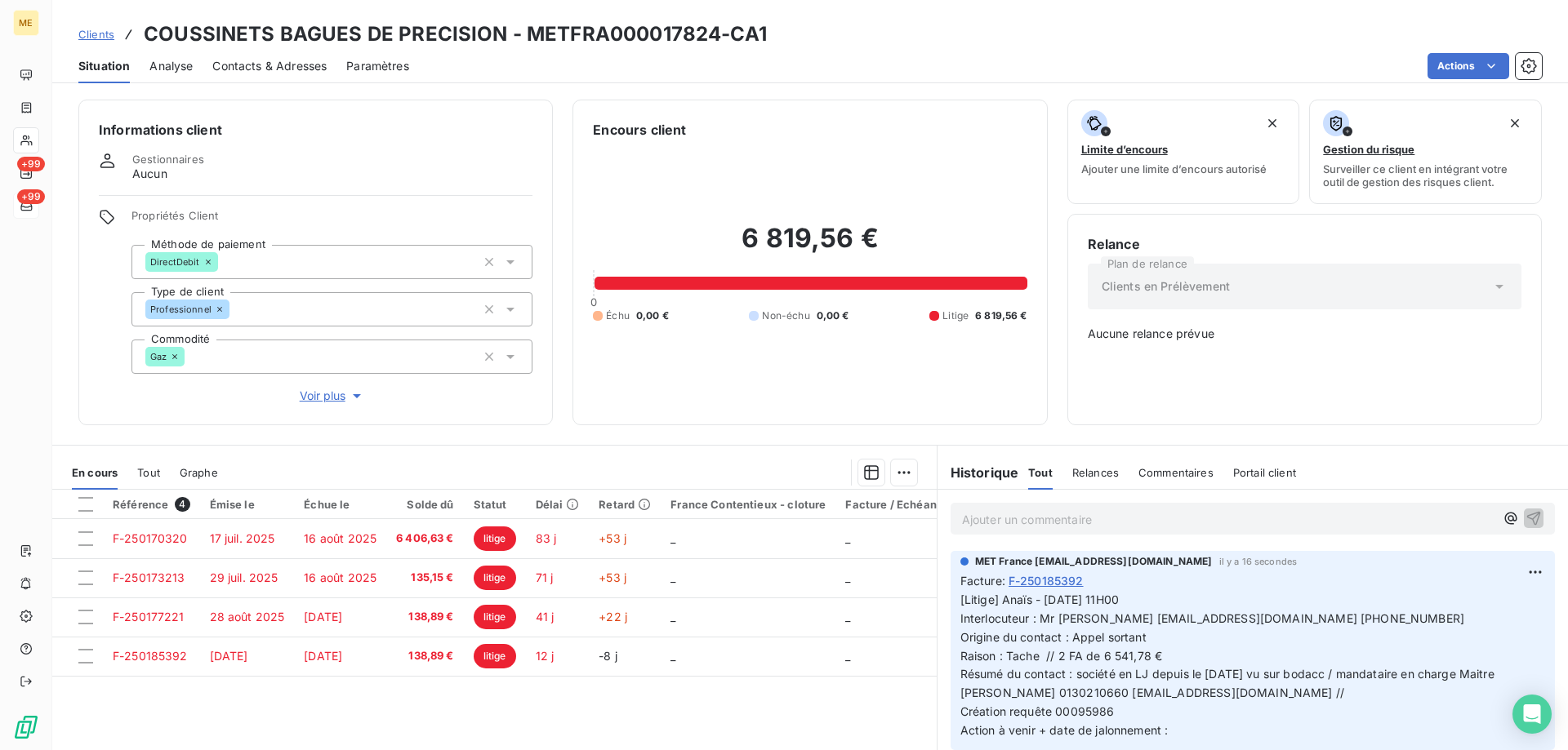
click at [1080, 512] on p "Ajouter un commentaire ﻿" at bounding box center [1228, 520] width 533 height 21
click at [1019, 509] on p "Ajouter un commentaire ﻿" at bounding box center [1228, 520] width 533 height 21
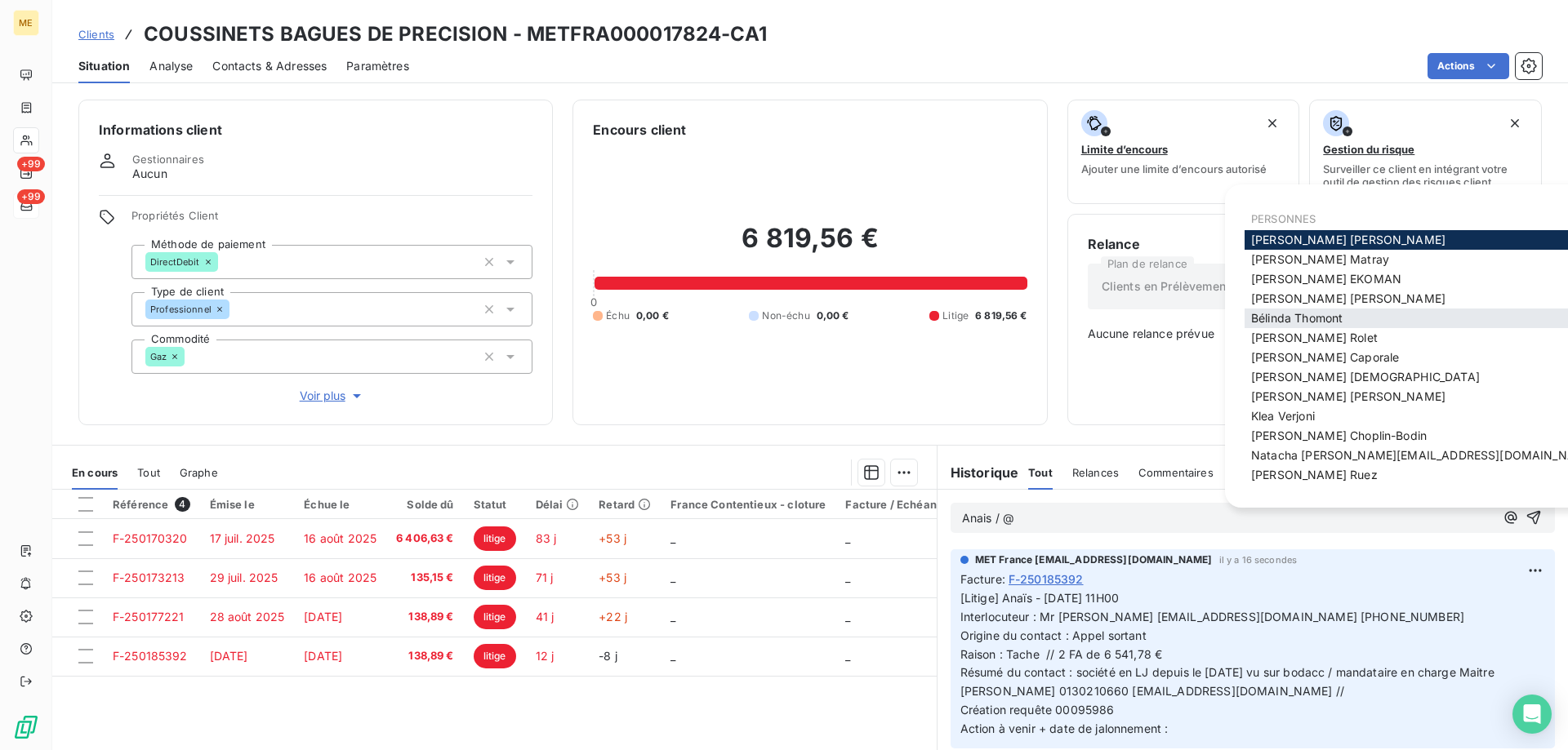
click at [1288, 315] on span "Bélinda Thomont" at bounding box center [1296, 318] width 91 height 14
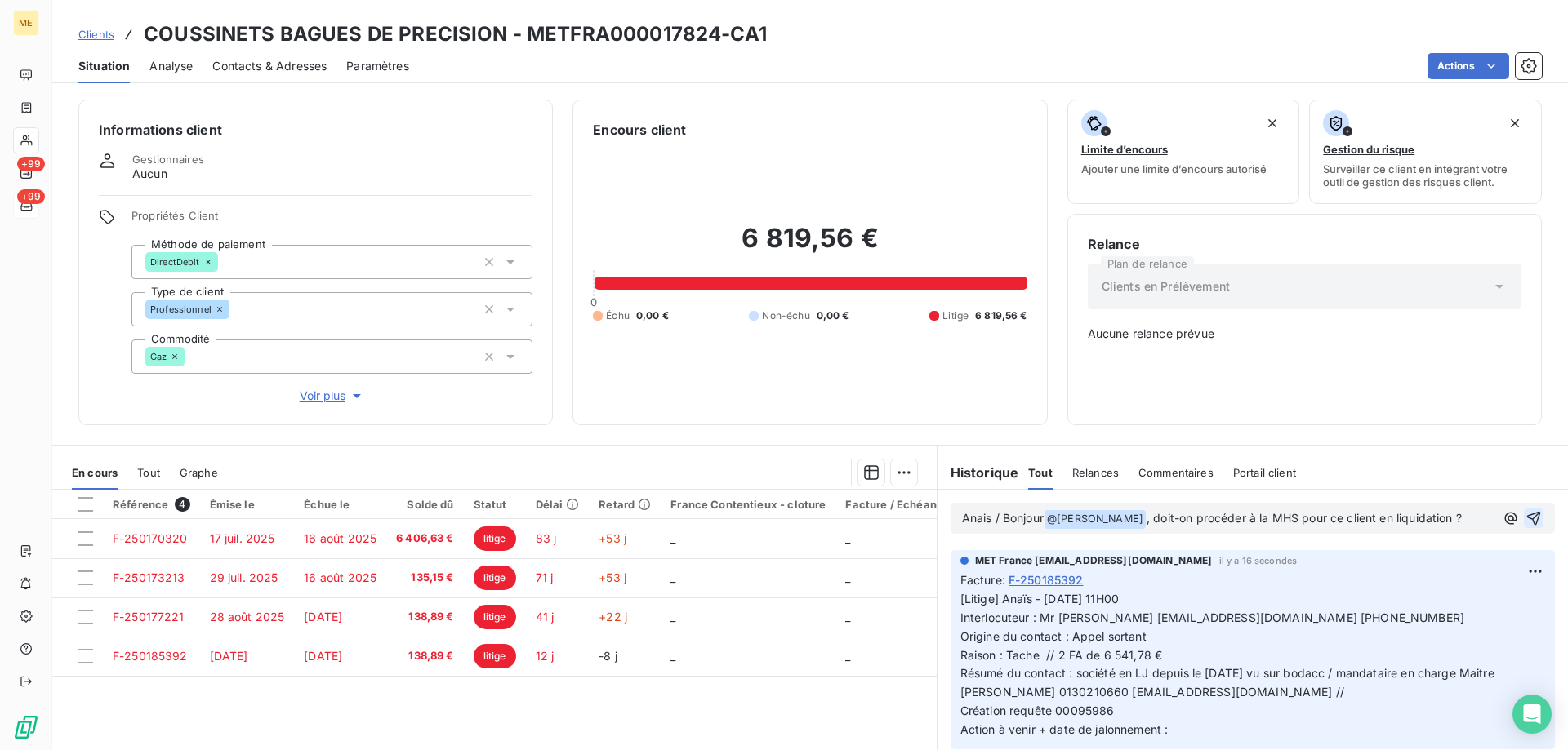
click at [1525, 510] on icon "button" at bounding box center [1533, 518] width 16 height 16
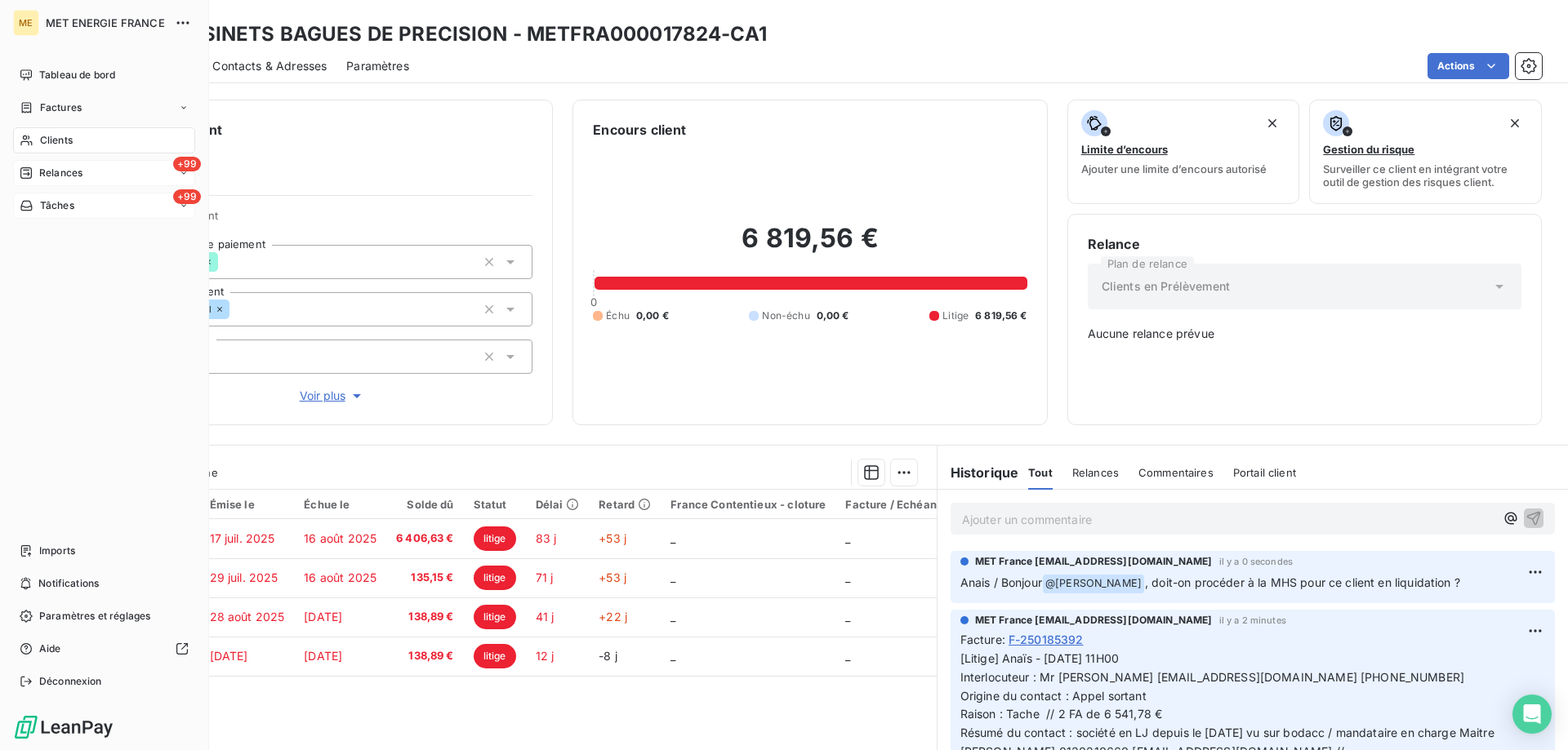
click at [53, 177] on span "Relances" at bounding box center [60, 172] width 43 height 15
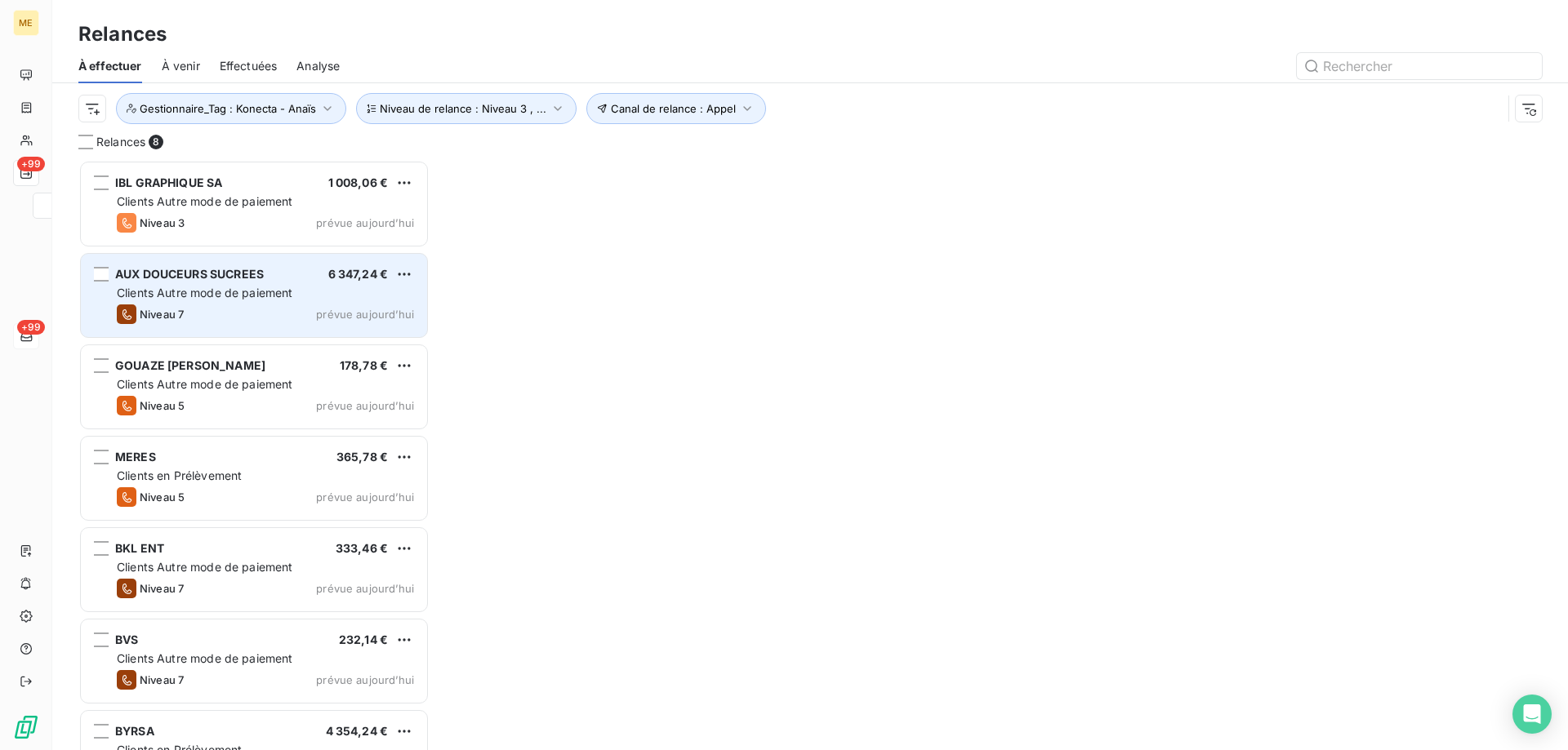
scroll to position [578, 339]
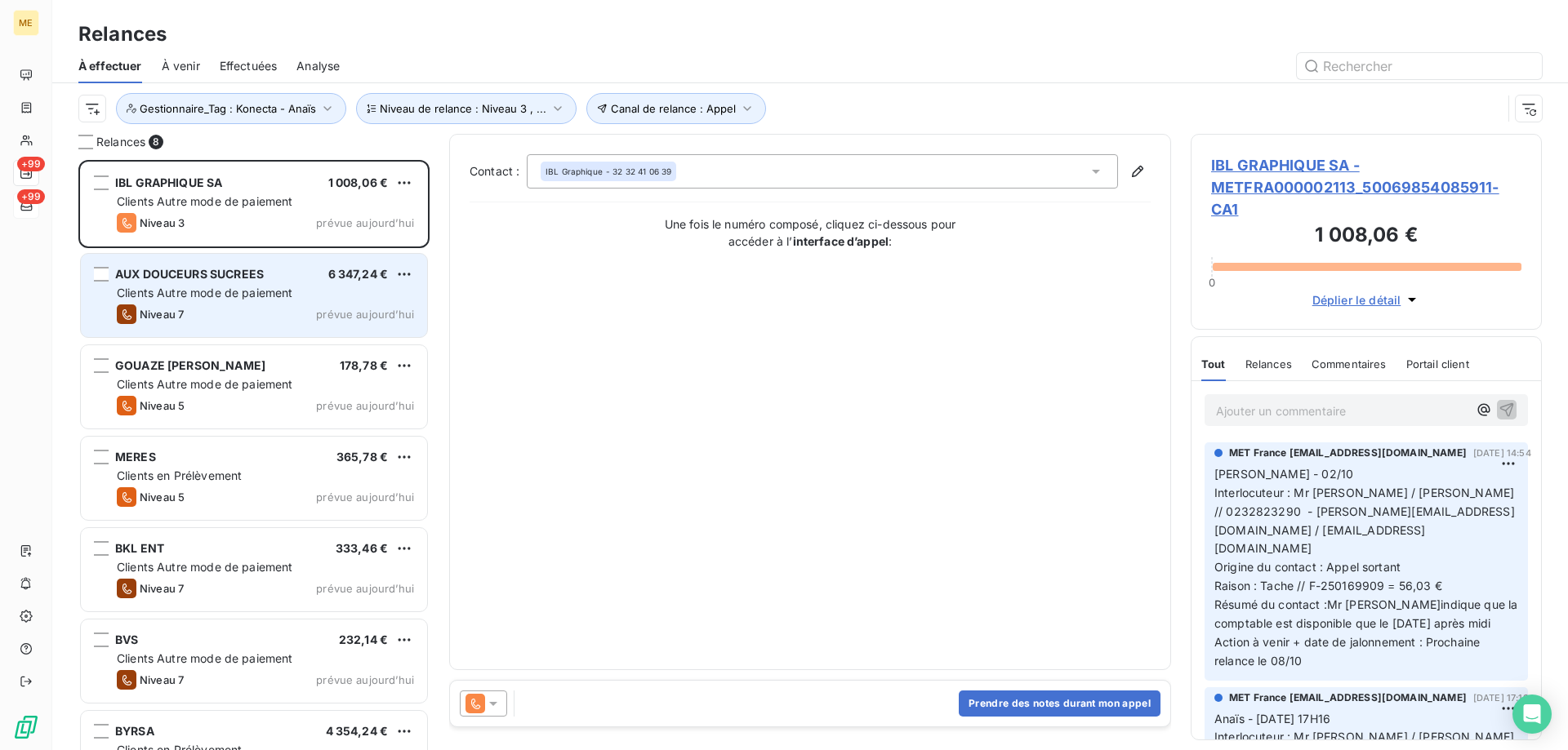
click at [247, 285] on div "Clients Autre mode de paiement" at bounding box center [265, 293] width 297 height 16
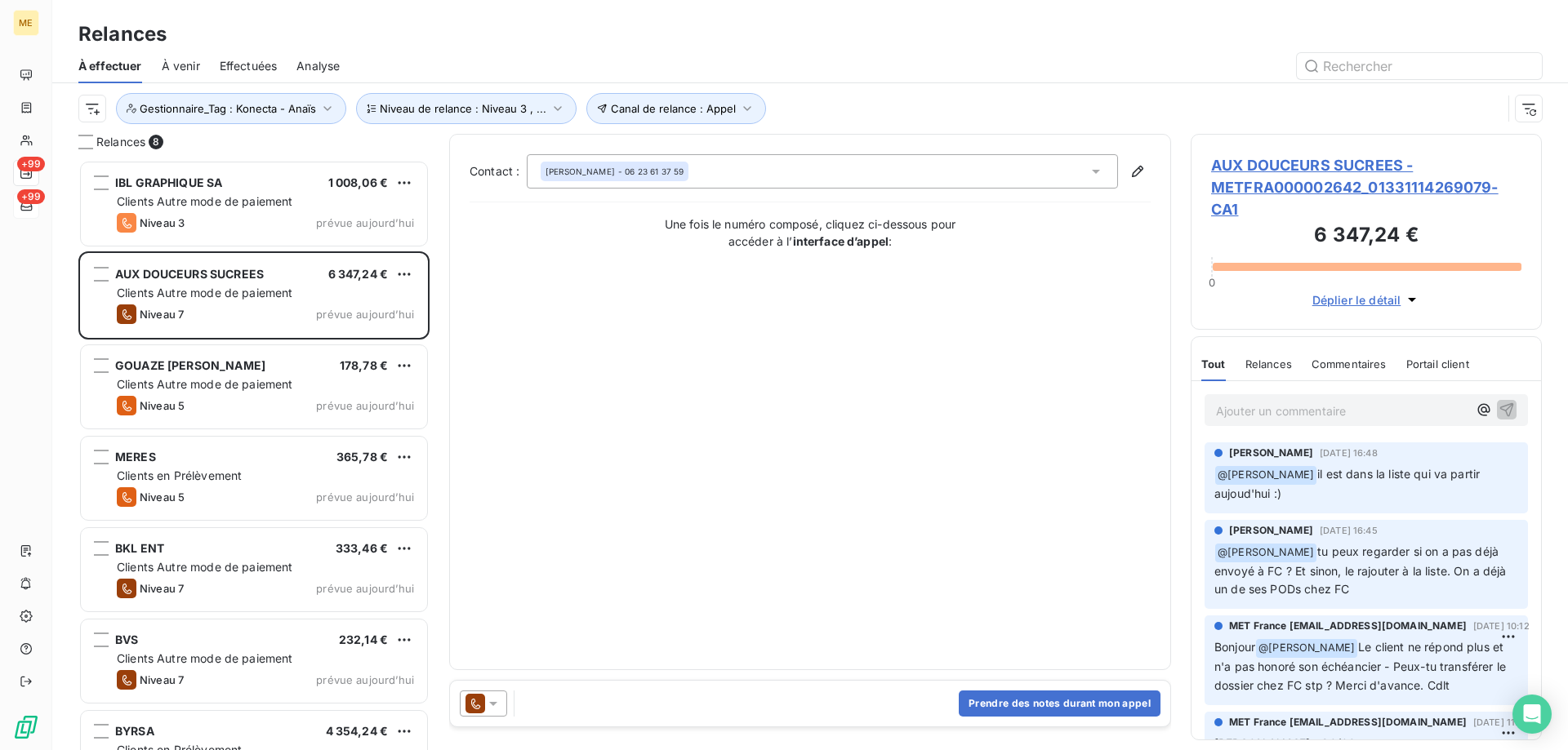
click at [1283, 181] on span "AUX DOUCEURS SUCREES - METFRA000002642_01331114269079-CA1" at bounding box center [1366, 187] width 310 height 66
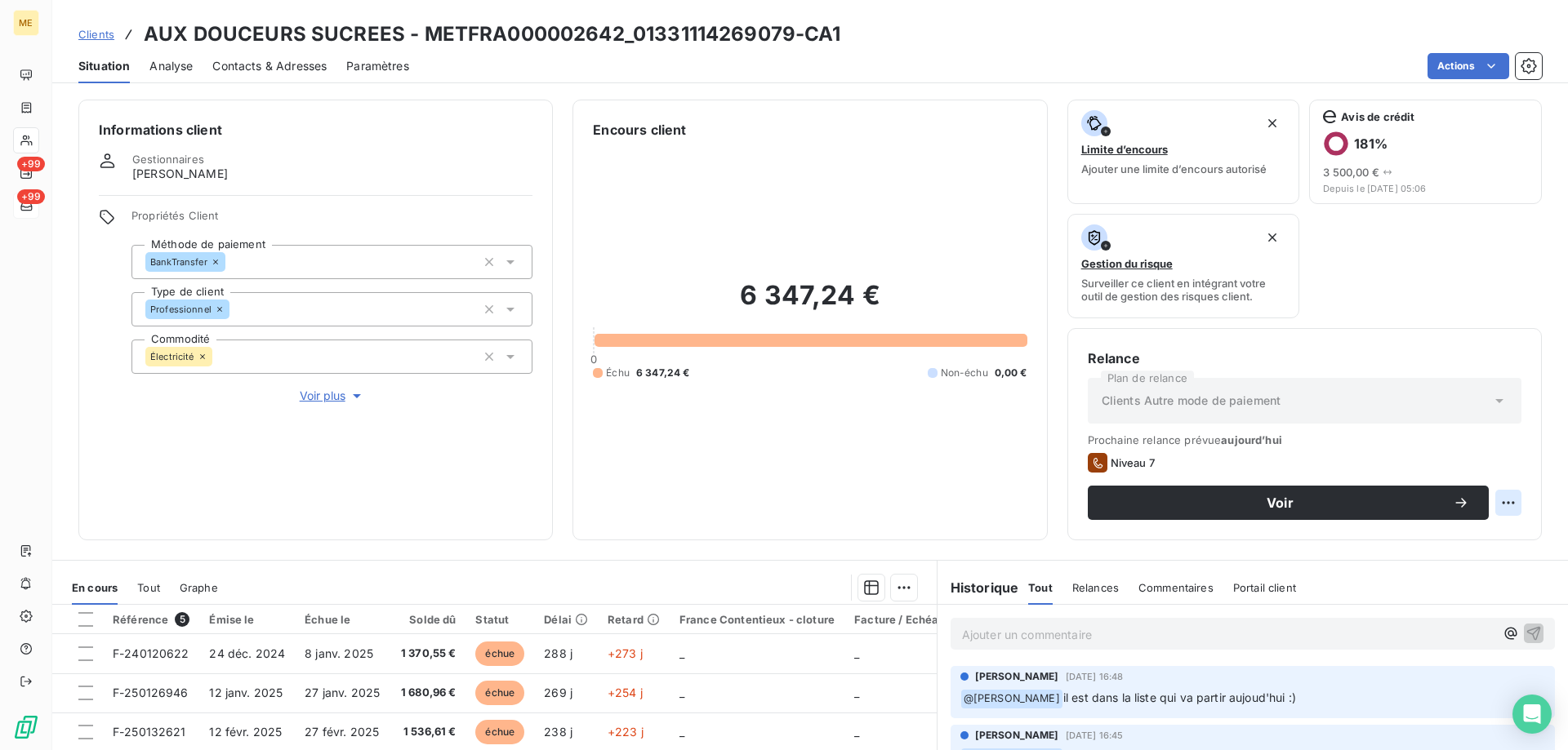
click at [1496, 502] on html "ME +99 +99 Clients AUX DOUCEURS SUCREES - METFRA000002642_01331114269079-CA1 Si…" at bounding box center [784, 457] width 1568 height 914
click at [1476, 550] on div "Replanifier cette action" at bounding box center [1428, 539] width 147 height 26
select select "9"
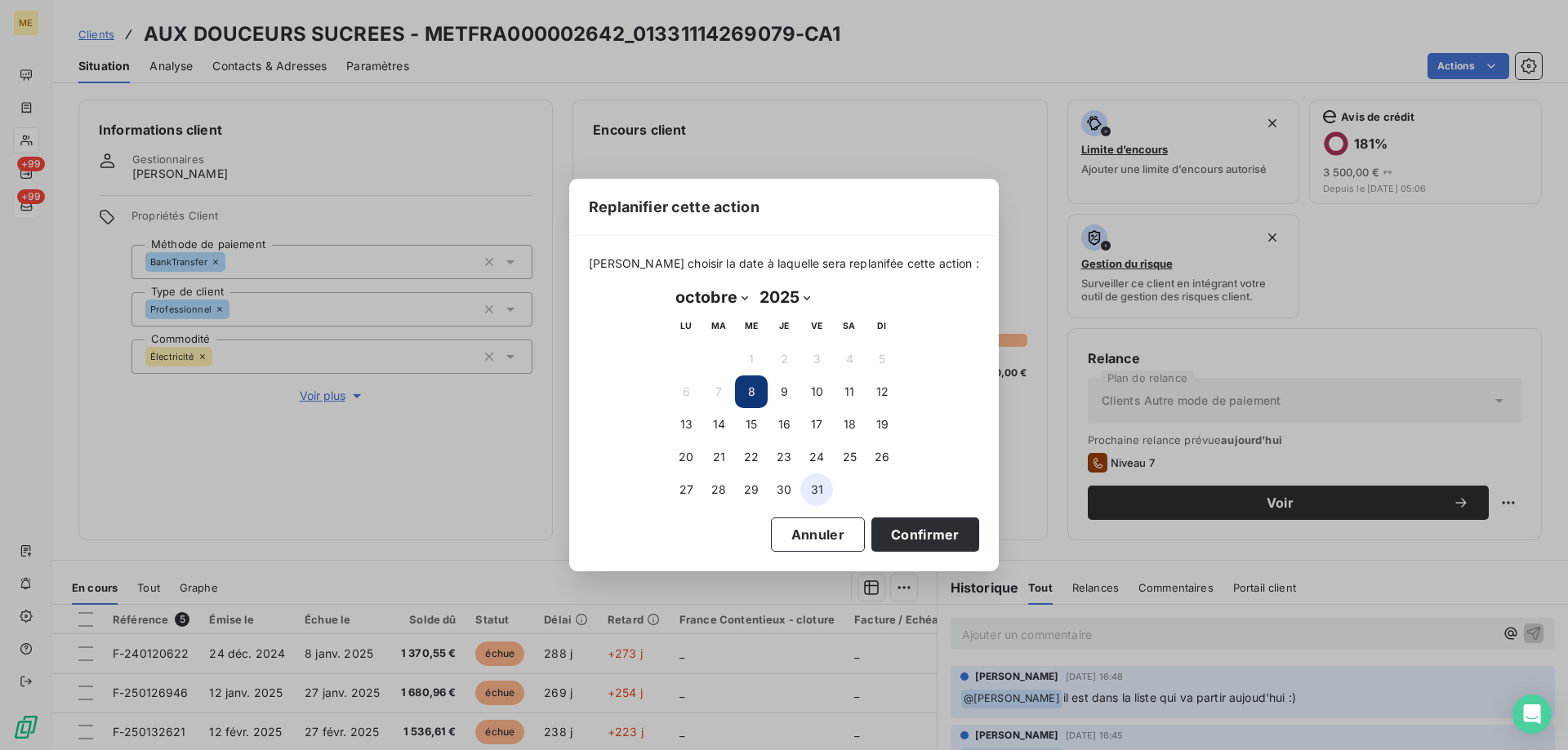
click at [819, 489] on button "31" at bounding box center [816, 490] width 33 height 33
click at [871, 530] on button "Confirmer" at bounding box center [925, 535] width 108 height 34
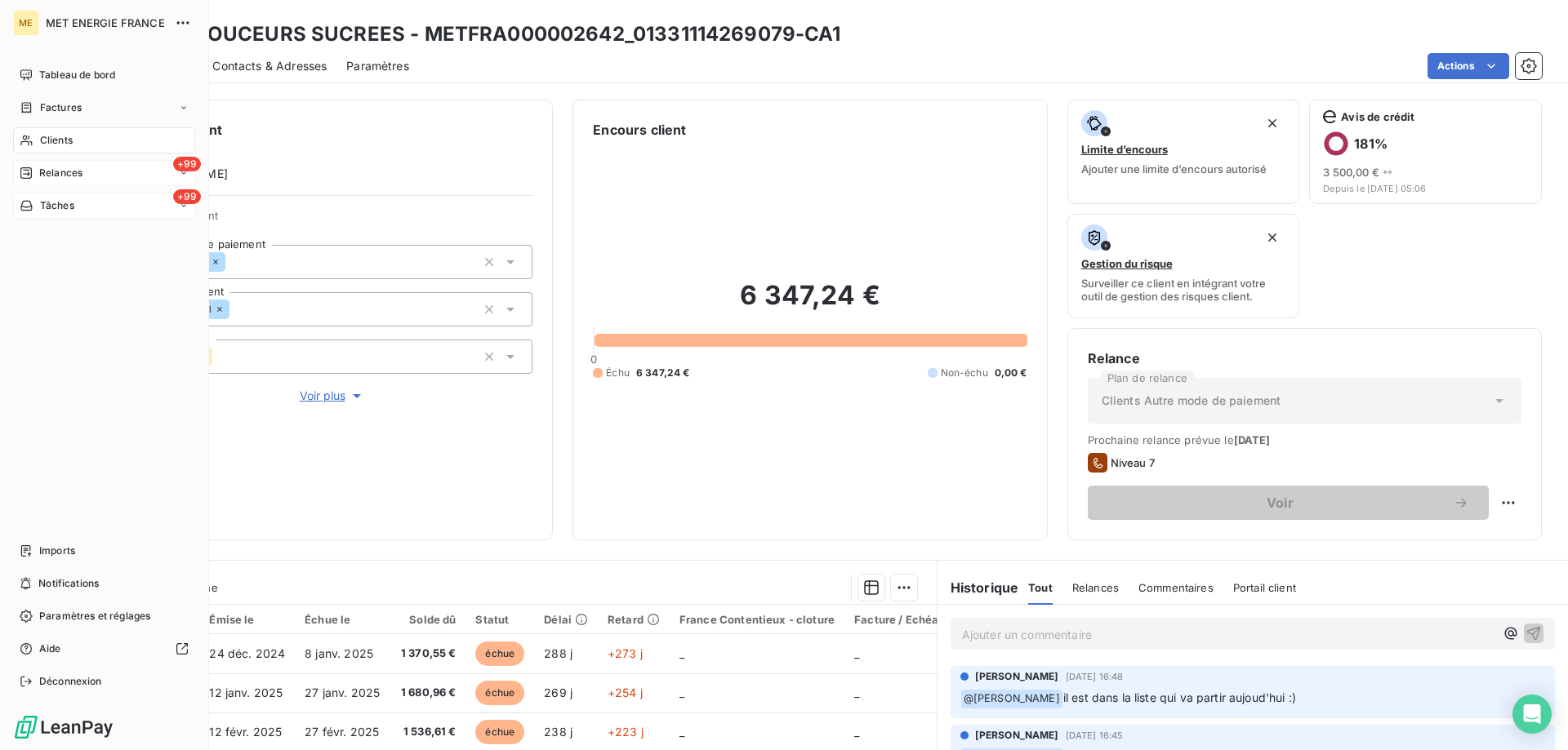
click at [67, 172] on span "Relances" at bounding box center [60, 172] width 43 height 15
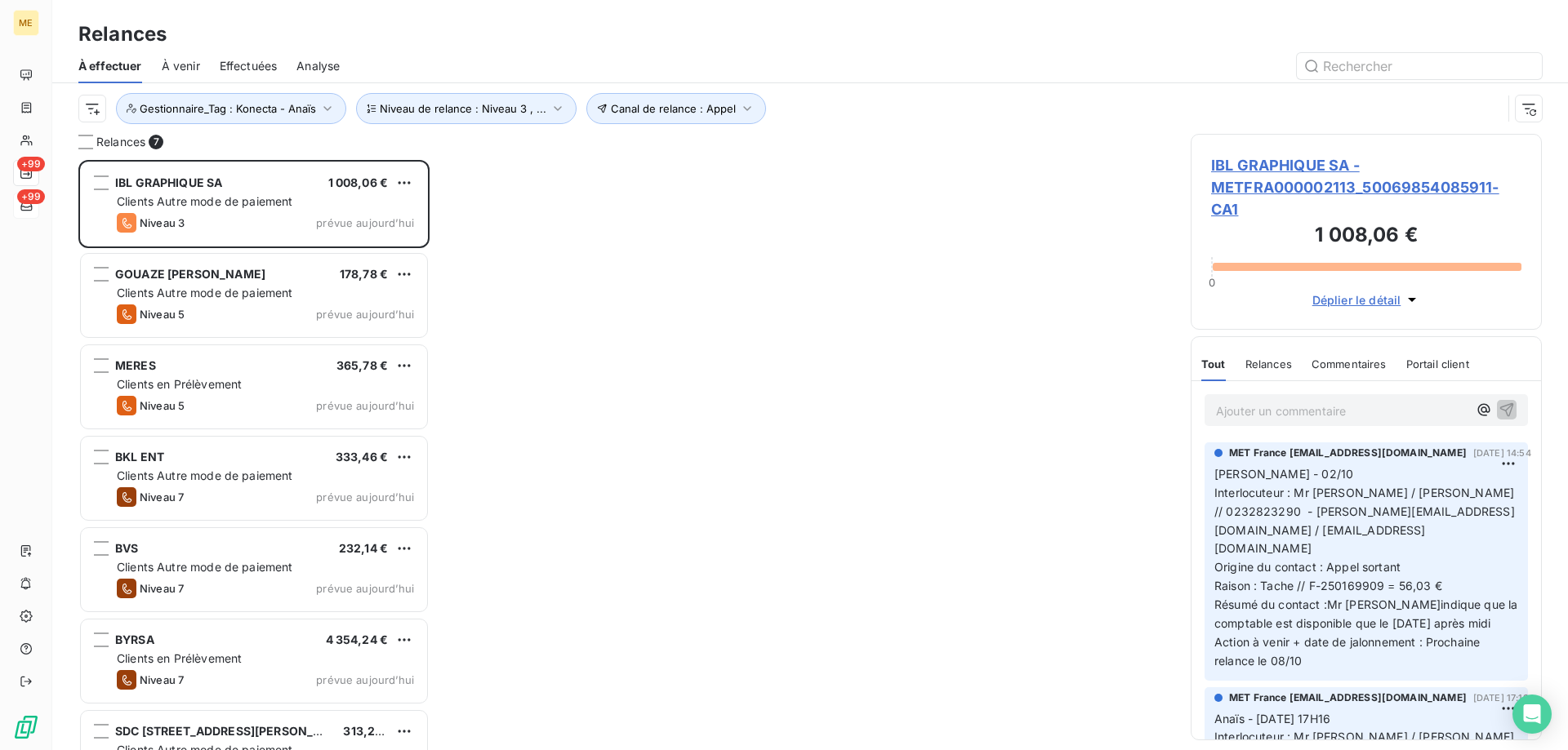
scroll to position [578, 339]
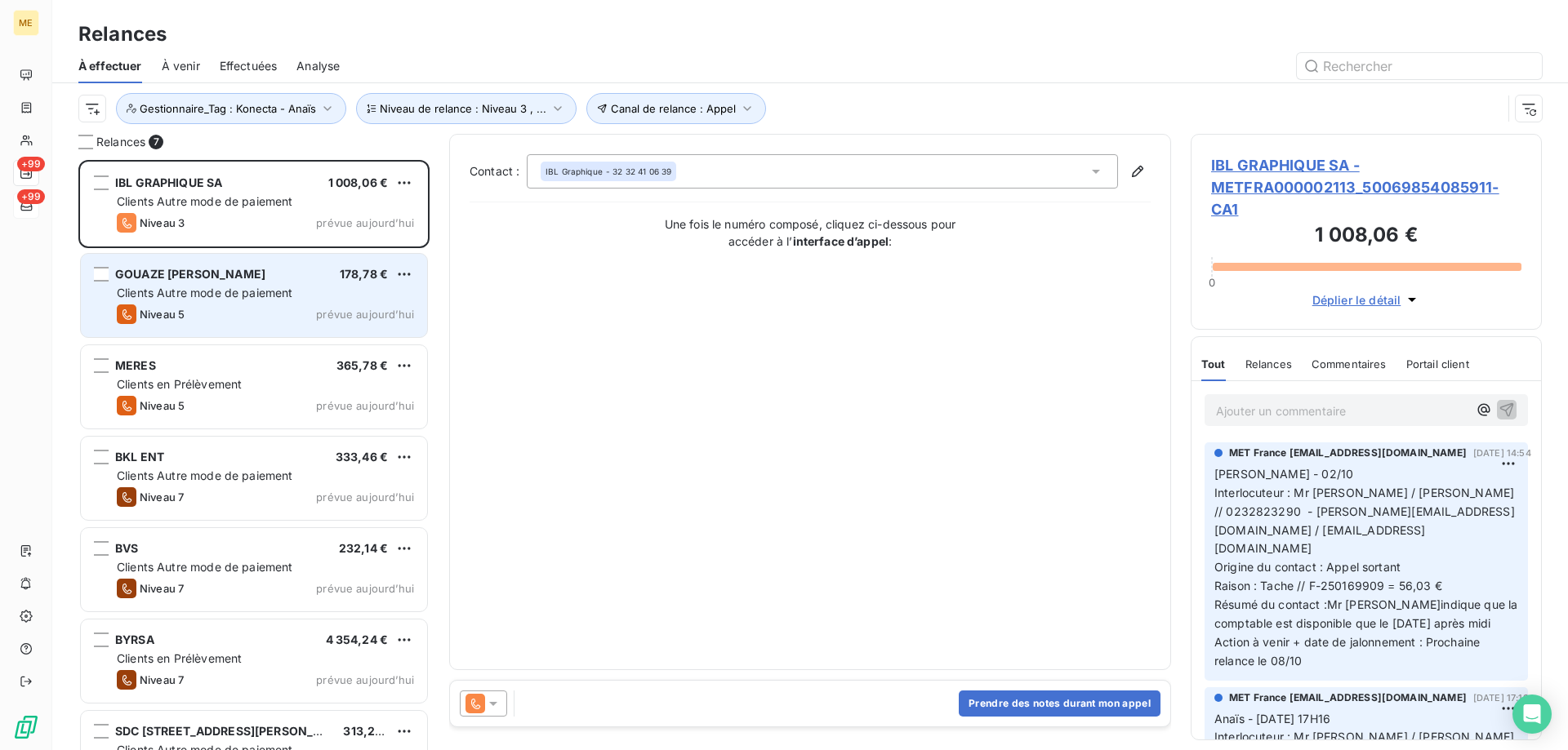
click at [243, 302] on div "GOUAZE SABOULARD COLETTE 178,78 € Clients Autre mode de paiement Niveau 5 prévu…" at bounding box center [254, 296] width 347 height 84
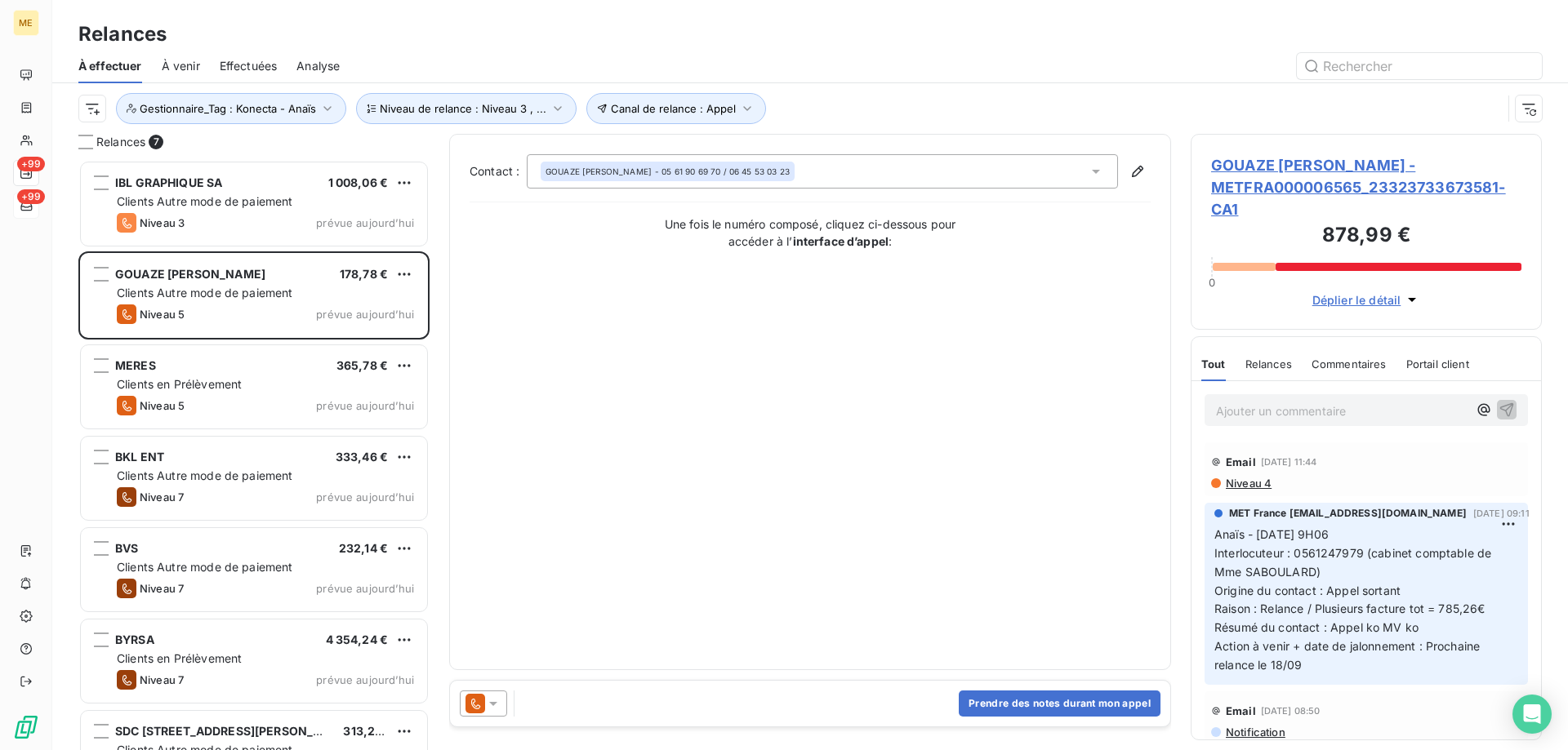
click at [1346, 184] on span "GOUAZE SABOULARD COLETTE - METFRA000006565_23323733673581-CA1" at bounding box center [1366, 187] width 310 height 66
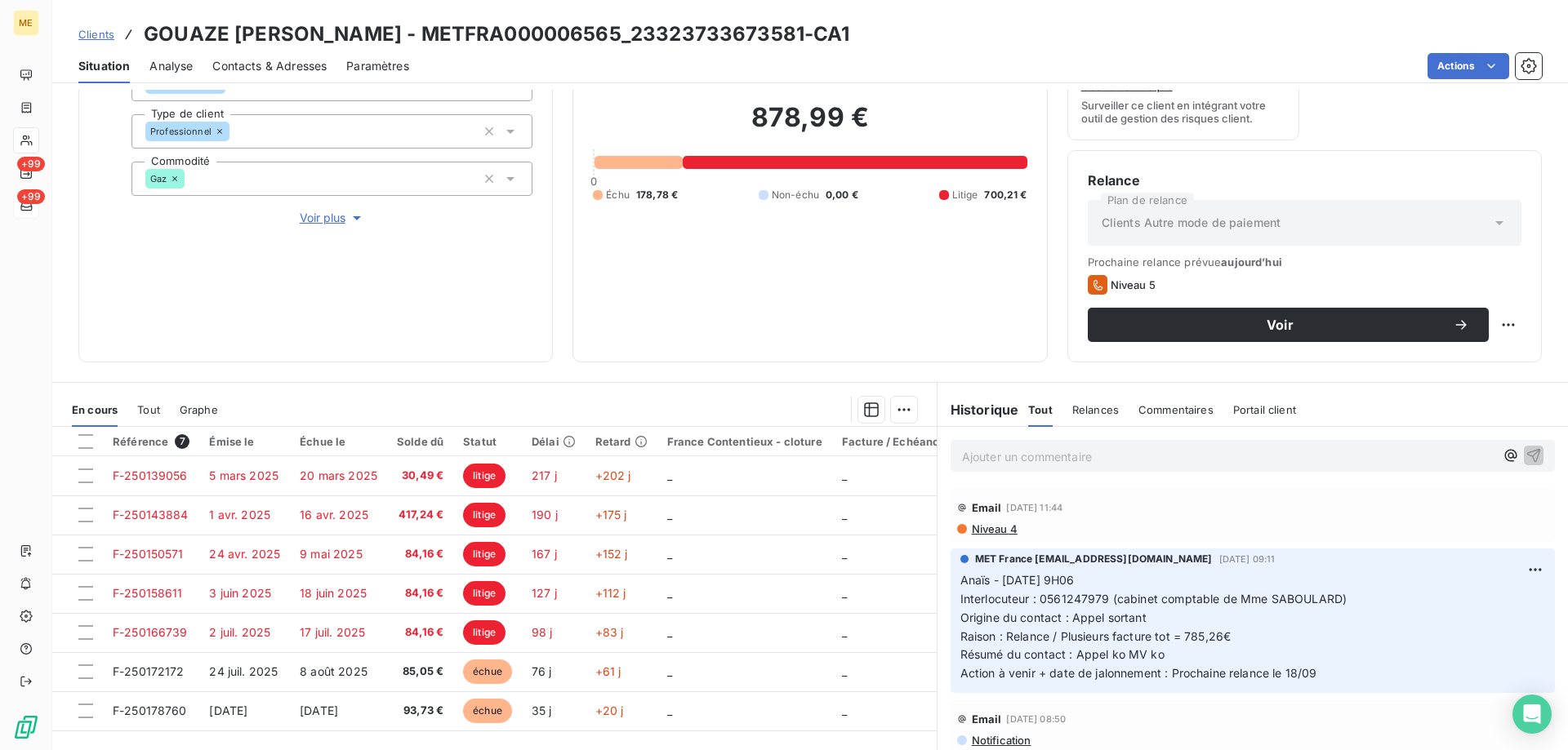
scroll to position [218, 0]
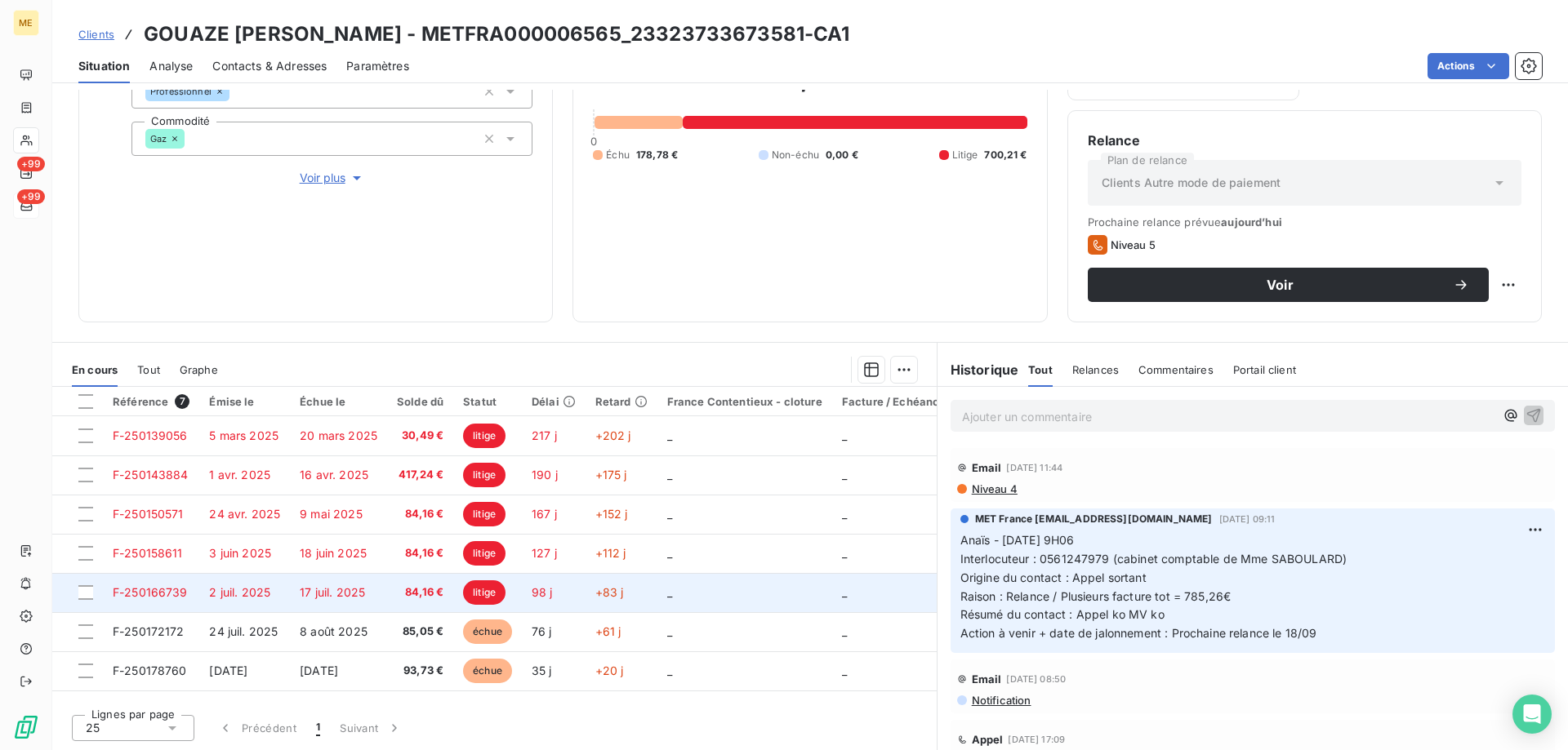
click at [674, 582] on td "_" at bounding box center [744, 592] width 175 height 39
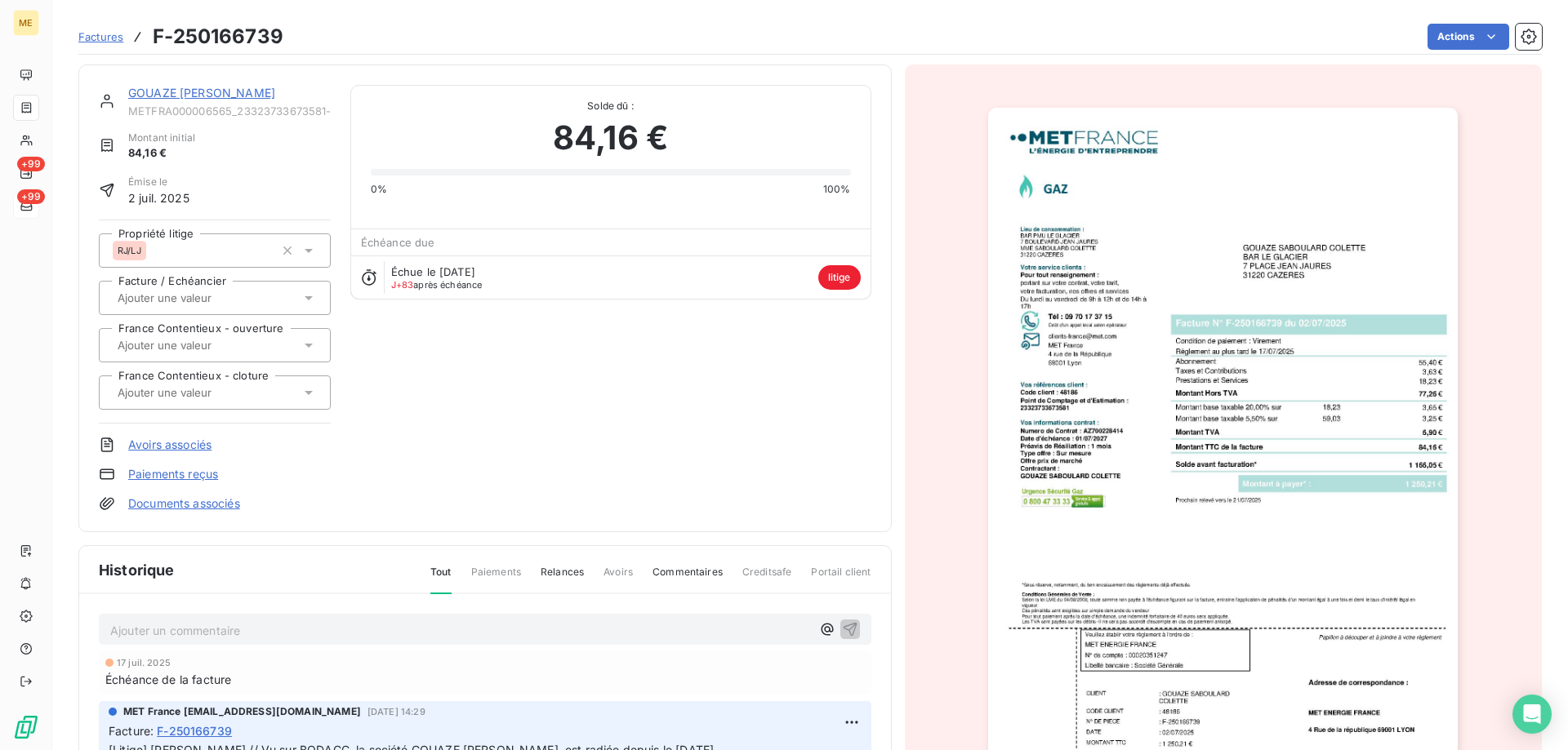
scroll to position [201, 0]
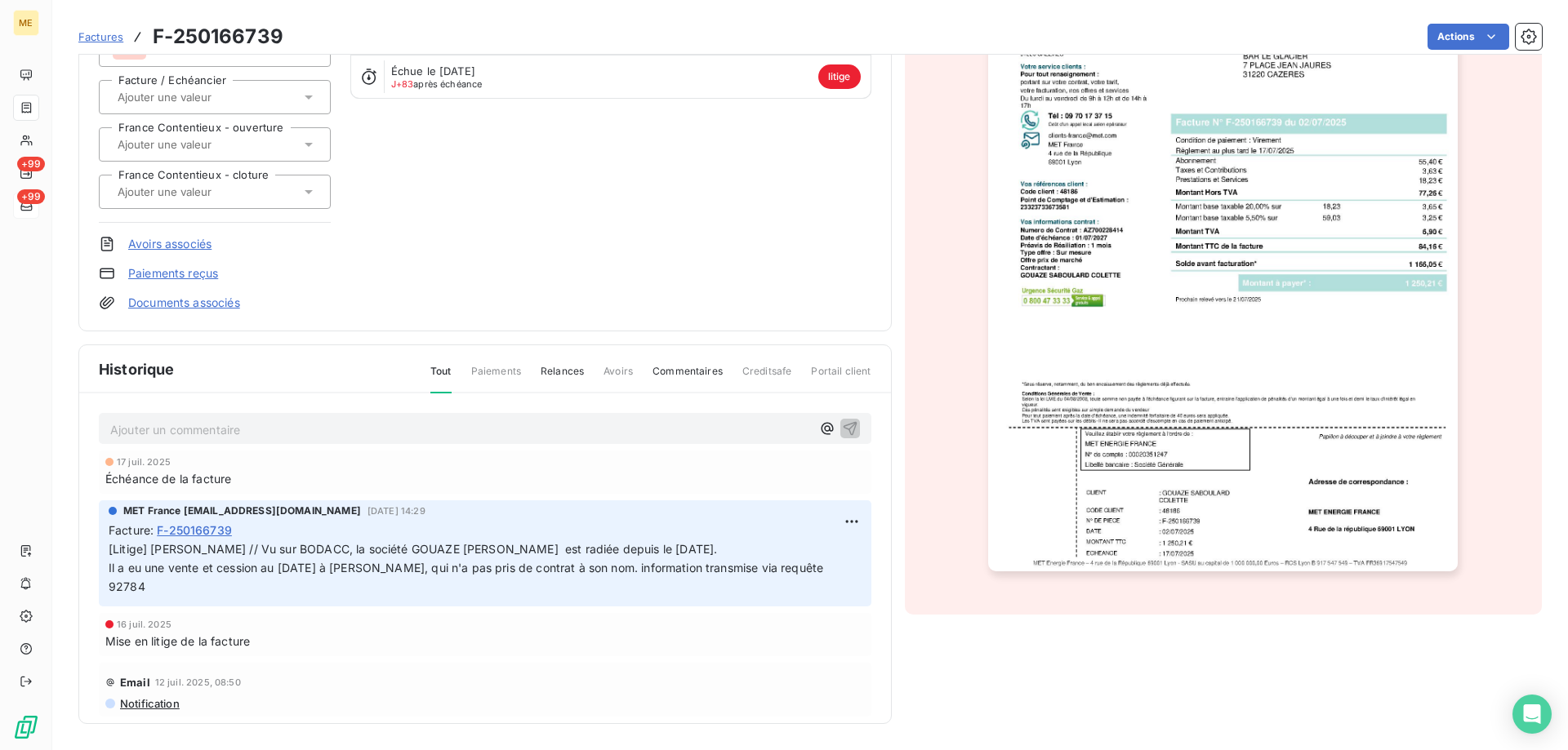
drag, startPoint x: 191, startPoint y: 585, endPoint x: 156, endPoint y: 595, distance: 36.4
click at [156, 595] on p "[Litige] Sylvain // Vu sur BODACC, la société GOUAZE SABOULARD COLETTE est radi…" at bounding box center [484, 568] width 753 height 56
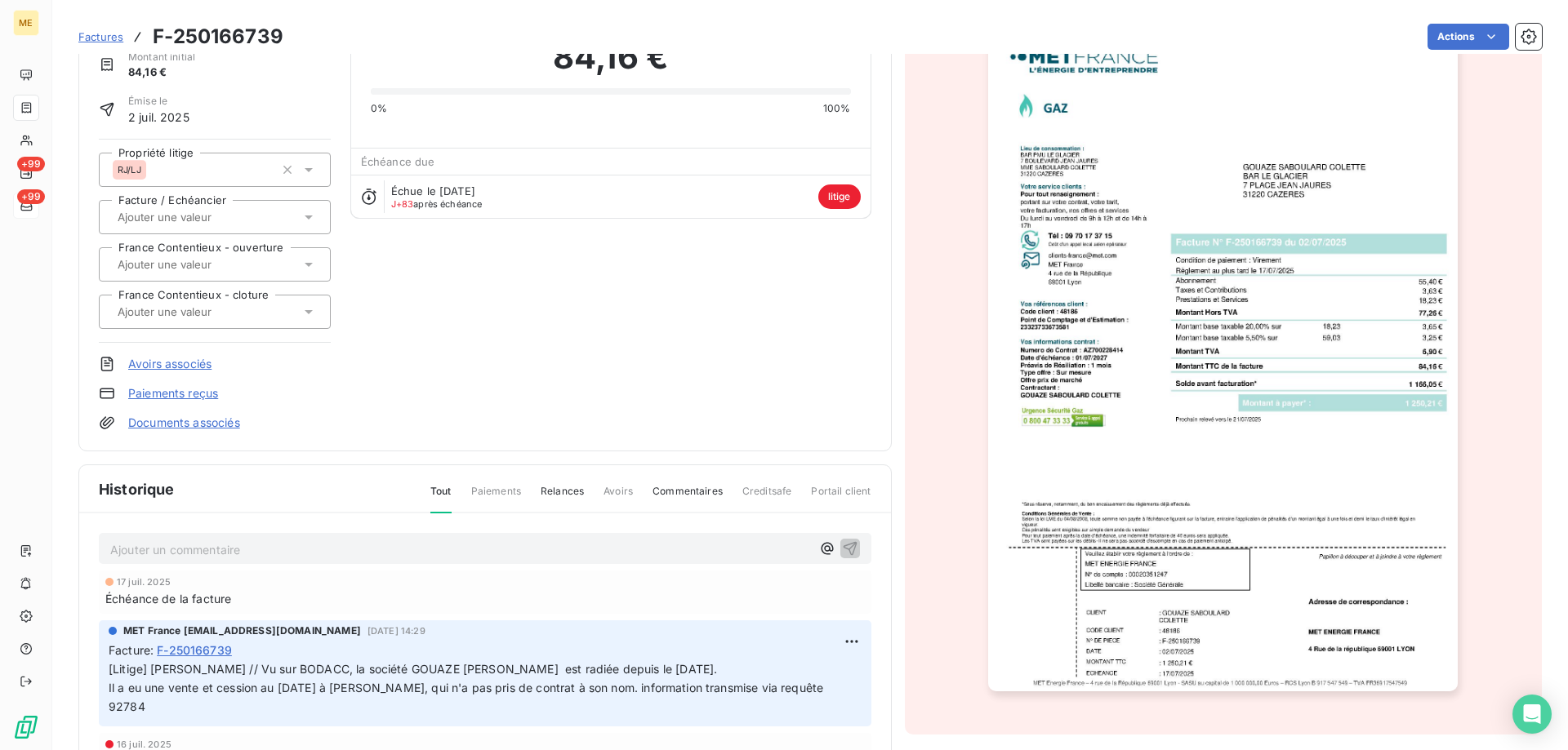
scroll to position [0, 0]
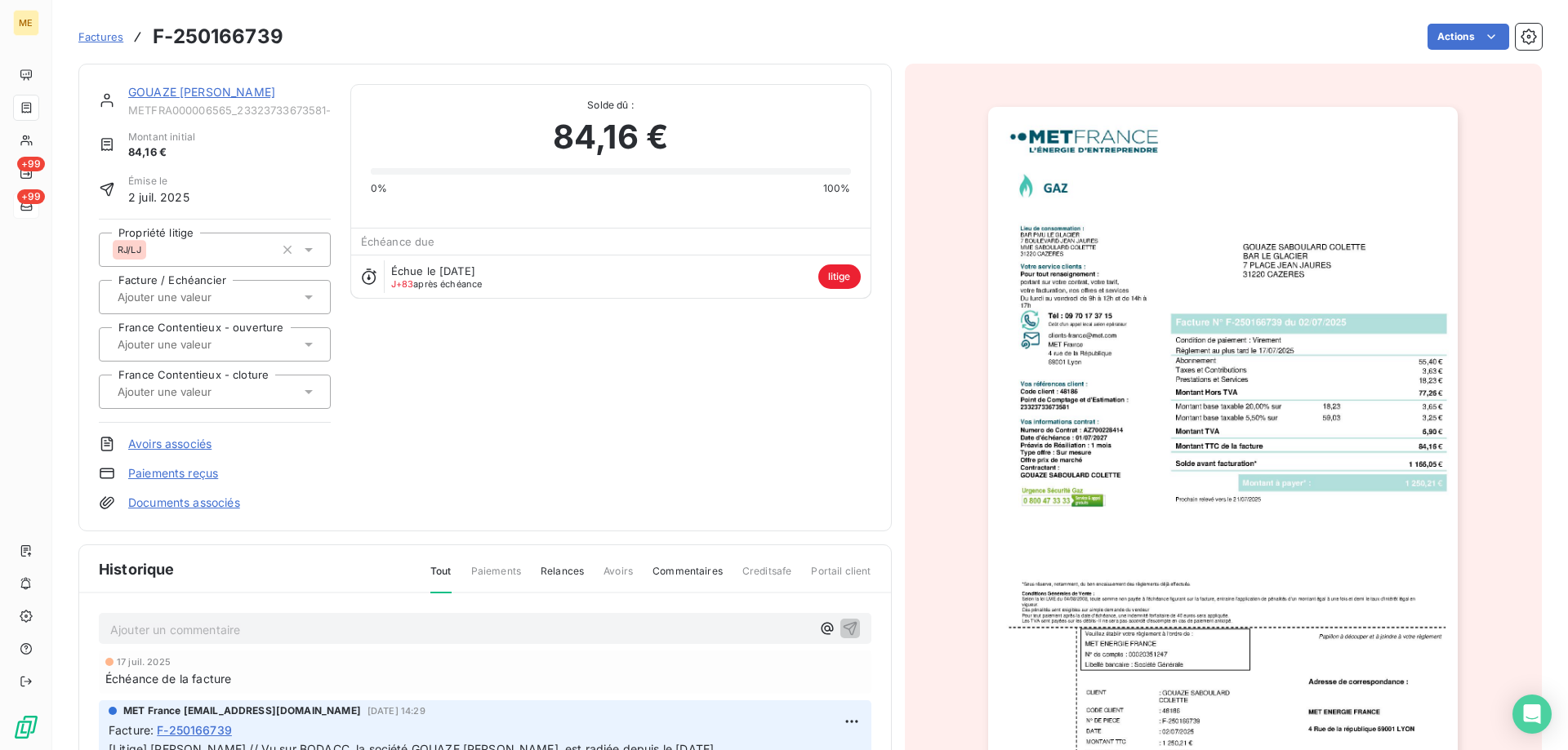
click at [166, 91] on link "GOUAZE [PERSON_NAME]" at bounding box center [202, 92] width 147 height 14
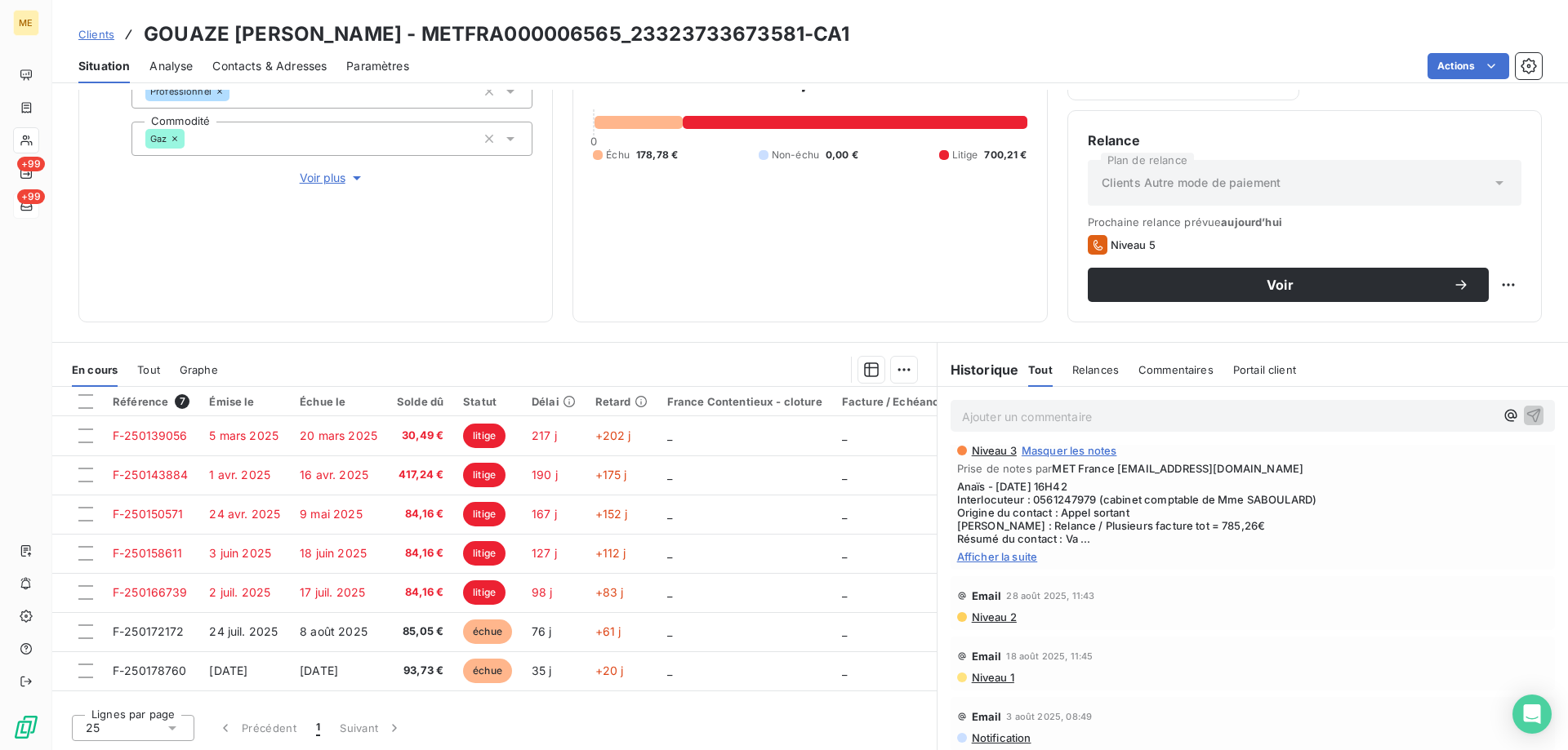
scroll to position [245, 0]
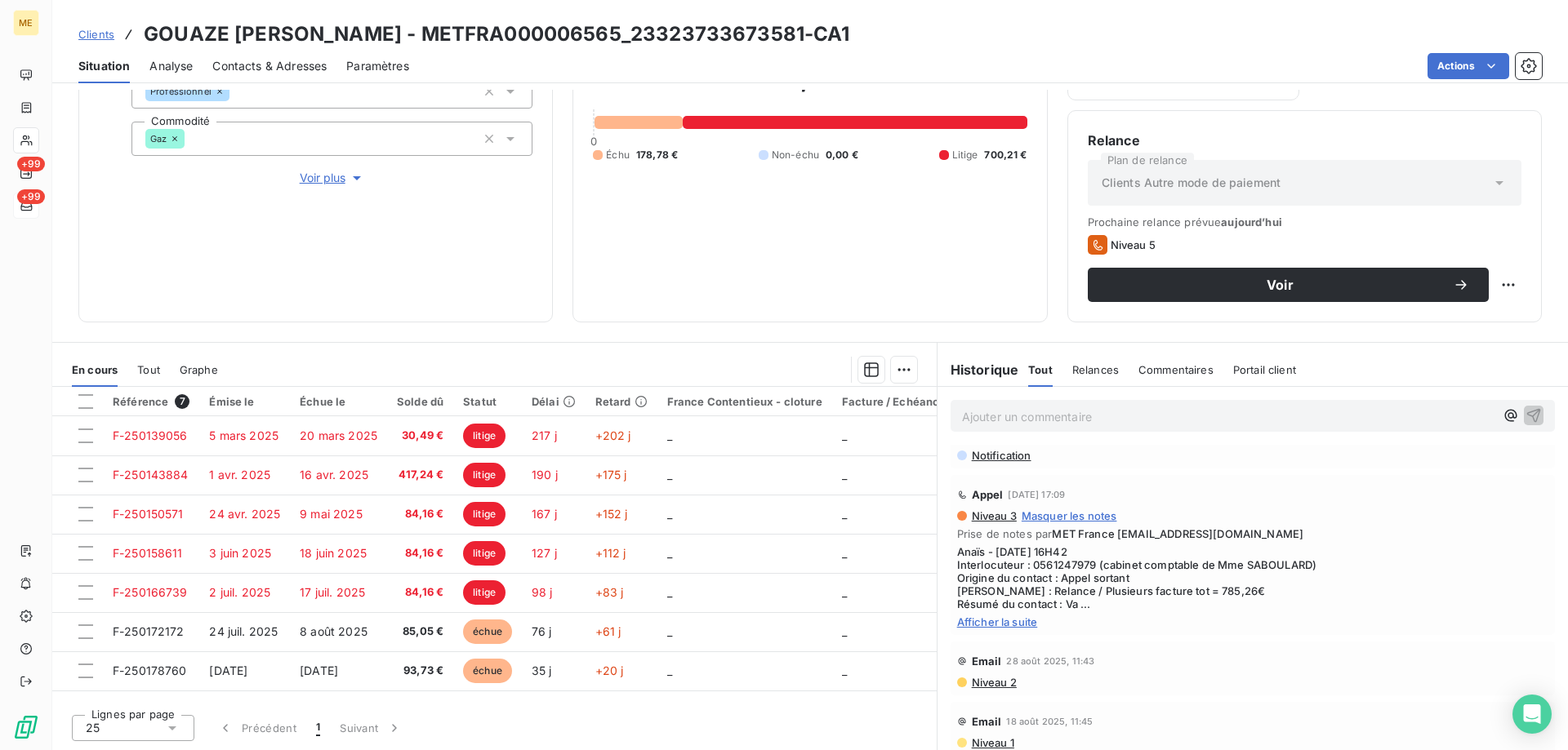
click at [990, 621] on span "Afficher la suite" at bounding box center [1253, 622] width 591 height 13
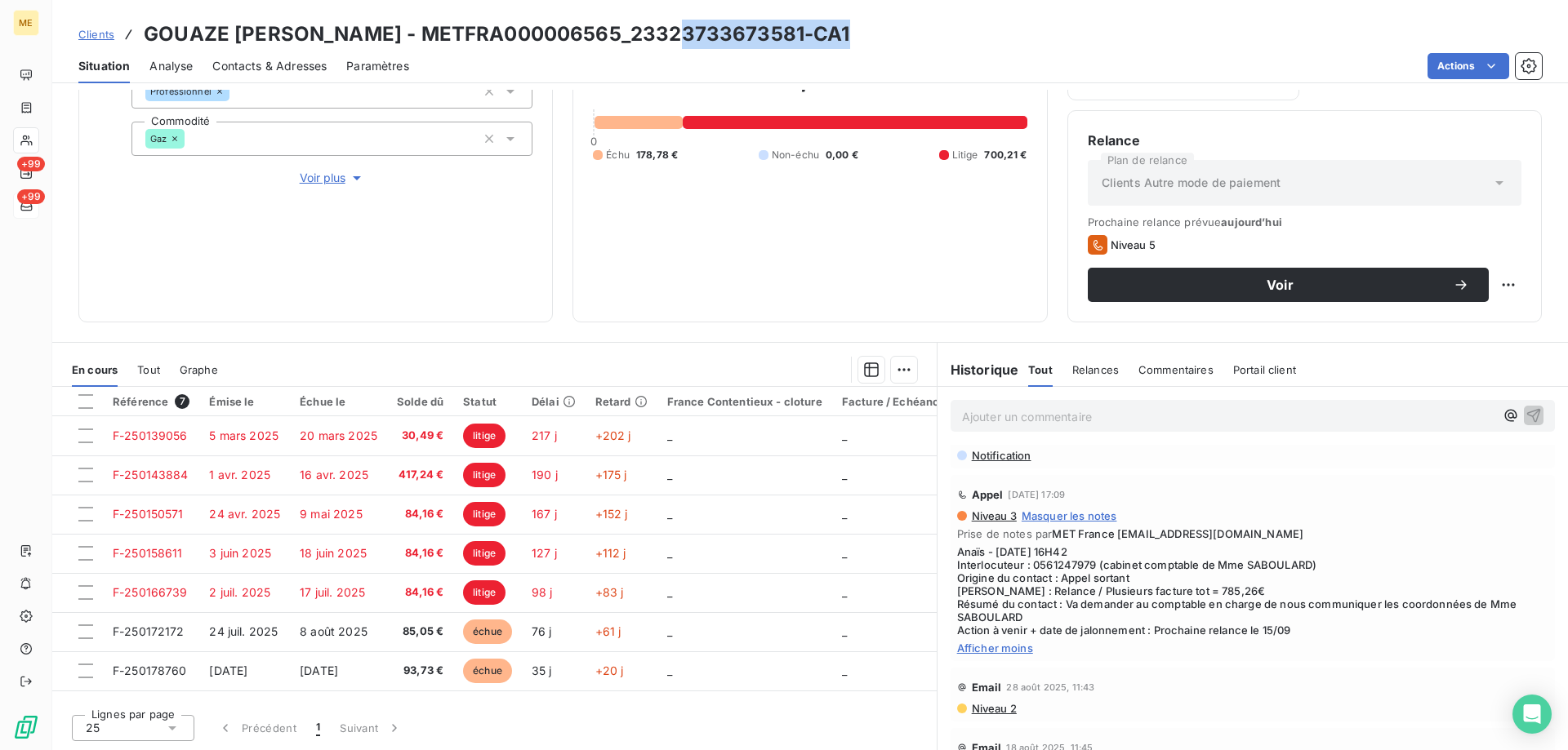
drag, startPoint x: 850, startPoint y: 35, endPoint x: 681, endPoint y: 34, distance: 169.0
click at [681, 34] on h3 "GOUAZE SABOULARD COLETTE - METFRA000006565_23323733673581-CA1" at bounding box center [497, 34] width 706 height 29
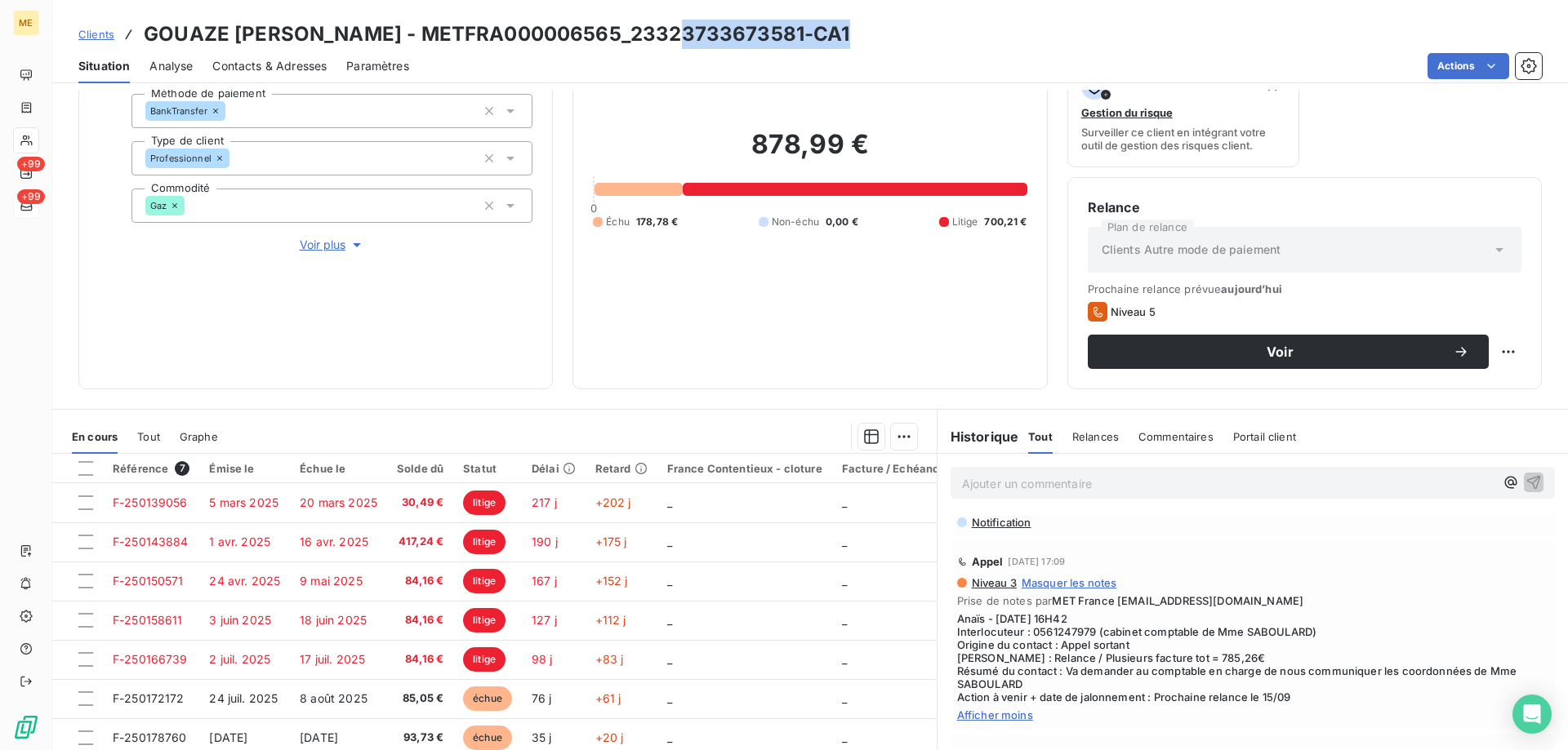
scroll to position [0, 0]
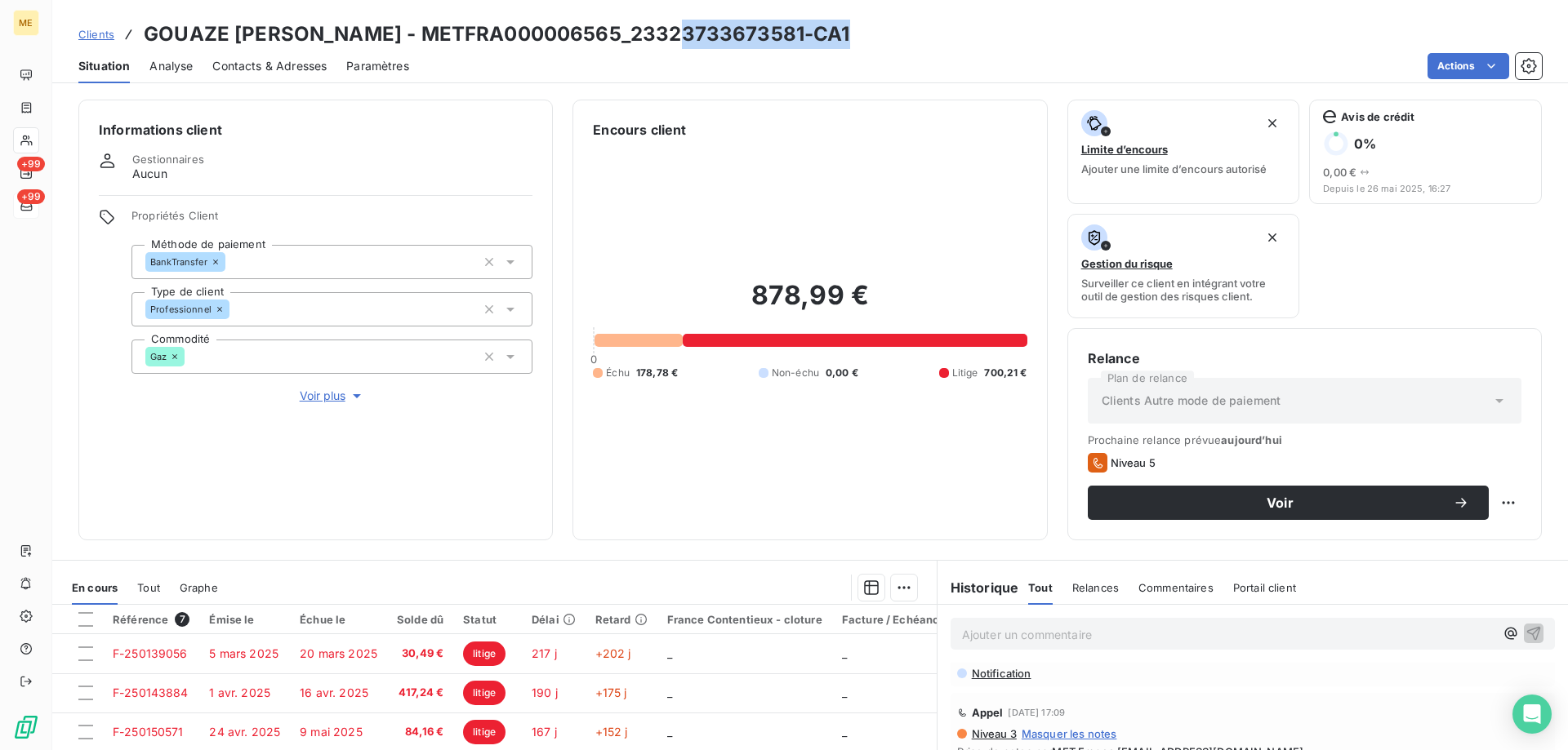
drag, startPoint x: 326, startPoint y: 387, endPoint x: 889, endPoint y: 560, distance: 589.0
click at [325, 388] on span "Voir plus" at bounding box center [333, 396] width 66 height 16
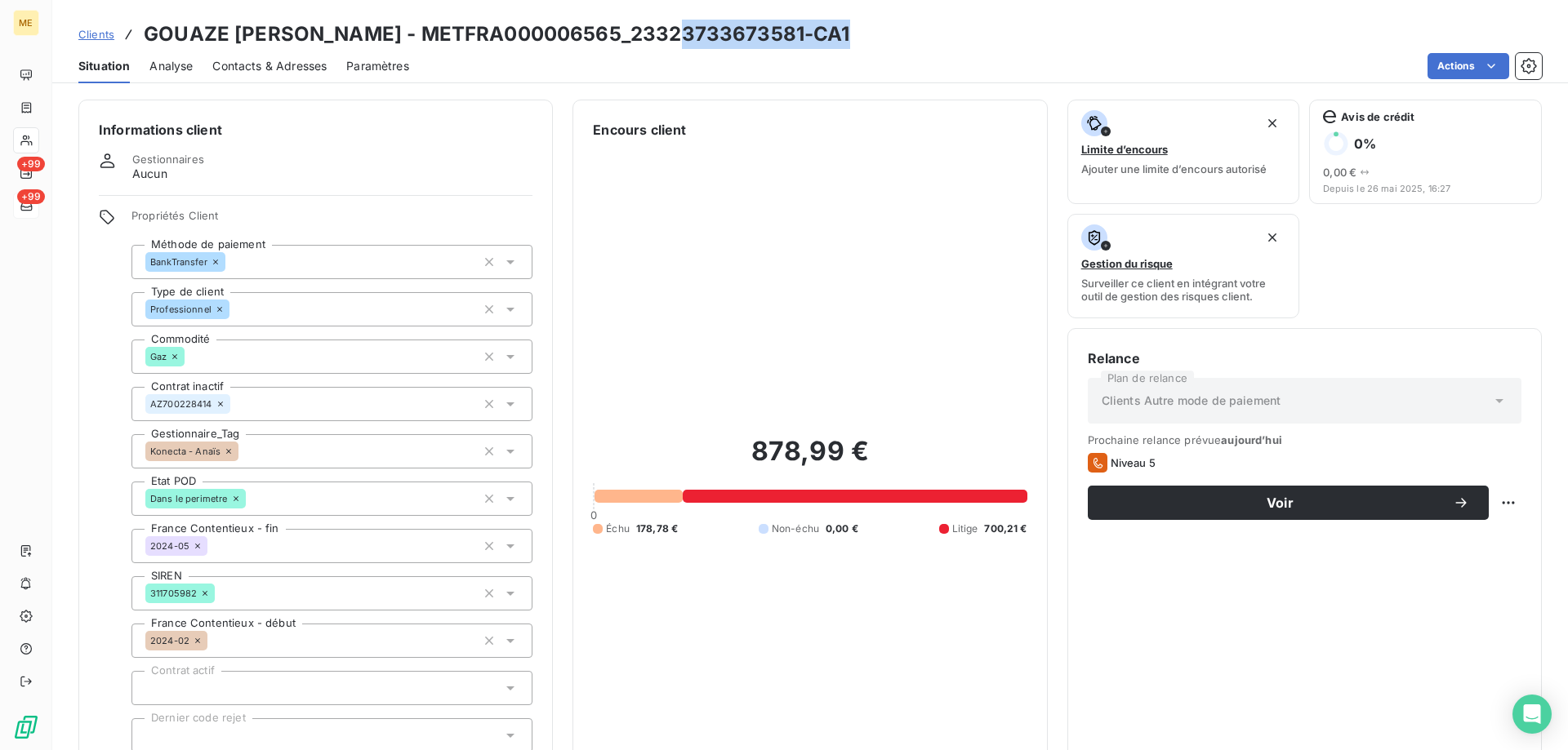
drag, startPoint x: 852, startPoint y: 38, endPoint x: 678, endPoint y: 21, distance: 174.8
click at [678, 21] on h3 "GOUAZE SABOULARD COLETTE - METFRA000006565_23323733673581-CA1" at bounding box center [497, 34] width 706 height 29
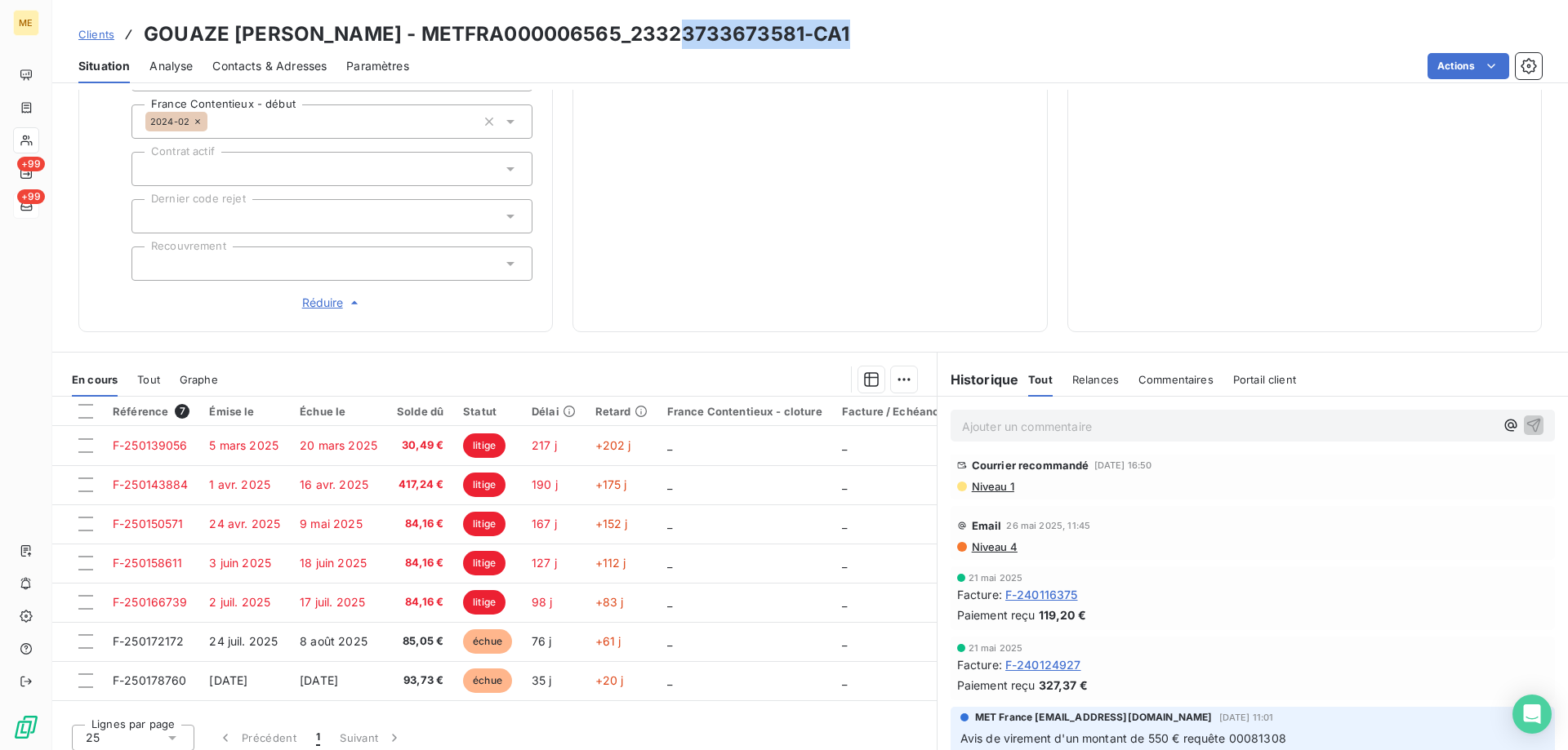
scroll to position [2531, 0]
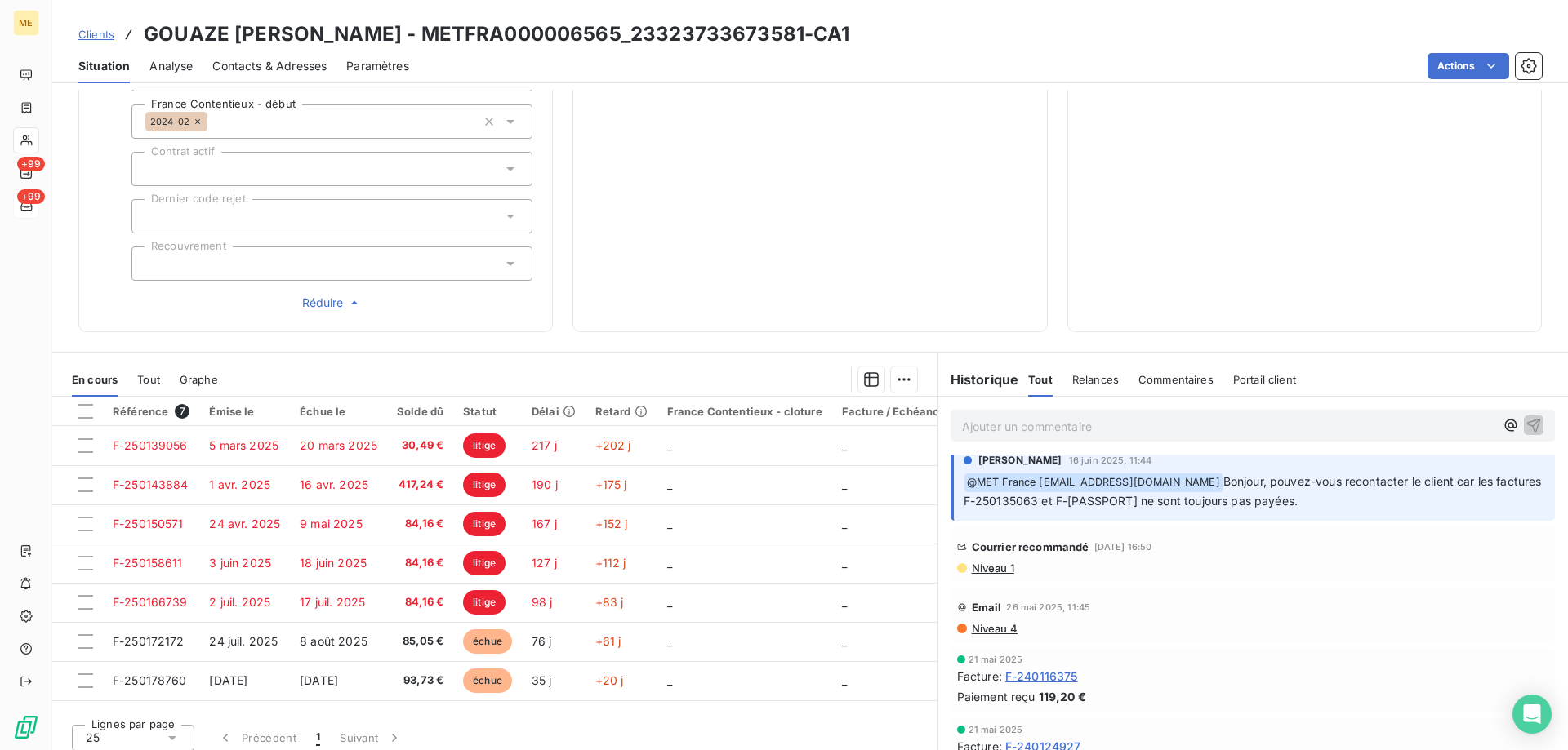
click at [987, 562] on span "Niveau 1" at bounding box center [991, 568] width 44 height 13
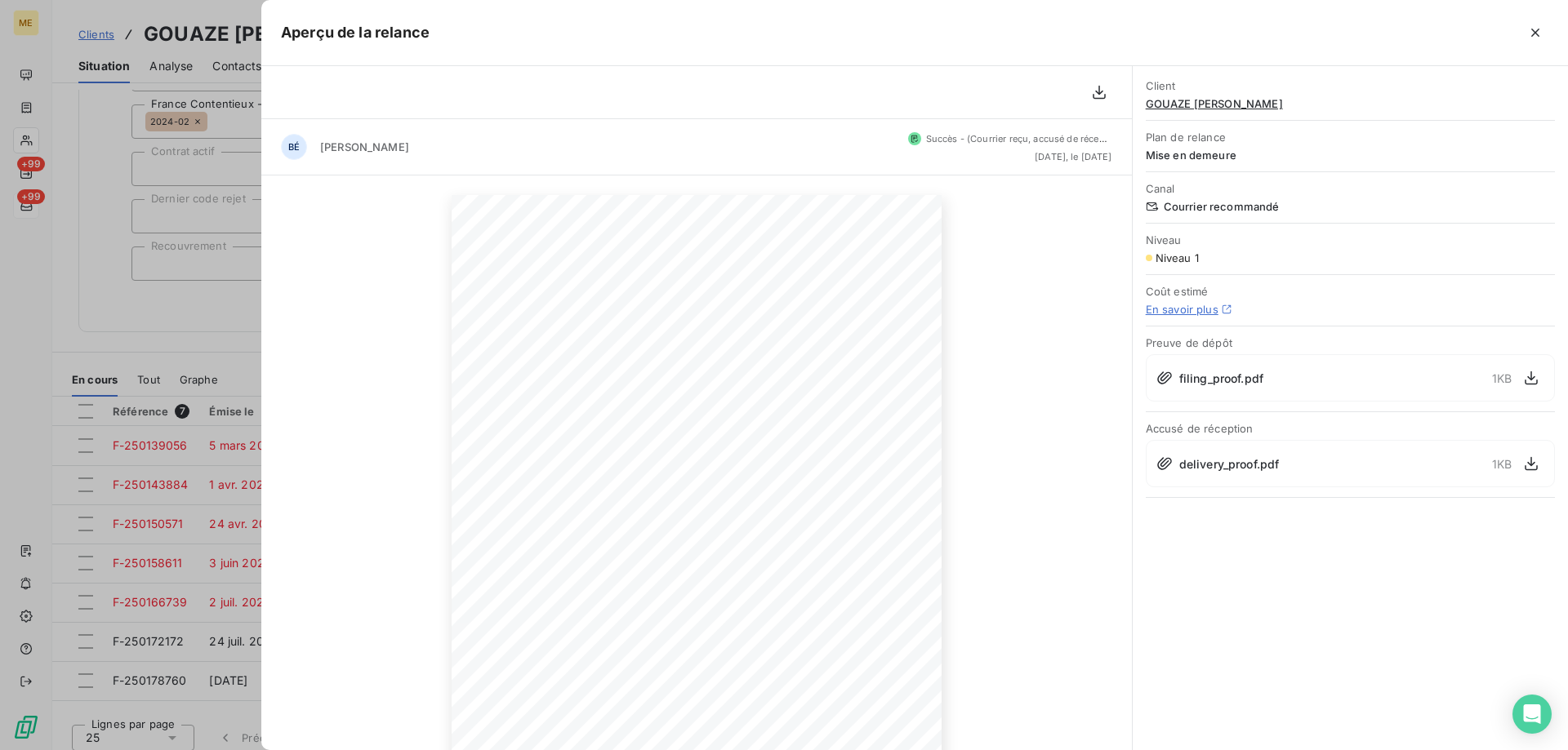
click at [1528, 28] on icon "button" at bounding box center [1534, 32] width 16 height 16
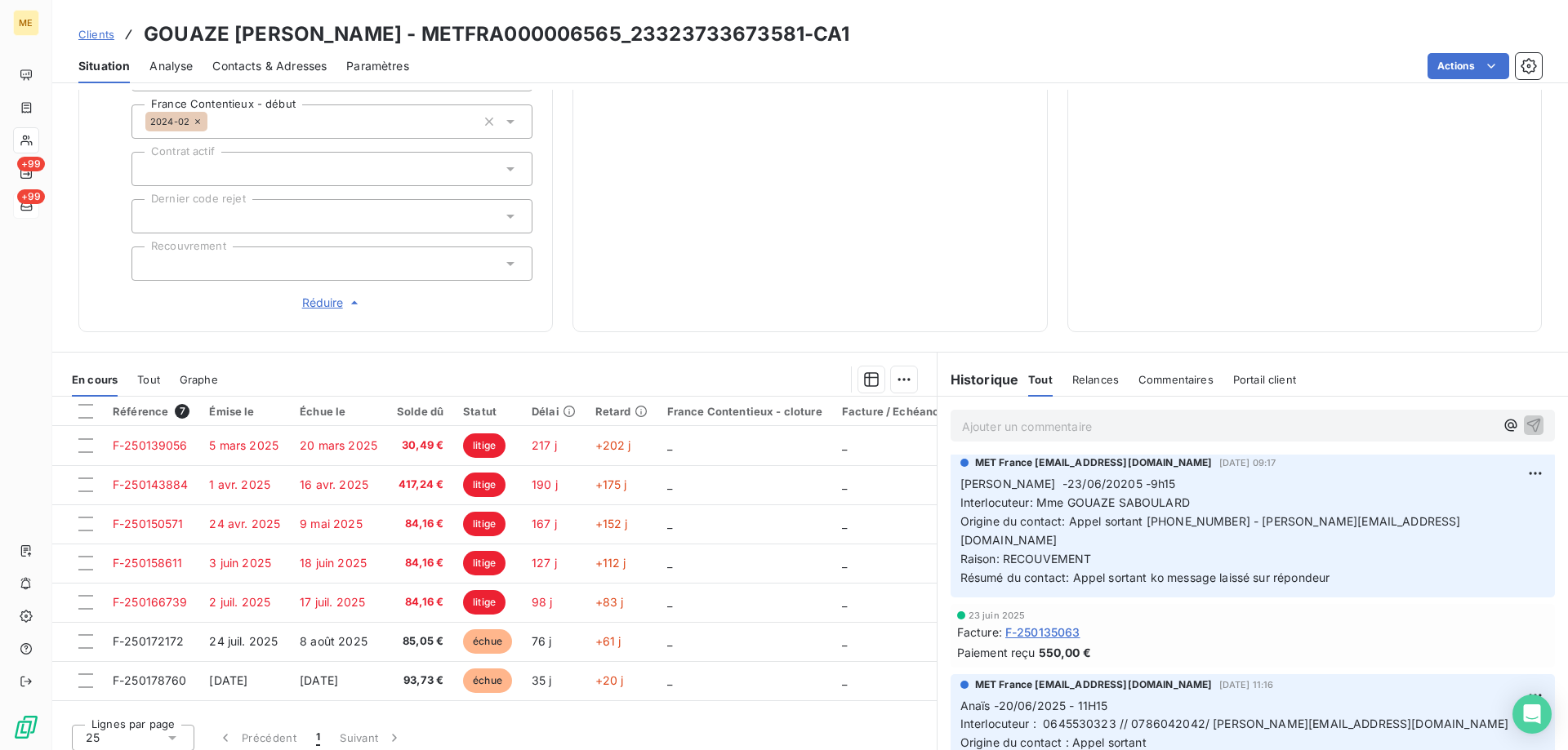
scroll to position [1715, 0]
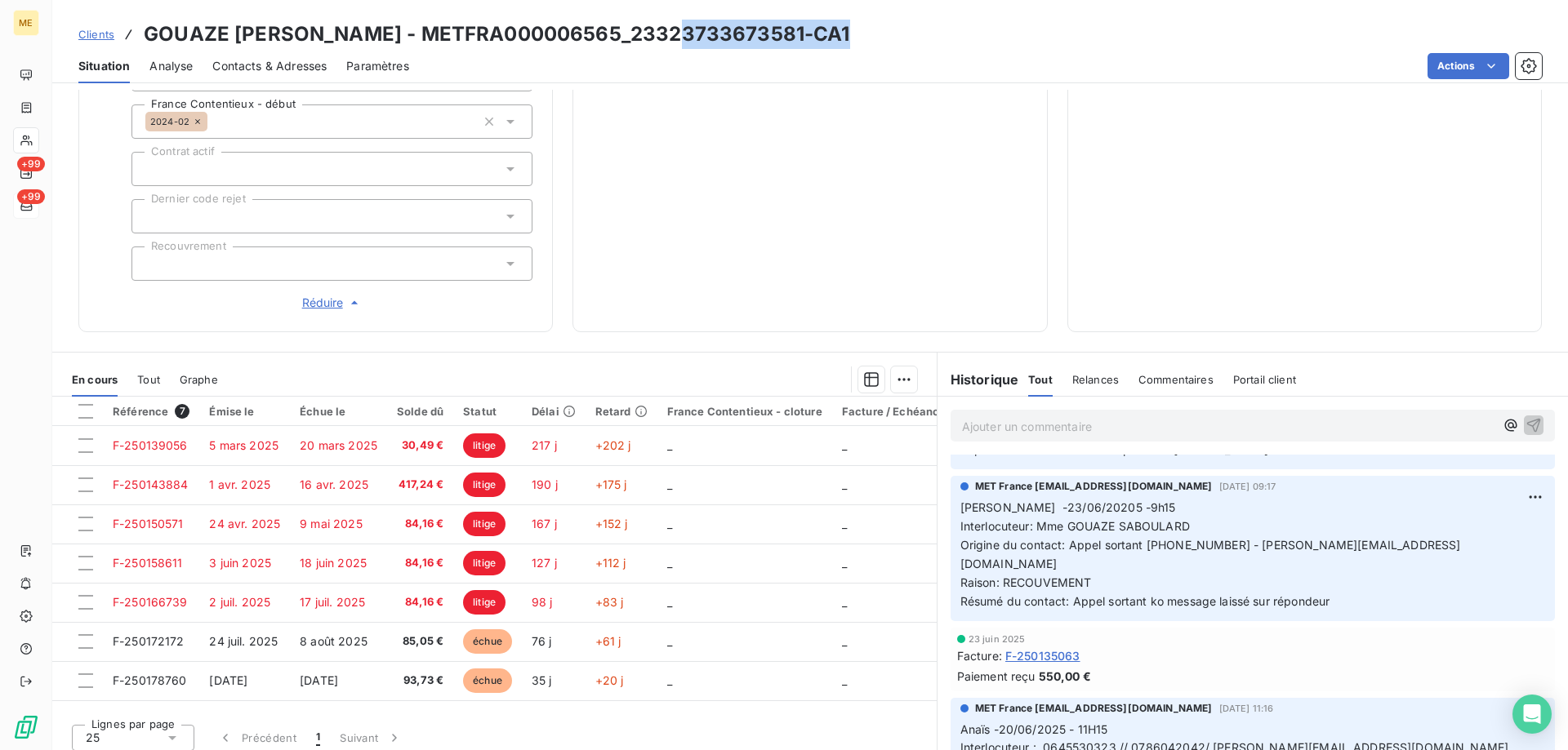
drag, startPoint x: 853, startPoint y: 35, endPoint x: 684, endPoint y: 39, distance: 169.0
click at [684, 39] on h3 "GOUAZE SABOULARD COLETTE - METFRA000006565_23323733673581-CA1" at bounding box center [497, 34] width 706 height 29
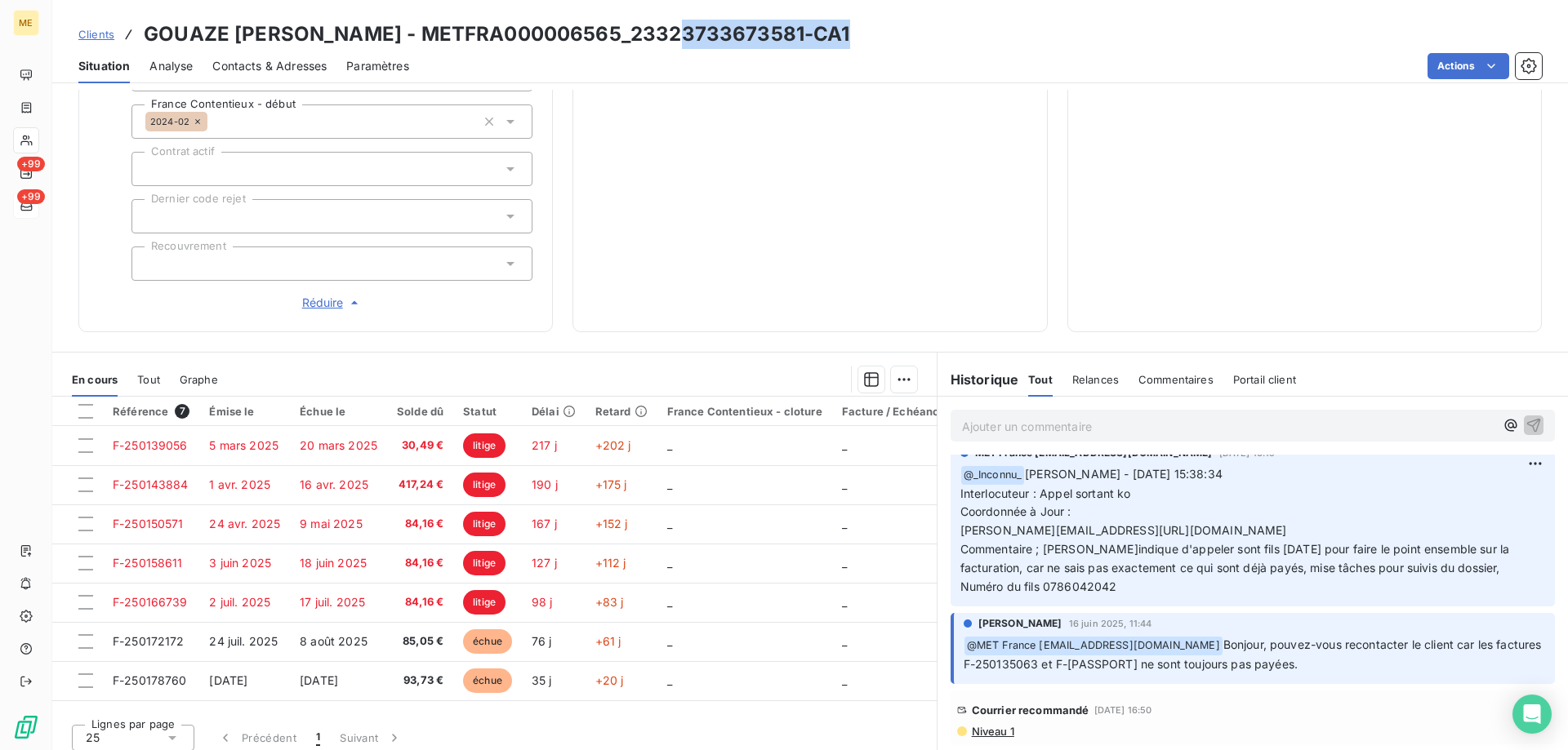
scroll to position [2450, 0]
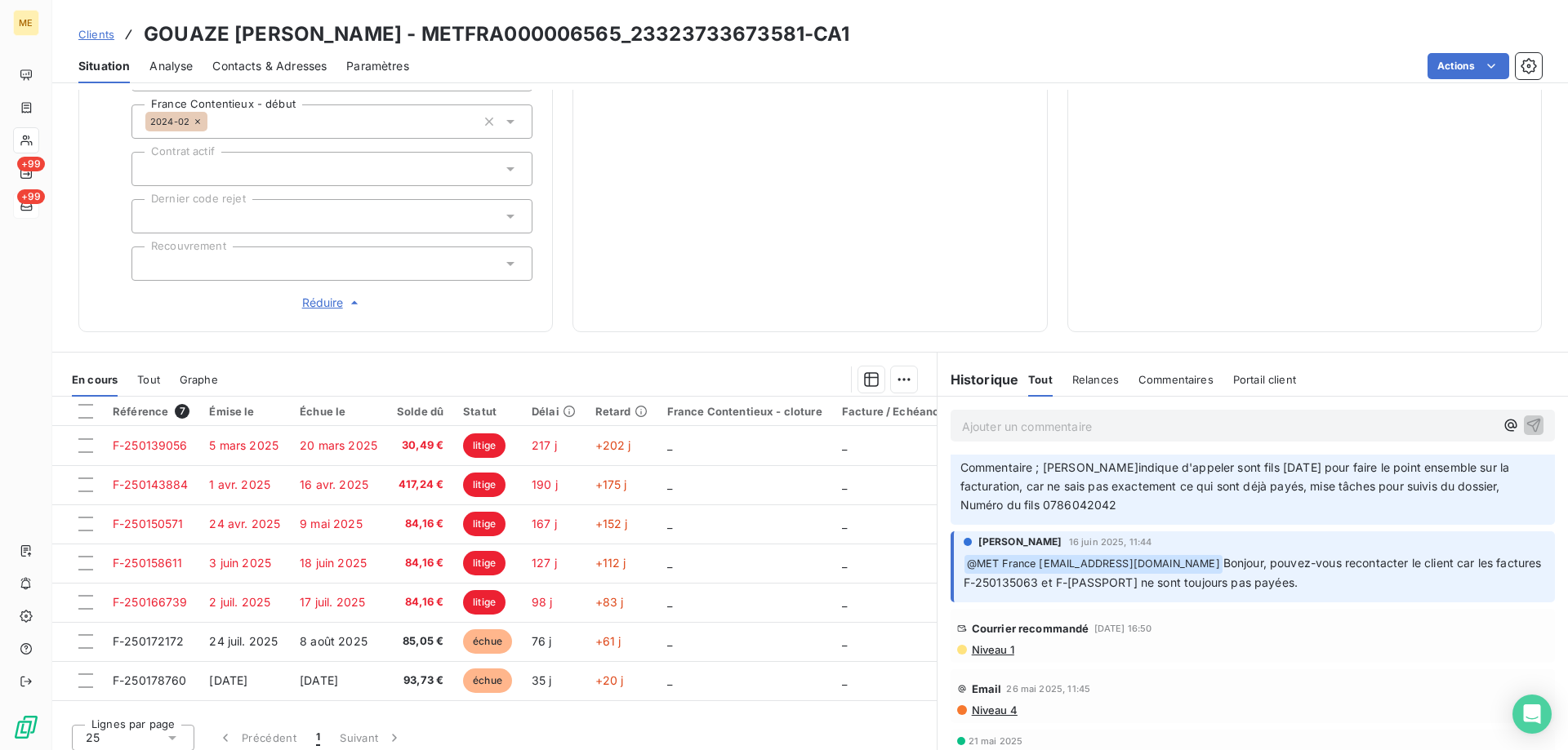
click at [986, 643] on span "Niveau 1" at bounding box center [991, 649] width 44 height 13
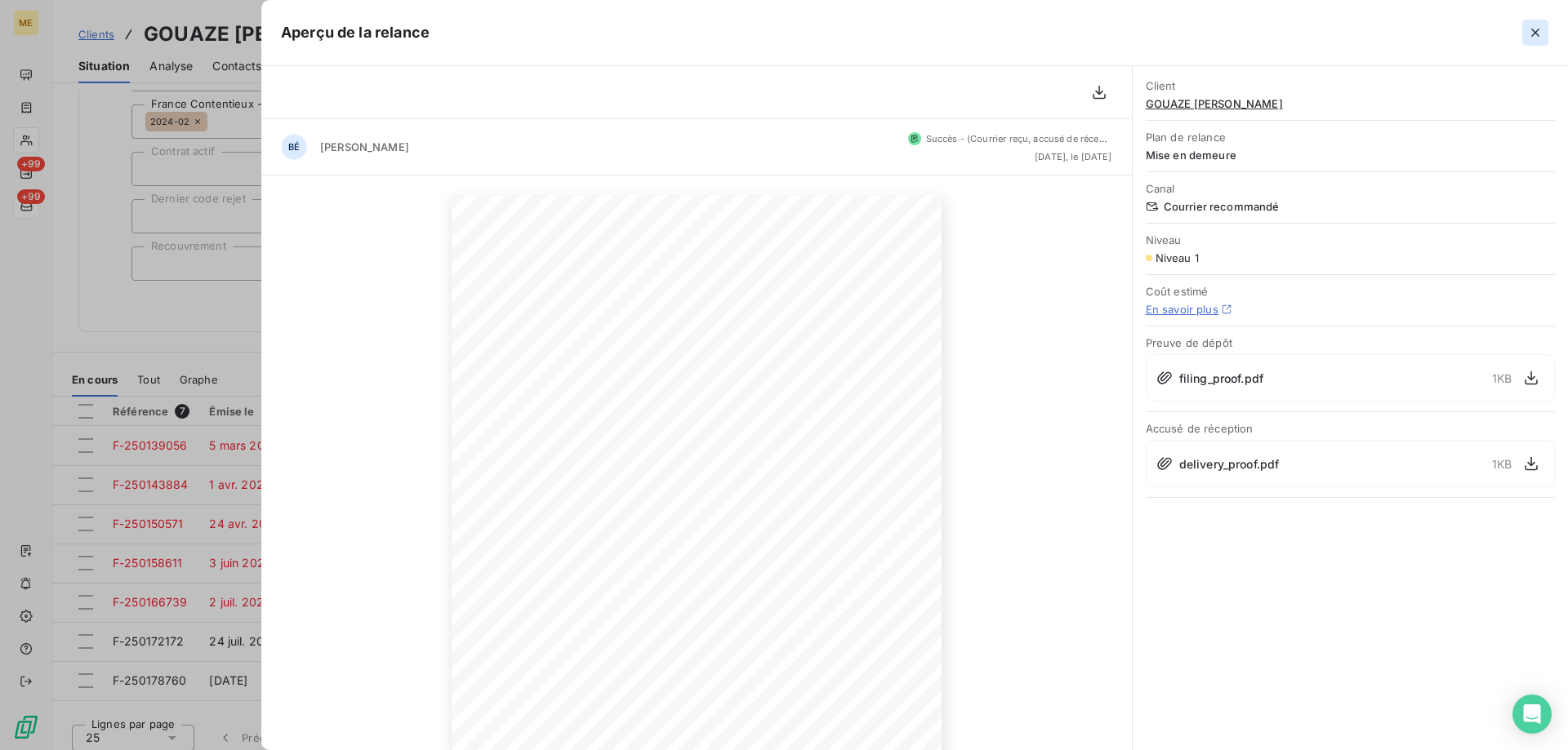
click at [1534, 34] on icon "button" at bounding box center [1534, 32] width 8 height 8
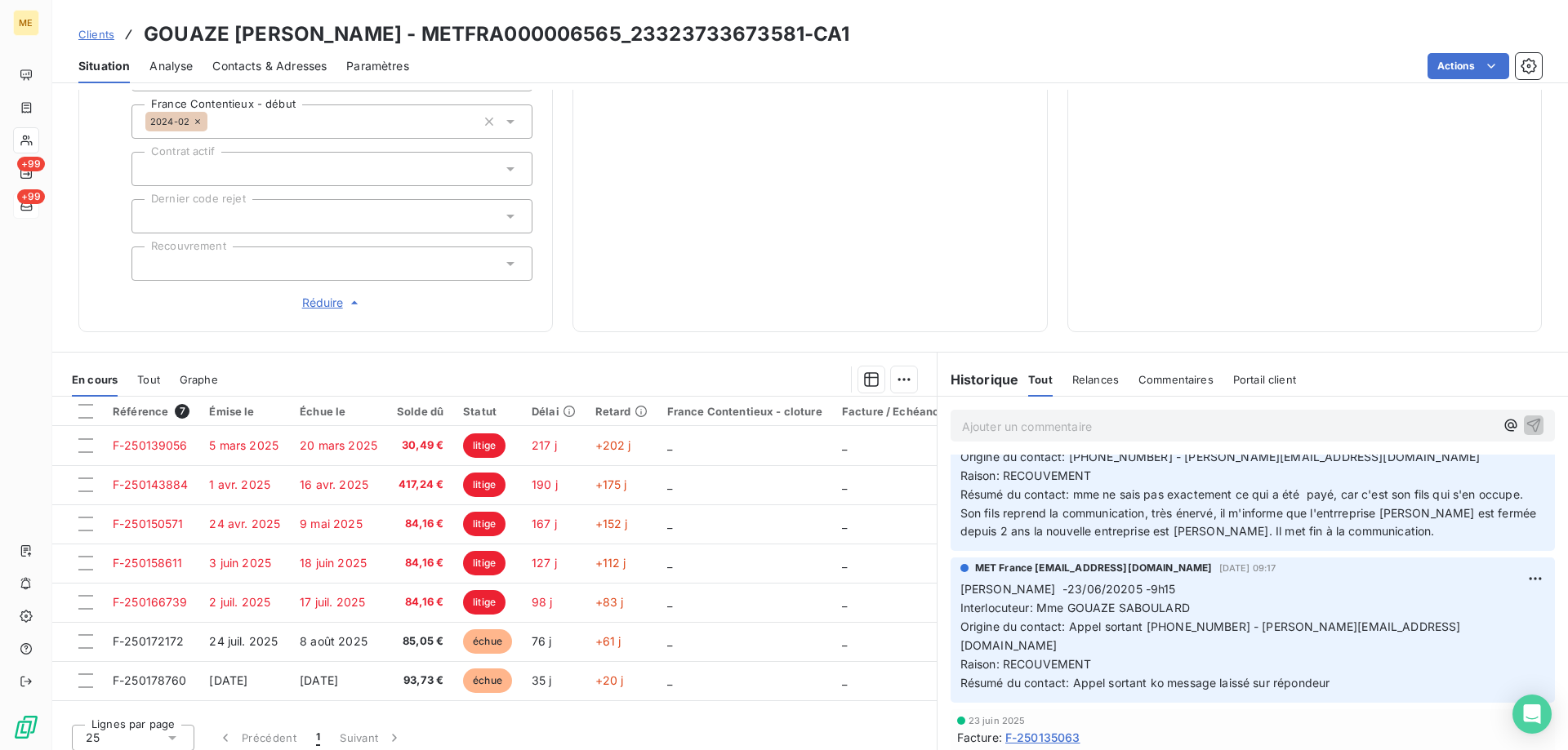
scroll to position [1470, 0]
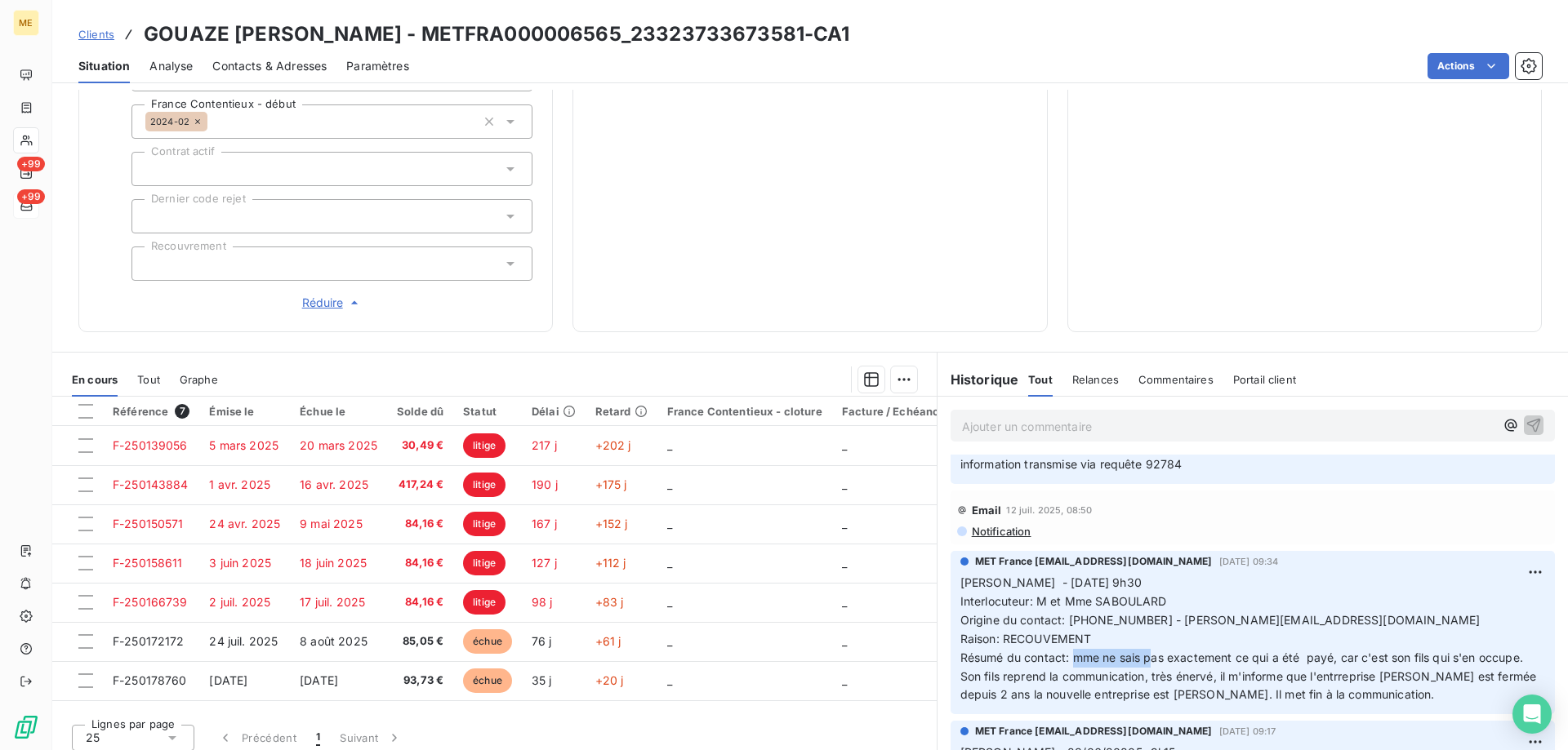
drag, startPoint x: 1070, startPoint y: 653, endPoint x: 1146, endPoint y: 650, distance: 76.1
click at [1146, 651] on span "Résumé du contact: mme ne sais pas exactement ce qui a été payé, car c'est son …" at bounding box center [1250, 677] width 580 height 52
click at [1128, 666] on span "Résumé du contact: mme ne sais pas exactement ce qui a été payé, car c'est son …" at bounding box center [1250, 677] width 580 height 52
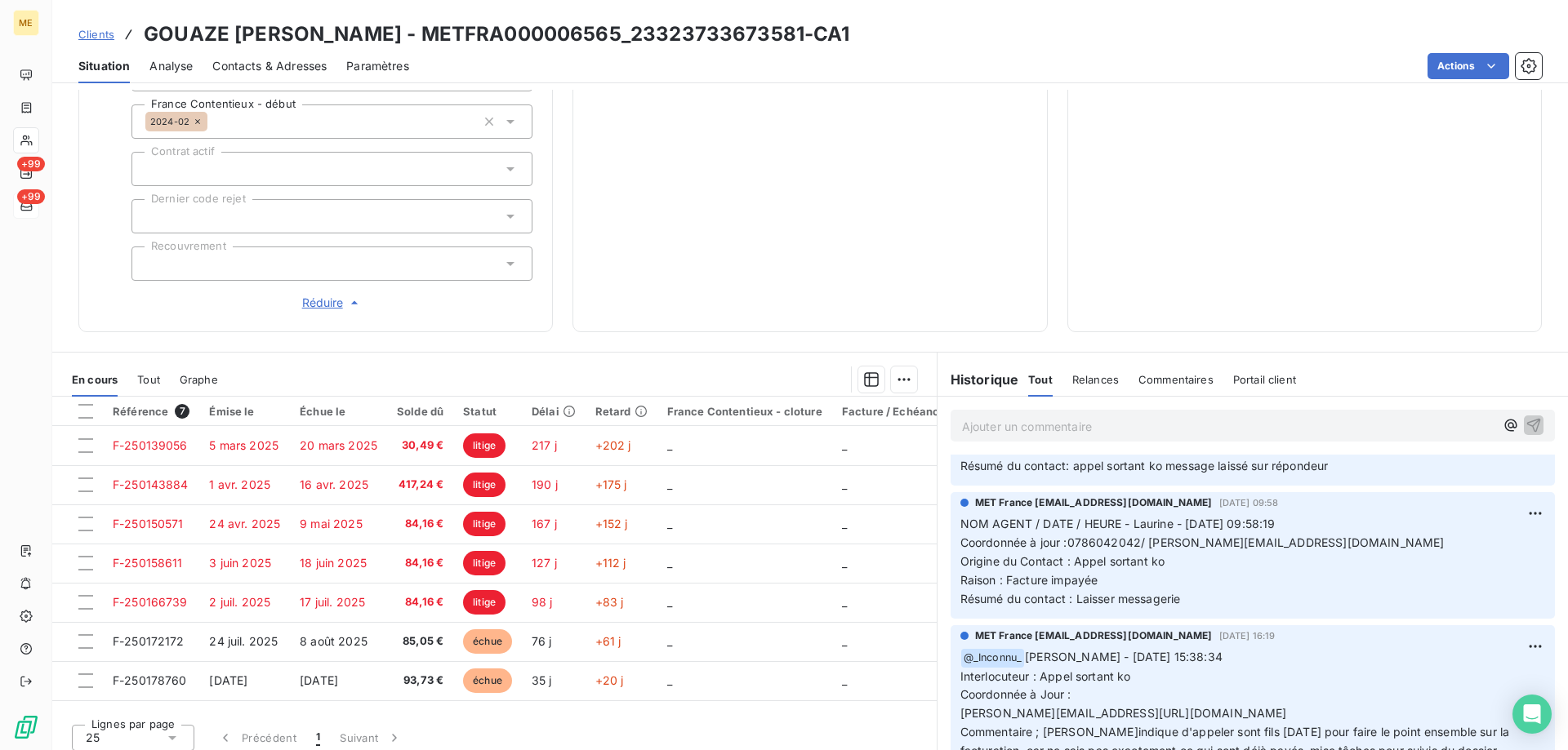
scroll to position [2450, 0]
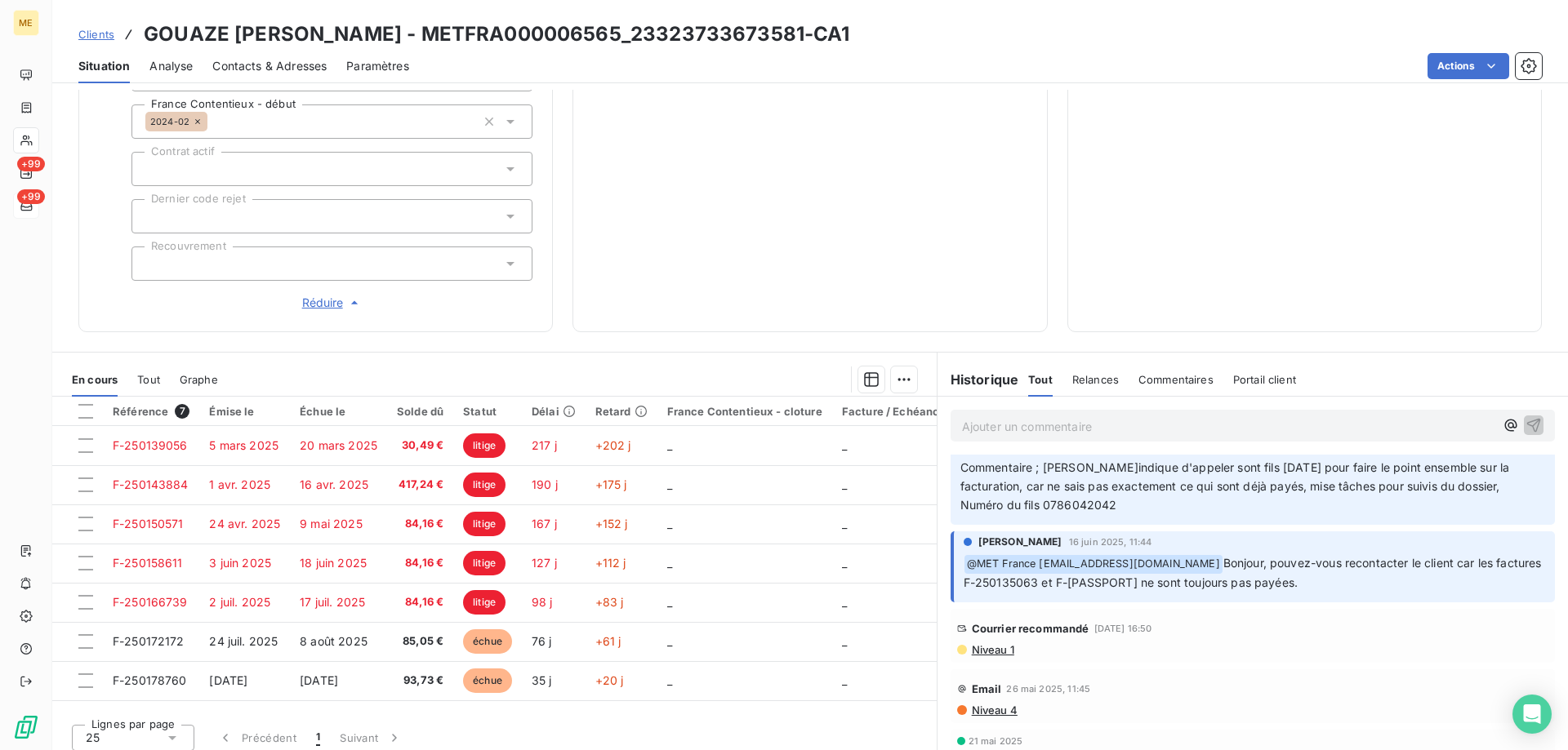
click at [984, 643] on span "Niveau 1" at bounding box center [991, 649] width 44 height 13
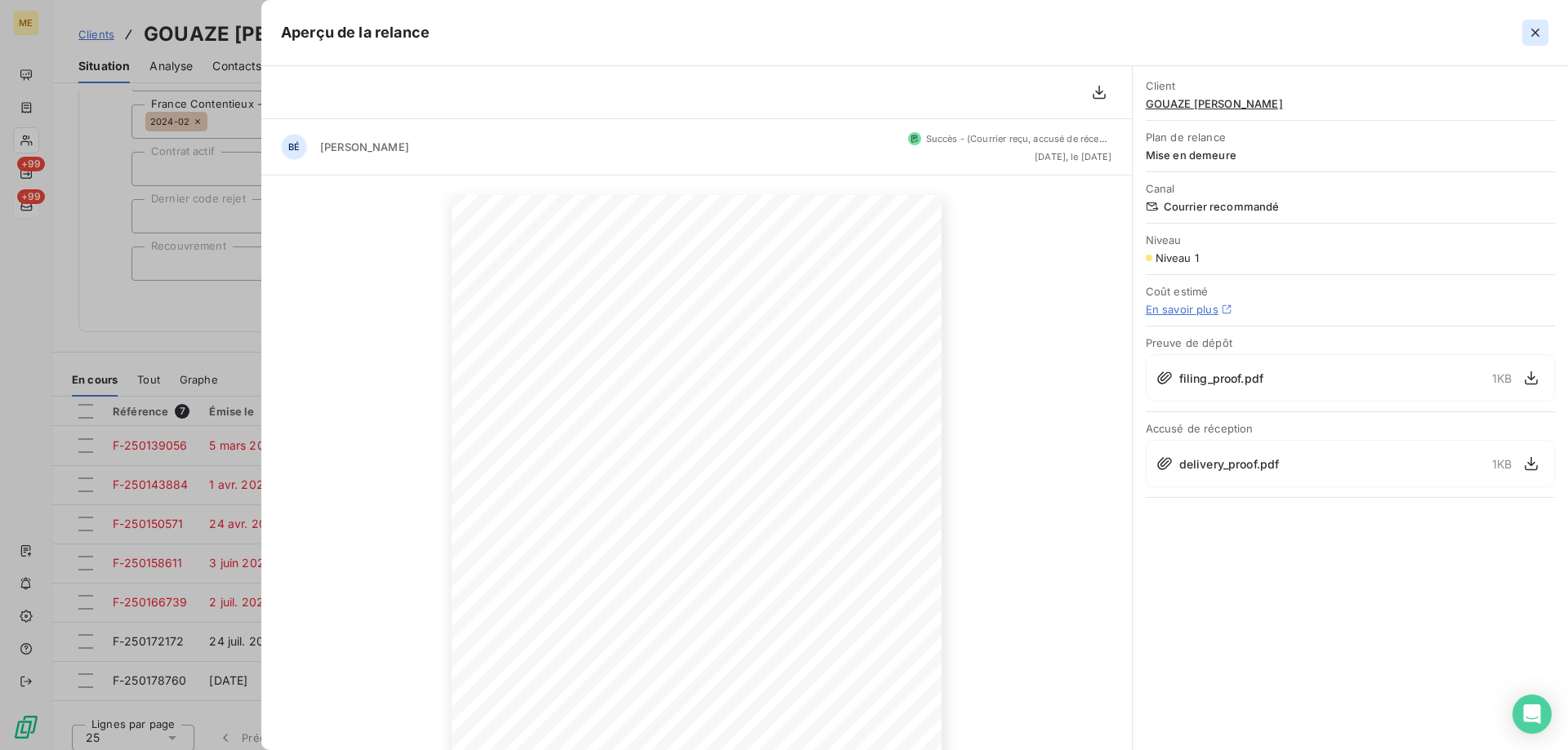
click at [1529, 37] on icon "button" at bounding box center [1534, 32] width 16 height 16
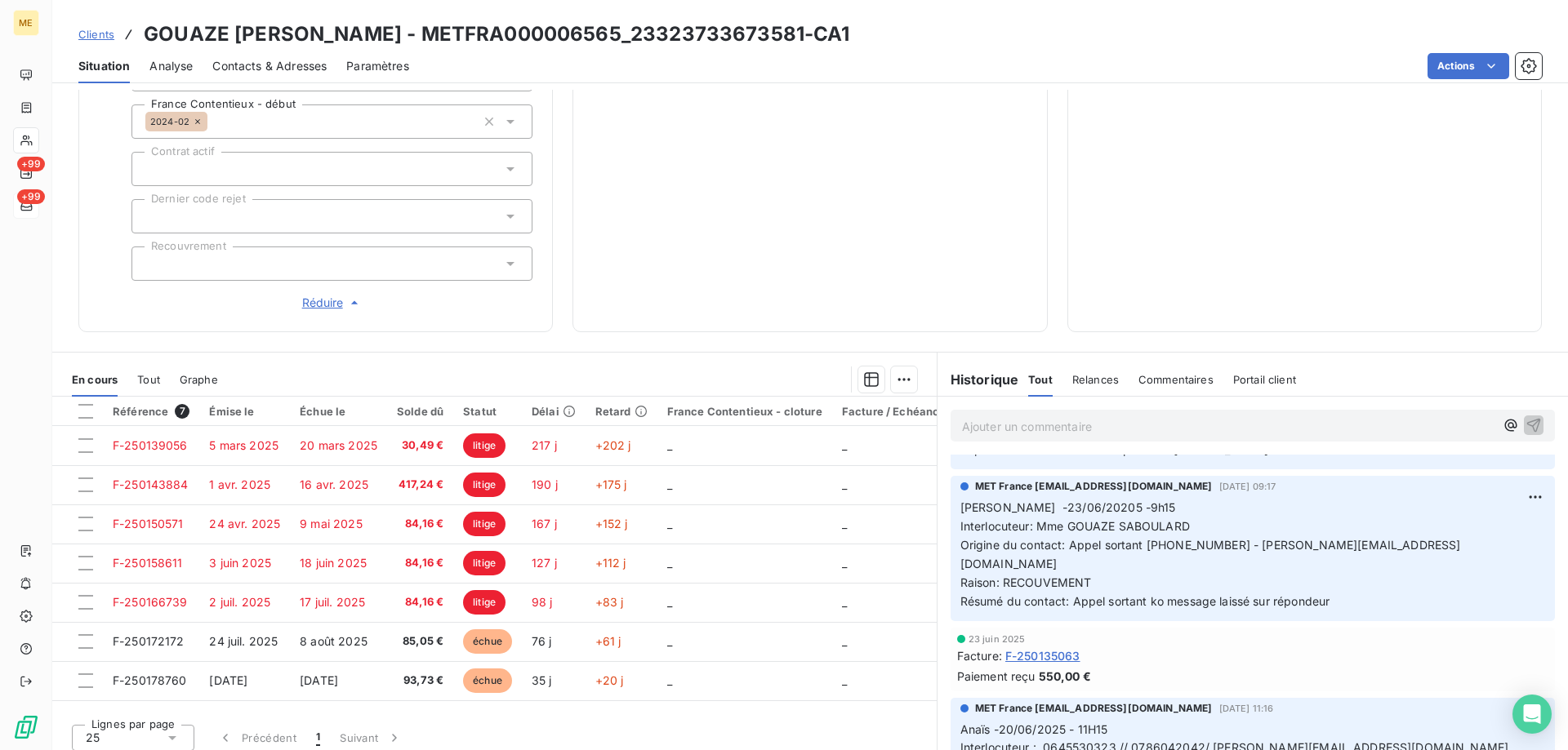
scroll to position [1878, 0]
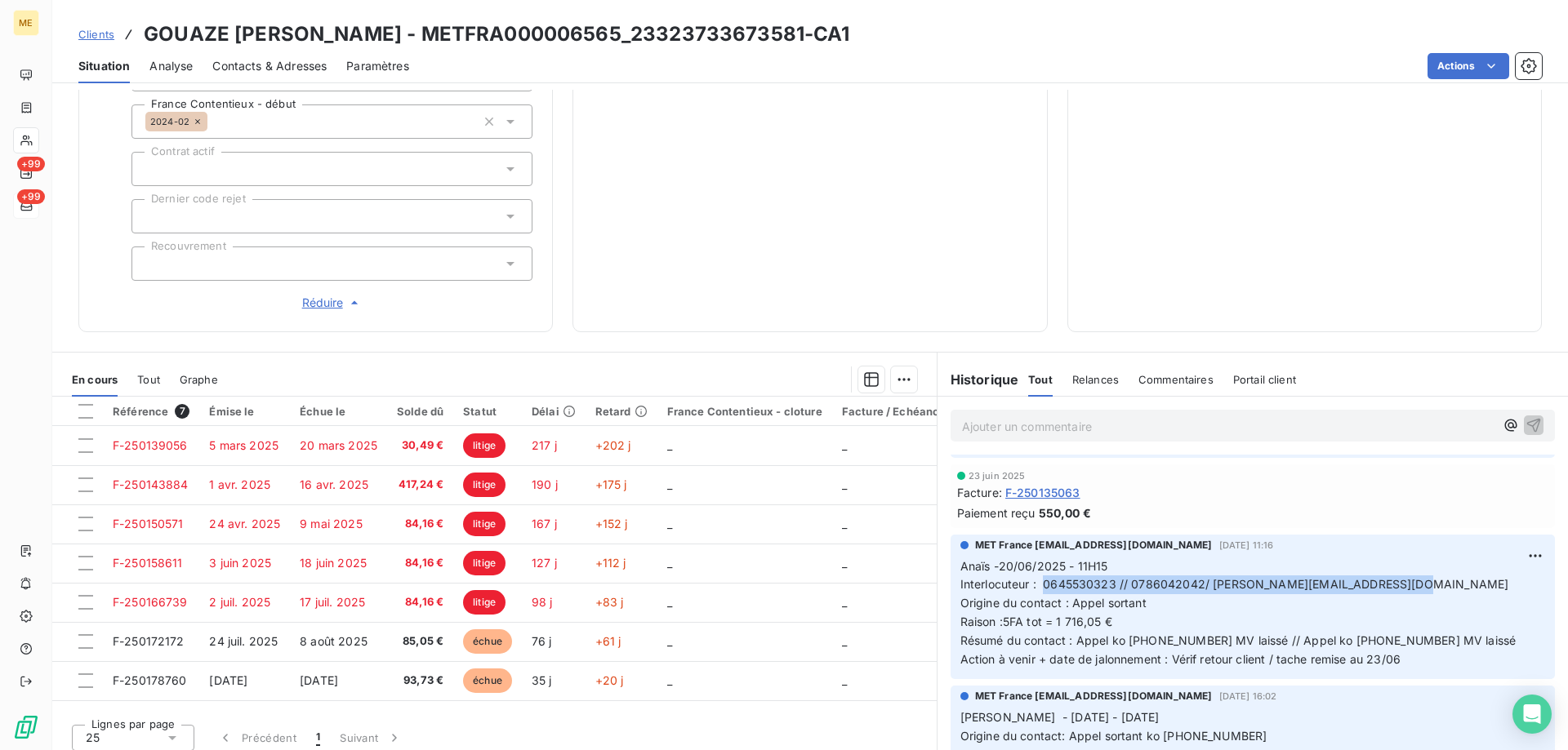
drag, startPoint x: 1035, startPoint y: 558, endPoint x: 1402, endPoint y: 559, distance: 367.0
click at [1402, 559] on p "Anaïs -20/06/2025 - 11H15 Interlocuteur : 0645530323 // 0786042042/ benjamin.sa…" at bounding box center [1253, 614] width 584 height 112
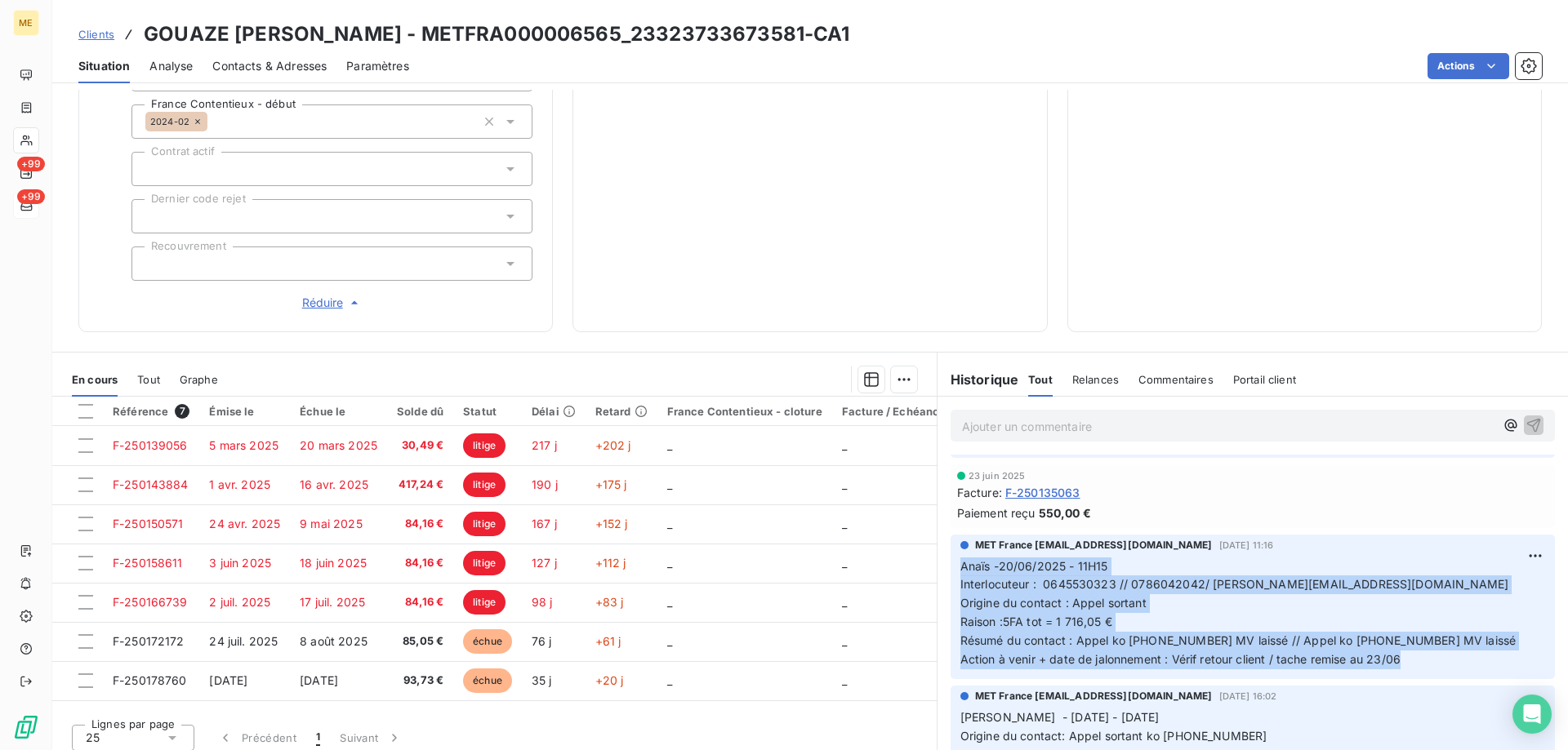
drag, startPoint x: 1415, startPoint y: 638, endPoint x: 950, endPoint y: 543, distance: 474.6
click at [951, 543] on div "MET France met-france@recouvrement.met.com 20 juin 2025, 11:16 Anaïs -20/06/202…" at bounding box center [1253, 607] width 604 height 145
drag, startPoint x: 951, startPoint y: 40, endPoint x: 141, endPoint y: 27, distance: 810.1
click at [141, 27] on div "Clients GOUAZE SABOULARD COLETTE - METFRA000006565_23323733673581-CA1" at bounding box center [810, 34] width 1515 height 29
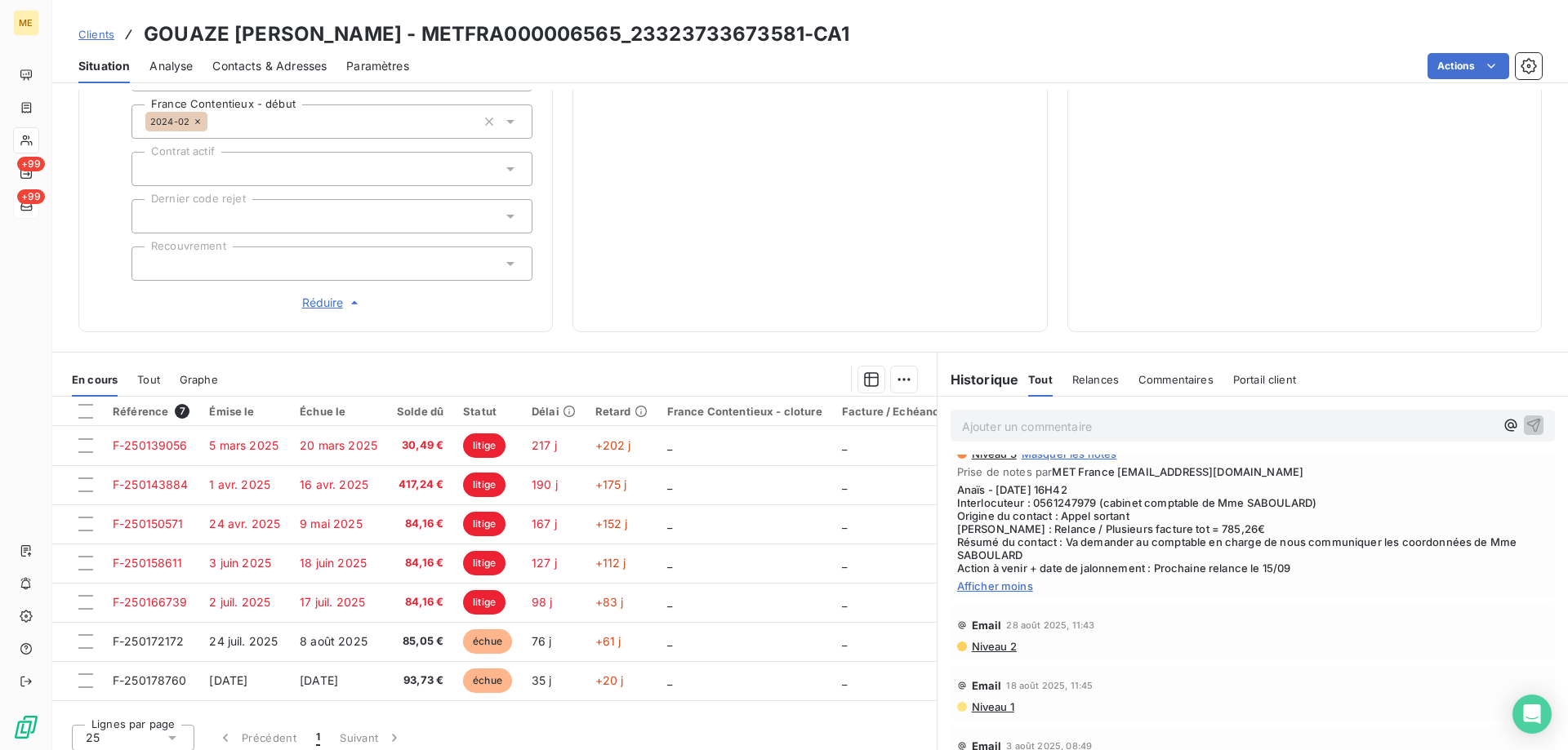
scroll to position [327, 0]
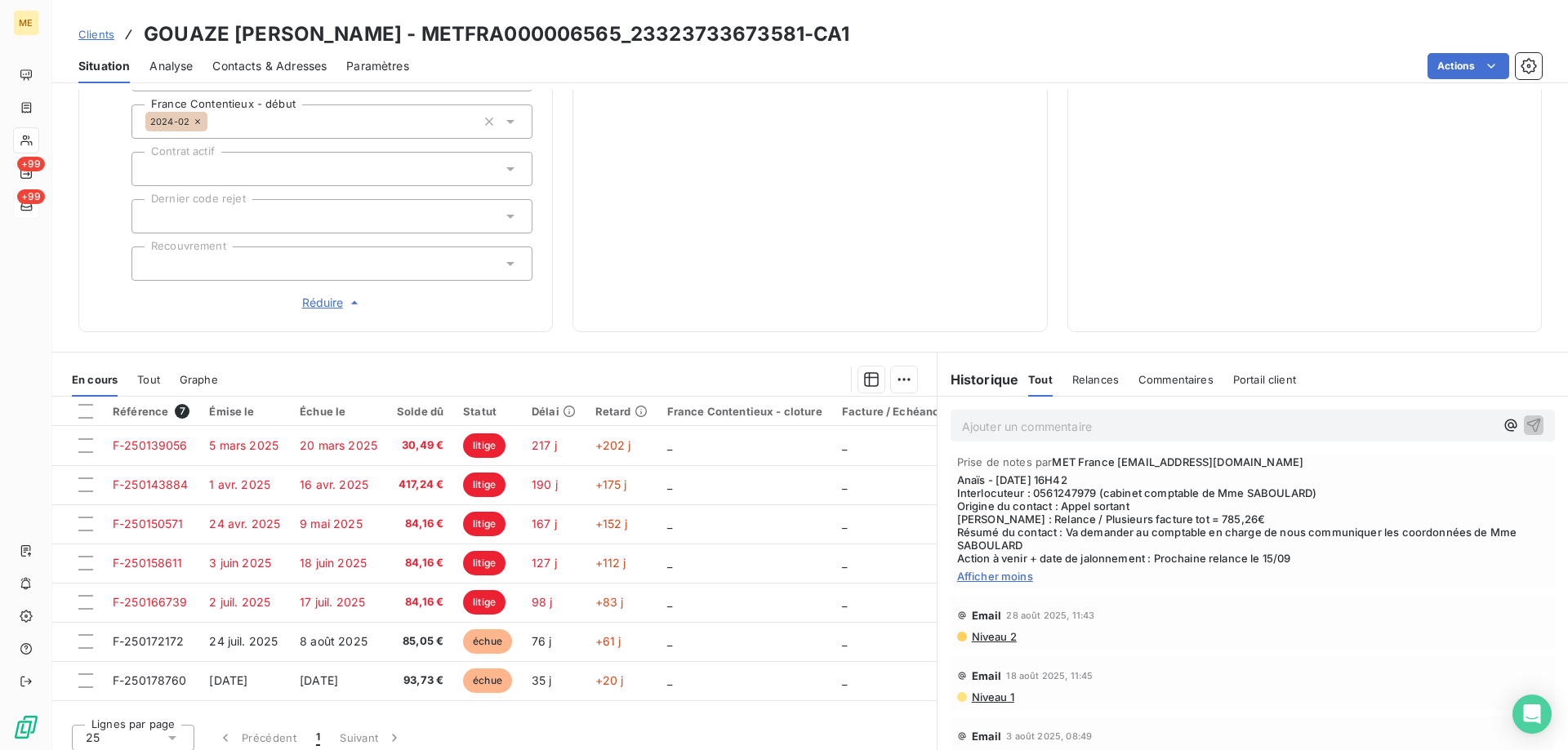
click at [1153, 417] on p "Ajouter un commentaire ﻿" at bounding box center [1228, 427] width 533 height 21
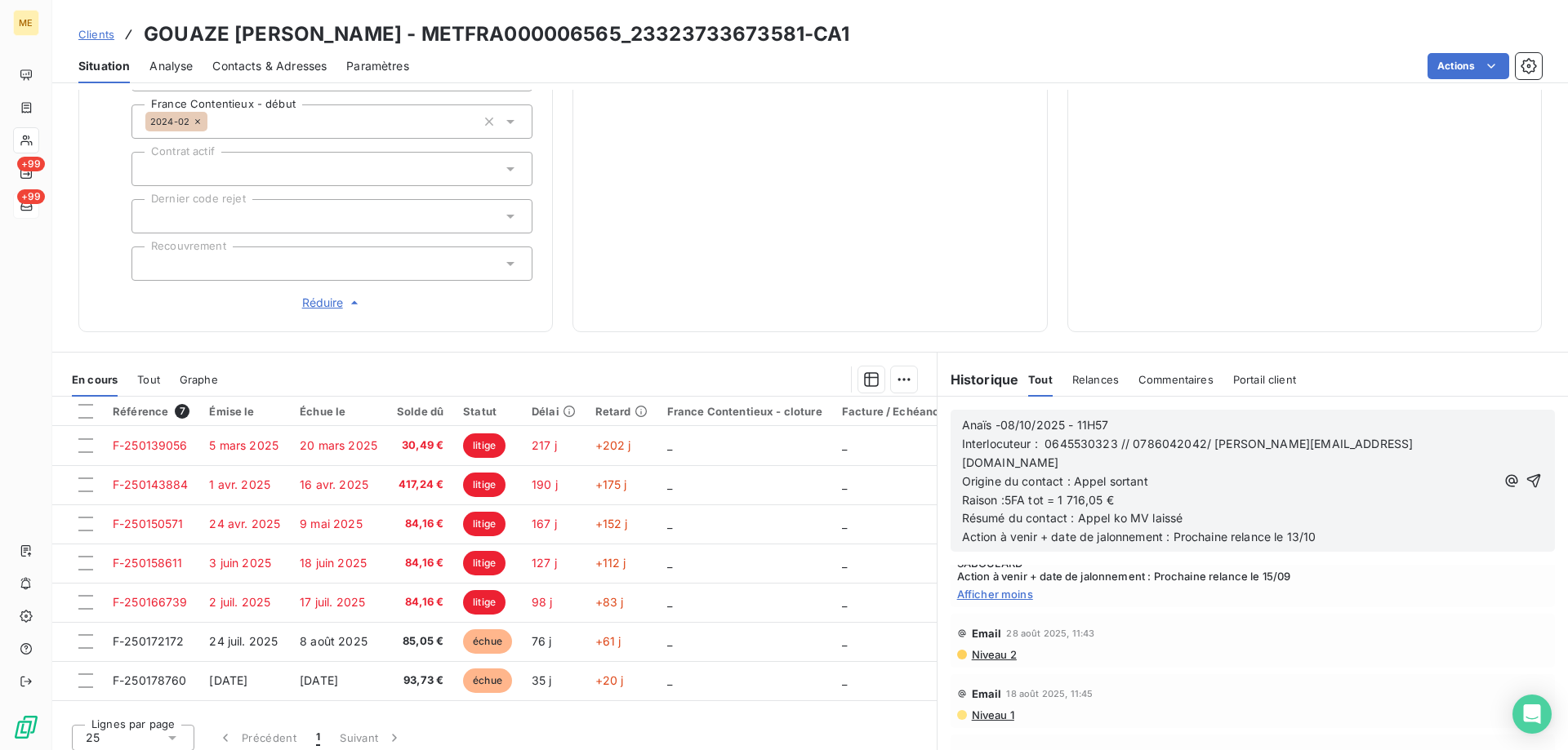
click at [1525, 472] on icon "button" at bounding box center [1533, 480] width 16 height 16
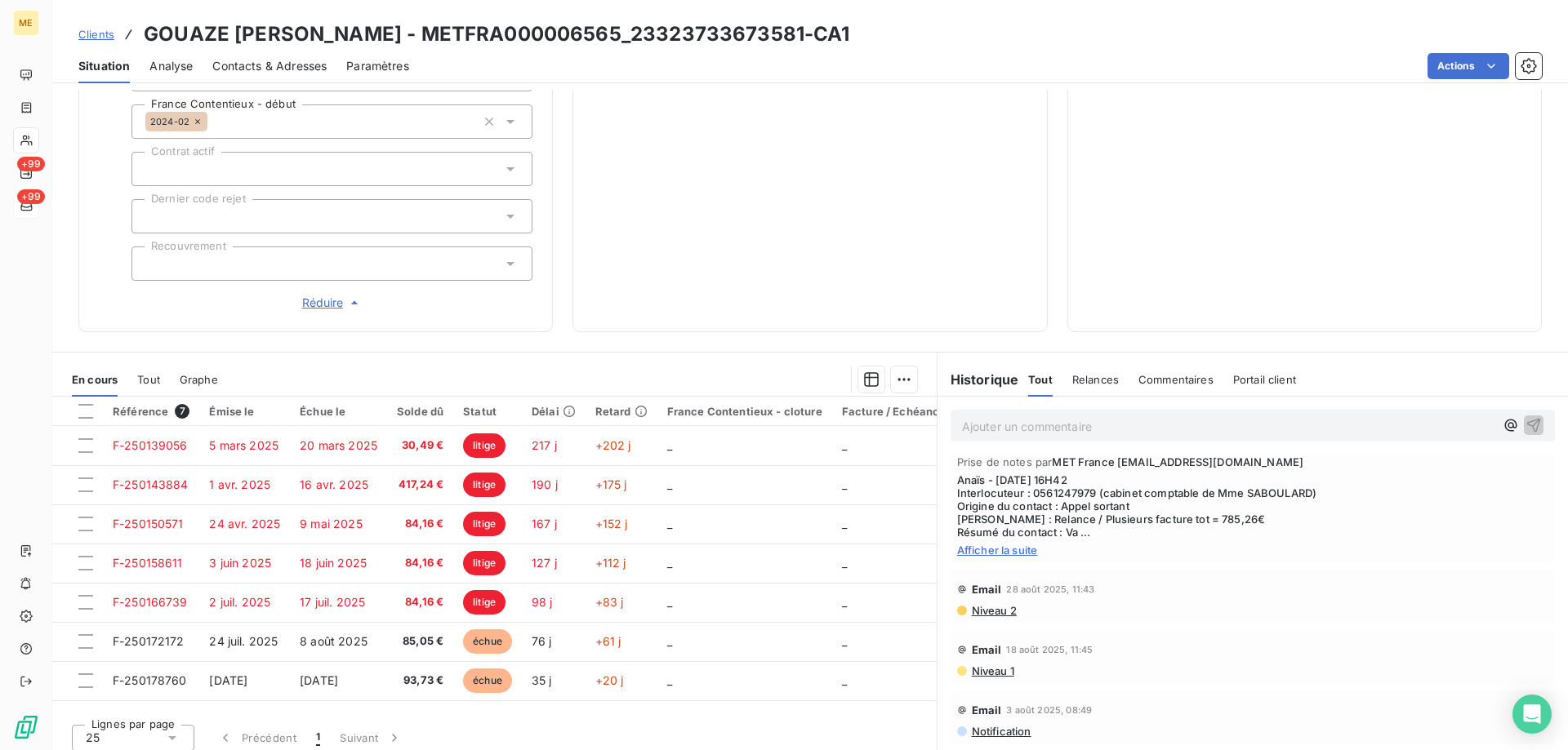
scroll to position [0, 0]
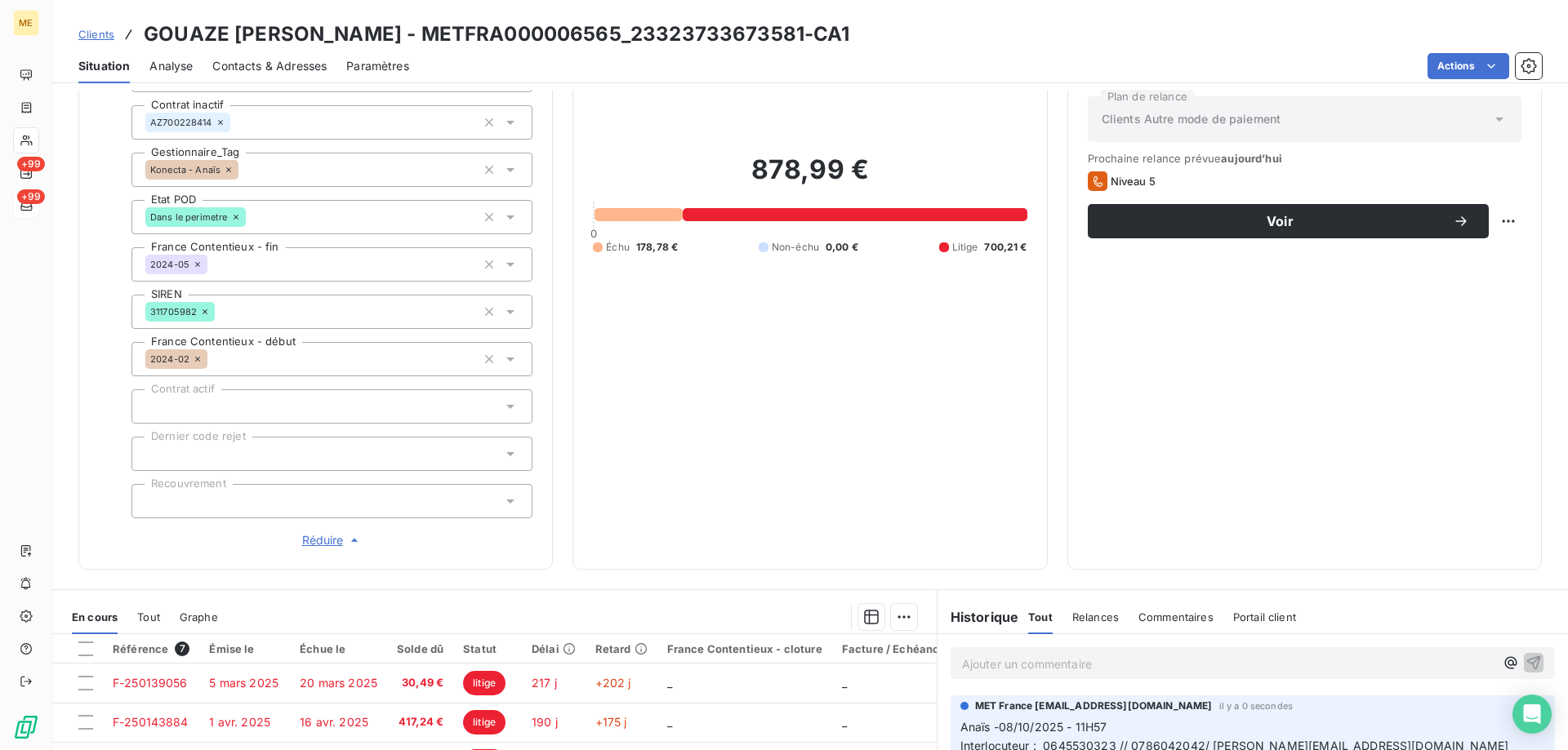
scroll to position [274, 0]
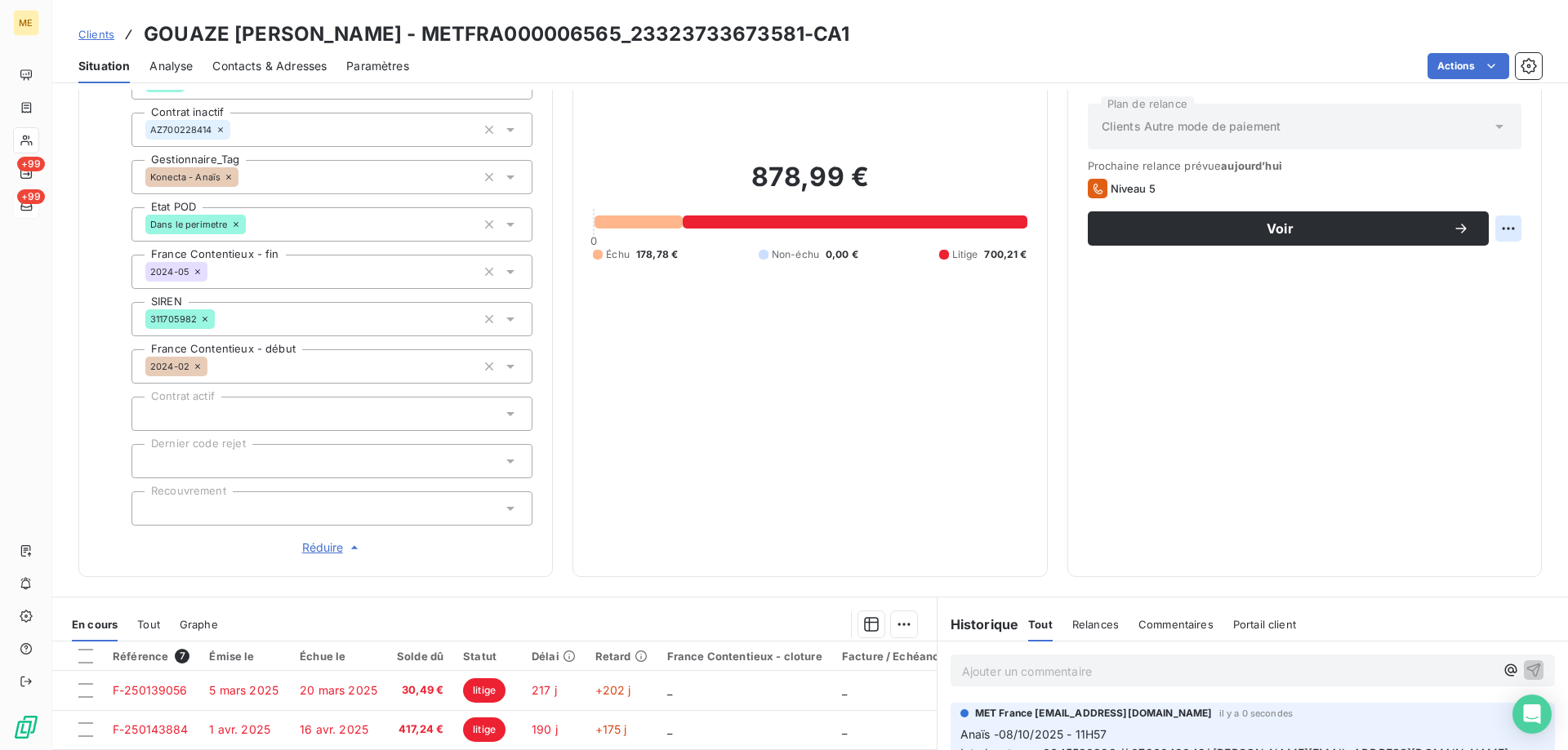
click at [1499, 230] on html "ME +99 +99 Clients GOUAZE SABOULARD COLETTE - METFRA000006565_23323733673581-CA…" at bounding box center [784, 457] width 1568 height 914
drag, startPoint x: 1485, startPoint y: 256, endPoint x: 1476, endPoint y: 280, distance: 25.6
click at [1485, 257] on div "Replanifier cette action" at bounding box center [1428, 265] width 147 height 26
select select "9"
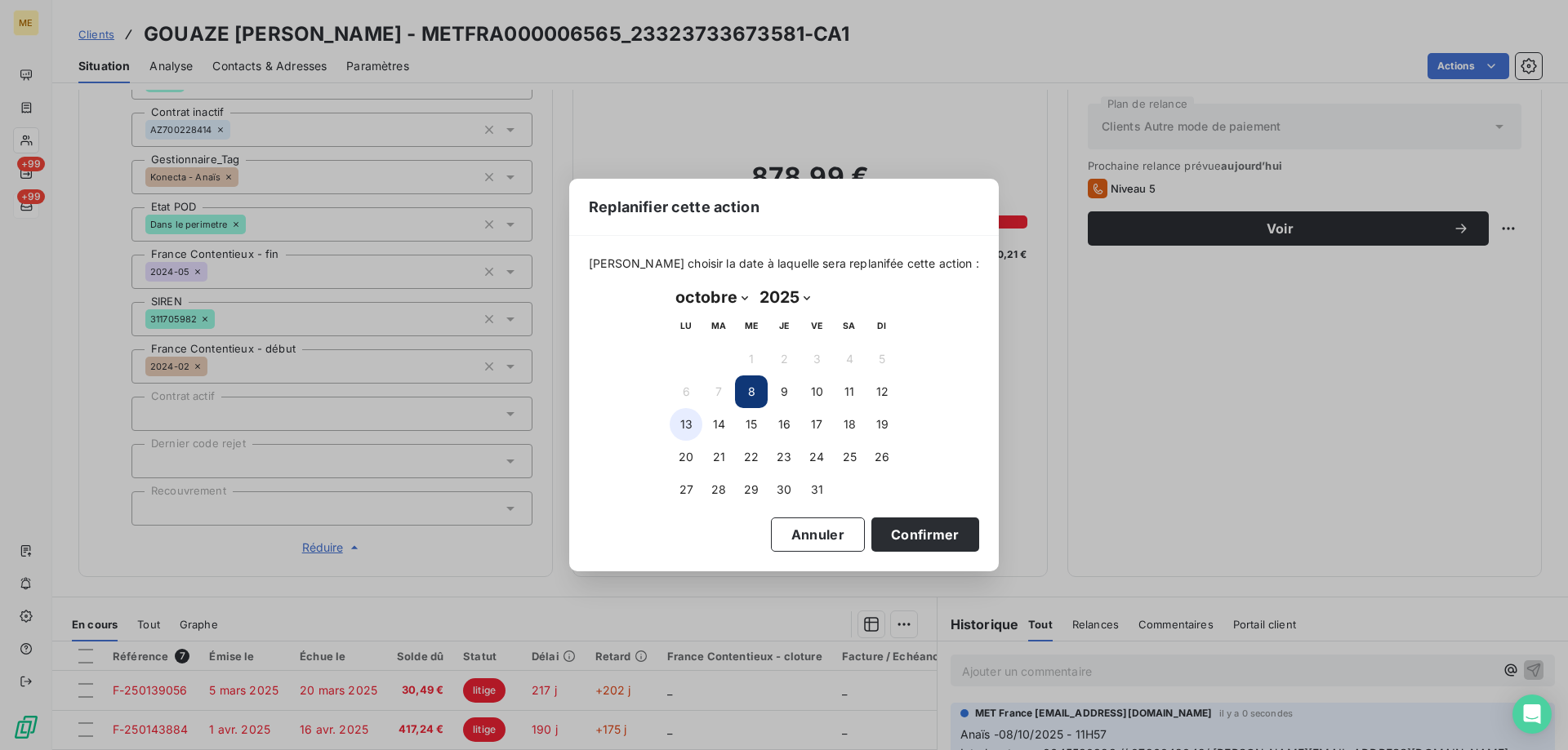
click at [684, 428] on button "13" at bounding box center [686, 425] width 33 height 33
click at [906, 537] on button "Confirmer" at bounding box center [925, 535] width 108 height 34
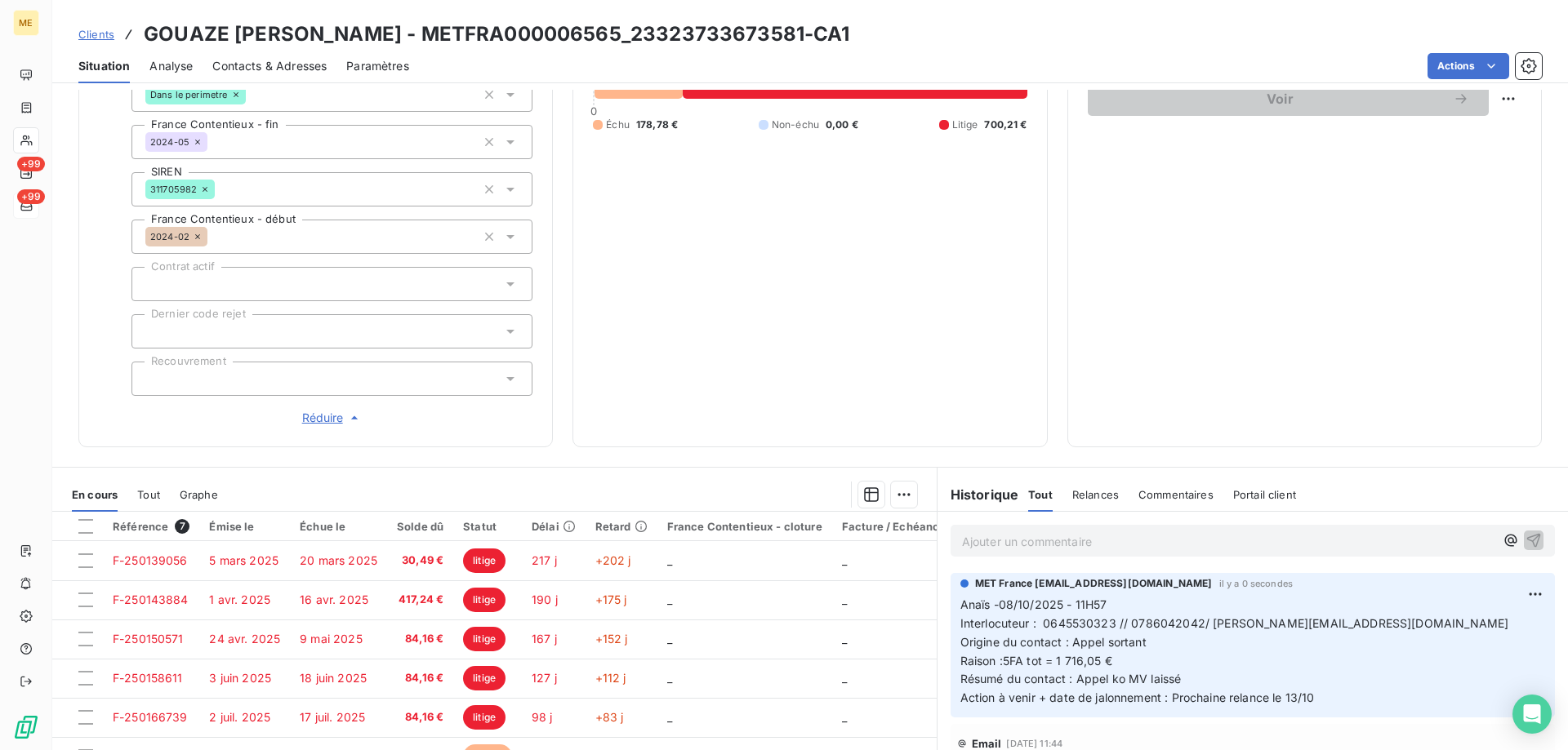
scroll to position [438, 0]
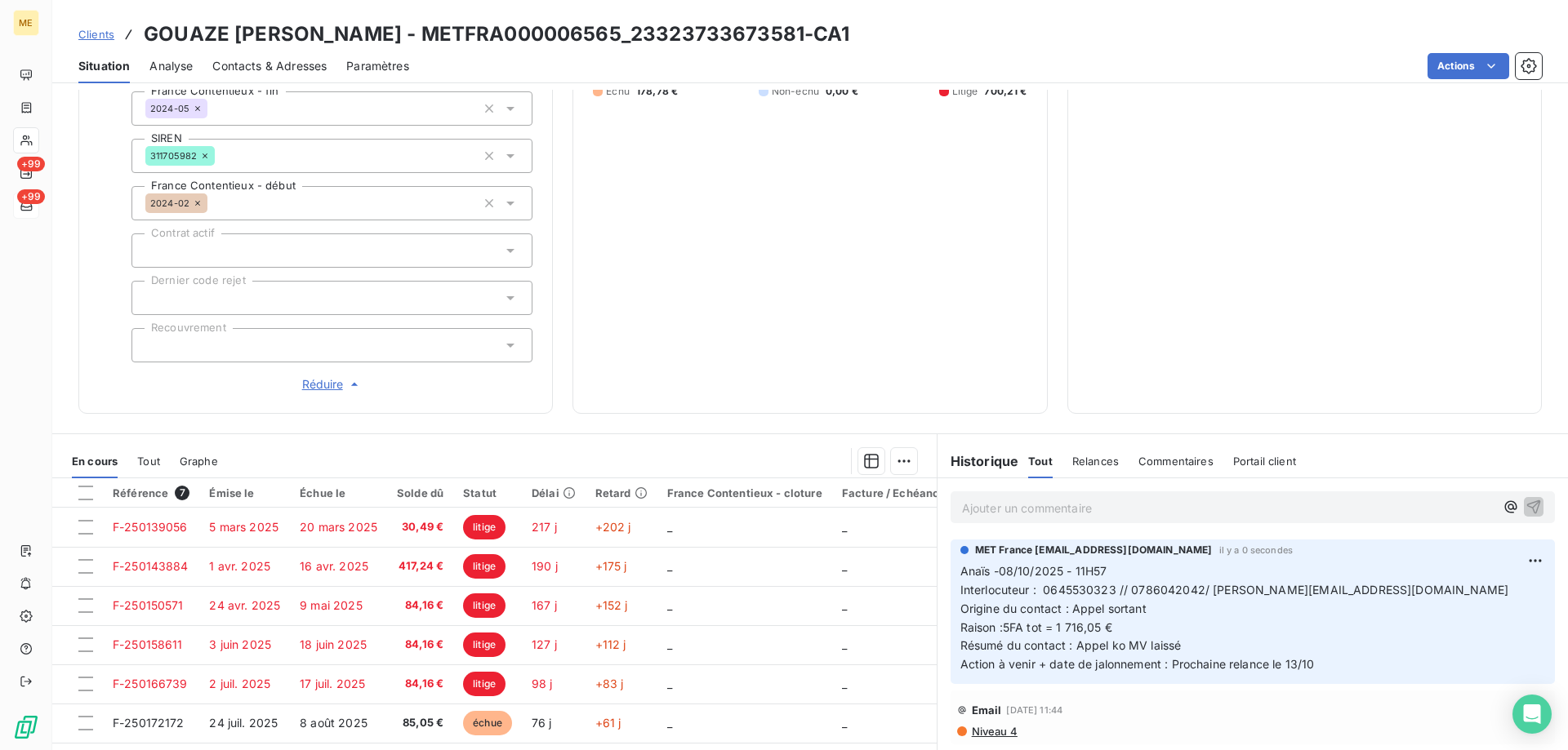
click at [998, 498] on p "Ajouter un commentaire ﻿" at bounding box center [1228, 509] width 533 height 21
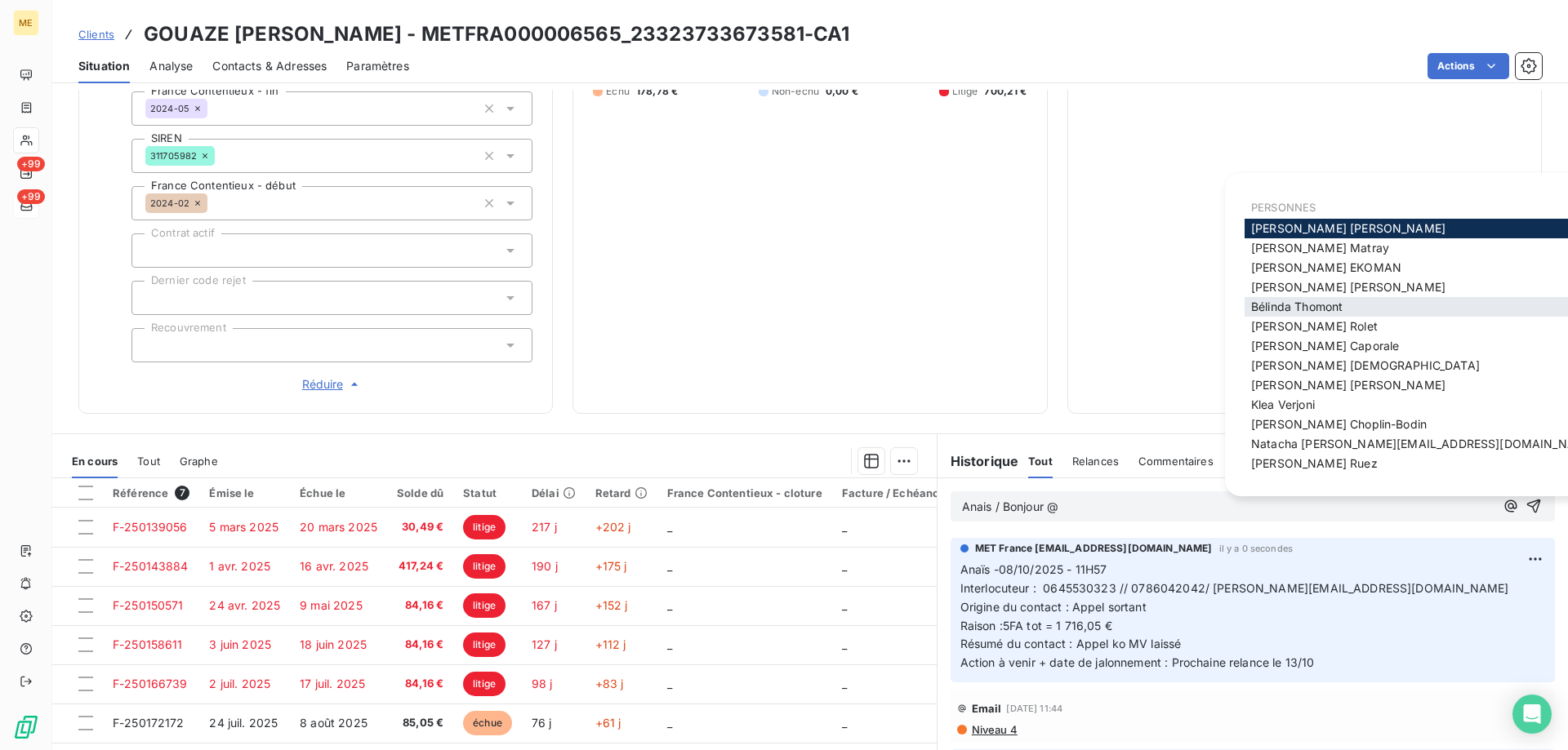
click at [1285, 303] on span "Bélinda Thomont" at bounding box center [1296, 307] width 91 height 14
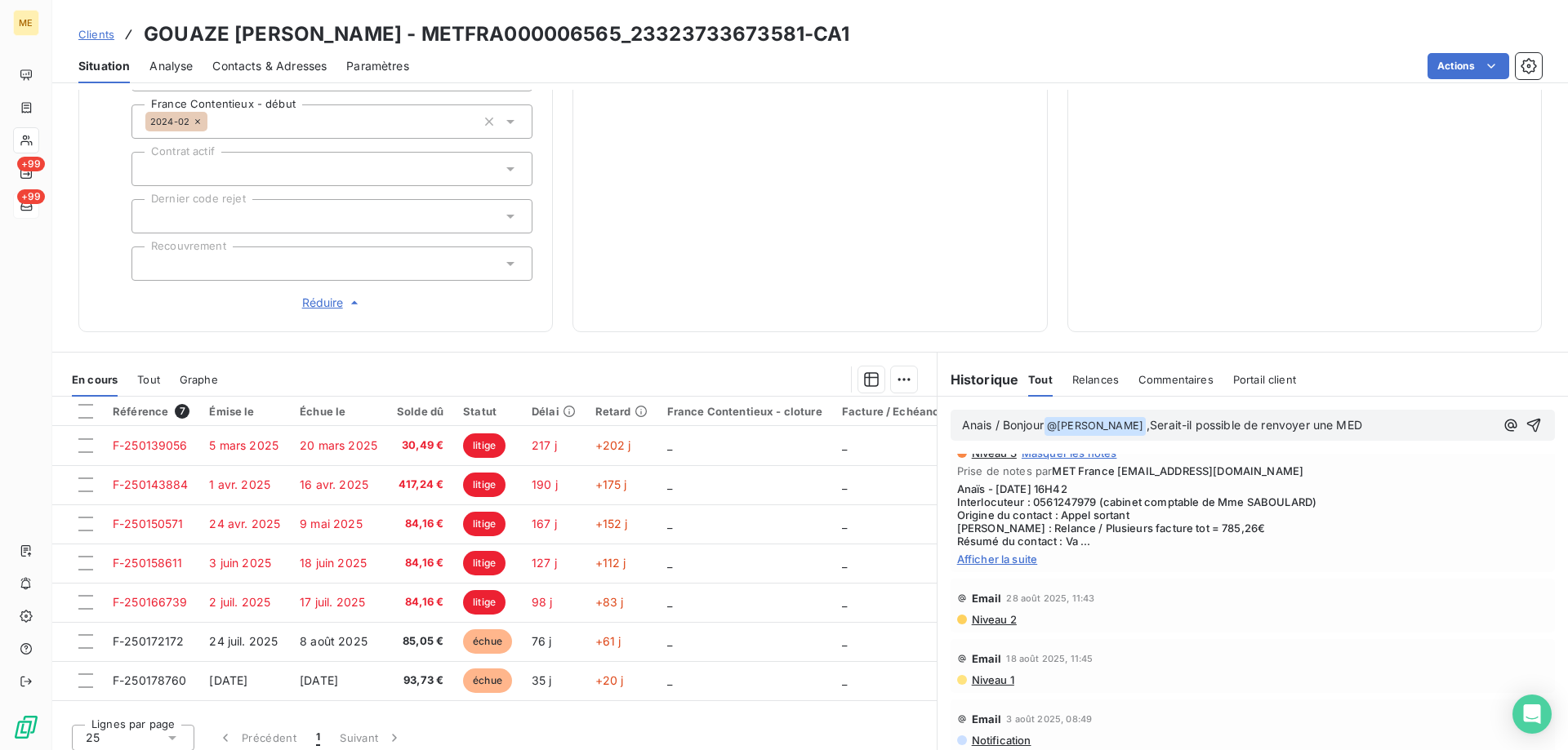
scroll to position [490, 0]
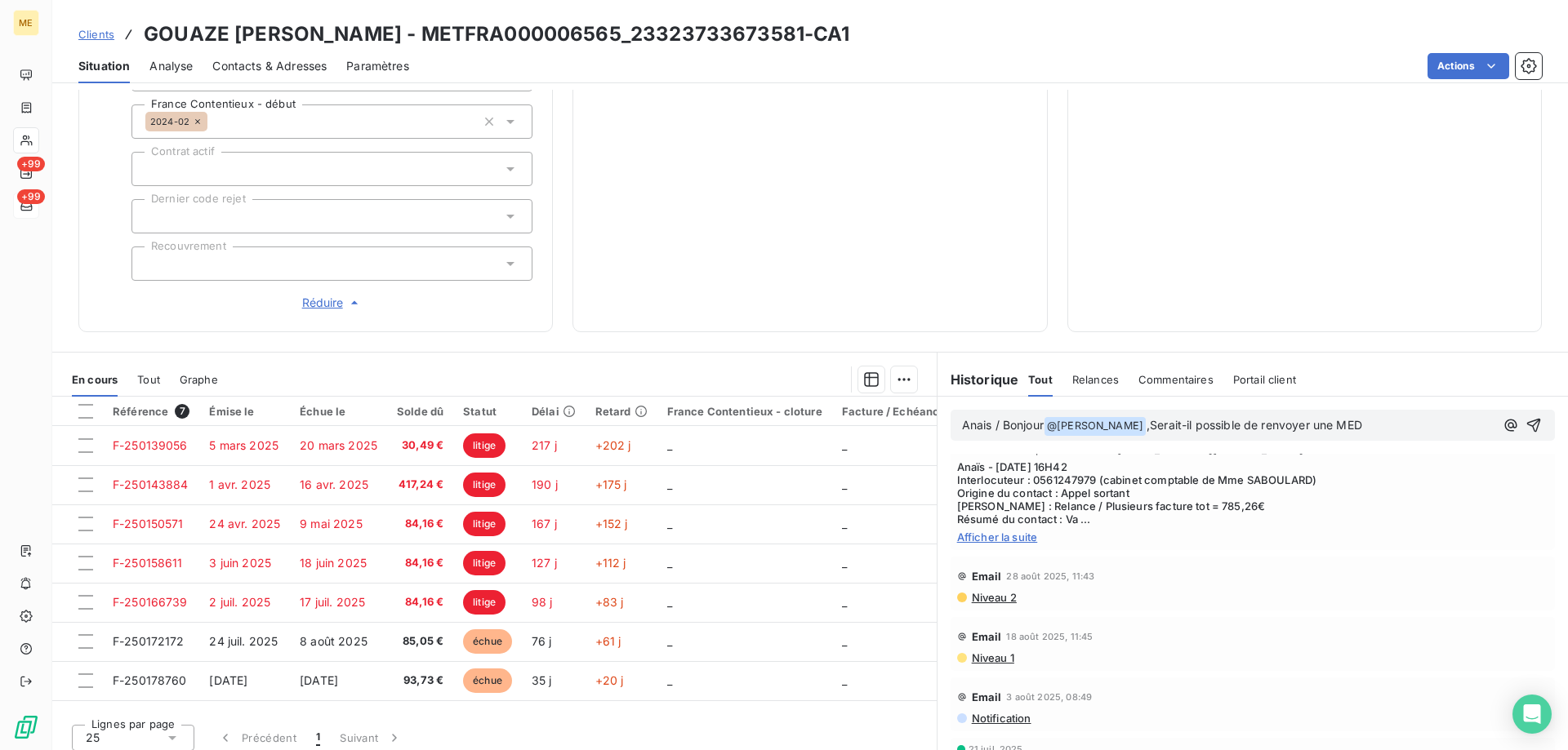
click at [965, 531] on span "Afficher la suite" at bounding box center [1253, 537] width 591 height 13
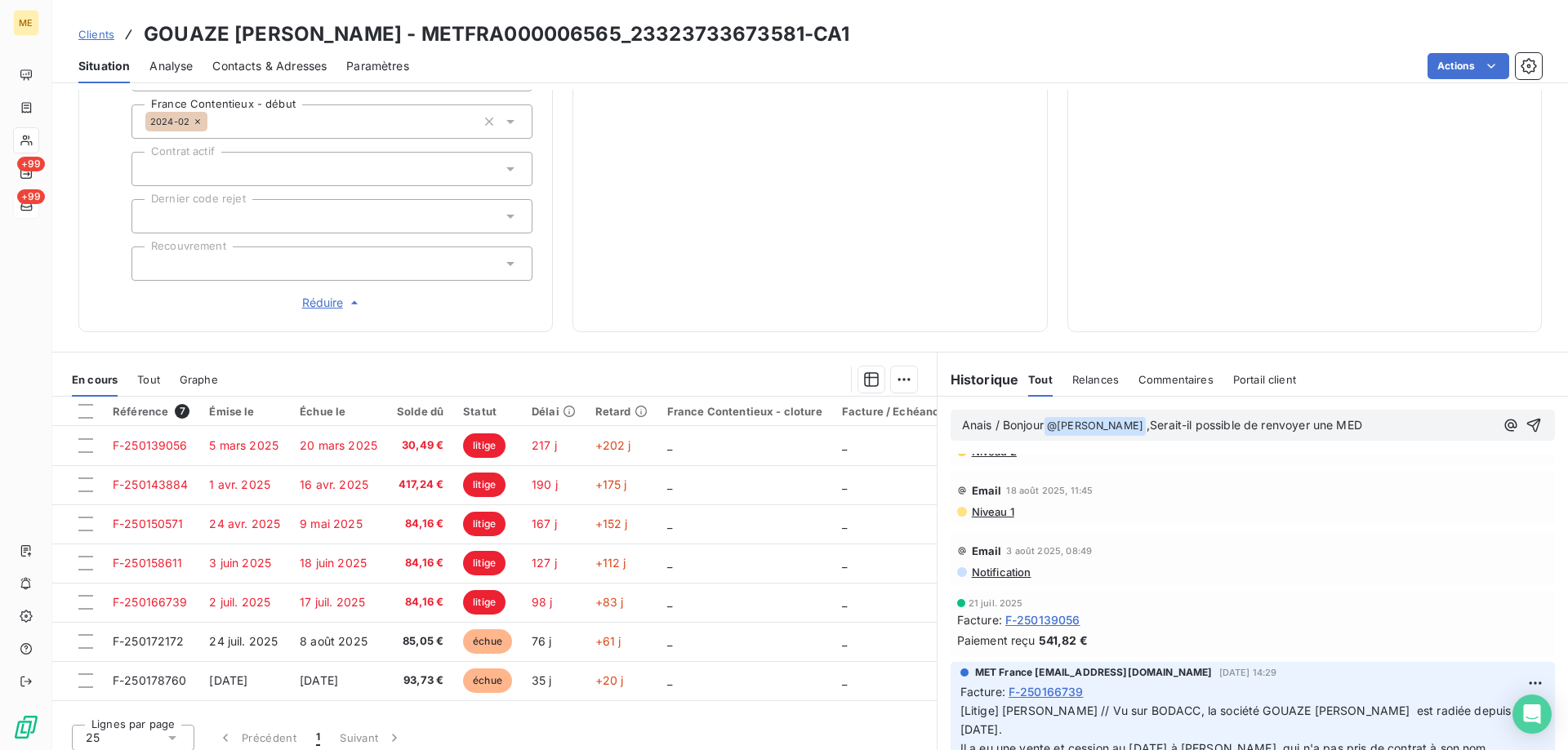
scroll to position [816, 0]
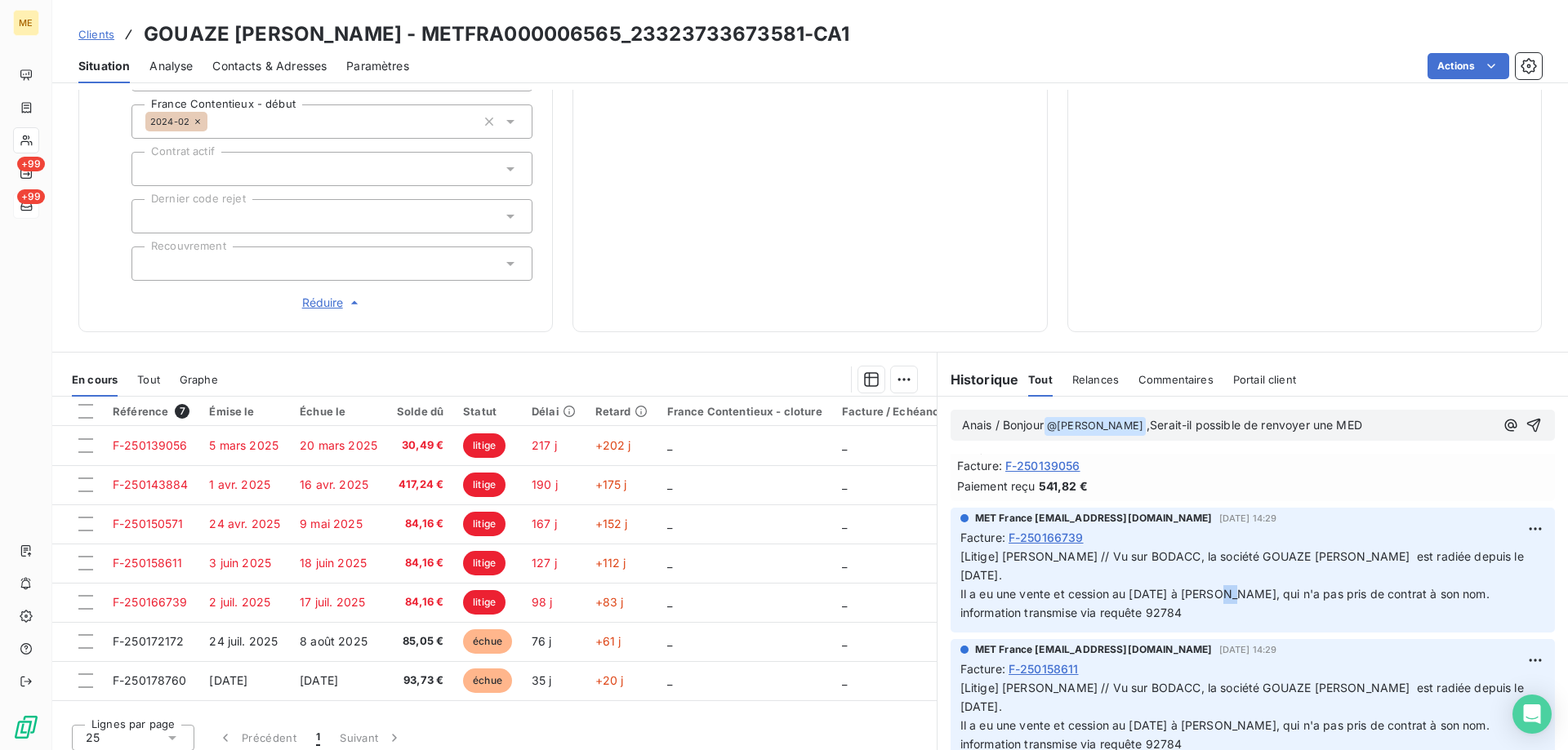
drag, startPoint x: 1198, startPoint y: 582, endPoint x: 1214, endPoint y: 589, distance: 17.5
click at [1214, 589] on span "[Litige] Sylvain // Vu sur BODACC, la société GOUAZE SABOULARD COLETTE est radi…" at bounding box center [1243, 584] width 566 height 70
click at [1221, 586] on span "[Litige] Sylvain // Vu sur BODACC, la société GOUAZE SABOULARD COLETTE est radi…" at bounding box center [1243, 584] width 566 height 70
drag, startPoint x: 1209, startPoint y: 605, endPoint x: 1172, endPoint y: 605, distance: 37.0
click at [1172, 605] on p "[Litige] Sylvain // Vu sur BODACC, la société GOUAZE SABOULARD COLETTE est radi…" at bounding box center [1253, 585] width 584 height 75
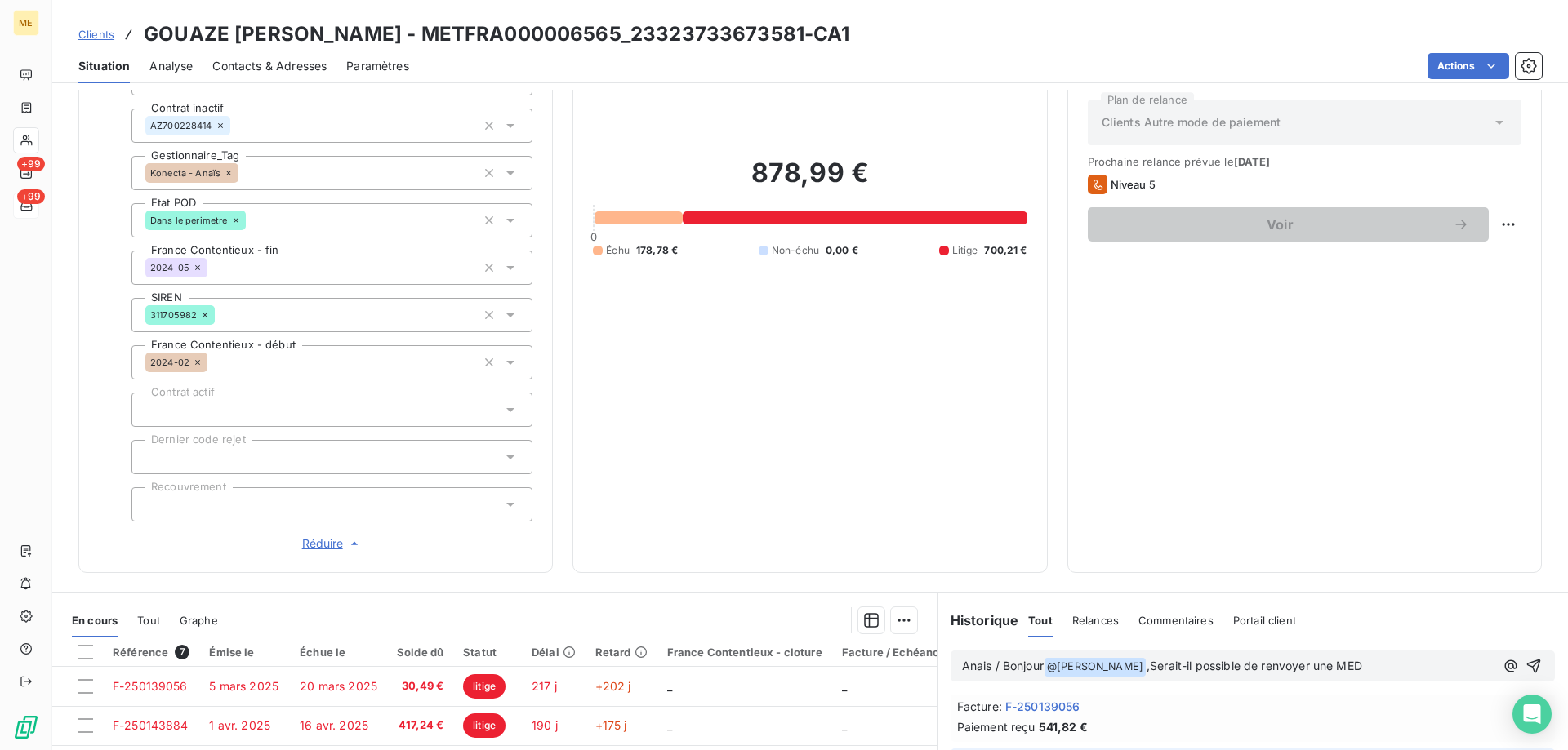
scroll to position [193, 0]
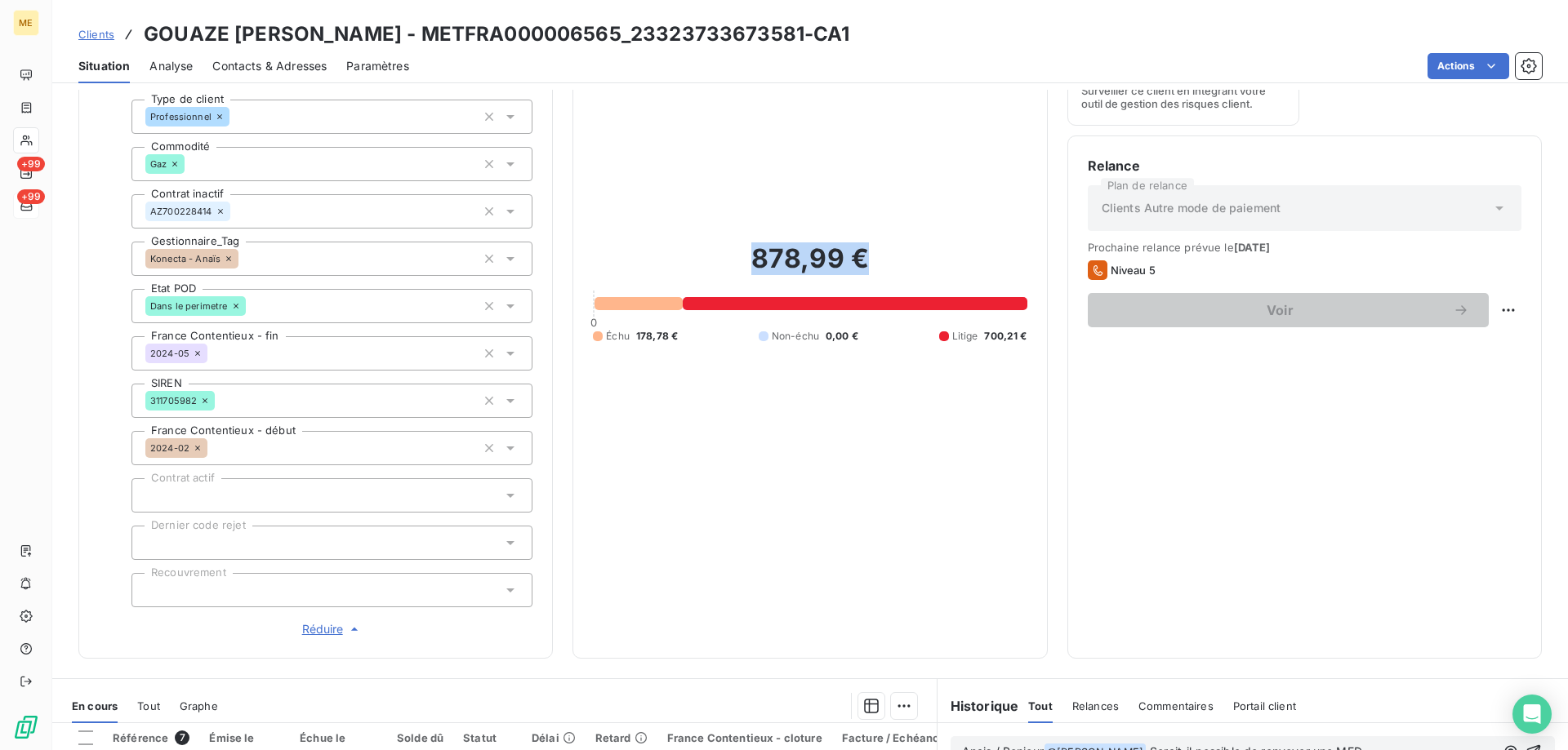
drag, startPoint x: 748, startPoint y: 259, endPoint x: 896, endPoint y: 253, distance: 148.1
click at [896, 253] on h2 "878,99 €" at bounding box center [809, 266] width 434 height 49
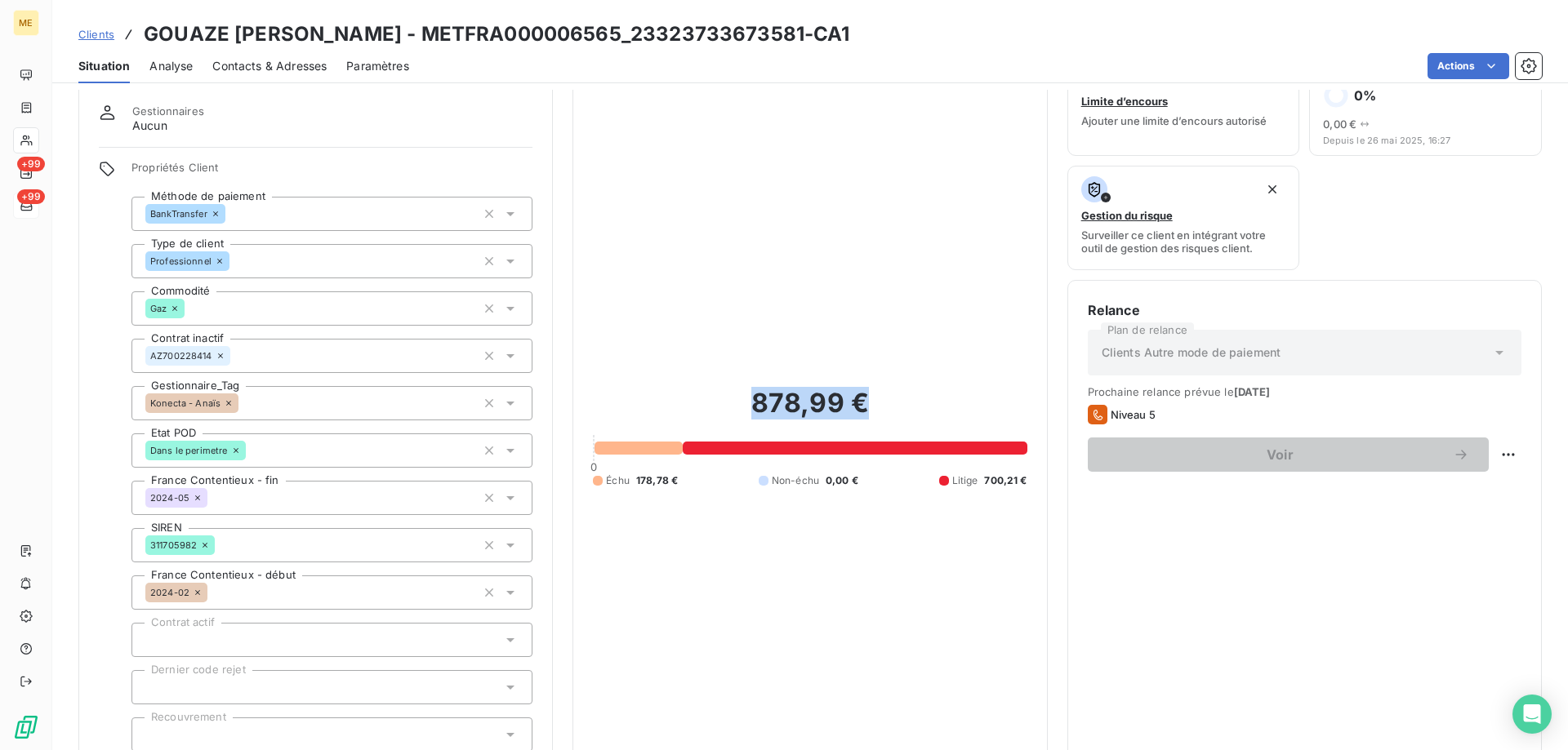
scroll to position [0, 0]
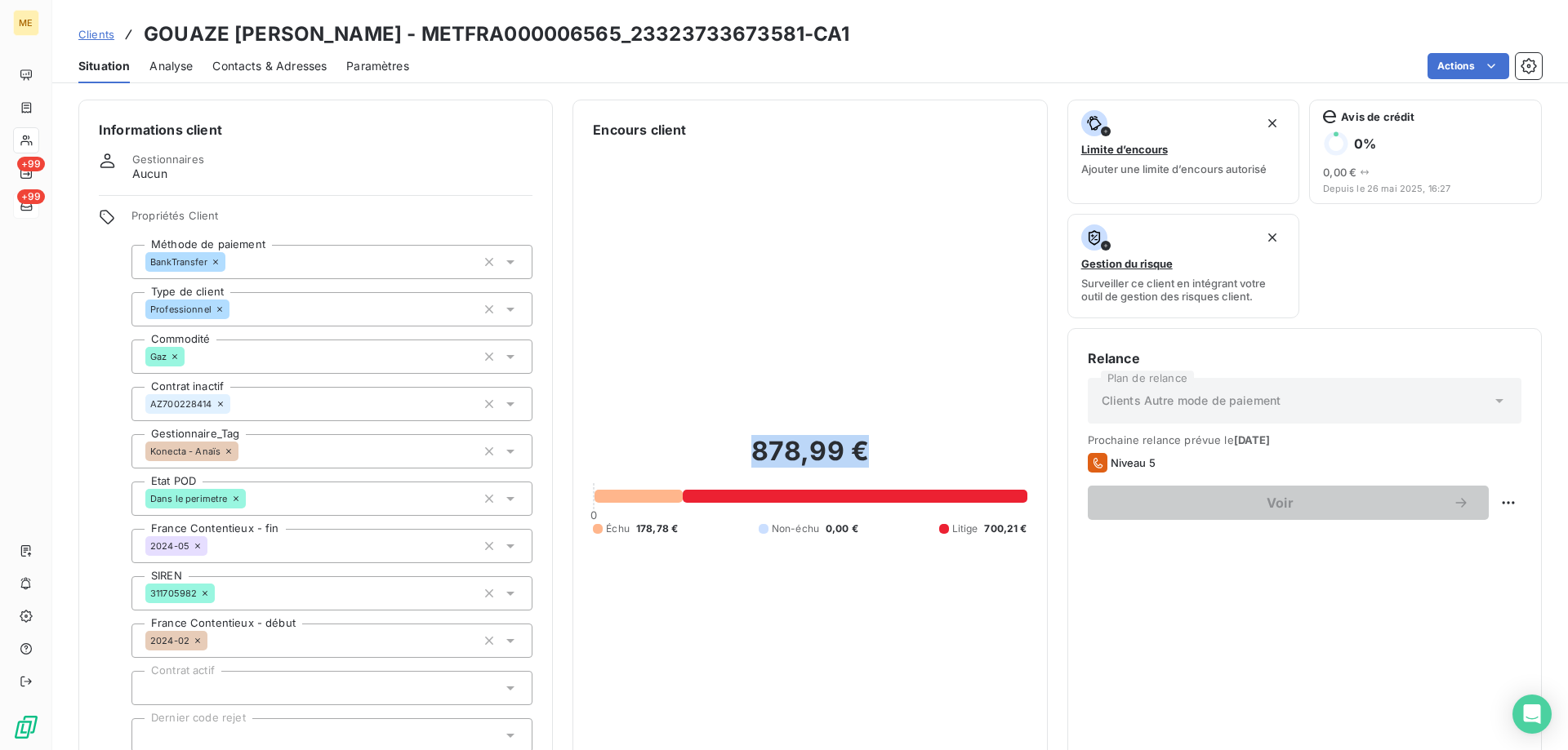
click at [742, 437] on div "878,99 € 0 Échu 178,78 € Non-échu 0,00 € Litige 700,21 €" at bounding box center [809, 485] width 434 height 691
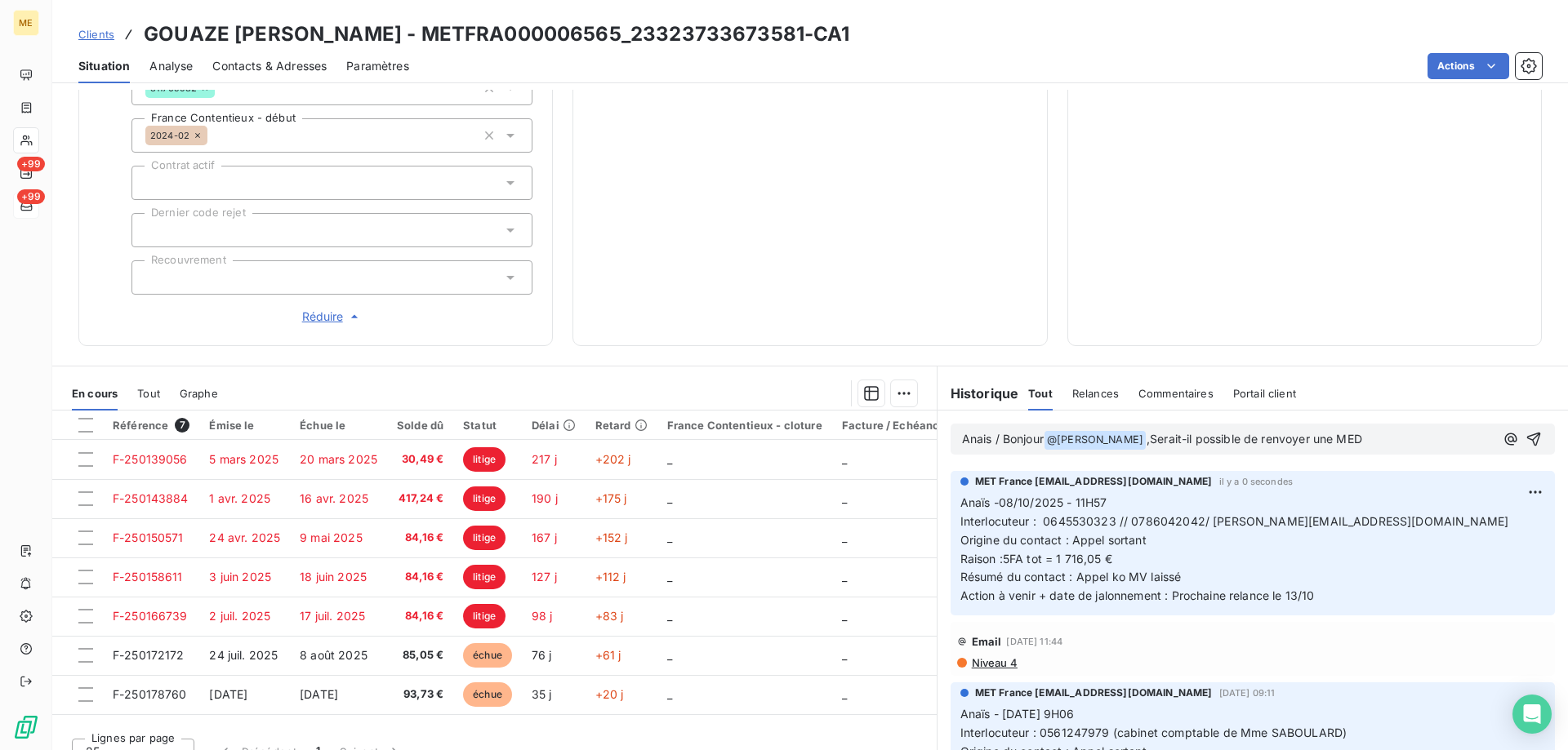
scroll to position [519, 0]
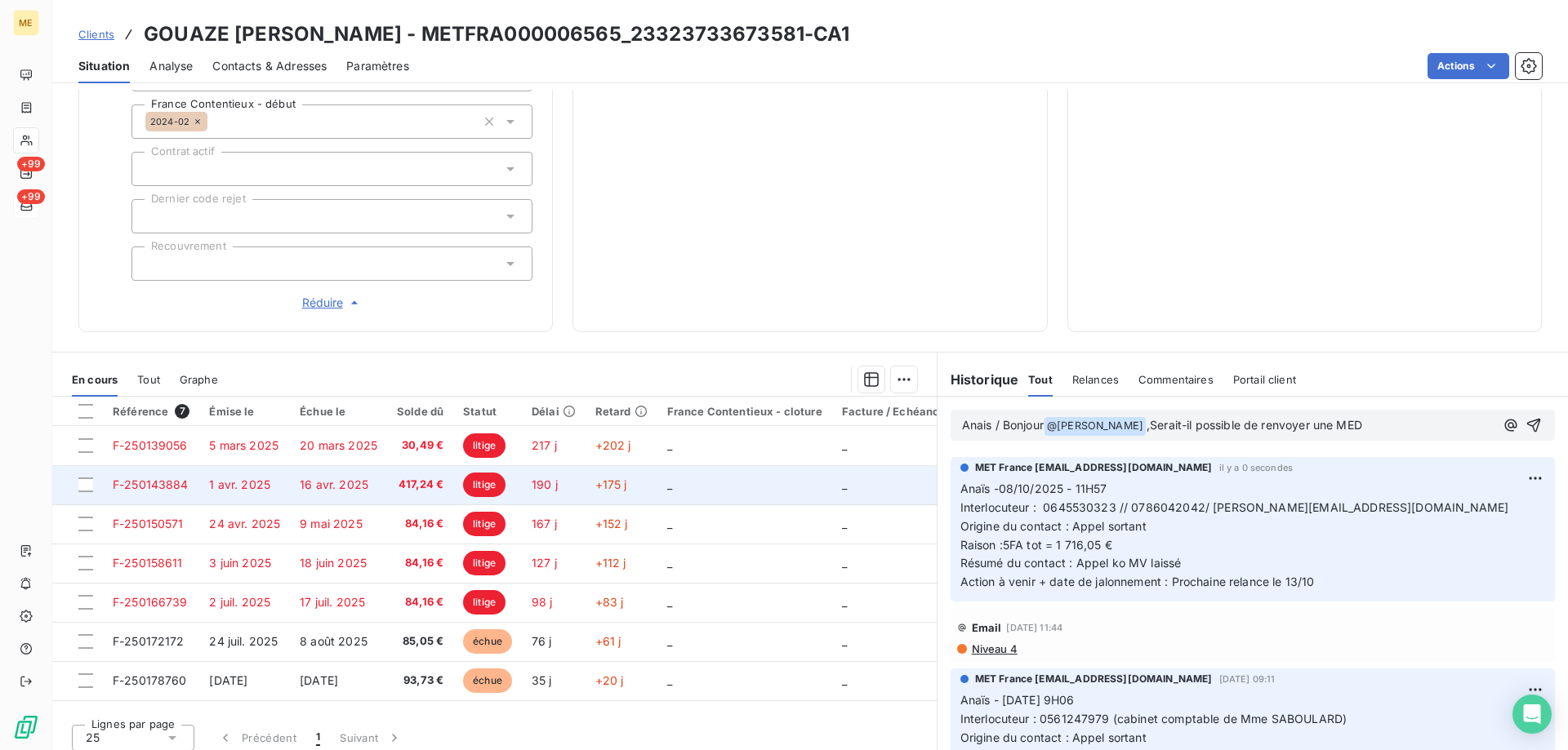
click at [695, 474] on td "_" at bounding box center [744, 484] width 175 height 39
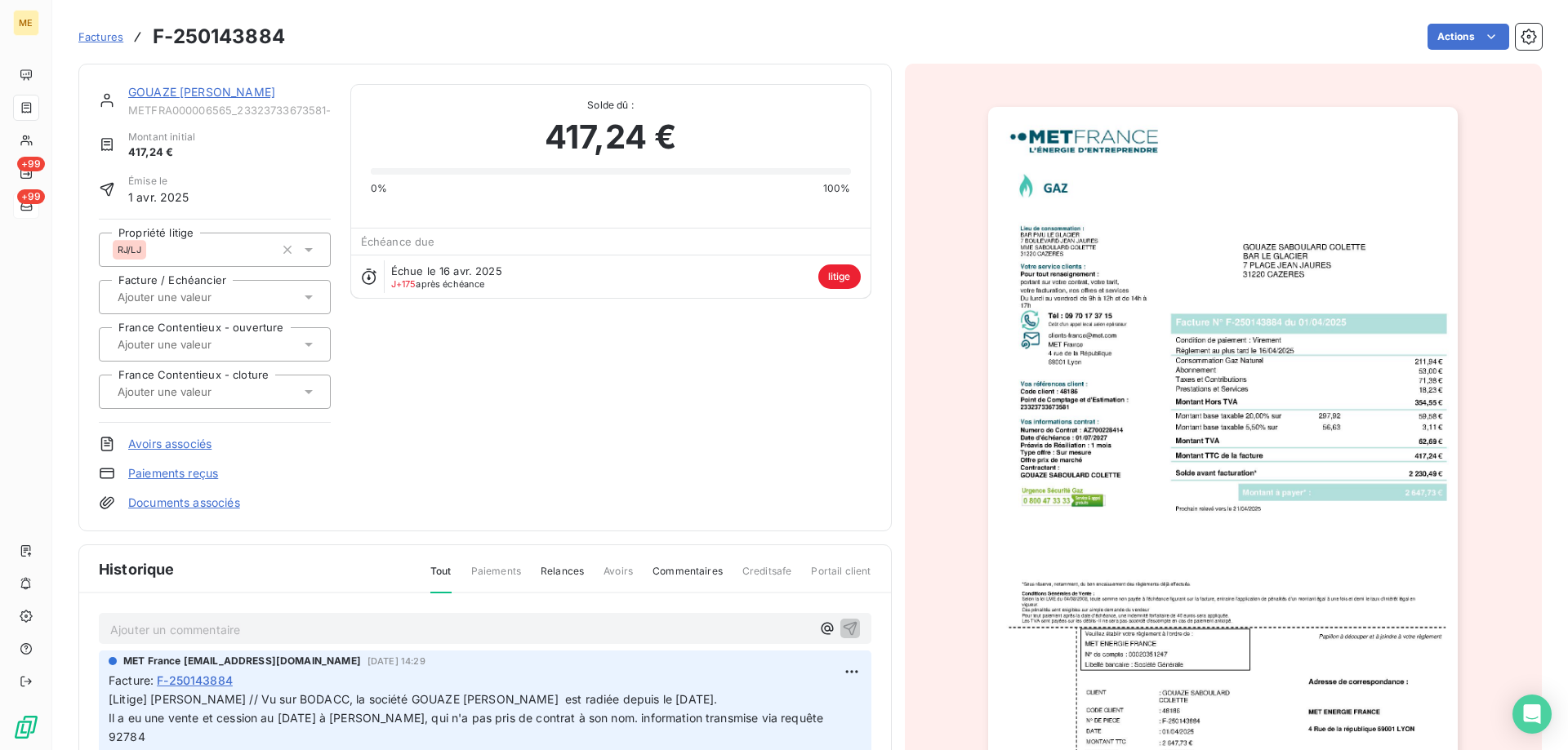
click at [1167, 452] on img "button" at bounding box center [1222, 439] width 470 height 665
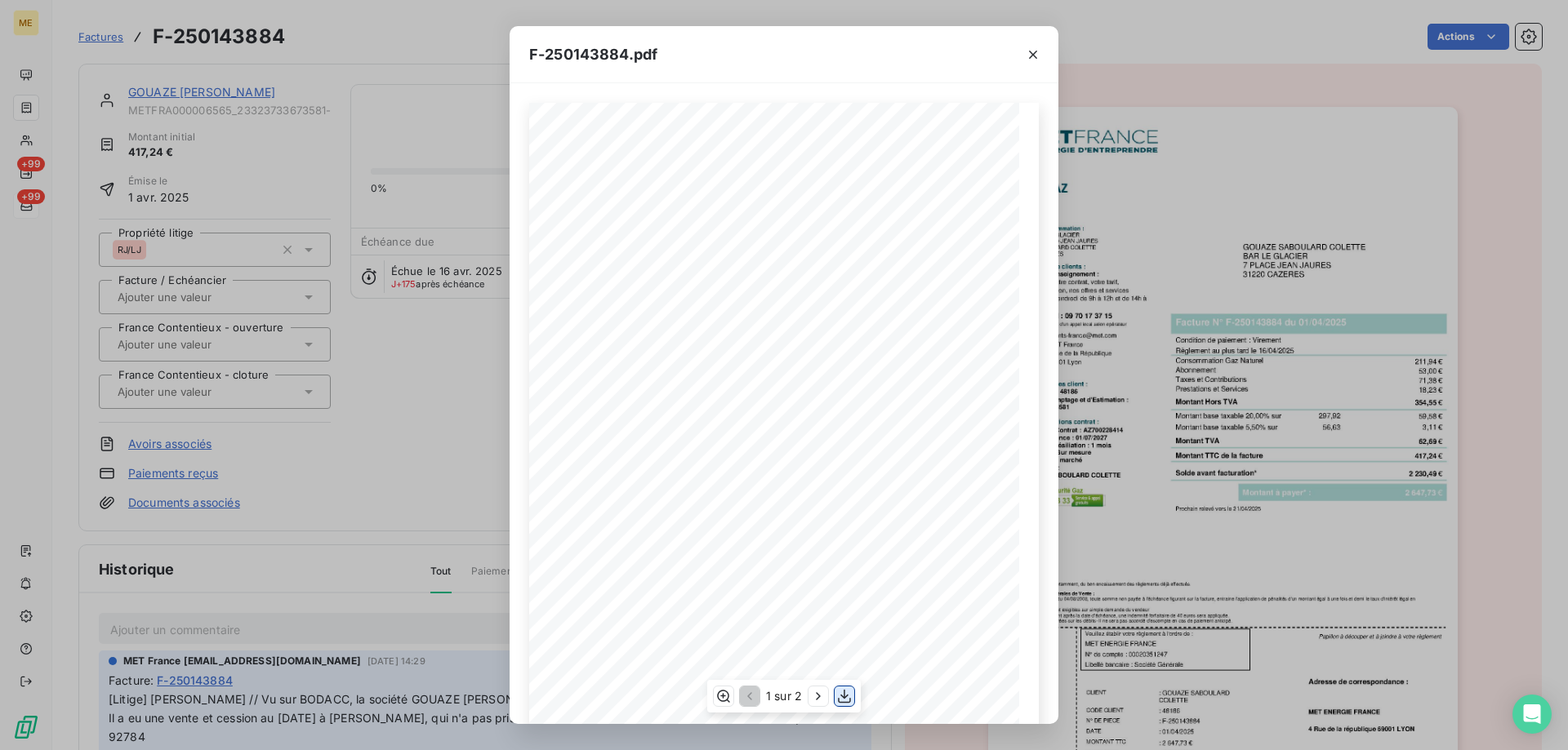
scroll to position [82, 0]
click at [824, 697] on icon "button" at bounding box center [818, 696] width 16 height 16
click at [1041, 51] on button "button" at bounding box center [1033, 54] width 26 height 26
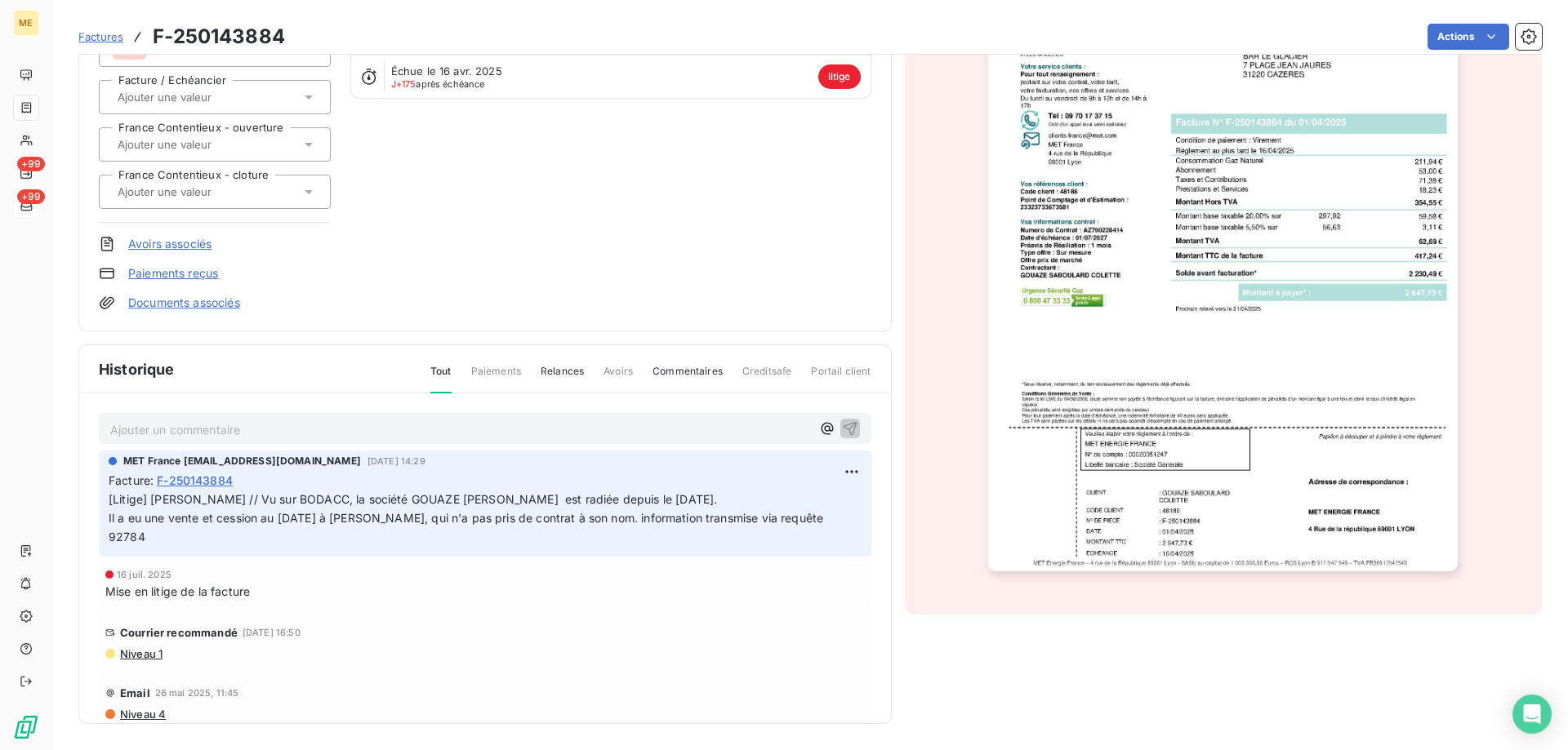
scroll to position [0, 0]
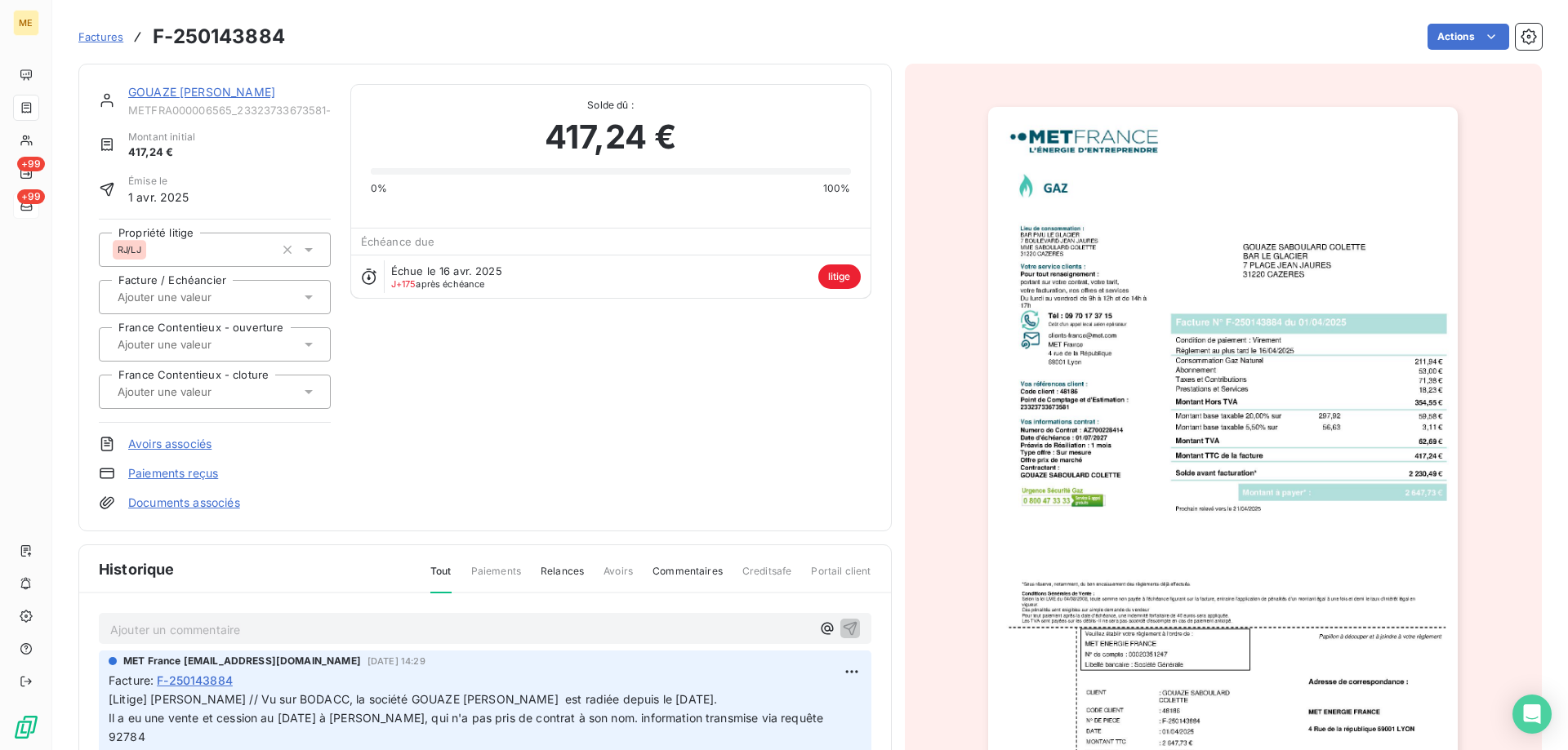
click at [164, 92] on link "GOUAZE [PERSON_NAME]" at bounding box center [202, 92] width 147 height 14
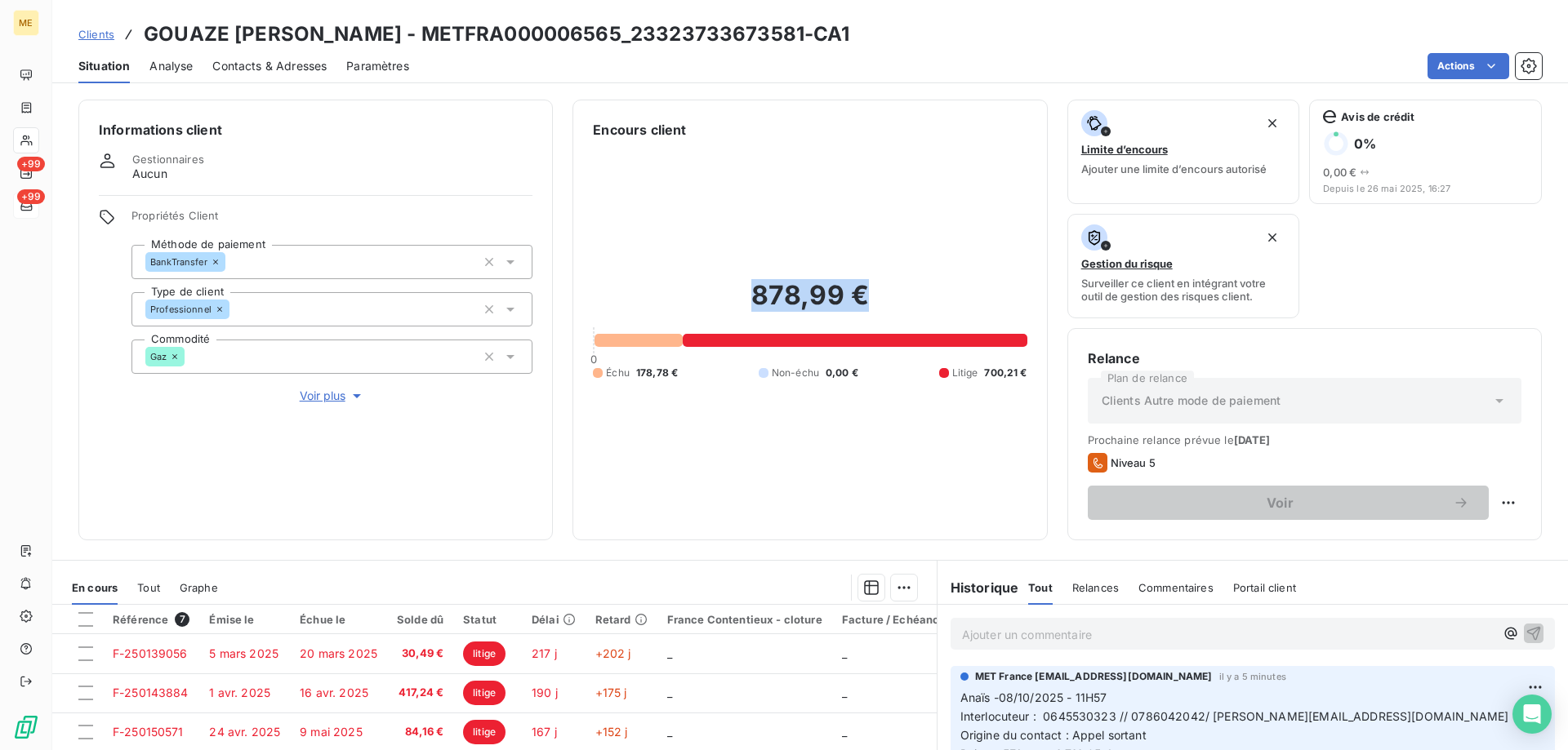
drag, startPoint x: 751, startPoint y: 309, endPoint x: 920, endPoint y: 297, distance: 169.4
click at [934, 288] on h2 "878,99 €" at bounding box center [809, 303] width 434 height 49
click at [916, 298] on h2 "878,99 €" at bounding box center [809, 303] width 434 height 49
drag, startPoint x: 875, startPoint y: 303, endPoint x: 740, endPoint y: 309, distance: 135.1
click at [740, 309] on h2 "878,99 €" at bounding box center [809, 303] width 434 height 49
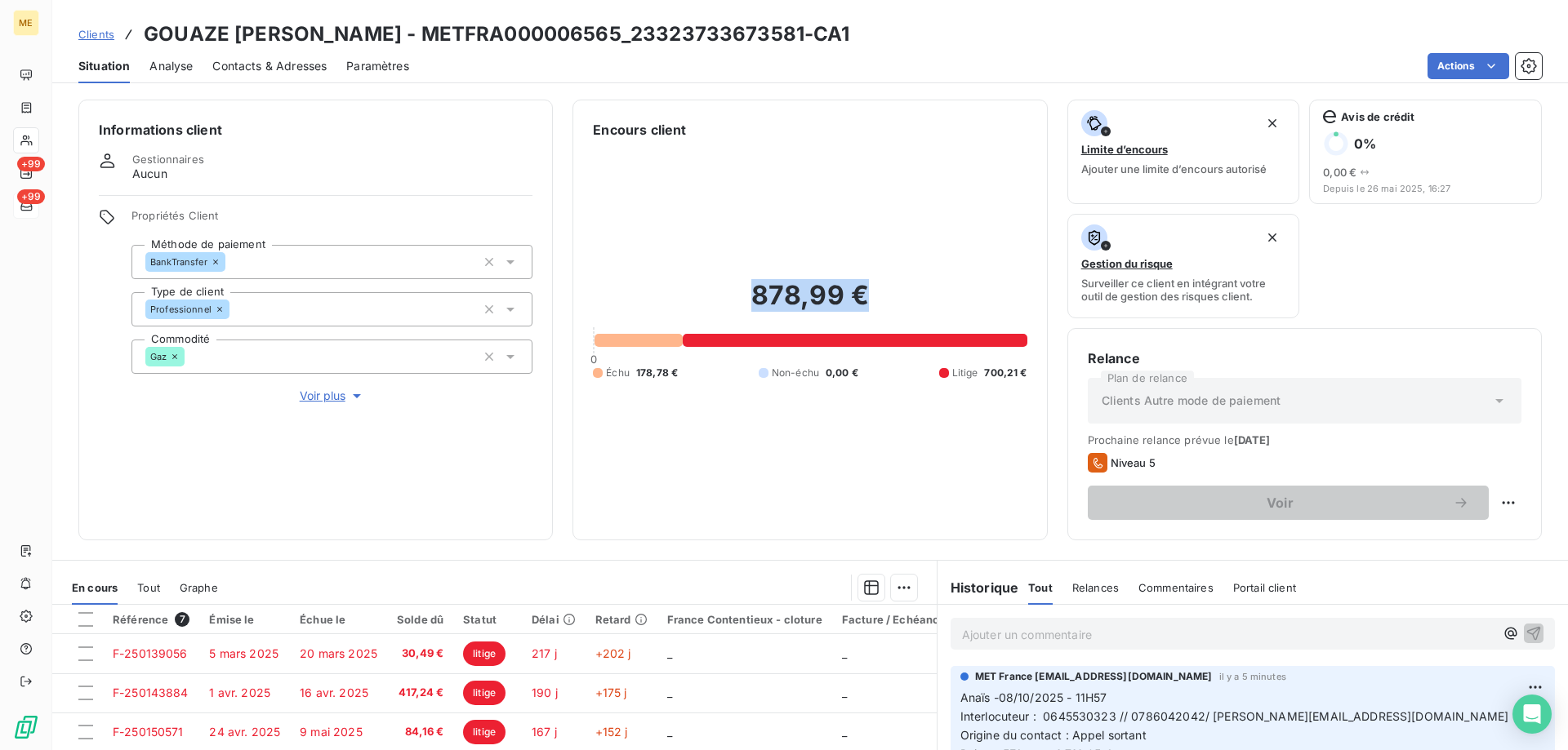
click at [798, 250] on div "878,99 € 0 Échu 178,78 € Non-échu 0,00 € Litige 700,21 €" at bounding box center [809, 329] width 434 height 380
drag, startPoint x: 748, startPoint y: 302, endPoint x: 864, endPoint y: 297, distance: 116.1
click at [864, 297] on h2 "878,99 €" at bounding box center [809, 303] width 434 height 49
click at [850, 241] on div "878,99 € 0 Échu 178,78 € Non-échu 0,00 € Litige 700,21 €" at bounding box center [809, 329] width 434 height 380
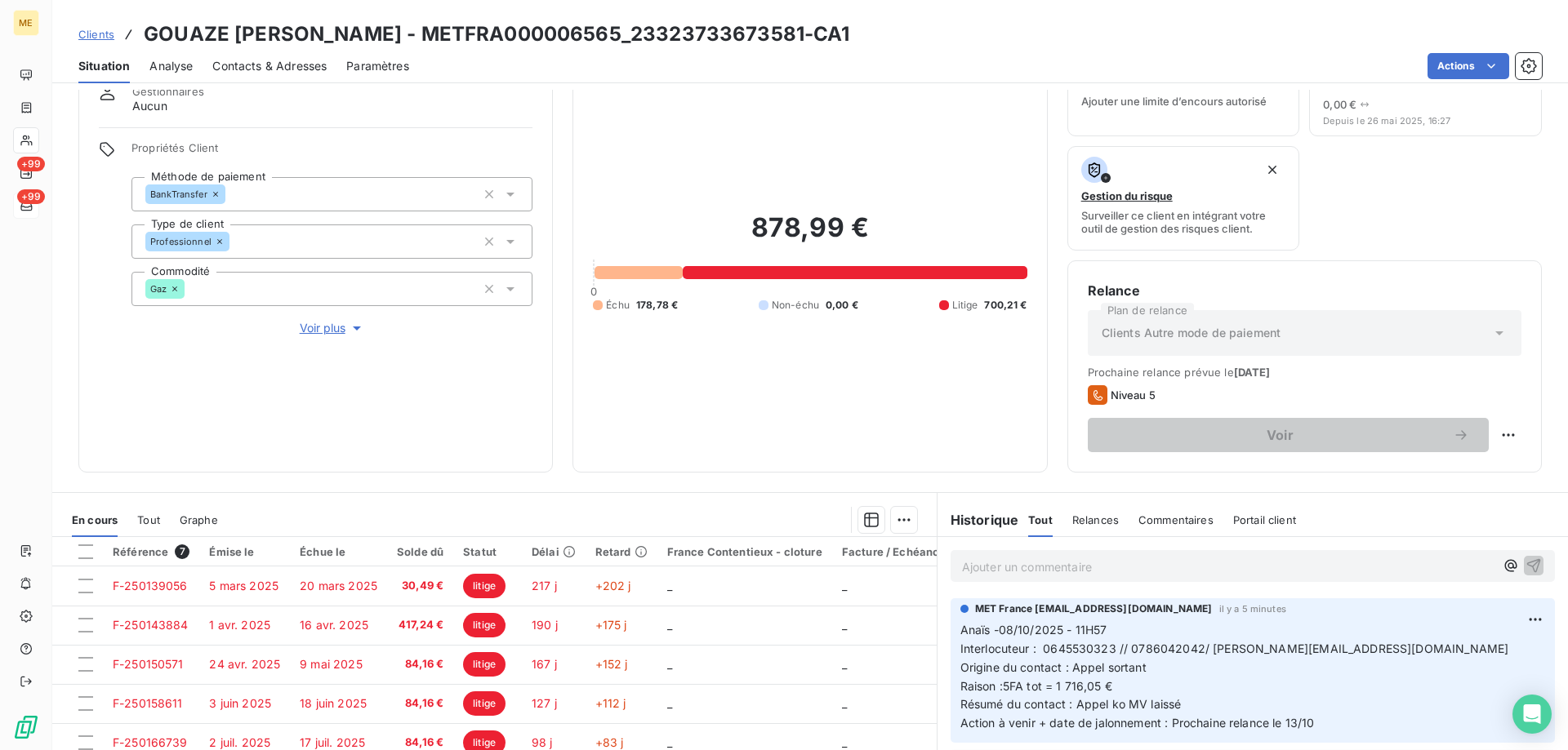
scroll to position [218, 0]
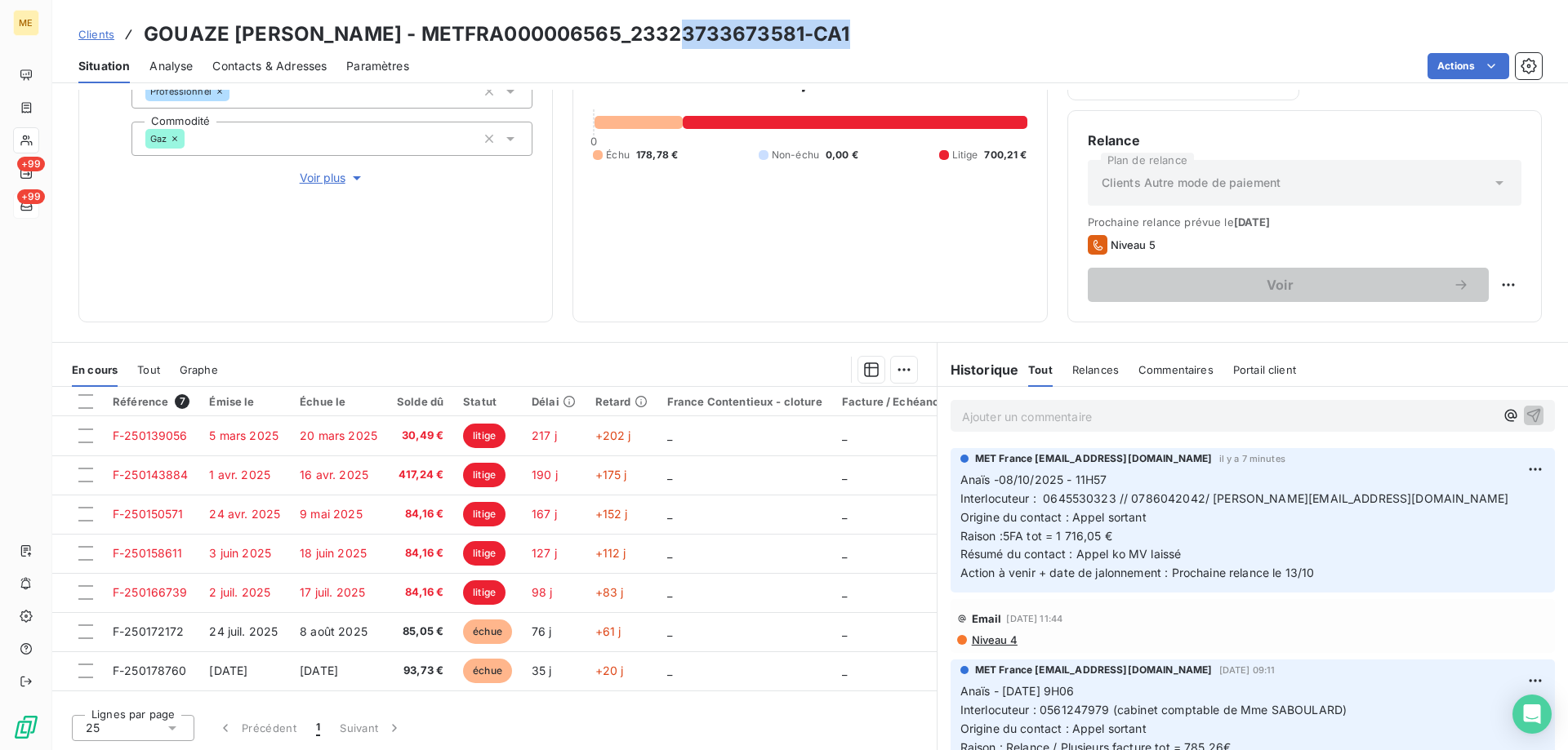
drag, startPoint x: 855, startPoint y: 36, endPoint x: 677, endPoint y: 37, distance: 178.0
click at [677, 37] on h3 "GOUAZE SABOULARD COLETTE - METFRA000006565_23323733673581-CA1" at bounding box center [497, 34] width 706 height 29
click at [1075, 411] on p "Ajouter un commentaire ﻿" at bounding box center [1228, 417] width 533 height 21
click at [1155, 418] on p "Ajouter un commentaire ﻿" at bounding box center [1228, 417] width 533 height 21
click at [1491, 288] on html "ME +99 +99 Clients GOUAZE SABOULARD COLETTE - METFRA000006565_23323733673581-CA…" at bounding box center [784, 457] width 1568 height 914
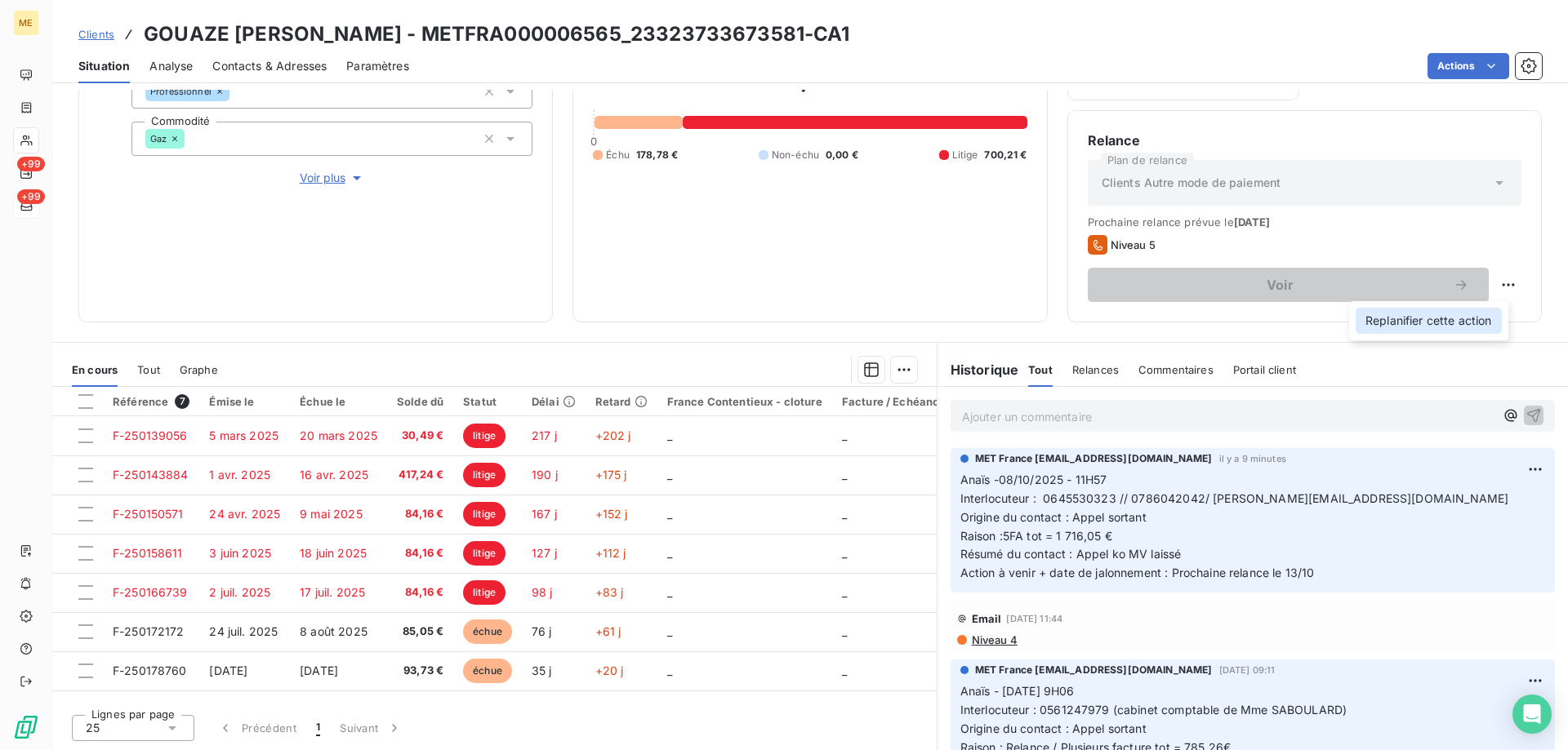
click at [1475, 330] on div "Replanifier cette action" at bounding box center [1428, 321] width 147 height 26
select select "9"
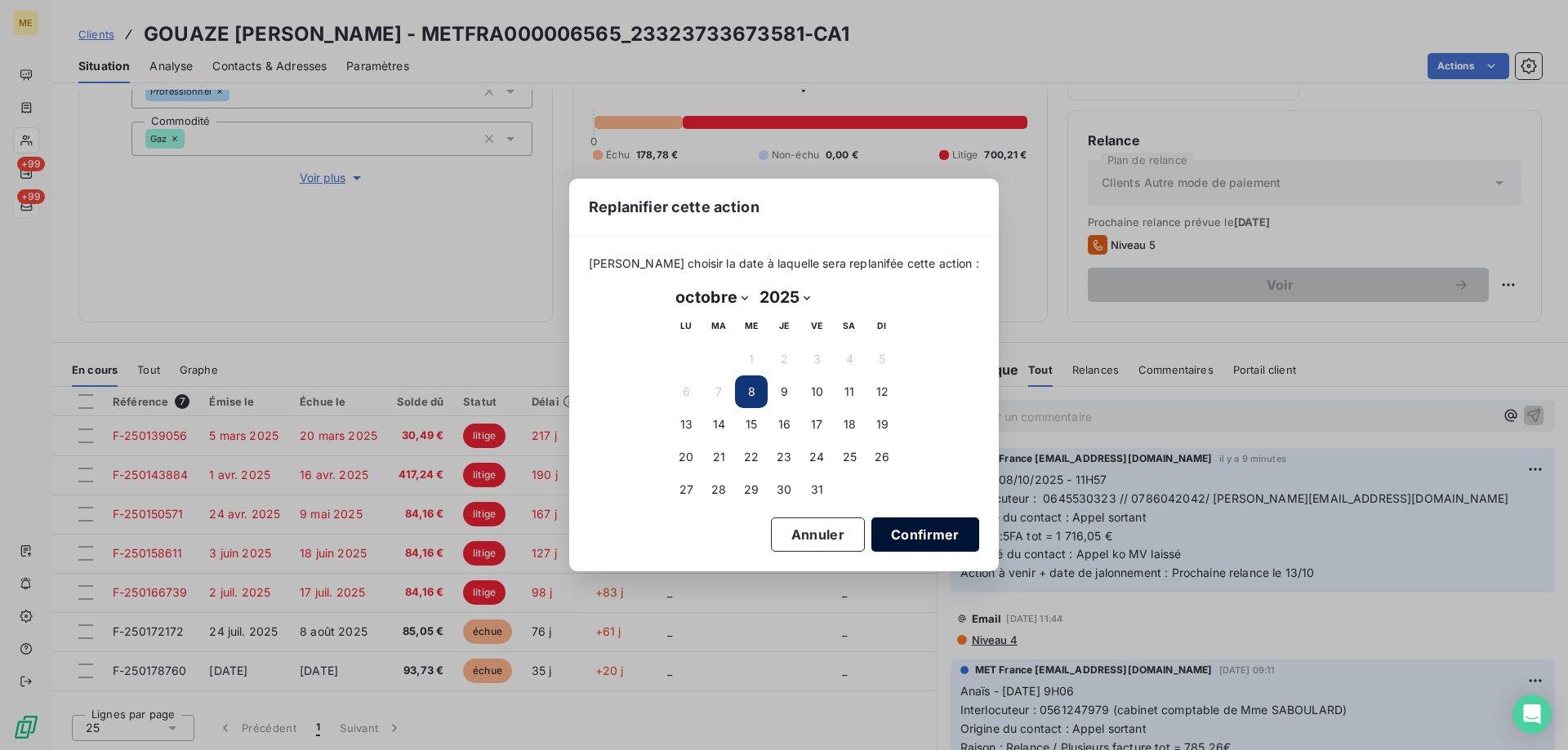
click at [897, 529] on button "Confirmer" at bounding box center [925, 535] width 108 height 34
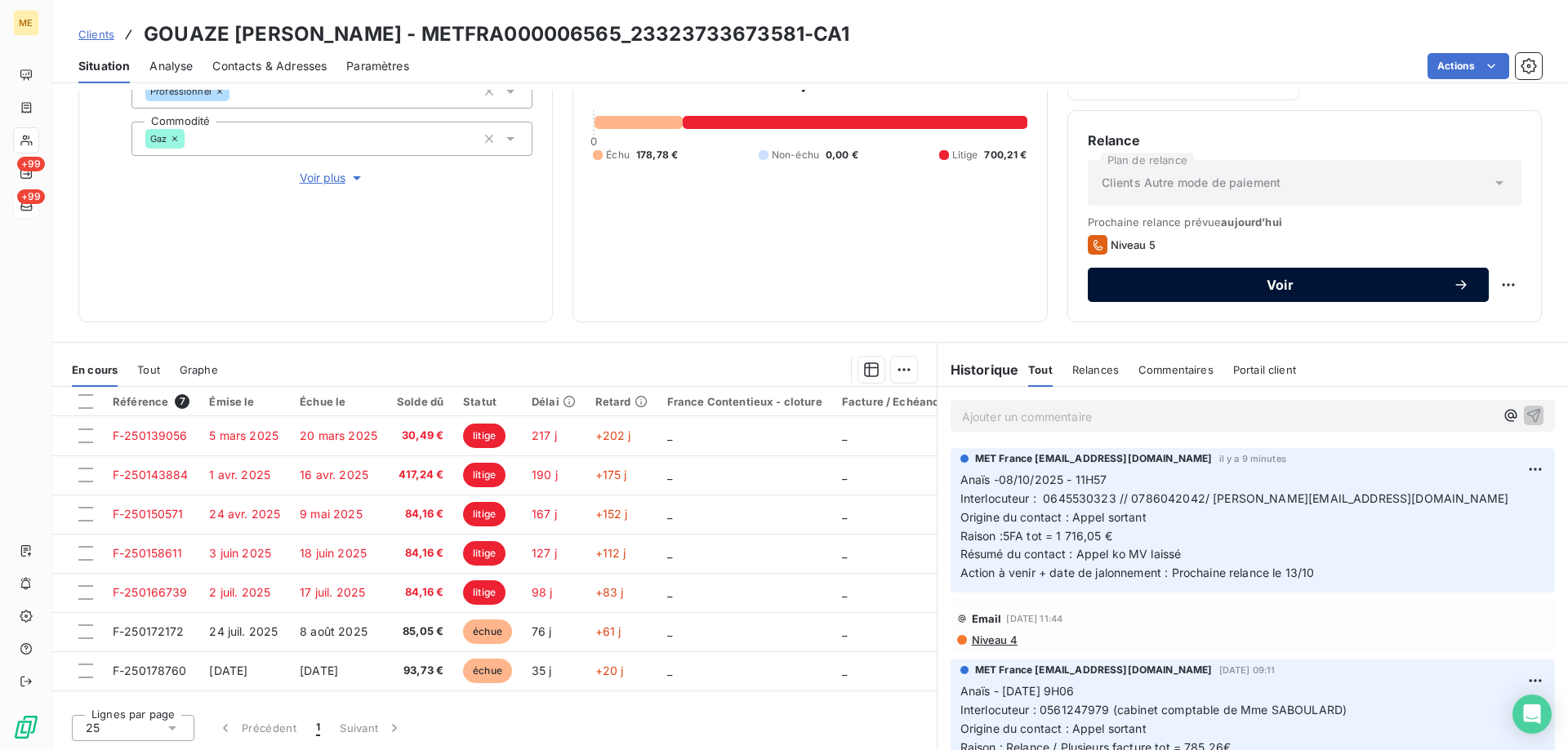
click at [1261, 279] on span "Voir" at bounding box center [1279, 284] width 346 height 13
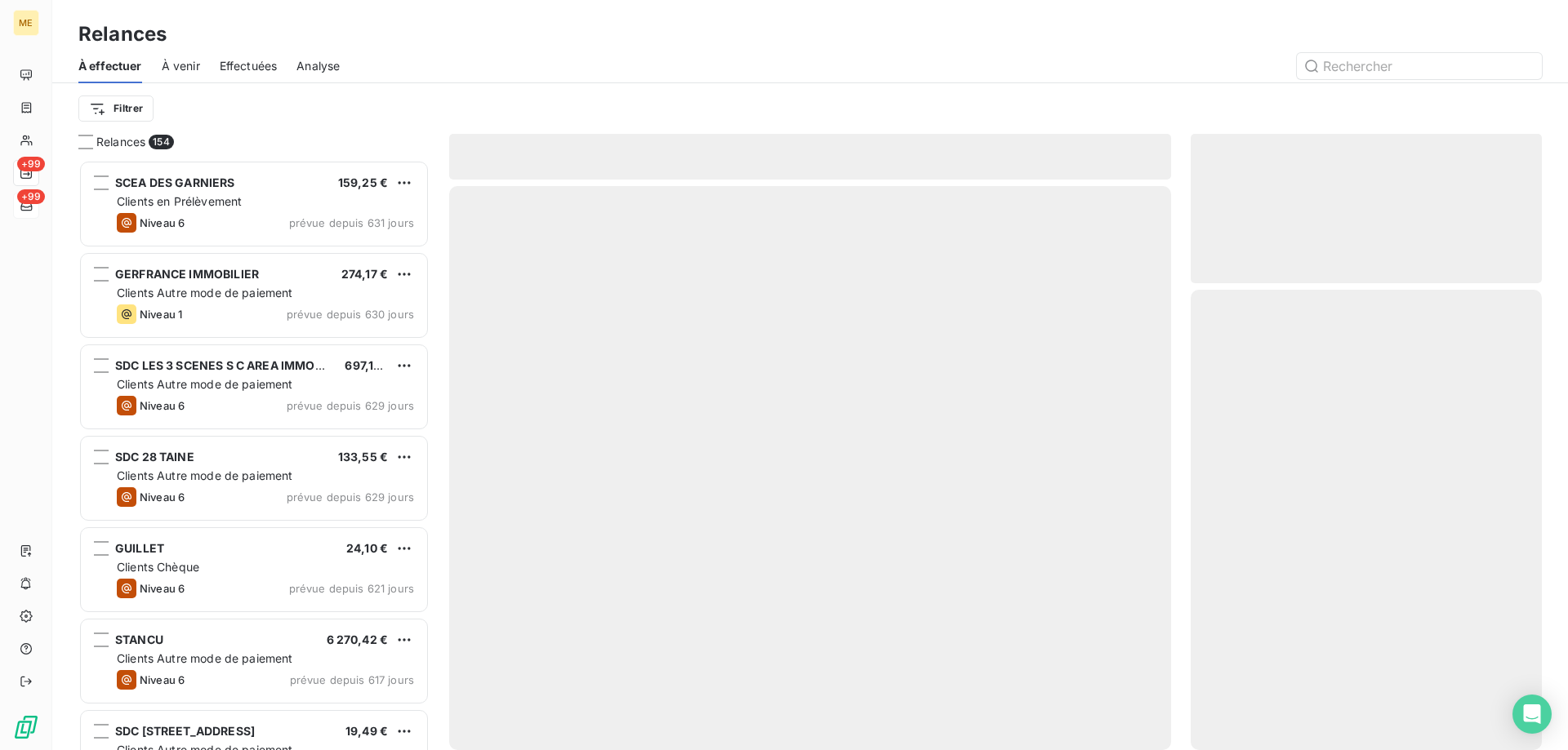
scroll to position [578, 339]
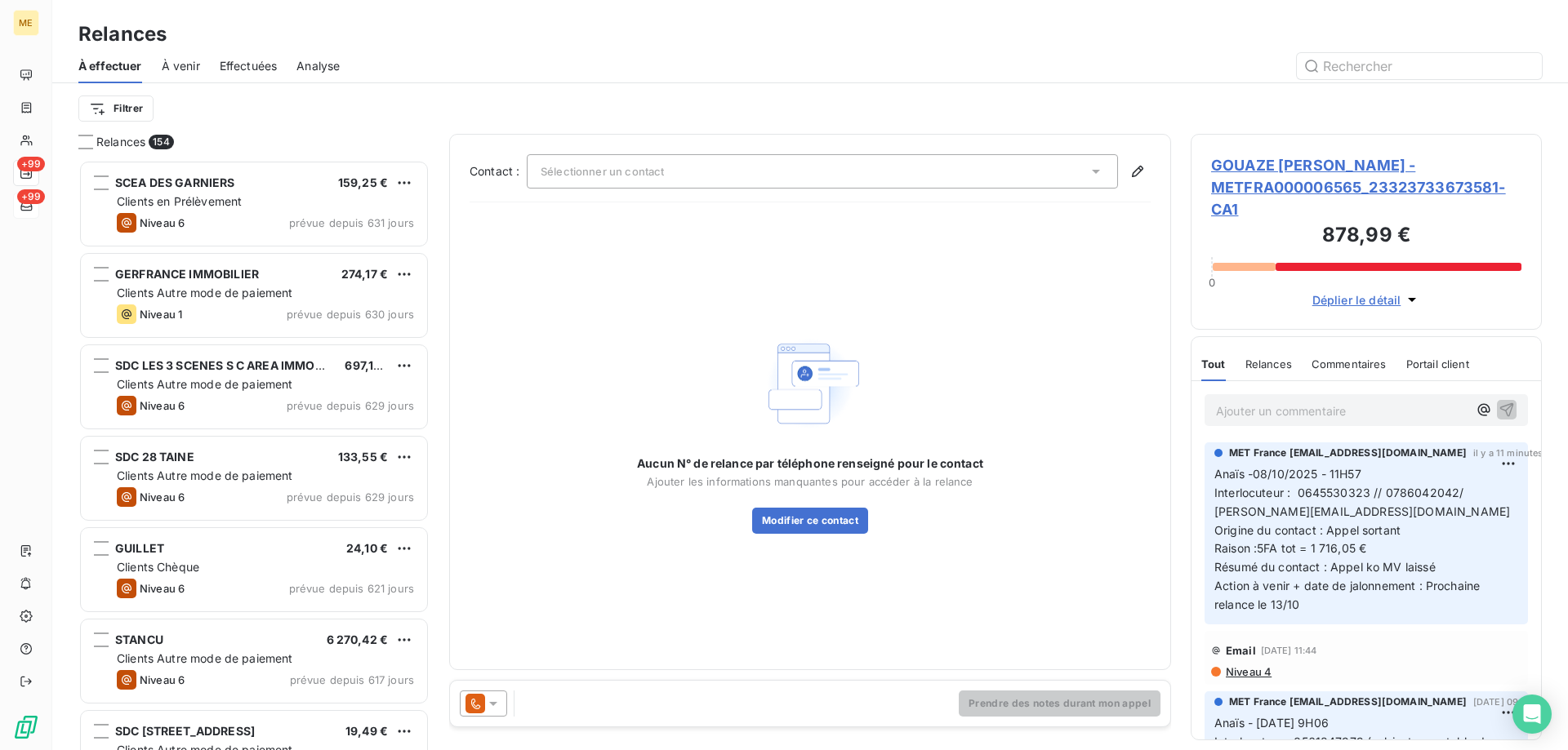
click at [899, 178] on div "Sélectionner un contact" at bounding box center [822, 172] width 591 height 34
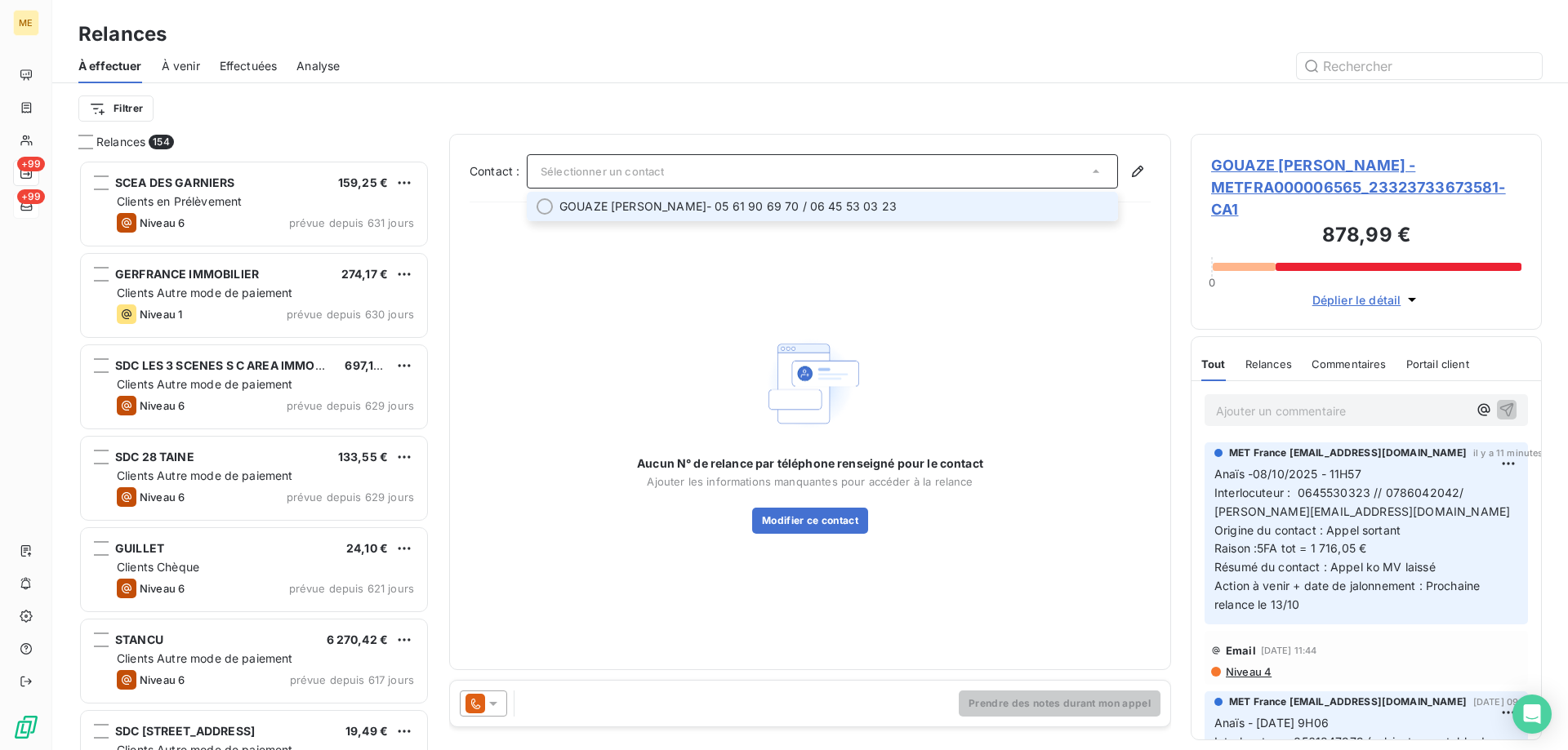
click at [833, 209] on span "GOUAZE SABOULARD COLETTE - 05 61 90 69 70 / 06 45 53 03 23" at bounding box center [834, 206] width 549 height 16
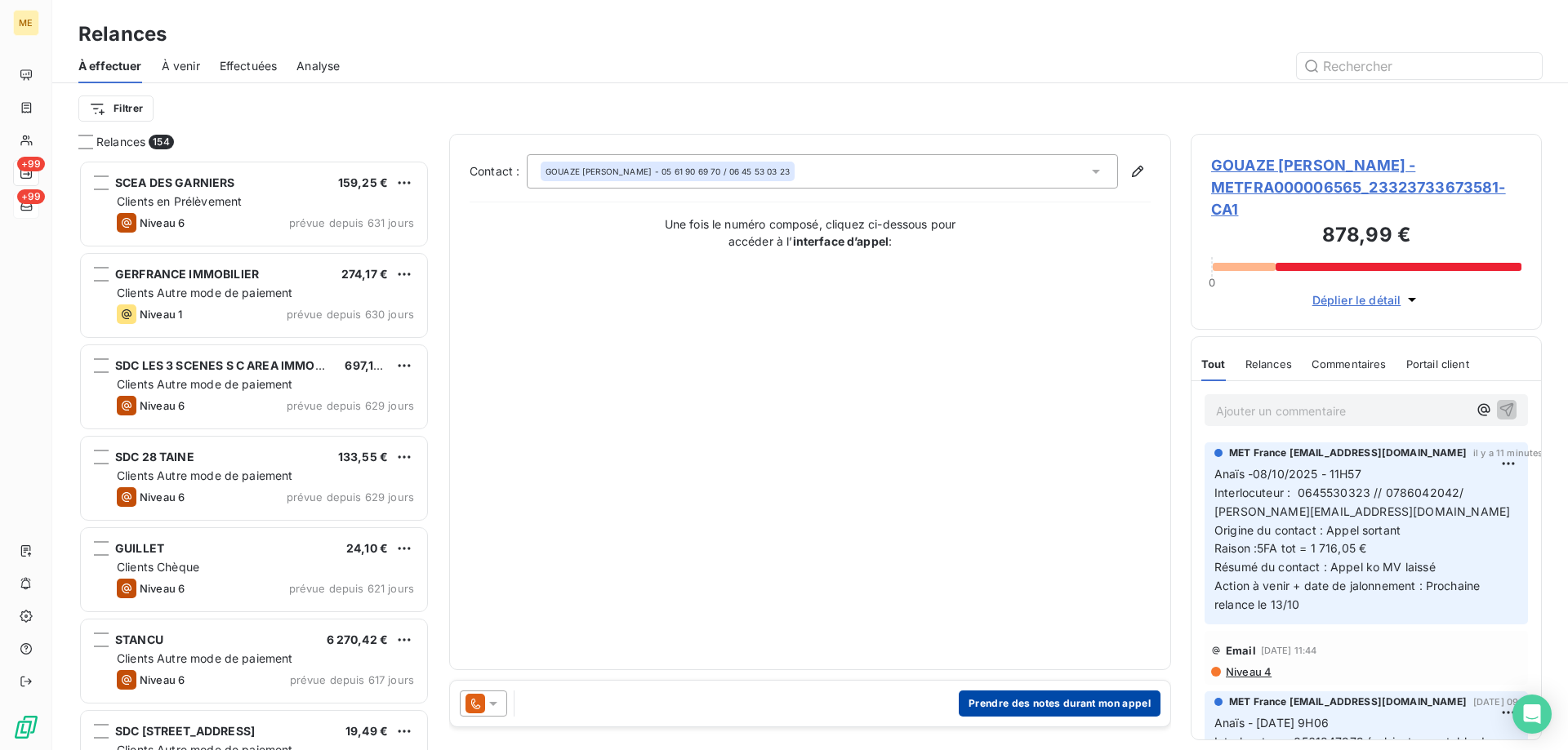
click at [1014, 704] on button "Prendre des notes durant mon appel" at bounding box center [1059, 703] width 202 height 26
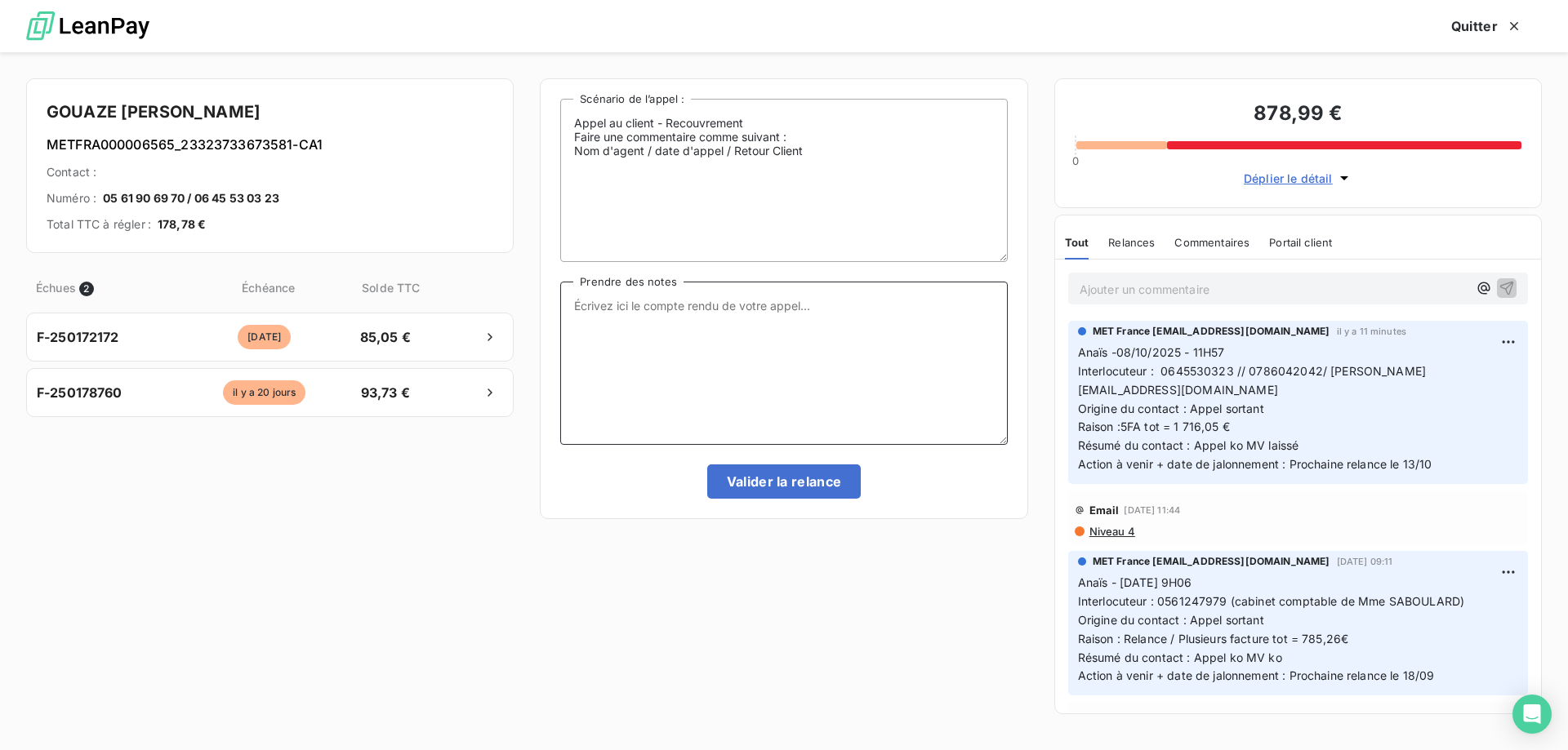
click at [818, 388] on textarea "Prendre des notes" at bounding box center [784, 363] width 447 height 163
paste textarea "Anaïs -08/10/2025 - 12H11 Interlocuteur : Mme SALOUARD 0645530323 // 0786042042…"
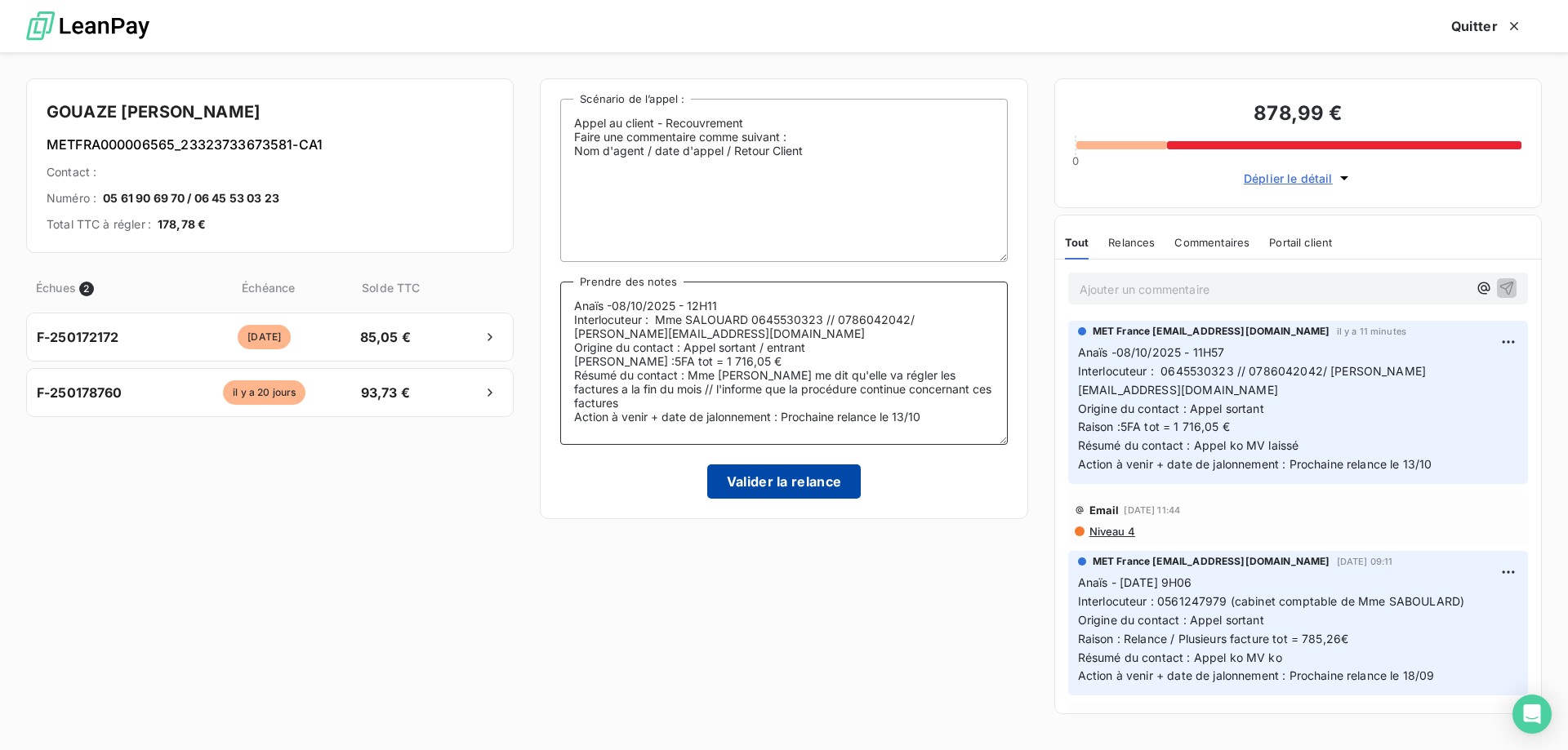
type textarea "Anaïs -08/10/2025 - 12H11 Interlocuteur : Mme SALOUARD 0645530323 // 0786042042…"
click at [777, 473] on button "Valider la relance" at bounding box center [784, 482] width 154 height 34
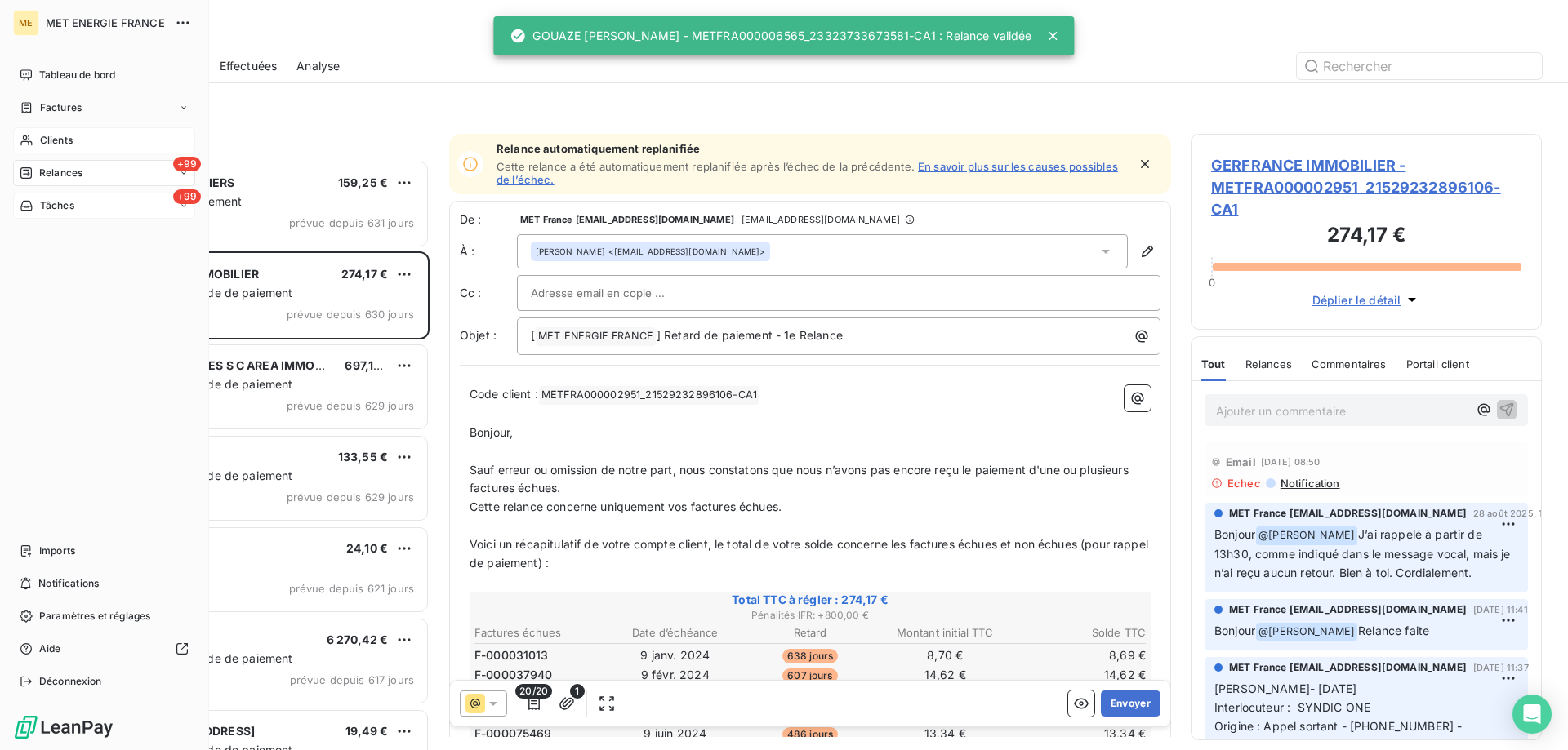
click at [75, 137] on div "Clients" at bounding box center [103, 141] width 182 height 26
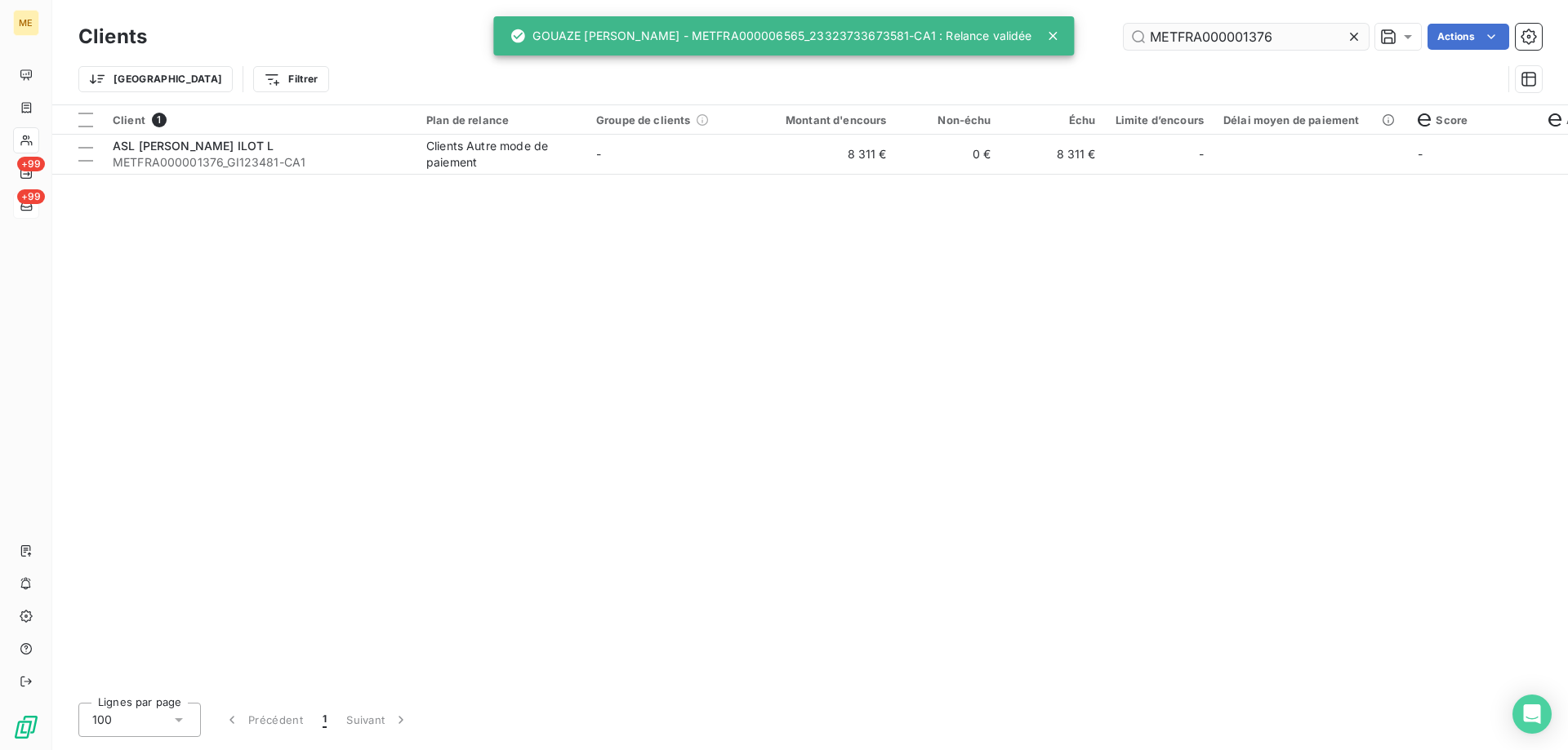
click at [1198, 34] on input "METFRA000001376" at bounding box center [1246, 36] width 245 height 26
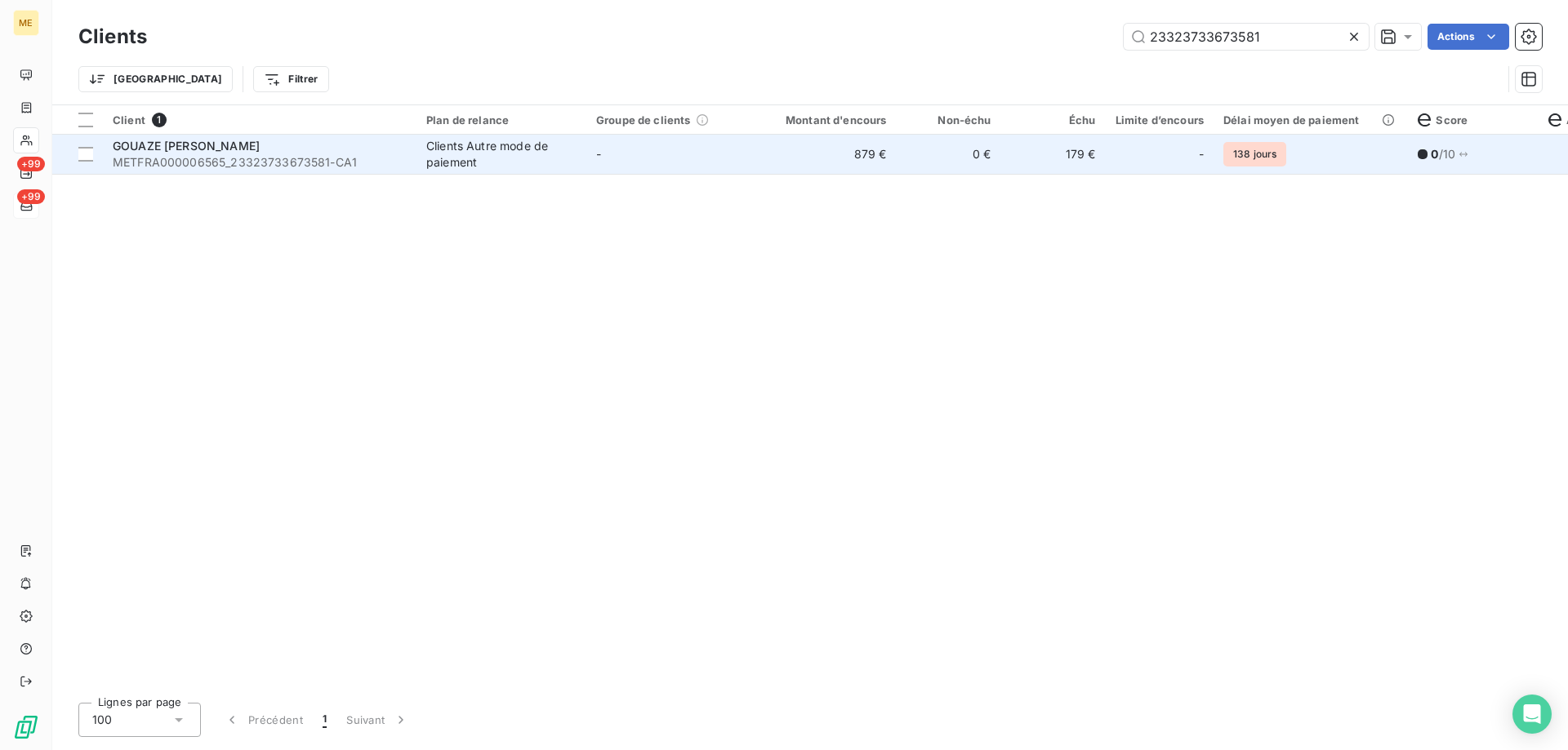
type input "23323733673581"
click at [706, 155] on td "-" at bounding box center [671, 153] width 170 height 39
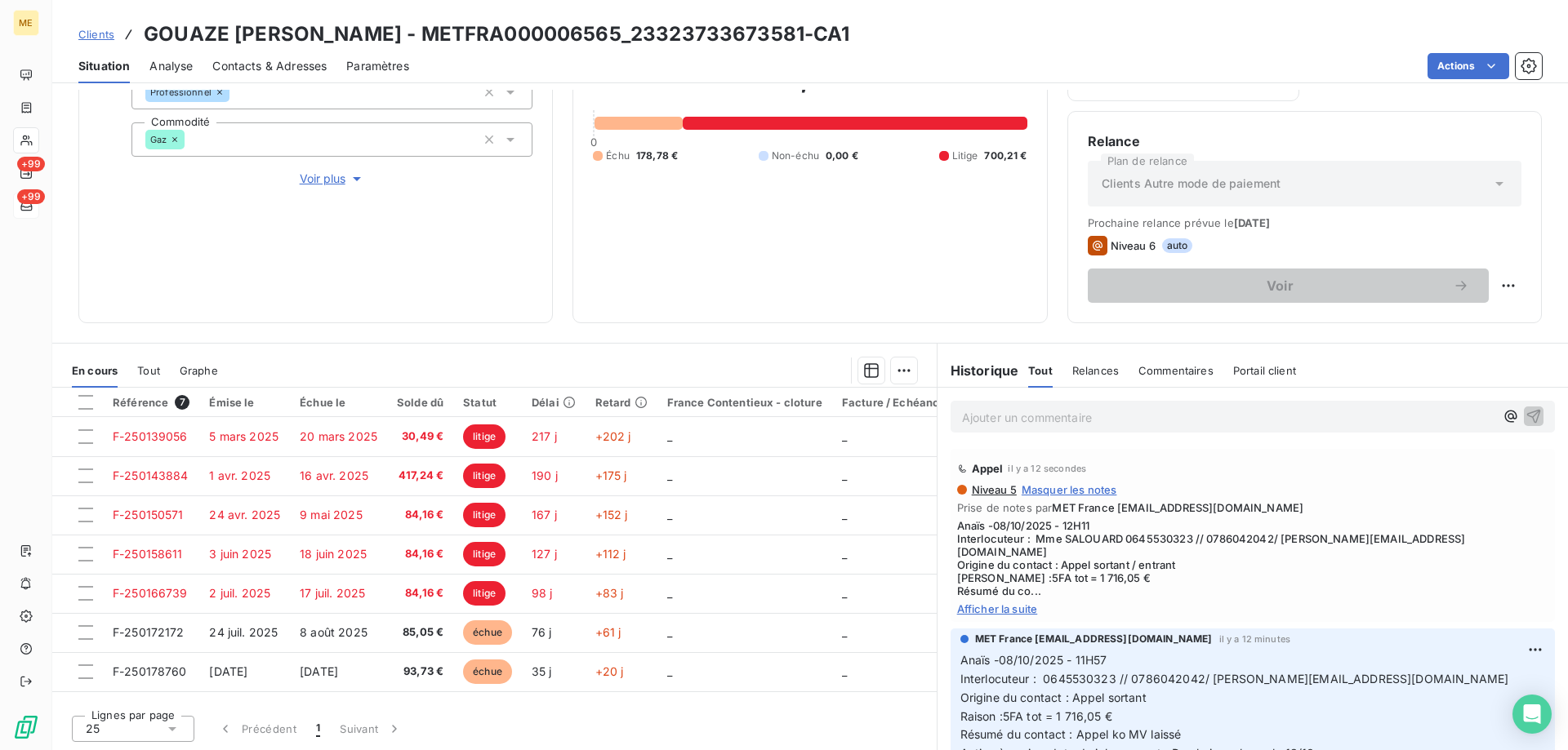
scroll to position [218, 0]
click at [1057, 409] on p "Ajouter un commentaire ﻿" at bounding box center [1228, 417] width 533 height 21
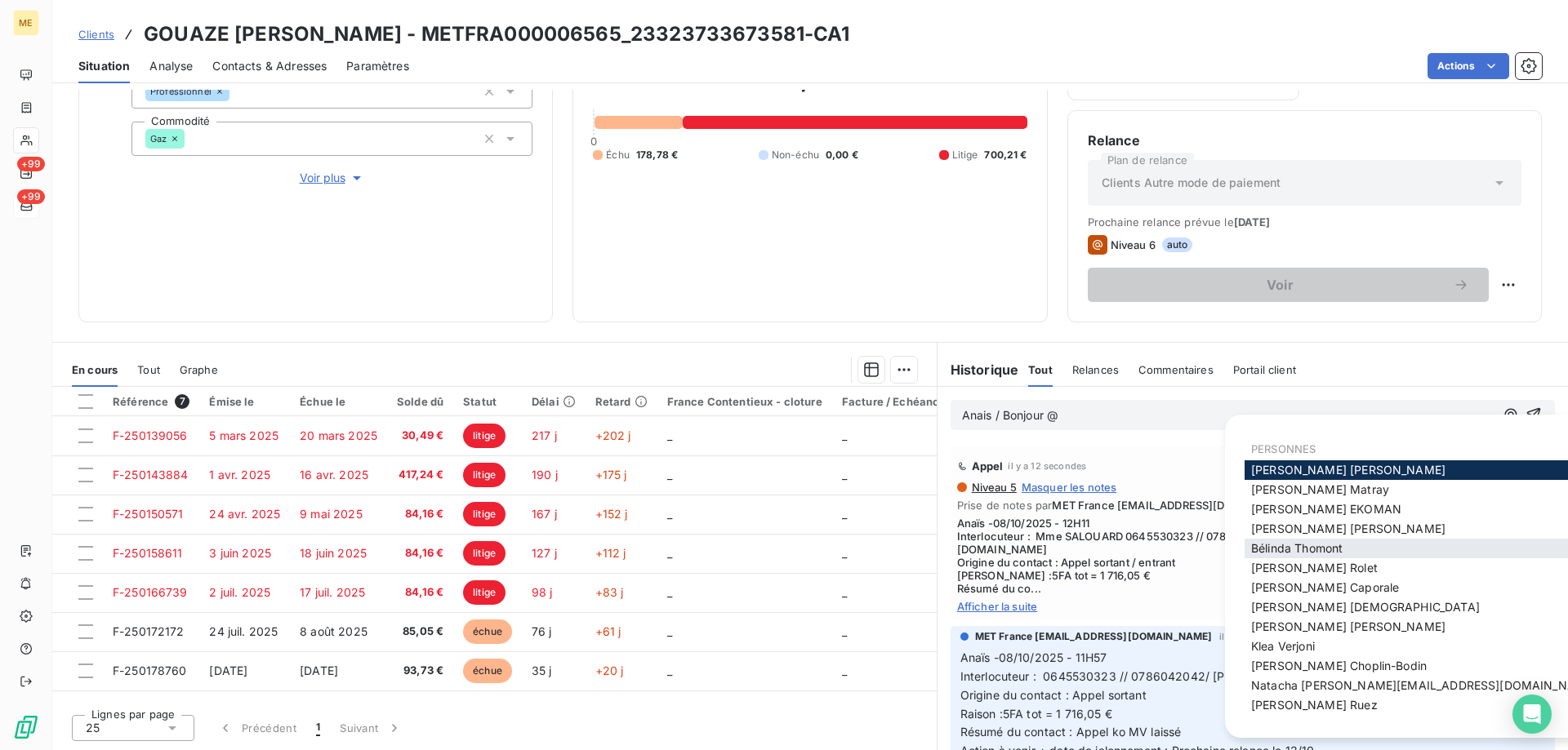
click at [1290, 542] on span "Bélinda Thomont" at bounding box center [1296, 548] width 91 height 14
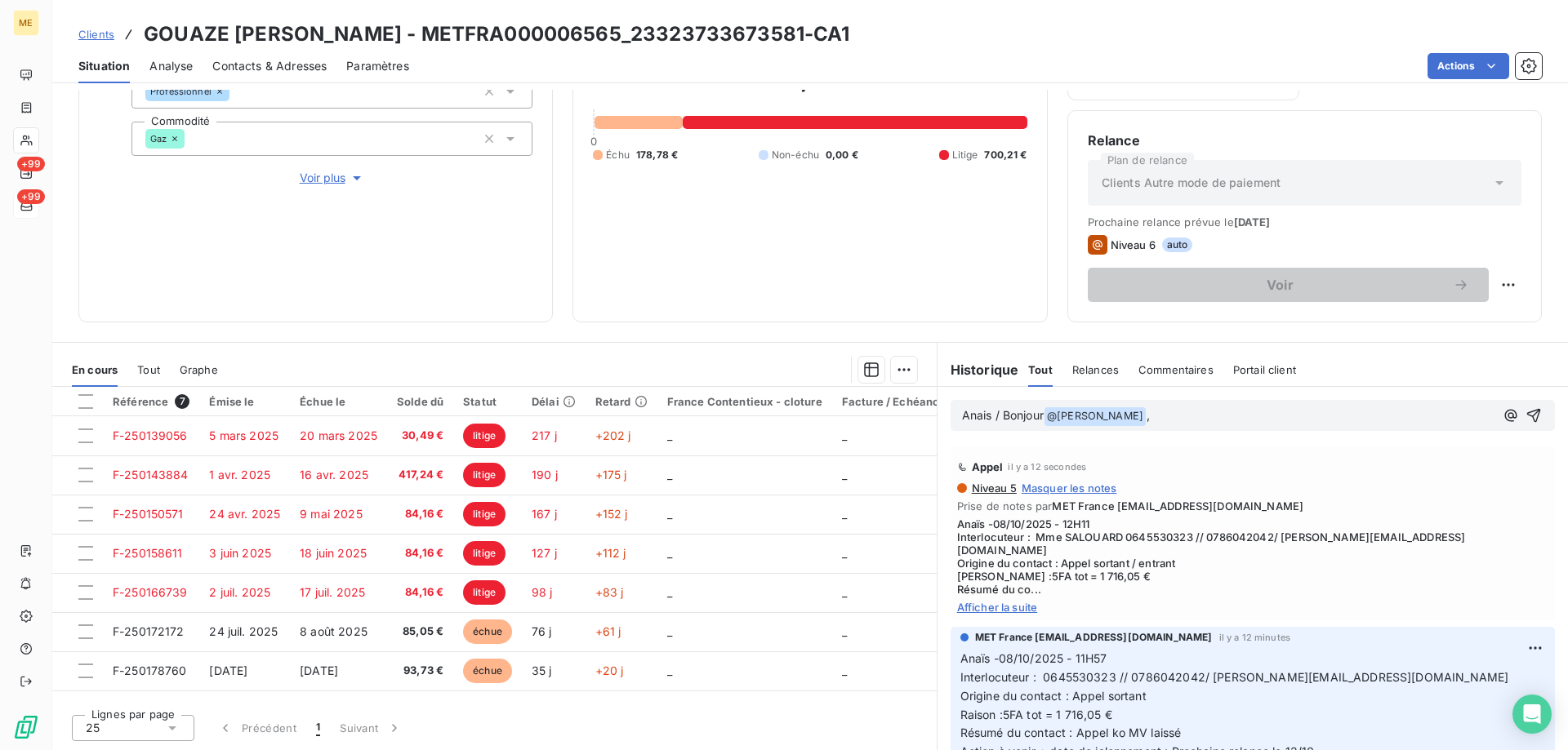
click at [996, 601] on span "Afficher la suite" at bounding box center [1253, 607] width 591 height 13
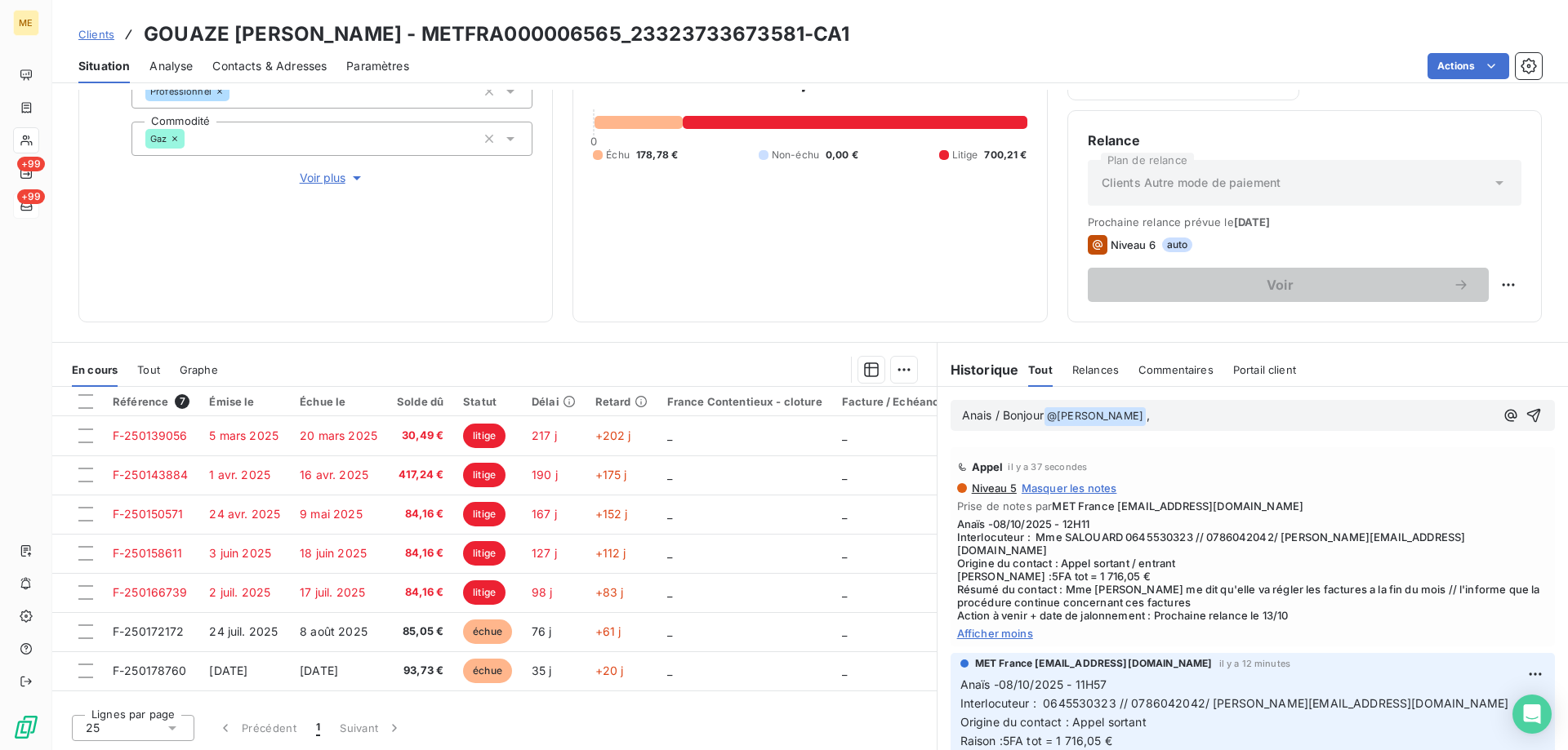
click at [1167, 419] on p "Anais / Bonjour @ Bélinda Thomont ﻿ ," at bounding box center [1228, 416] width 533 height 20
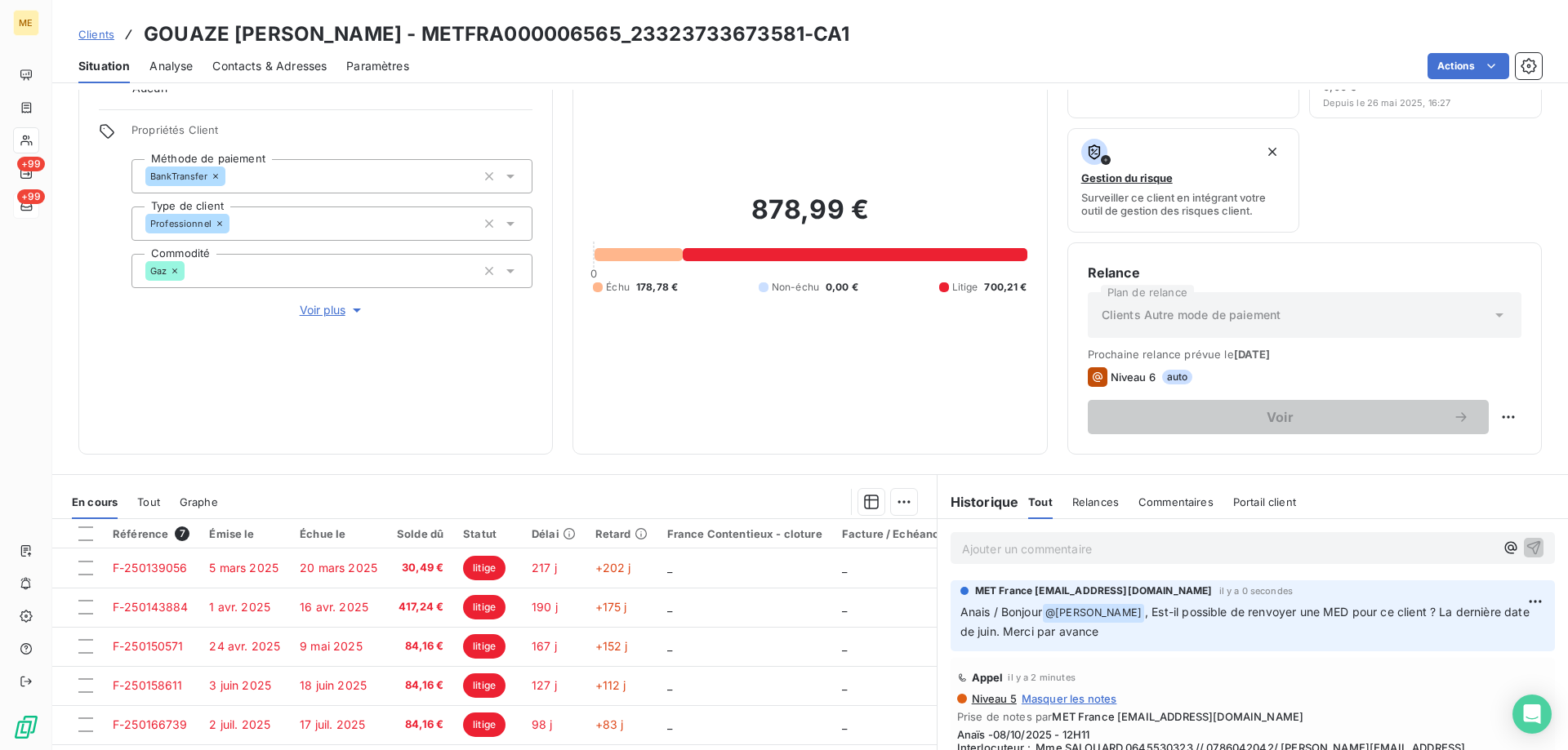
scroll to position [0, 0]
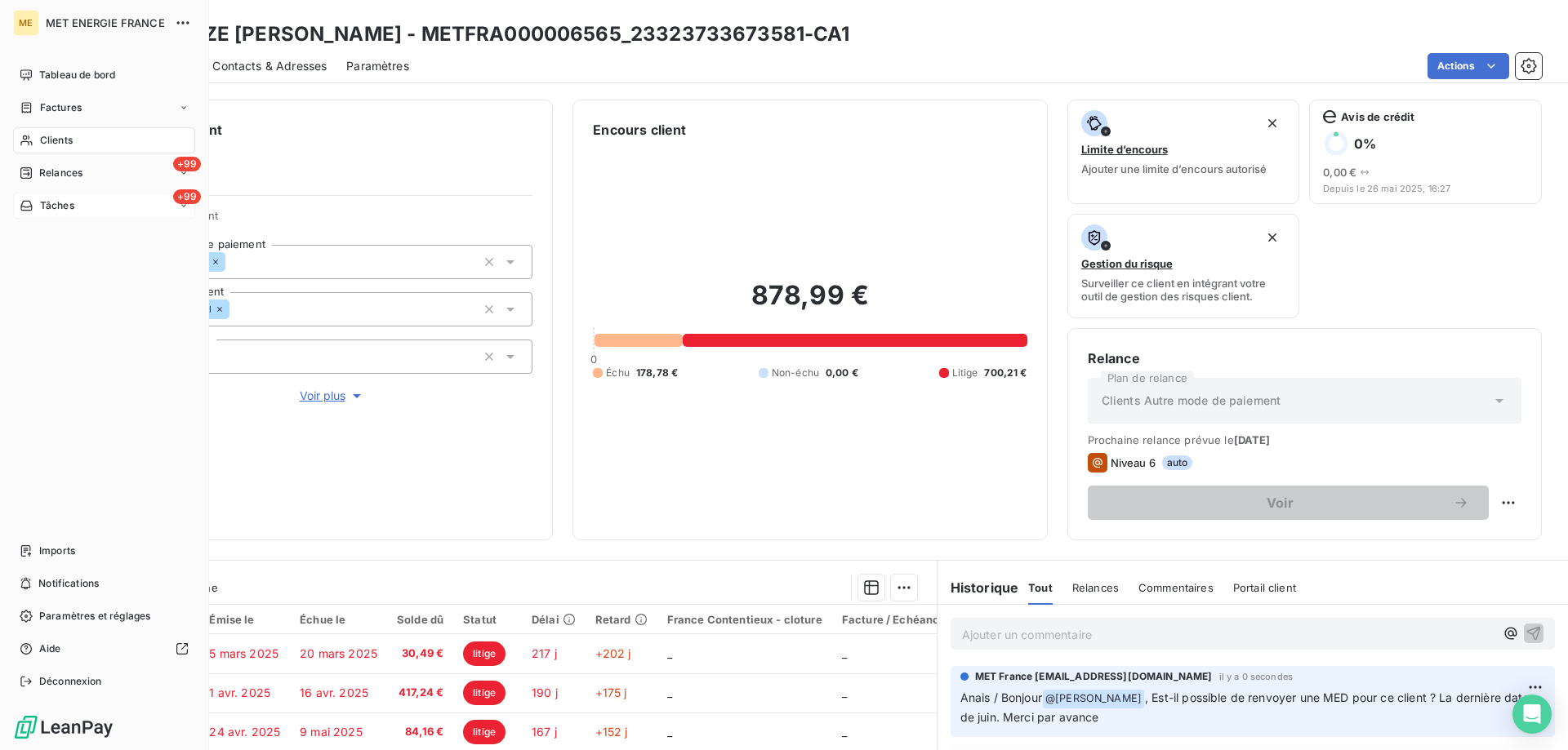
click at [44, 142] on span "Clients" at bounding box center [56, 140] width 33 height 15
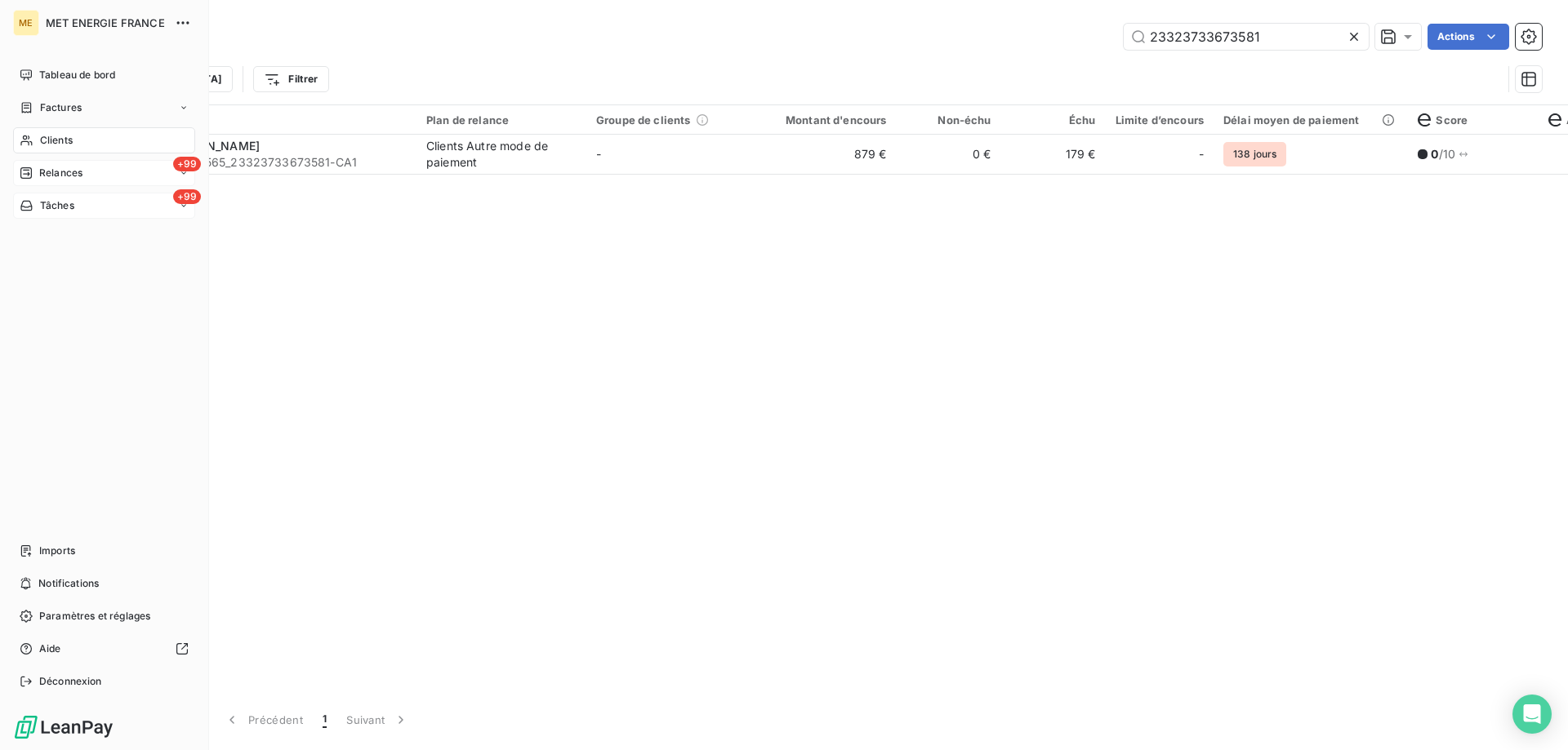
click at [53, 166] on span "Relances" at bounding box center [60, 172] width 43 height 15
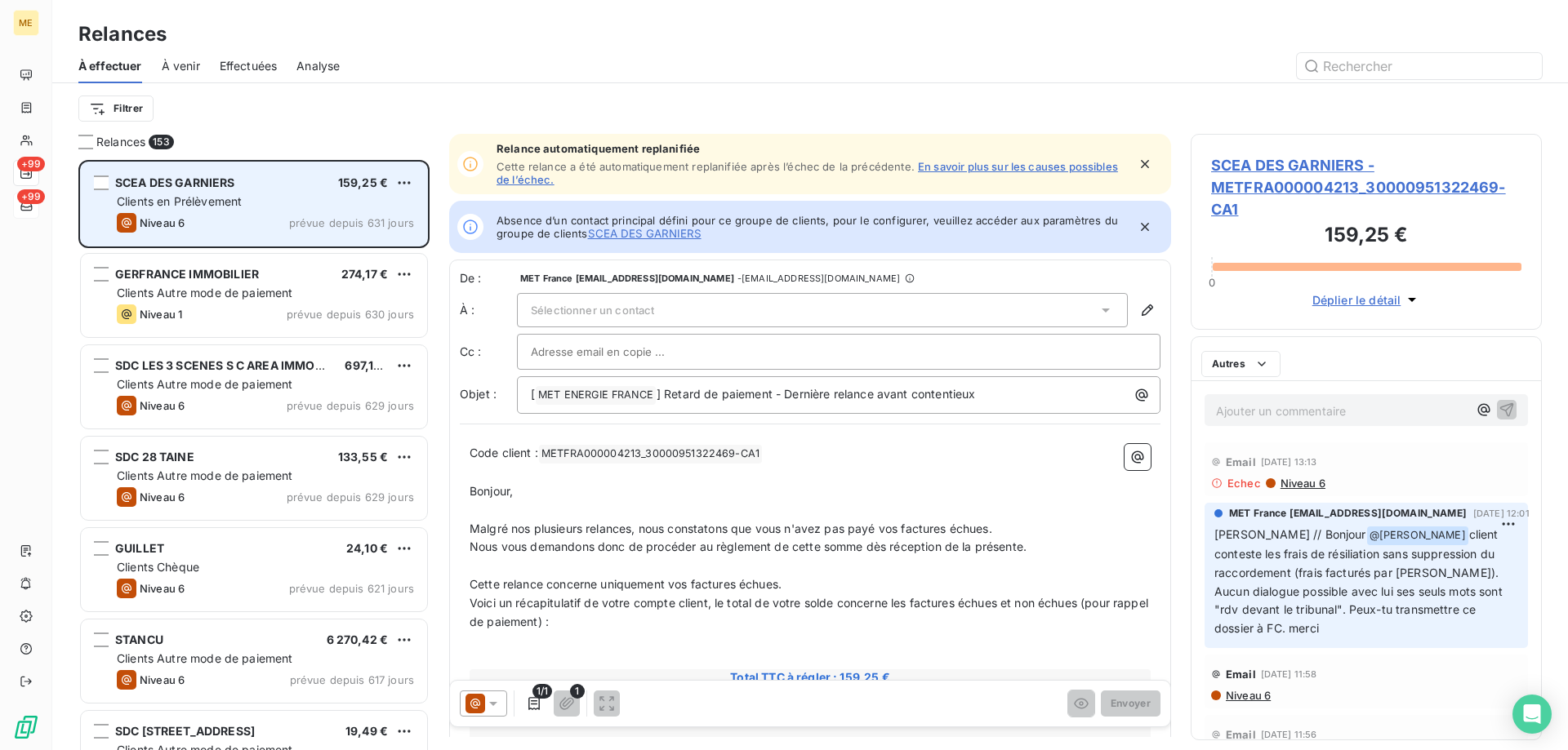
scroll to position [578, 339]
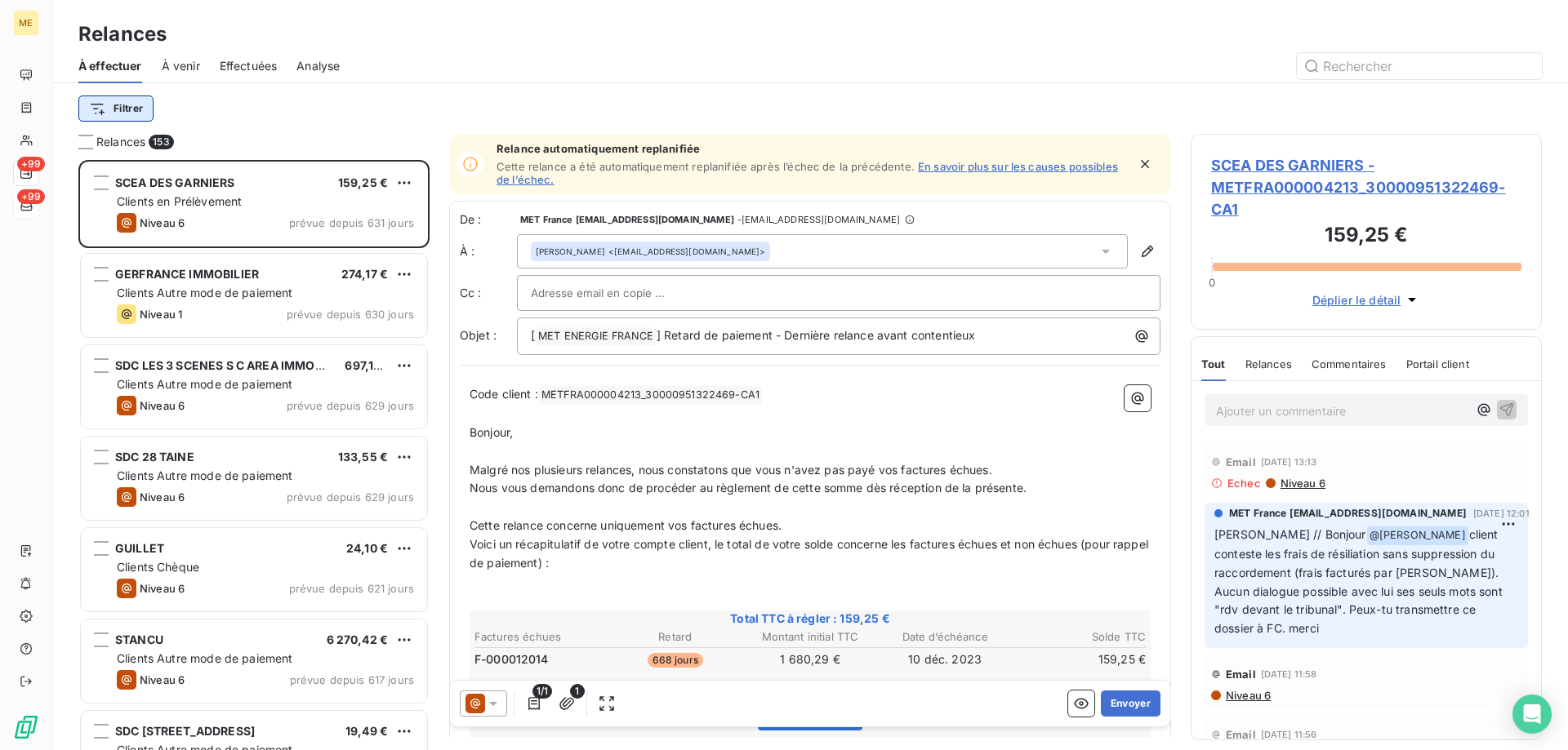
click at [129, 112] on html "ME +99 +99 Relances À effectuer À venir Effectuées Analyse Filtrer Relances 153…" at bounding box center [784, 457] width 1568 height 914
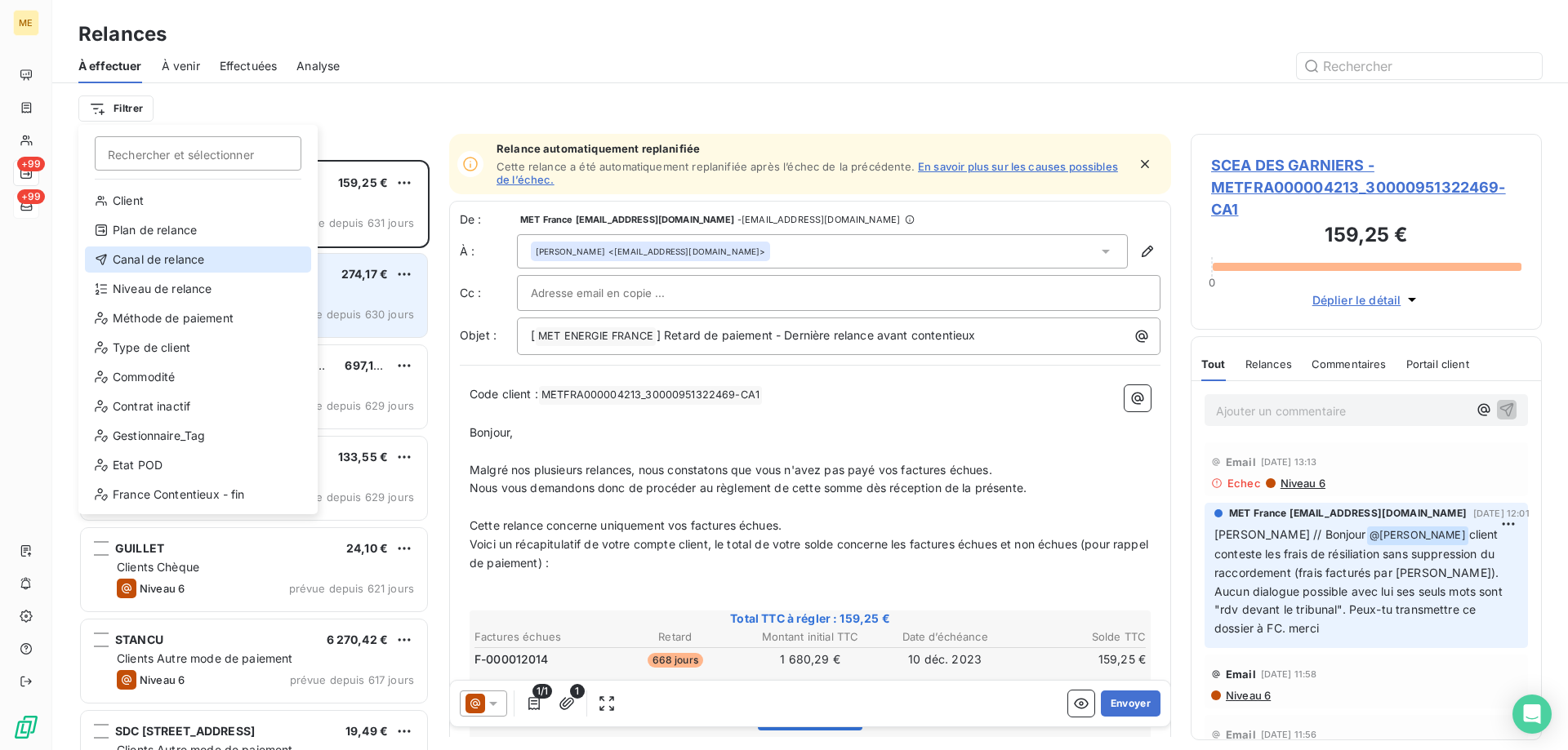
click at [151, 267] on div "Canal de relance" at bounding box center [198, 259] width 226 height 26
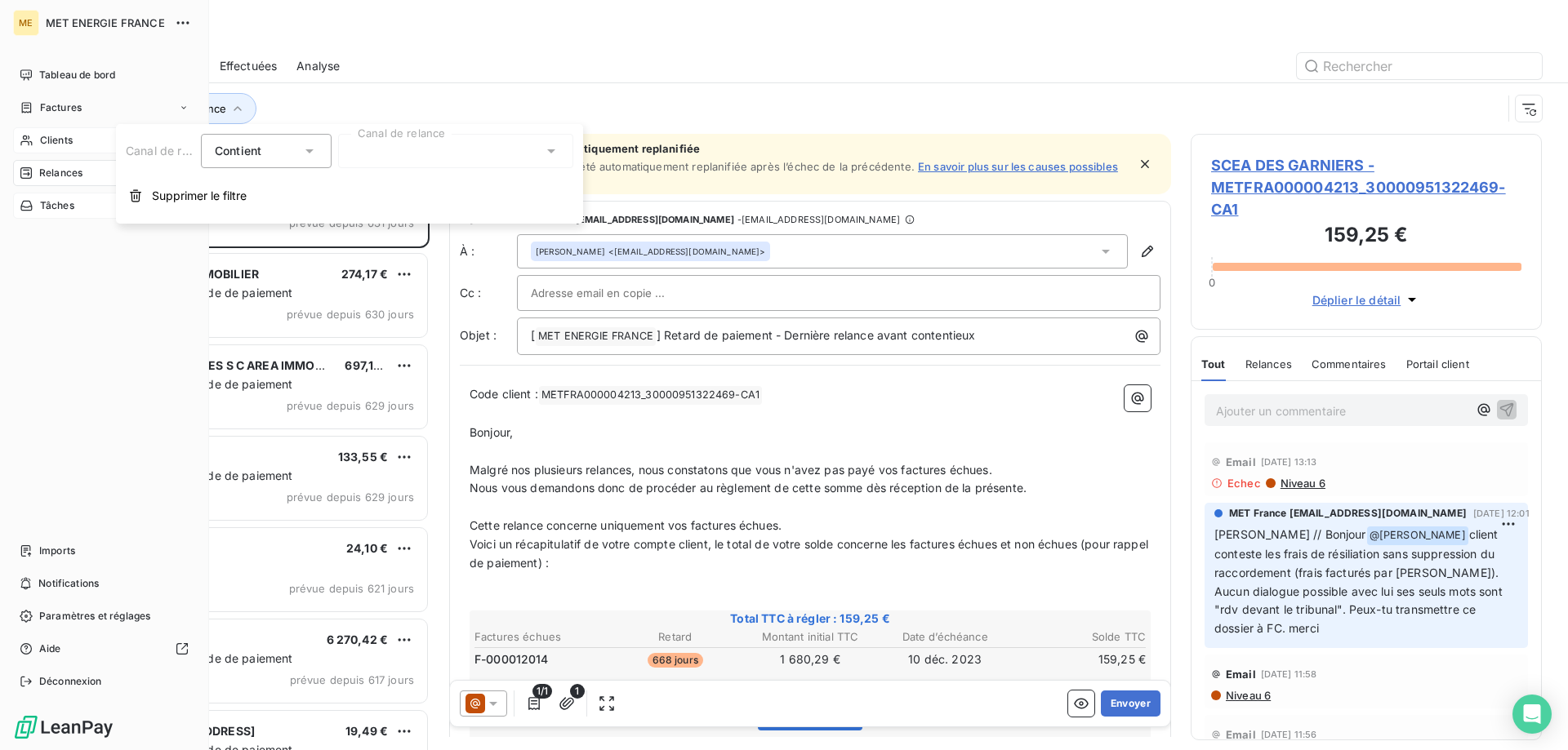
click at [24, 140] on icon at bounding box center [26, 141] width 11 height 10
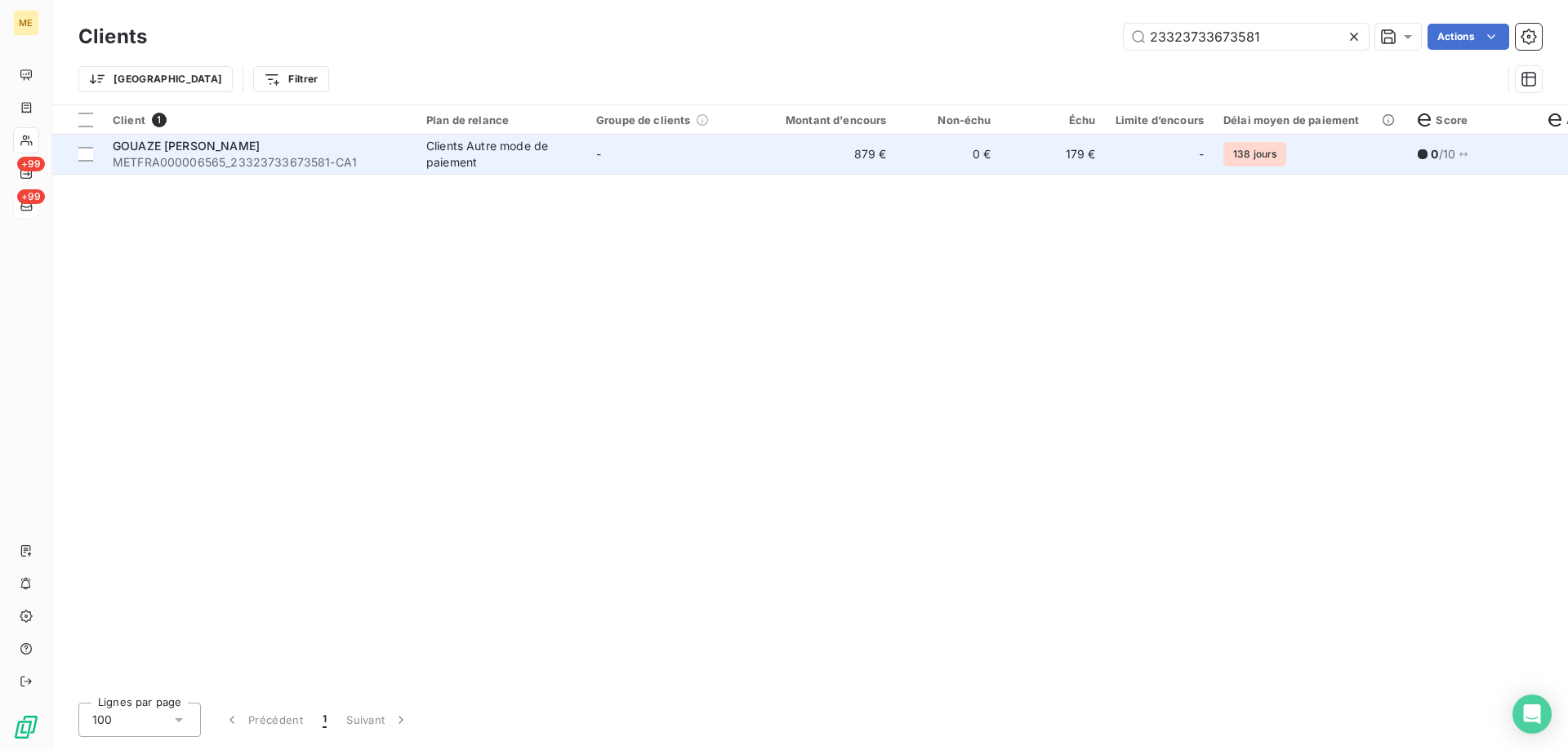
click at [988, 153] on td "0 €" at bounding box center [948, 153] width 104 height 39
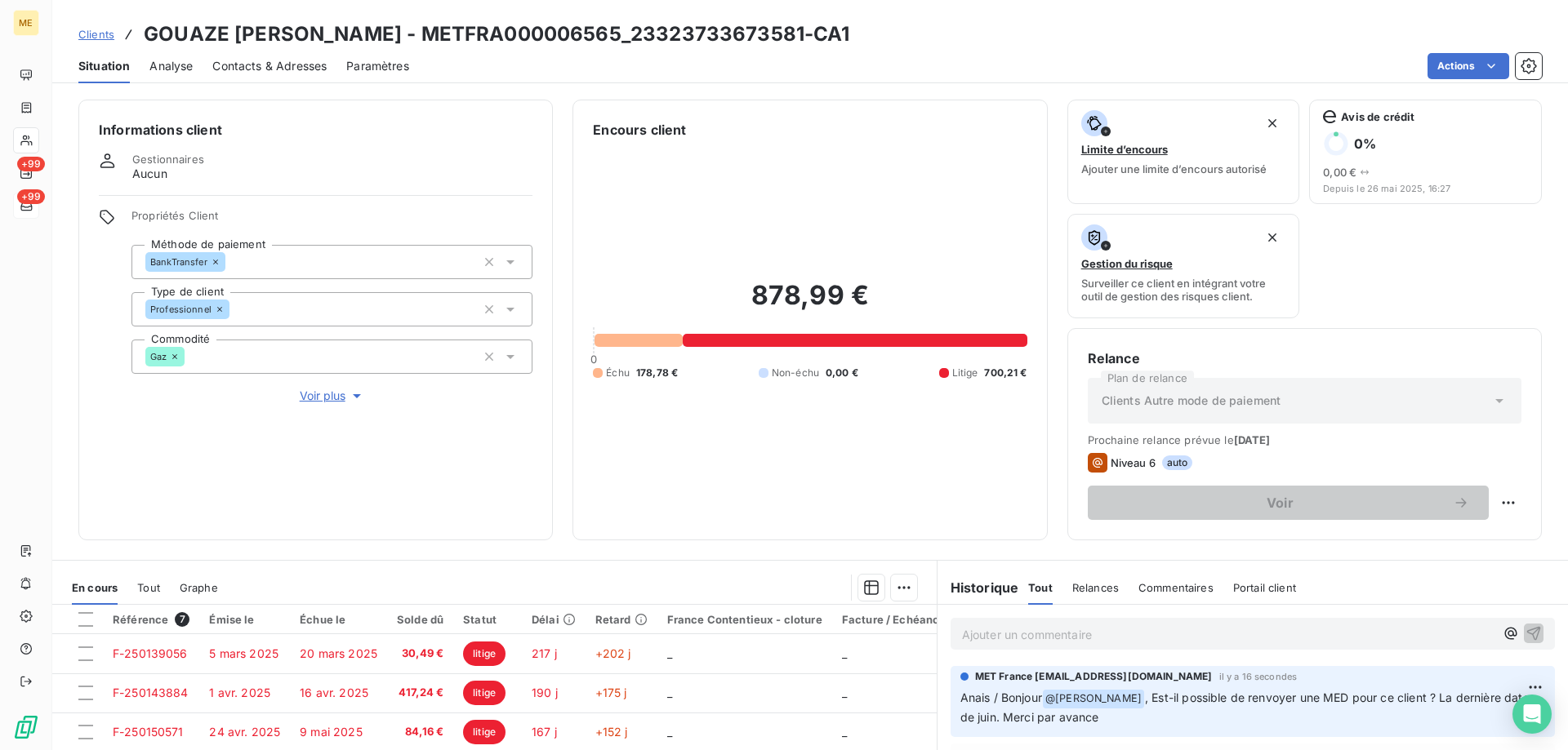
click at [1496, 505] on html "ME +99 +99 Clients GOUAZE SABOULARD COLETTE - METFRA000006565_23323733673581-CA…" at bounding box center [784, 457] width 1568 height 914
click at [1484, 532] on div "Replanifier cette action" at bounding box center [1428, 539] width 147 height 26
select select "9"
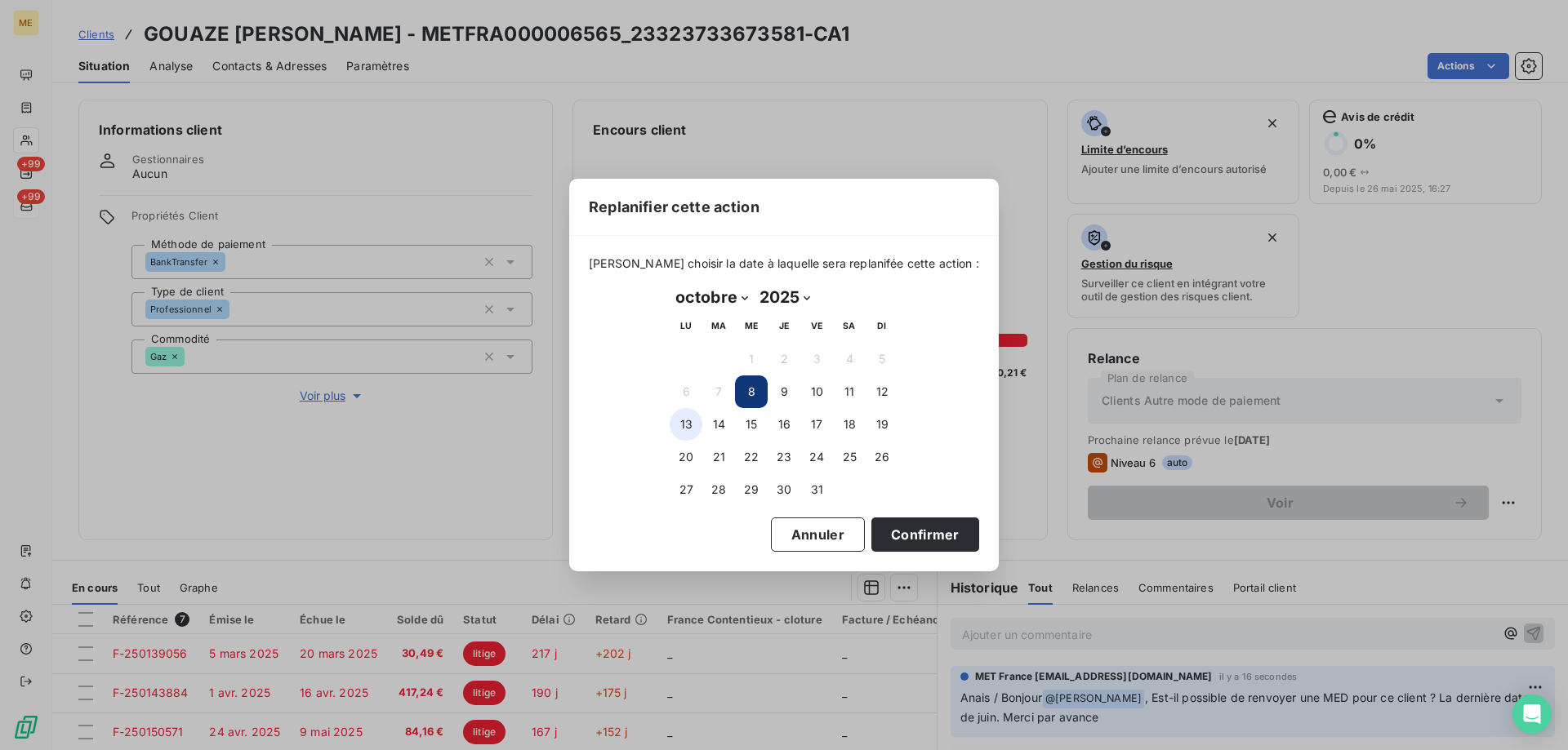
click at [684, 426] on button "13" at bounding box center [686, 425] width 33 height 33
click at [921, 544] on button "Confirmer" at bounding box center [925, 535] width 108 height 34
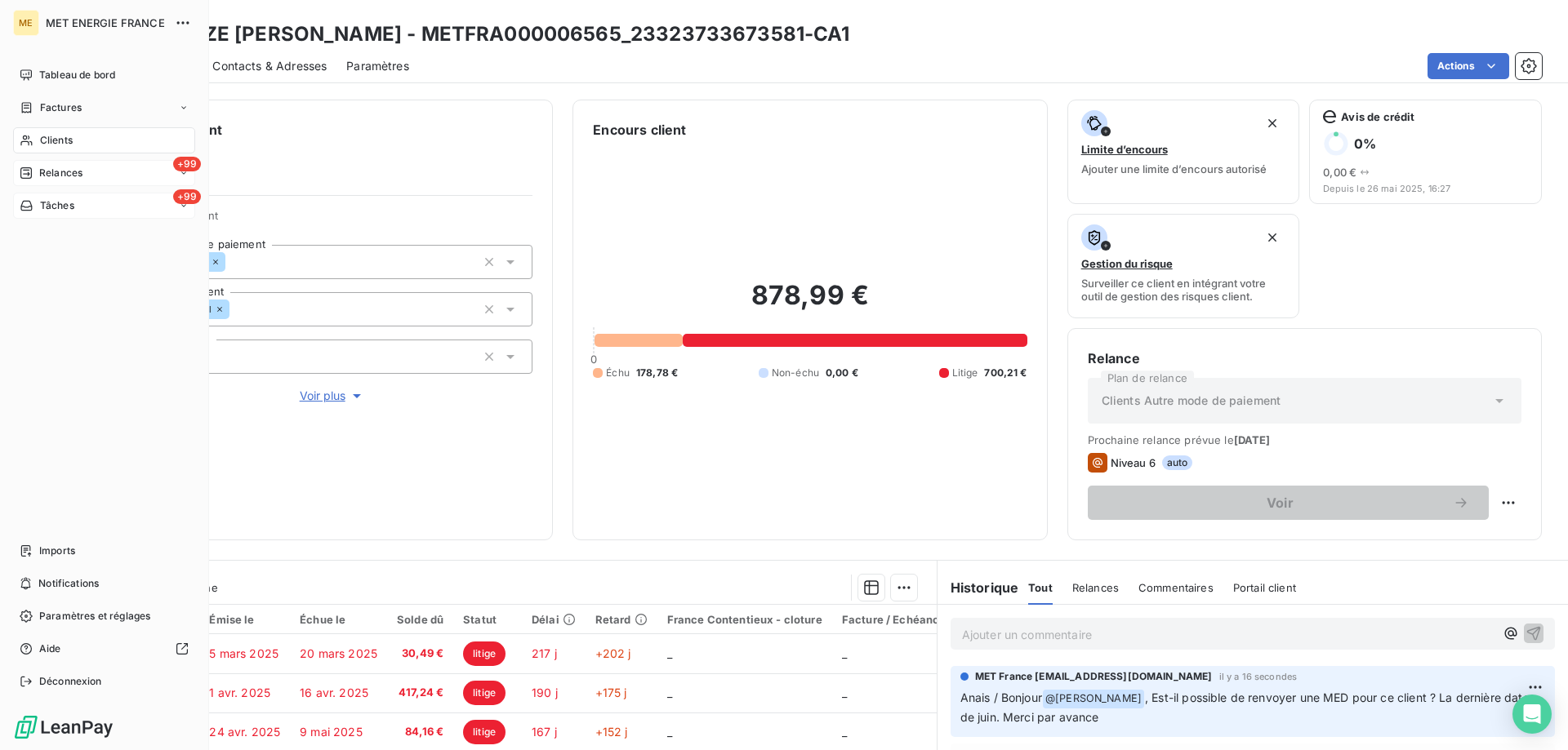
click at [73, 169] on span "Relances" at bounding box center [60, 172] width 43 height 15
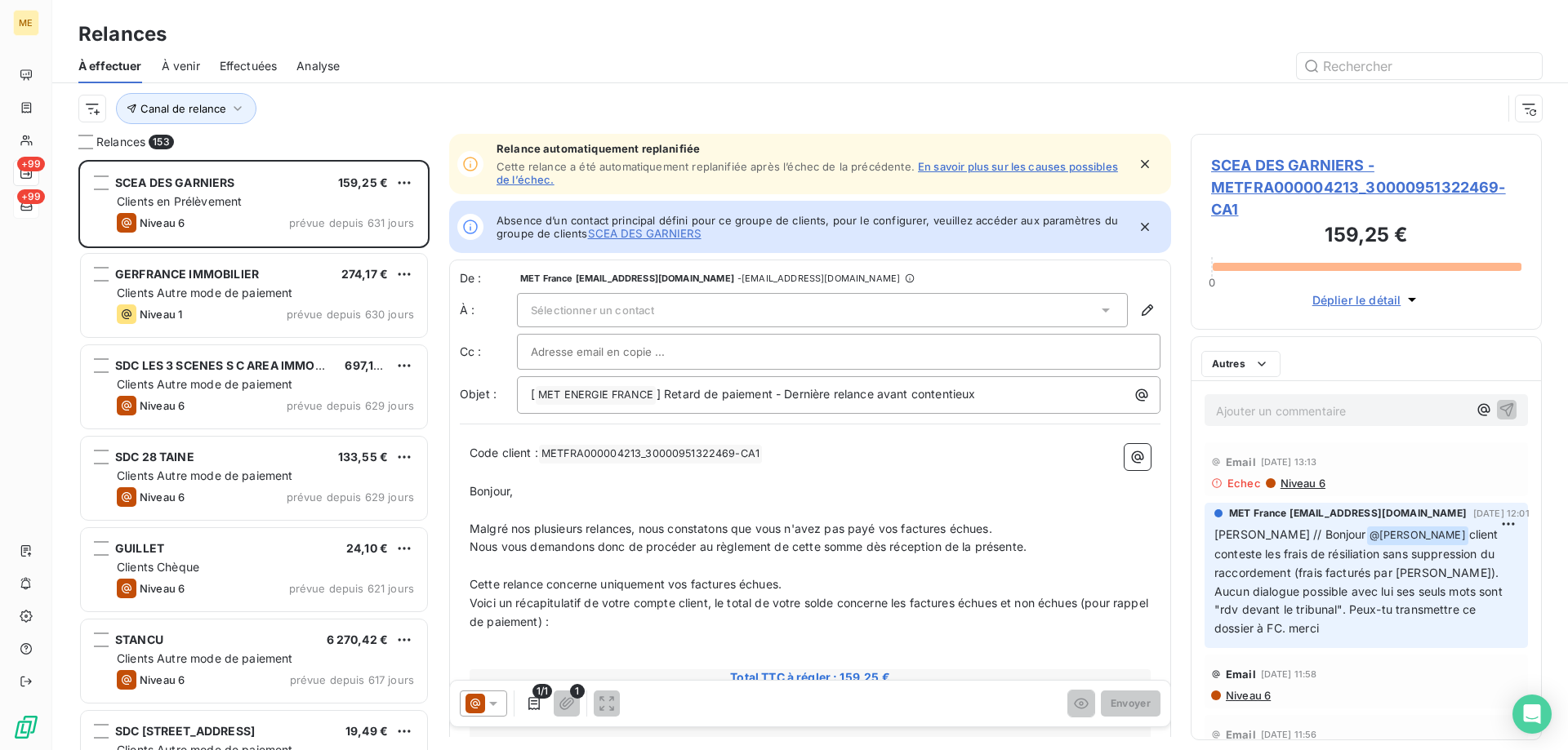
scroll to position [578, 339]
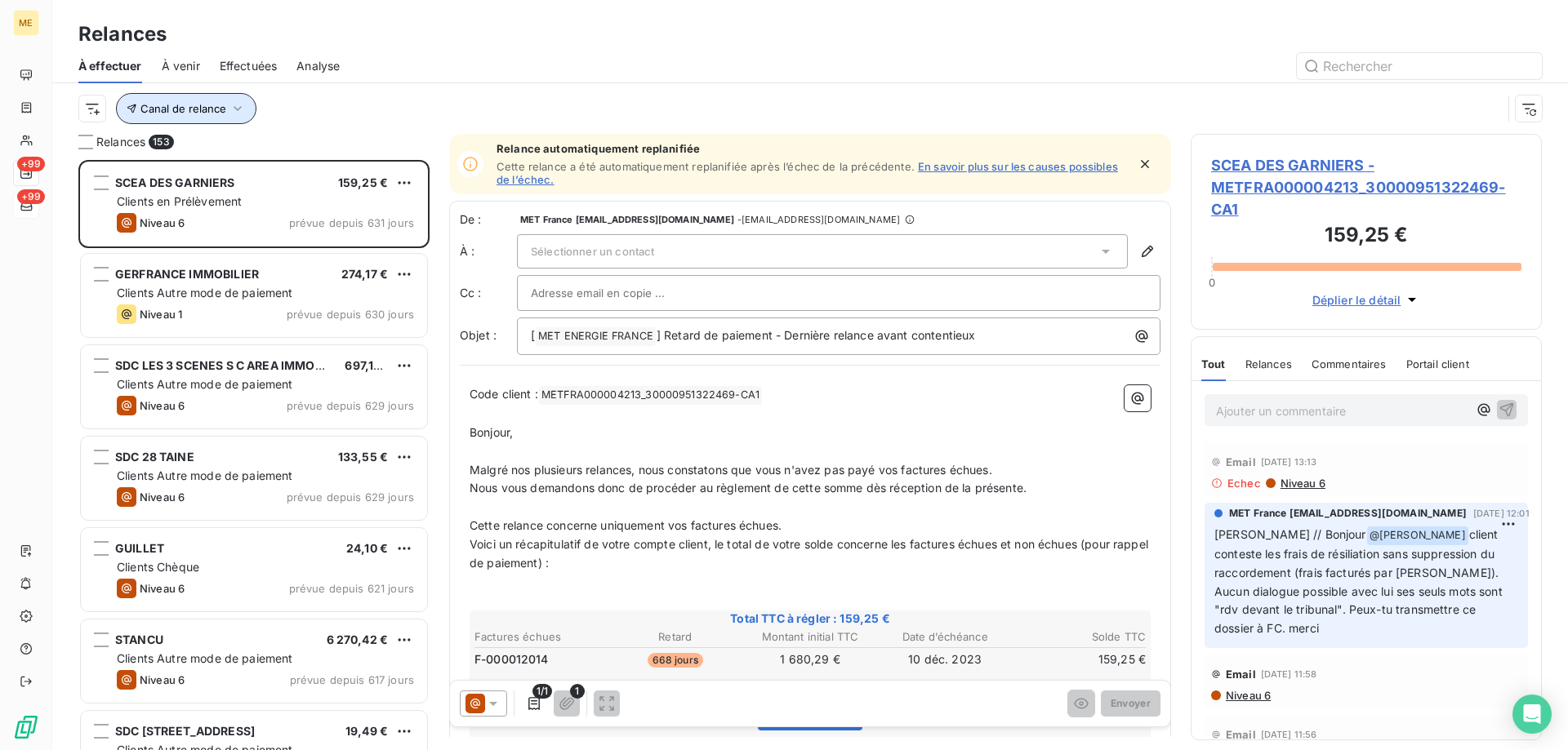
click at [170, 108] on span "Canal de relance" at bounding box center [183, 108] width 85 height 13
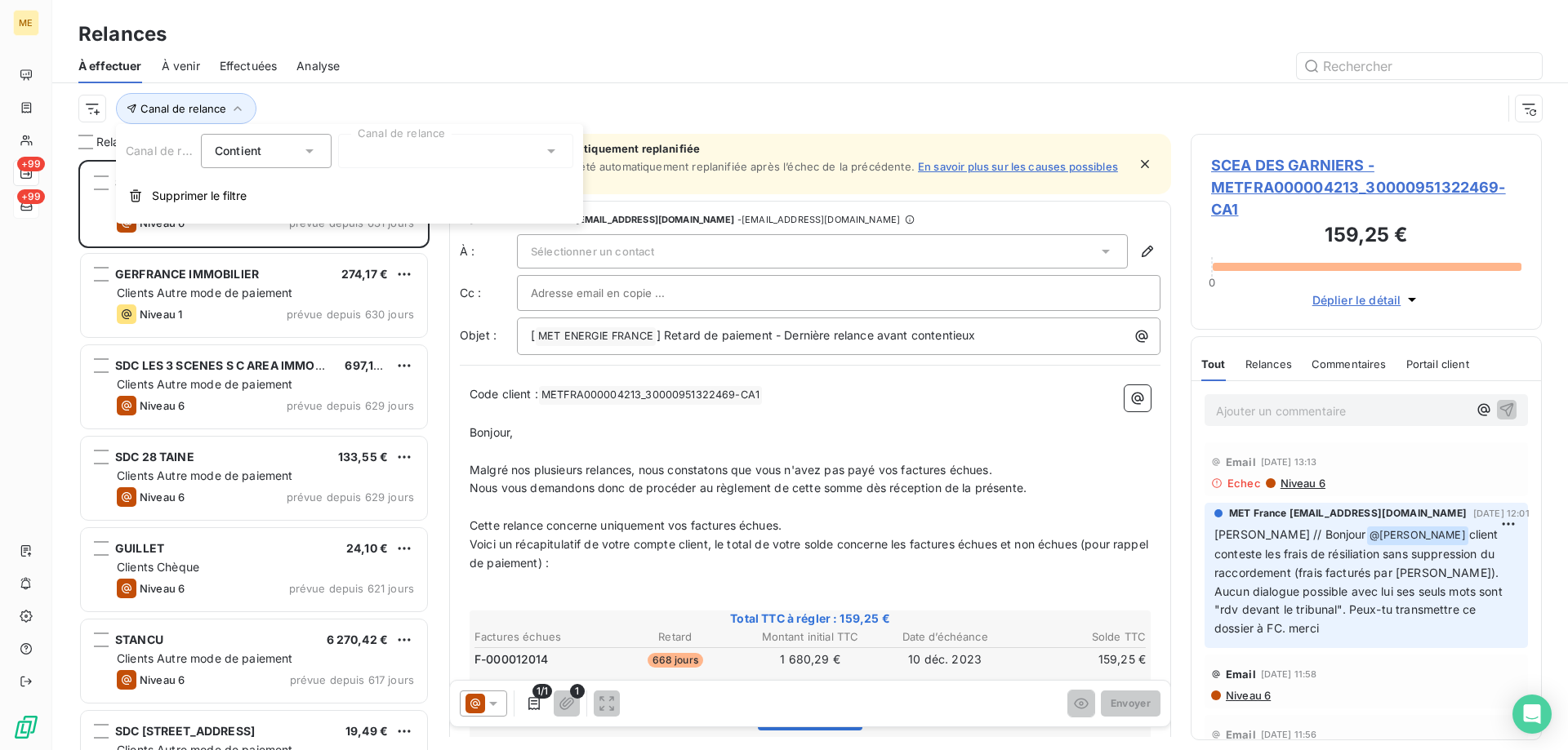
click at [407, 152] on div at bounding box center [455, 151] width 235 height 34
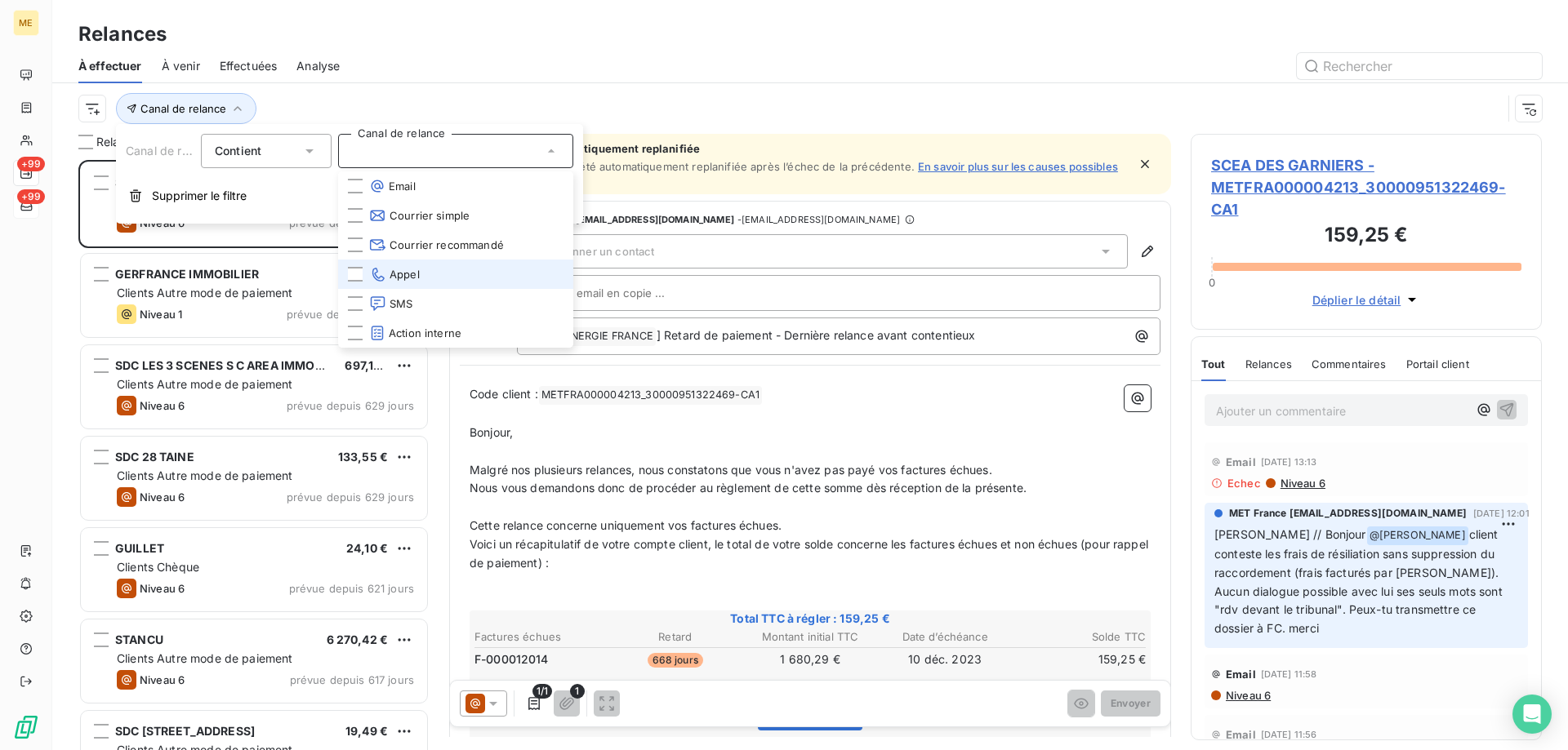
drag, startPoint x: 426, startPoint y: 272, endPoint x: 115, endPoint y: 127, distance: 343.1
click at [425, 272] on li "Appel" at bounding box center [455, 274] width 235 height 29
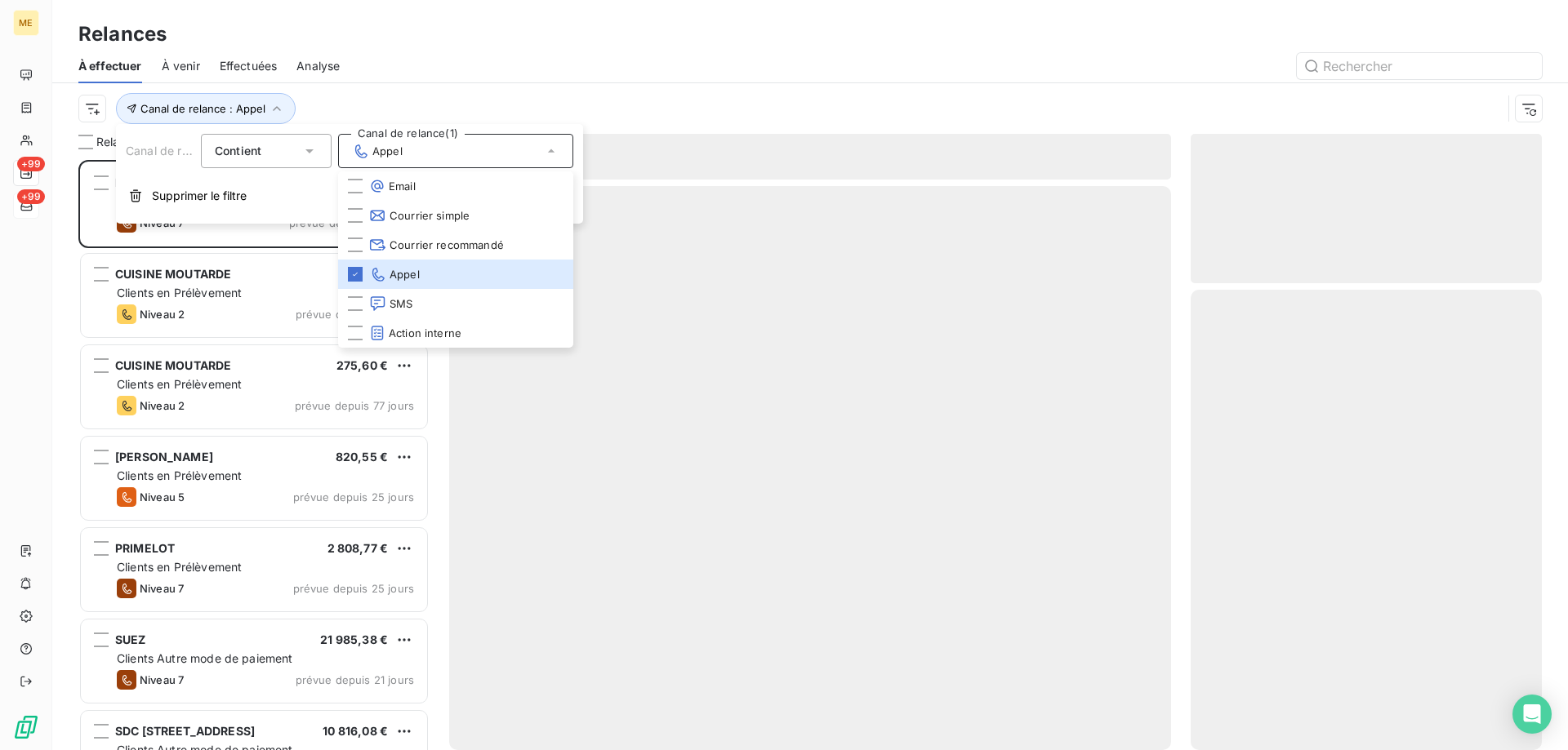
scroll to position [578, 339]
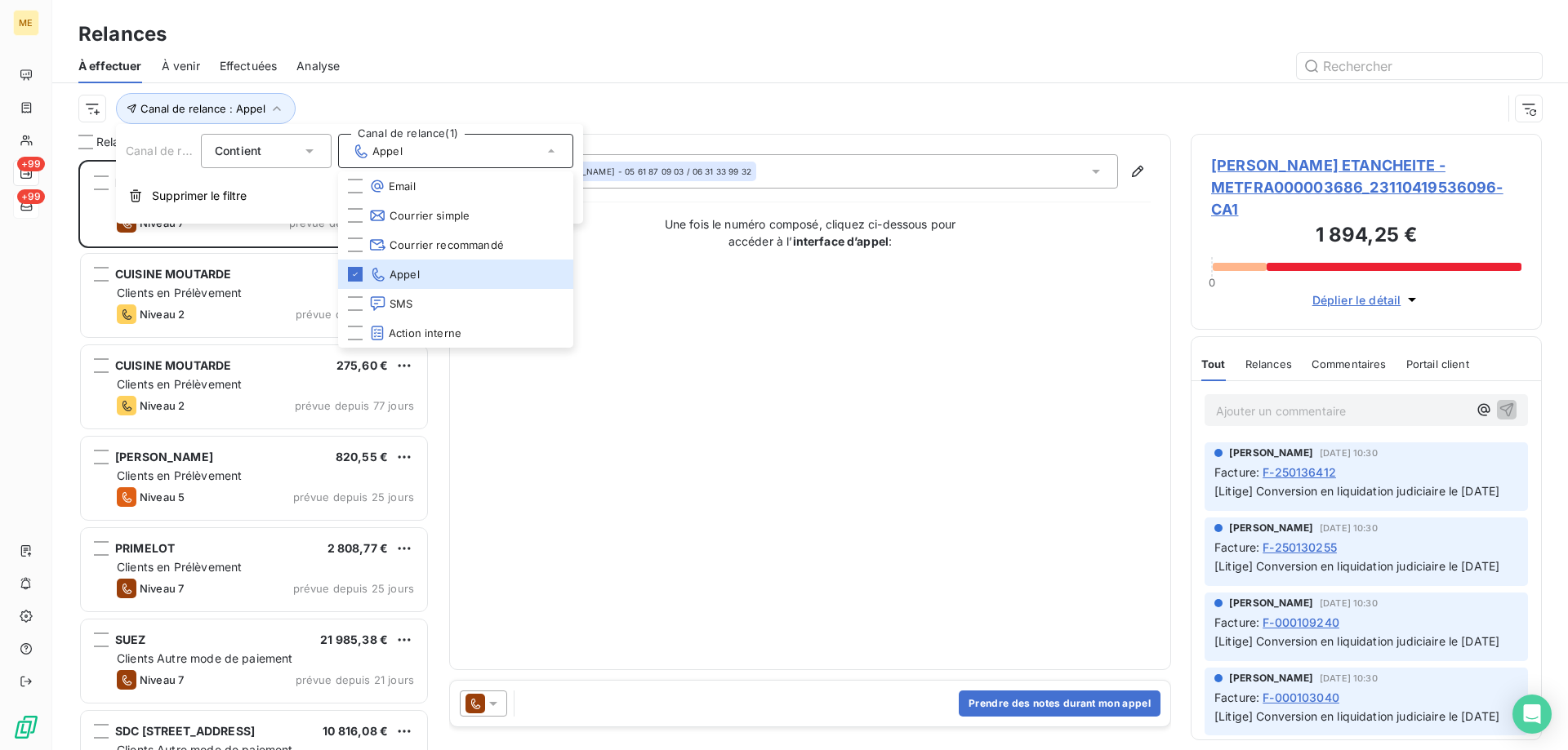
click at [84, 116] on html "ME +99 +99 Relances À effectuer À venir Effectuées Analyse Canal de relance : A…" at bounding box center [784, 457] width 1568 height 914
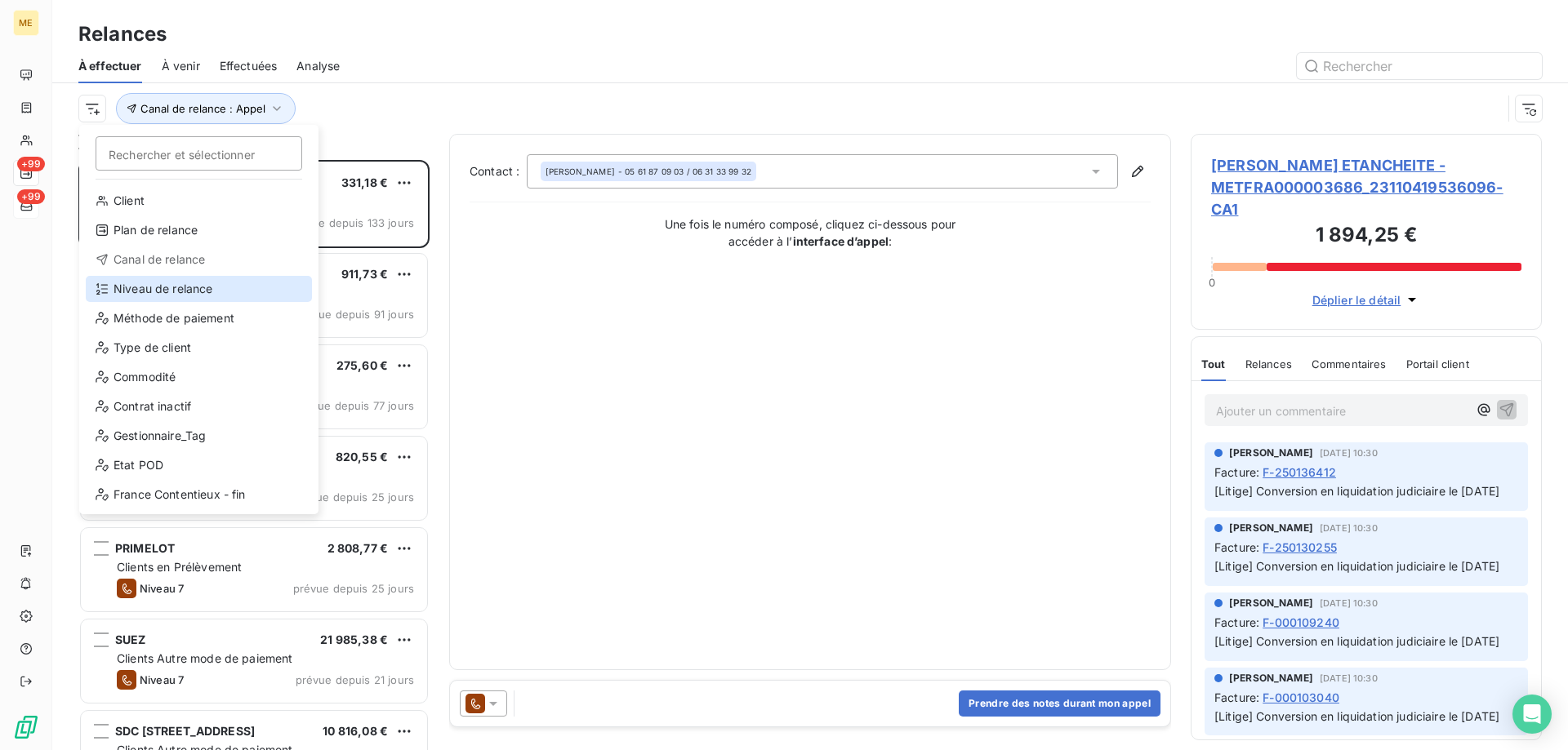
click at [147, 288] on div "Niveau de relance" at bounding box center [198, 289] width 226 height 26
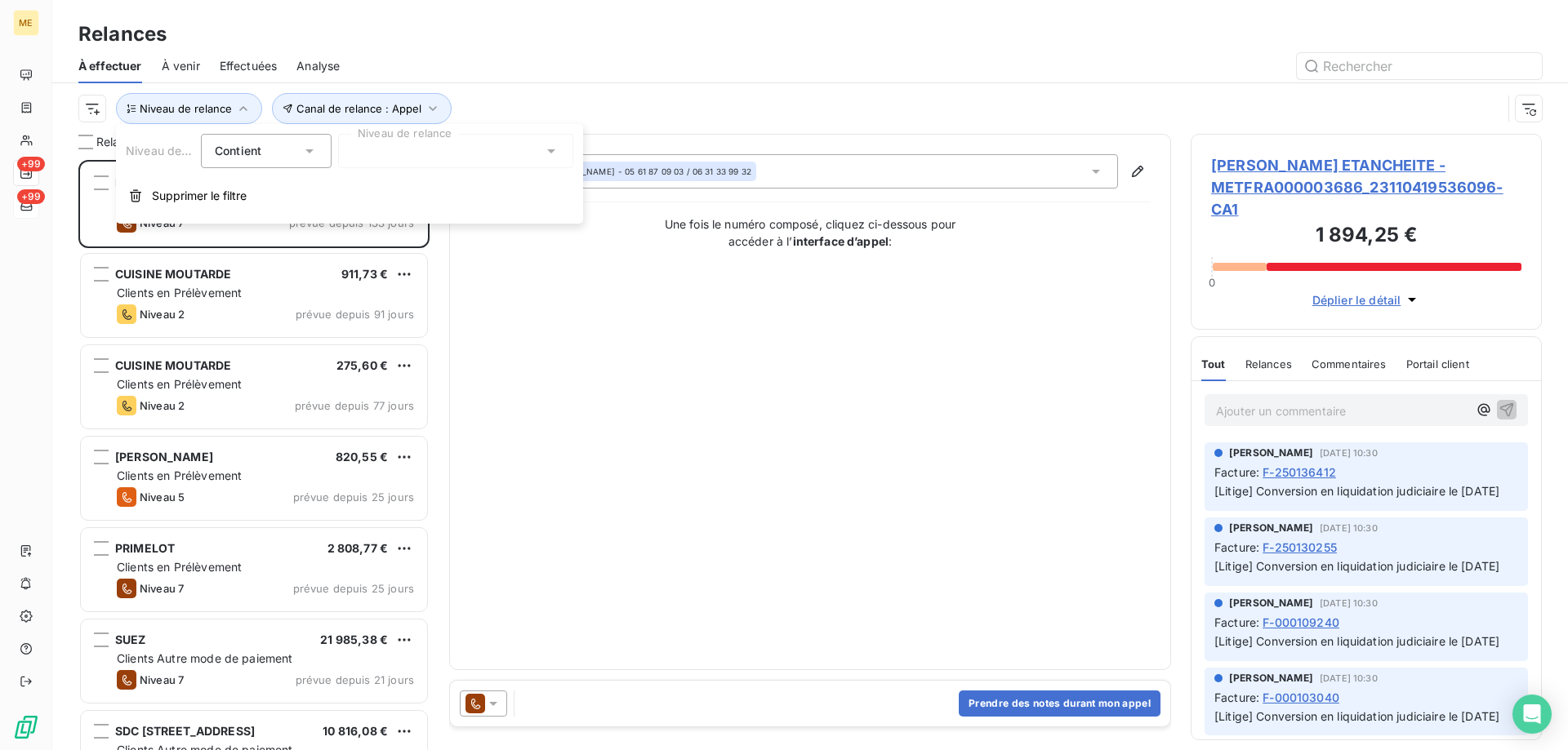
click at [543, 145] on icon at bounding box center [551, 151] width 16 height 16
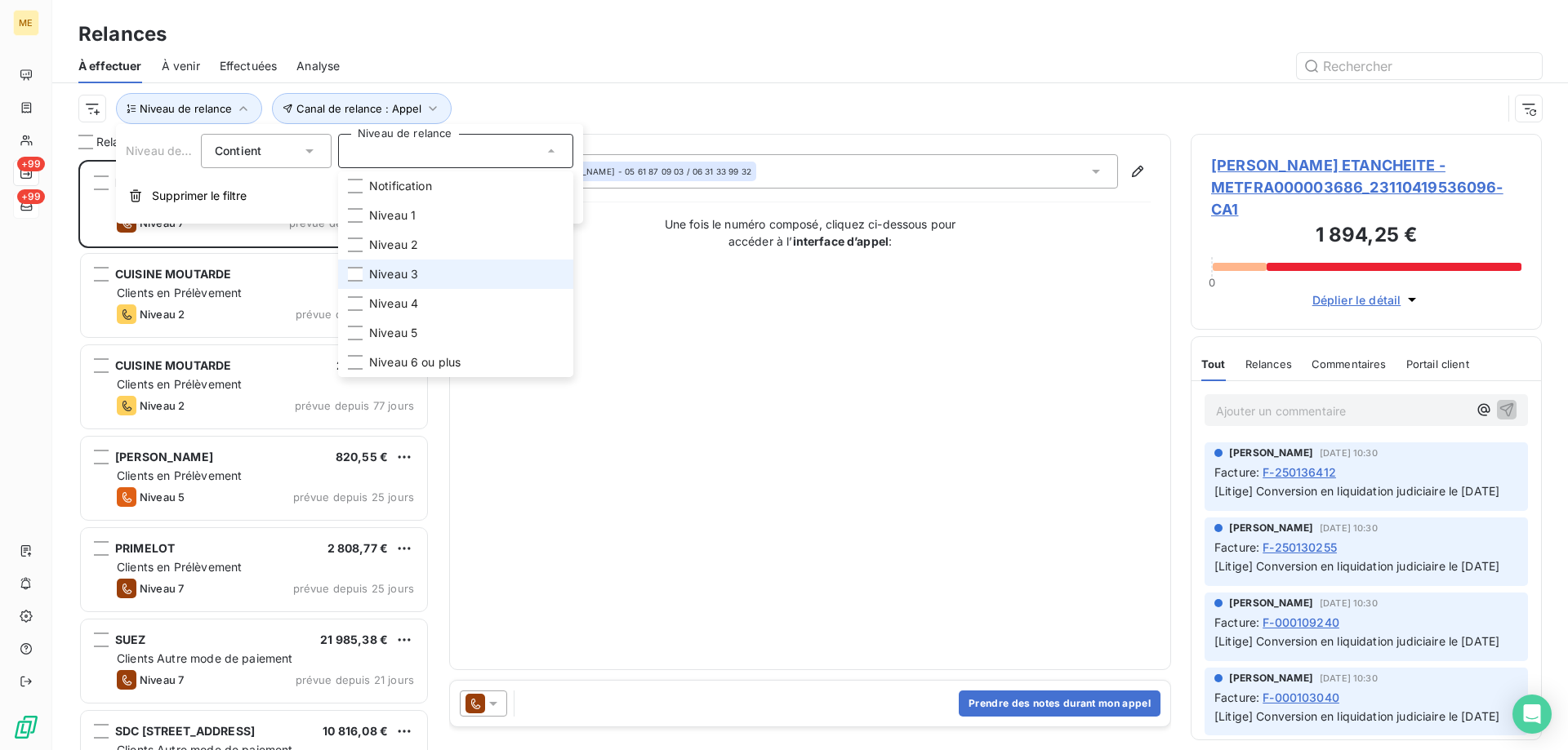
drag, startPoint x: 372, startPoint y: 278, endPoint x: 377, endPoint y: 296, distance: 18.7
click at [372, 279] on span "Niveau 3" at bounding box center [393, 274] width 49 height 16
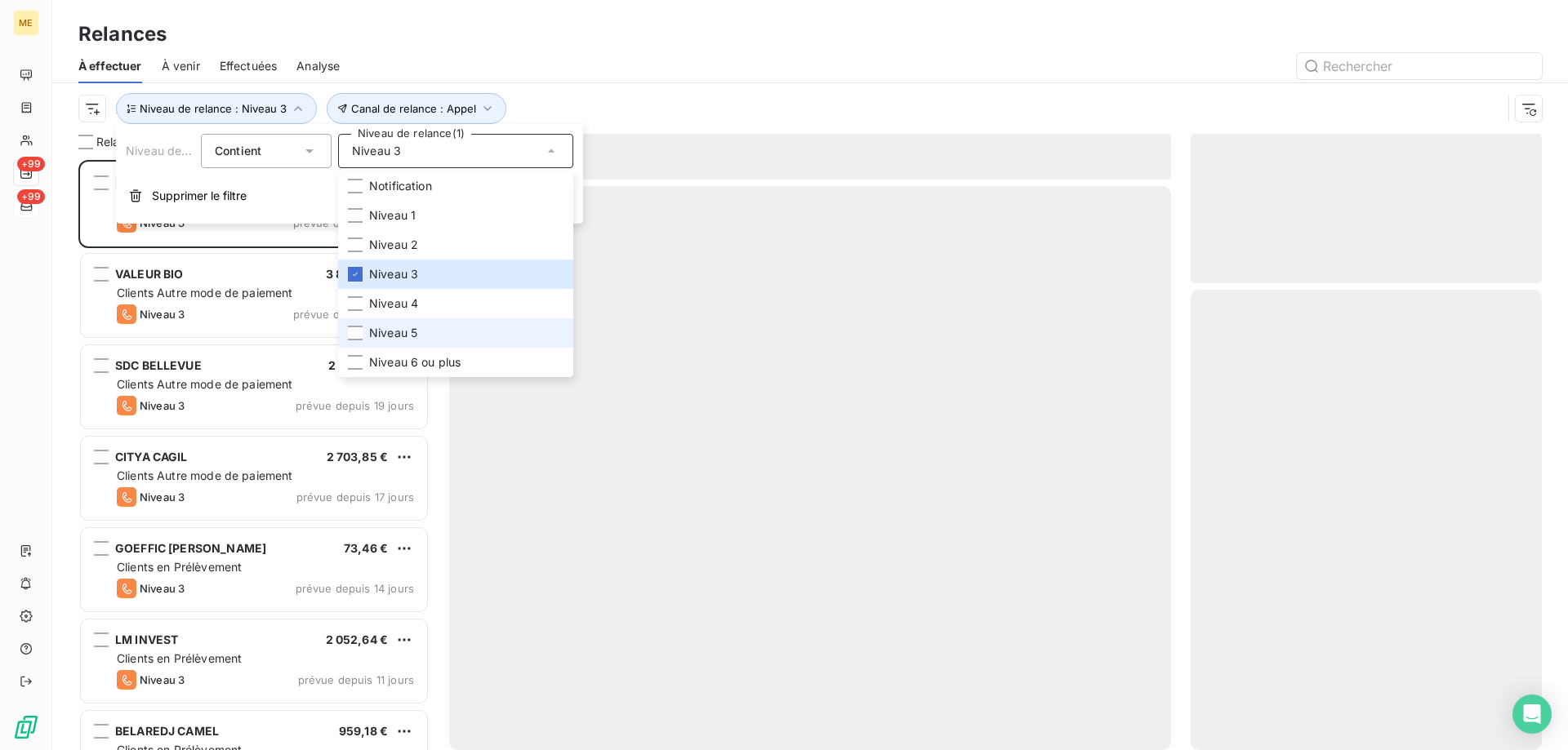
scroll to position [578, 339]
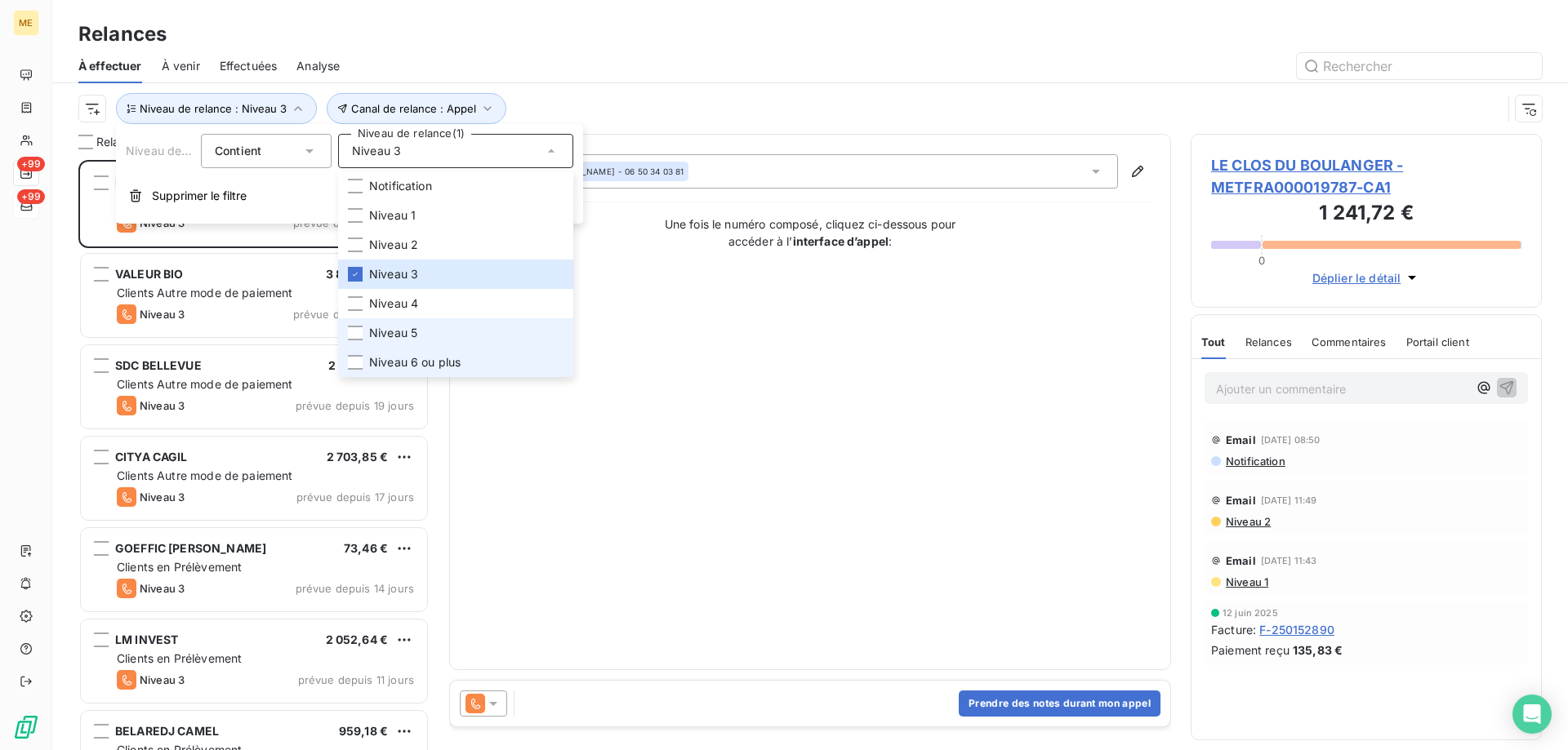
drag, startPoint x: 388, startPoint y: 328, endPoint x: 387, endPoint y: 349, distance: 21.0
click at [388, 334] on span "Niveau 5" at bounding box center [393, 333] width 48 height 16
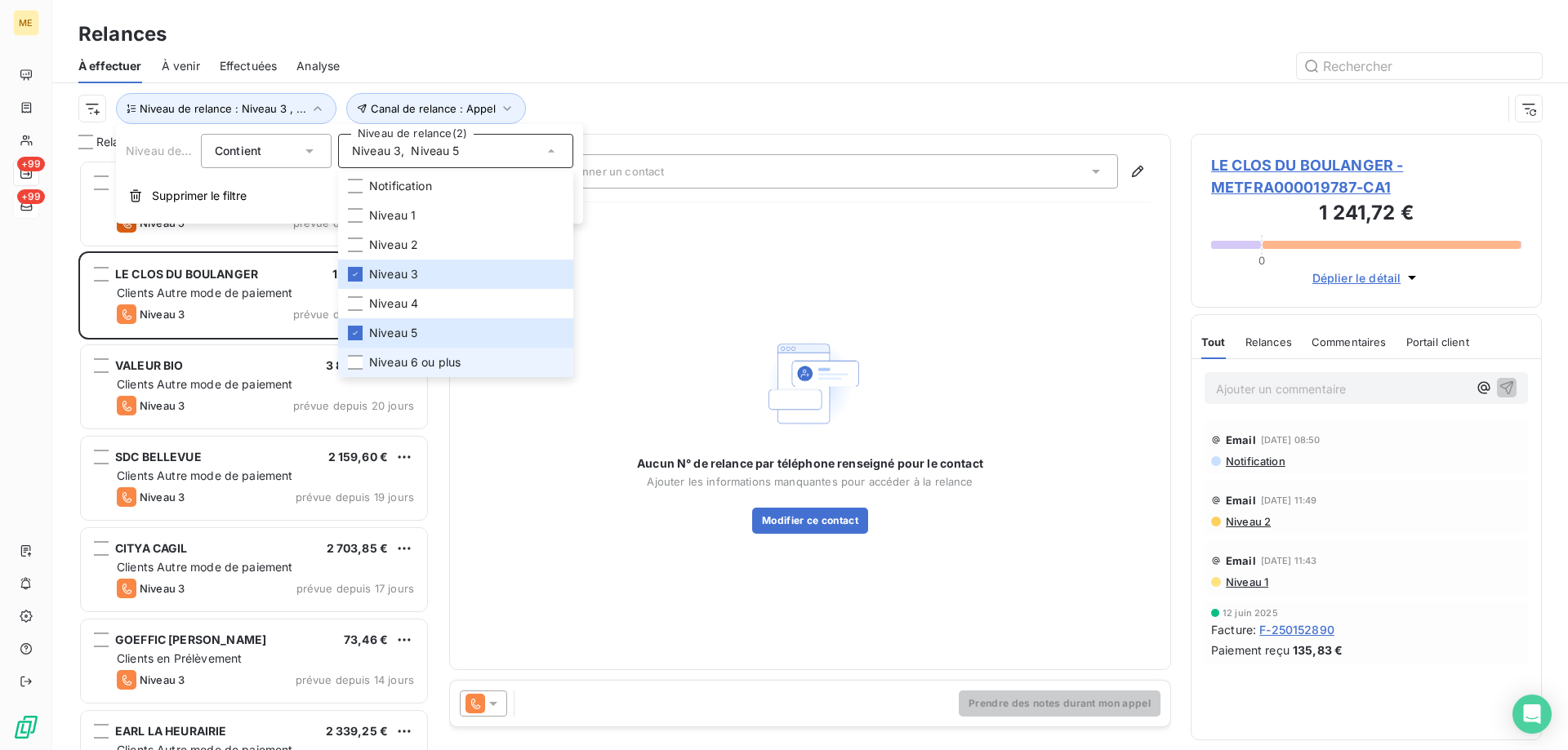
click at [383, 358] on span "Niveau 6 ou plus" at bounding box center [415, 362] width 91 height 16
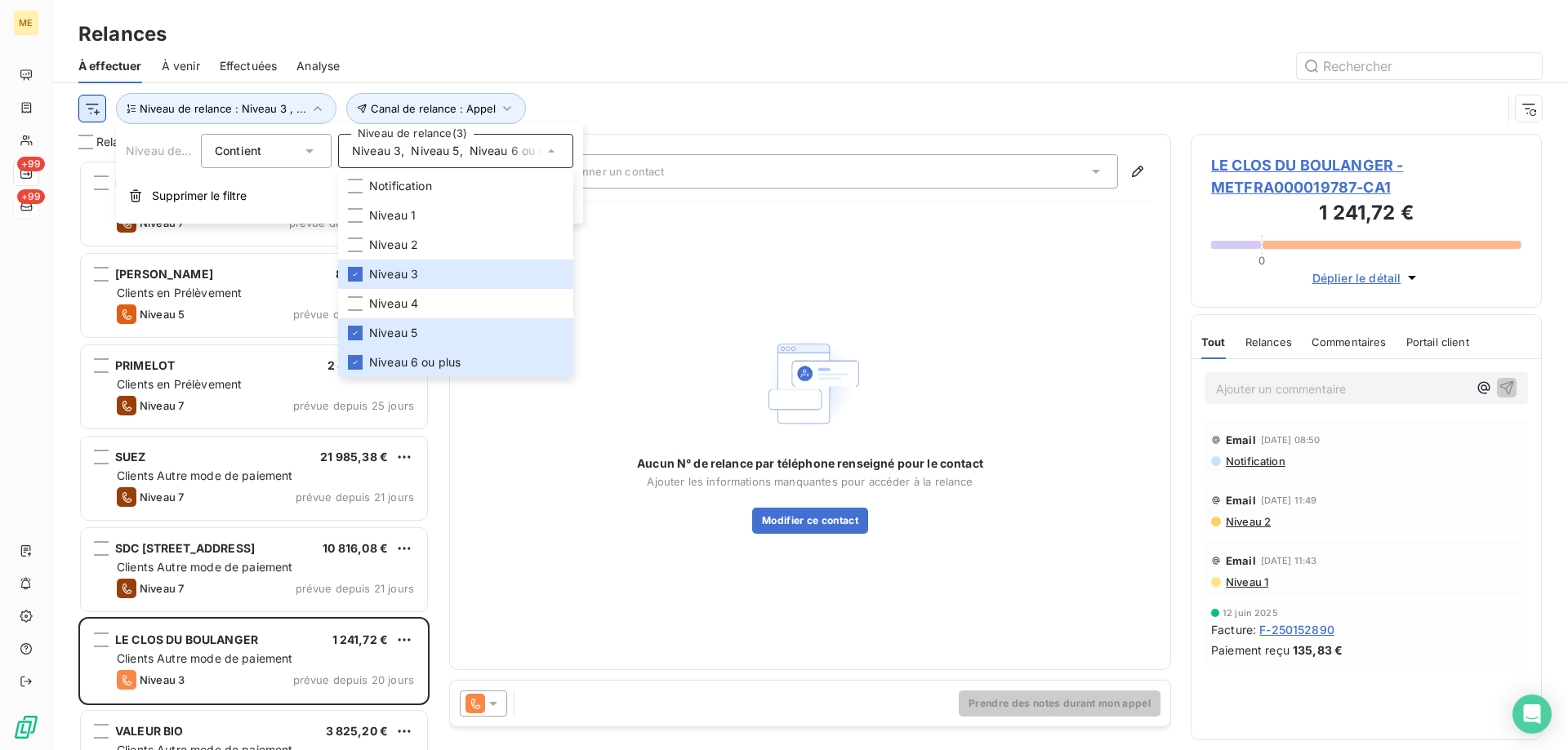
click at [87, 114] on html "ME +99 +99 Relances À effectuer À venir Effectuées Analyse Canal de relance : A…" at bounding box center [784, 457] width 1568 height 914
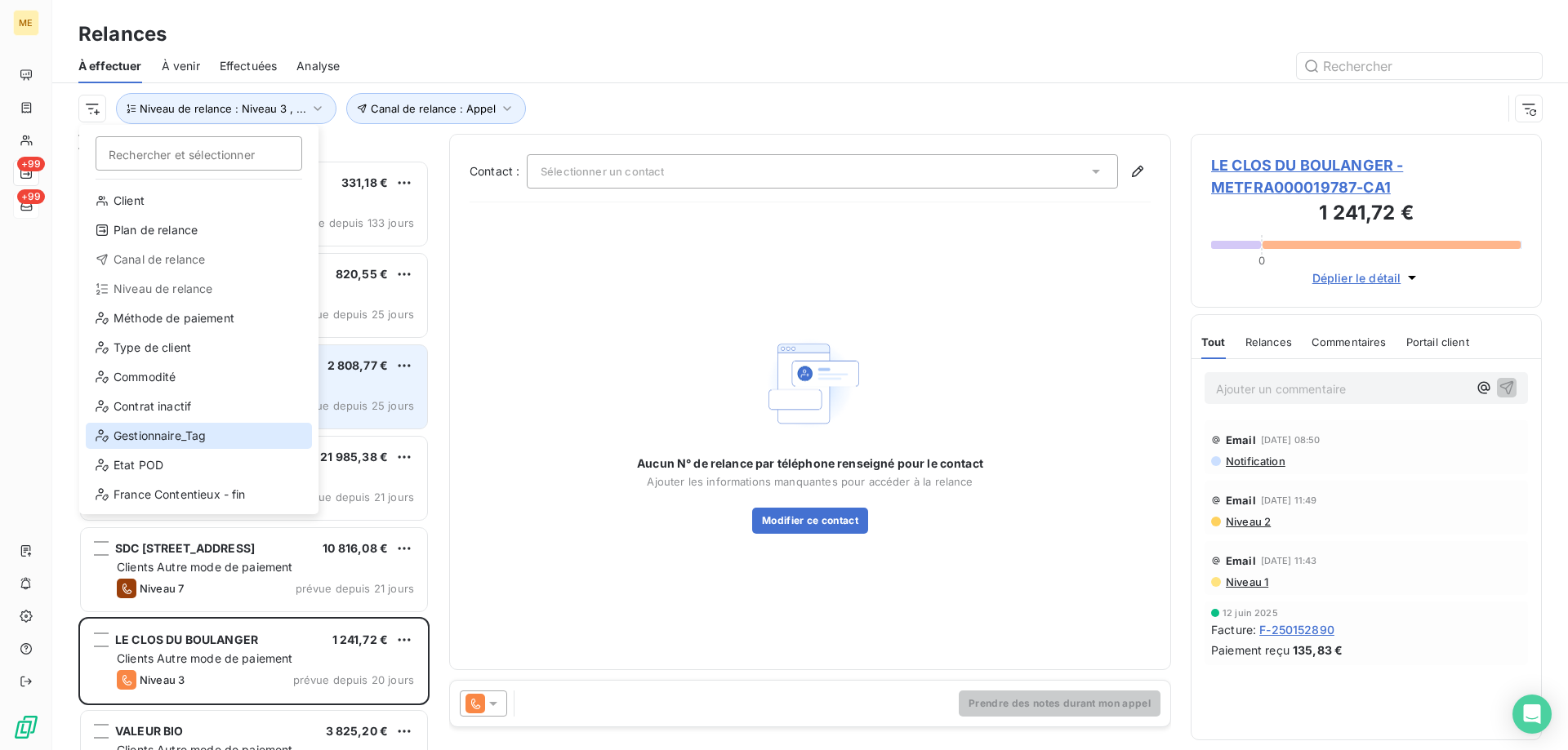
drag, startPoint x: 217, startPoint y: 430, endPoint x: 298, endPoint y: 392, distance: 89.5
click at [219, 430] on div "Gestionnaire_Tag" at bounding box center [198, 436] width 226 height 26
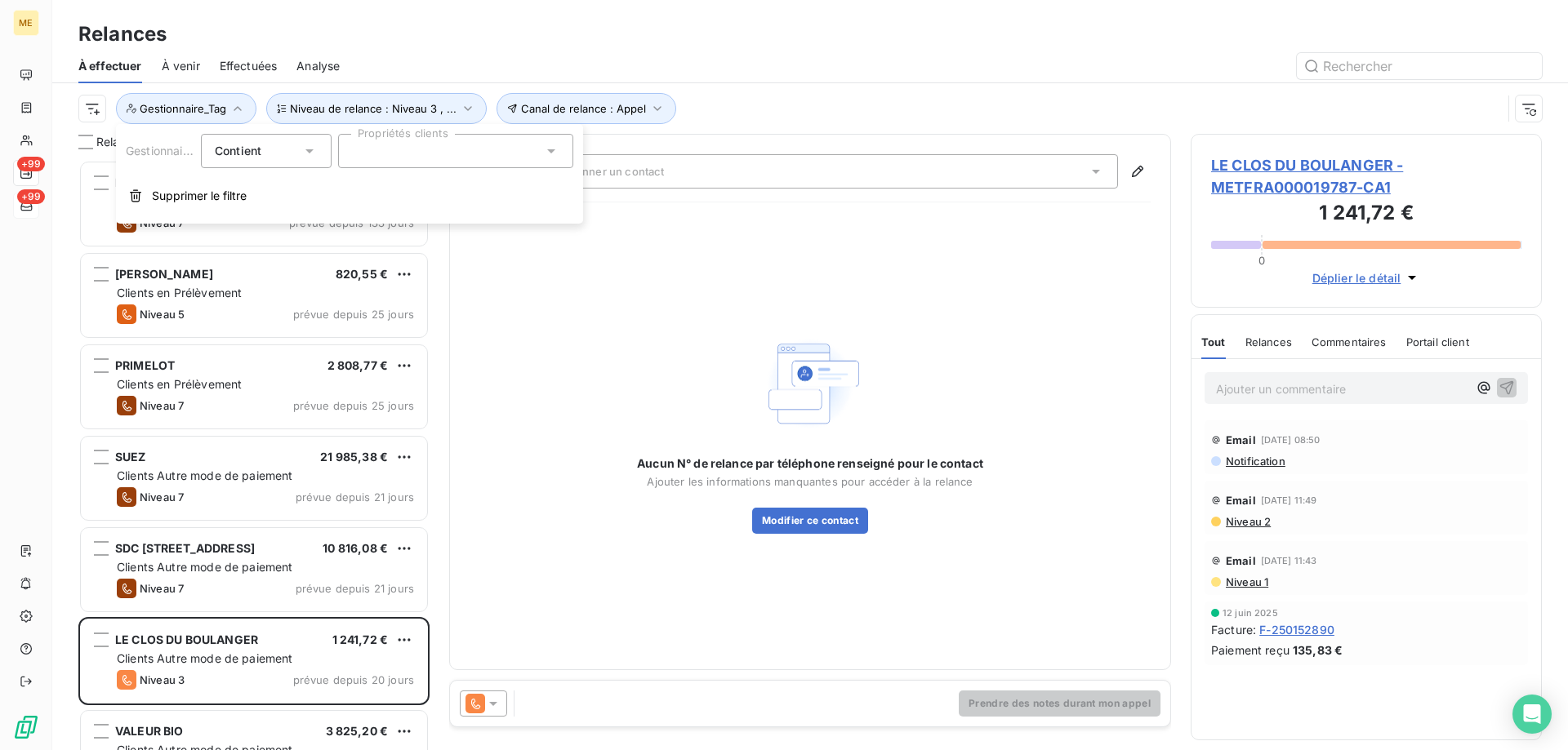
click at [495, 159] on div at bounding box center [455, 151] width 235 height 34
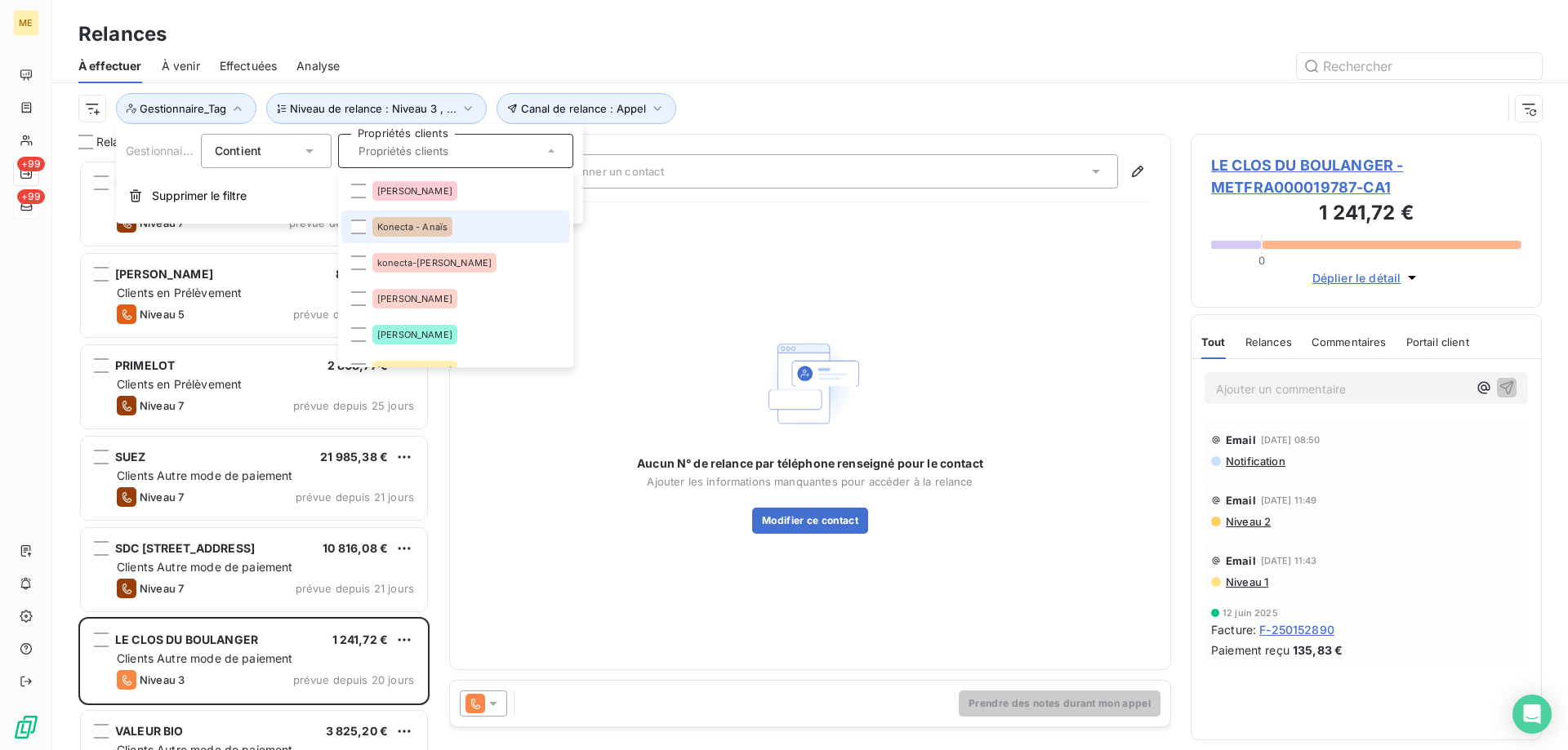
drag, startPoint x: 457, startPoint y: 224, endPoint x: 503, endPoint y: 222, distance: 46.0
click at [458, 225] on li "Konecta - Anaïs" at bounding box center [455, 227] width 228 height 33
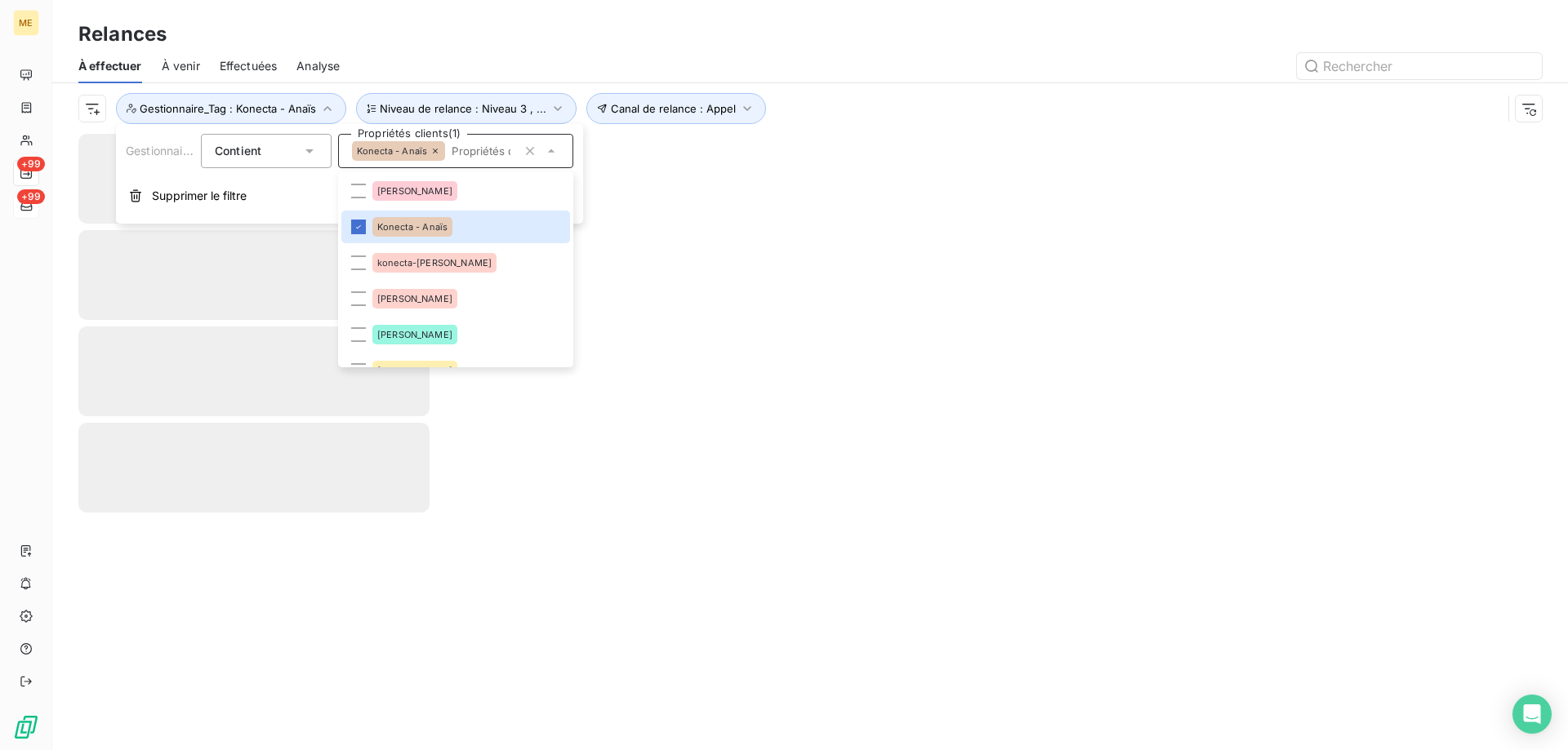
click at [946, 112] on div "Canal de relance : Appel Niveau de relance : Niveau 3 , ... Gestionnaire_Tag : …" at bounding box center [790, 109] width 1423 height 31
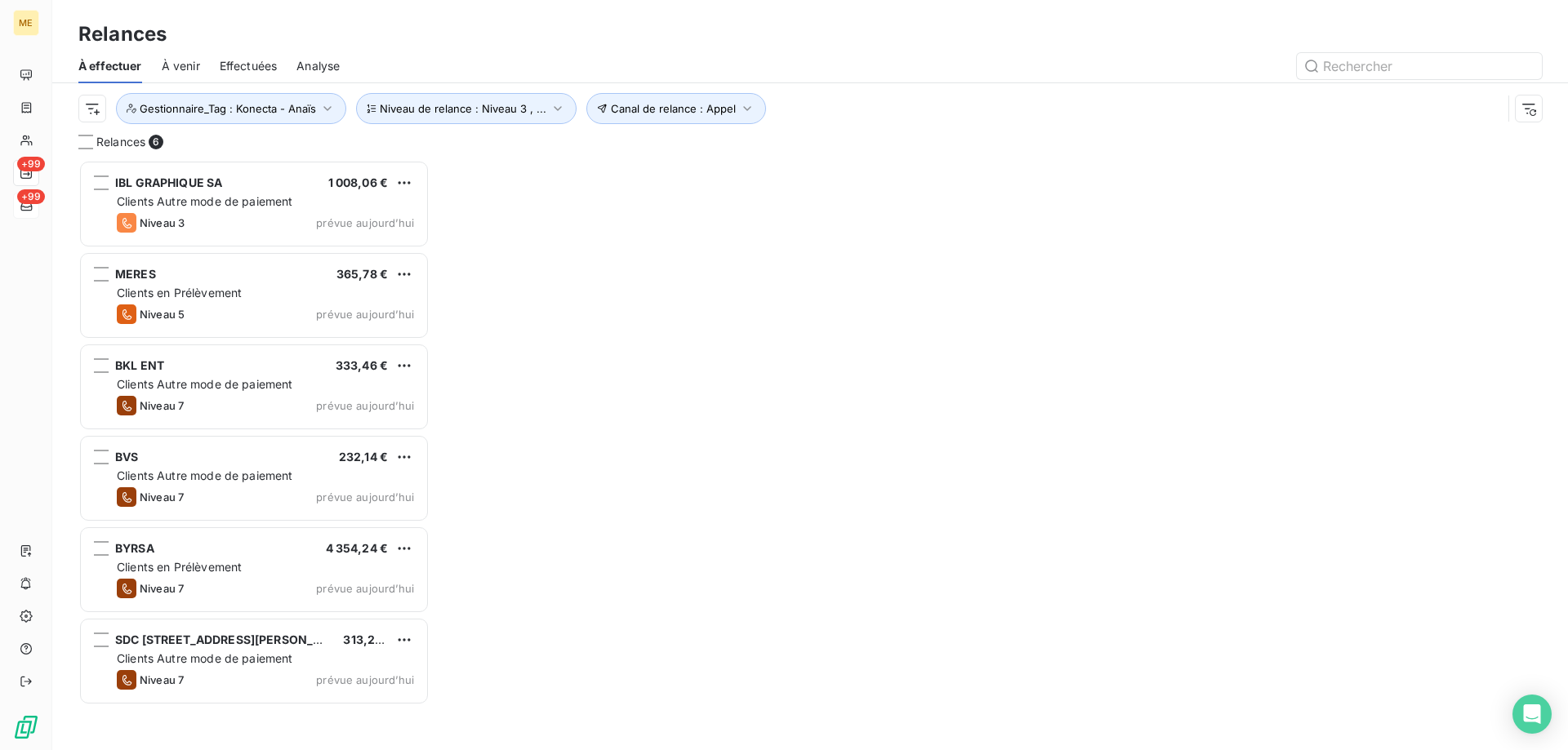
scroll to position [578, 339]
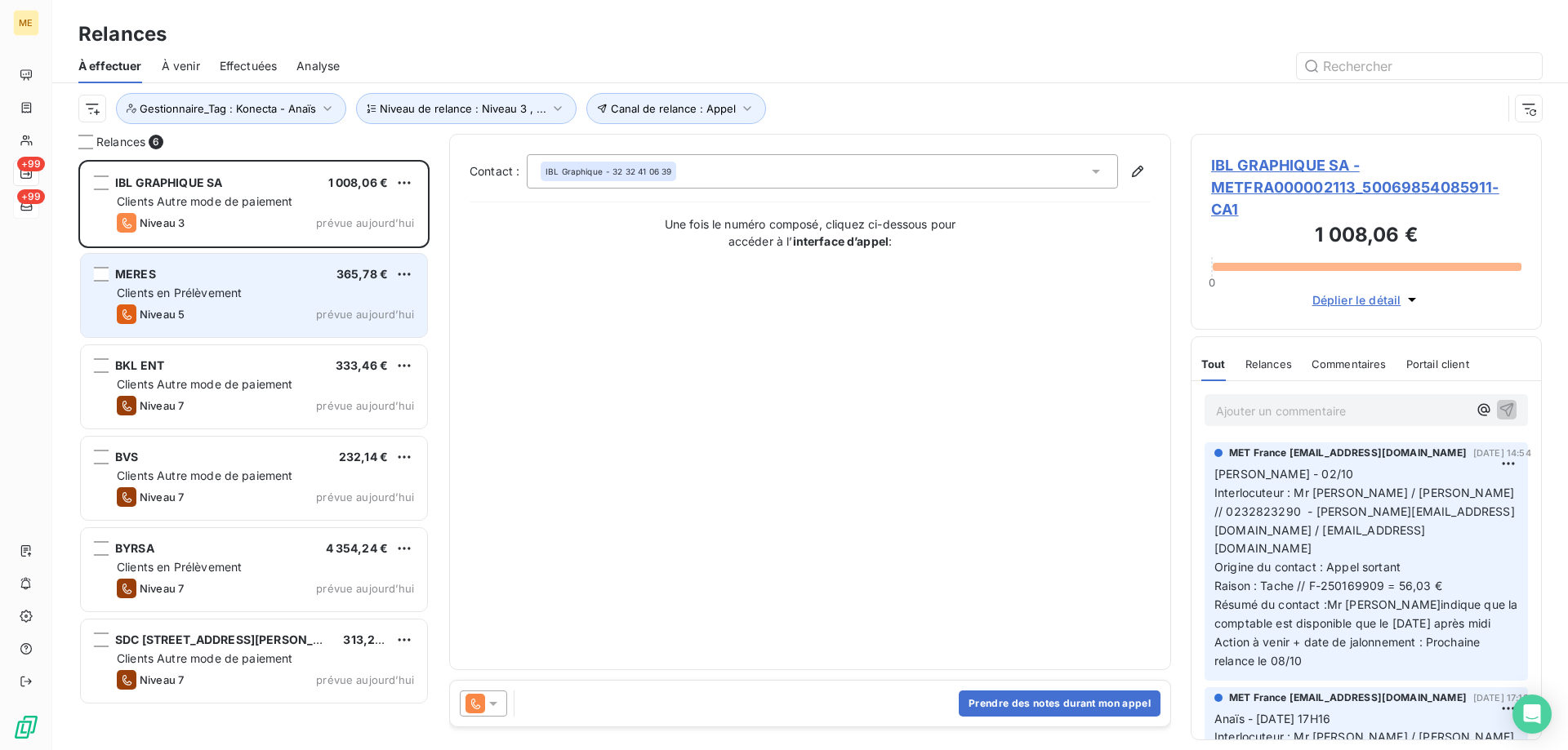
click at [211, 297] on span "Clients en Prélèvement" at bounding box center [178, 293] width 125 height 14
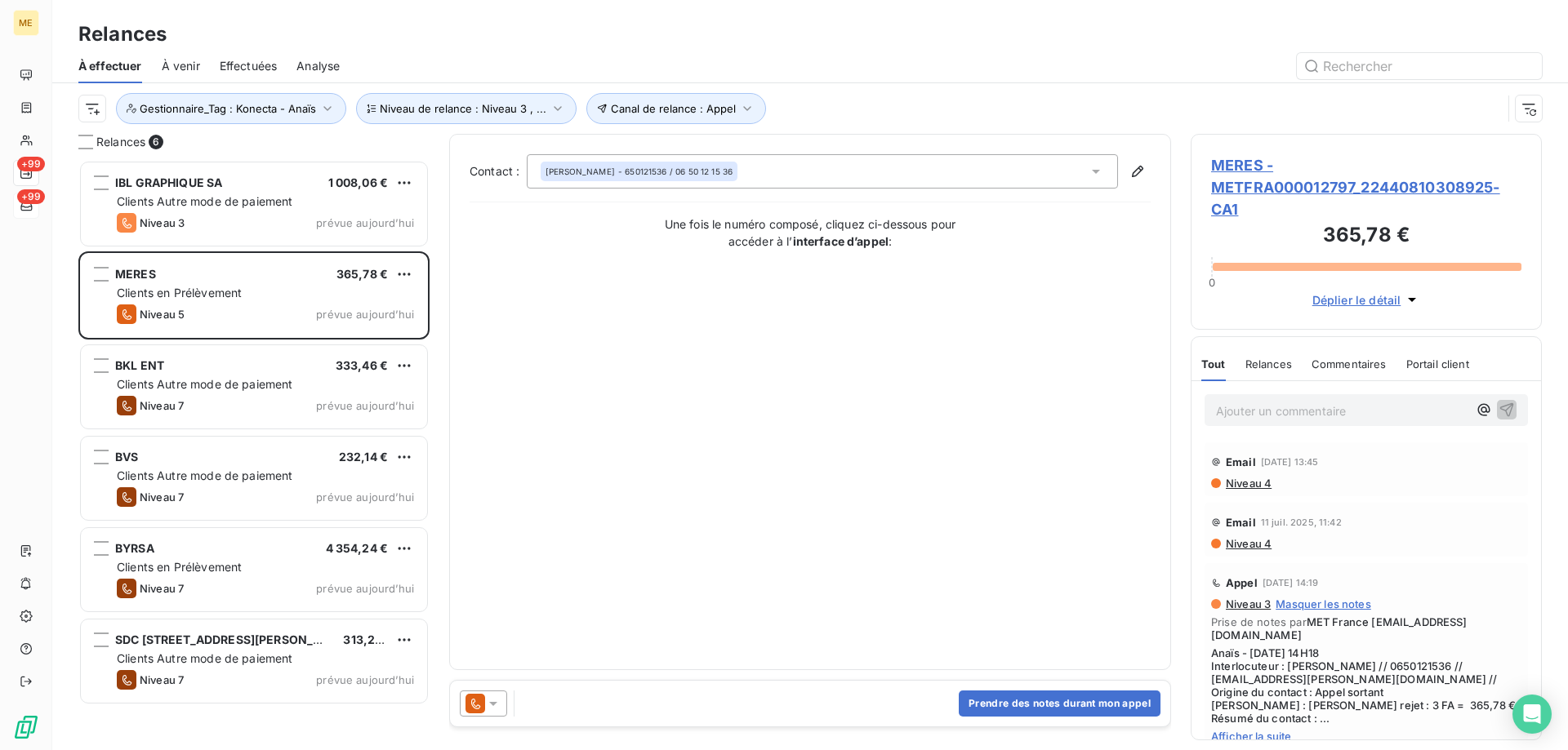
click at [1245, 185] on span "MERES - METFRA000012797_22440810308925-CA1" at bounding box center [1366, 187] width 310 height 66
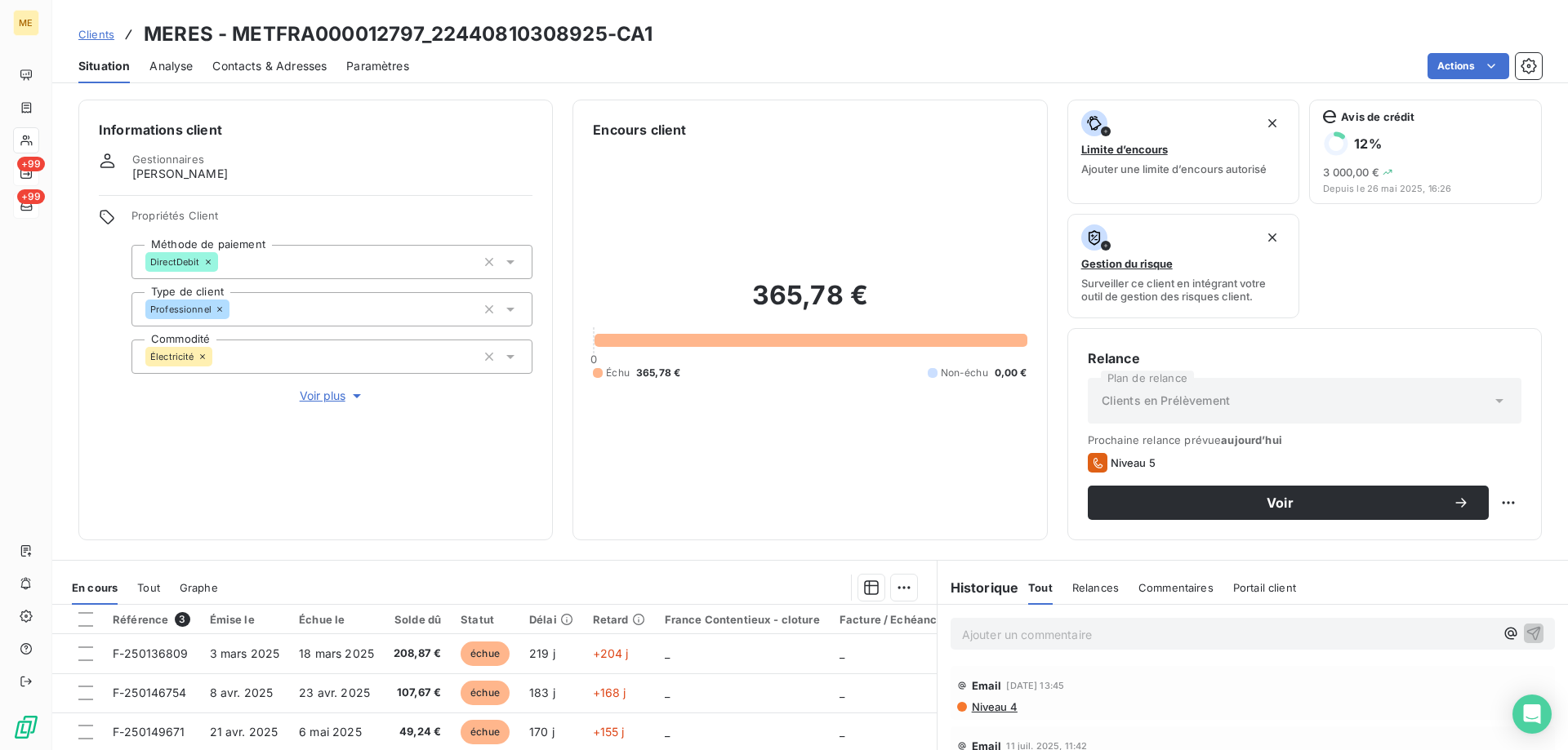
click at [339, 388] on span "Voir plus" at bounding box center [333, 396] width 66 height 16
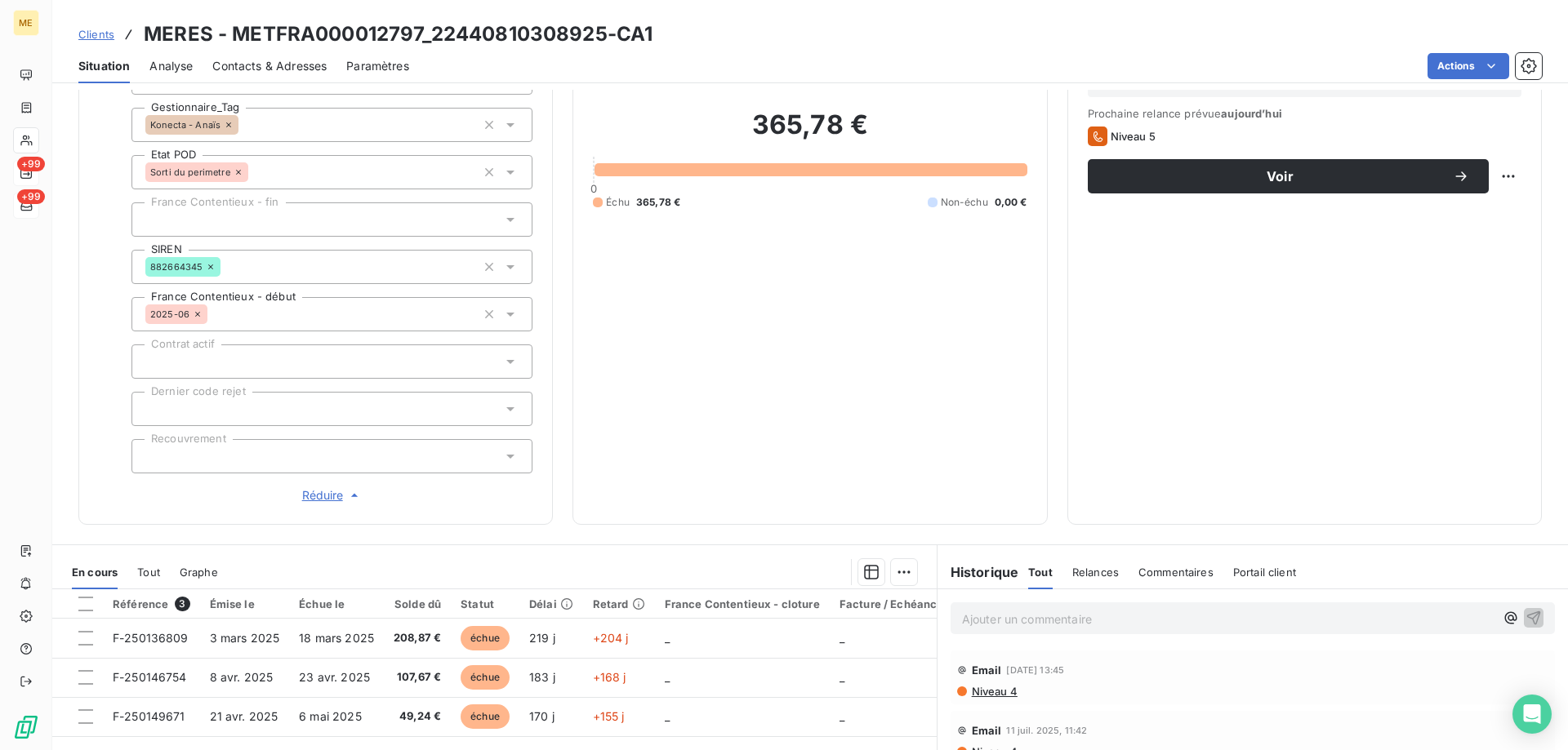
scroll to position [82, 0]
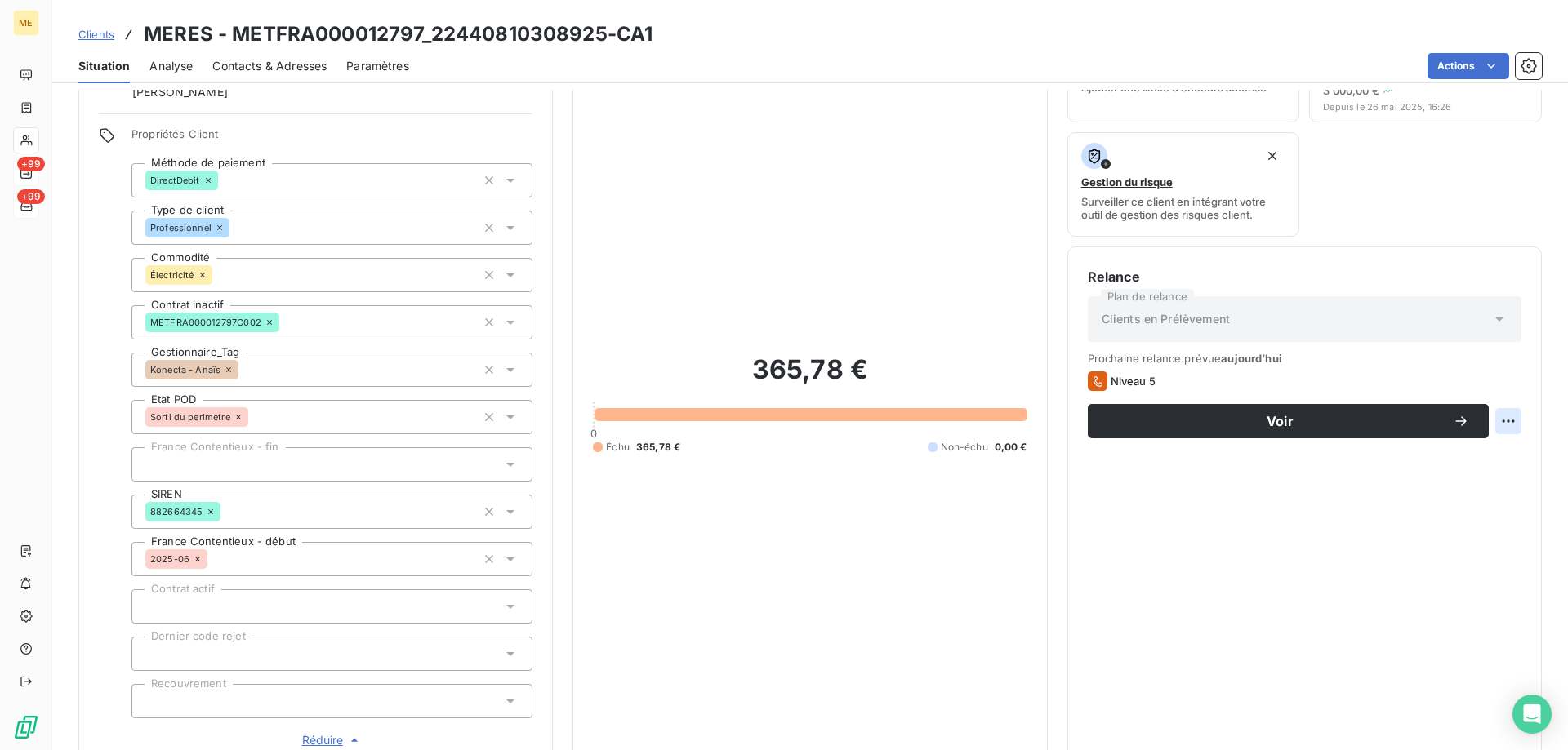
click at [1498, 417] on html "ME +99 +99 Clients MERES - METFRA000012797_22440810308925-CA1 Situation Analyse…" at bounding box center [784, 457] width 1568 height 914
click at [1453, 462] on div "Replanifier cette action" at bounding box center [1428, 457] width 147 height 26
select select "9"
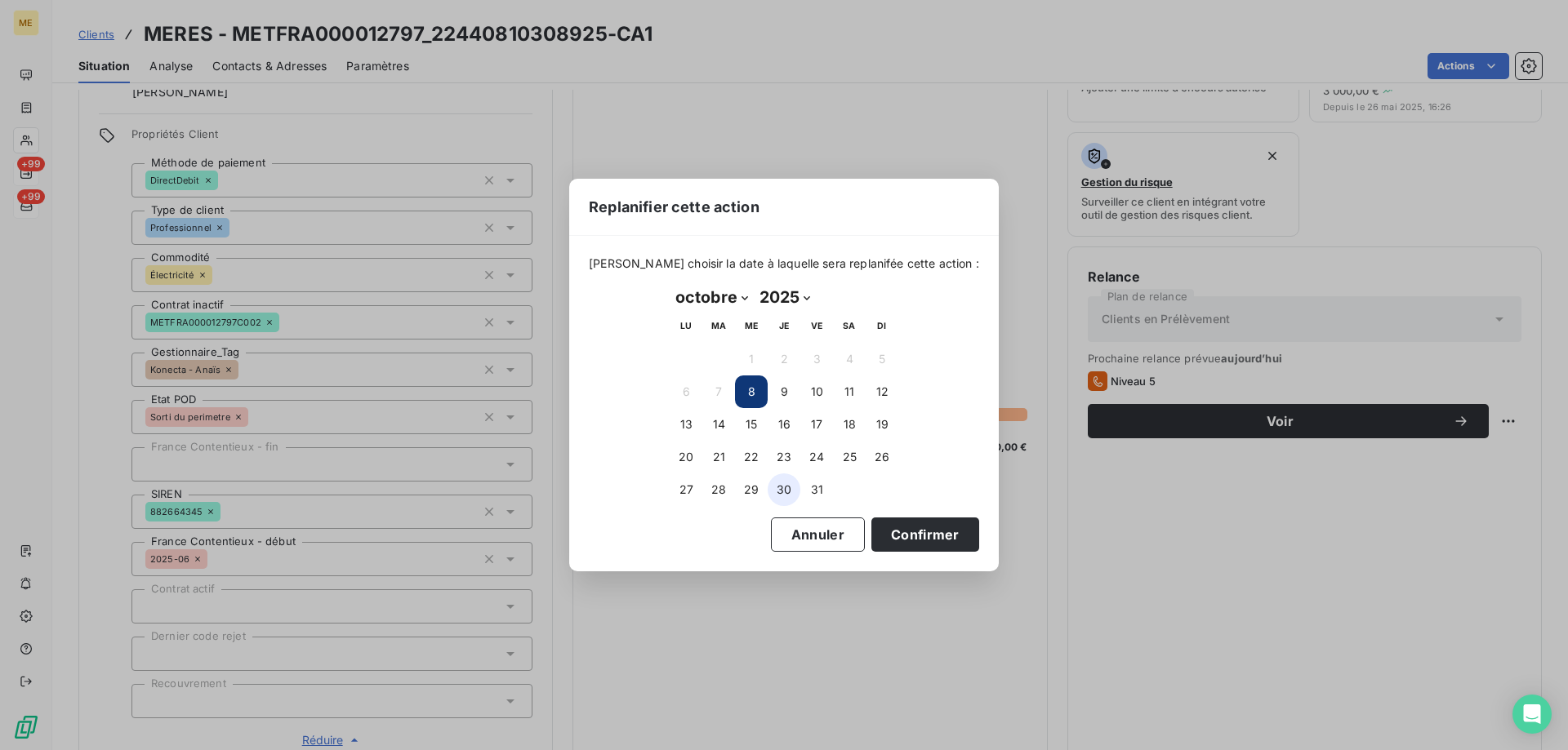
click at [790, 488] on button "30" at bounding box center [784, 490] width 33 height 33
click at [928, 542] on button "Confirmer" at bounding box center [925, 535] width 108 height 34
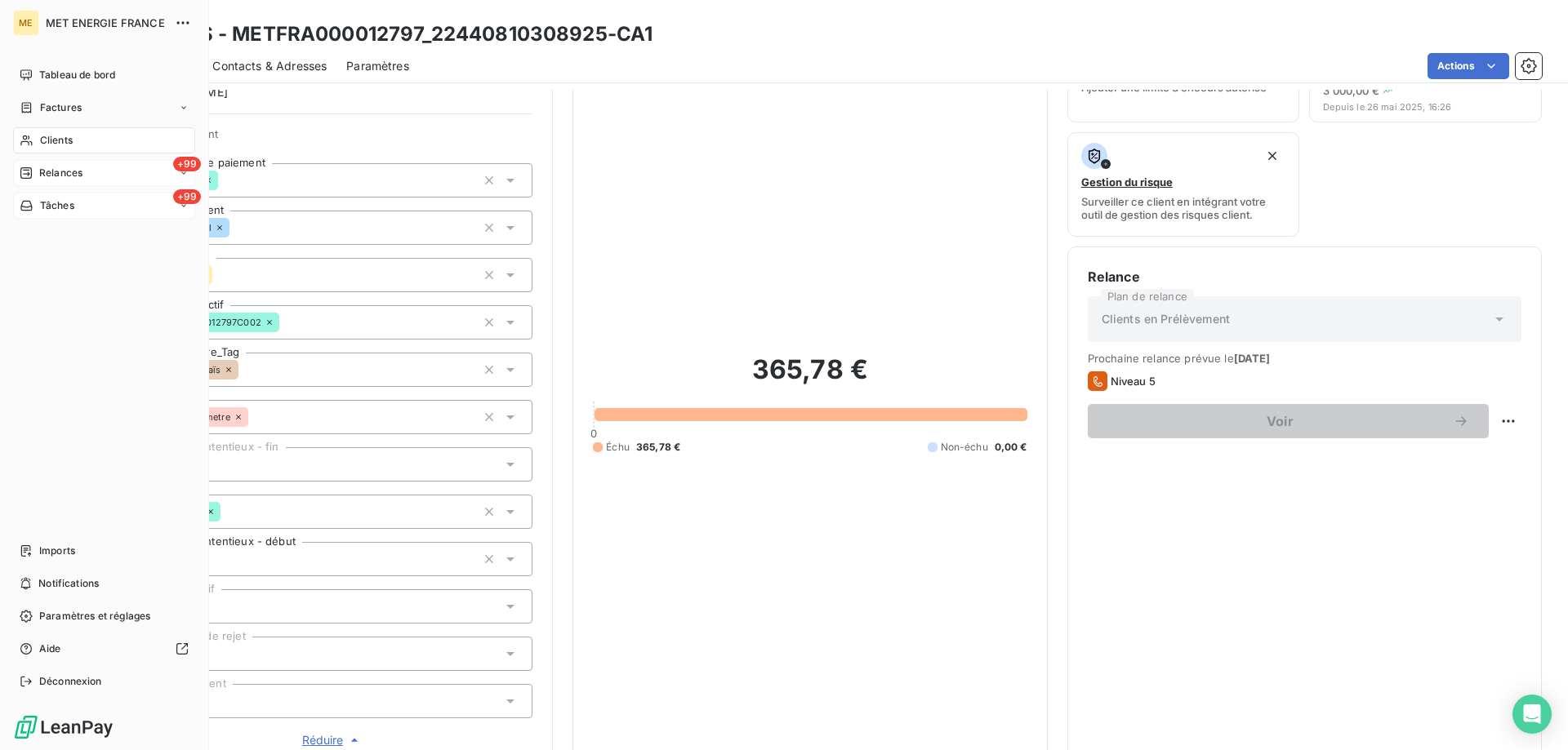
click at [63, 179] on span "Relances" at bounding box center [60, 172] width 43 height 15
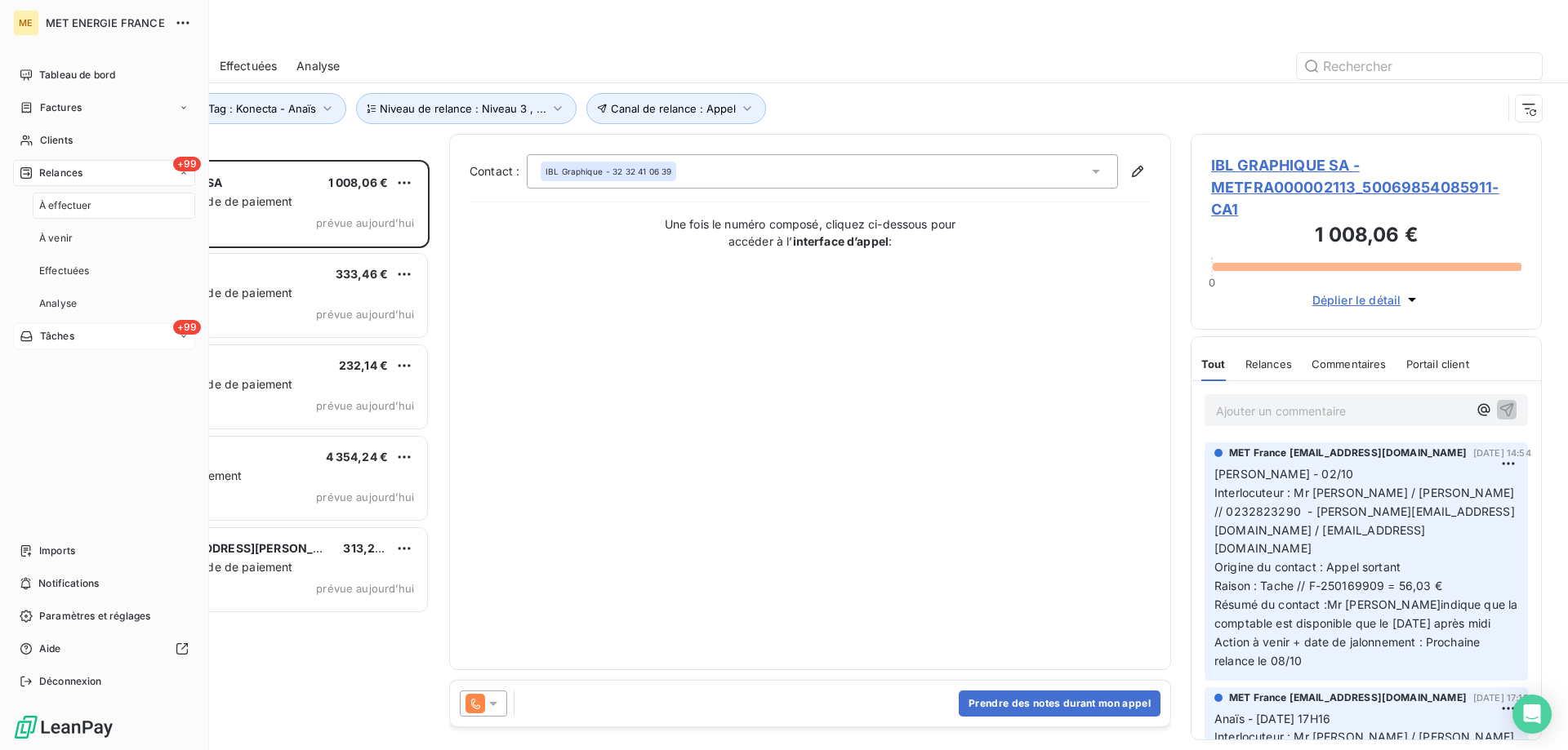
scroll to position [578, 339]
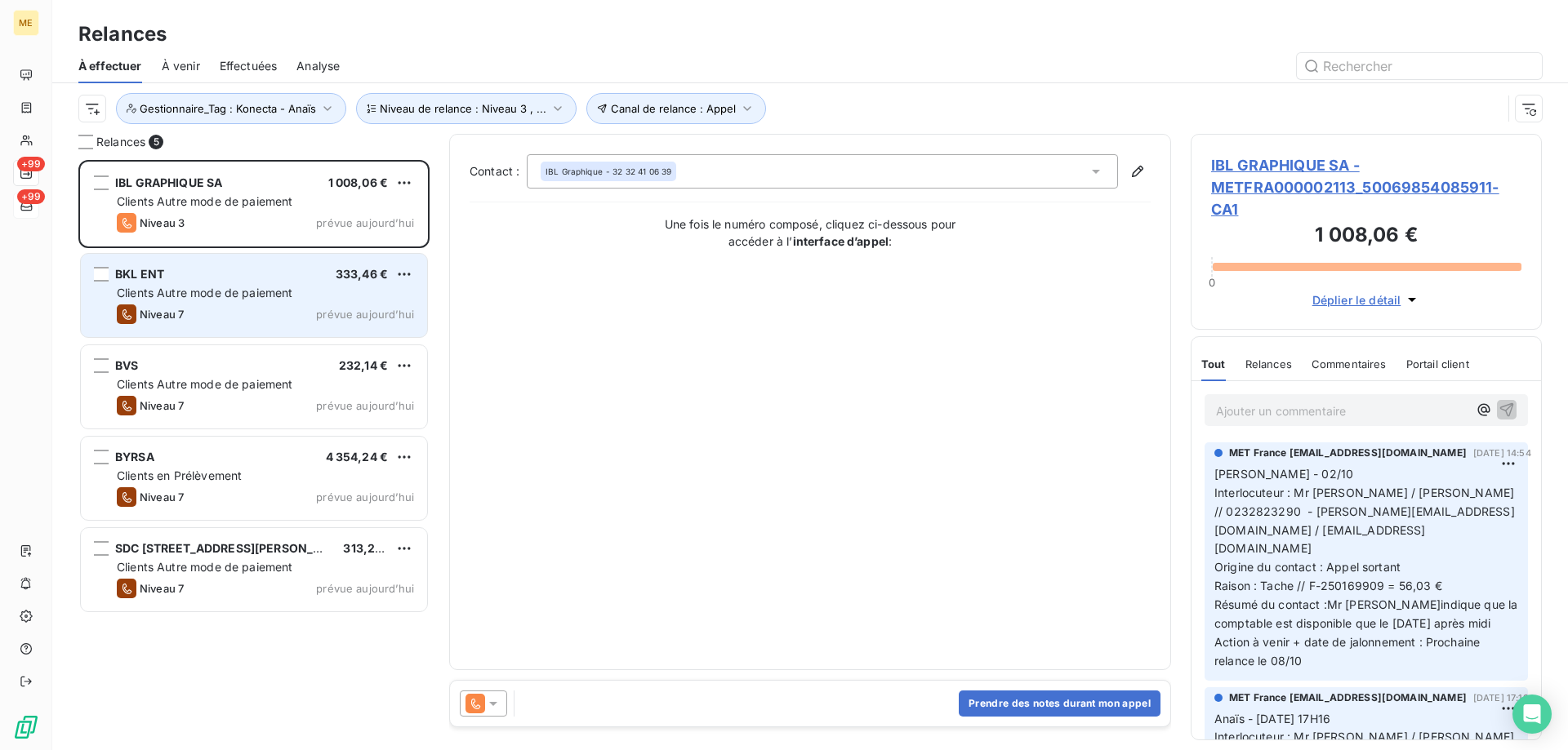
drag, startPoint x: 178, startPoint y: 289, endPoint x: 222, endPoint y: 292, distance: 44.1
click at [180, 289] on span "Clients Autre mode de paiement" at bounding box center [204, 293] width 177 height 14
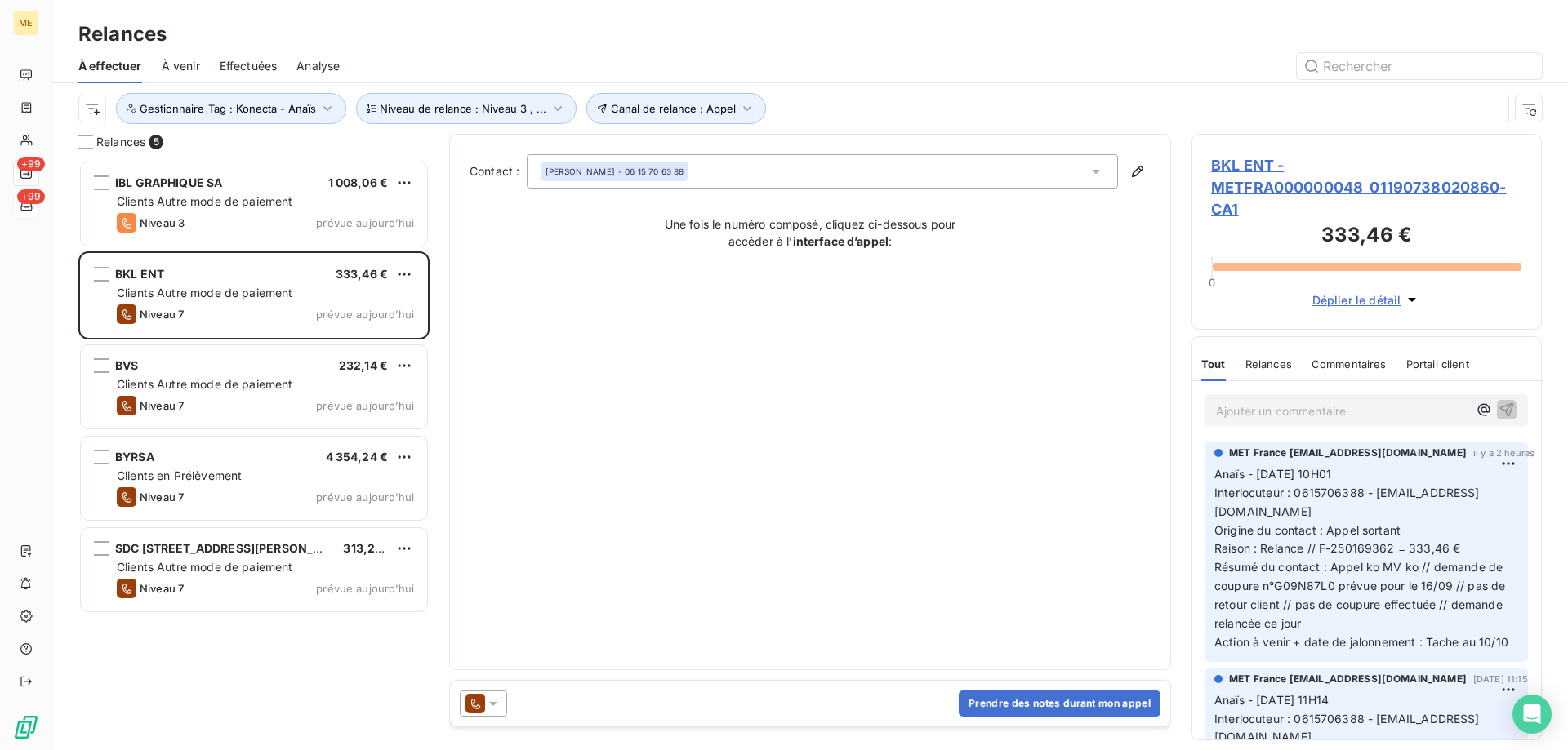
click at [1254, 178] on span "BKL ENT - METFRA000000048_01190738020860-CA1" at bounding box center [1366, 187] width 310 height 66
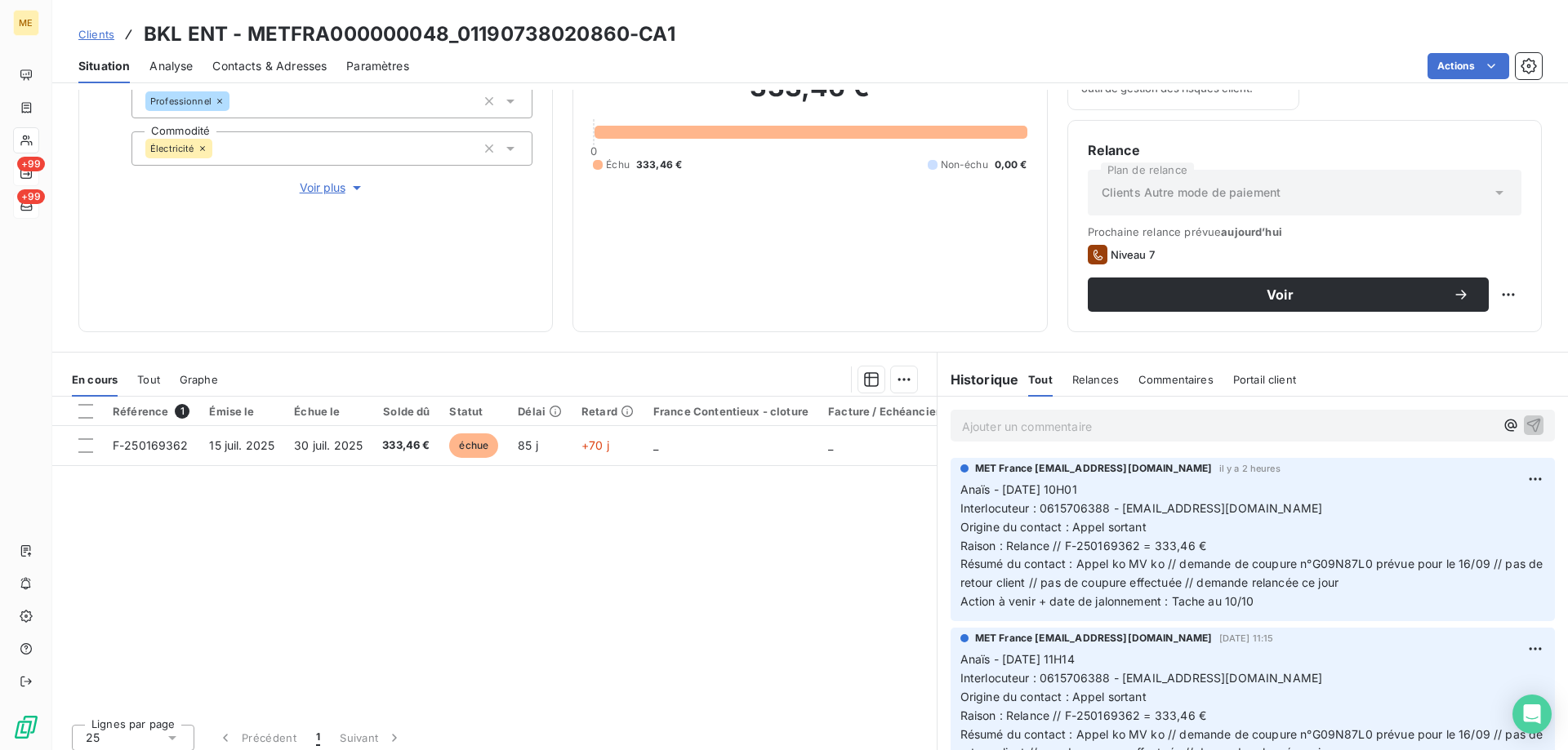
scroll to position [218, 0]
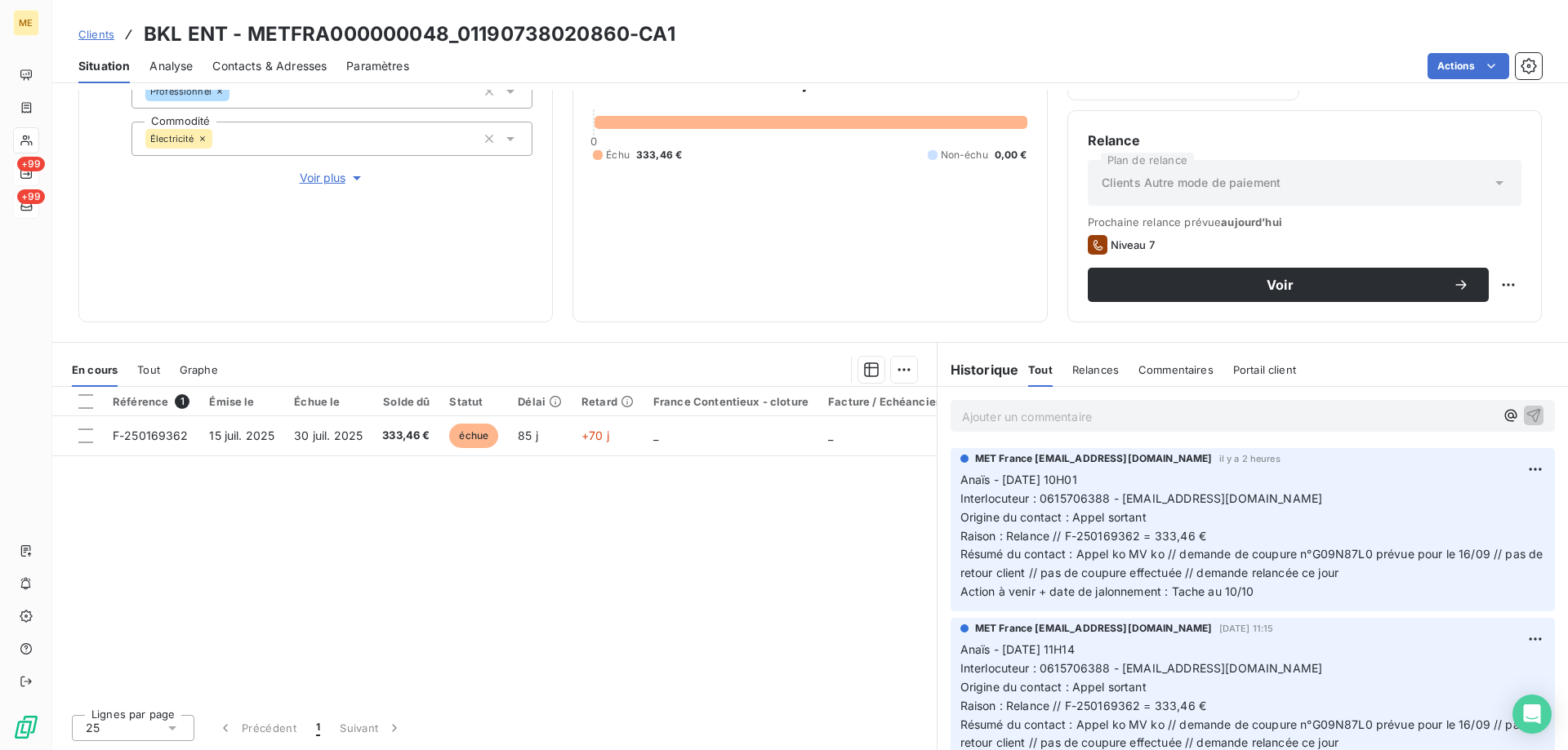
click at [1509, 284] on div "Relance Plan de relance Clients Autre mode de paiement Prochaine relance prévue…" at bounding box center [1304, 216] width 474 height 212
click at [1493, 290] on html "ME +99 +99 Clients BKL ENT - METFRA000000048_01190738020860-CA1 Situation Analy…" at bounding box center [784, 457] width 1568 height 914
click at [1477, 328] on div "Replanifier cette action" at bounding box center [1428, 321] width 147 height 26
select select "9"
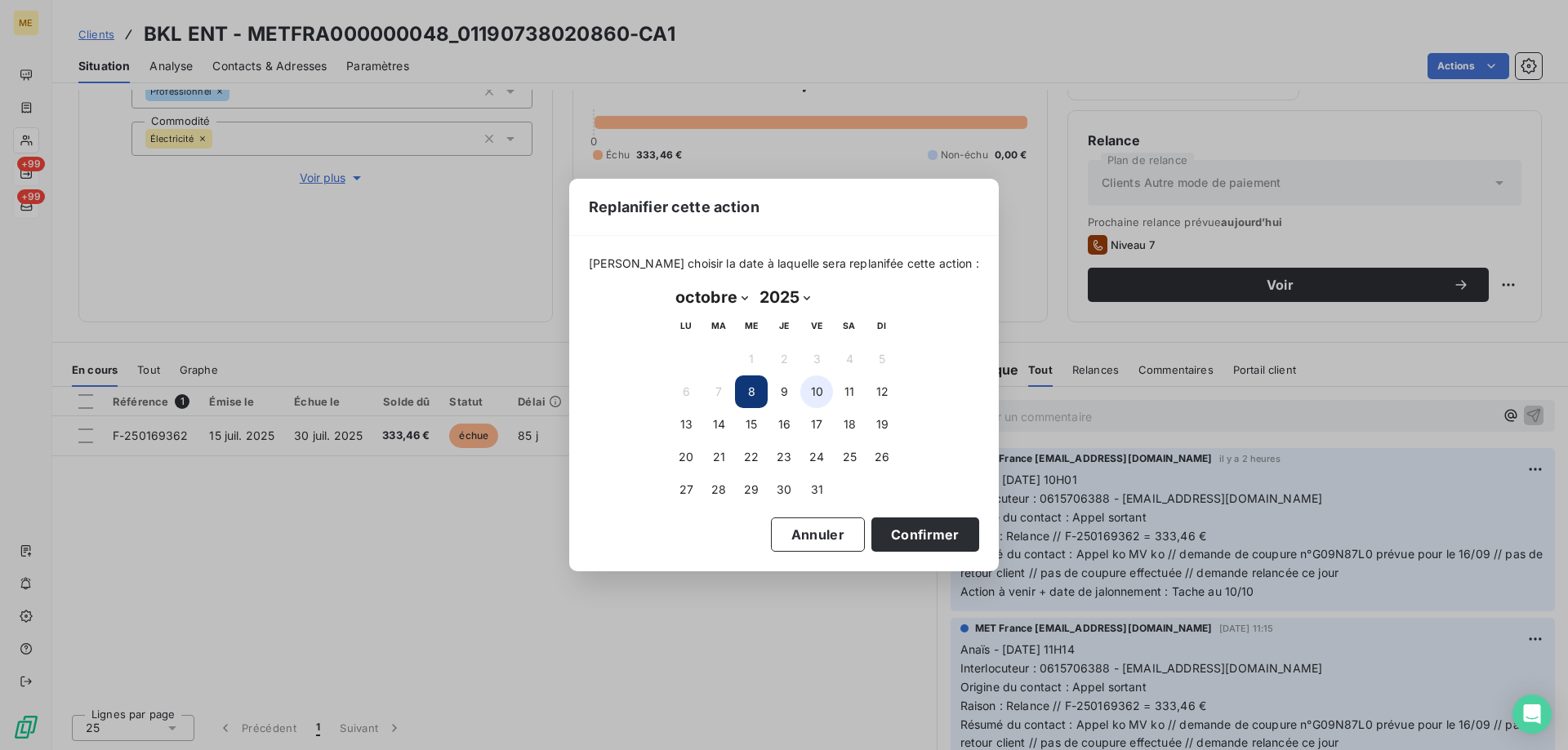
click at [806, 393] on button "10" at bounding box center [816, 392] width 33 height 33
drag, startPoint x: 935, startPoint y: 547, endPoint x: 928, endPoint y: 541, distance: 9.2
click at [934, 546] on button "Confirmer" at bounding box center [925, 535] width 108 height 34
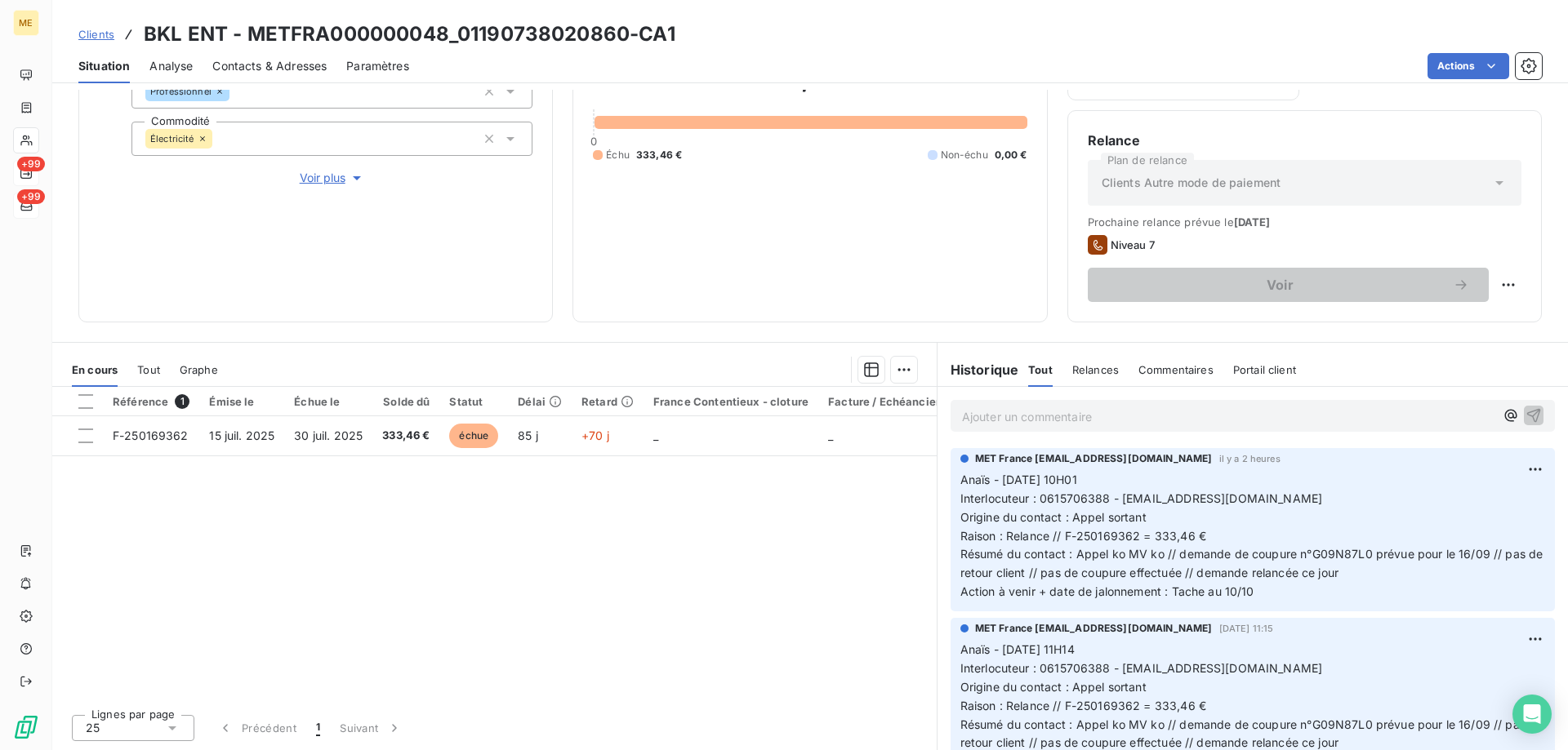
click at [920, 534] on div "Référence 1 Émise le Échue le Solde dû Statut Délai Retard France Contentieux -…" at bounding box center [495, 544] width 884 height 315
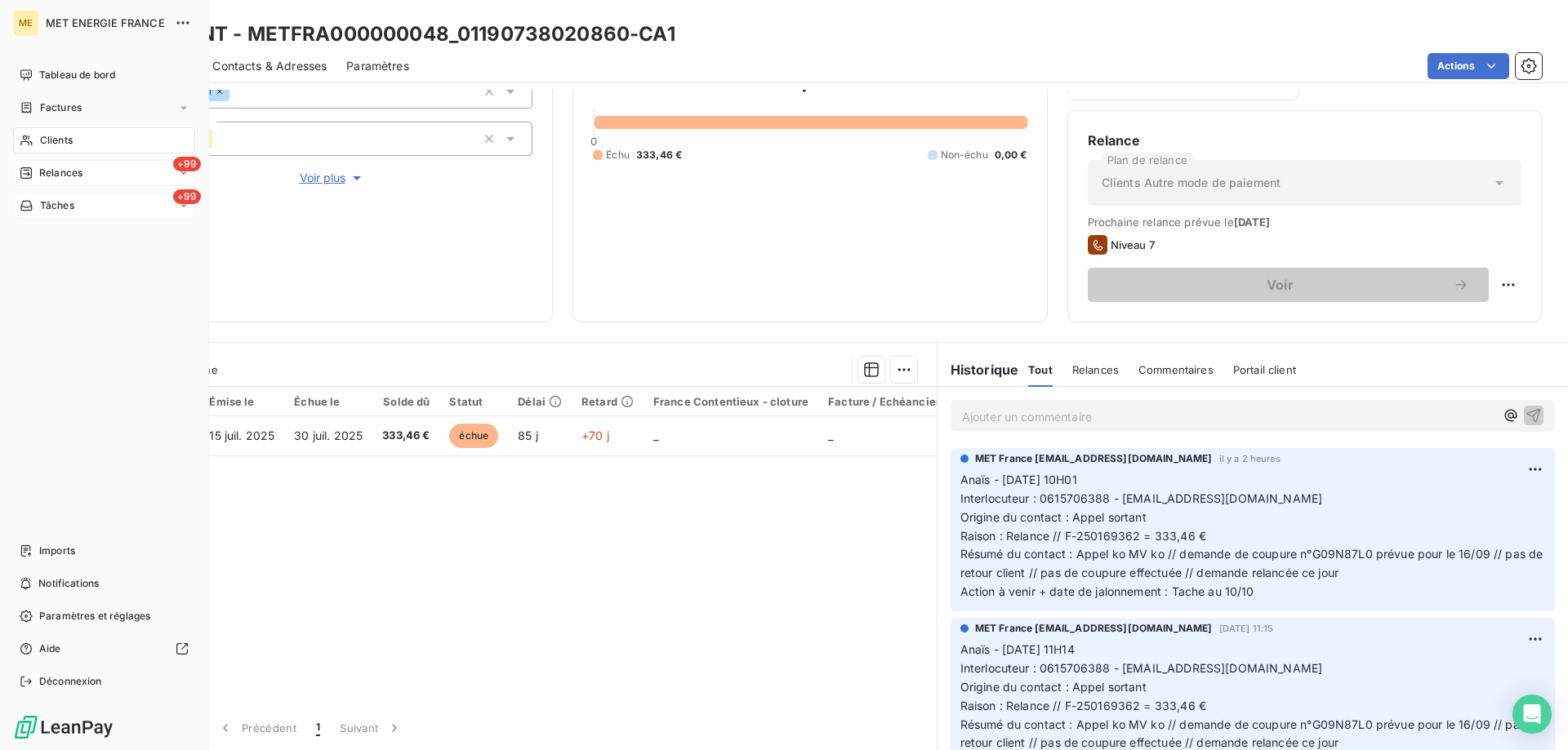
click at [54, 178] on span "Relances" at bounding box center [60, 172] width 43 height 15
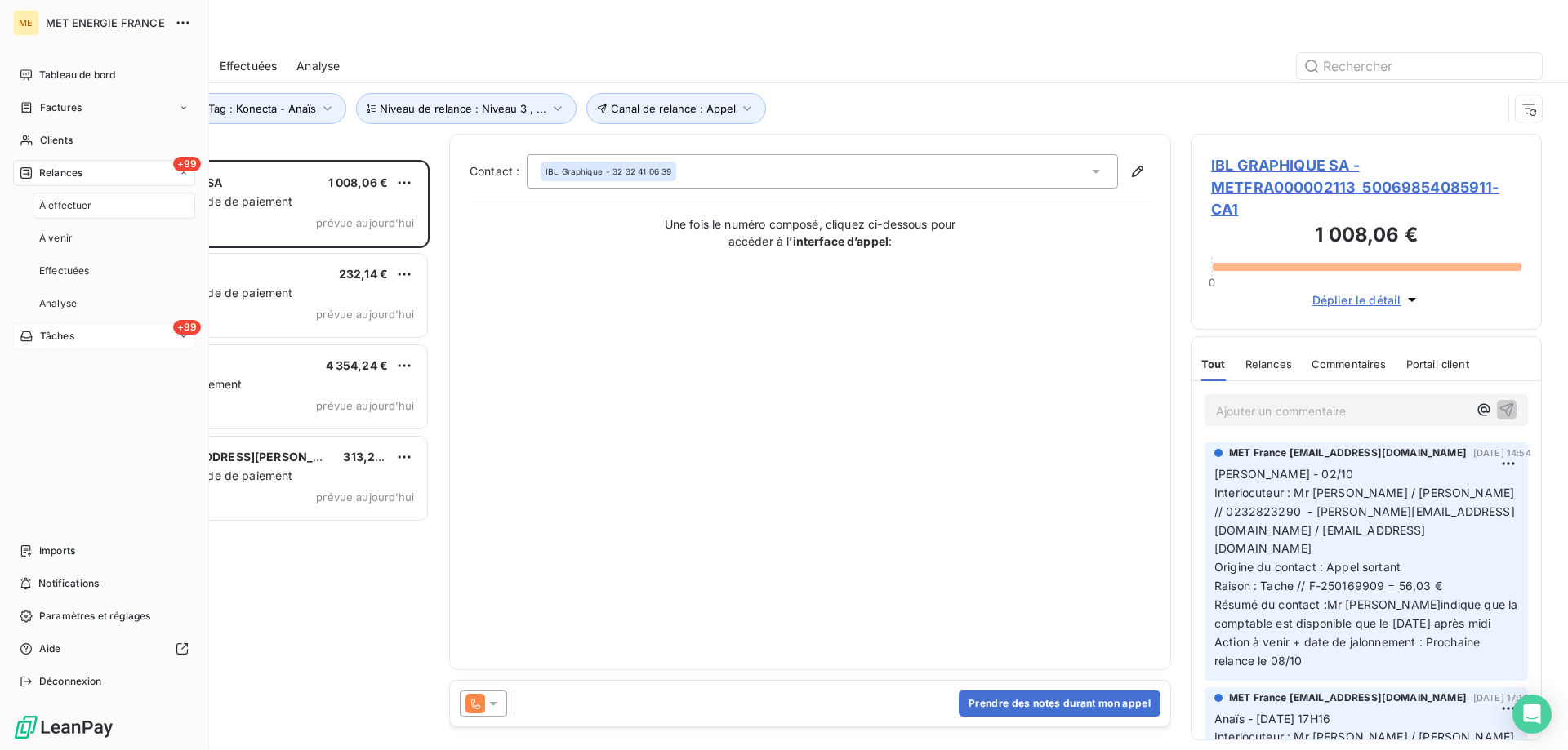
scroll to position [578, 339]
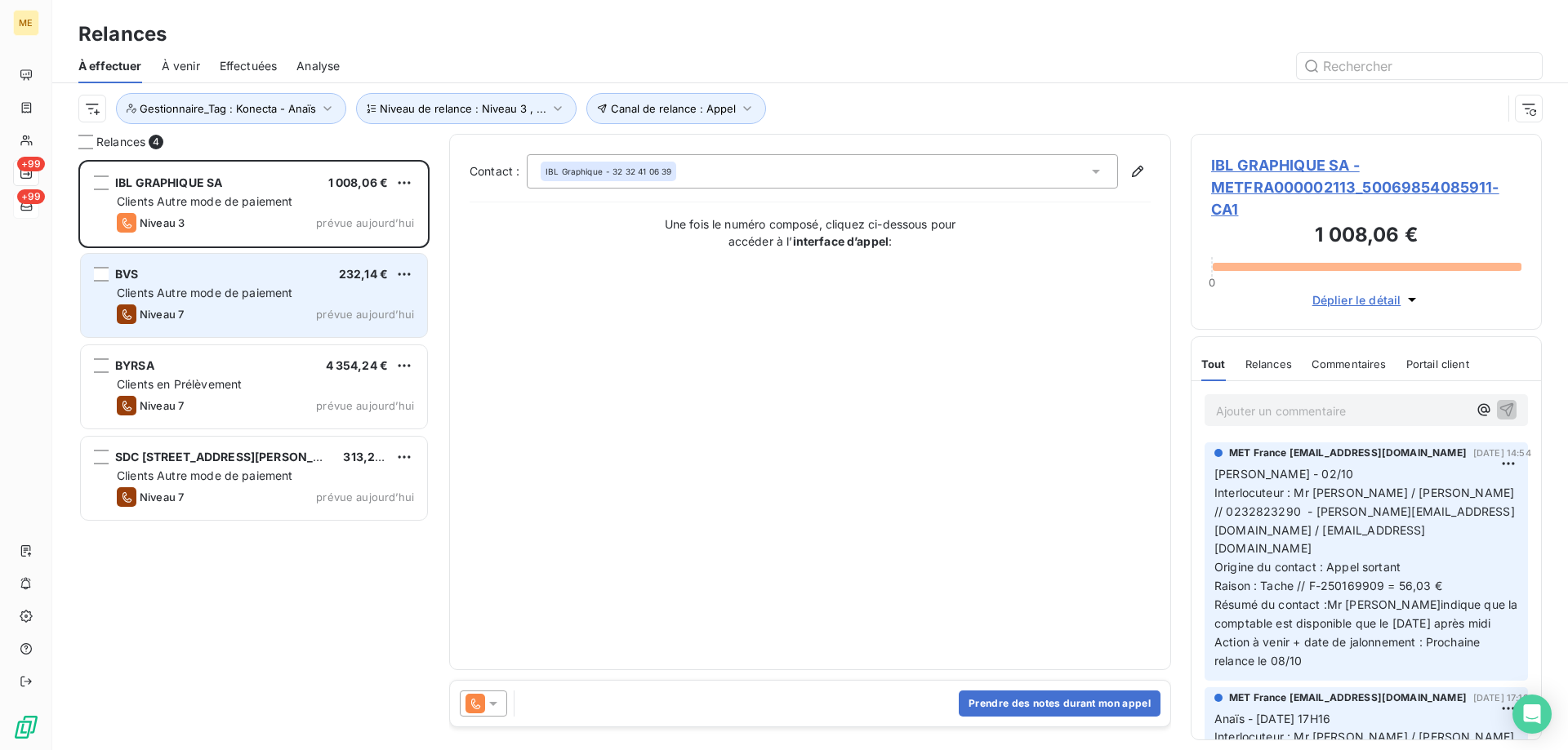
click at [234, 289] on span "Clients Autre mode de paiement" at bounding box center [204, 293] width 177 height 14
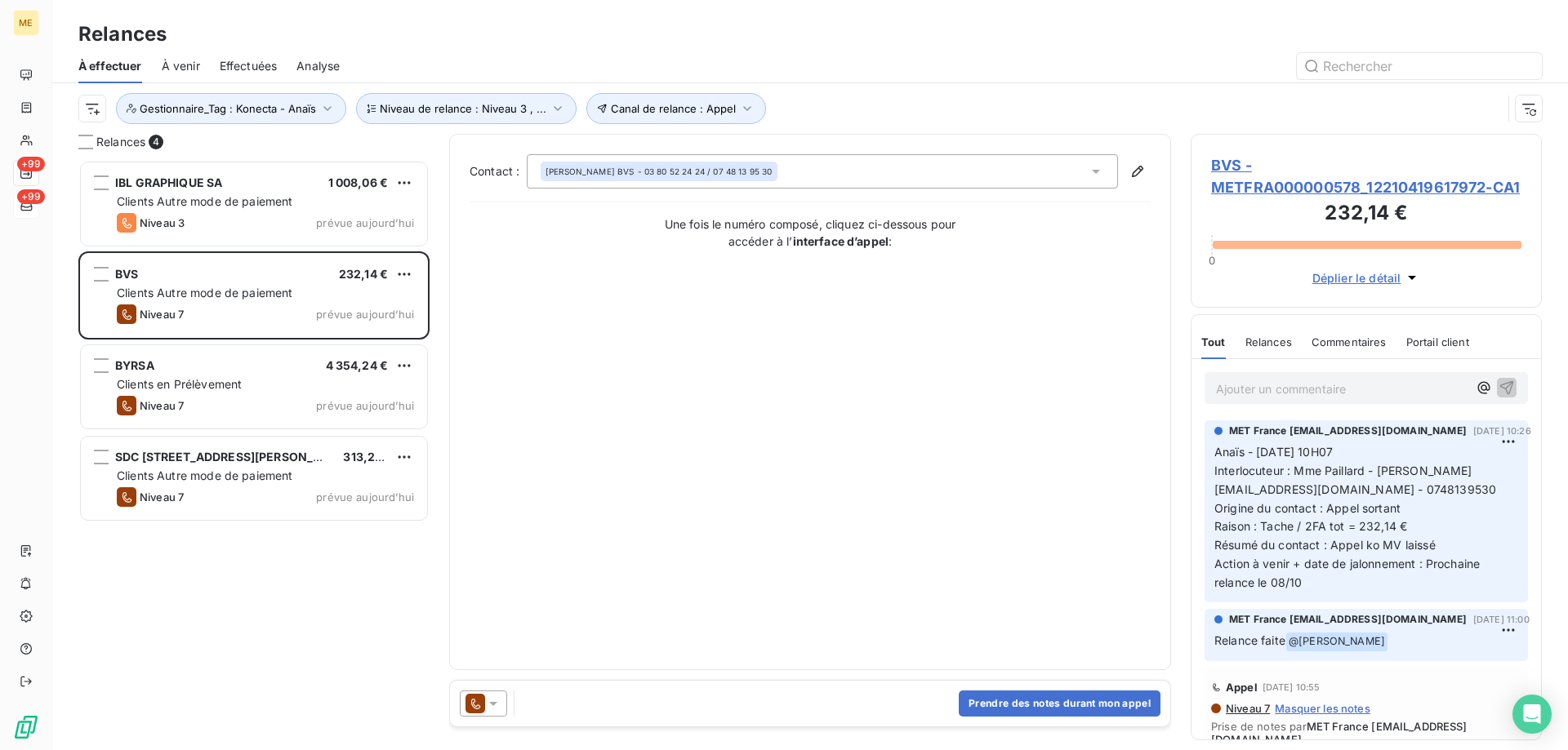
click at [1279, 192] on span "BVS - METFRA000000578_12210419617972-CA1" at bounding box center [1366, 176] width 310 height 44
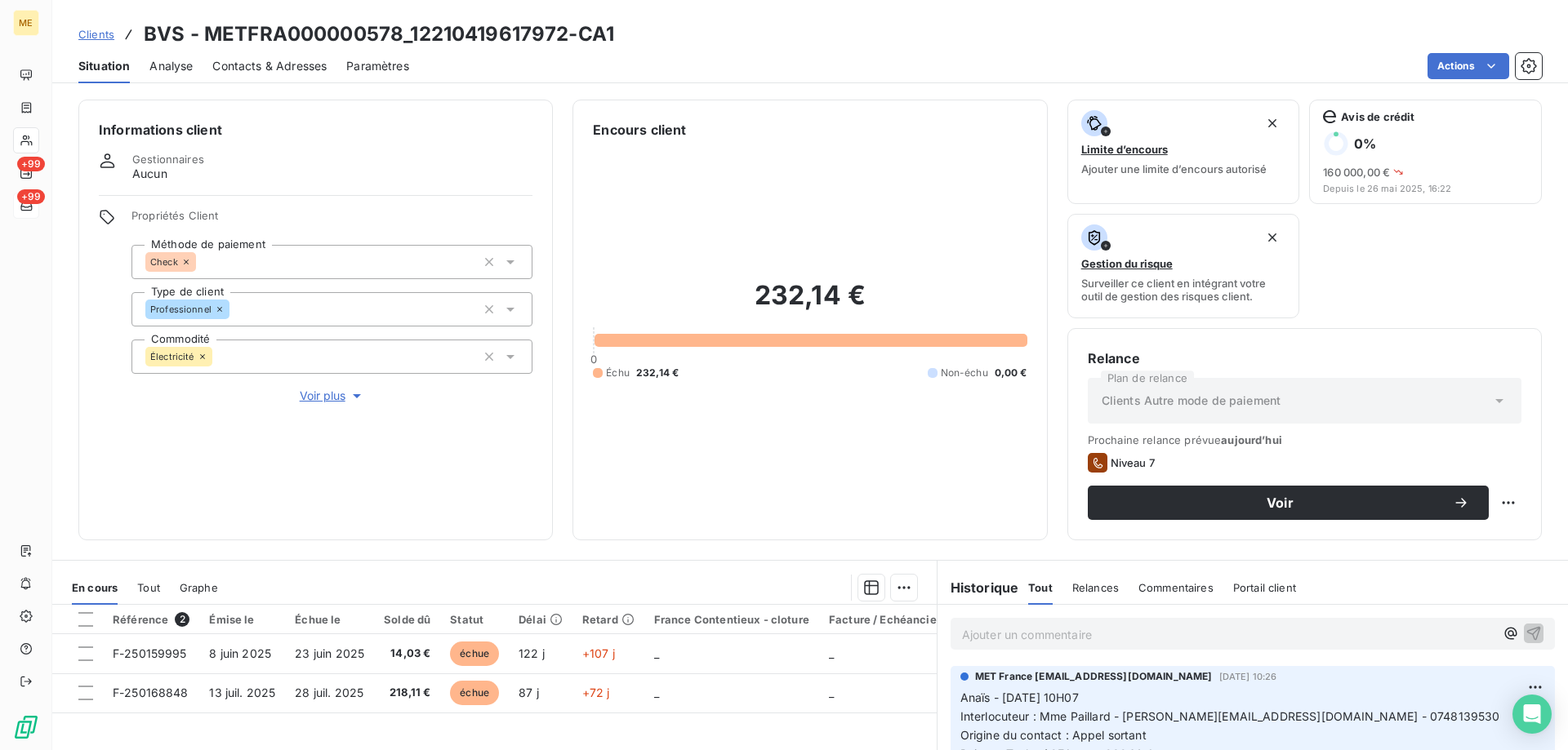
click at [302, 388] on span "Voir plus" at bounding box center [333, 396] width 66 height 16
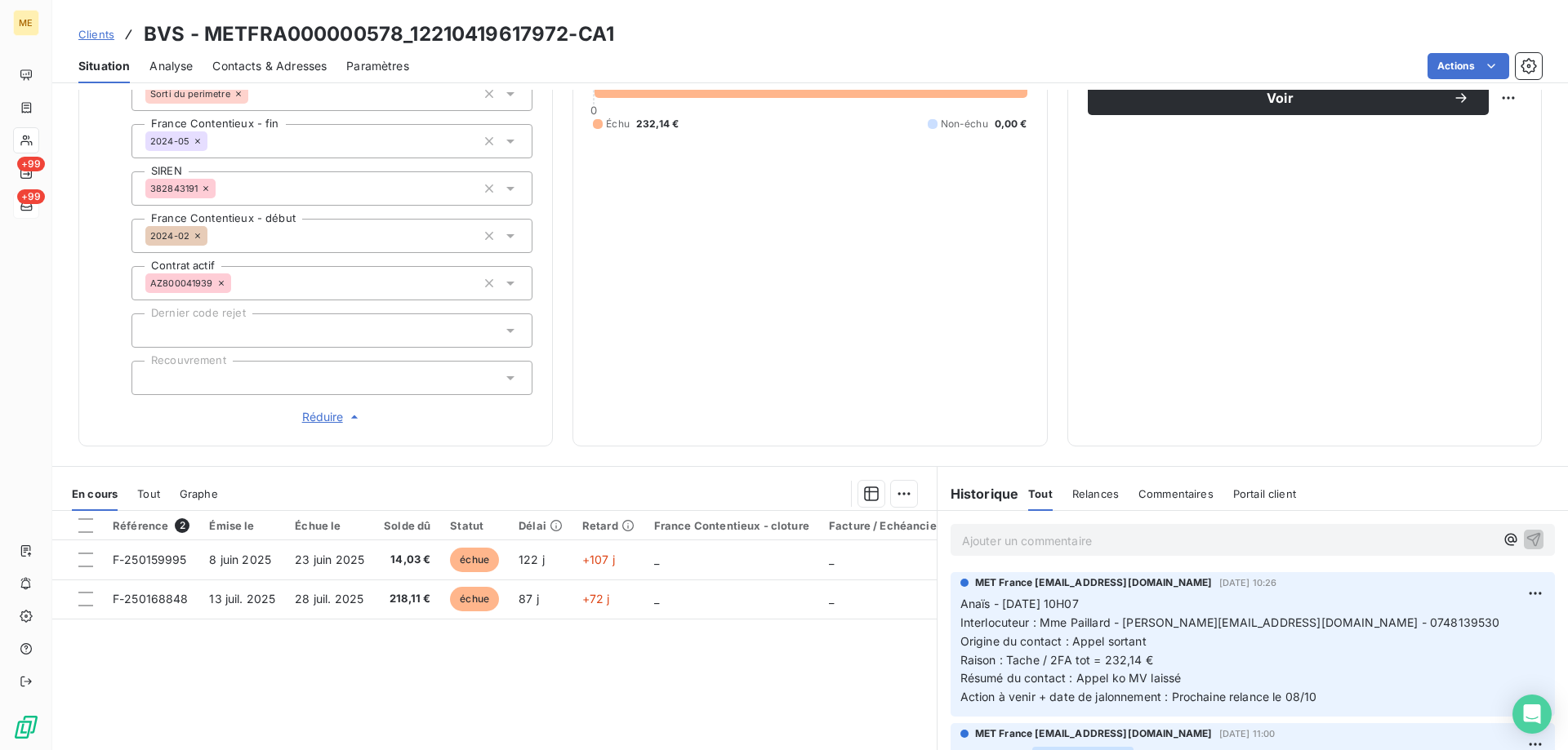
scroll to position [409, 0]
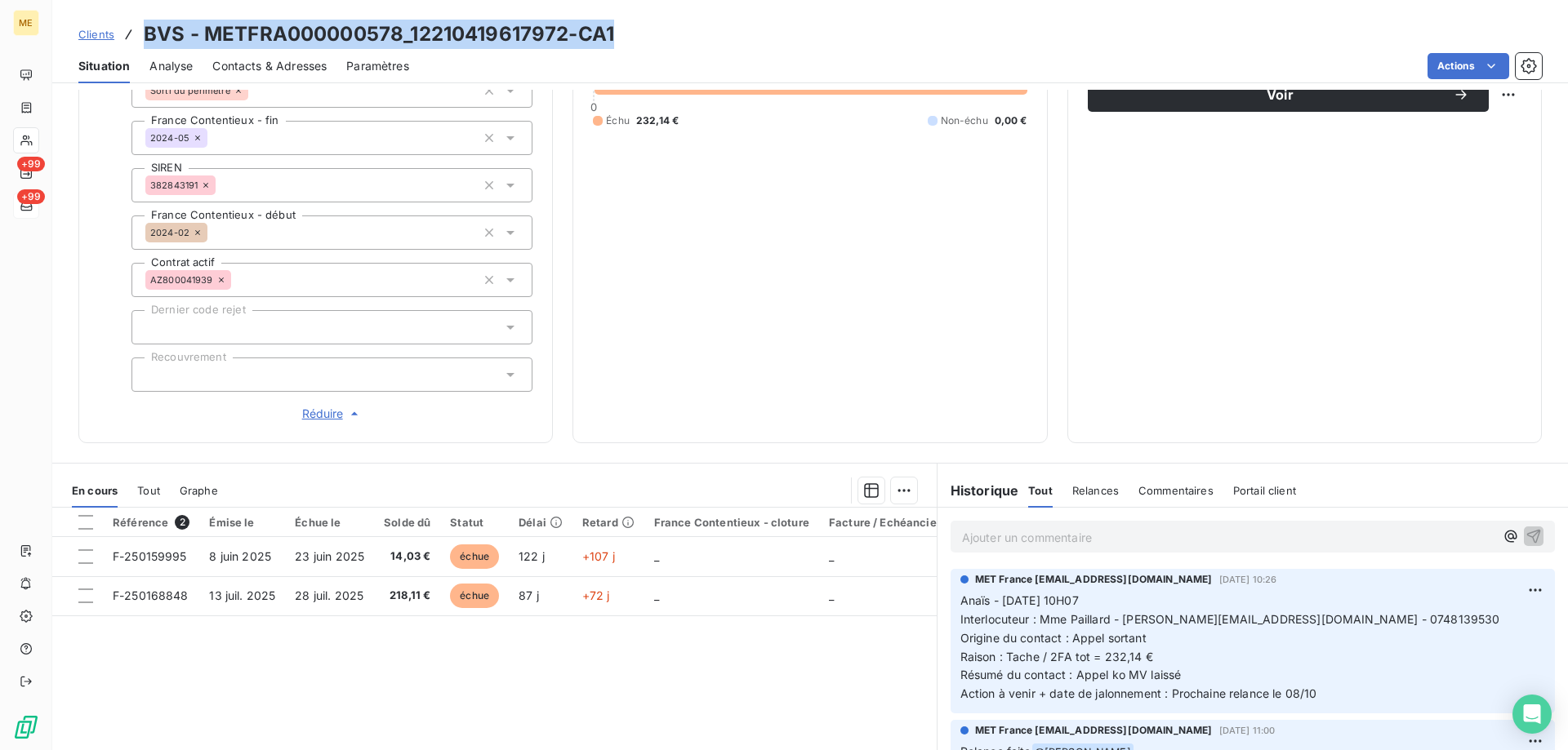
drag, startPoint x: 679, startPoint y: 28, endPoint x: 144, endPoint y: 44, distance: 535.2
click at [144, 44] on div "Clients BVS - METFRA000000578_12210419617972-CA1" at bounding box center [810, 34] width 1515 height 29
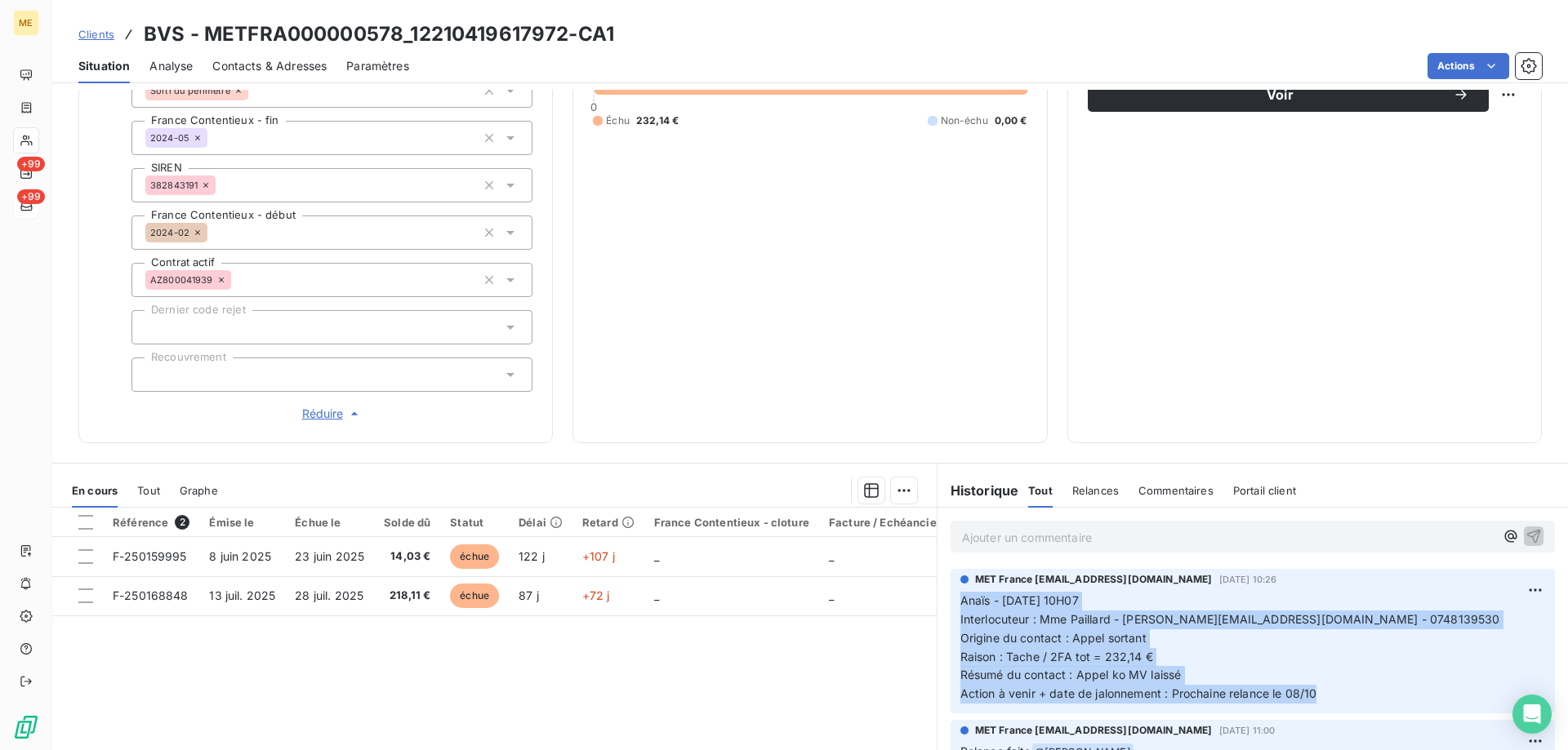
drag, startPoint x: 1315, startPoint y: 687, endPoint x: 942, endPoint y: 596, distance: 383.9
click at [951, 596] on div "MET France met-france@recouvrement.met.com 6 oct. 2025, 10:26 Anaïs - 06/10/202…" at bounding box center [1253, 641] width 604 height 145
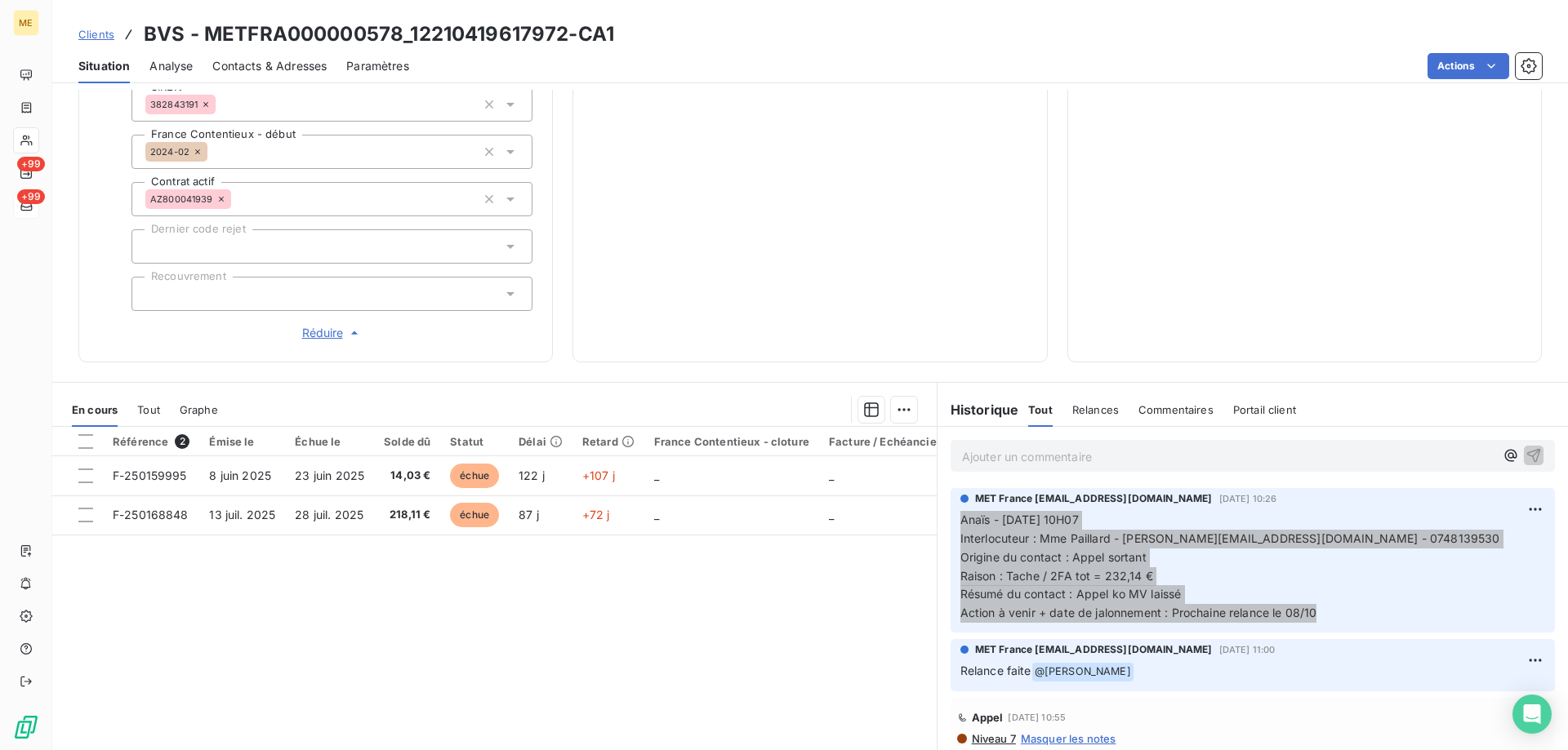
scroll to position [519, 0]
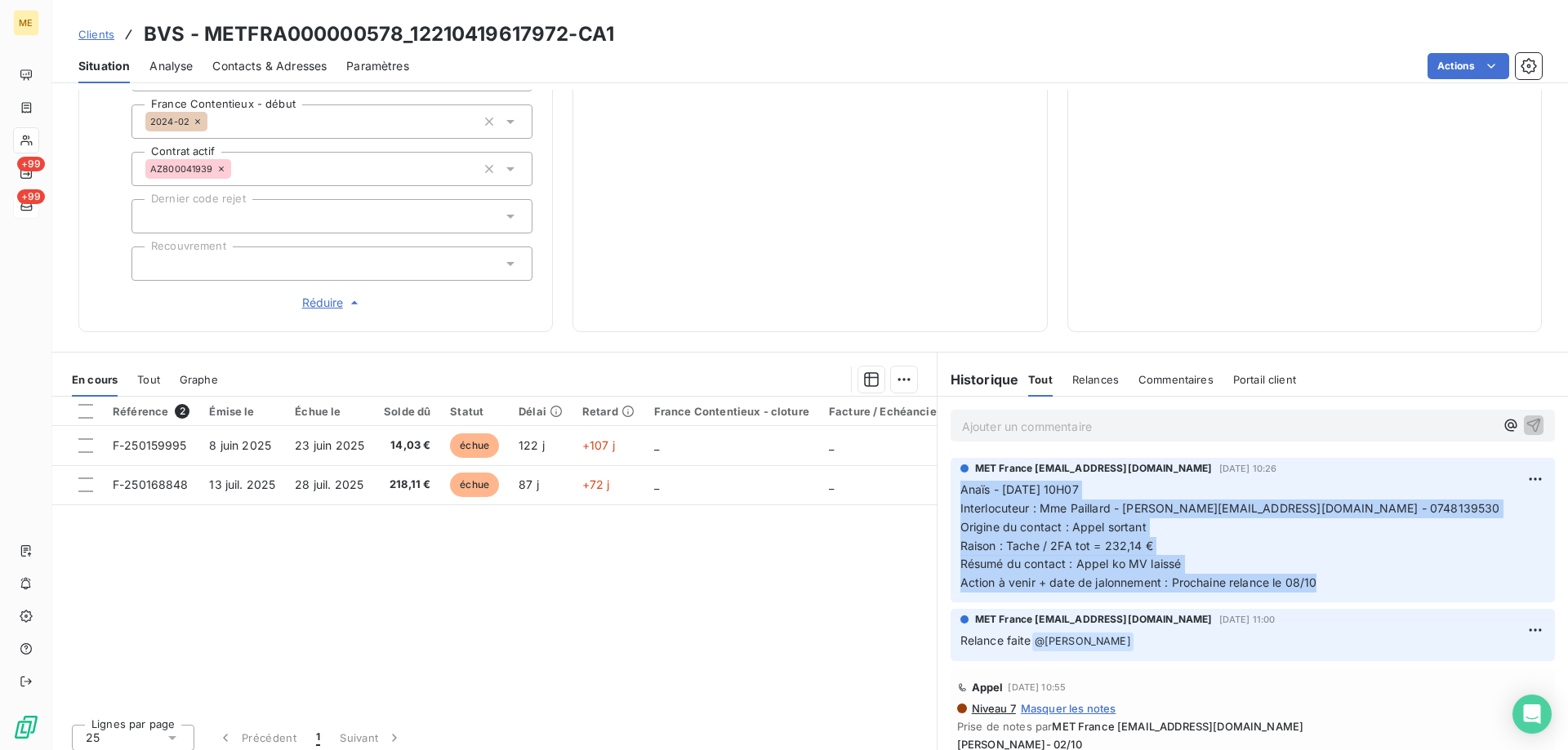
click at [1134, 557] on span "Résumé du contact : Appel ko MV laissé" at bounding box center [1071, 564] width 222 height 14
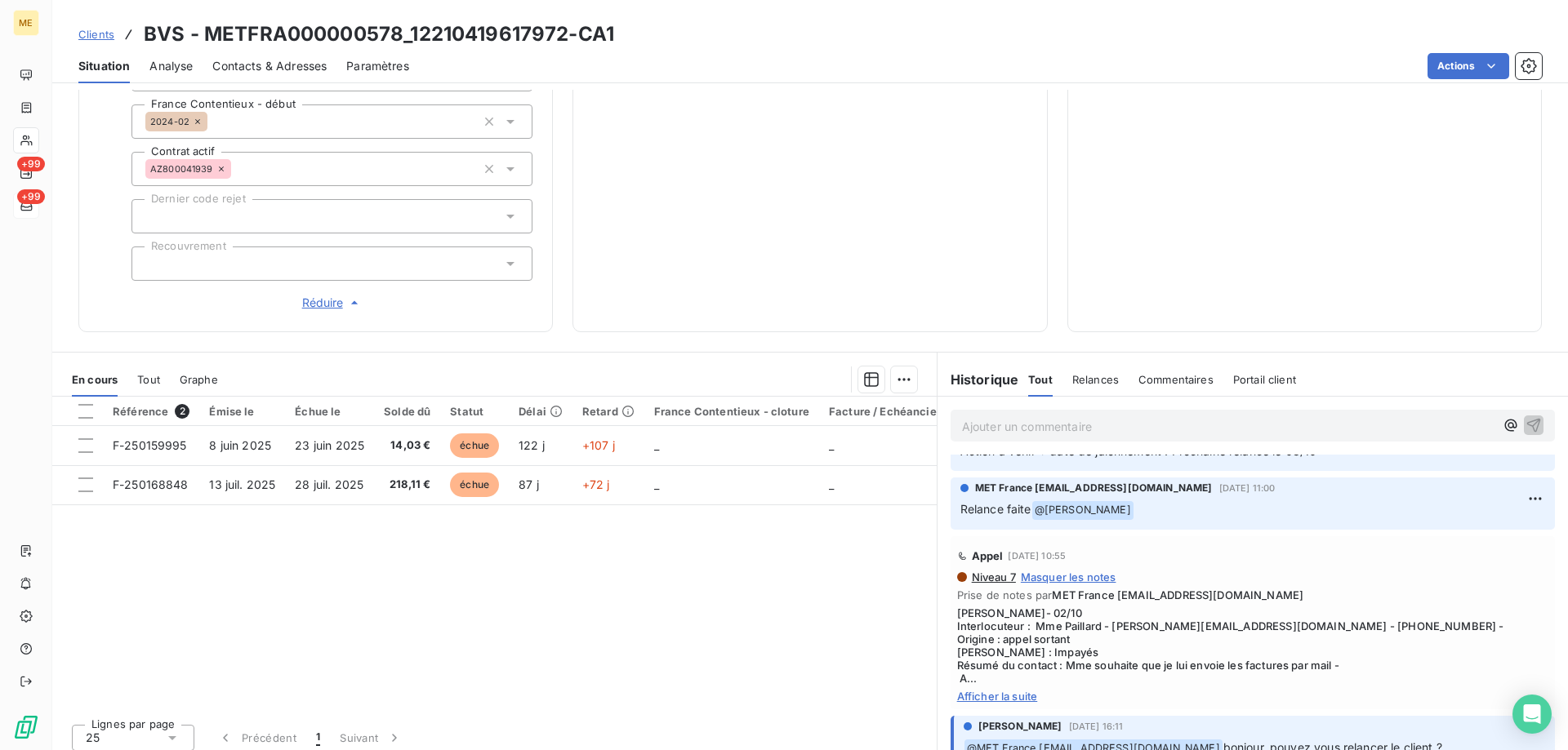
scroll to position [163, 0]
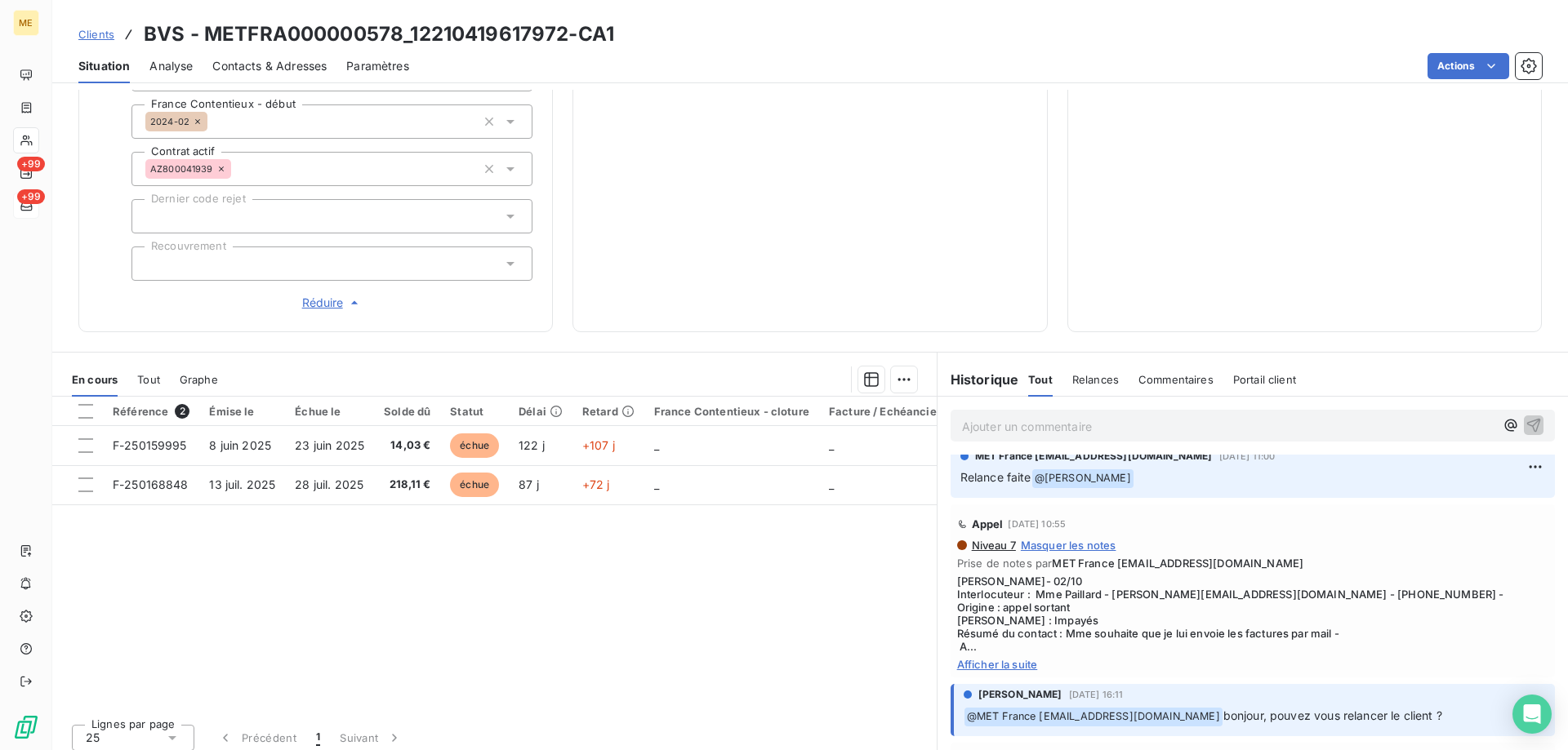
click at [1011, 658] on span "Afficher la suite" at bounding box center [1253, 664] width 591 height 13
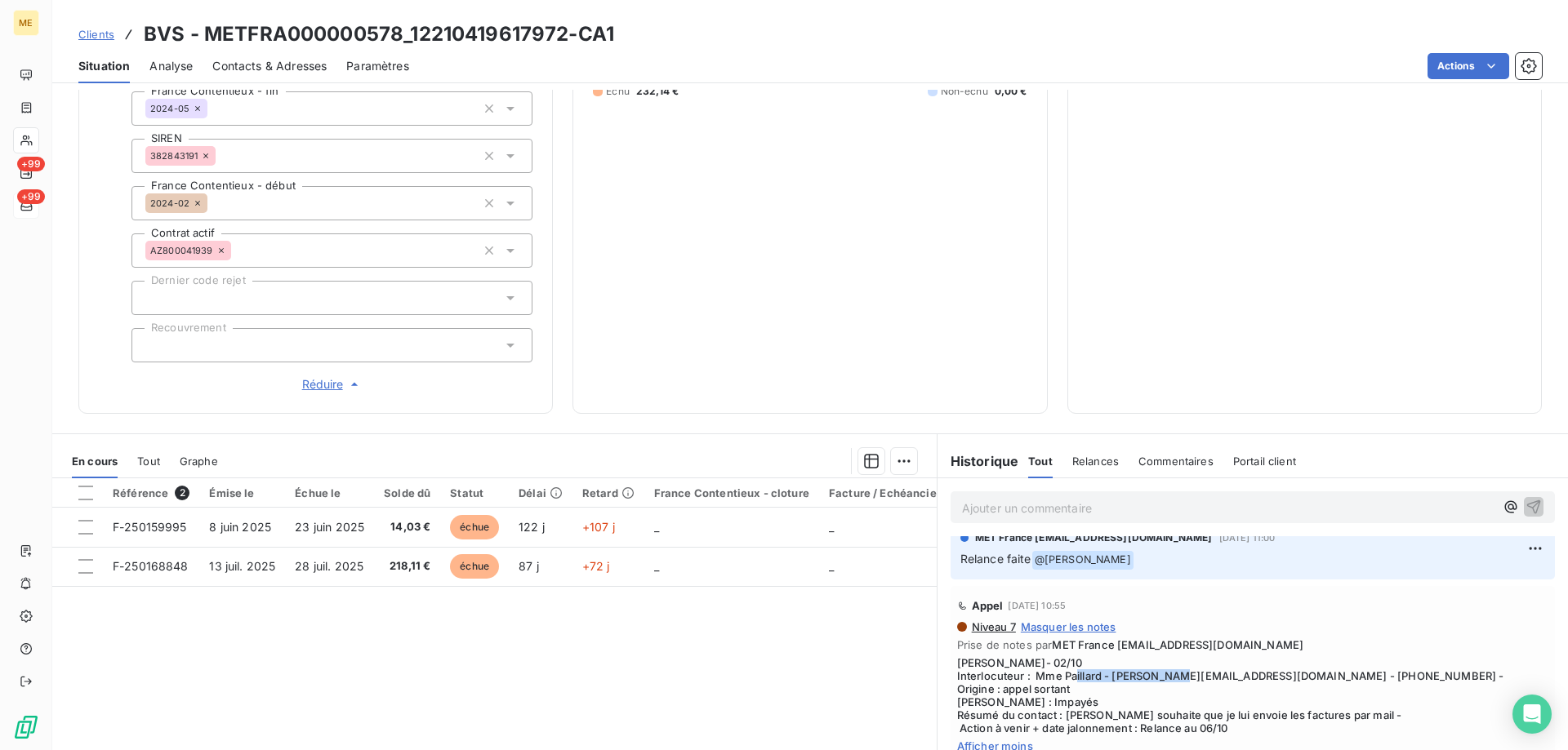
drag, startPoint x: 1213, startPoint y: 666, endPoint x: 1107, endPoint y: 670, distance: 106.1
click at [1107, 670] on span "Lisa- 02/10 Interlocuteur : Mme Paillard - b.paillard@sa-bvs.fr - 0748139530 - …" at bounding box center [1253, 696] width 591 height 78
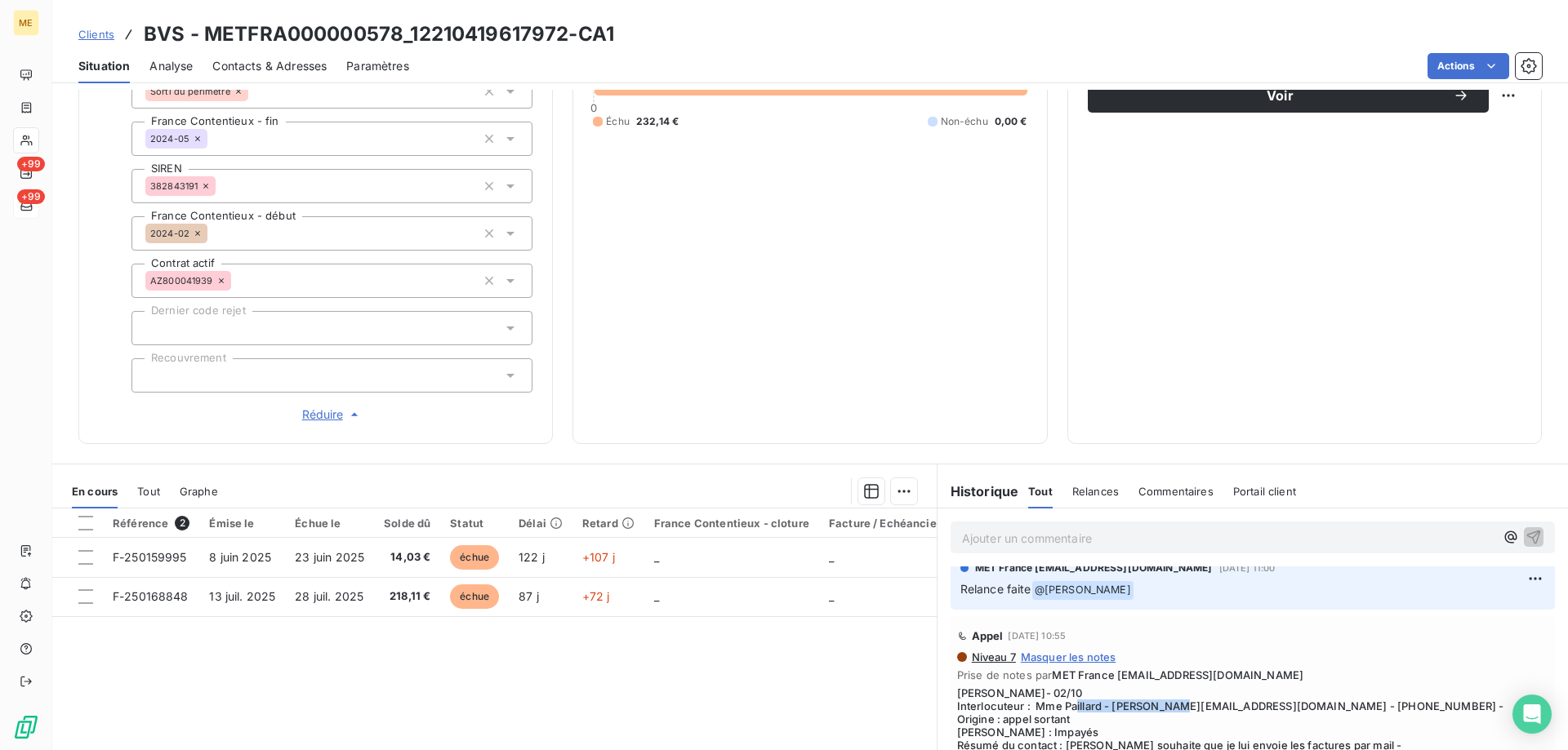
scroll to position [409, 0]
click at [1228, 534] on p "Ajouter un commentaire ﻿" at bounding box center [1228, 538] width 533 height 21
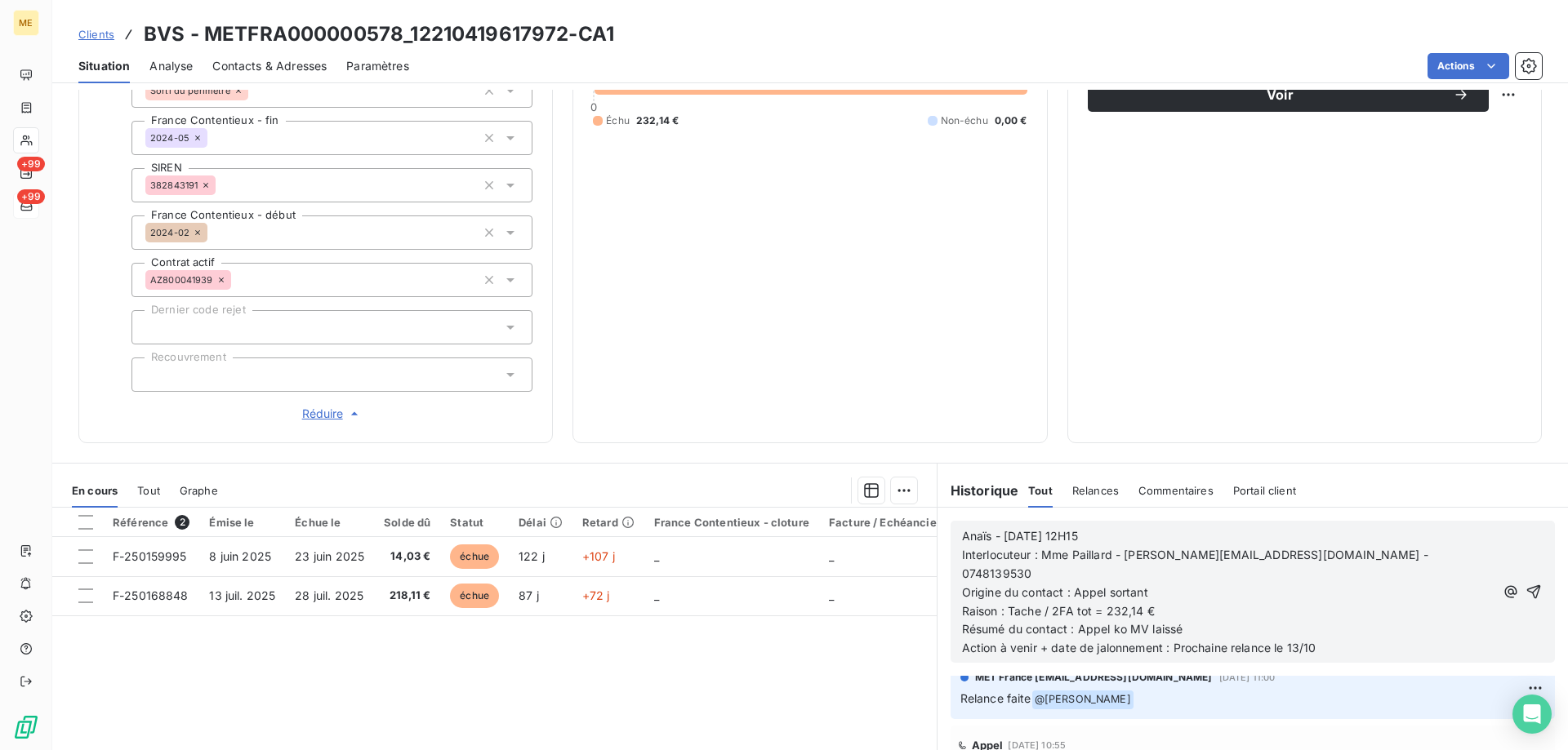
scroll to position [255, 0]
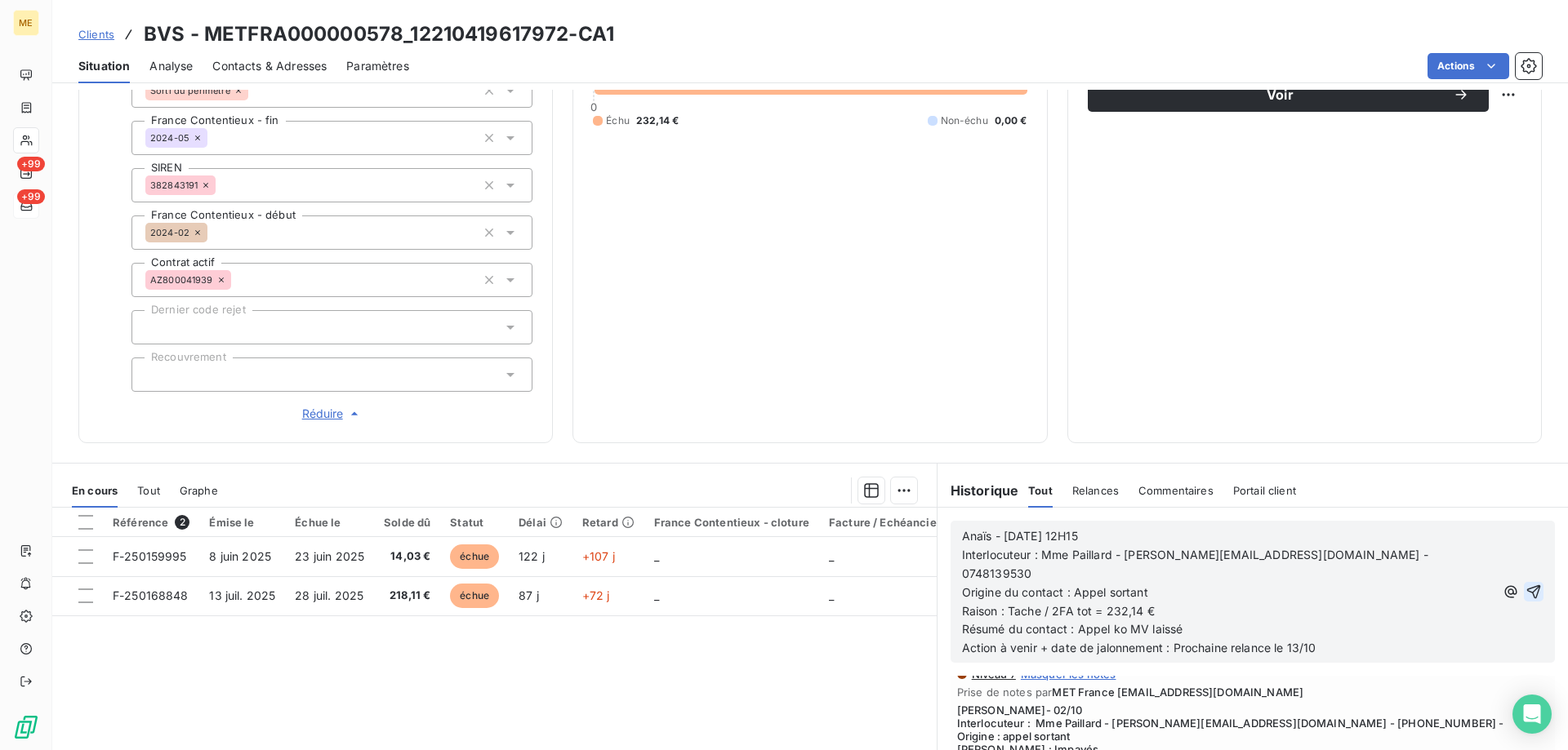
click at [1527, 585] on icon "button" at bounding box center [1534, 592] width 14 height 14
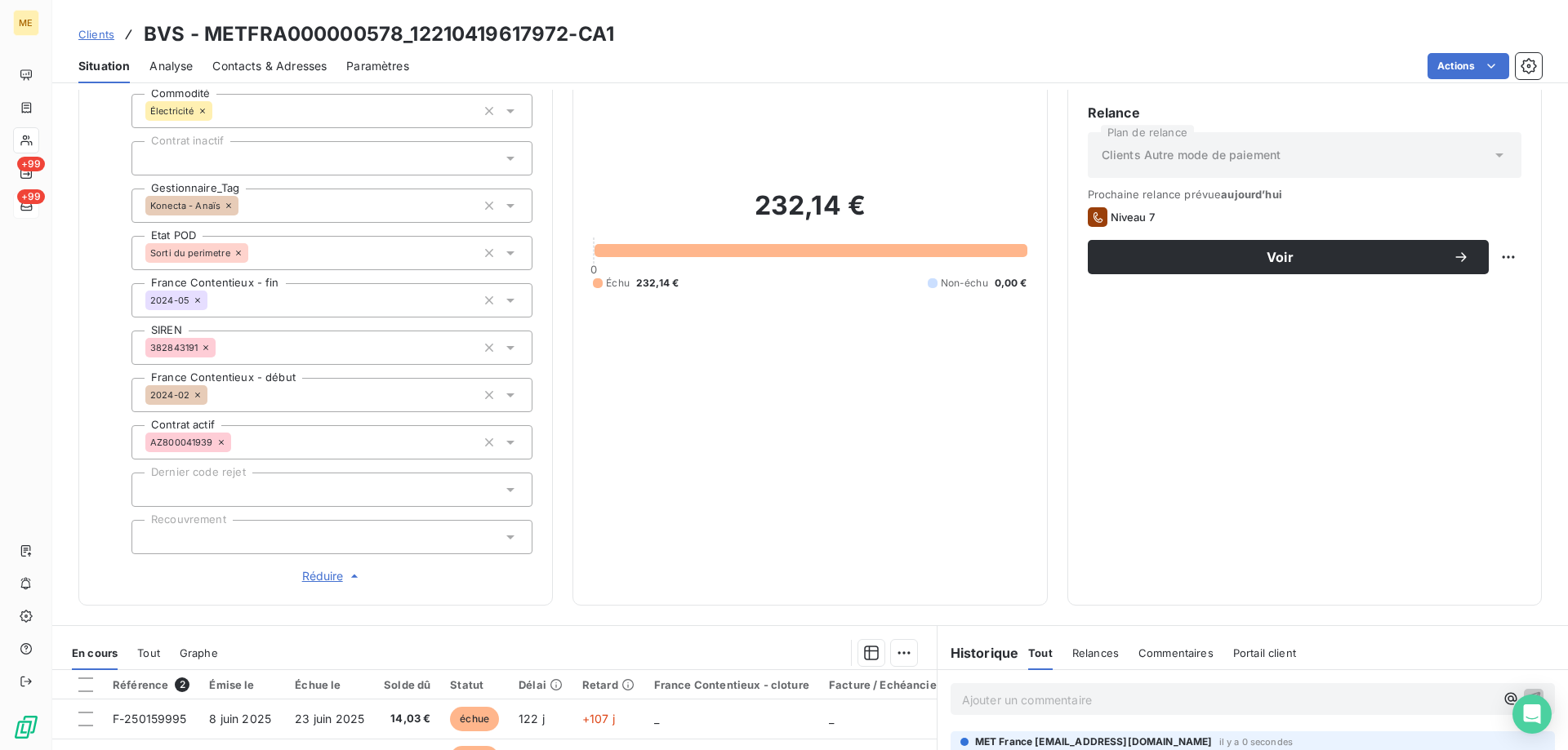
scroll to position [245, 0]
click at [1502, 254] on html "ME +99 +99 Clients BVS - METFRA000000578_12210419617972-CA1 Situation Analyse C…" at bounding box center [784, 457] width 1568 height 914
drag, startPoint x: 1496, startPoint y: 297, endPoint x: 1482, endPoint y: 308, distance: 17.8
click at [1496, 298] on div "Replanifier cette action" at bounding box center [1428, 294] width 147 height 26
select select "9"
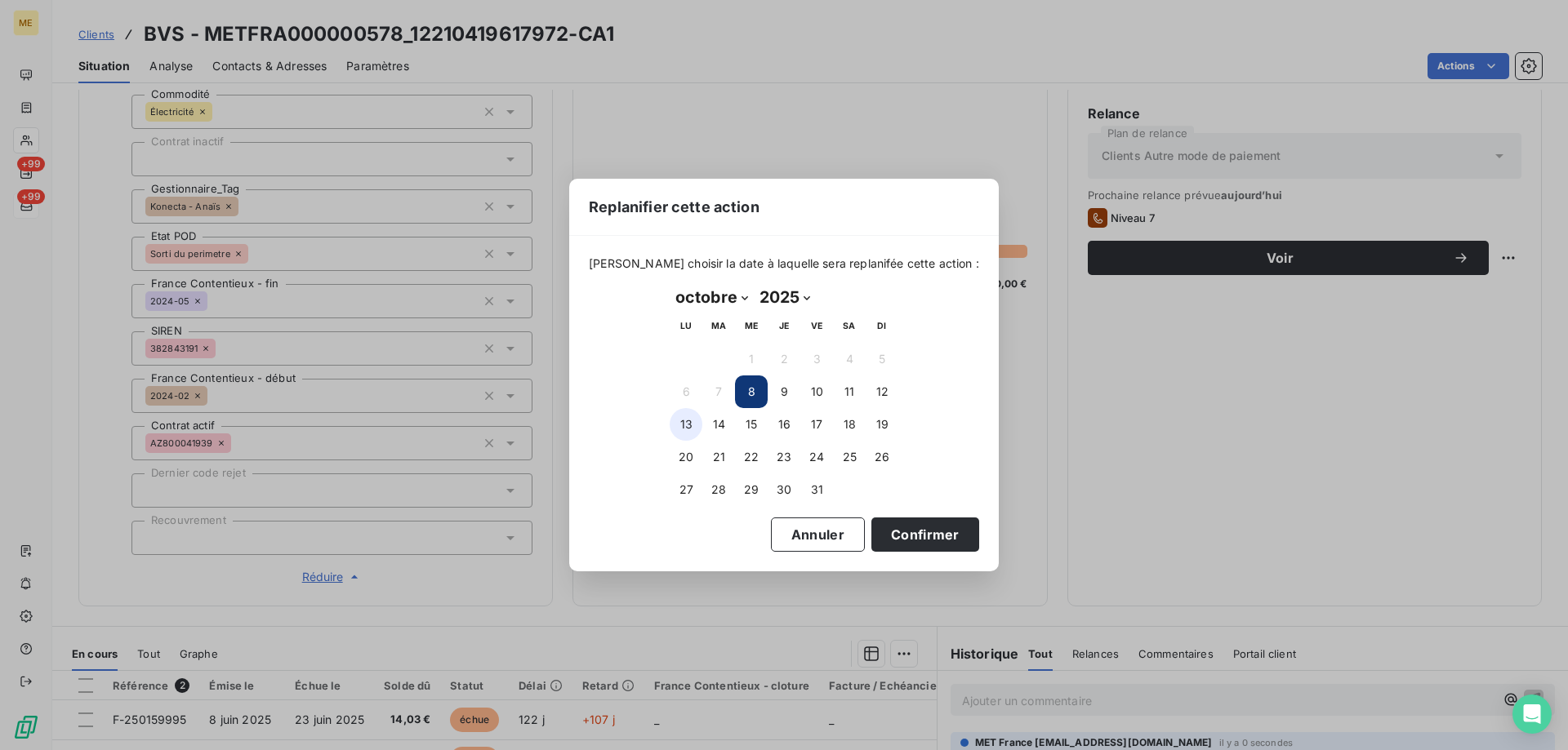
click at [688, 428] on button "13" at bounding box center [686, 425] width 33 height 33
click at [902, 537] on button "Confirmer" at bounding box center [925, 535] width 108 height 34
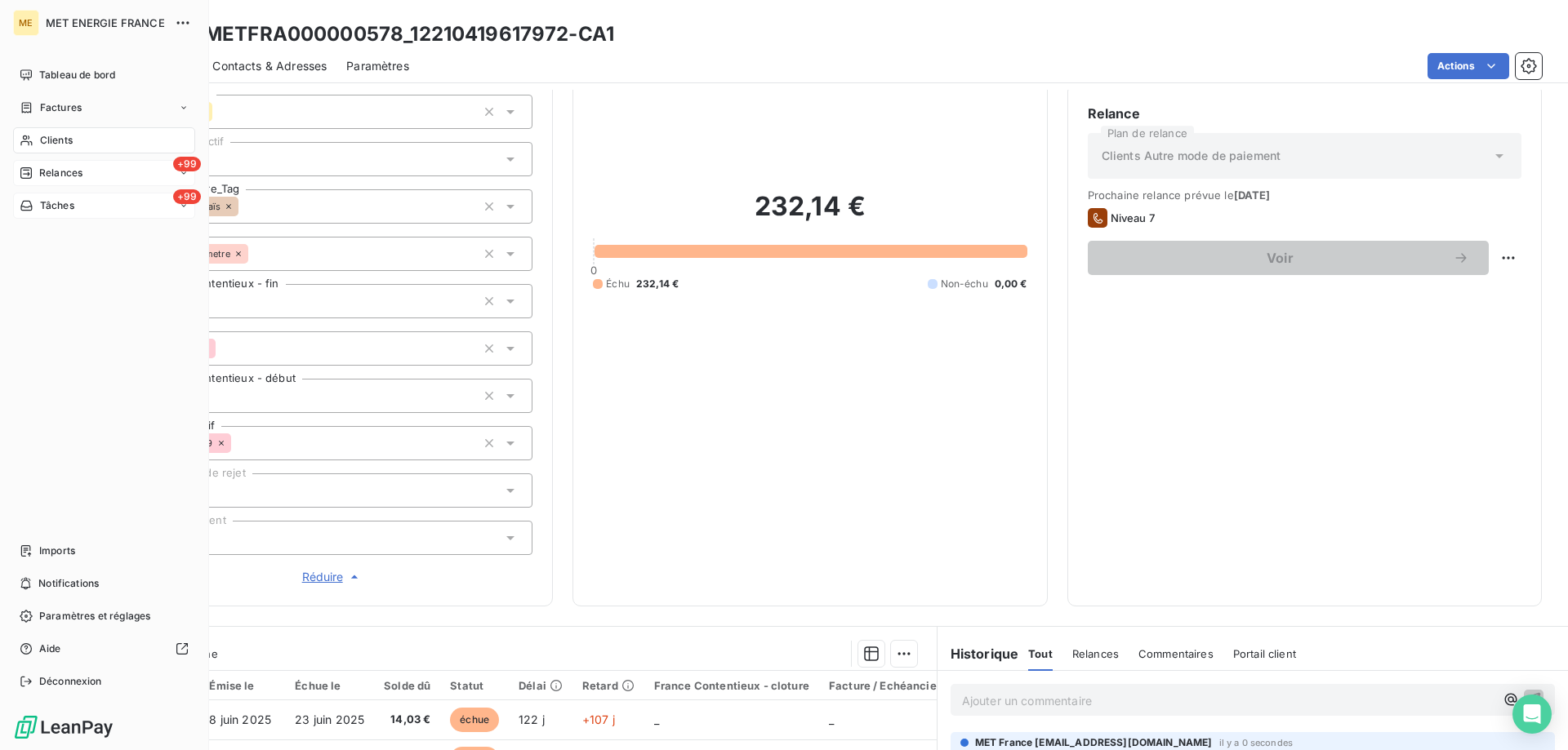
click at [29, 172] on icon at bounding box center [26, 172] width 13 height 13
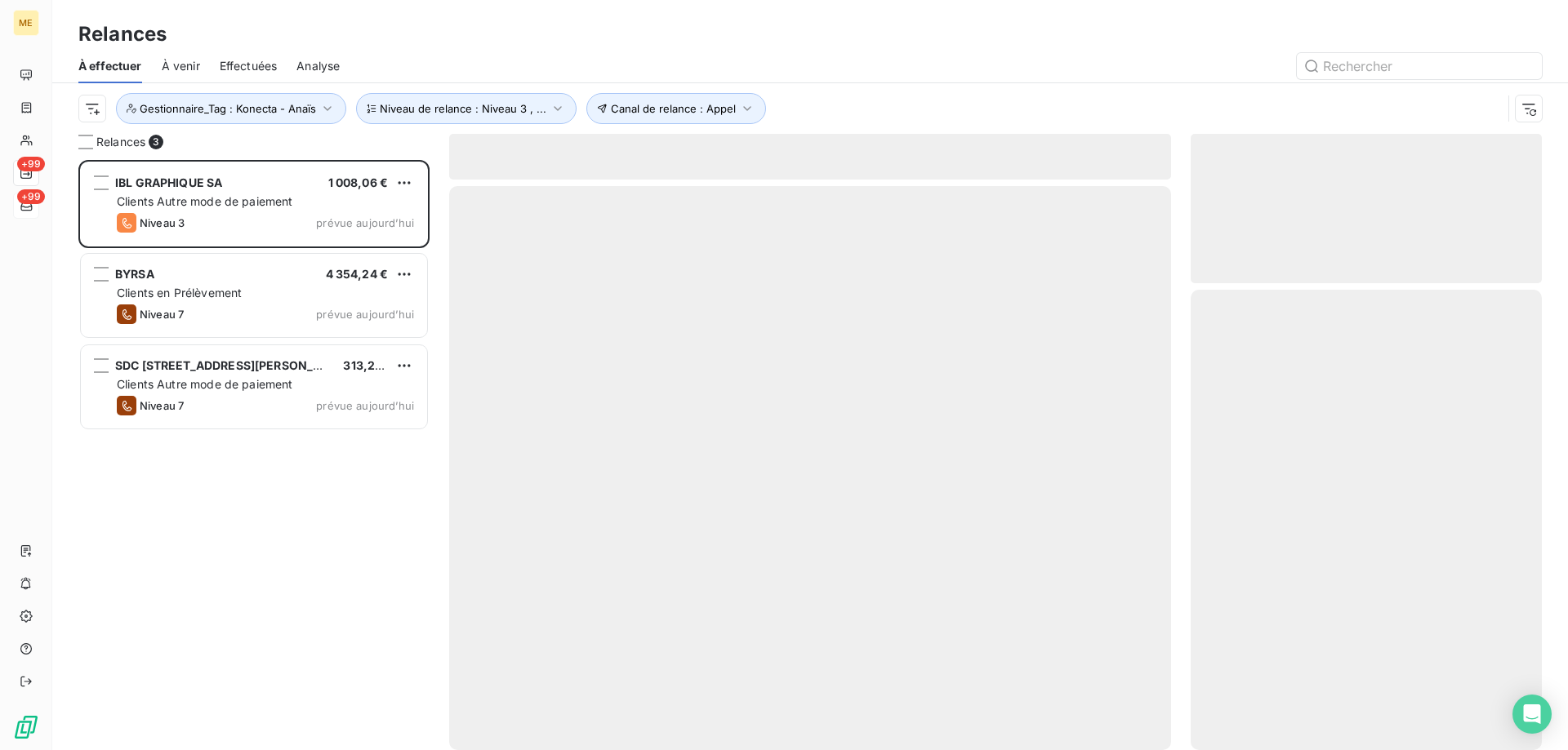
scroll to position [578, 339]
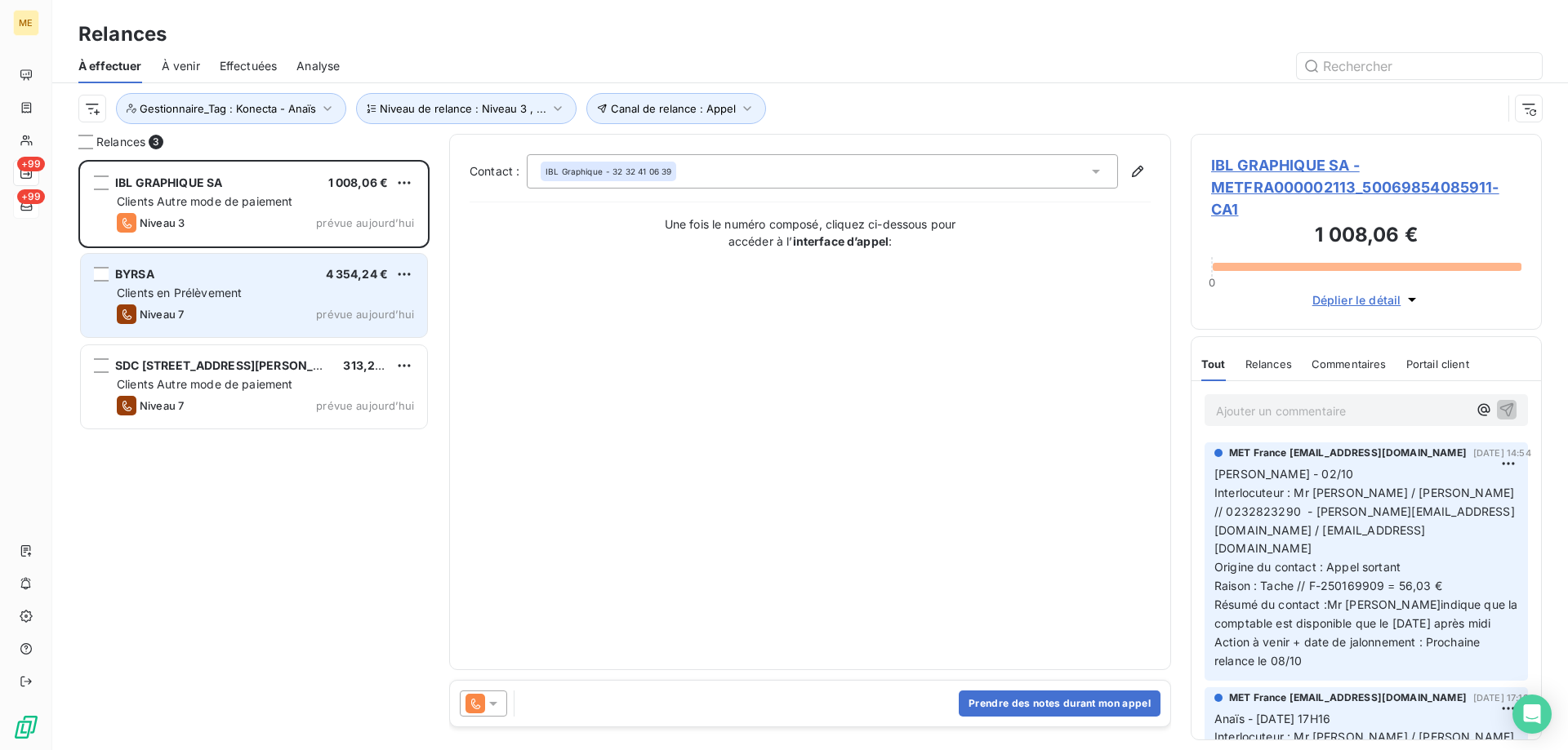
click at [332, 301] on div "Clients en Prélèvement" at bounding box center [265, 293] width 297 height 16
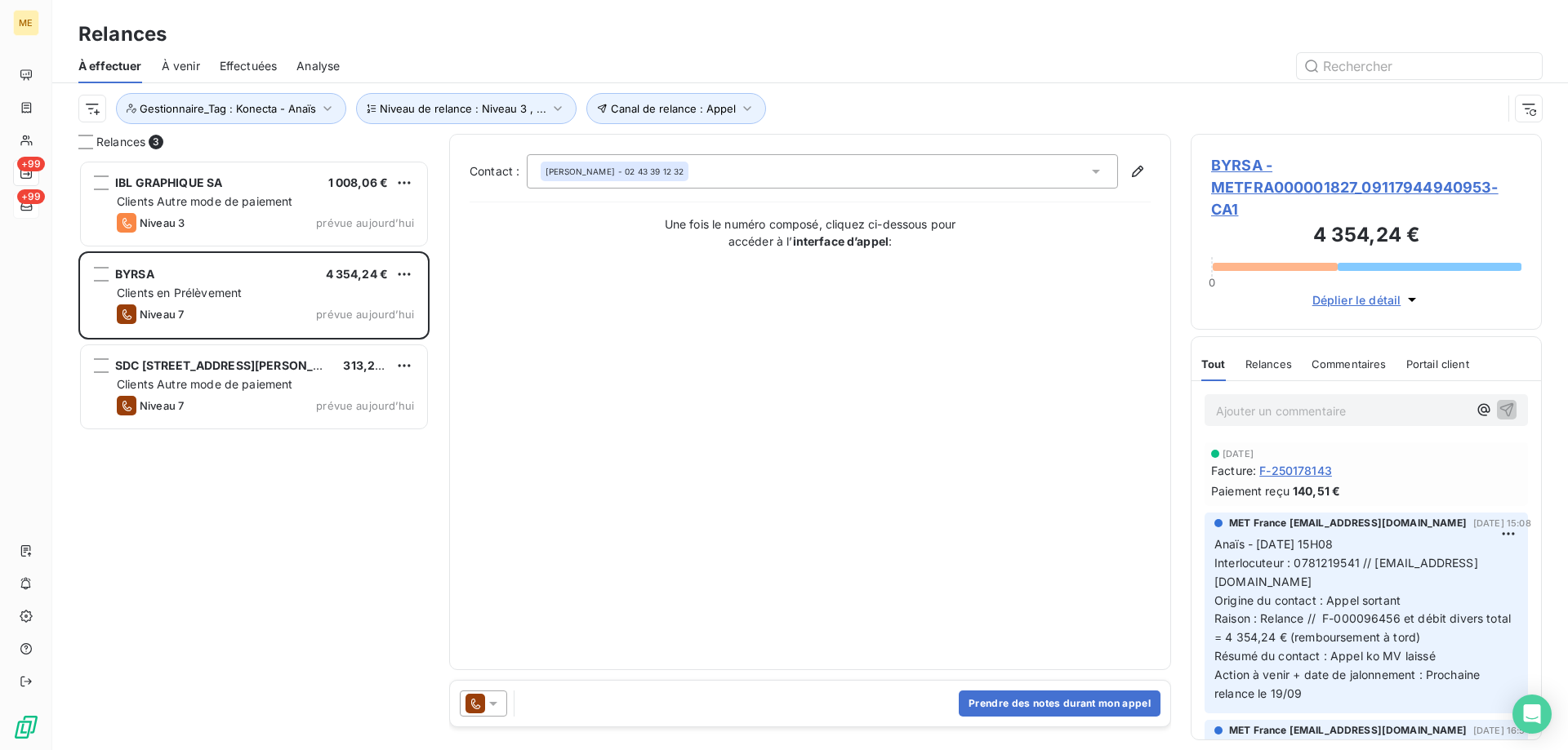
click at [1310, 189] on span "BYRSA - METFRA000001827_09117944940953-CA1" at bounding box center [1366, 187] width 310 height 66
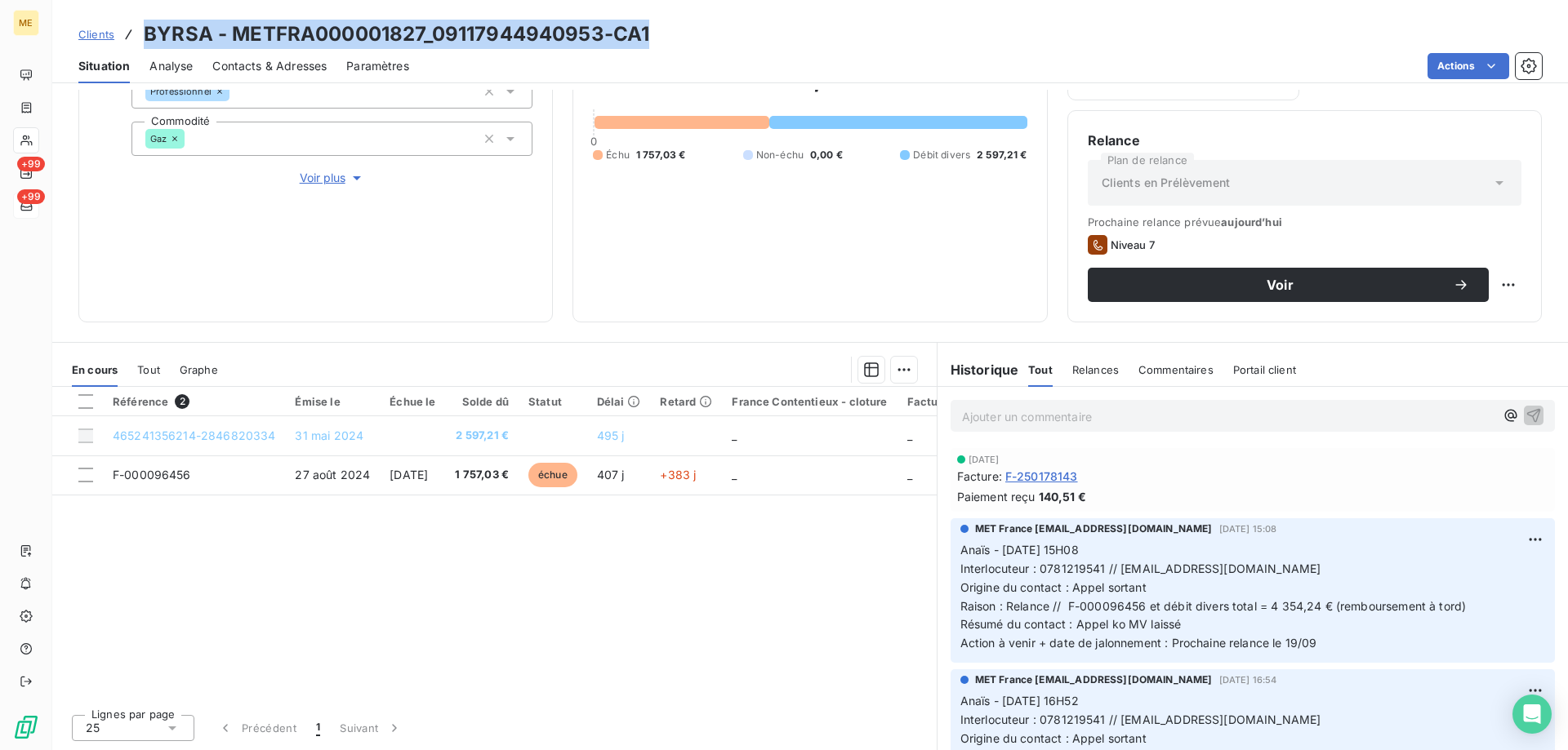
drag, startPoint x: 659, startPoint y: 30, endPoint x: 143, endPoint y: 28, distance: 516.0
click at [143, 28] on div "Clients BYRSA - METFRA000001827_09117944940953-CA1" at bounding box center [810, 34] width 1515 height 29
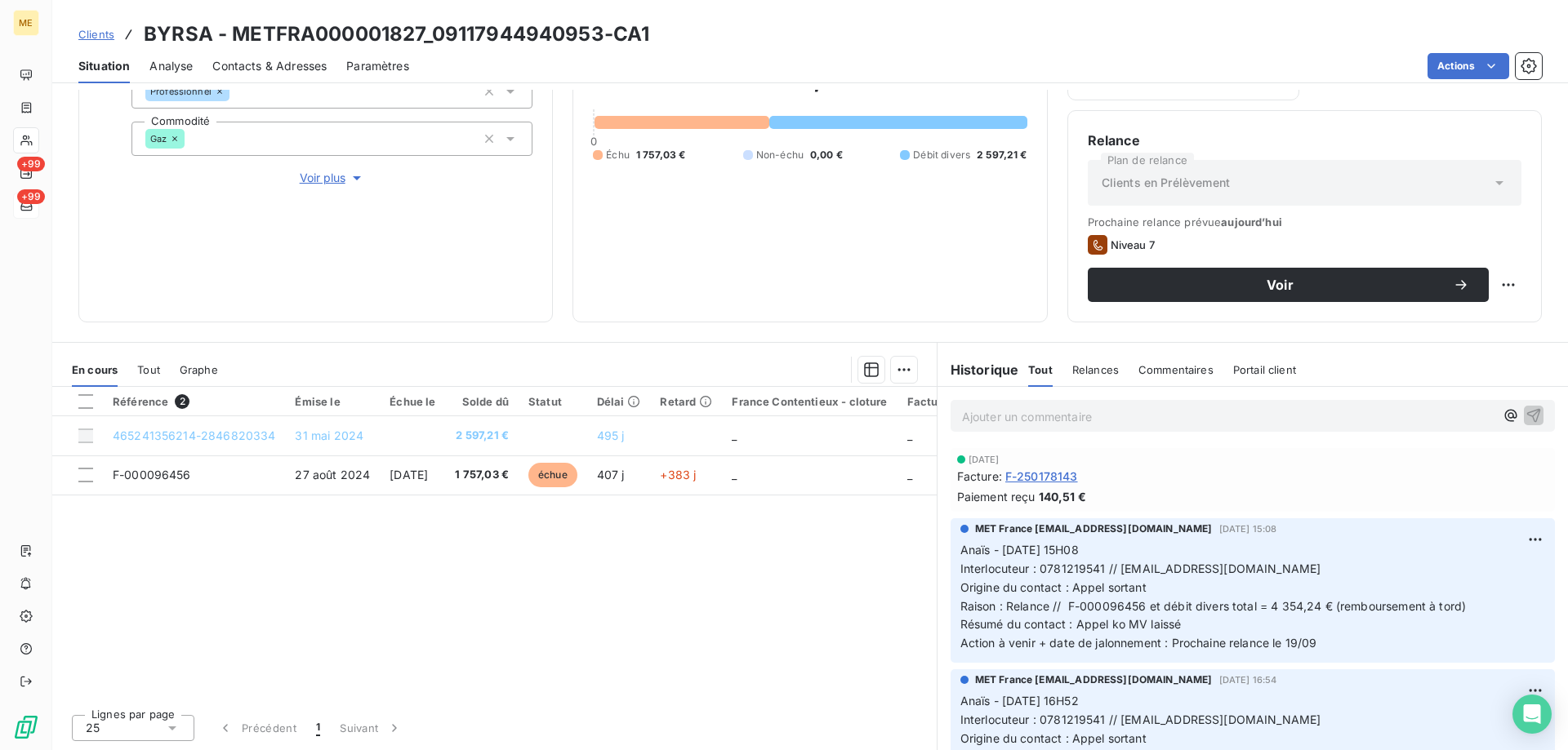
click at [559, 50] on div "Situation Analyse Contacts & Adresses Paramètres Actions" at bounding box center [810, 66] width 1515 height 34
drag, startPoint x: 603, startPoint y: 34, endPoint x: 434, endPoint y: 45, distance: 169.4
click at [434, 45] on h3 "BYRSA - METFRA000001827_09117944940953-CA1" at bounding box center [397, 34] width 505 height 29
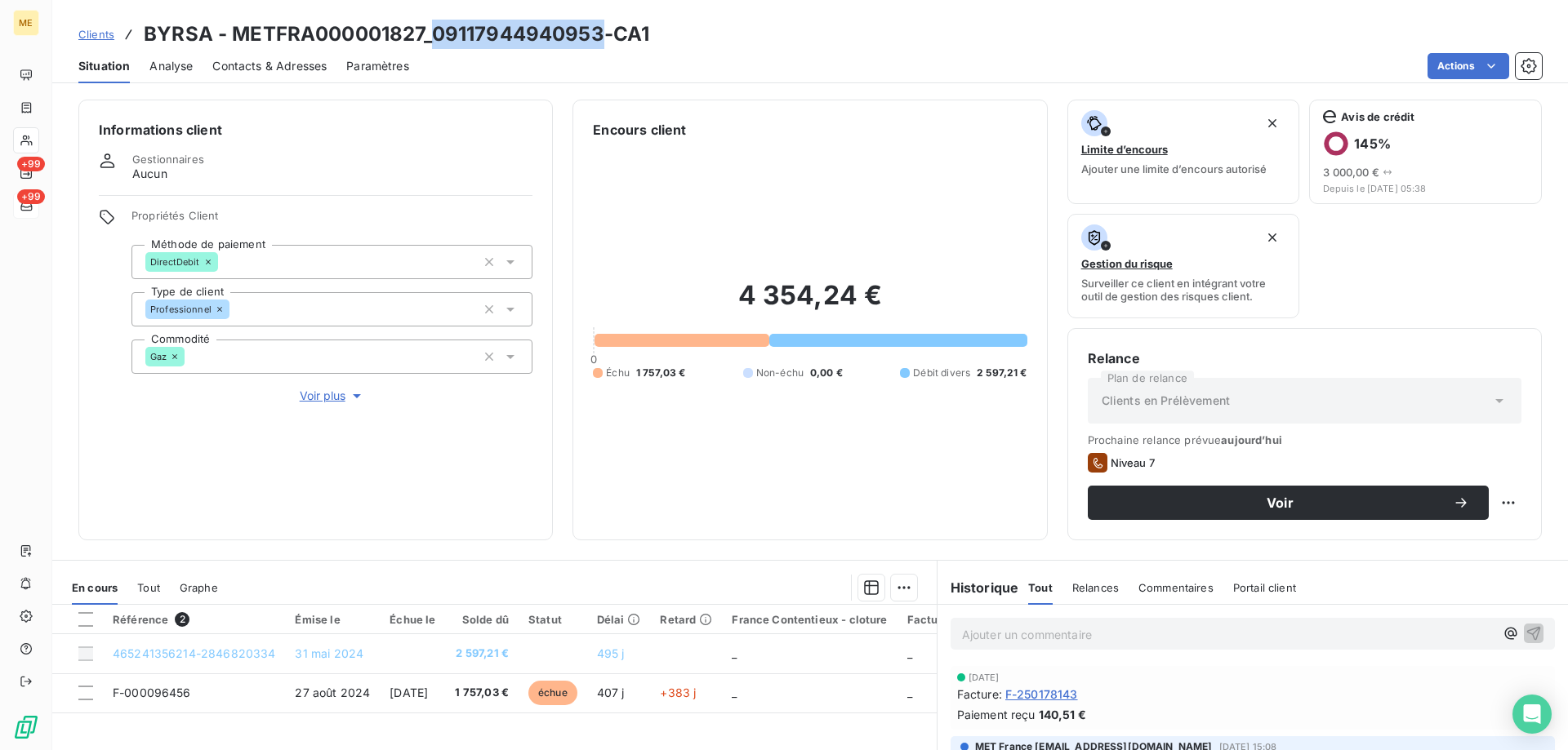
click at [314, 391] on span "Voir plus" at bounding box center [333, 396] width 66 height 16
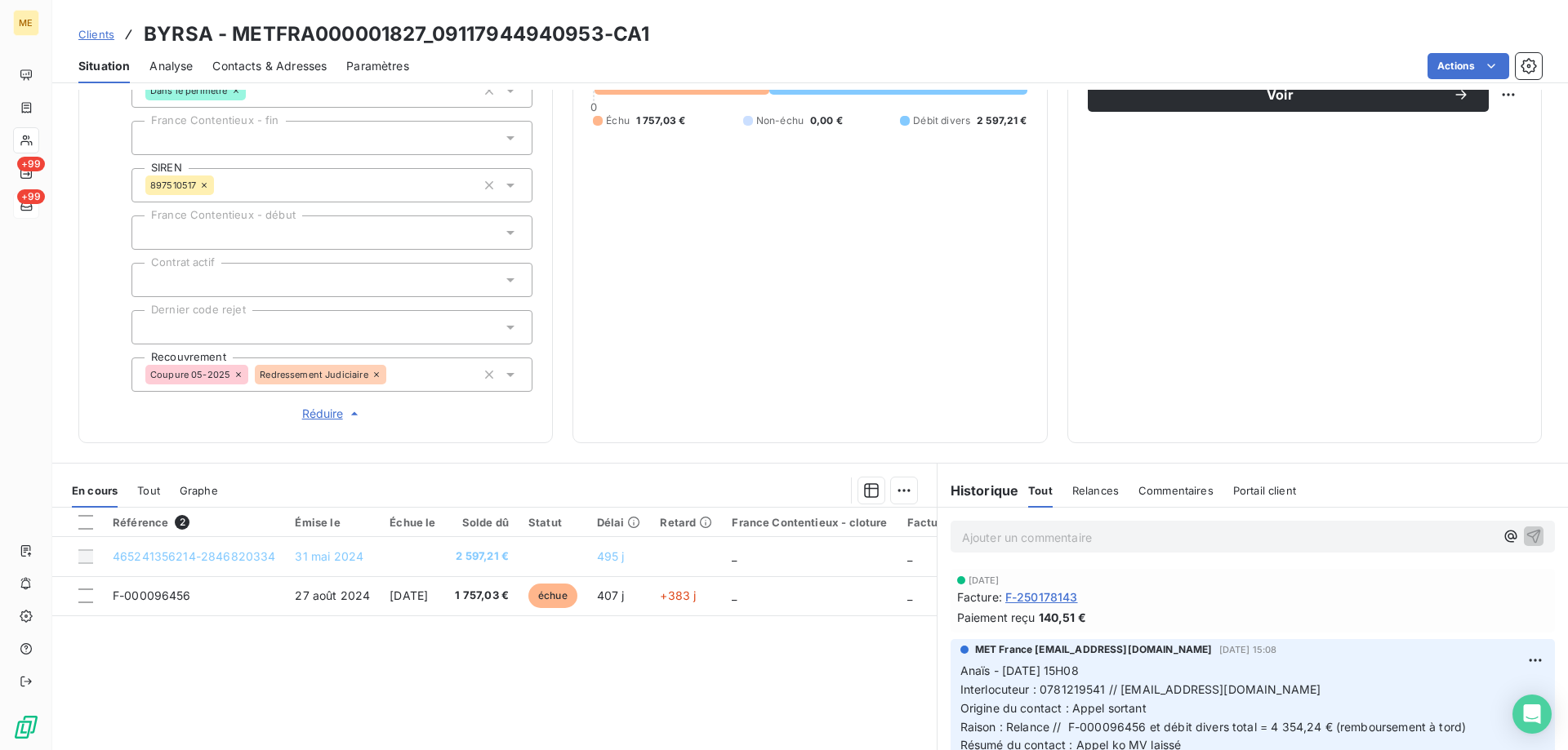
click at [863, 275] on div "4 354,24 € 0 Échu 1 757,03 € Non-échu 0,00 € Débit divers 2 597,21 €" at bounding box center [809, 77] width 434 height 691
click at [297, 70] on span "Contacts & Adresses" at bounding box center [269, 66] width 115 height 16
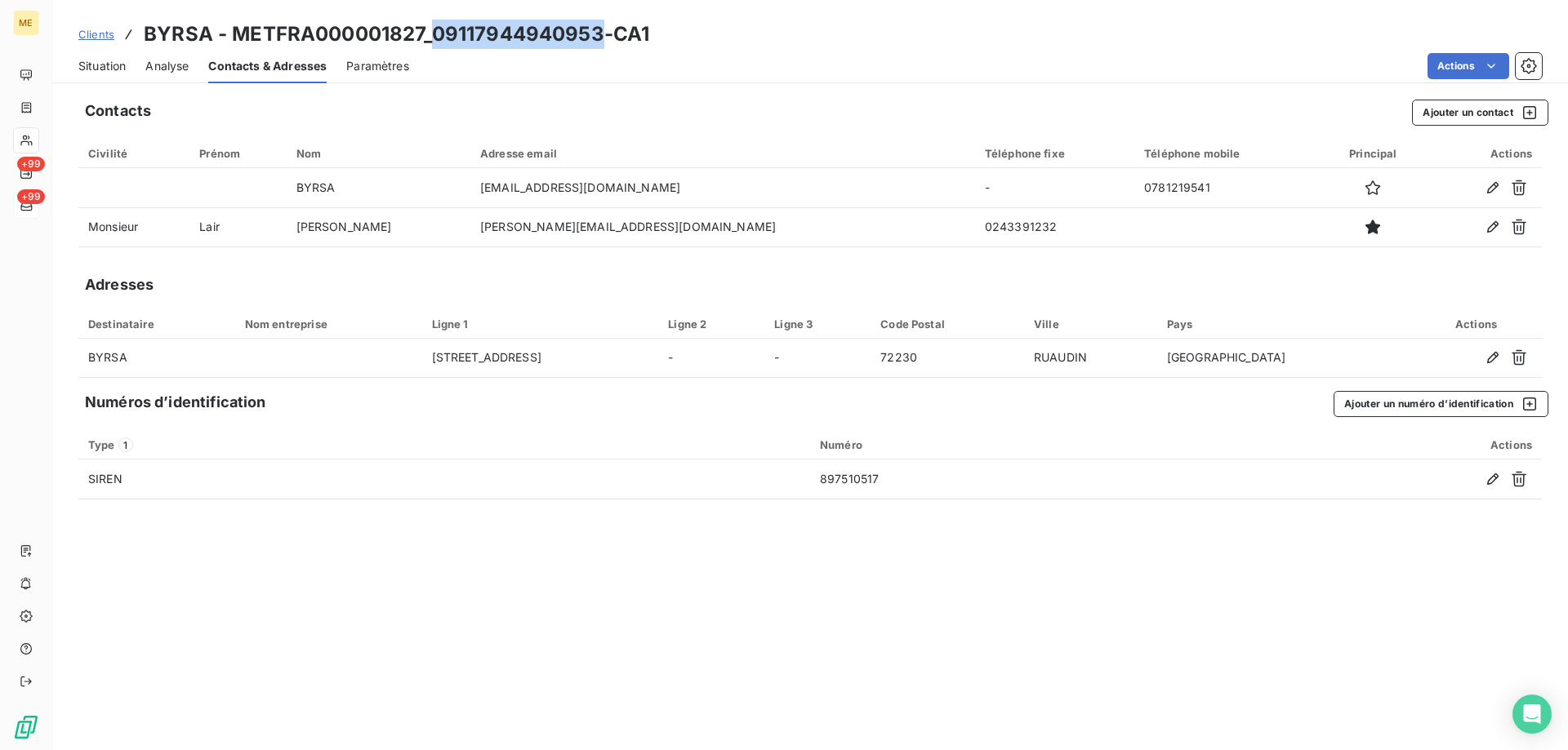
drag, startPoint x: 603, startPoint y: 27, endPoint x: 435, endPoint y: 21, distance: 168.1
click at [435, 21] on h3 "BYRSA - METFRA000001827_09117944940953-CA1" at bounding box center [397, 34] width 505 height 29
drag, startPoint x: 931, startPoint y: 226, endPoint x: 853, endPoint y: 271, distance: 90.0
click at [853, 268] on div "Contacts Ajouter un contact Civilité Prénom Nom Adresse email Téléphone fixe Té…" at bounding box center [810, 420] width 1515 height 660
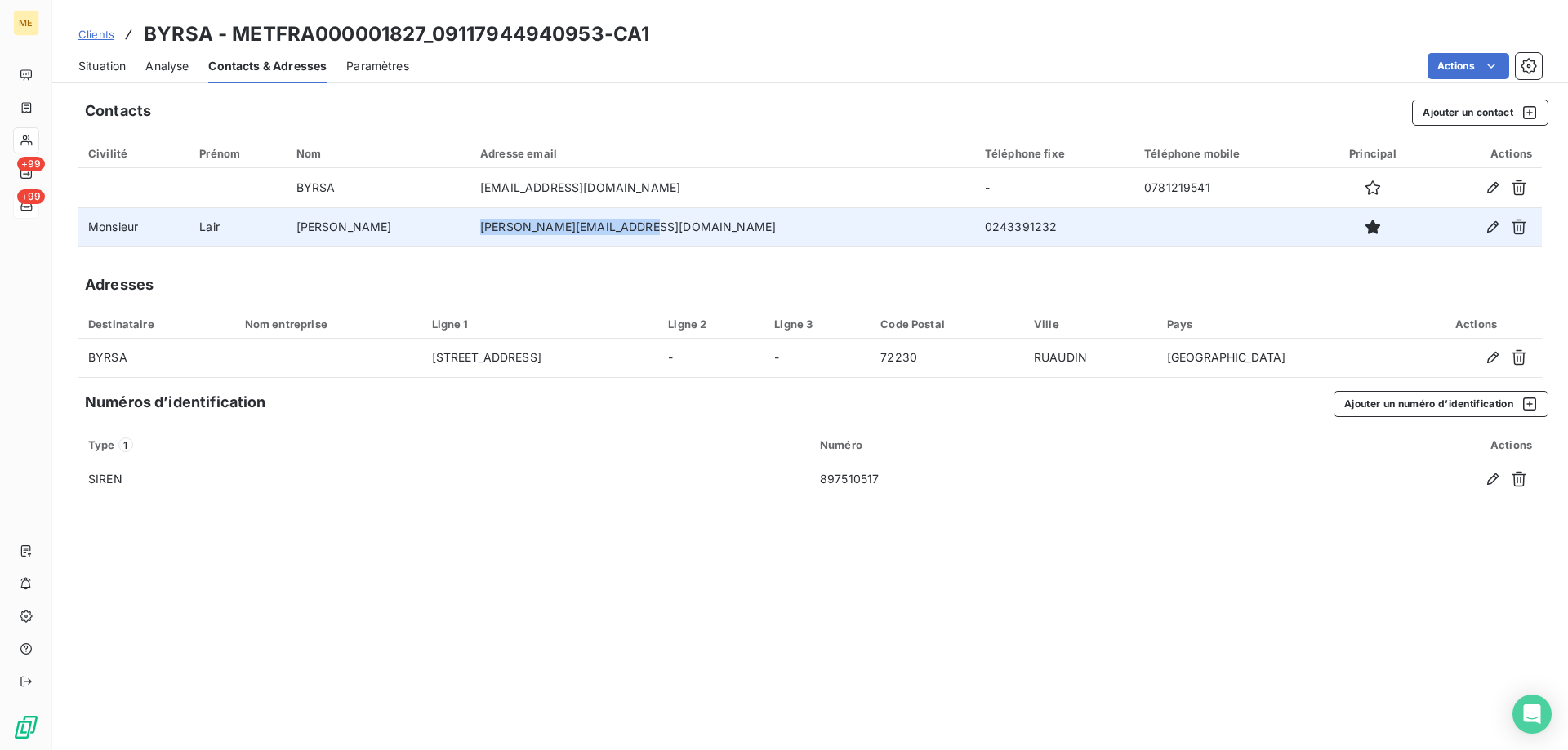
drag, startPoint x: 601, startPoint y: 229, endPoint x: 462, endPoint y: 224, distance: 139.1
click at [471, 224] on td "arthur.lair@vdlconseil.fr" at bounding box center [722, 227] width 504 height 39
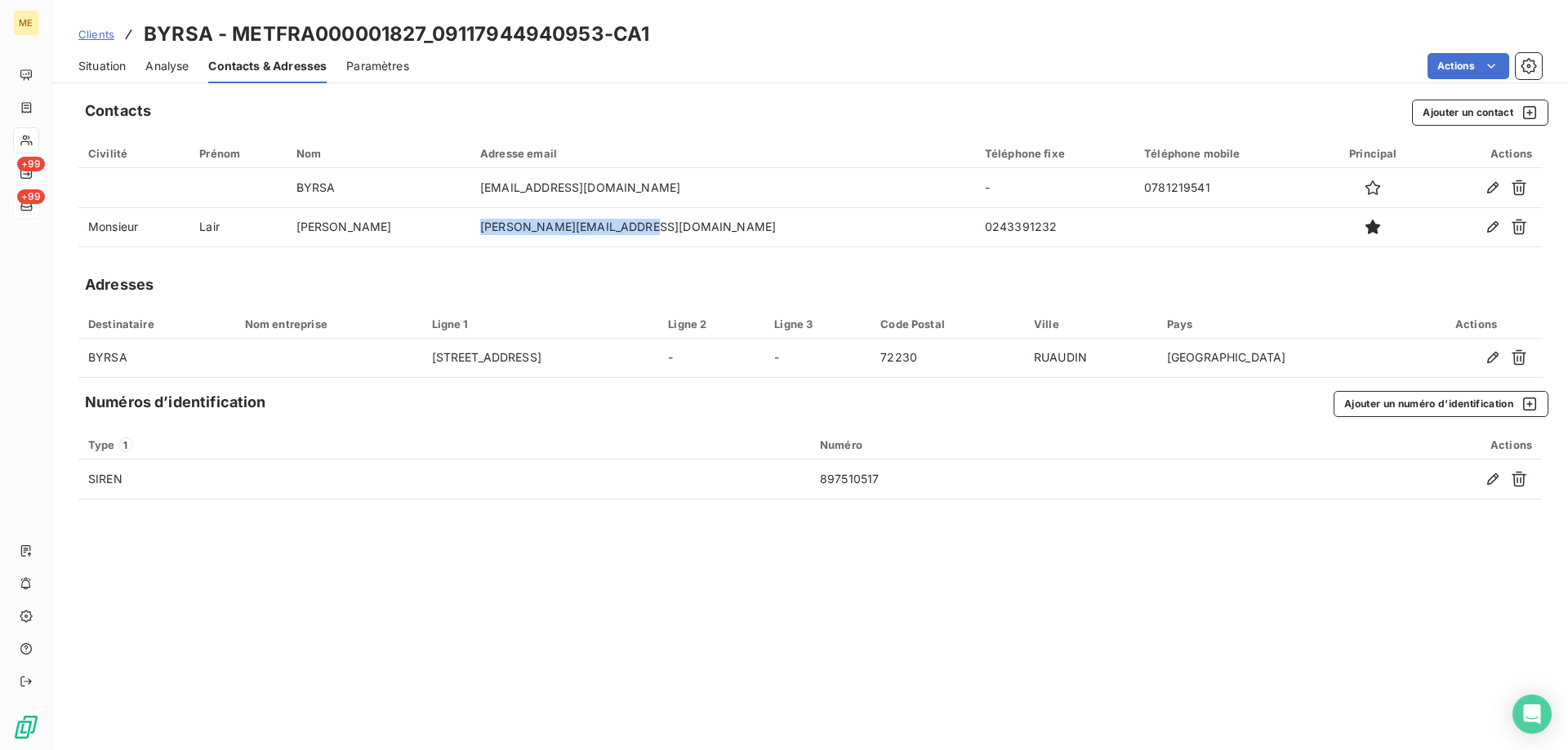
click at [110, 66] on span "Situation" at bounding box center [102, 66] width 47 height 16
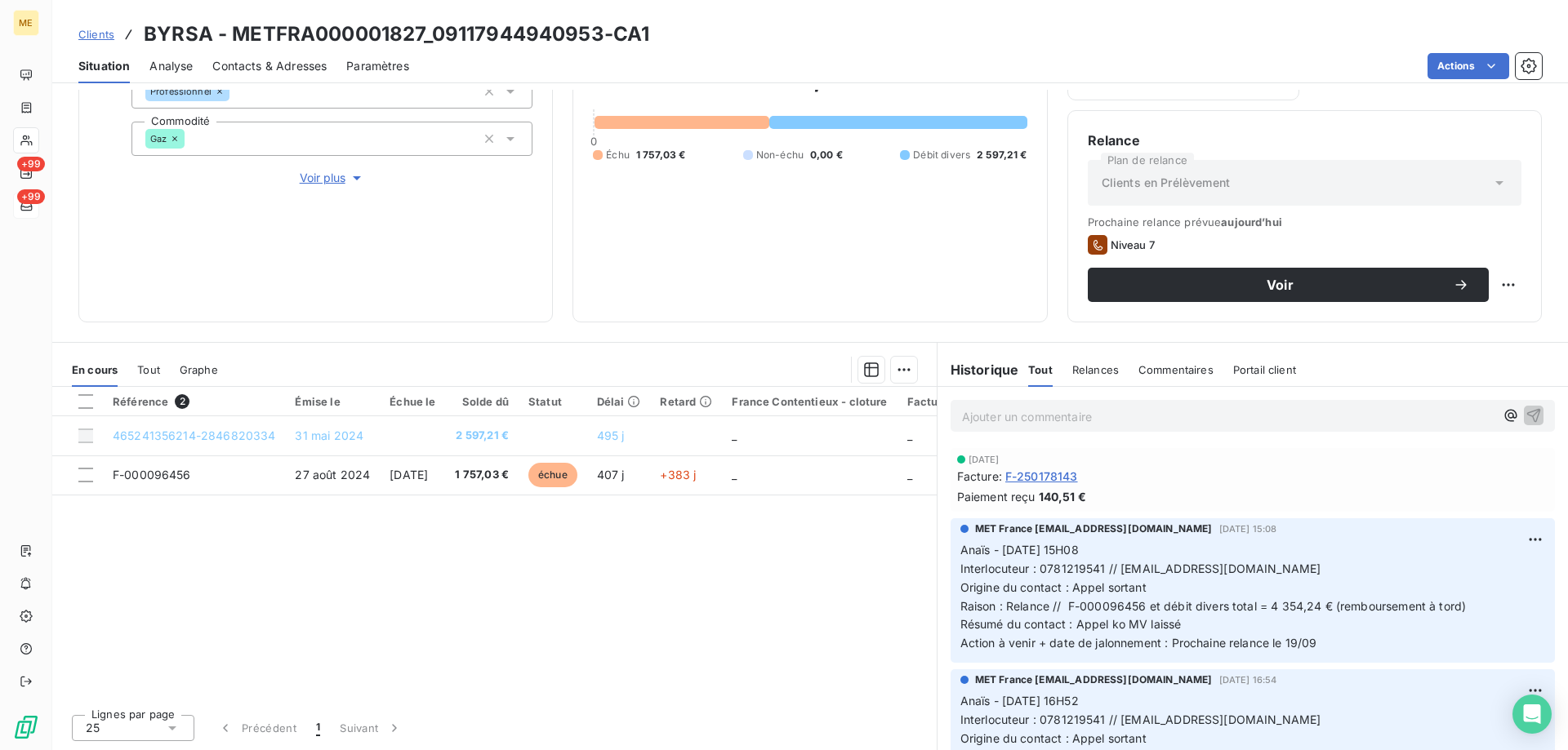
click at [240, 58] on span "Contacts & Adresses" at bounding box center [269, 66] width 115 height 16
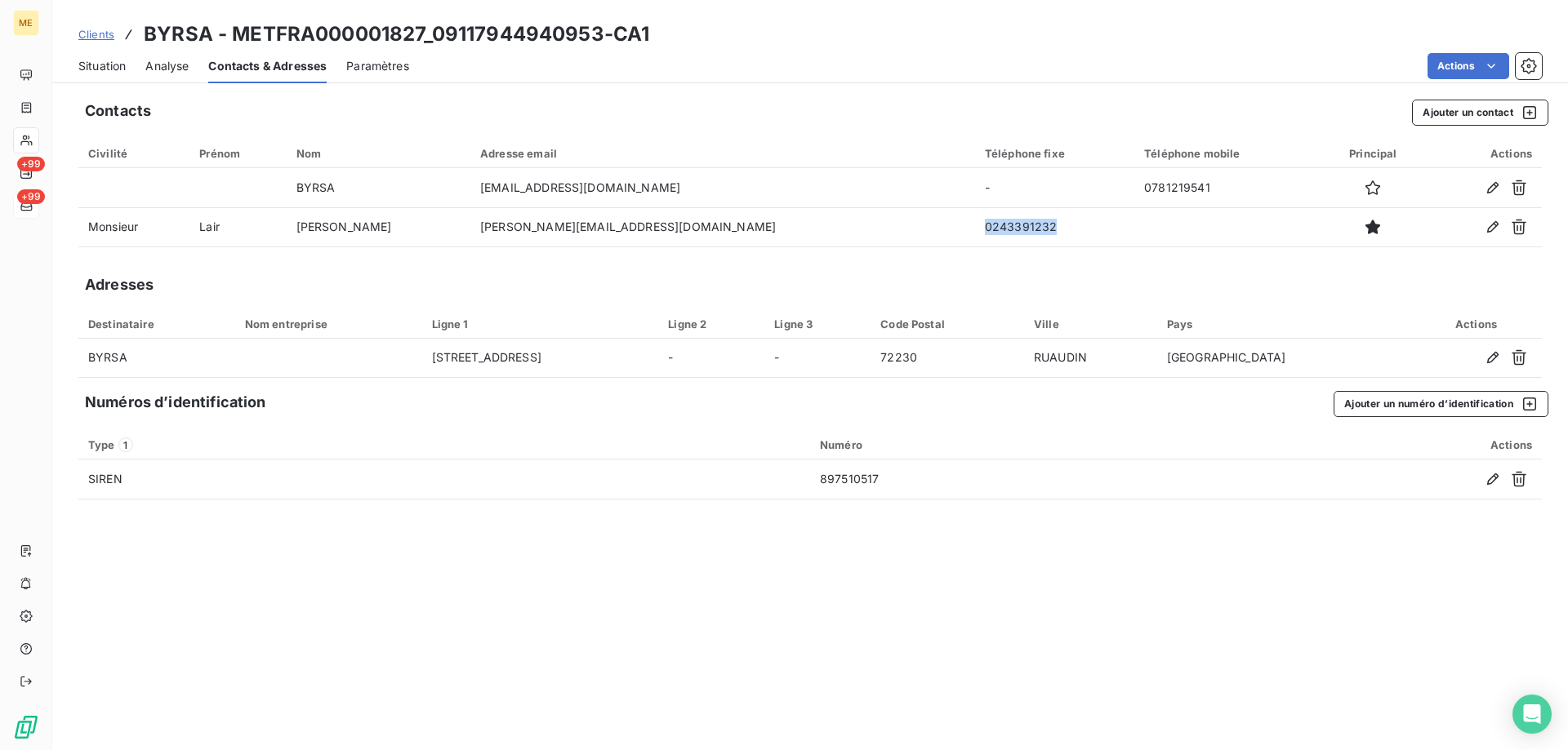
drag, startPoint x: 923, startPoint y: 231, endPoint x: 859, endPoint y: 286, distance: 84.4
click at [858, 255] on div "Contacts Ajouter un contact Civilité Prénom Nom Adresse email Téléphone fixe Té…" at bounding box center [810, 420] width 1515 height 660
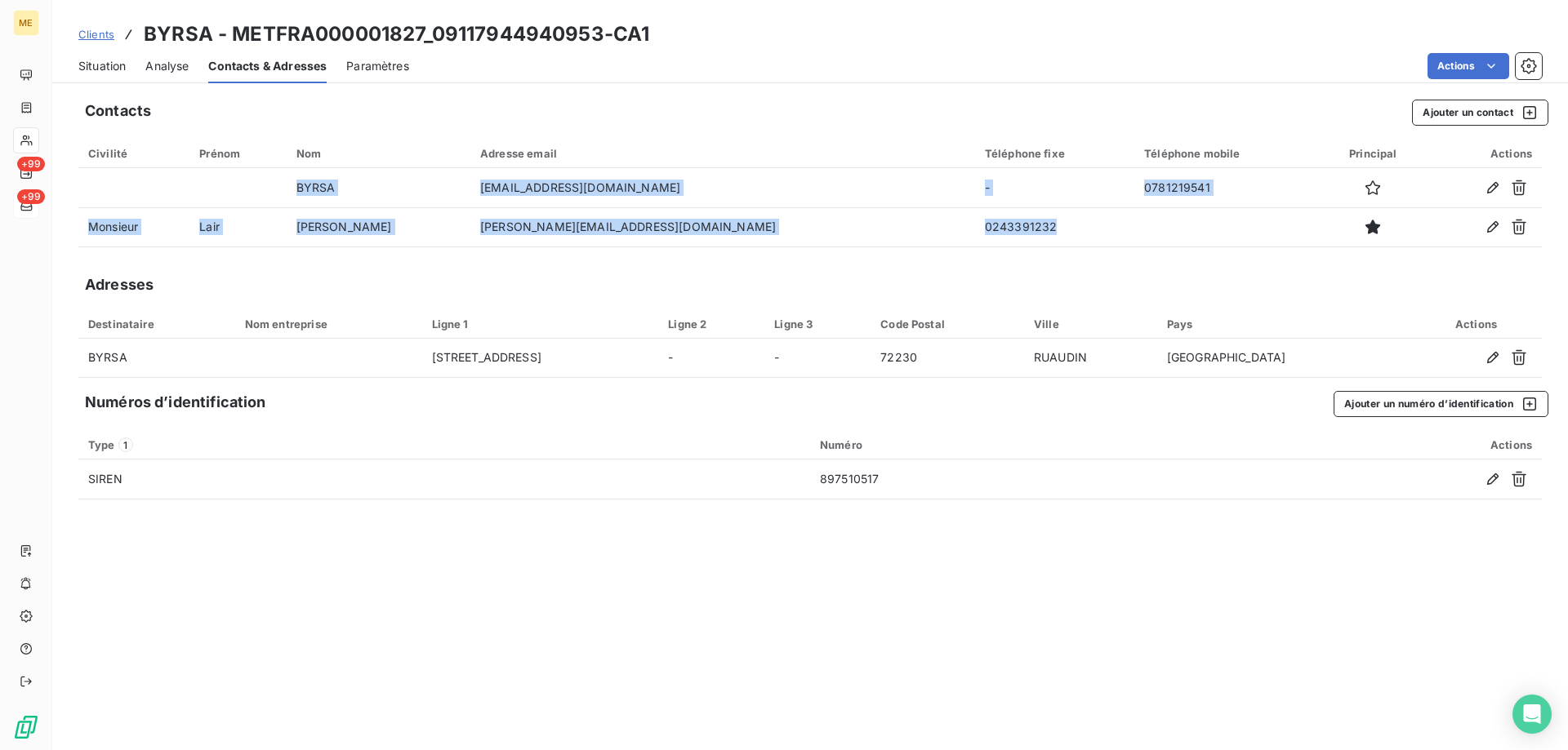
click at [101, 61] on span "Situation" at bounding box center [102, 66] width 47 height 16
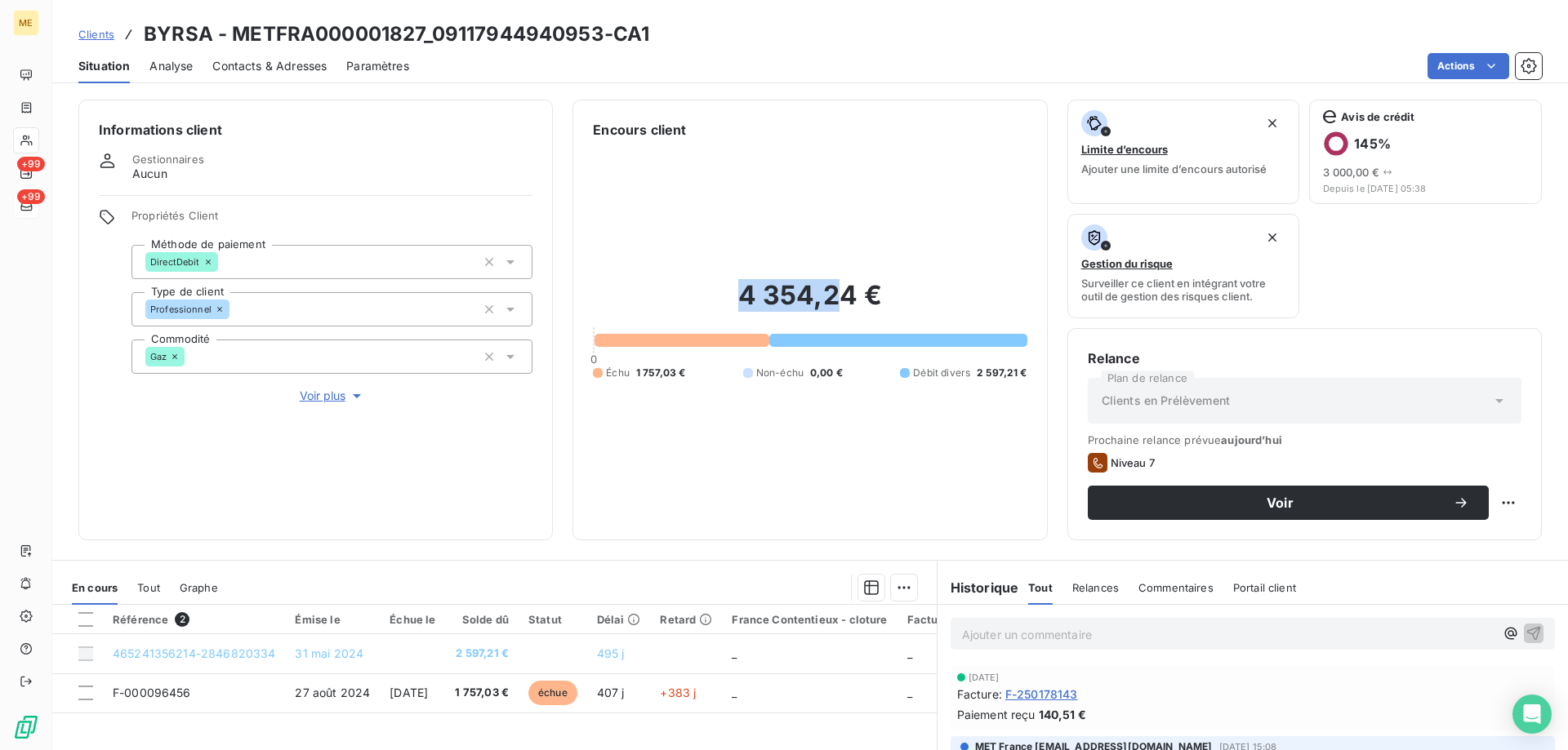
drag, startPoint x: 740, startPoint y: 302, endPoint x: 875, endPoint y: 301, distance: 135.0
click at [862, 303] on h2 "4 354,24 €" at bounding box center [809, 303] width 434 height 49
click at [893, 299] on h2 "4 354,24 €" at bounding box center [809, 303] width 434 height 49
drag, startPoint x: 740, startPoint y: 314, endPoint x: 965, endPoint y: 301, distance: 225.4
click at [954, 309] on h2 "4 354,24 €" at bounding box center [809, 303] width 434 height 49
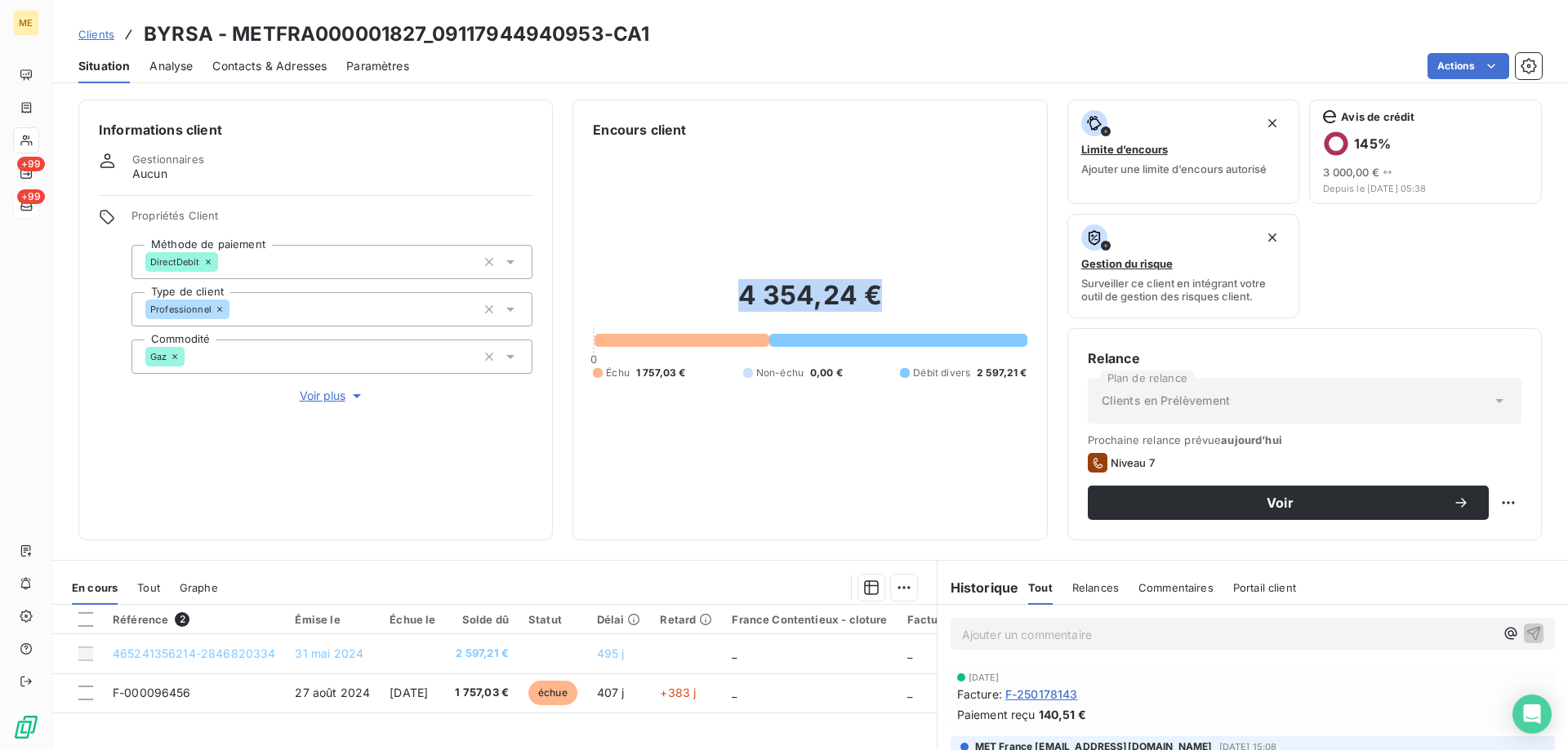
click at [801, 277] on div "4 354,24 € 0 Échu 1 757,03 € Non-échu 0,00 € Débit divers 2 597,21 €" at bounding box center [809, 329] width 434 height 380
click at [759, 293] on h2 "4 354,24 €" at bounding box center [809, 303] width 434 height 49
click at [717, 310] on h2 "4 354,24 €" at bounding box center [809, 303] width 434 height 49
click at [664, 286] on div "4 354,24 € 0 Échu 1 757,03 € Non-échu 0,00 € Débit divers 2 597,21 €" at bounding box center [809, 329] width 434 height 380
drag, startPoint x: 715, startPoint y: 304, endPoint x: 920, endPoint y: 289, distance: 205.5
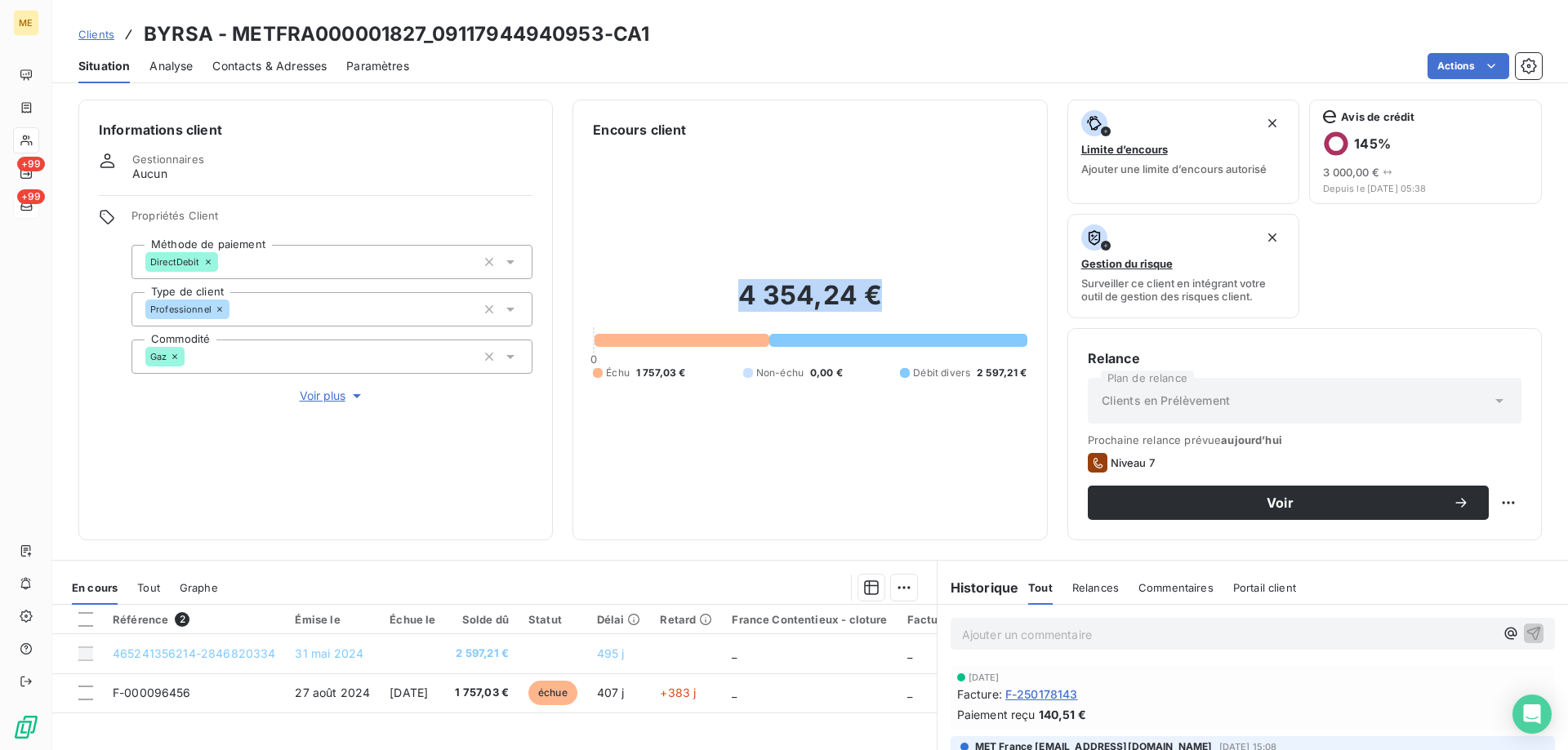
click at [960, 292] on h2 "4 354,24 €" at bounding box center [809, 303] width 434 height 49
click at [291, 387] on button "Voir plus" at bounding box center [331, 396] width 401 height 18
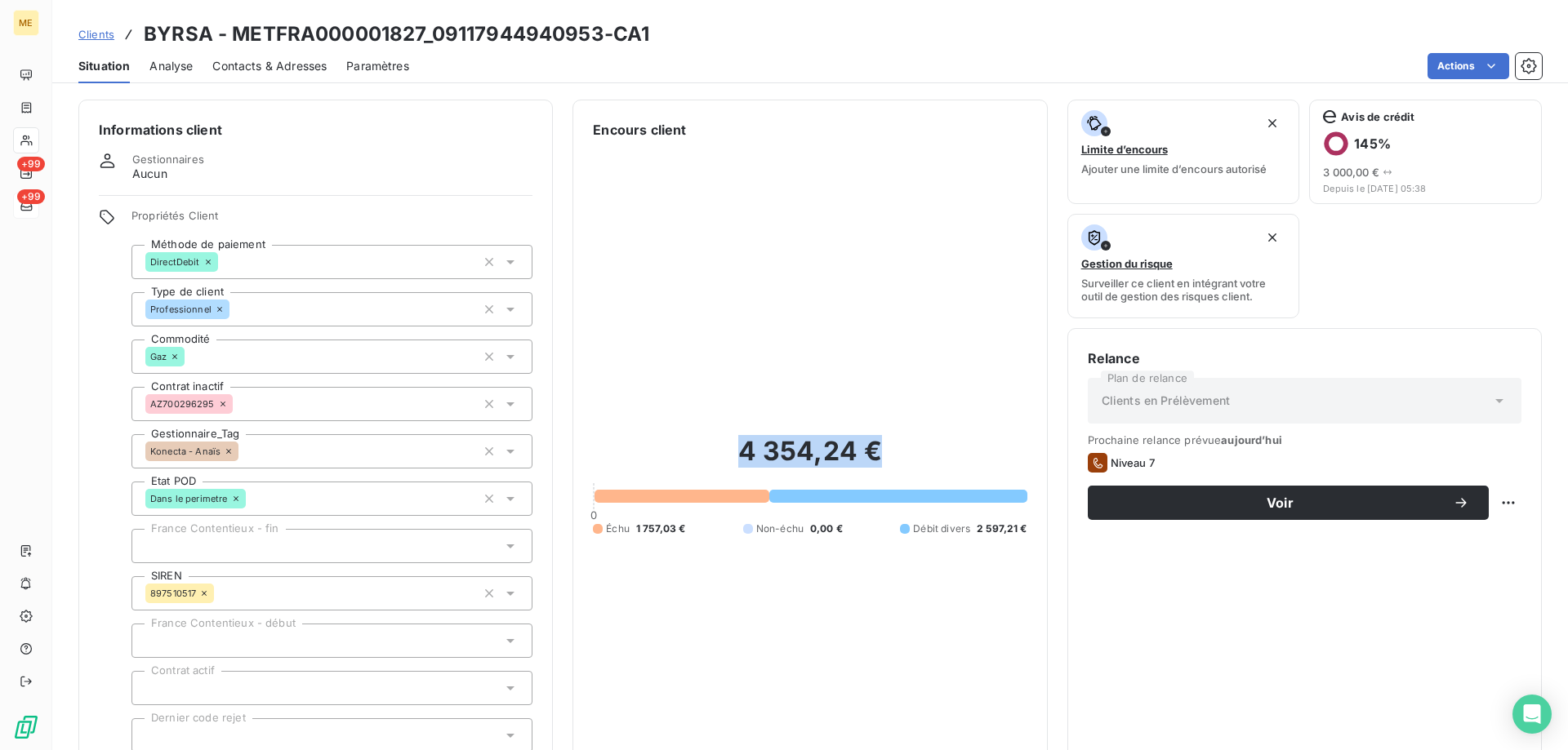
click at [831, 406] on div "4 354,24 € 0 Échu 1 757,03 € Non-échu 0,00 € Débit divers 2 597,21 €" at bounding box center [809, 485] width 434 height 691
drag, startPoint x: 877, startPoint y: 454, endPoint x: 726, endPoint y: 459, distance: 151.1
click at [726, 459] on h2 "4 354,24 €" at bounding box center [809, 459] width 434 height 49
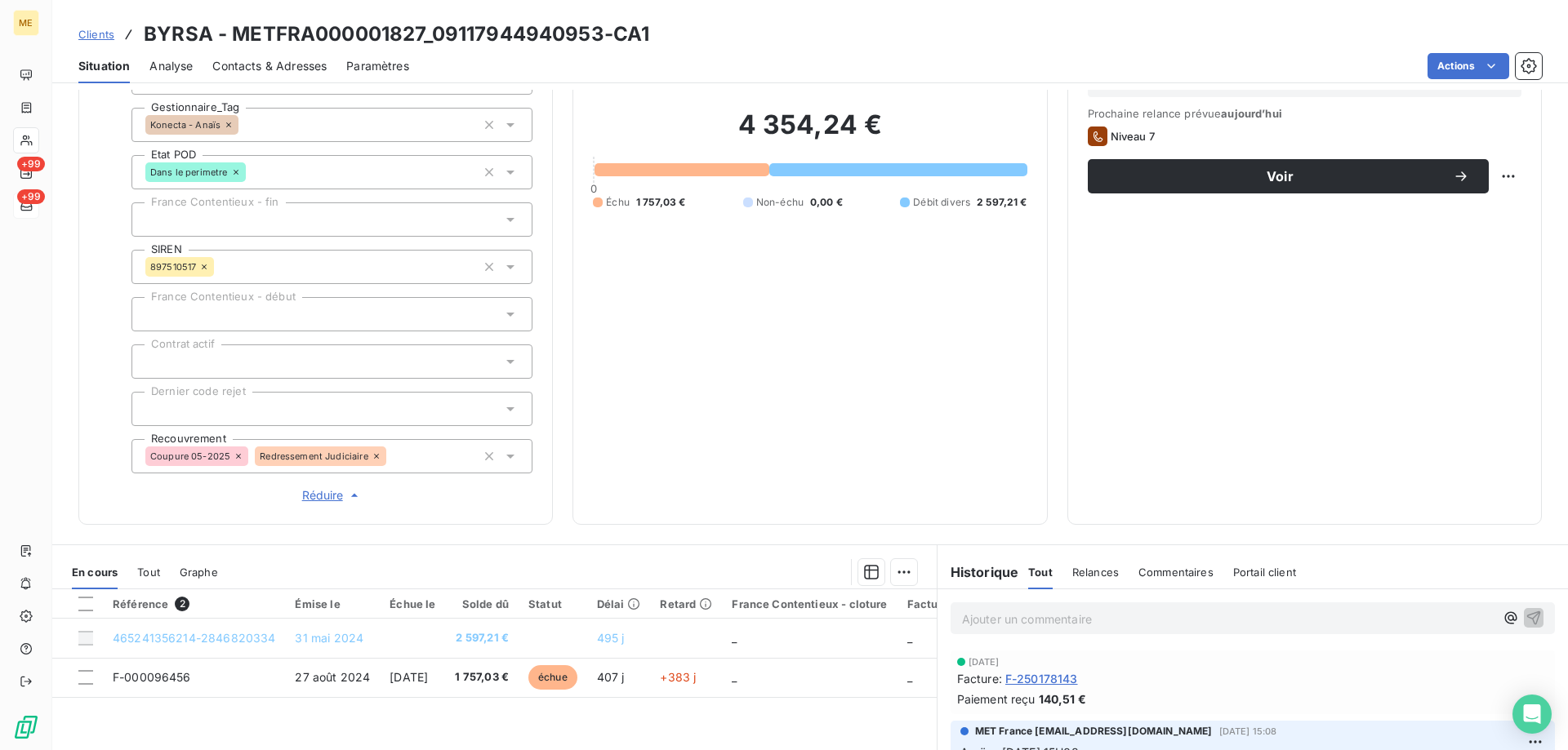
click at [1137, 608] on div "Ajouter un commentaire ﻿" at bounding box center [1228, 619] width 533 height 22
click at [1241, 612] on p "Ajouter un commentaire ﻿" at bounding box center [1228, 620] width 533 height 21
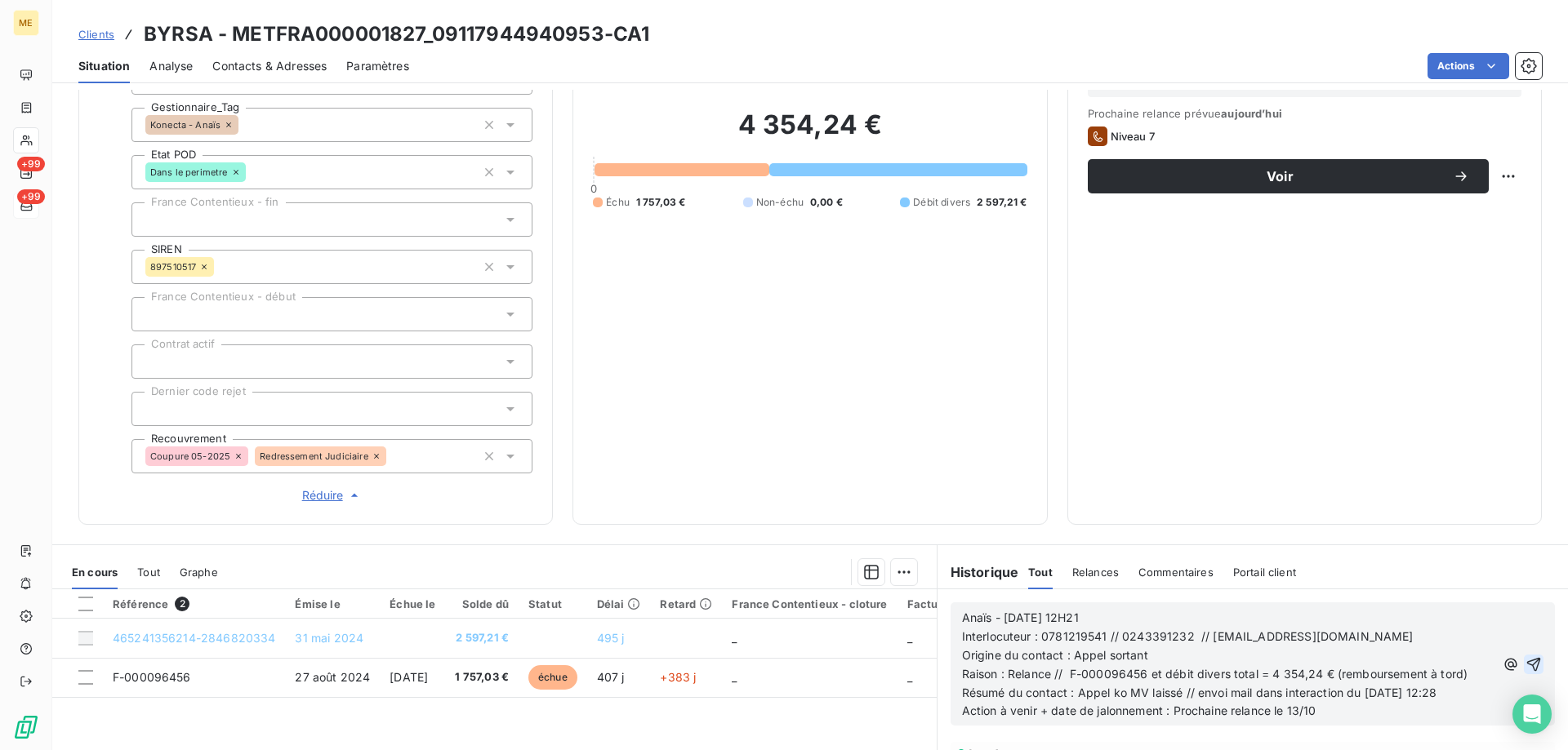
click at [1527, 657] on icon "button" at bounding box center [1534, 664] width 14 height 14
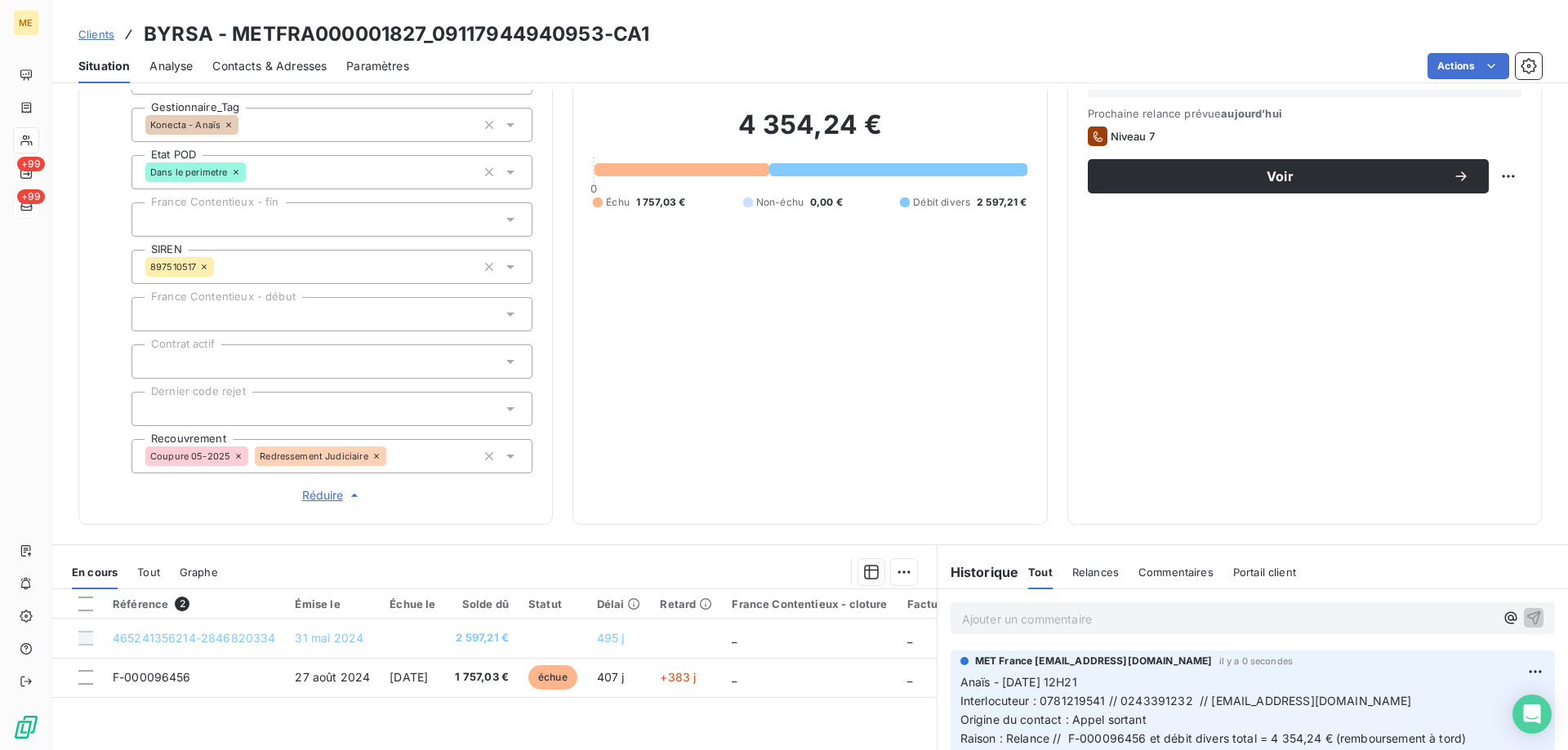
scroll to position [0, 0]
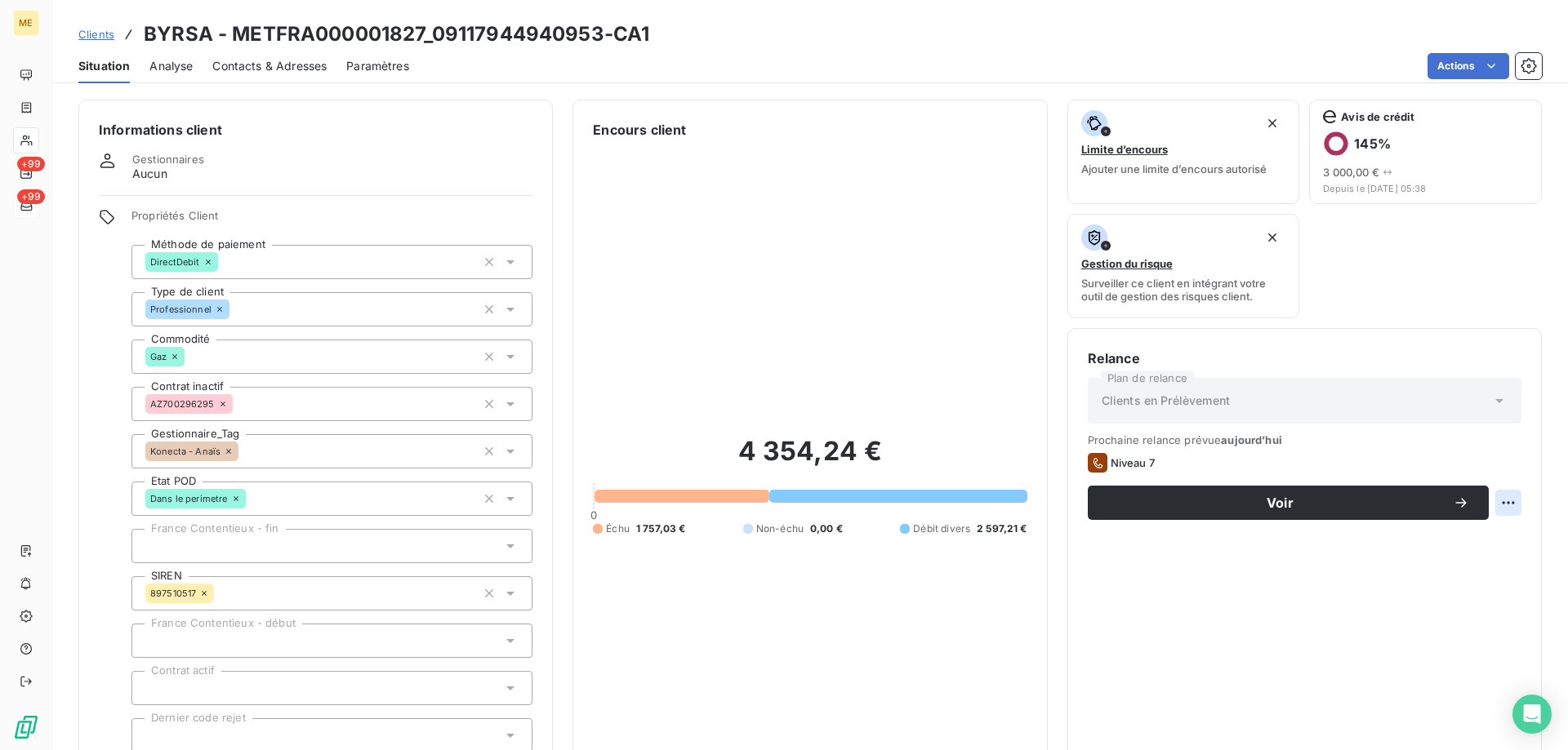
click at [1495, 505] on html "ME +99 +99 Clients BYRSA - METFRA000001827_09117944940953-CA1 Situation Analyse…" at bounding box center [784, 457] width 1568 height 914
click at [1480, 545] on div "Replanifier cette action" at bounding box center [1428, 539] width 147 height 26
select select "9"
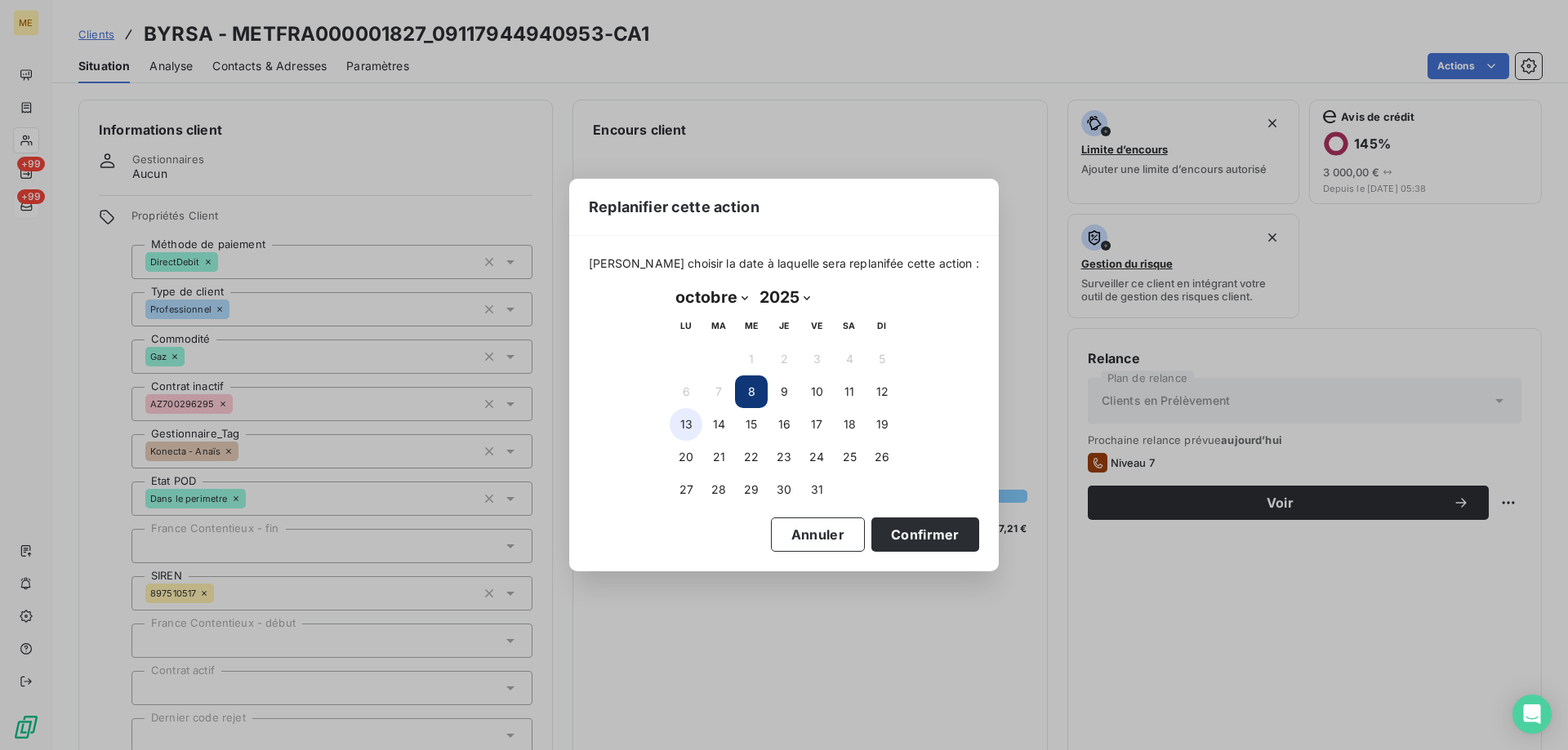
click at [692, 426] on button "13" at bounding box center [686, 425] width 33 height 33
click at [903, 538] on button "Confirmer" at bounding box center [925, 535] width 108 height 34
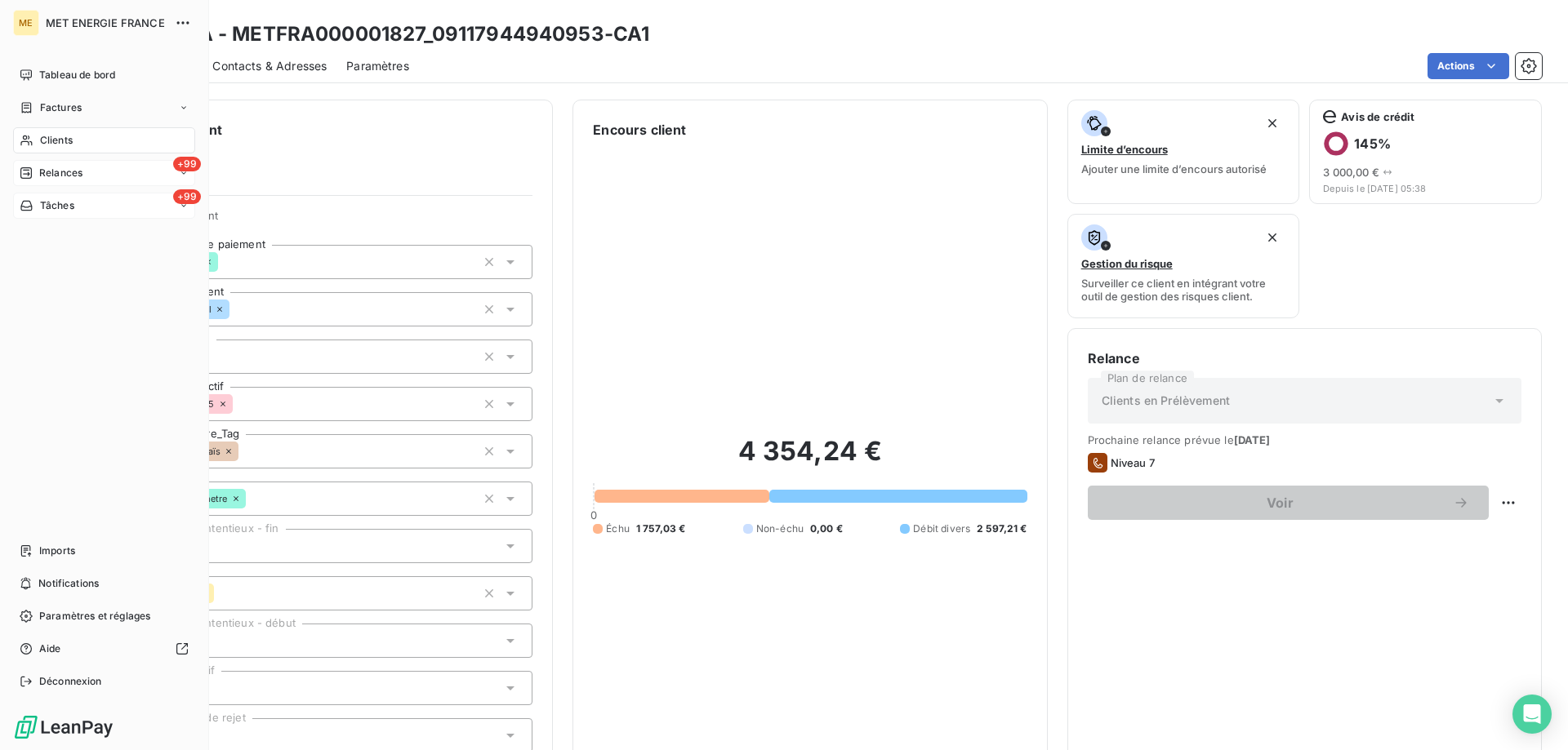
click at [45, 170] on span "Relances" at bounding box center [60, 172] width 43 height 15
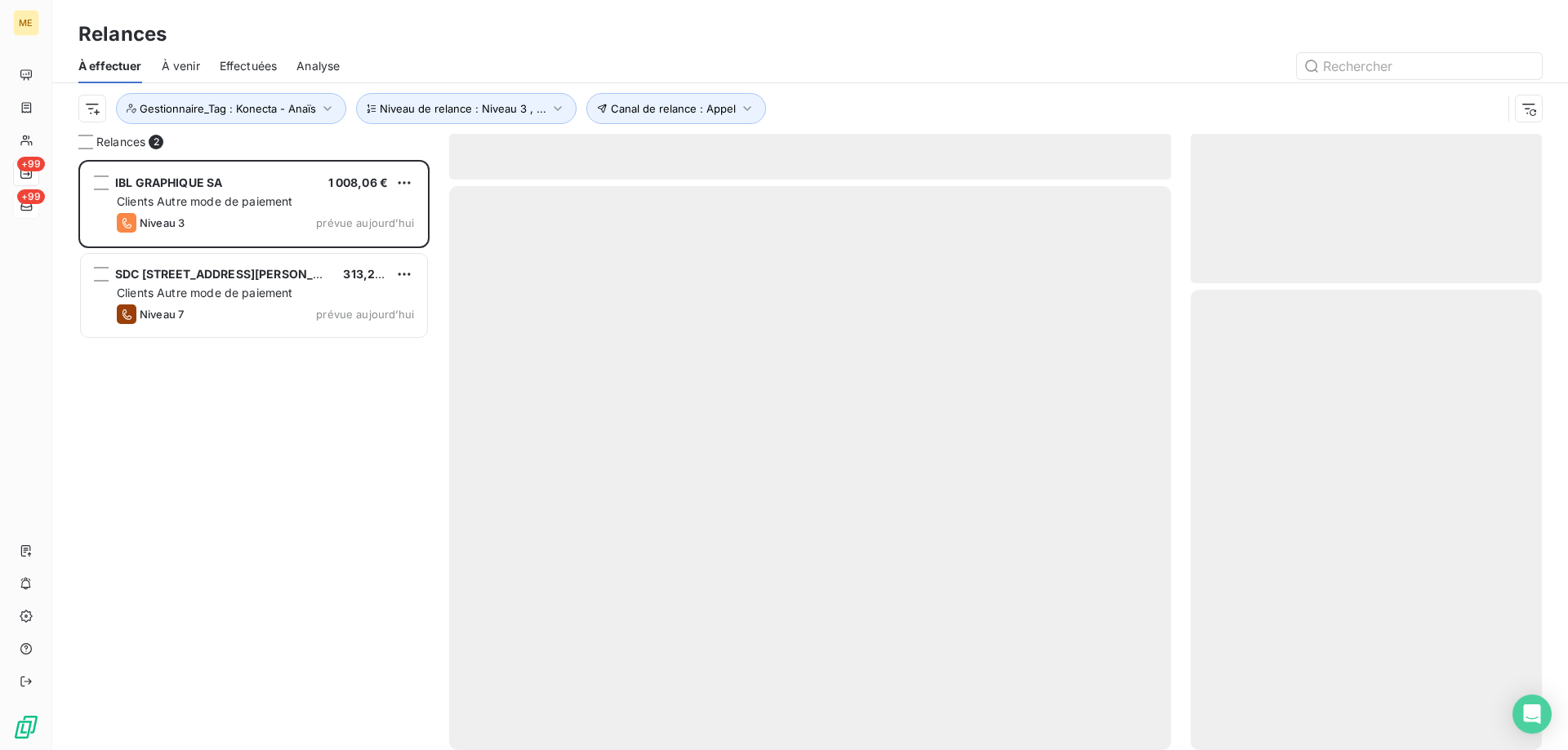
scroll to position [578, 339]
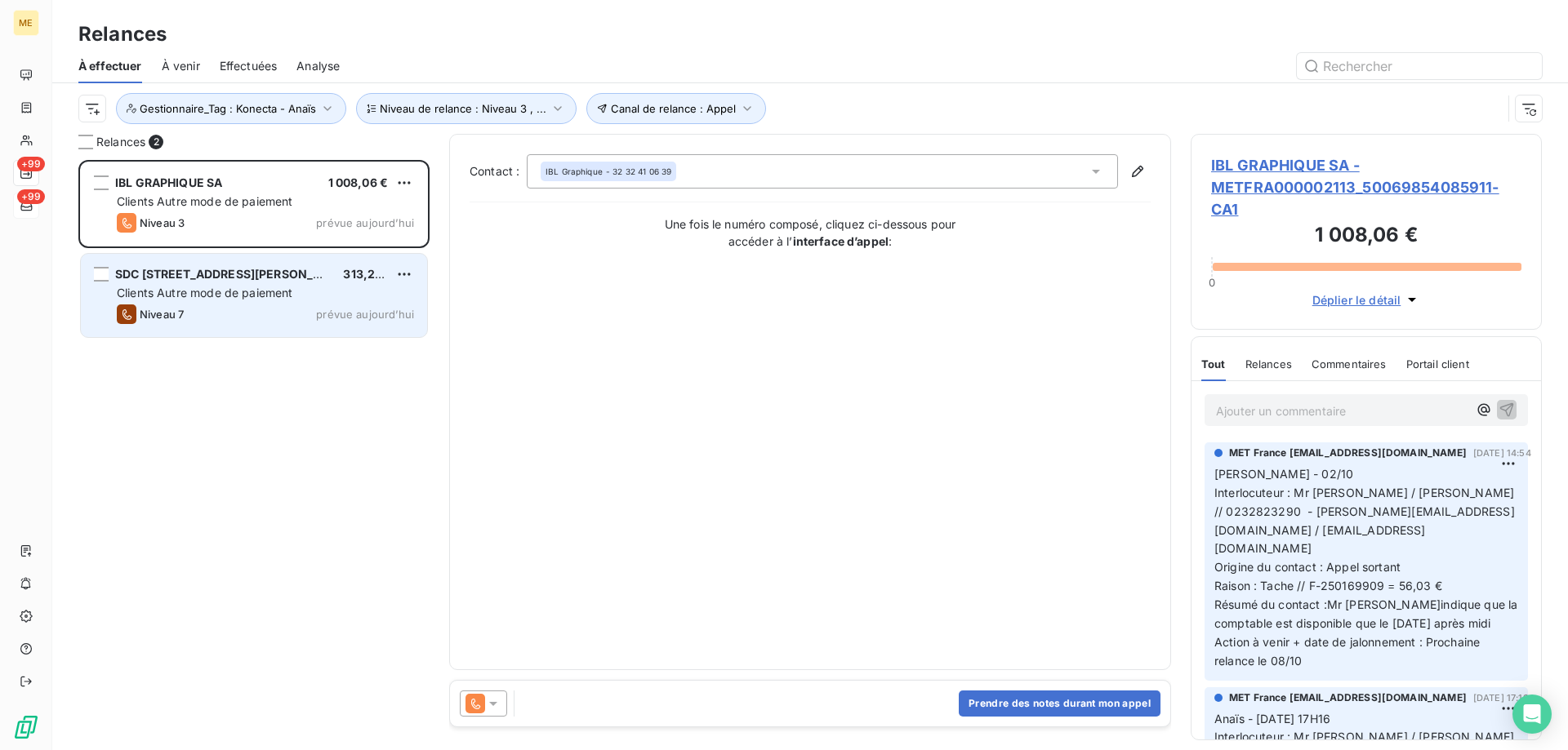
click at [229, 302] on div "SDC 51 PLACE ST CHARLES 313,27 € Clients Autre mode de paiement Niveau 7 prévue…" at bounding box center [254, 296] width 347 height 84
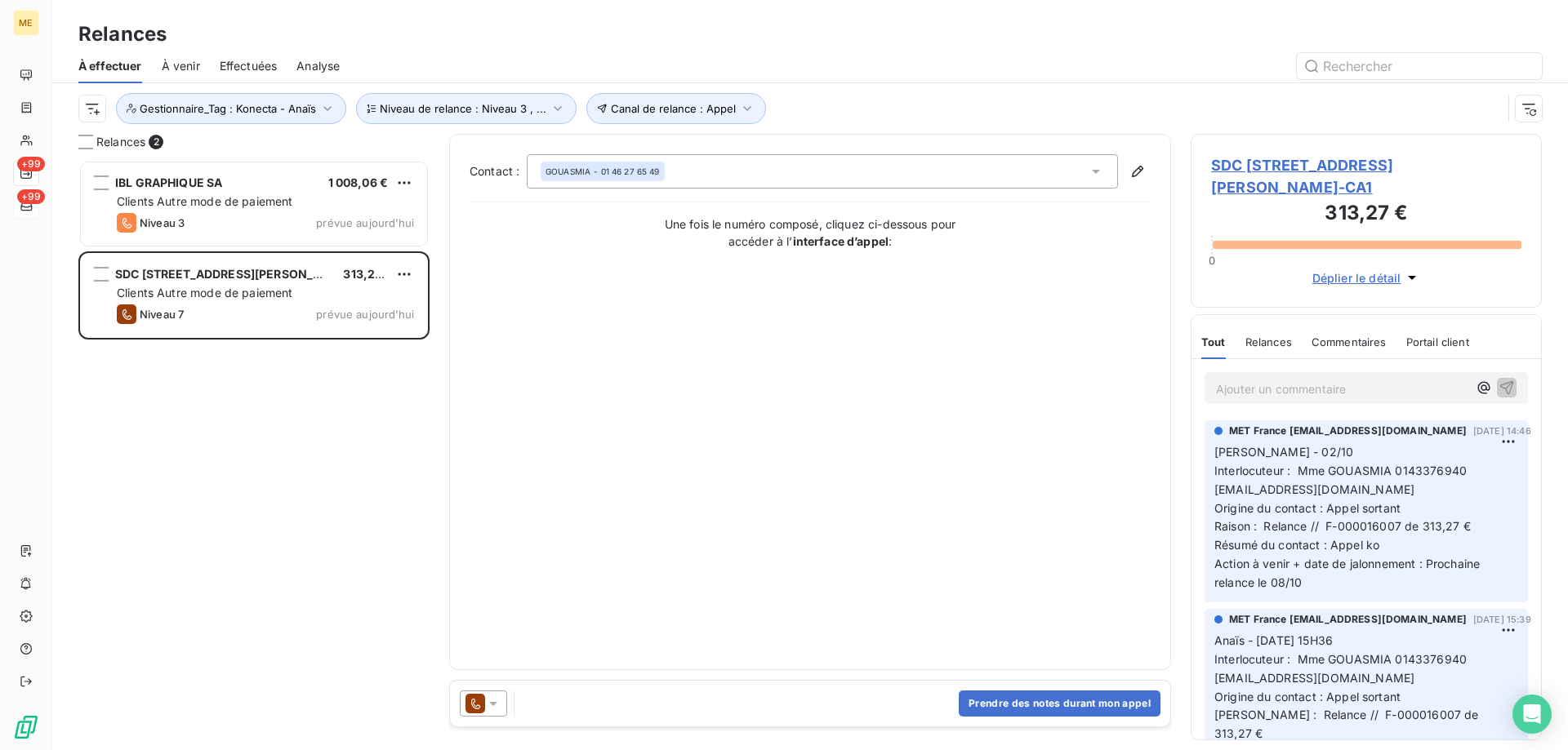
click at [1231, 178] on span "SDC 51 PLACE ST CHARLES - METFRA000004458_07498697484688-CA1" at bounding box center [1366, 176] width 310 height 44
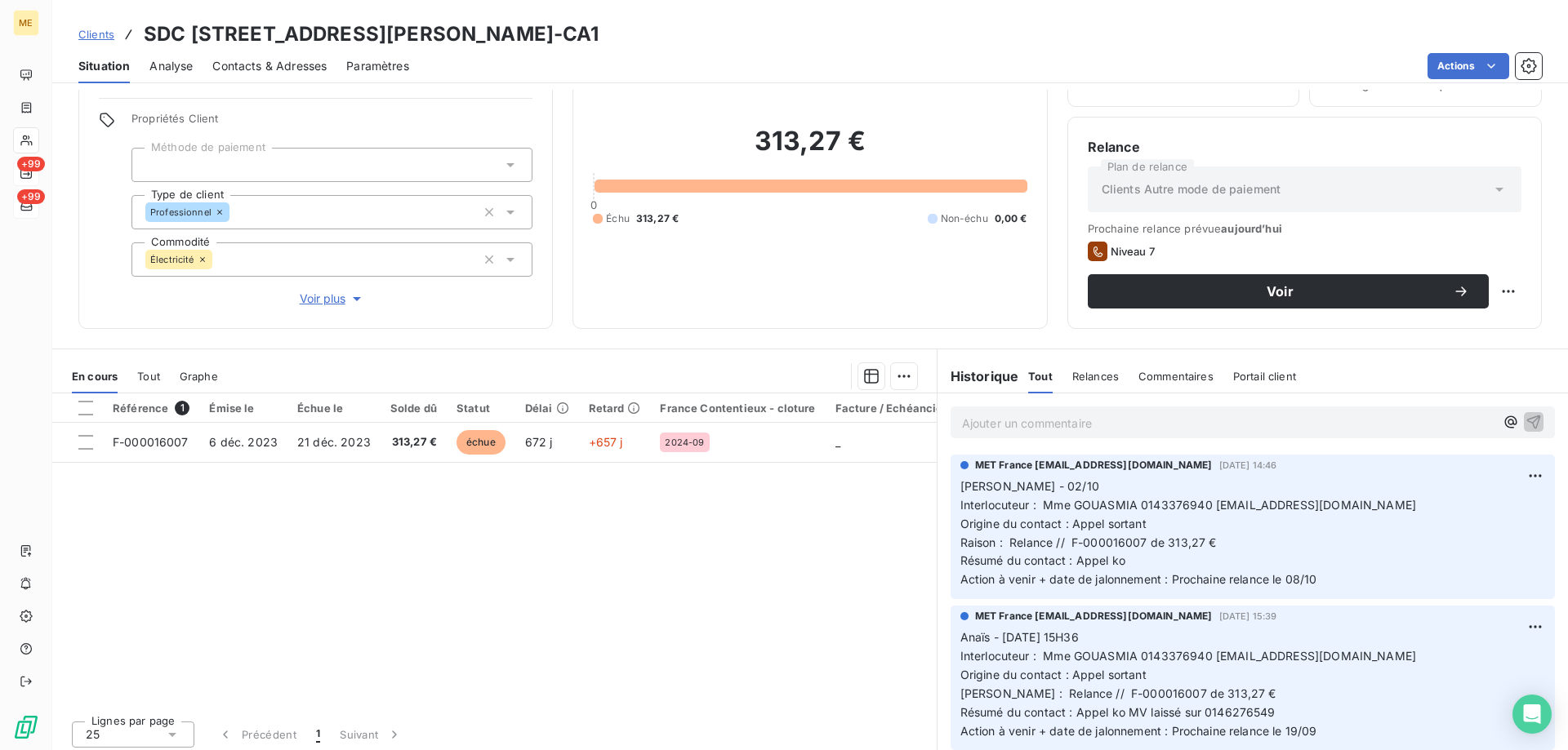
scroll to position [103, 0]
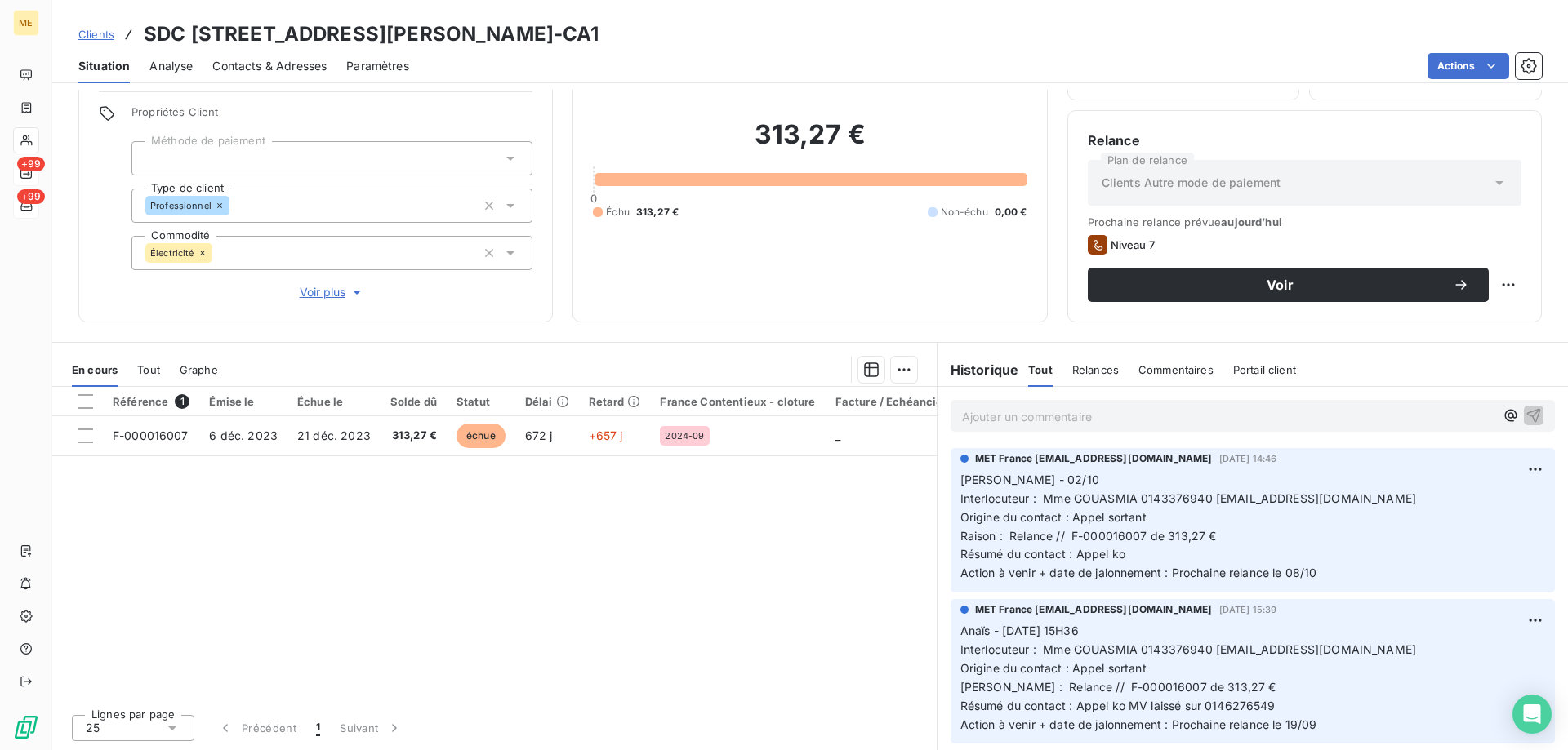
click at [300, 284] on span "Voir plus" at bounding box center [333, 292] width 66 height 16
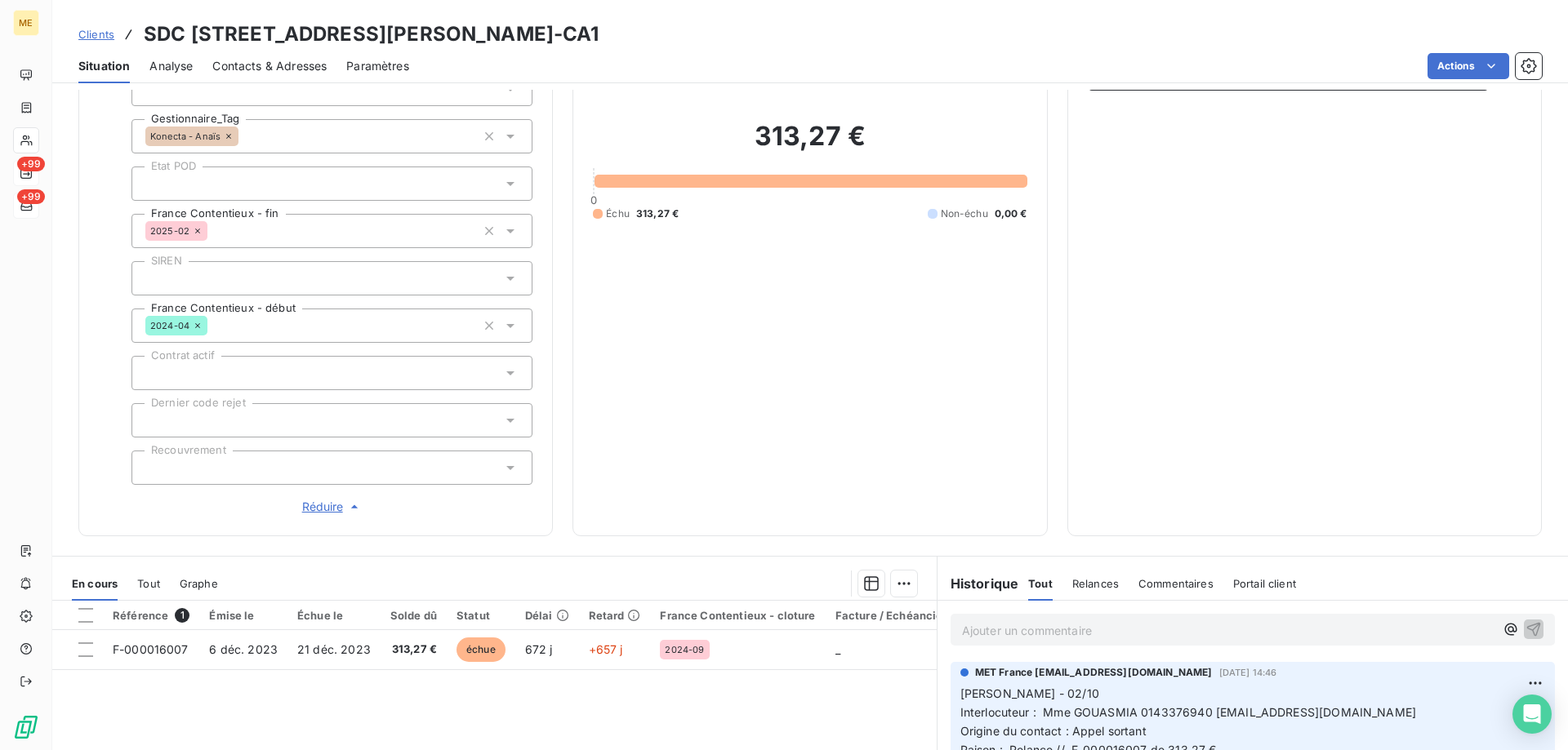
scroll to position [519, 0]
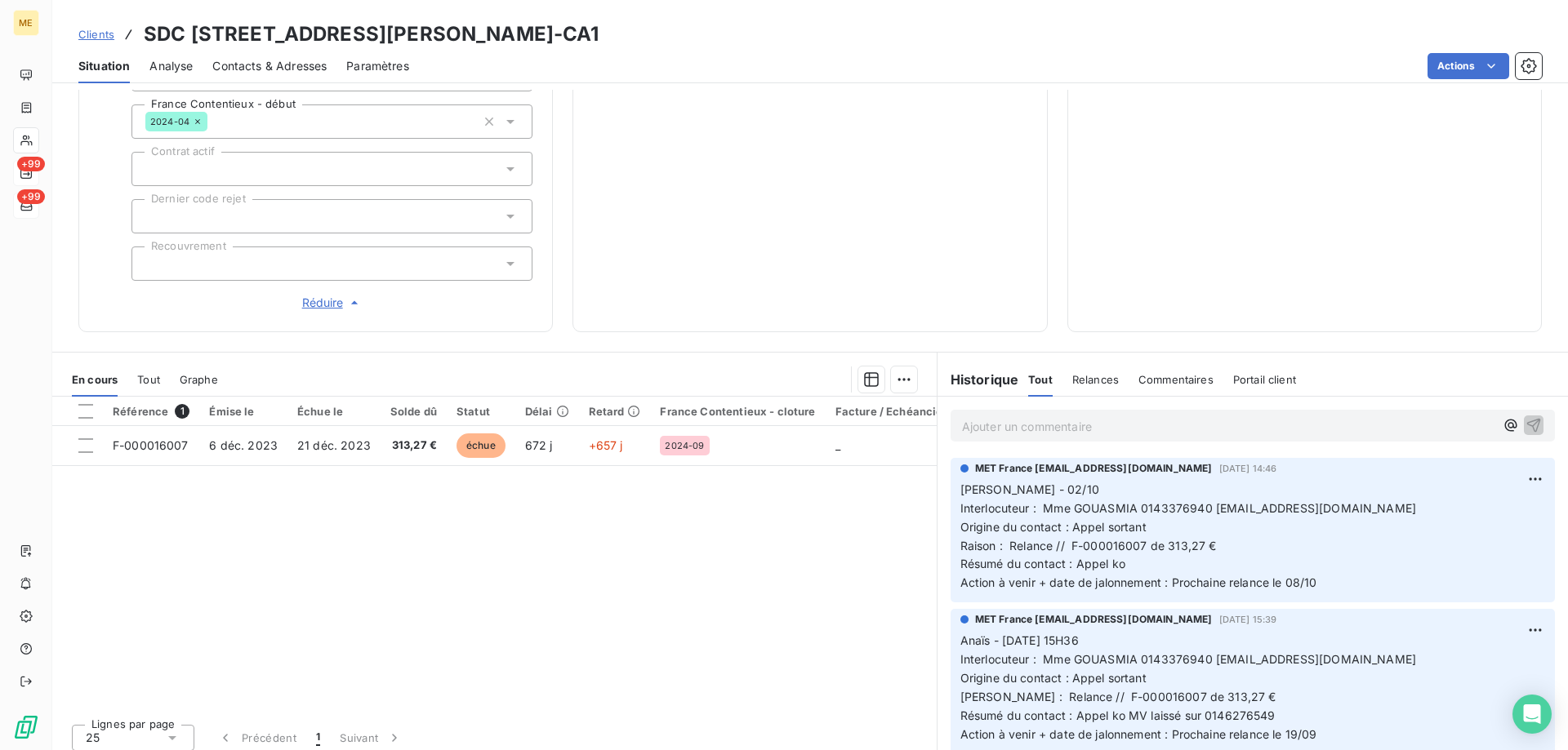
click at [287, 63] on span "Contacts & Adresses" at bounding box center [269, 66] width 115 height 16
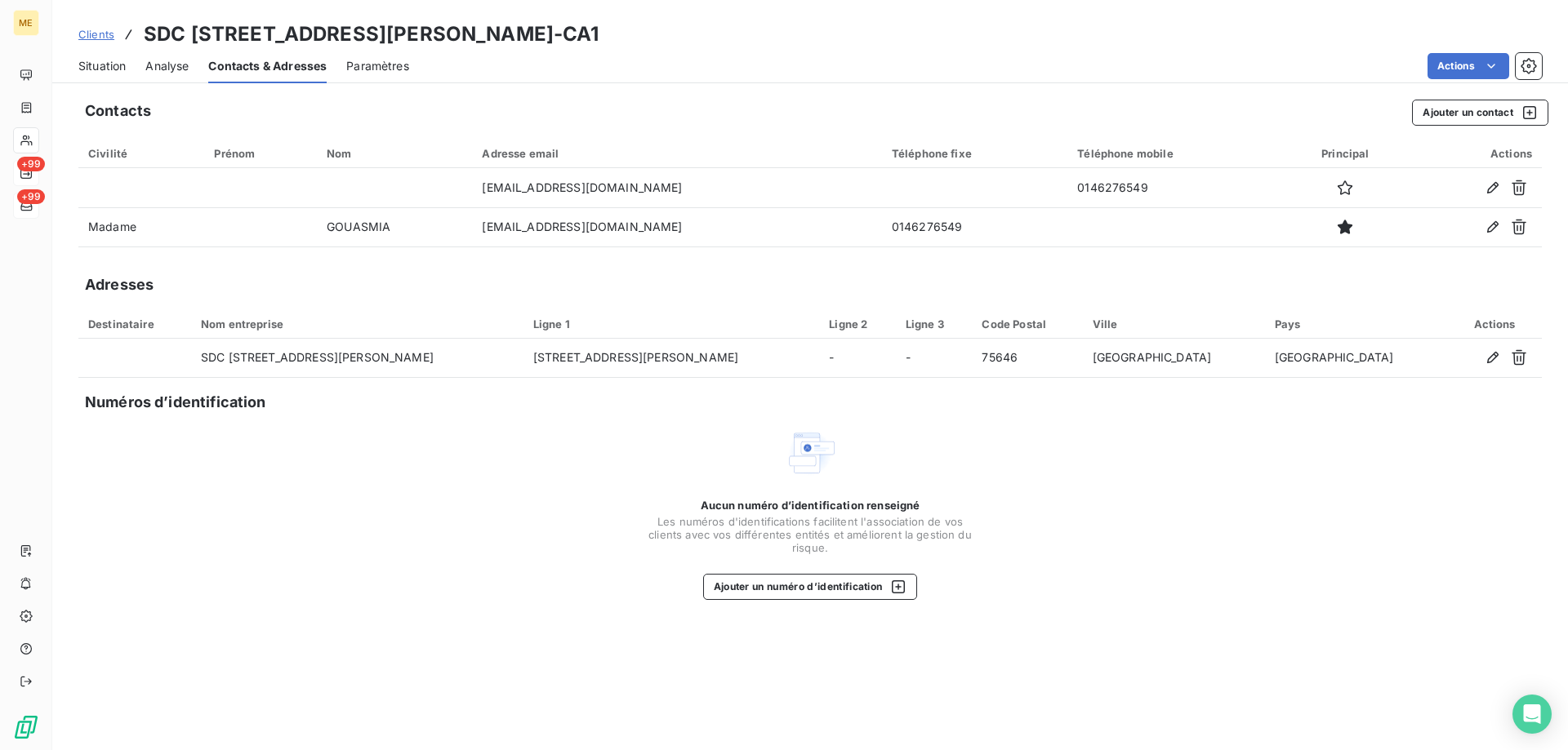
click at [101, 66] on span "Situation" at bounding box center [102, 66] width 47 height 16
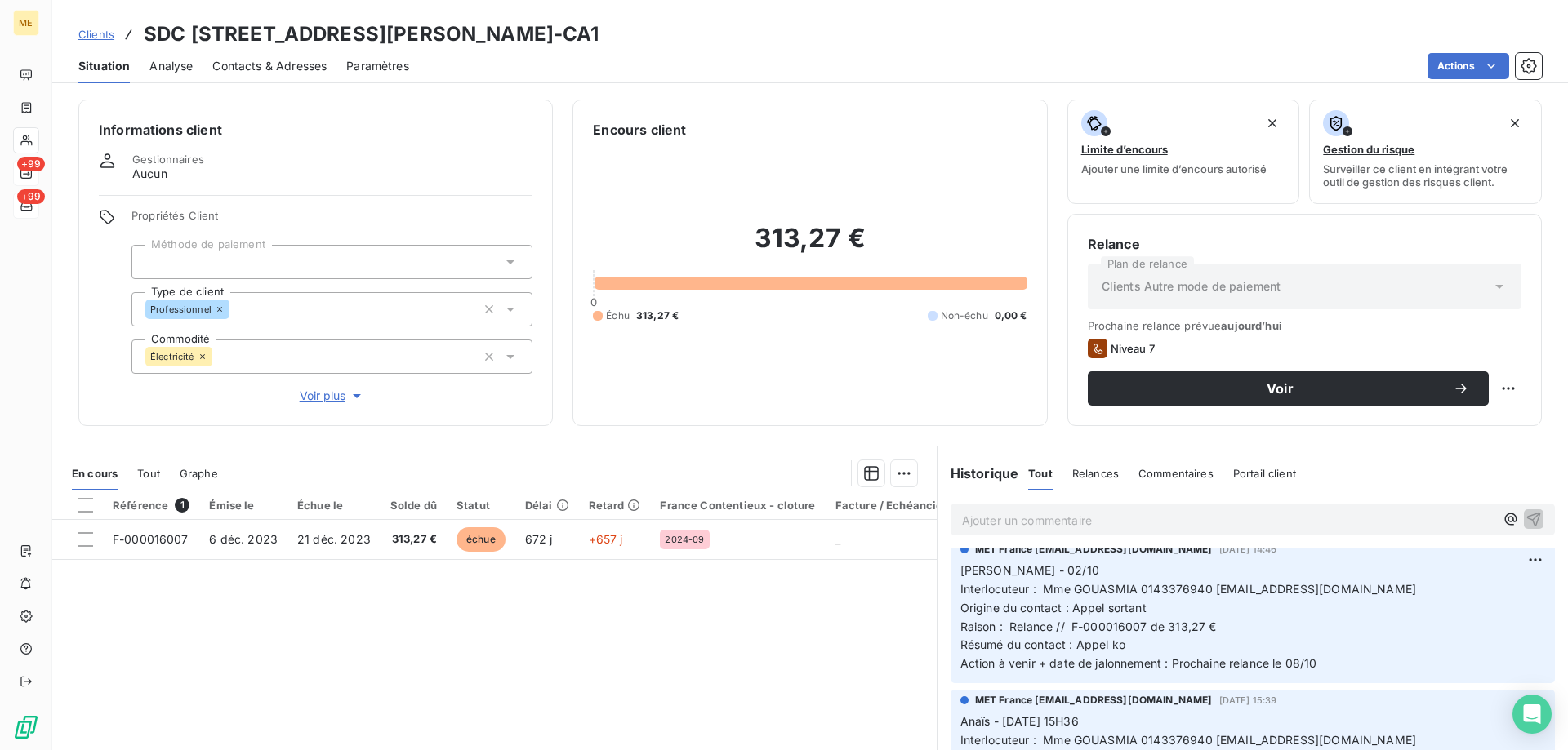
scroll to position [0, 0]
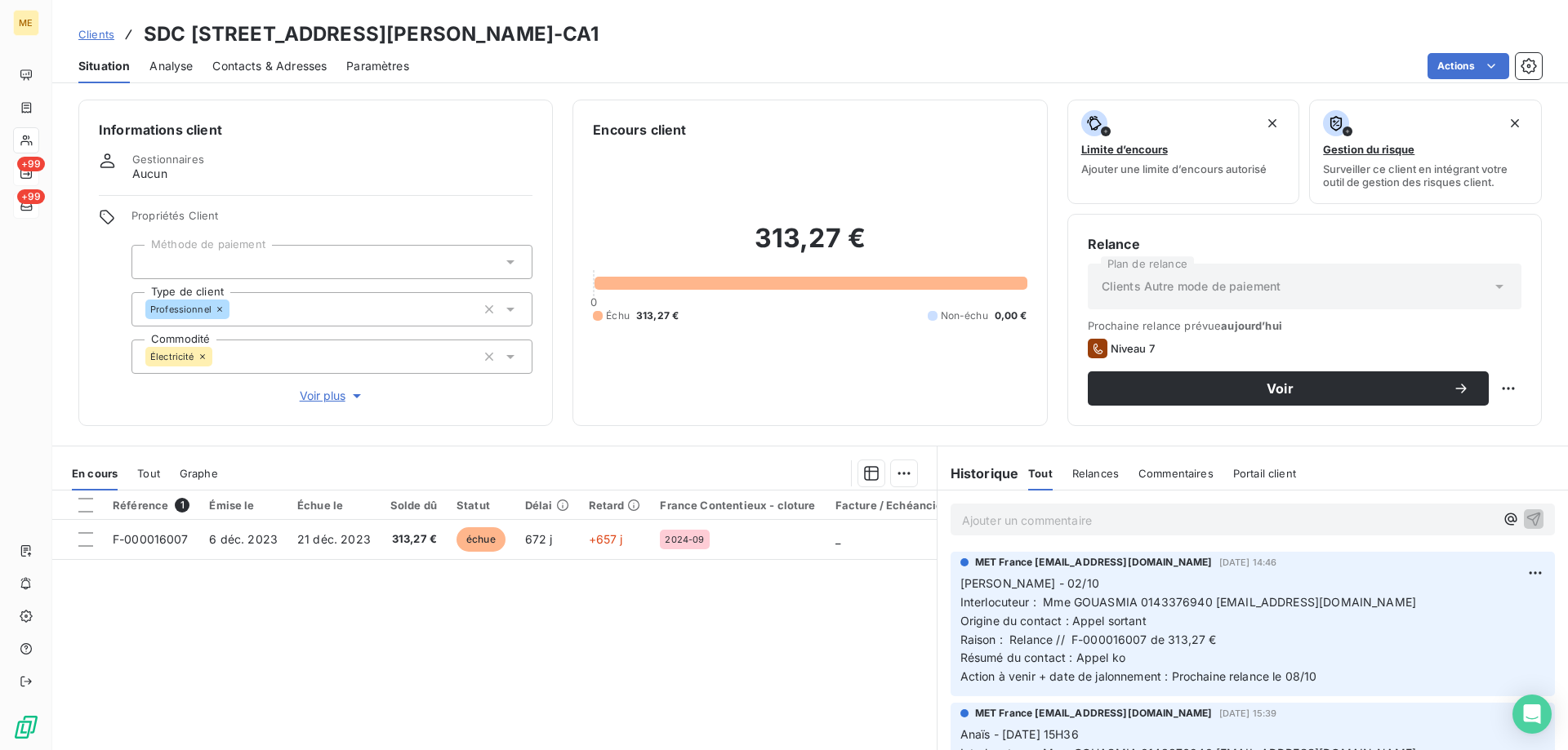
click at [315, 394] on span "Voir plus" at bounding box center [333, 396] width 66 height 16
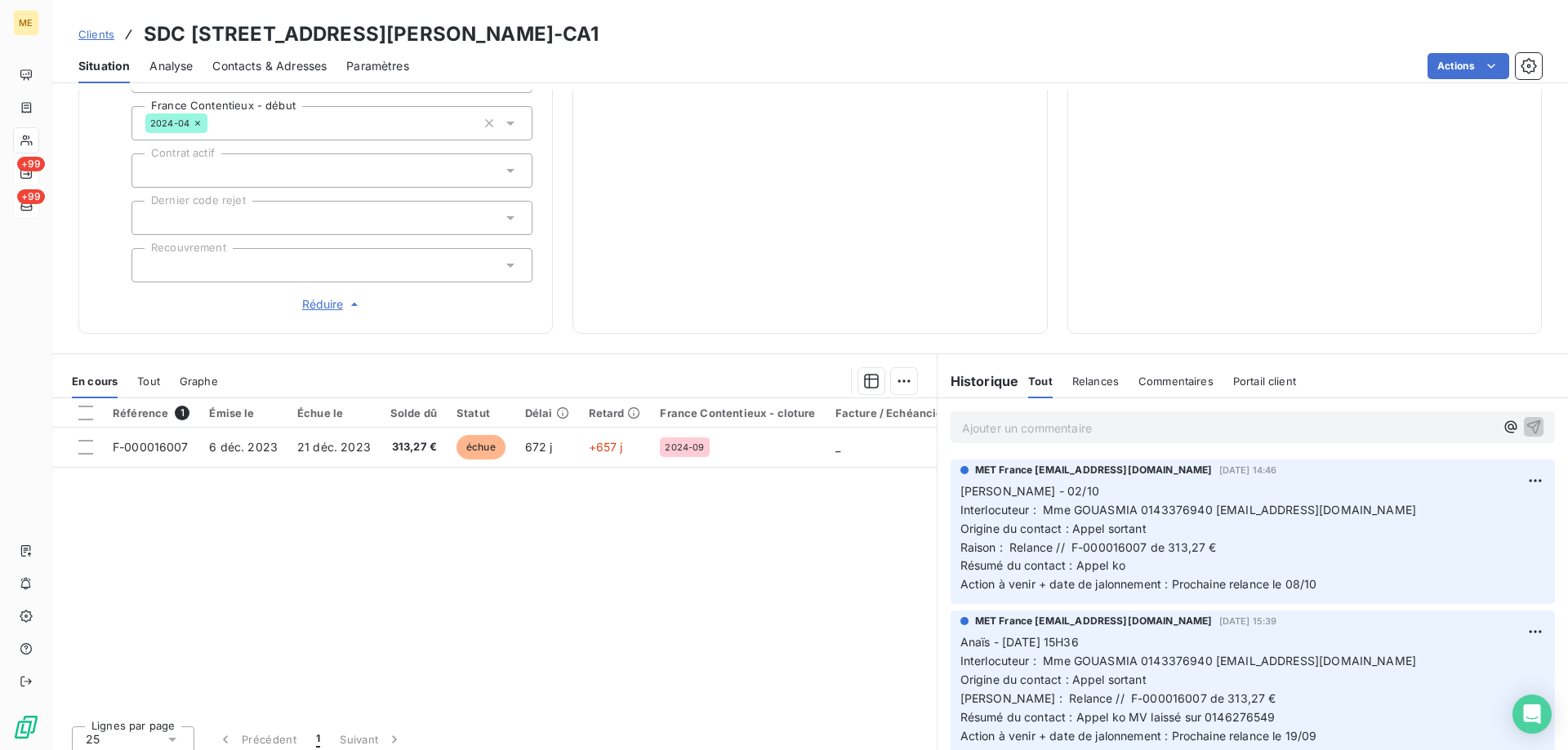
scroll to position [519, 0]
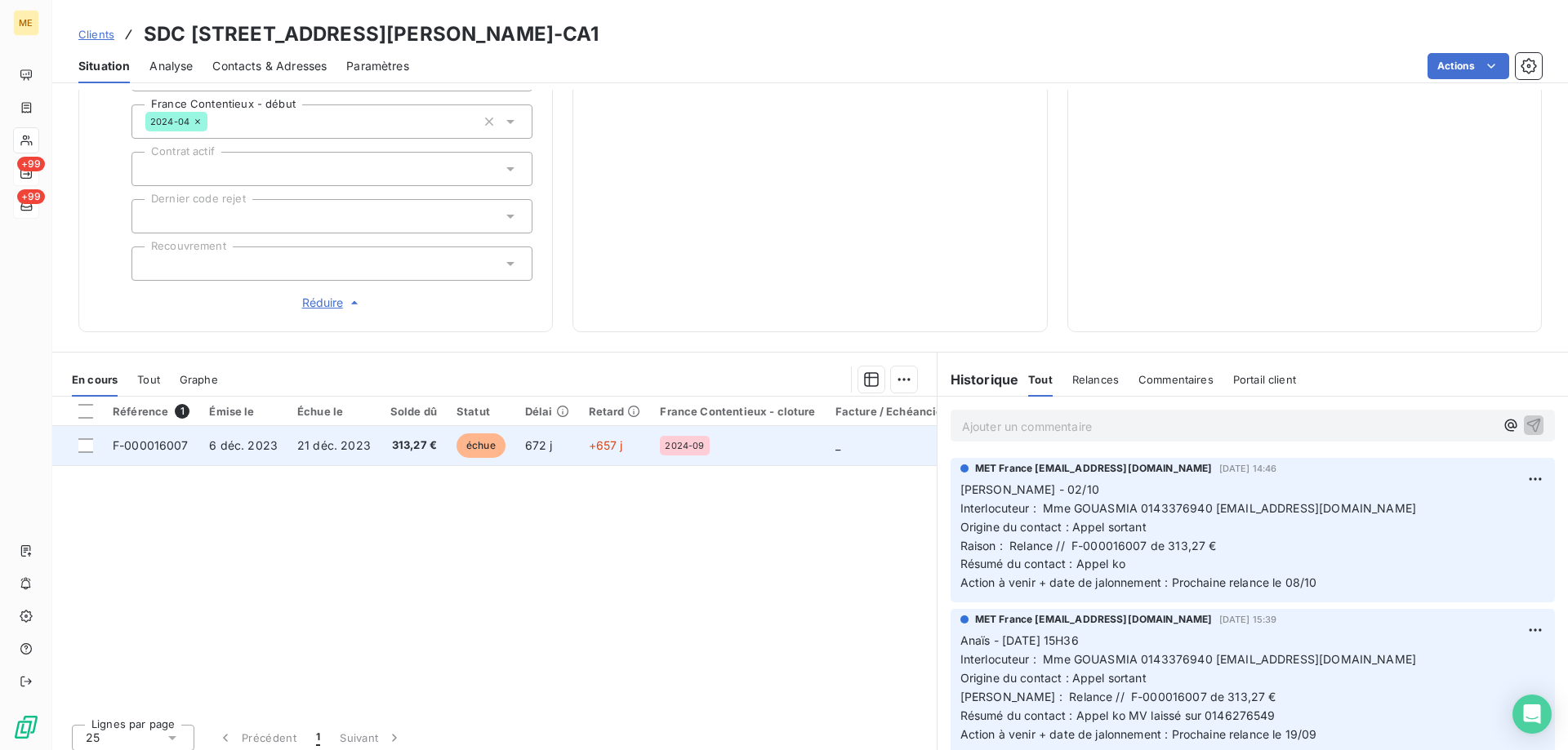
click at [755, 441] on div "2024-09" at bounding box center [737, 446] width 155 height 20
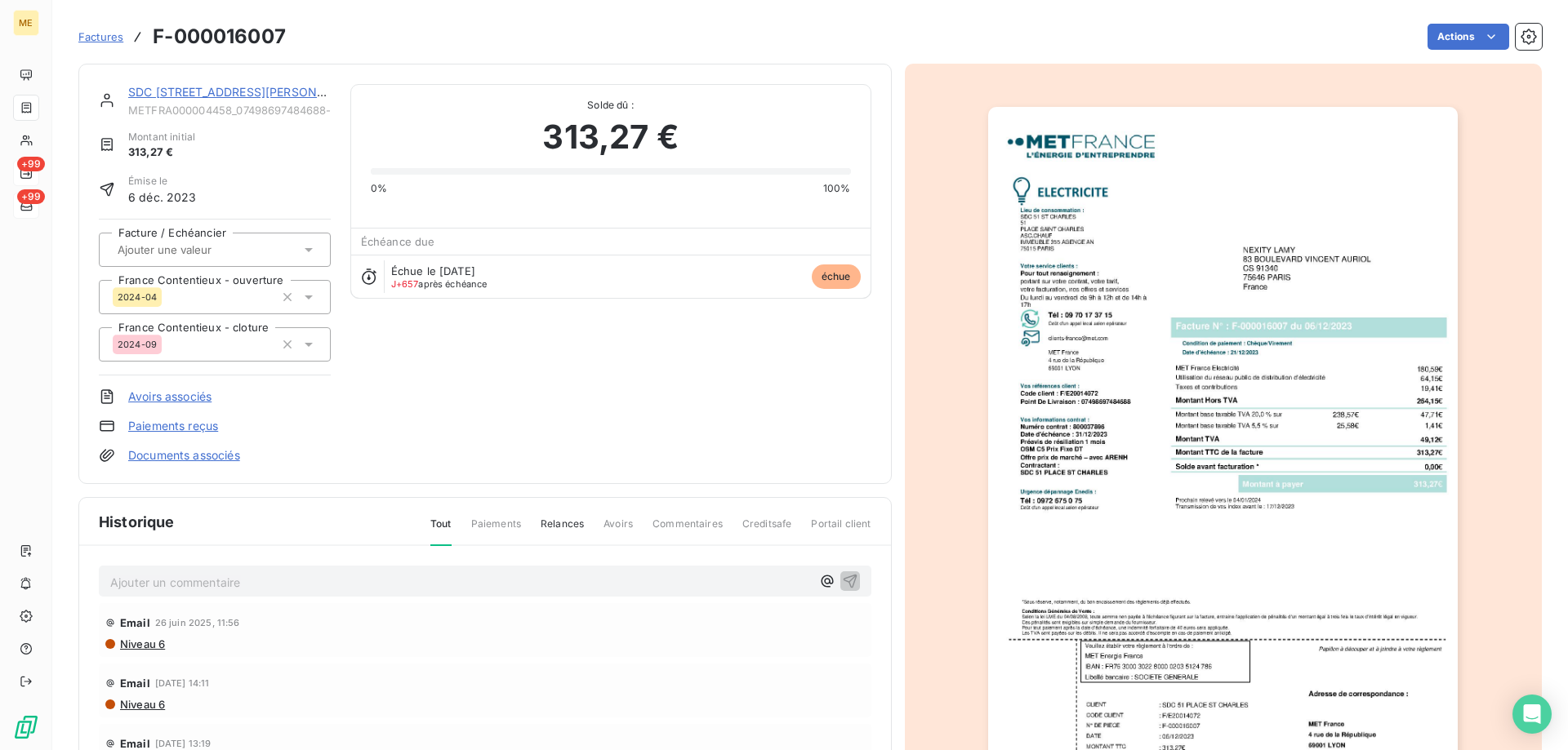
click at [250, 83] on div "SDC 51 PLACE ST CHARLES METFRA000004458_07498697484688-CA1 Montant initial 313,…" at bounding box center [484, 274] width 813 height 421
drag, startPoint x: 241, startPoint y: 96, endPoint x: 237, endPoint y: 103, distance: 8.1
click at [241, 100] on div "SDC [STREET_ADDRESS][PERSON_NAME]" at bounding box center [229, 92] width 203 height 16
click at [255, 96] on link "SDC [STREET_ADDRESS][PERSON_NAME]" at bounding box center [245, 92] width 233 height 14
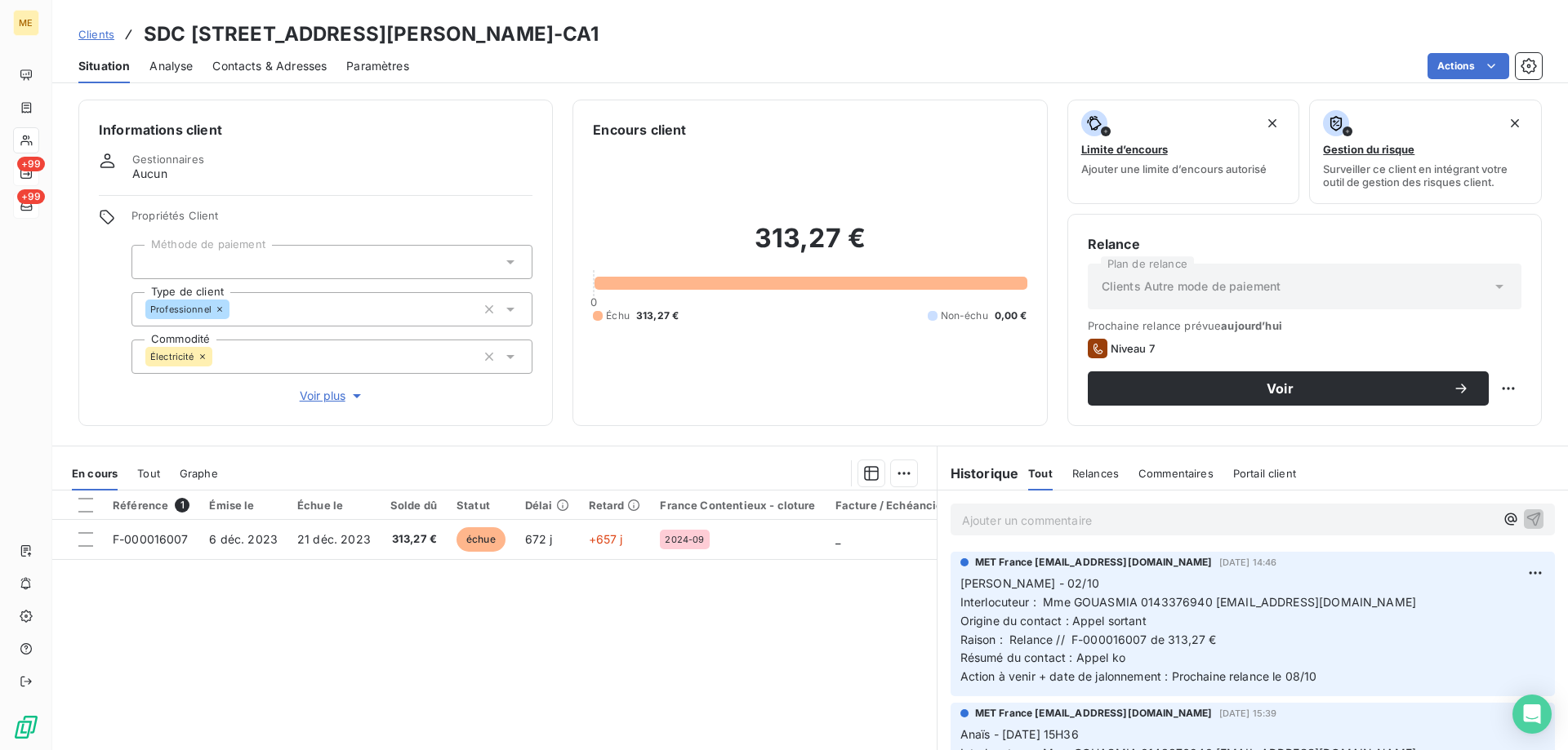
click at [315, 391] on span "Voir plus" at bounding box center [333, 396] width 66 height 16
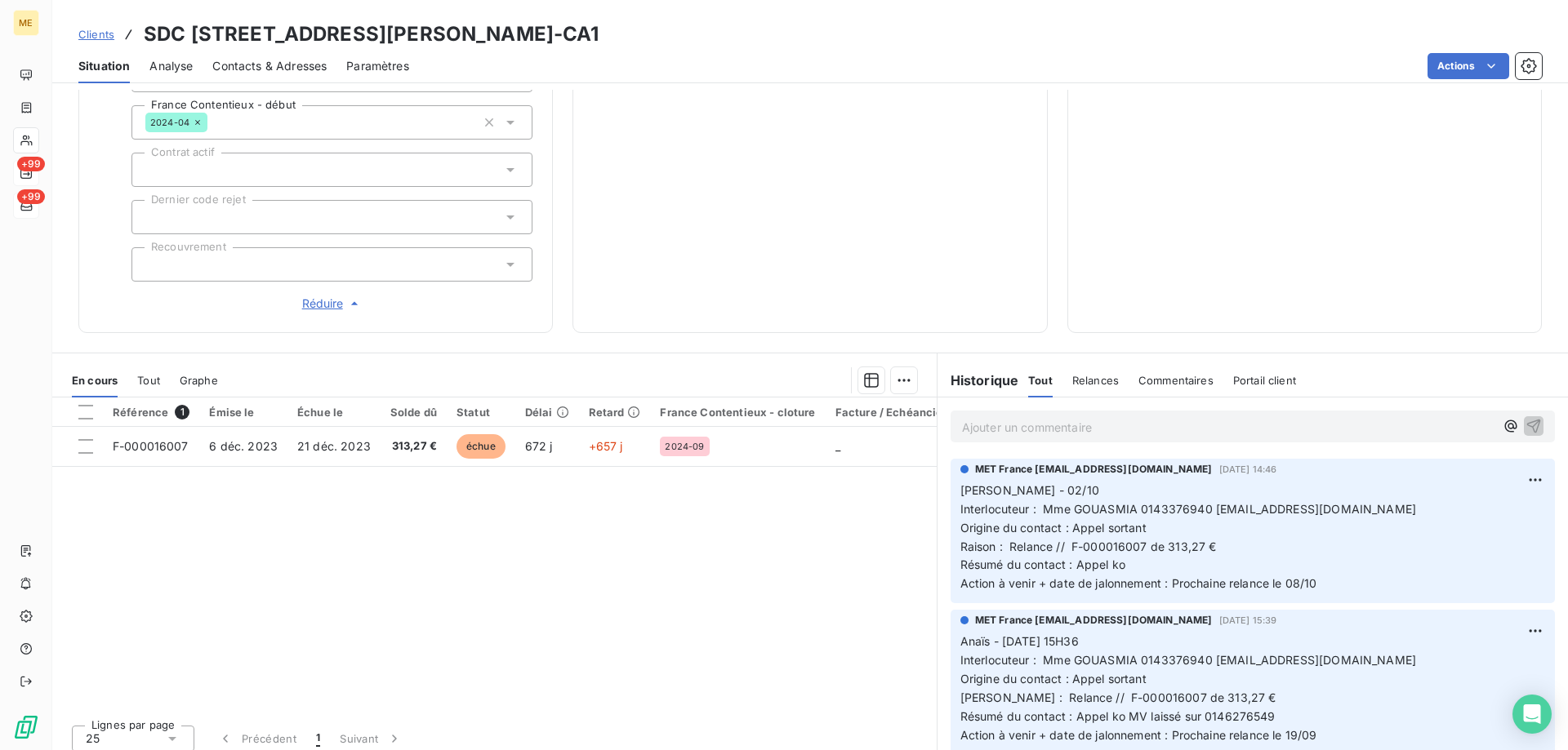
scroll to position [519, 0]
click at [1152, 553] on p "Lisa - 02/10 Interlocuteur : Mme GOUASMIA 0143376940 hgouasmia@lamy-immobilier.…" at bounding box center [1253, 537] width 584 height 112
drag, startPoint x: 1208, startPoint y: 500, endPoint x: 1296, endPoint y: 495, distance: 88.1
click at [1296, 502] on span "Interlocuteur : Mme GOUASMIA 0143376940 hgouasmia@lamy-immobilier.fr" at bounding box center [1188, 509] width 456 height 14
click at [1337, 502] on span "Interlocuteur : Mme GOUASMIA 0143376940 hgouasmia@lamy-immobilier.fr" at bounding box center [1188, 509] width 456 height 14
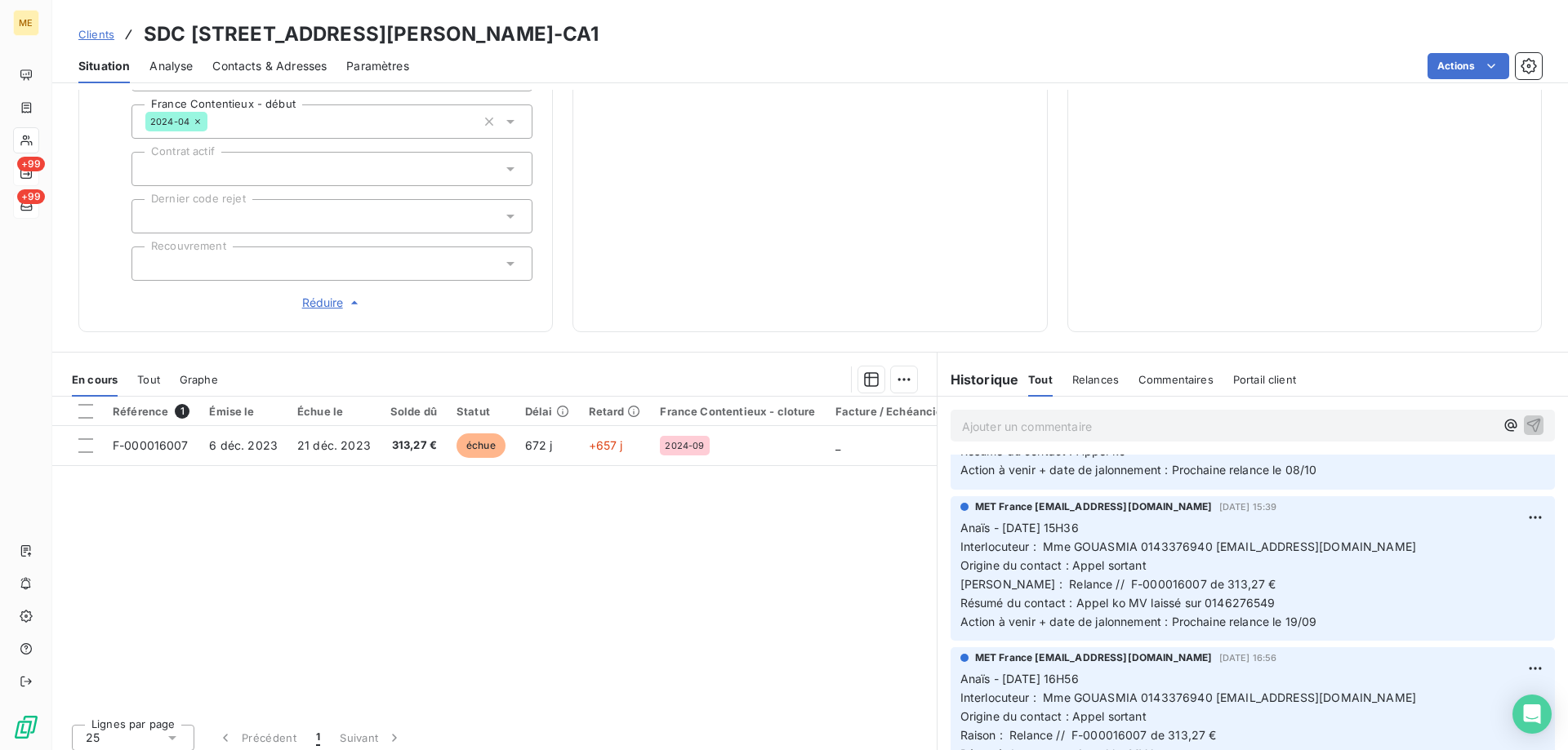
scroll to position [0, 0]
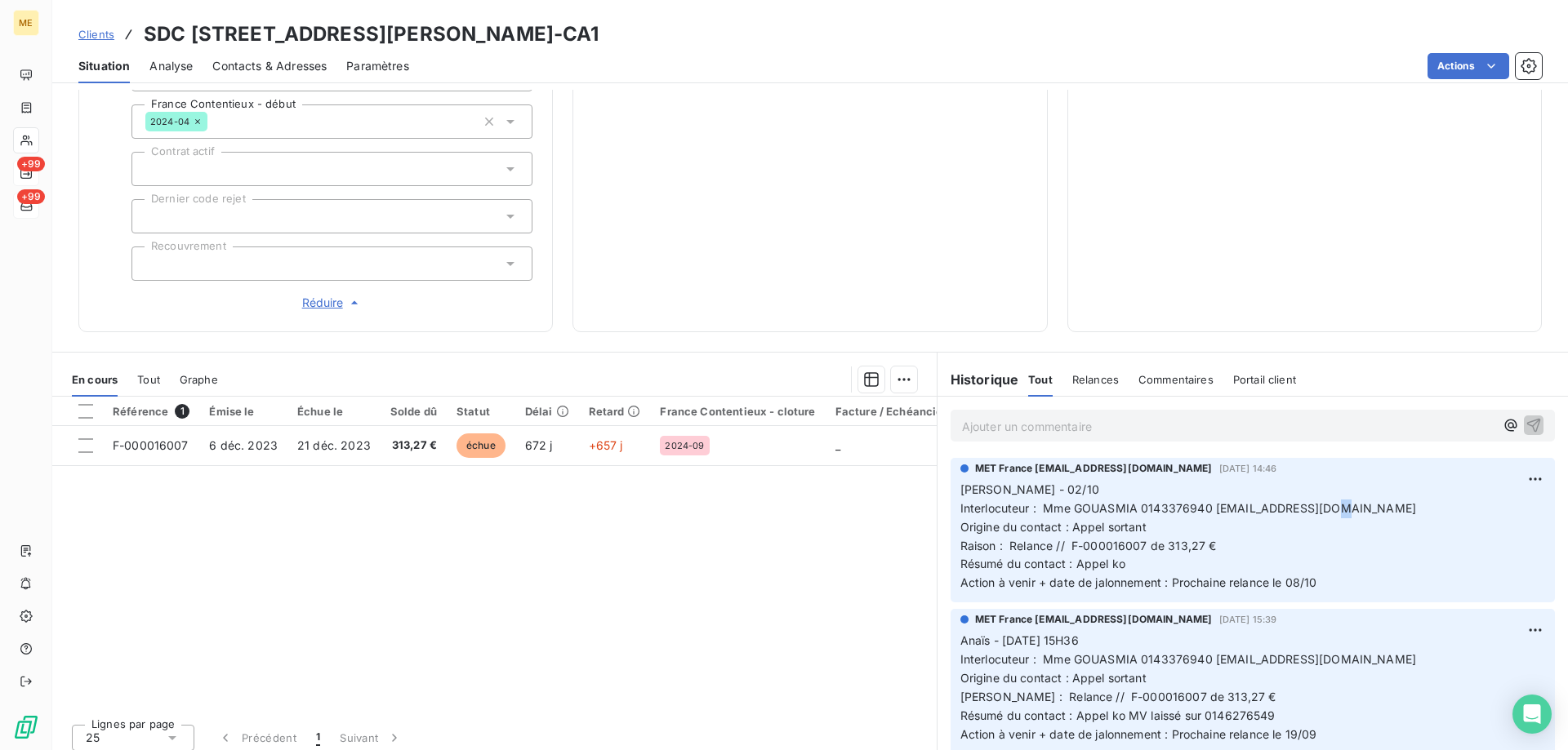
drag, startPoint x: 625, startPoint y: 28, endPoint x: 428, endPoint y: 46, distance: 197.8
click at [428, 46] on h3 "SDC 51 PLACE ST CHARLES - METFRA000004458_07498697484688-CA1" at bounding box center [372, 34] width 456 height 29
drag, startPoint x: 192, startPoint y: 437, endPoint x: 122, endPoint y: 484, distance: 84.3
click at [122, 484] on div "Référence 1 Émise le Échue le Solde dû Statut Délai Retard France Contentieux -…" at bounding box center [495, 553] width 884 height 315
drag, startPoint x: 430, startPoint y: 441, endPoint x: 386, endPoint y: 528, distance: 97.5
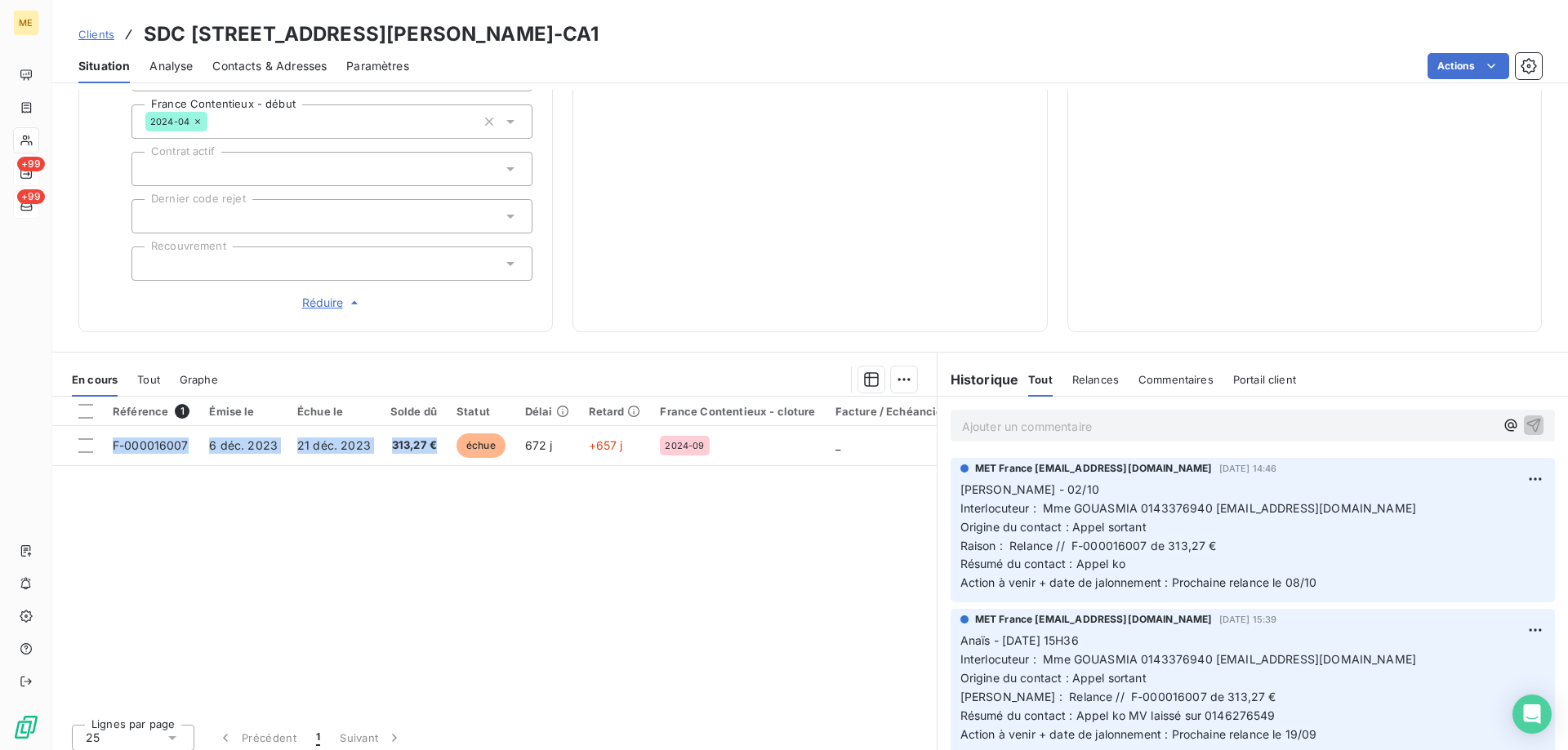
click at [386, 528] on div "Référence 1 Émise le Échue le Solde dû Statut Délai Retard France Contentieux -…" at bounding box center [495, 553] width 884 height 315
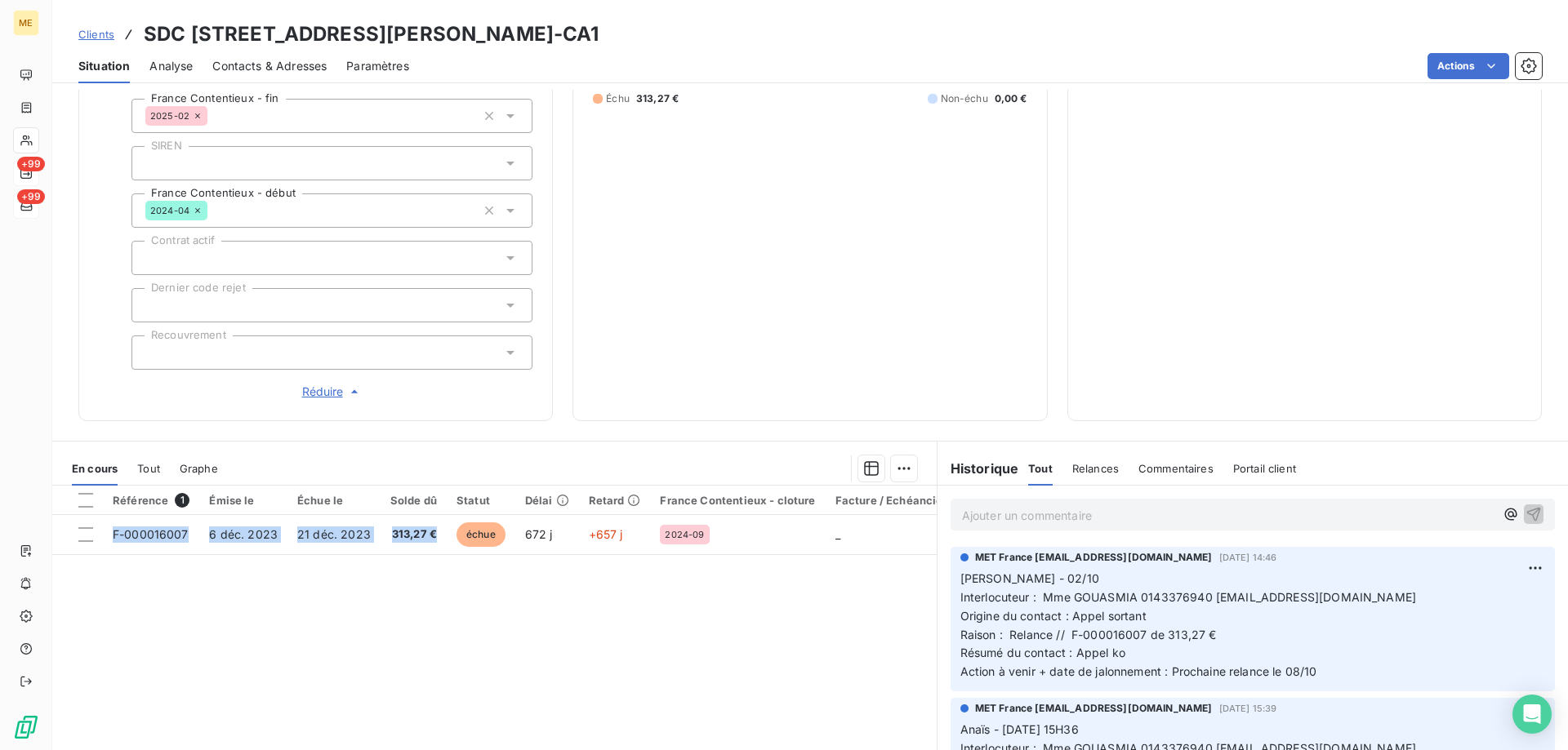
scroll to position [519, 0]
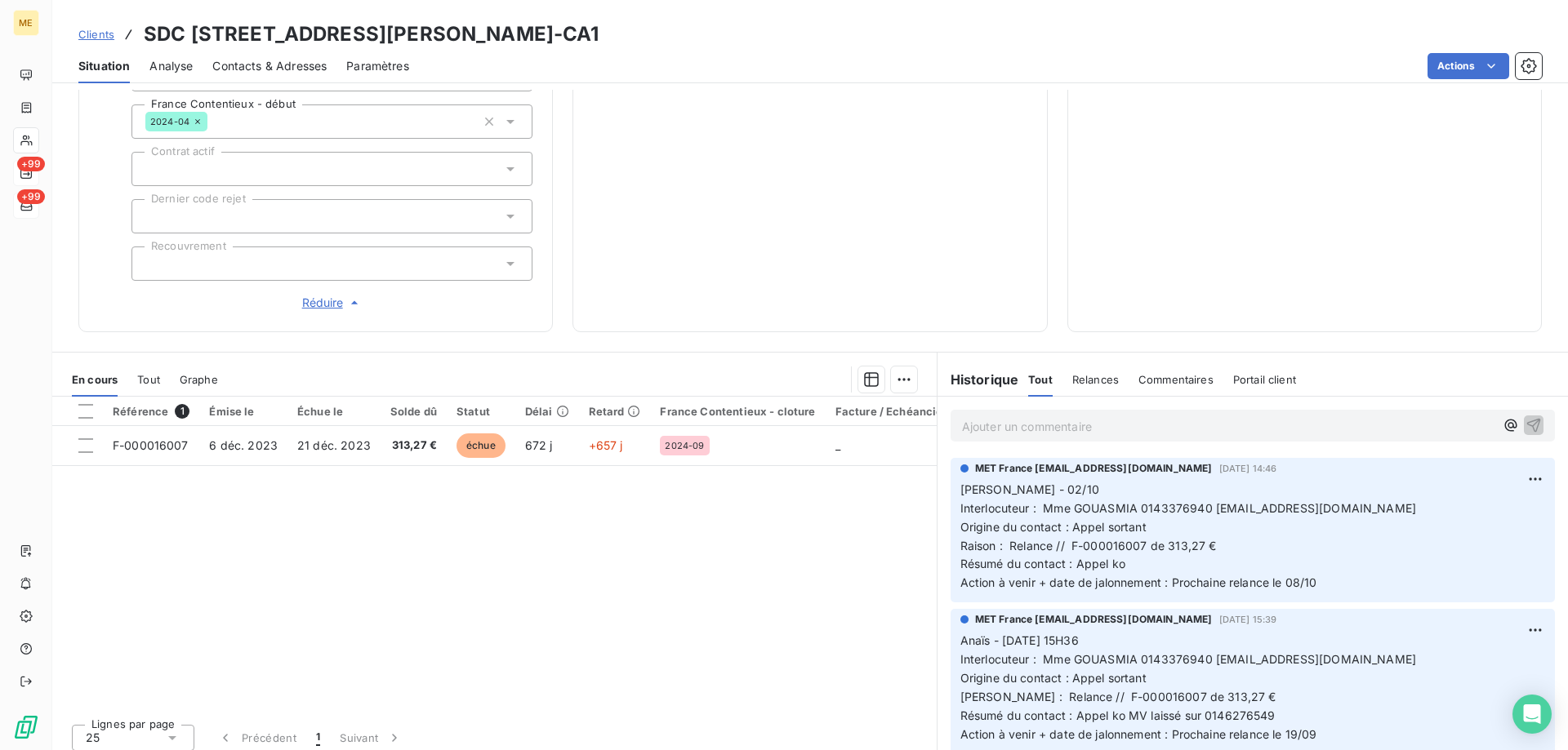
click at [1086, 423] on p "Ajouter un commentaire ﻿" at bounding box center [1228, 427] width 533 height 21
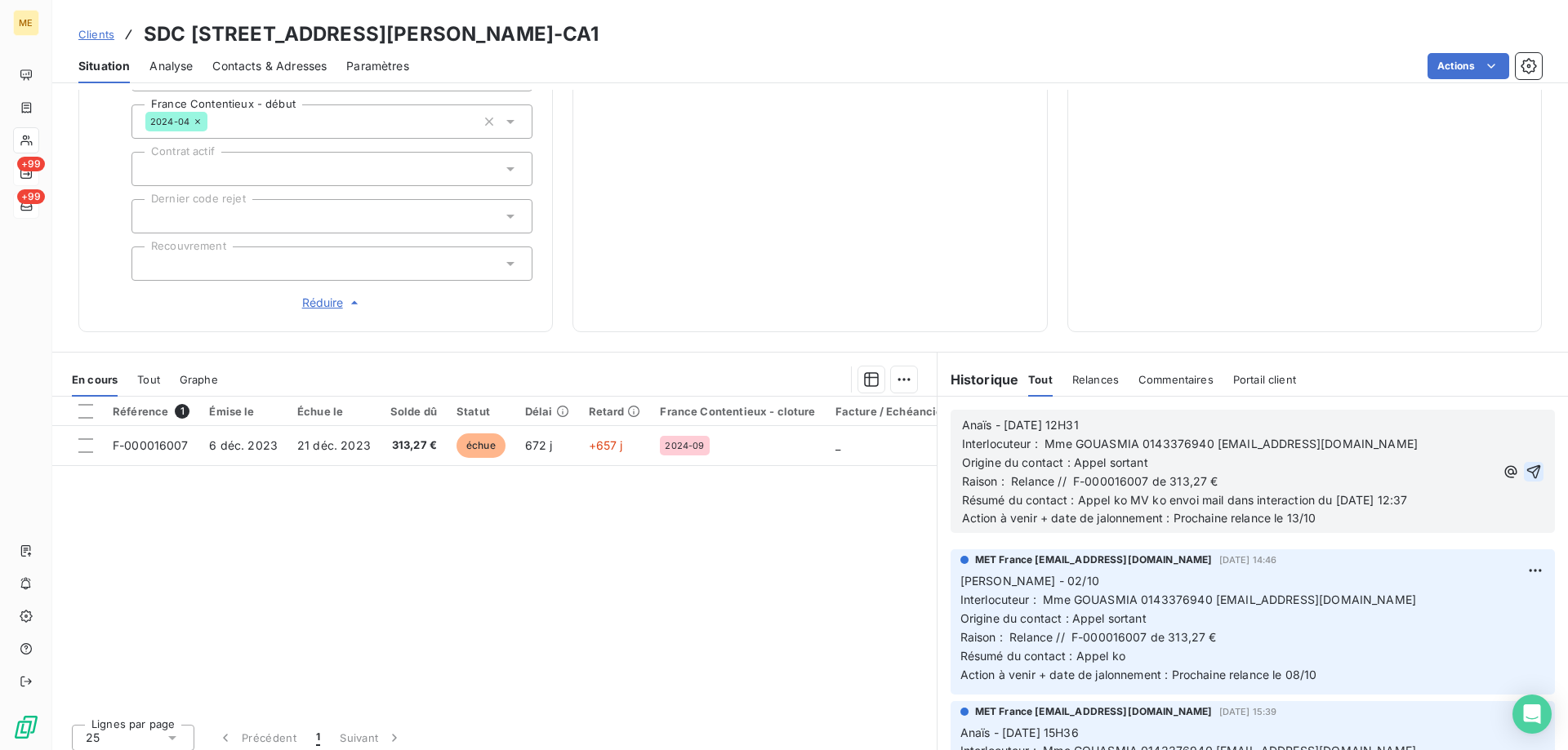
click at [1527, 465] on icon "button" at bounding box center [1534, 472] width 14 height 14
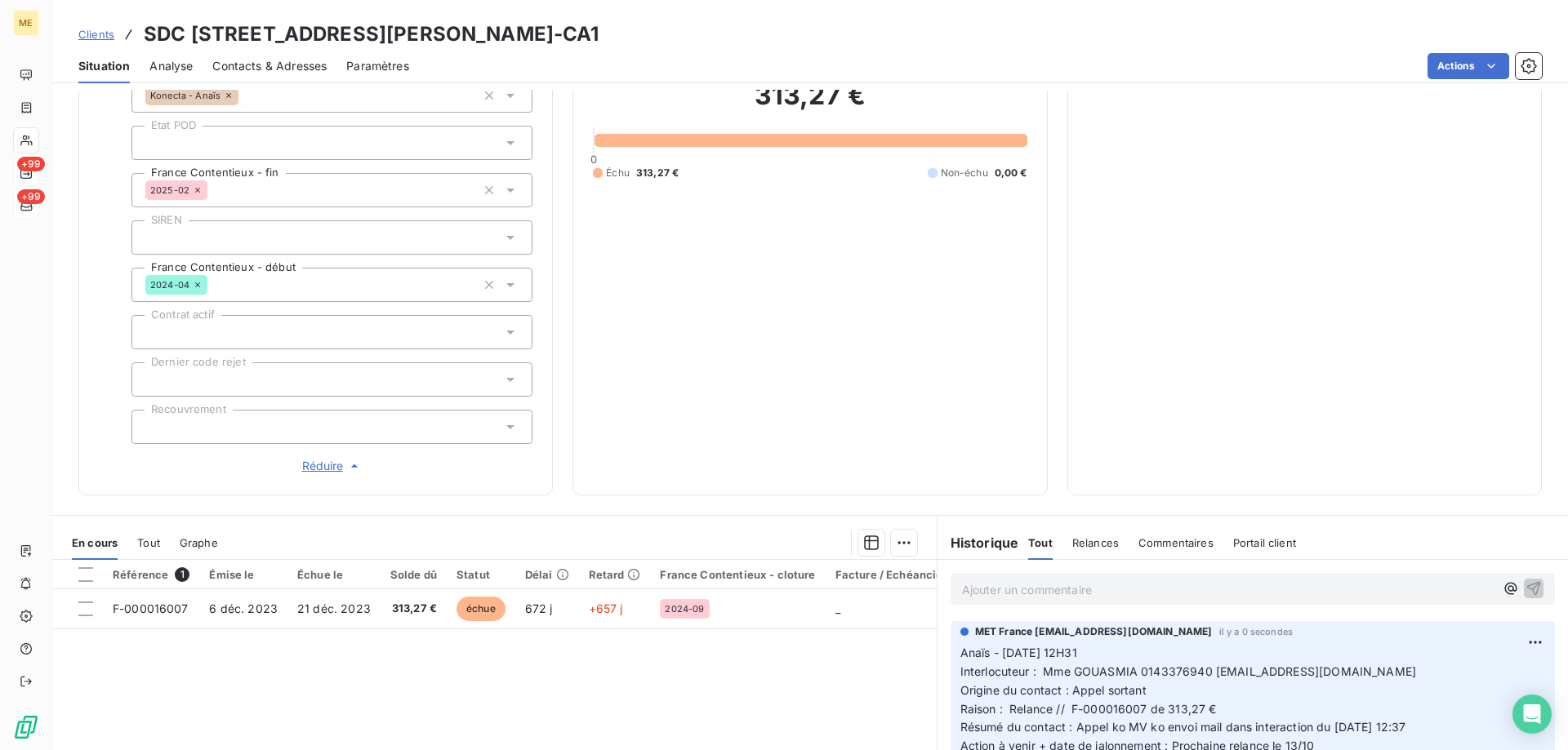
scroll to position [111, 0]
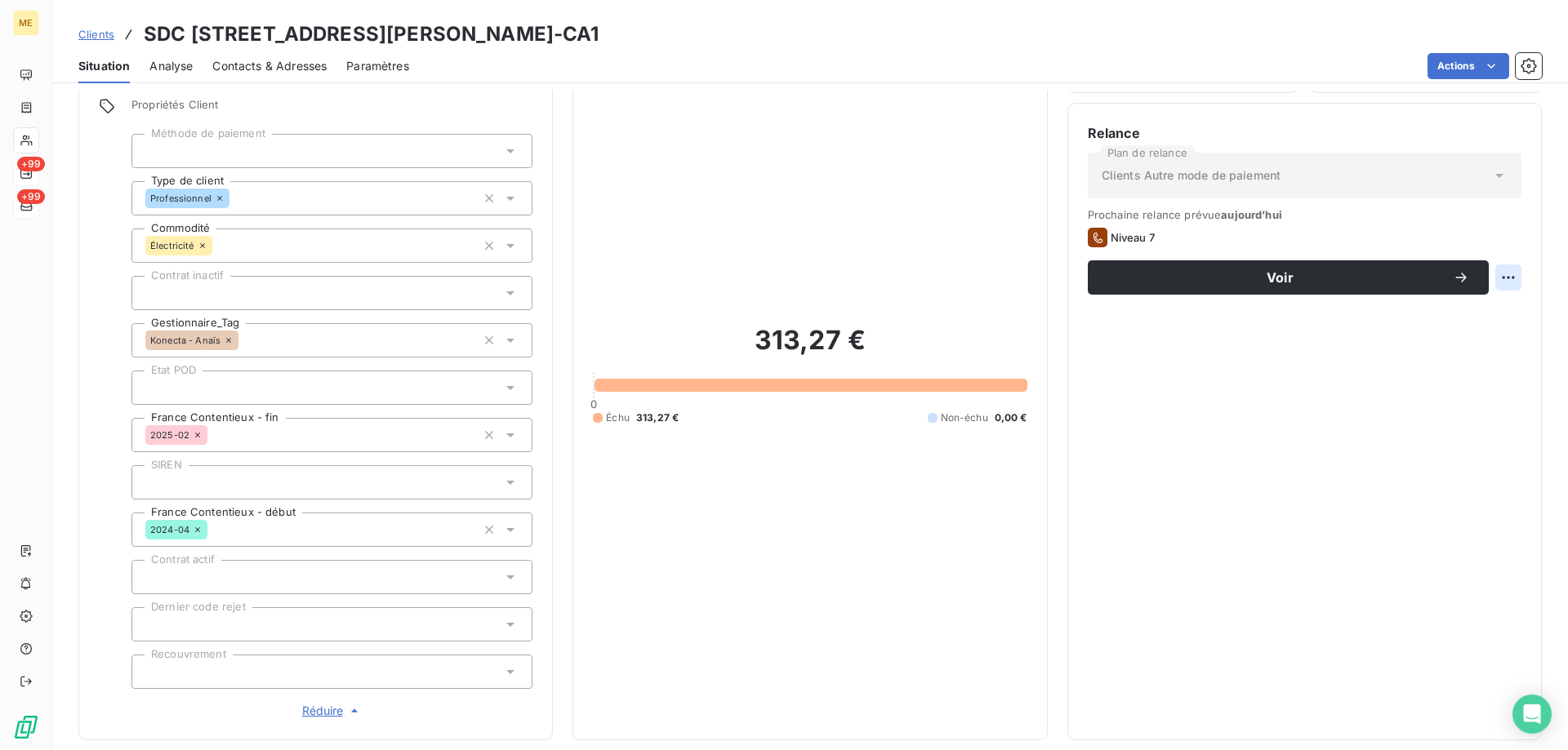
click at [1496, 276] on html "ME +99 +99 Clients SDC 51 PLACE ST CHARLES - METFRA000004458_07498697484688-CA1…" at bounding box center [784, 457] width 1568 height 914
drag, startPoint x: 1487, startPoint y: 307, endPoint x: 1477, endPoint y: 318, distance: 14.9
click at [1487, 308] on div "Replanifier cette action" at bounding box center [1428, 314] width 147 height 26
select select "9"
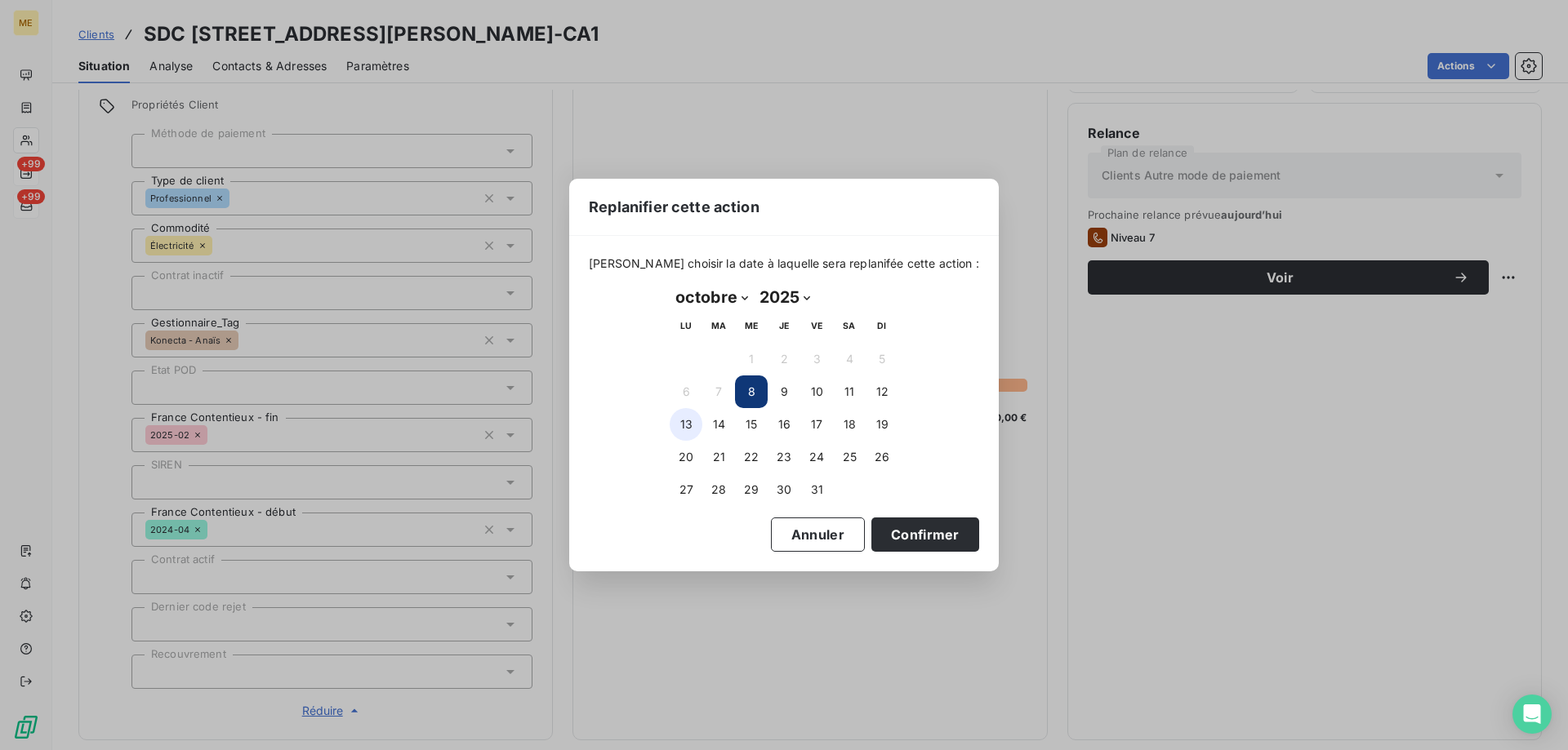
click at [688, 425] on button "13" at bounding box center [686, 425] width 33 height 33
click at [882, 538] on button "Confirmer" at bounding box center [925, 535] width 108 height 34
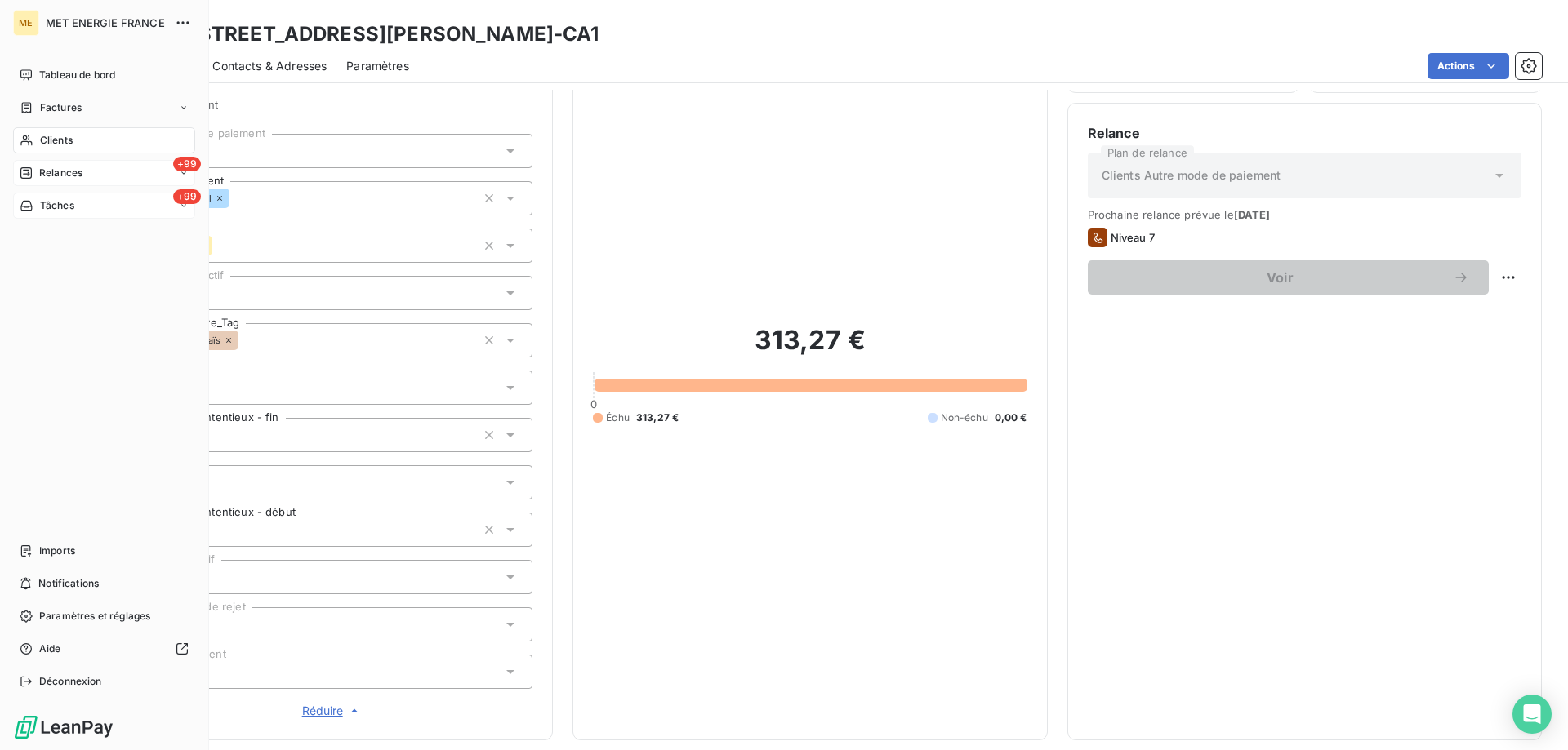
click at [102, 178] on div "+99 Relances" at bounding box center [103, 173] width 182 height 26
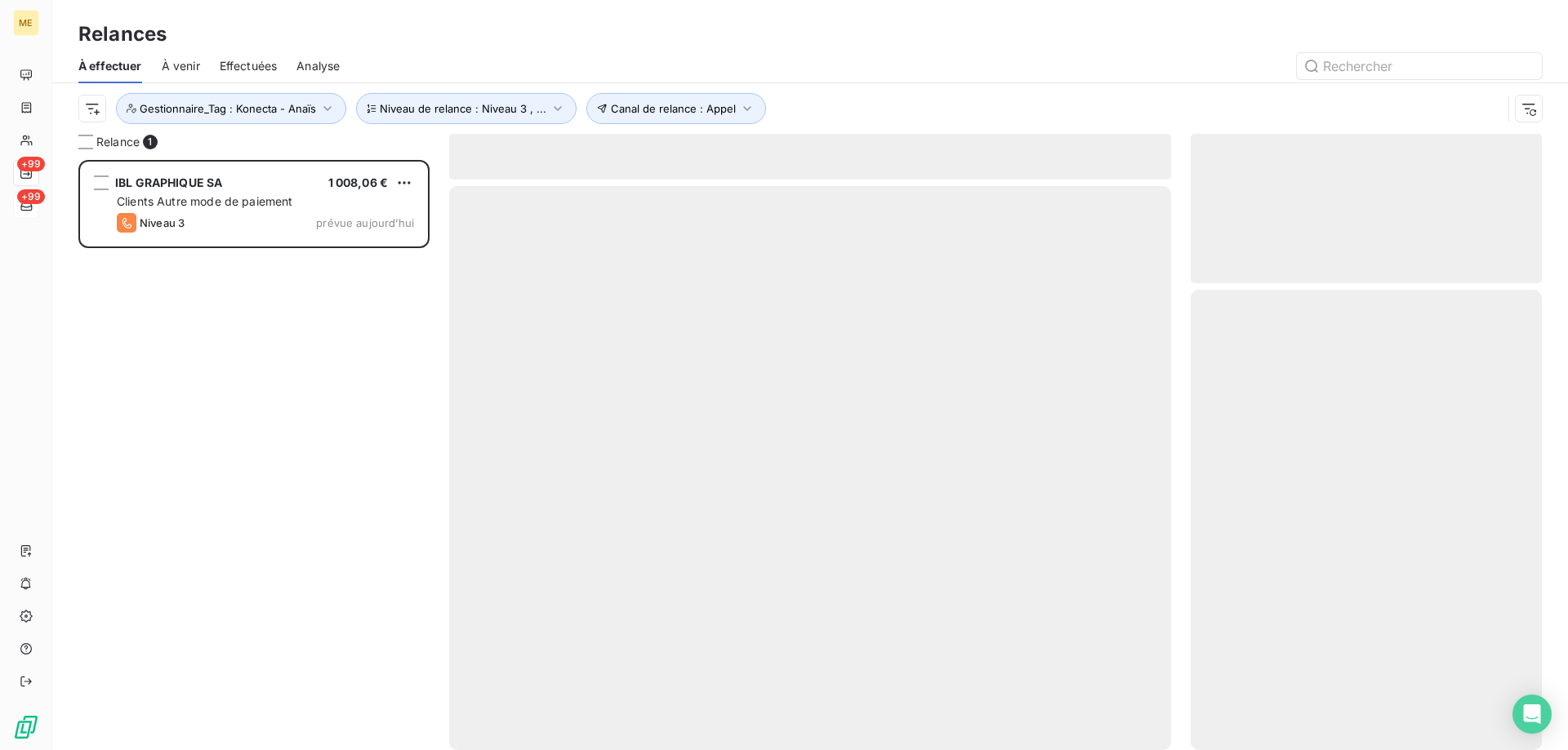
scroll to position [578, 339]
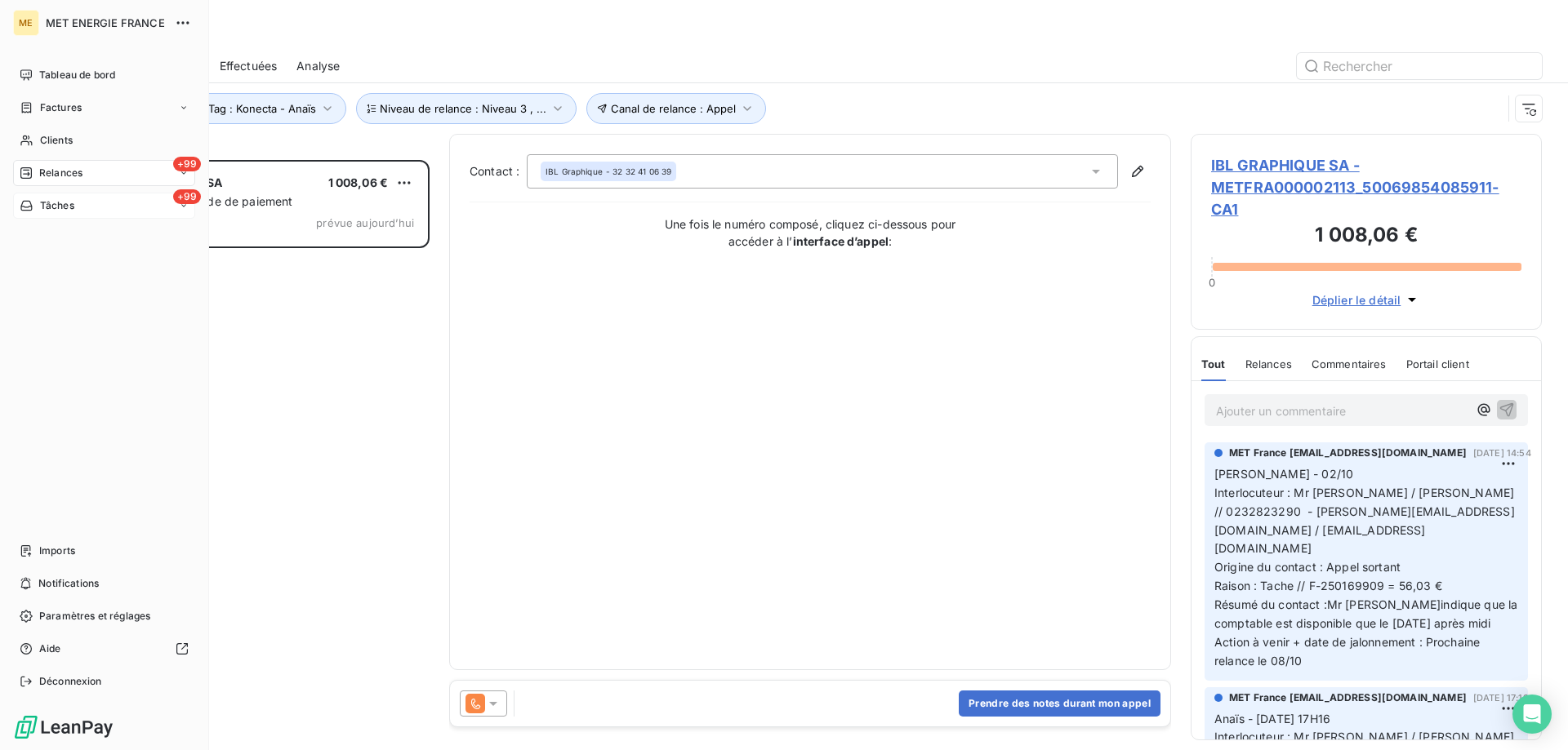
click at [33, 203] on icon at bounding box center [27, 205] width 14 height 13
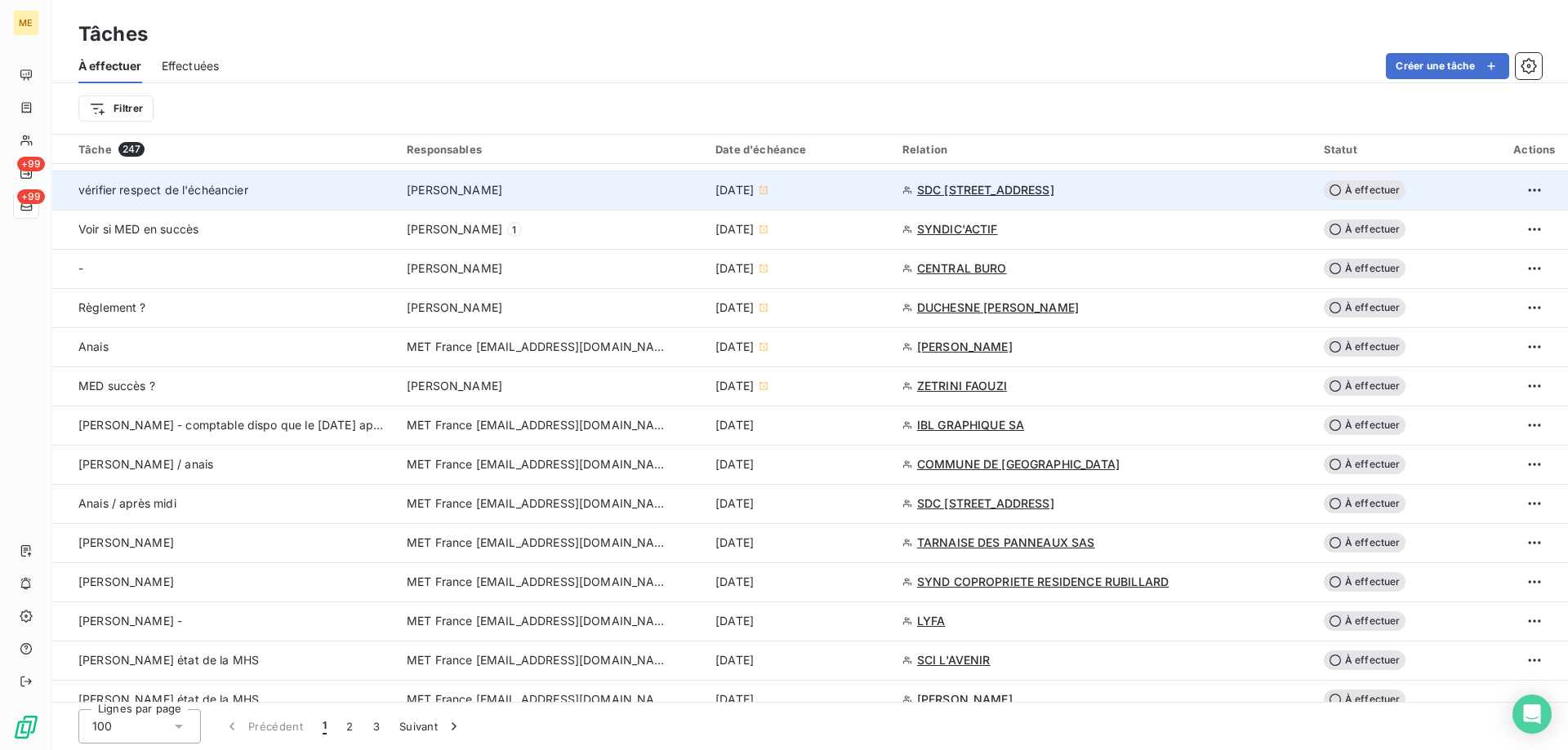
scroll to position [816, 0]
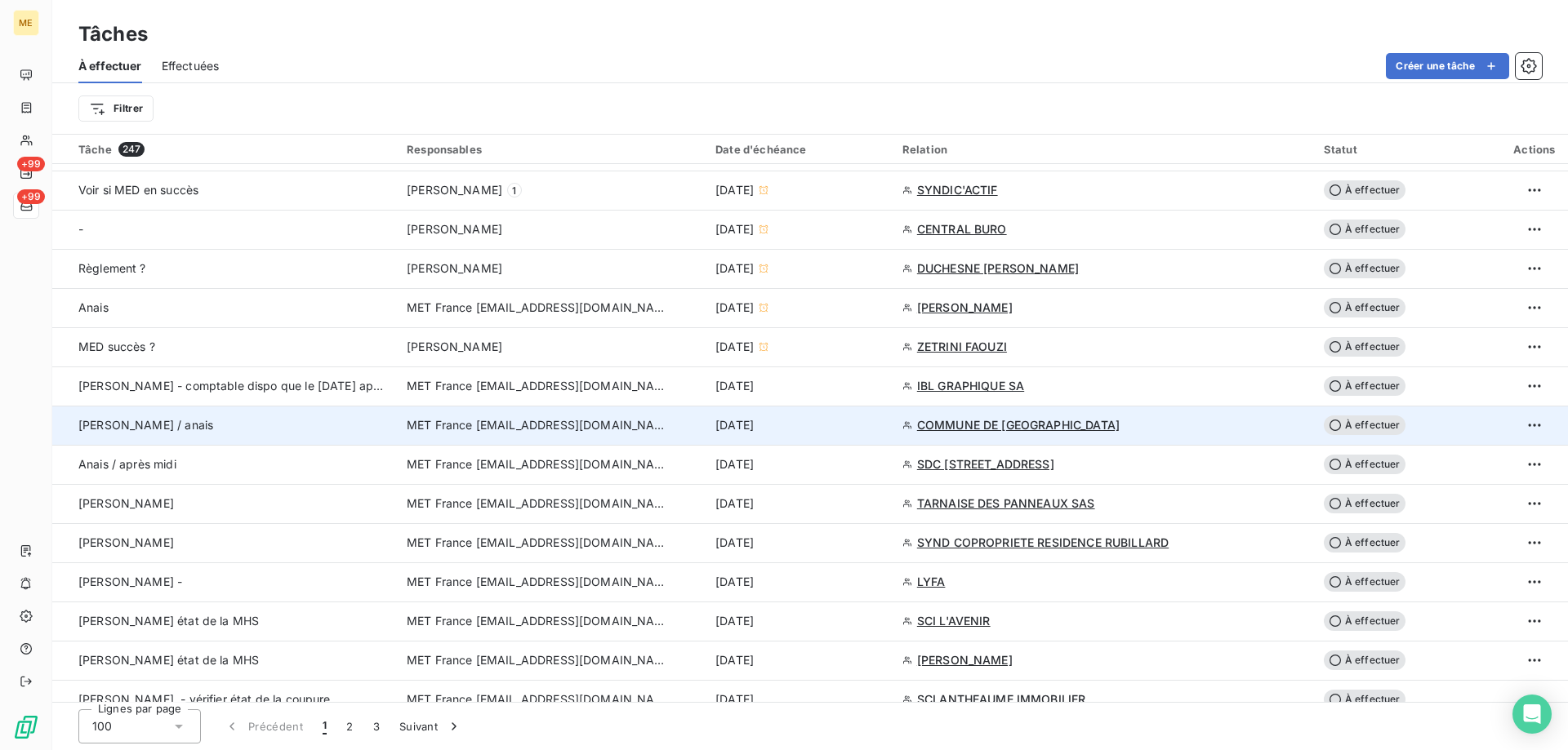
click at [822, 428] on div "[DATE]" at bounding box center [799, 425] width 167 height 16
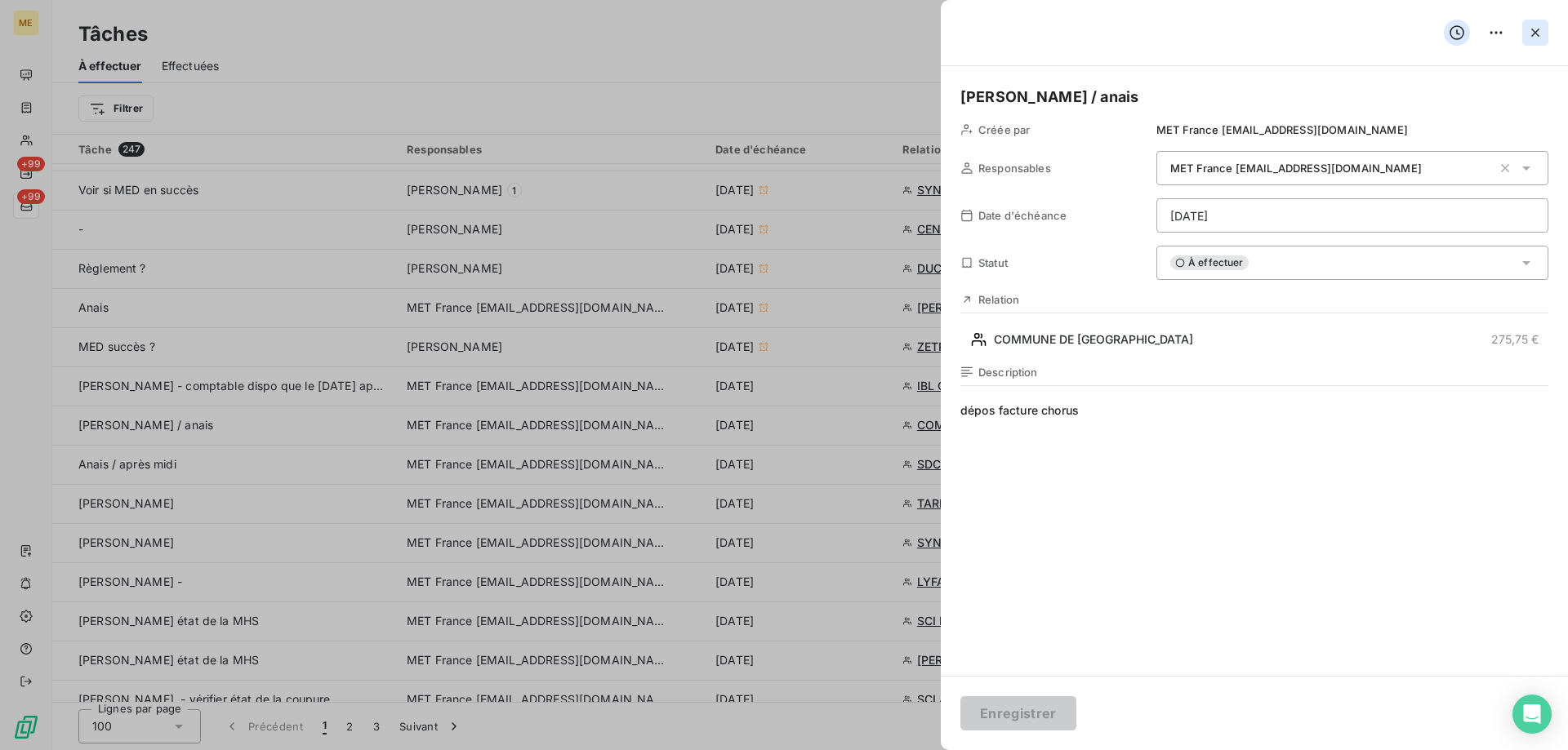
click at [1534, 26] on icon "button" at bounding box center [1534, 32] width 16 height 16
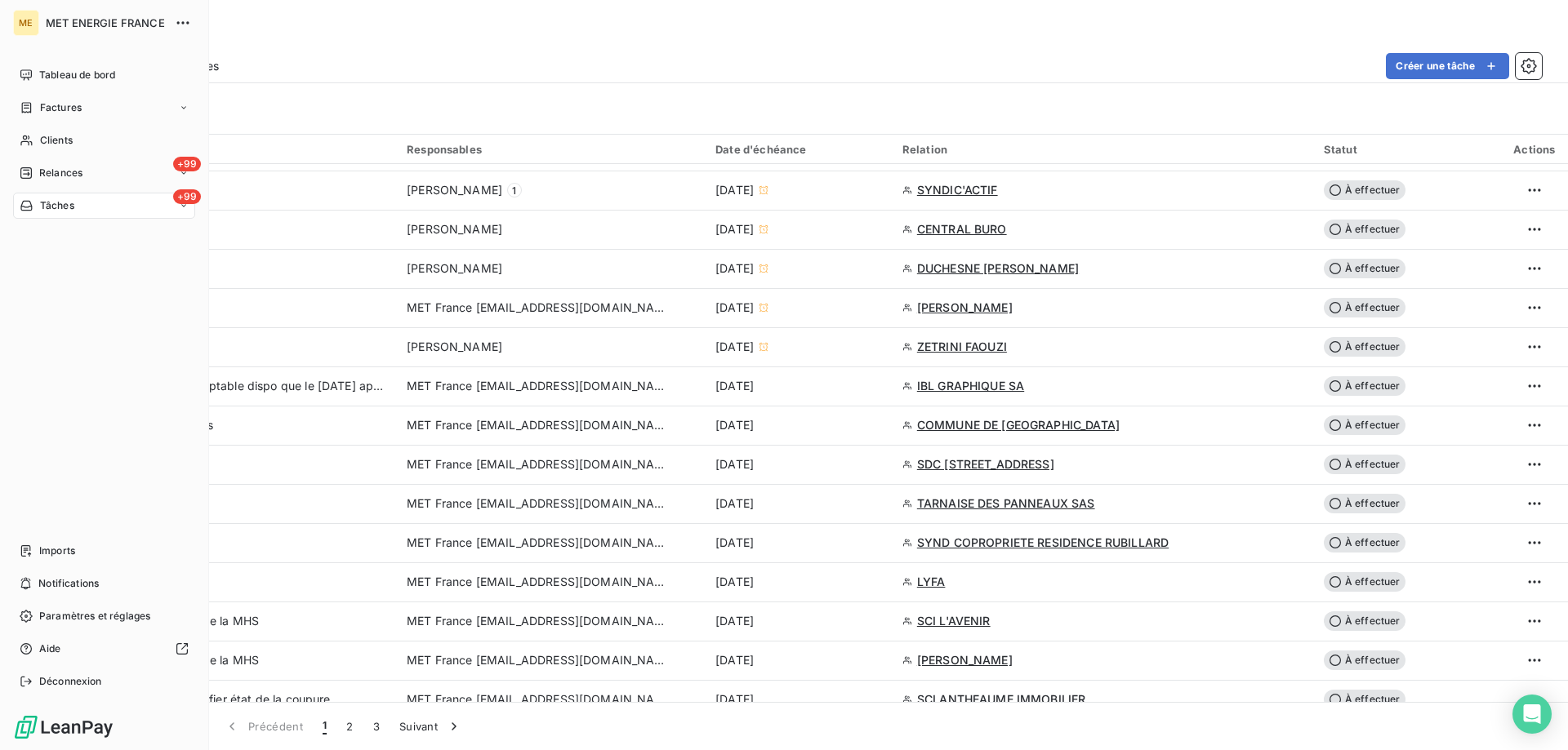
click at [53, 169] on span "Relances" at bounding box center [60, 172] width 43 height 15
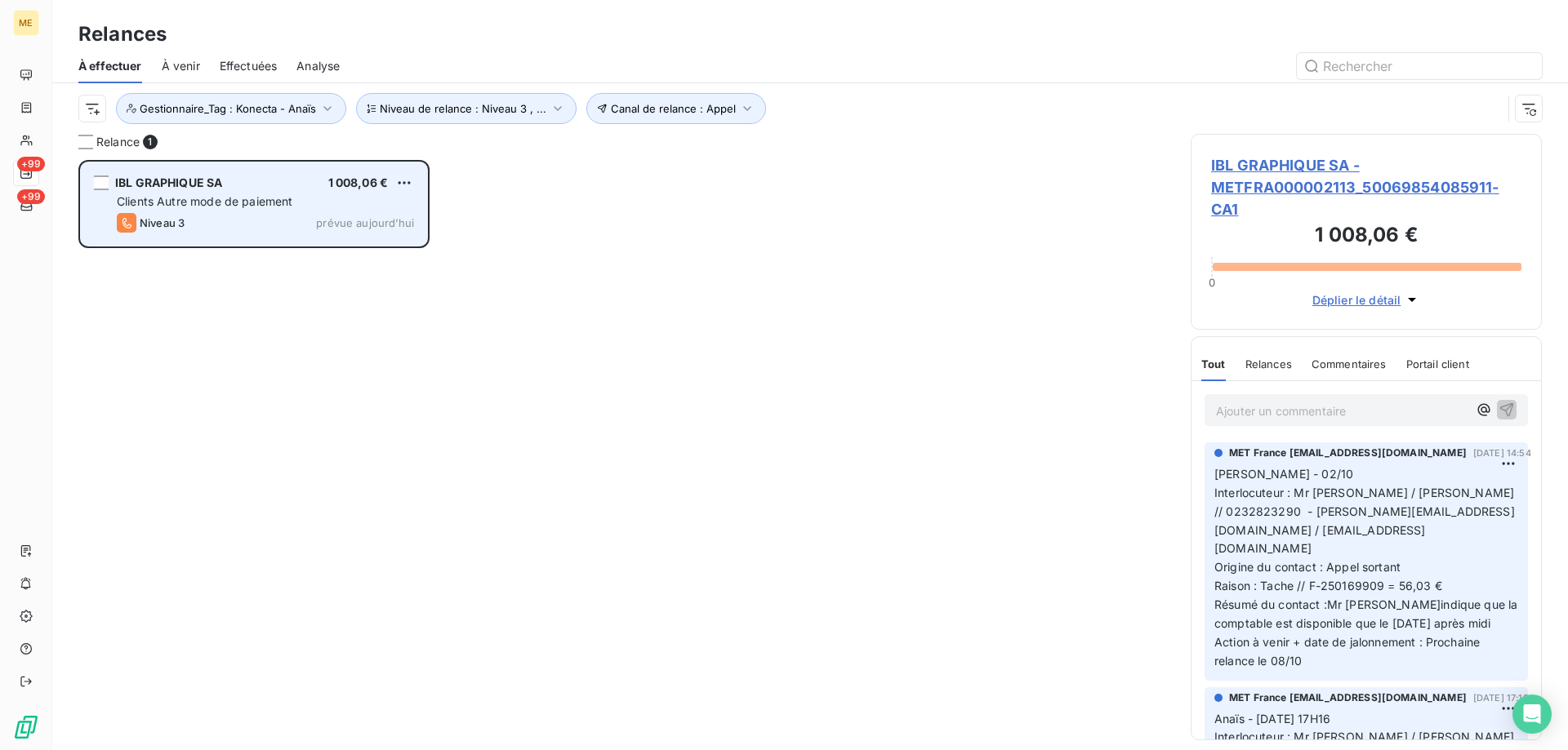
scroll to position [578, 339]
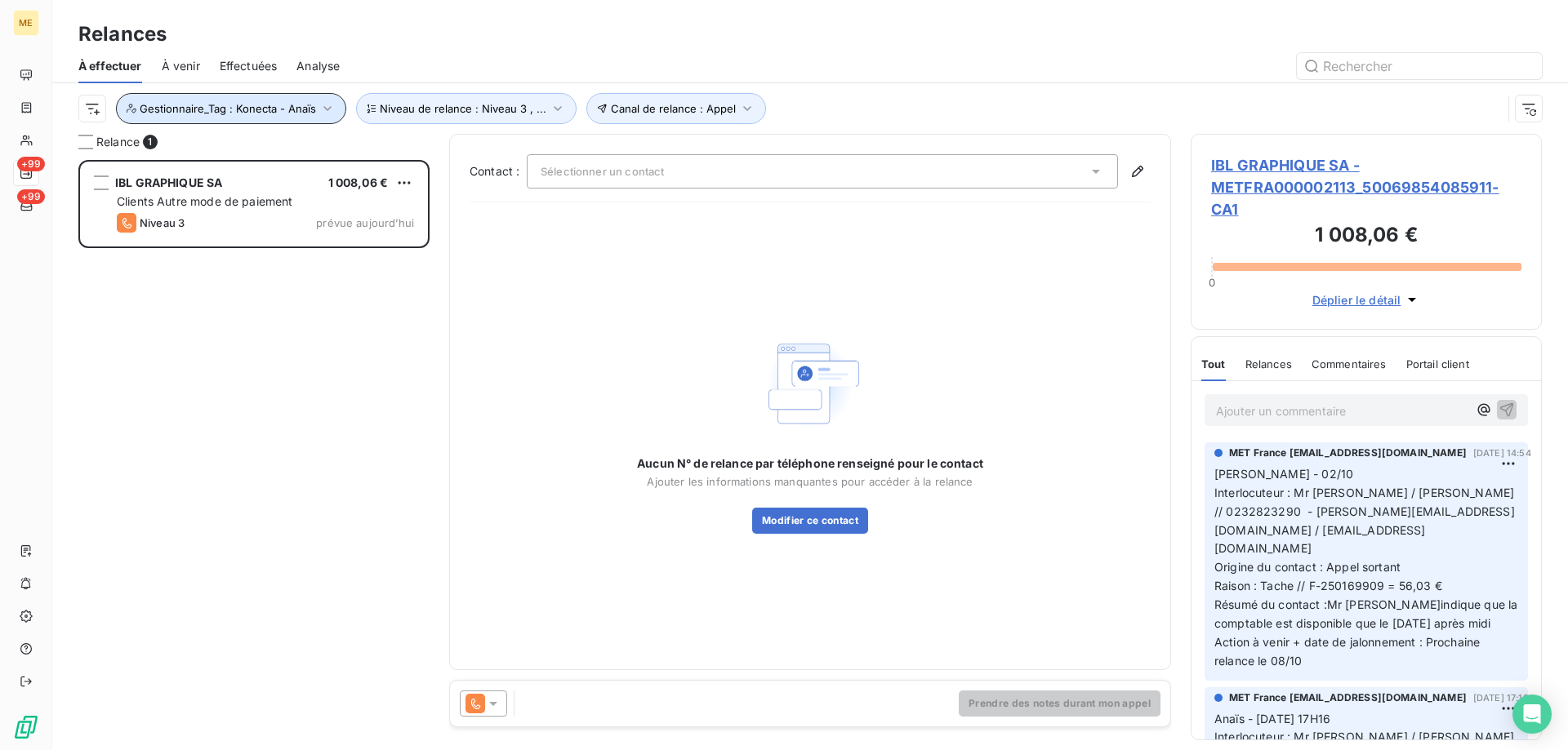
click at [218, 105] on span "Gestionnaire_Tag : Konecta - Anaïs" at bounding box center [228, 108] width 177 height 13
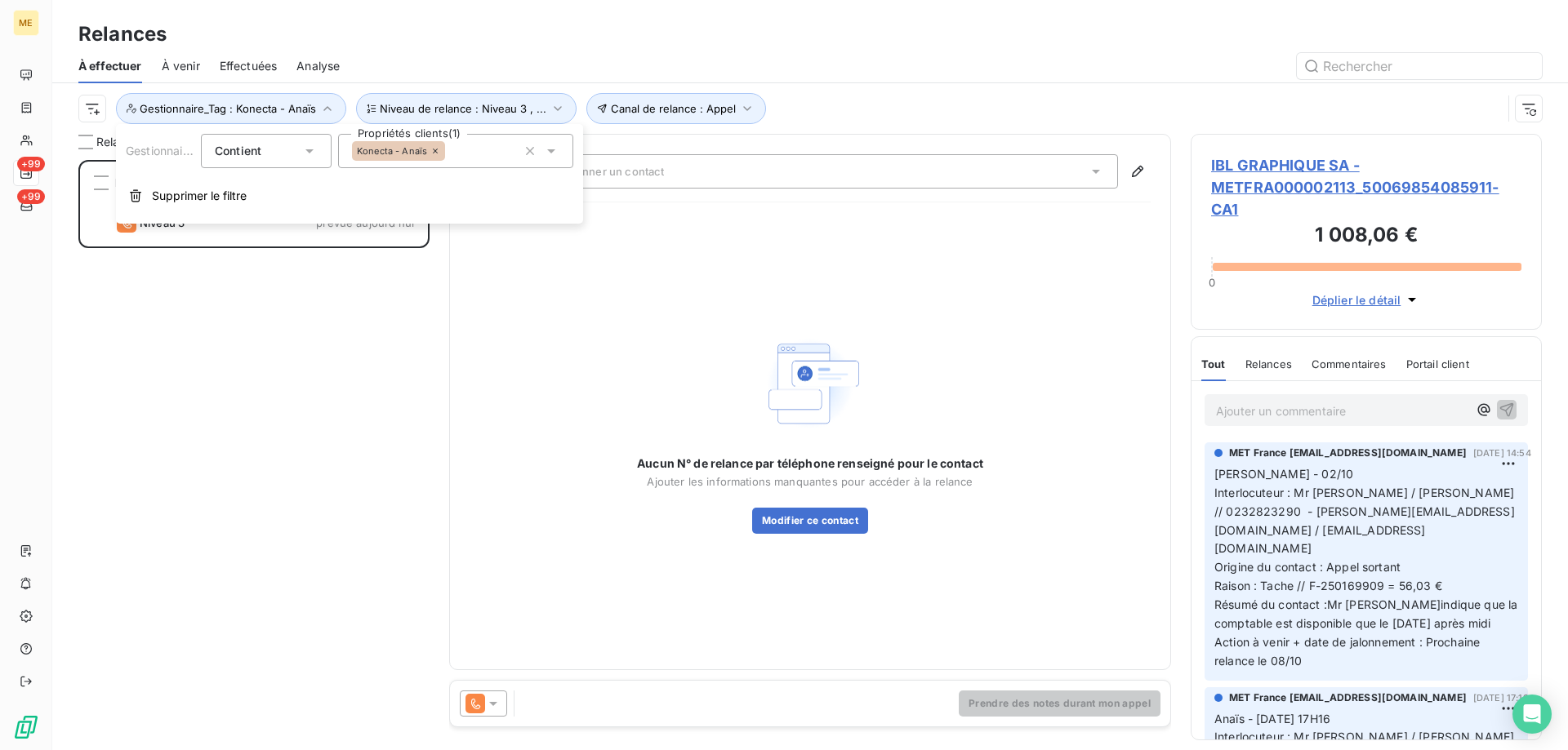
click at [481, 145] on div "Konecta - Anaïs" at bounding box center [455, 151] width 235 height 34
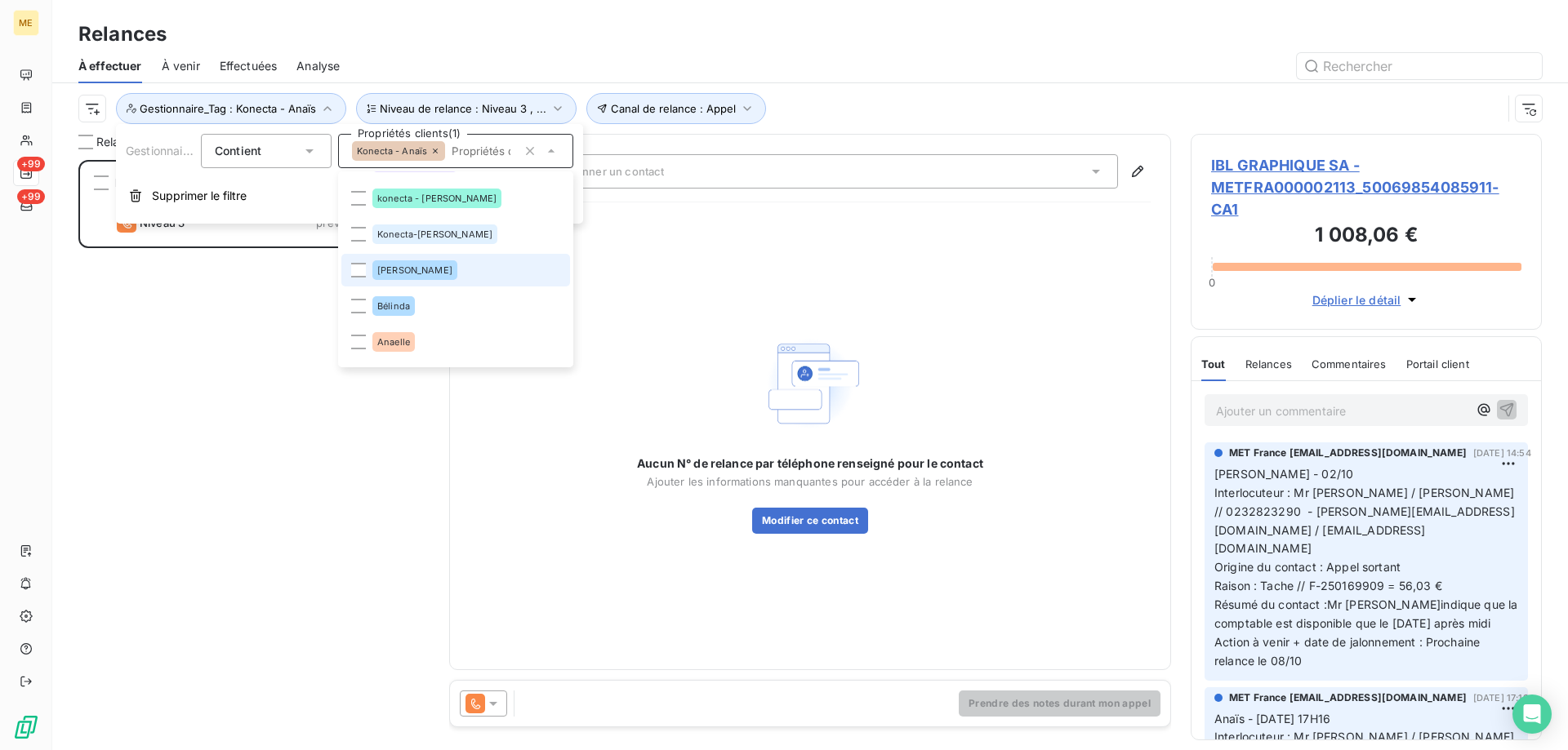
scroll to position [245, 0]
click at [447, 197] on li "konecta - [PERSON_NAME]" at bounding box center [455, 197] width 228 height 33
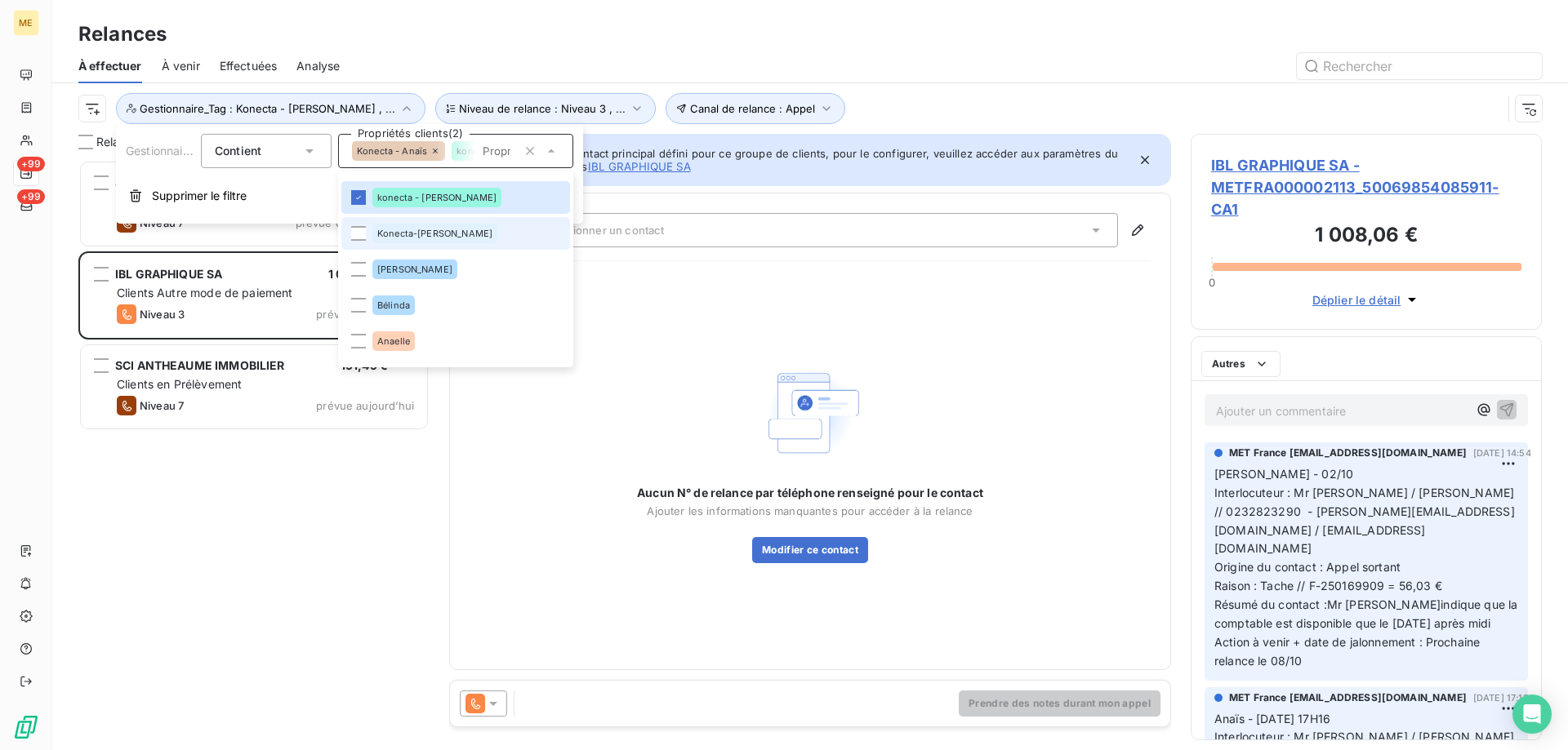
scroll to position [578, 339]
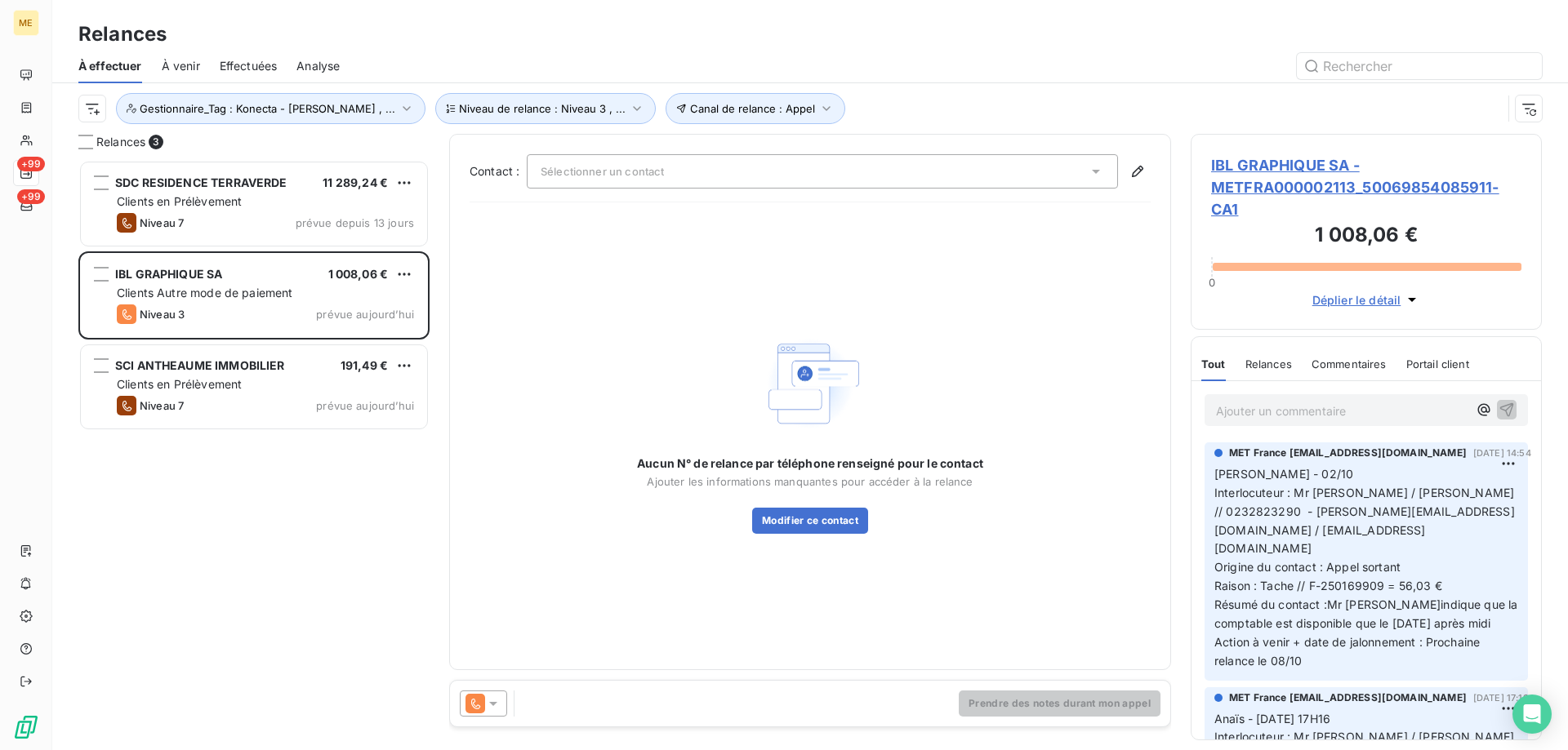
click at [901, 59] on div at bounding box center [951, 66] width 1183 height 26
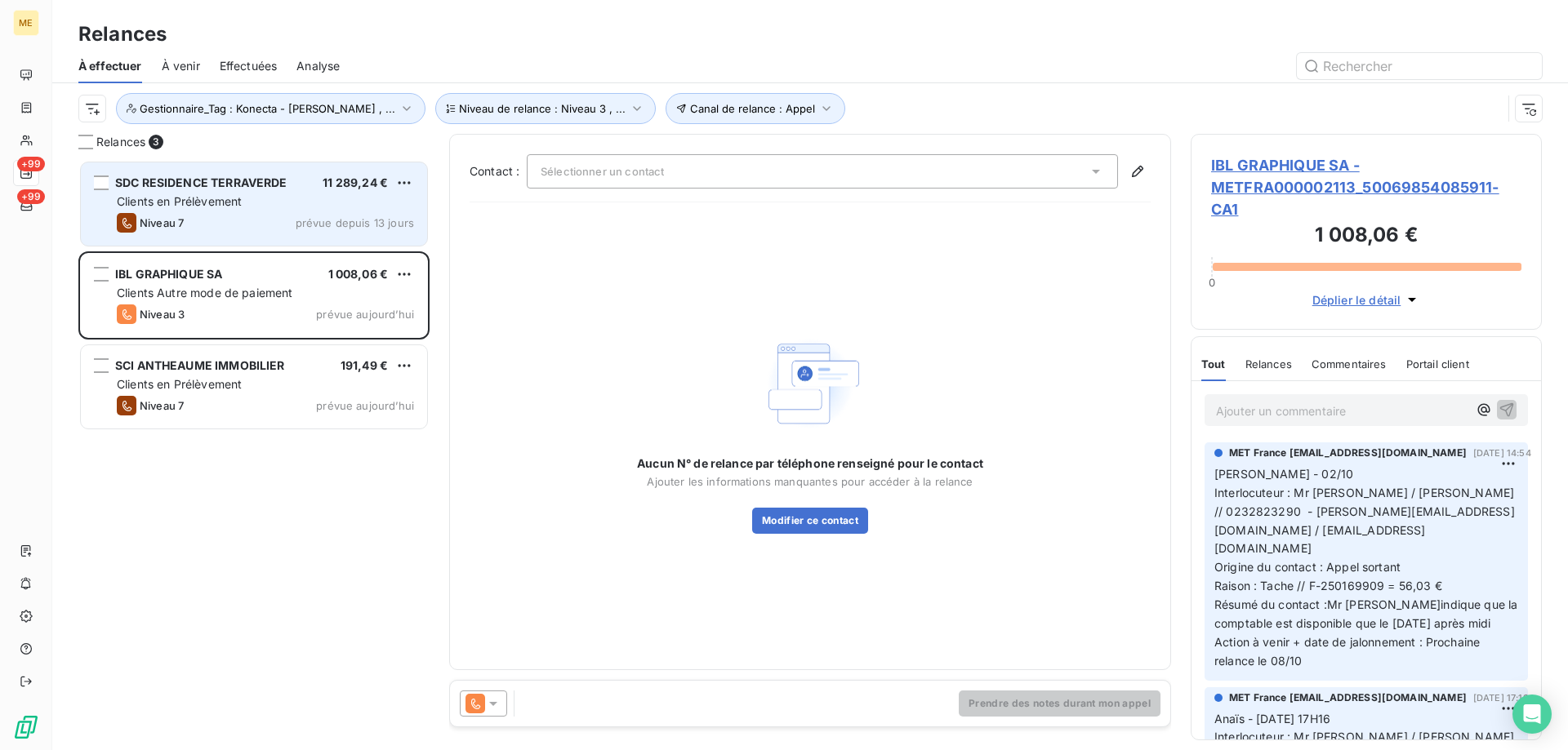
click at [297, 221] on div "Niveau 7 prévue depuis 13 jours" at bounding box center [265, 222] width 297 height 20
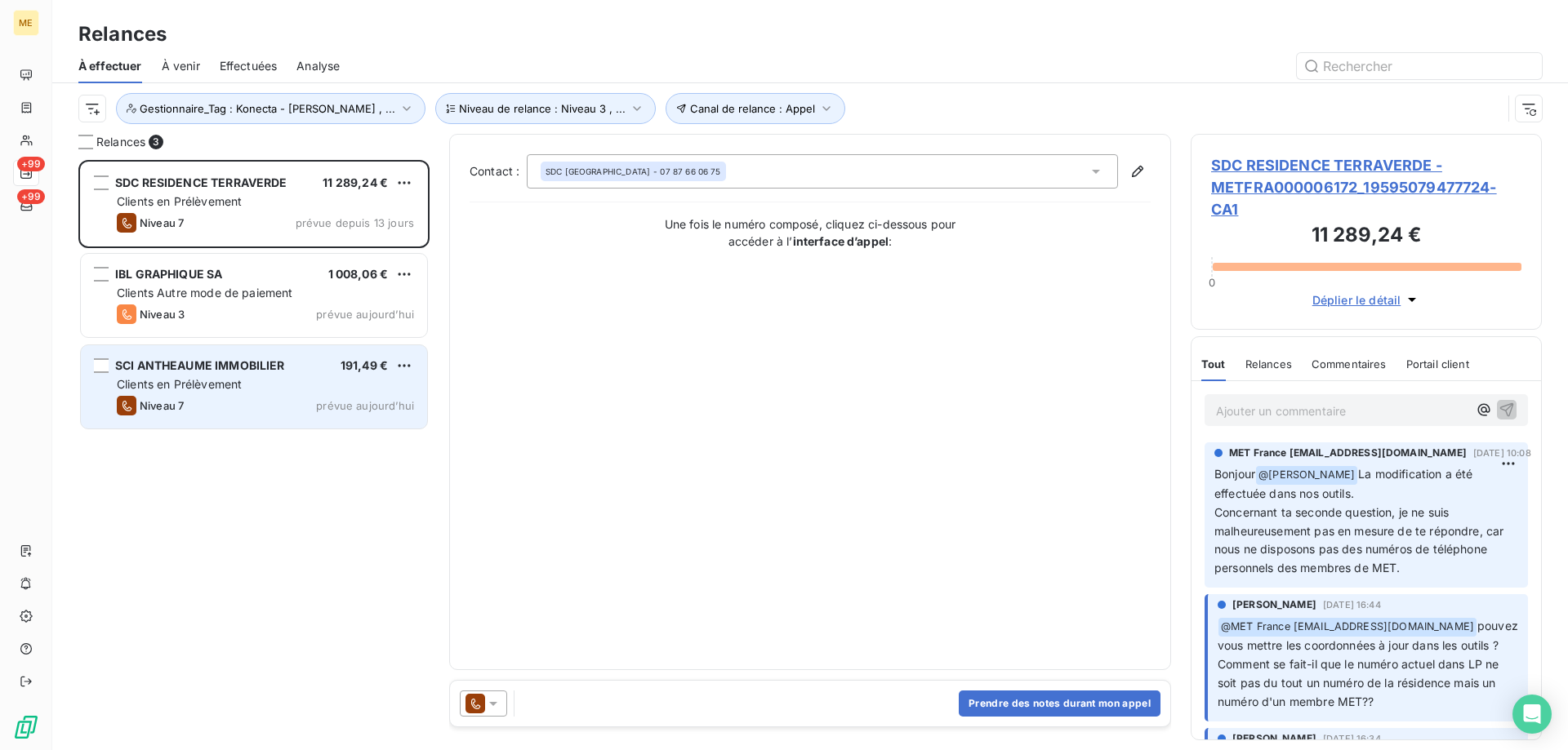
click at [267, 379] on div "Clients en Prélèvement" at bounding box center [265, 384] width 297 height 16
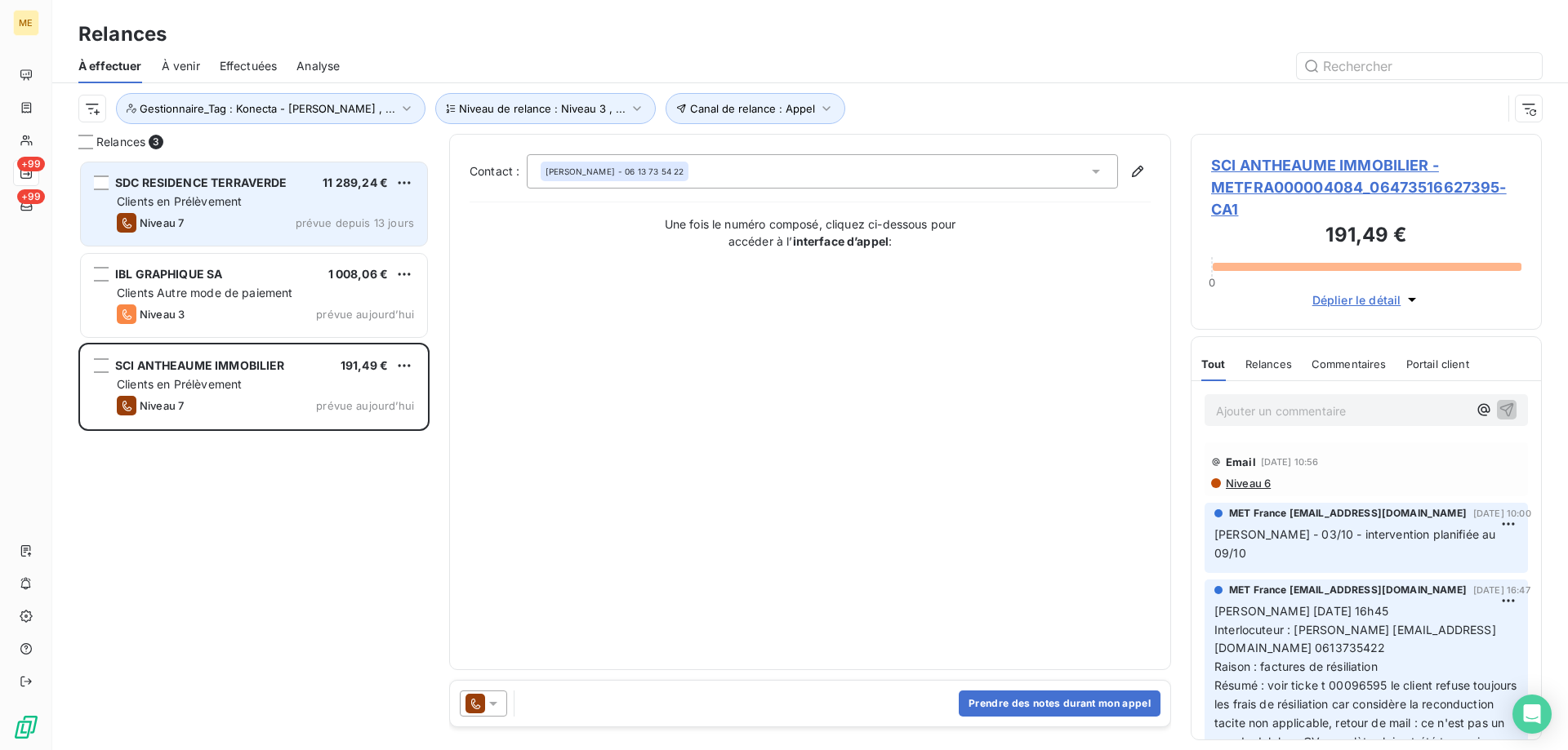
click at [345, 201] on div "Clients en Prélèvement" at bounding box center [265, 201] width 297 height 16
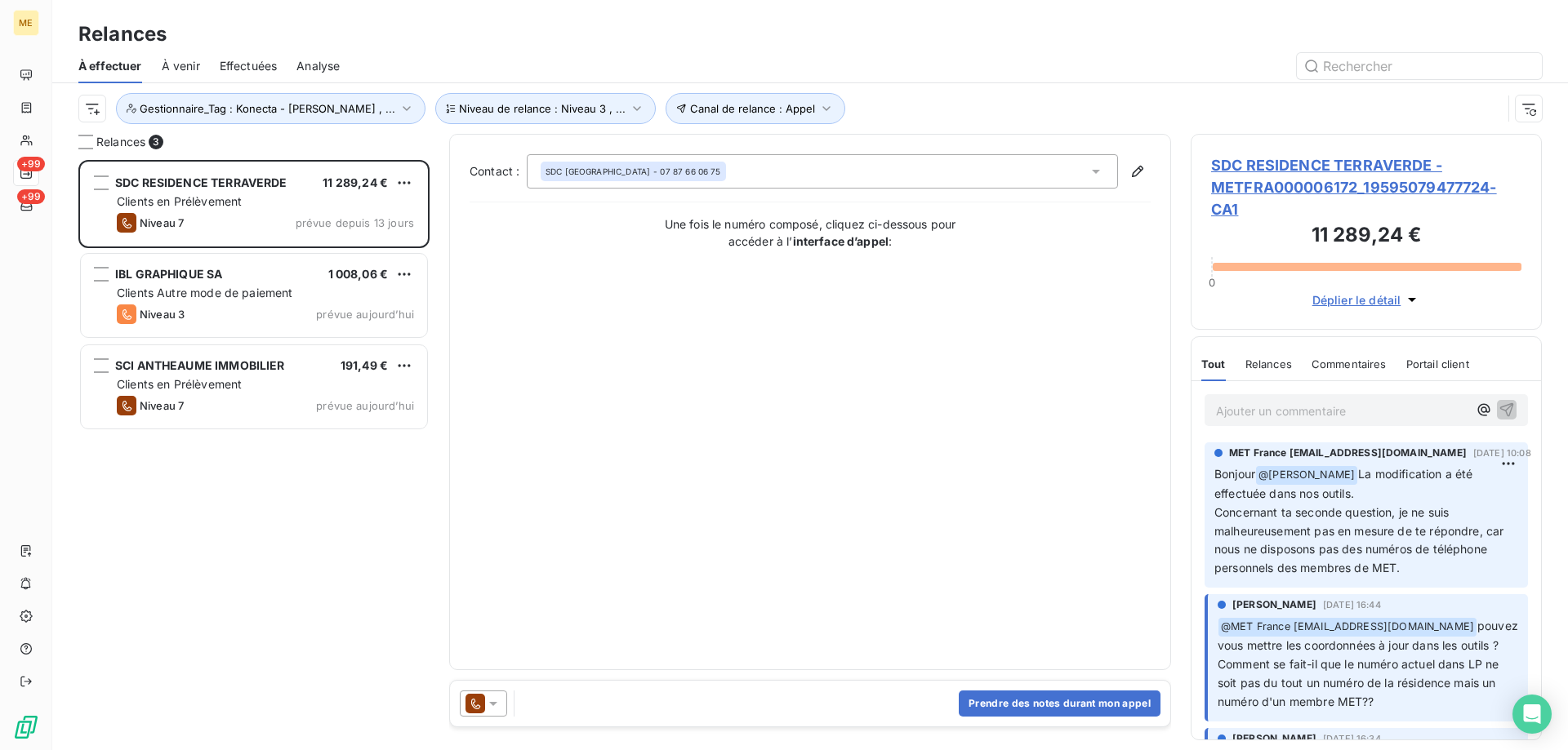
drag, startPoint x: 1276, startPoint y: 167, endPoint x: 1335, endPoint y: 148, distance: 62.0
click at [1276, 166] on span "SDC RESIDENCE TERRAVERDE - METFRA000006172_19595079477724-CA1" at bounding box center [1366, 187] width 310 height 66
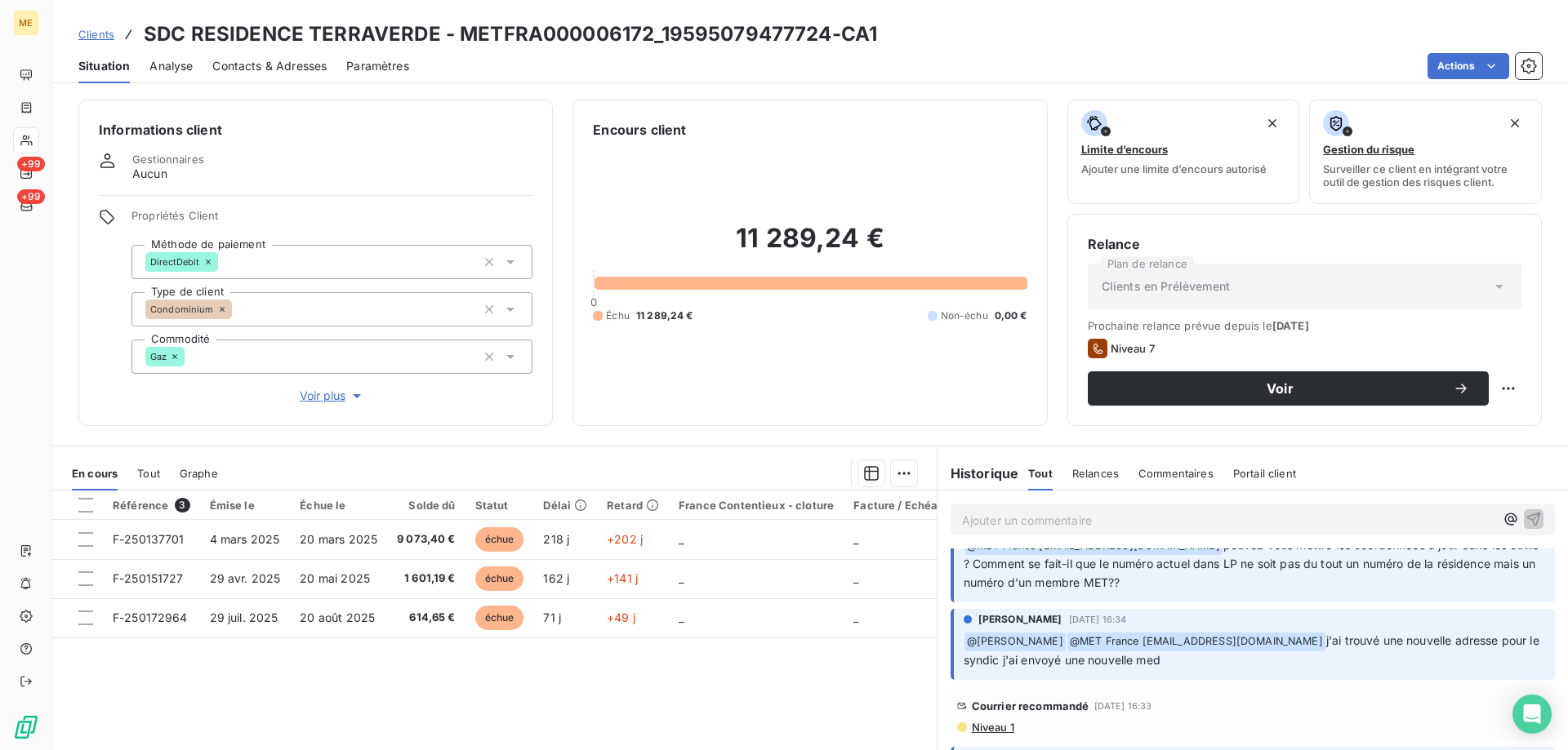
scroll to position [163, 0]
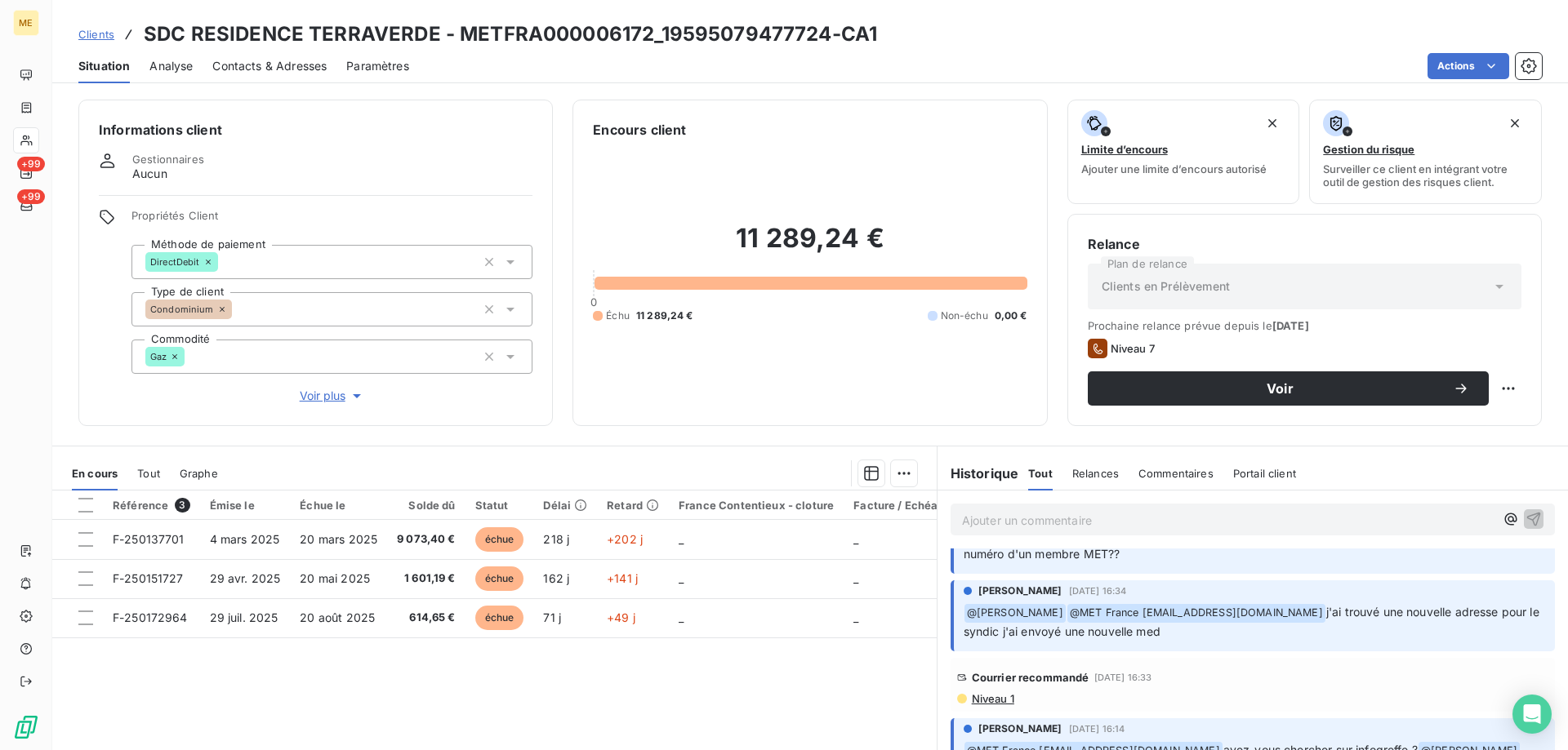
click at [315, 388] on span "Voir plus" at bounding box center [333, 396] width 66 height 16
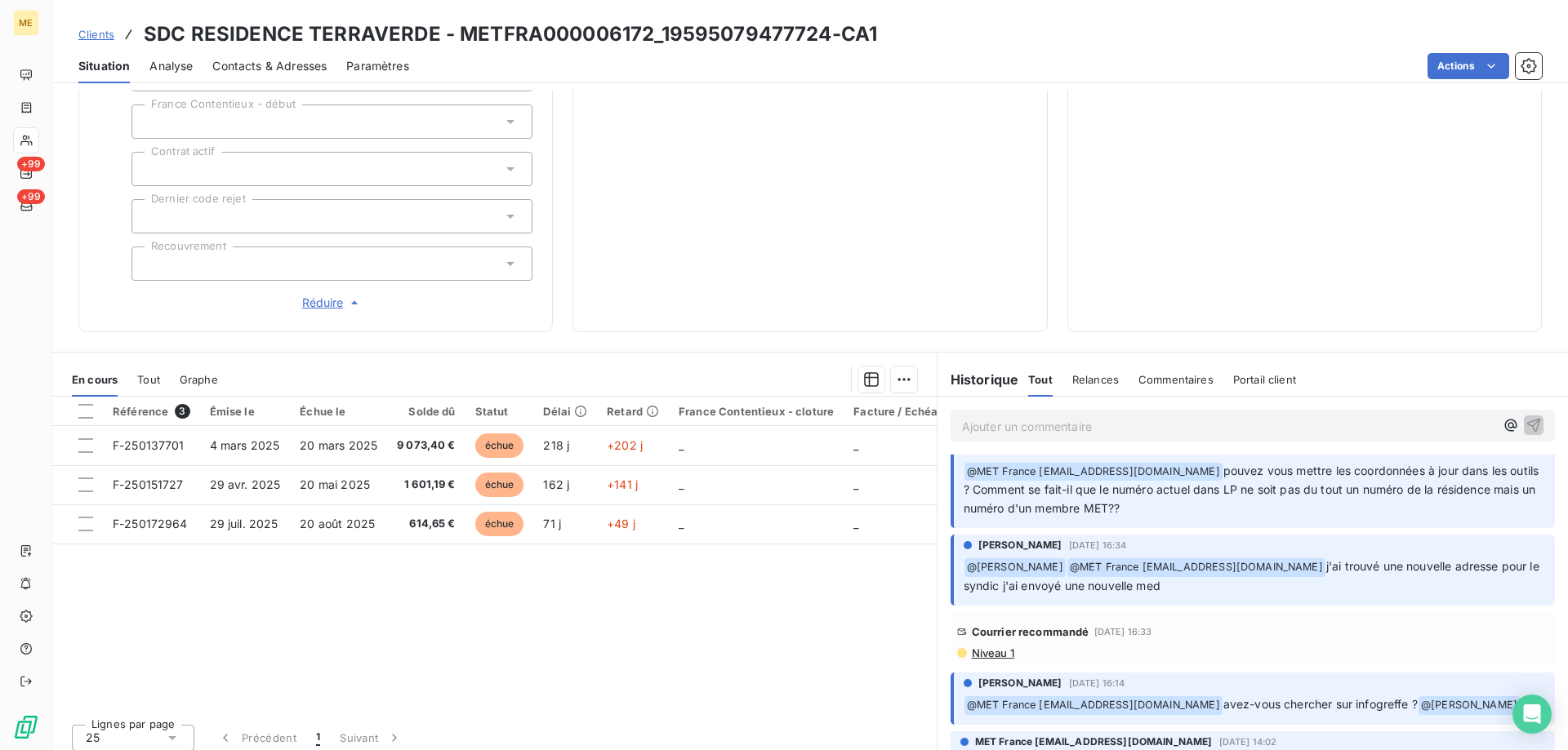
scroll to position [82, 0]
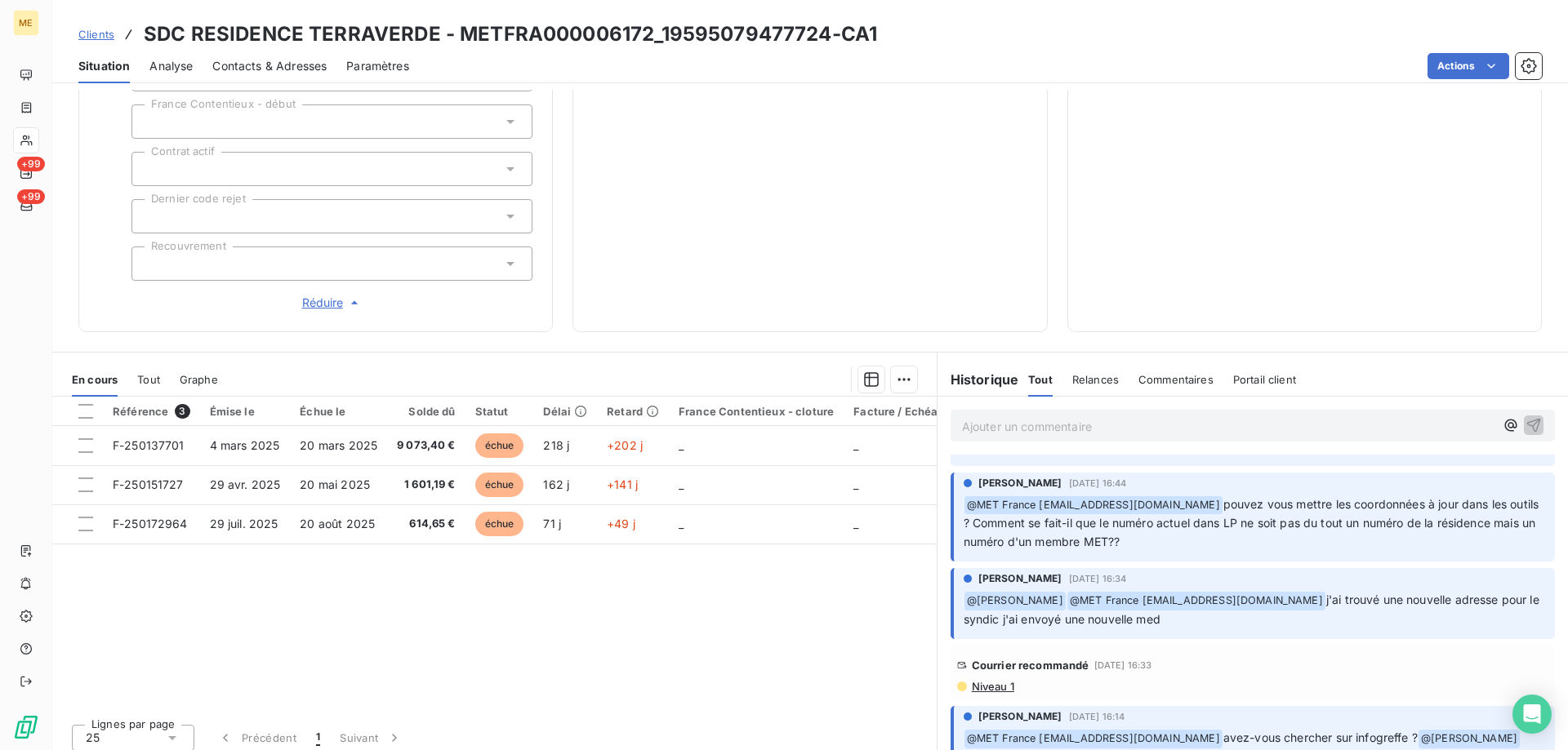
click at [983, 680] on span "Niveau 1" at bounding box center [991, 686] width 44 height 13
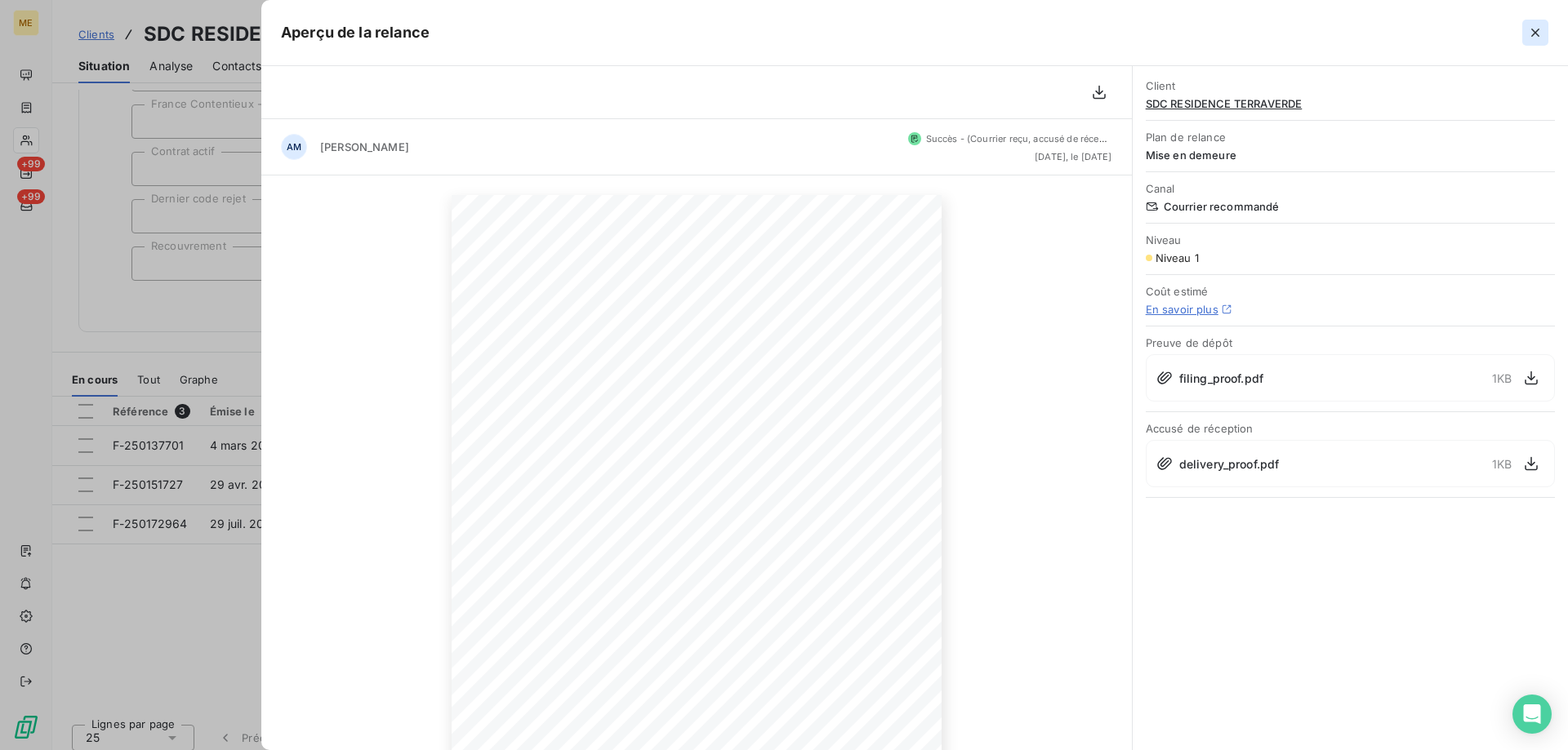
click at [1540, 28] on icon "button" at bounding box center [1534, 32] width 16 height 16
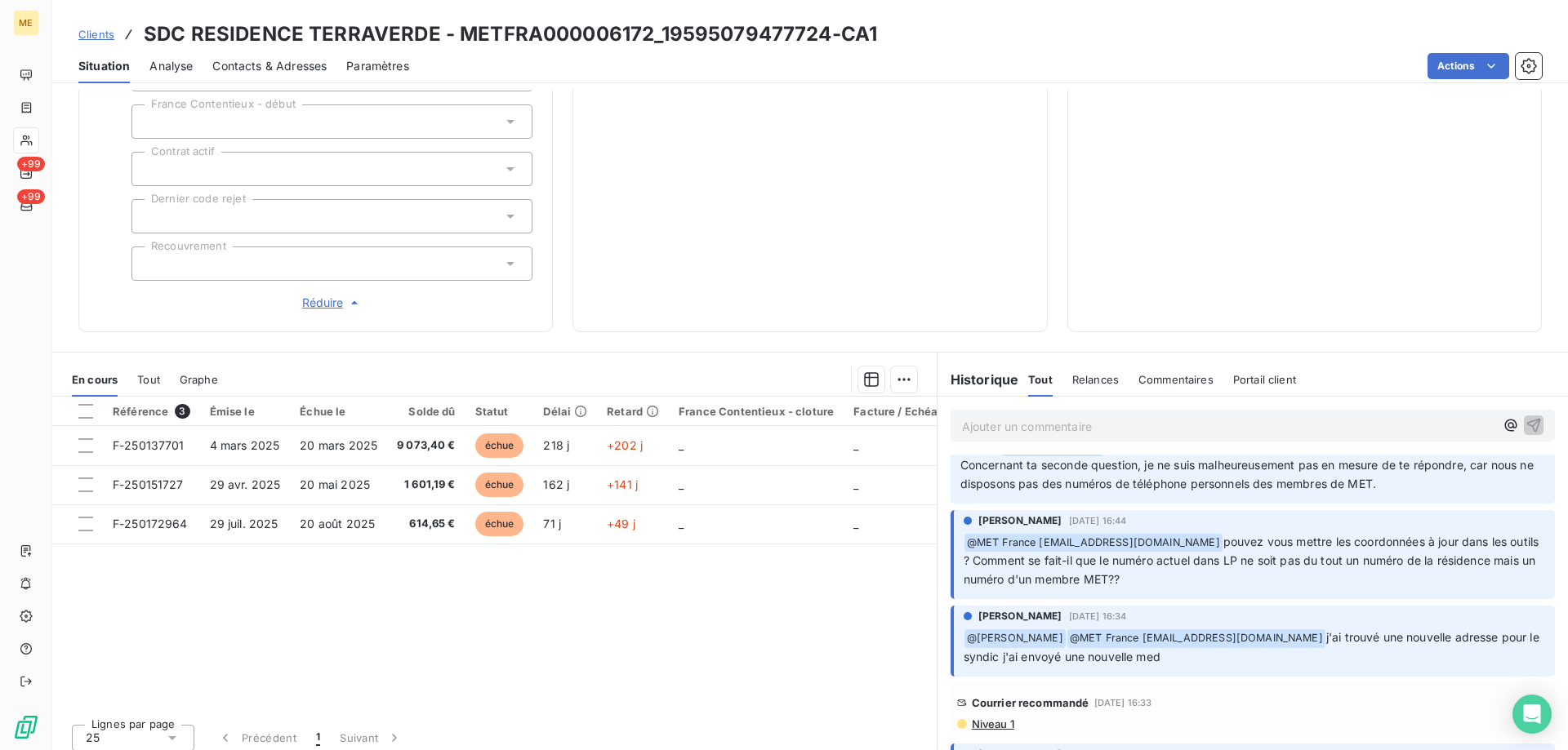
scroll to position [0, 0]
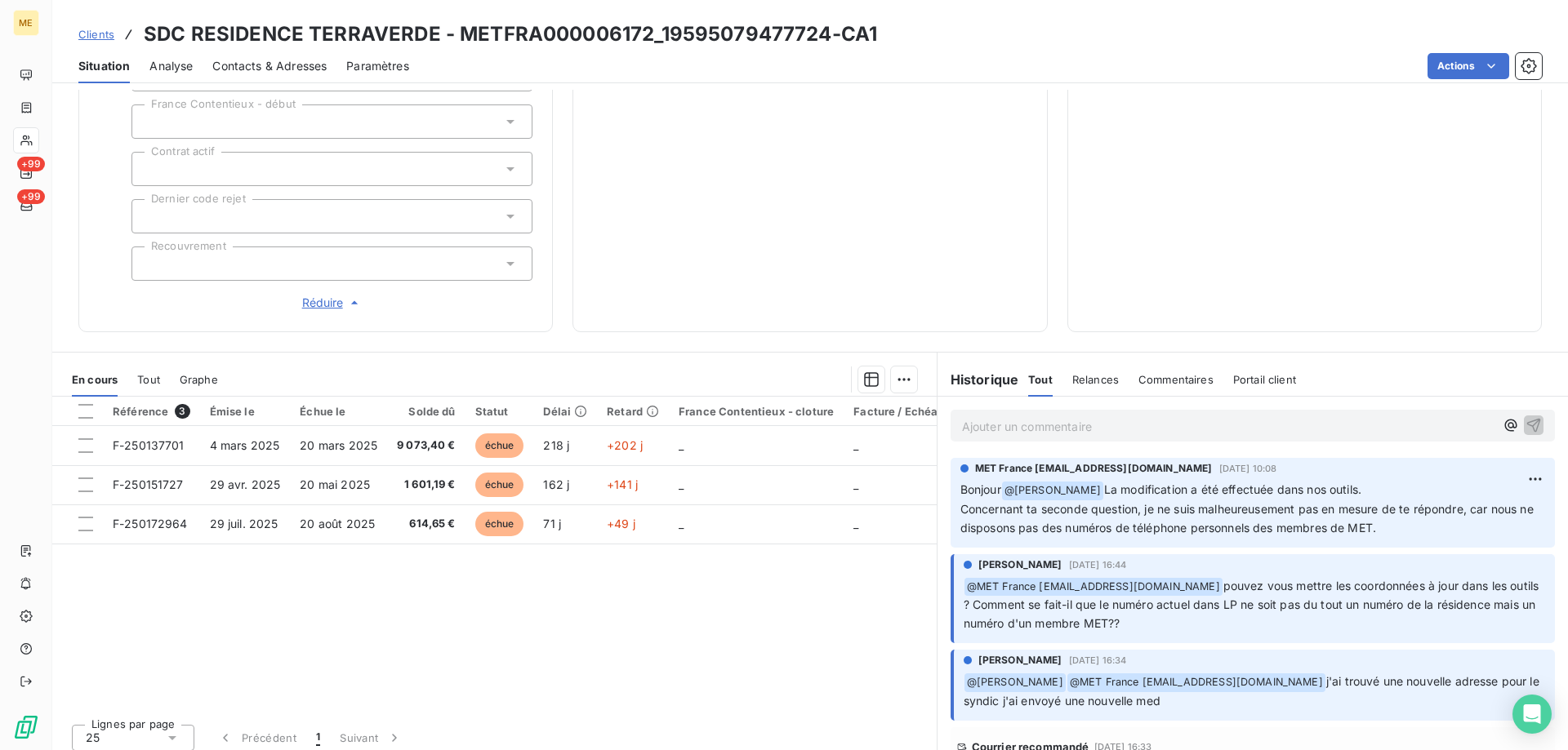
click at [250, 72] on span "Contacts & Adresses" at bounding box center [269, 66] width 115 height 16
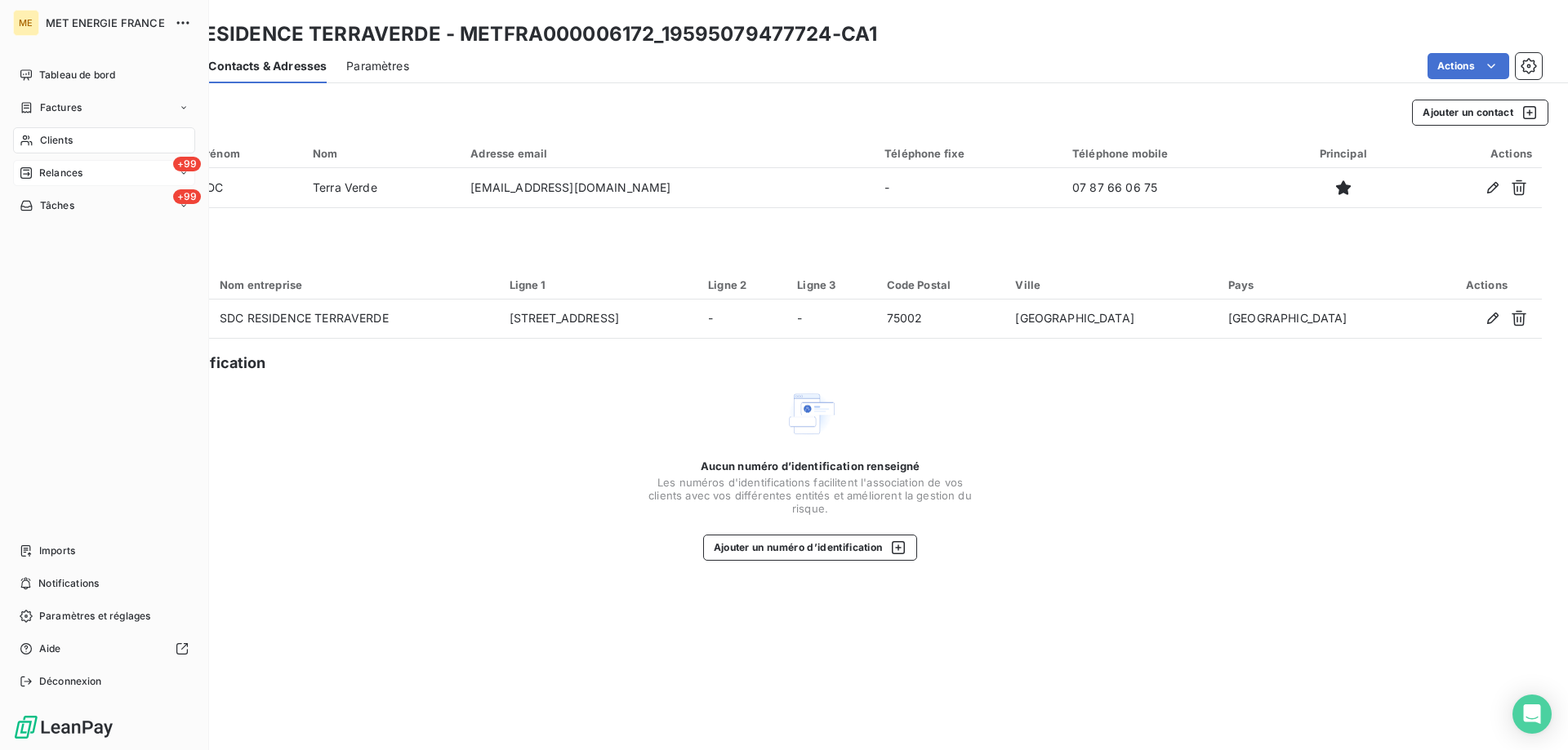
click at [51, 163] on div "+99 Relances" at bounding box center [103, 173] width 182 height 26
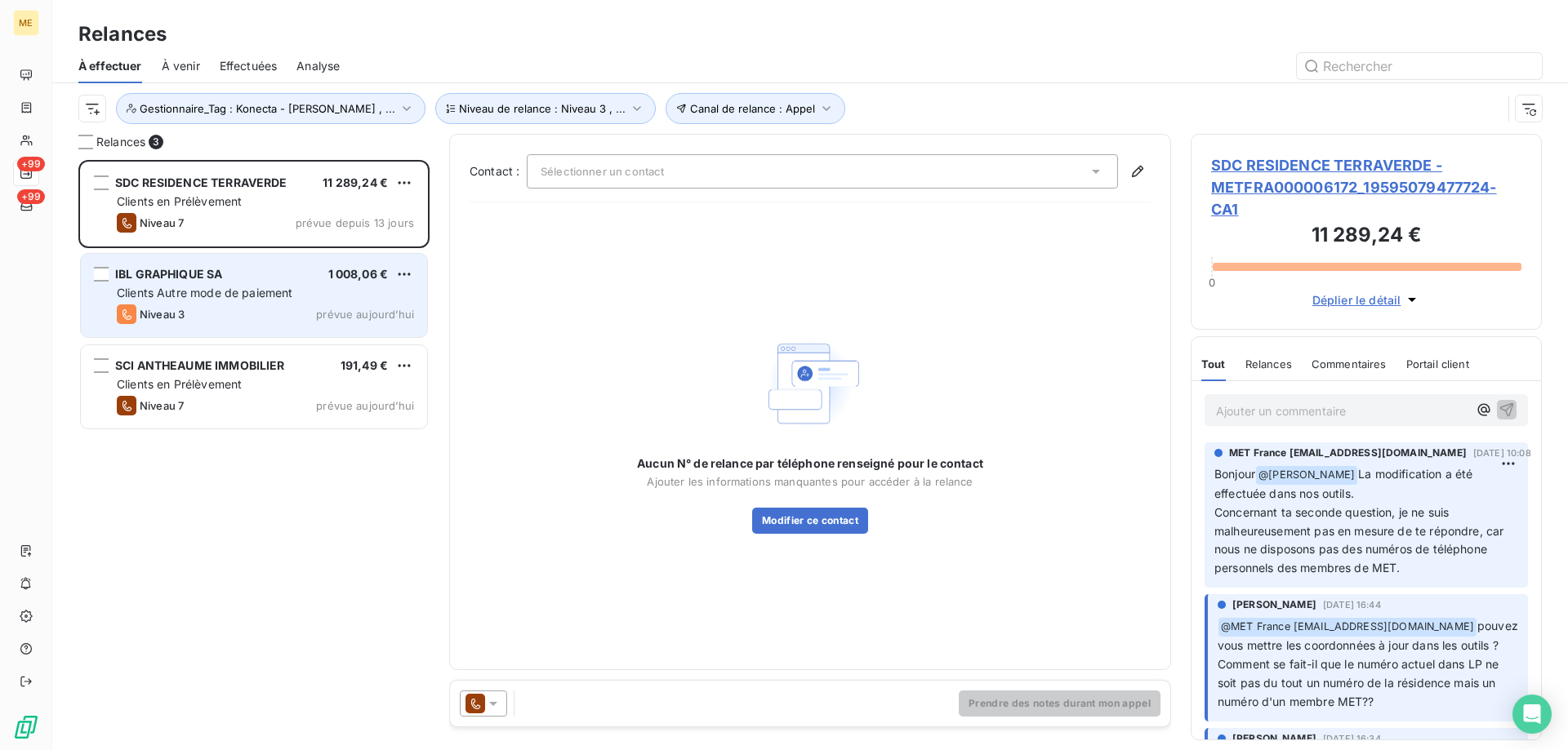
scroll to position [578, 339]
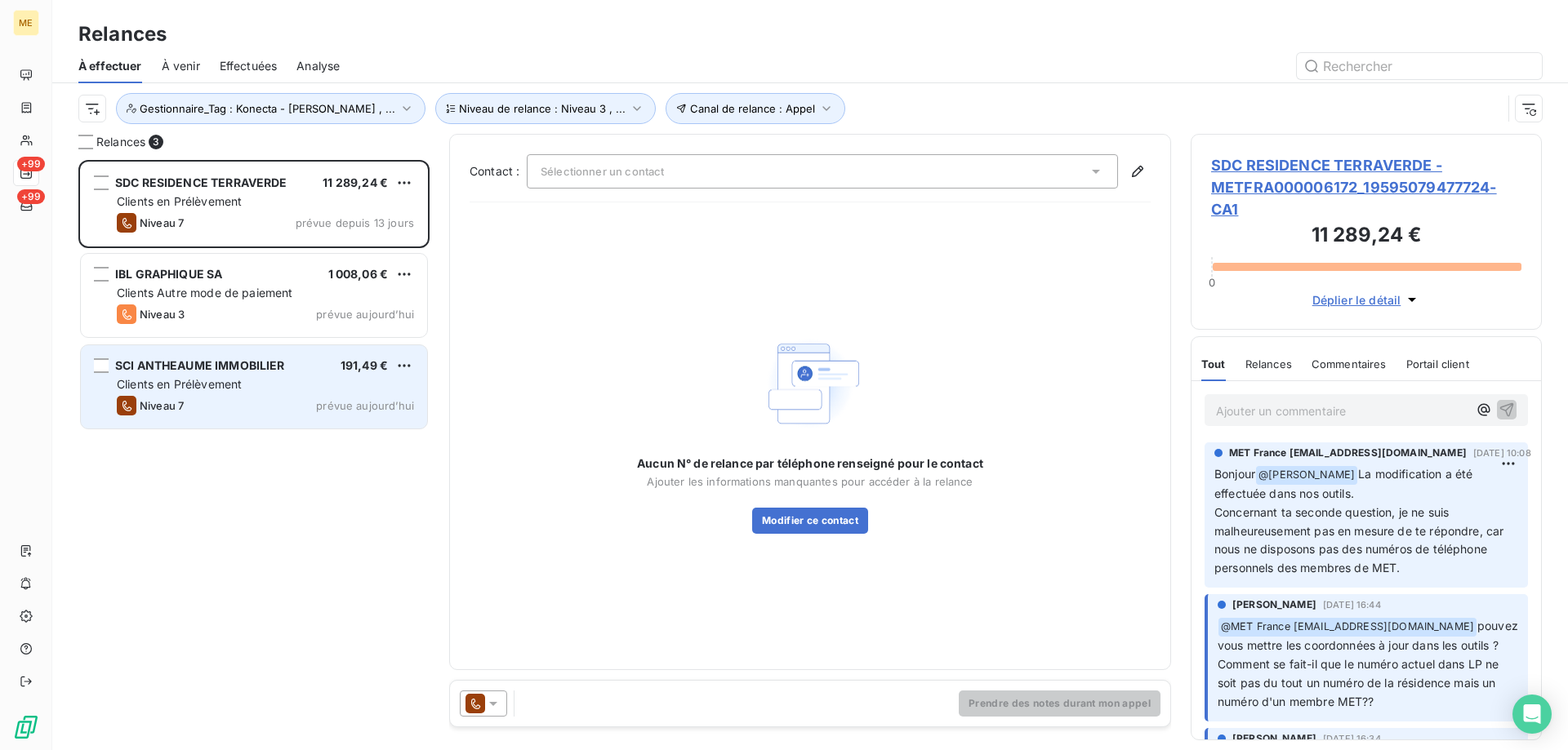
click at [253, 401] on div "Niveau 7 prévue aujourd’hui" at bounding box center [265, 405] width 297 height 20
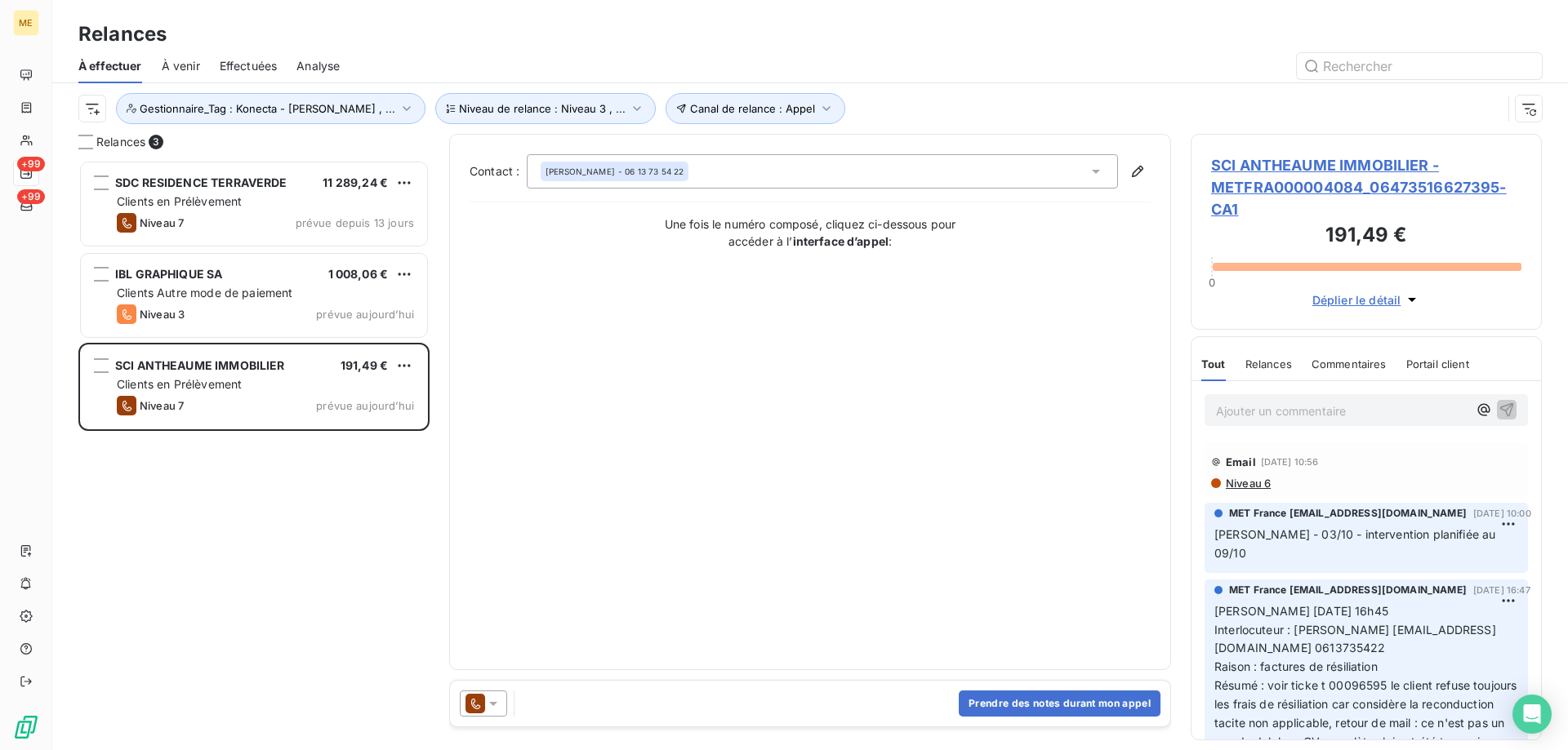
click at [1274, 170] on span "SCI ANTHEAUME IMMOBILIER - METFRA000004084_06473516627395-CA1" at bounding box center [1366, 187] width 310 height 66
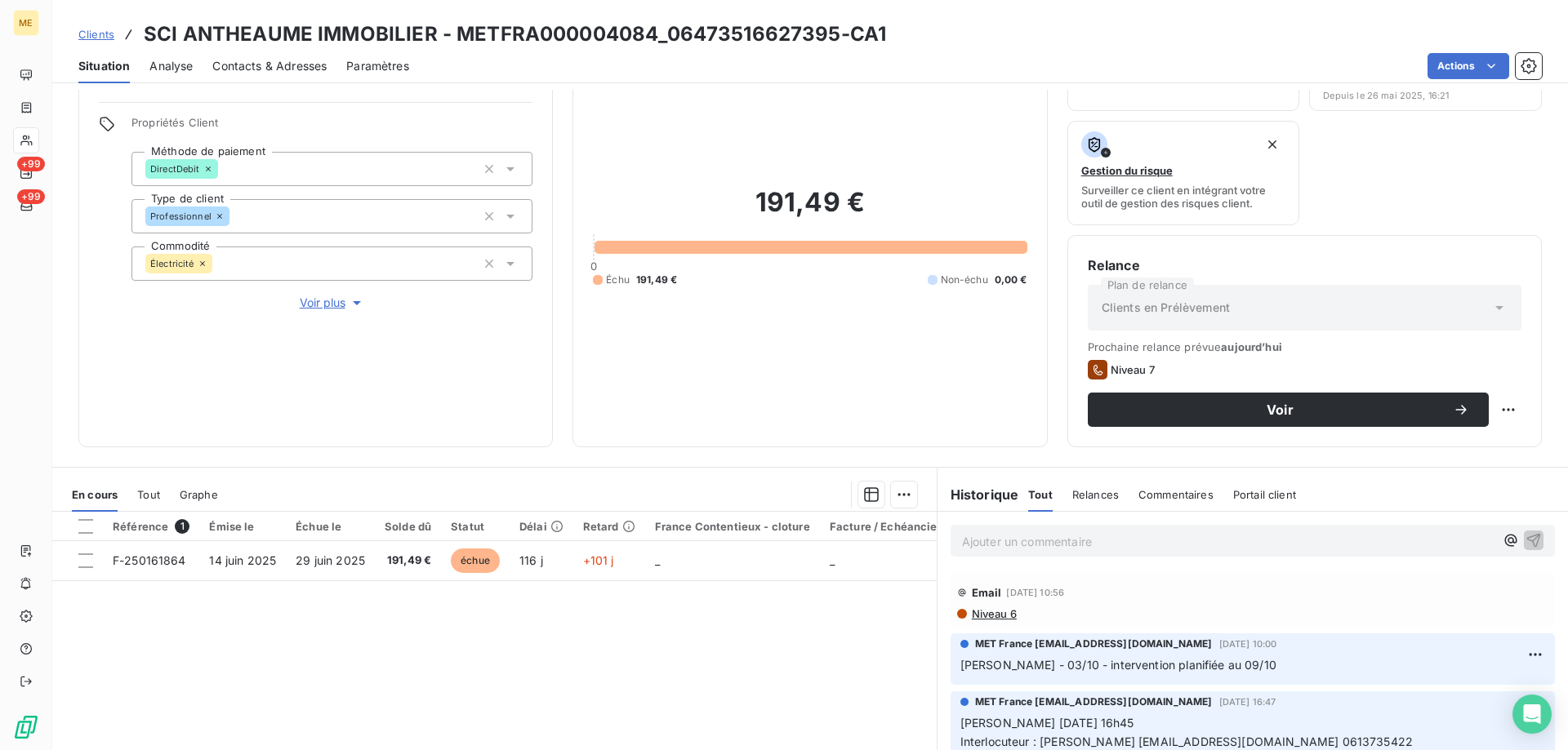
scroll to position [218, 0]
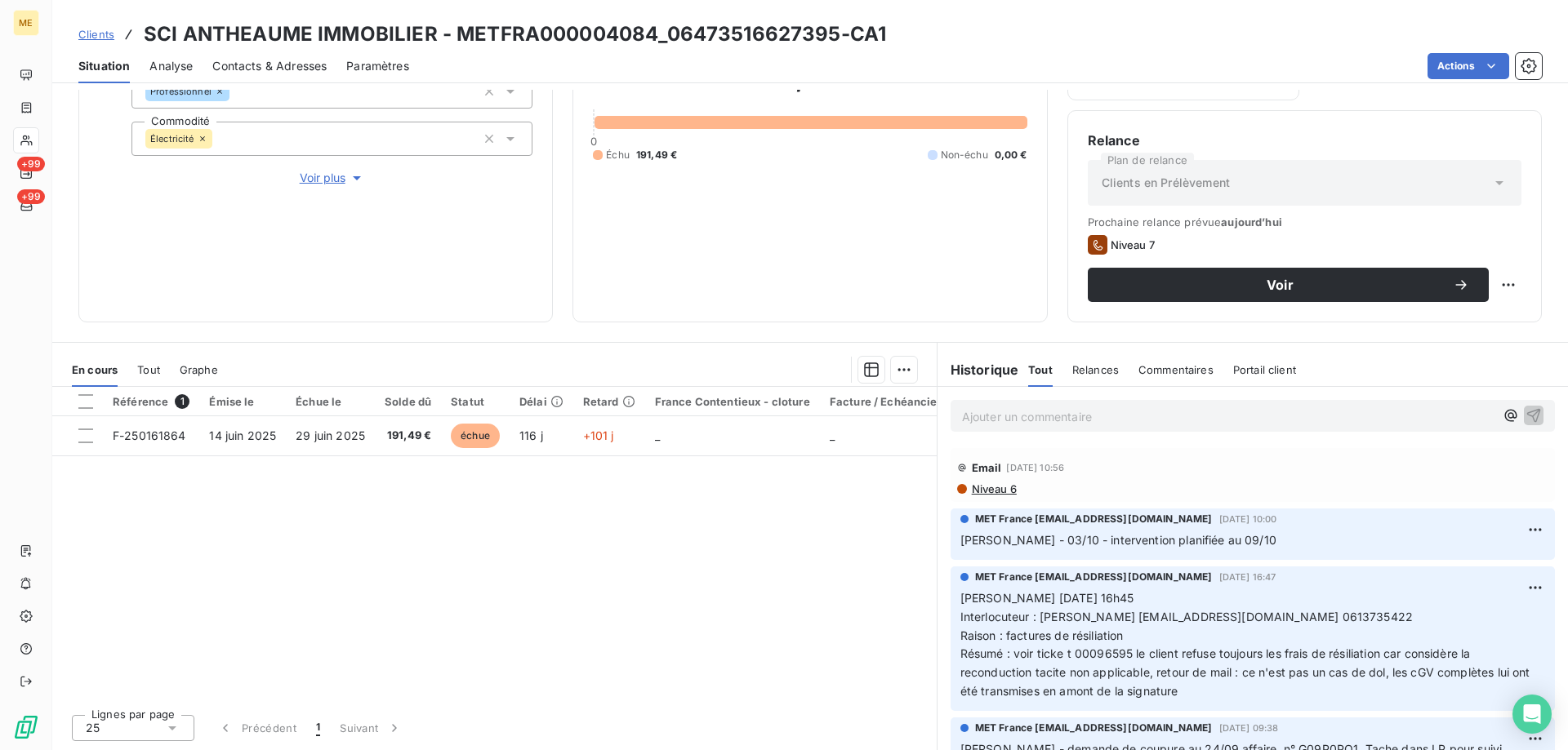
click at [333, 178] on div "Informations client Gestionnaires Aucun Propriétés Client Méthode de paiement D…" at bounding box center [315, 102] width 474 height 441
click at [333, 170] on span "Voir plus" at bounding box center [333, 178] width 66 height 16
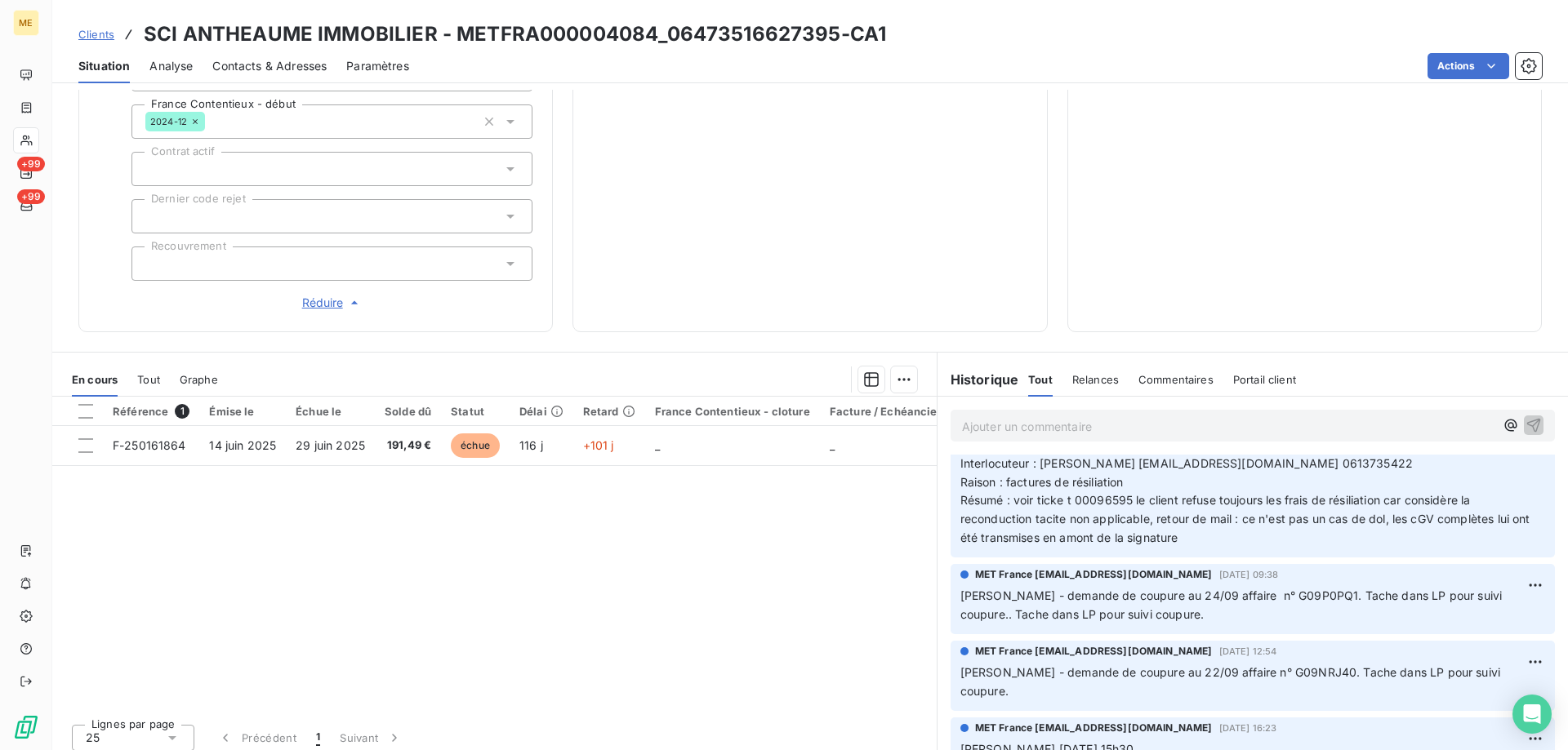
scroll to position [82, 0]
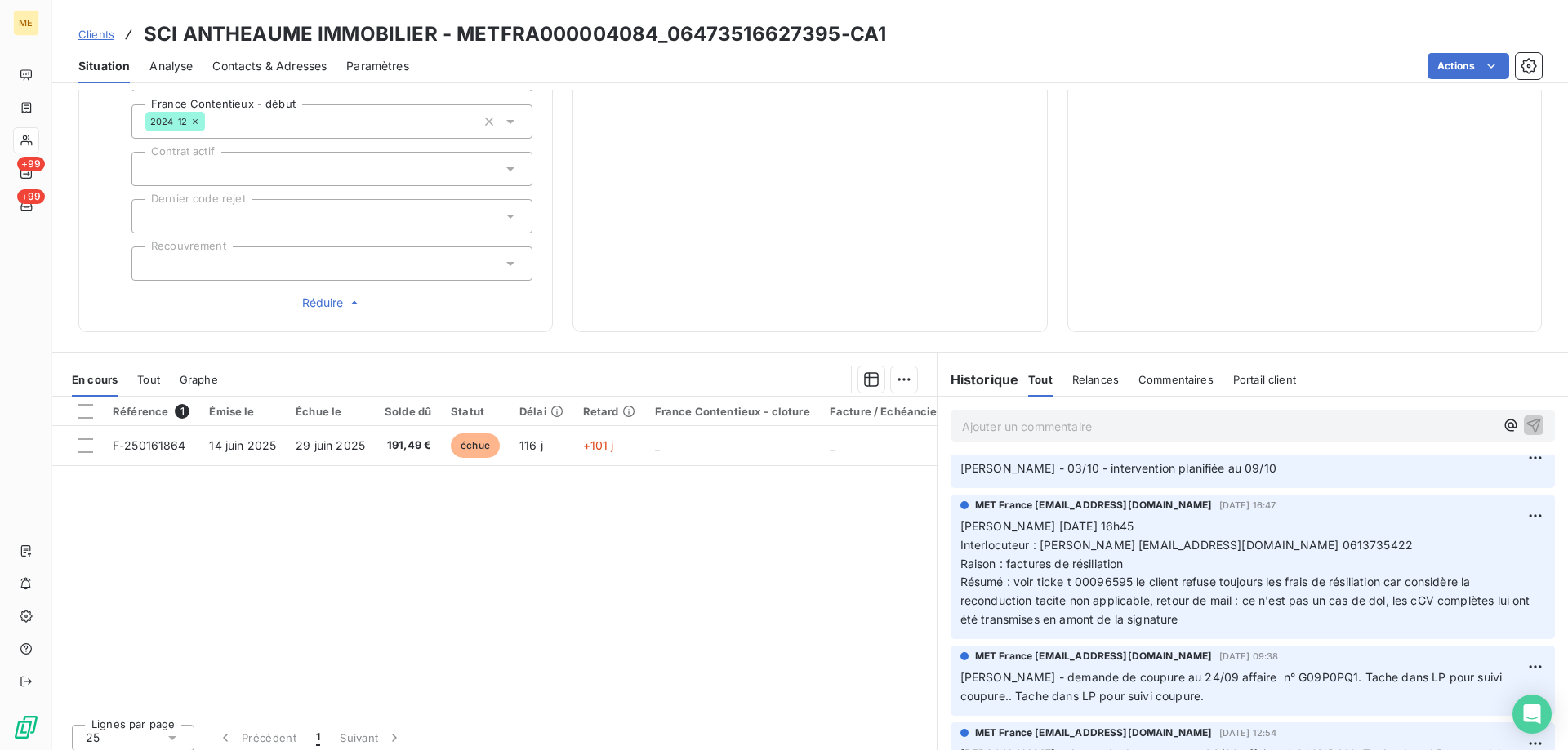
click at [328, 295] on span "Réduire" at bounding box center [332, 303] width 60 height 16
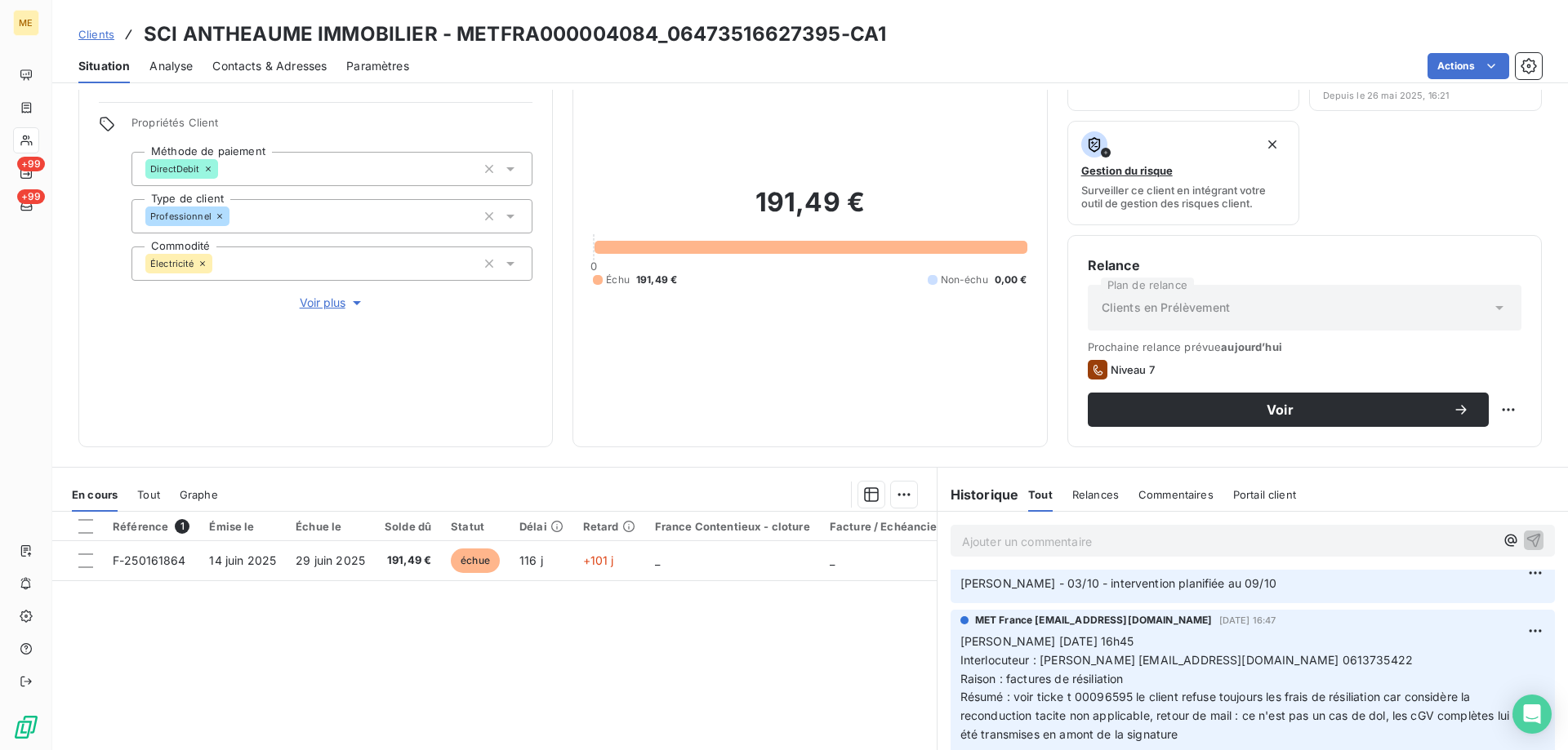
click at [317, 295] on span "Voir plus" at bounding box center [333, 303] width 66 height 16
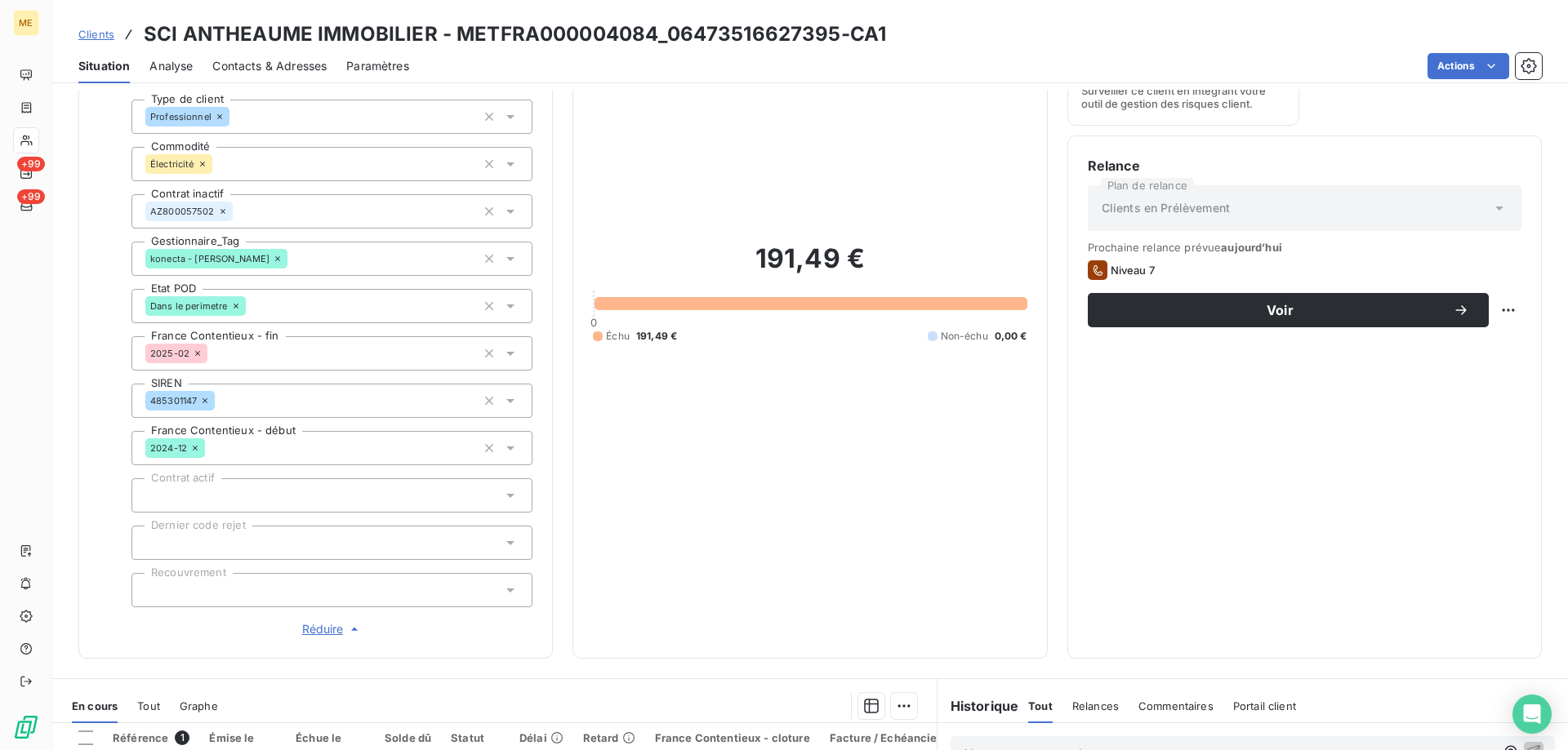
scroll to position [519, 0]
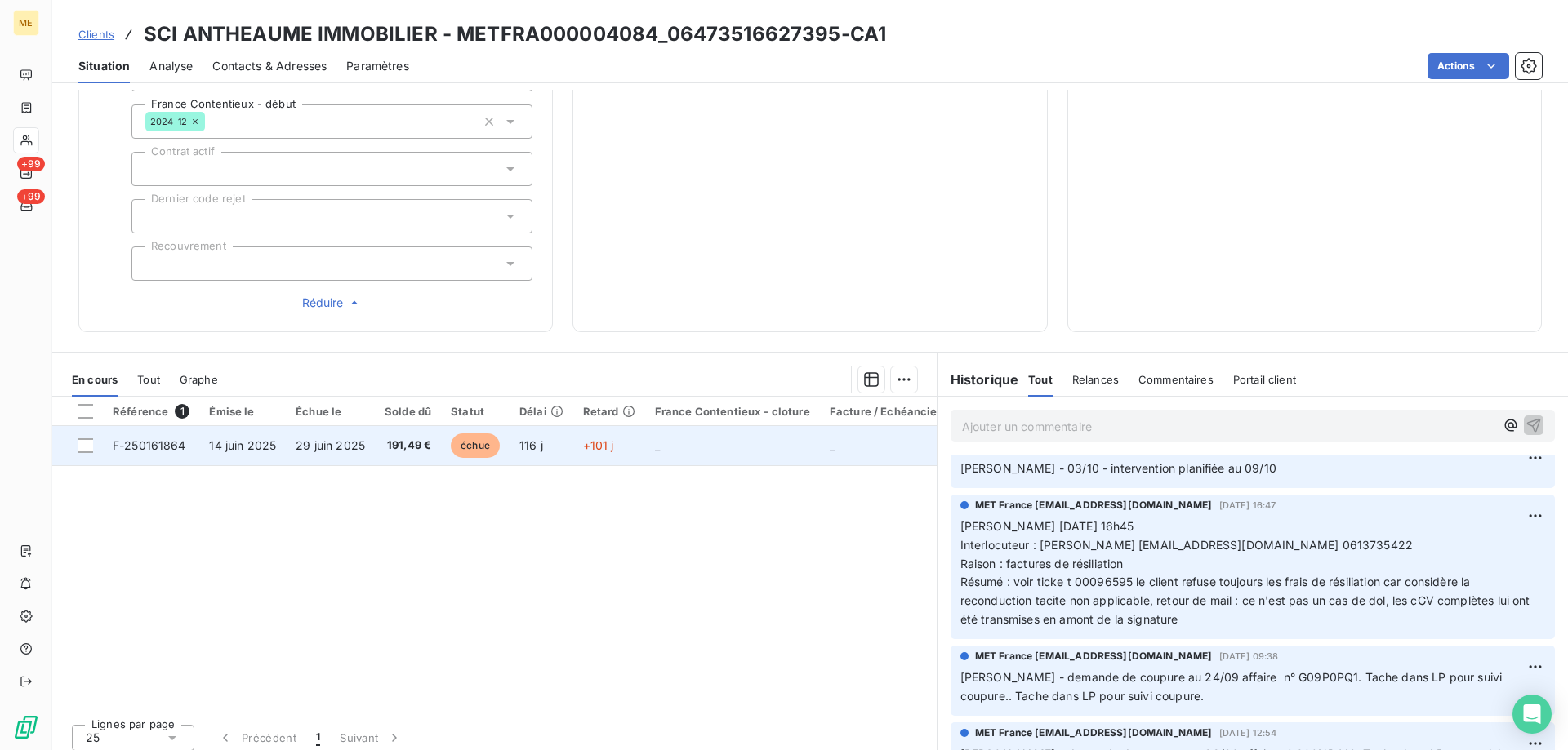
click at [670, 445] on td "_" at bounding box center [732, 445] width 175 height 39
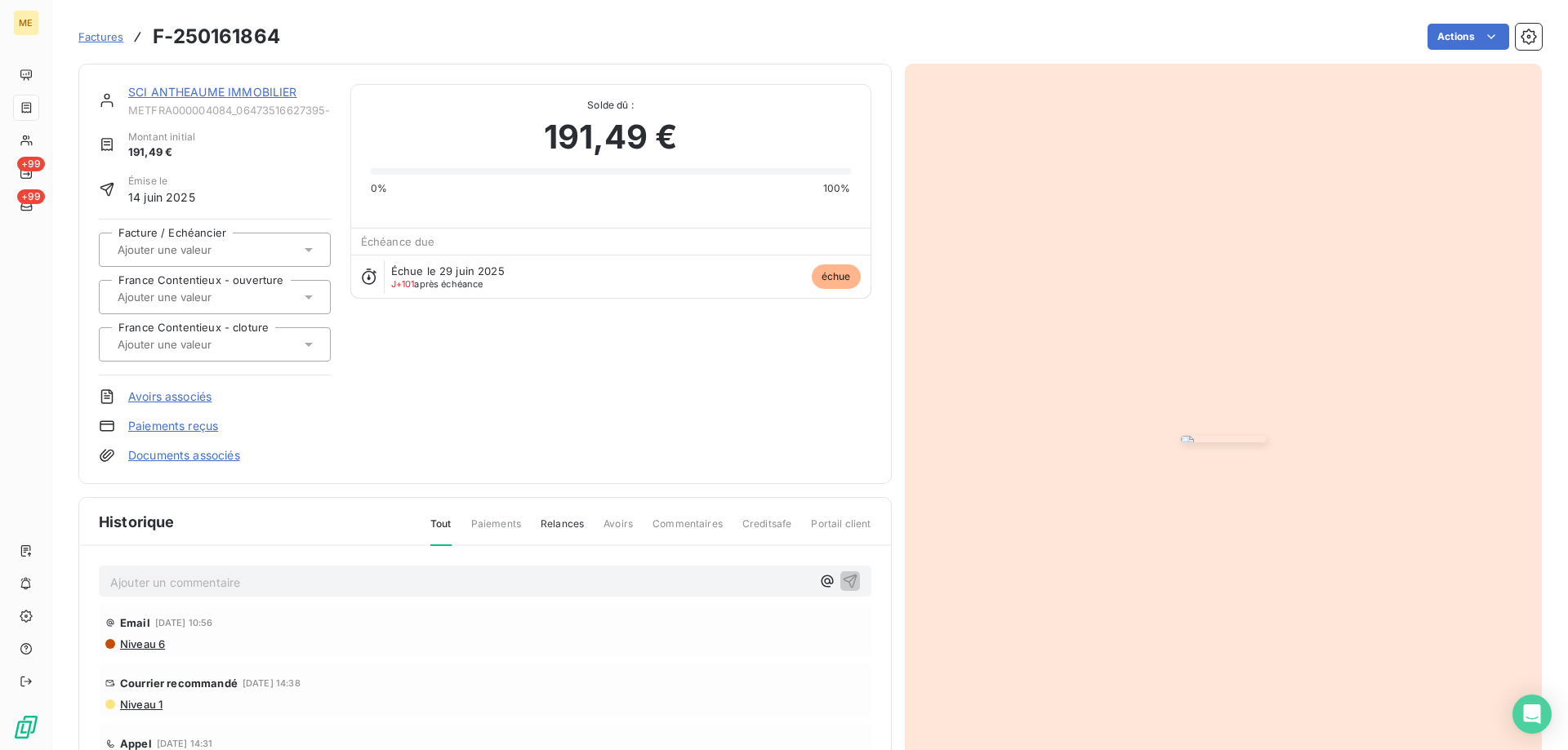
click at [1265, 442] on img "button" at bounding box center [1223, 440] width 85 height 7
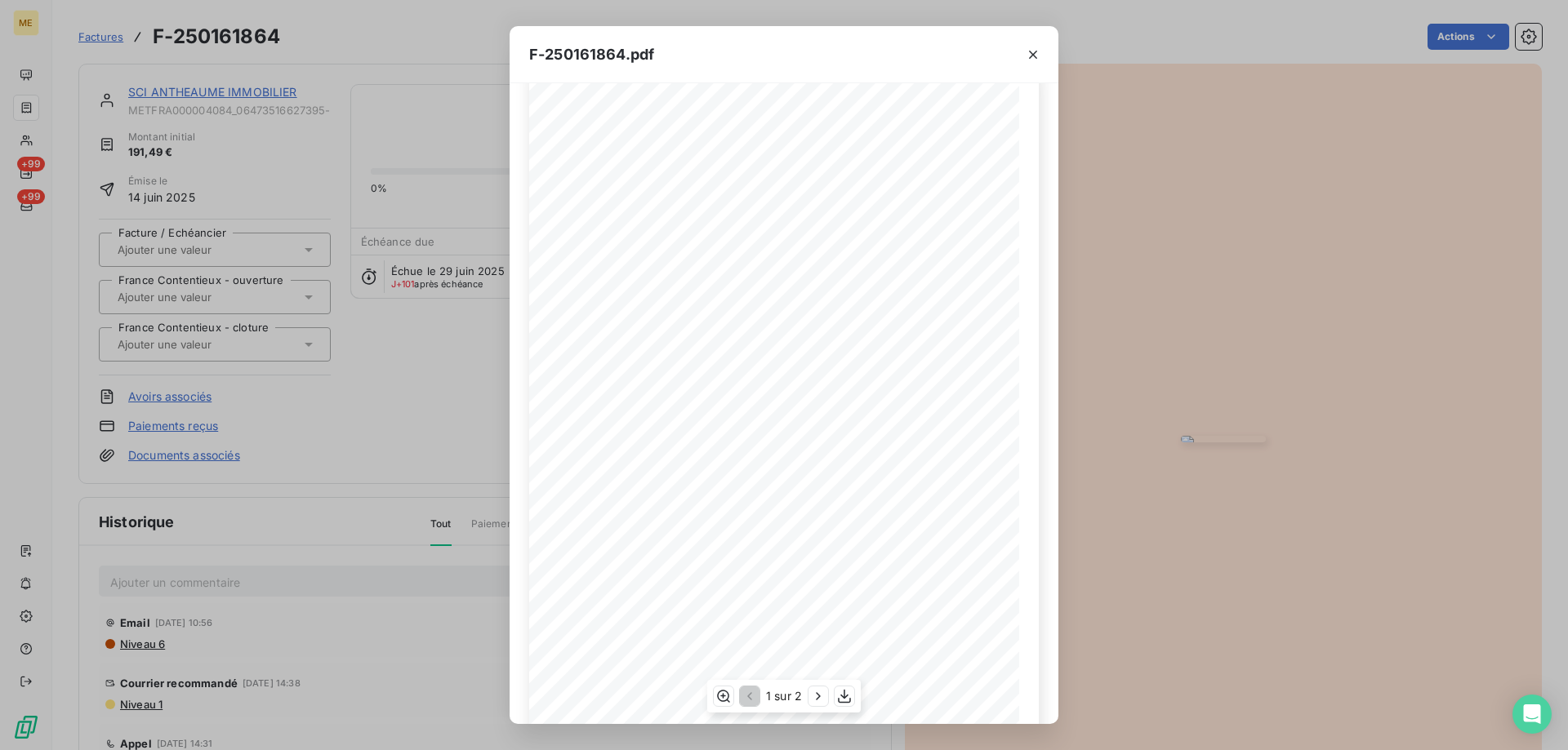
scroll to position [82, 0]
click at [819, 698] on icon "button" at bounding box center [818, 696] width 16 height 16
click at [750, 698] on icon "button" at bounding box center [747, 696] width 16 height 16
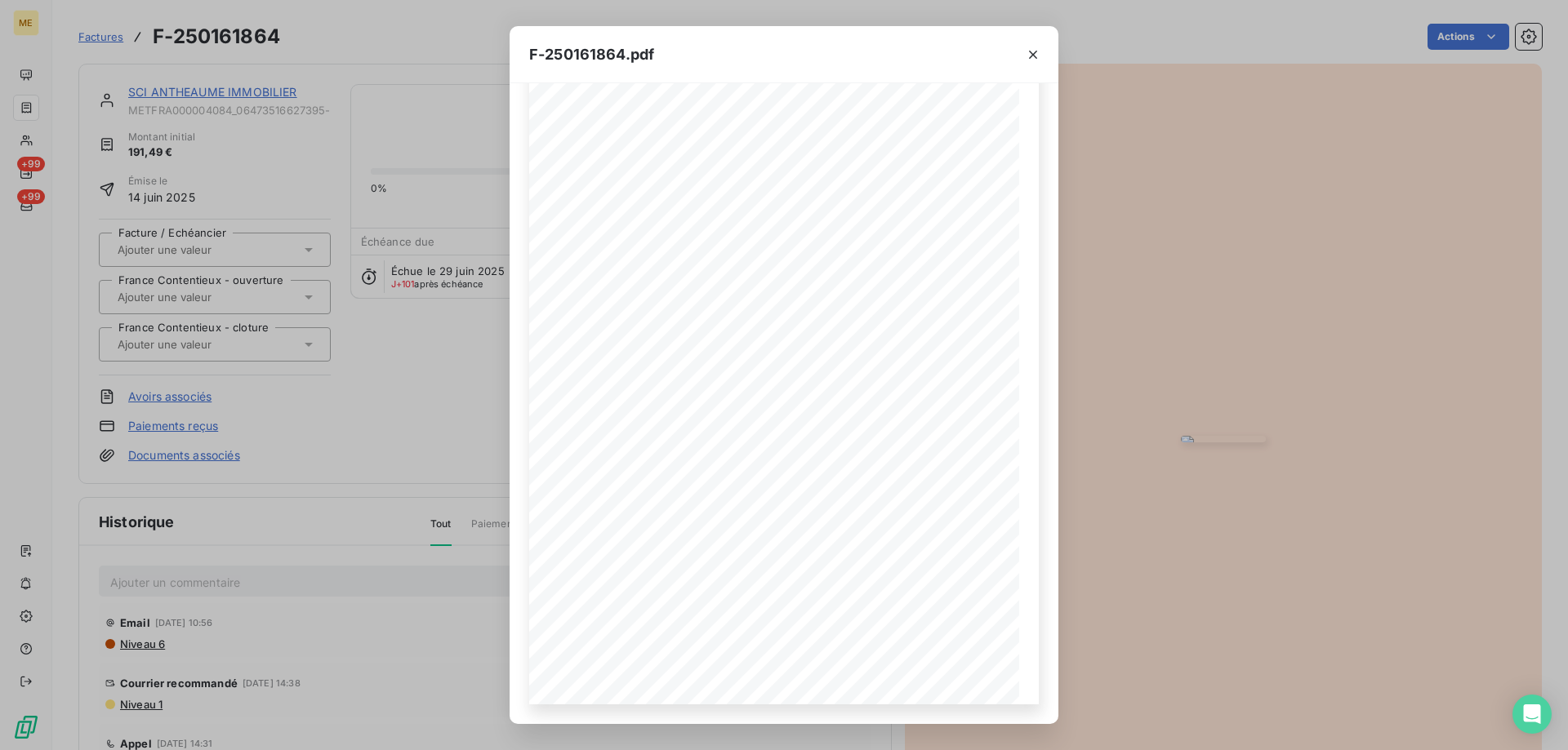
click at [1028, 54] on icon "button" at bounding box center [1033, 54] width 16 height 16
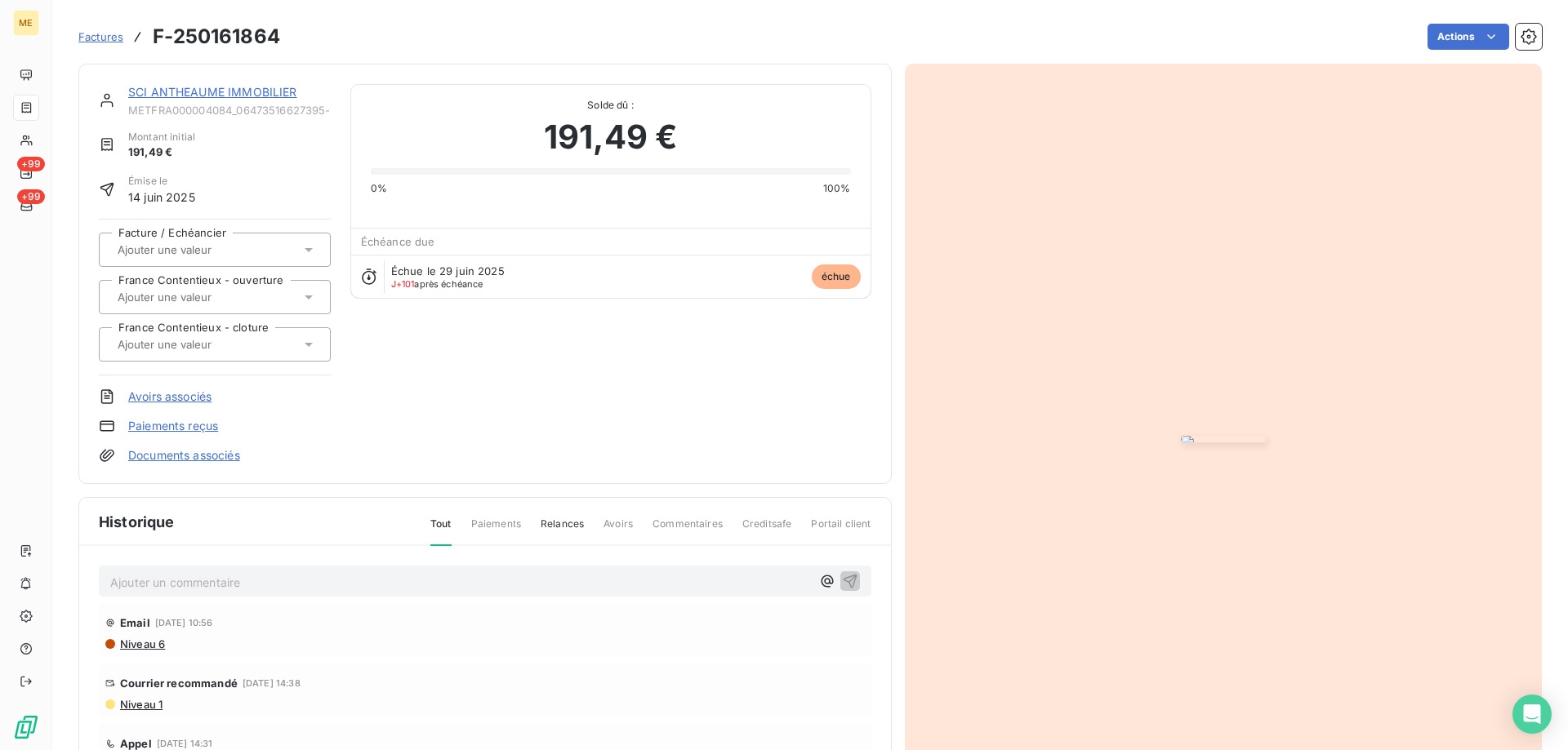
click at [159, 85] on link "SCI ANTHEAUME IMMOBILIER" at bounding box center [213, 92] width 169 height 14
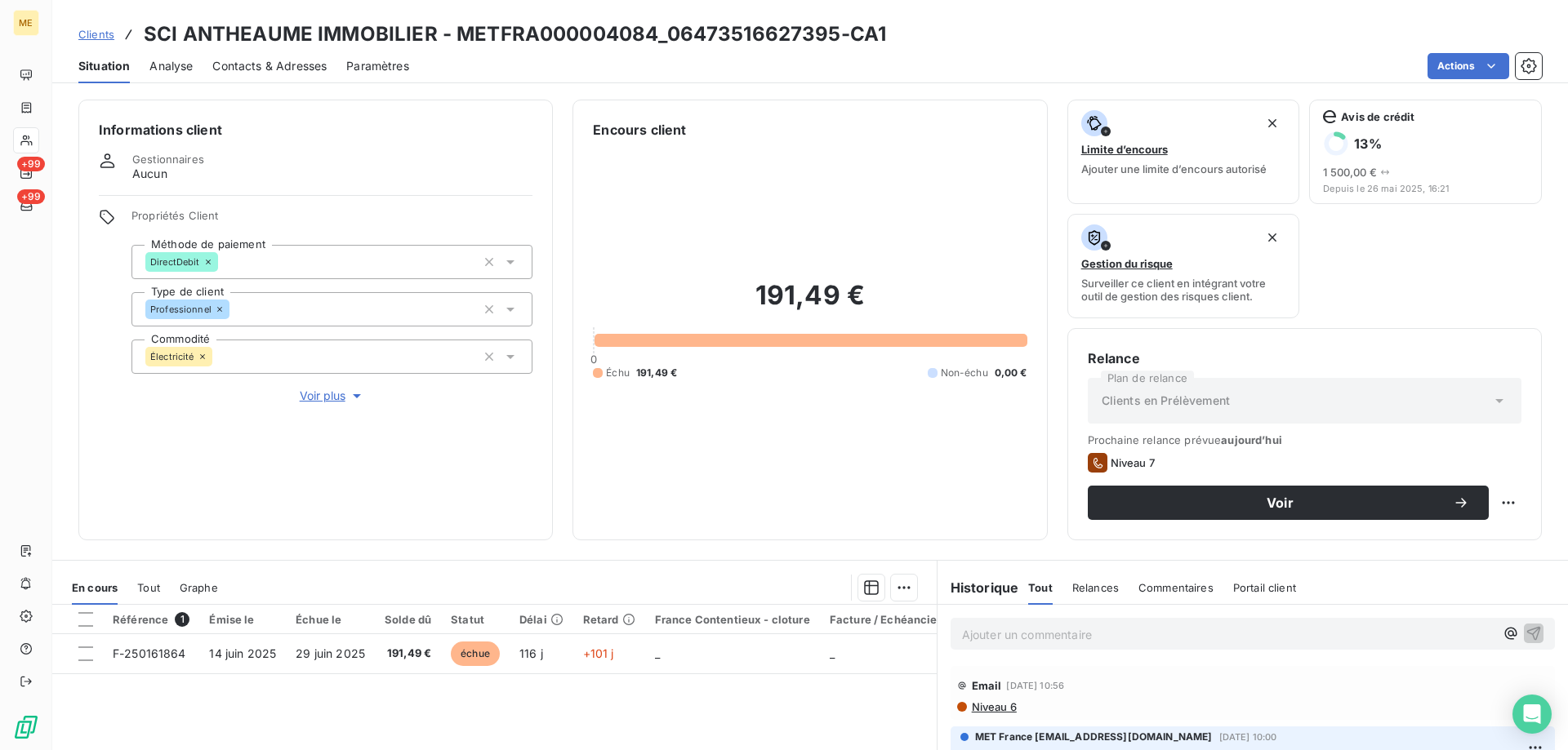
click at [165, 580] on div "En cours Tout Graphe" at bounding box center [495, 588] width 884 height 34
click at [144, 581] on span "Tout" at bounding box center [148, 587] width 23 height 13
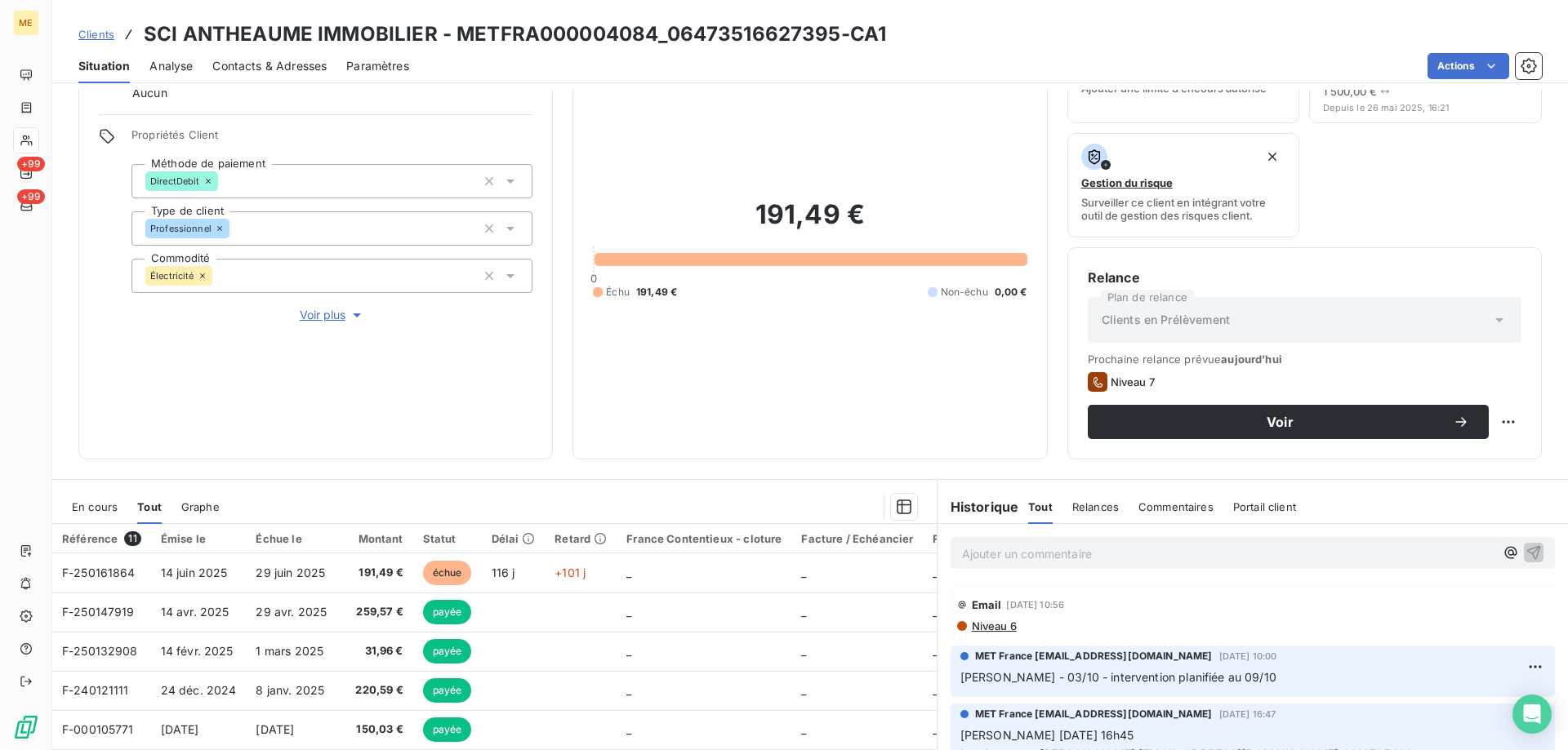
scroll to position [82, 0]
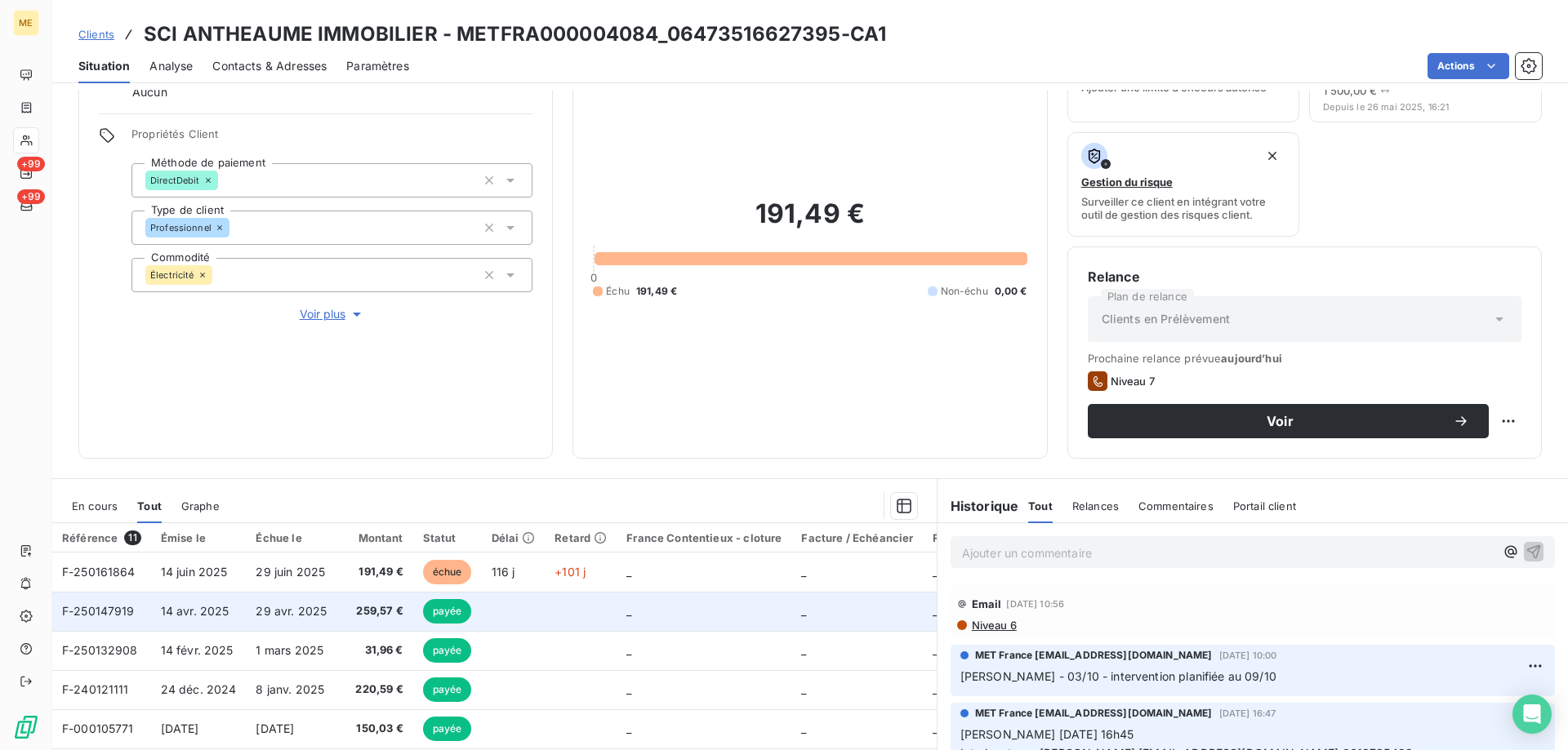
click at [351, 604] on span "259,57 €" at bounding box center [377, 611] width 52 height 16
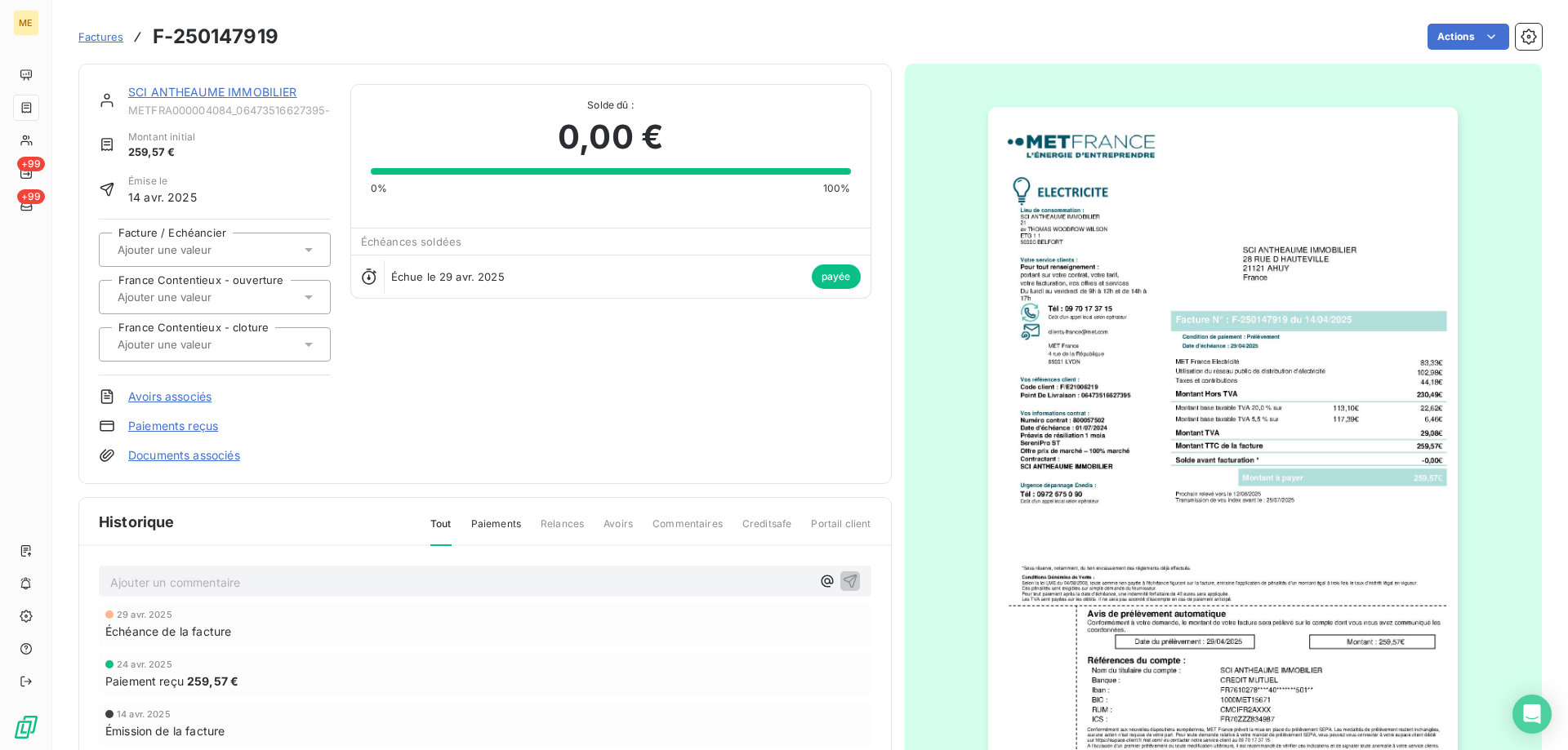
click at [1231, 453] on img "button" at bounding box center [1222, 439] width 470 height 665
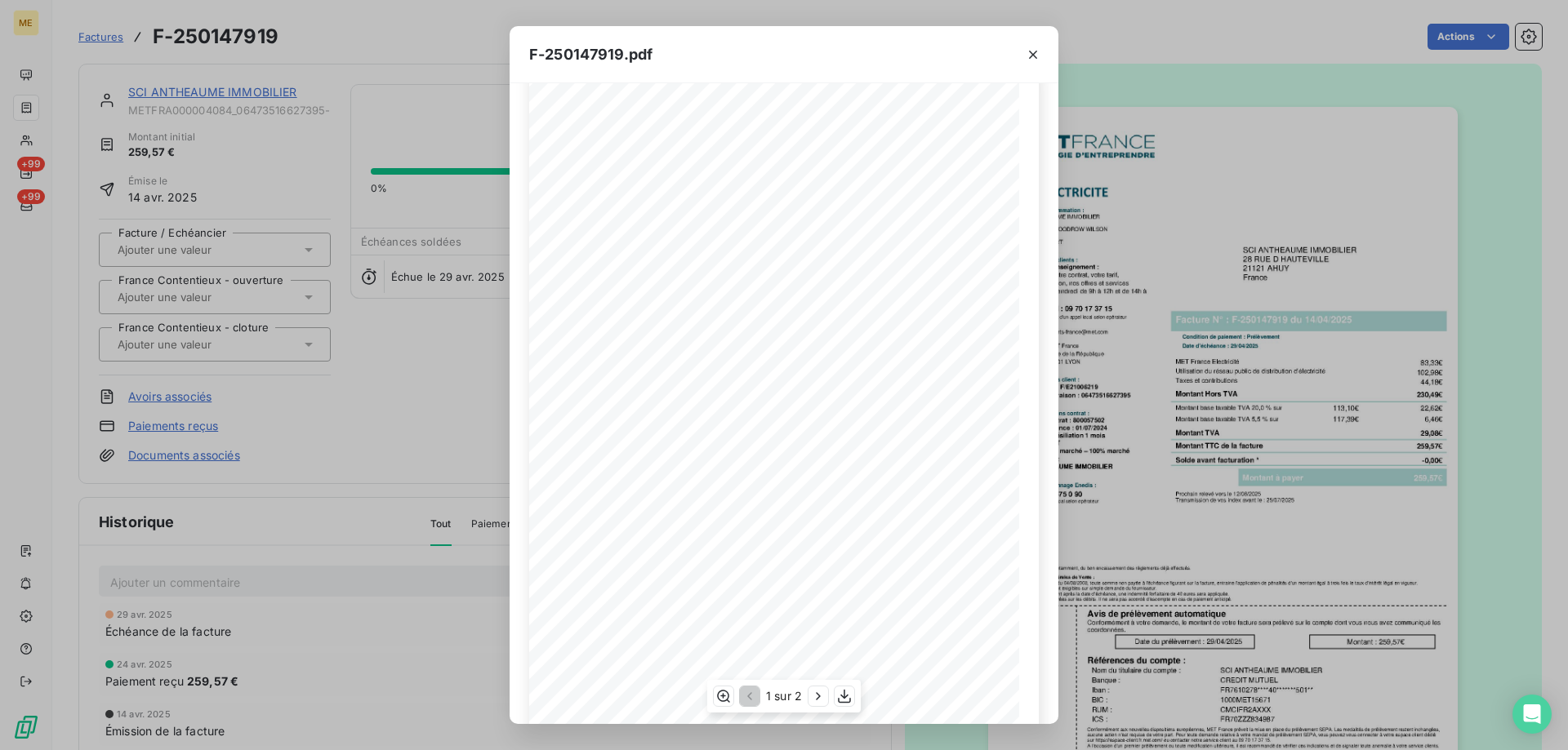
scroll to position [91, 0]
click at [1028, 60] on icon "button" at bounding box center [1033, 54] width 16 height 16
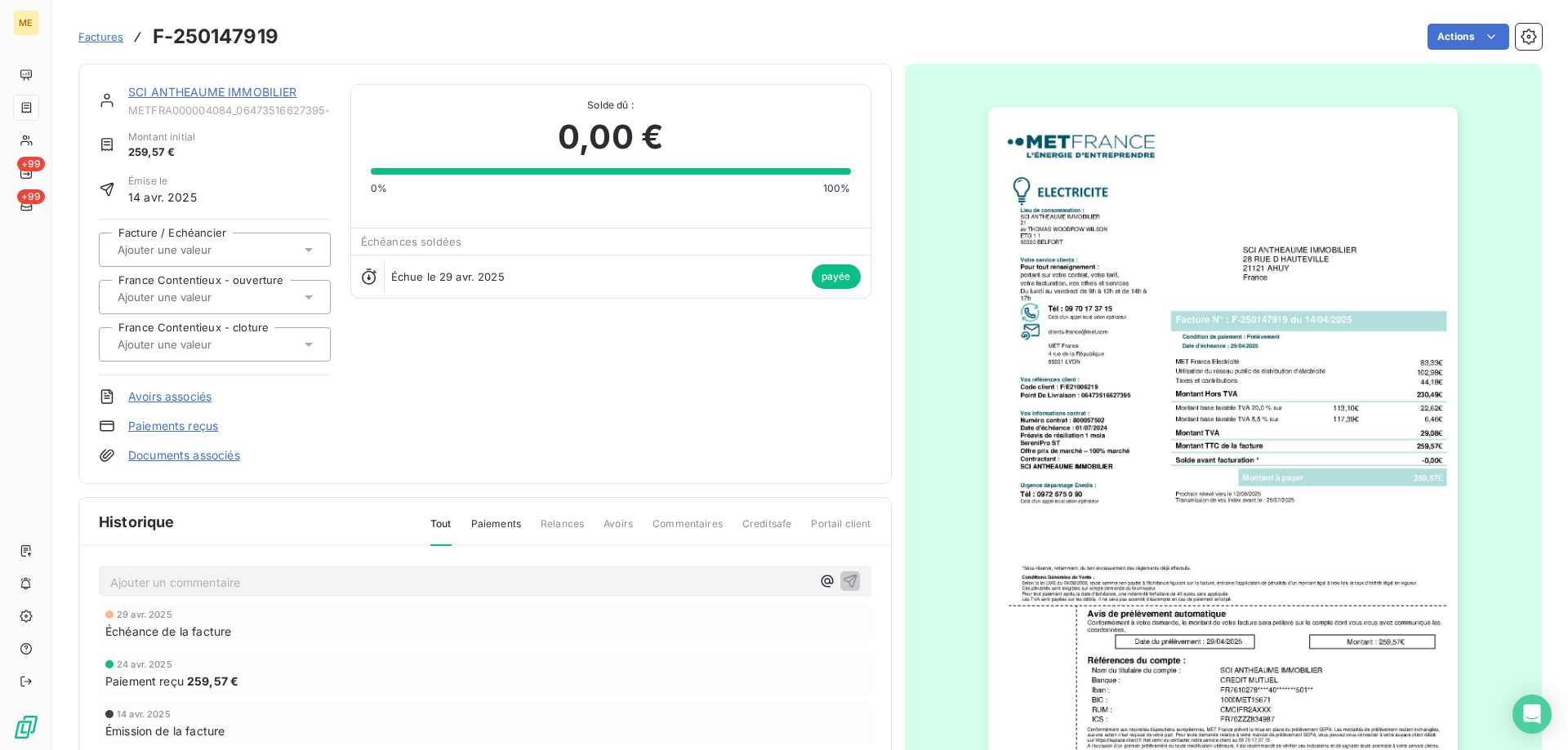
click at [154, 91] on link "SCI ANTHEAUME IMMOBILIER" at bounding box center [213, 92] width 169 height 14
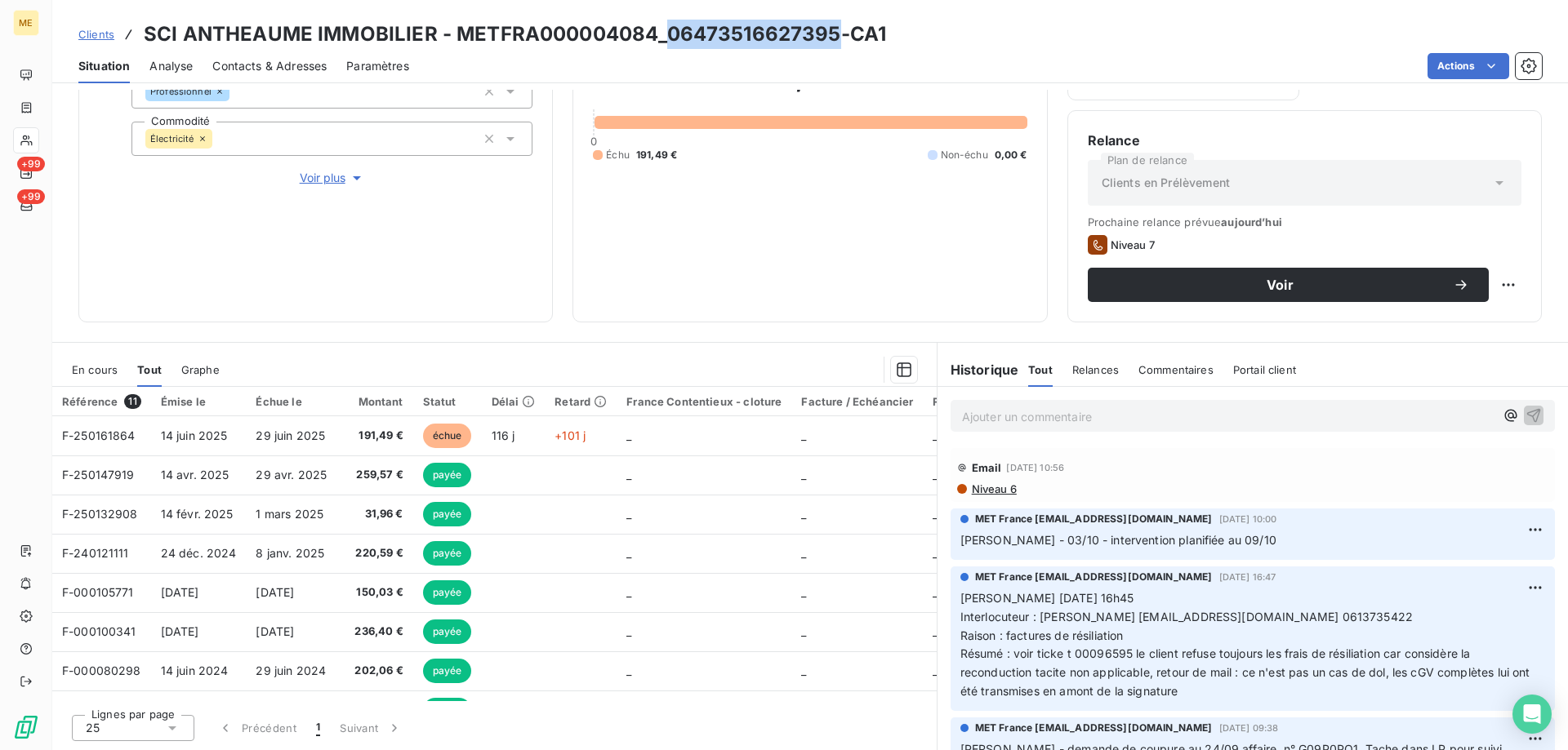
drag, startPoint x: 831, startPoint y: 35, endPoint x: 661, endPoint y: 36, distance: 170.0
click at [661, 36] on h3 "SCI ANTHEAUME IMMOBILIER - METFRA000004084_06473516627395-CA1" at bounding box center [515, 34] width 742 height 29
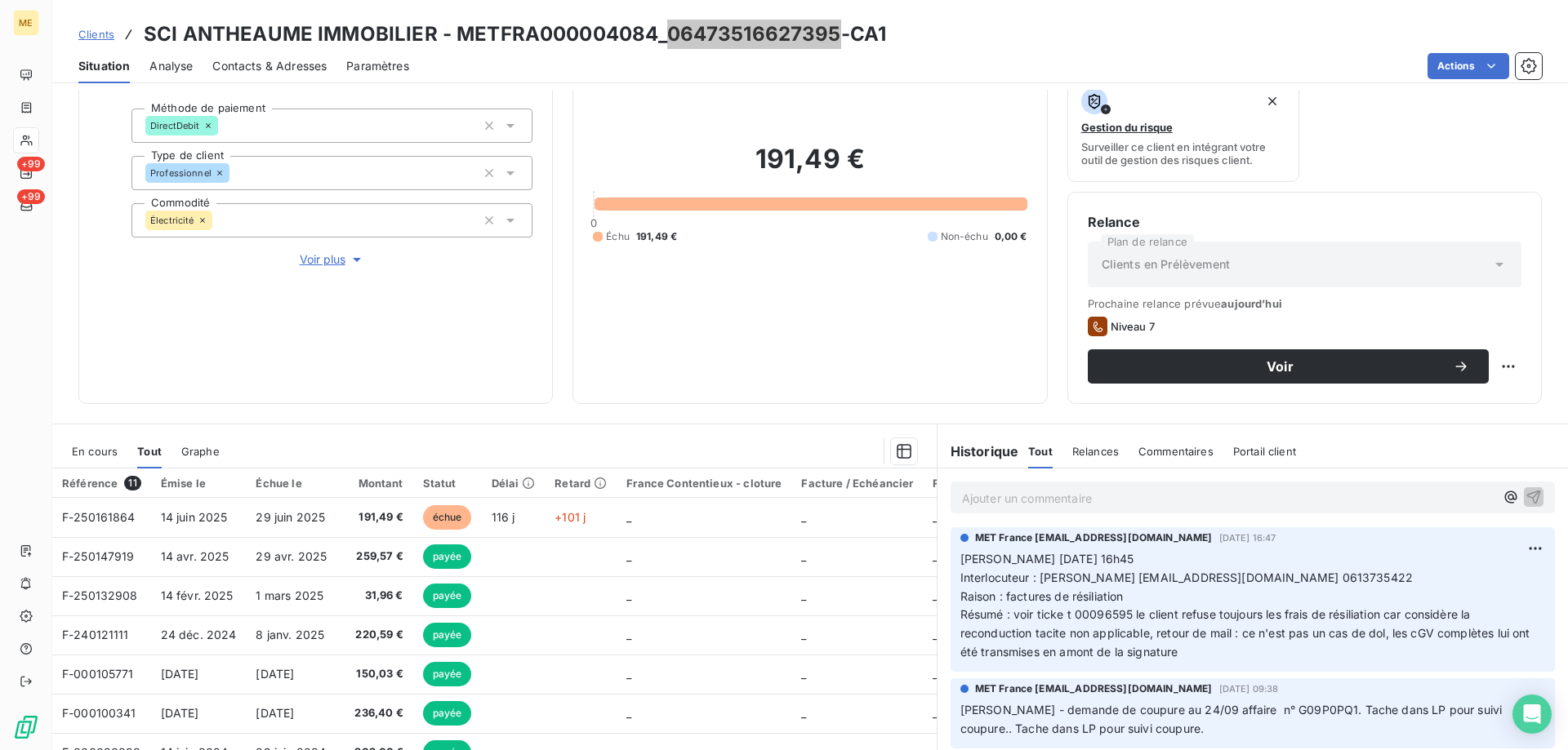
scroll to position [163, 0]
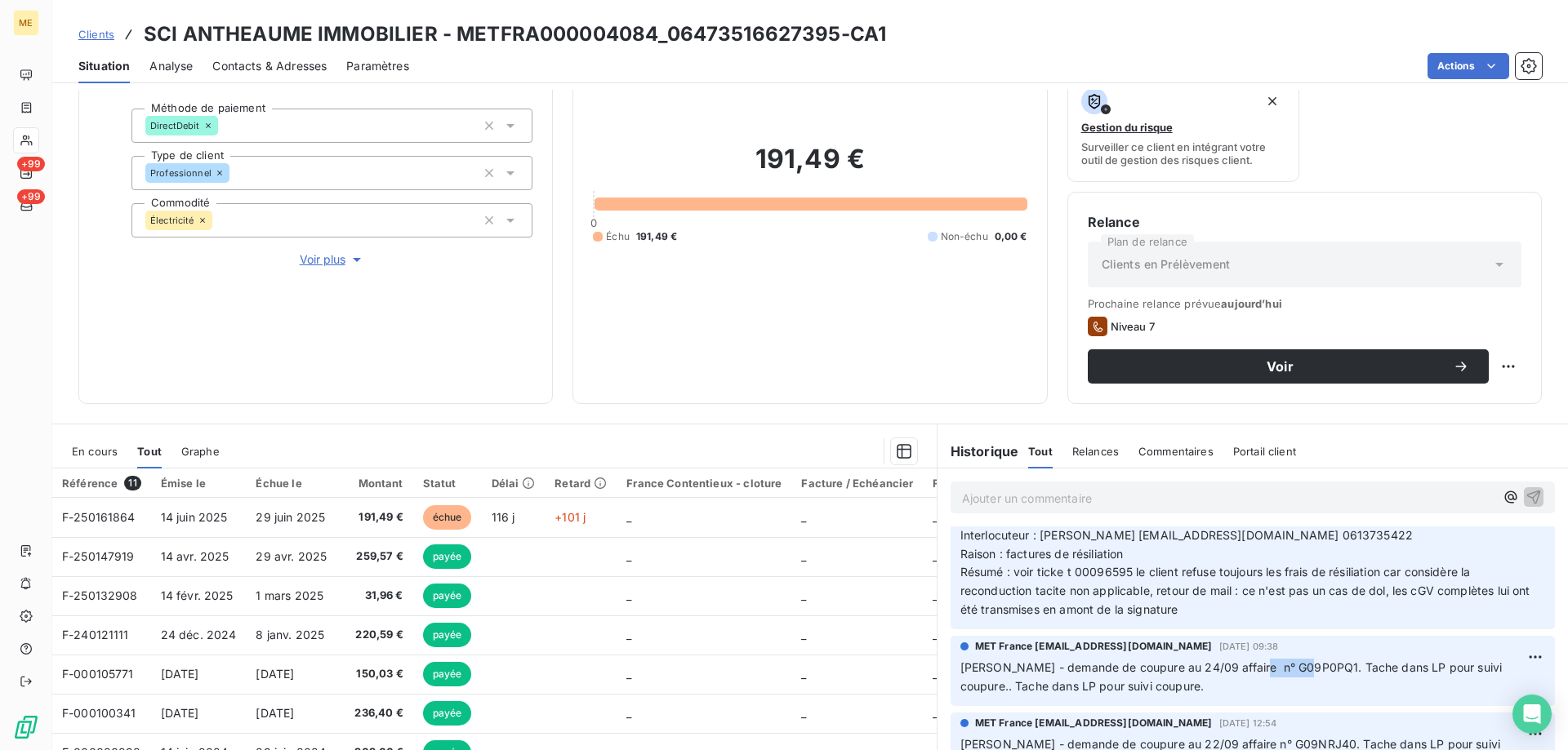
drag, startPoint x: 1294, startPoint y: 669, endPoint x: 1238, endPoint y: 670, distance: 56.0
click at [1238, 670] on span "Sylvain - demande de coupure au 24/09 affaire n° G09P0PQ1. Tache dans LP pour s…" at bounding box center [1233, 677] width 546 height 33
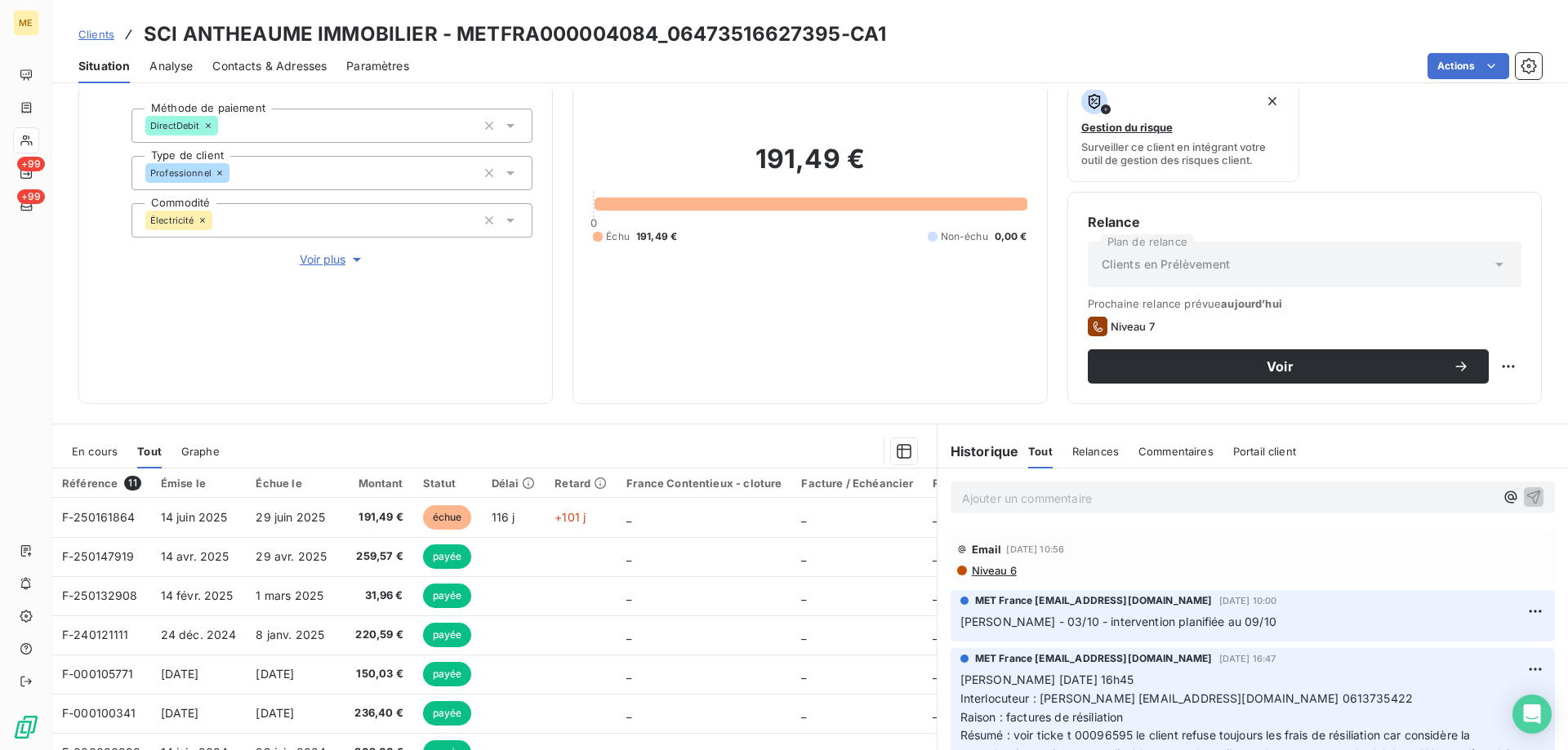
scroll to position [82, 0]
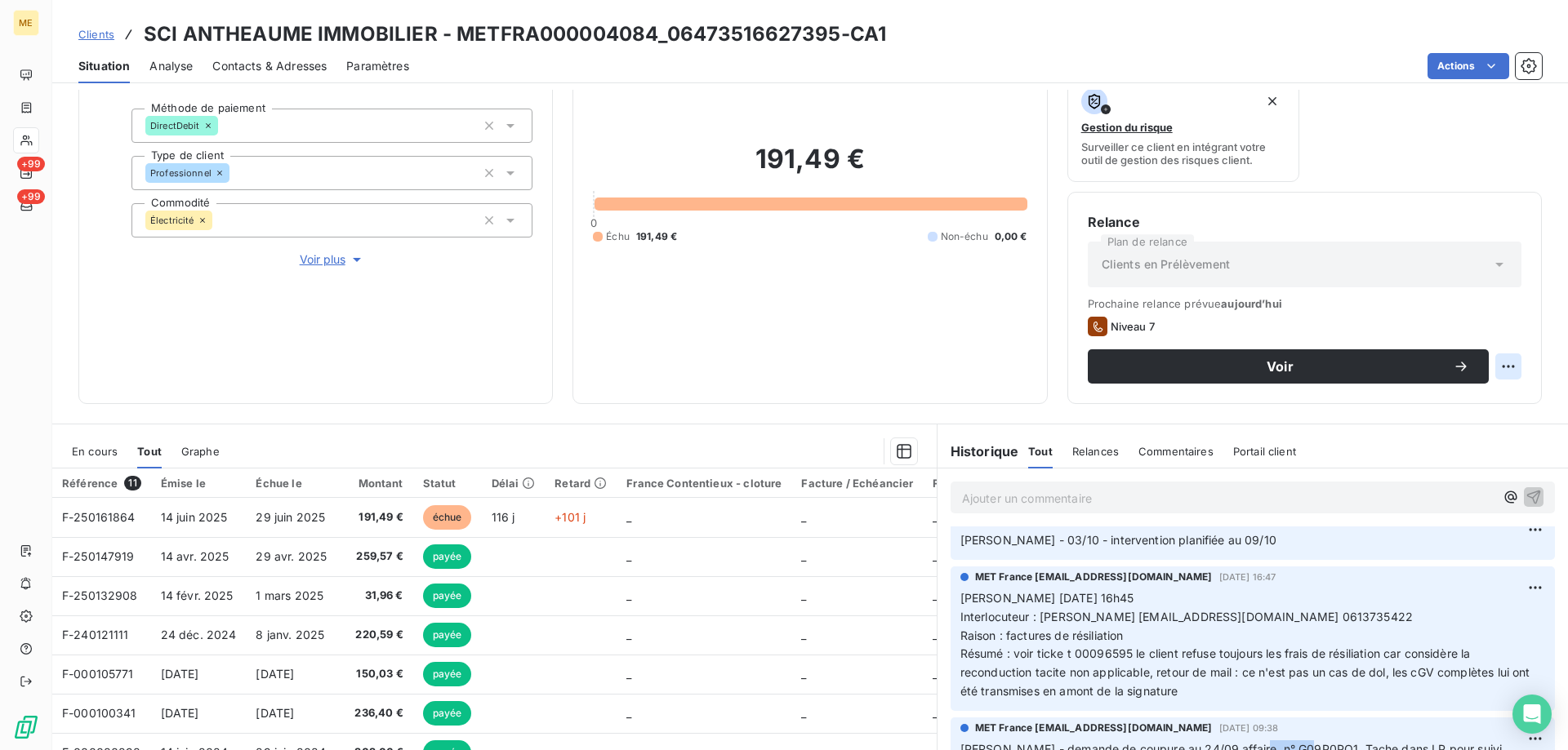
click at [1504, 366] on html "ME +99 +99 Clients SCI ANTHEAUME IMMOBILIER - METFRA000004084_06473516627395-CA…" at bounding box center [784, 457] width 1568 height 914
click at [1493, 404] on div "Replanifier cette action" at bounding box center [1428, 403] width 147 height 26
select select "9"
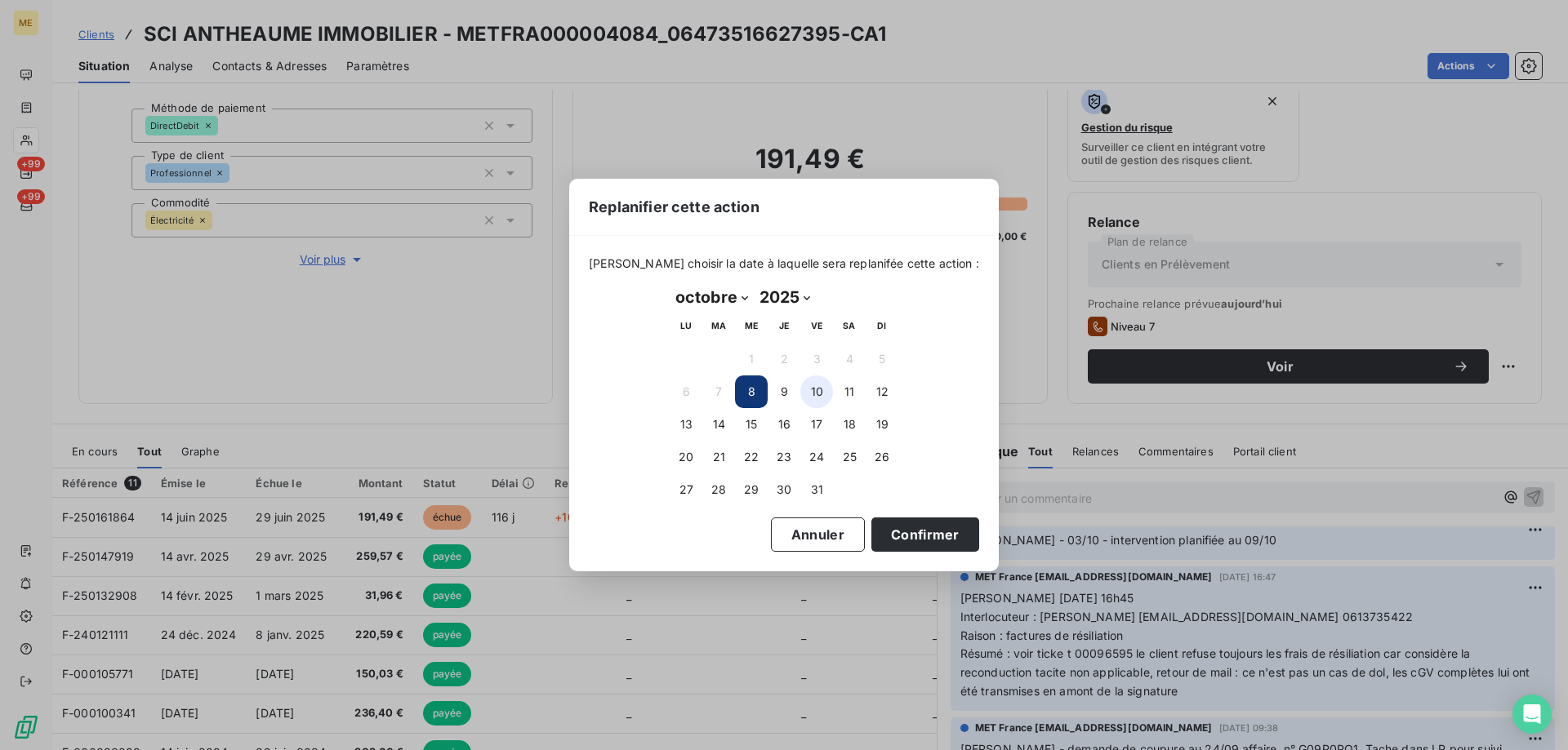
click at [821, 388] on button "10" at bounding box center [816, 392] width 33 height 33
click at [937, 532] on button "Confirmer" at bounding box center [925, 535] width 108 height 34
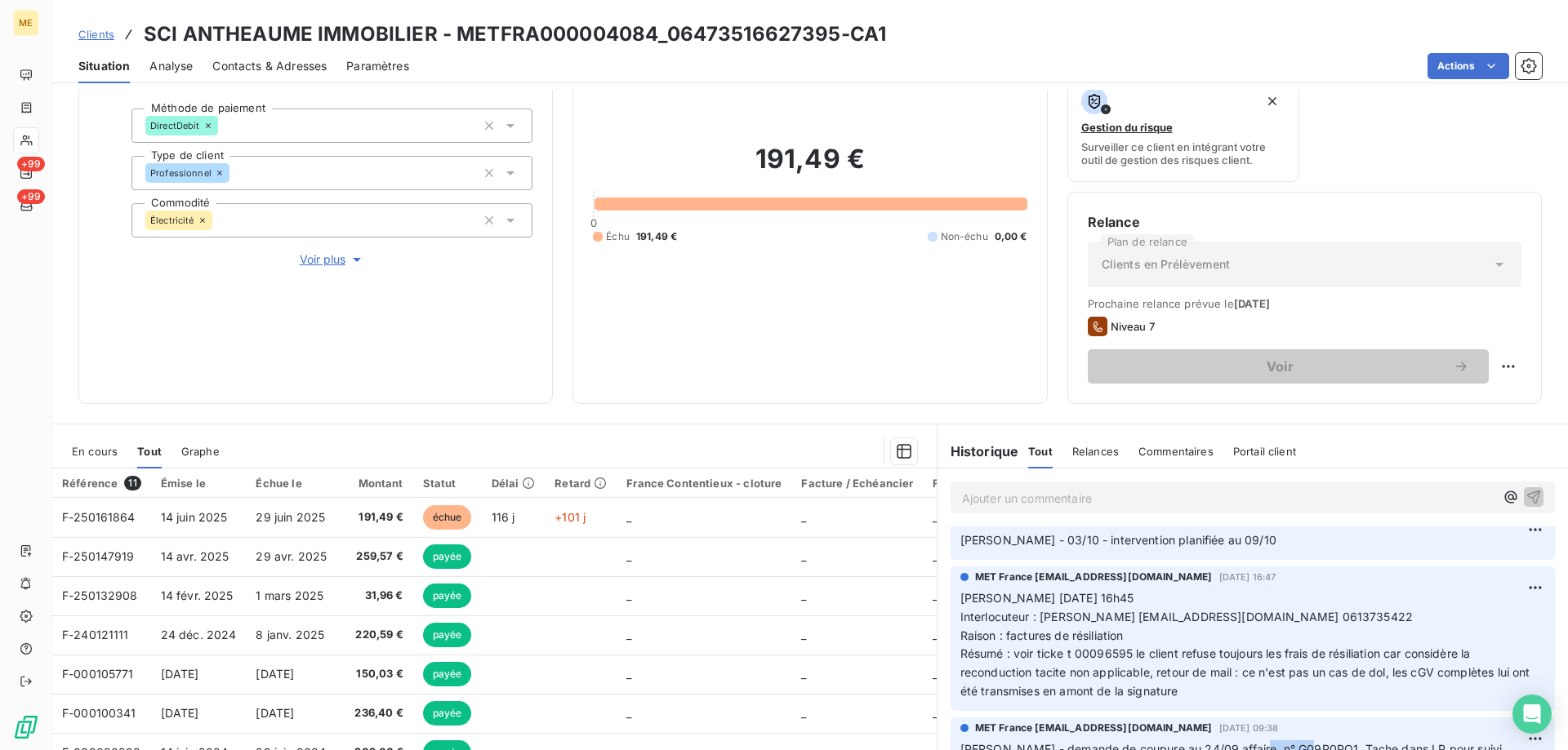
click at [95, 453] on span "En cours" at bounding box center [94, 451] width 46 height 13
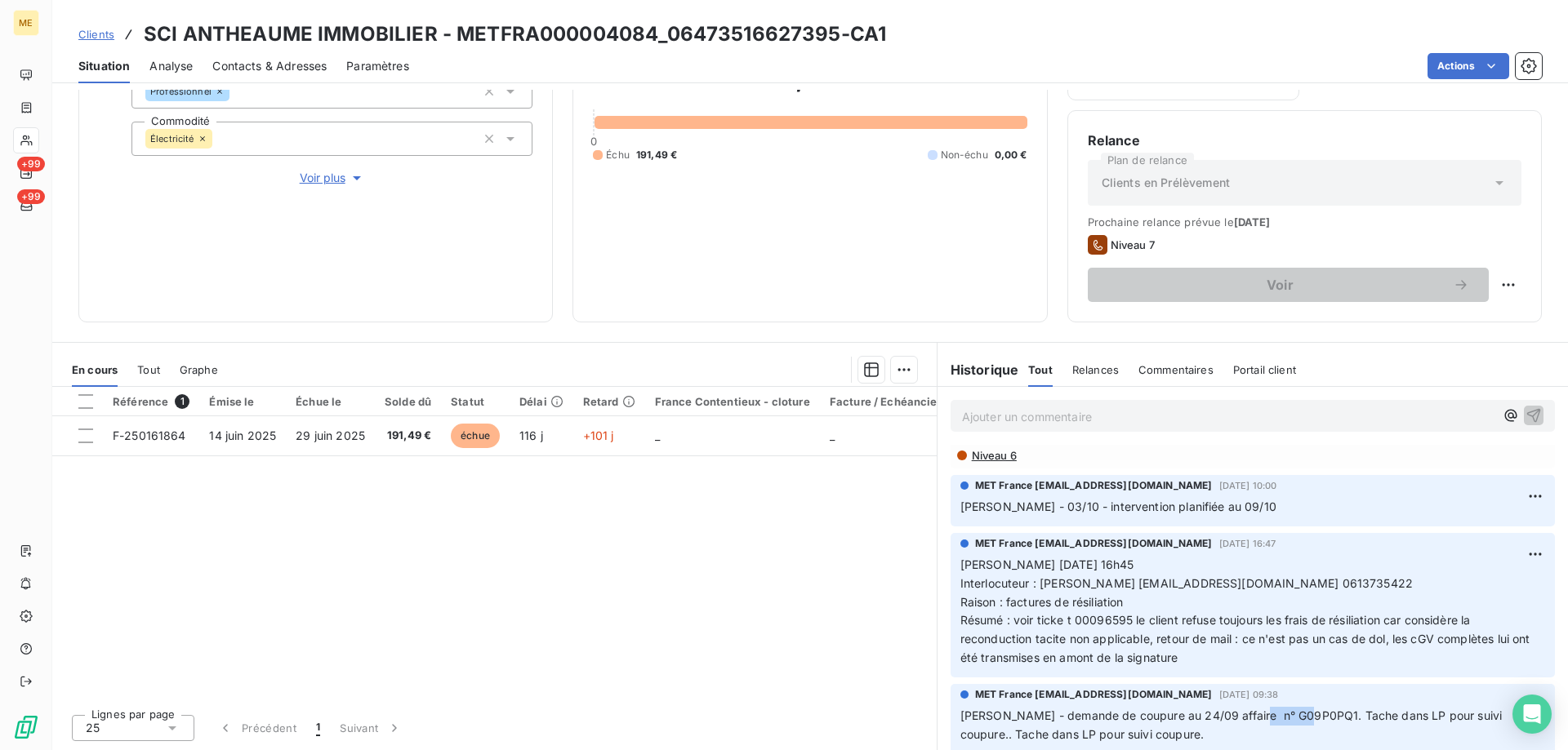
scroll to position [0, 0]
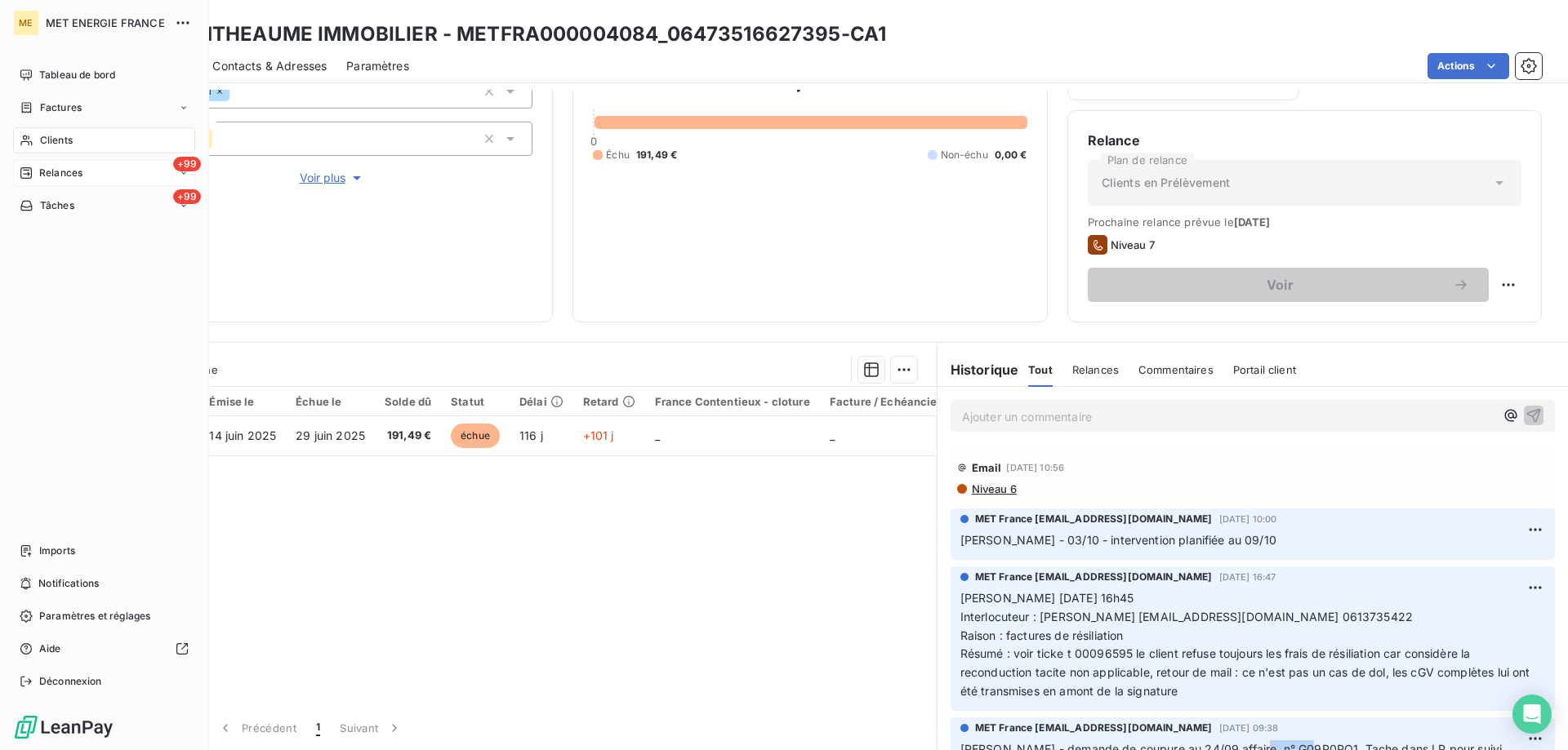
click at [62, 169] on span "Relances" at bounding box center [60, 172] width 43 height 15
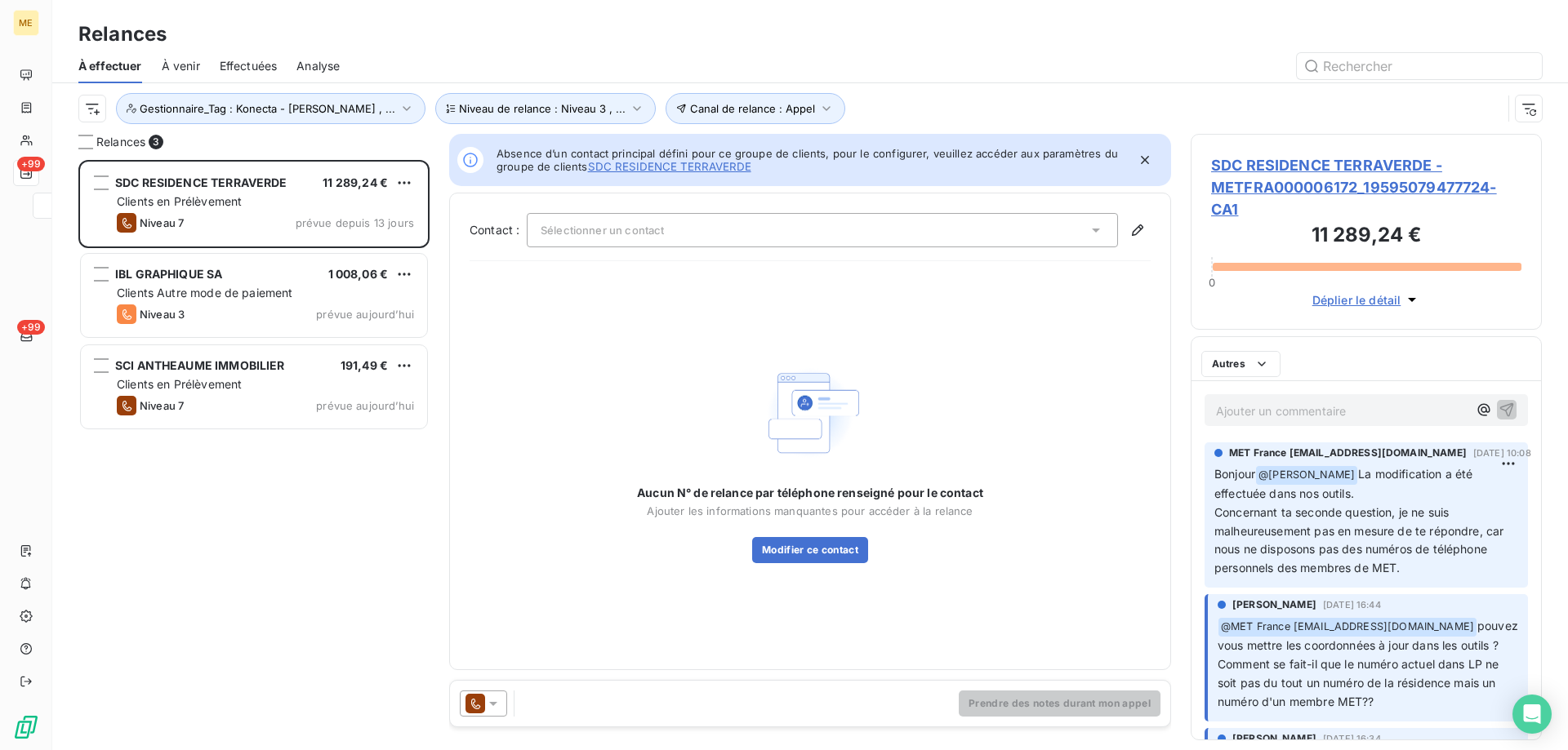
scroll to position [578, 339]
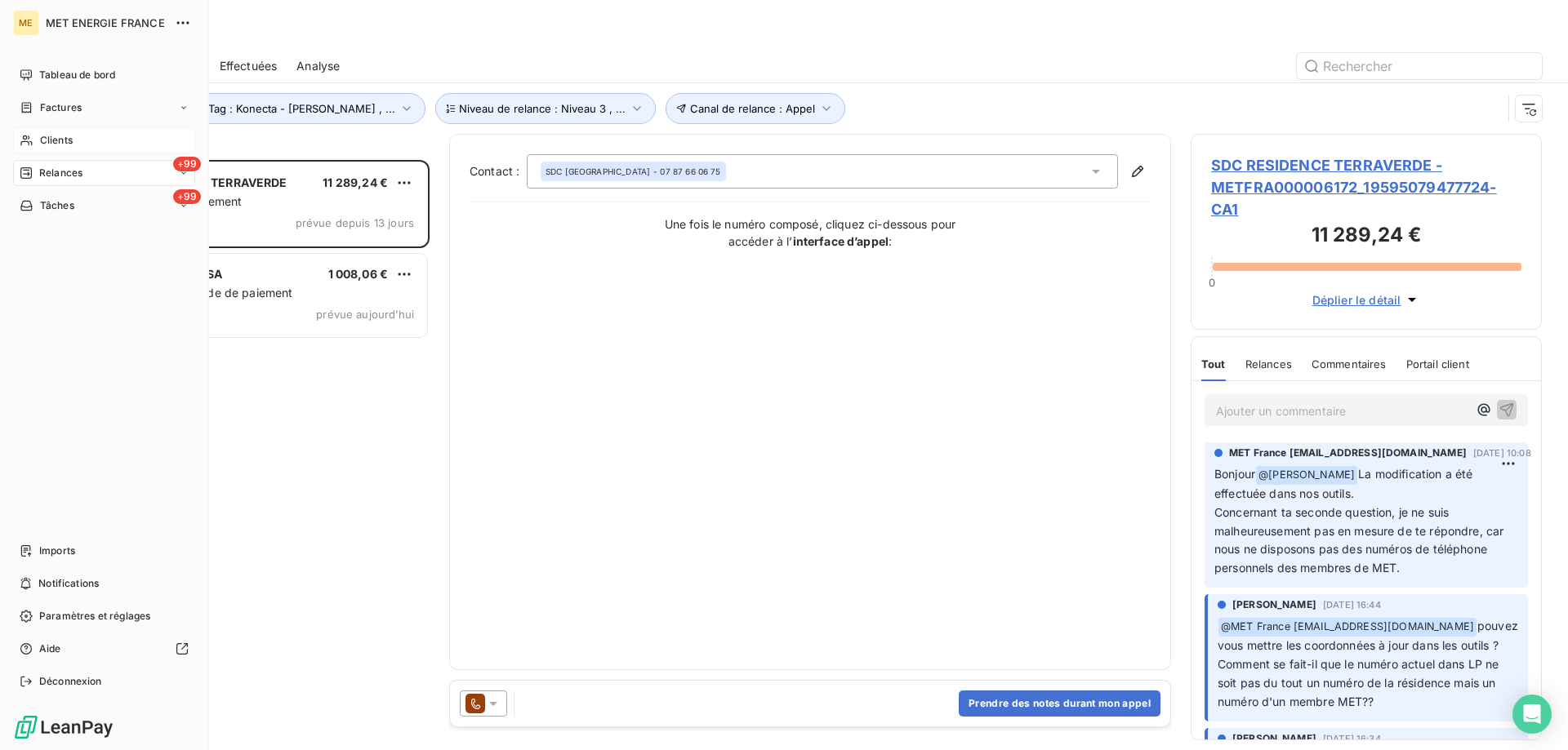
click at [40, 135] on span "Clients" at bounding box center [56, 140] width 33 height 15
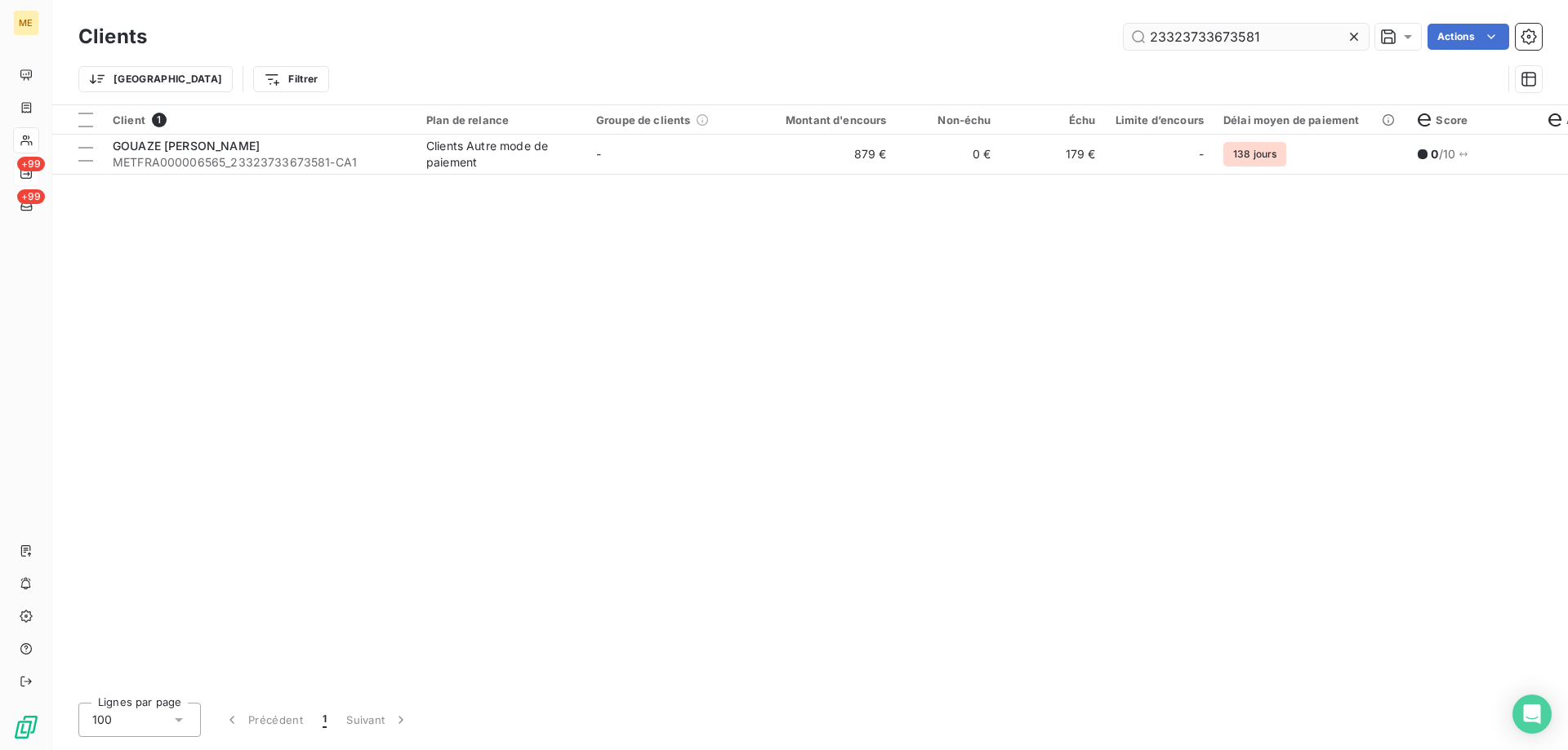
click at [1295, 33] on input "23323733673581" at bounding box center [1246, 36] width 245 height 26
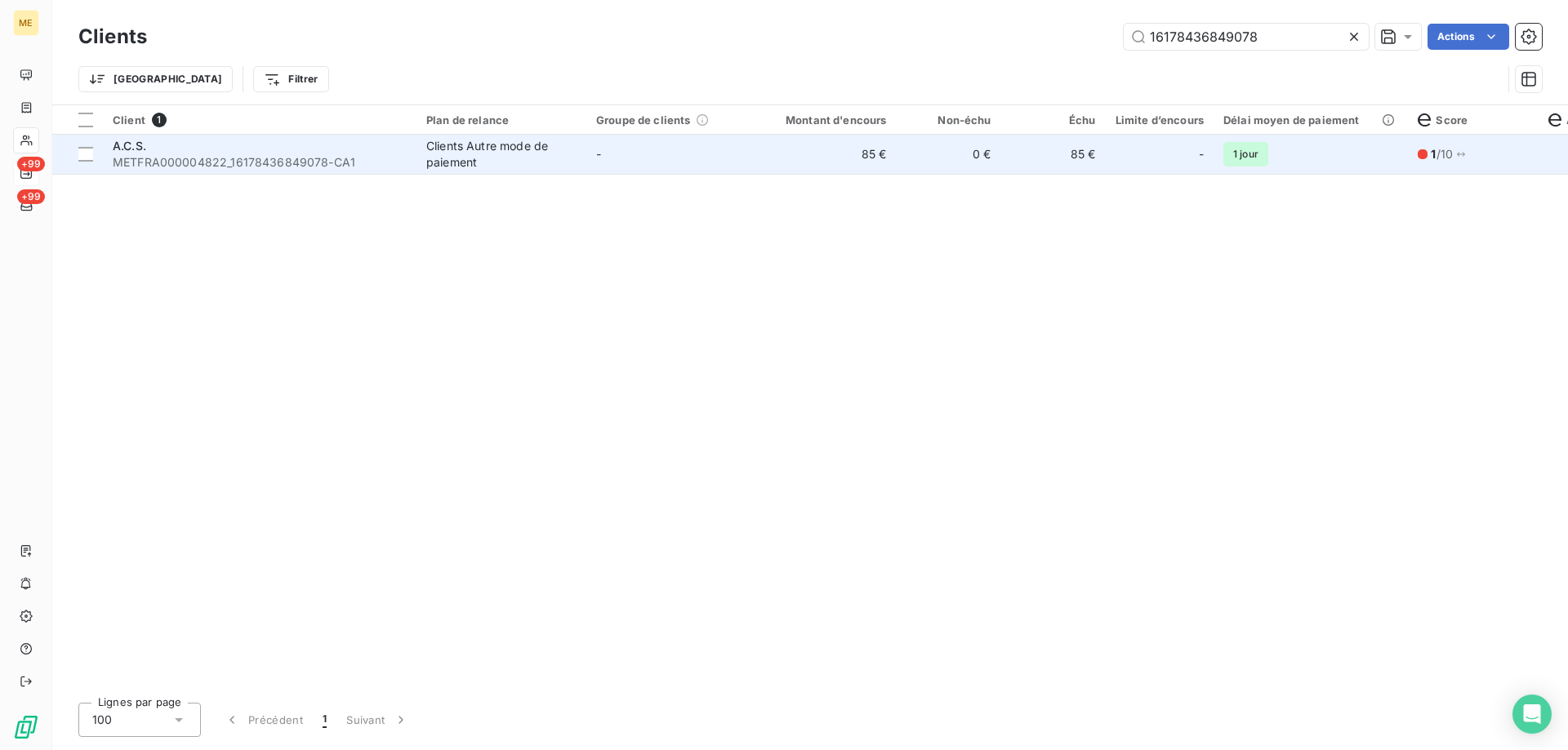
type input "16178436849078"
click at [790, 160] on td "85 €" at bounding box center [826, 153] width 141 height 39
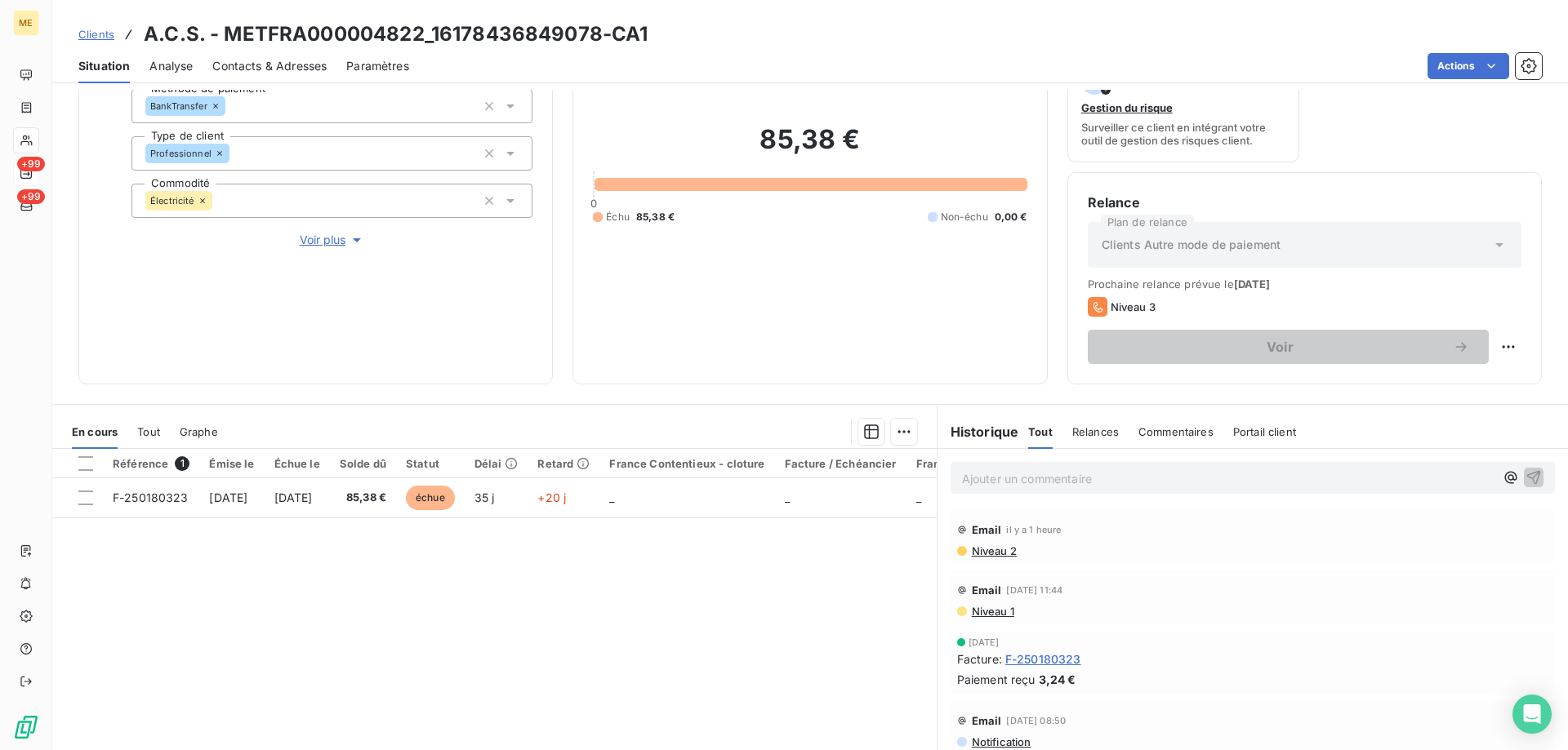
scroll to position [54, 0]
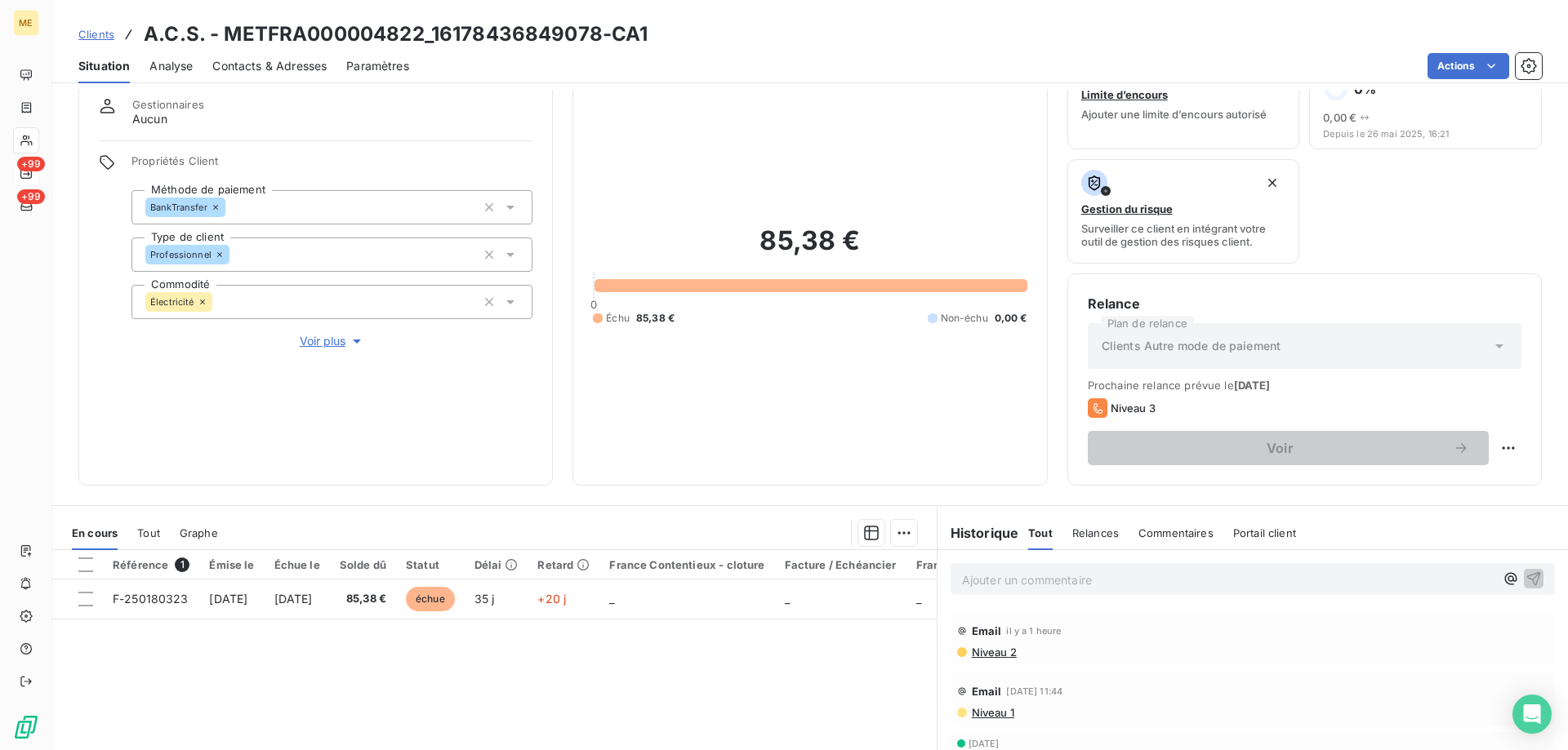
click at [309, 340] on button "Voir plus" at bounding box center [331, 341] width 401 height 18
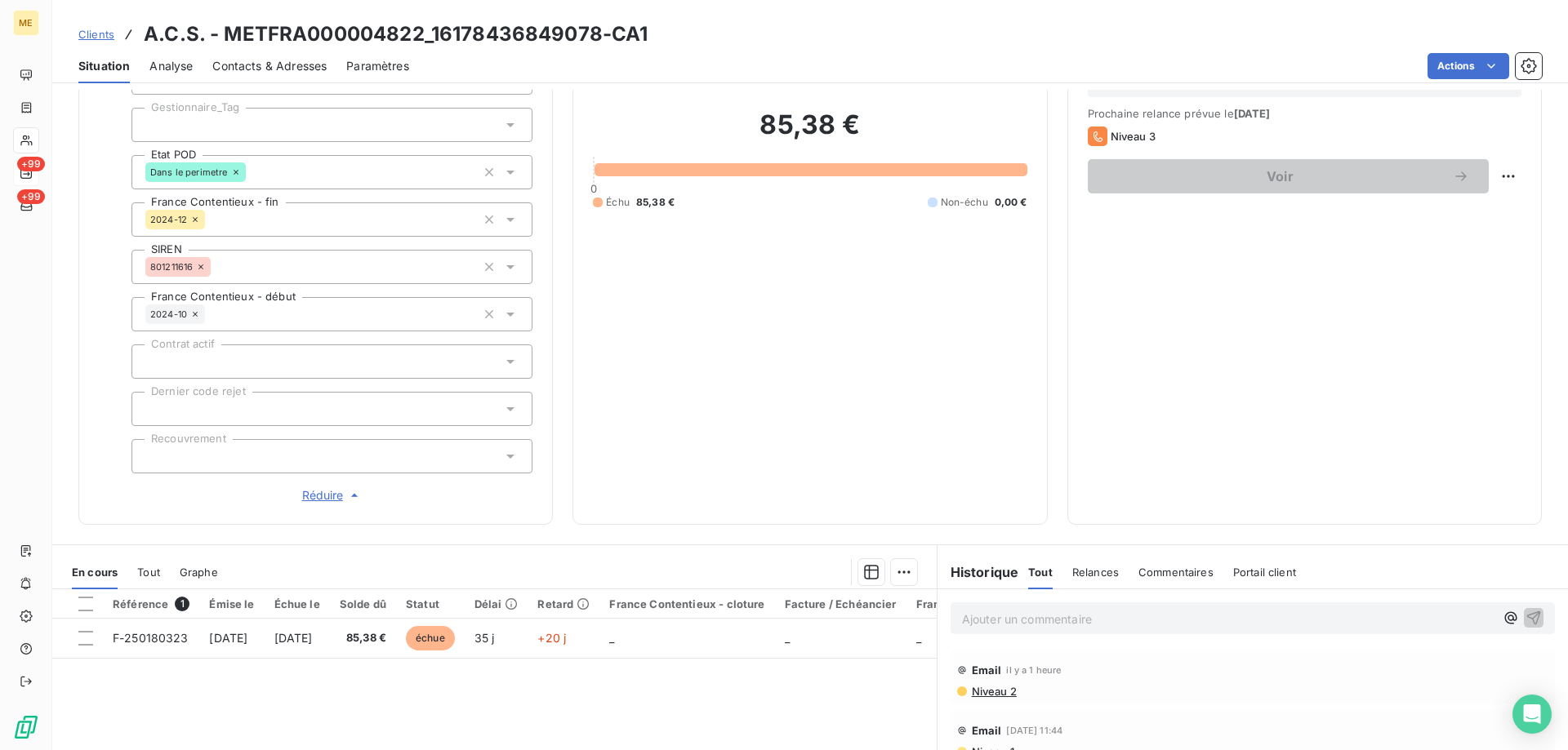
scroll to position [0, 0]
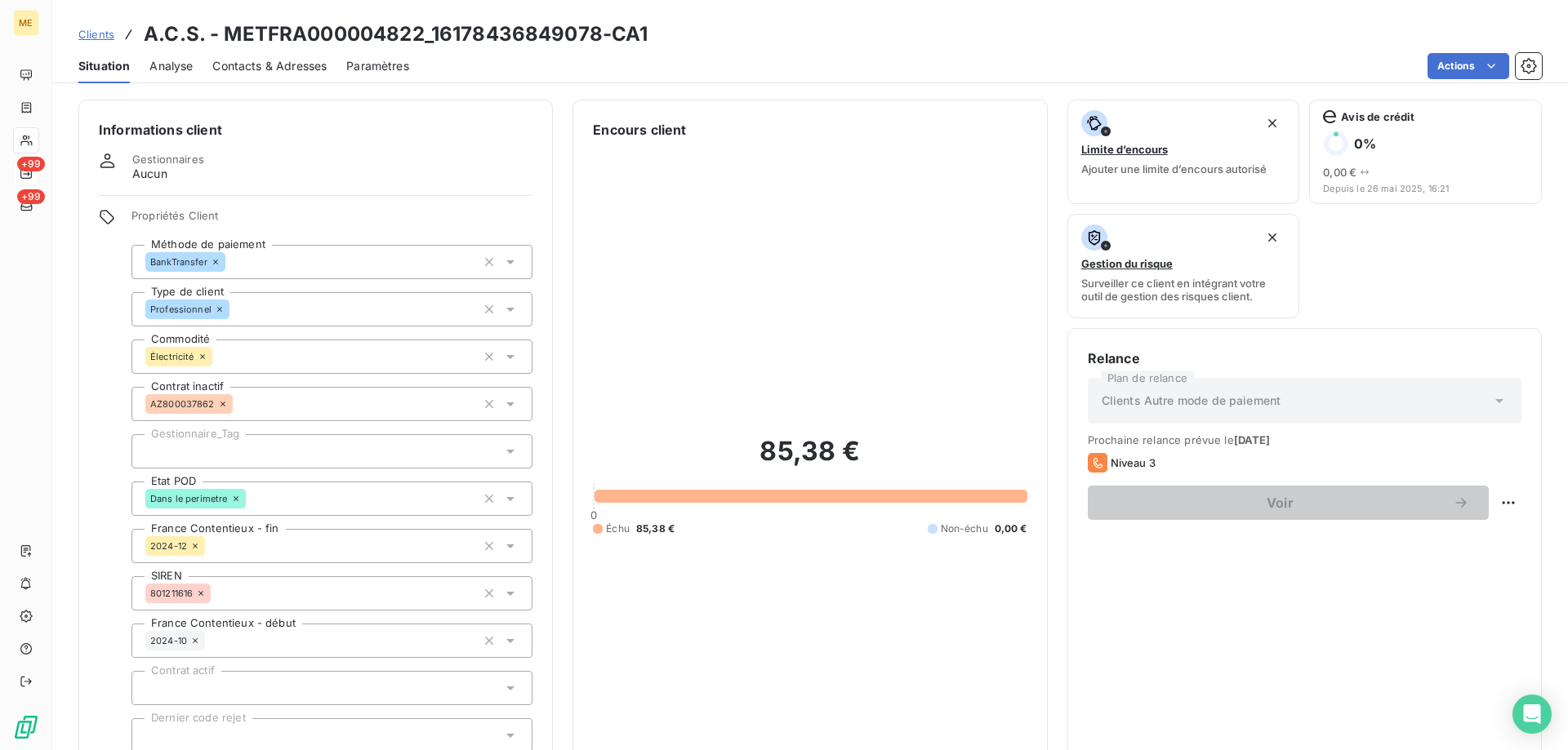
click at [375, 443] on div at bounding box center [331, 452] width 401 height 34
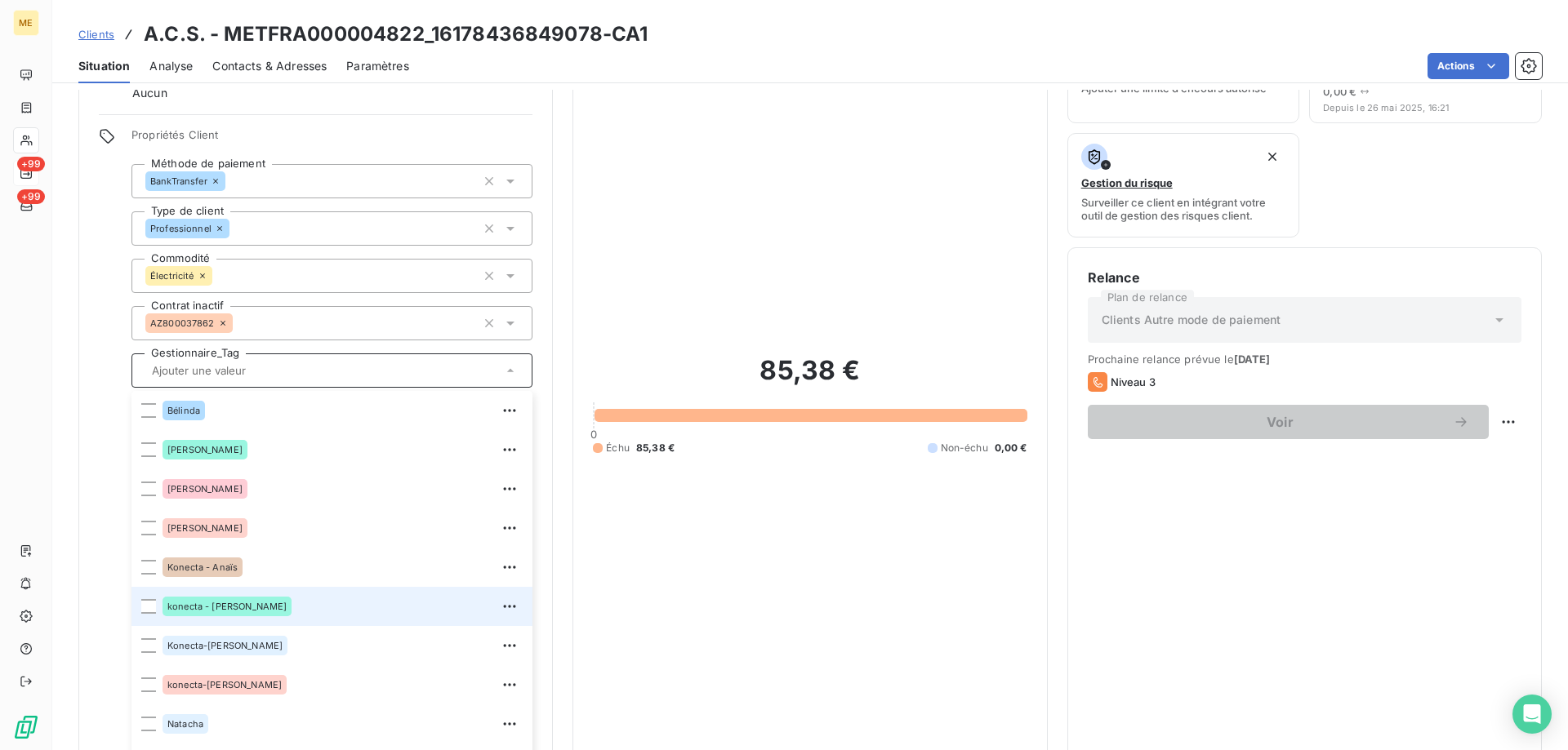
scroll to position [82, 0]
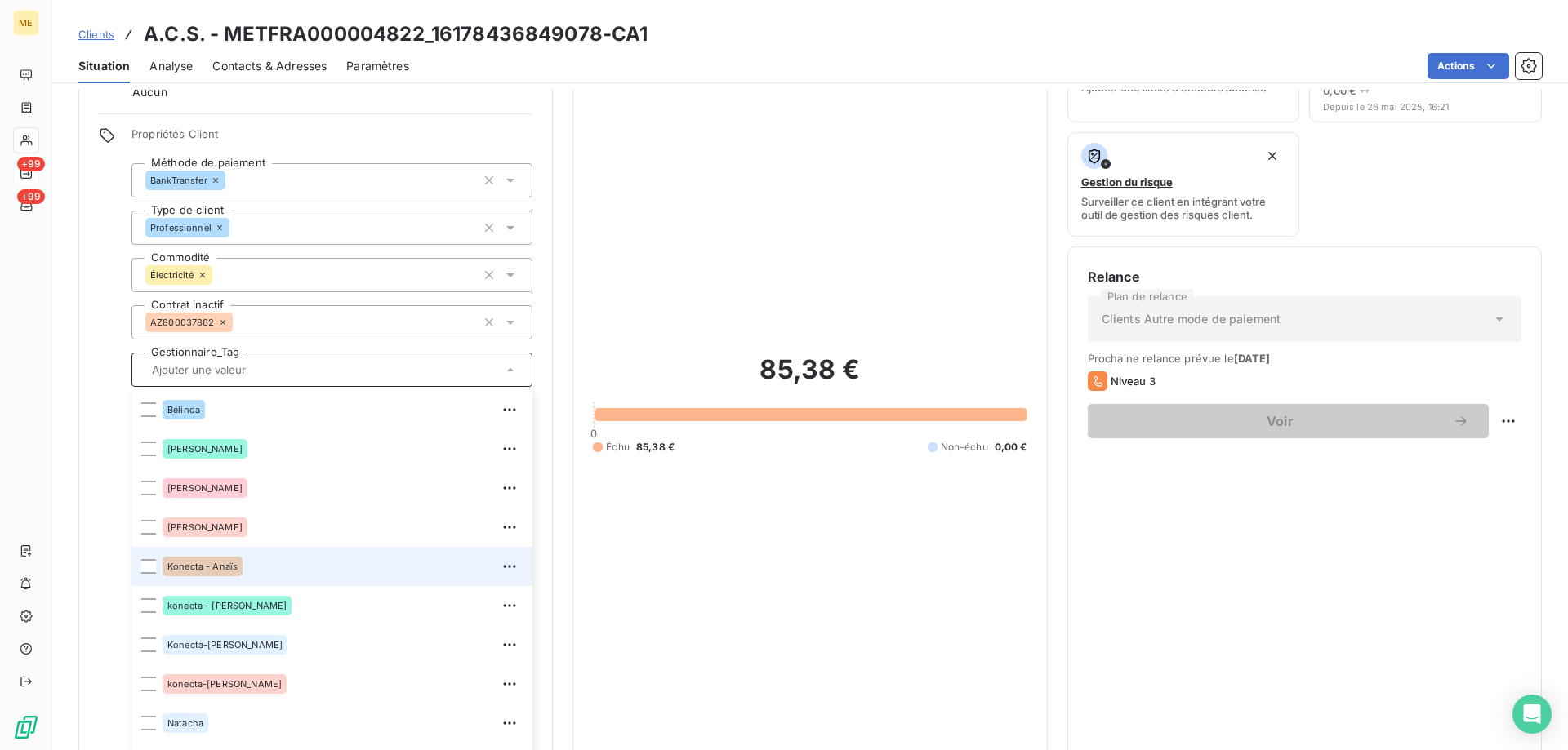
click at [247, 553] on div "Konecta - Anaïs" at bounding box center [342, 566] width 360 height 26
click at [300, 363] on input "text" at bounding box center [358, 370] width 238 height 15
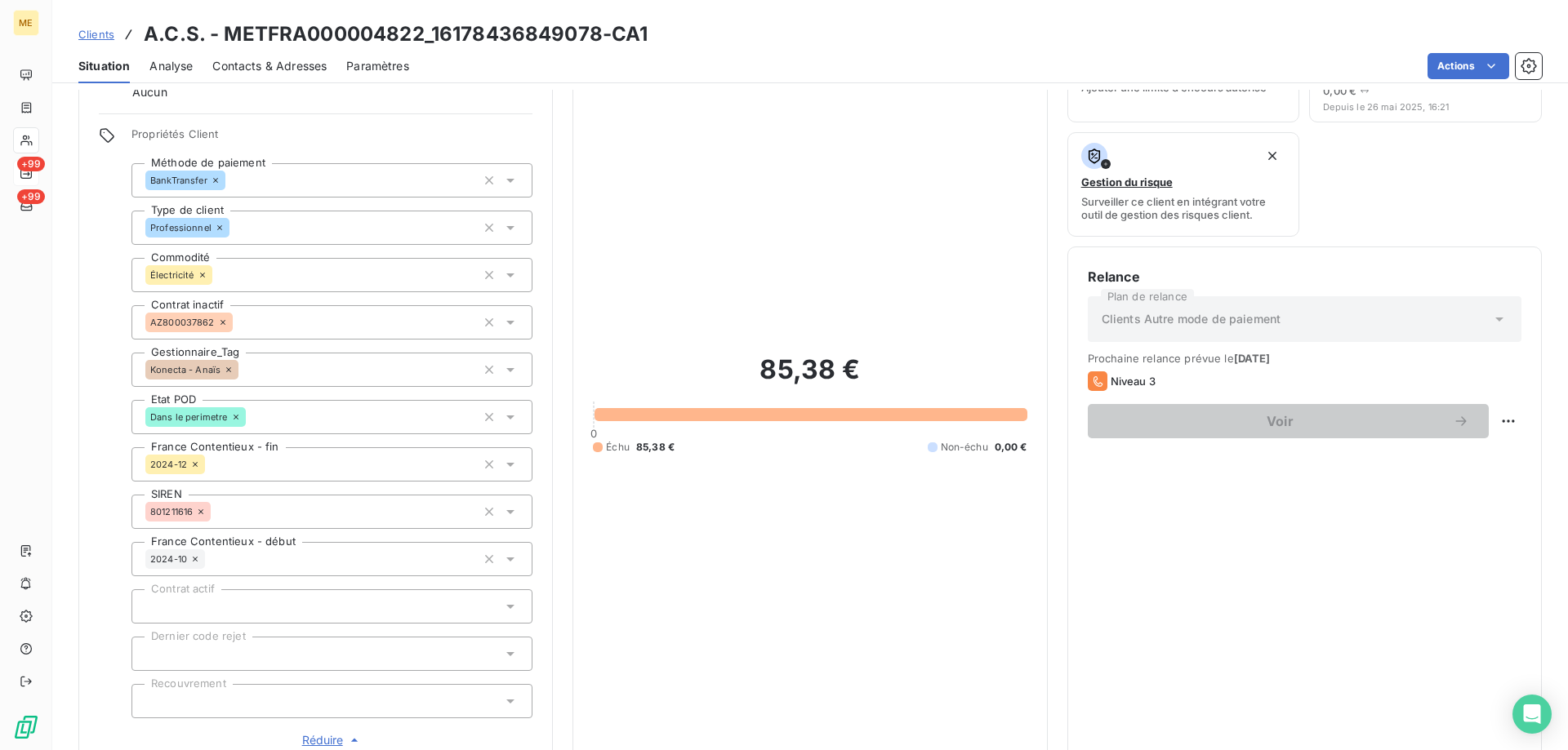
click at [95, 37] on span "Clients" at bounding box center [97, 34] width 36 height 13
click at [29, 140] on icon at bounding box center [27, 140] width 14 height 13
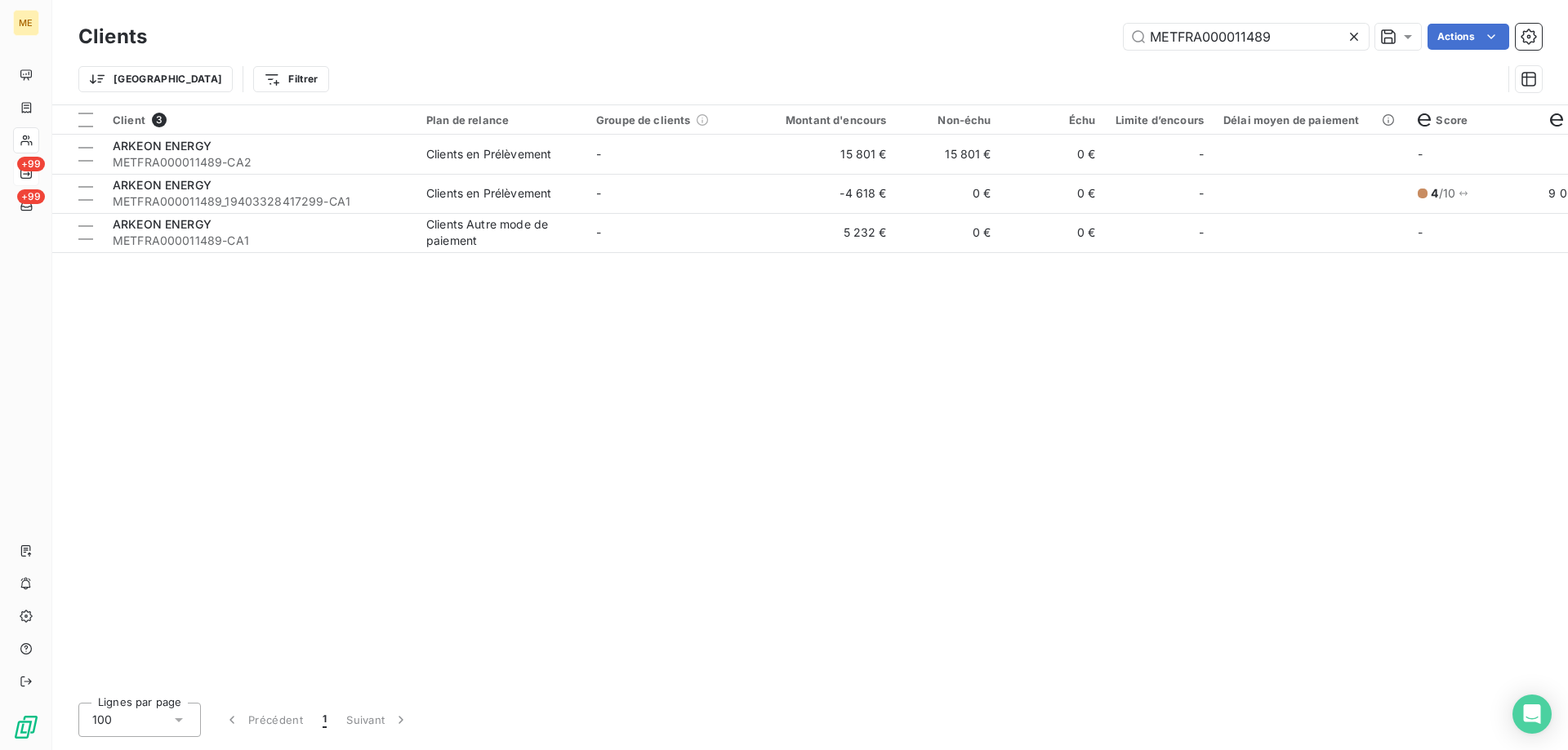
type input "METFRA000004737"
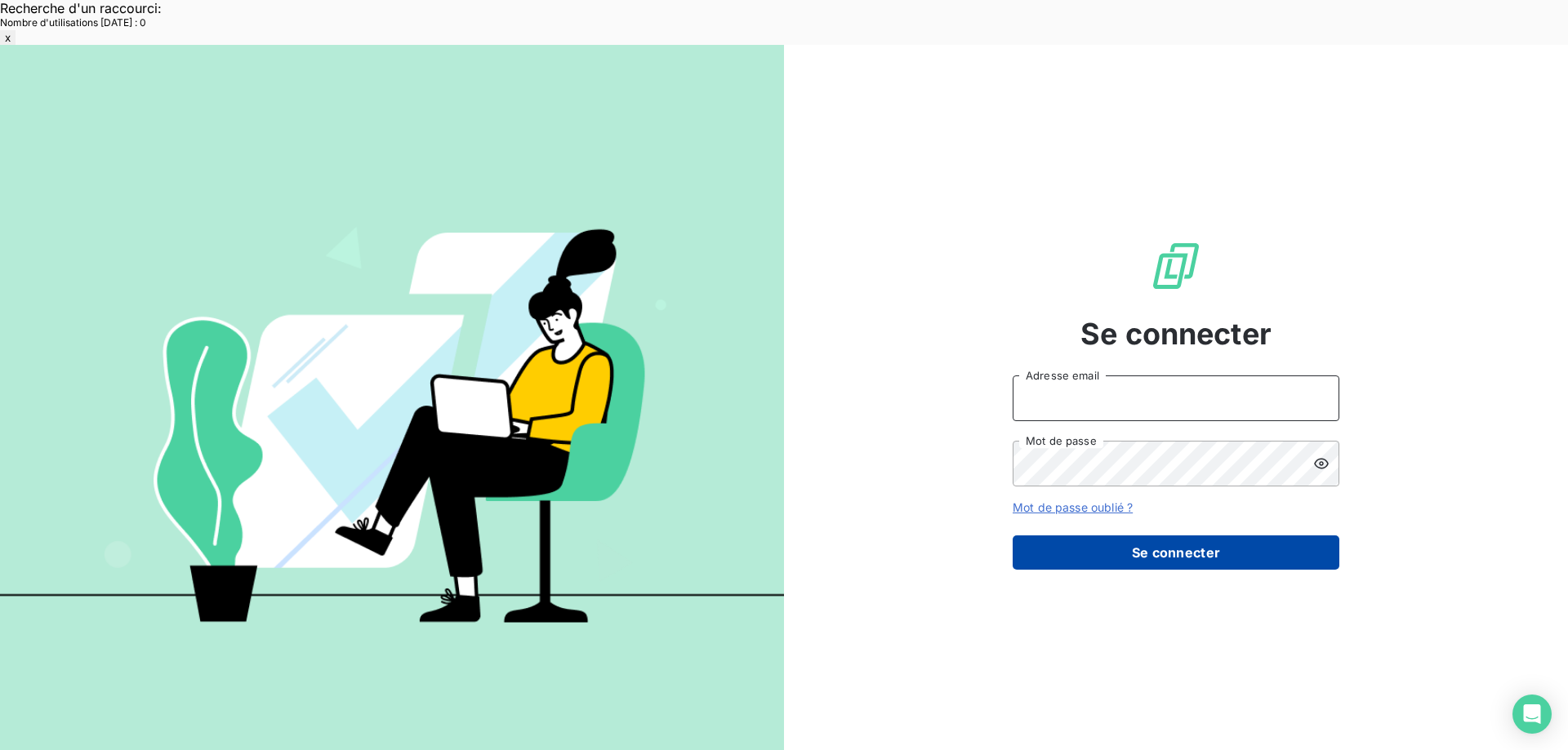
type input "[EMAIL_ADDRESS][DOMAIN_NAME]"
click at [1097, 535] on button "Se connecter" at bounding box center [1176, 553] width 327 height 34
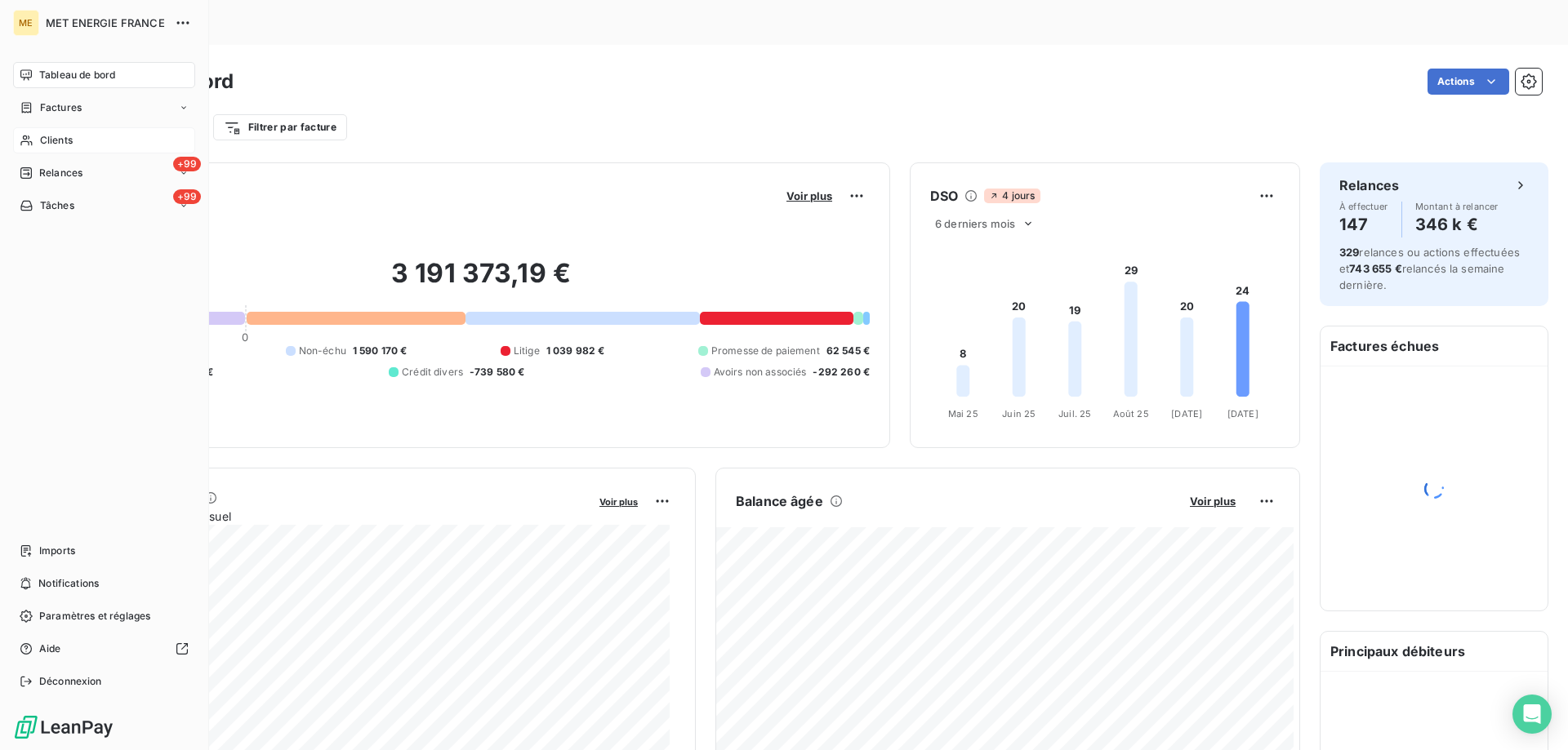
click at [38, 142] on div "Clients" at bounding box center [103, 141] width 182 height 26
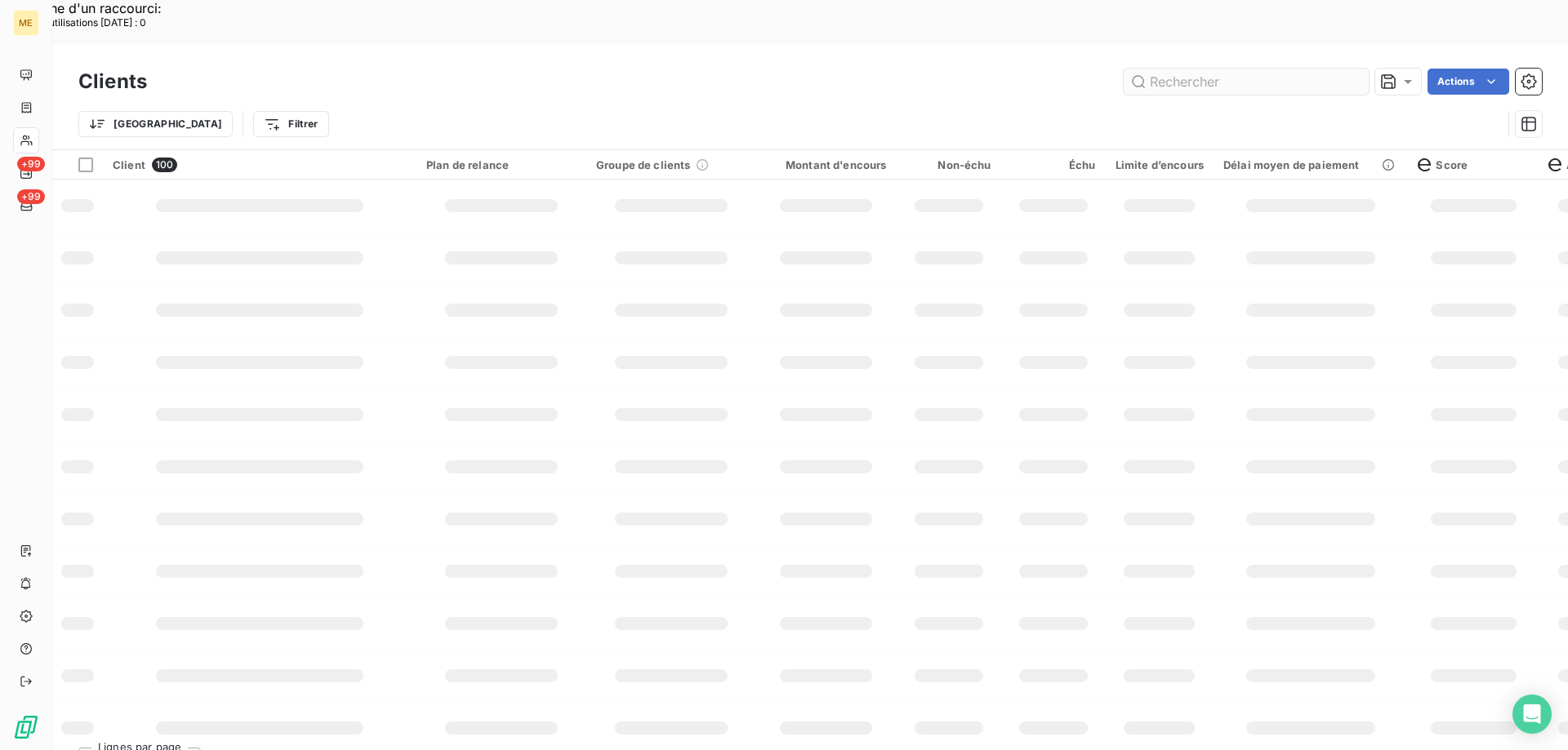
click at [1192, 69] on input "text" at bounding box center [1246, 82] width 245 height 26
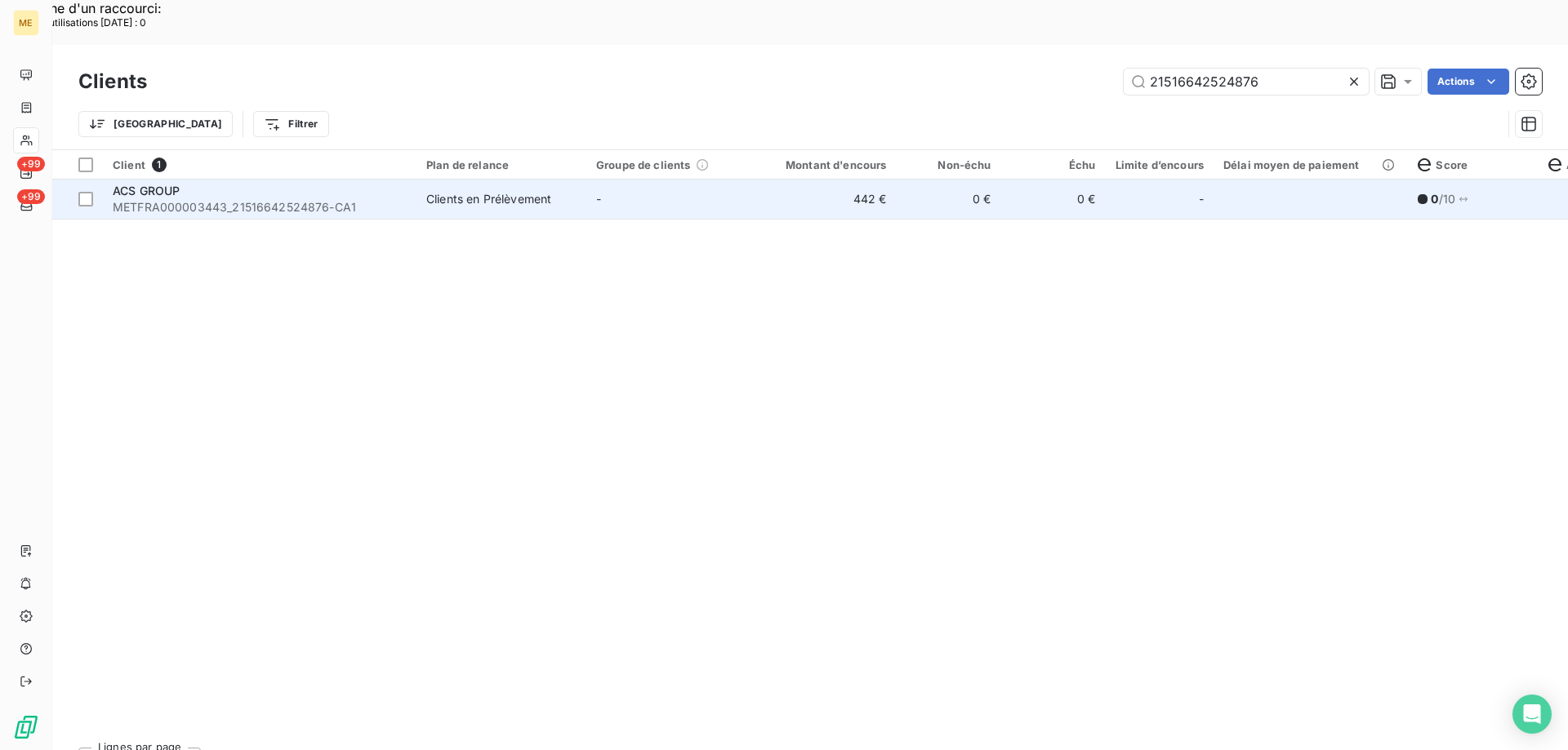
type input "21516642524876"
click at [538, 179] on td "Clients en Prélèvement" at bounding box center [501, 198] width 170 height 39
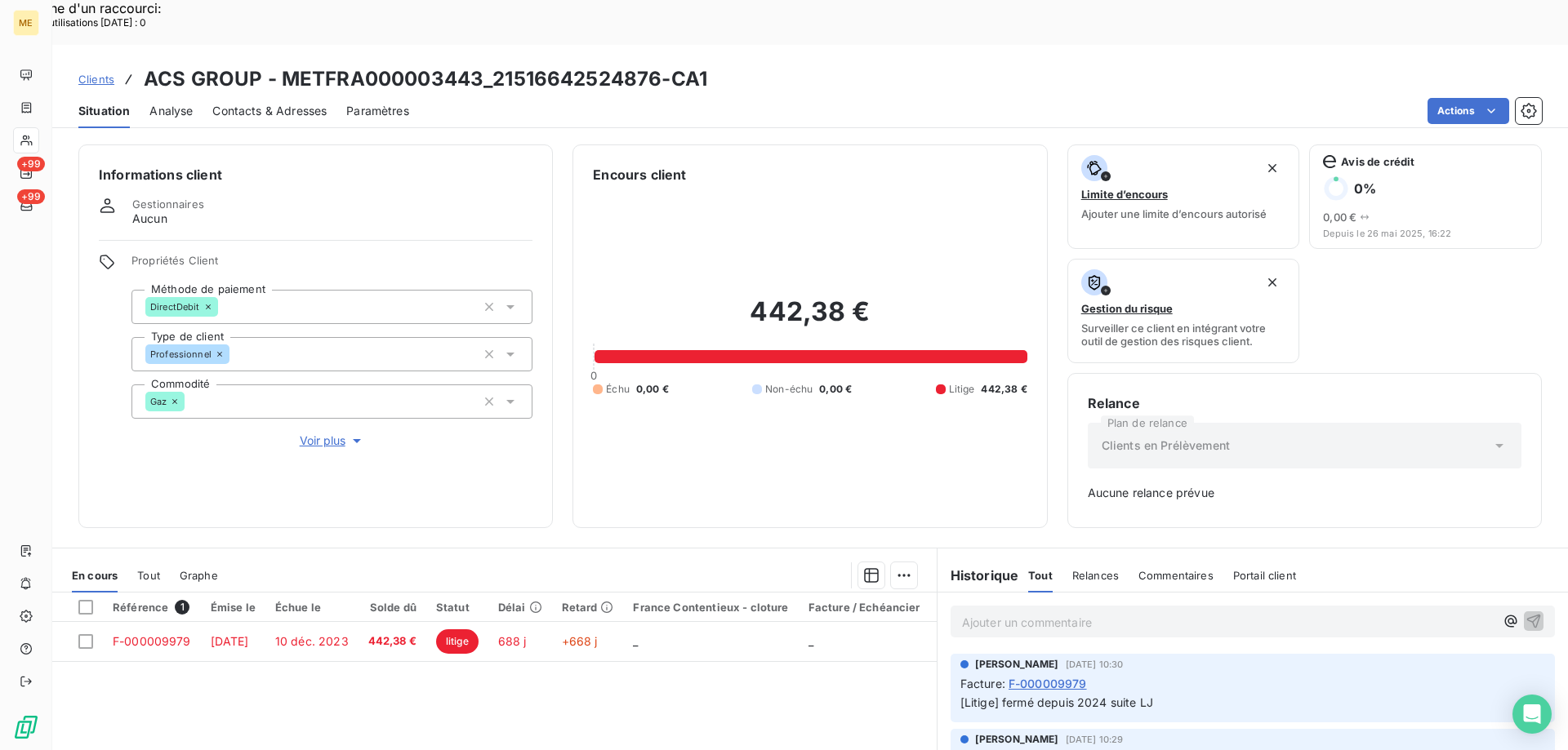
click at [310, 433] on span "Voir plus" at bounding box center [333, 441] width 66 height 16
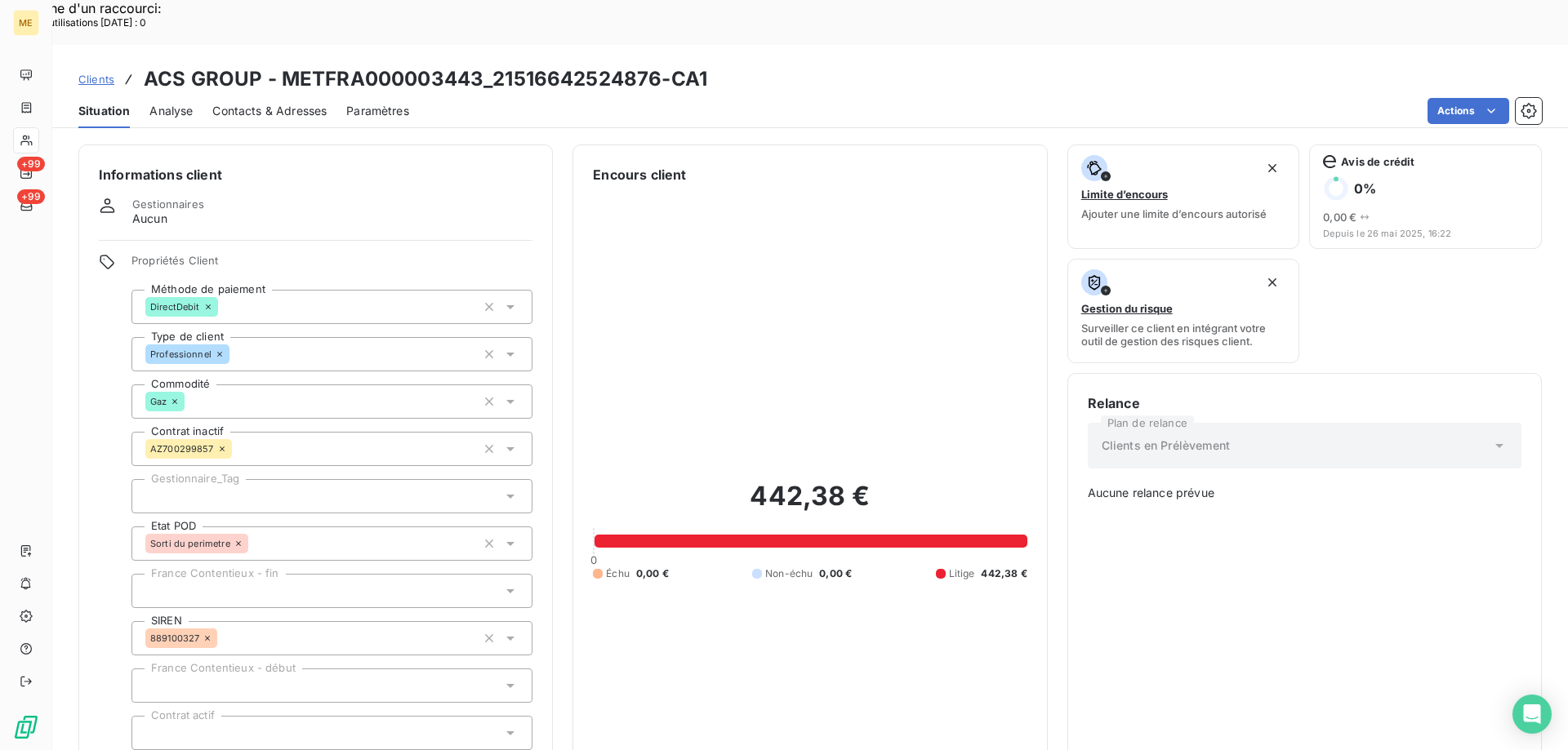
click at [270, 479] on div at bounding box center [331, 497] width 401 height 34
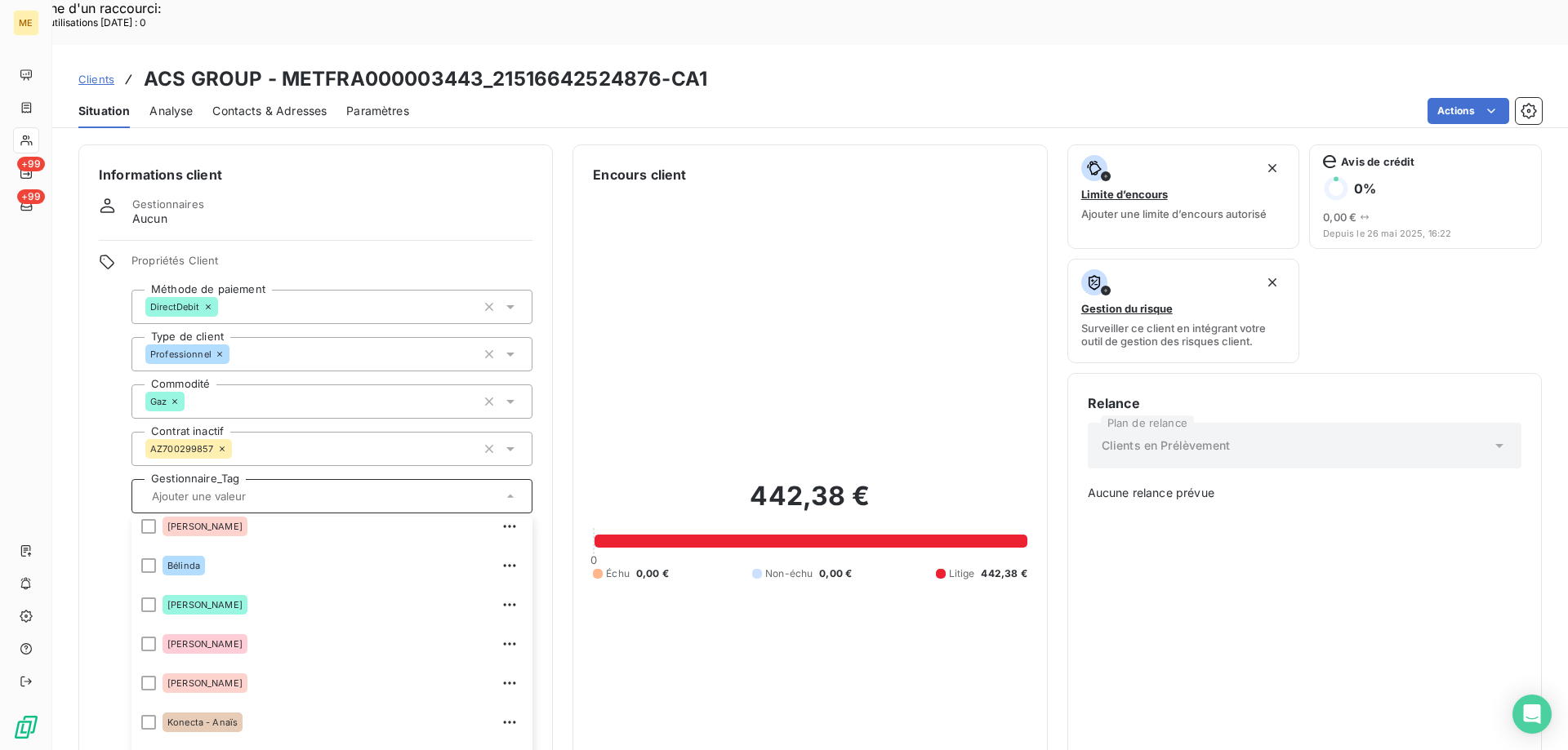
scroll to position [157, 0]
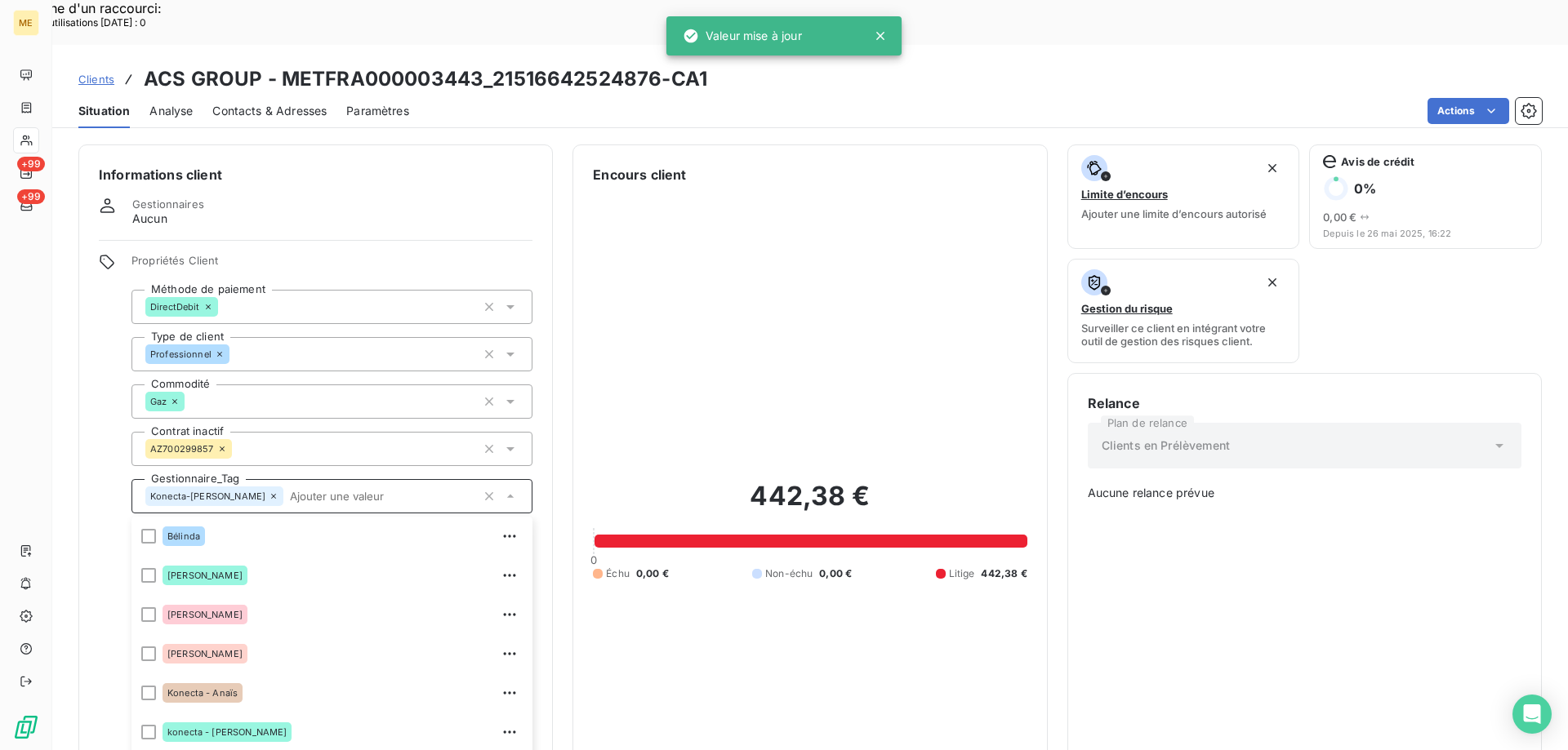
click at [284, 489] on input "text" at bounding box center [380, 496] width 193 height 15
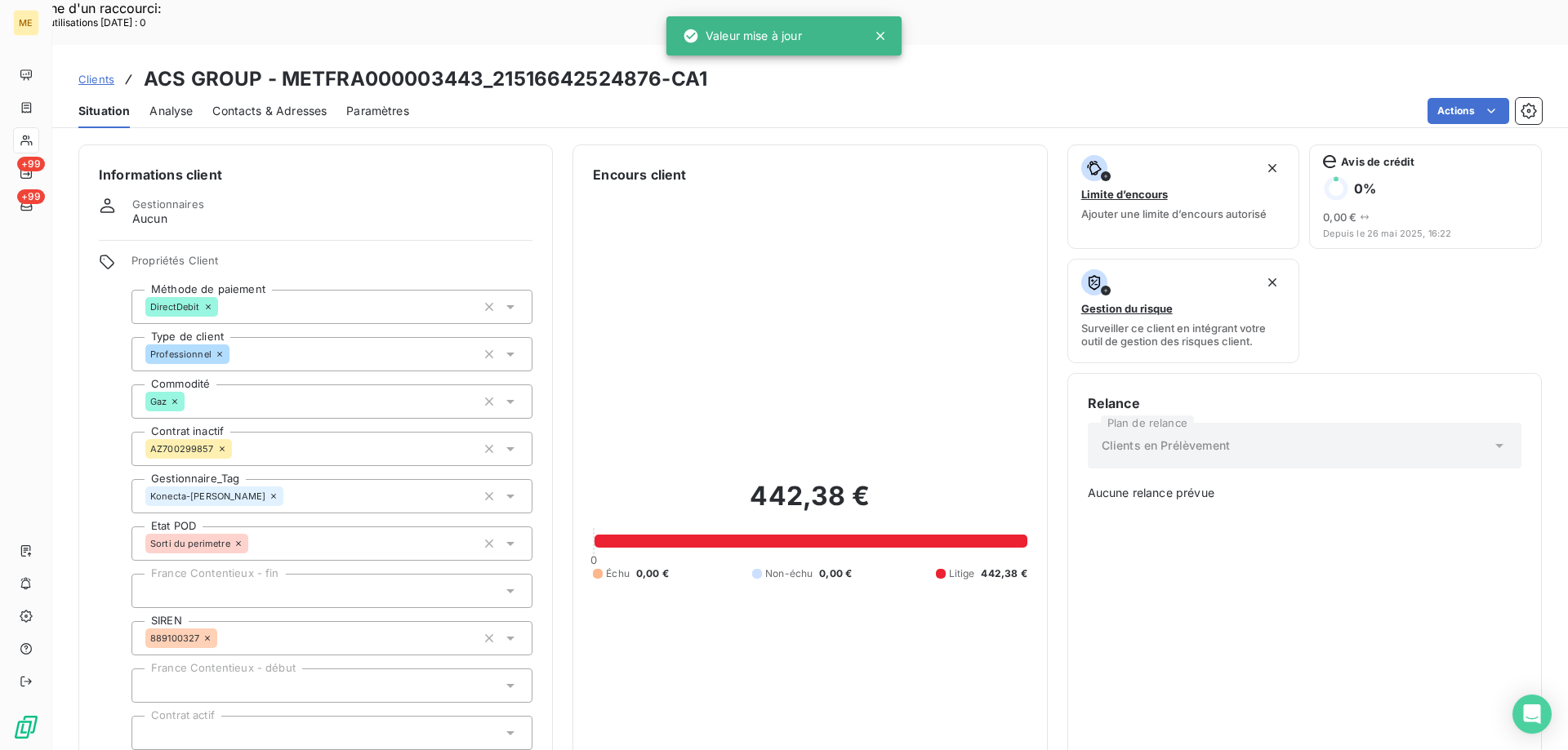
click at [869, 356] on div "442,38 € 0 Échu 0,00 € Non-échu 0,00 € Litige 442,38 €" at bounding box center [809, 530] width 434 height 691
click at [97, 72] on span "Clients" at bounding box center [97, 78] width 36 height 13
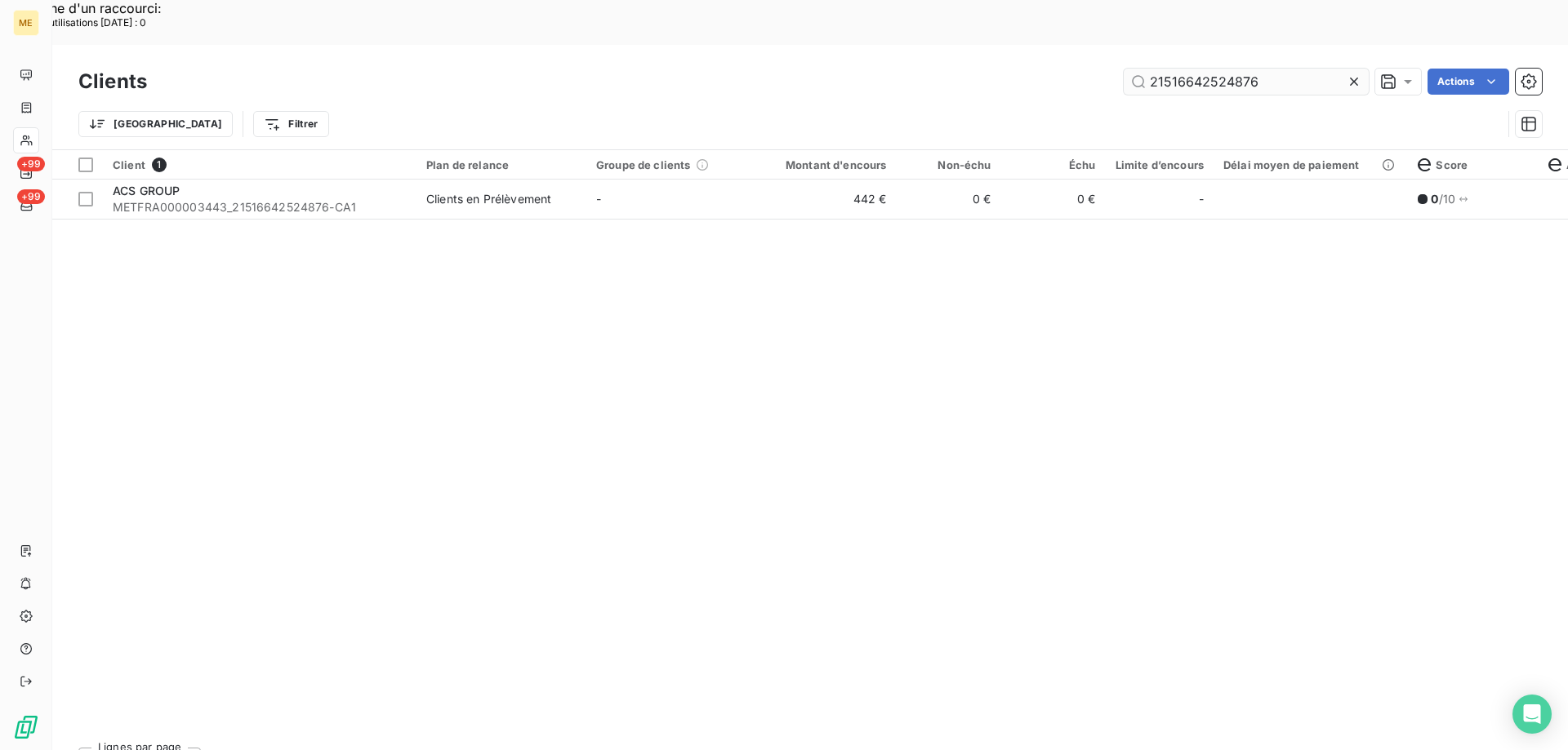
click at [1198, 69] on input "21516642524876" at bounding box center [1246, 82] width 245 height 26
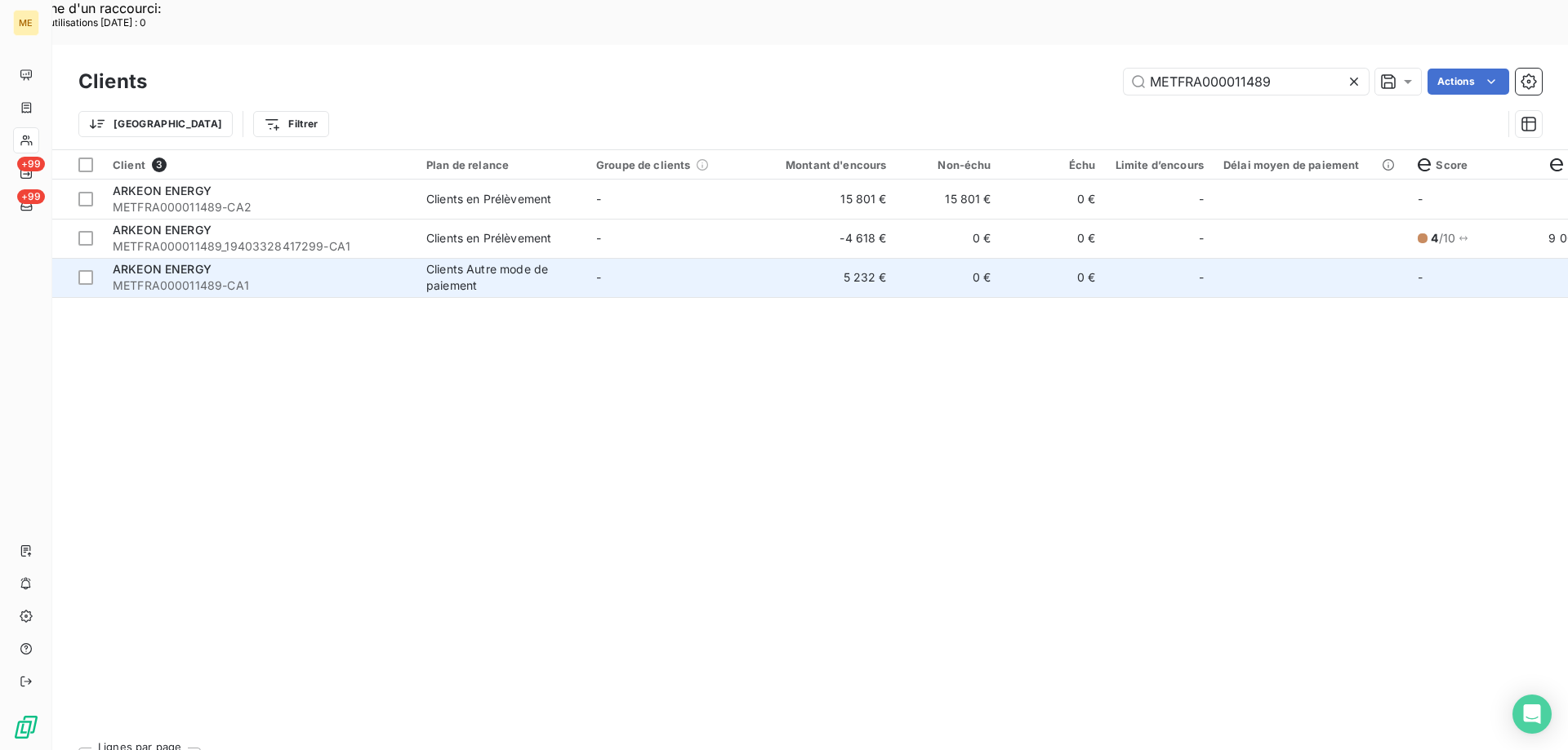
type input "METFRA000011489"
click at [684, 258] on td "-" at bounding box center [671, 277] width 170 height 39
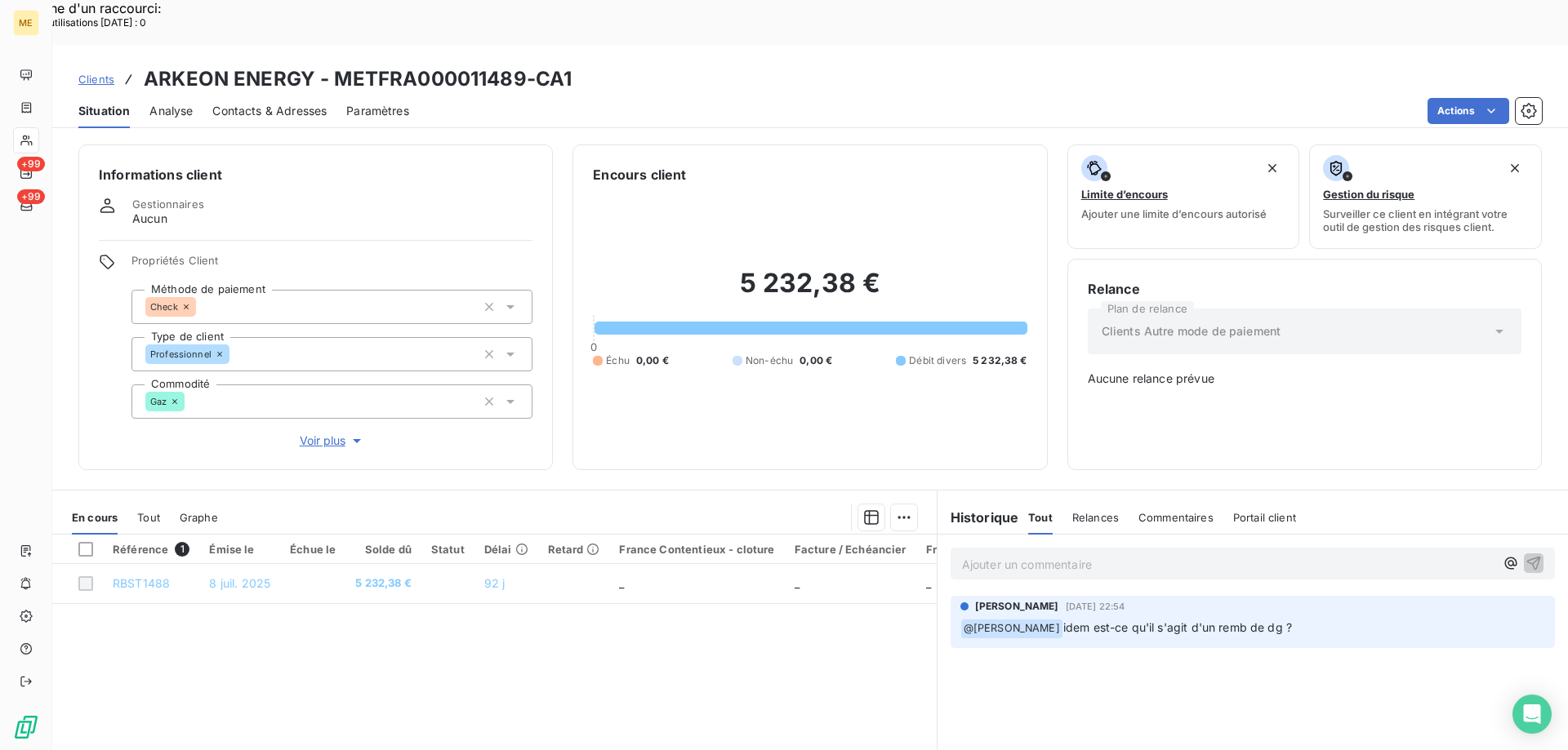
click at [343, 433] on span "Voir plus" at bounding box center [333, 441] width 66 height 16
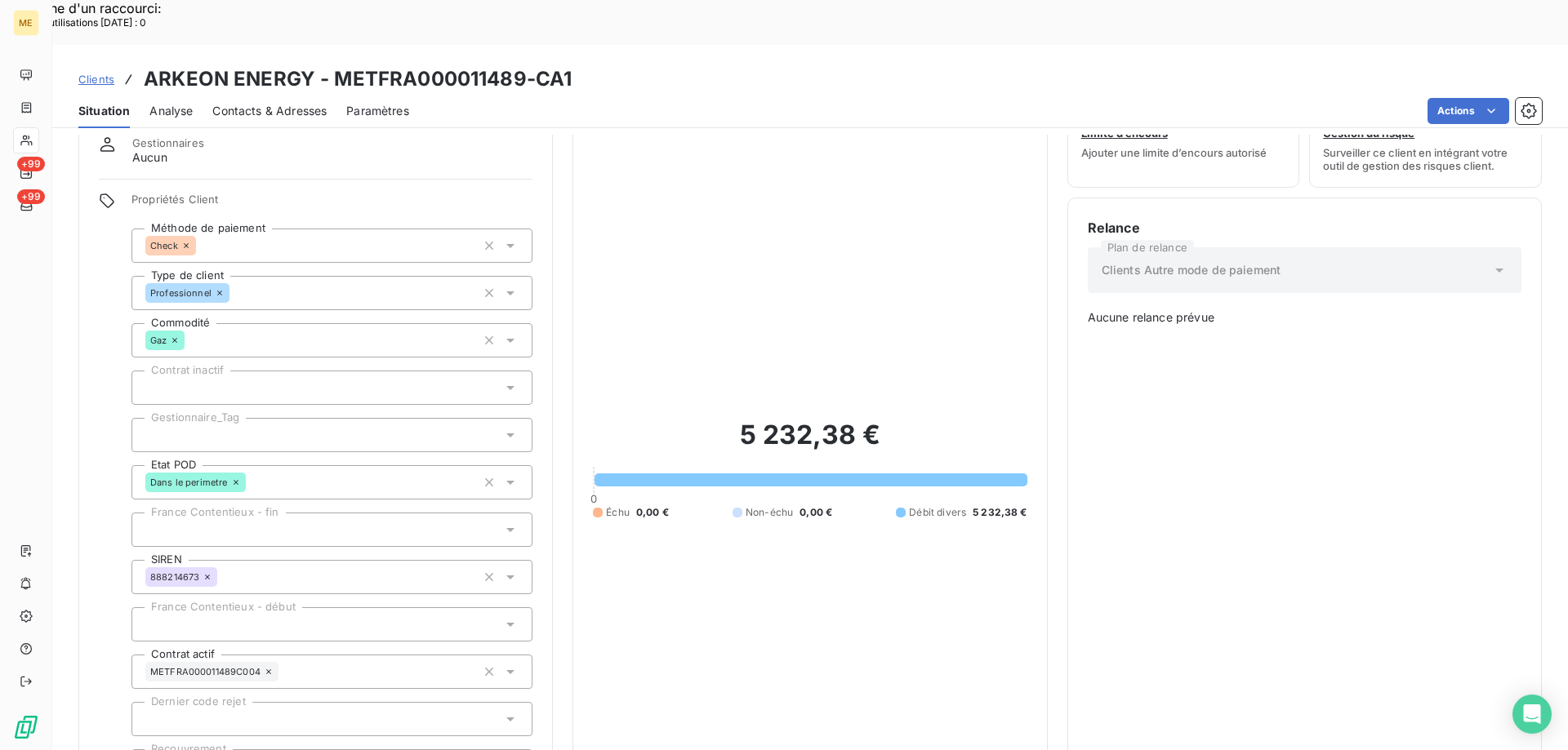
scroll to position [28, 0]
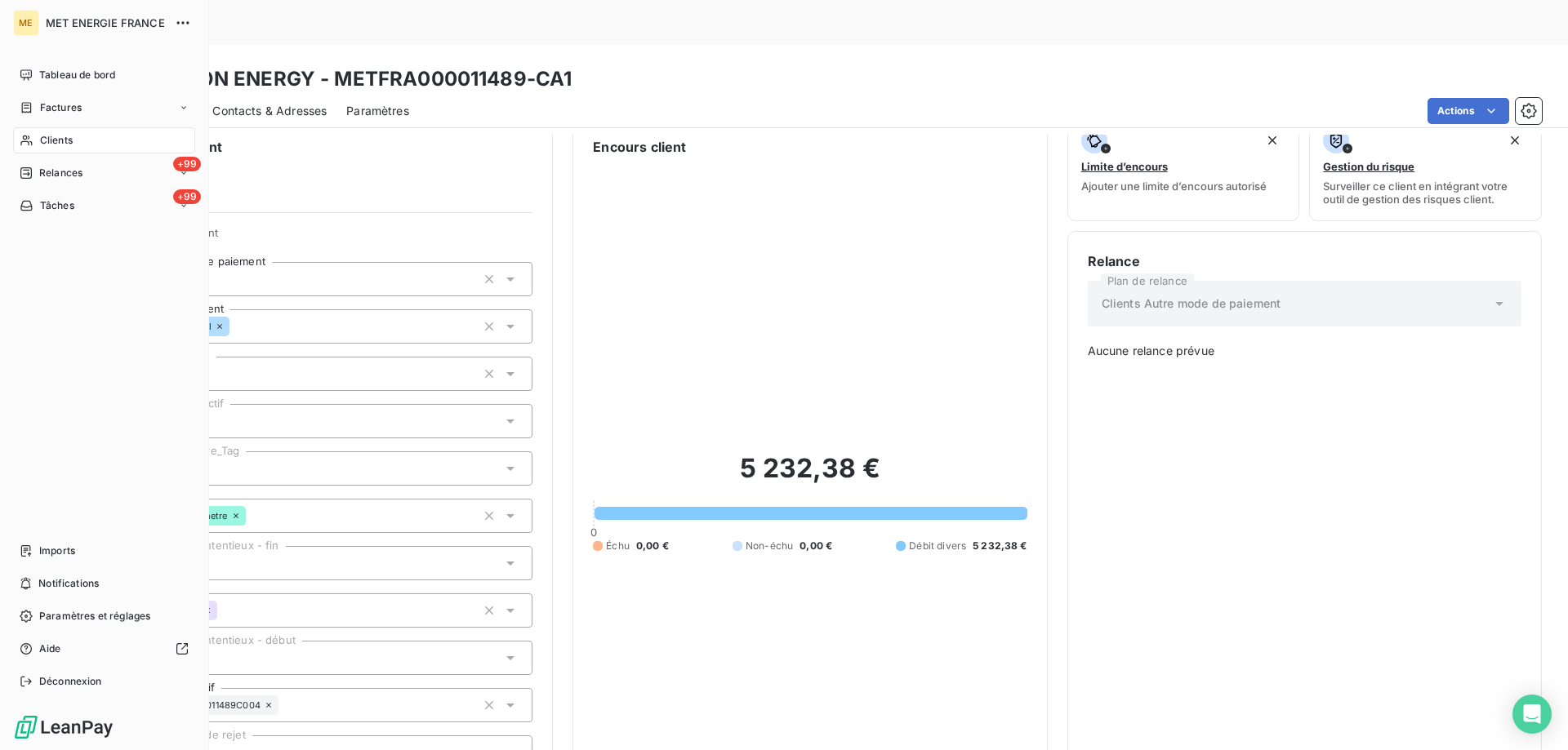
click at [22, 141] on icon at bounding box center [27, 140] width 14 height 13
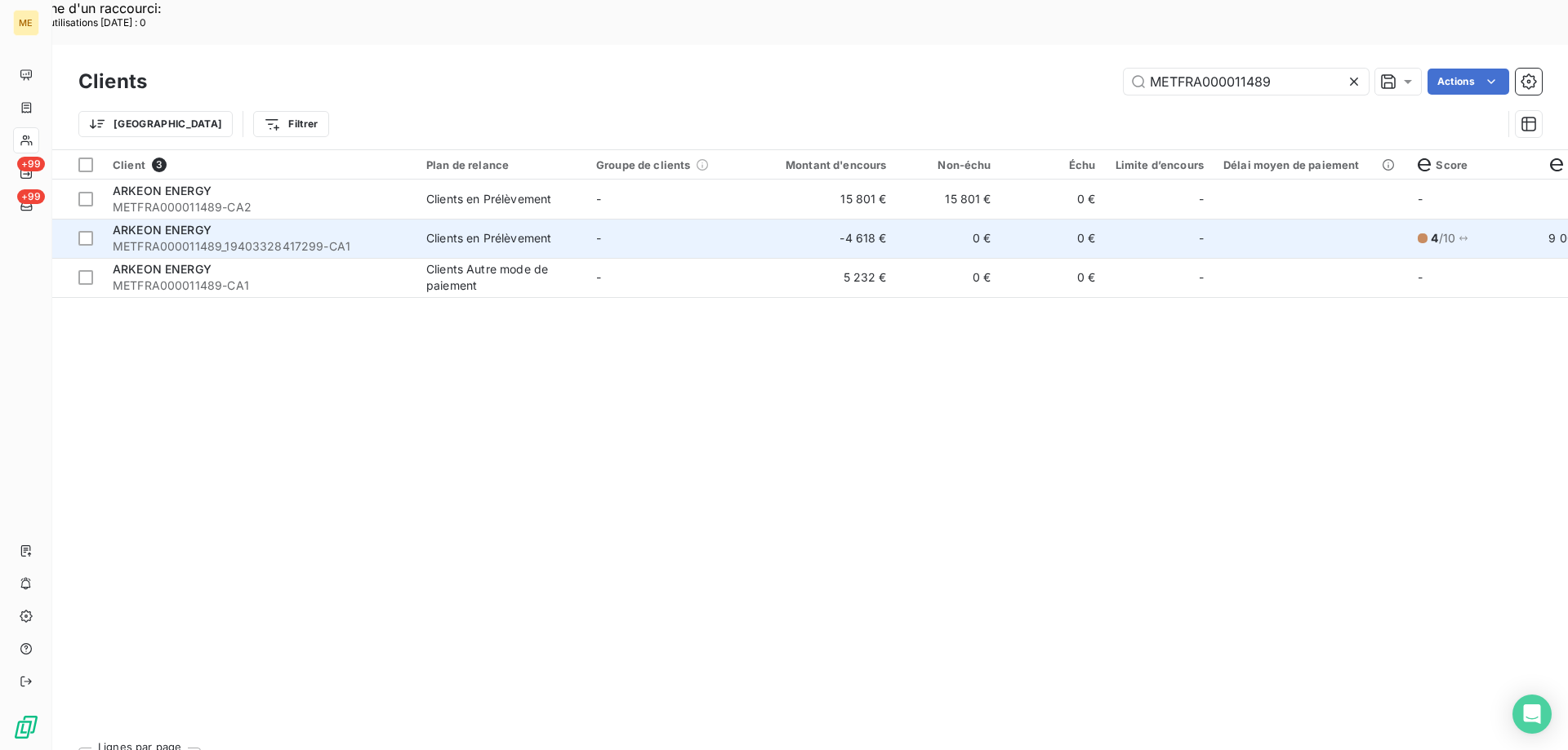
click at [691, 219] on td "-" at bounding box center [671, 238] width 170 height 39
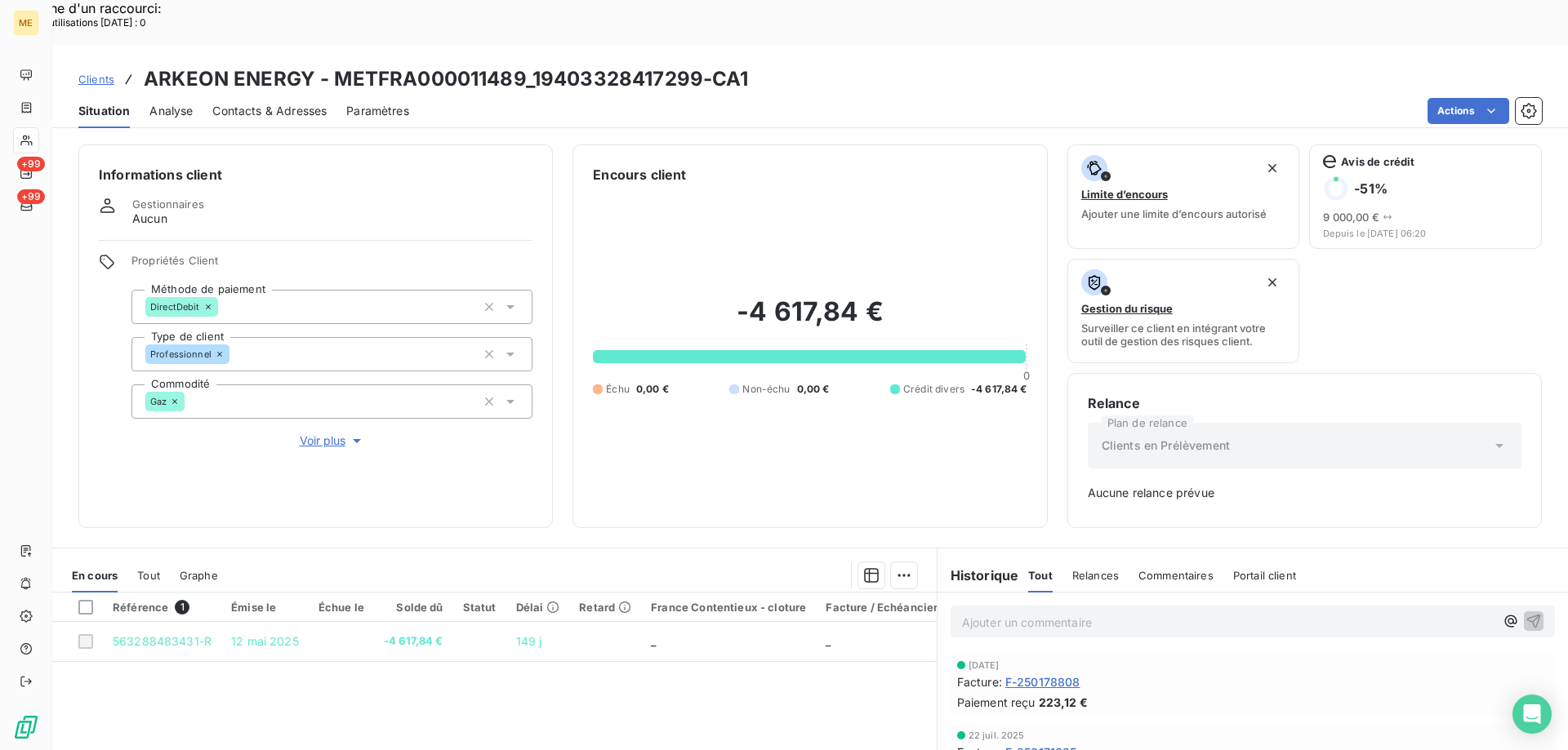
click at [317, 433] on span "Voir plus" at bounding box center [333, 441] width 66 height 16
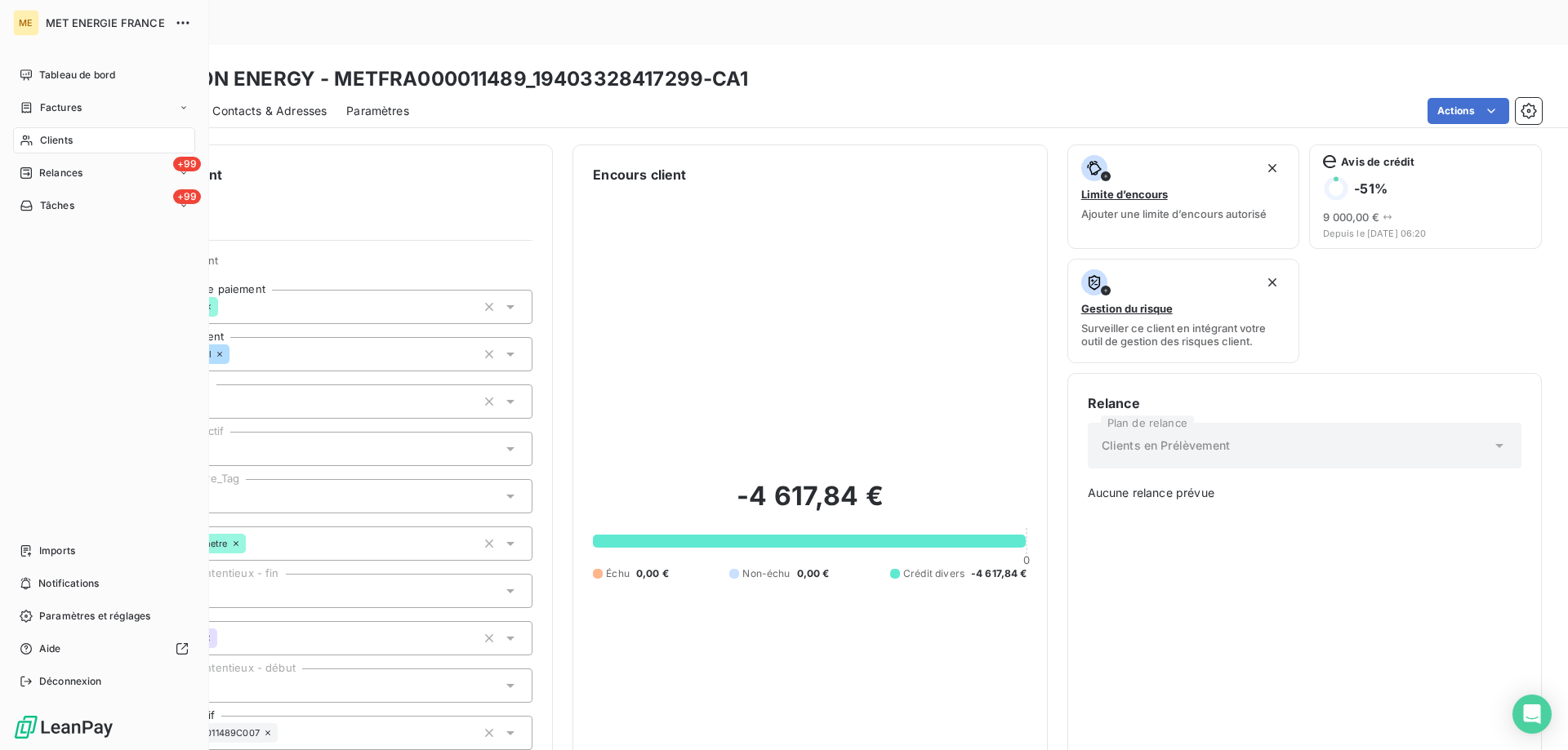
click at [61, 135] on span "Clients" at bounding box center [56, 140] width 33 height 15
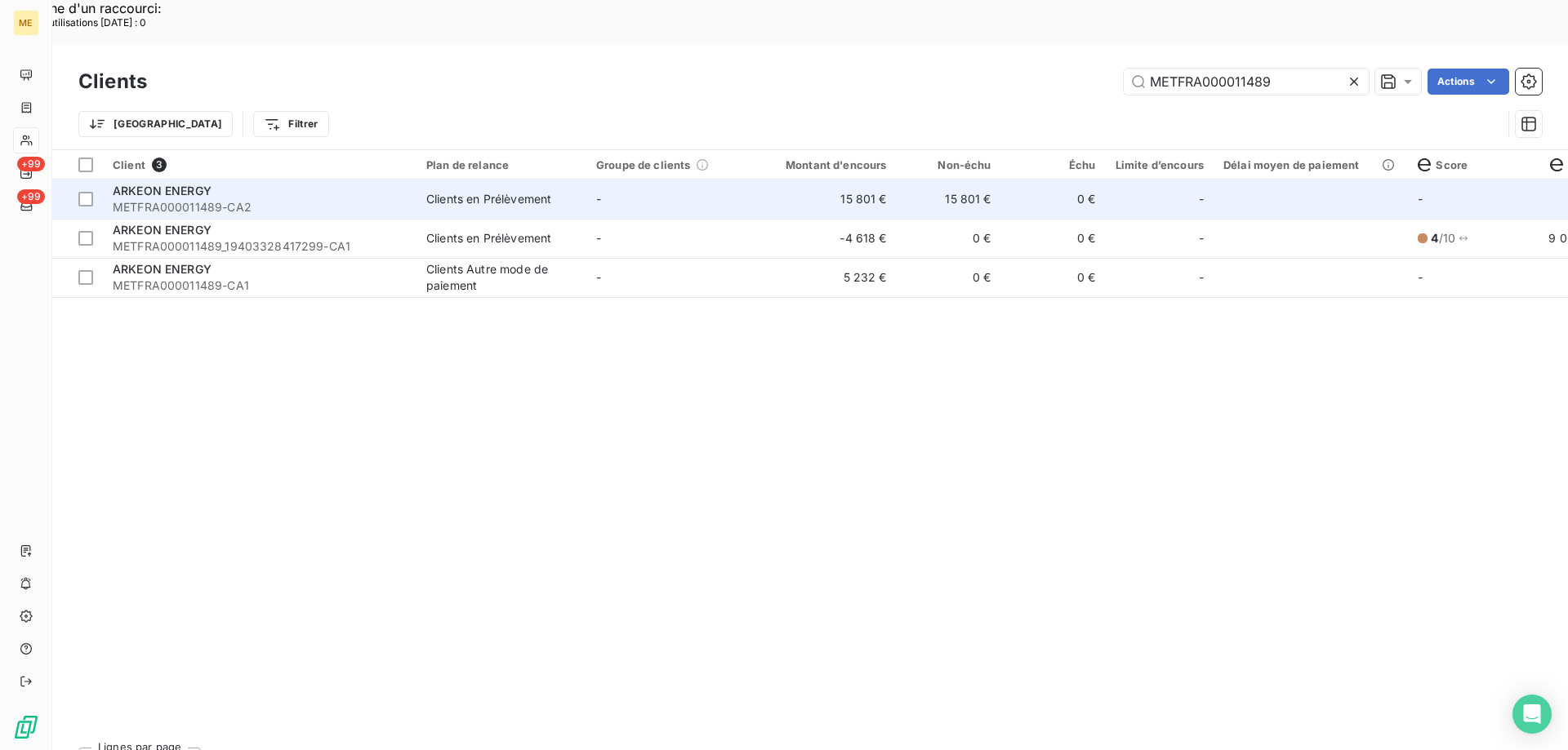
click at [541, 191] on div "Clients en Prélèvement" at bounding box center [488, 199] width 125 height 16
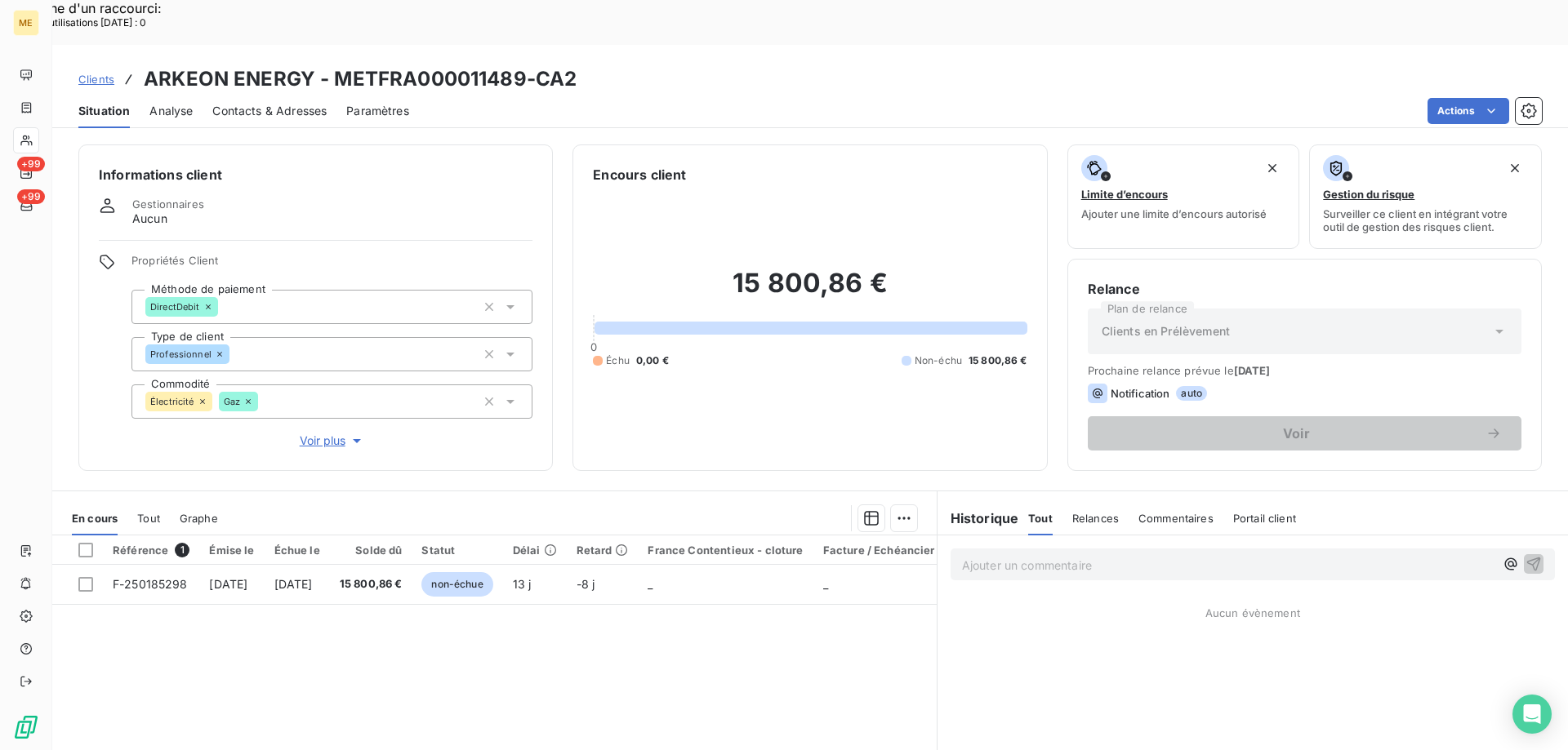
click at [322, 433] on span "Voir plus" at bounding box center [333, 441] width 66 height 16
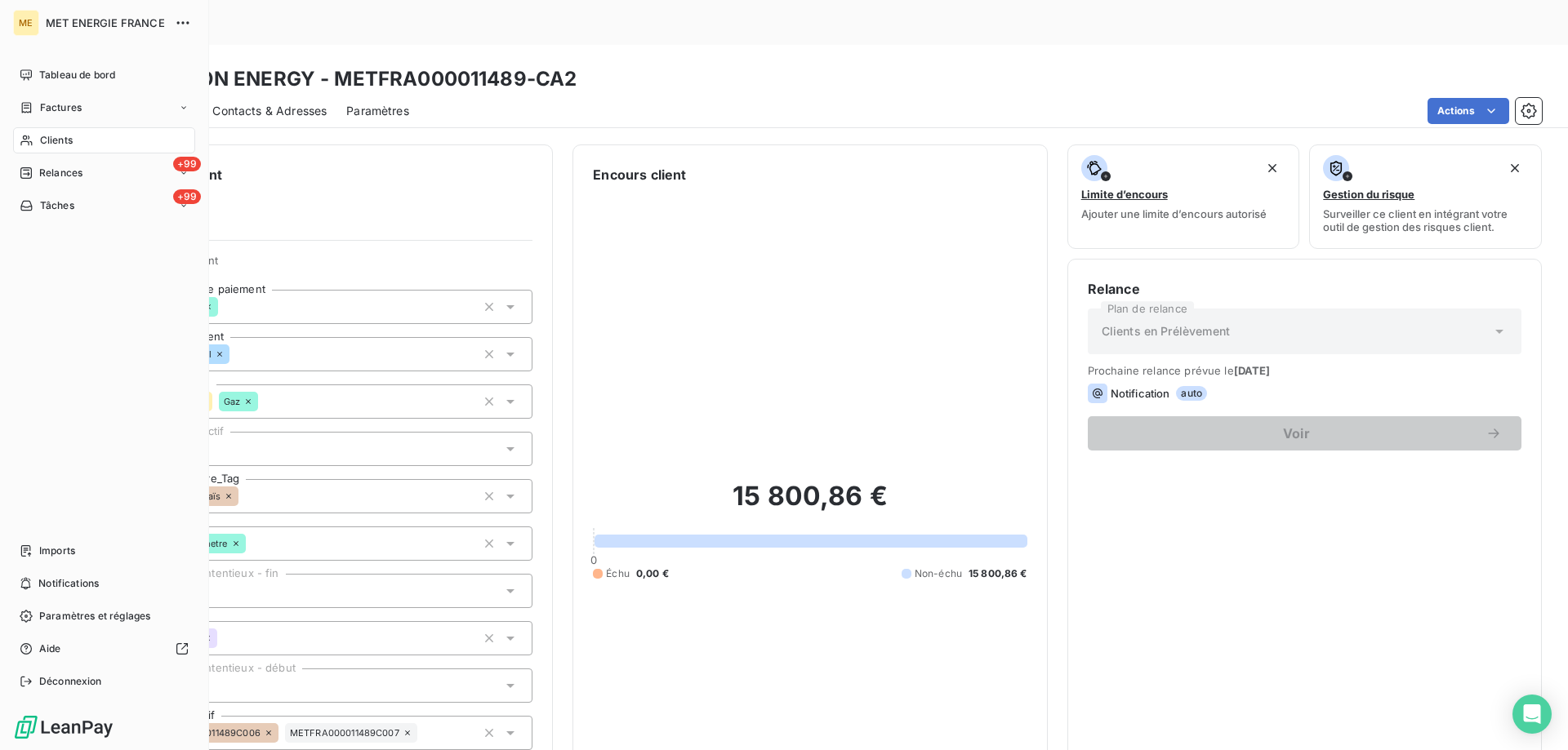
click at [53, 141] on span "Clients" at bounding box center [56, 140] width 33 height 15
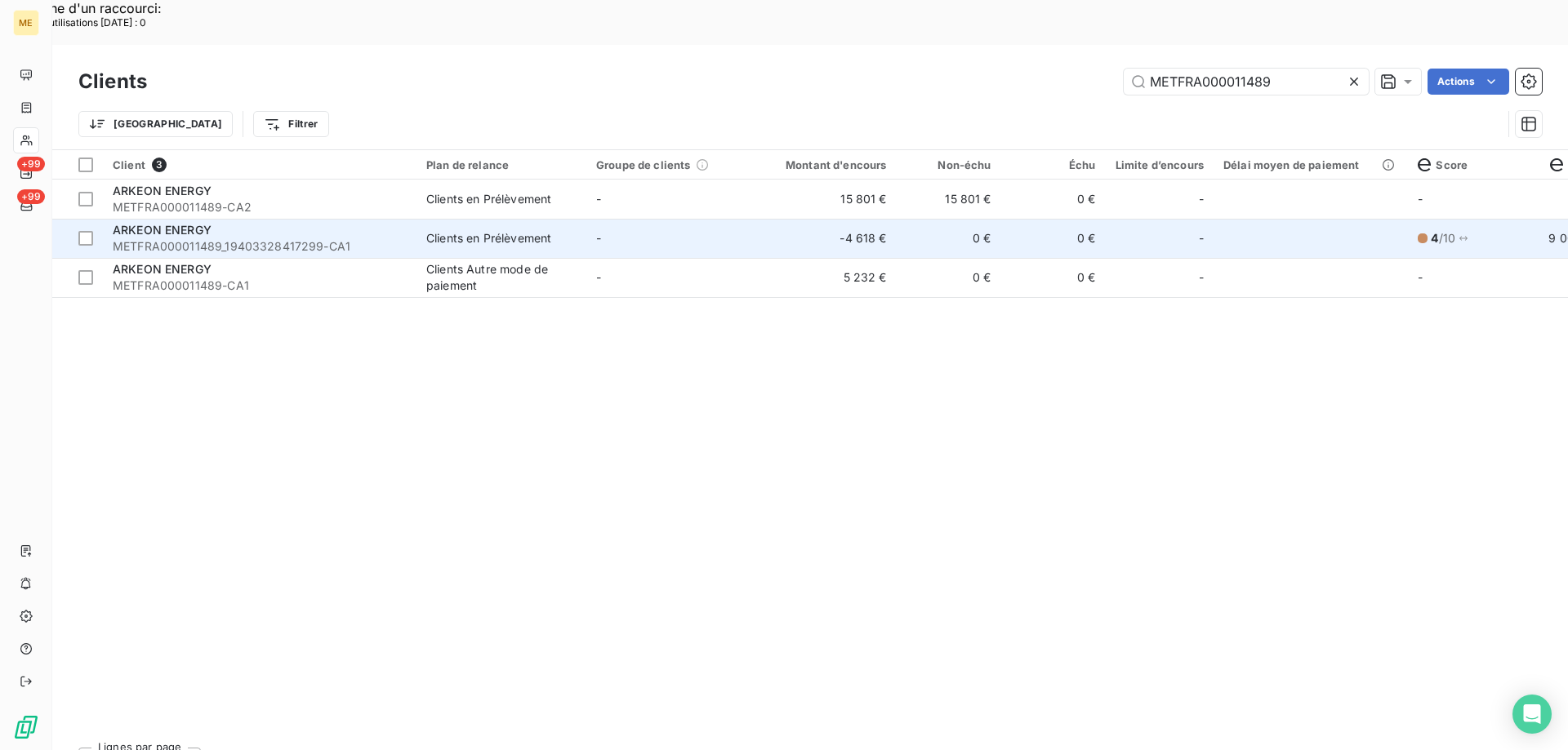
click at [253, 222] on div "ARKEON ENERGY" at bounding box center [259, 230] width 294 height 16
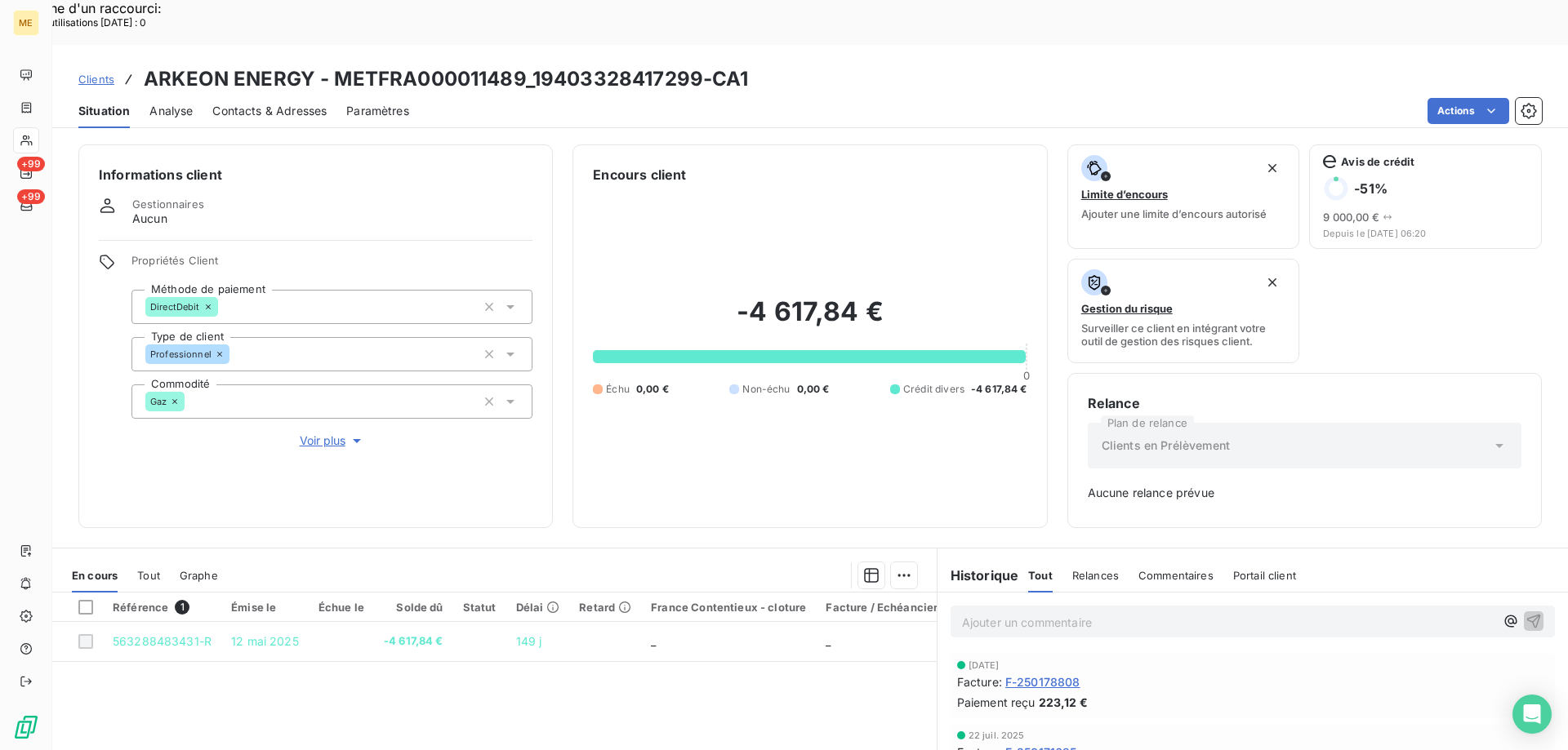
click at [336, 433] on span "Voir plus" at bounding box center [333, 441] width 66 height 16
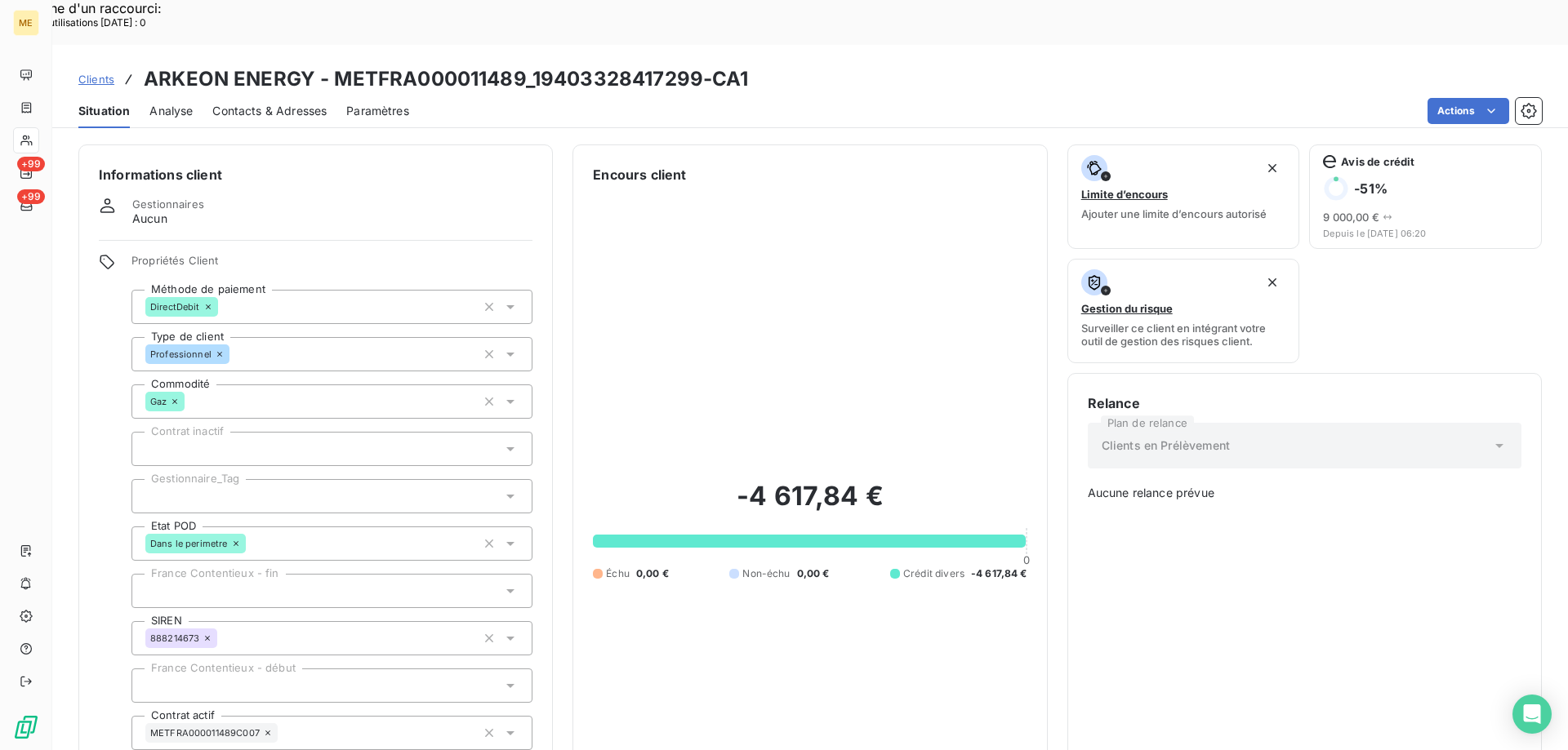
click at [249, 479] on div at bounding box center [331, 497] width 401 height 34
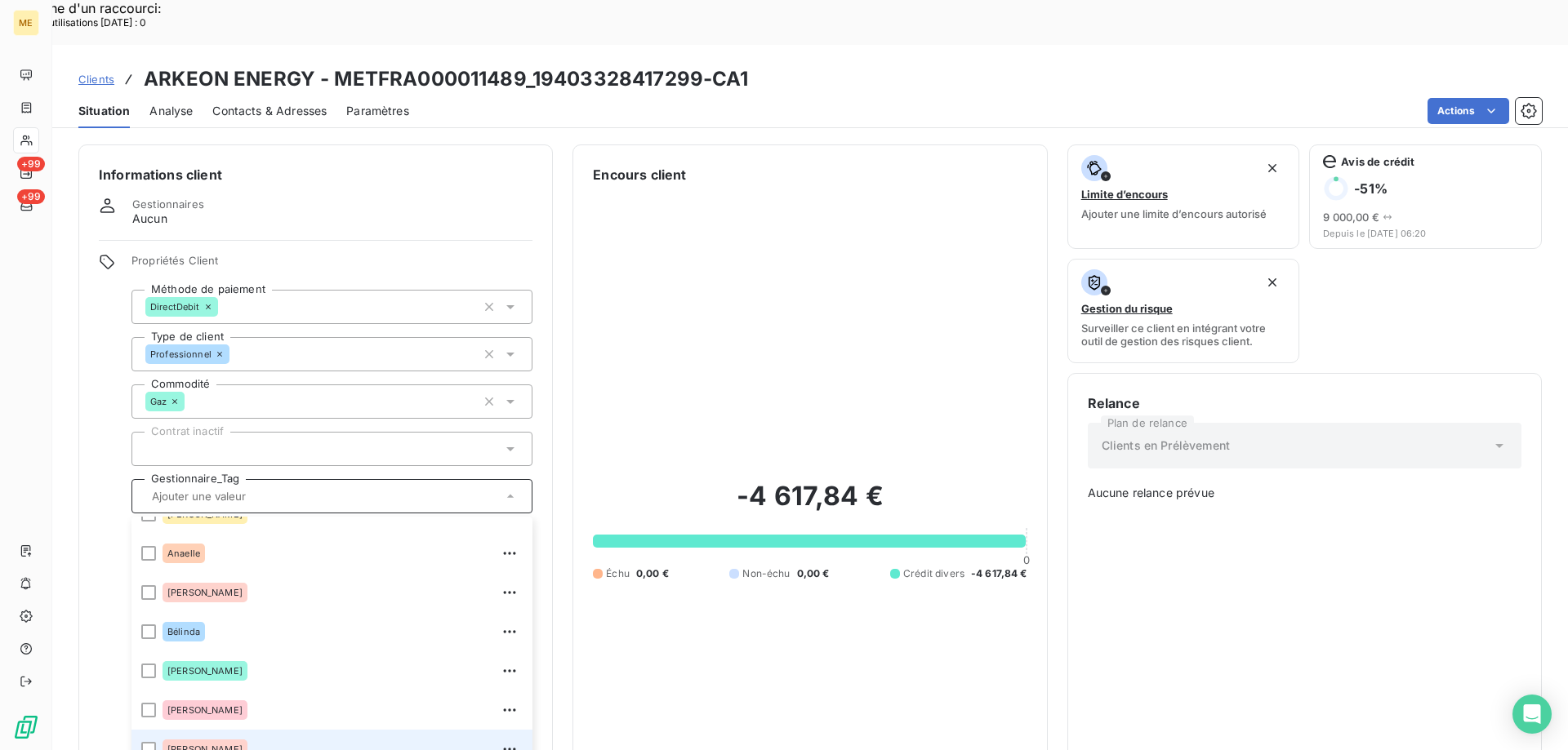
scroll to position [157, 0]
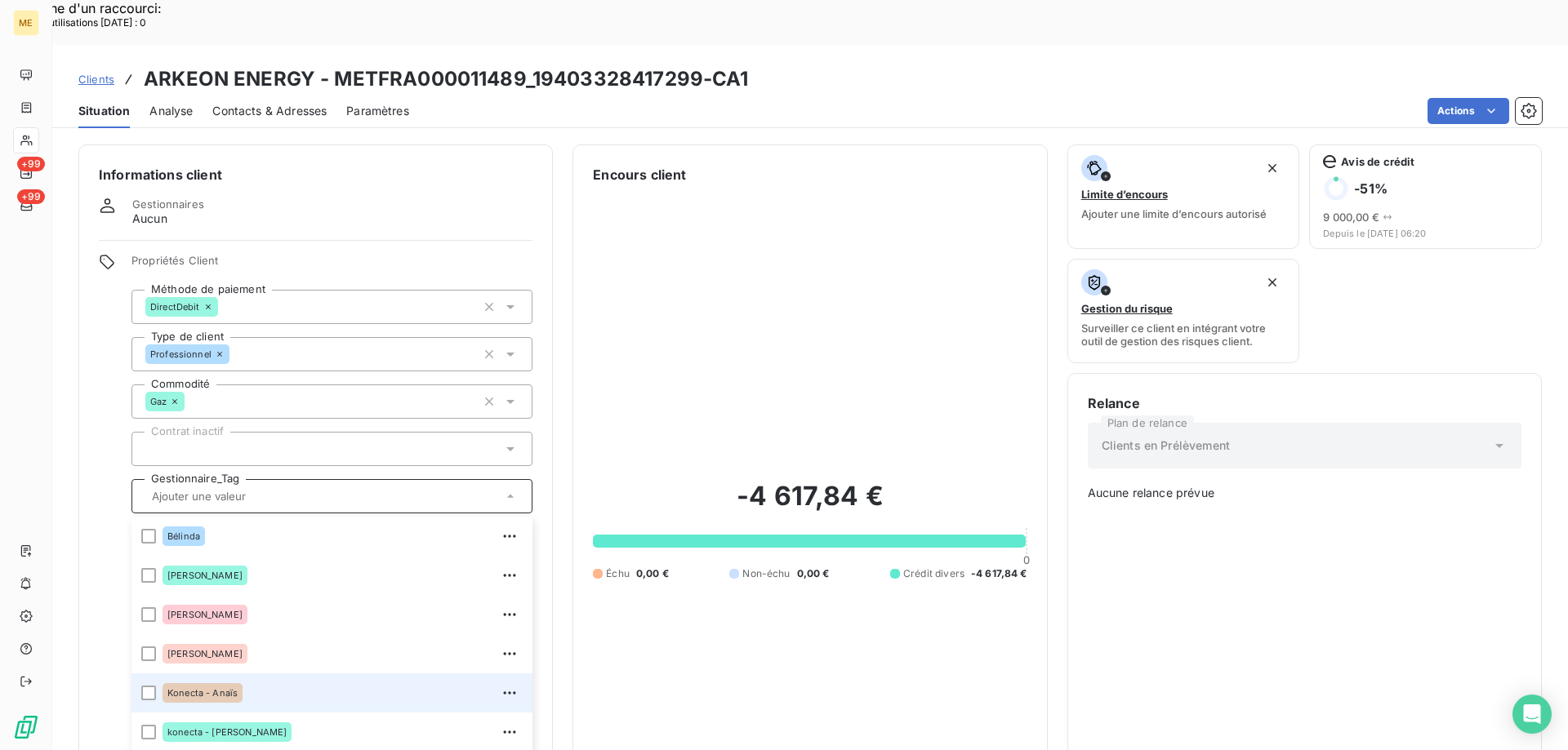
click at [264, 680] on div "Konecta - Anaïs" at bounding box center [342, 693] width 360 height 26
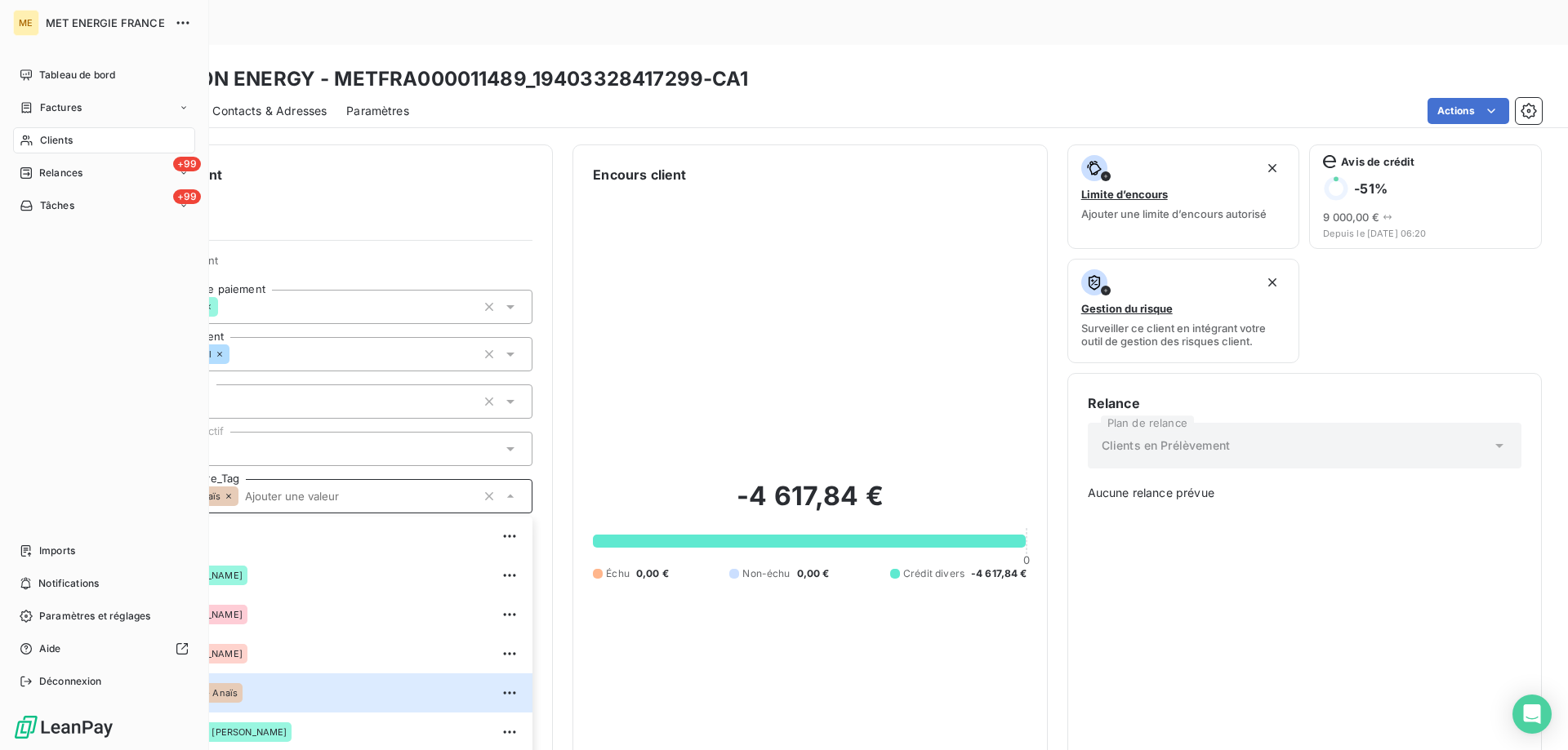
click at [54, 135] on span "Clients" at bounding box center [56, 140] width 33 height 15
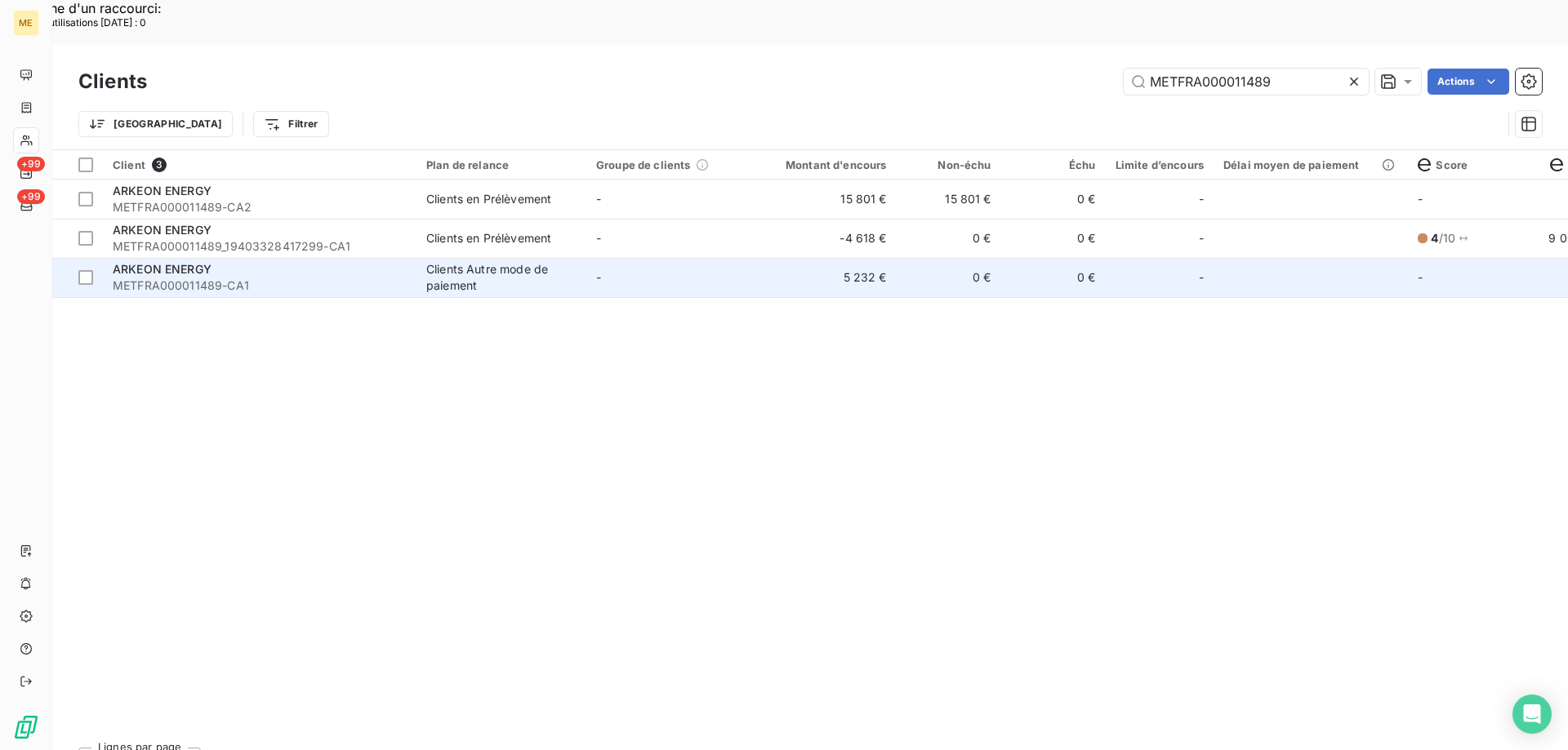
click at [249, 278] on span "METFRA000011489-CA1" at bounding box center [259, 285] width 294 height 16
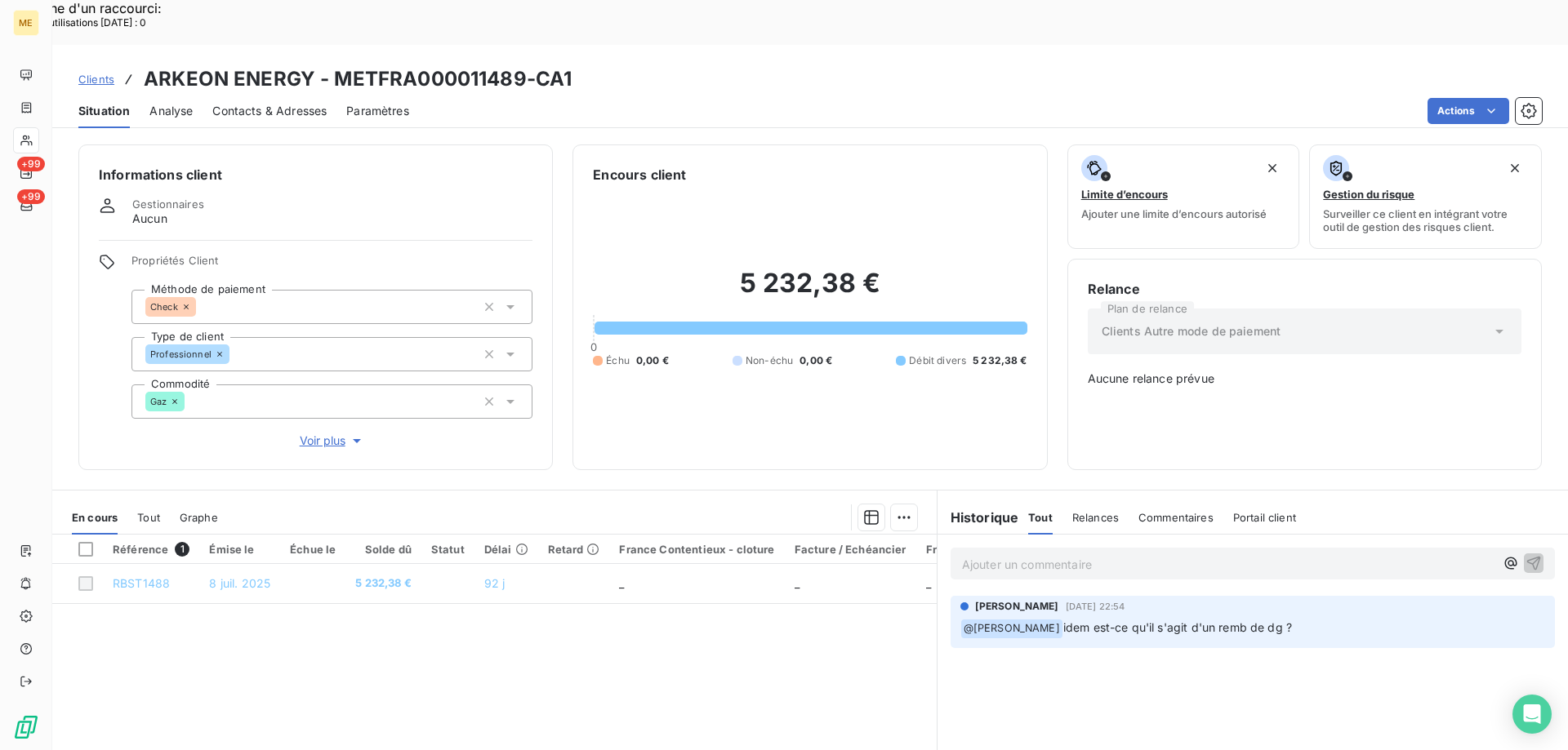
click at [310, 433] on span "Voir plus" at bounding box center [333, 441] width 66 height 16
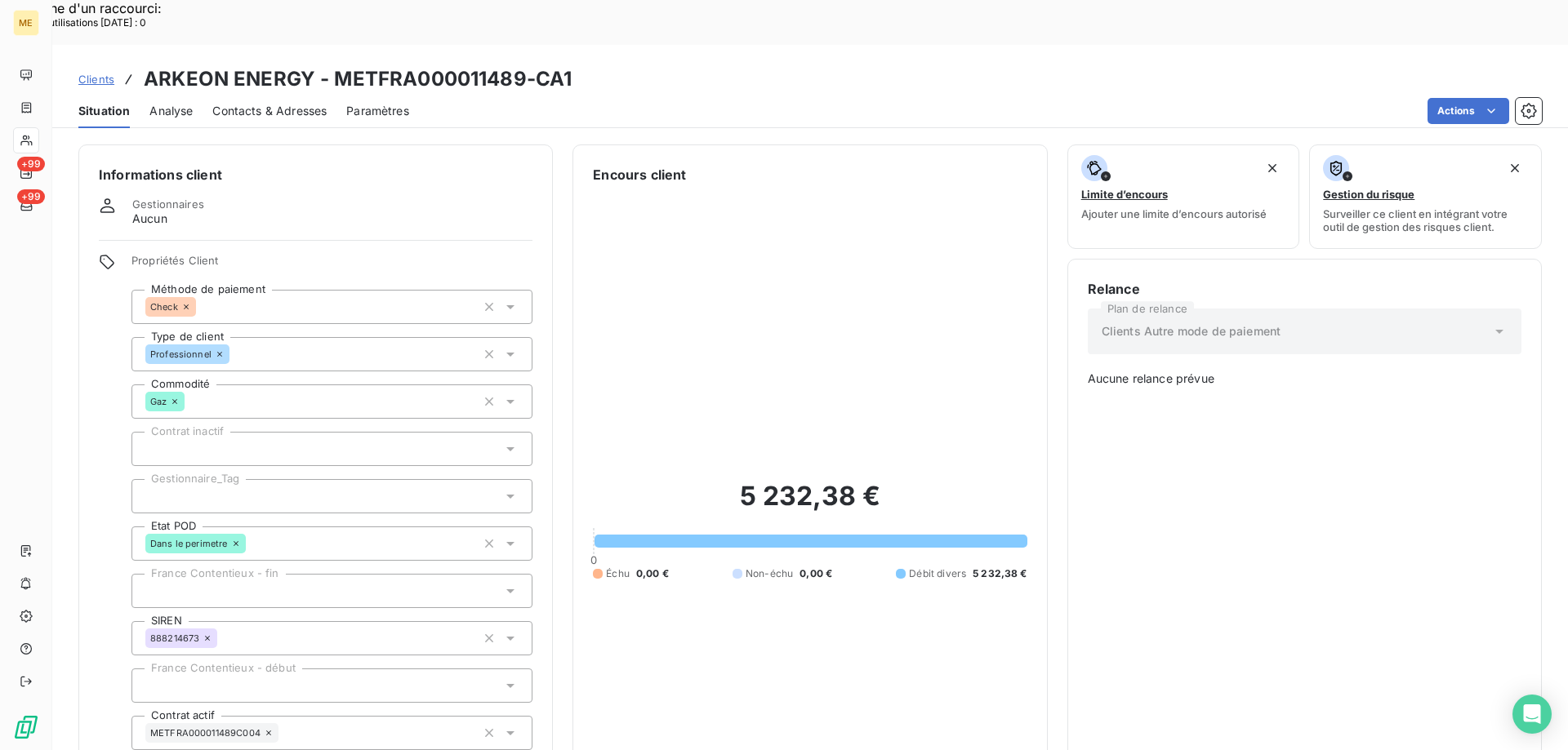
click at [266, 479] on div at bounding box center [331, 497] width 401 height 34
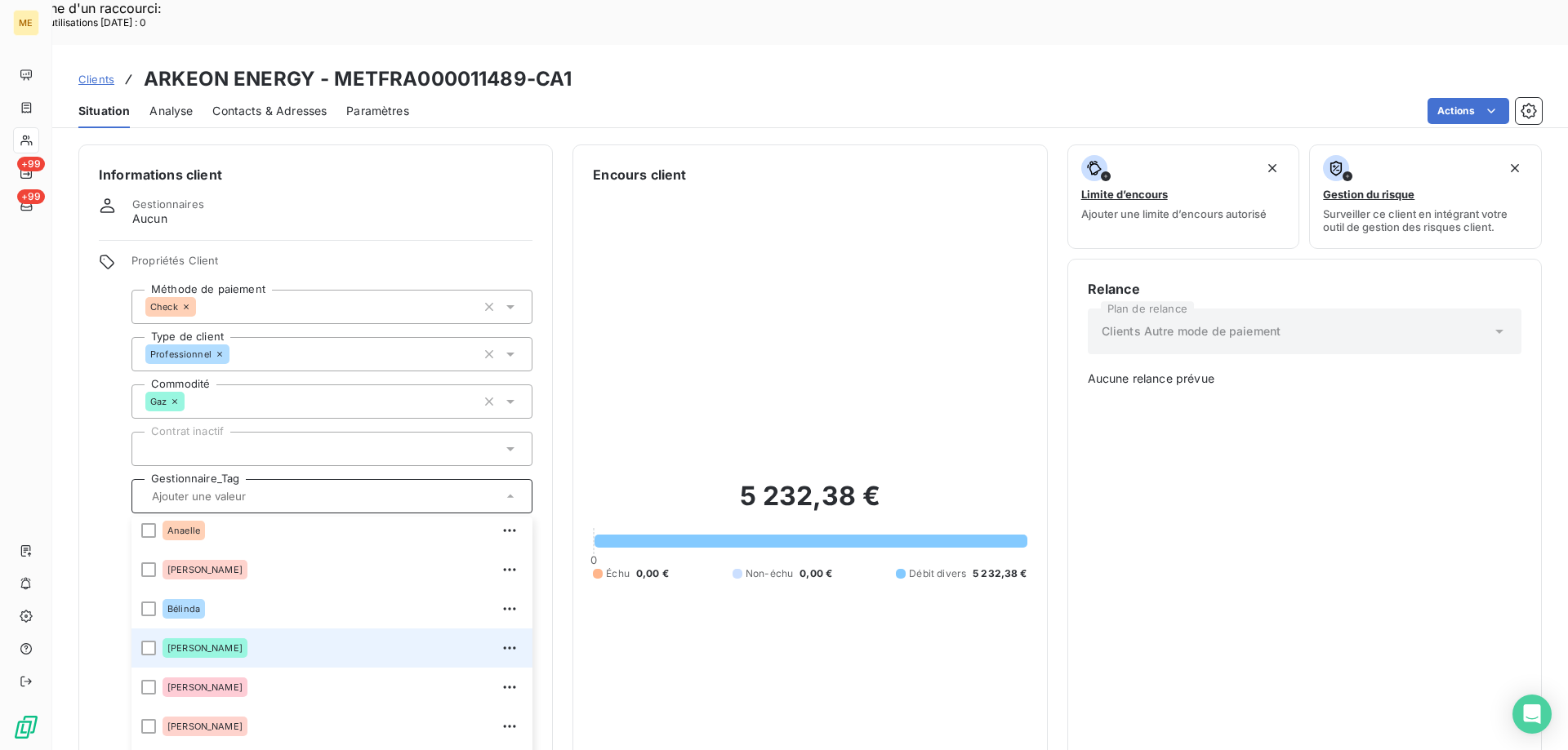
scroll to position [157, 0]
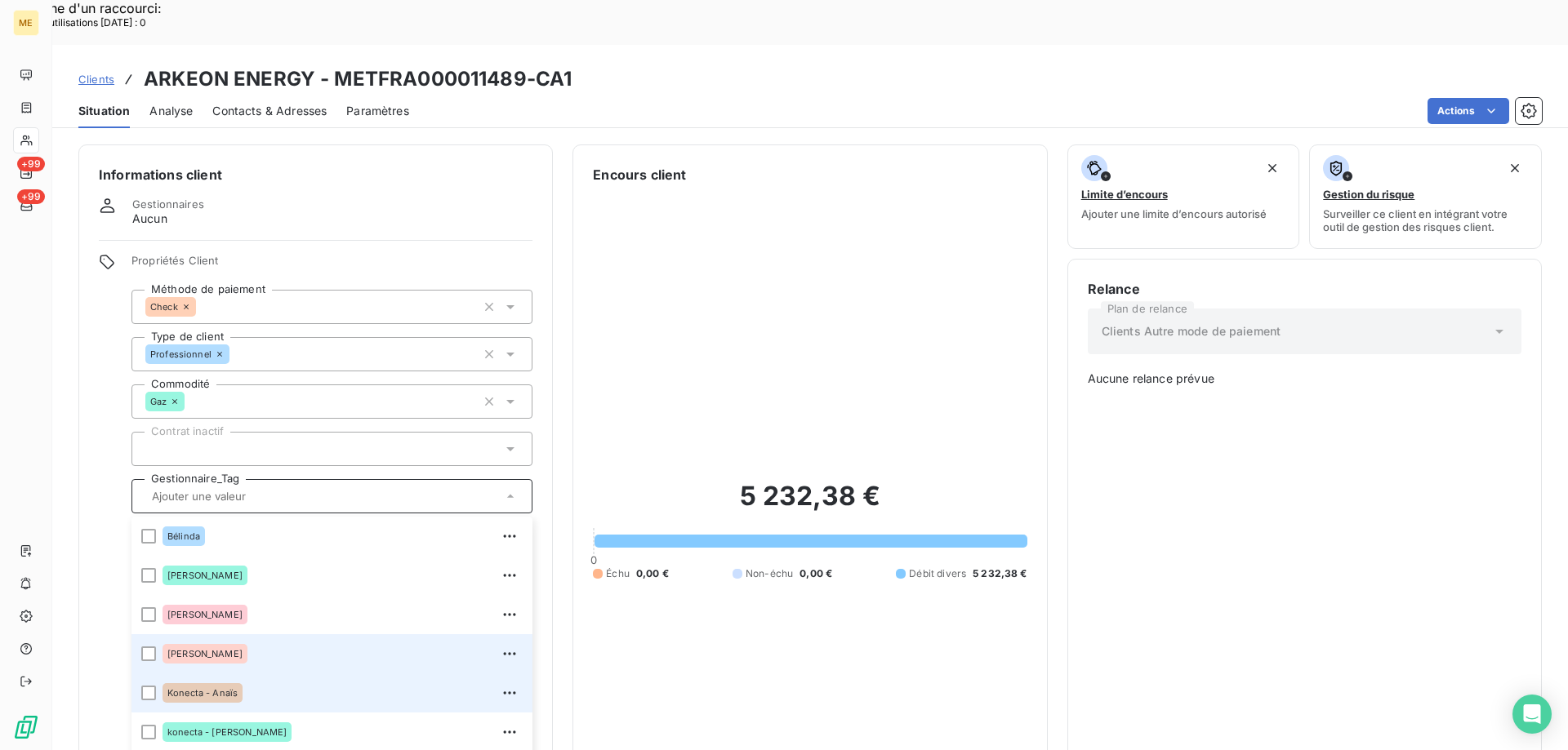
click at [242, 680] on div "Konecta - Anaïs" at bounding box center [342, 693] width 360 height 26
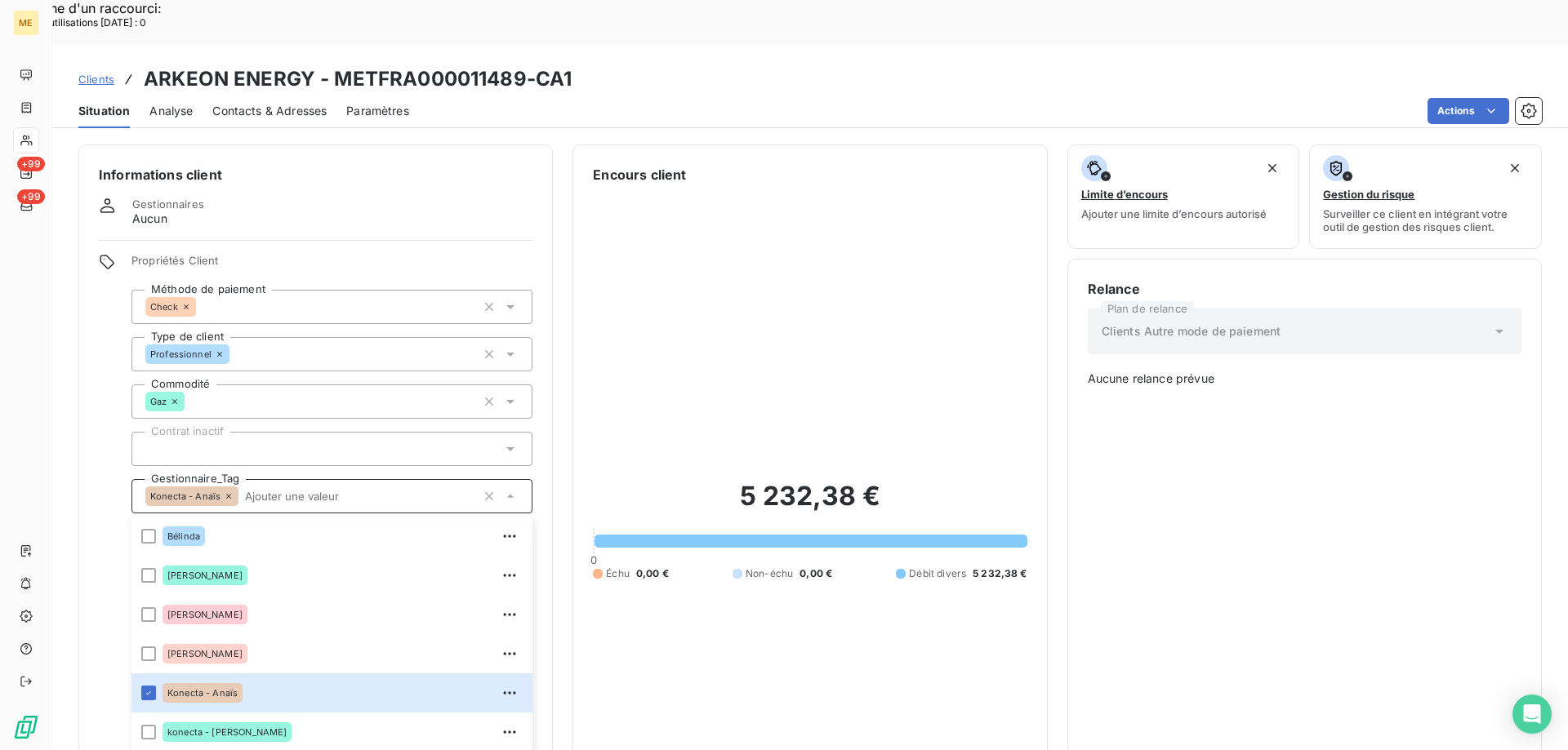
click at [271, 489] on input "text" at bounding box center [358, 496] width 238 height 15
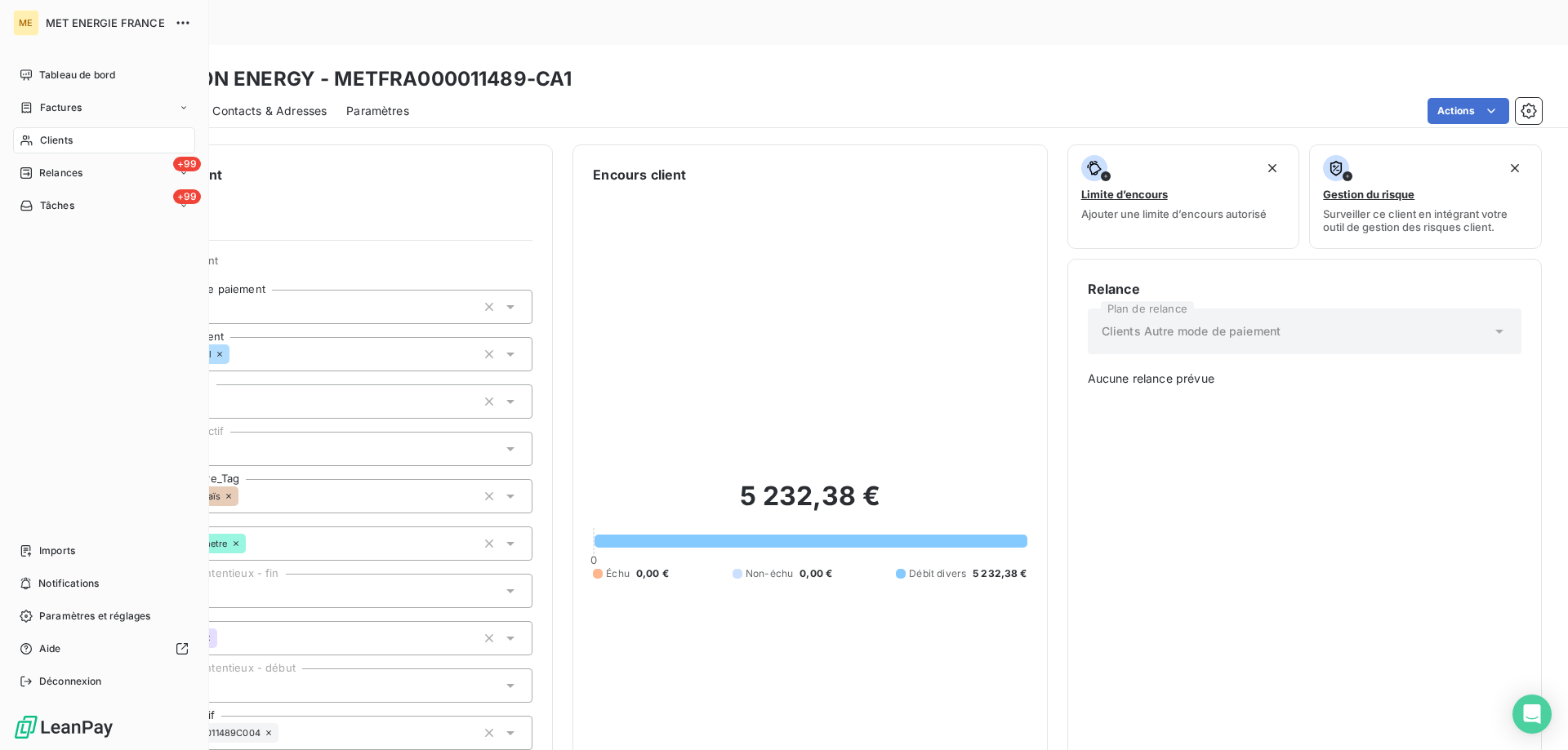
click at [66, 135] on span "Clients" at bounding box center [56, 140] width 33 height 15
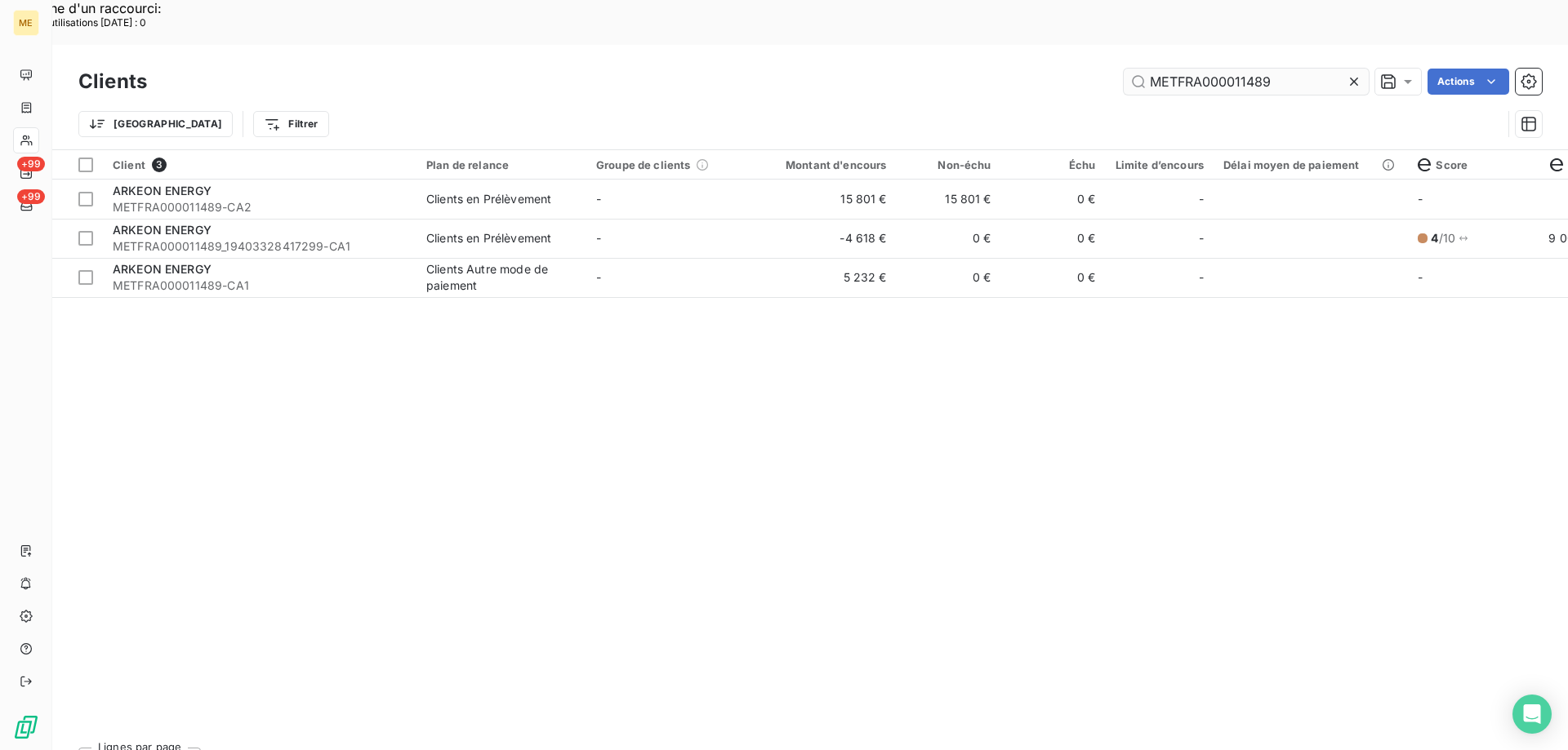
click at [1255, 69] on input "METFRA000011489" at bounding box center [1246, 82] width 245 height 26
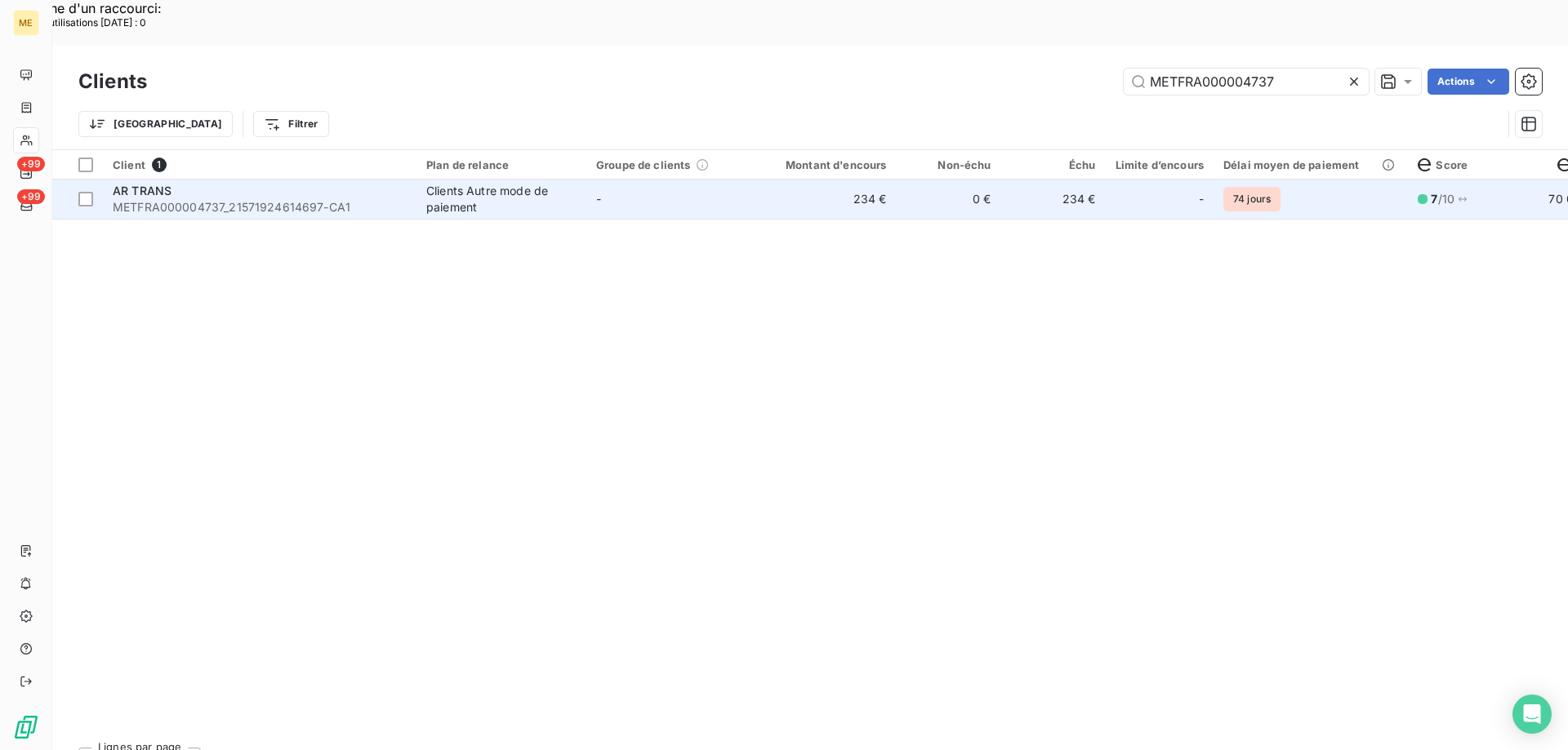
type input "METFRA000004737"
click at [732, 179] on td "-" at bounding box center [671, 198] width 170 height 39
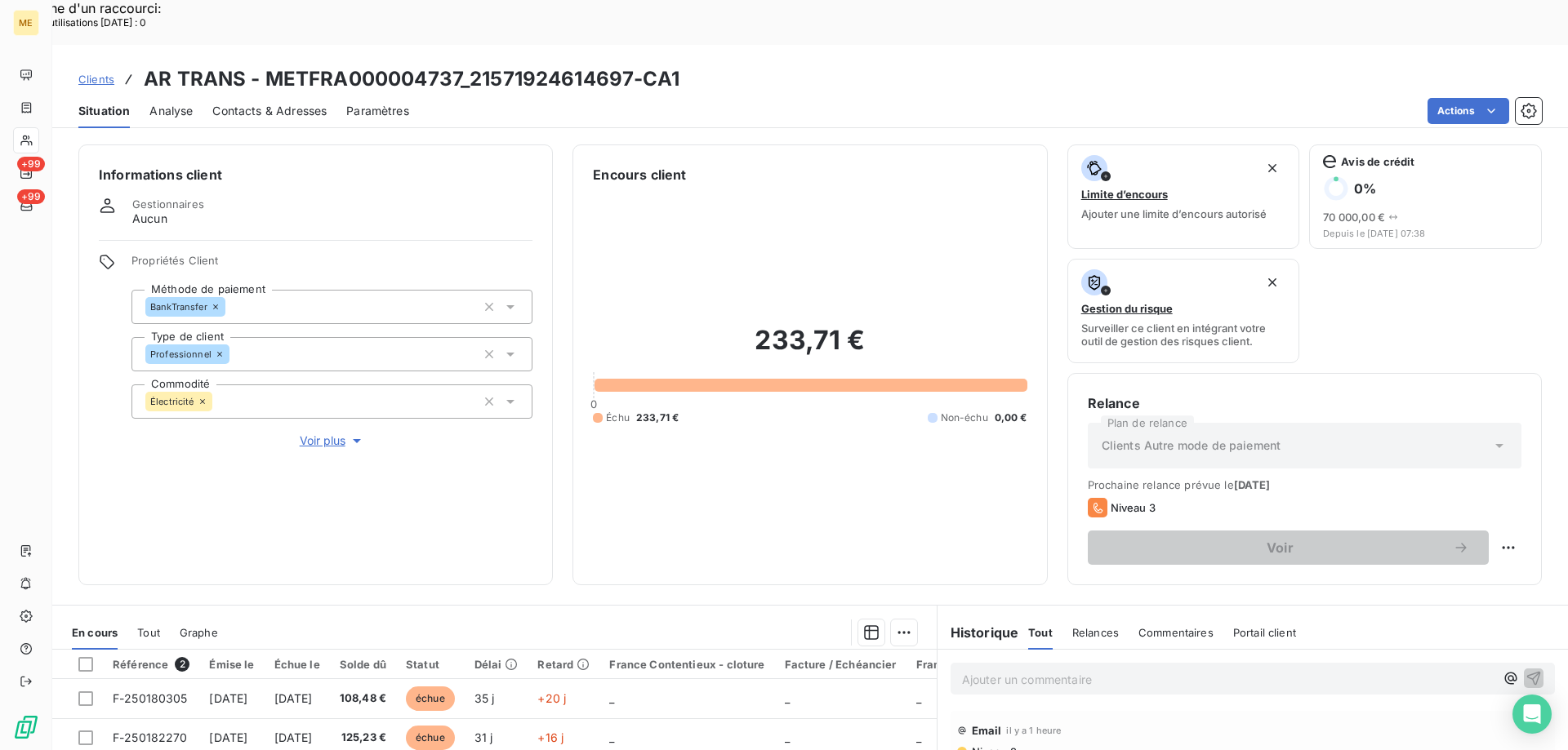
click at [309, 433] on span "Voir plus" at bounding box center [333, 441] width 66 height 16
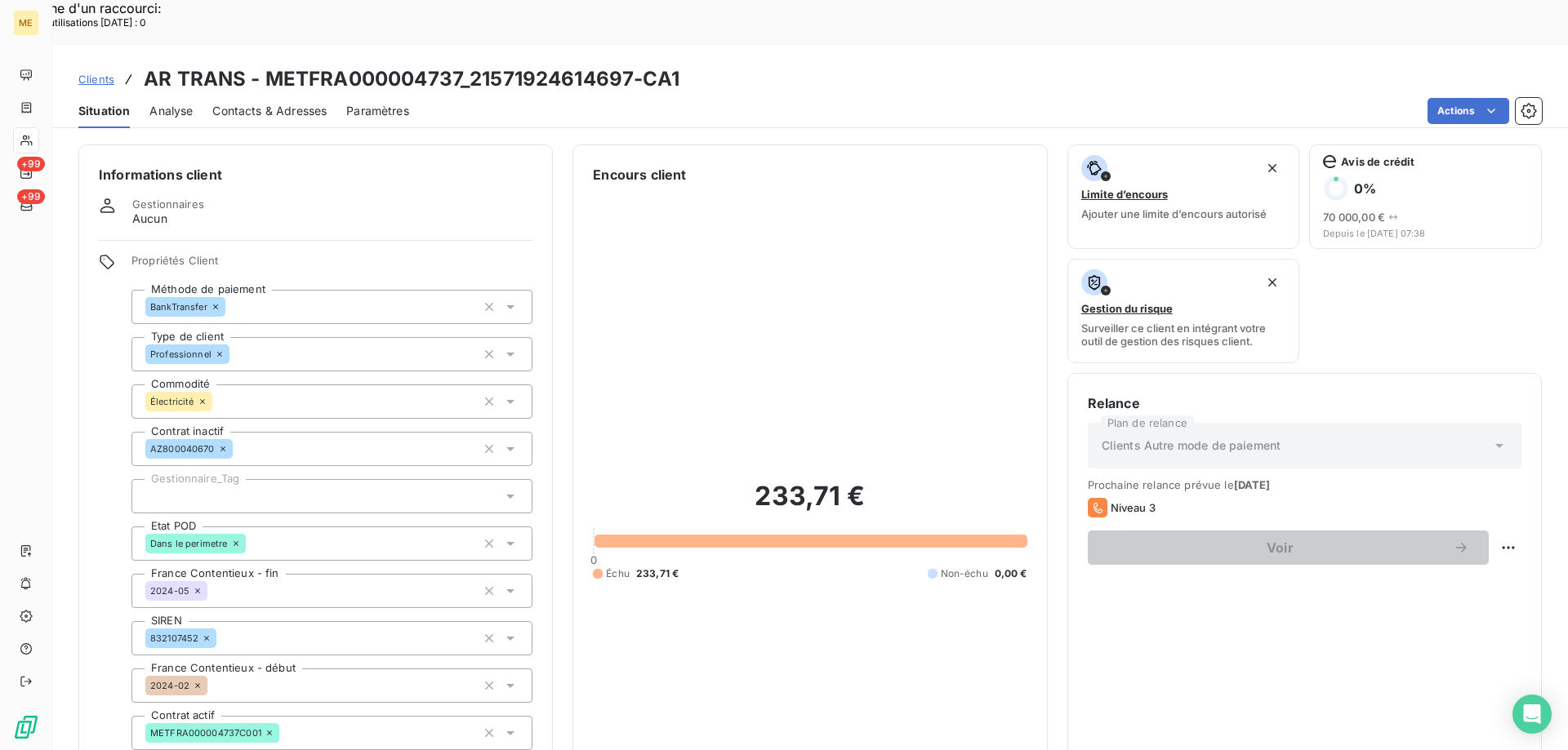
click at [245, 479] on div at bounding box center [331, 497] width 401 height 34
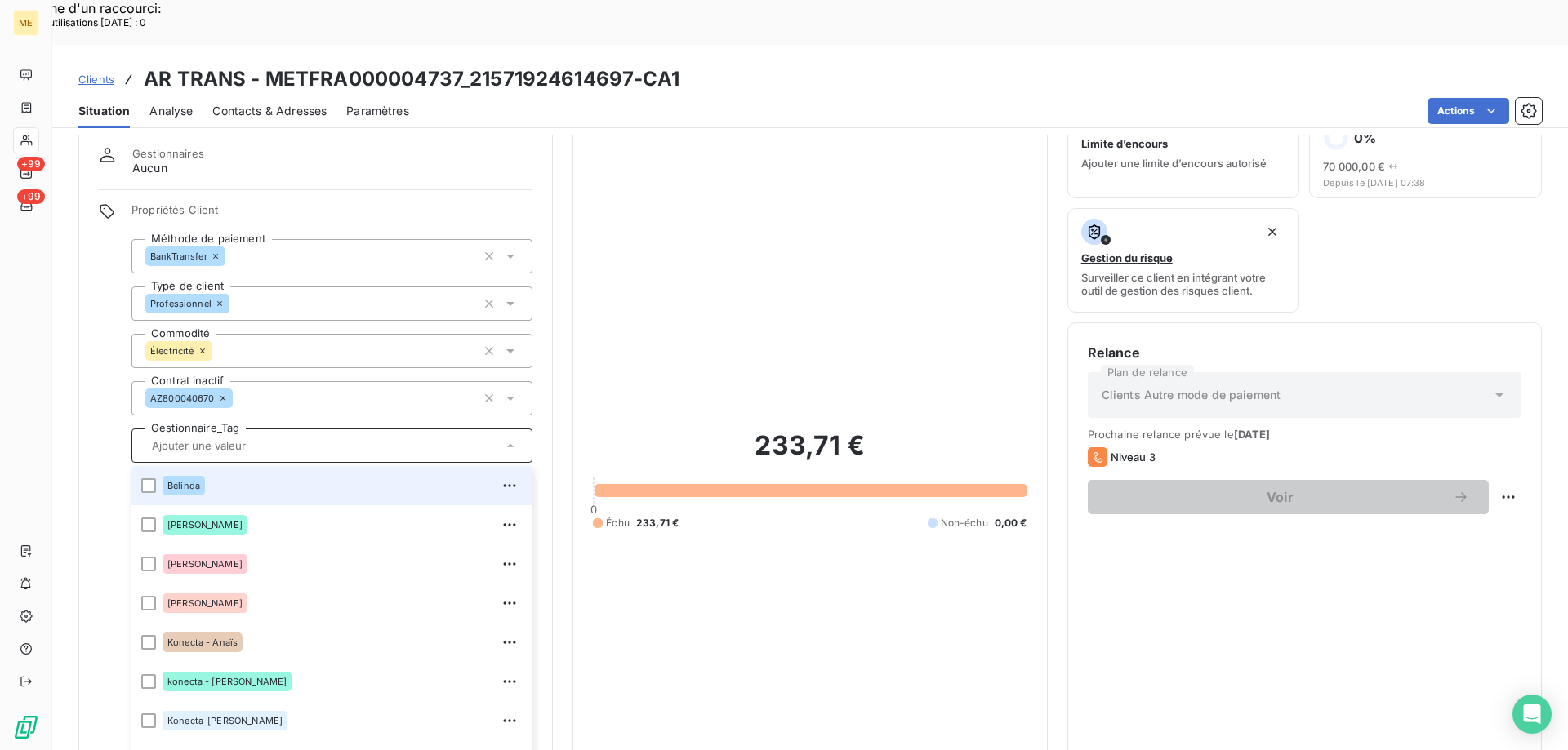
scroll to position [82, 0]
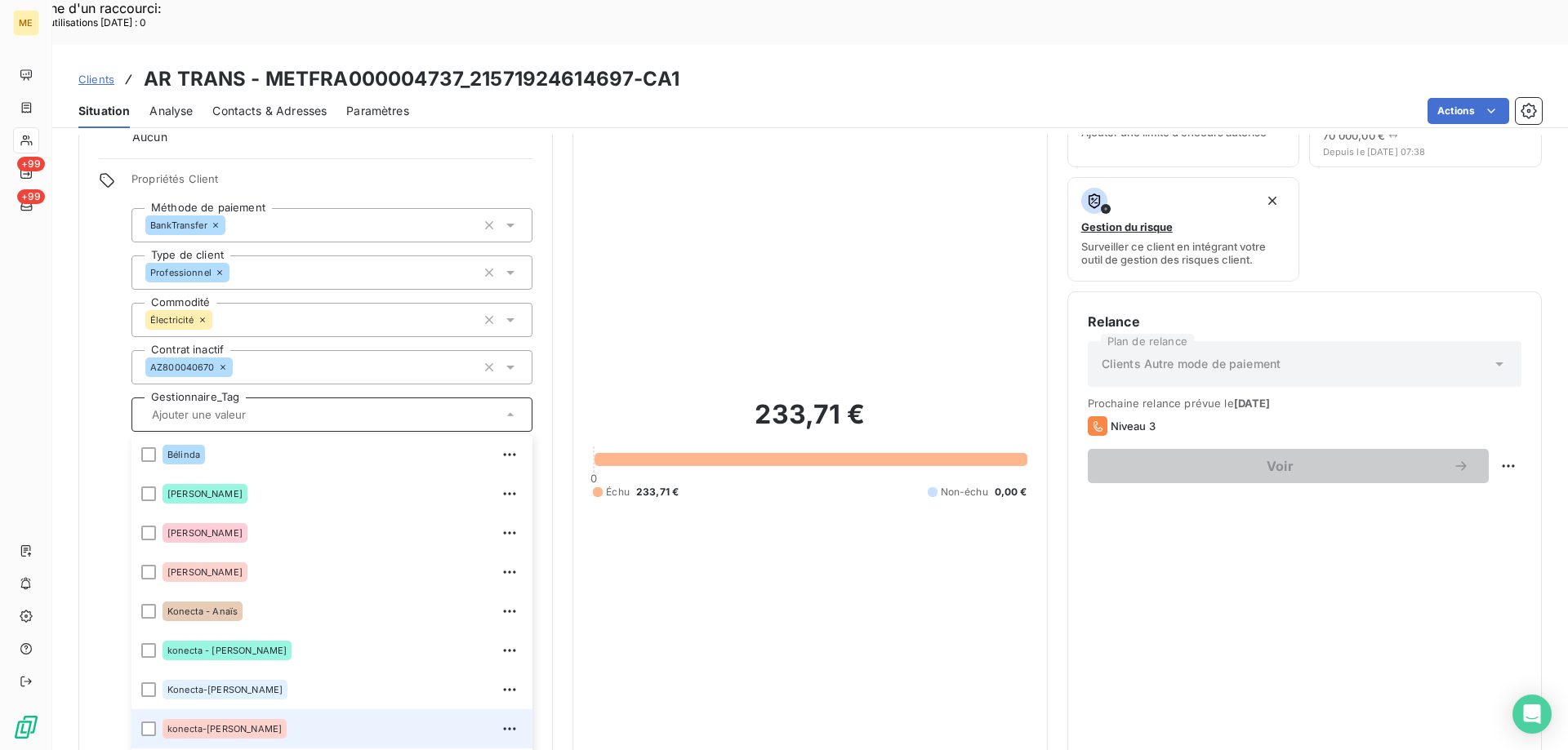
click at [253, 716] on div "konecta-[PERSON_NAME]" at bounding box center [342, 729] width 360 height 26
drag, startPoint x: 354, startPoint y: 364, endPoint x: 380, endPoint y: 361, distance: 26.2
click at [354, 408] on input "text" at bounding box center [379, 415] width 193 height 15
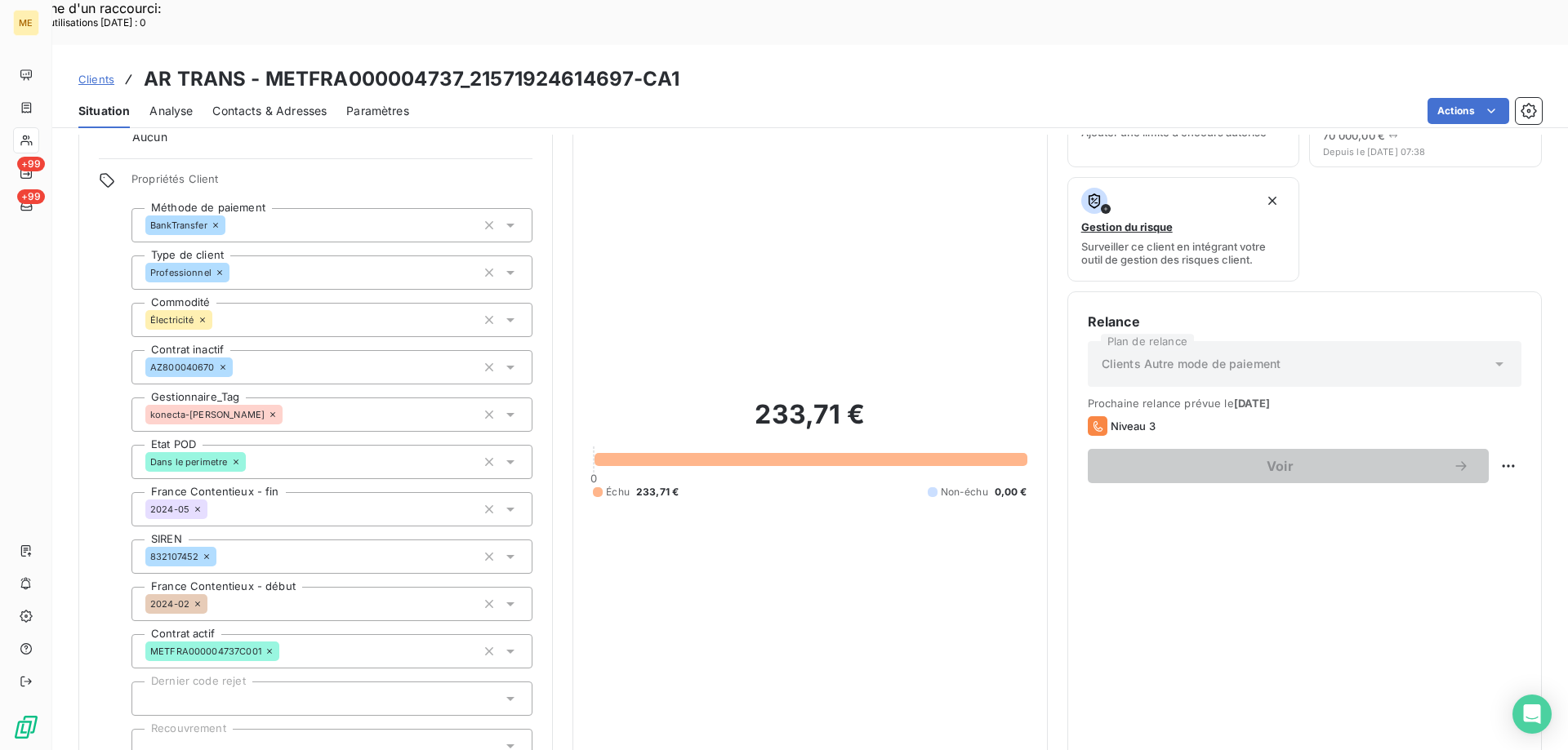
click at [752, 264] on div "233,71 € 0 Échu 233,71 € Non-échu 0,00 €" at bounding box center [809, 448] width 434 height 691
